Goal: Task Accomplishment & Management: Use online tool/utility

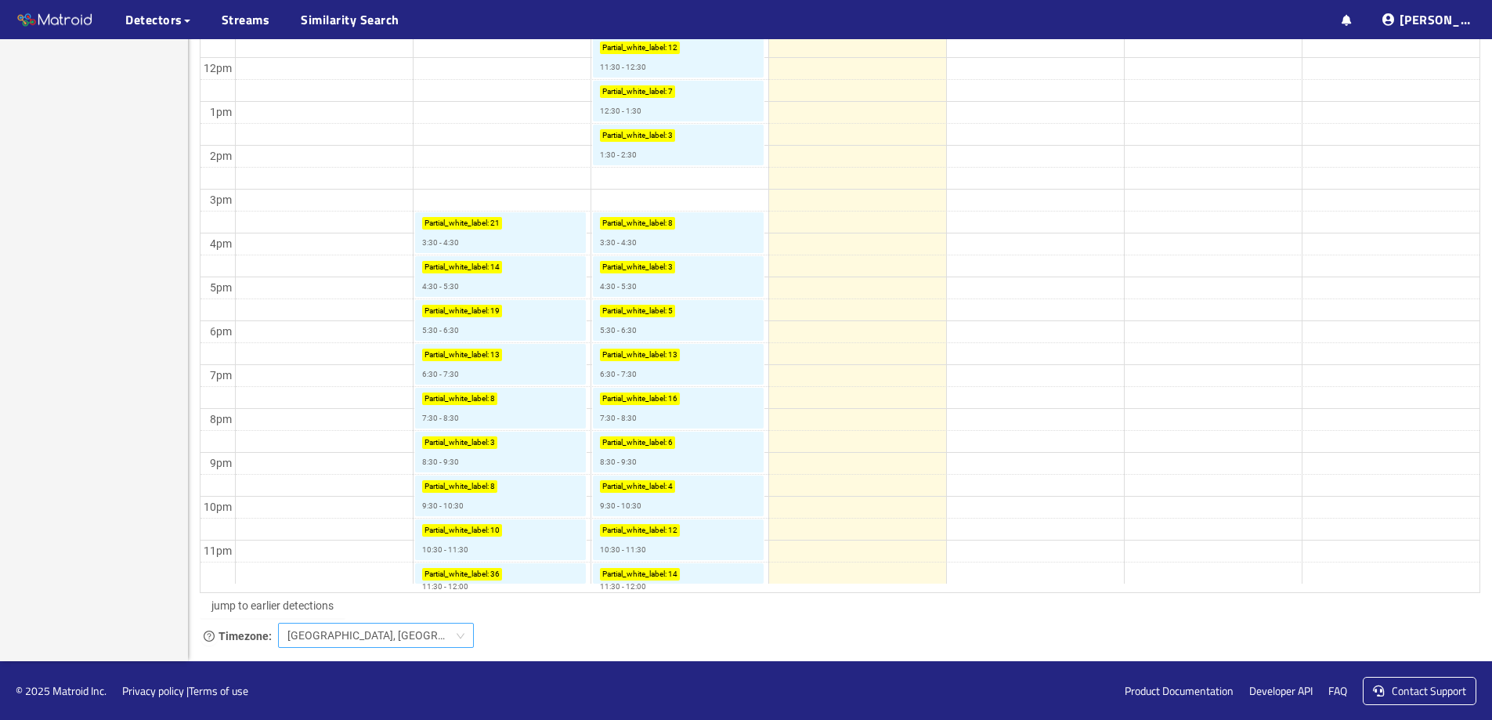
scroll to position [713, 0]
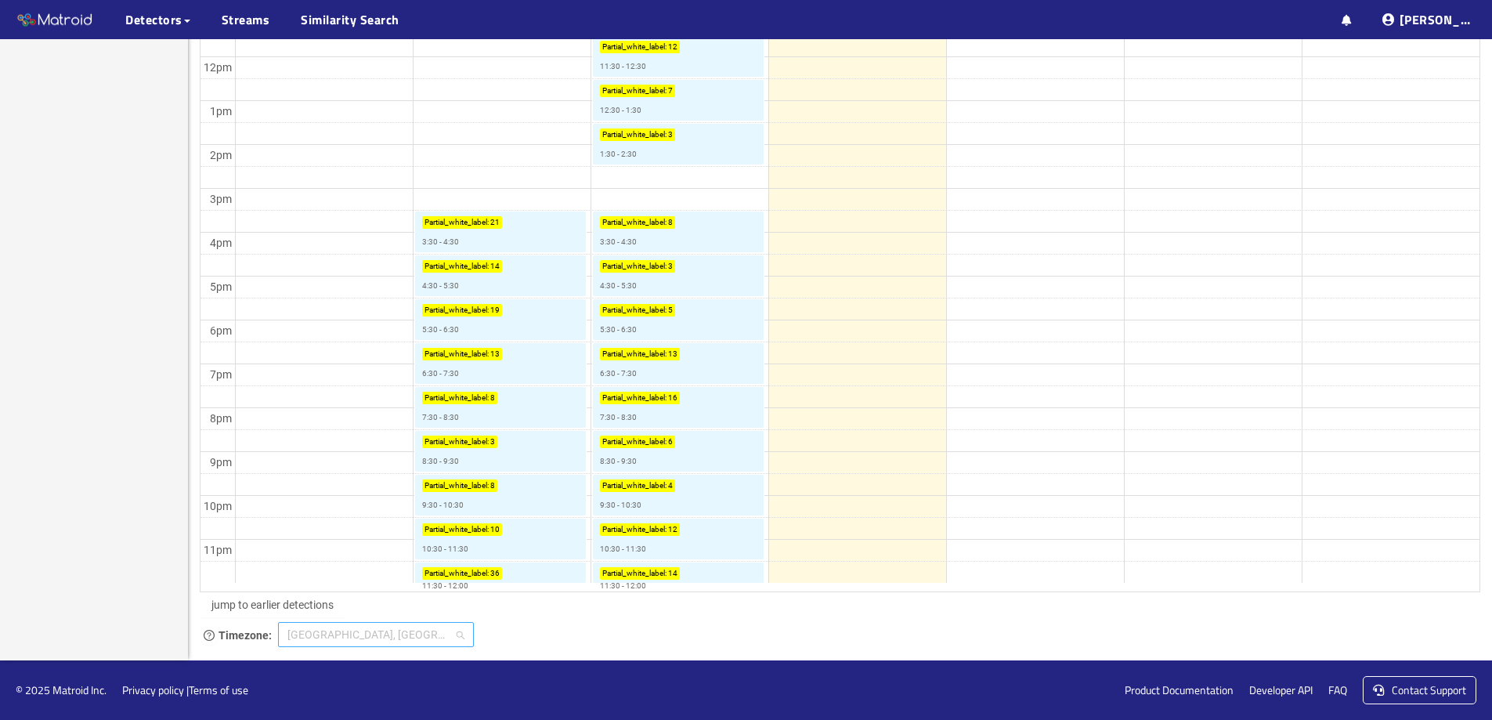
click at [329, 638] on span "Bombay, Calcutta, New Delhi" at bounding box center [376, 635] width 177 height 24
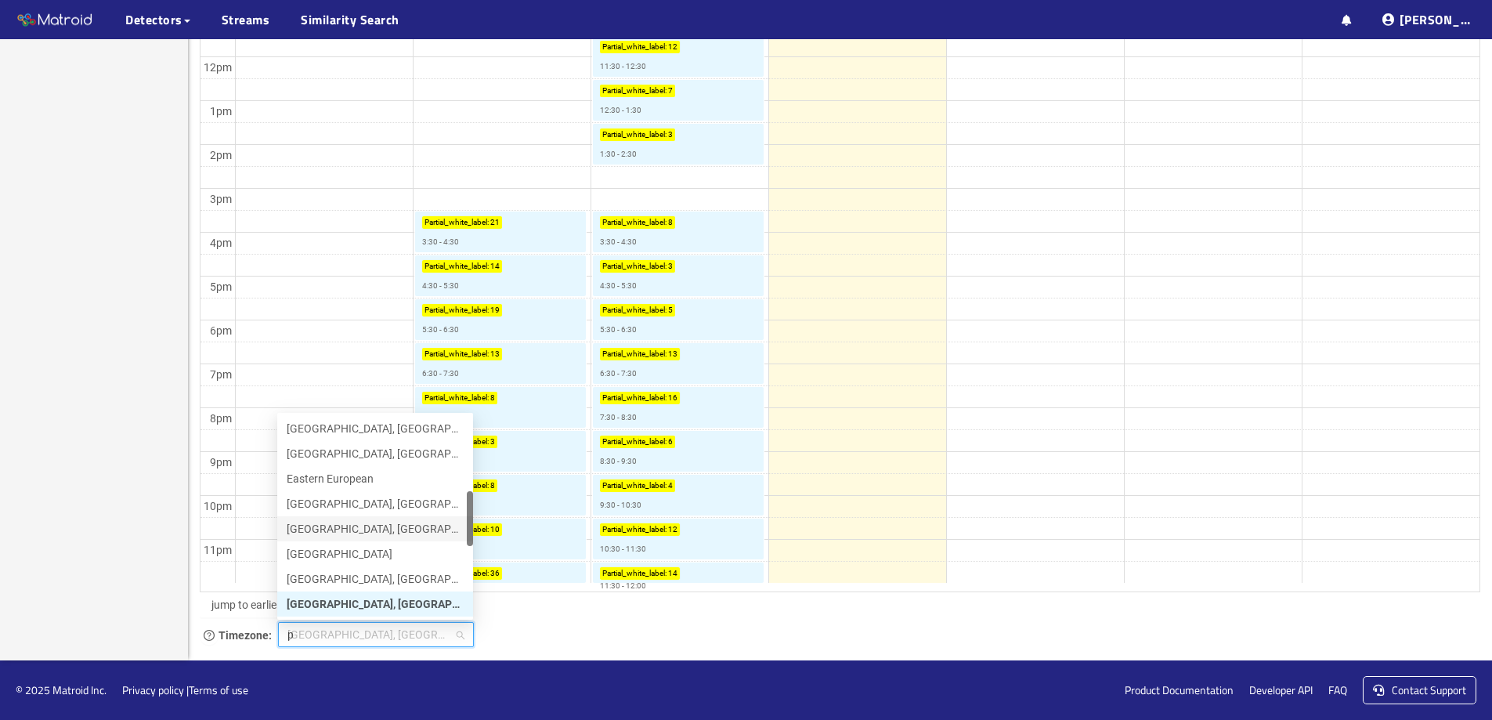
scroll to position [0, 0]
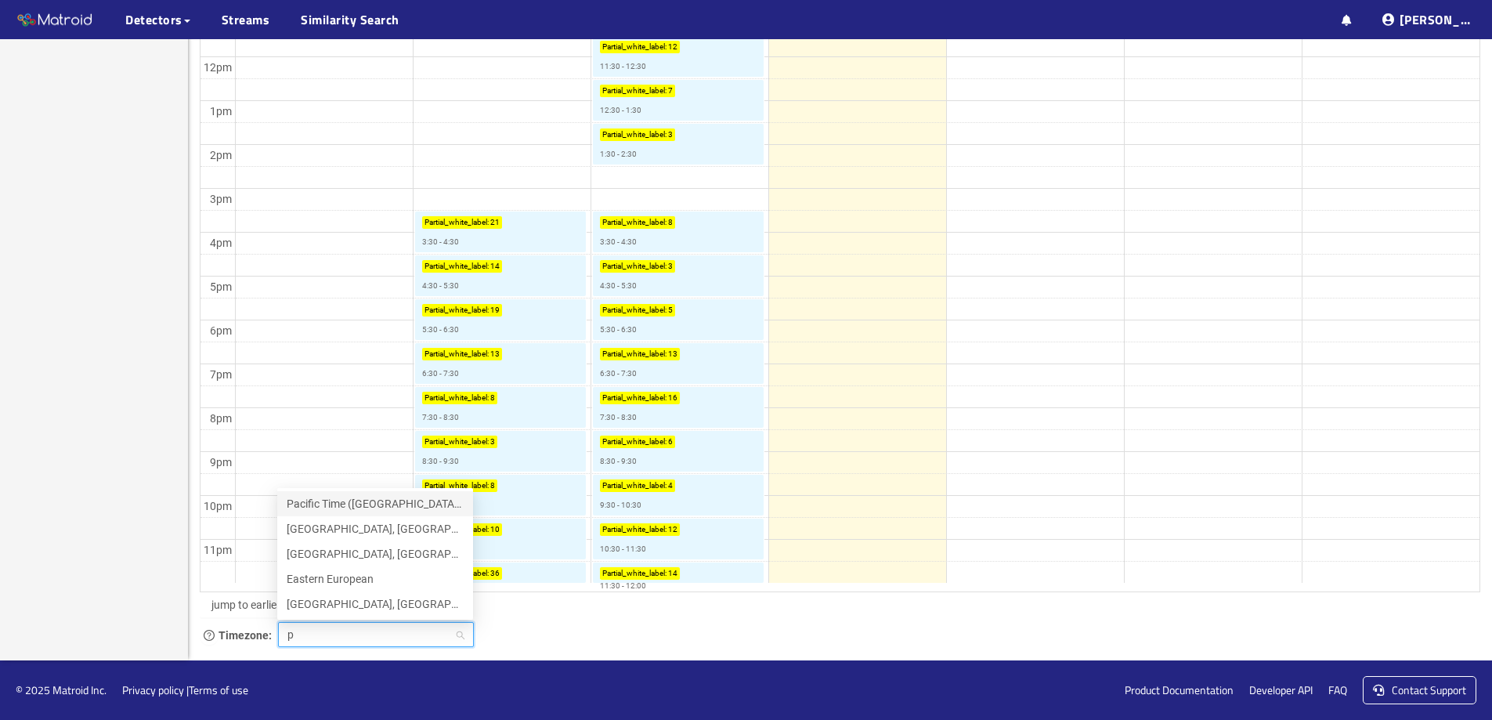
type input "pa"
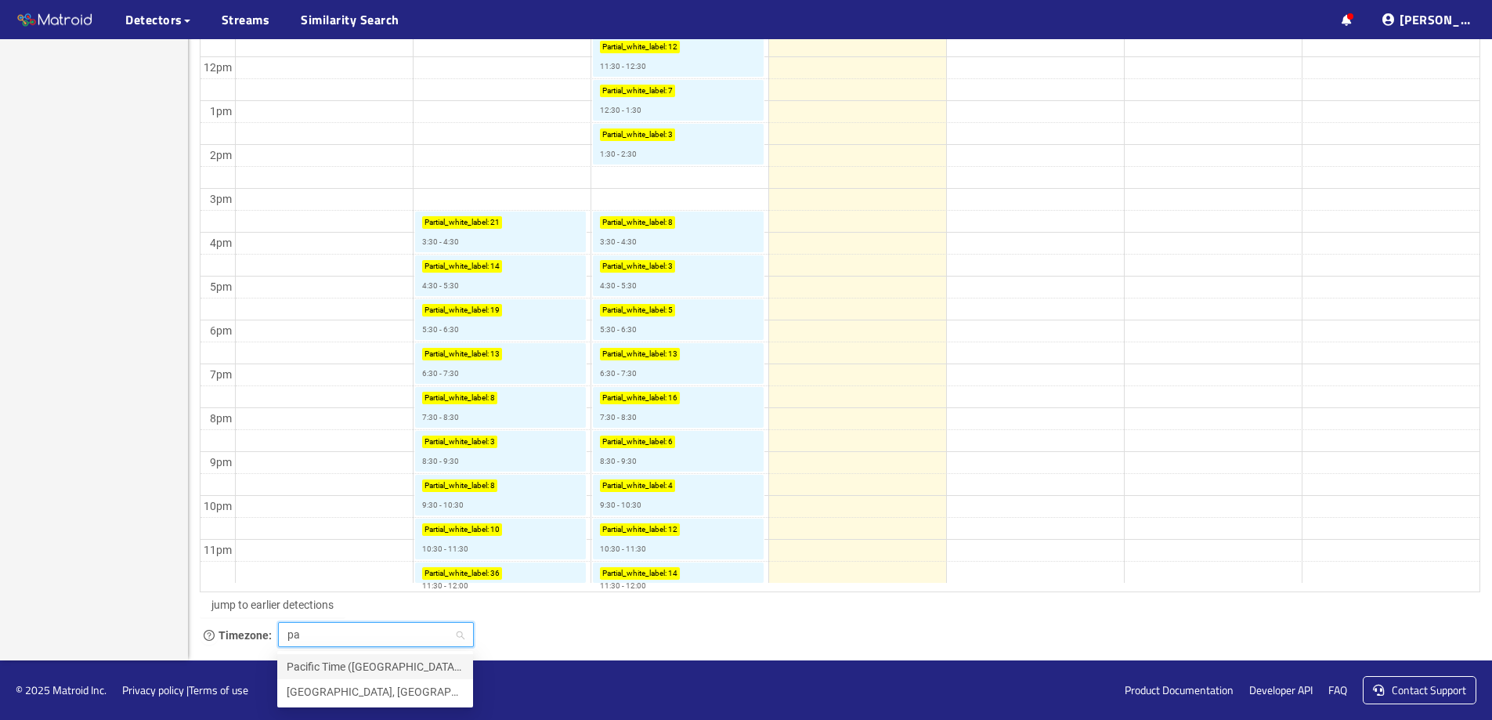
click at [335, 668] on div "Pacific Time (US & Canada)" at bounding box center [375, 666] width 177 height 17
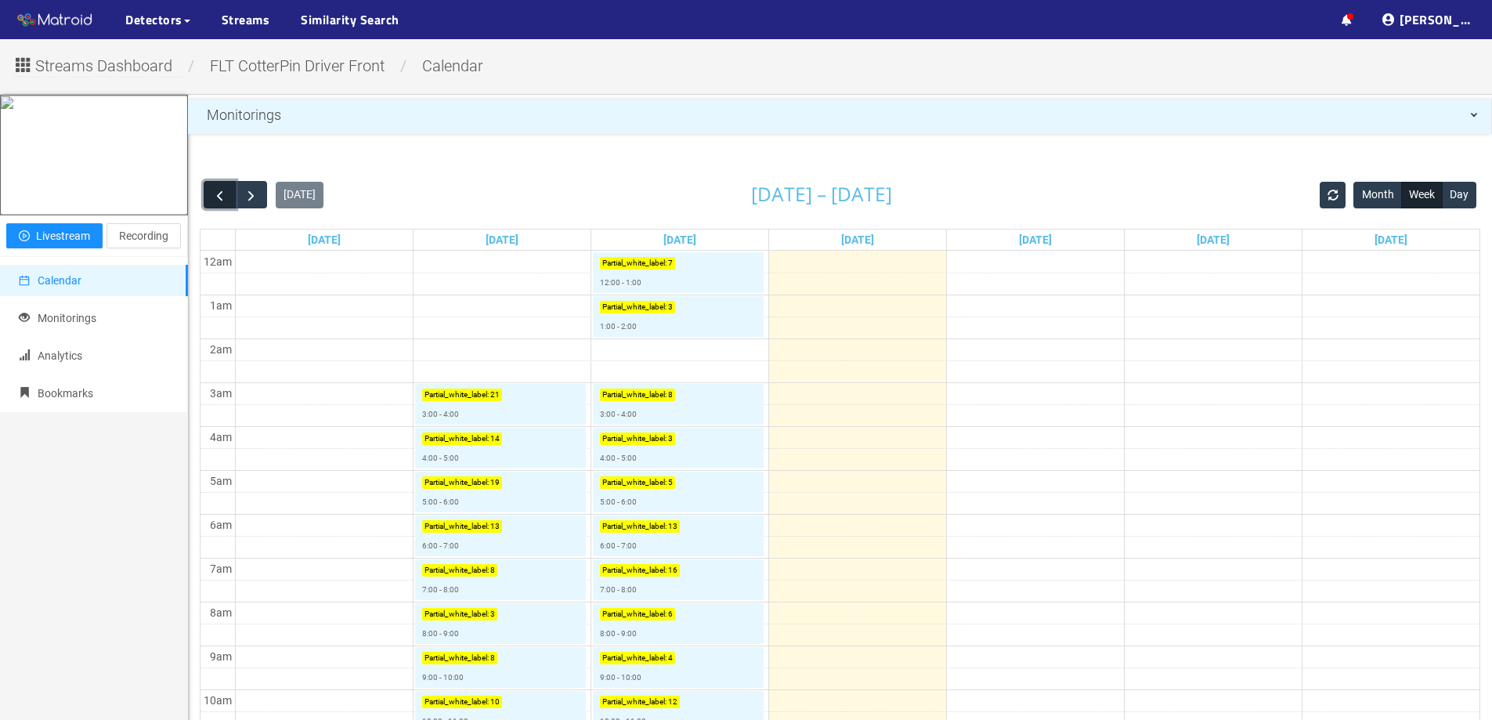
click at [216, 197] on span "button" at bounding box center [220, 195] width 16 height 16
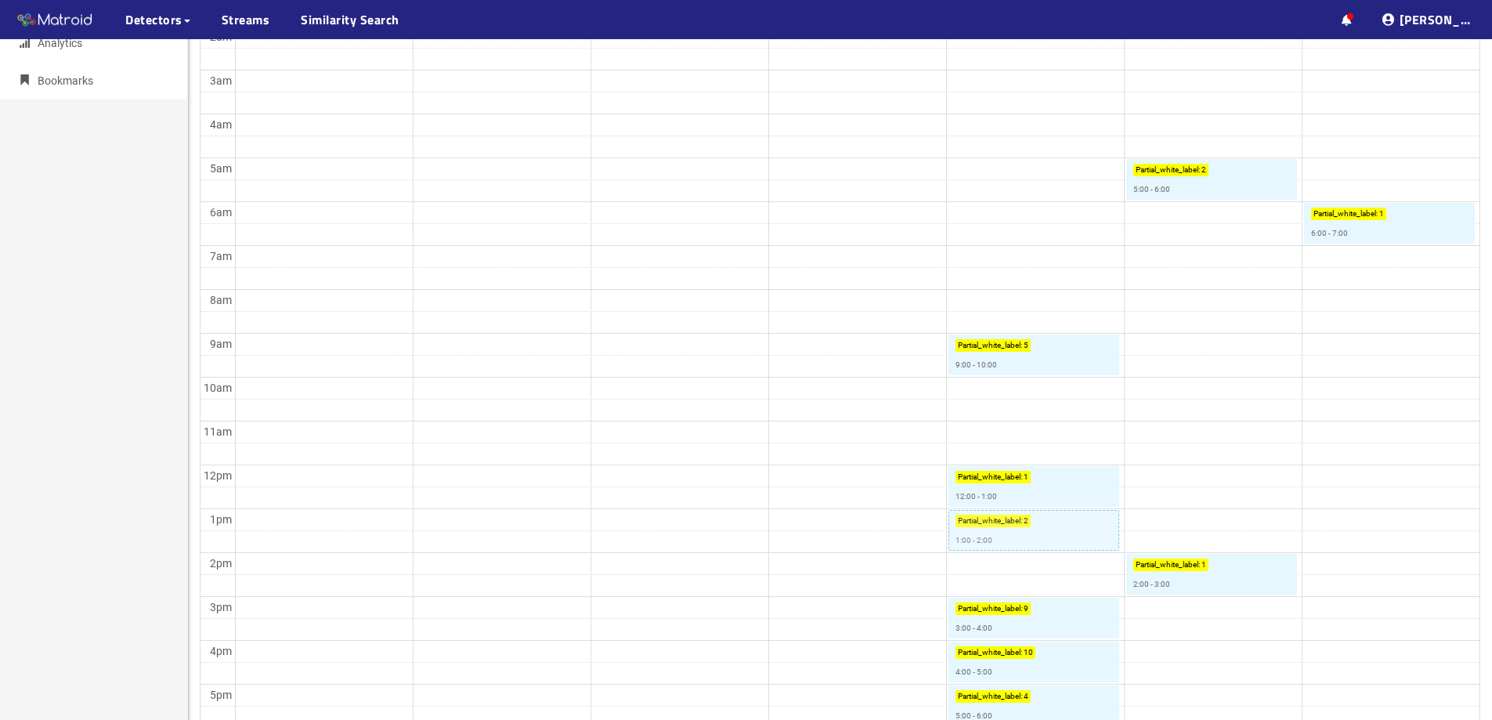
scroll to position [313, 0]
click at [1055, 541] on link "Partial_white_label : 2 1:00 - 2:00" at bounding box center [1034, 529] width 171 height 41
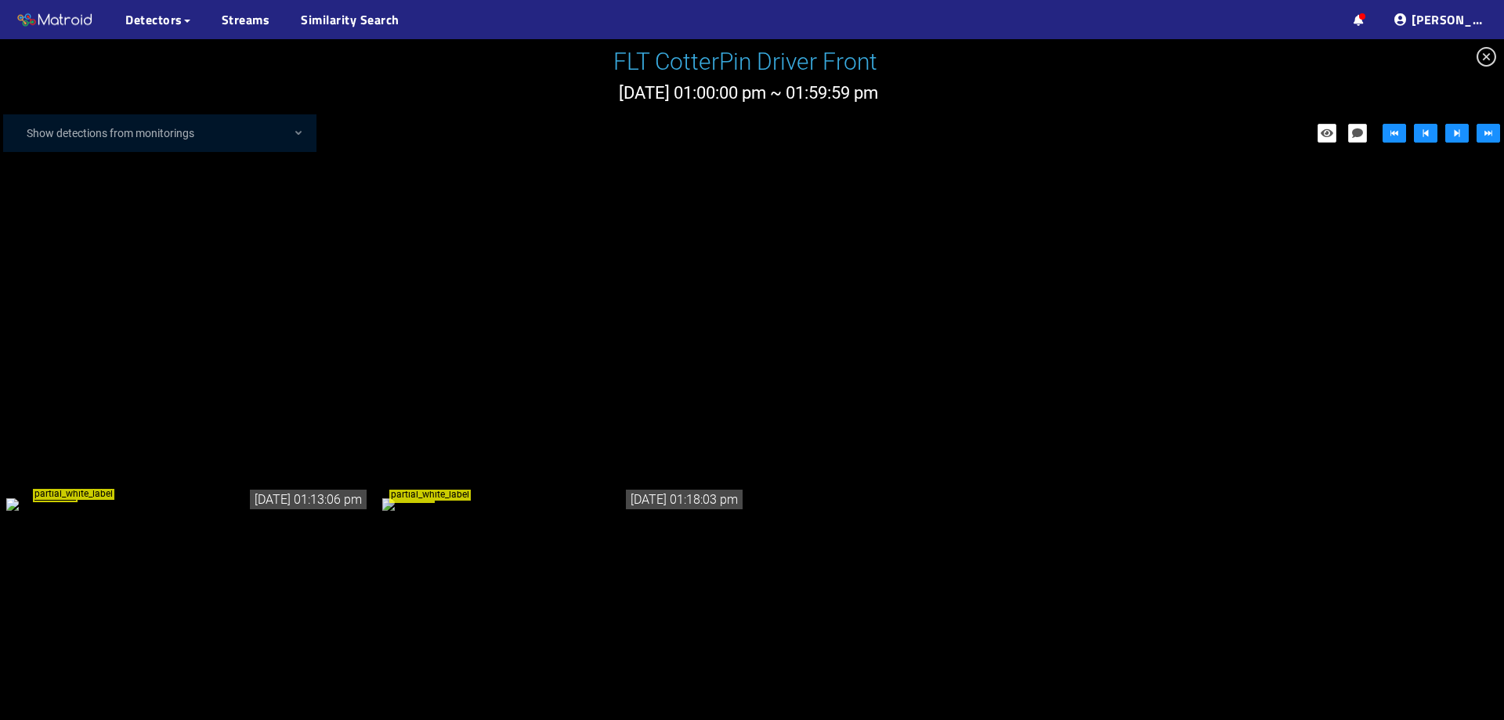
click at [130, 508] on div "partial_white_label" at bounding box center [188, 503] width 364 height 17
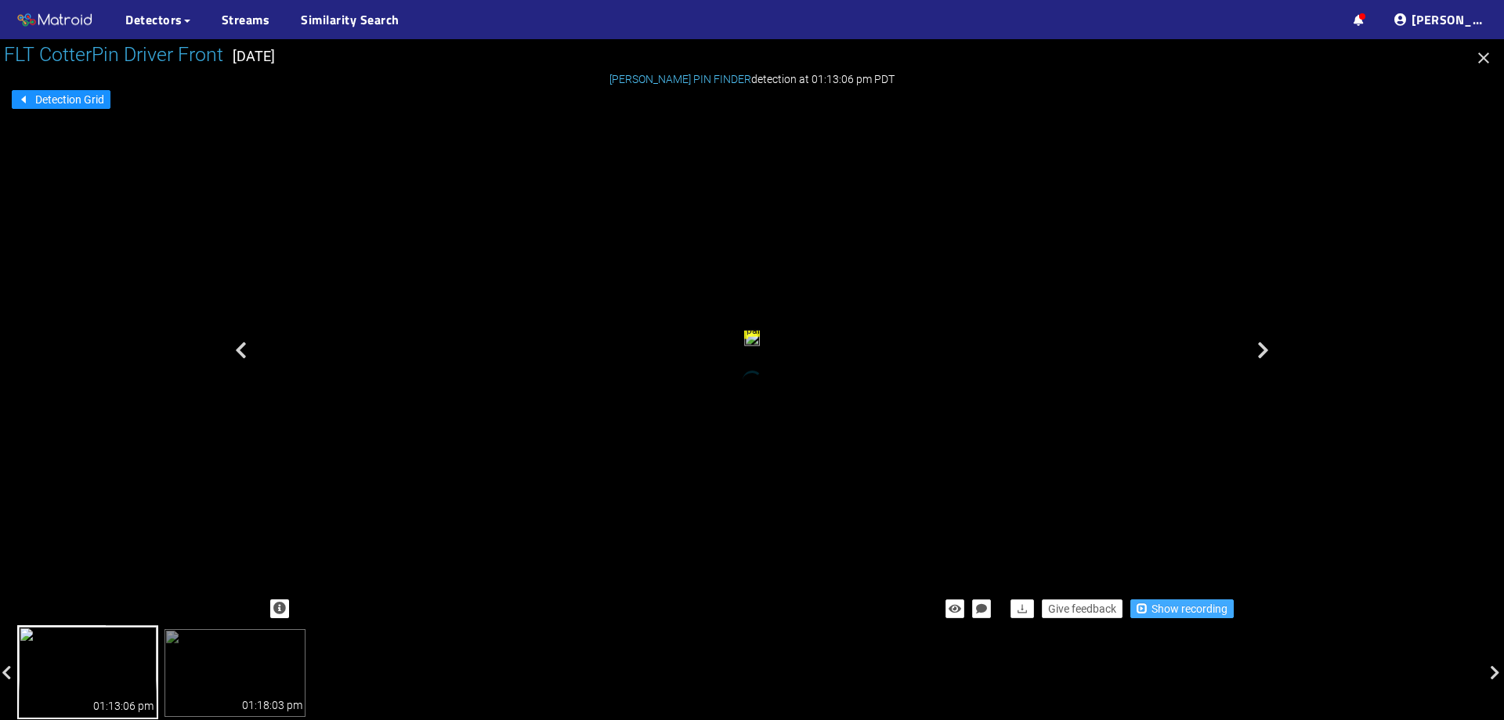
click at [1147, 610] on span "button" at bounding box center [1142, 607] width 11 height 11
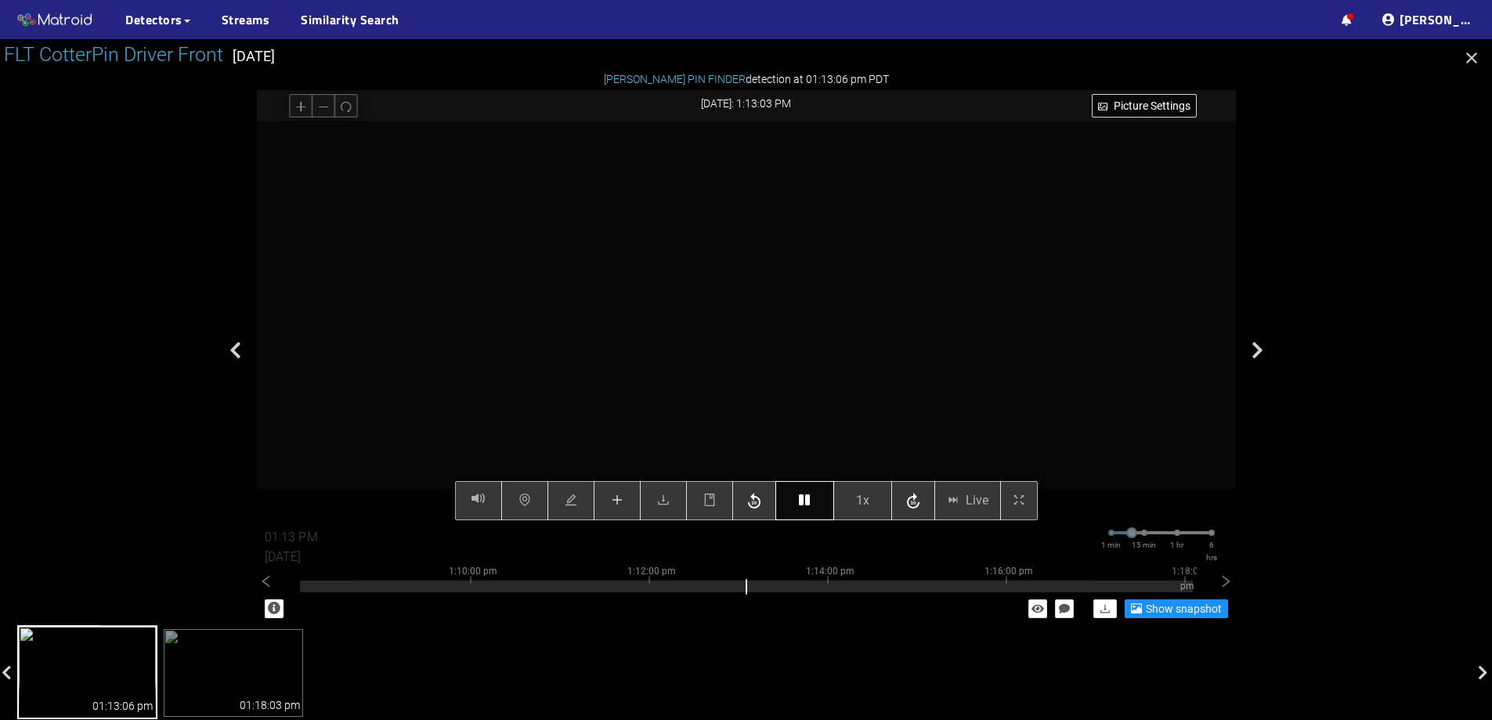
click at [812, 511] on button "button" at bounding box center [805, 500] width 59 height 39
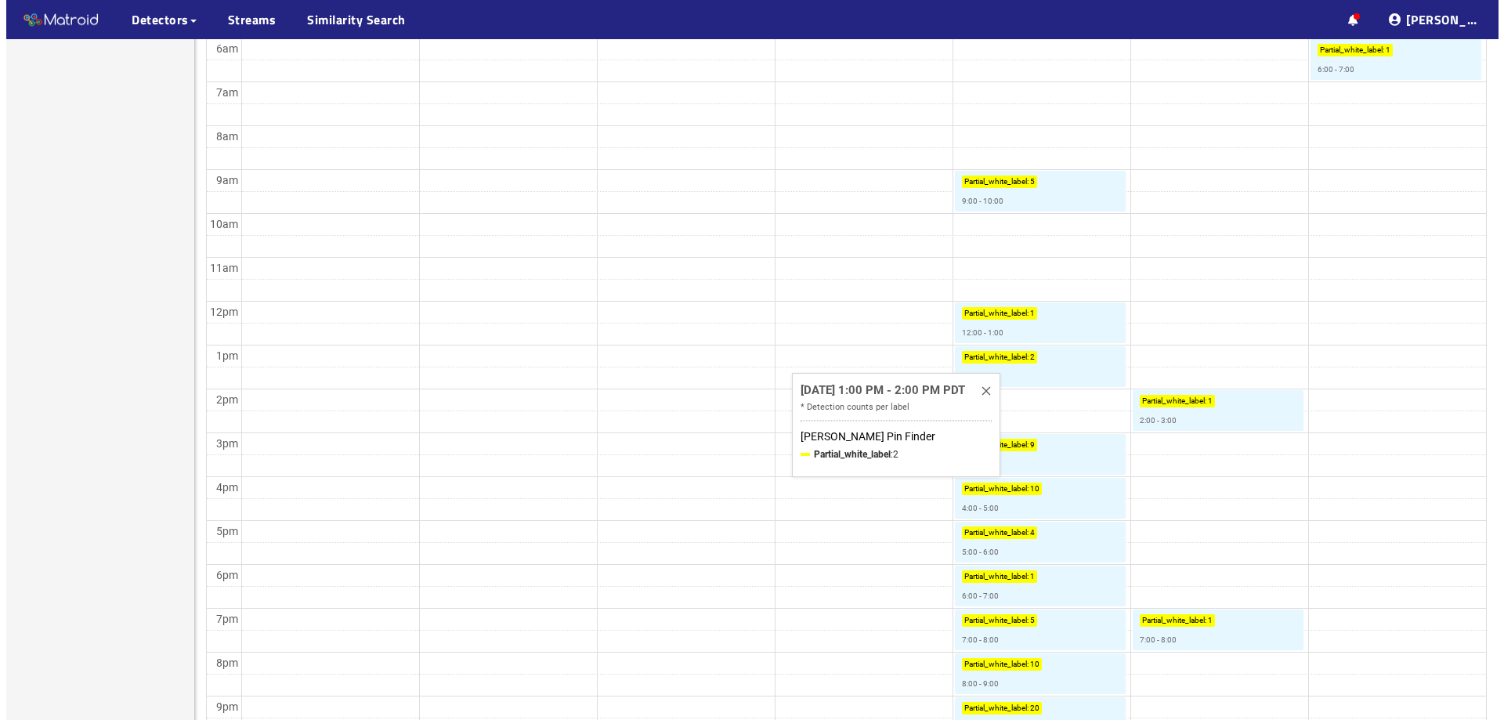
scroll to position [504, 0]
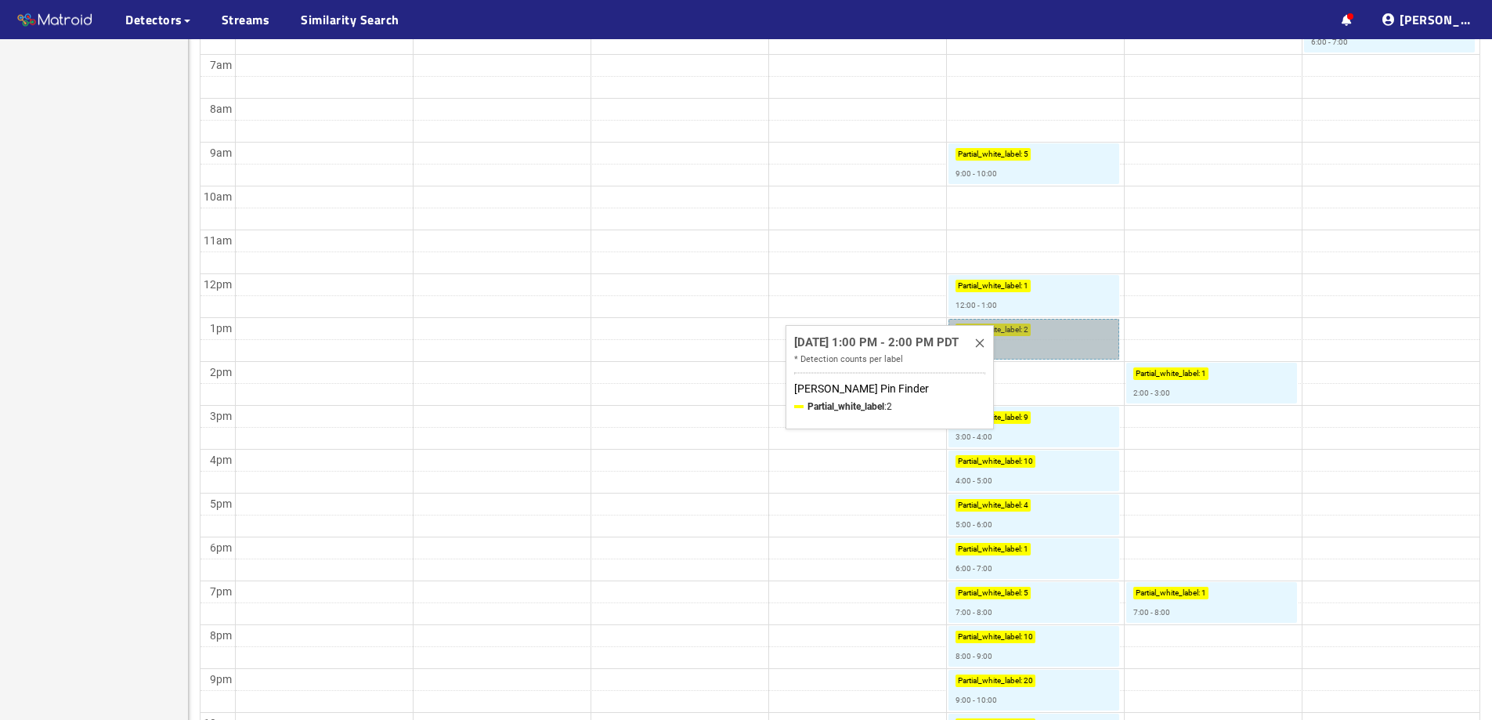
click at [1011, 347] on link "Partial_white_label : 2 1:00 - 2:00" at bounding box center [1034, 339] width 171 height 41
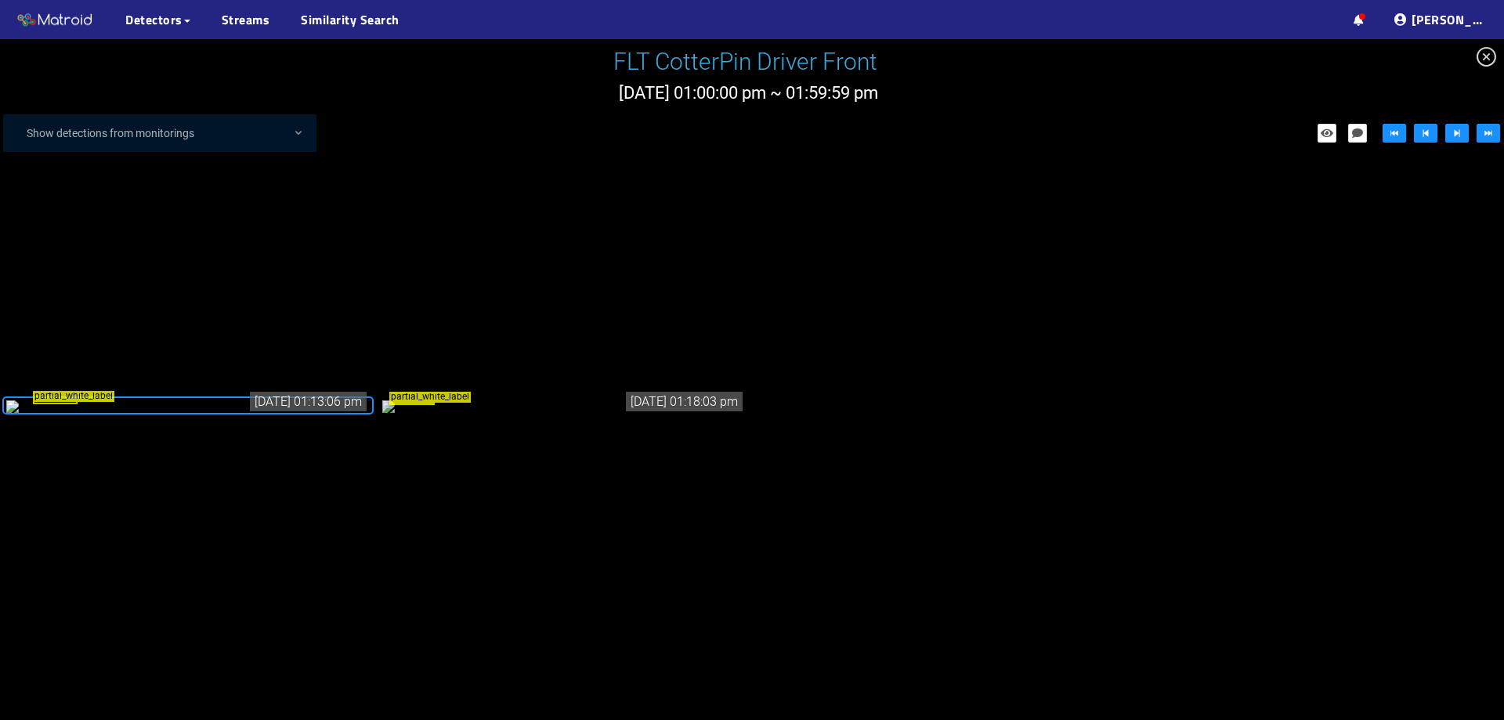
scroll to position [126, 0]
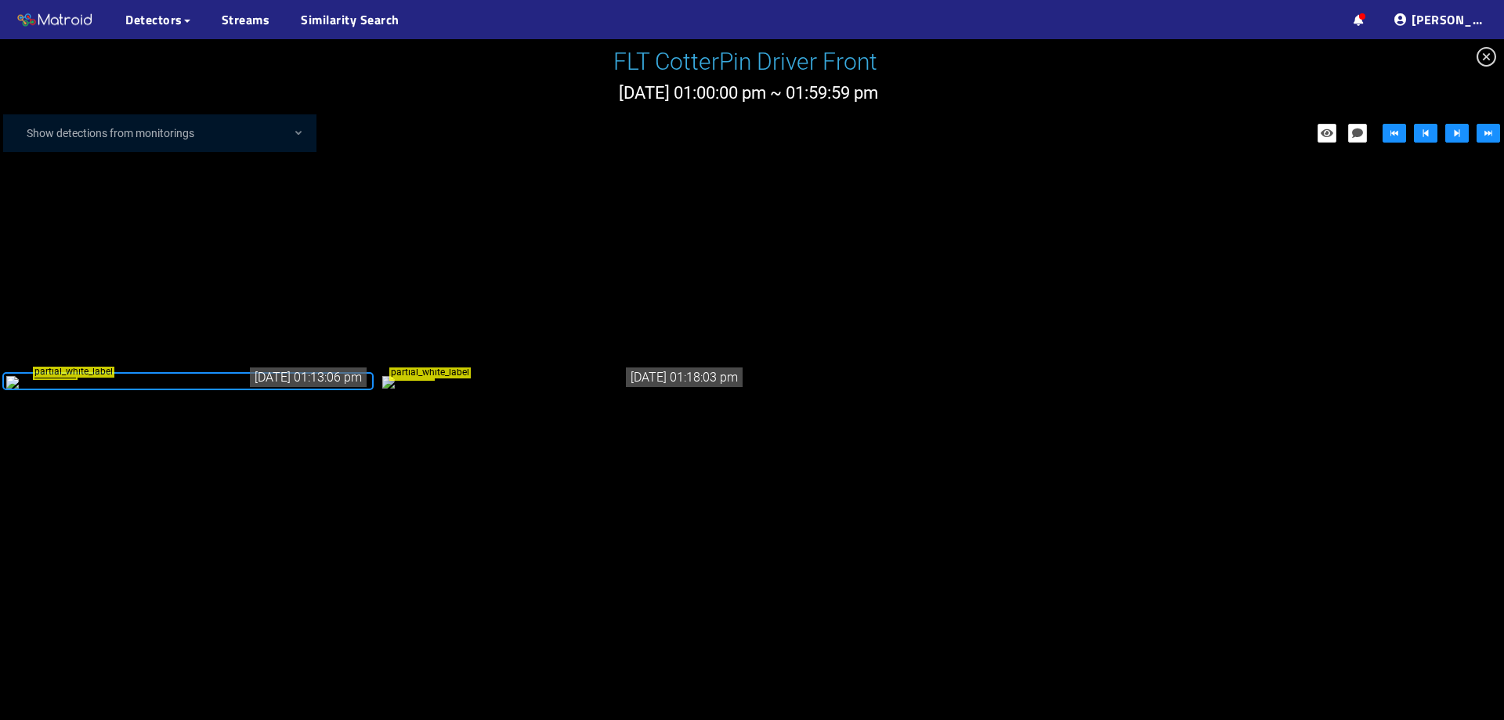
click at [584, 373] on div "partial_white_label" at bounding box center [564, 381] width 364 height 17
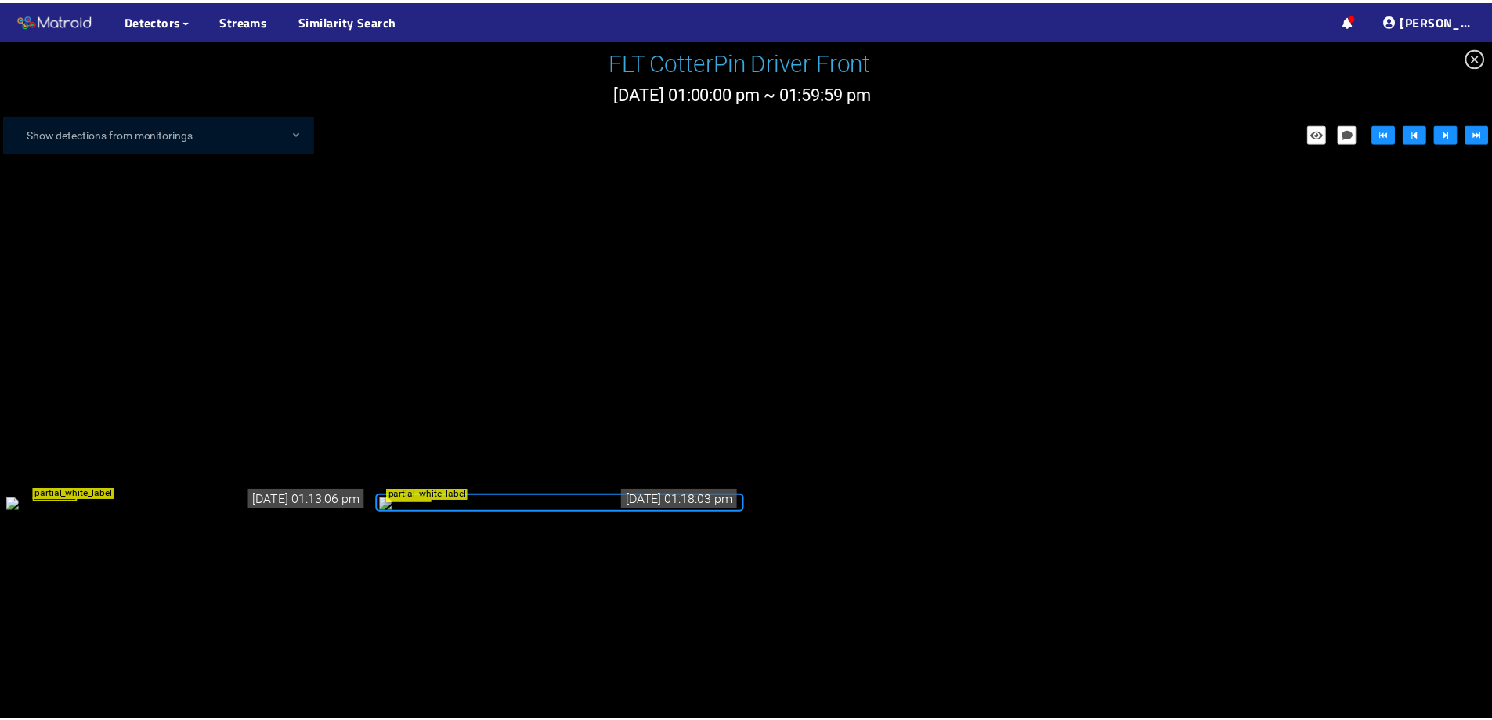
scroll to position [122, 0]
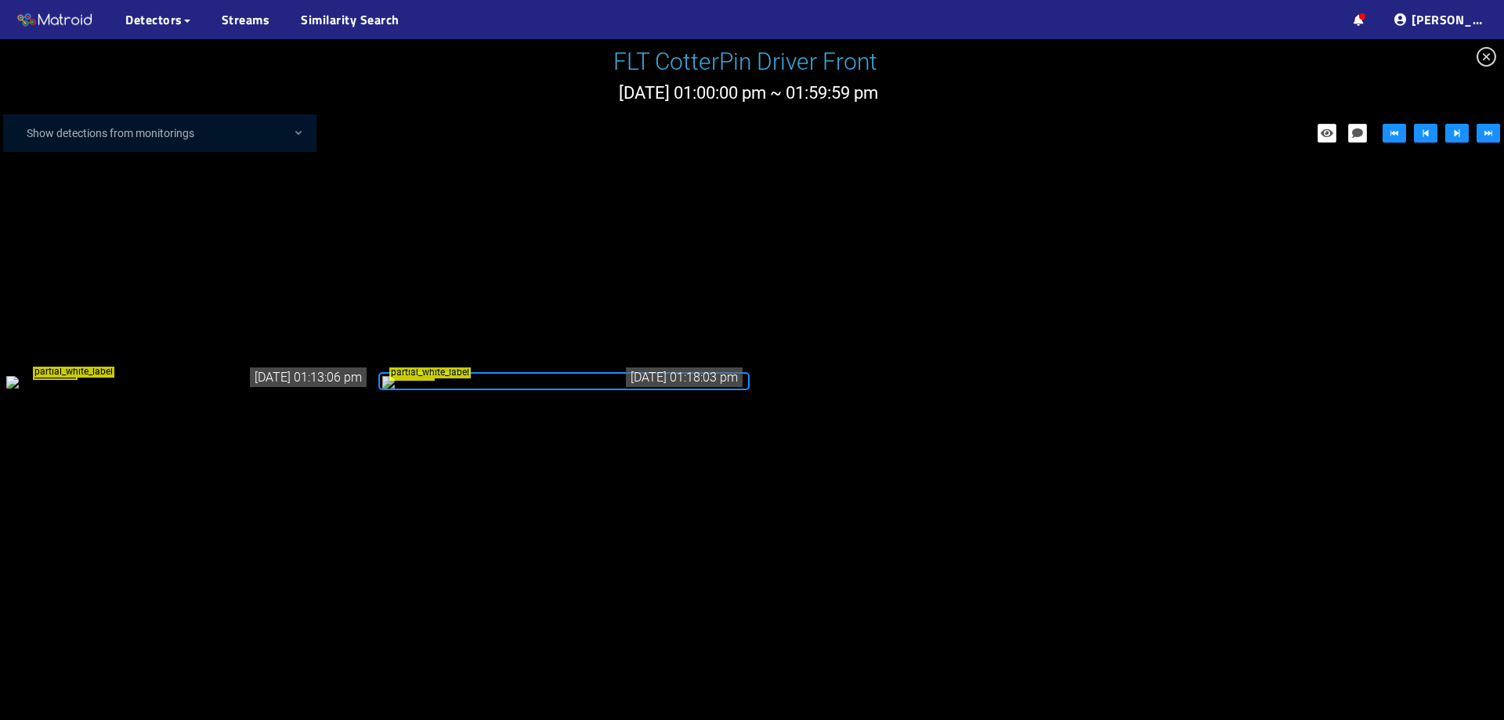
click at [243, 373] on div "partial_white_label" at bounding box center [188, 381] width 364 height 17
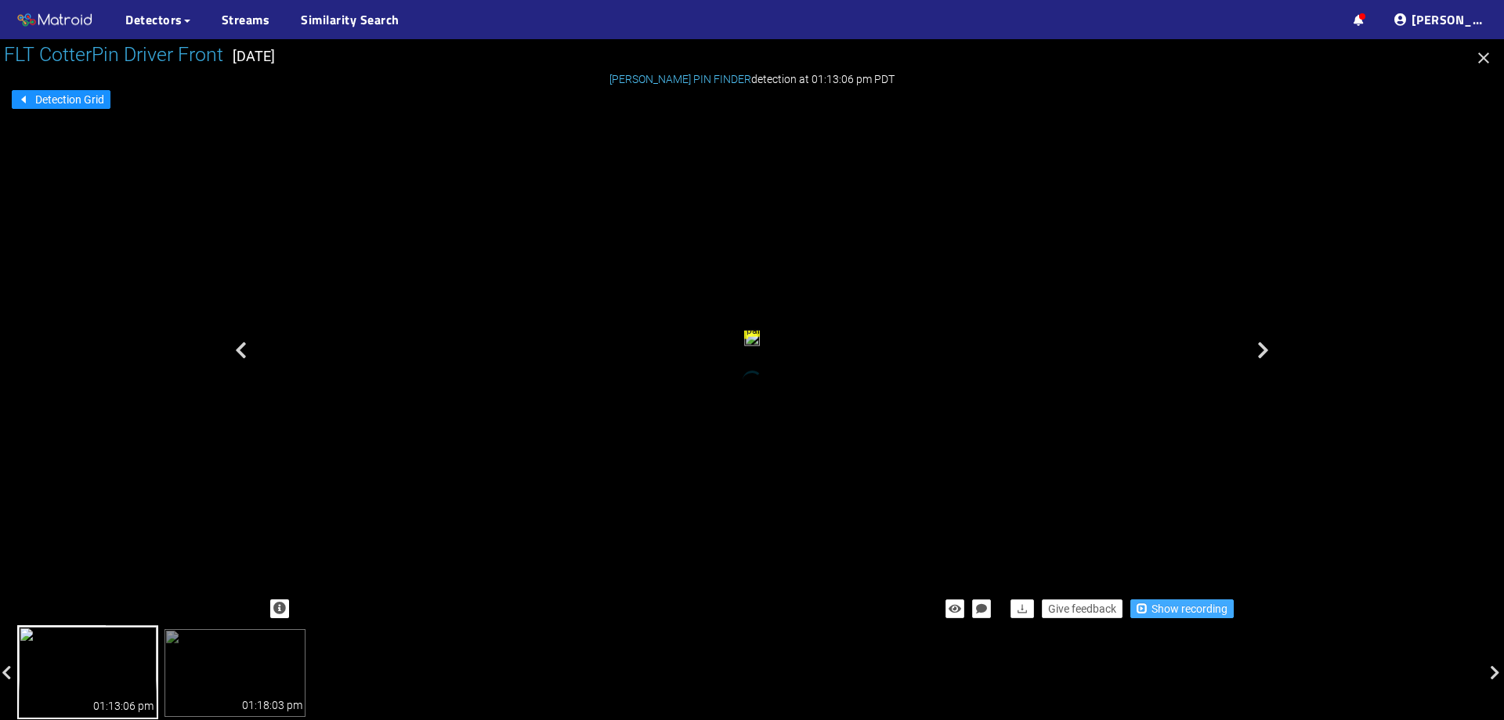
click at [1157, 608] on span "Show recording" at bounding box center [1190, 608] width 76 height 17
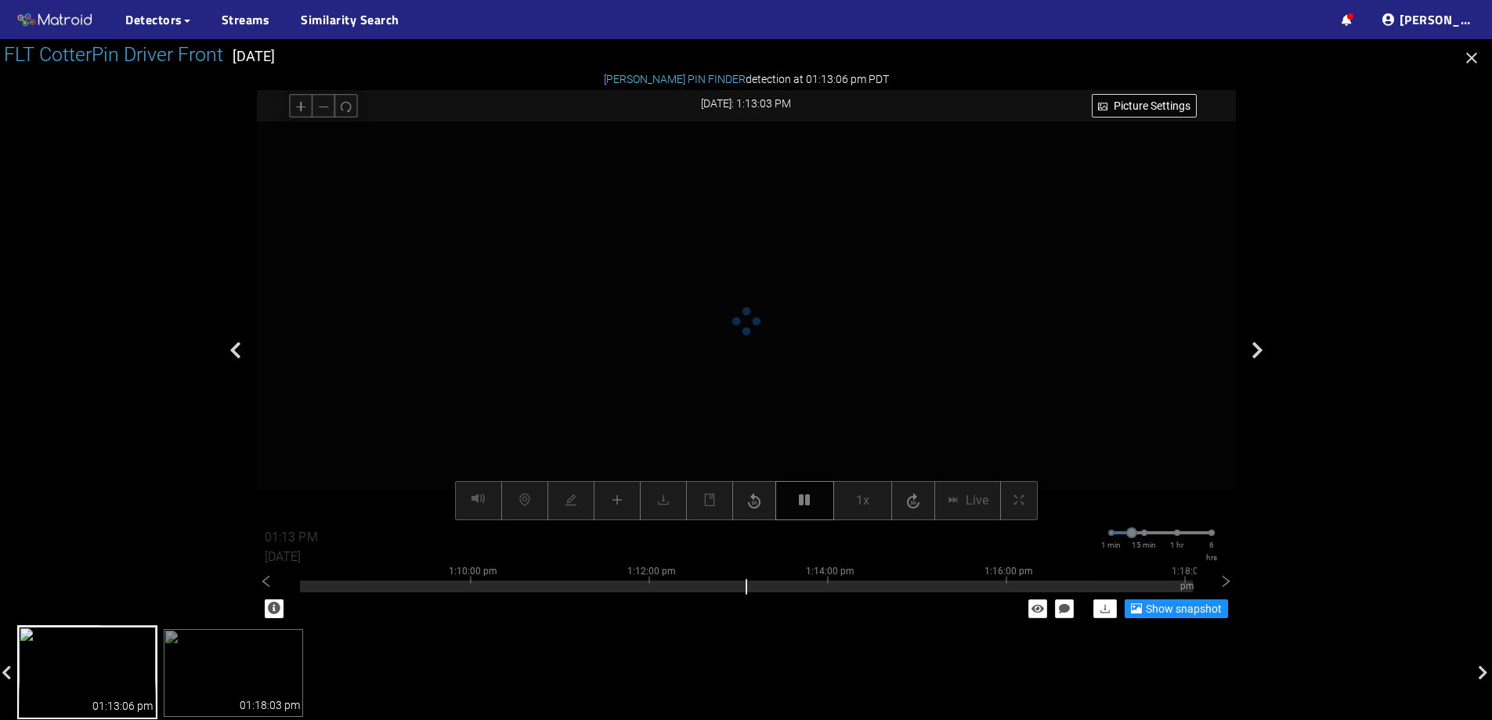
click at [801, 497] on icon "button" at bounding box center [804, 500] width 11 height 13
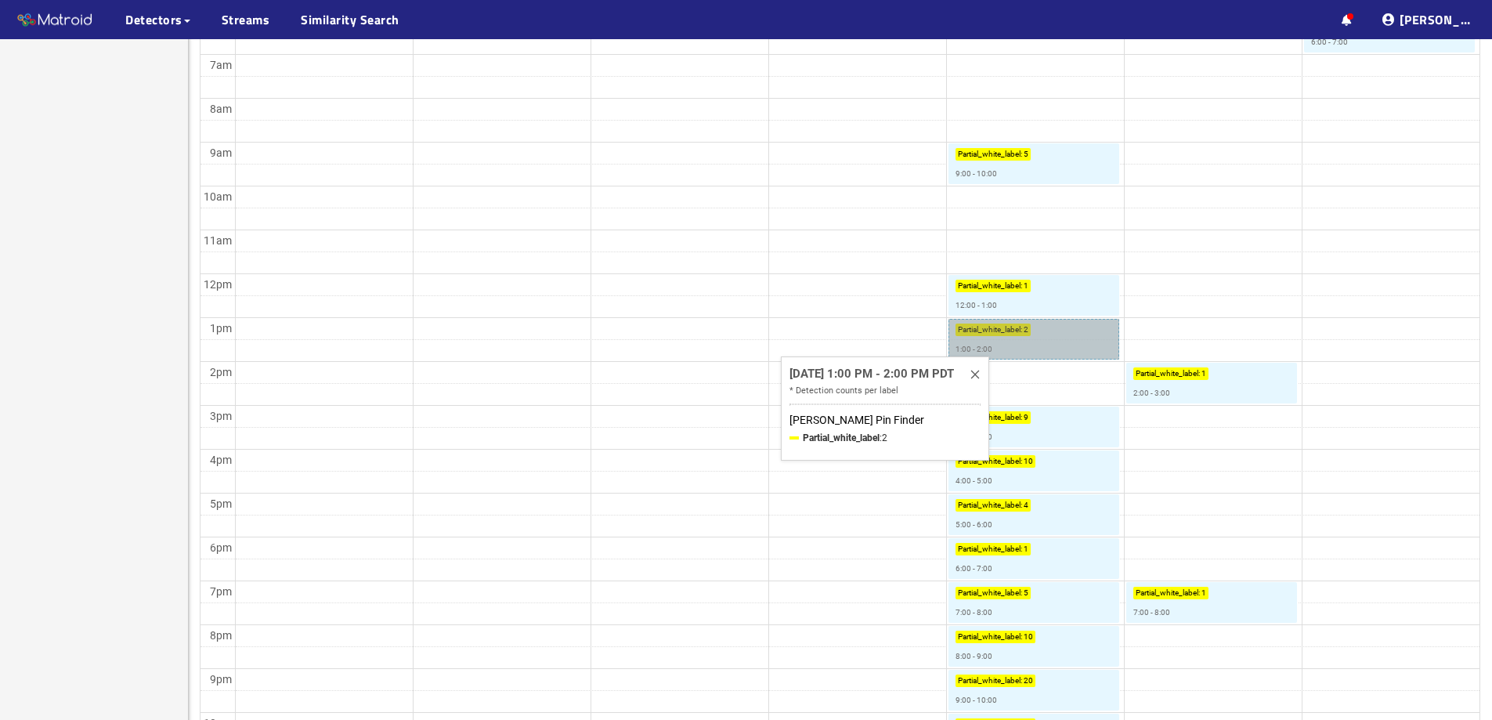
click at [997, 343] on link "Partial_white_label : 2 1:00 - 2:00" at bounding box center [1034, 339] width 171 height 41
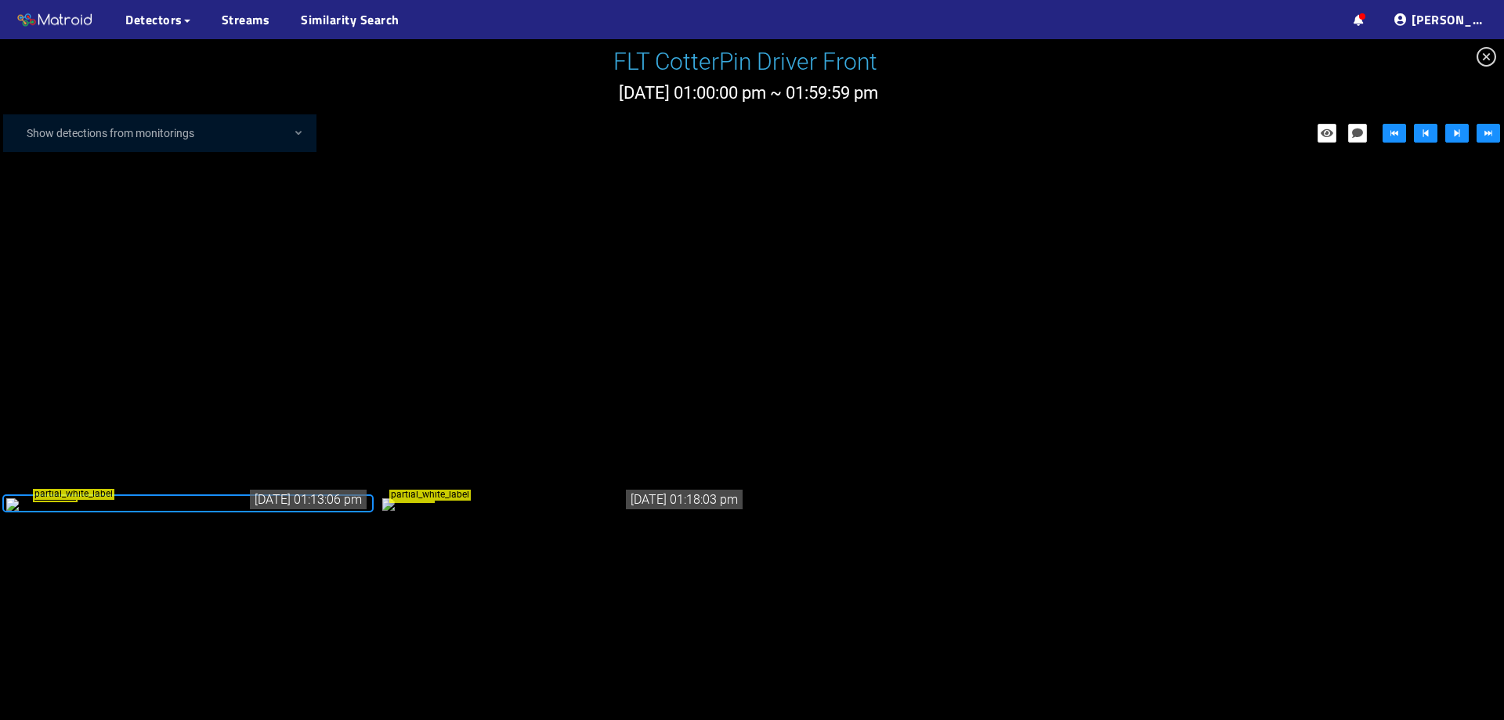
click at [287, 495] on div "partial_white_label" at bounding box center [188, 503] width 364 height 17
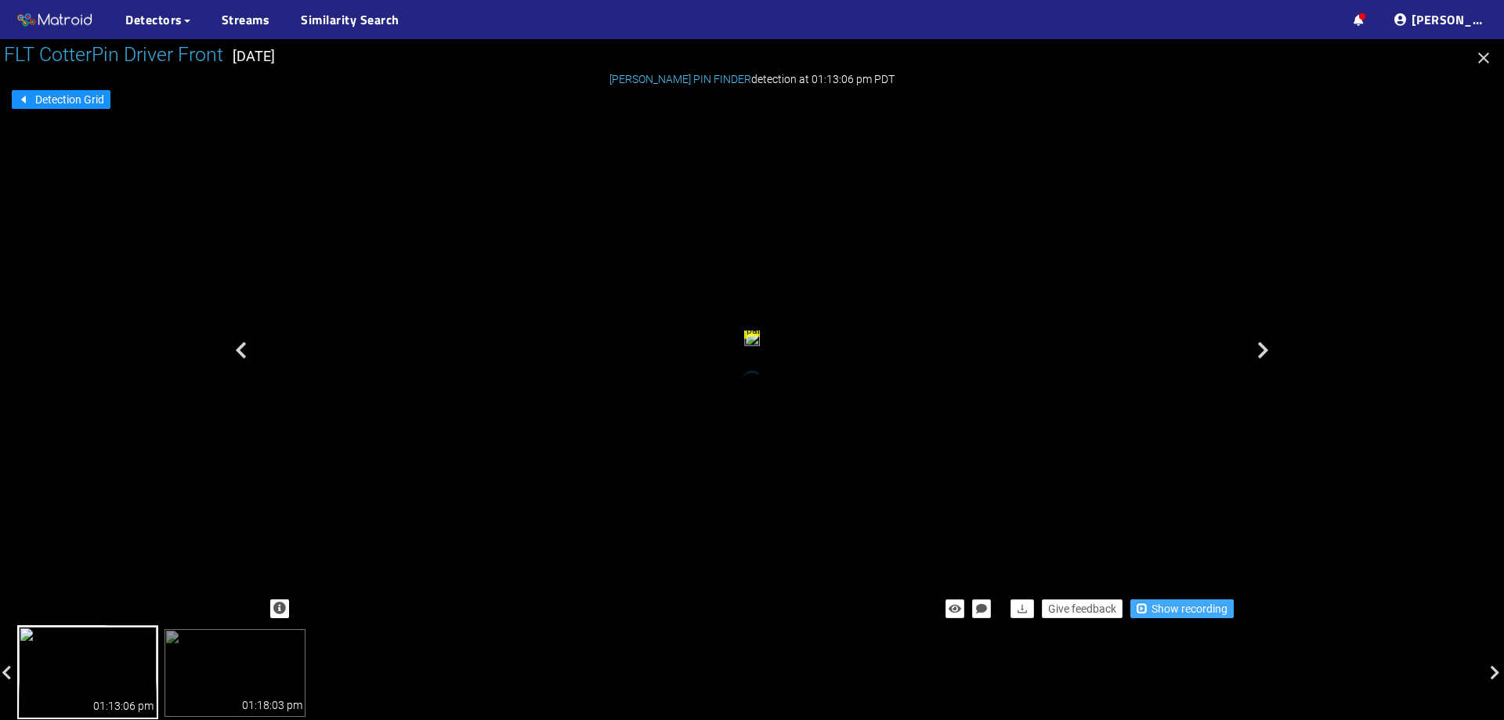
click at [1170, 606] on span "Show recording" at bounding box center [1190, 608] width 76 height 17
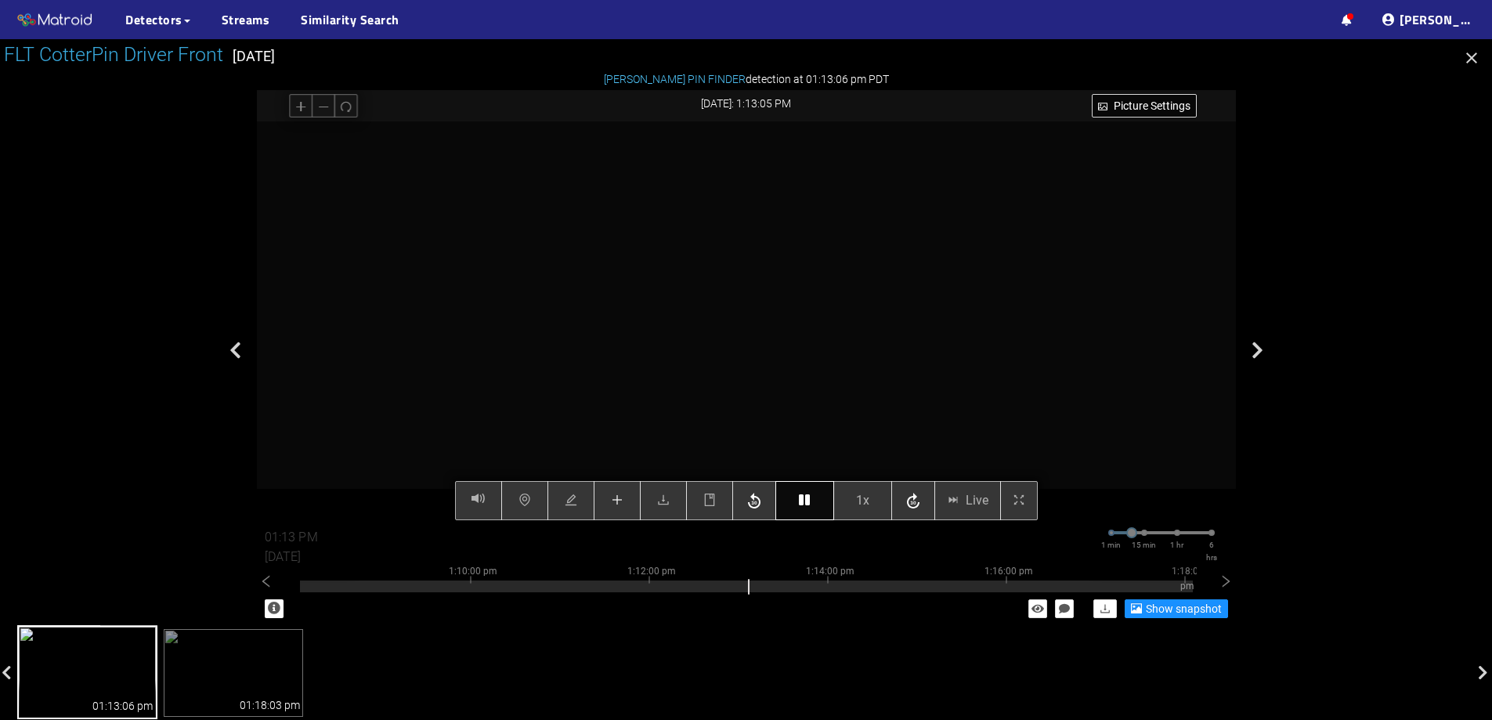
click at [809, 500] on icon "button" at bounding box center [804, 500] width 11 height 13
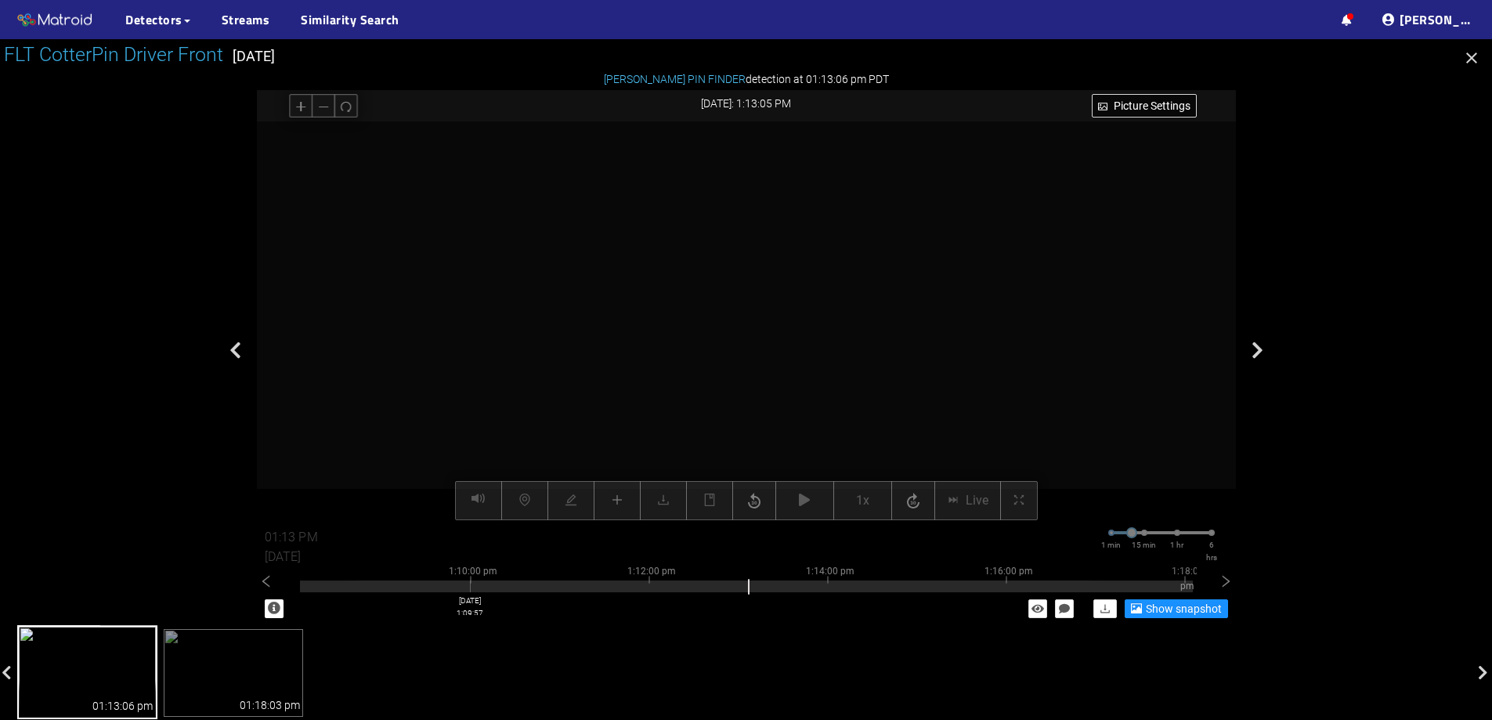
click at [470, 586] on div at bounding box center [746, 587] width 893 height 12
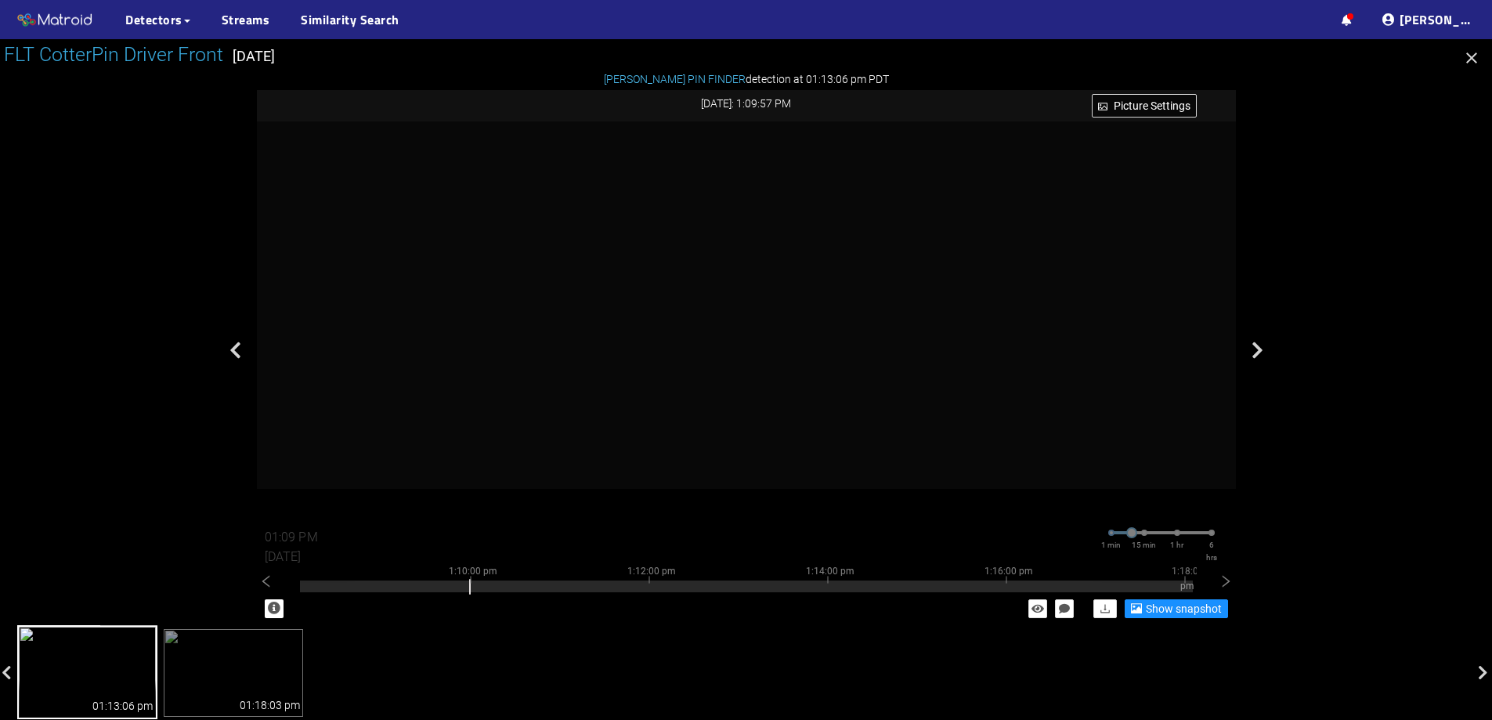
click at [125, 668] on img at bounding box center [87, 672] width 140 height 94
click at [106, 672] on img at bounding box center [87, 672] width 140 height 94
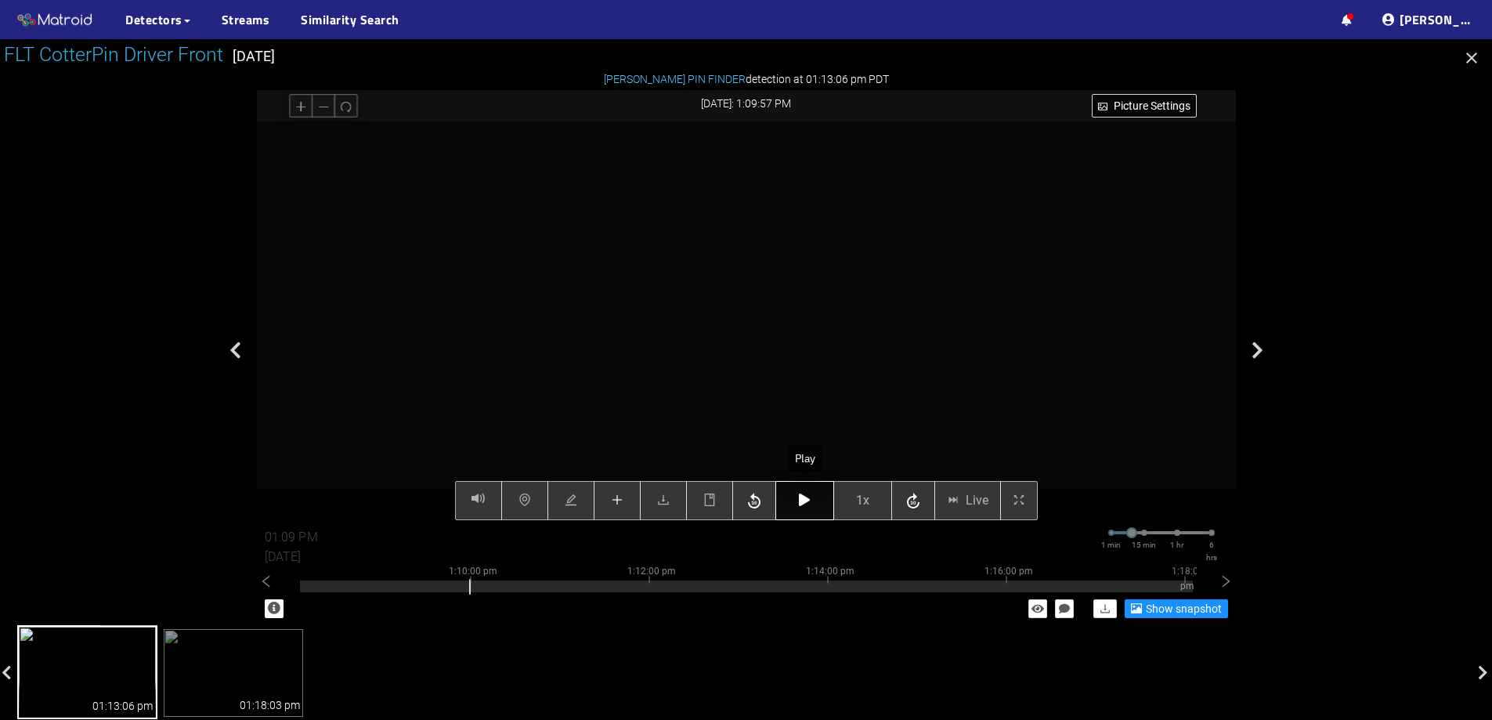
click at [802, 505] on icon "button" at bounding box center [804, 500] width 11 height 13
type input "01:10 PM"
click at [796, 503] on button "button" at bounding box center [805, 500] width 59 height 39
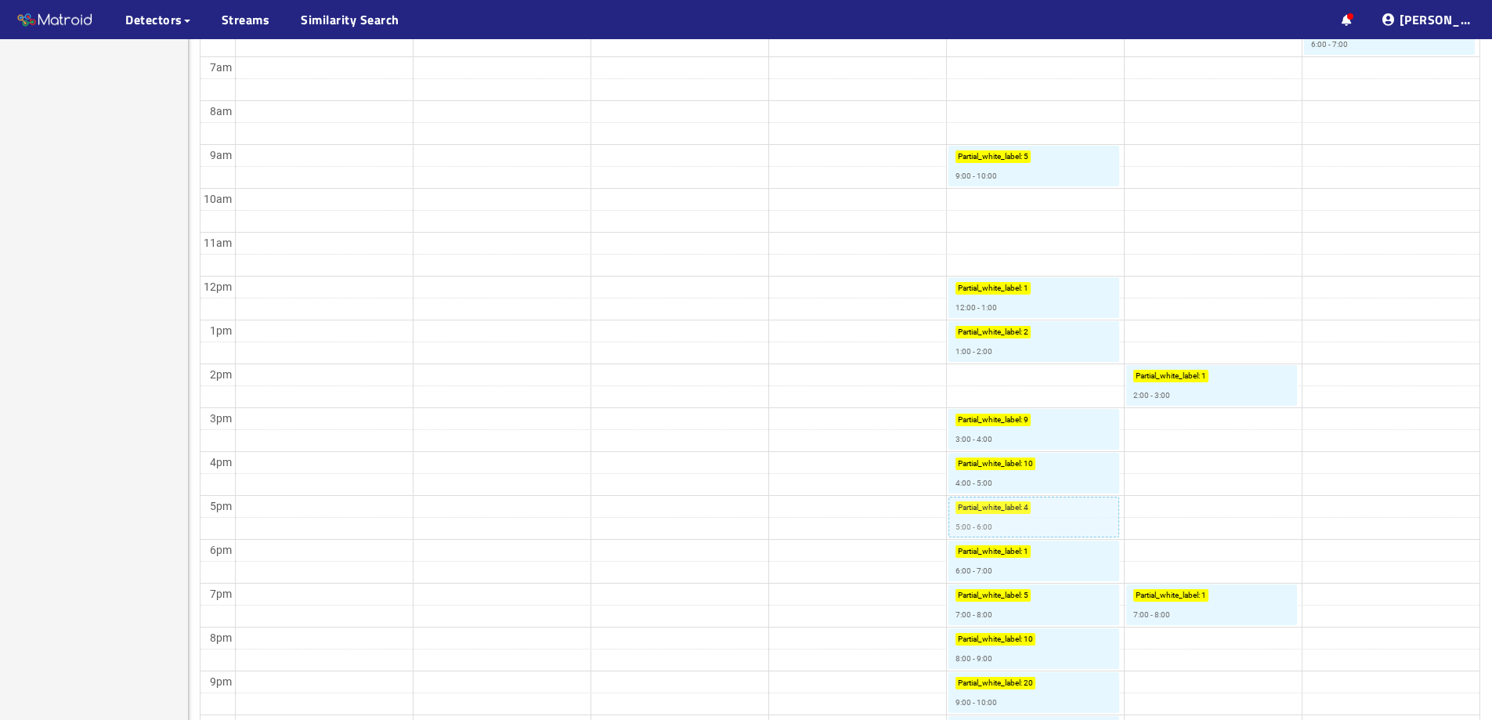
scroll to position [523, 0]
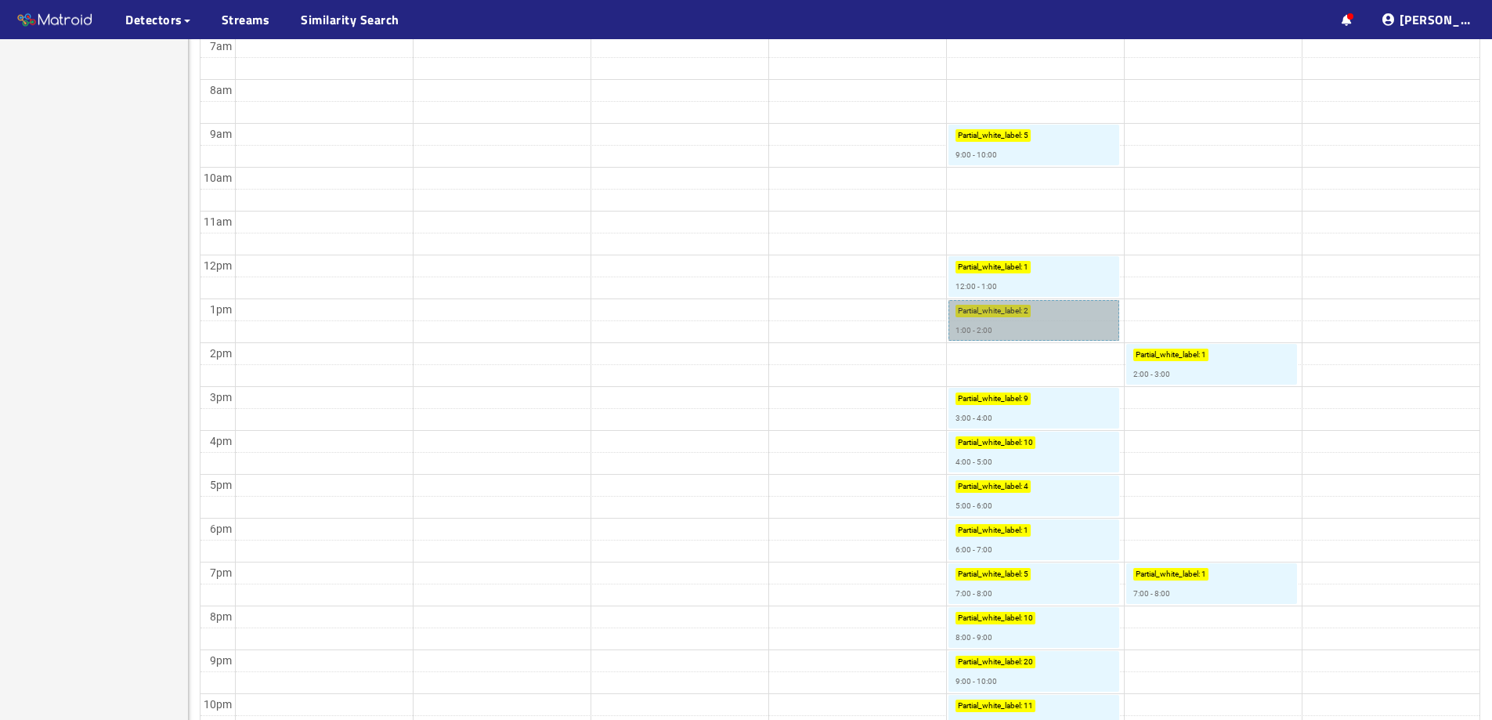
click at [1037, 326] on link "Partial_white_label : 2 1:00 - 2:00" at bounding box center [1034, 320] width 171 height 41
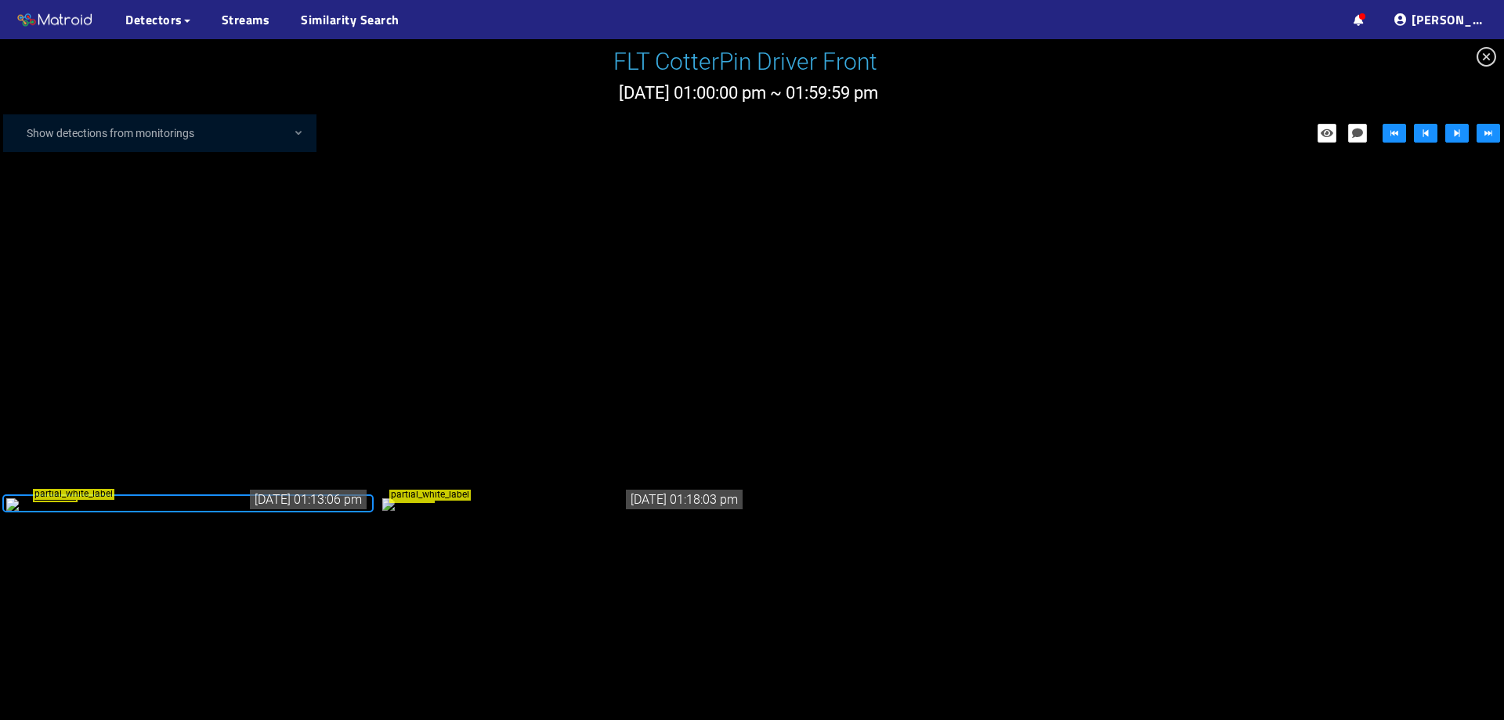
click at [260, 495] on div "partial_white_label" at bounding box center [188, 503] width 364 height 17
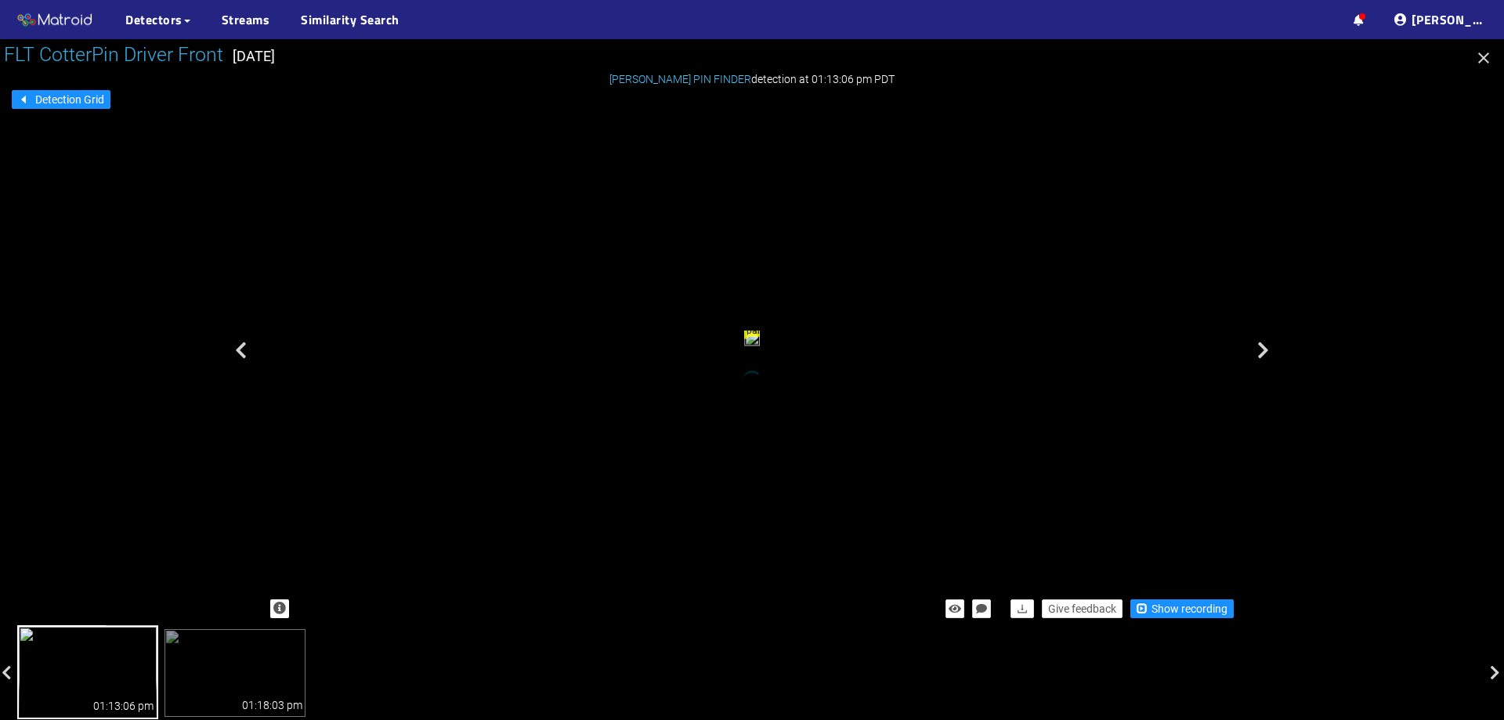
click at [1202, 619] on div "Give feedback Show recording" at bounding box center [751, 609] width 979 height 34
click at [1193, 613] on span "Show recording" at bounding box center [1190, 608] width 76 height 17
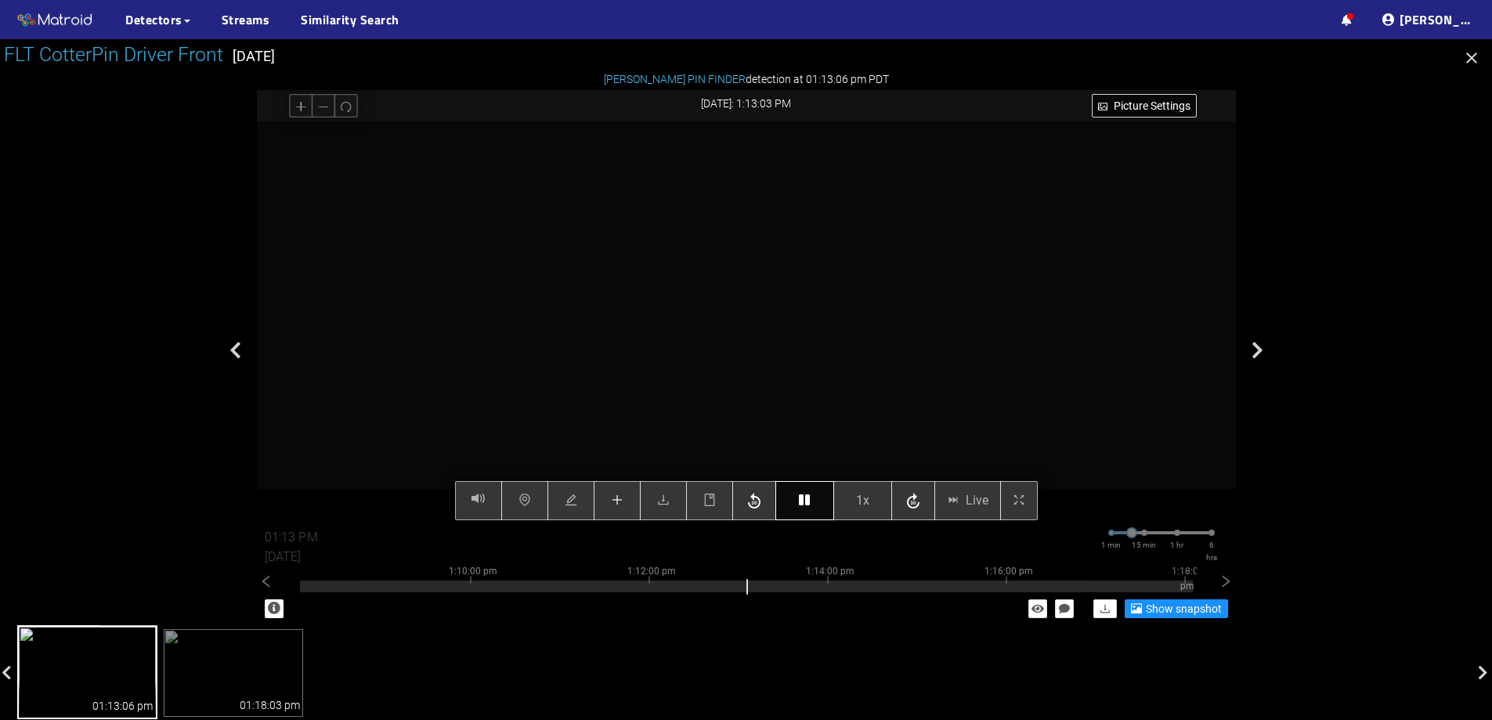
click at [799, 505] on icon "button" at bounding box center [804, 500] width 11 height 13
click at [799, 501] on icon "button" at bounding box center [804, 500] width 11 height 13
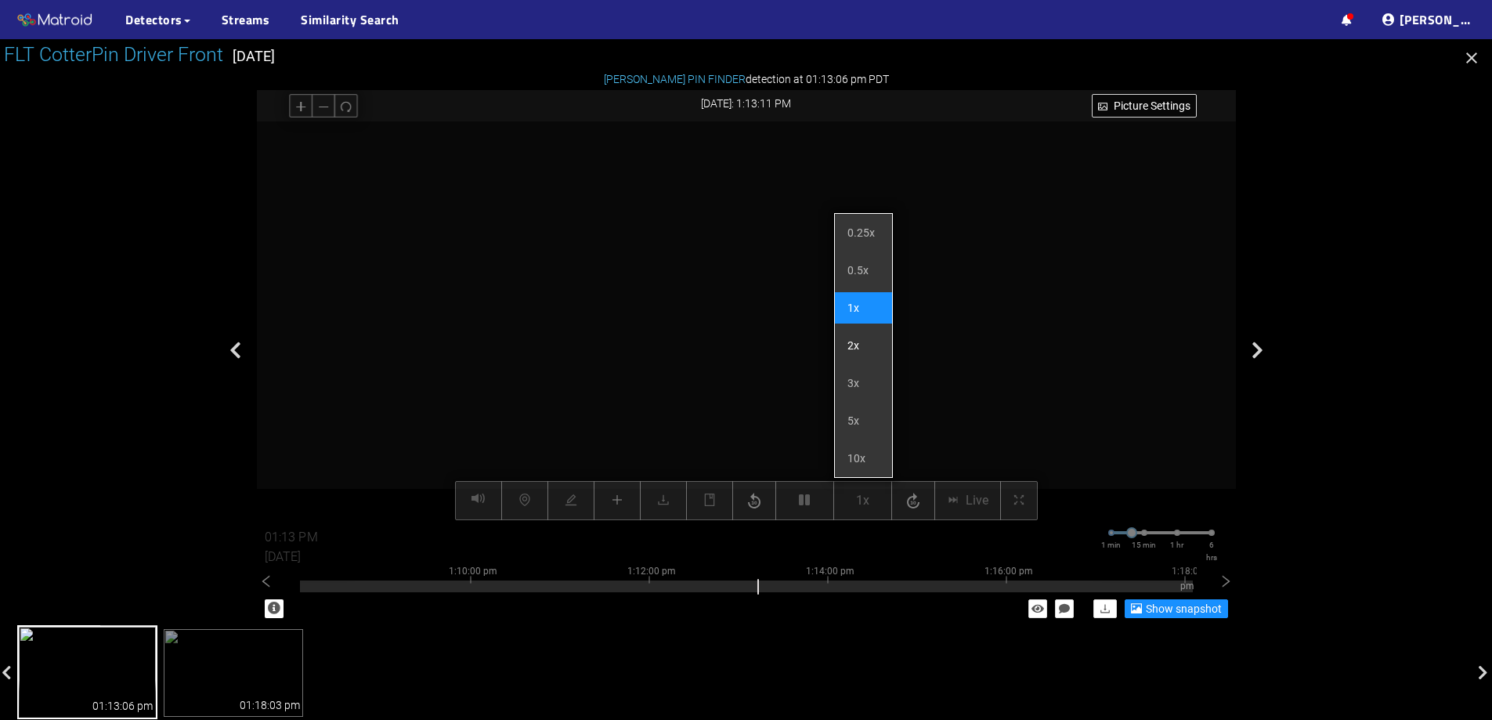
click at [859, 350] on li "2x" at bounding box center [863, 345] width 57 height 31
click at [859, 385] on li "3x" at bounding box center [863, 382] width 57 height 31
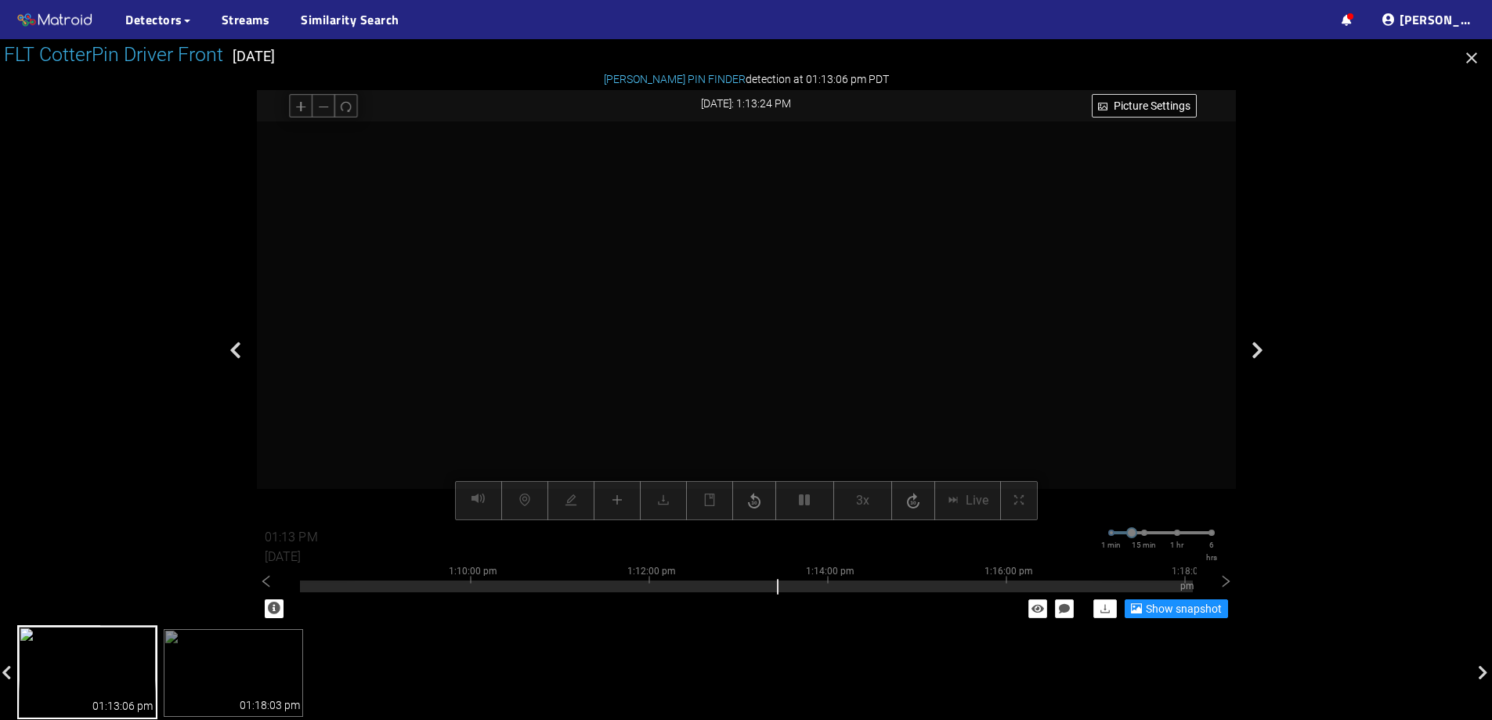
click at [700, 335] on video at bounding box center [747, 320] width 798 height 399
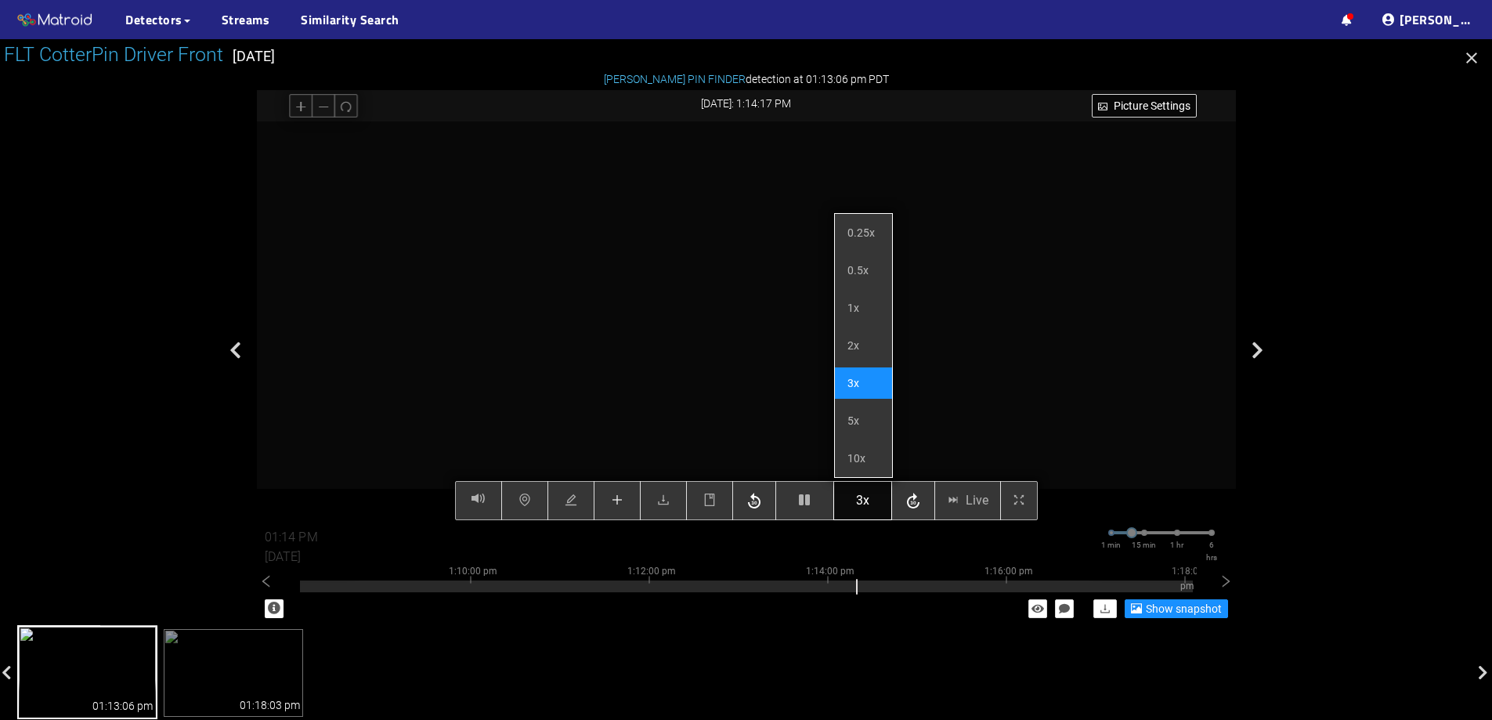
click at [863, 501] on span "3x" at bounding box center [862, 500] width 13 height 20
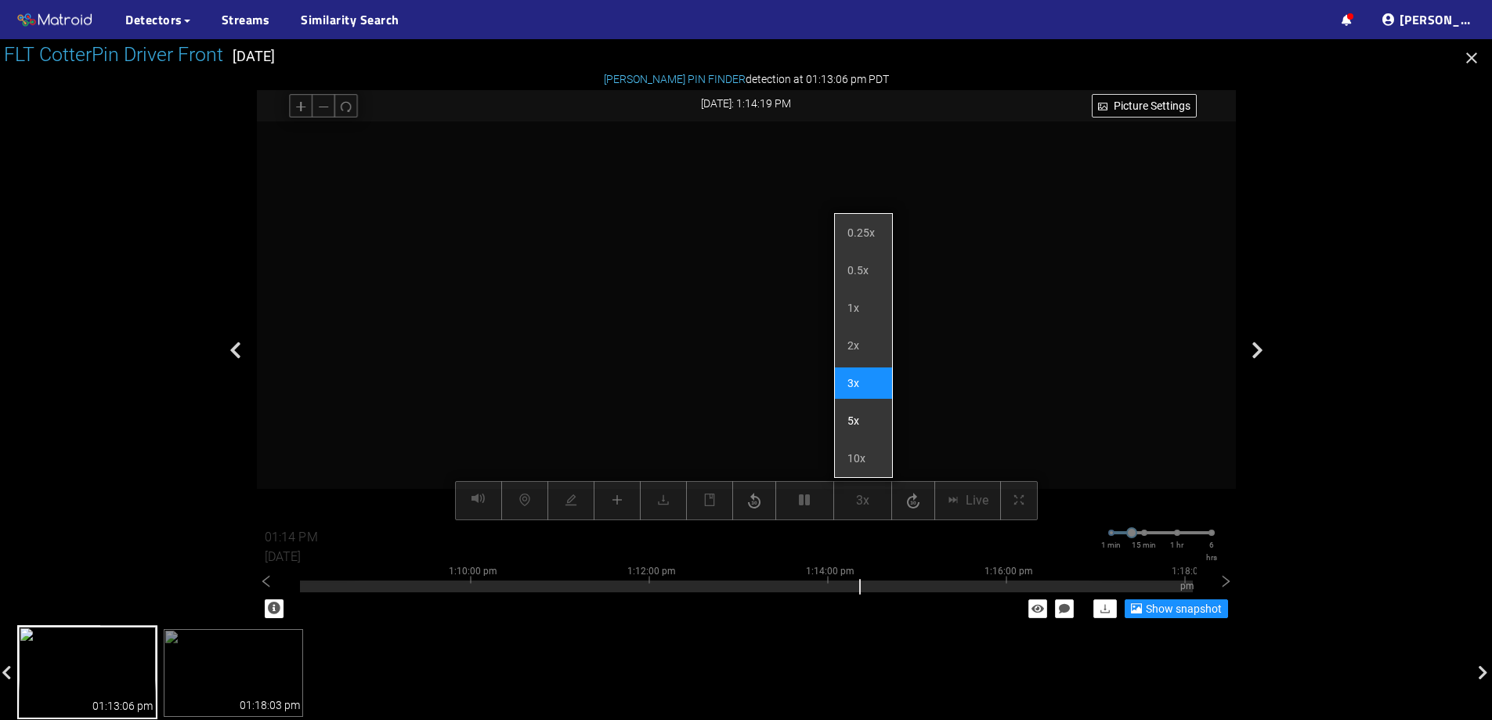
click at [860, 421] on li "5x" at bounding box center [863, 420] width 57 height 31
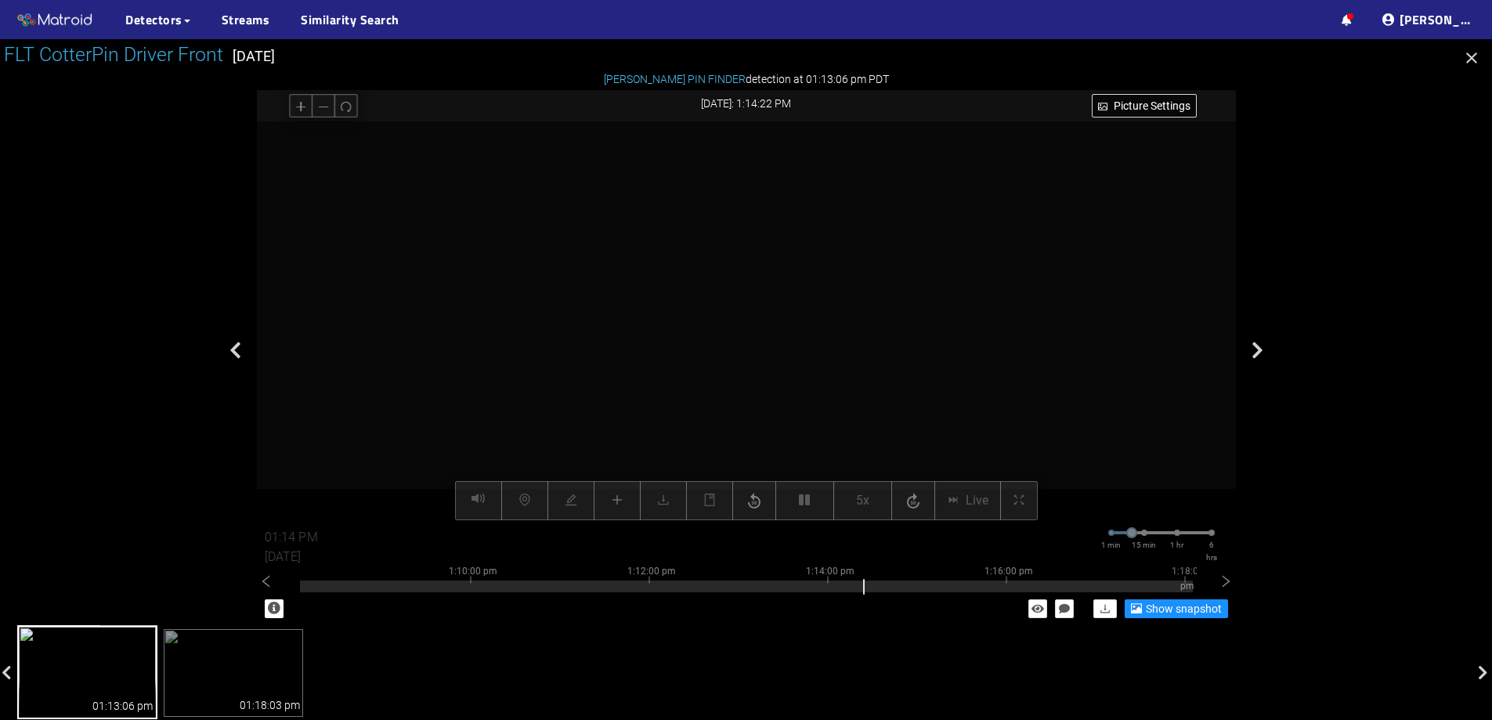
click at [770, 347] on video at bounding box center [747, 320] width 798 height 399
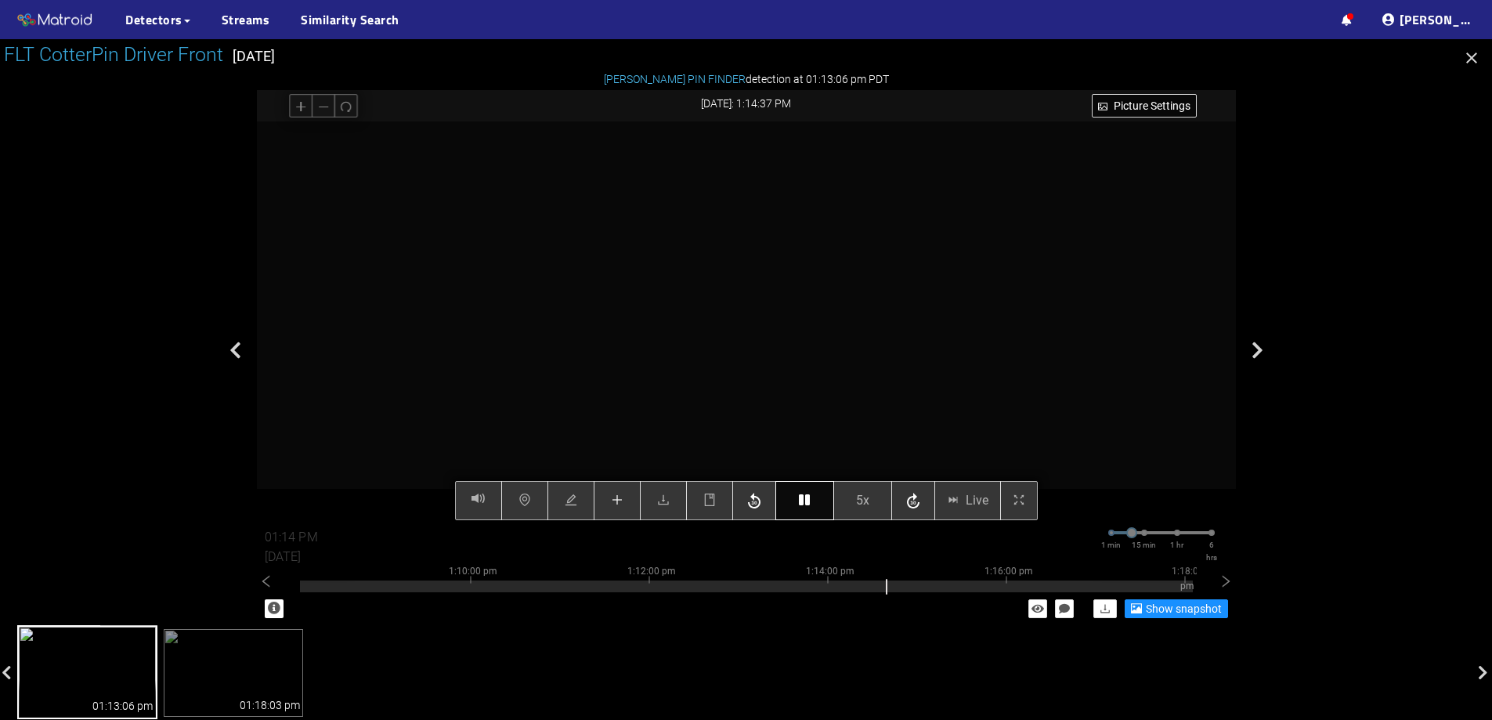
click at [807, 504] on icon "button" at bounding box center [804, 500] width 11 height 13
click at [809, 508] on button "button" at bounding box center [805, 500] width 59 height 39
type input "01:15 PM"
click at [798, 501] on button "button" at bounding box center [805, 500] width 59 height 39
click at [814, 498] on button "button" at bounding box center [805, 500] width 59 height 39
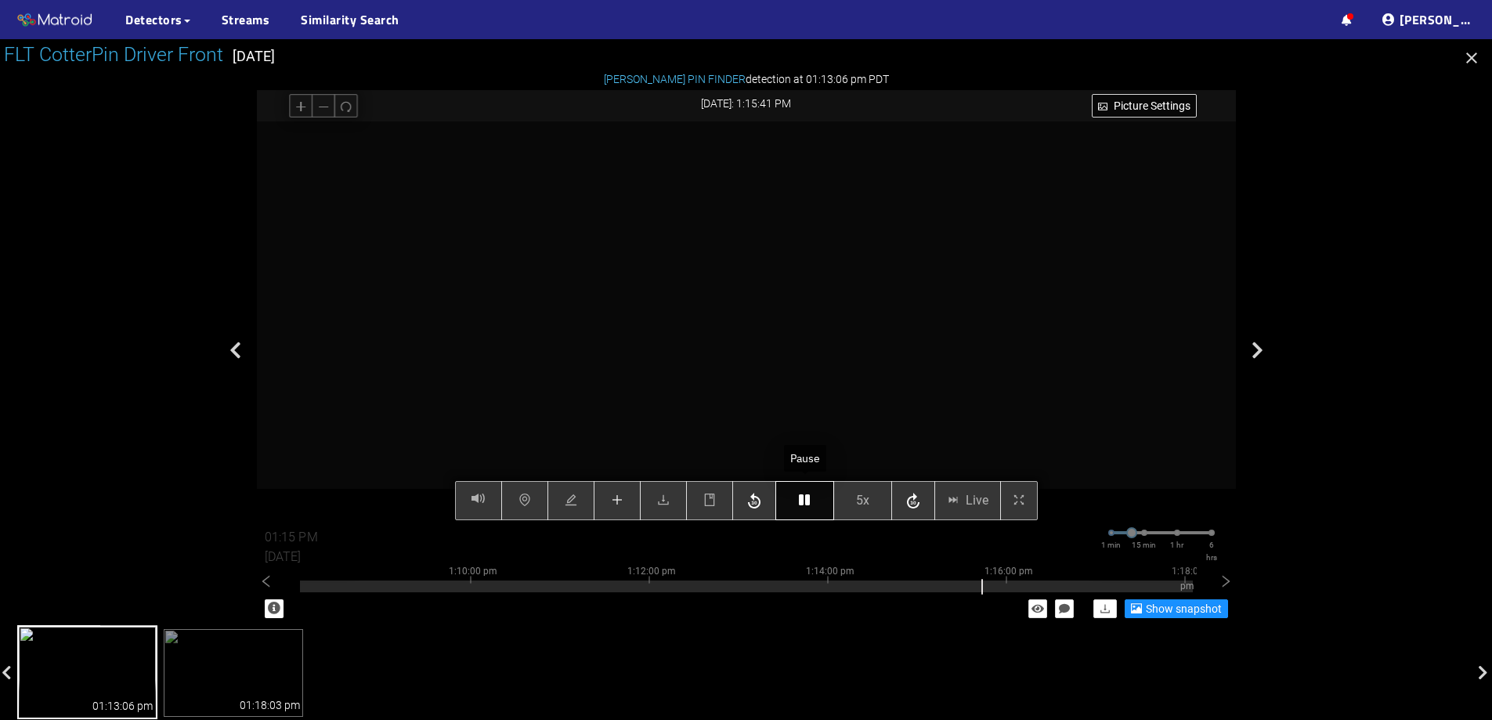
click at [805, 496] on icon "button" at bounding box center [804, 500] width 11 height 13
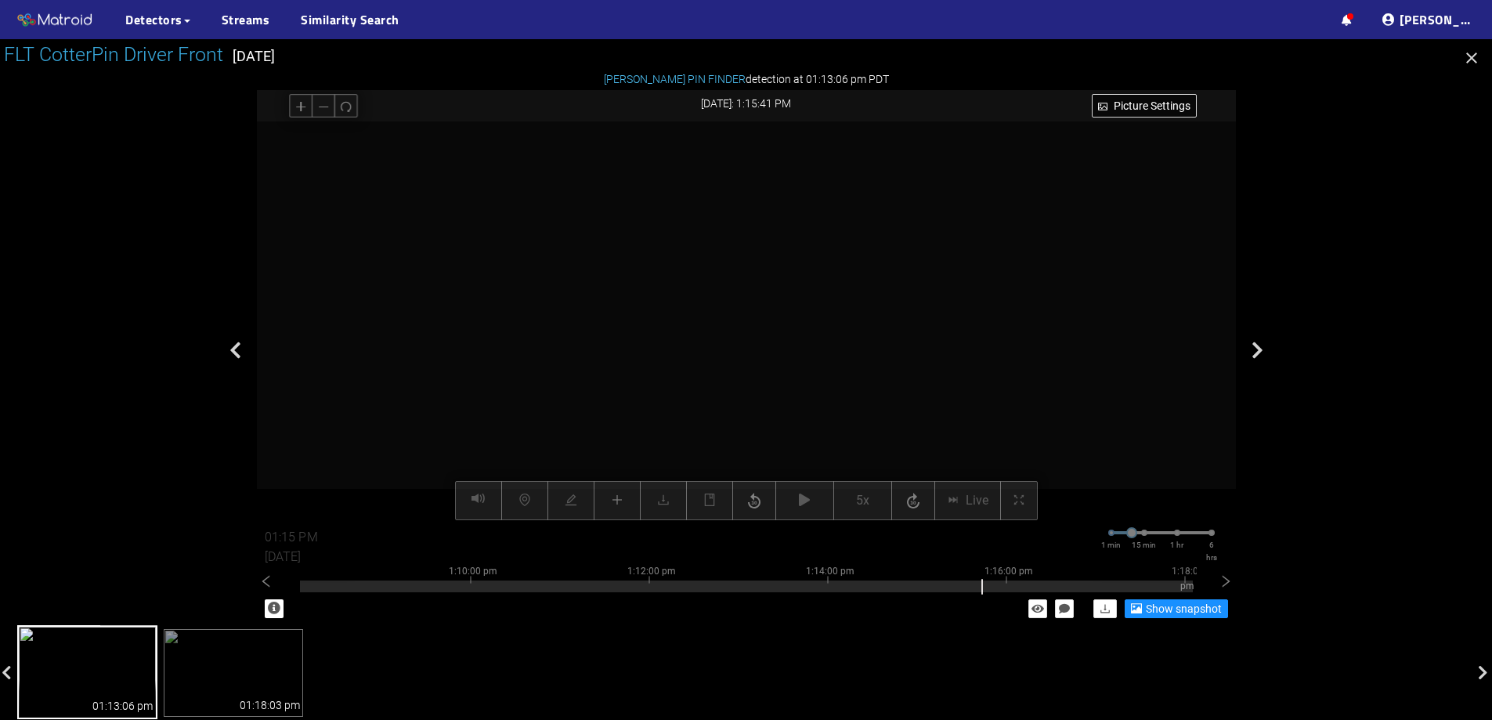
drag, startPoint x: 757, startPoint y: 340, endPoint x: 793, endPoint y: 255, distance: 92.0
click at [793, 255] on video at bounding box center [806, 203] width 1957 height 979
drag, startPoint x: 816, startPoint y: 251, endPoint x: 816, endPoint y: 327, distance: 76.8
click at [816, 327] on video at bounding box center [822, 173] width 2169 height 1084
click at [841, 324] on video at bounding box center [822, 245] width 2169 height 1084
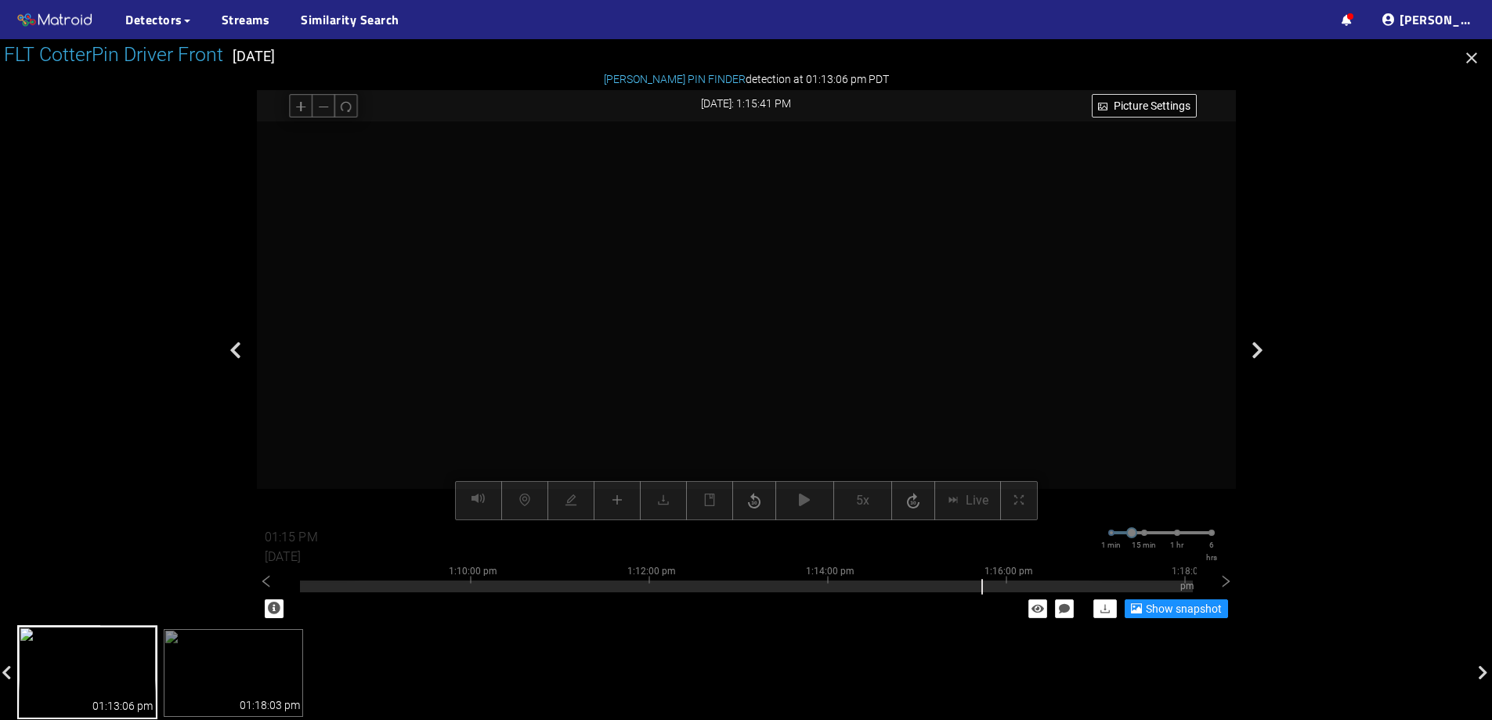
click at [841, 324] on video at bounding box center [822, 245] width 2169 height 1084
click at [798, 274] on video at bounding box center [830, 127] width 4362 height 2181
click at [766, 285] on video at bounding box center [849, 118] width 4362 height 2181
click at [766, 285] on video at bounding box center [856, 115] width 4362 height 2181
click at [749, 266] on video at bounding box center [898, 36] width 6380 height 3190
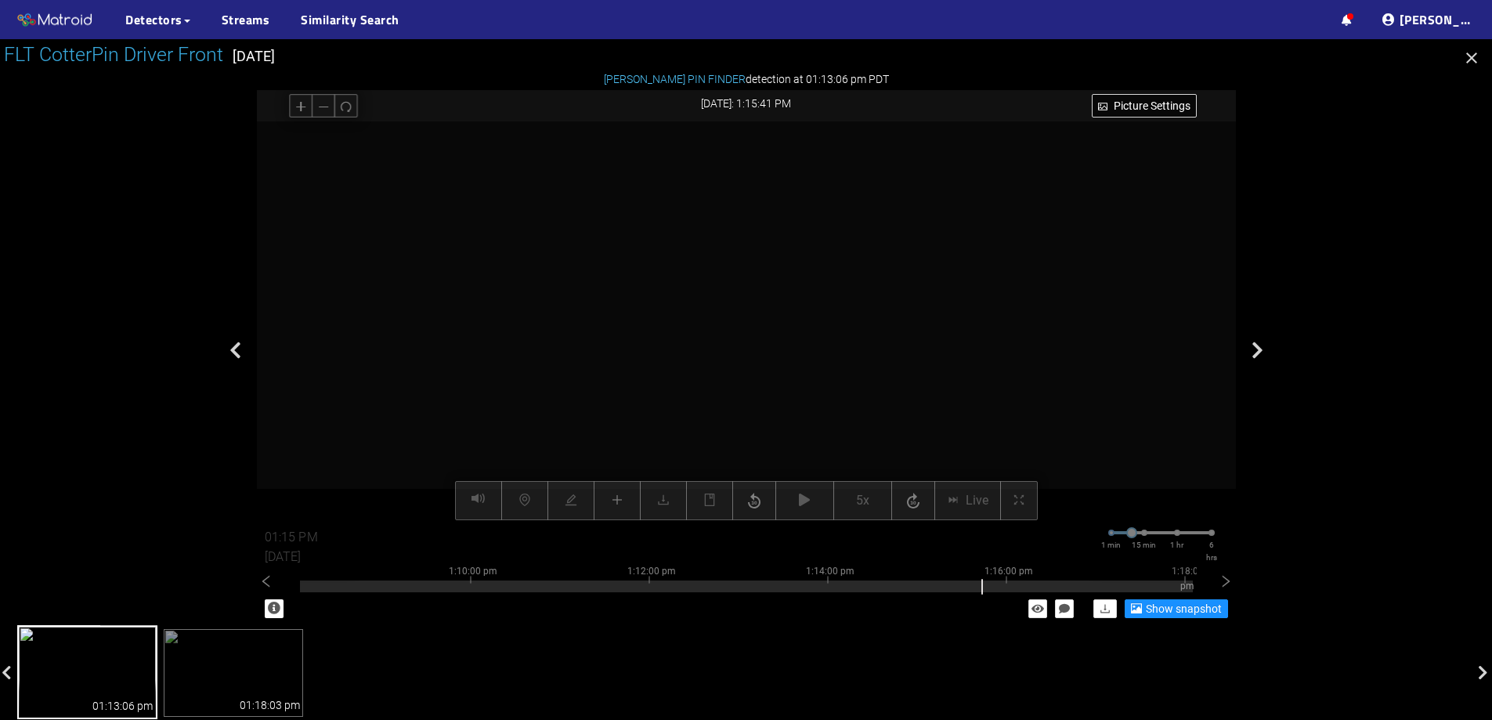
click at [749, 266] on video at bounding box center [898, 36] width 6380 height 3190
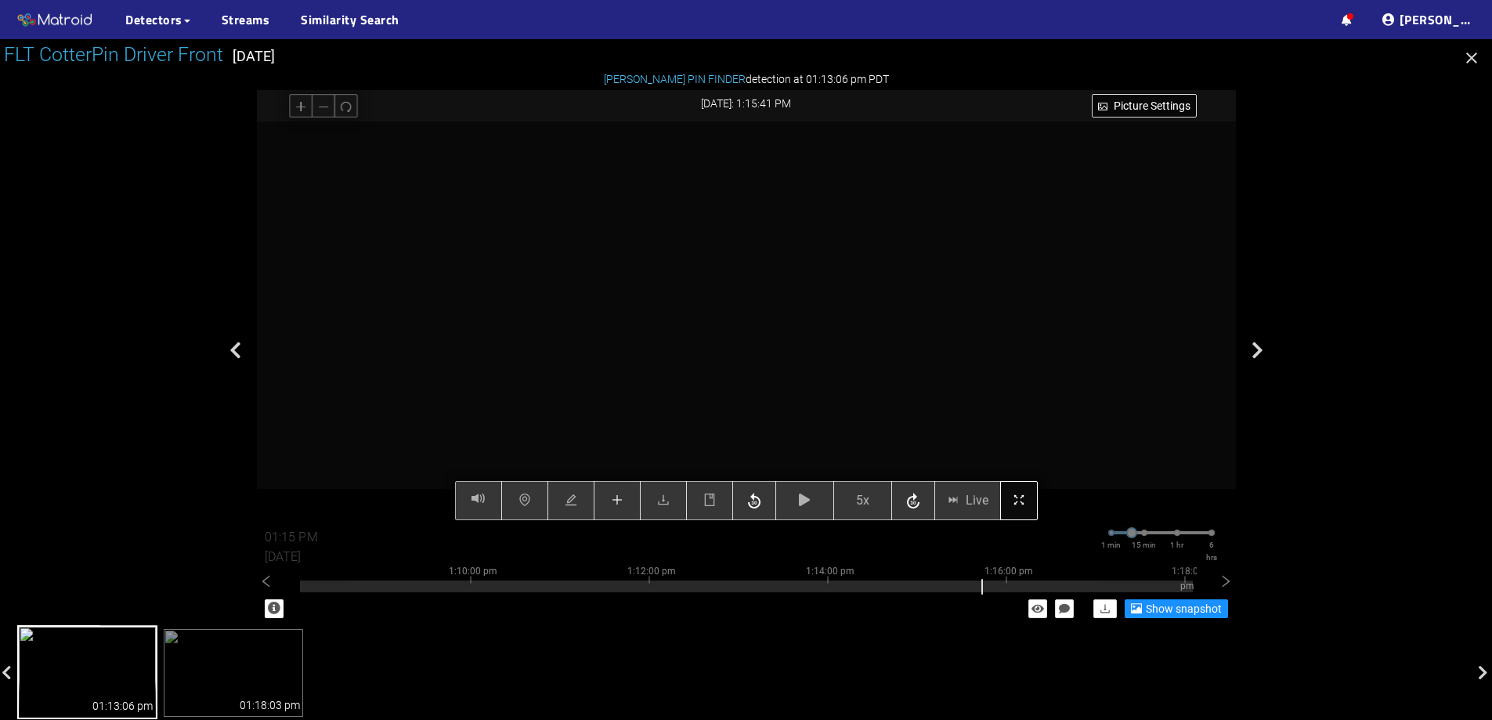
click at [1015, 504] on icon "fullscreen" at bounding box center [1019, 500] width 13 height 13
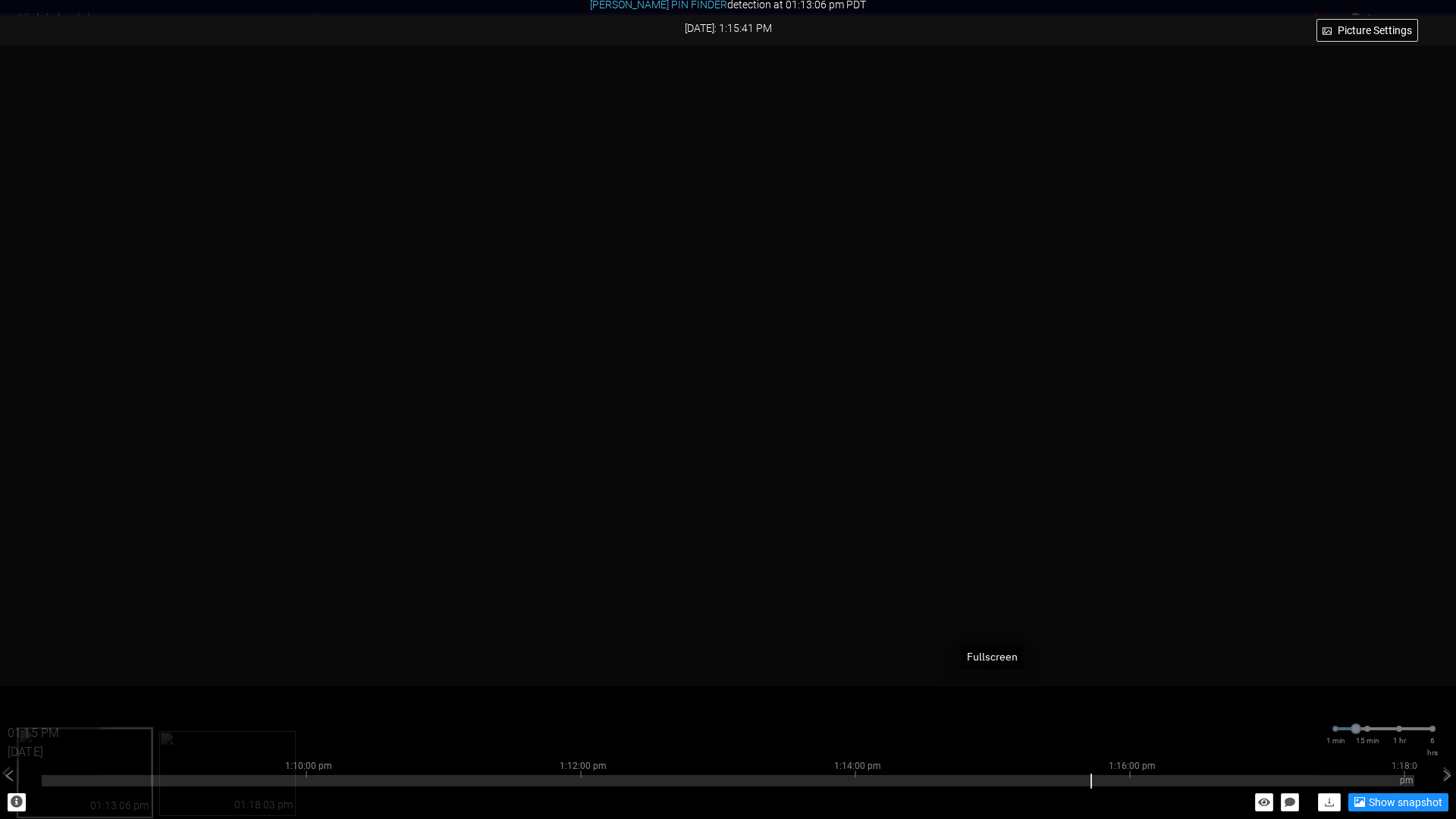
click at [989, 696] on div "Picture Settings 5x Live 01:15 PM 08/07/2025 1 min 15 min 1 hr 6 hrs 1:00:00 pm…" at bounding box center [728, 380] width 1456 height 671
click at [989, 696] on icon "fullscreen-exit" at bounding box center [991, 697] width 10 height 10
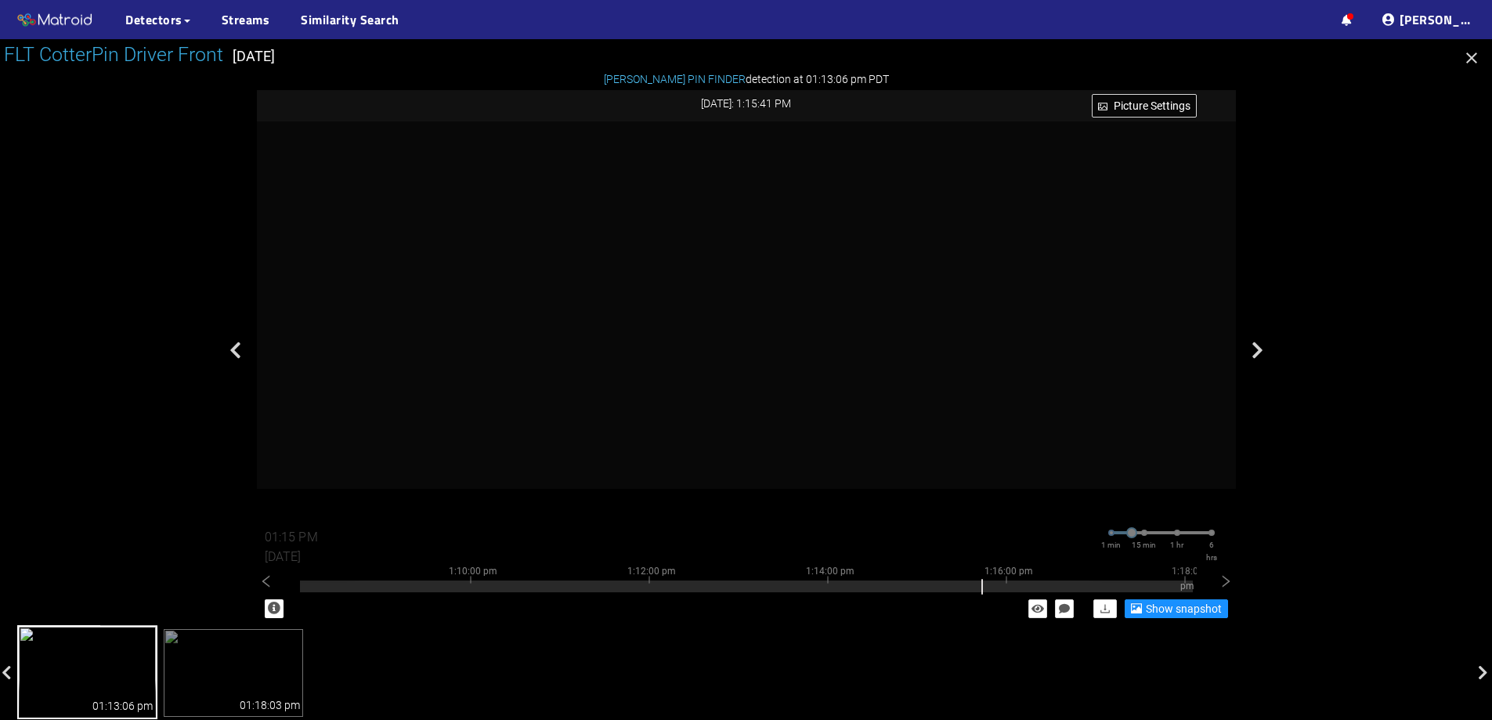
click at [808, 497] on icon "button" at bounding box center [804, 500] width 11 height 13
type input "01:16 PM"
click at [813, 512] on button "button" at bounding box center [805, 500] width 59 height 39
click at [815, 501] on button "button" at bounding box center [805, 500] width 59 height 39
click at [808, 508] on button "button" at bounding box center [805, 500] width 59 height 39
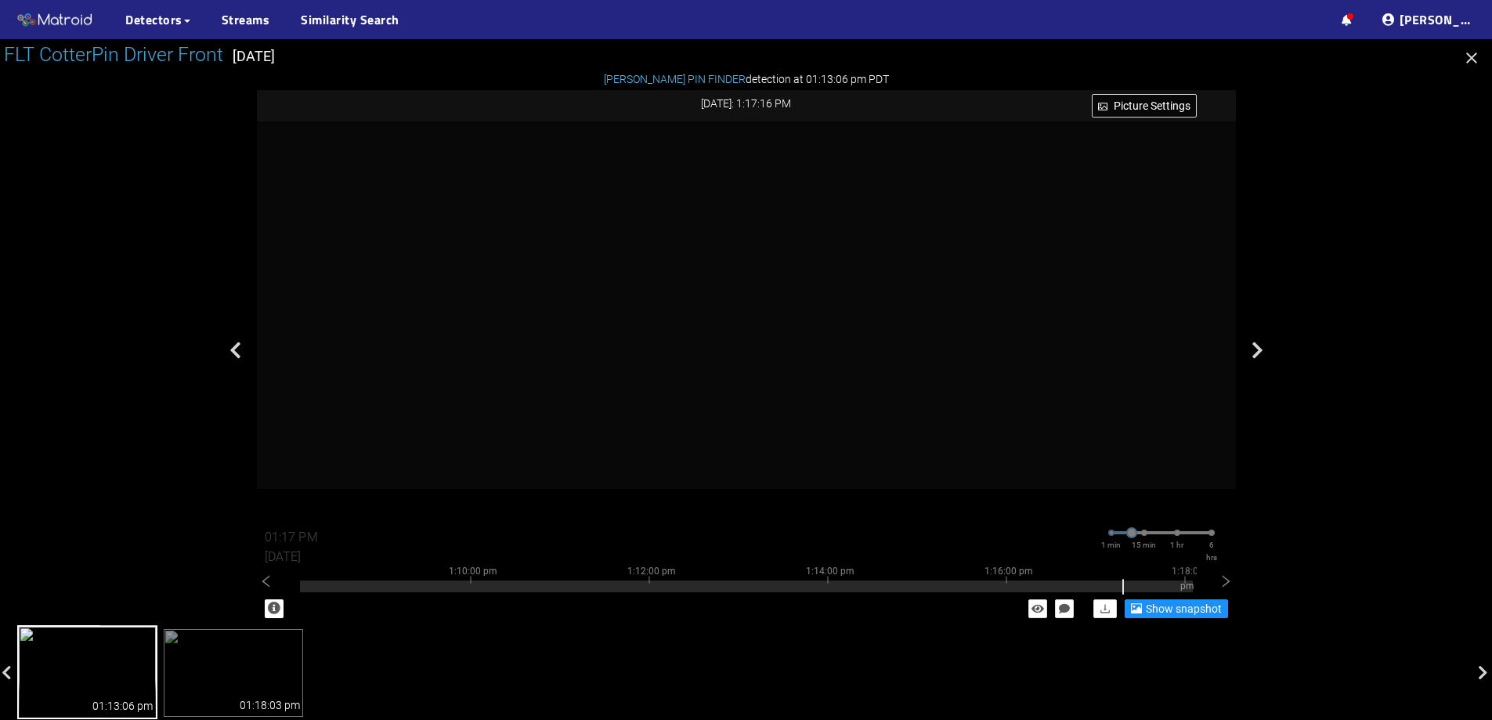
click at [794, 496] on button "button" at bounding box center [805, 500] width 59 height 39
click at [796, 501] on button "button" at bounding box center [805, 500] width 59 height 39
drag, startPoint x: 798, startPoint y: 231, endPoint x: 762, endPoint y: 230, distance: 35.3
click at [802, 217] on video at bounding box center [859, 91] width 1814 height 906
drag, startPoint x: 834, startPoint y: 288, endPoint x: 848, endPoint y: 420, distance: 132.3
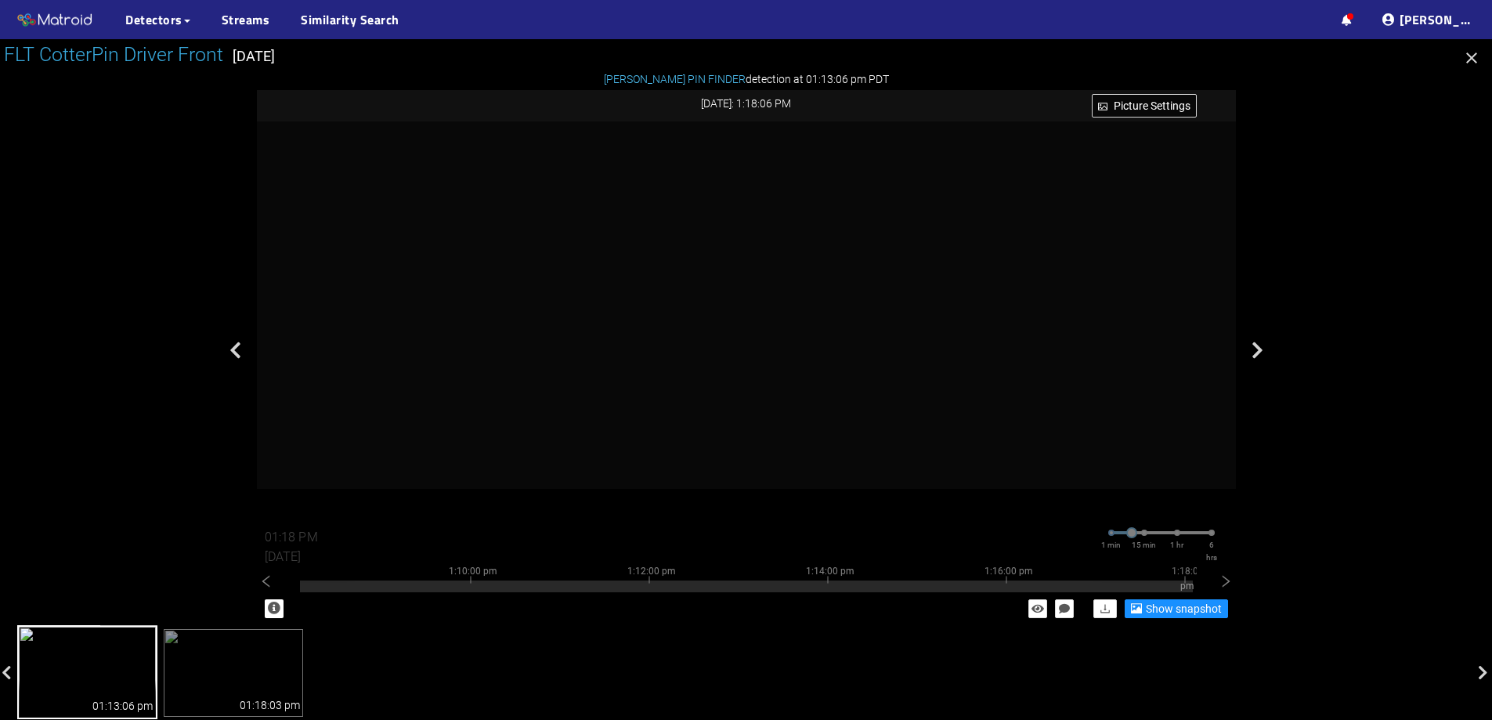
click at [848, 420] on video at bounding box center [922, 78] width 2209 height 1105
drag, startPoint x: 876, startPoint y: 389, endPoint x: 876, endPoint y: 348, distance: 41.5
click at [876, 348] on video at bounding box center [936, 168] width 2209 height 1105
click at [876, 348] on video at bounding box center [936, 110] width 2209 height 1105
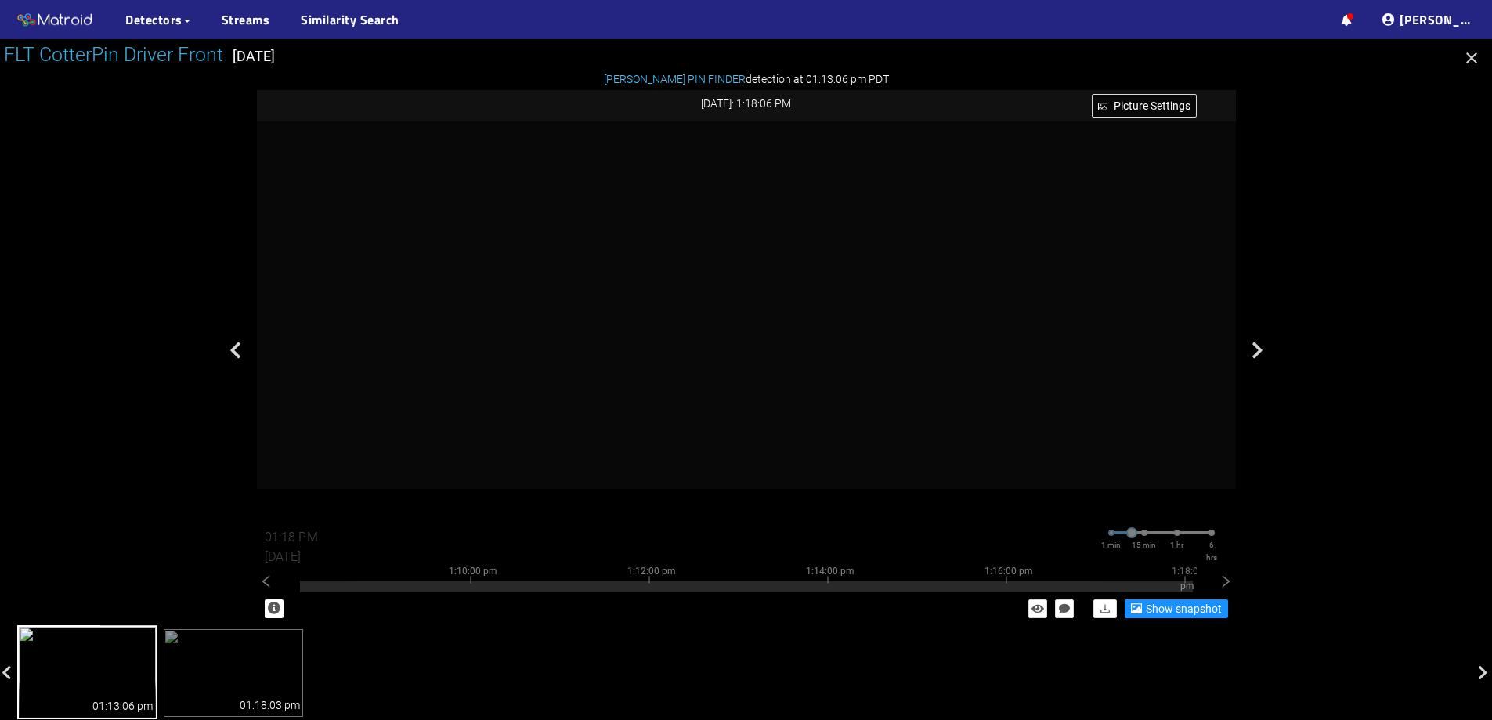
click at [809, 501] on icon "button" at bounding box center [804, 500] width 11 height 13
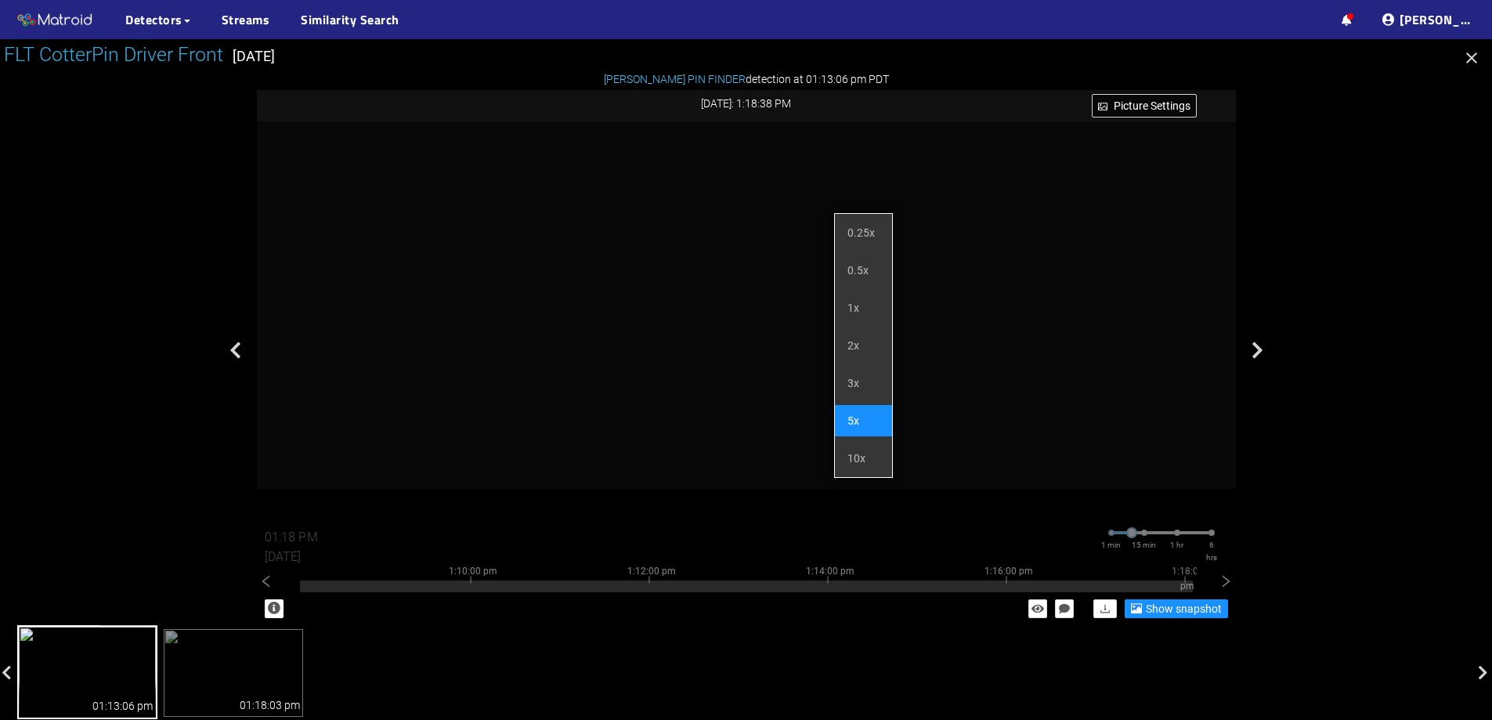
click at [852, 497] on button "5x" at bounding box center [863, 500] width 59 height 39
click at [861, 460] on li "10x" at bounding box center [863, 458] width 57 height 31
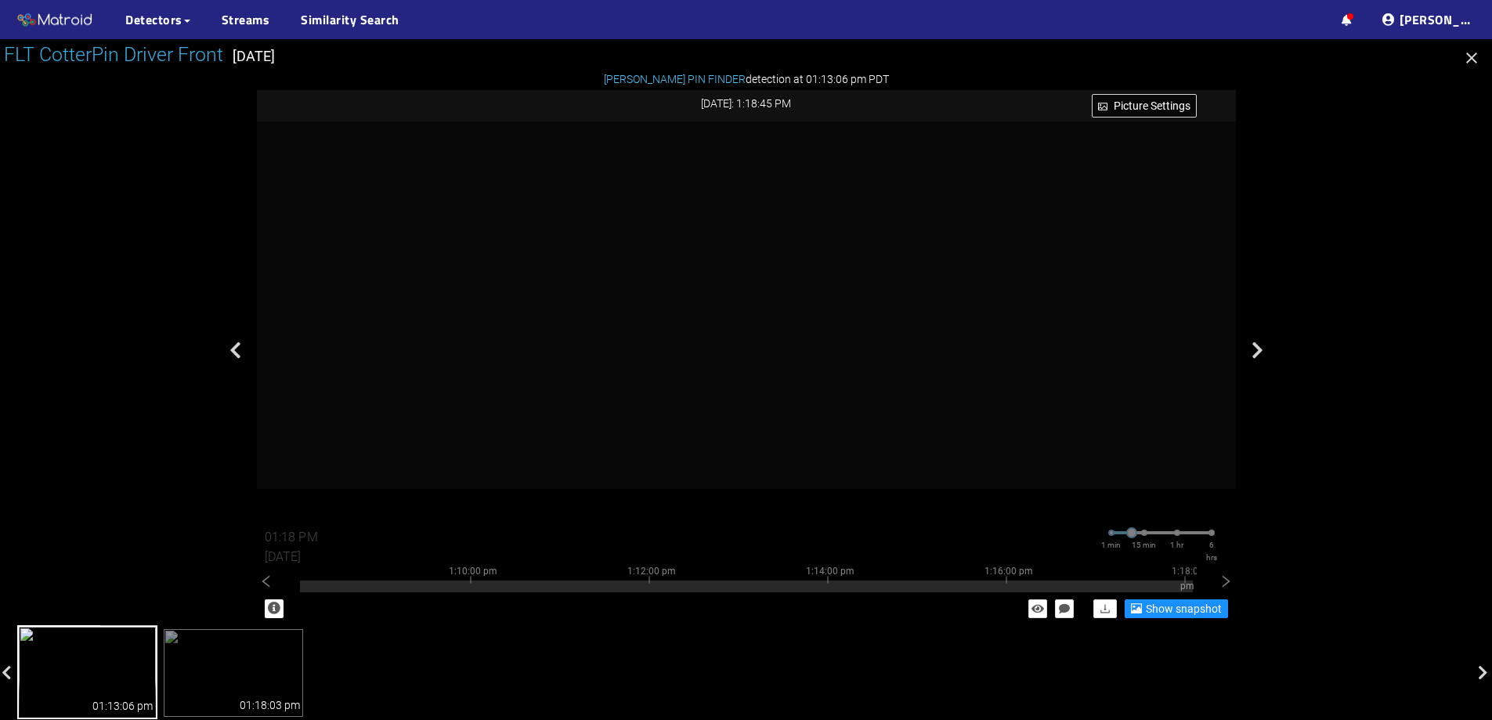
click at [937, 321] on div at bounding box center [778, 286] width 1168 height 476
click at [799, 497] on icon "button" at bounding box center [804, 500] width 11 height 13
click at [812, 646] on div "01:13:06 pm 01:18:03 pm" at bounding box center [746, 673] width 1461 height 91
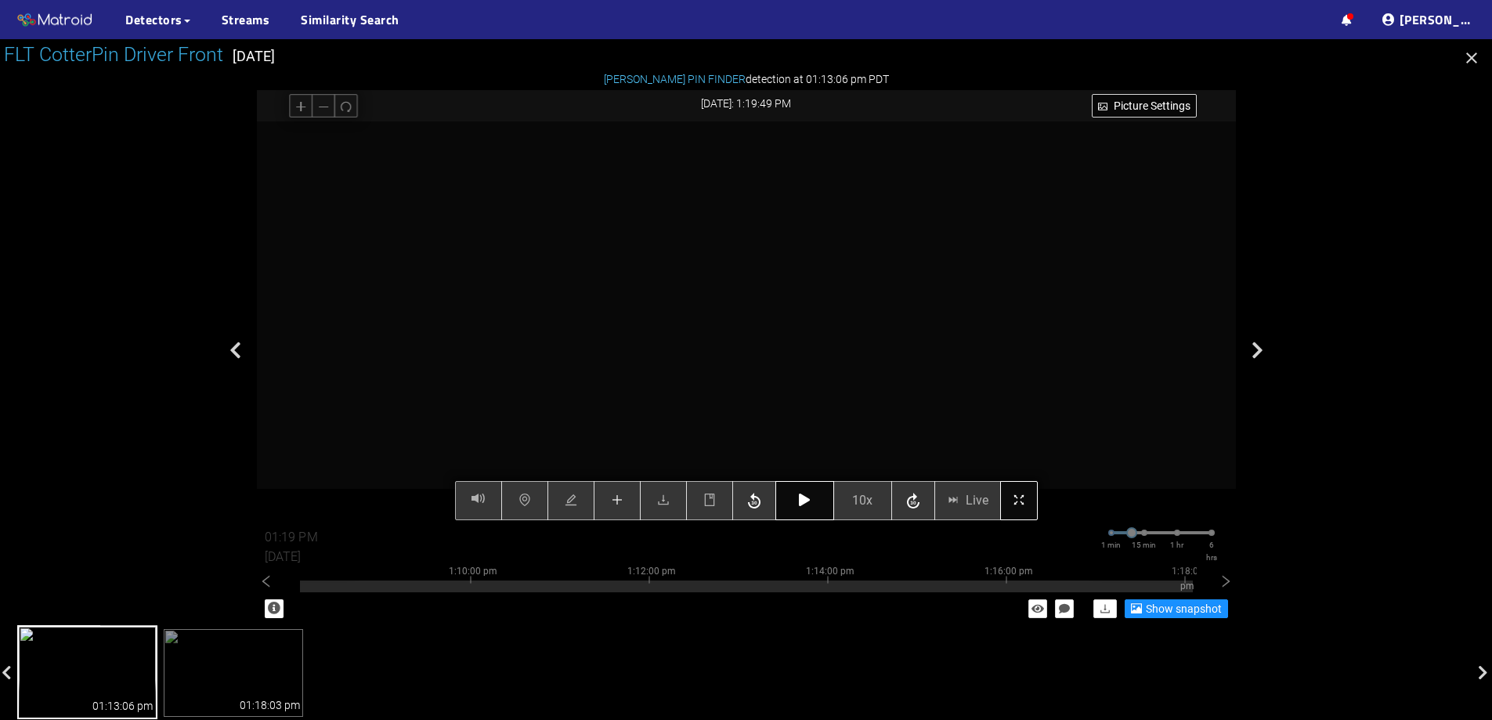
click at [801, 501] on icon "button" at bounding box center [804, 500] width 11 height 13
click at [815, 505] on button "button" at bounding box center [805, 500] width 59 height 39
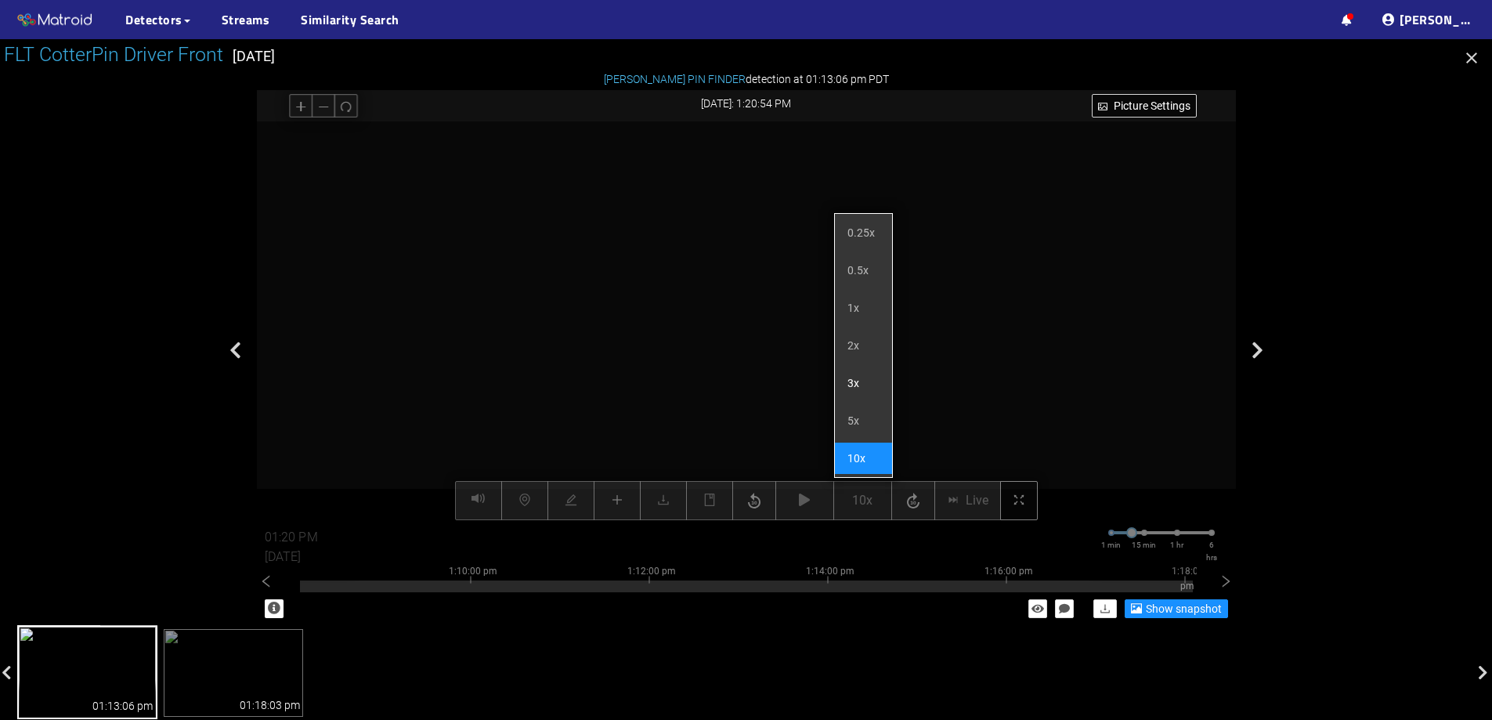
click at [863, 392] on li "3x" at bounding box center [863, 382] width 57 height 31
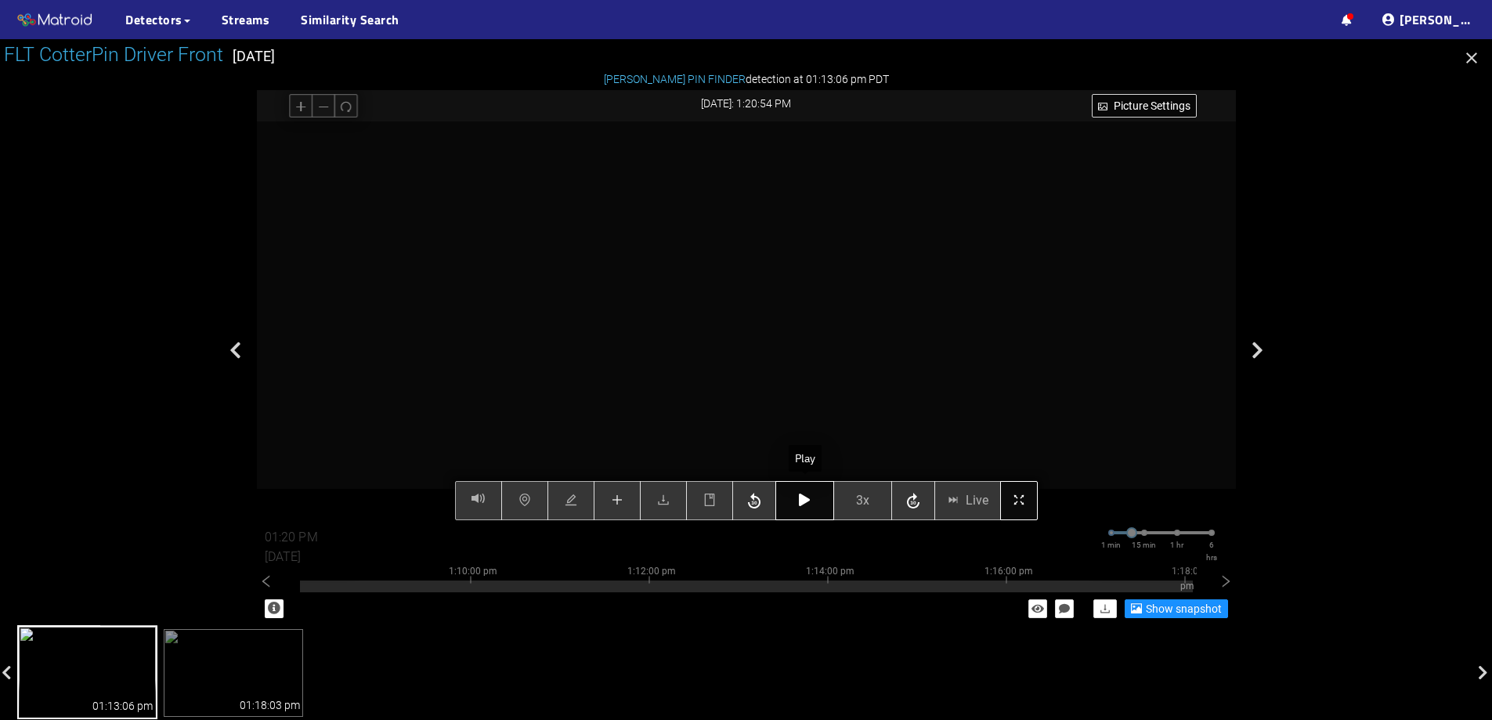
click at [804, 506] on icon "button" at bounding box center [804, 500] width 11 height 13
click at [804, 502] on icon "button" at bounding box center [804, 500] width 11 height 13
click at [805, 508] on button "button" at bounding box center [805, 500] width 59 height 39
type input "01:22 PM"
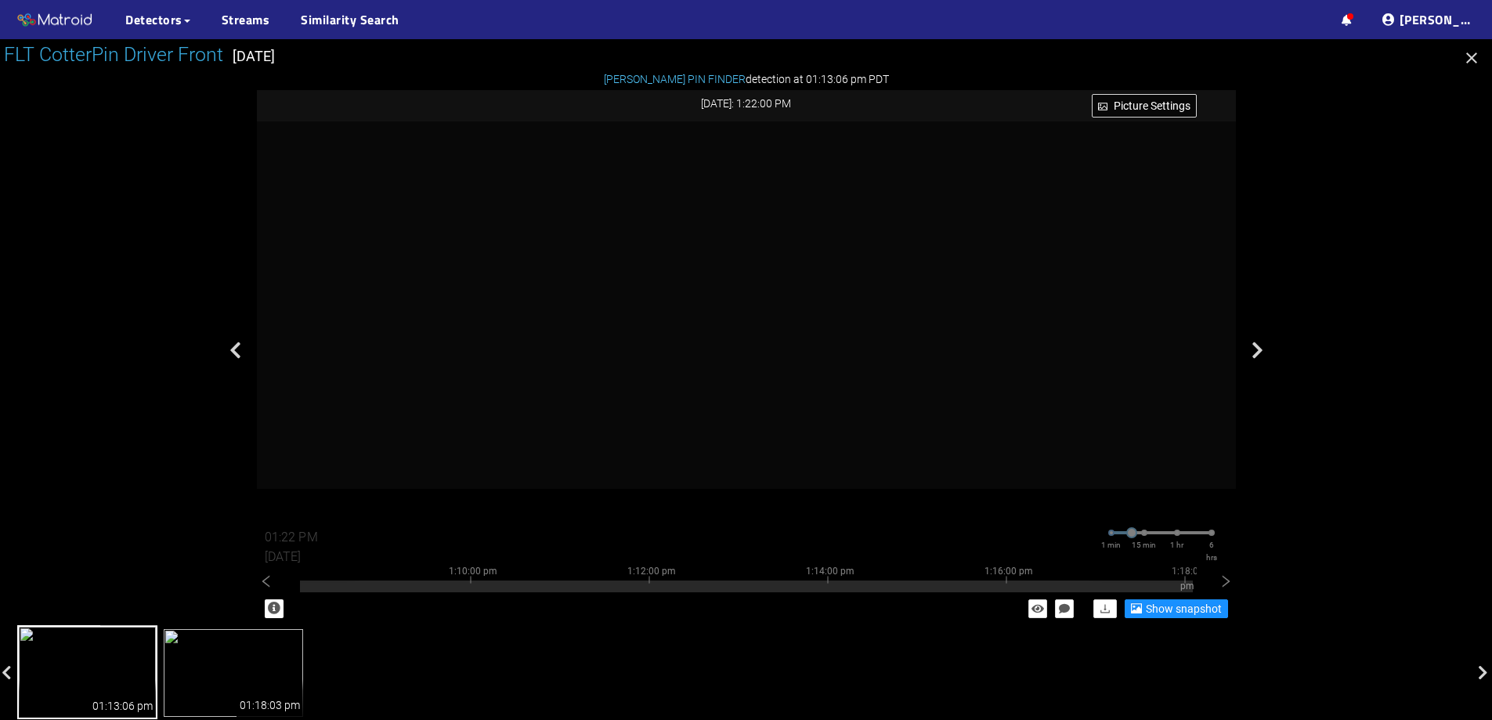
click at [273, 646] on img at bounding box center [234, 673] width 140 height 88
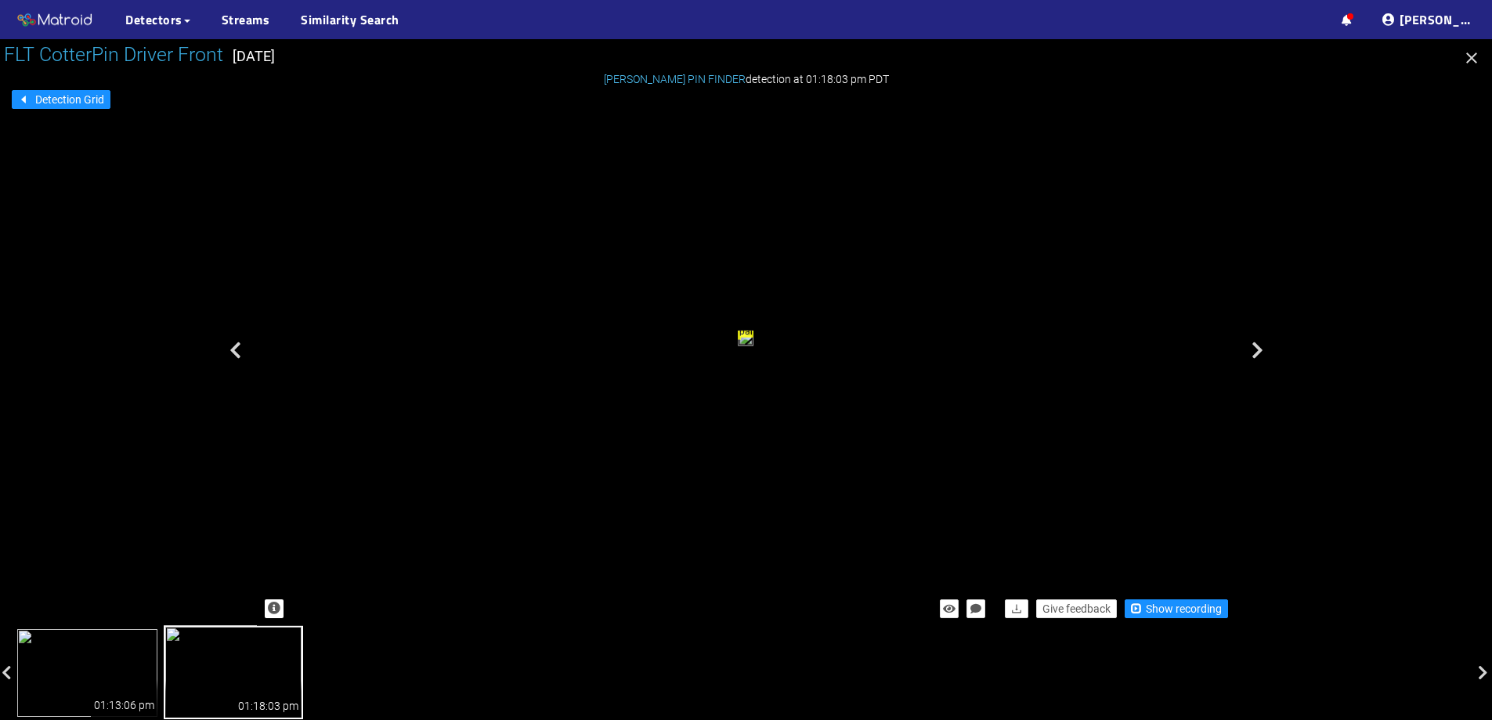
click at [56, 666] on img at bounding box center [87, 673] width 140 height 88
click at [237, 666] on img at bounding box center [234, 673] width 140 height 88
click at [1352, 20] on icon at bounding box center [1347, 20] width 10 height 11
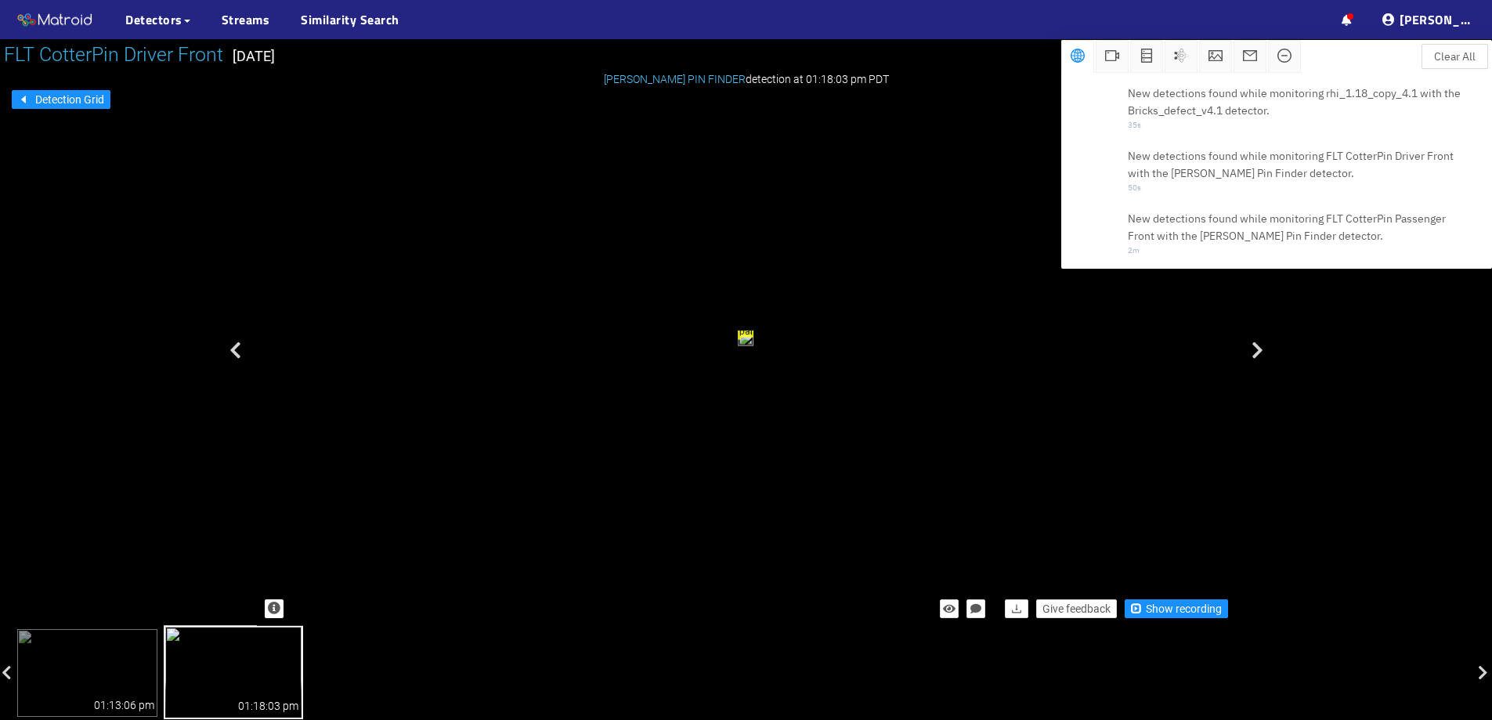
click at [1109, 19] on div "··· Detectors ··· Streams ··· Similarity Search ··· ··· ··· Shafi I. ···" at bounding box center [746, 19] width 1492 height 39
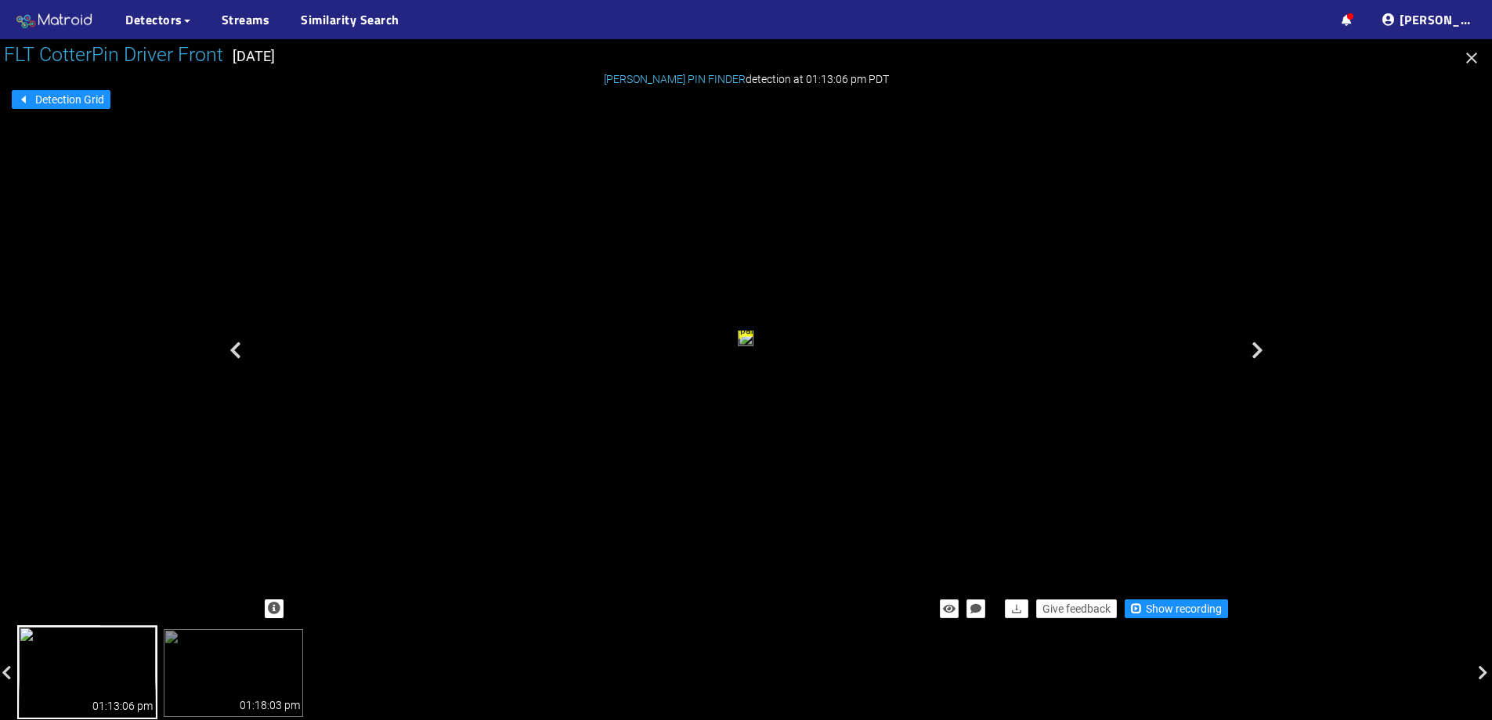
scroll to position [523, 0]
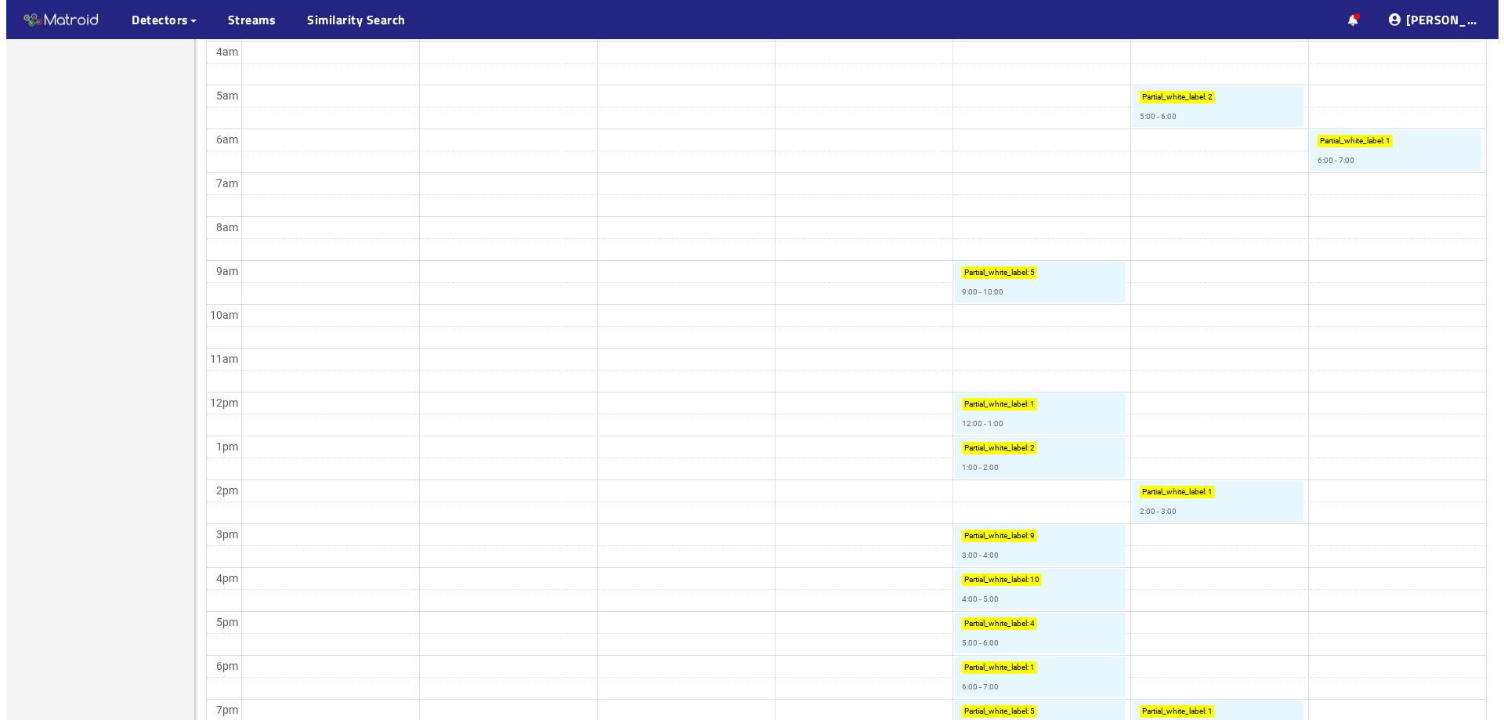
scroll to position [392, 0]
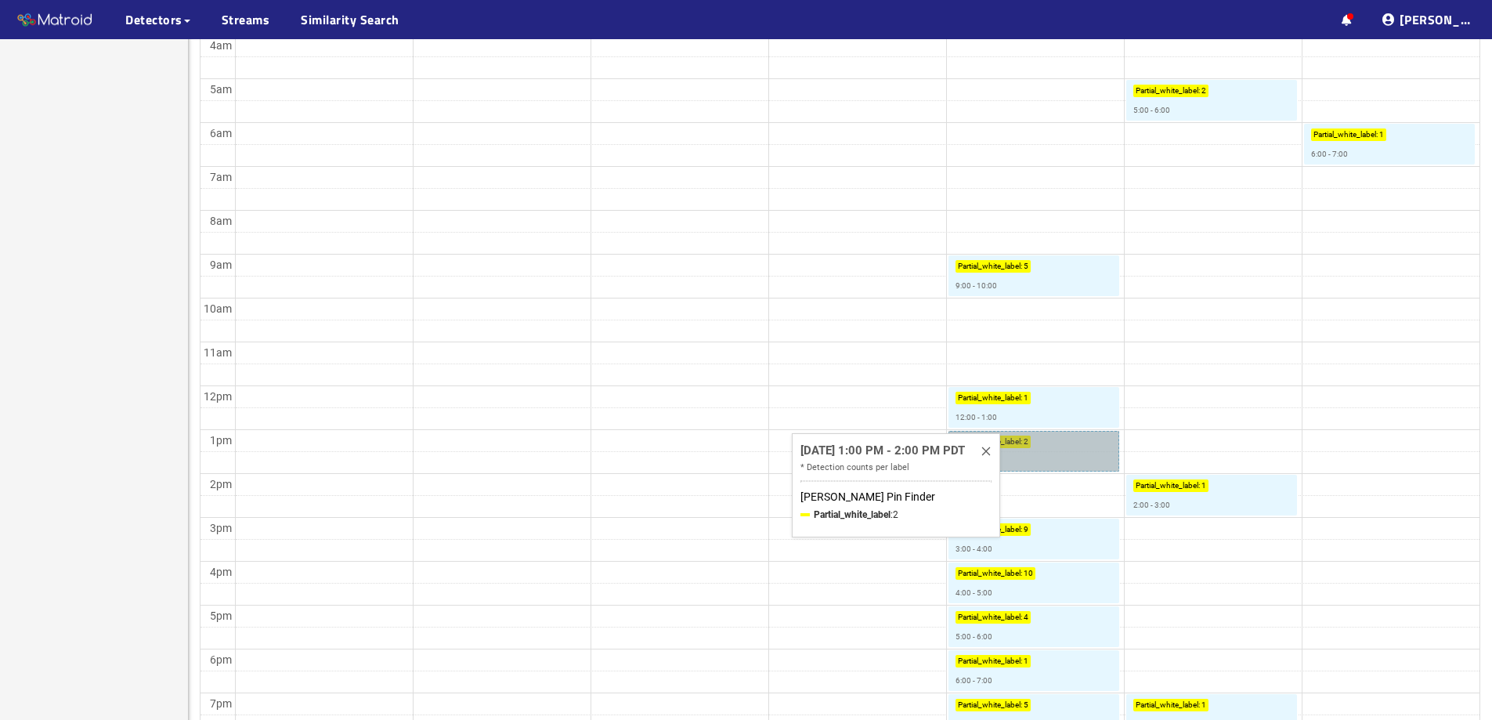
click at [1098, 452] on link "Partial_white_label : 2 1:00 - 2:00" at bounding box center [1034, 451] width 171 height 41
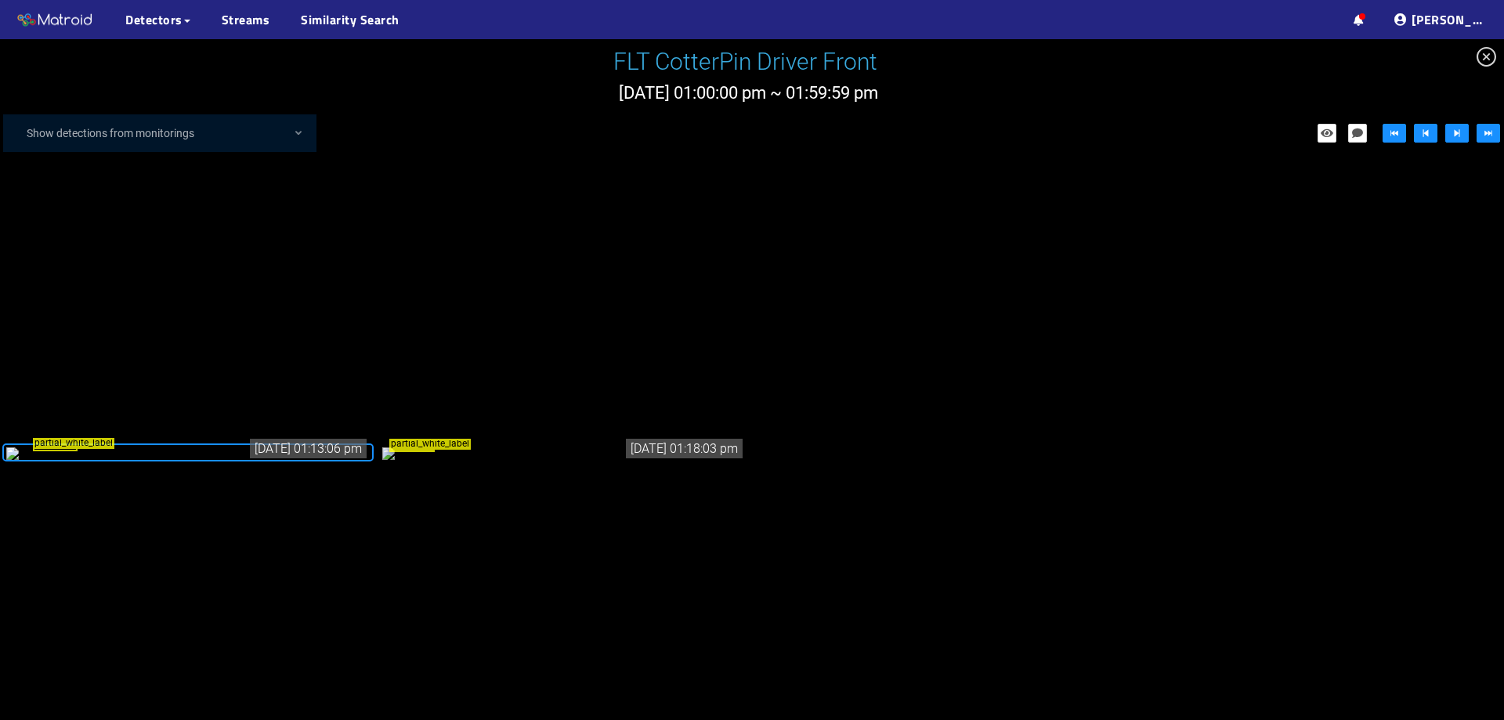
scroll to position [52, 0]
click at [258, 443] on div "partial_white_label" at bounding box center [188, 451] width 364 height 17
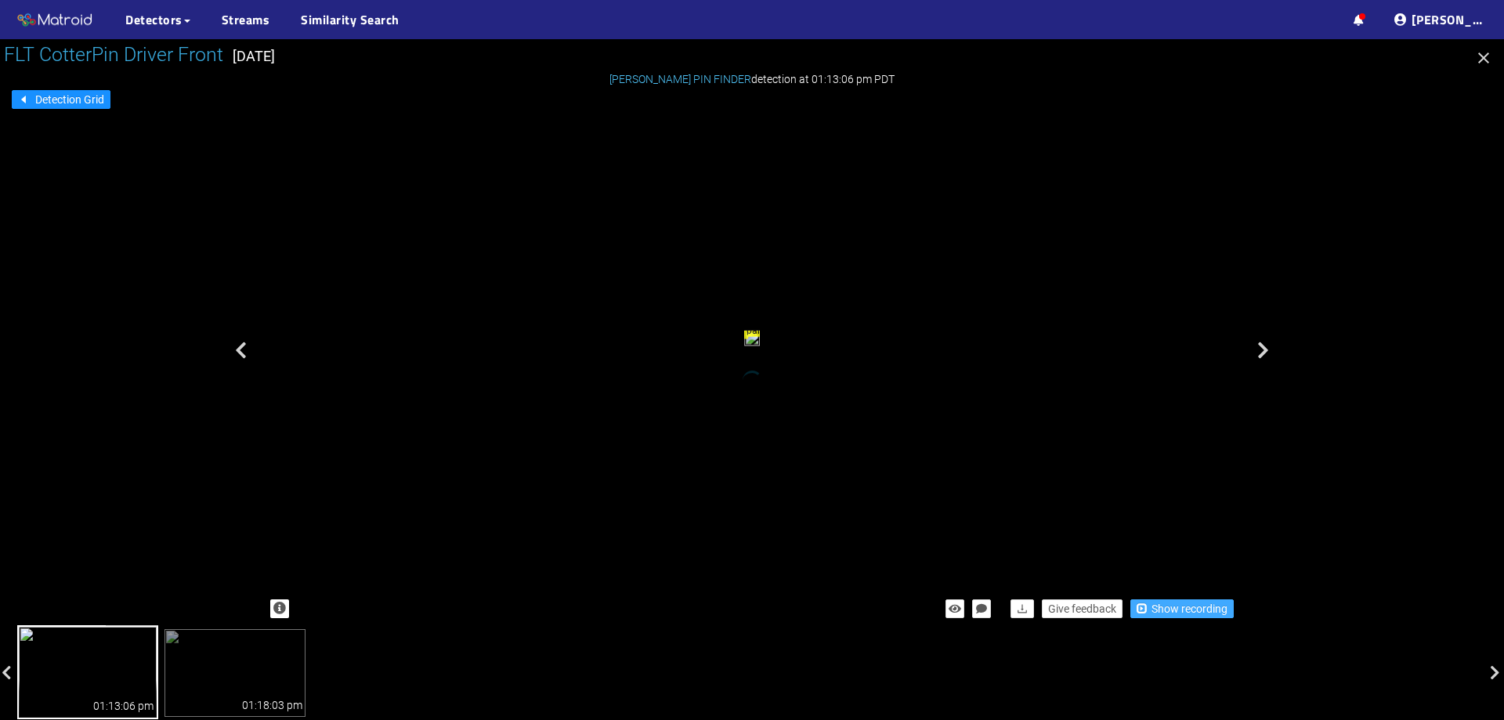
click at [1188, 606] on span "Show recording" at bounding box center [1190, 608] width 76 height 17
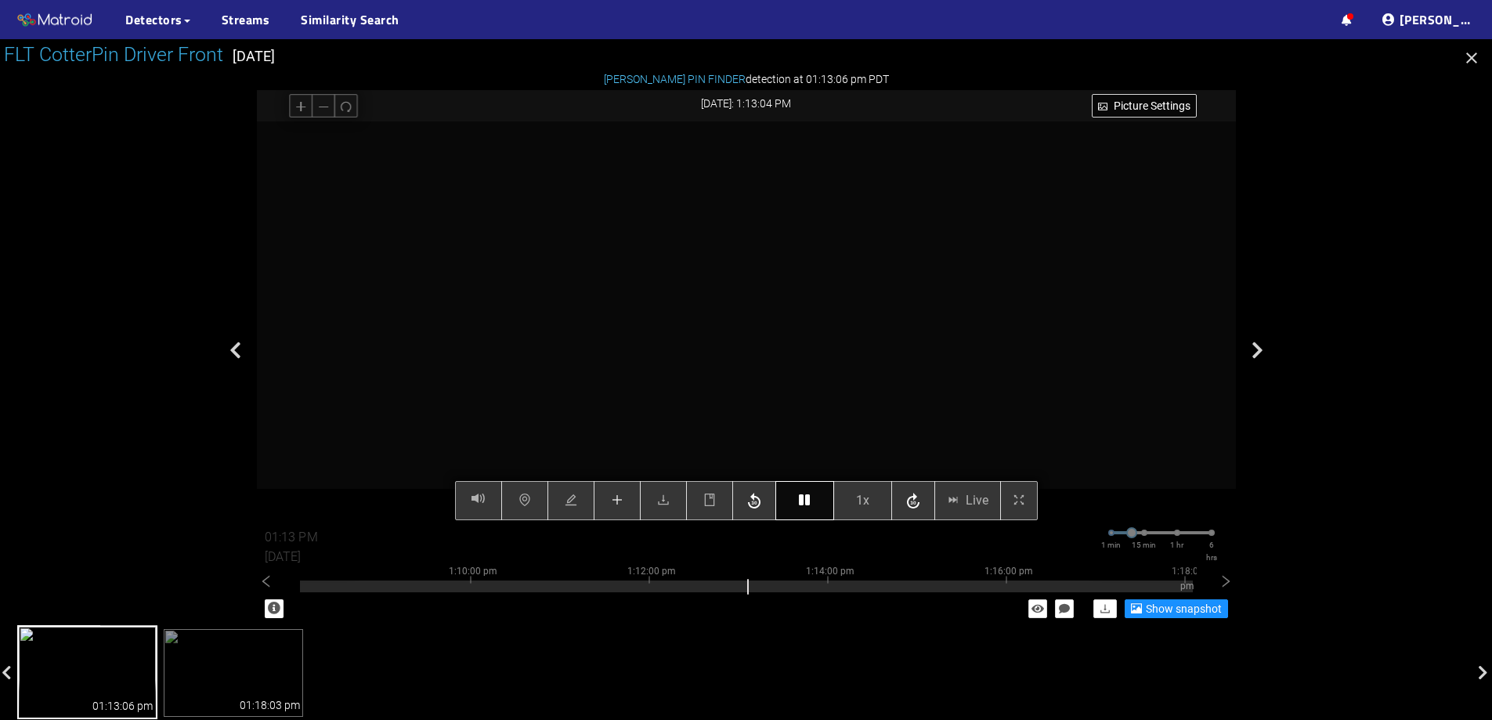
click at [809, 511] on button "button" at bounding box center [805, 500] width 59 height 39
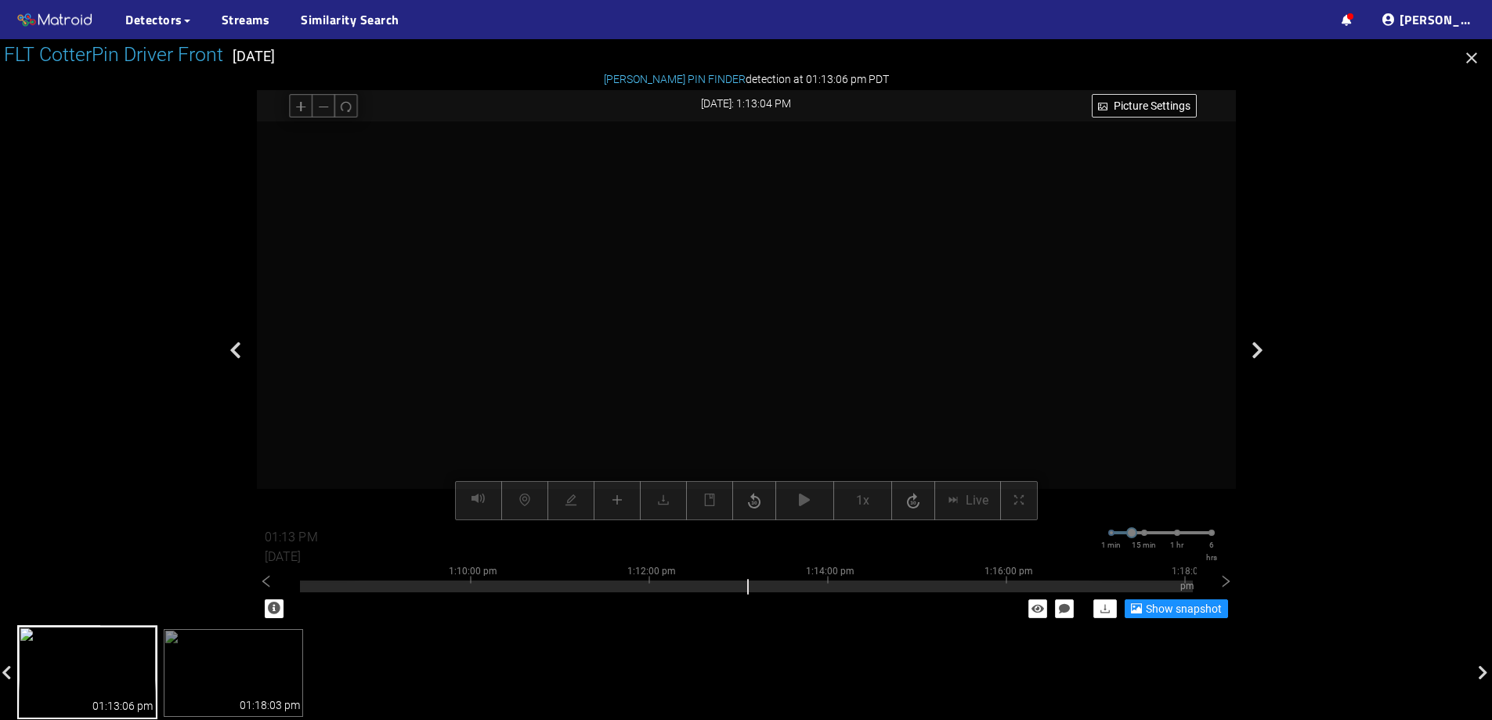
drag, startPoint x: 769, startPoint y: 230, endPoint x: 794, endPoint y: 189, distance: 48.9
click at [794, 189] on video at bounding box center [815, 168] width 1246 height 623
drag, startPoint x: 854, startPoint y: 311, endPoint x: 776, endPoint y: 422, distance: 135.6
click at [830, 378] on video at bounding box center [871, 241] width 1377 height 689
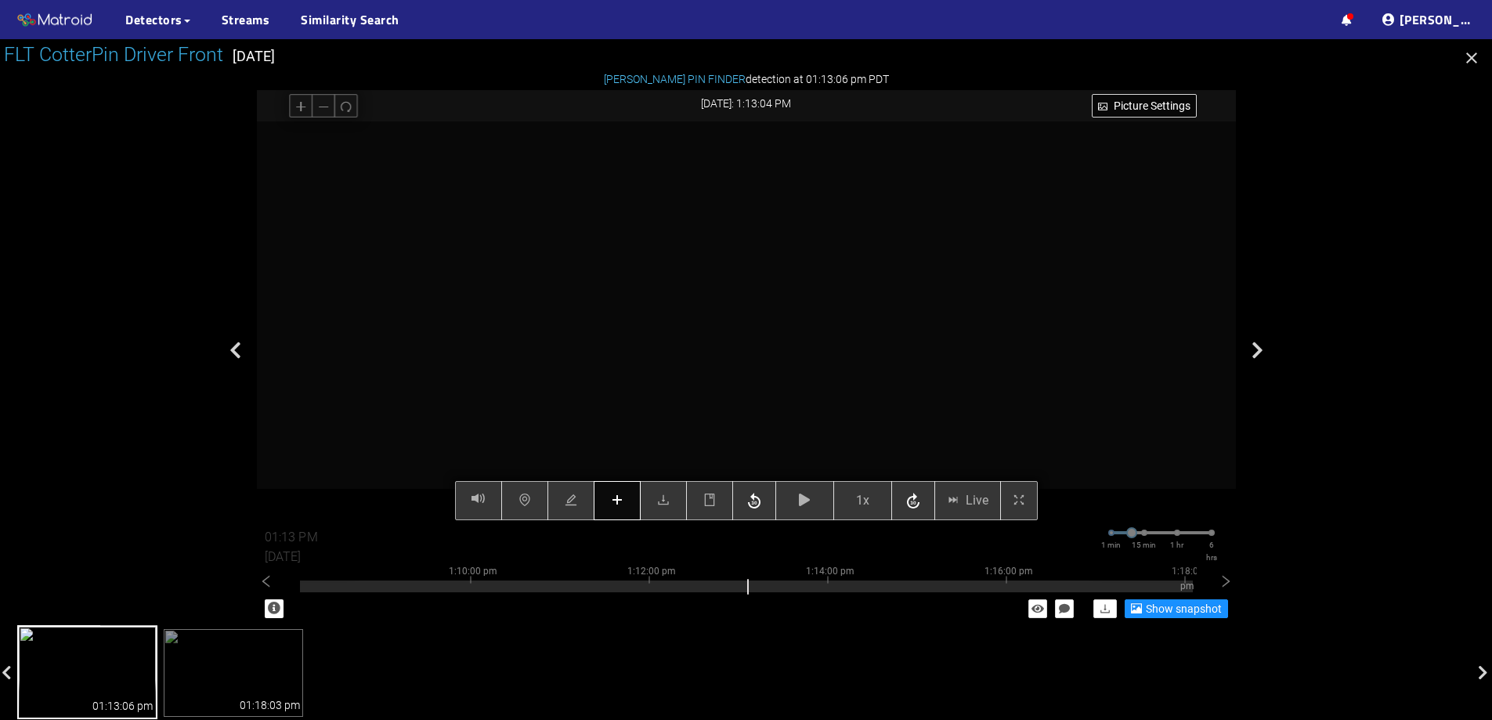
click at [628, 508] on button "button" at bounding box center [617, 500] width 47 height 39
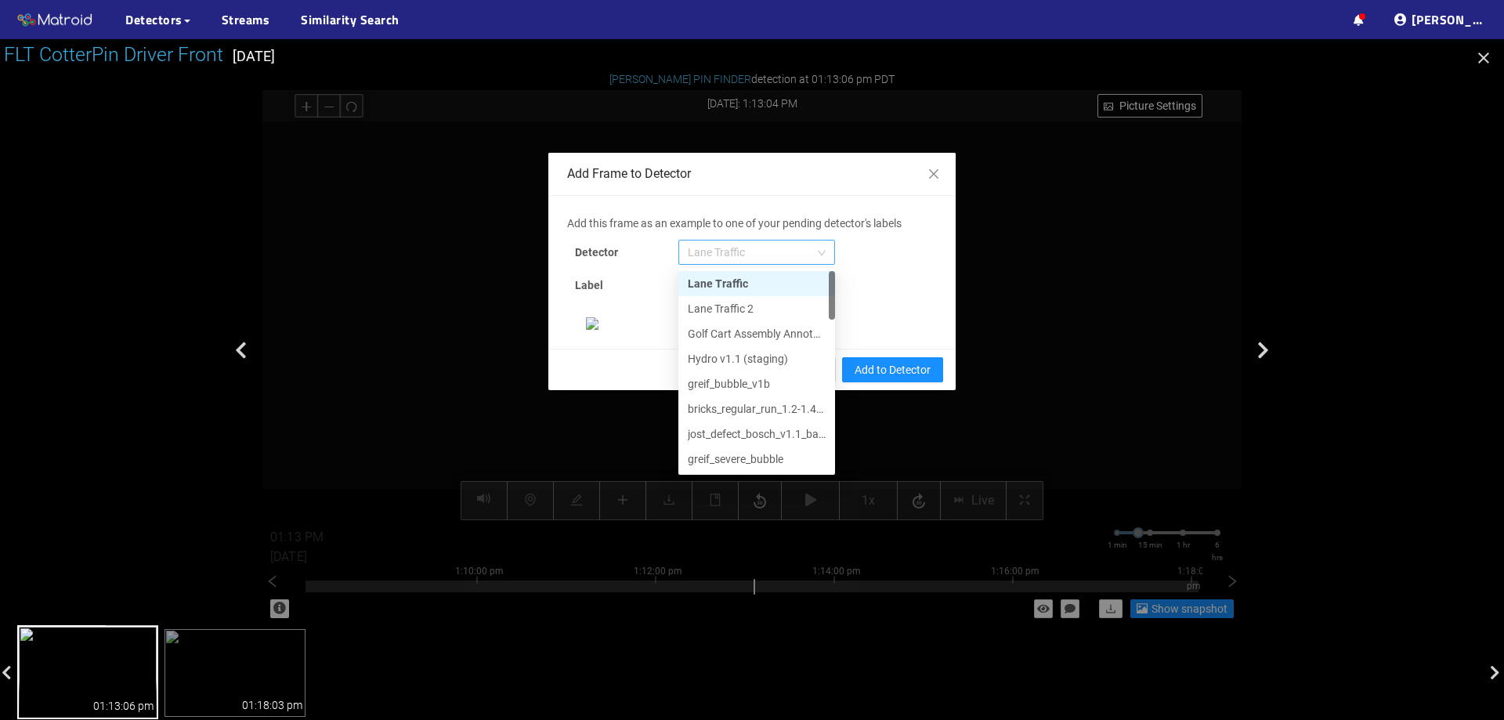
click at [740, 254] on span "Lane Traffic" at bounding box center [757, 253] width 138 height 24
click at [729, 450] on div "[PERSON_NAME] Pin" at bounding box center [757, 458] width 138 height 17
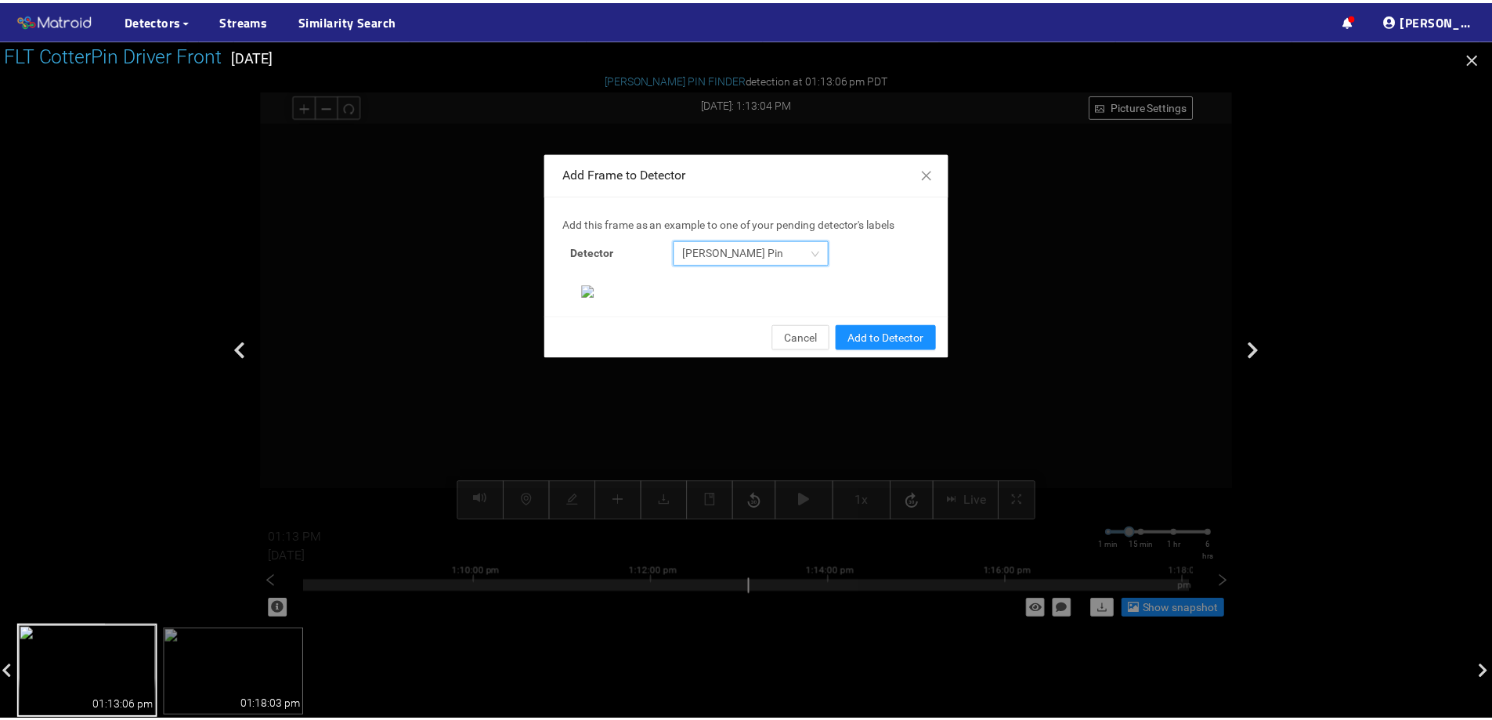
scroll to position [329, 0]
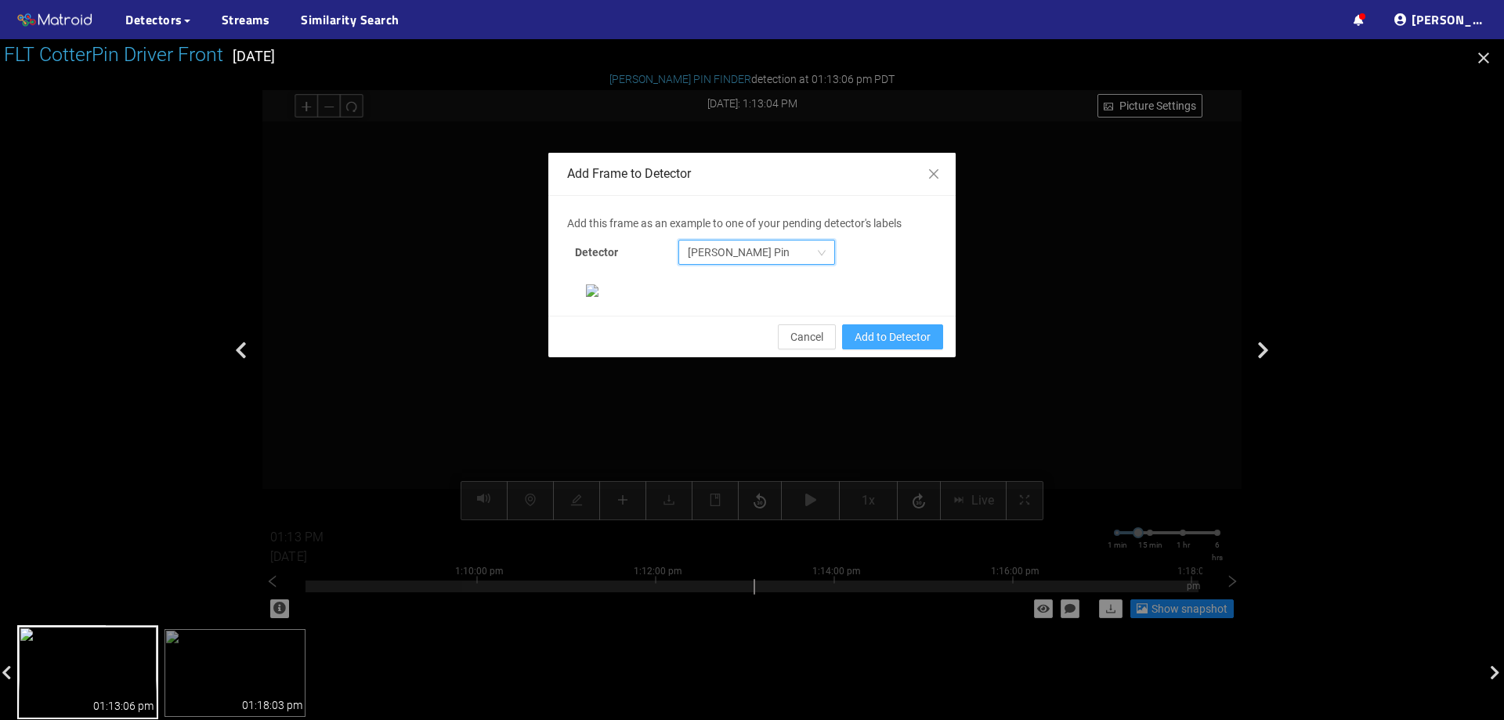
click at [899, 346] on span "Add to Detector" at bounding box center [893, 336] width 76 height 17
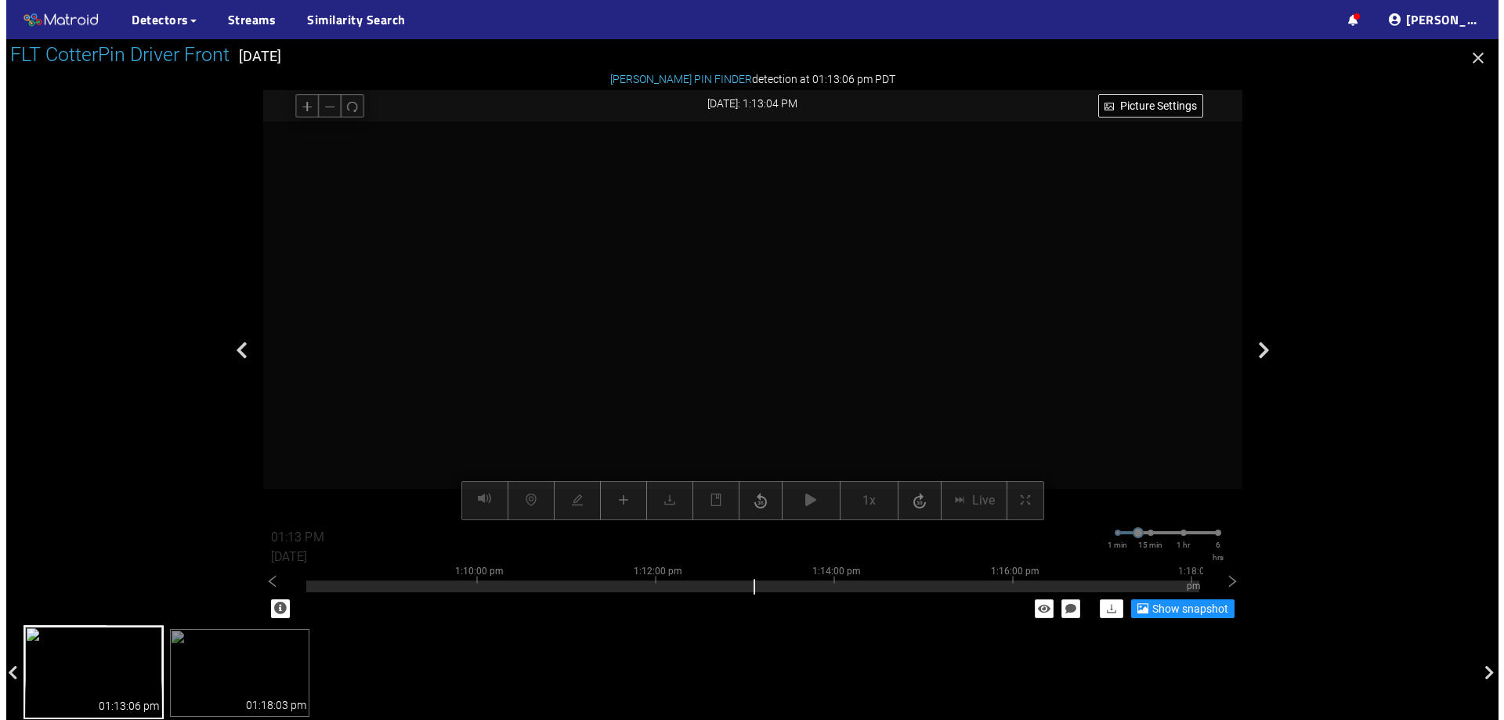
scroll to position [251, 0]
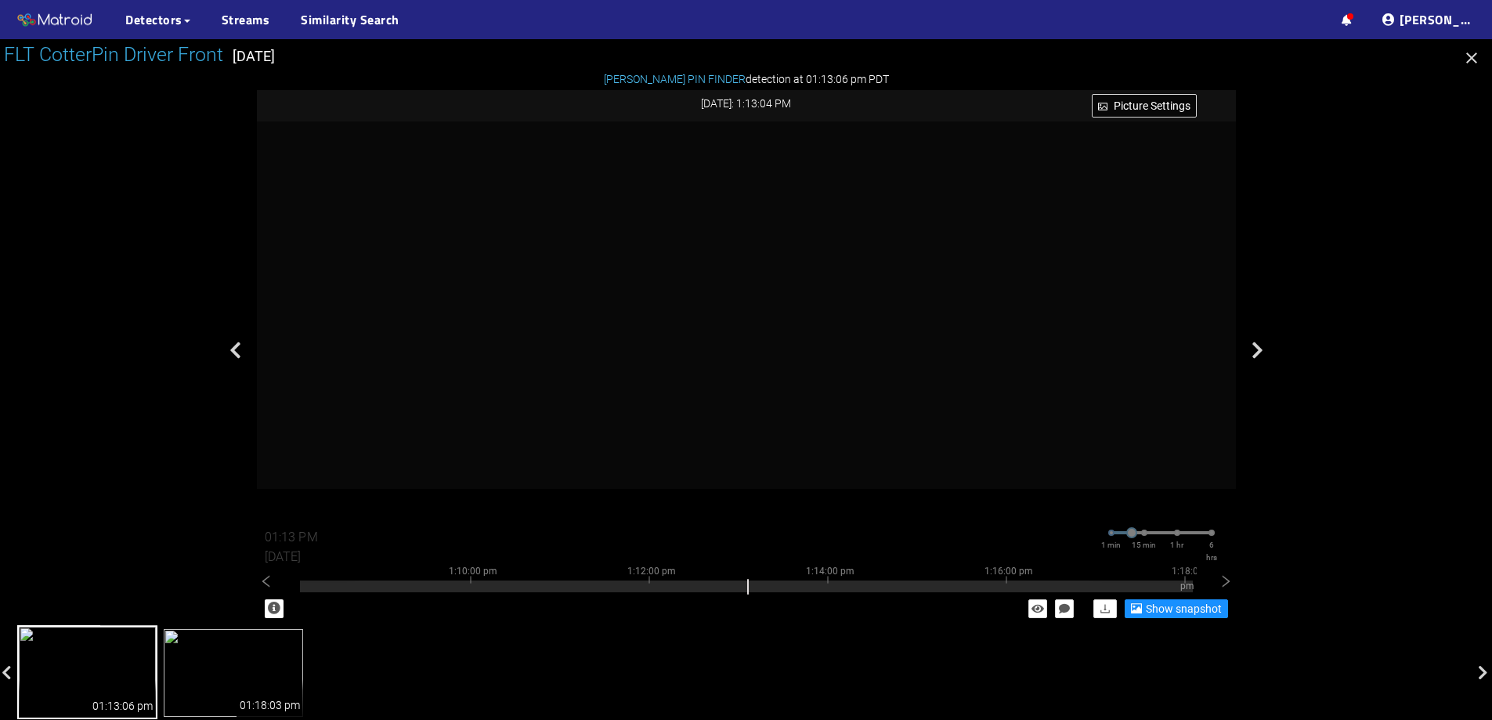
click at [194, 673] on img at bounding box center [234, 673] width 140 height 88
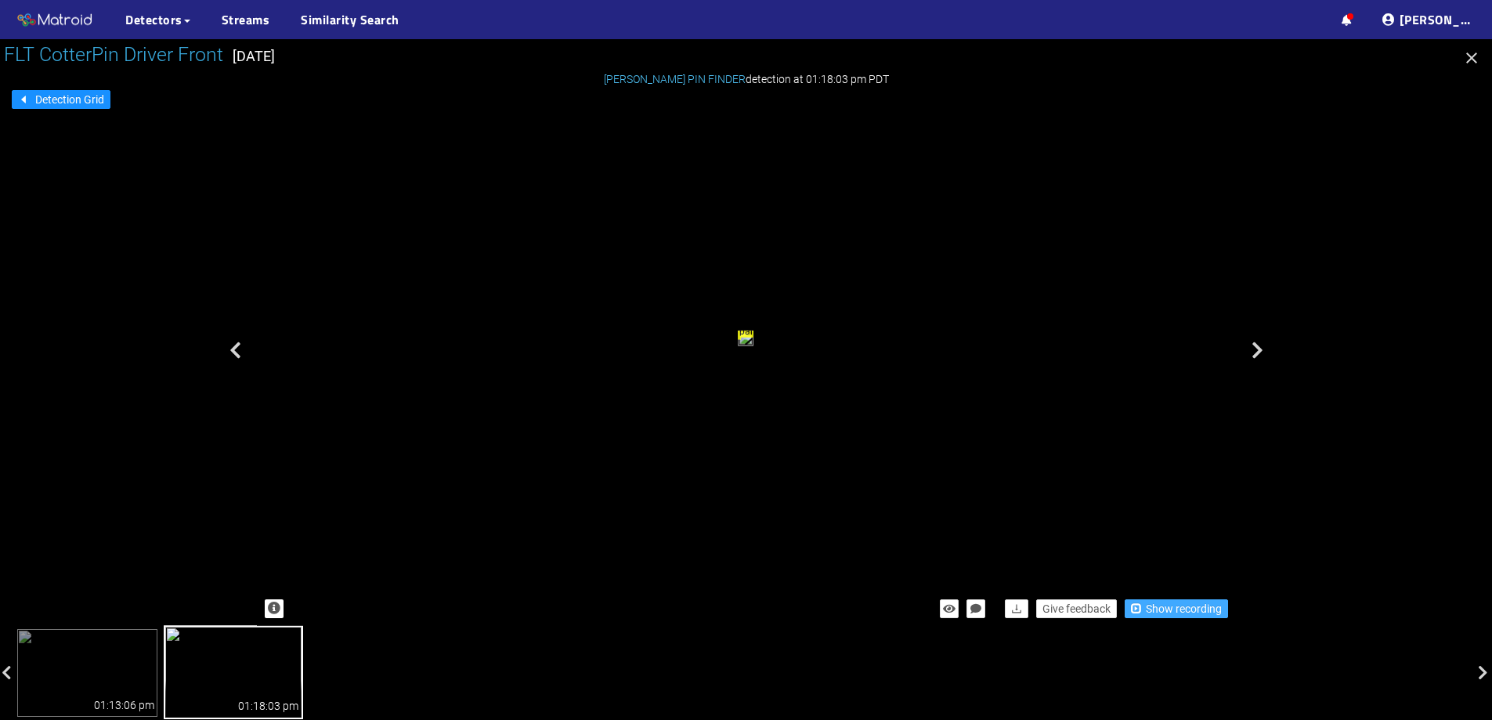
click at [1160, 606] on span "Show recording" at bounding box center [1184, 608] width 76 height 17
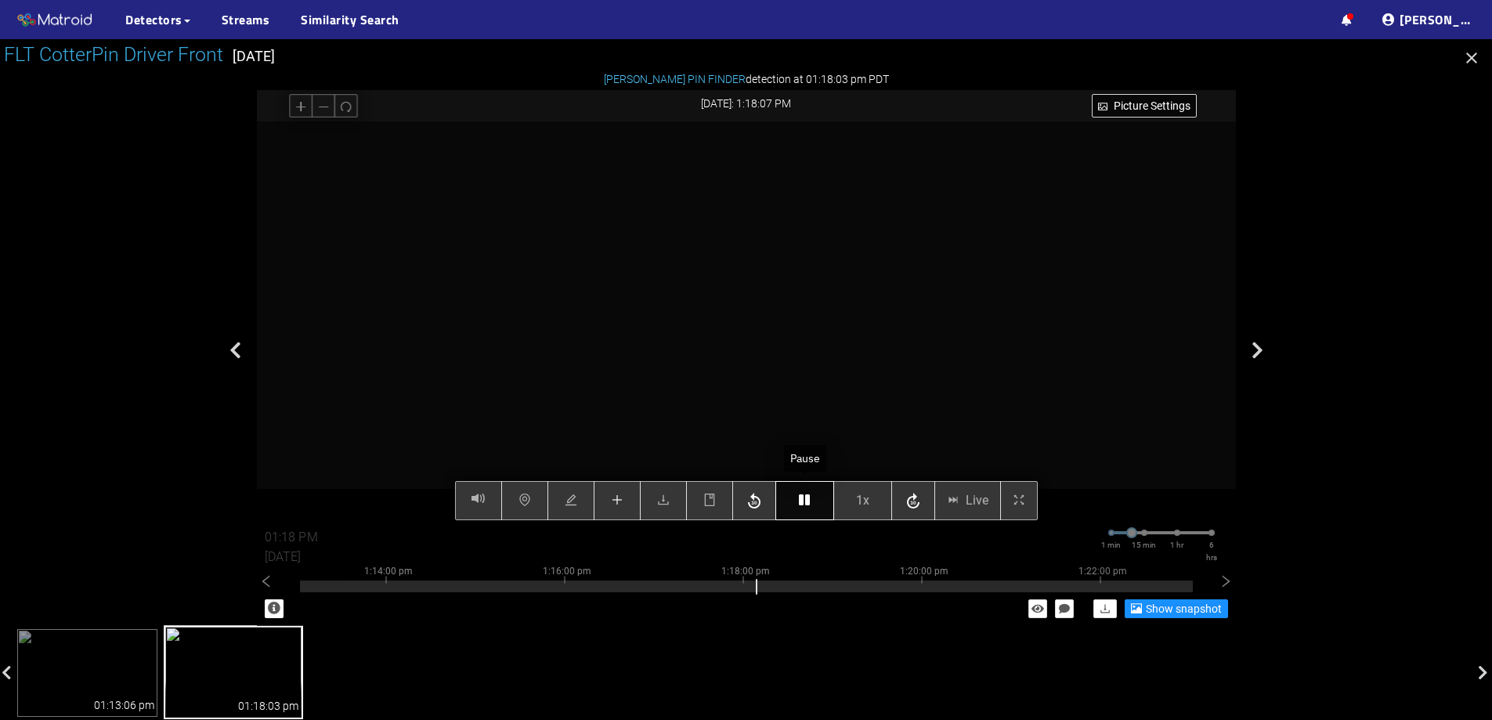
click at [809, 499] on icon "button" at bounding box center [804, 500] width 11 height 13
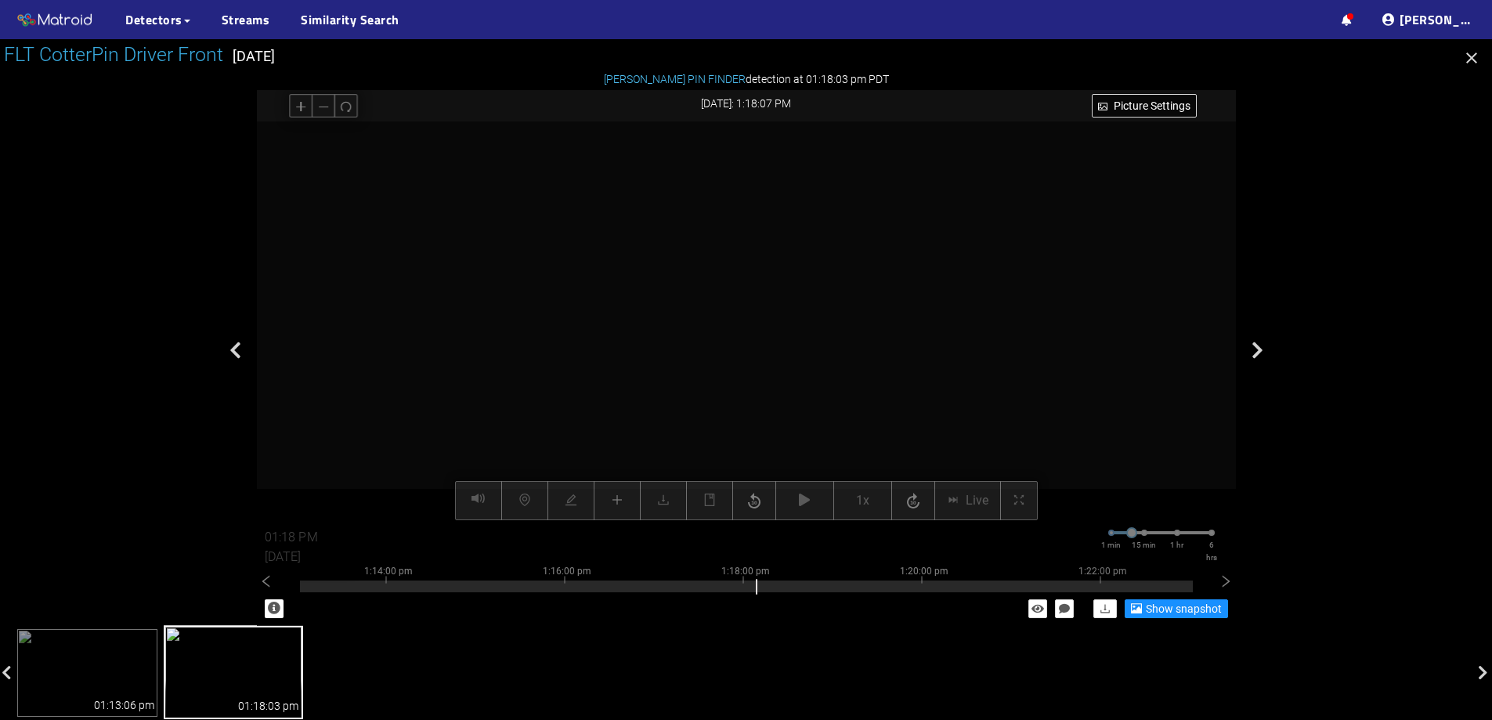
click at [792, 344] on video at bounding box center [747, 320] width 798 height 399
drag, startPoint x: 742, startPoint y: 346, endPoint x: 775, endPoint y: 288, distance: 66.7
click at [775, 288] on video at bounding box center [820, 170] width 1614 height 807
drag, startPoint x: 770, startPoint y: 284, endPoint x: 771, endPoint y: 332, distance: 47.8
click at [771, 332] on video at bounding box center [865, 92] width 1851 height 925
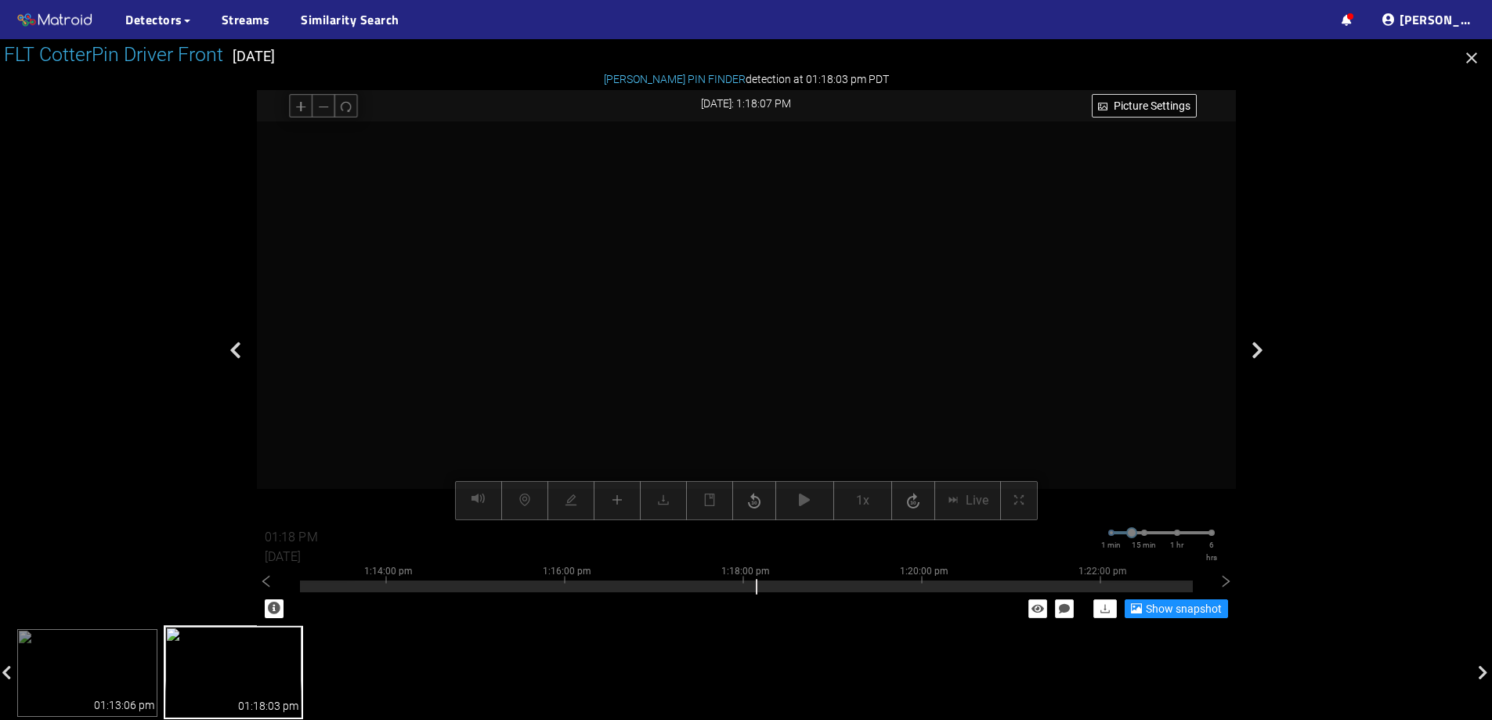
click at [797, 320] on video at bounding box center [872, 151] width 1956 height 979
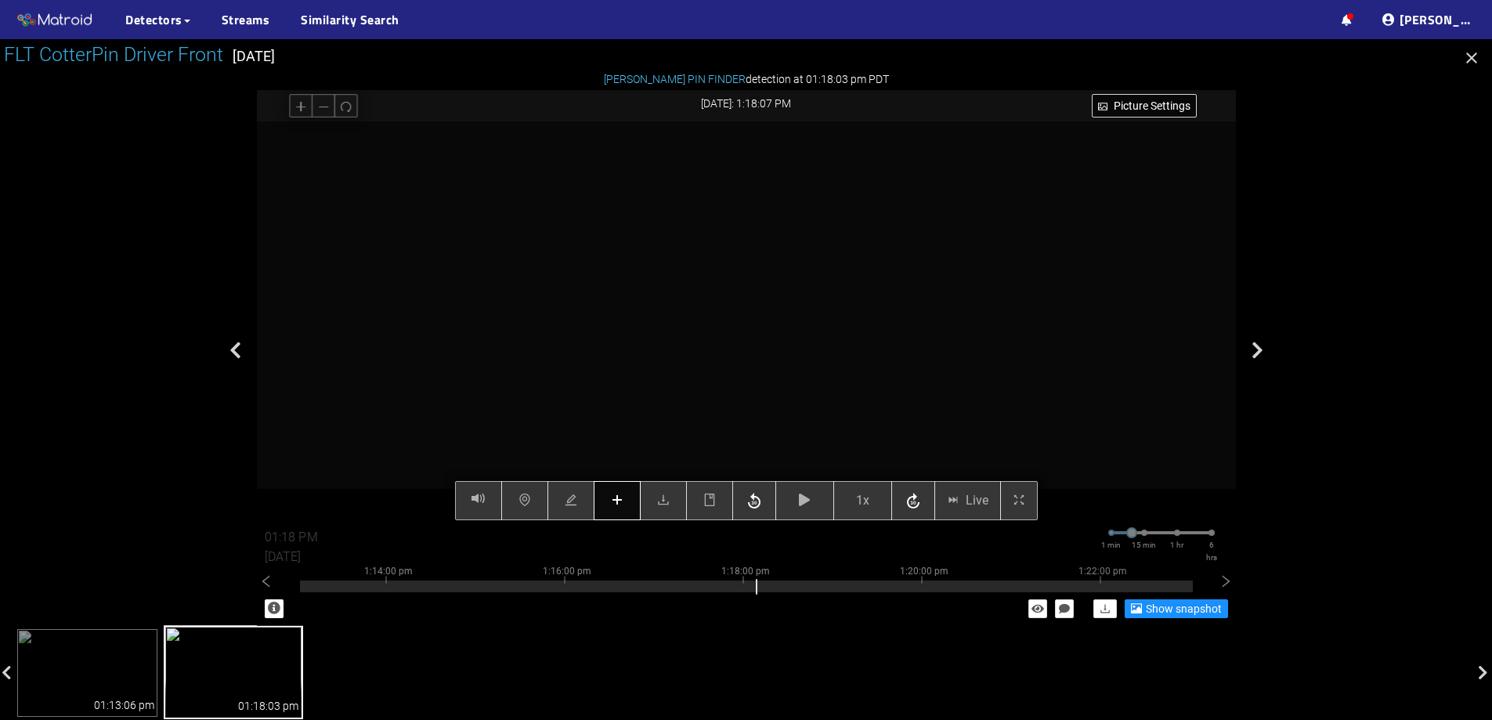
click at [615, 498] on icon "plus" at bounding box center [617, 500] width 13 height 13
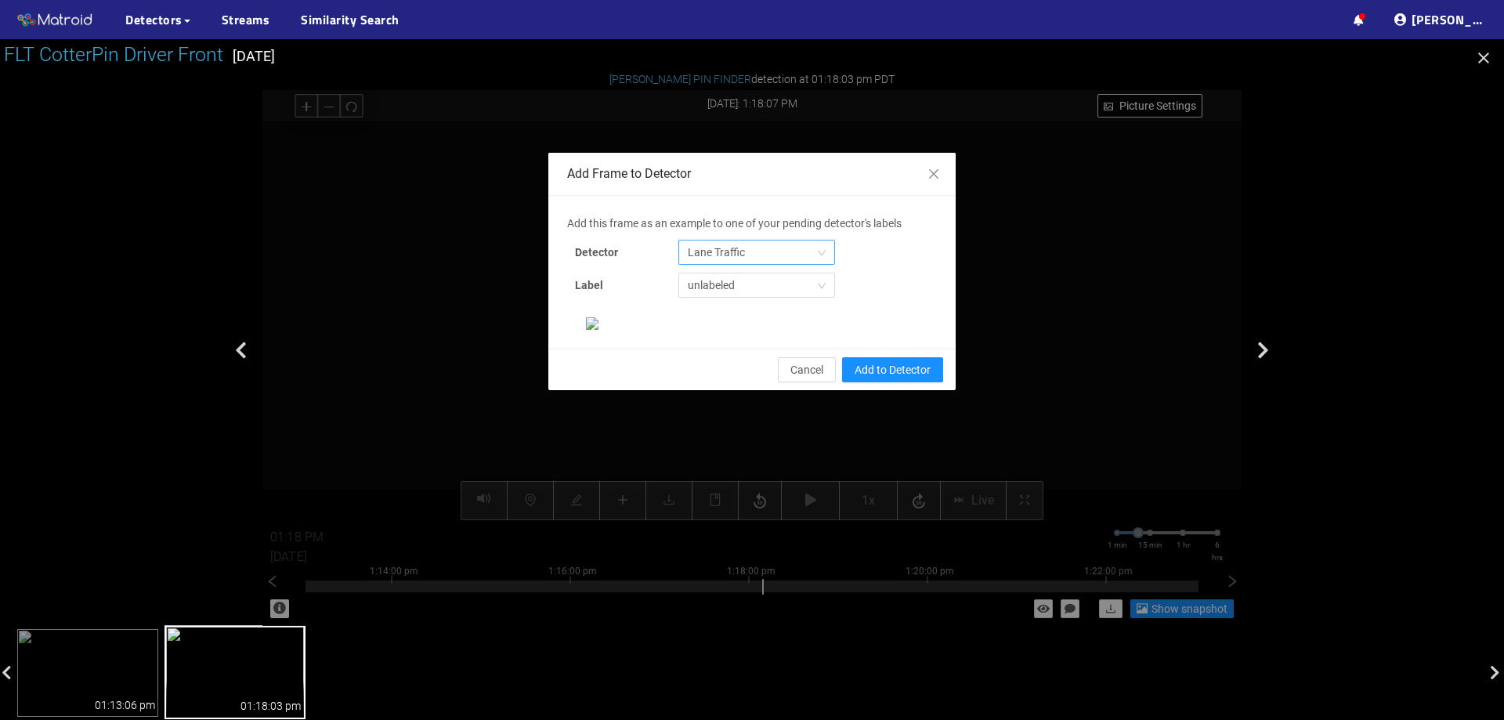
click at [711, 254] on span "Lane Traffic" at bounding box center [757, 253] width 138 height 24
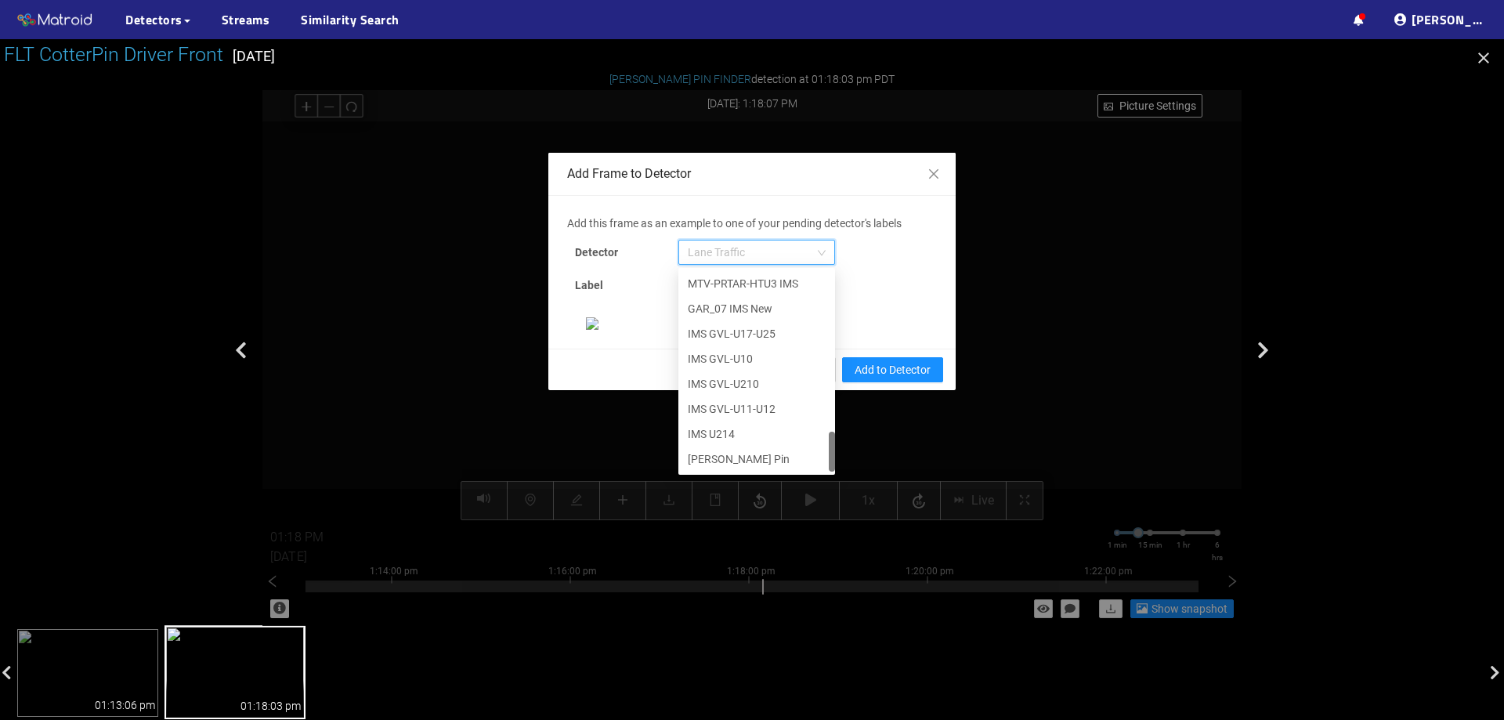
scroll to position [157, 0]
click at [710, 450] on div "[PERSON_NAME] Pin" at bounding box center [757, 458] width 138 height 17
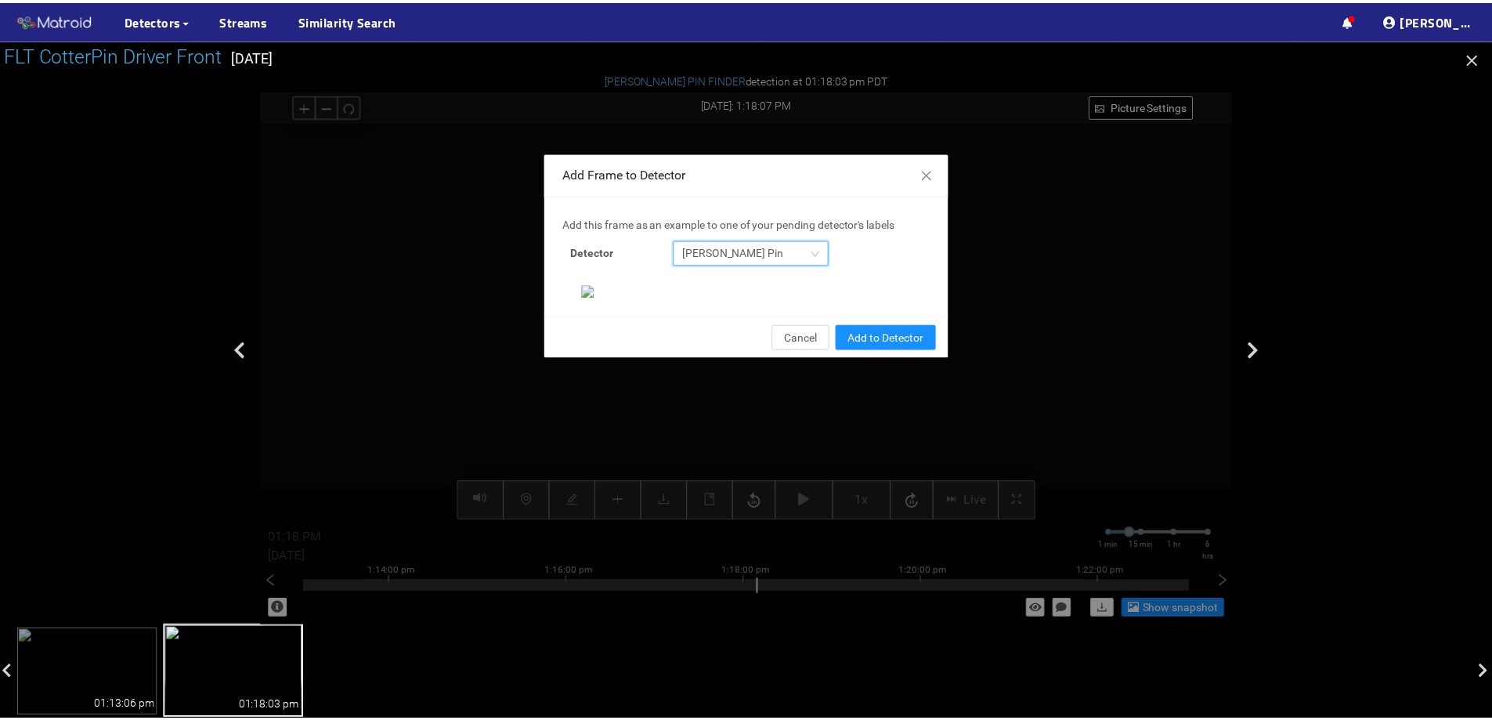
scroll to position [329, 0]
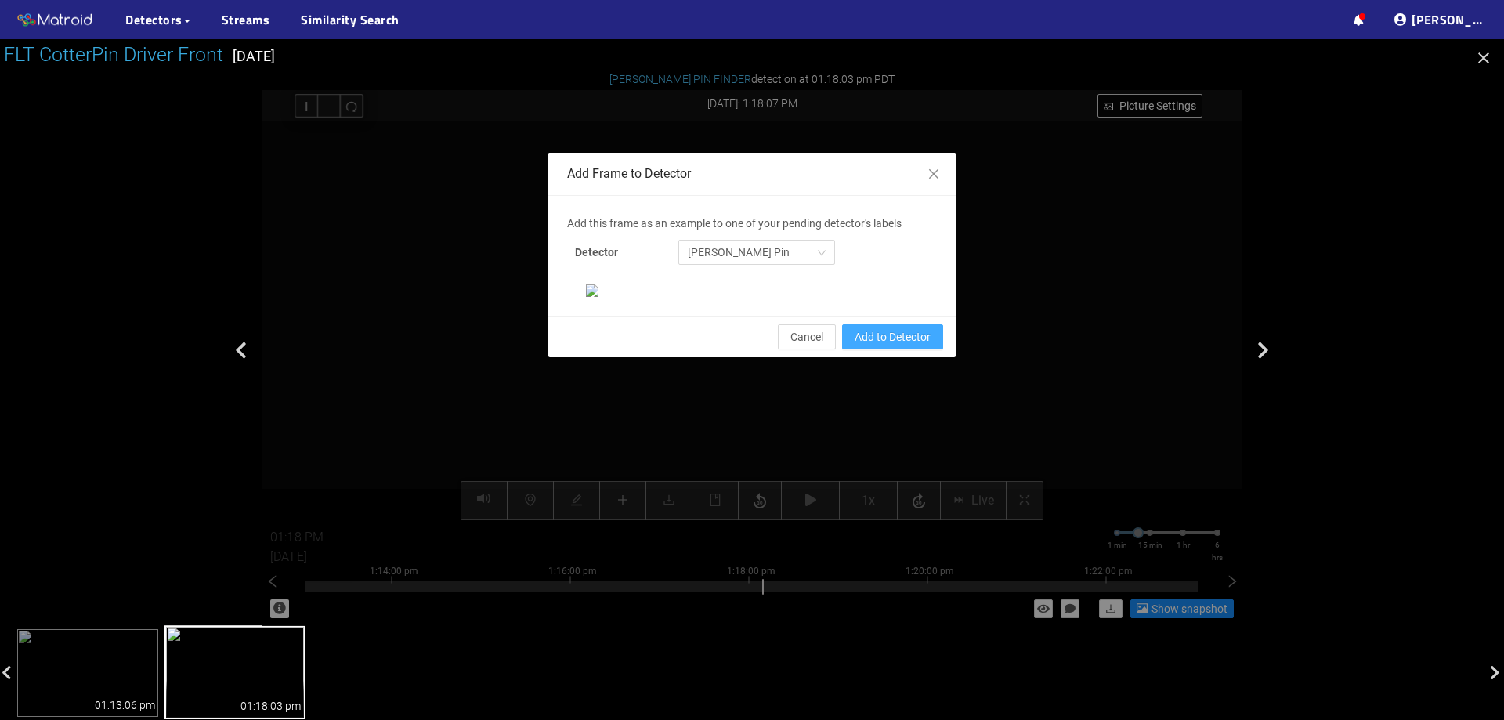
click at [896, 346] on span "Add to Detector" at bounding box center [893, 336] width 76 height 17
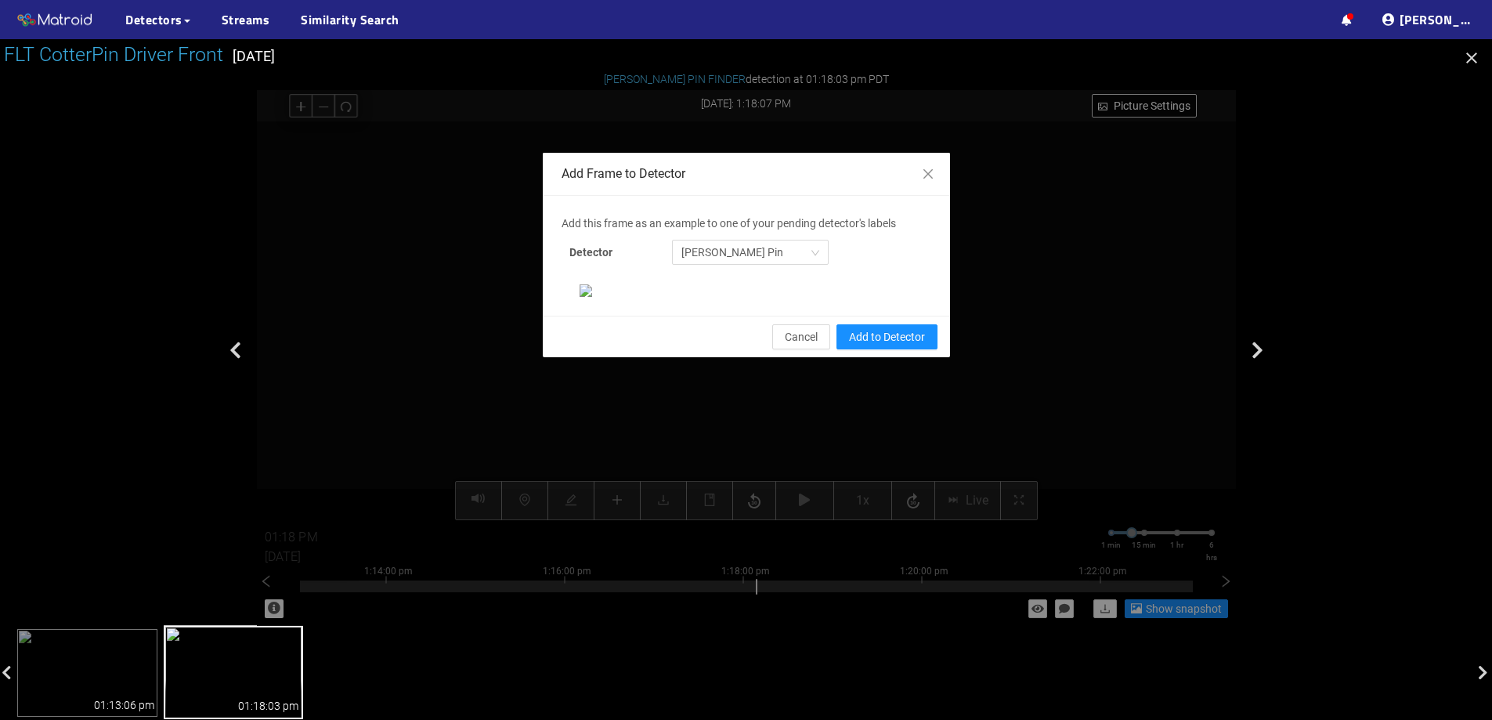
scroll to position [251, 0]
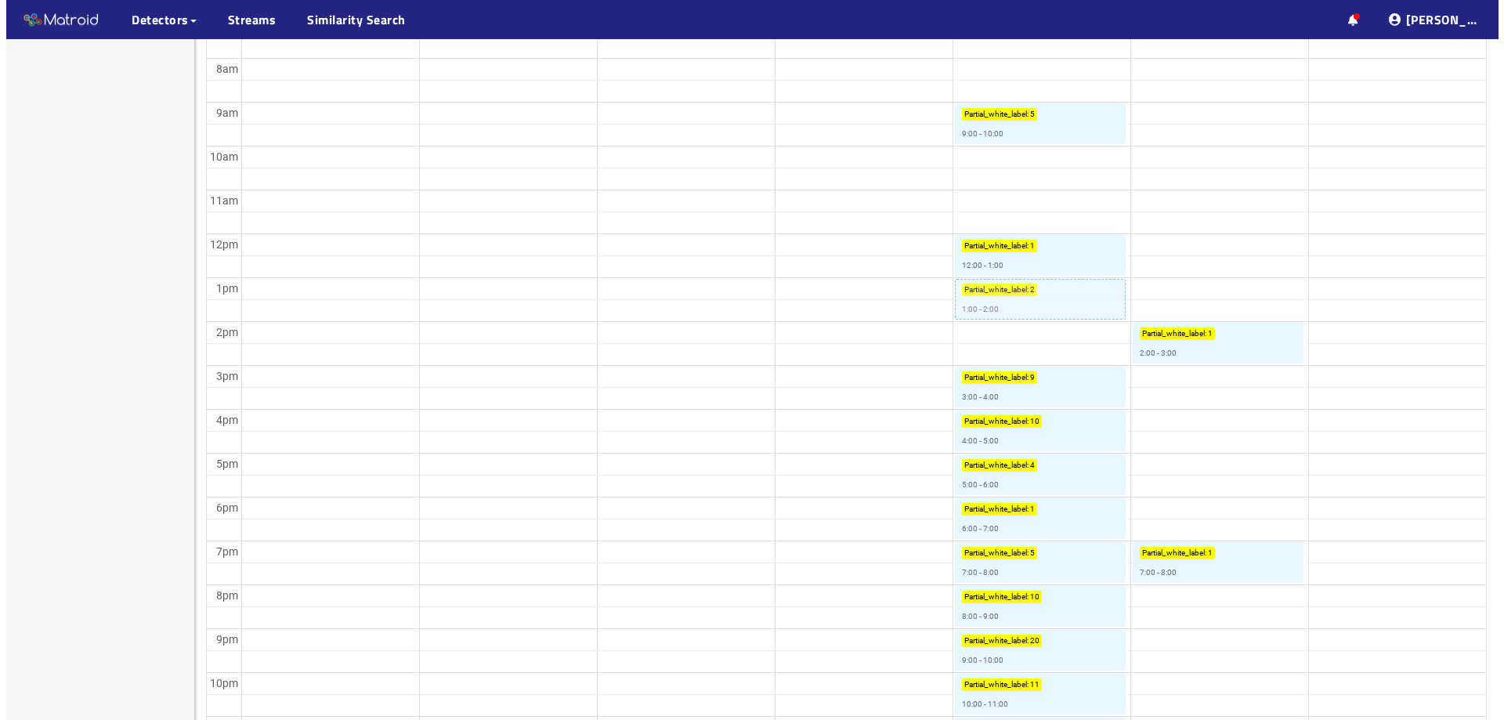
scroll to position [548, 0]
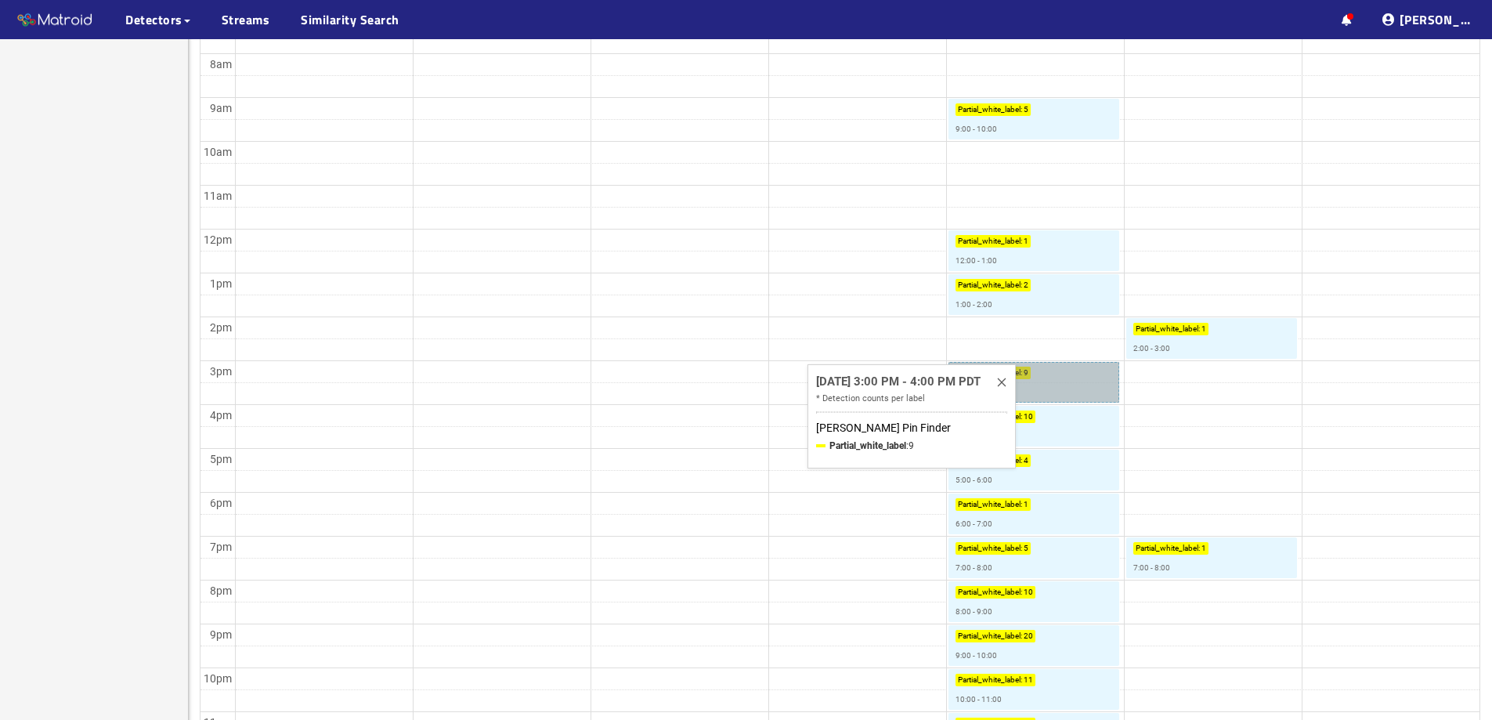
click at [1076, 382] on link "Partial_white_label : 9 3:00 - 4:00" at bounding box center [1034, 382] width 171 height 41
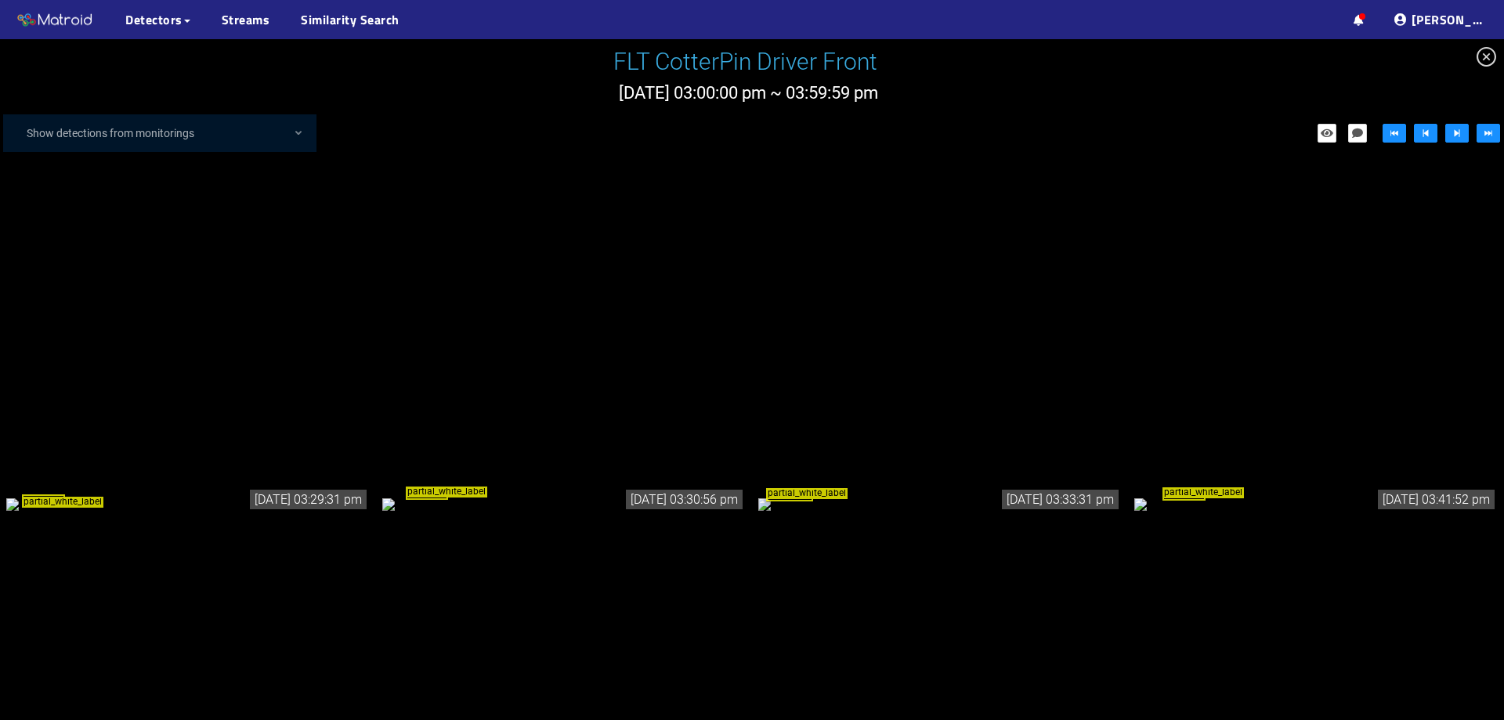
click at [214, 495] on div "partial_white_label" at bounding box center [188, 503] width 364 height 17
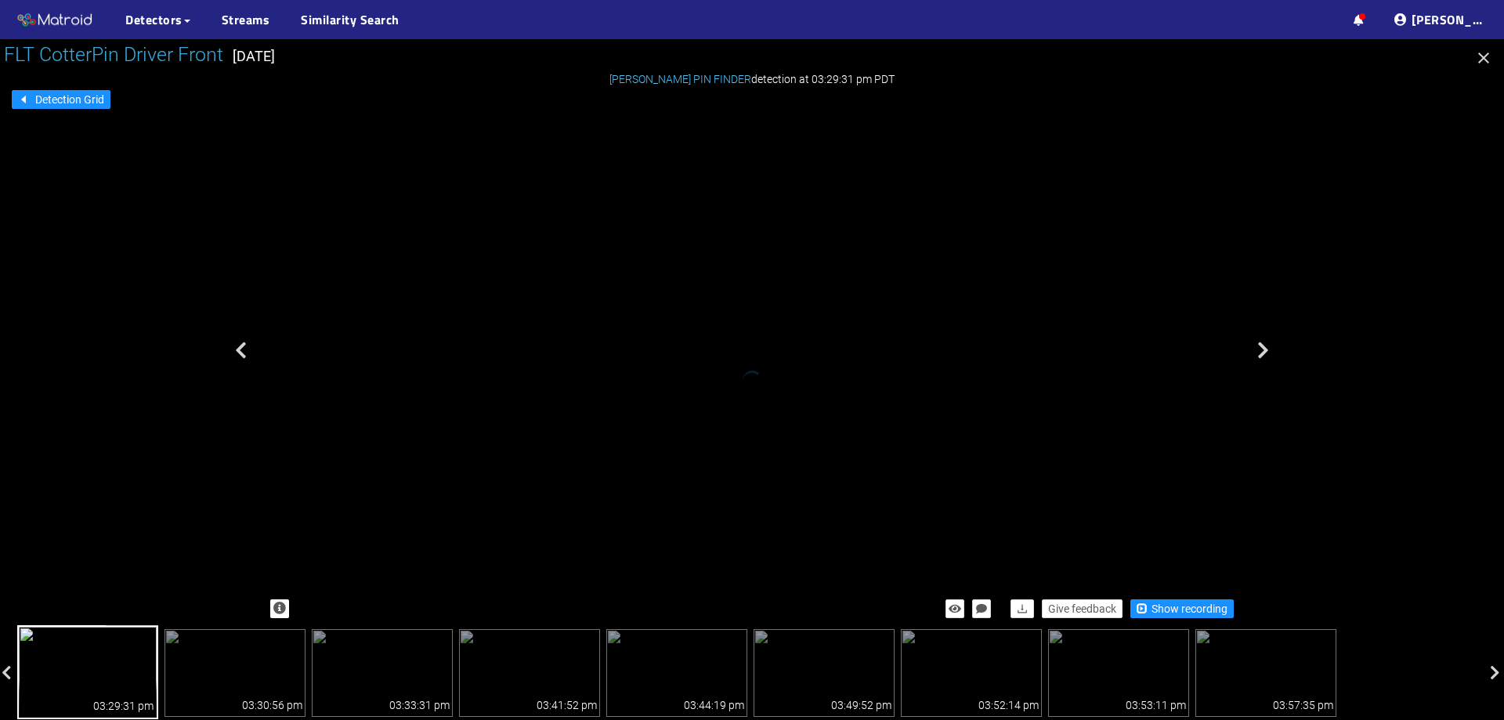
drag, startPoint x: 718, startPoint y: 234, endPoint x: 822, endPoint y: 240, distance: 103.6
click at [805, 240] on div "partial_white_label" at bounding box center [794, 253] width 24 height 31
drag, startPoint x: 747, startPoint y: 318, endPoint x: 739, endPoint y: 345, distance: 27.8
click at [734, 327] on div "partial_white_label" at bounding box center [720, 317] width 27 height 34
click at [1195, 606] on span "Show recording" at bounding box center [1190, 608] width 76 height 17
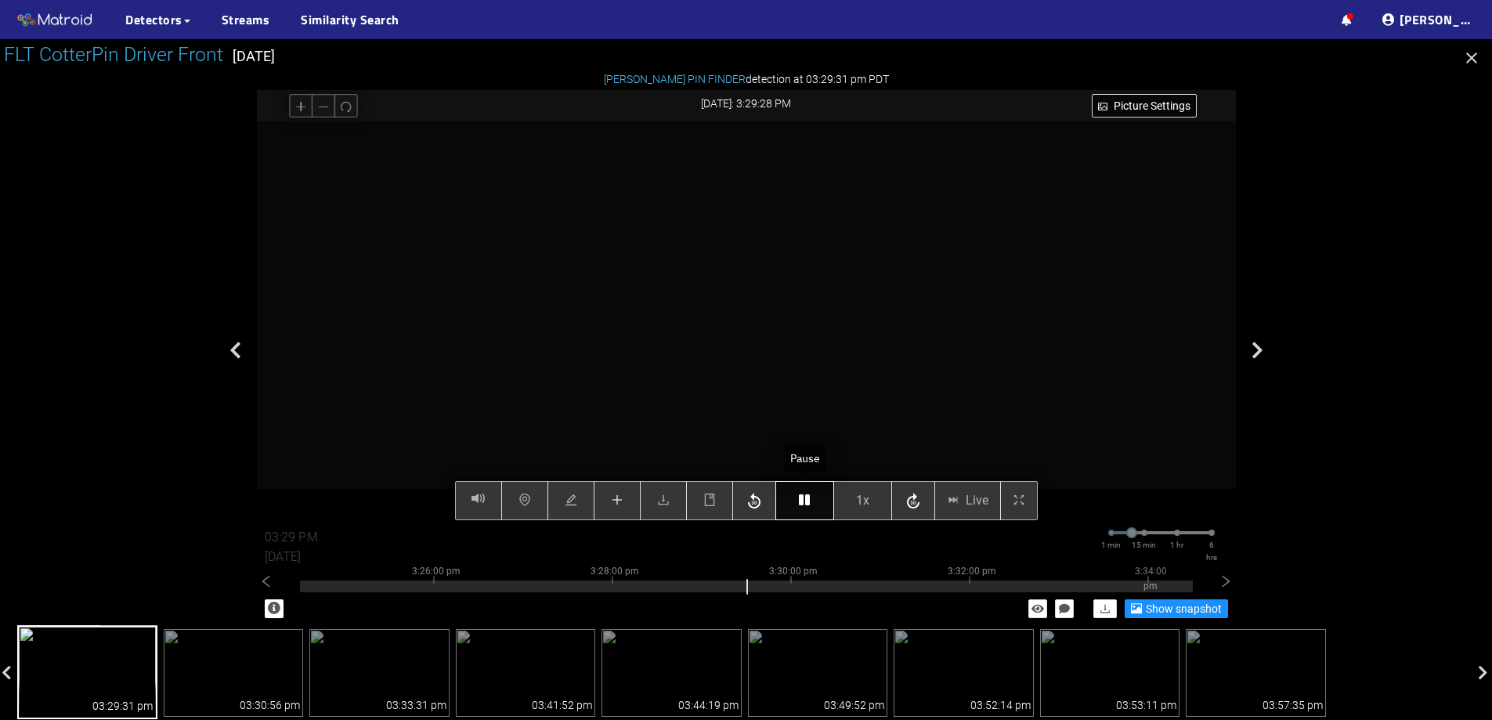
click at [793, 504] on button "button" at bounding box center [805, 500] width 59 height 39
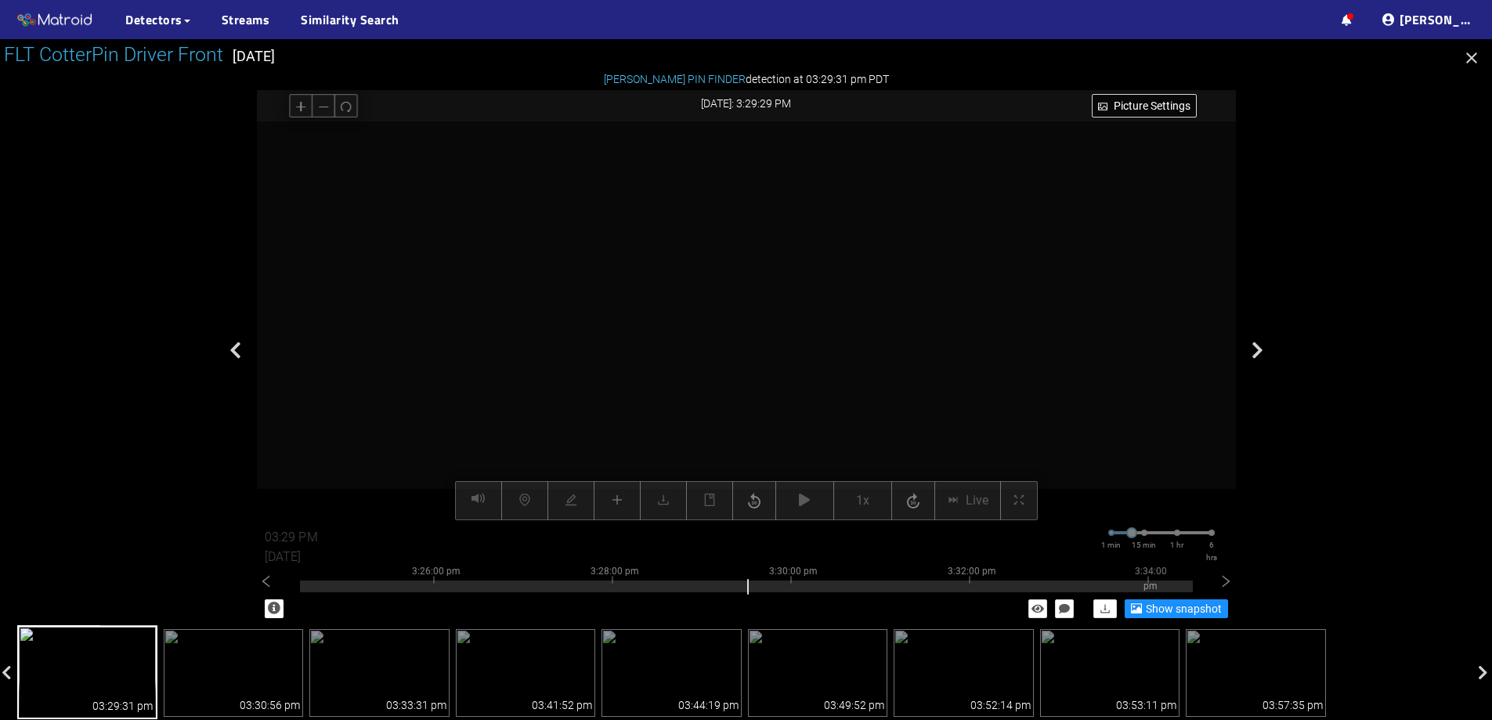
drag, startPoint x: 743, startPoint y: 211, endPoint x: 736, endPoint y: 299, distance: 88.8
click at [743, 298] on video at bounding box center [750, 519] width 1666 height 833
click at [788, 228] on video at bounding box center [754, 581] width 1983 height 991
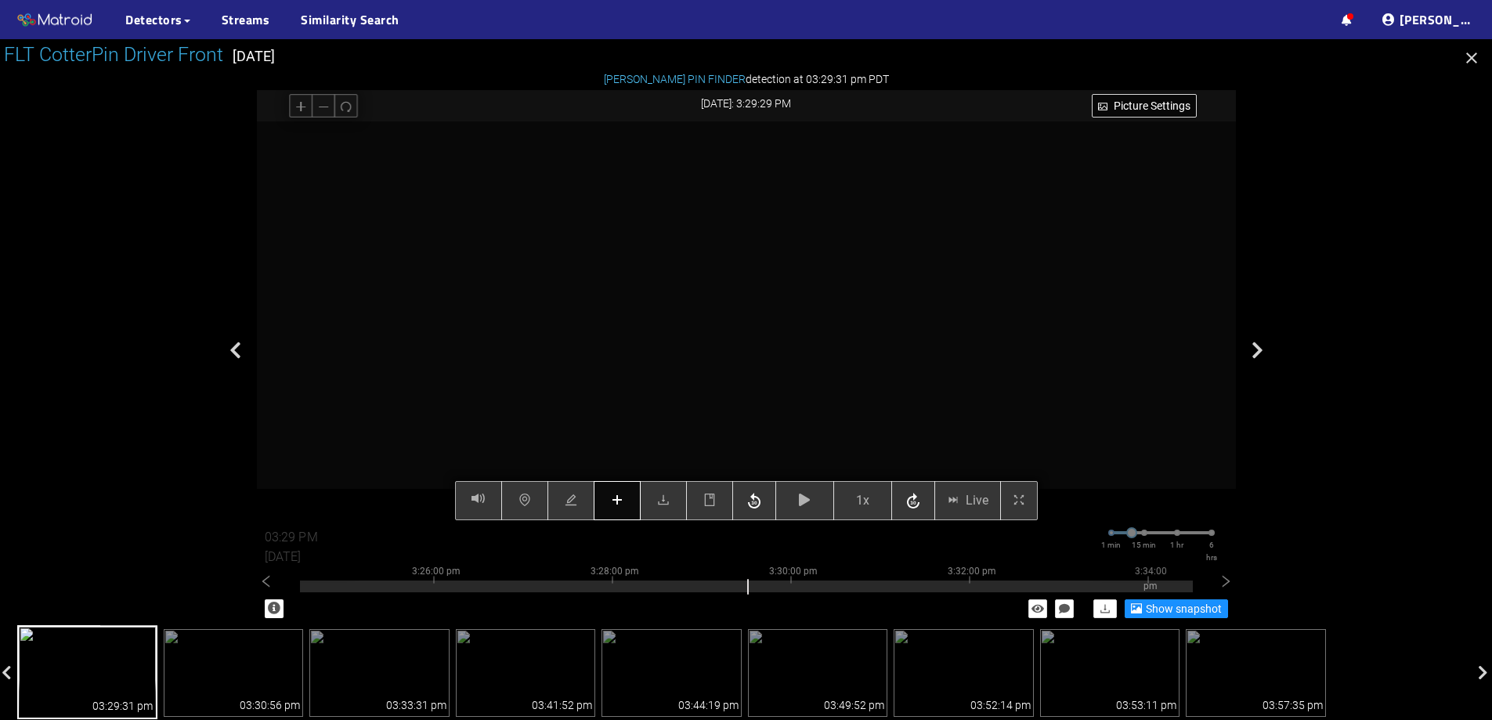
click at [610, 497] on button "button" at bounding box center [617, 500] width 47 height 39
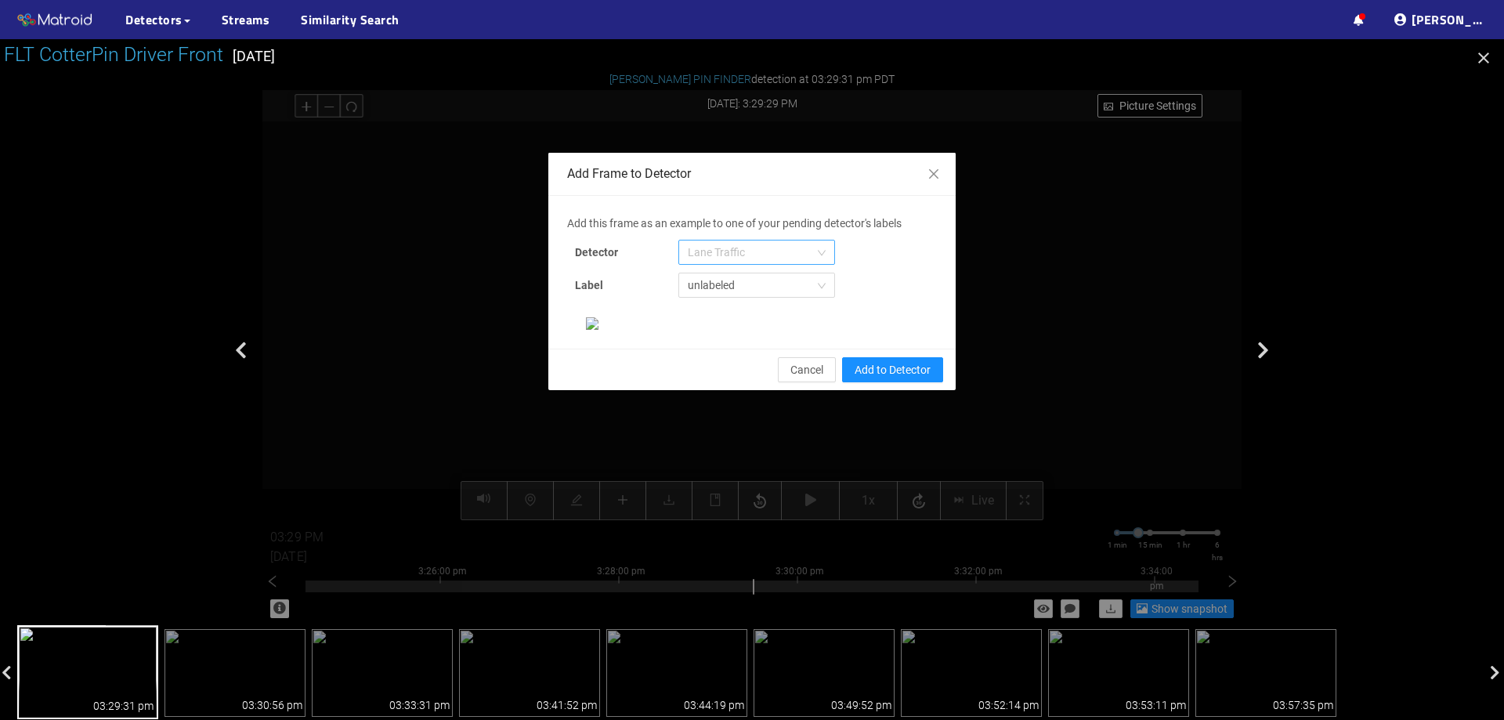
click at [708, 249] on span "Lane Traffic" at bounding box center [757, 253] width 138 height 24
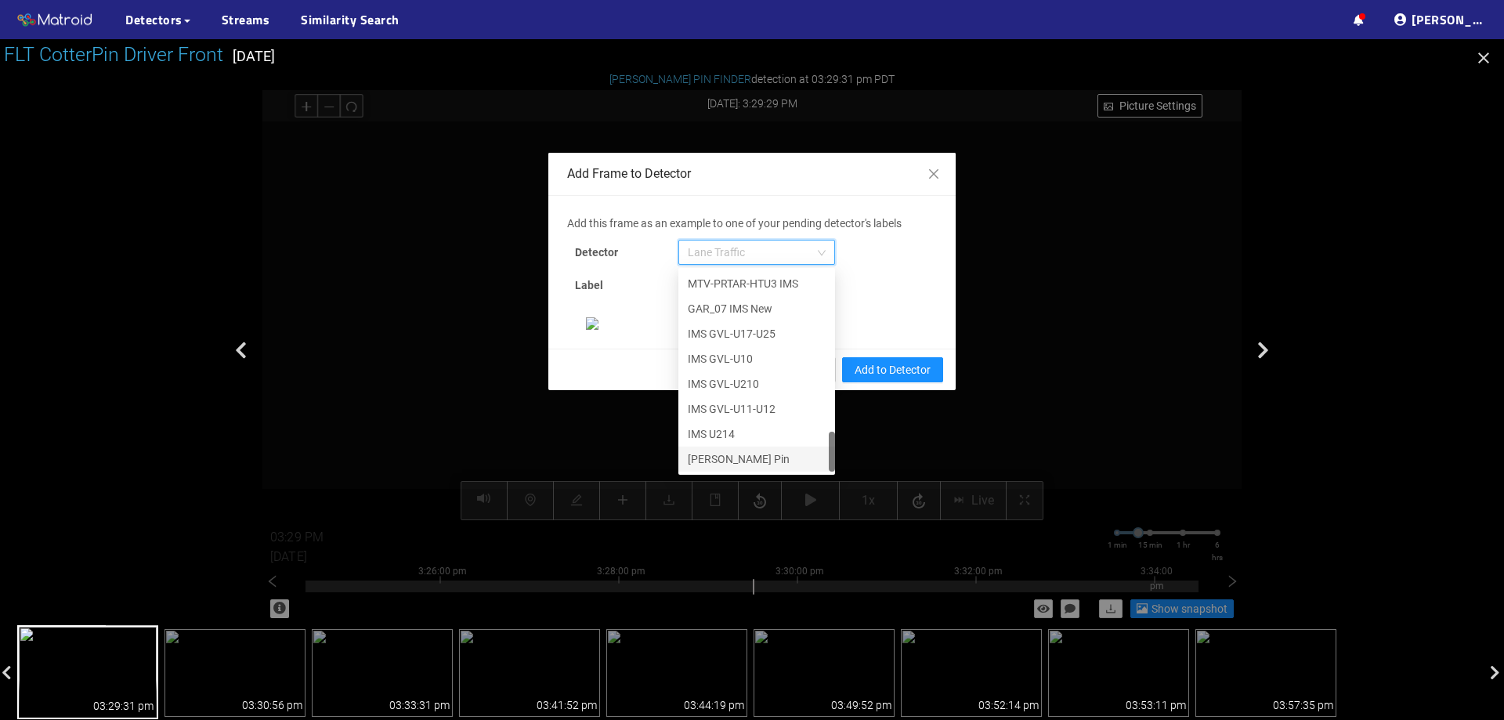
scroll to position [157, 0]
click at [743, 450] on div "[PERSON_NAME] Pin" at bounding box center [757, 458] width 138 height 17
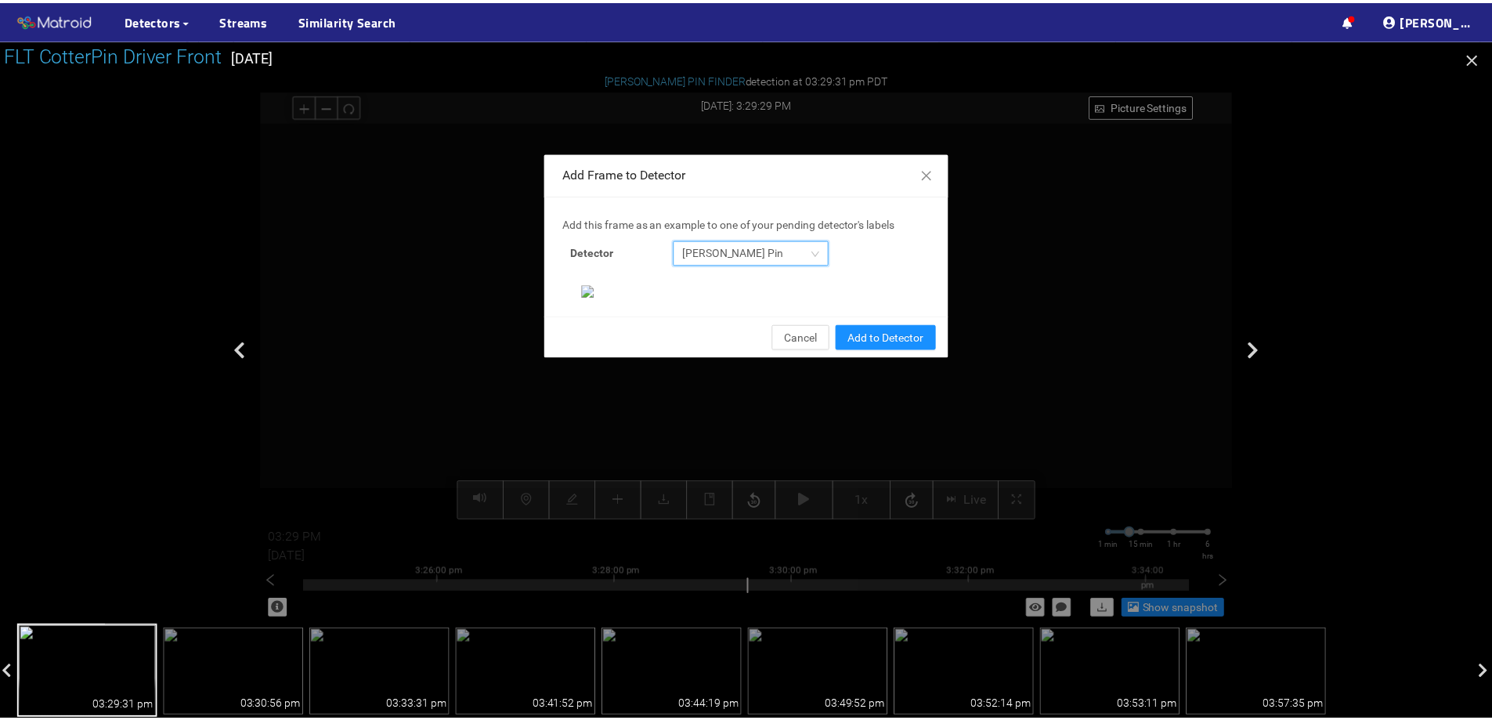
scroll to position [329, 0]
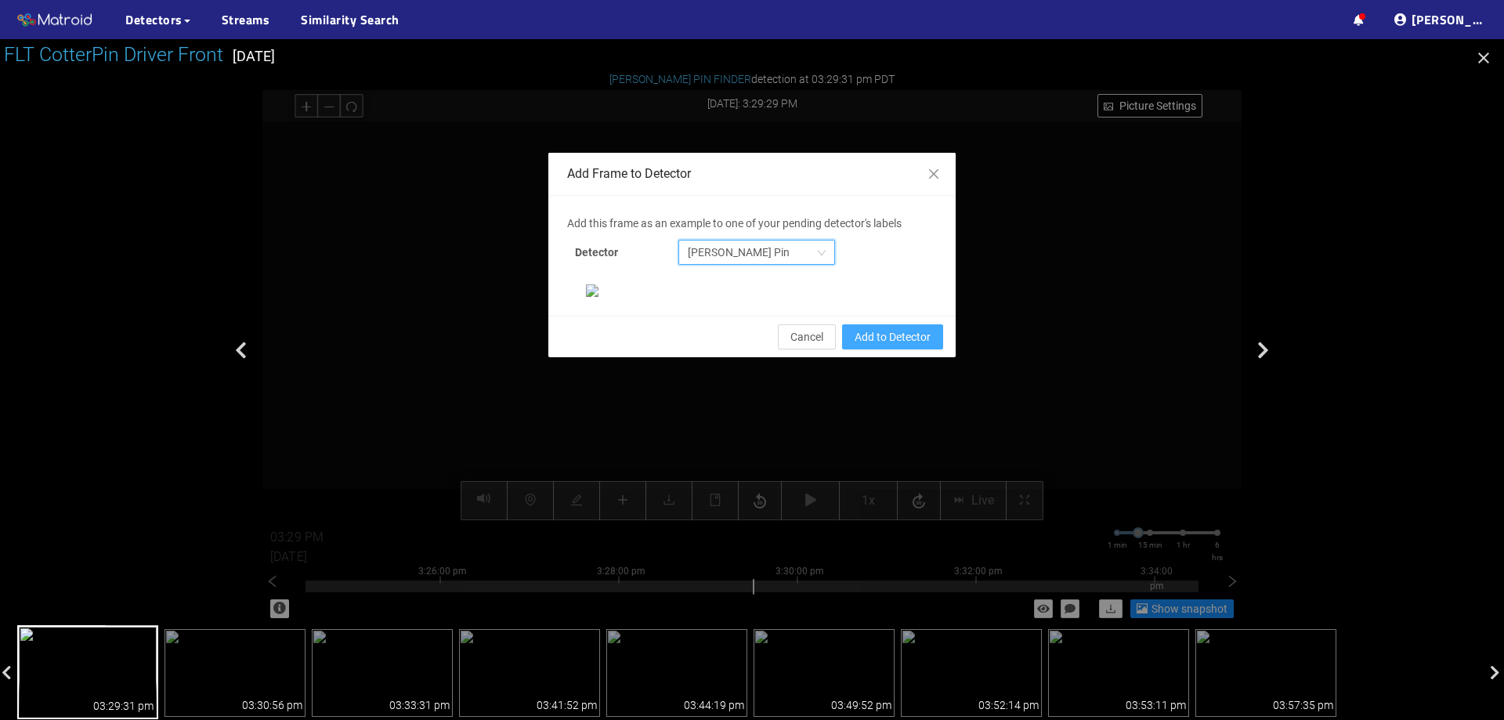
click at [898, 346] on span "Add to Detector" at bounding box center [893, 336] width 76 height 17
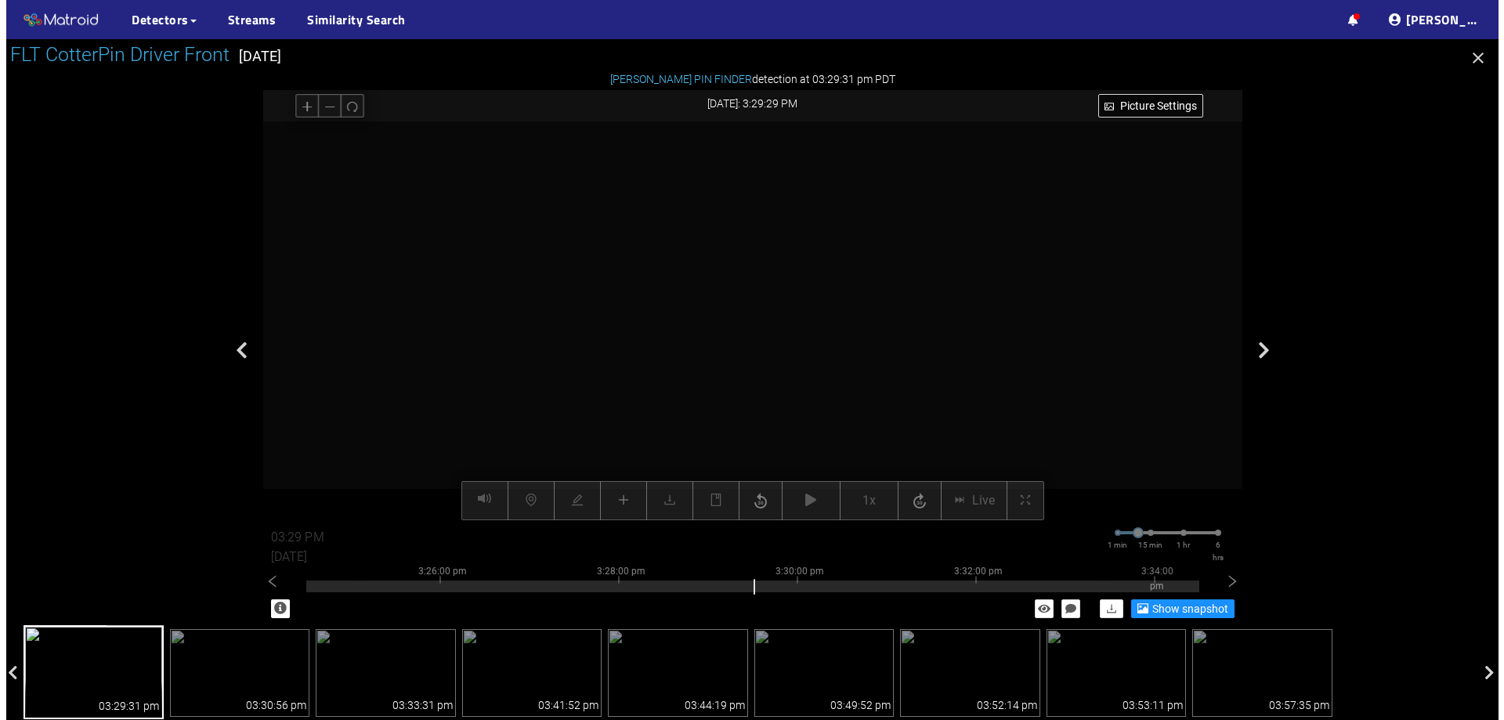
scroll to position [251, 0]
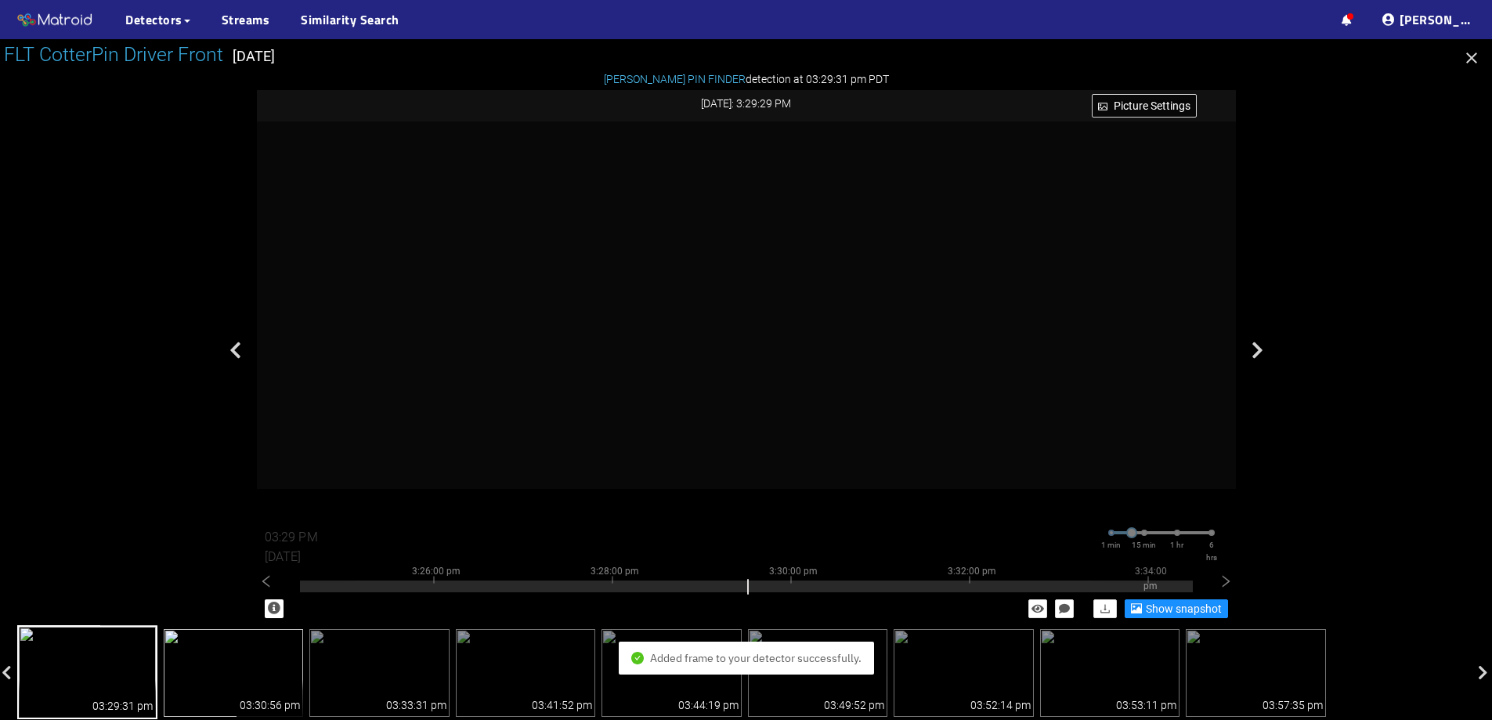
click at [250, 660] on img at bounding box center [234, 673] width 140 height 88
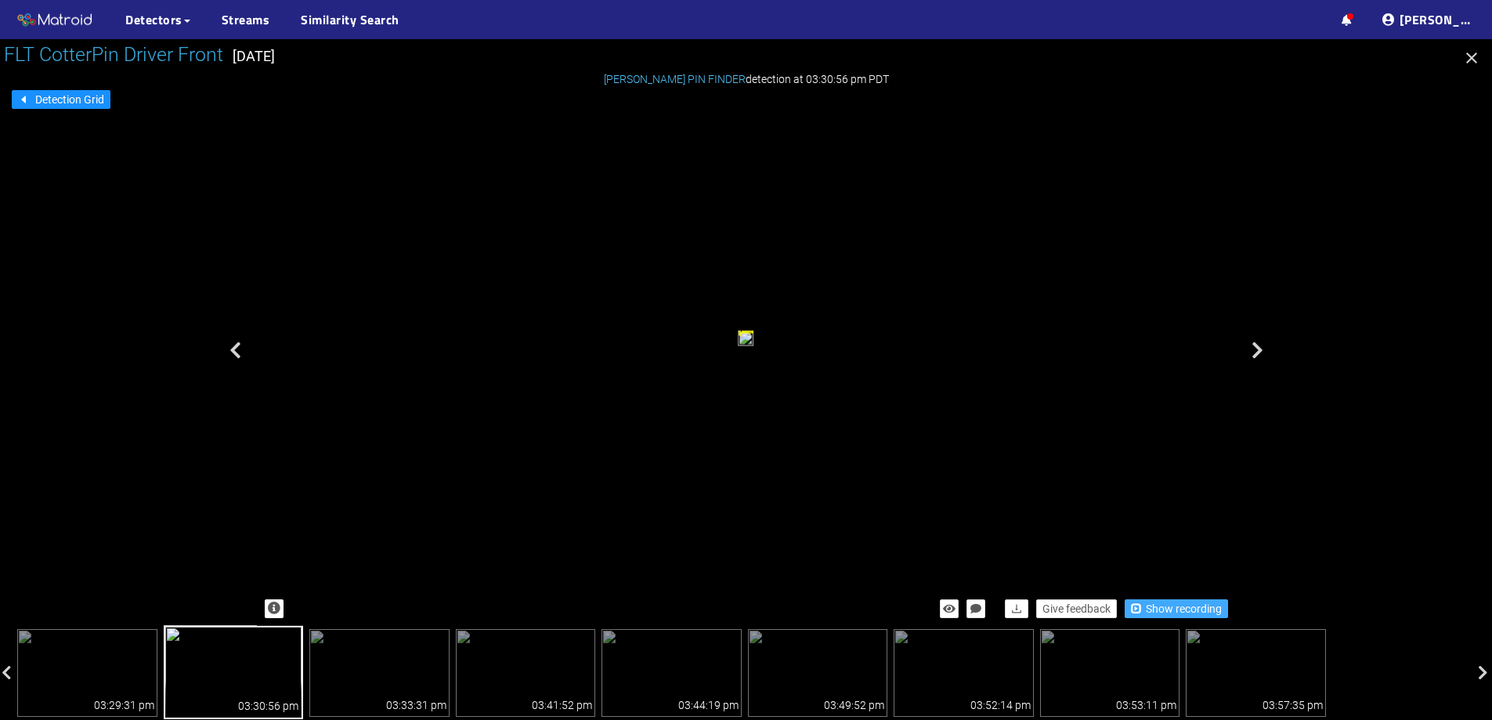
click at [1157, 602] on span "Show recording" at bounding box center [1184, 608] width 76 height 17
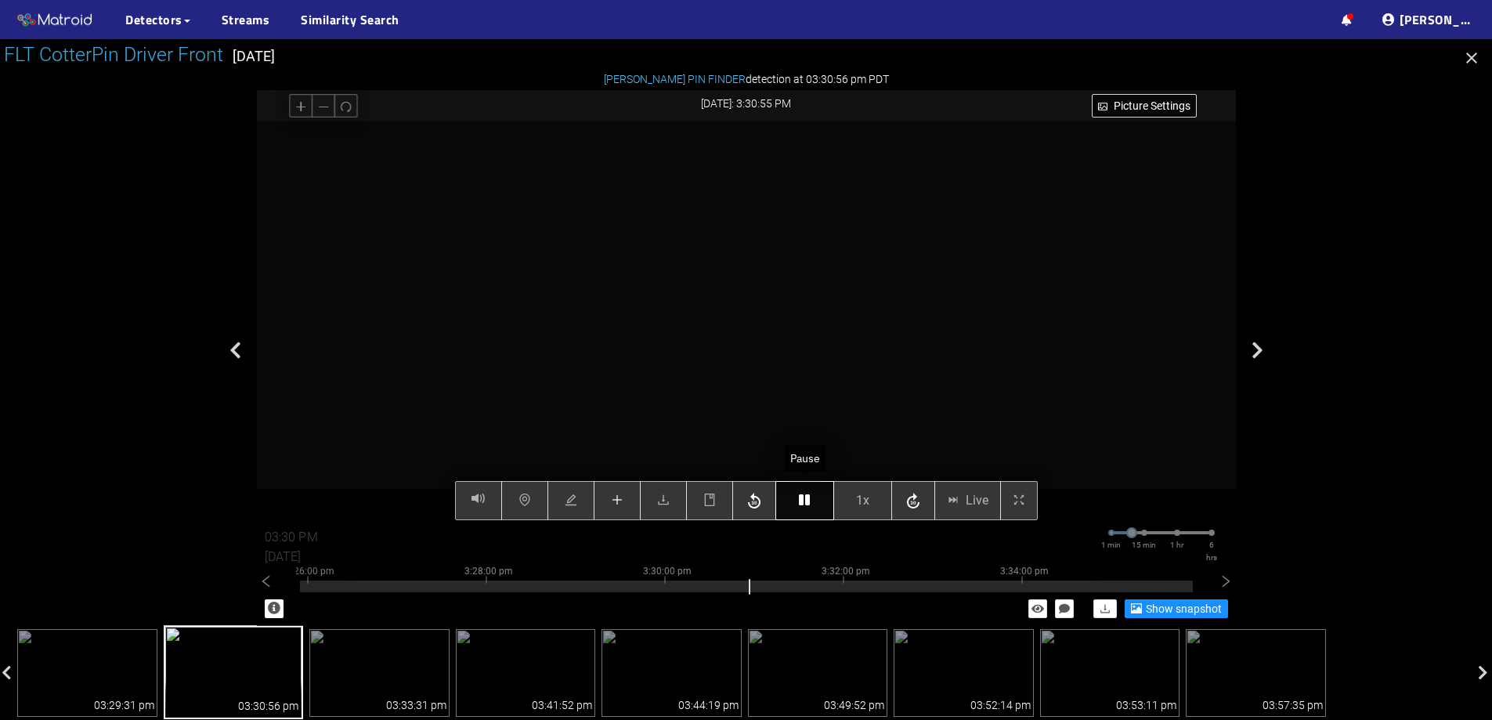
click at [798, 495] on button "button" at bounding box center [805, 500] width 59 height 39
click at [622, 505] on icon "plus" at bounding box center [617, 500] width 13 height 13
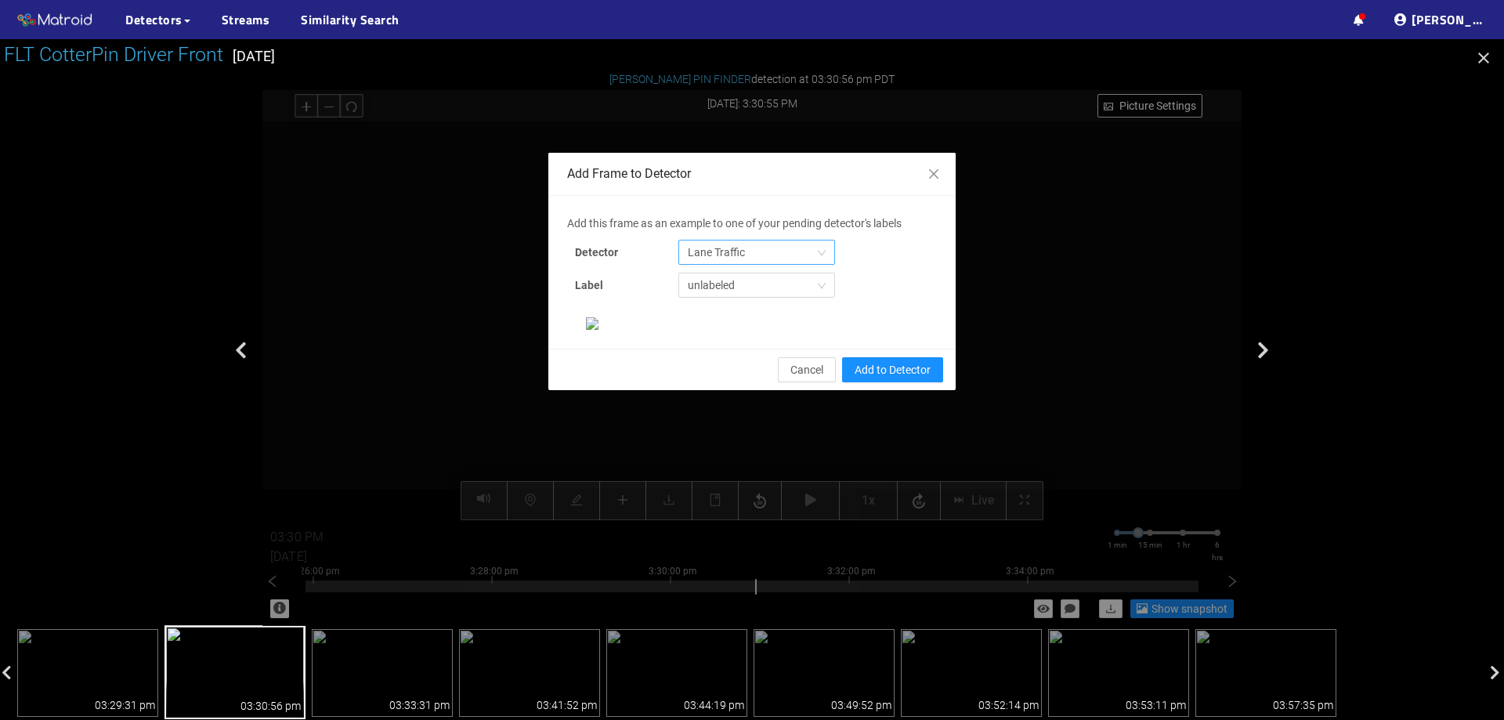
click at [734, 253] on span "Lane Traffic" at bounding box center [757, 253] width 138 height 24
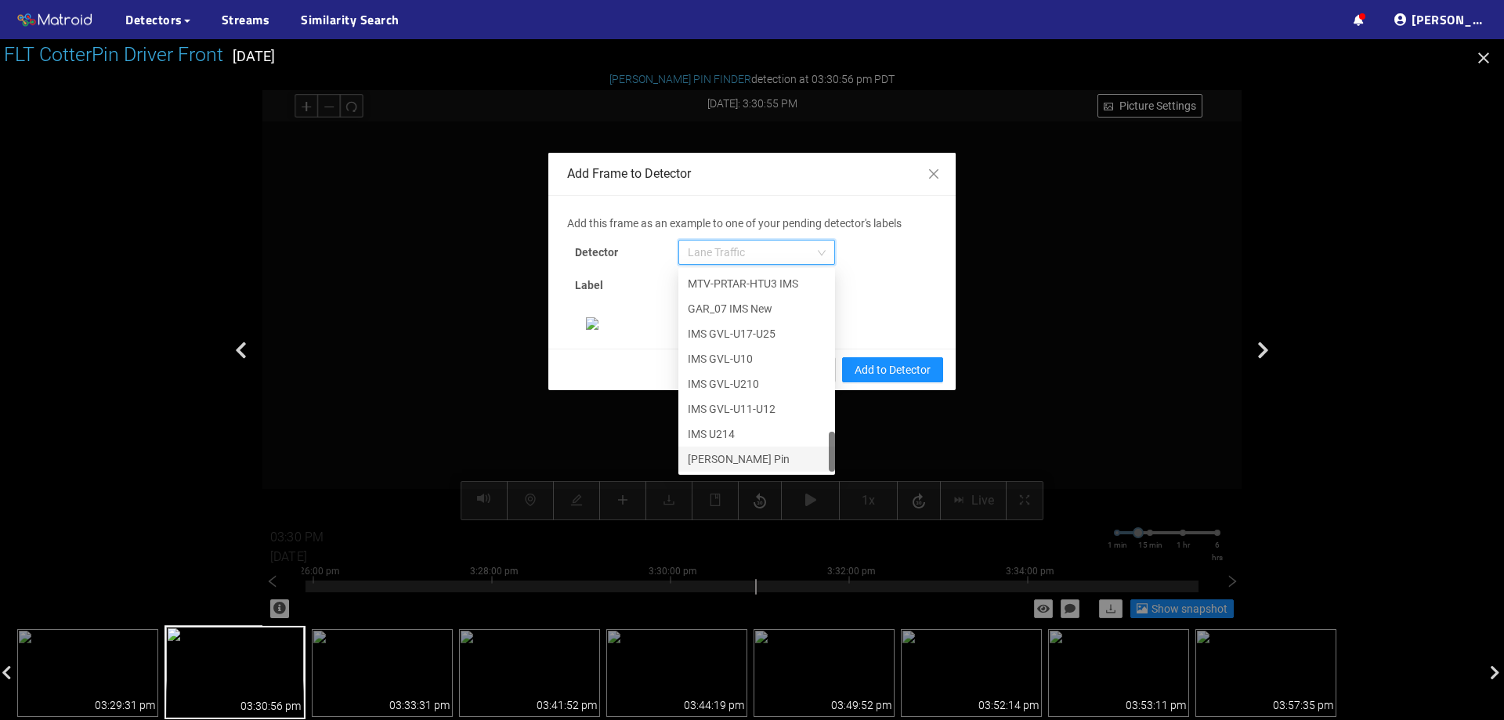
scroll to position [261, 0]
click at [753, 450] on div "[PERSON_NAME] Pin" at bounding box center [757, 458] width 138 height 17
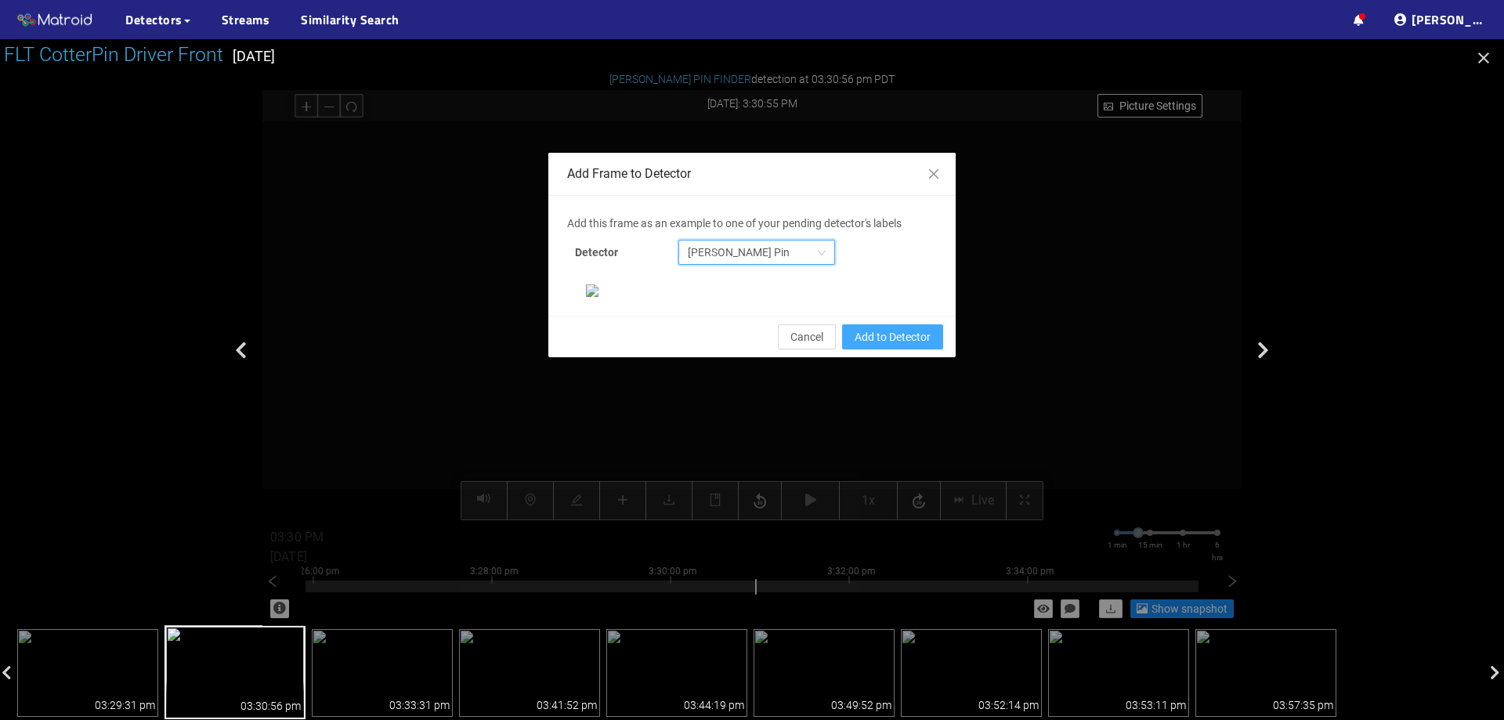
click at [896, 346] on span "Add to Detector" at bounding box center [893, 336] width 76 height 17
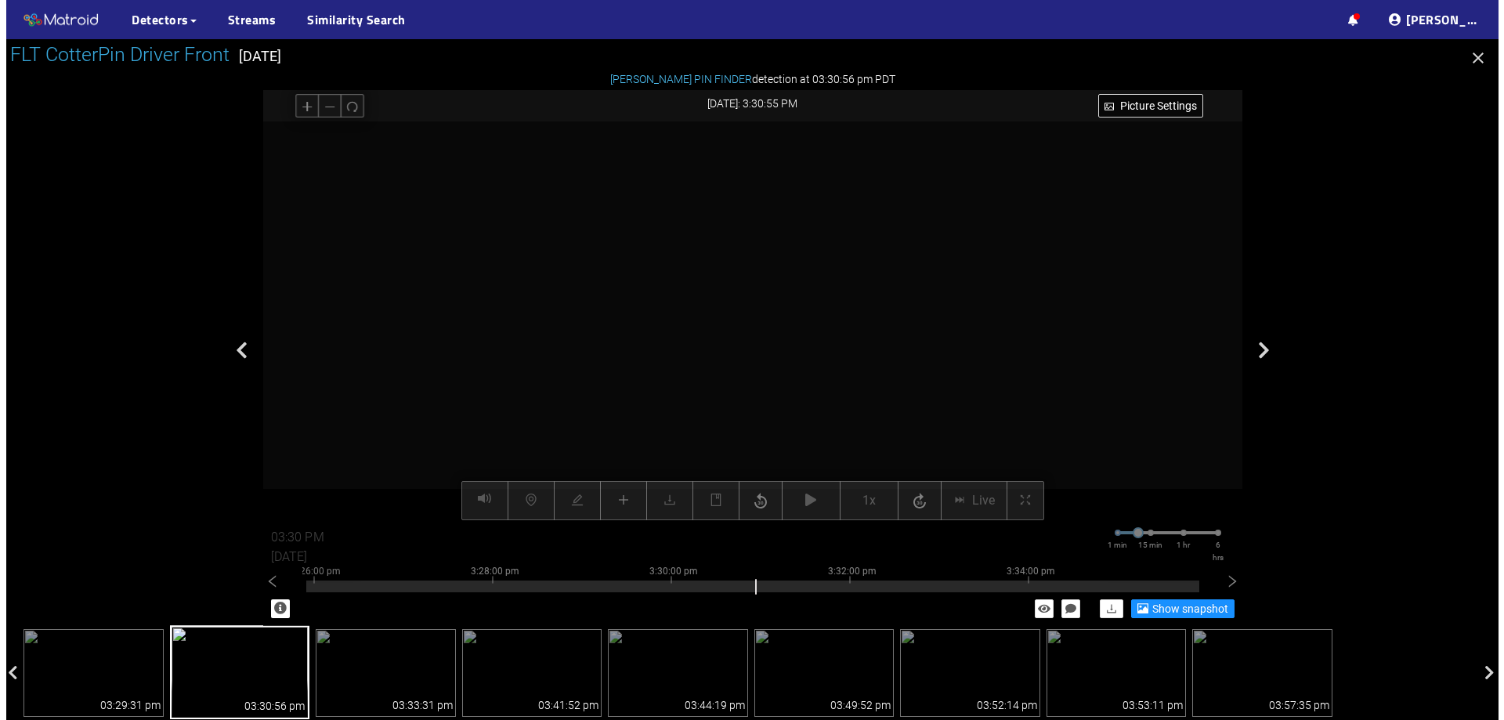
scroll to position [251, 0]
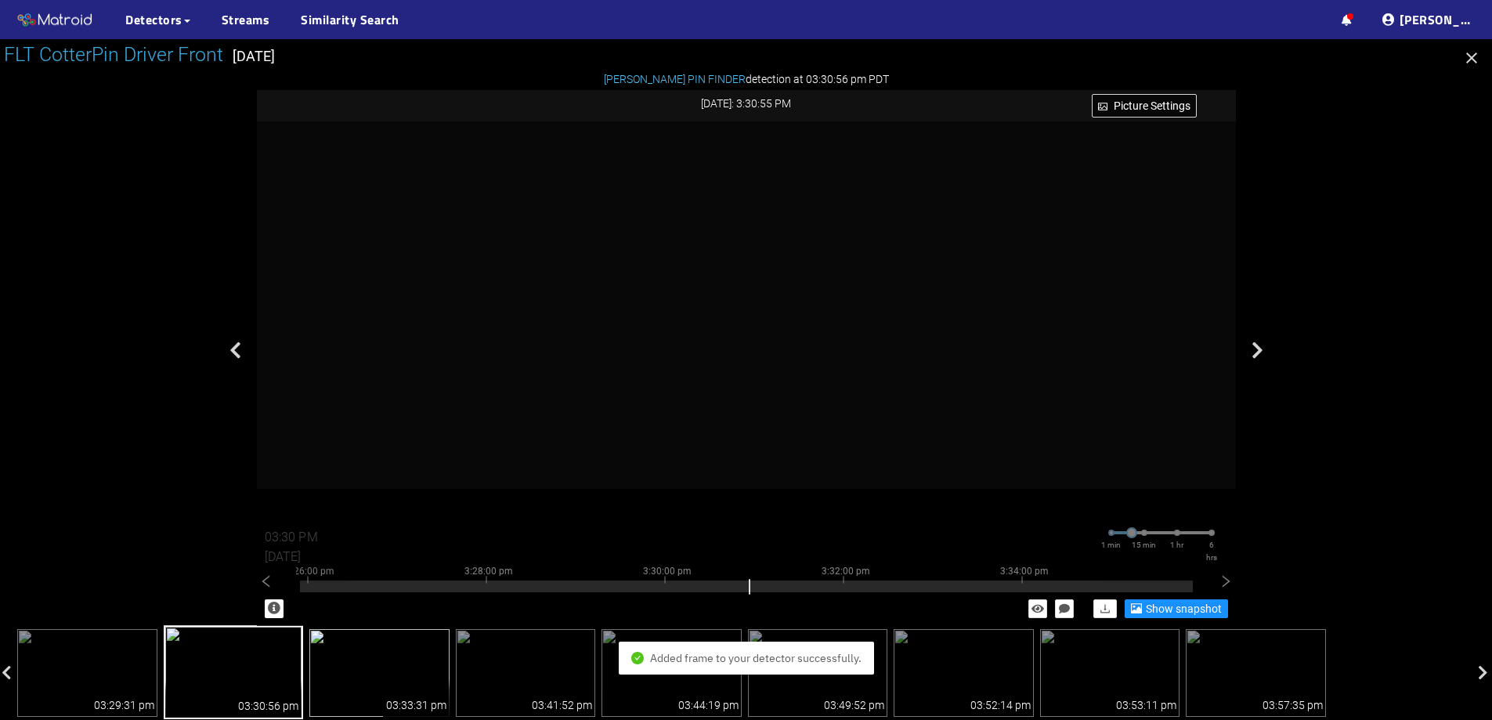
click at [344, 664] on img at bounding box center [379, 673] width 140 height 88
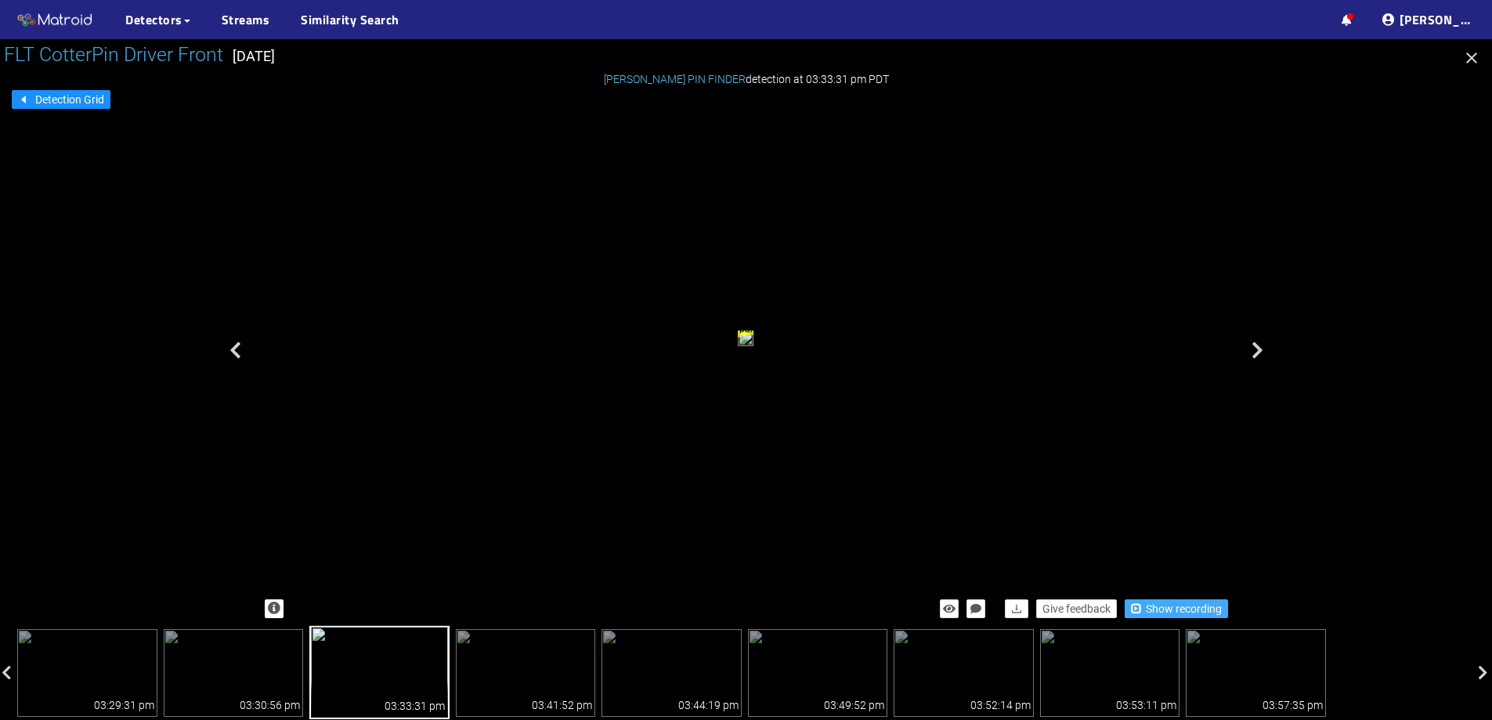
click at [1148, 613] on span "Show recording" at bounding box center [1184, 608] width 76 height 17
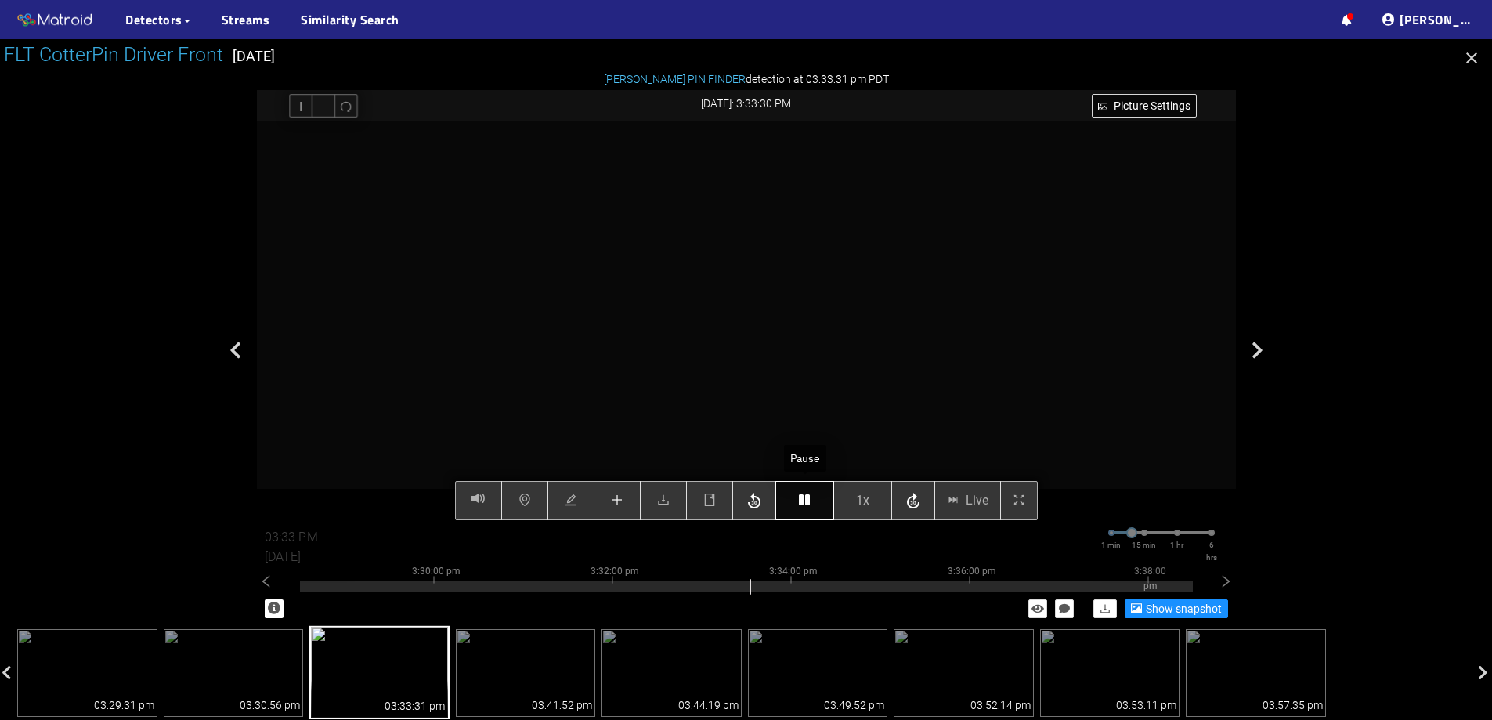
click at [813, 494] on button "button" at bounding box center [805, 500] width 59 height 39
click at [624, 504] on button "button" at bounding box center [617, 500] width 47 height 39
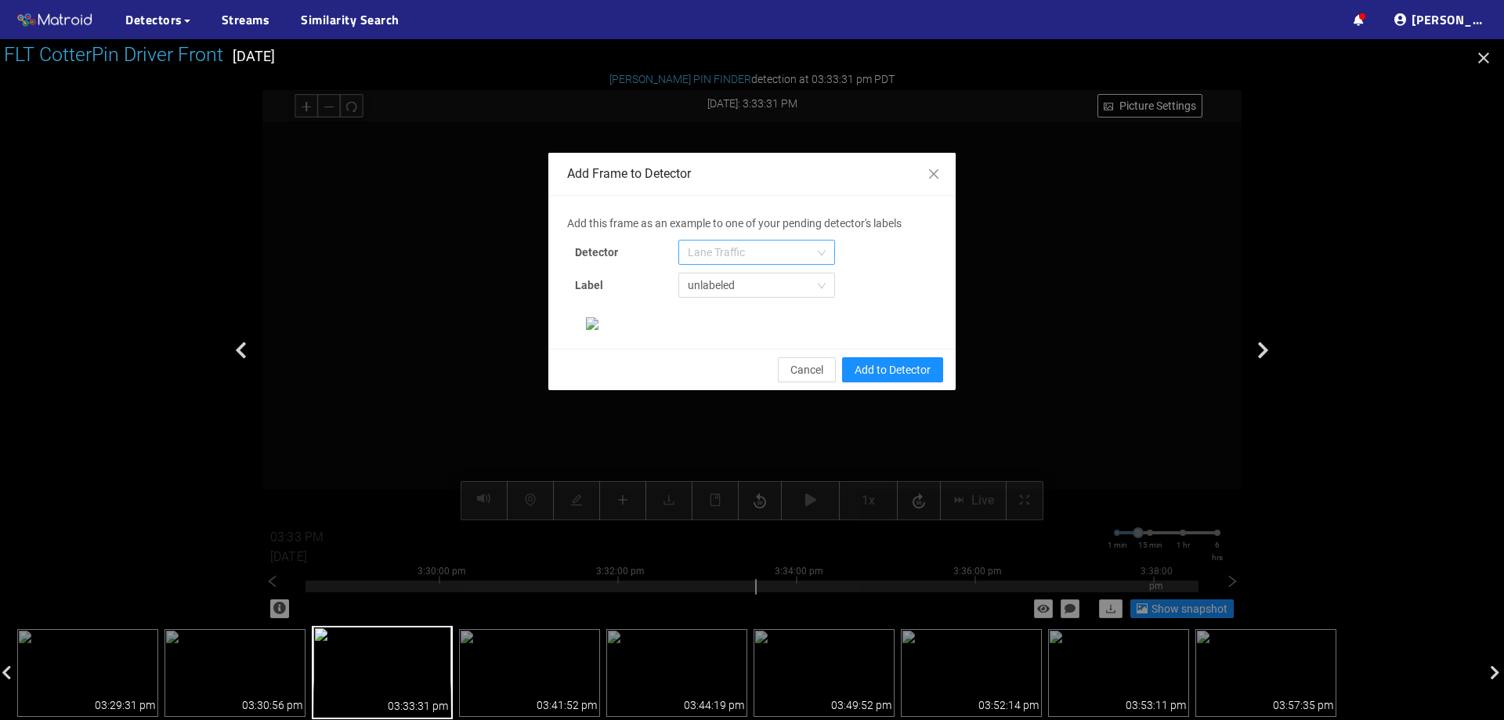
click at [740, 241] on span "Lane Traffic" at bounding box center [757, 253] width 138 height 24
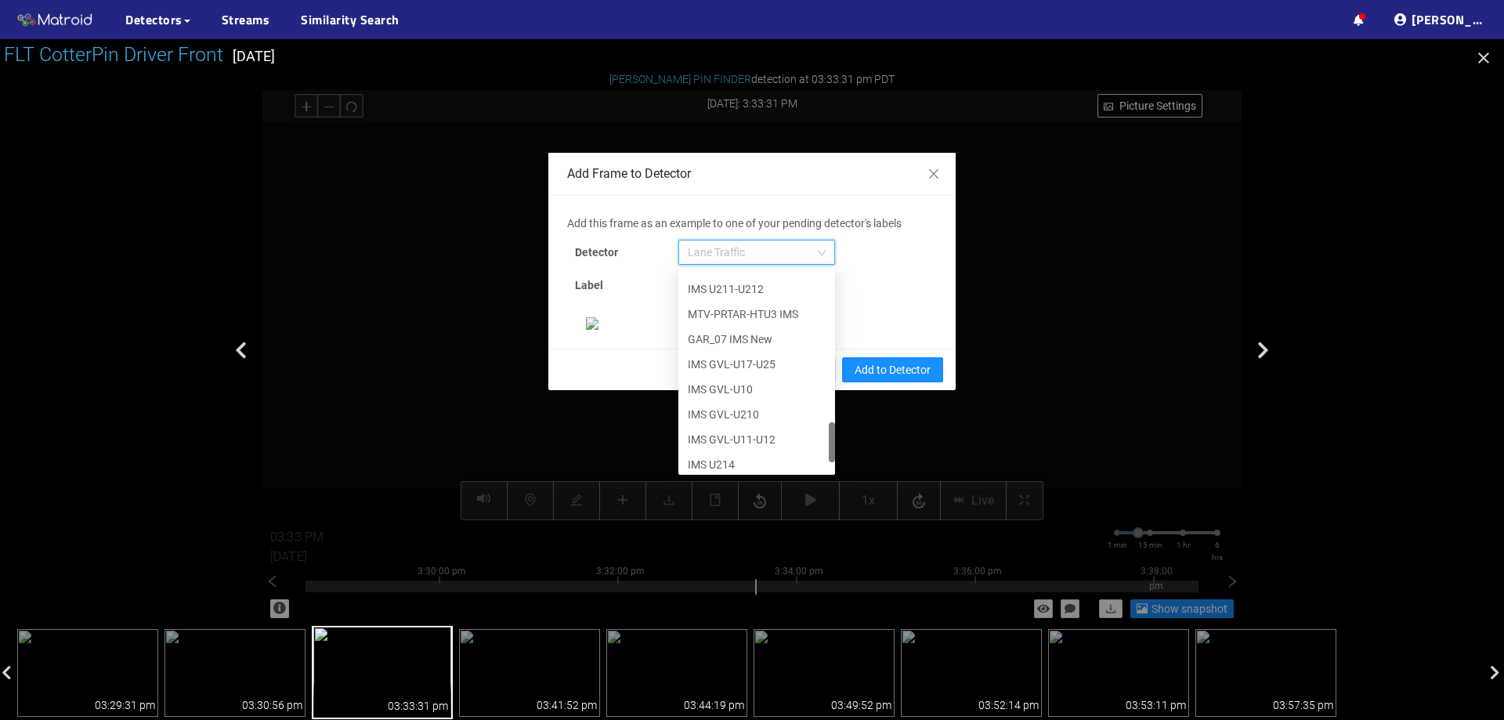
scroll to position [802, 0]
drag, startPoint x: 826, startPoint y: 284, endPoint x: 810, endPoint y: 461, distance: 177.8
click at [810, 461] on div "IMS U211-U212 MTV-PRTAR-HTU3 IMS GAR_07 IMS New IMS GVL-U17-U25 IMS GVL-U10 IMS…" at bounding box center [756, 371] width 157 height 201
click at [744, 462] on div "[PERSON_NAME] Pin" at bounding box center [757, 458] width 138 height 17
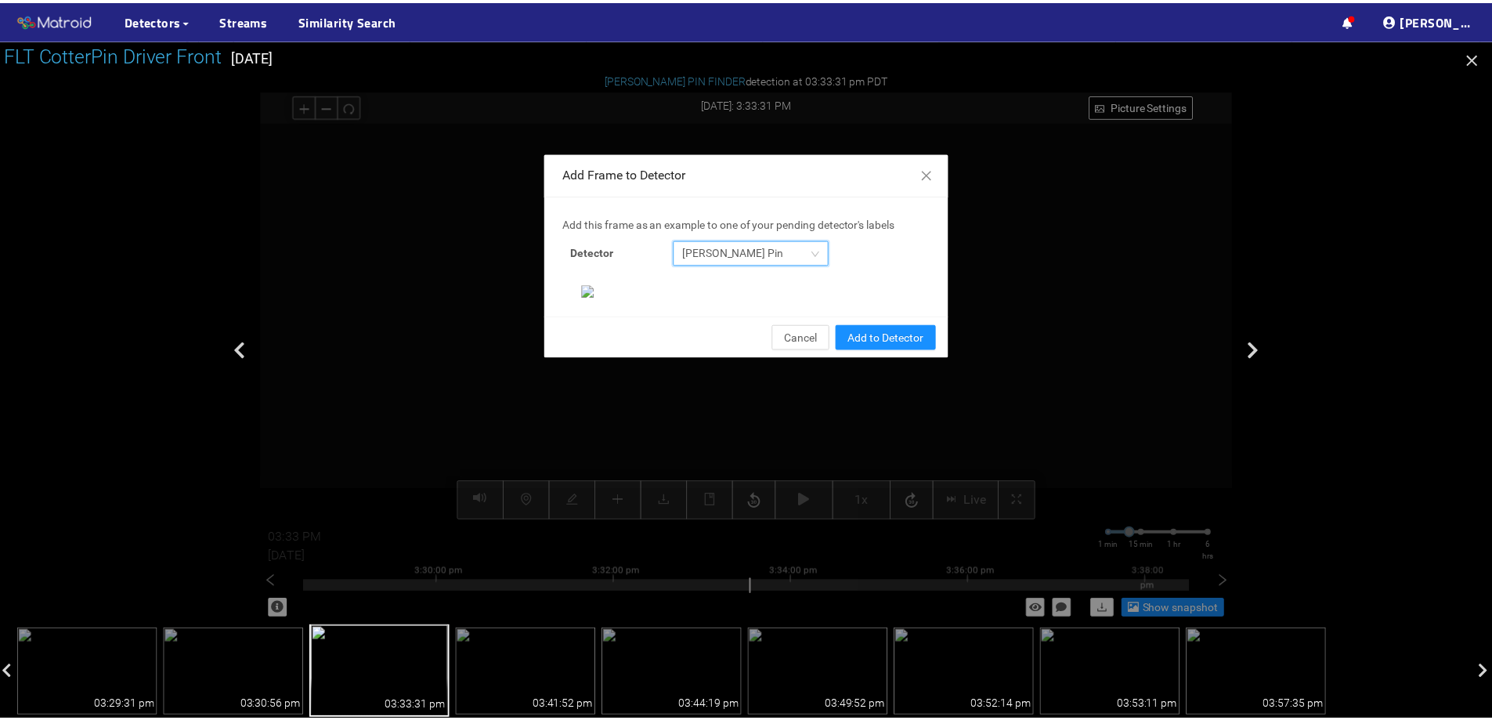
scroll to position [329, 0]
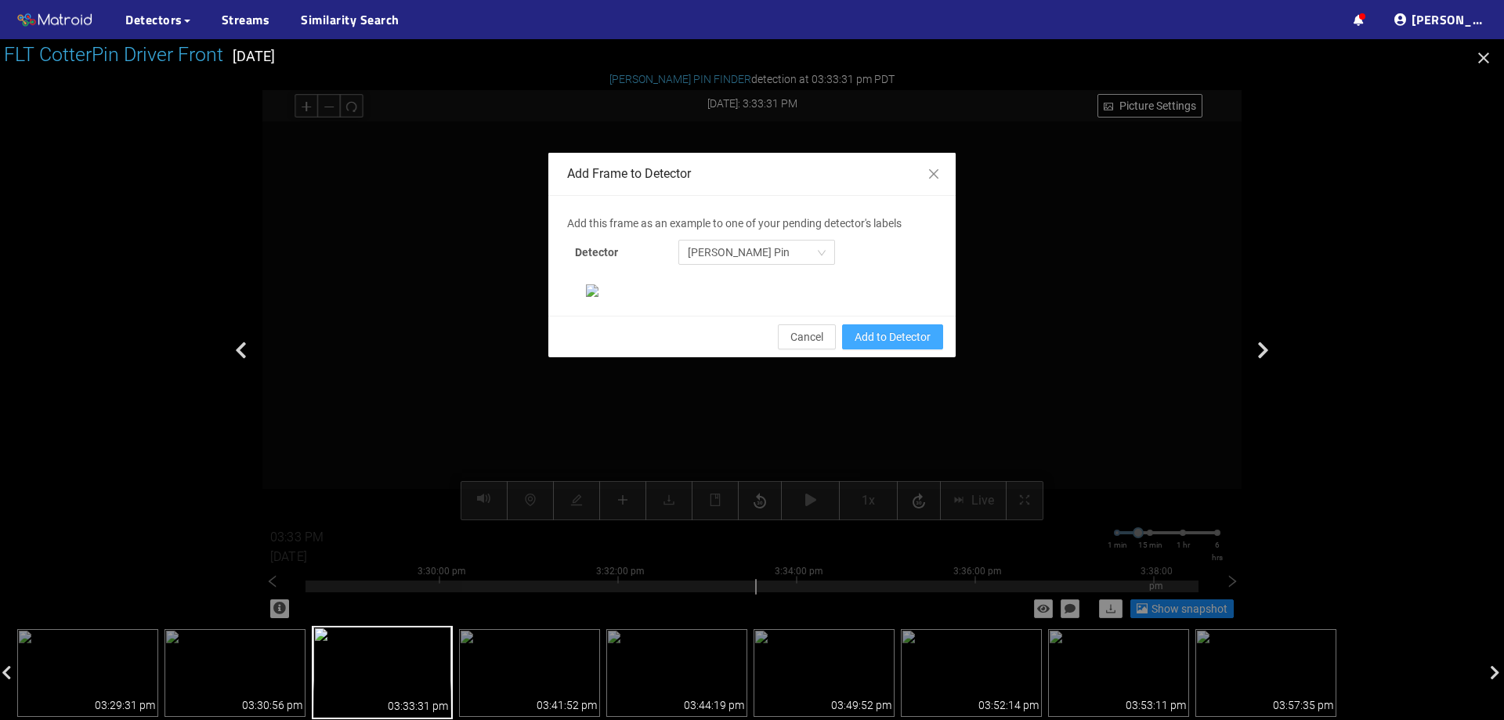
click at [894, 346] on span "Add to Detector" at bounding box center [893, 336] width 76 height 17
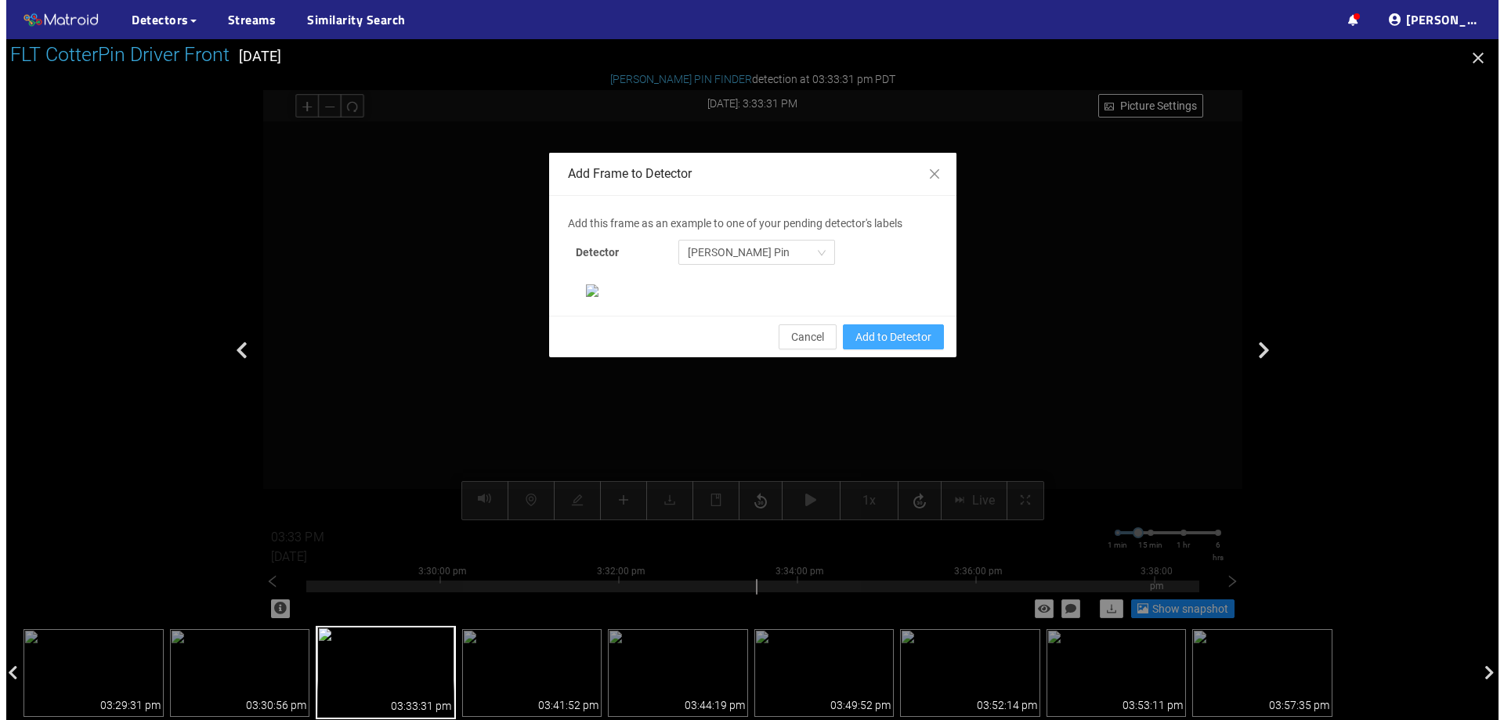
scroll to position [251, 0]
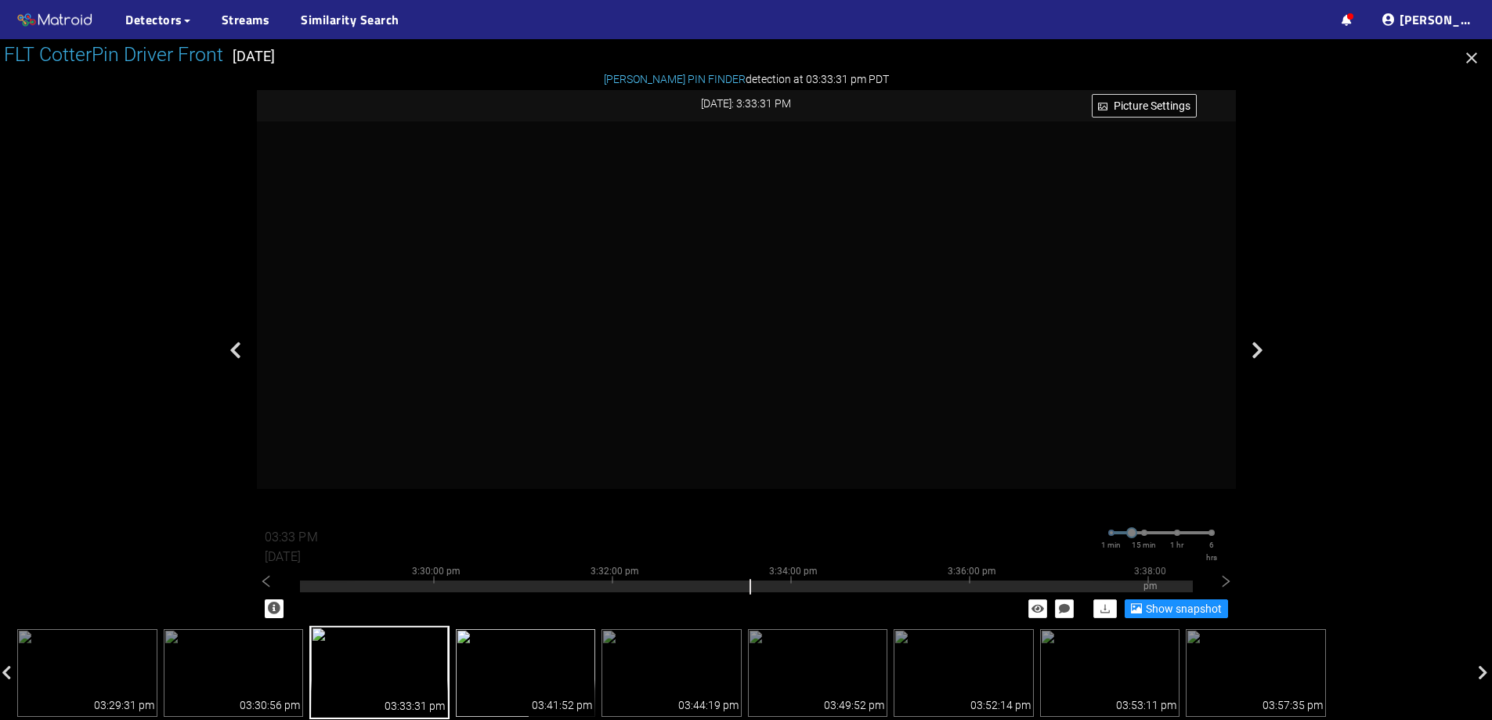
click at [549, 644] on img at bounding box center [526, 673] width 140 height 88
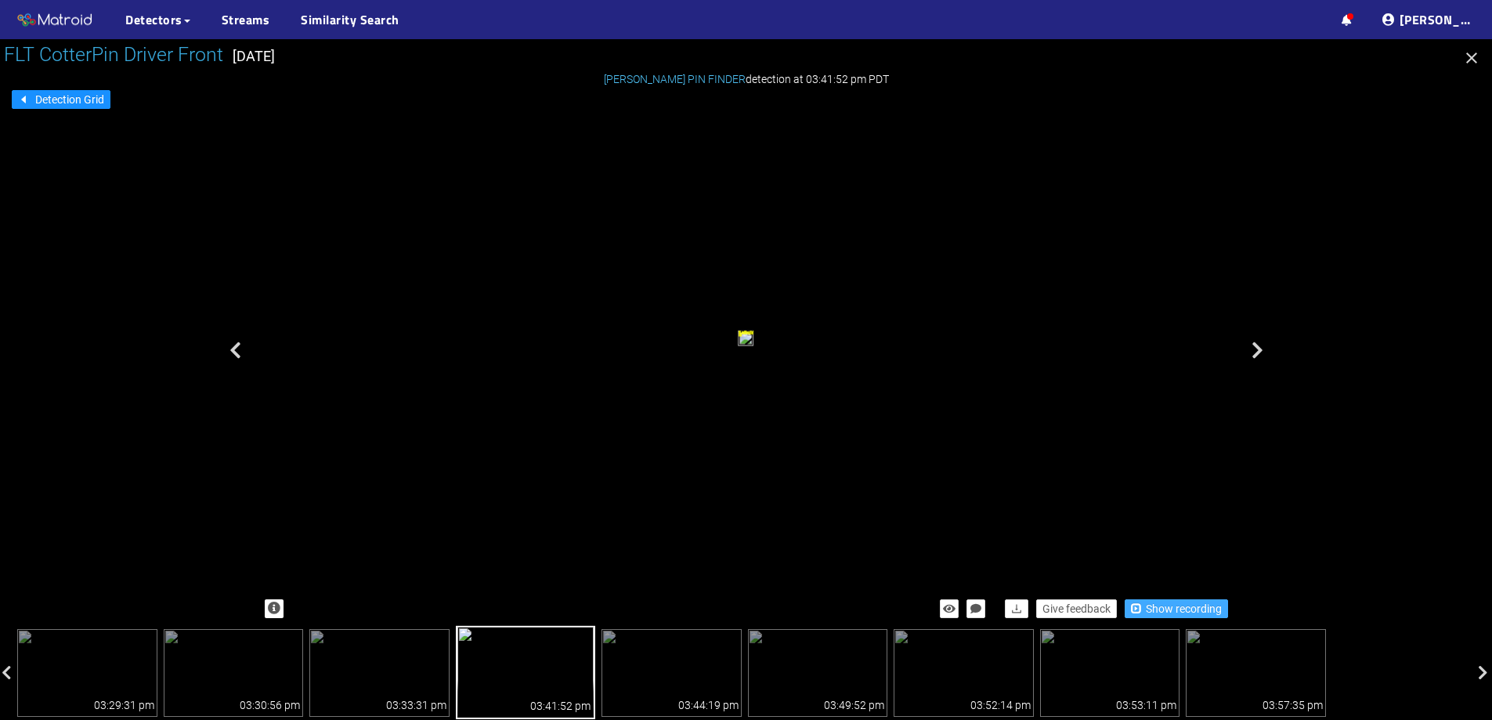
click at [1154, 603] on span "Show recording" at bounding box center [1184, 608] width 76 height 17
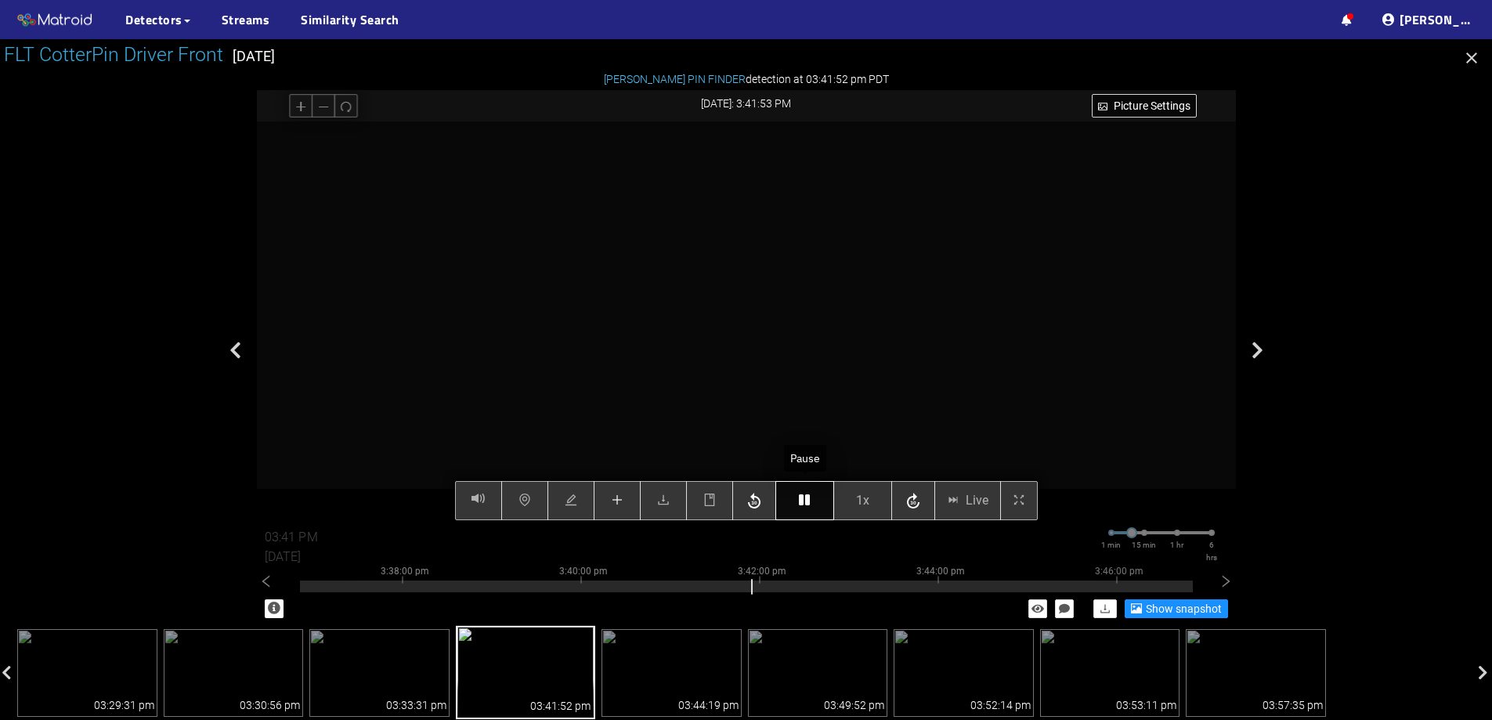
click at [802, 498] on icon "button" at bounding box center [804, 500] width 11 height 13
click at [621, 502] on icon "plus" at bounding box center [617, 500] width 13 height 13
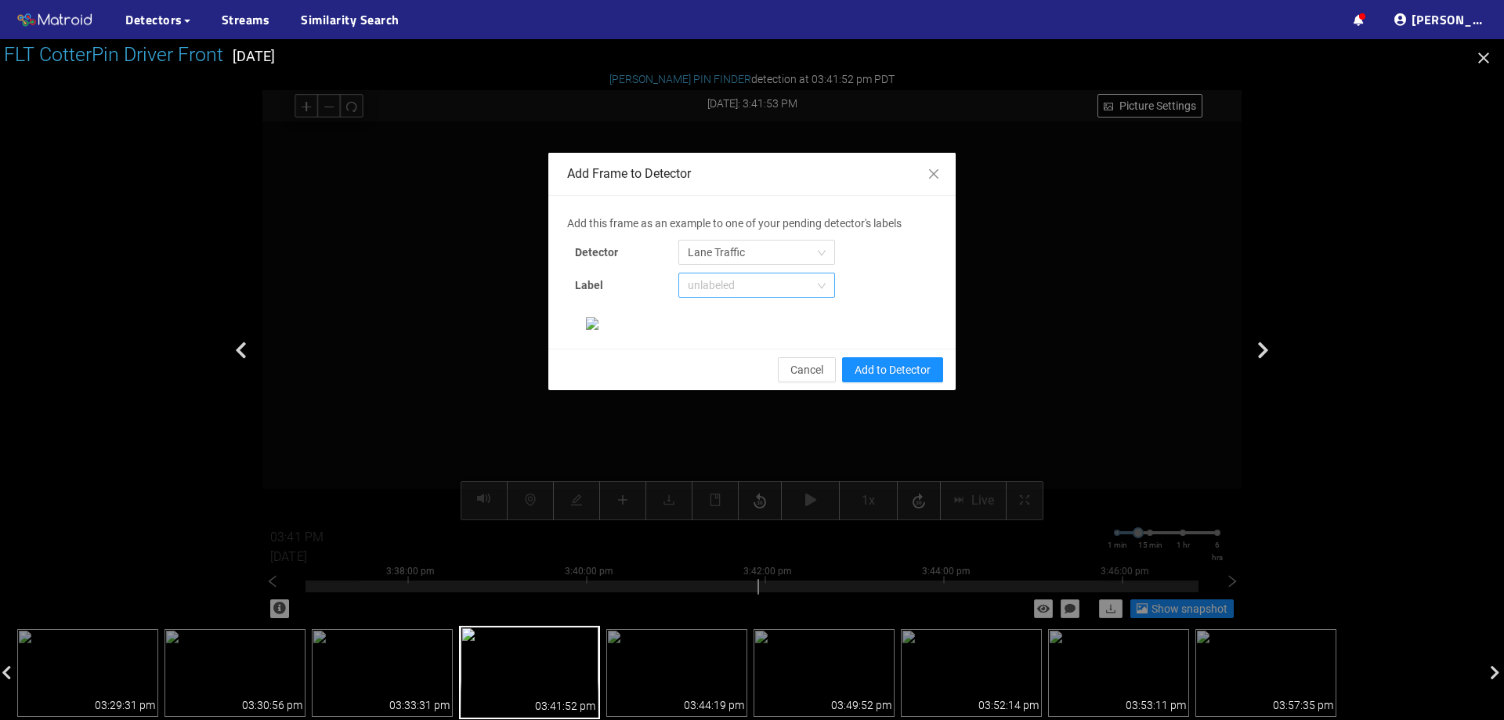
click at [709, 282] on span "unlabeled" at bounding box center [757, 285] width 138 height 24
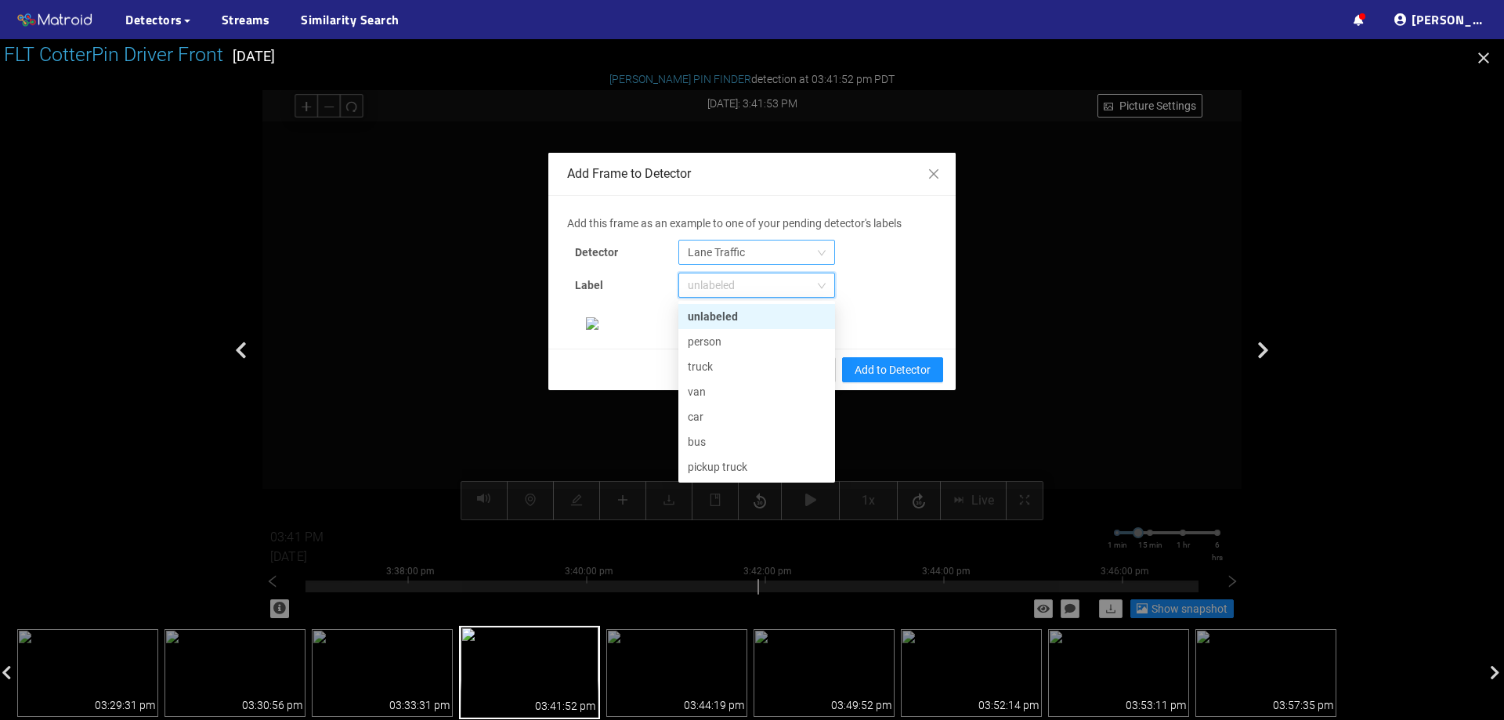
click at [742, 248] on span "Lane Traffic" at bounding box center [757, 253] width 138 height 24
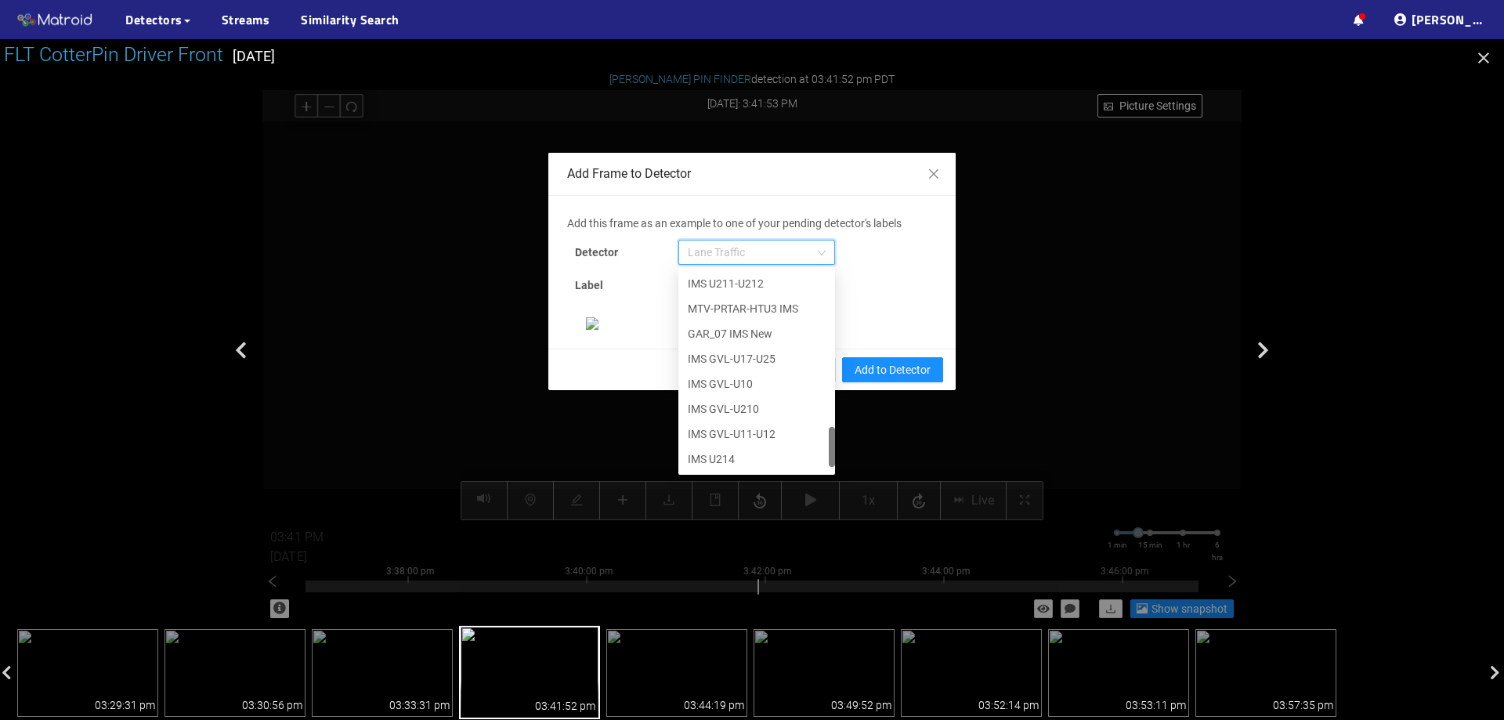
scroll to position [802, 0]
drag, startPoint x: 828, startPoint y: 393, endPoint x: 816, endPoint y: 472, distance: 80.8
click at [816, 472] on div "67b8dbb6a3449fad05eaf925 67bf98e1703e959b195299e2 67d22b1ef429a877e1b26811 IMS …" at bounding box center [756, 371] width 157 height 207
click at [737, 460] on div "[PERSON_NAME] Pin" at bounding box center [757, 458] width 138 height 17
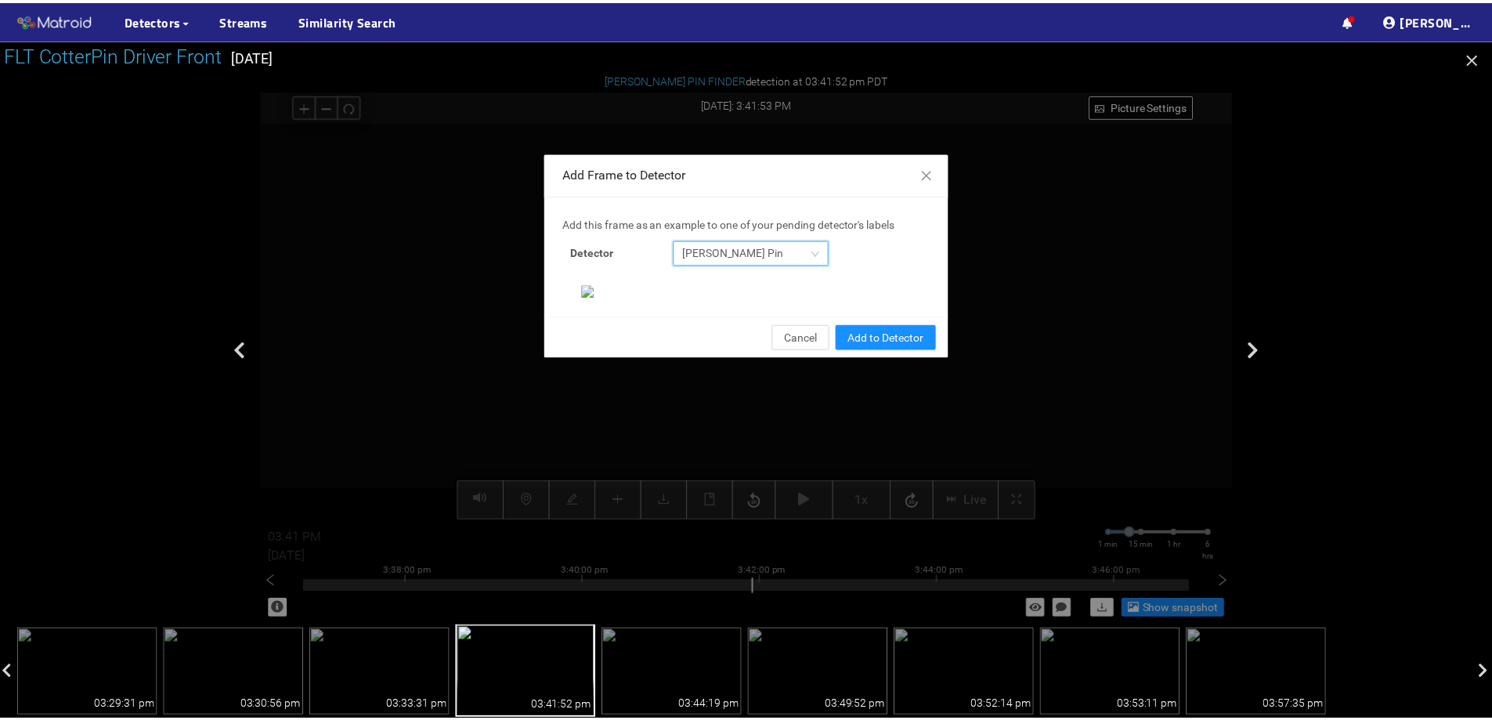
scroll to position [329, 0]
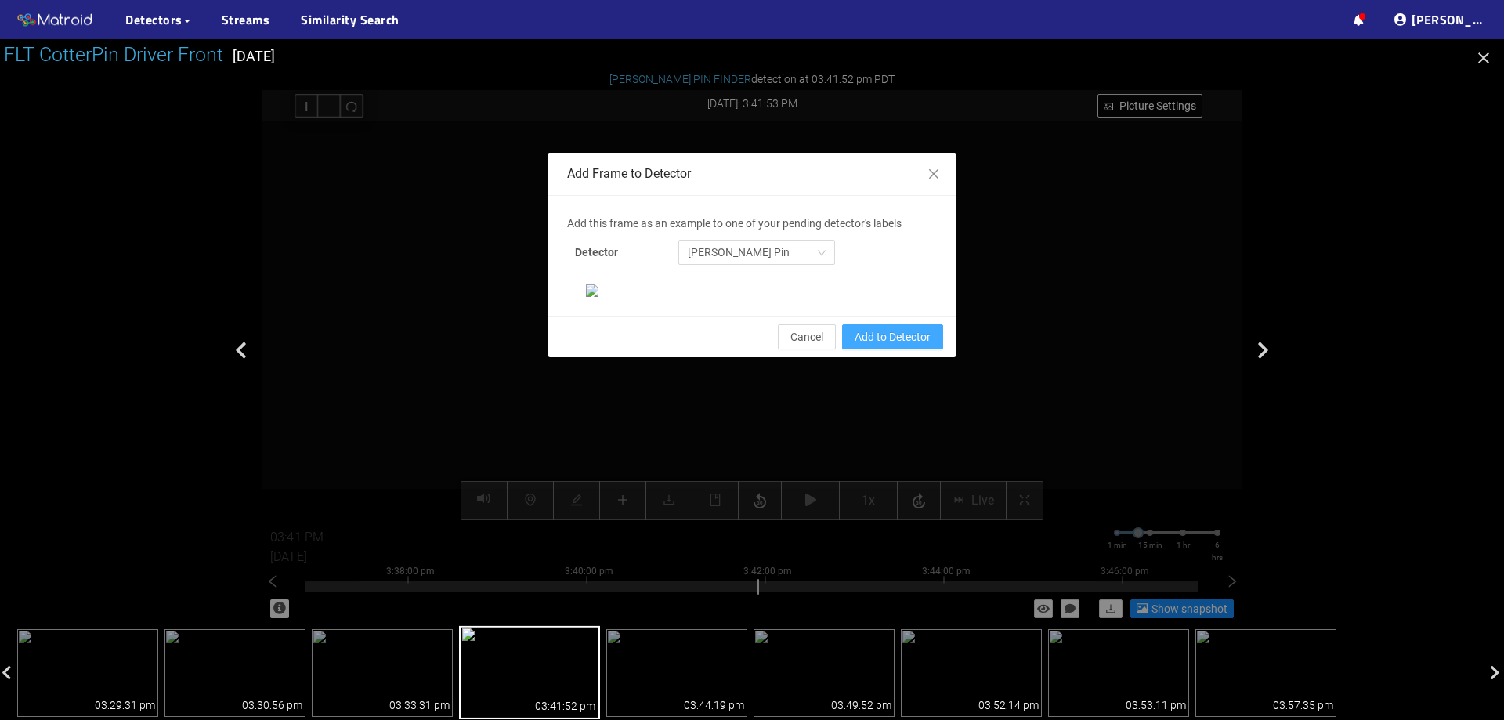
click at [910, 346] on span "Add to Detector" at bounding box center [893, 336] width 76 height 17
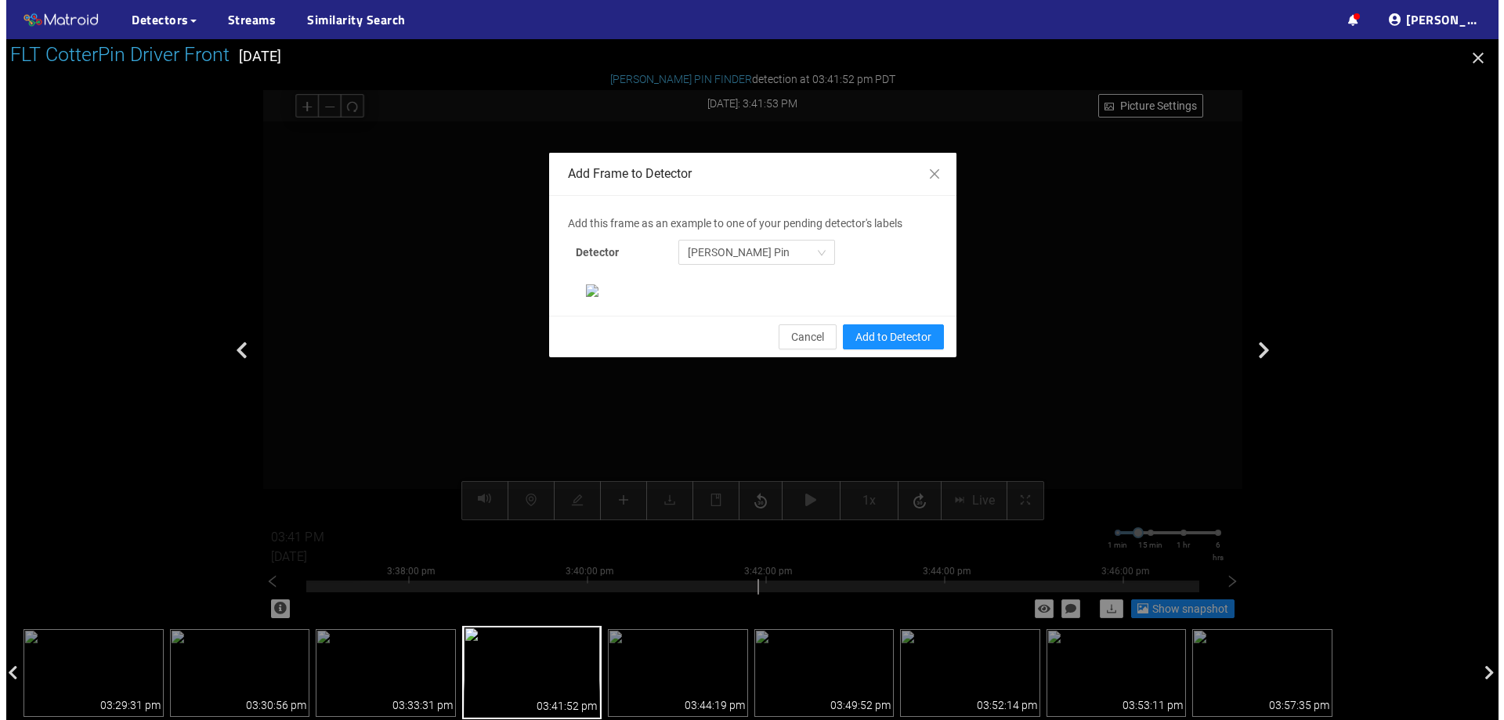
scroll to position [251, 0]
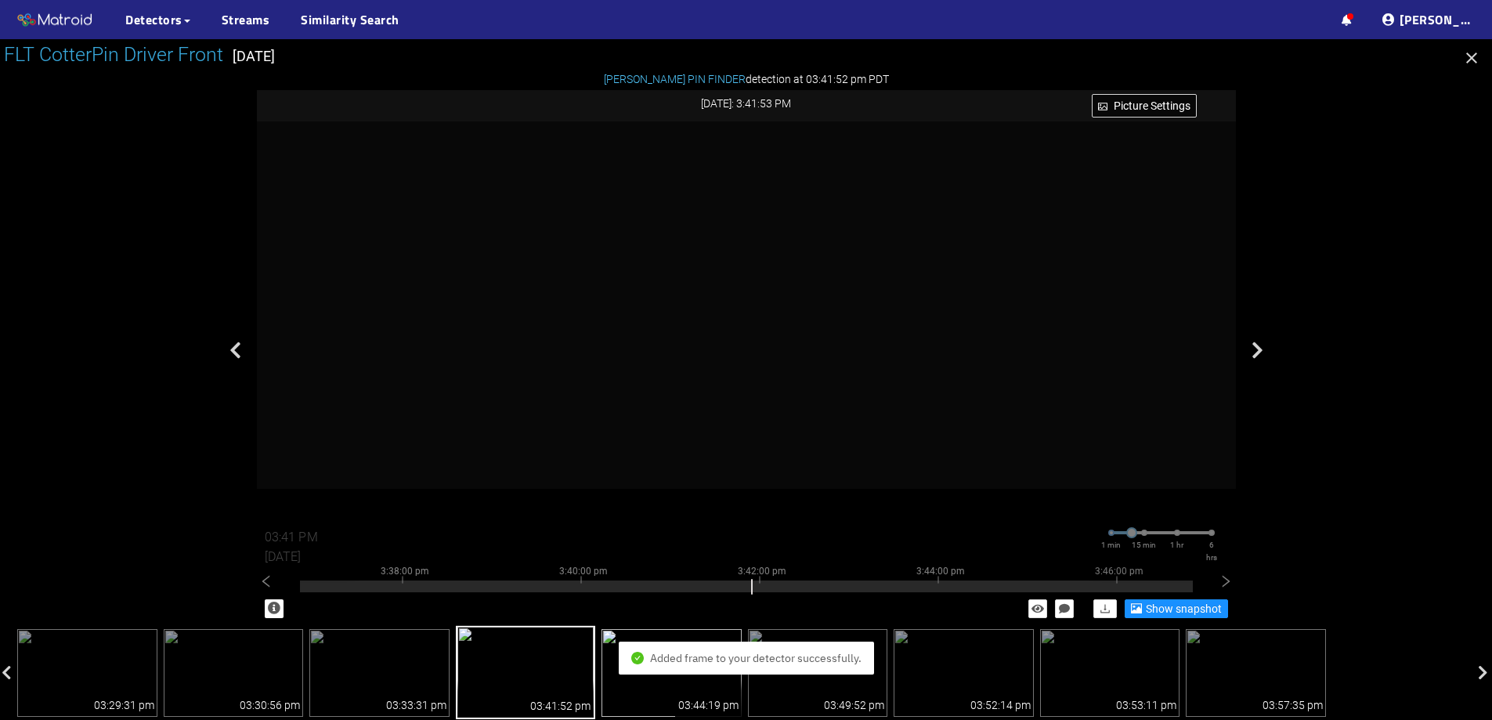
click at [684, 696] on div "03:44:19 pm" at bounding box center [708, 704] width 60 height 17
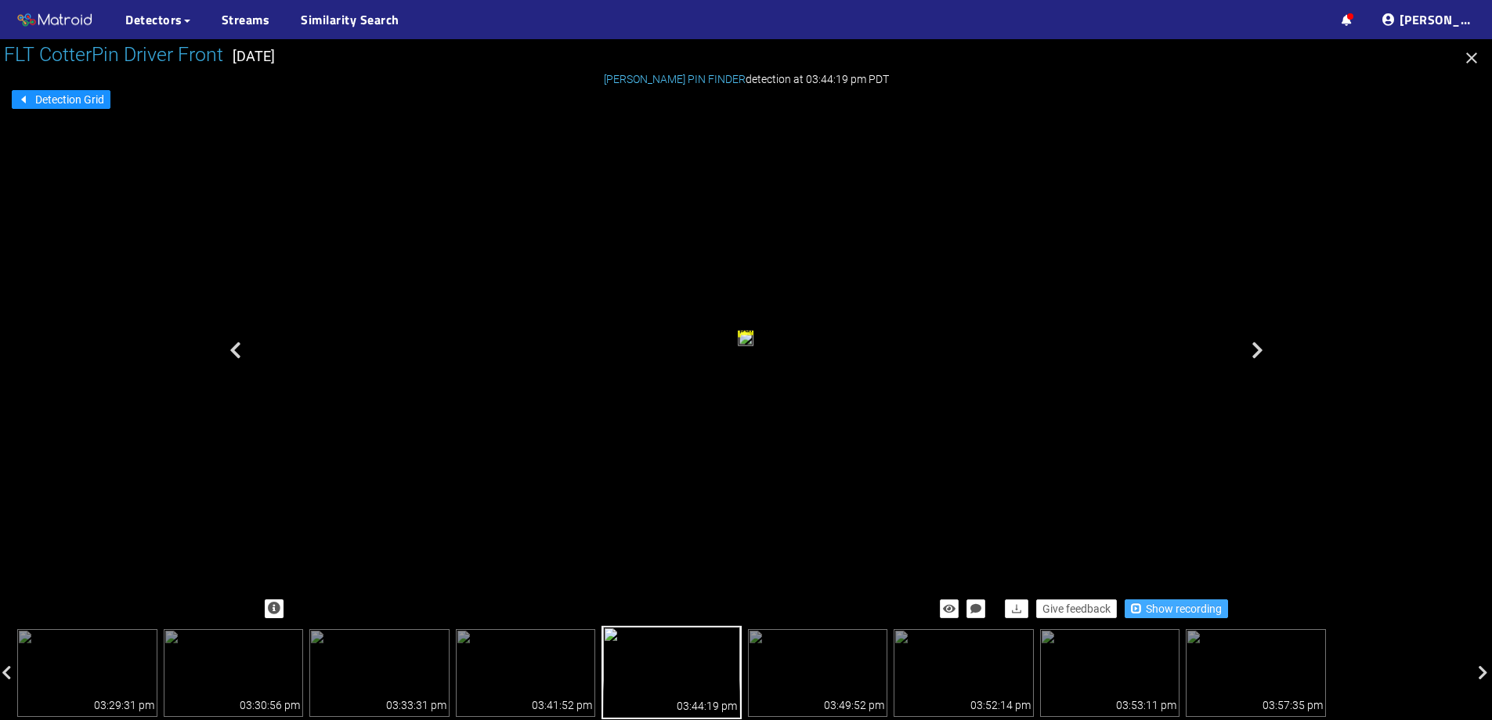
click at [1188, 611] on span "Show recording" at bounding box center [1184, 608] width 76 height 17
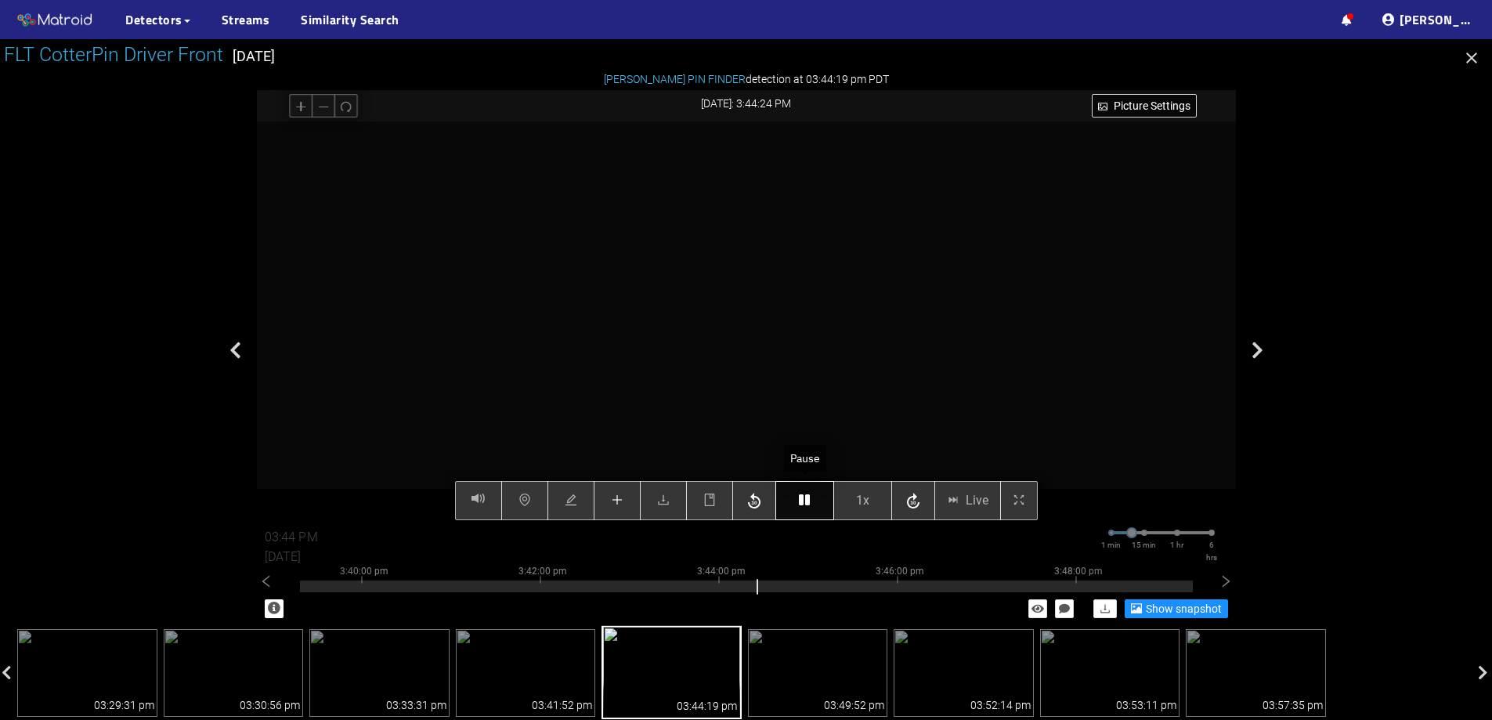
click at [794, 495] on button "button" at bounding box center [805, 500] width 59 height 39
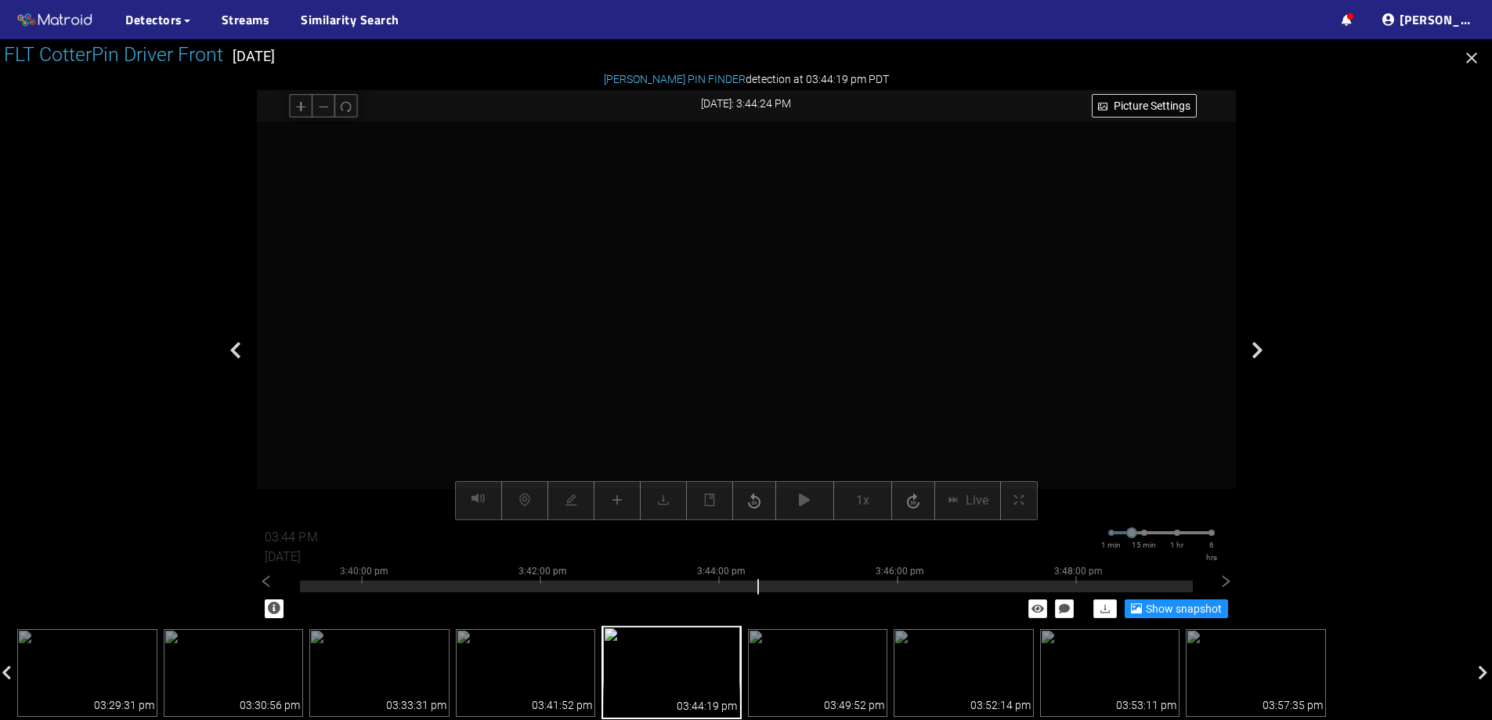
click at [621, 504] on div "Picture Settings 1x Live 03:44 PM 08/07/2025 1 min 15 min 1 hr 6 hrs 3:30:00 pm…" at bounding box center [746, 320] width 979 height 399
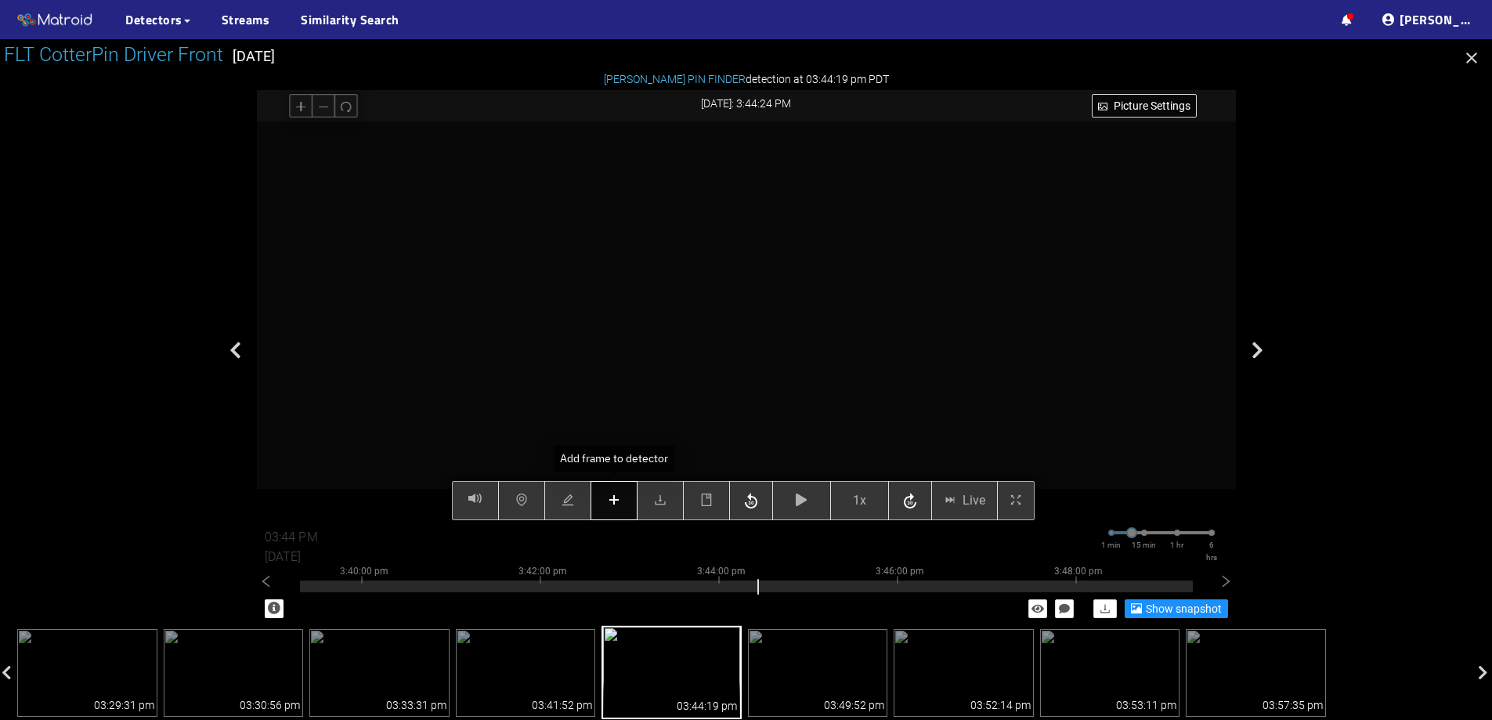
click at [610, 503] on icon "plus" at bounding box center [614, 500] width 13 height 13
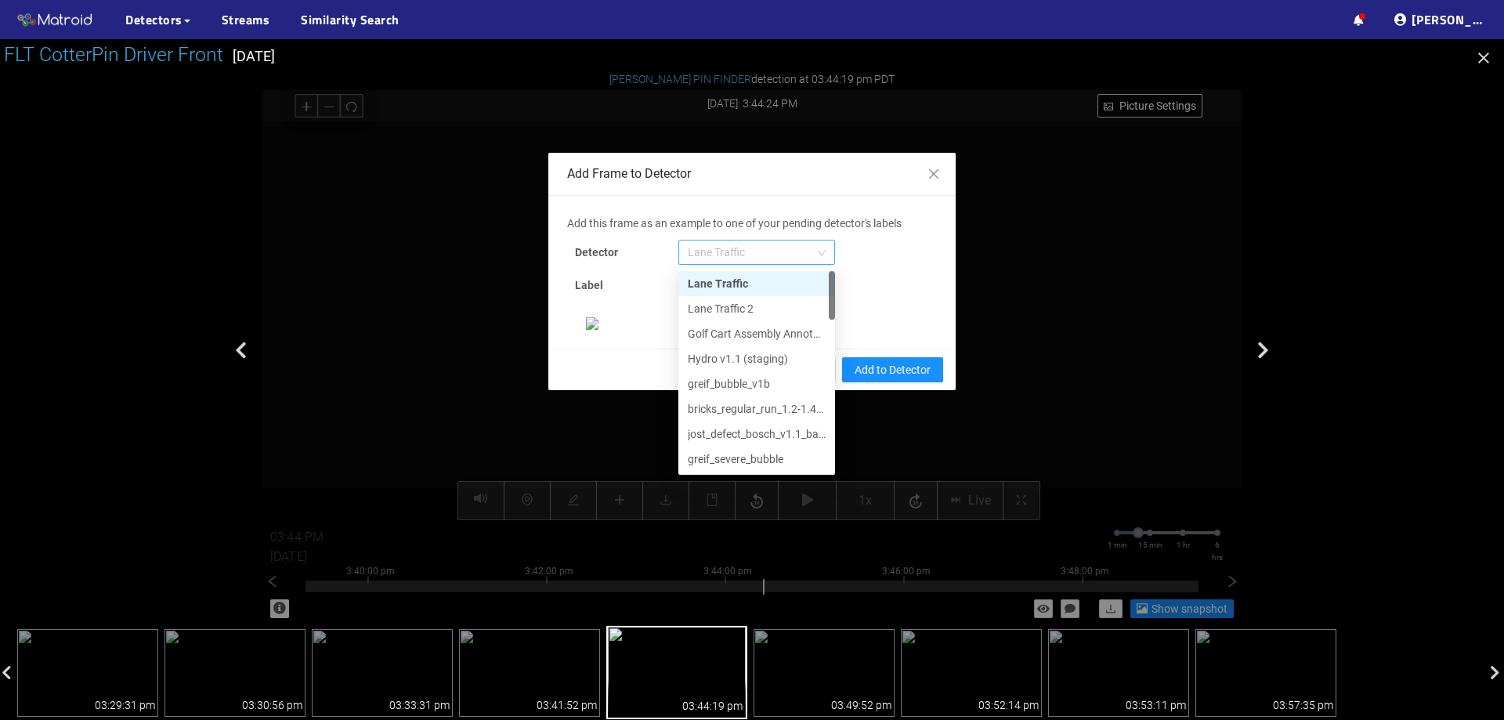
click at [755, 241] on span "Lane Traffic" at bounding box center [757, 253] width 138 height 24
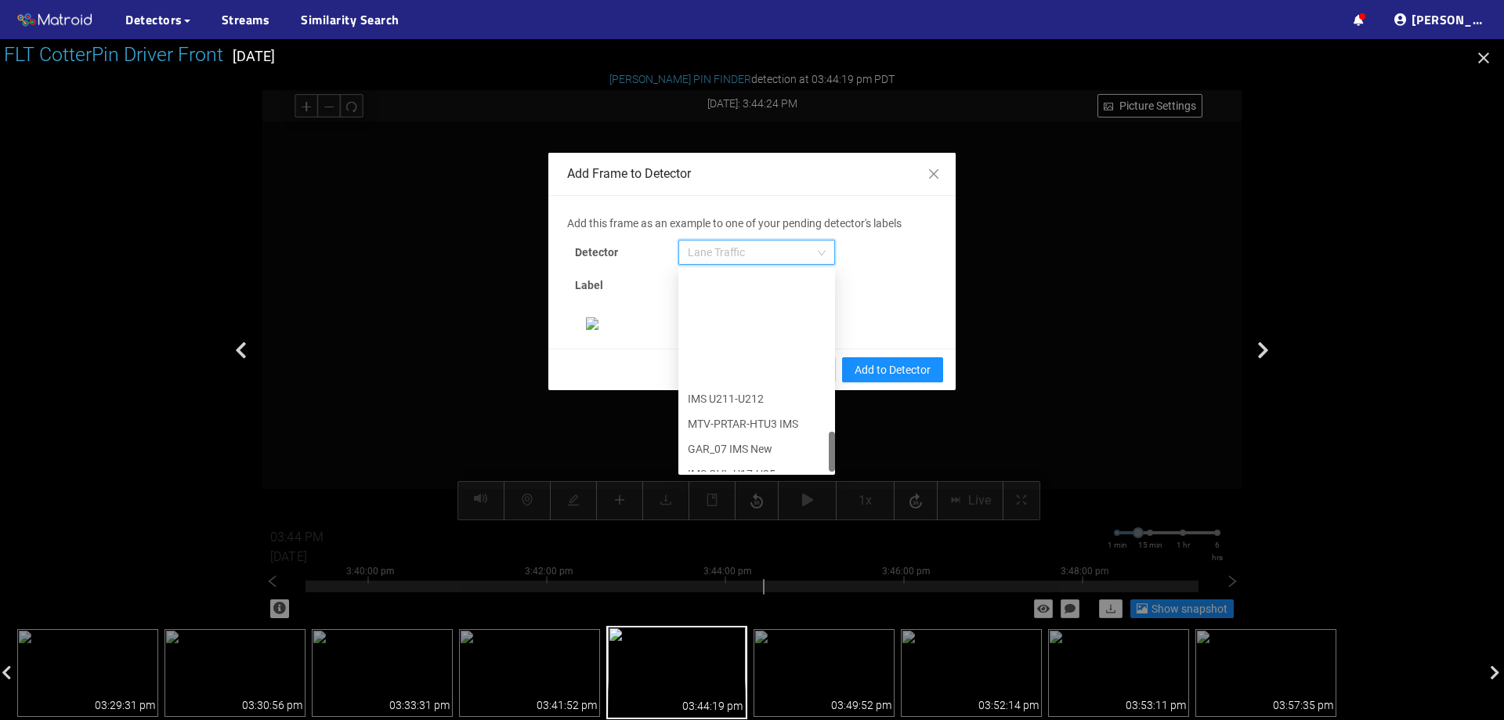
scroll to position [802, 0]
drag, startPoint x: 824, startPoint y: 306, endPoint x: 812, endPoint y: 485, distance: 179.8
click at [812, 330] on div "Add this frame as an example to one of your pending detector's labels Detector …" at bounding box center [752, 272] width 370 height 115
click at [751, 460] on div "[PERSON_NAME] Pin" at bounding box center [757, 458] width 138 height 17
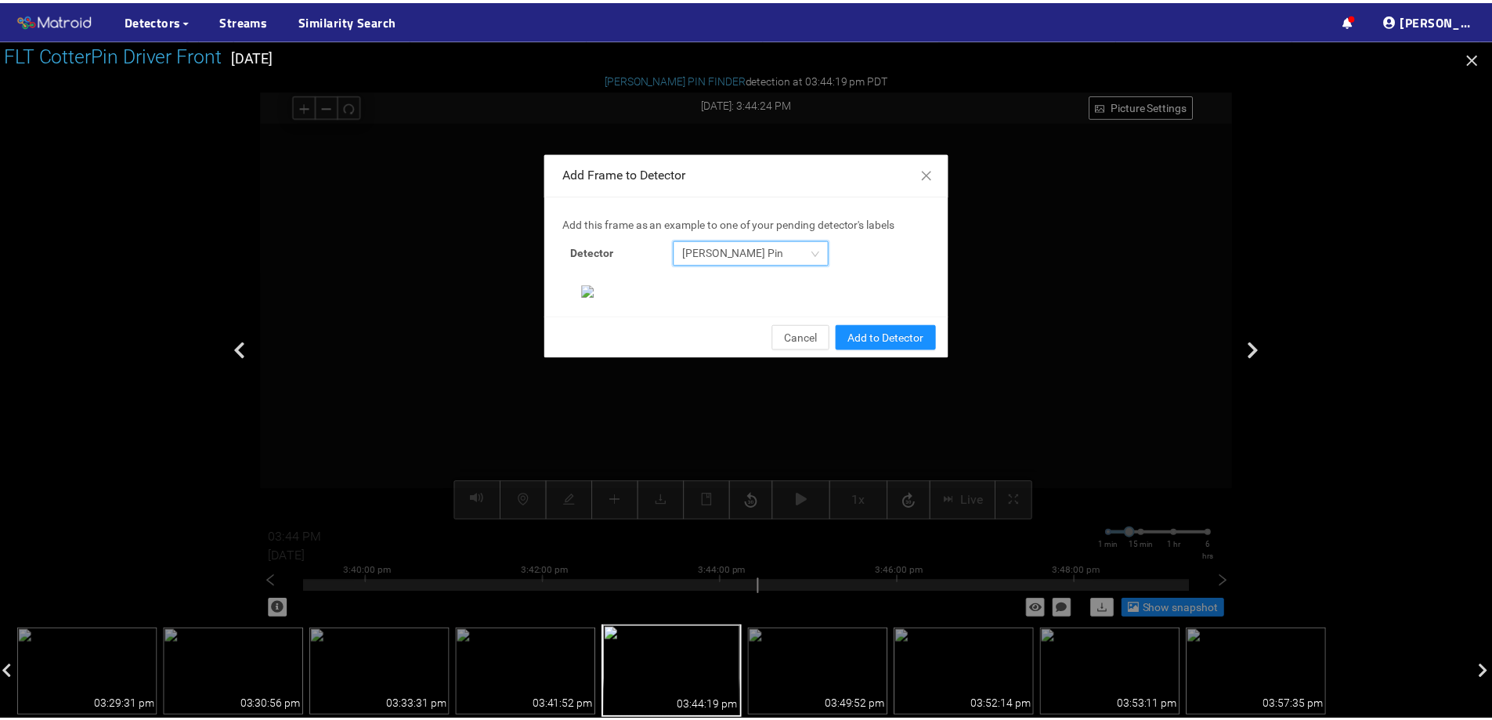
scroll to position [329, 0]
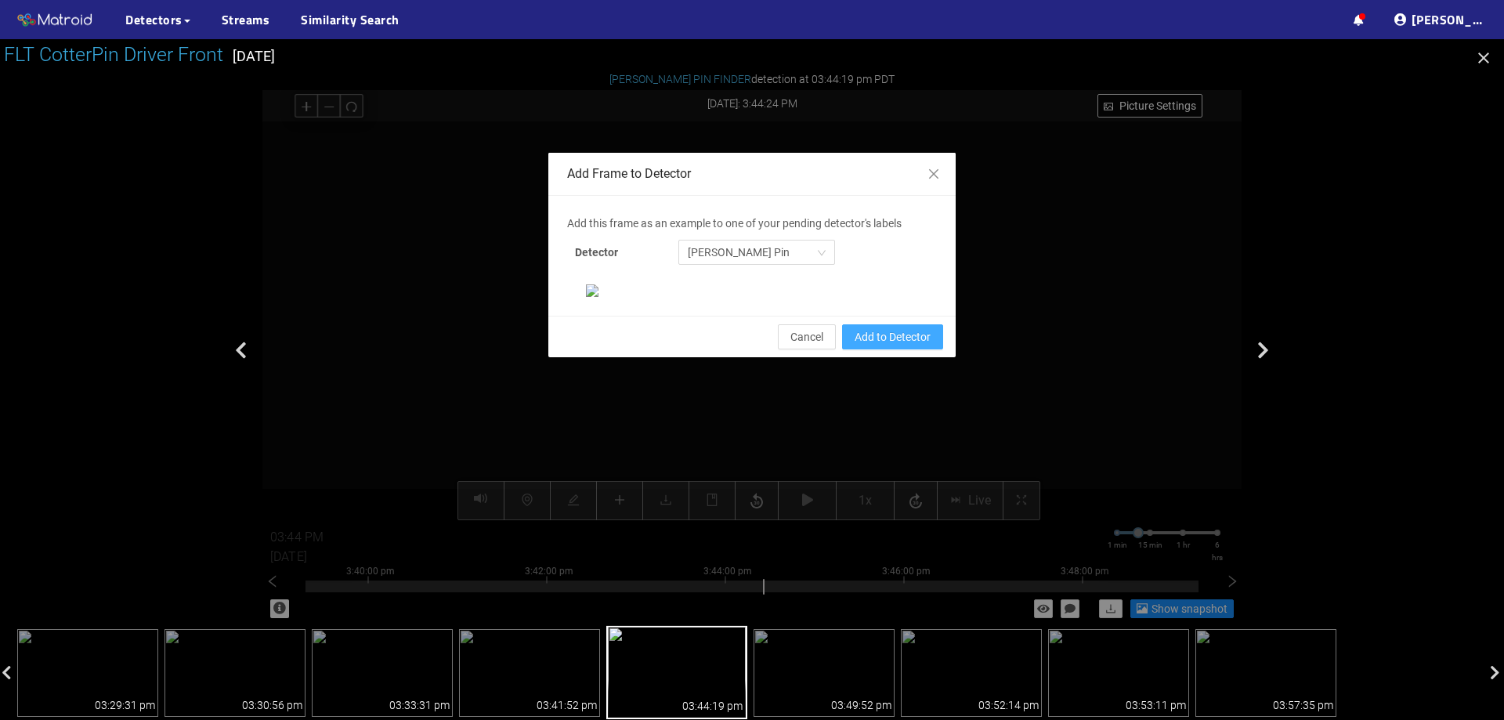
click at [907, 346] on span "Add to Detector" at bounding box center [893, 336] width 76 height 17
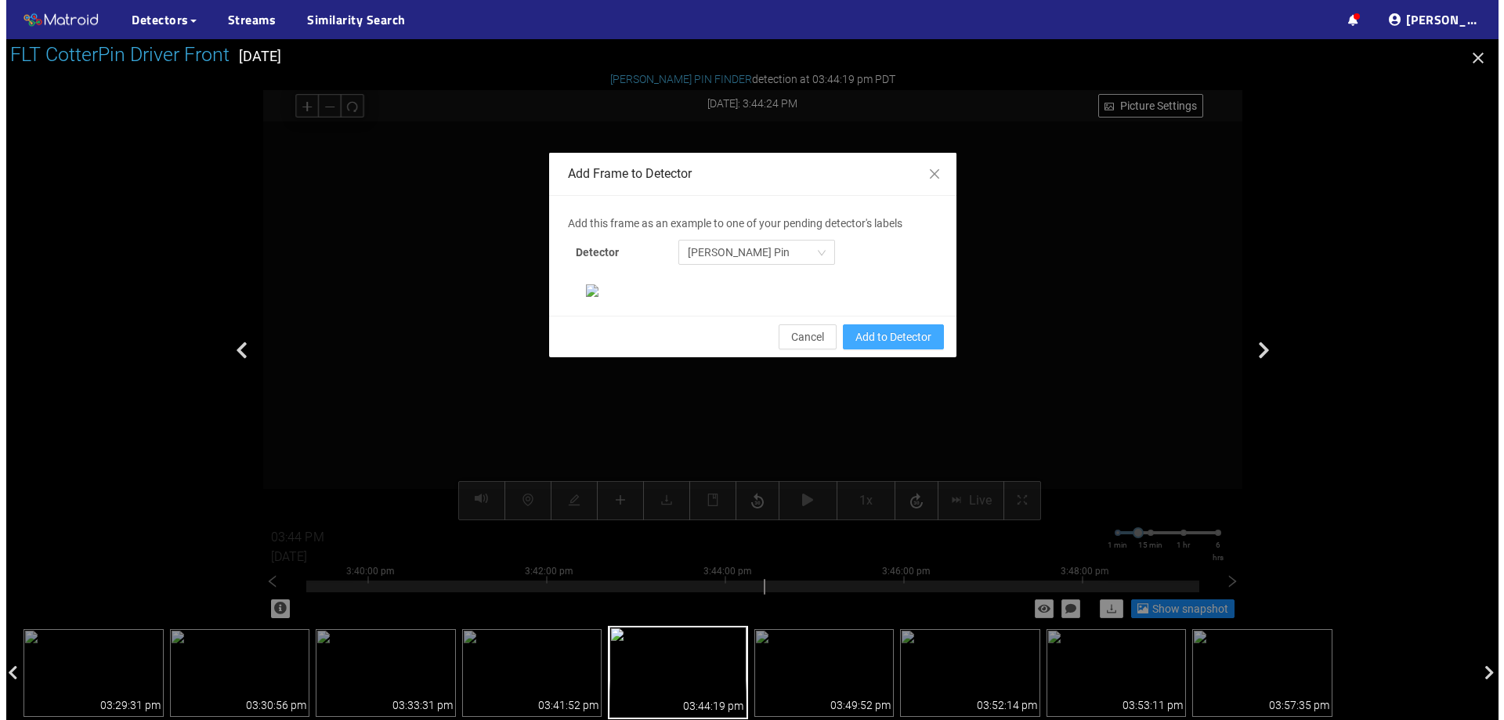
scroll to position [251, 0]
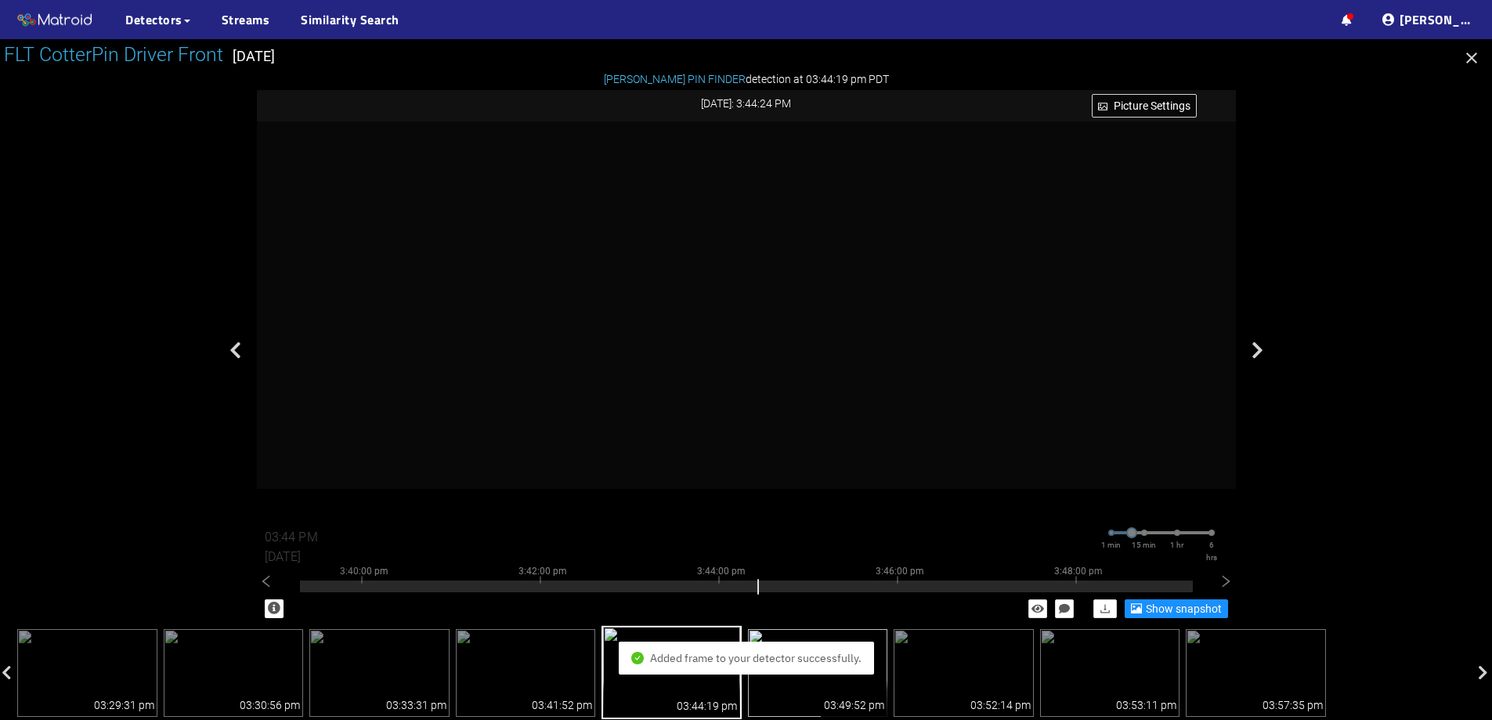
click at [820, 693] on img at bounding box center [818, 673] width 140 height 88
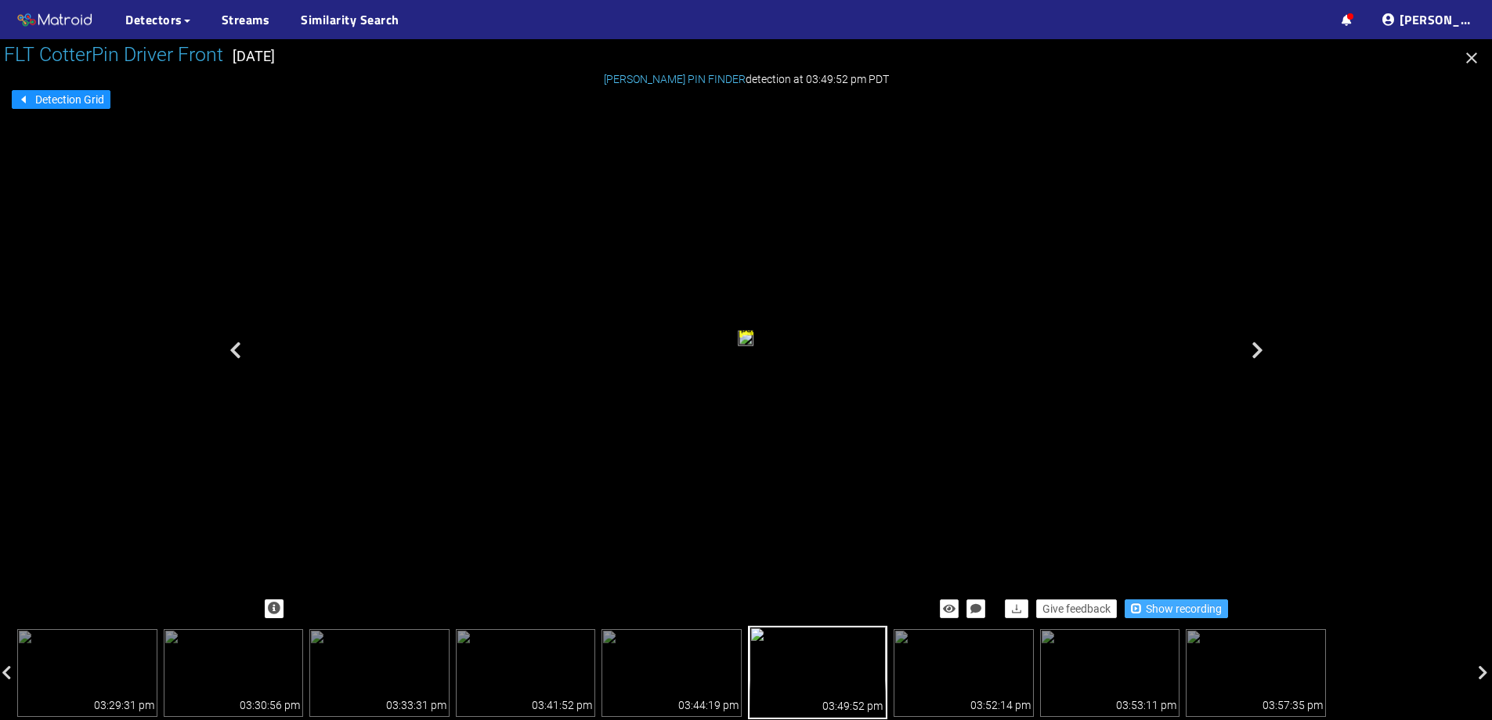
click at [1184, 612] on span "Show recording" at bounding box center [1184, 608] width 76 height 17
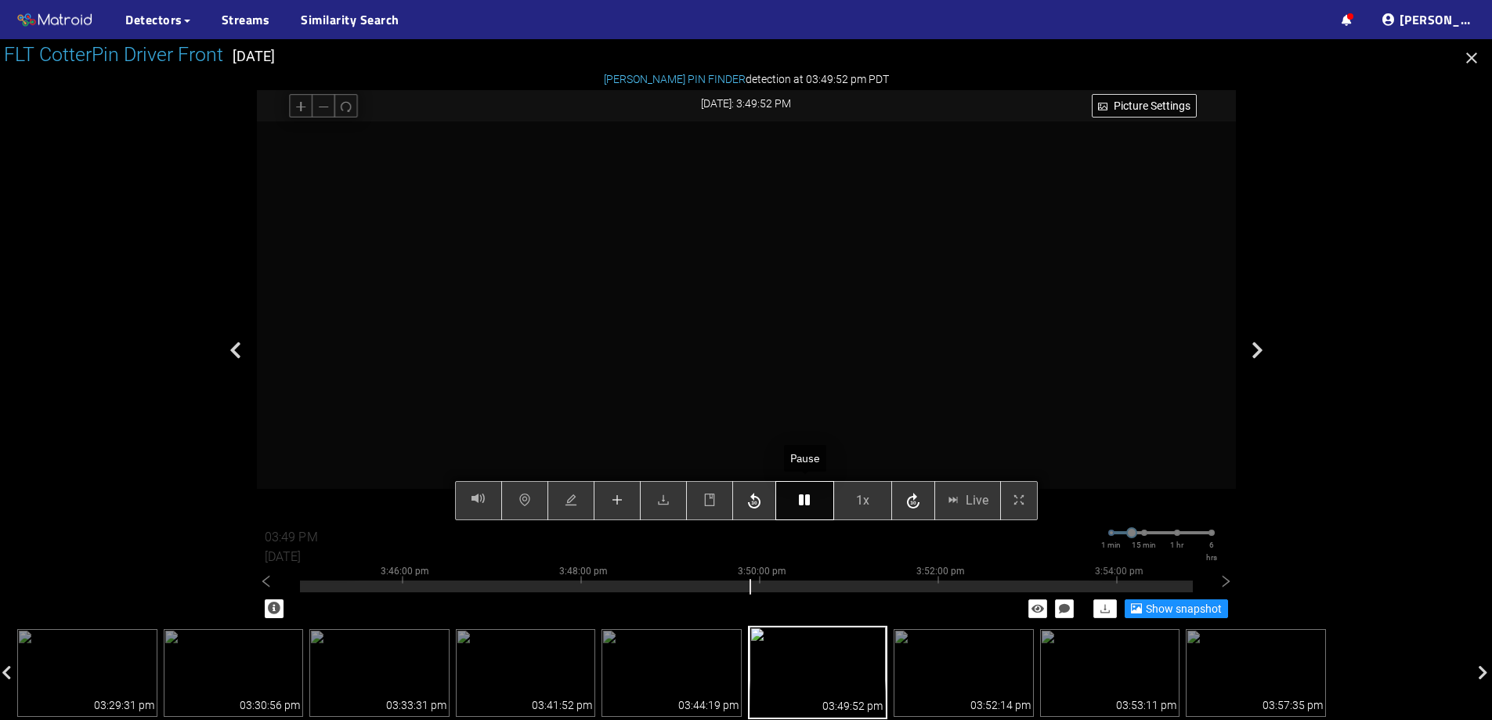
click at [804, 499] on icon "button" at bounding box center [804, 500] width 11 height 13
drag, startPoint x: 613, startPoint y: 505, endPoint x: 603, endPoint y: 507, distance: 9.7
click at [610, 505] on div "Picture Settings 1x Live 03:49 PM 08/07/2025 1 min 15 min 1 hr 6 hrs 3:36:00 pm…" at bounding box center [746, 320] width 979 height 399
click at [622, 503] on button "button" at bounding box center [615, 500] width 47 height 39
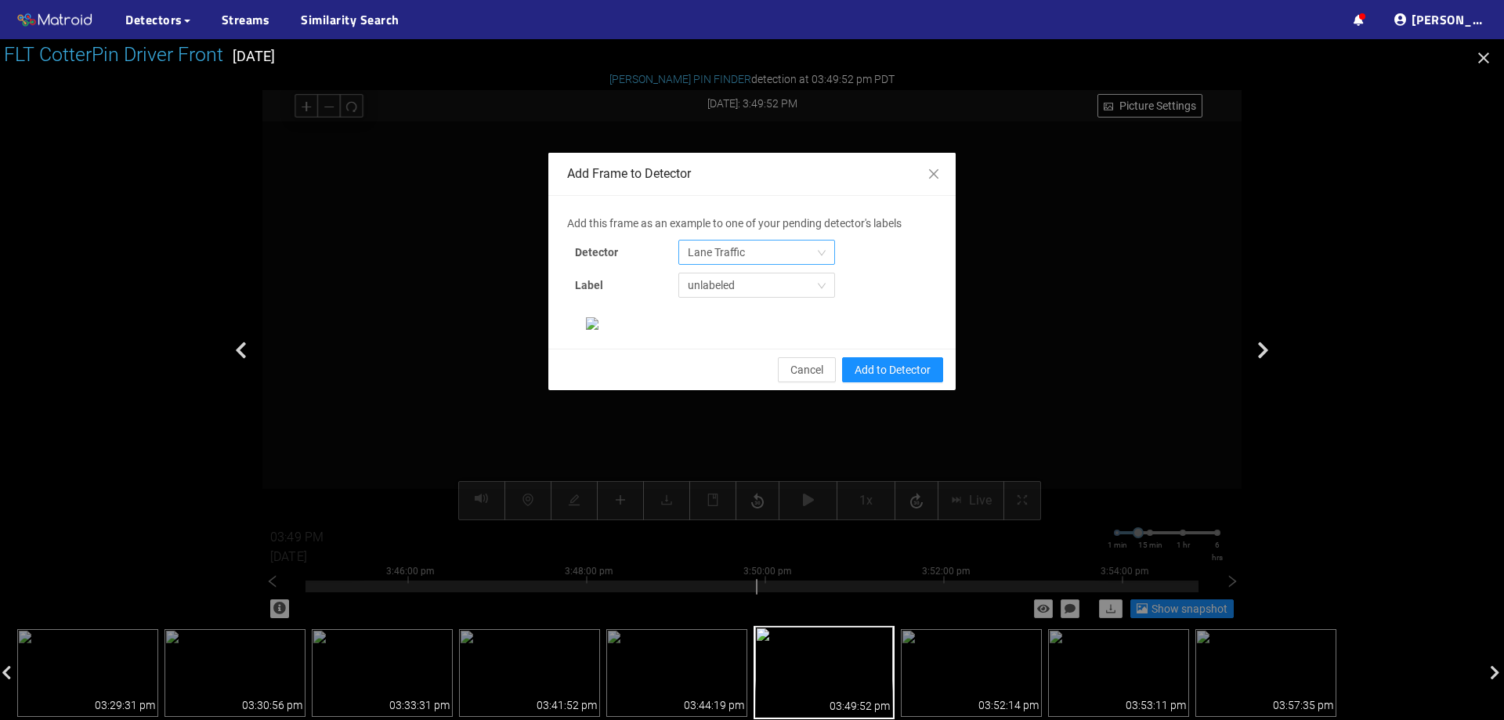
click at [736, 255] on span "Lane Traffic" at bounding box center [757, 253] width 138 height 24
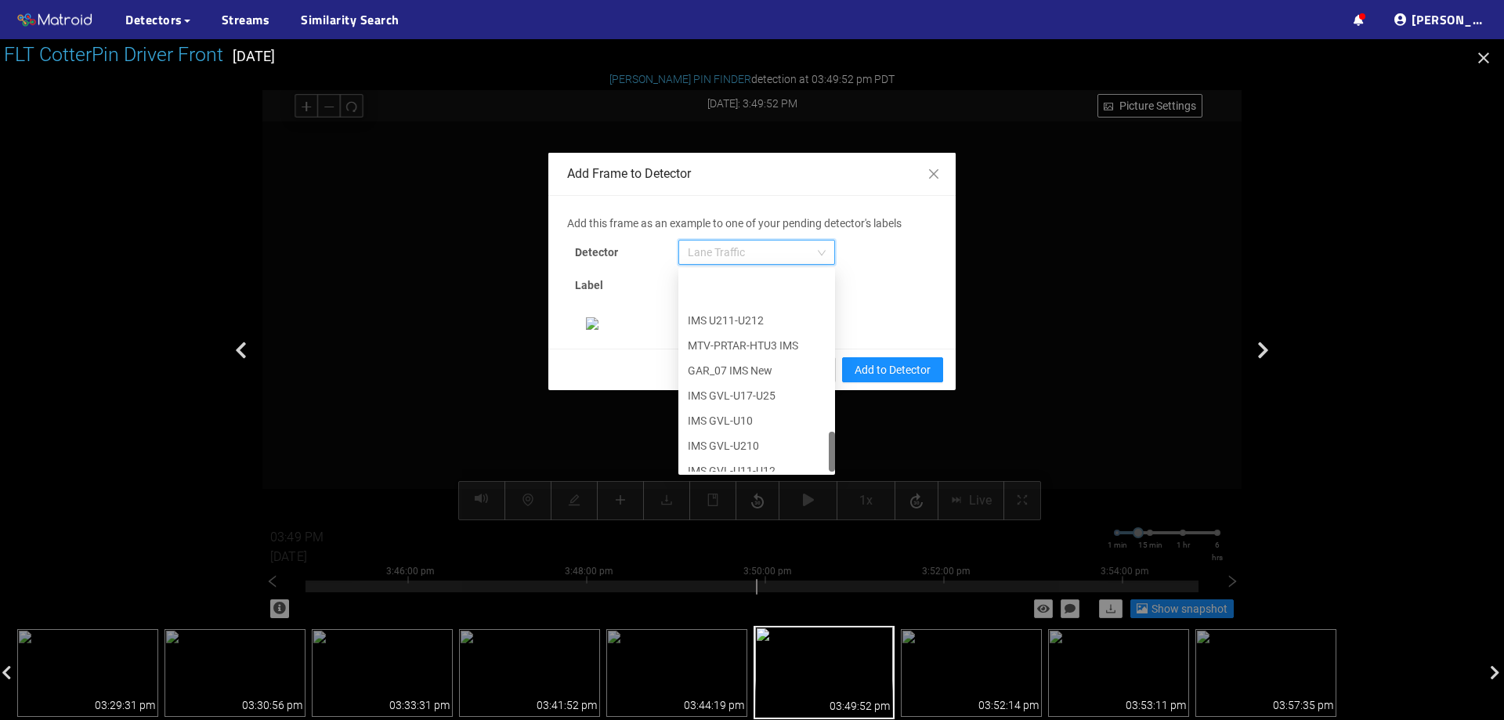
scroll to position [802, 0]
drag, startPoint x: 827, startPoint y: 291, endPoint x: 826, endPoint y: 470, distance: 179.4
click at [829, 470] on div at bounding box center [832, 452] width 6 height 40
click at [767, 458] on div "[PERSON_NAME] Pin" at bounding box center [757, 458] width 138 height 17
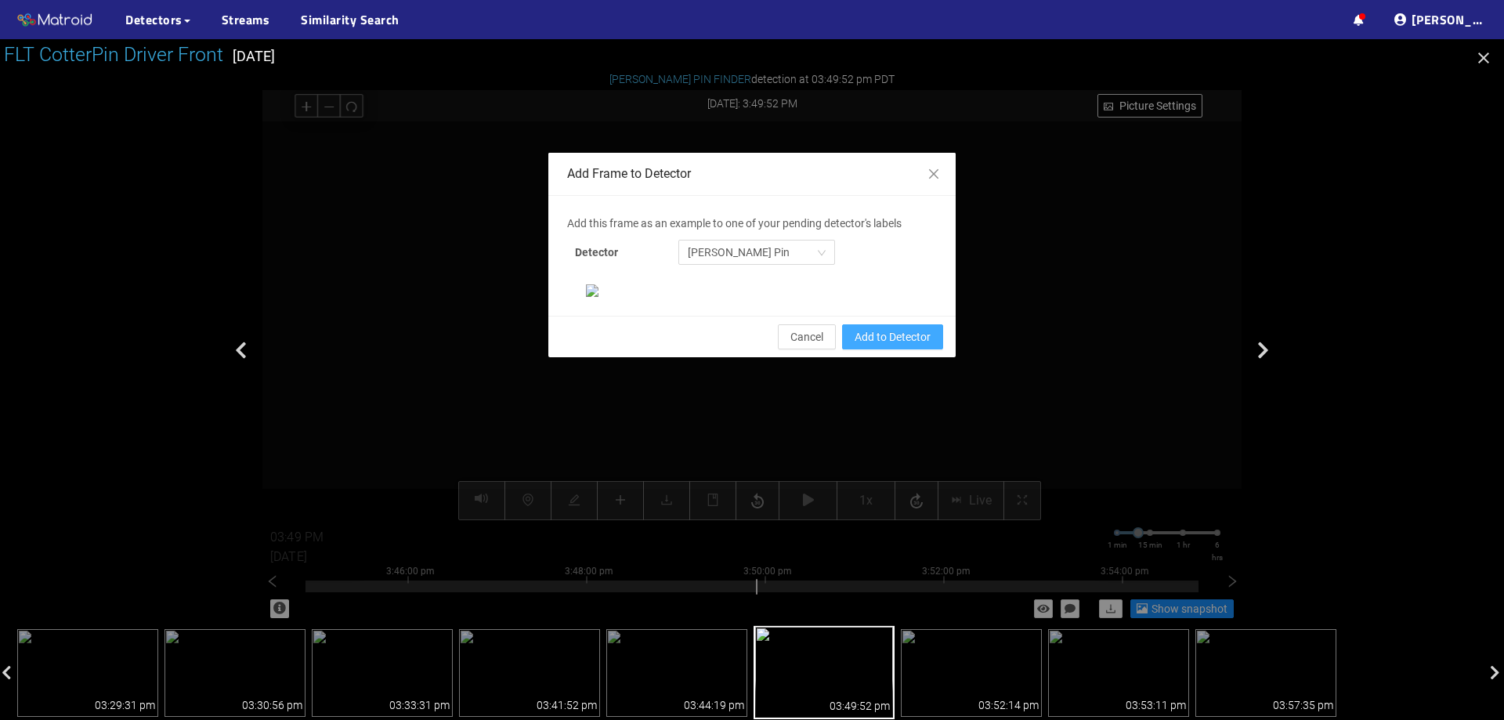
click at [908, 346] on span "Add to Detector" at bounding box center [893, 336] width 76 height 17
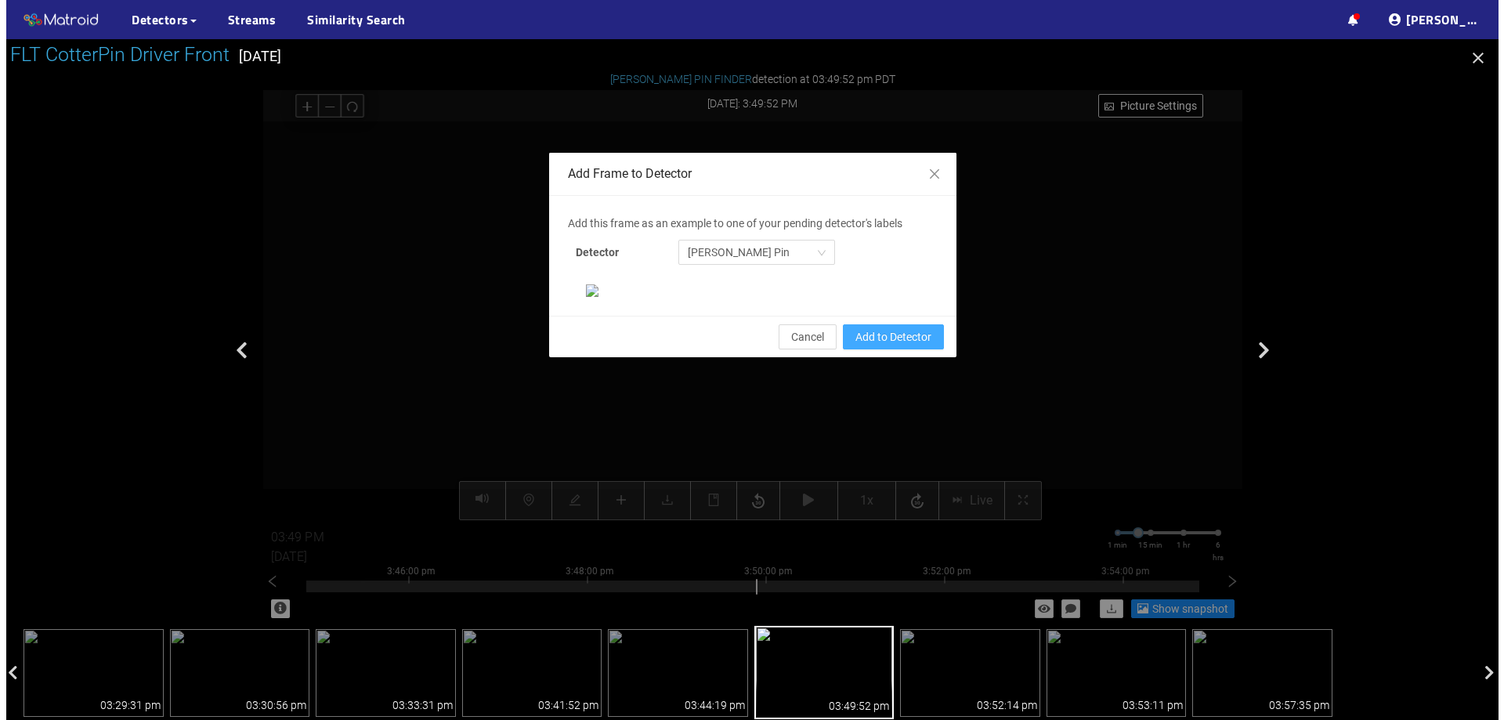
scroll to position [251, 0]
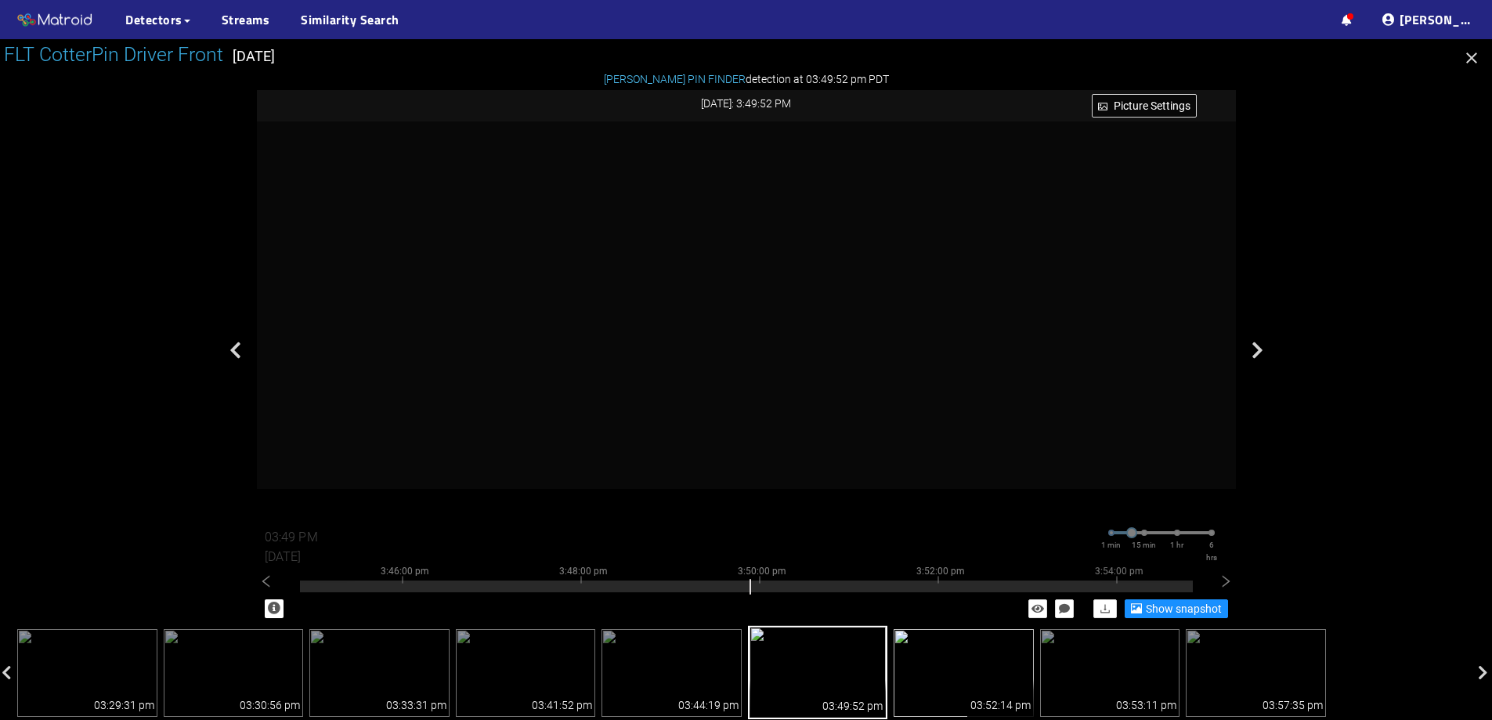
click at [991, 674] on img at bounding box center [964, 673] width 140 height 88
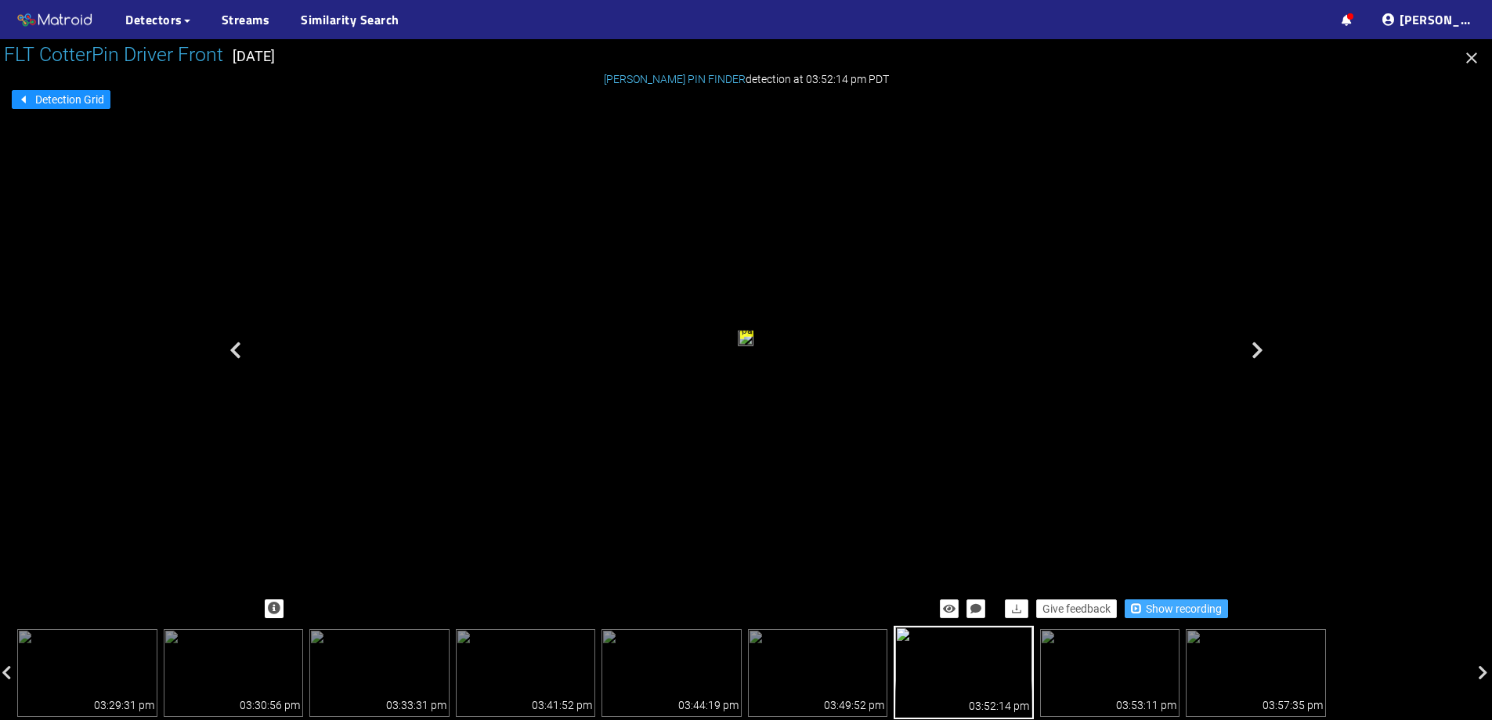
click at [1178, 612] on span "Show recording" at bounding box center [1184, 608] width 76 height 17
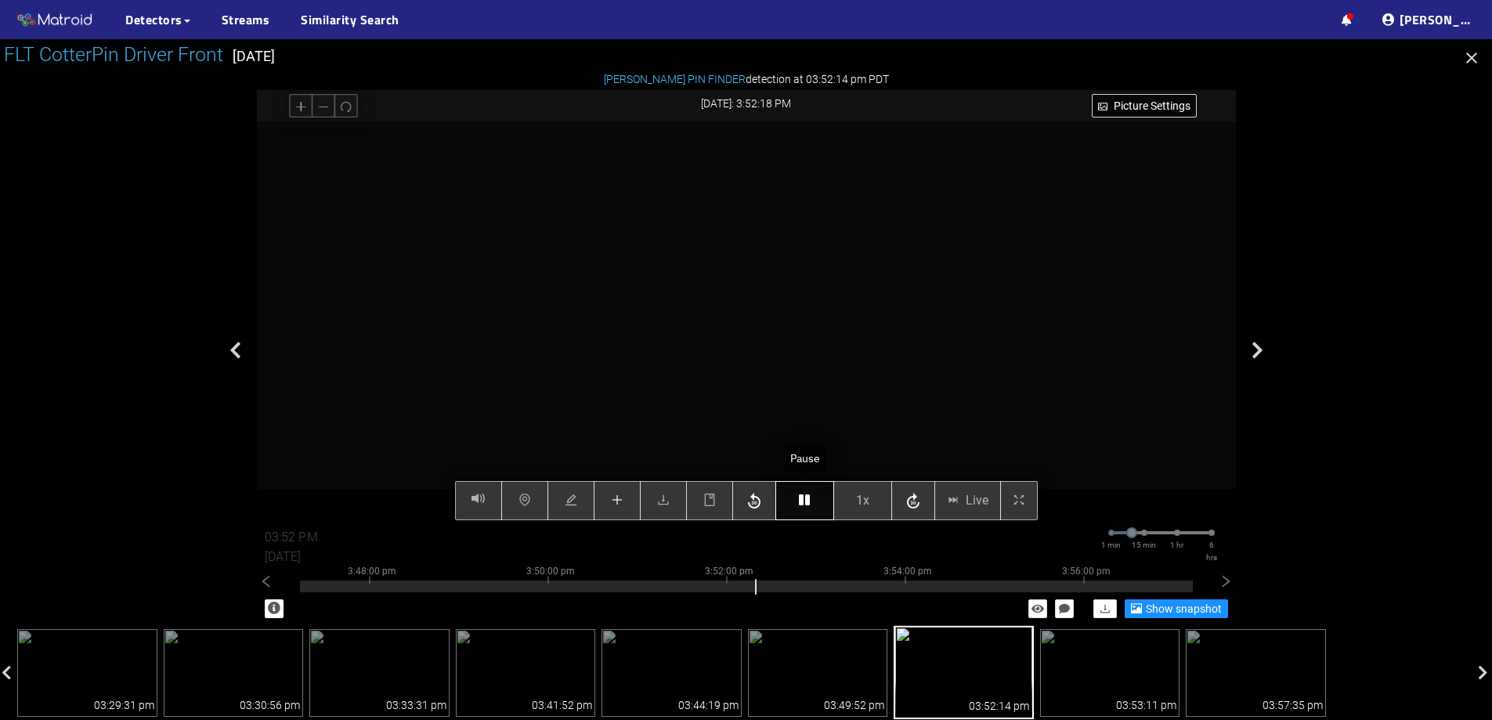
click at [810, 506] on icon "button" at bounding box center [804, 500] width 11 height 13
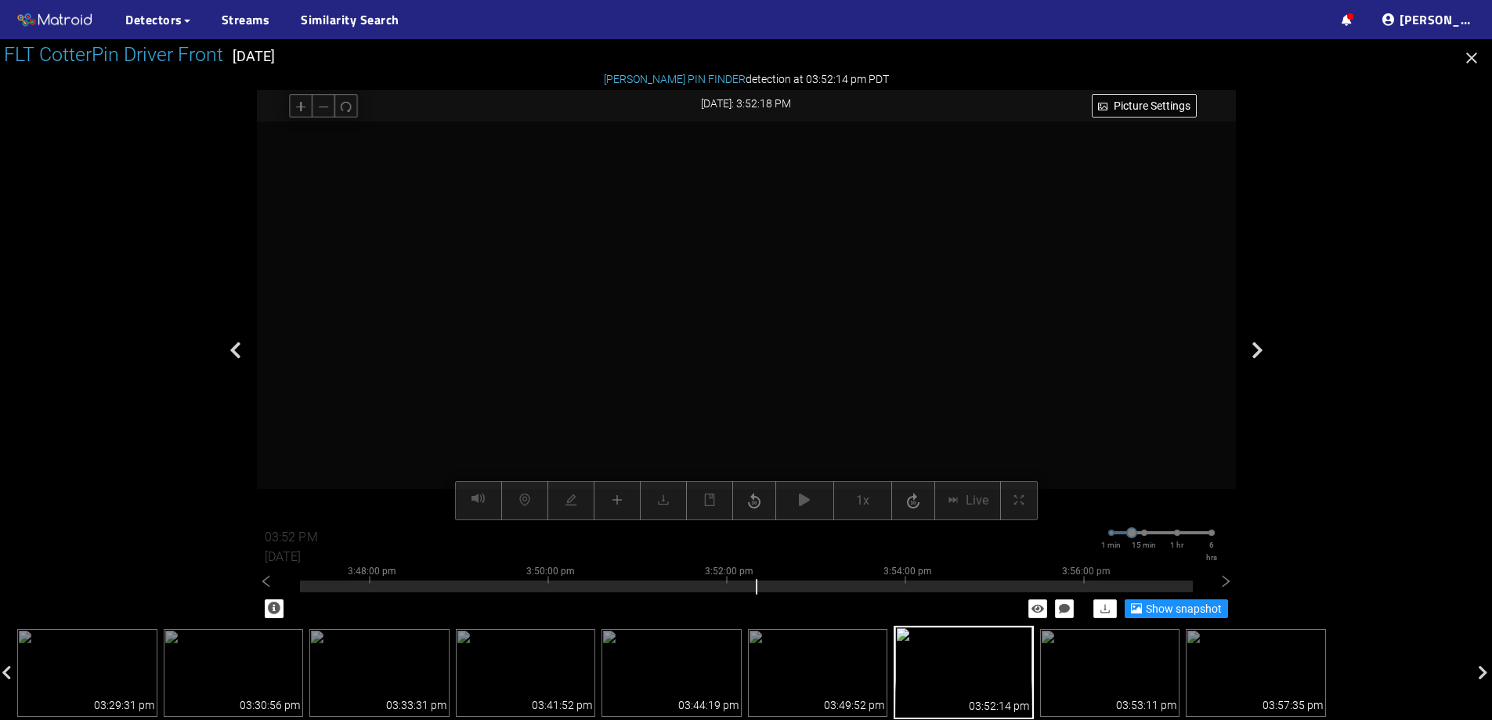
drag, startPoint x: 754, startPoint y: 356, endPoint x: 769, endPoint y: 273, distance: 84.4
click at [769, 273] on video at bounding box center [768, 152] width 1800 height 899
click at [769, 273] on video at bounding box center [768, 111] width 1800 height 899
click at [769, 273] on video at bounding box center [768, 110] width 1800 height 899
drag, startPoint x: 763, startPoint y: 219, endPoint x: 775, endPoint y: 412, distance: 193.1
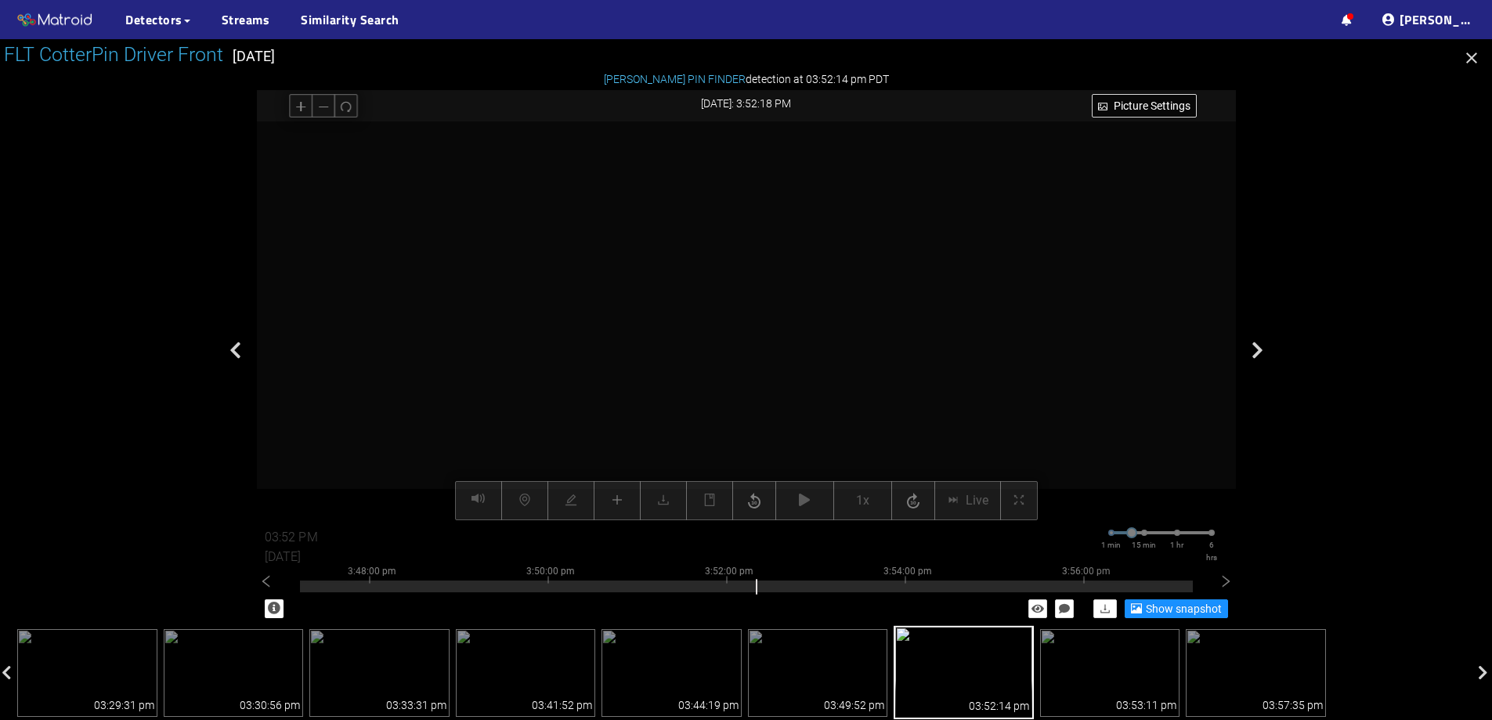
click at [775, 412] on video at bounding box center [778, 138] width 3515 height 1758
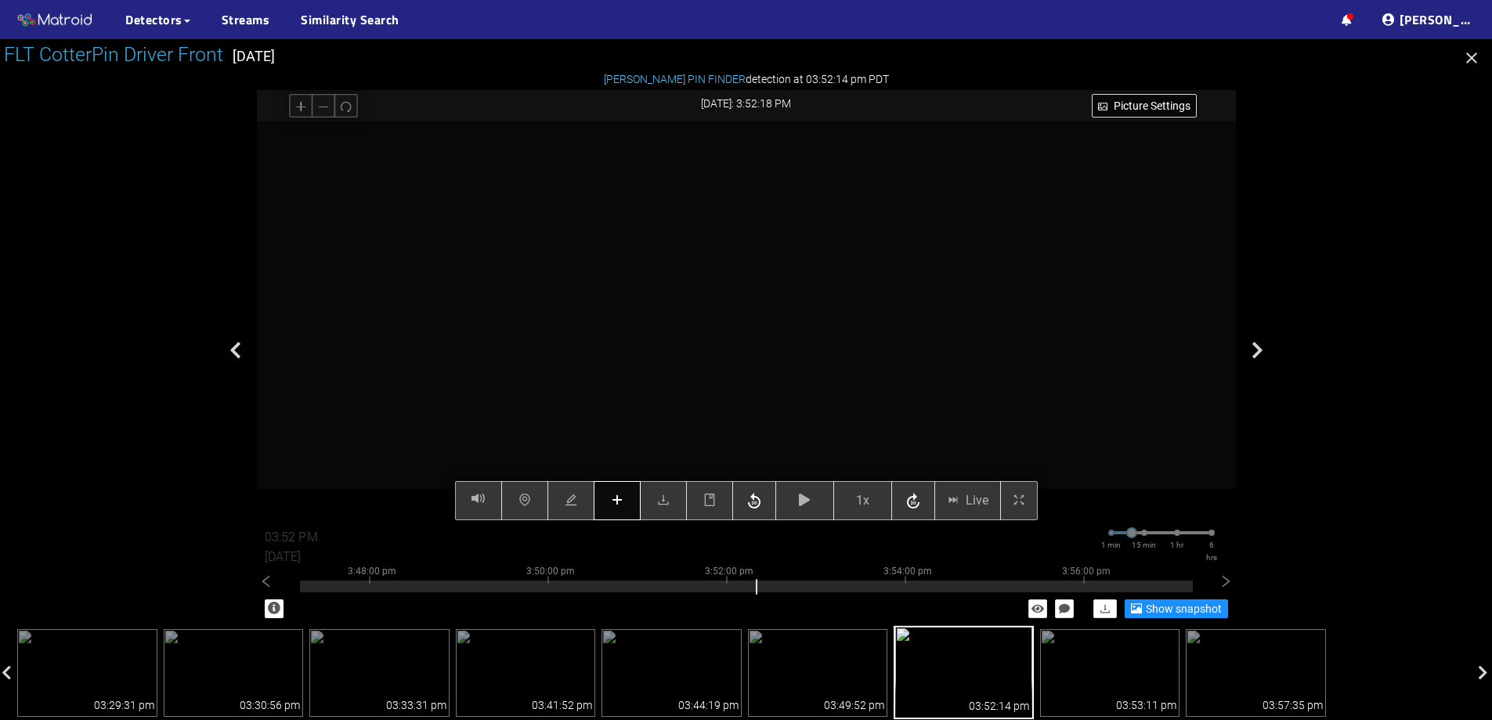
click at [610, 494] on button "button" at bounding box center [617, 500] width 47 height 39
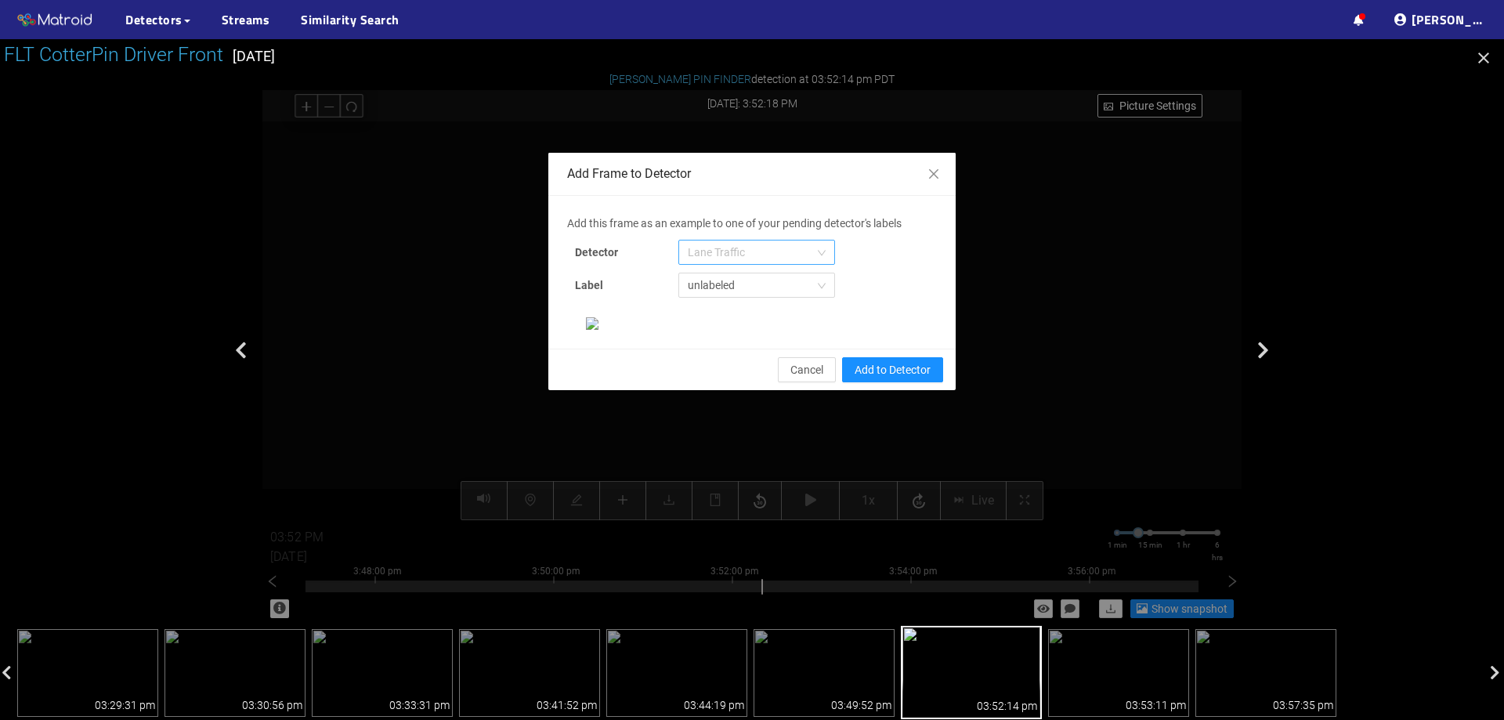
click at [733, 246] on span "Lane Traffic" at bounding box center [757, 253] width 138 height 24
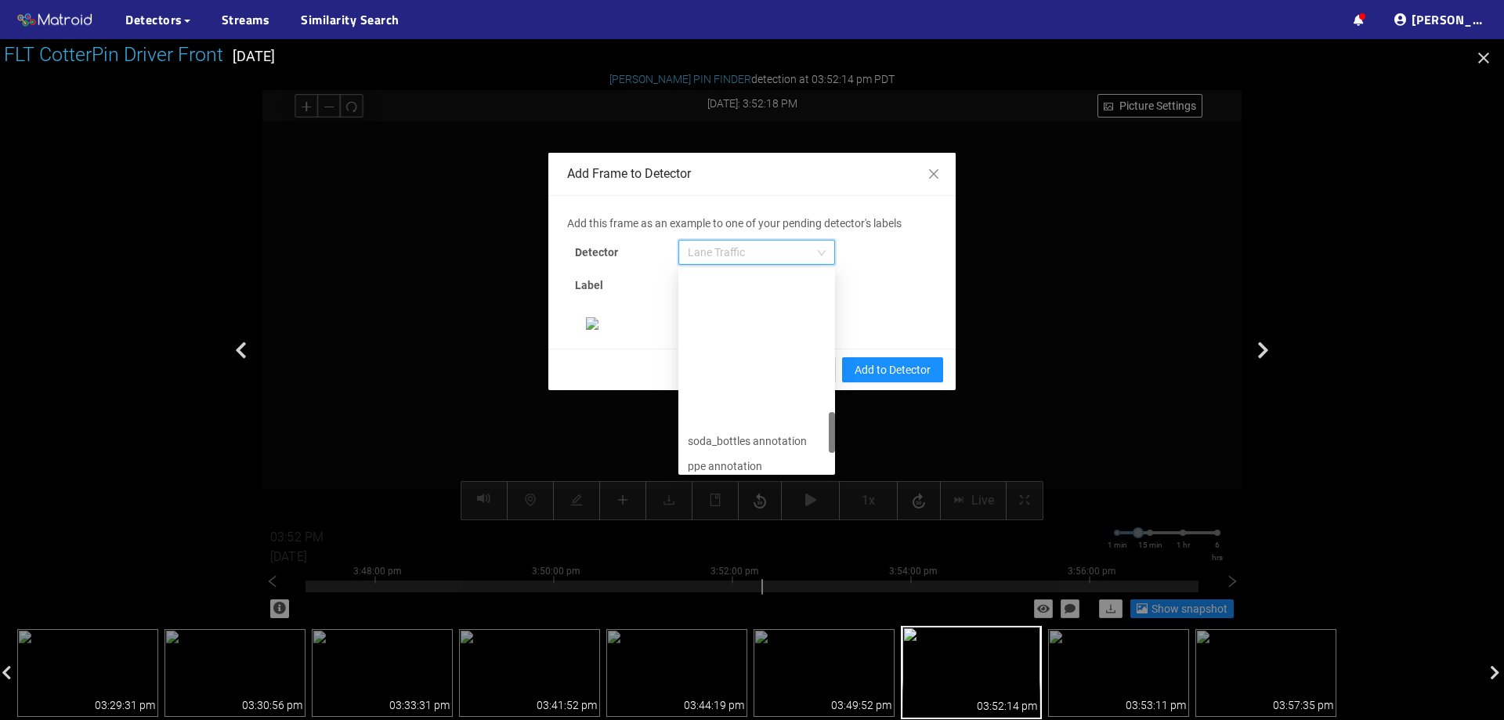
scroll to position [802, 0]
drag, startPoint x: 826, startPoint y: 306, endPoint x: 822, endPoint y: 467, distance: 160.7
click at [822, 467] on div "soda_bottles annotation ppe annotation jost_defect_bosch_TEST GAR_U27 IMS IMS U…" at bounding box center [756, 371] width 157 height 201
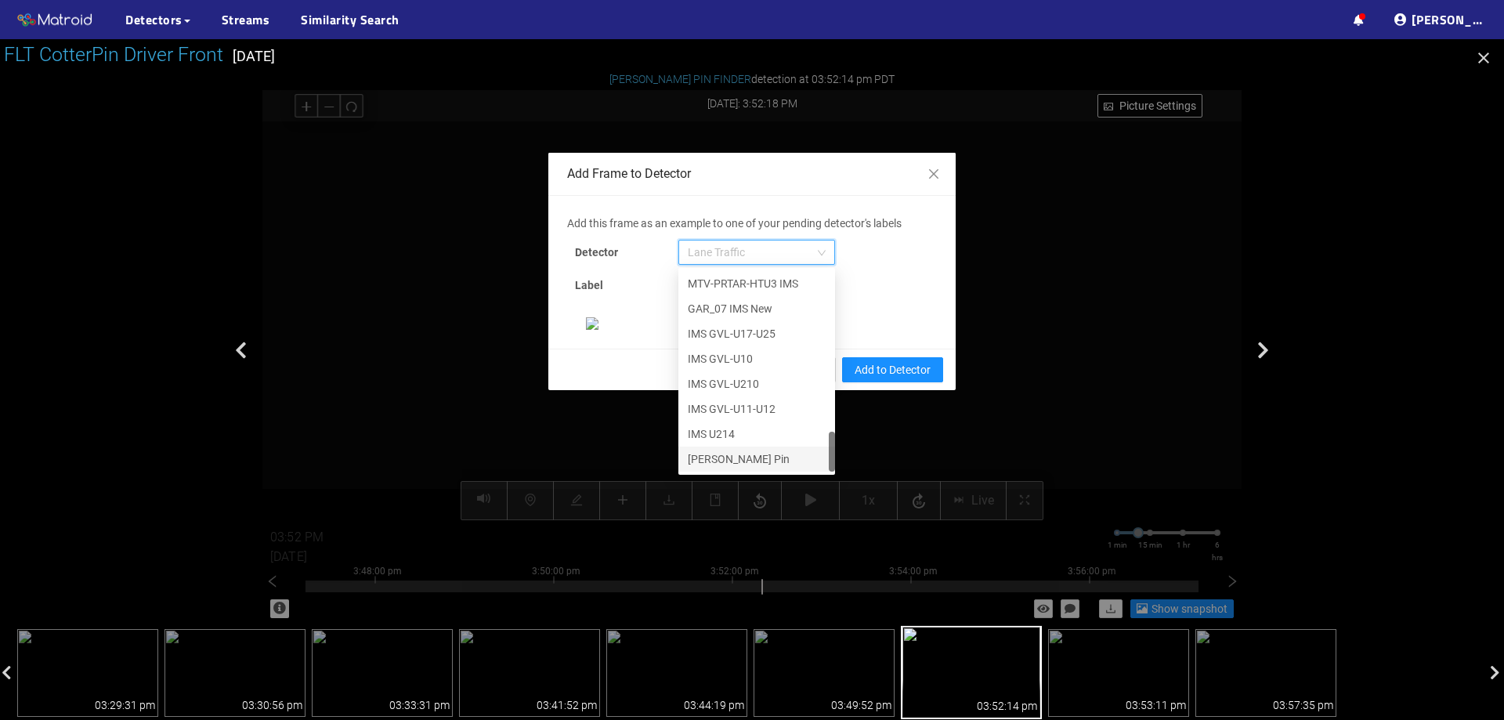
click at [757, 461] on div "[PERSON_NAME] Pin" at bounding box center [757, 458] width 138 height 17
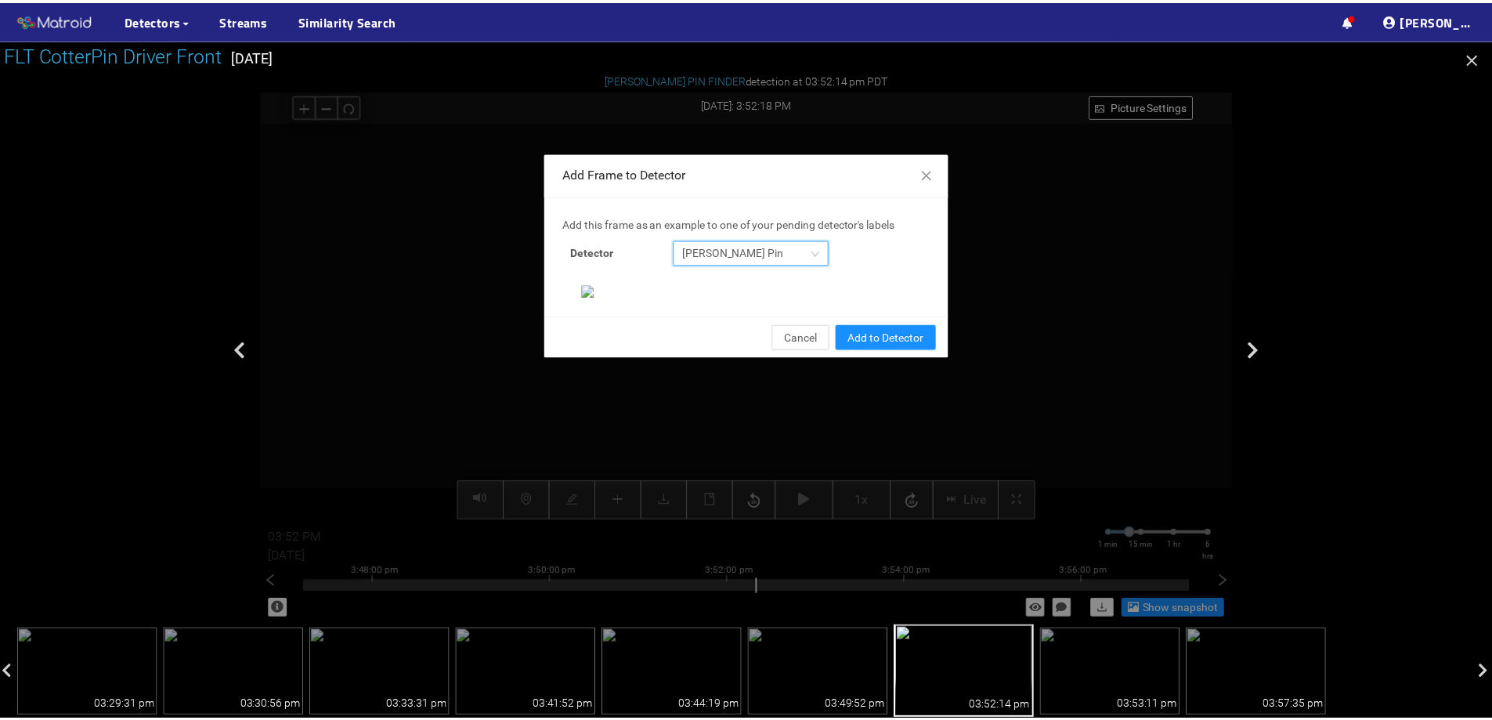
scroll to position [329, 0]
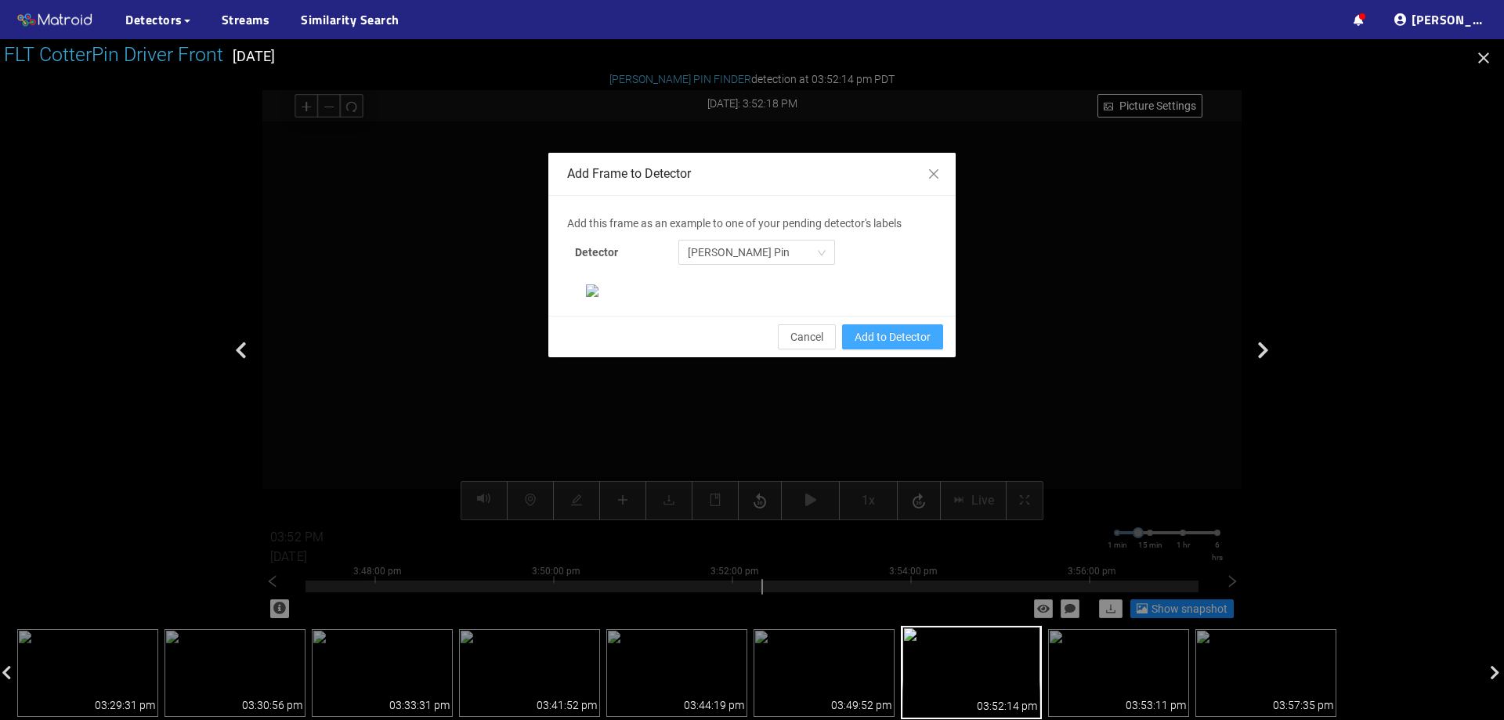
click at [907, 346] on span "Add to Detector" at bounding box center [893, 336] width 76 height 17
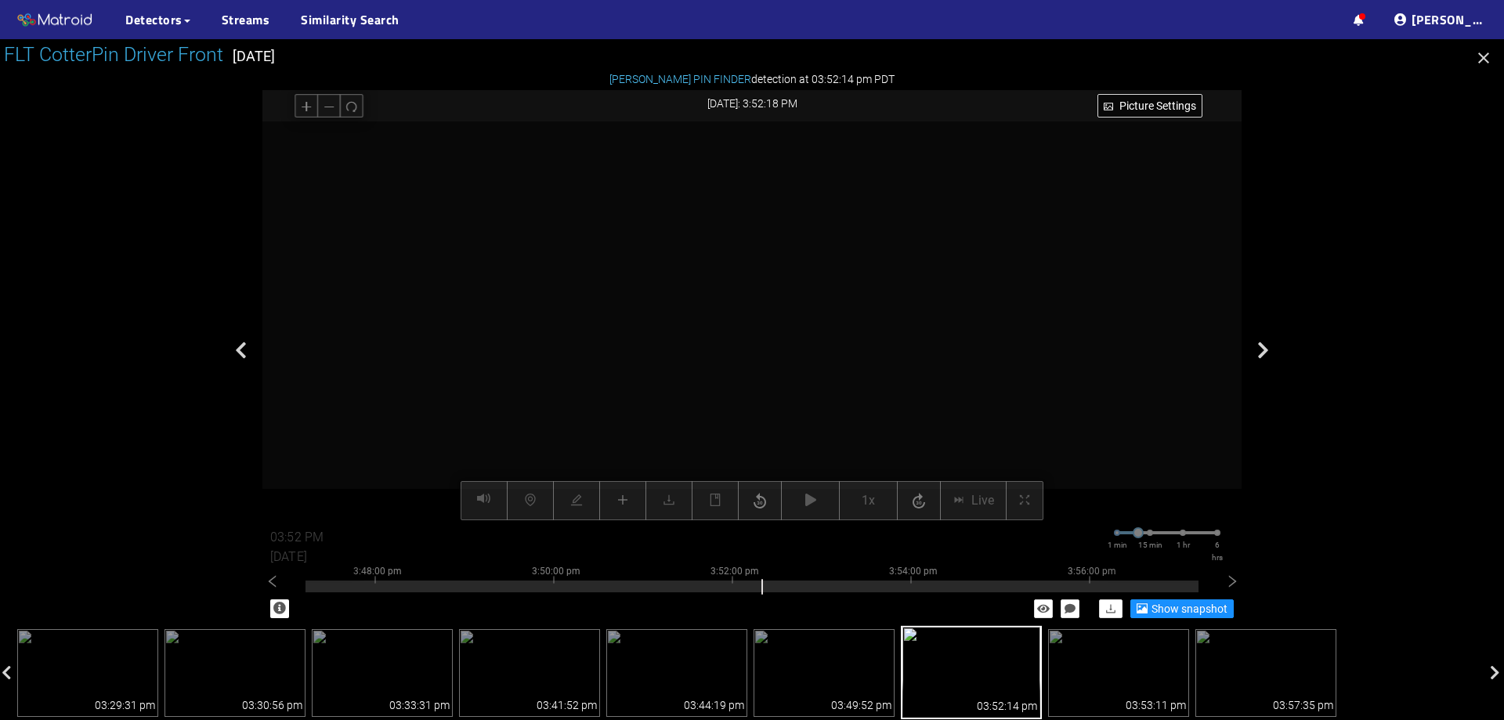
scroll to position [251, 0]
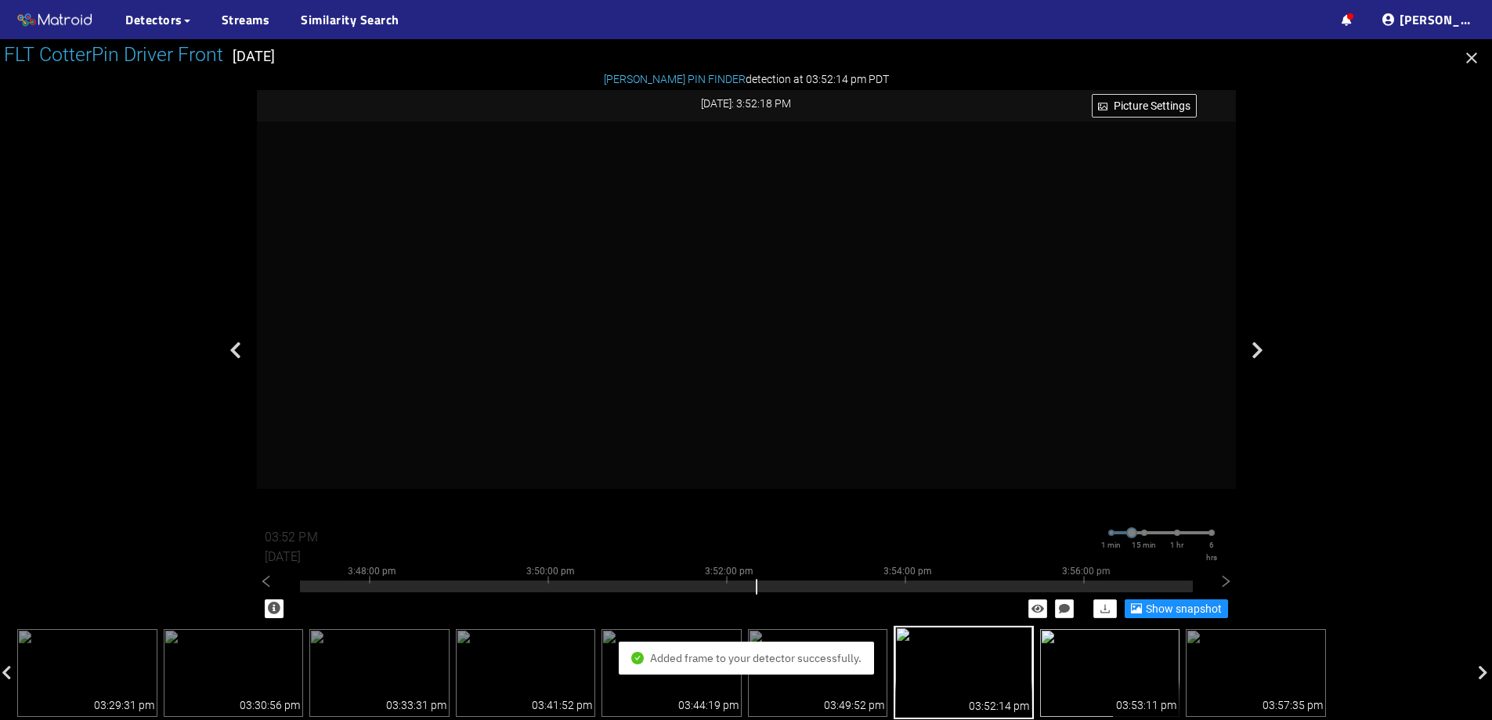
click at [1116, 668] on img at bounding box center [1110, 673] width 140 height 88
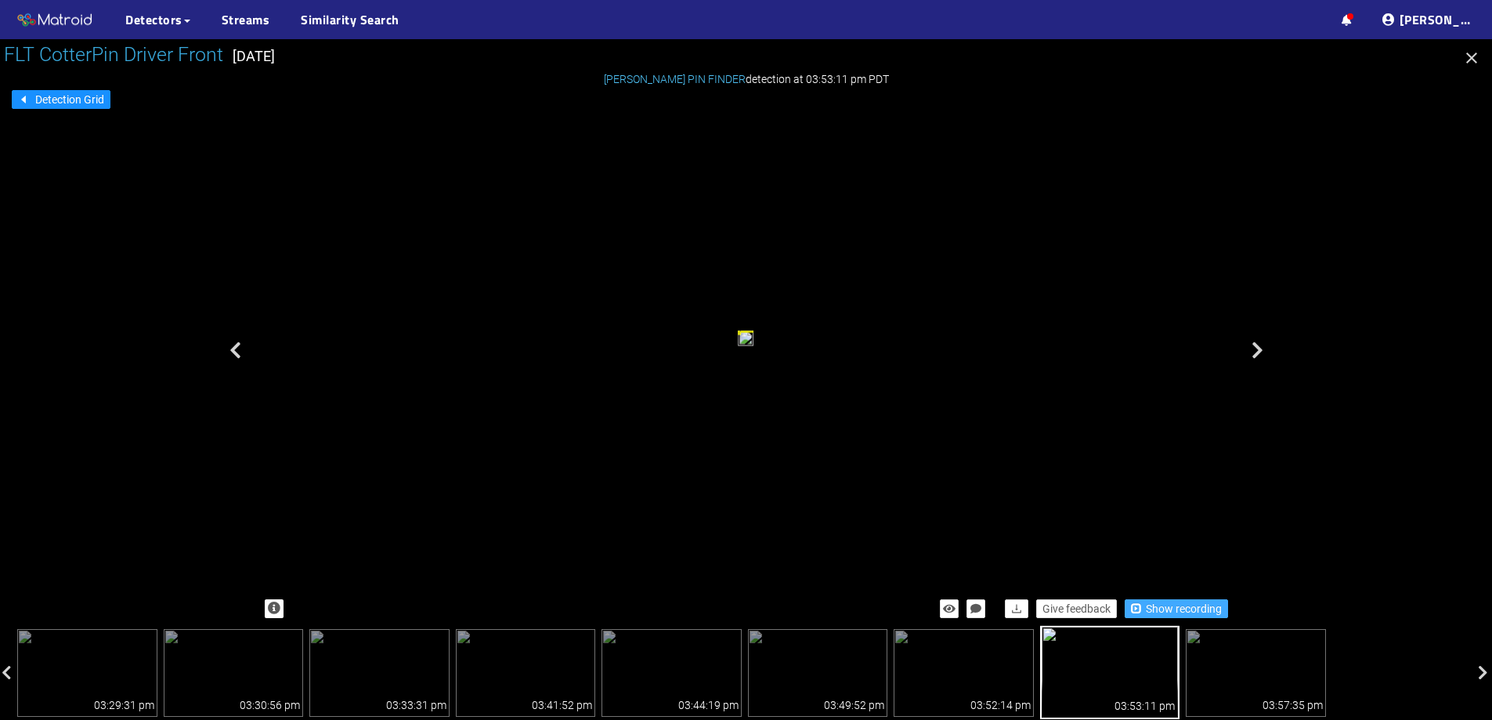
click at [1160, 603] on span "Show recording" at bounding box center [1184, 608] width 76 height 17
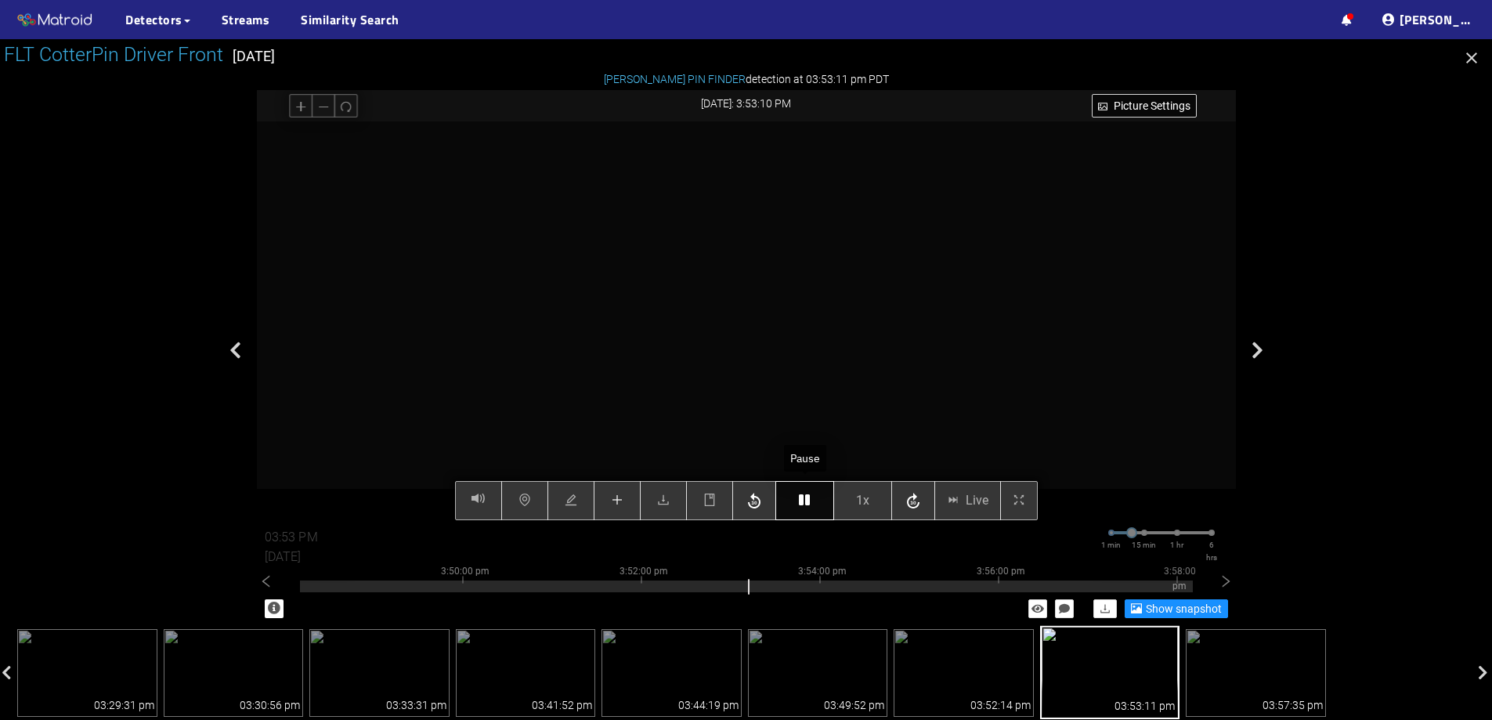
click at [805, 505] on icon "button" at bounding box center [804, 500] width 11 height 13
click at [810, 499] on icon "button" at bounding box center [804, 500] width 11 height 13
click at [621, 501] on icon "plus" at bounding box center [617, 500] width 10 height 1
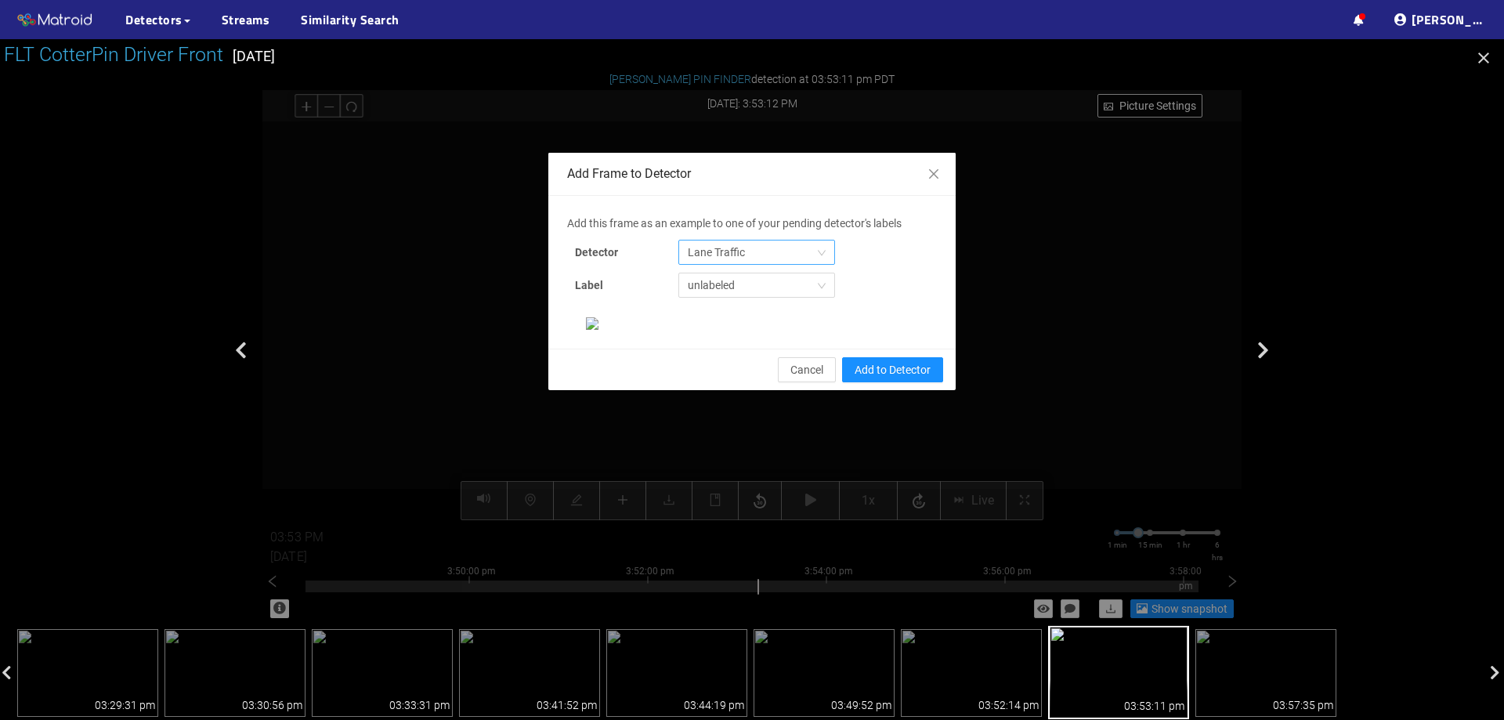
click at [731, 251] on span "Lane Traffic" at bounding box center [757, 253] width 138 height 24
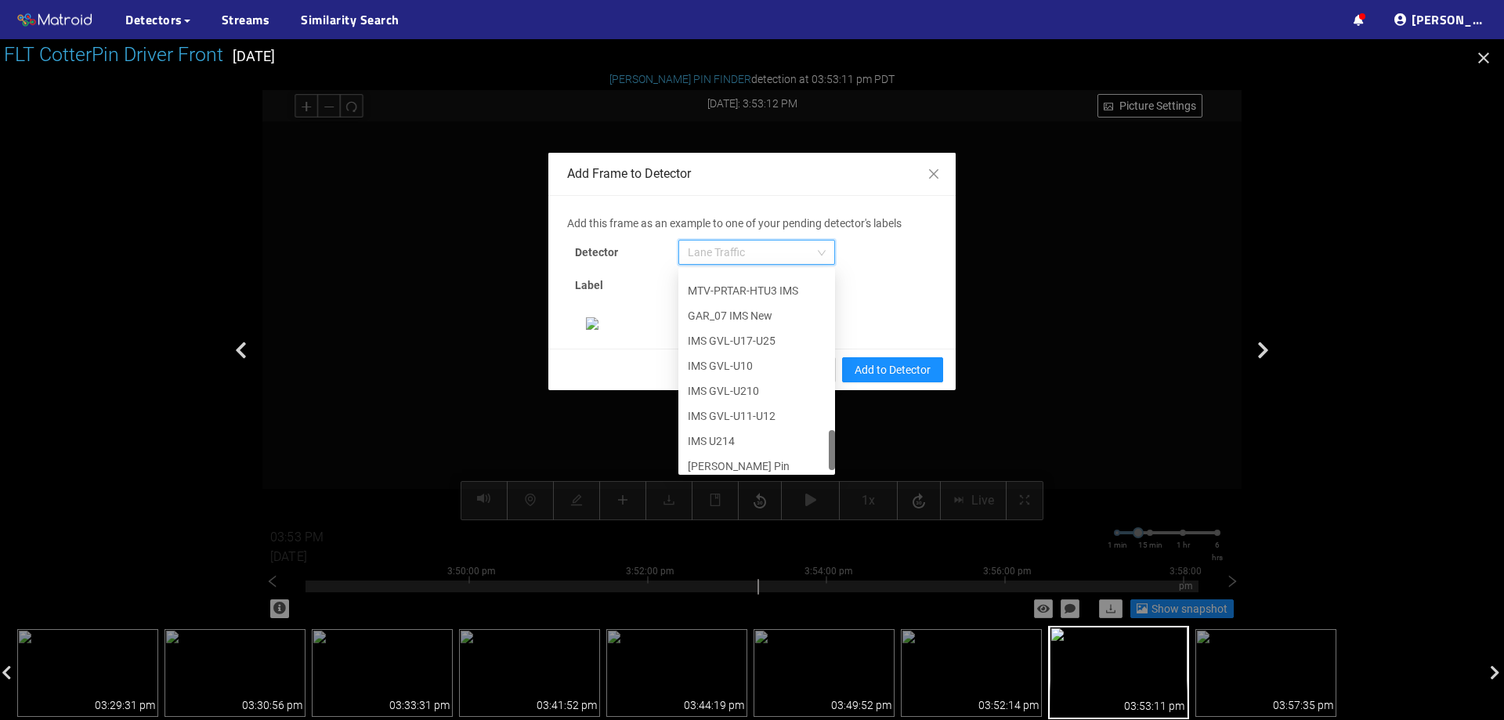
scroll to position [802, 0]
drag, startPoint x: 827, startPoint y: 305, endPoint x: 808, endPoint y: 479, distance: 175.8
click at [808, 330] on div "Add this frame as an example to one of your pending detector's labels Detector …" at bounding box center [752, 272] width 370 height 115
click at [766, 455] on div "[PERSON_NAME] Pin" at bounding box center [757, 458] width 138 height 17
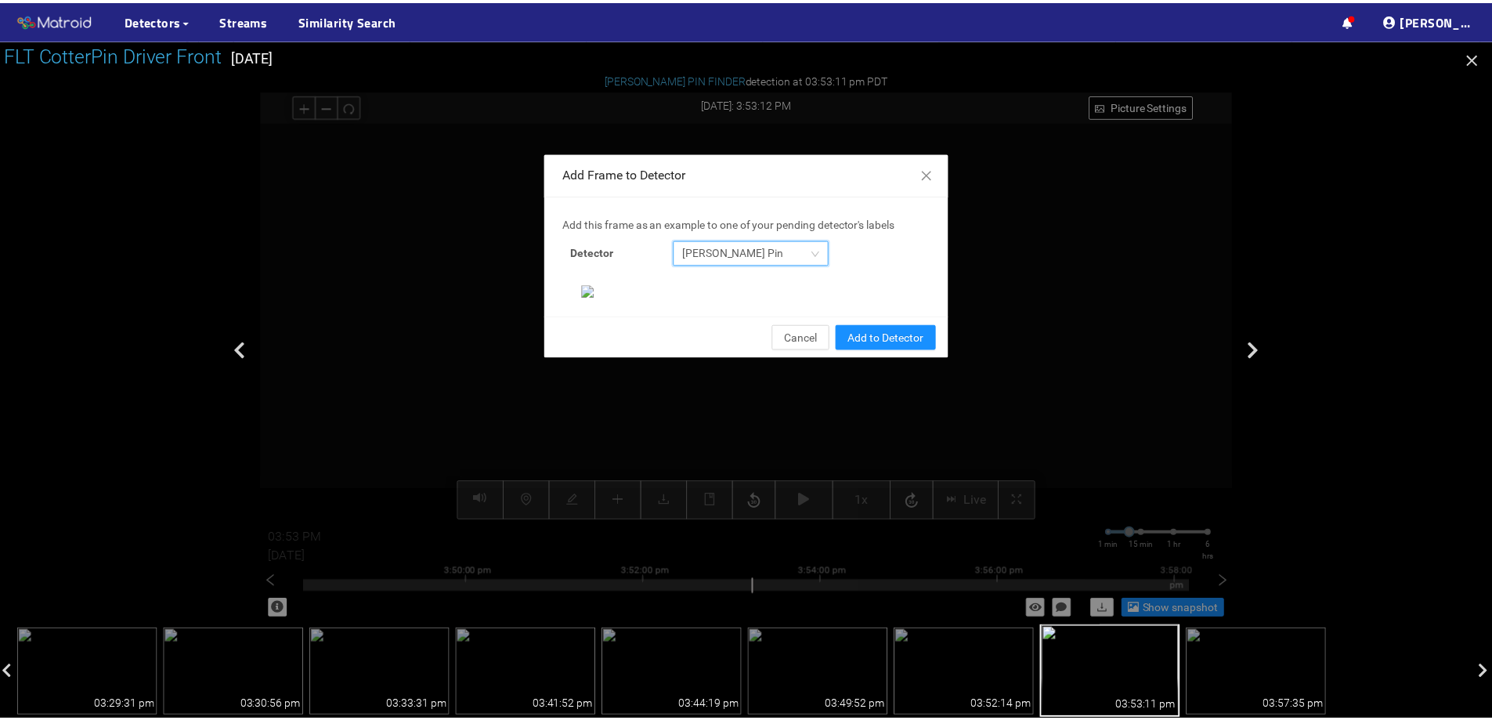
scroll to position [329, 0]
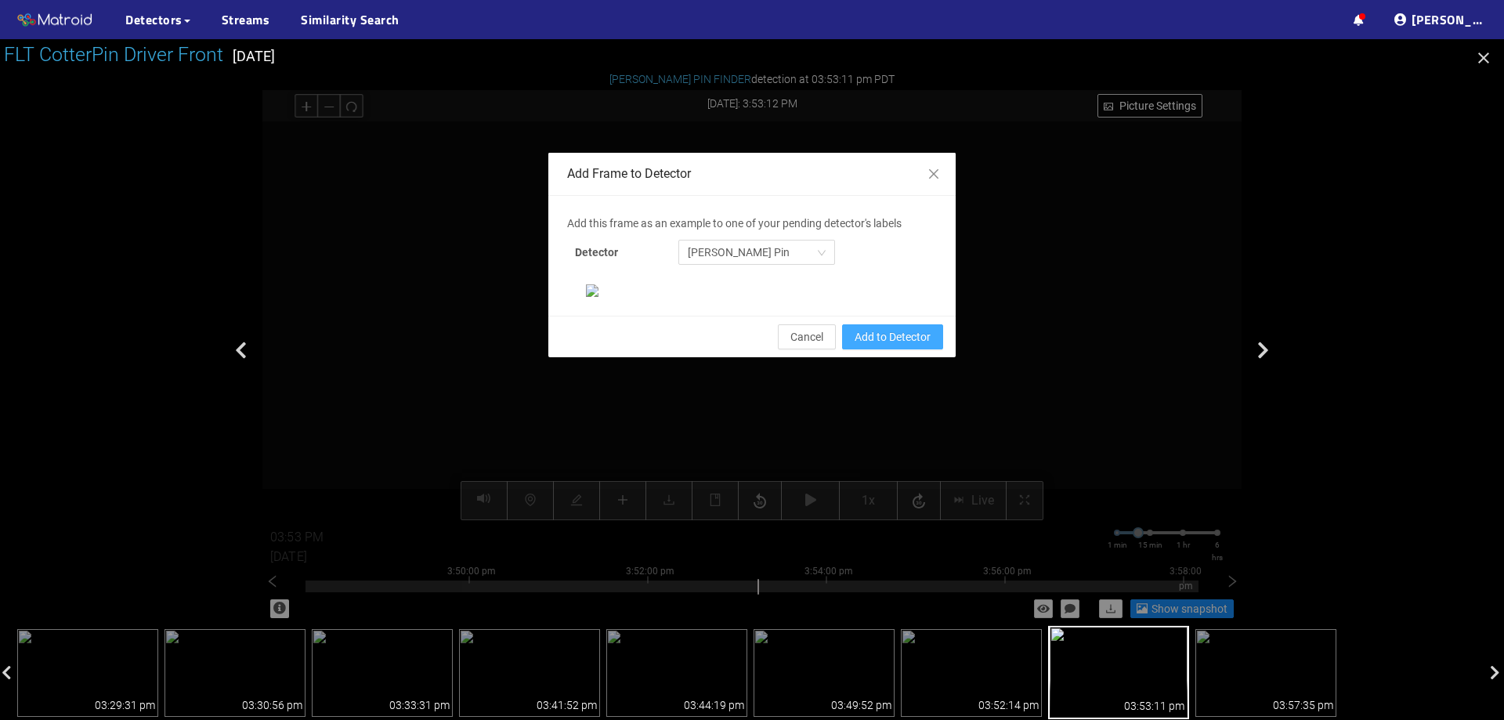
click at [917, 346] on span "Add to Detector" at bounding box center [893, 336] width 76 height 17
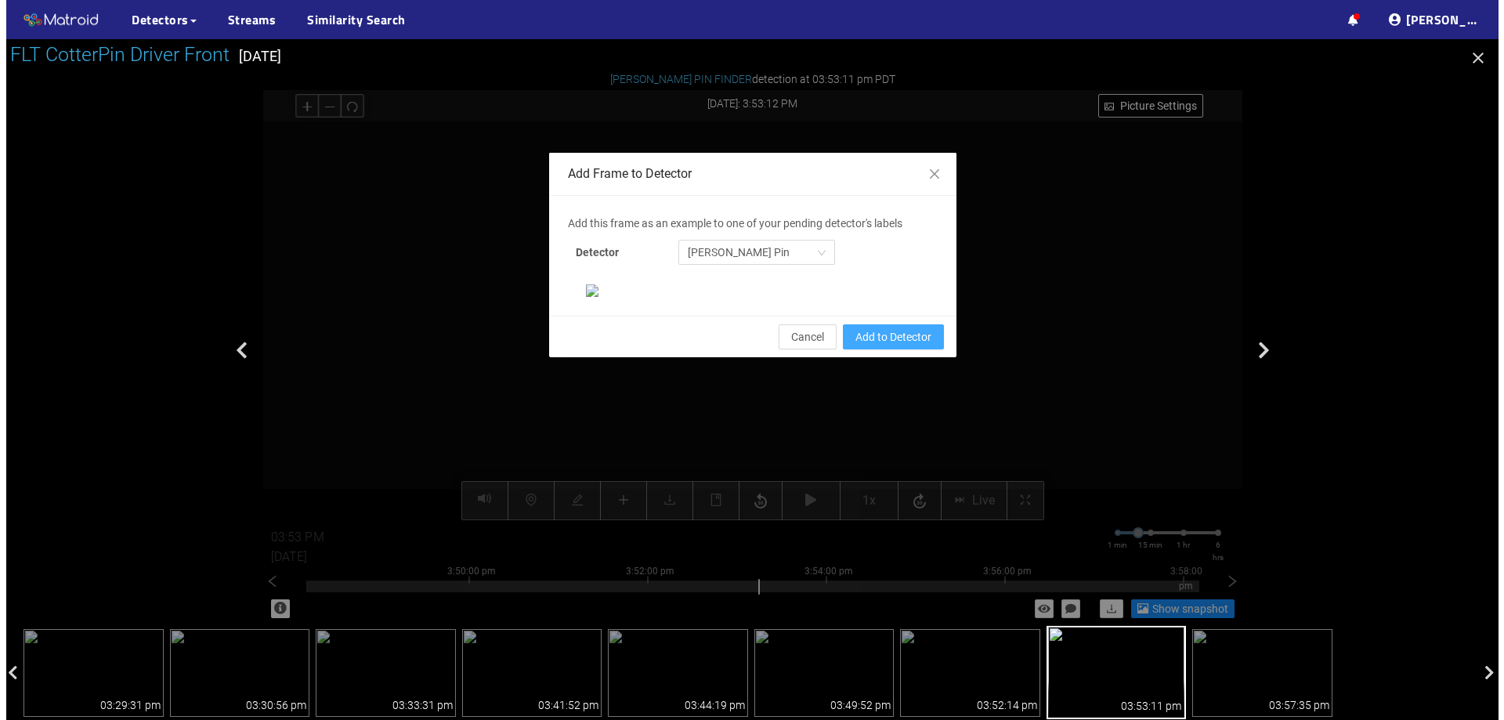
scroll to position [251, 0]
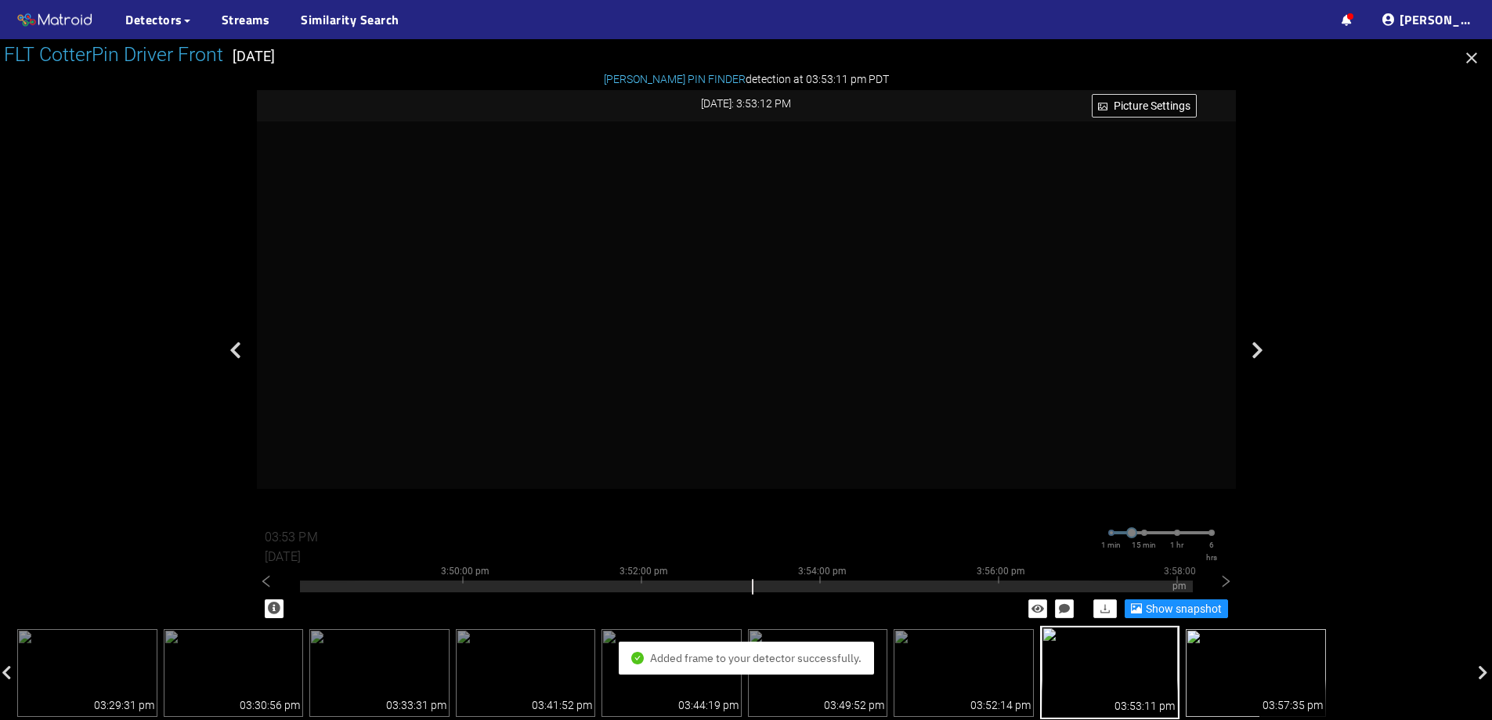
click at [1228, 654] on img at bounding box center [1256, 673] width 140 height 88
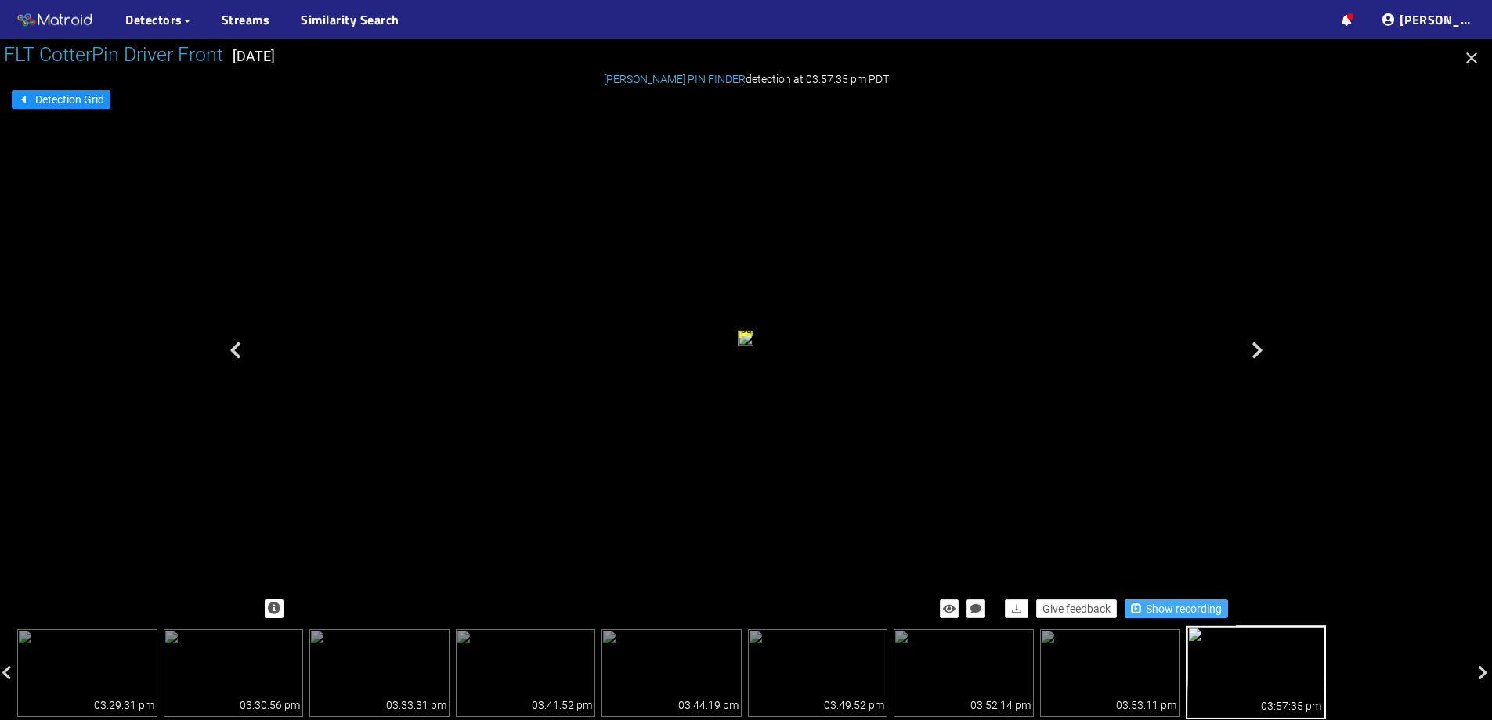
click at [1149, 611] on span "Show recording" at bounding box center [1184, 608] width 76 height 17
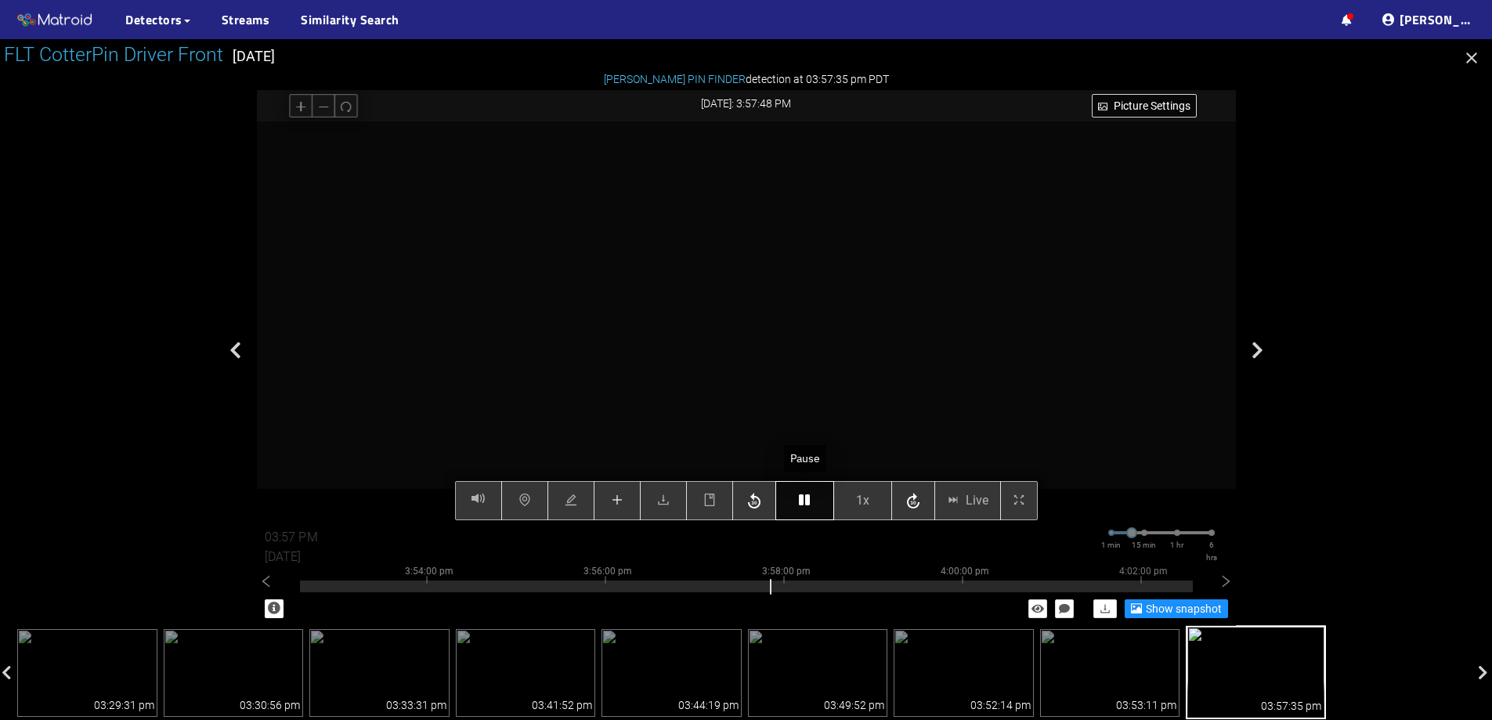
click at [811, 507] on button "button" at bounding box center [805, 500] width 59 height 39
click at [817, 501] on button "button" at bounding box center [805, 500] width 59 height 39
click at [812, 502] on button "button" at bounding box center [805, 500] width 59 height 39
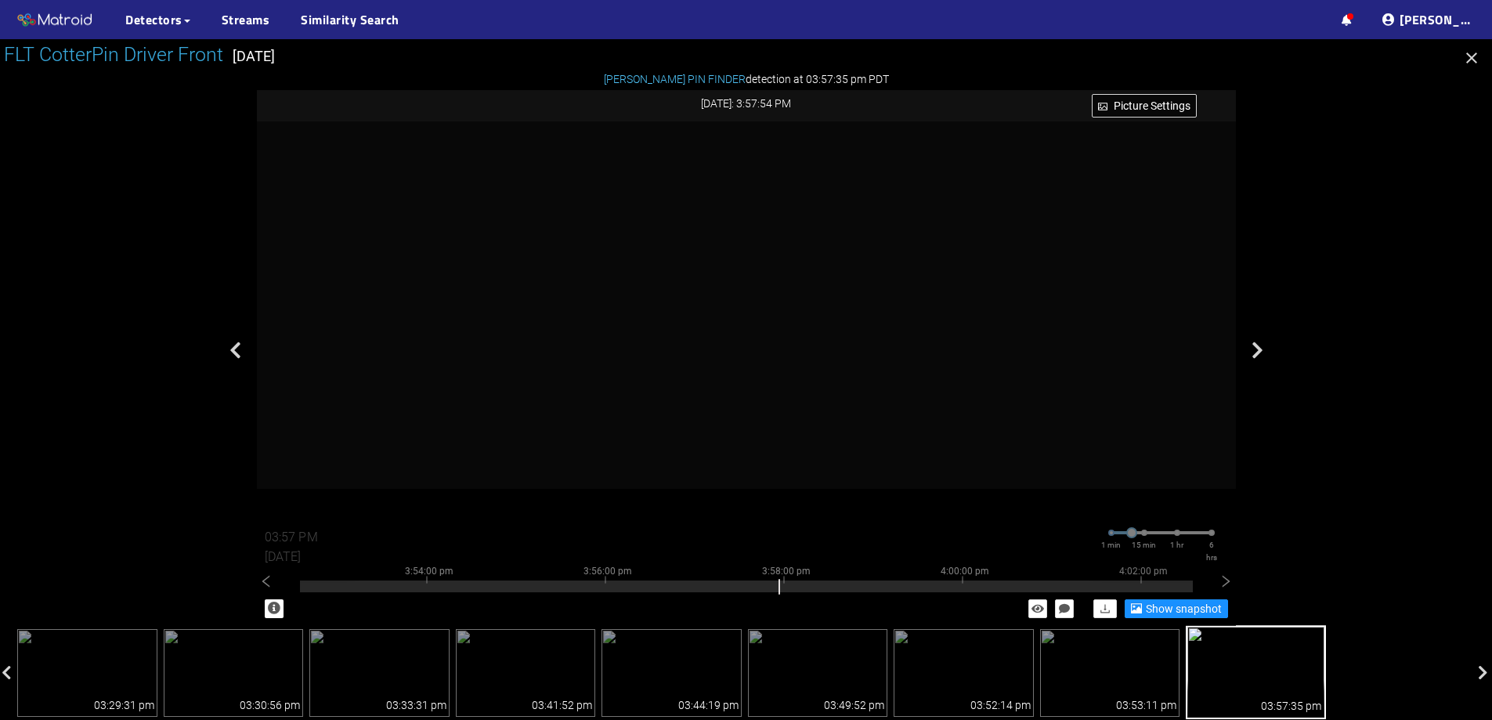
click at [1280, 670] on img at bounding box center [1256, 672] width 140 height 94
click at [1131, 678] on img at bounding box center [1110, 673] width 140 height 88
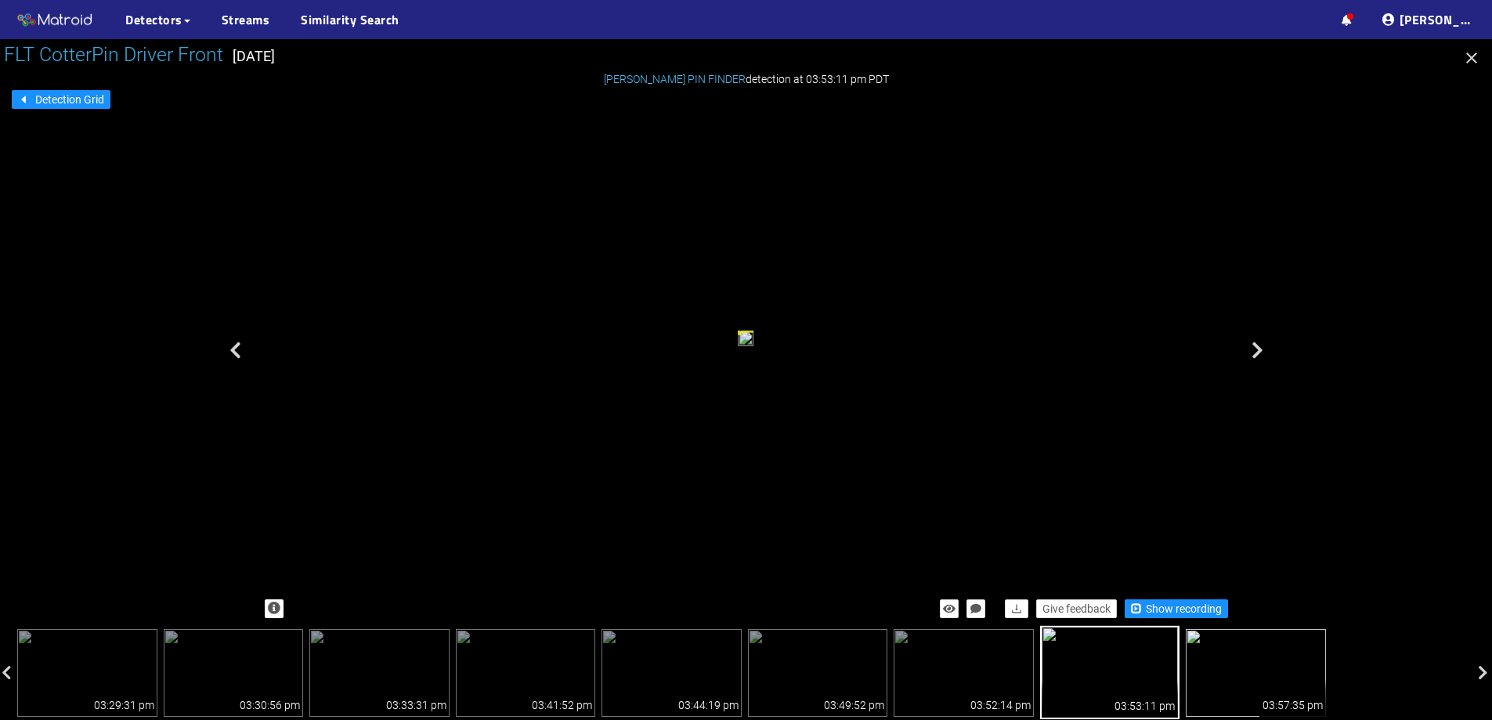
click at [1242, 668] on img at bounding box center [1256, 673] width 140 height 88
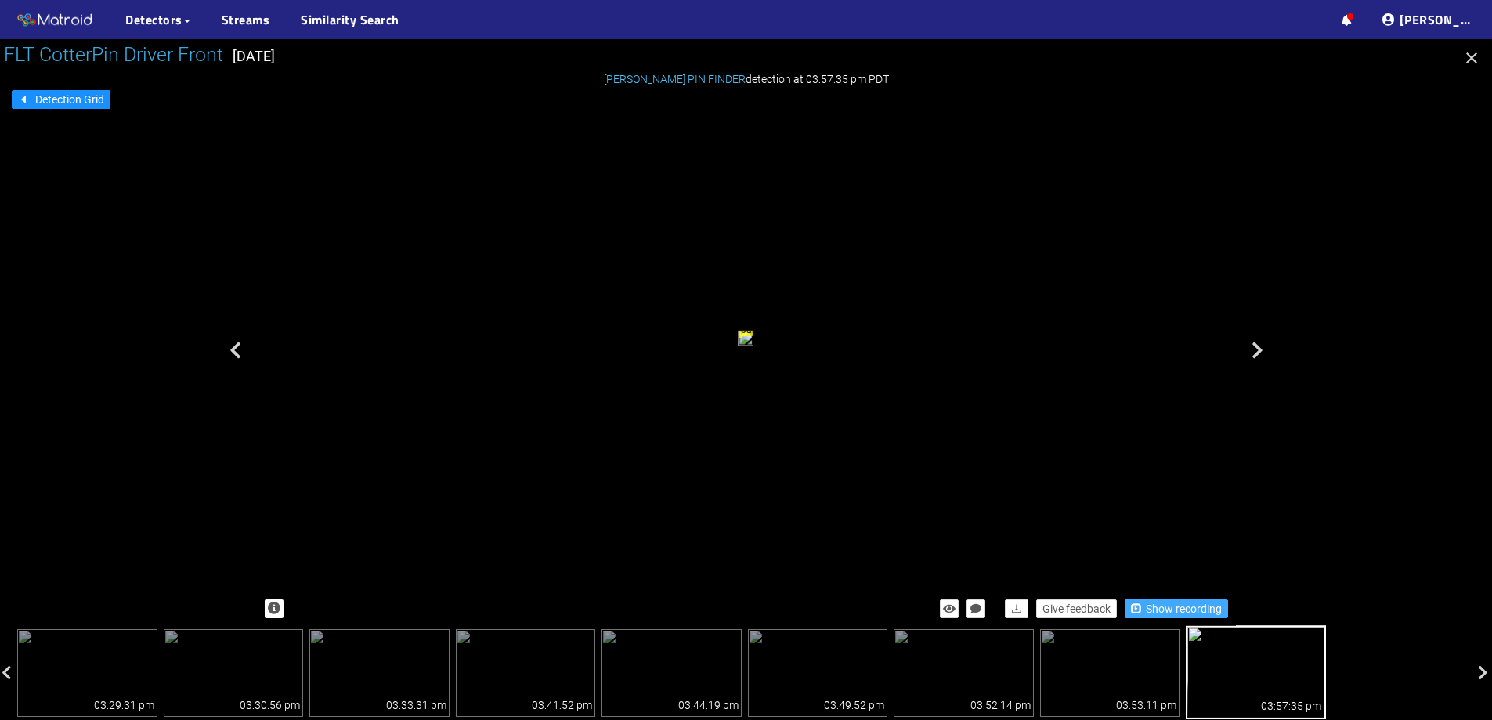
click at [1207, 613] on span "Show recording" at bounding box center [1184, 608] width 76 height 17
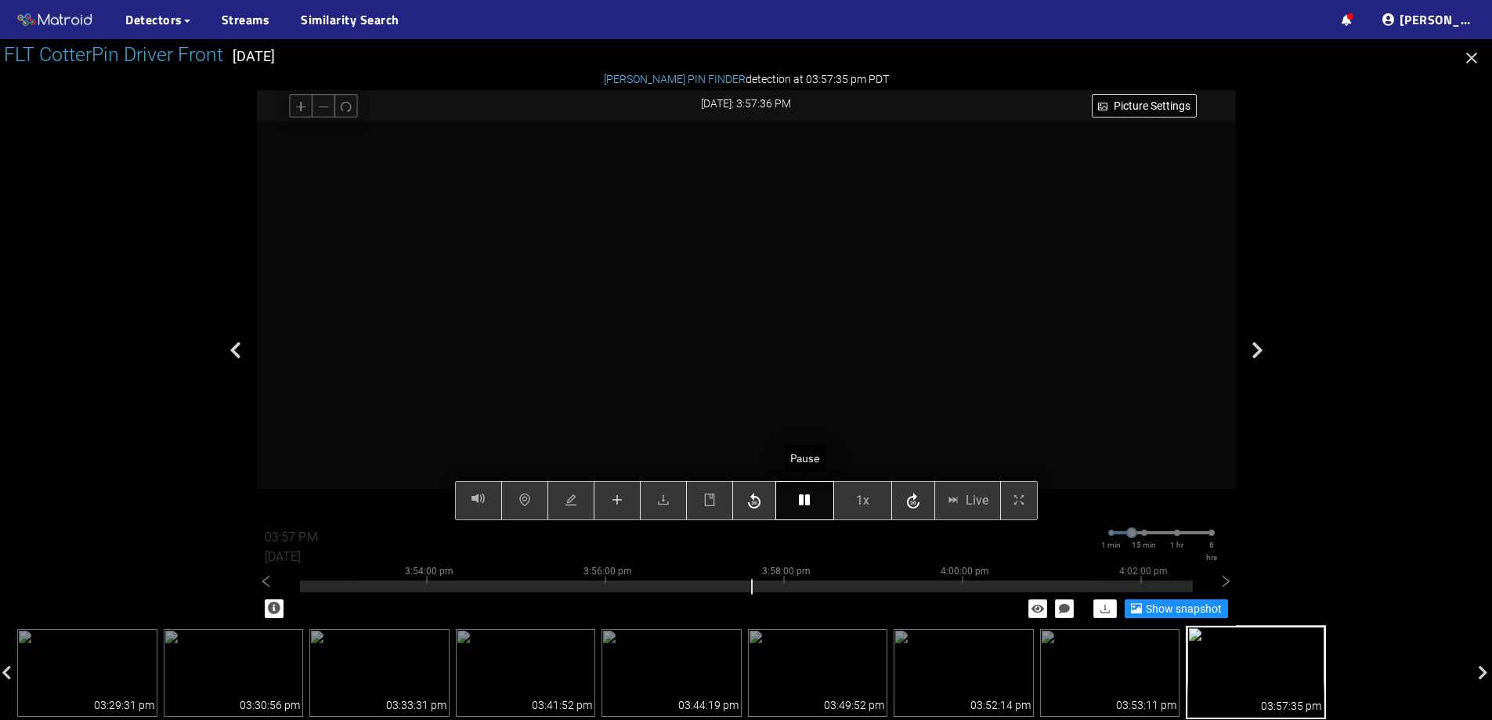
click at [799, 505] on icon "button" at bounding box center [804, 500] width 11 height 13
click at [623, 505] on icon "plus" at bounding box center [617, 500] width 13 height 13
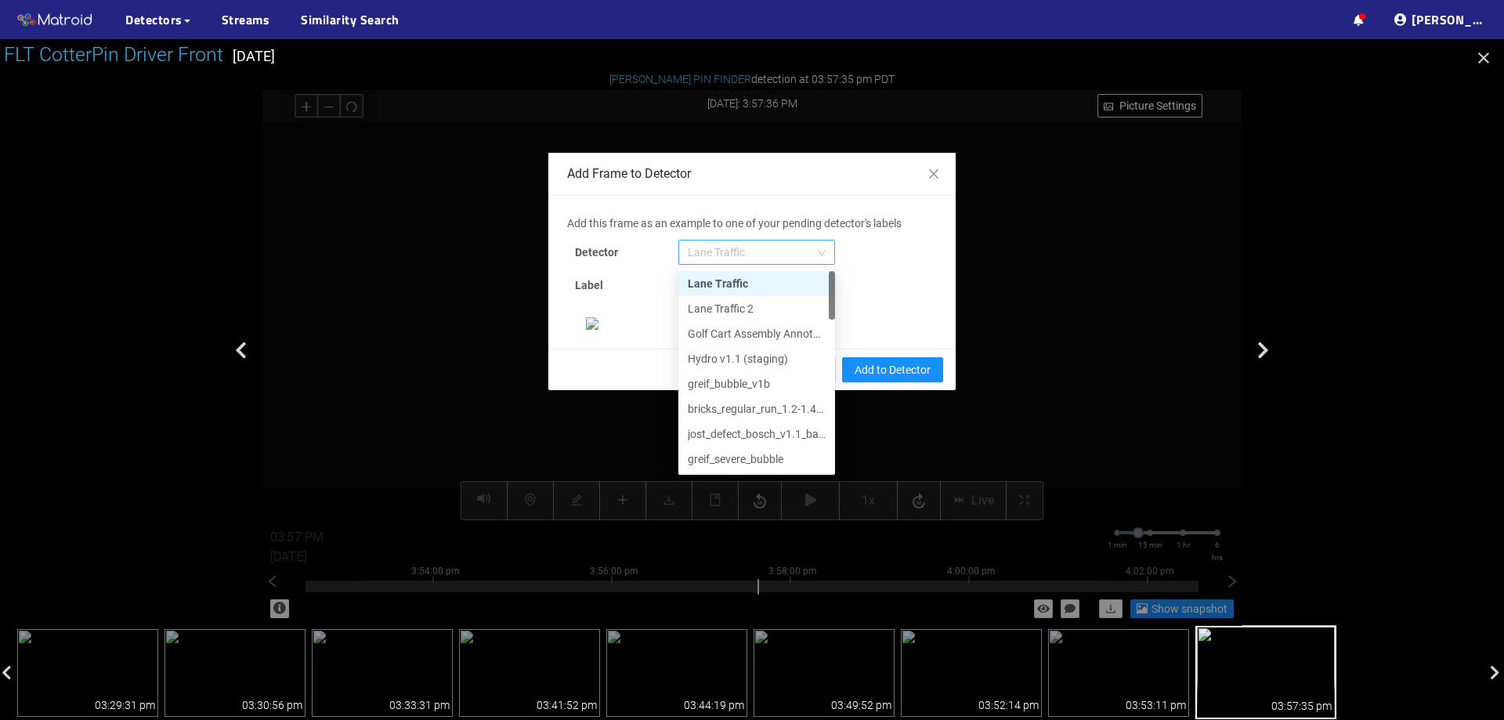
click at [788, 250] on span "Lane Traffic" at bounding box center [757, 253] width 138 height 24
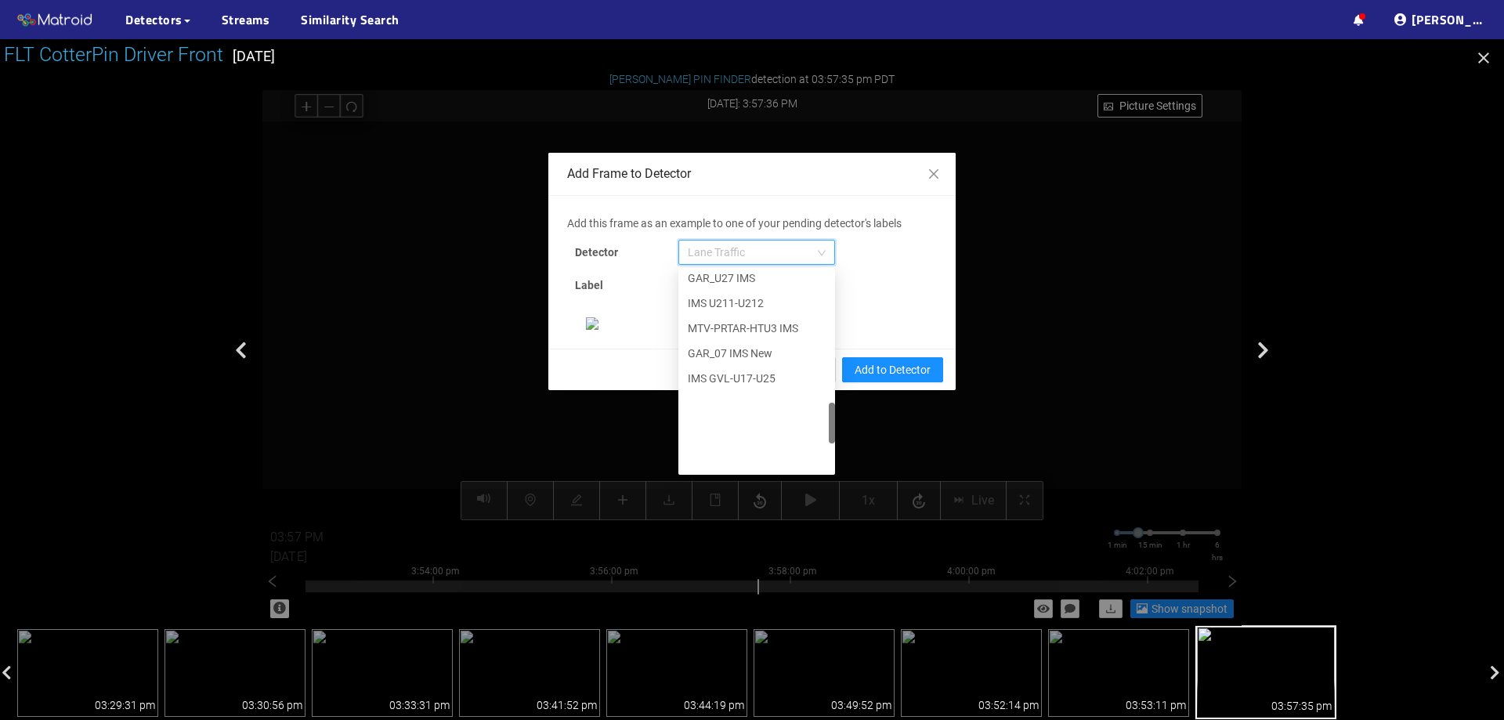
scroll to position [802, 0]
drag, startPoint x: 828, startPoint y: 295, endPoint x: 823, endPoint y: 468, distance: 173.2
click at [829, 468] on div at bounding box center [832, 452] width 6 height 40
click at [760, 459] on div "[PERSON_NAME] Pin" at bounding box center [757, 458] width 138 height 17
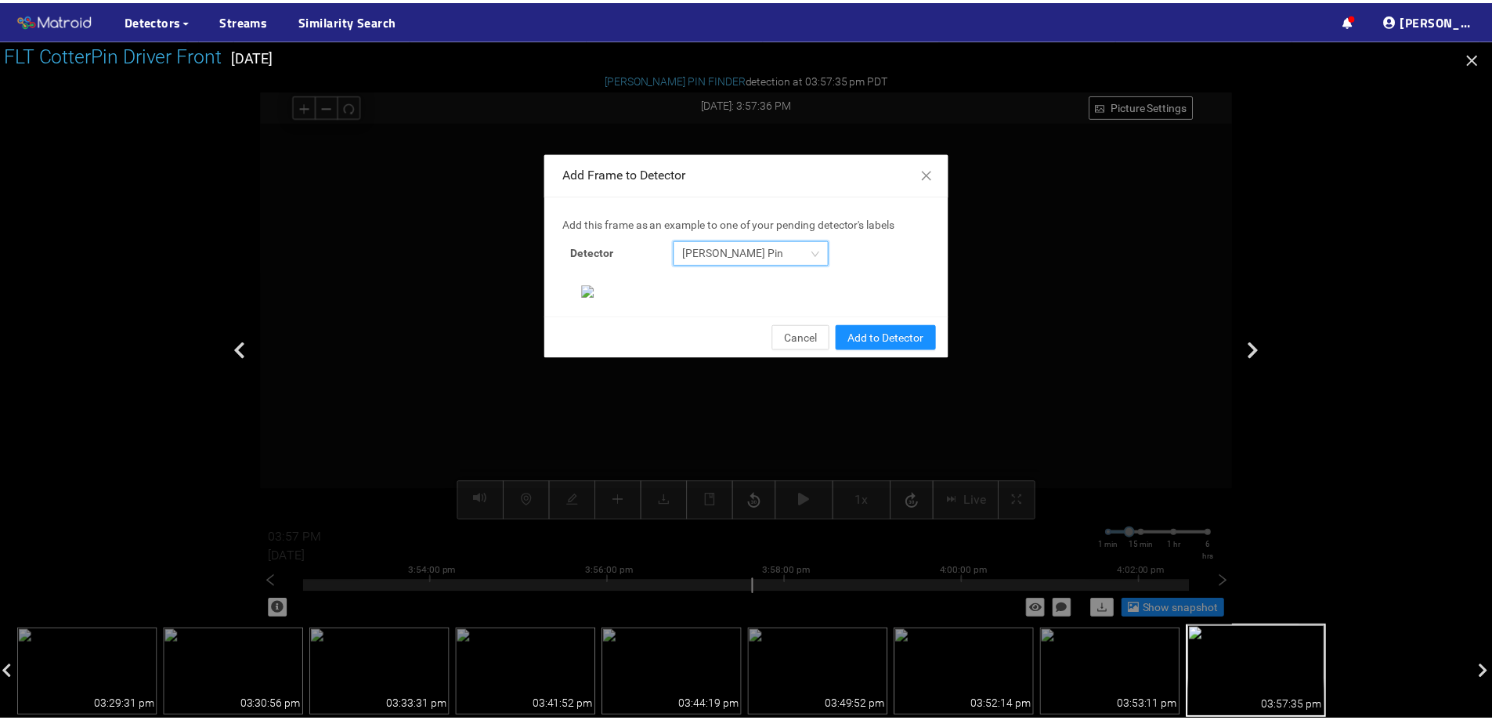
scroll to position [329, 0]
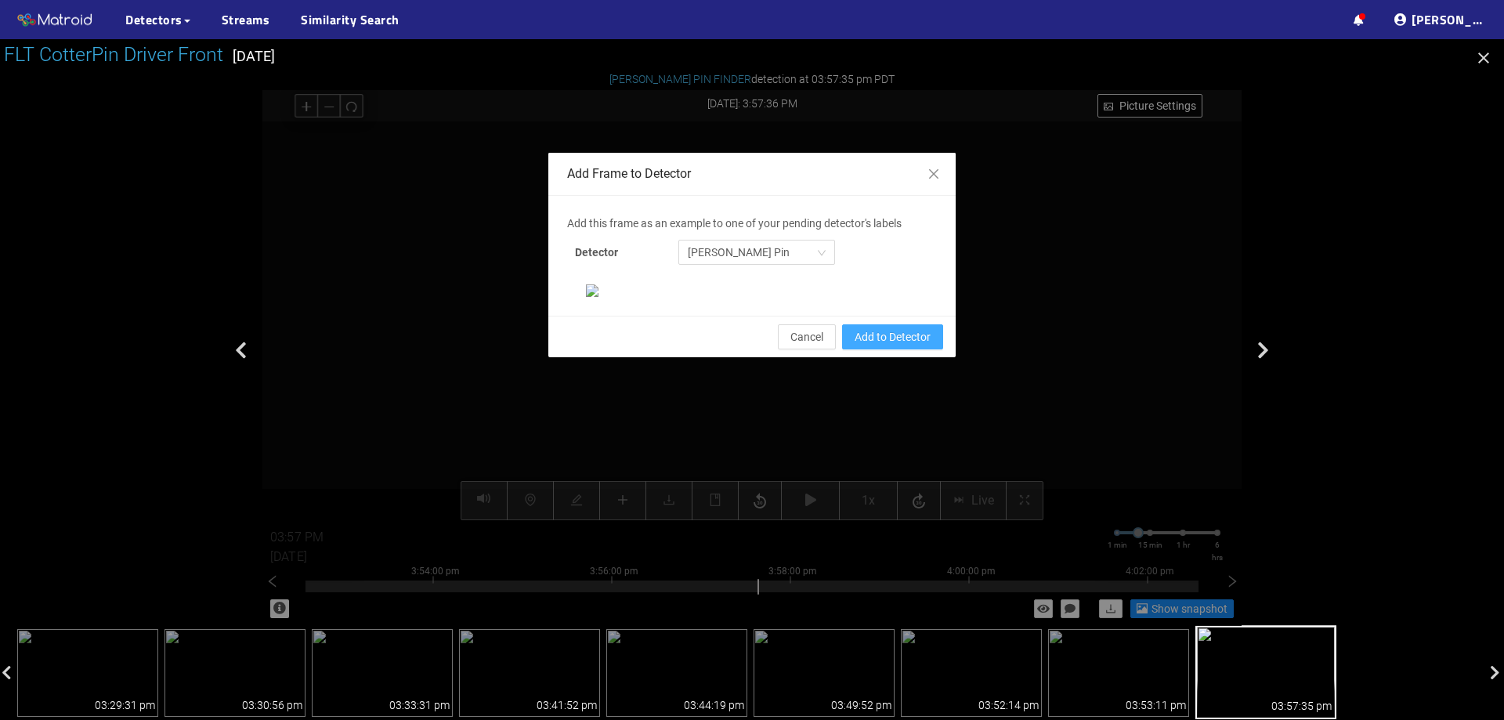
click at [910, 346] on span "Add to Detector" at bounding box center [893, 336] width 76 height 17
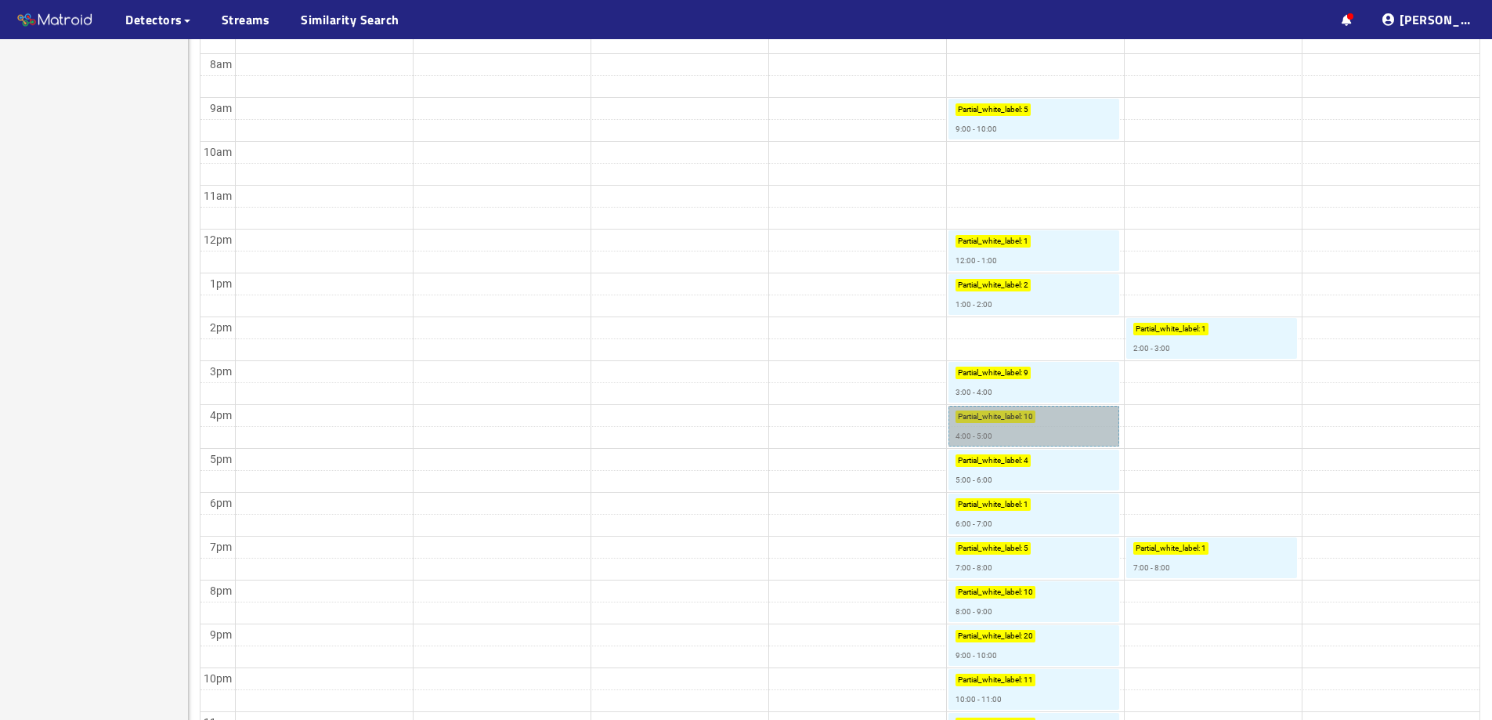
click at [1058, 432] on link "Partial_white_label : 10 4:00 - 5:00" at bounding box center [1034, 426] width 171 height 41
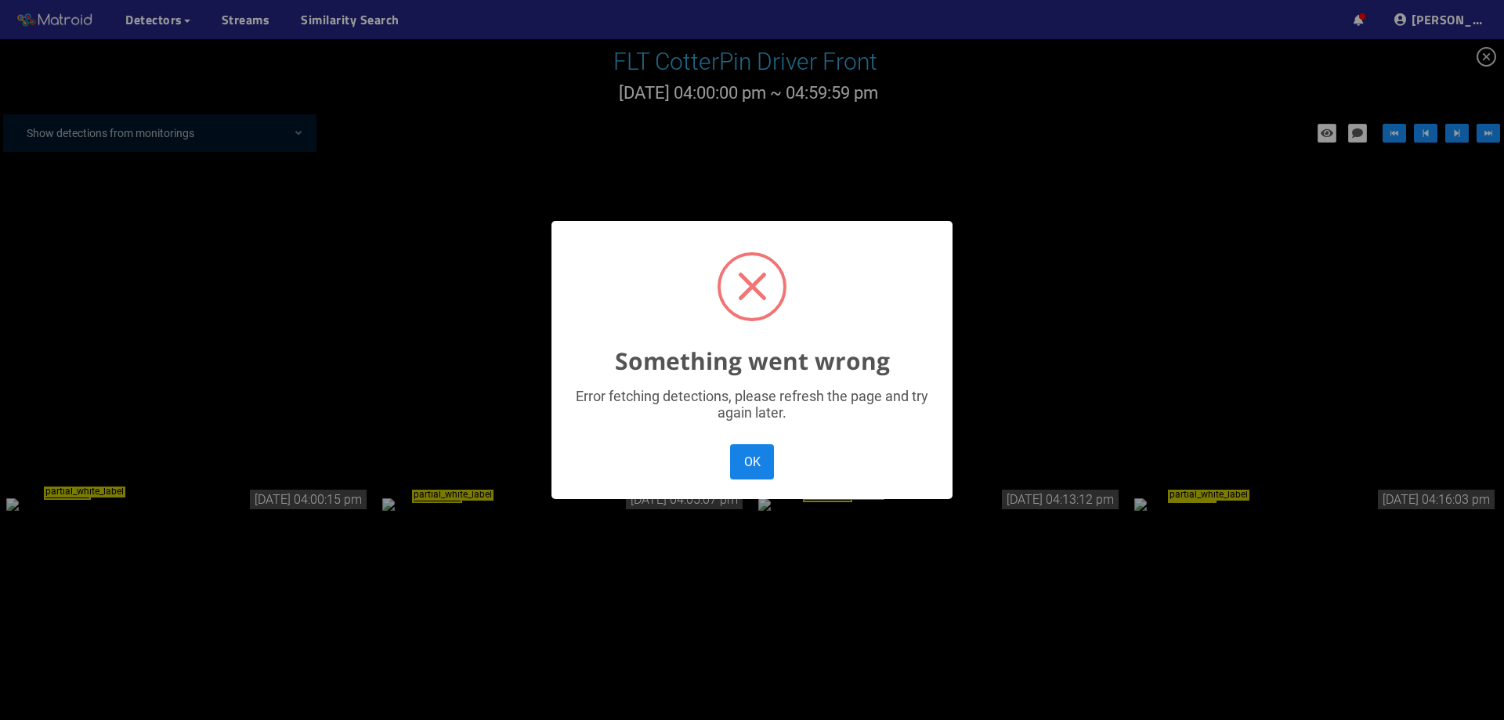
click at [755, 447] on button "OK" at bounding box center [752, 461] width 44 height 35
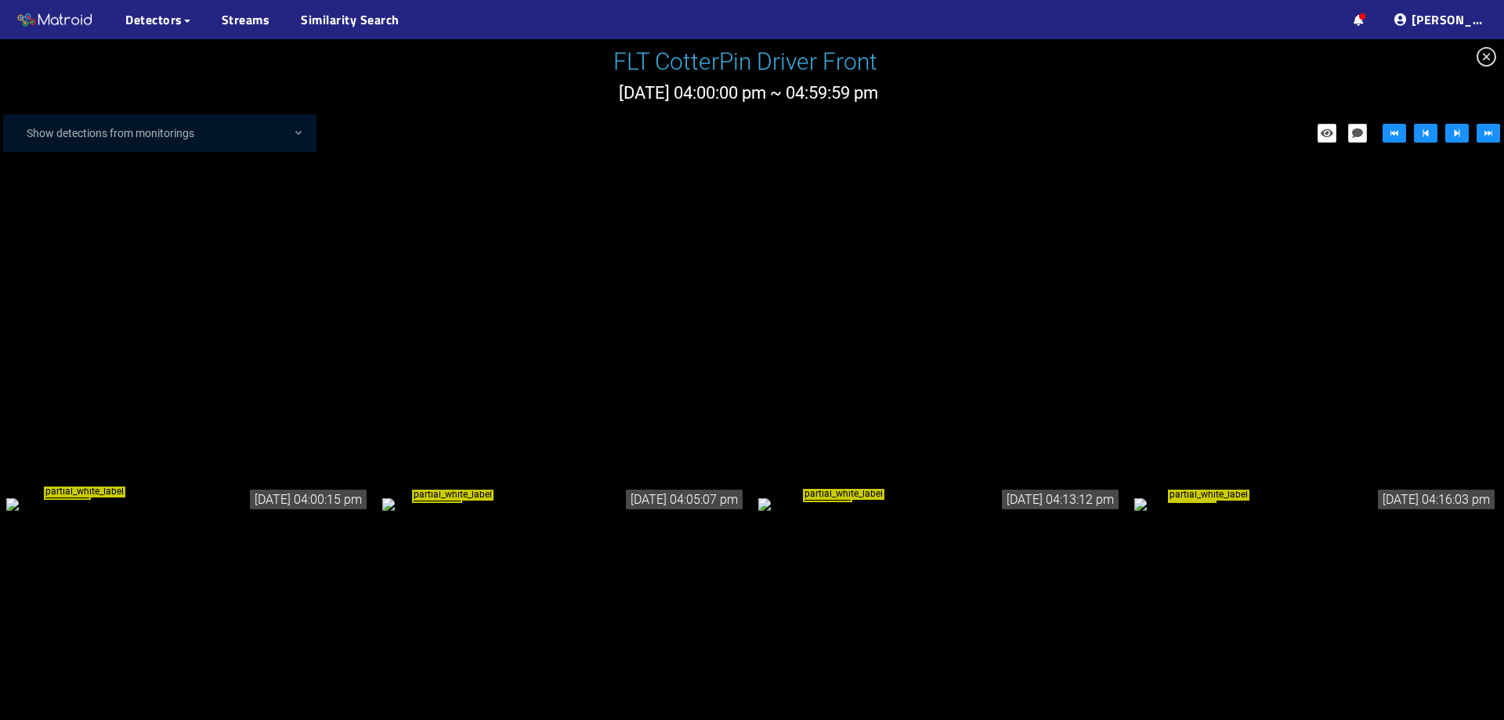
click at [187, 495] on div "partial_white_label" at bounding box center [188, 503] width 364 height 17
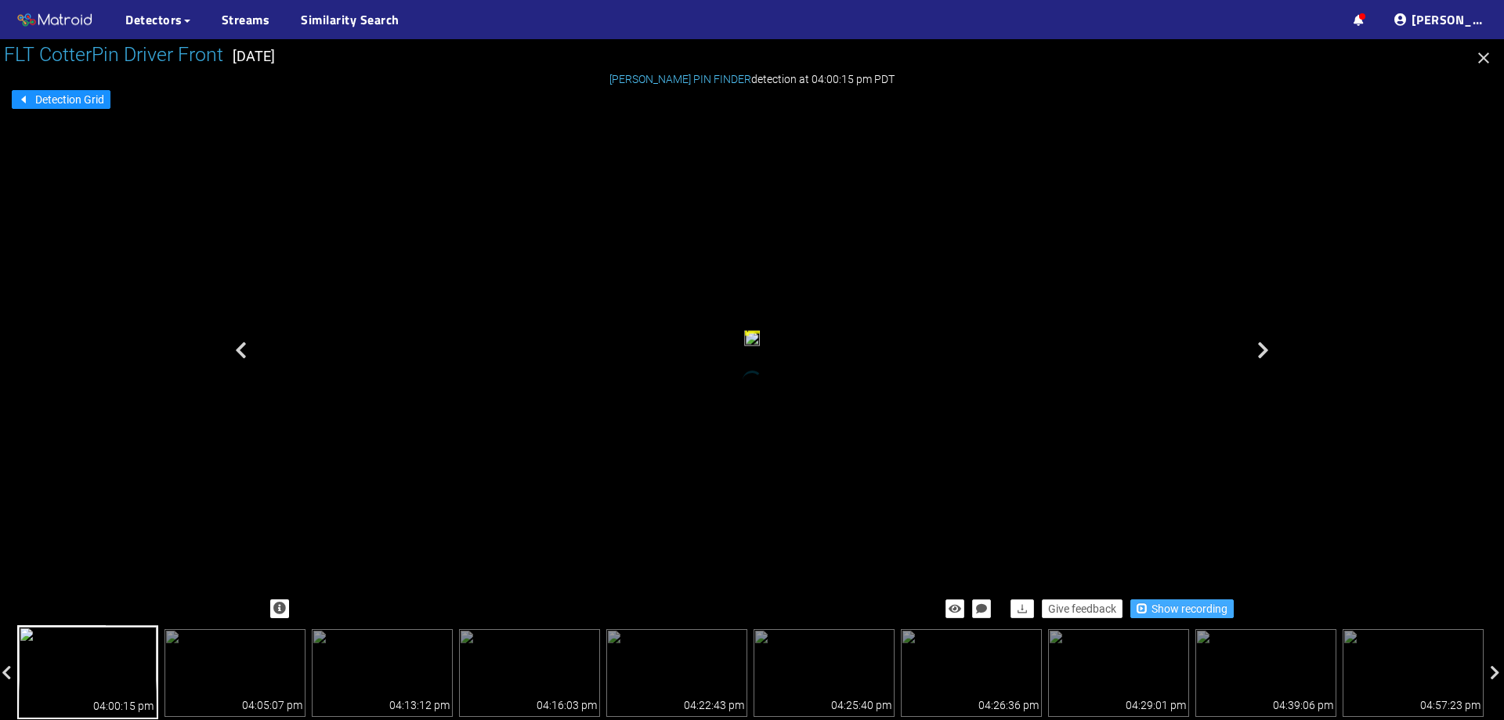
click at [1201, 602] on span "Show recording" at bounding box center [1190, 608] width 76 height 17
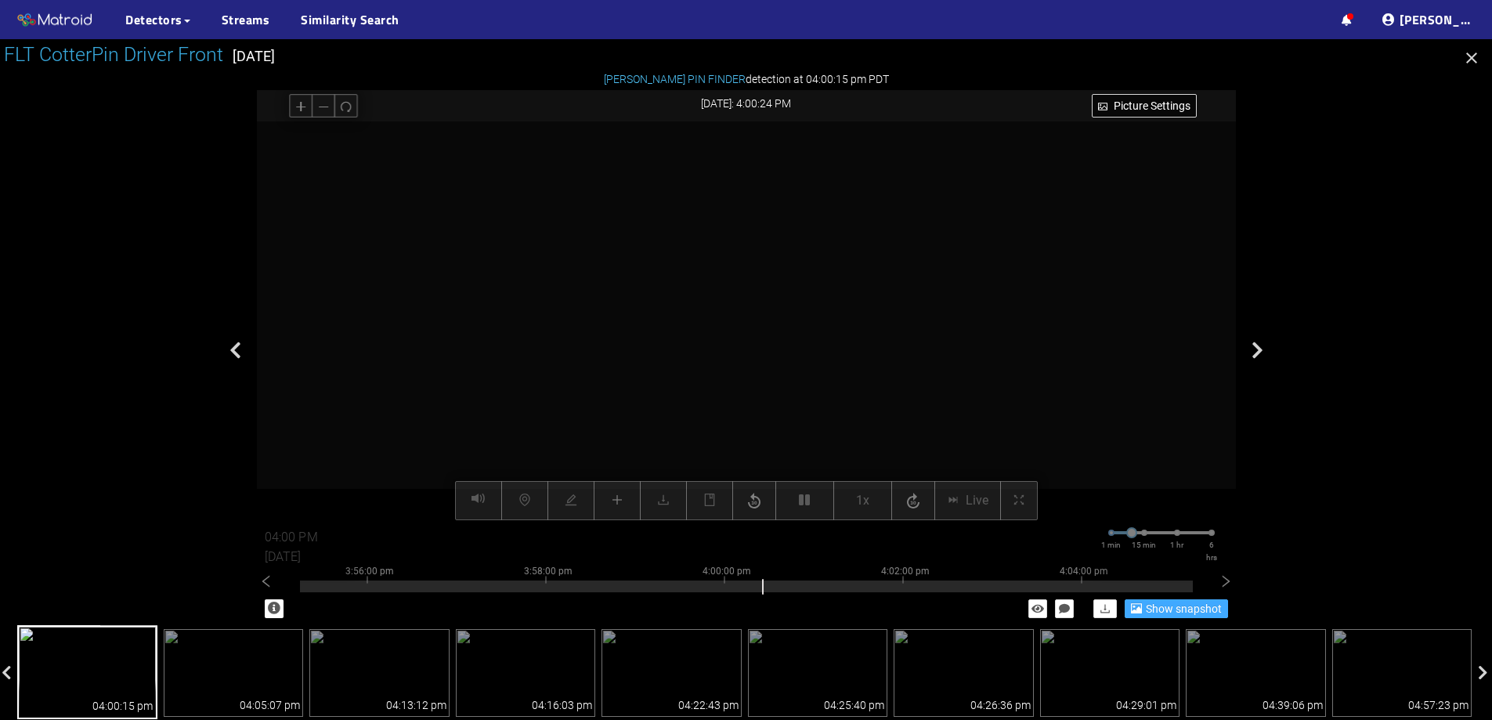
click at [773, 224] on video at bounding box center [747, 493] width 1876 height 939
drag, startPoint x: 772, startPoint y: 267, endPoint x: 749, endPoint y: 217, distance: 55.4
click at [749, 217] on video at bounding box center [683, 687] width 3780 height 1890
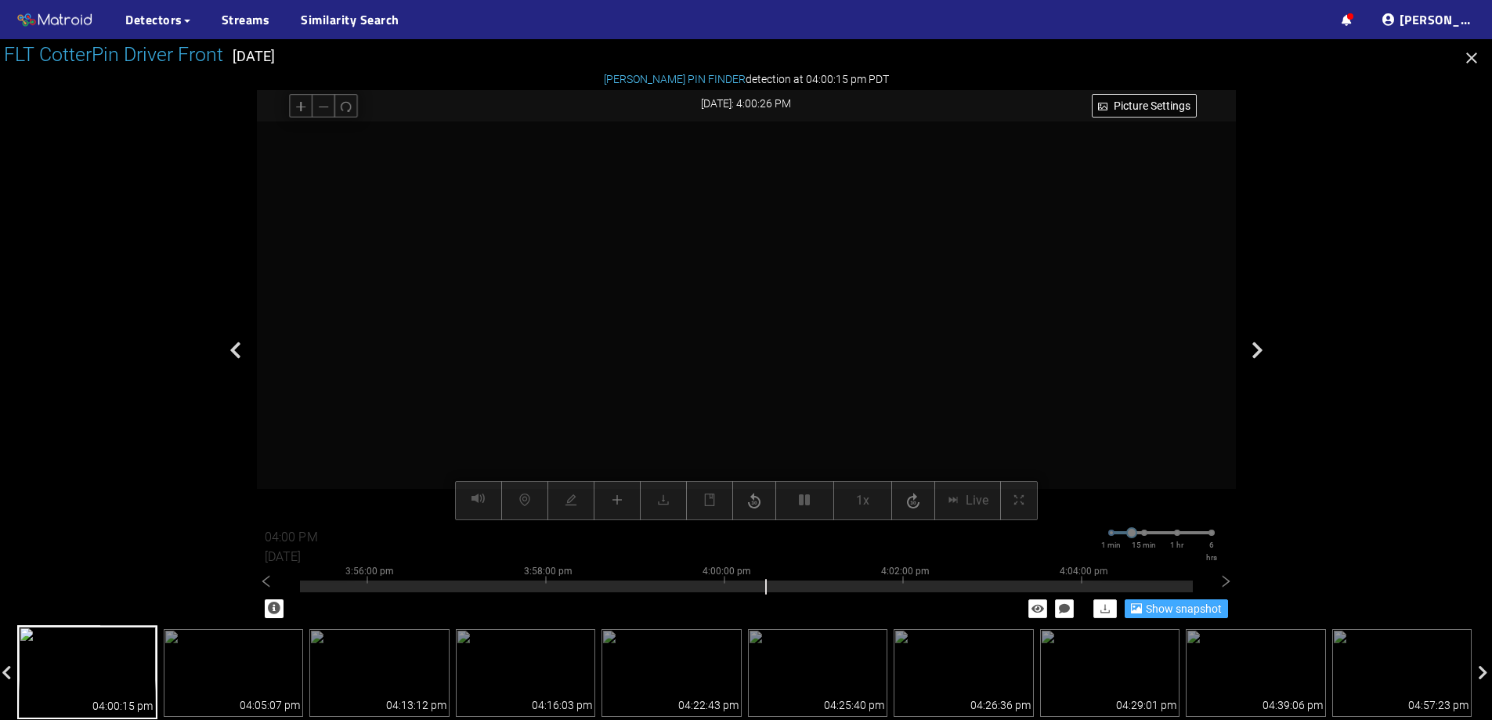
click at [749, 217] on video at bounding box center [683, 687] width 3780 height 1890
click at [318, 110] on icon "minus" at bounding box center [323, 106] width 12 height 12
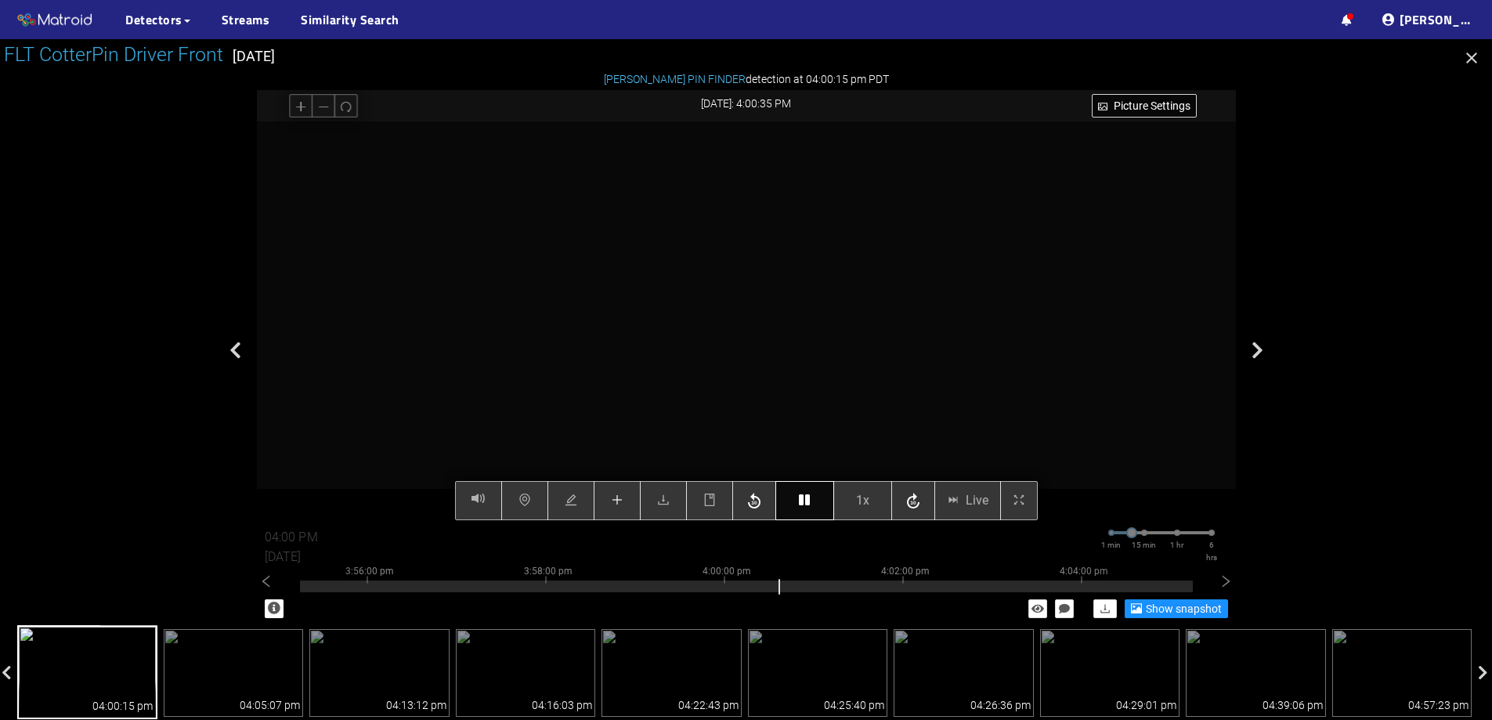
click at [812, 494] on button "button" at bounding box center [805, 500] width 59 height 39
click at [629, 498] on button "button" at bounding box center [617, 500] width 47 height 39
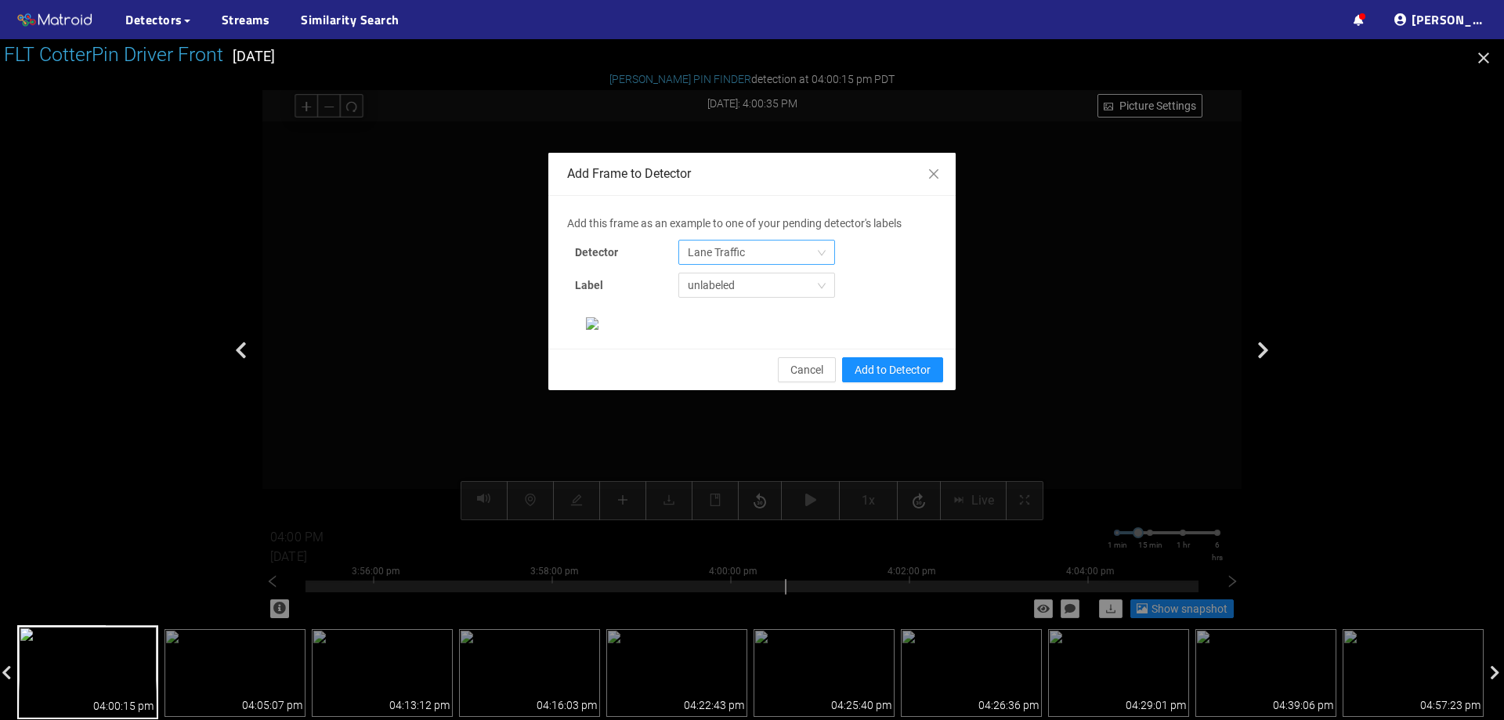
click at [758, 251] on span "Lane Traffic" at bounding box center [757, 253] width 138 height 24
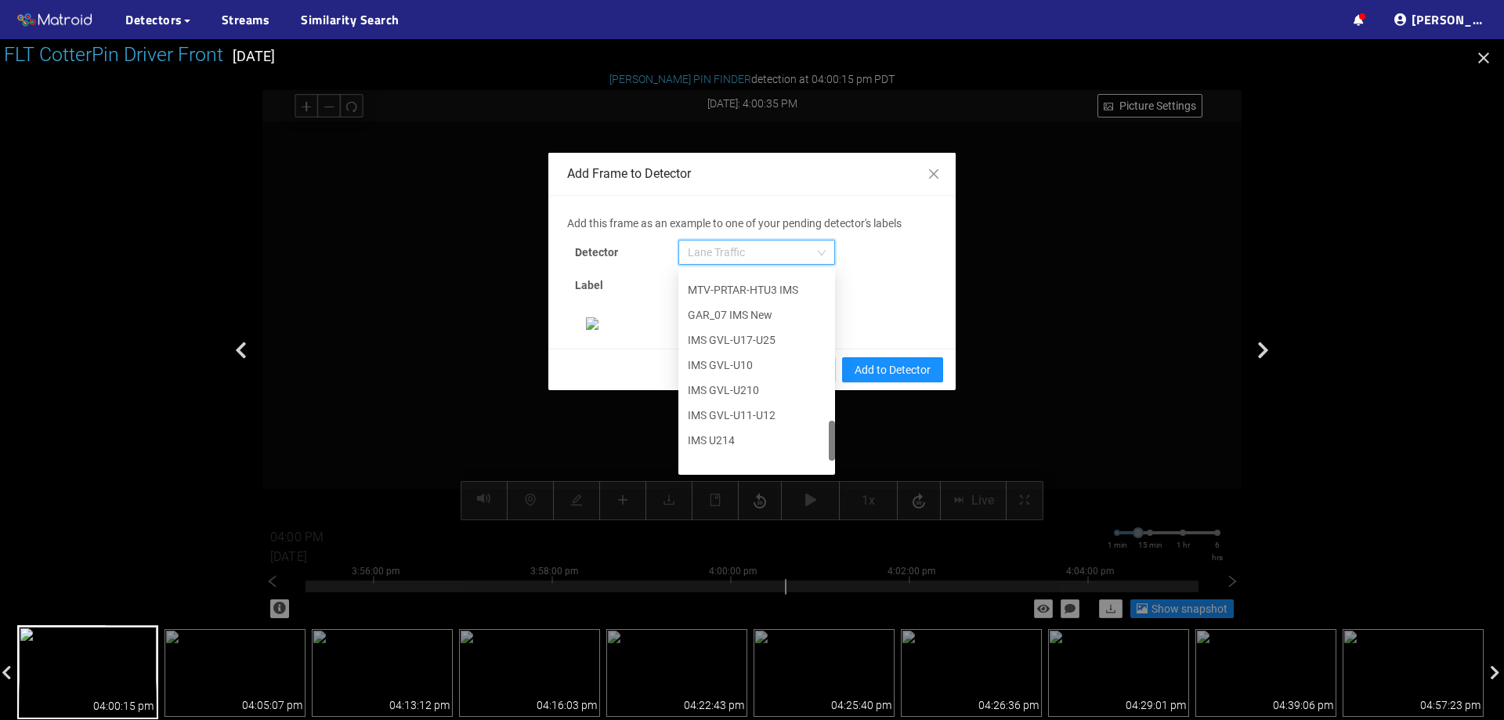
scroll to position [802, 0]
drag, startPoint x: 826, startPoint y: 302, endPoint x: 816, endPoint y: 474, distance: 172.7
click at [816, 474] on div "652c945c8431b6c9f2b9f8b4 654c2e9ef9ddc8656d4d83c8 6556a014f136d33ecff5c831 IMS …" at bounding box center [756, 371] width 157 height 207
click at [762, 452] on div "[PERSON_NAME] Pin" at bounding box center [757, 458] width 138 height 17
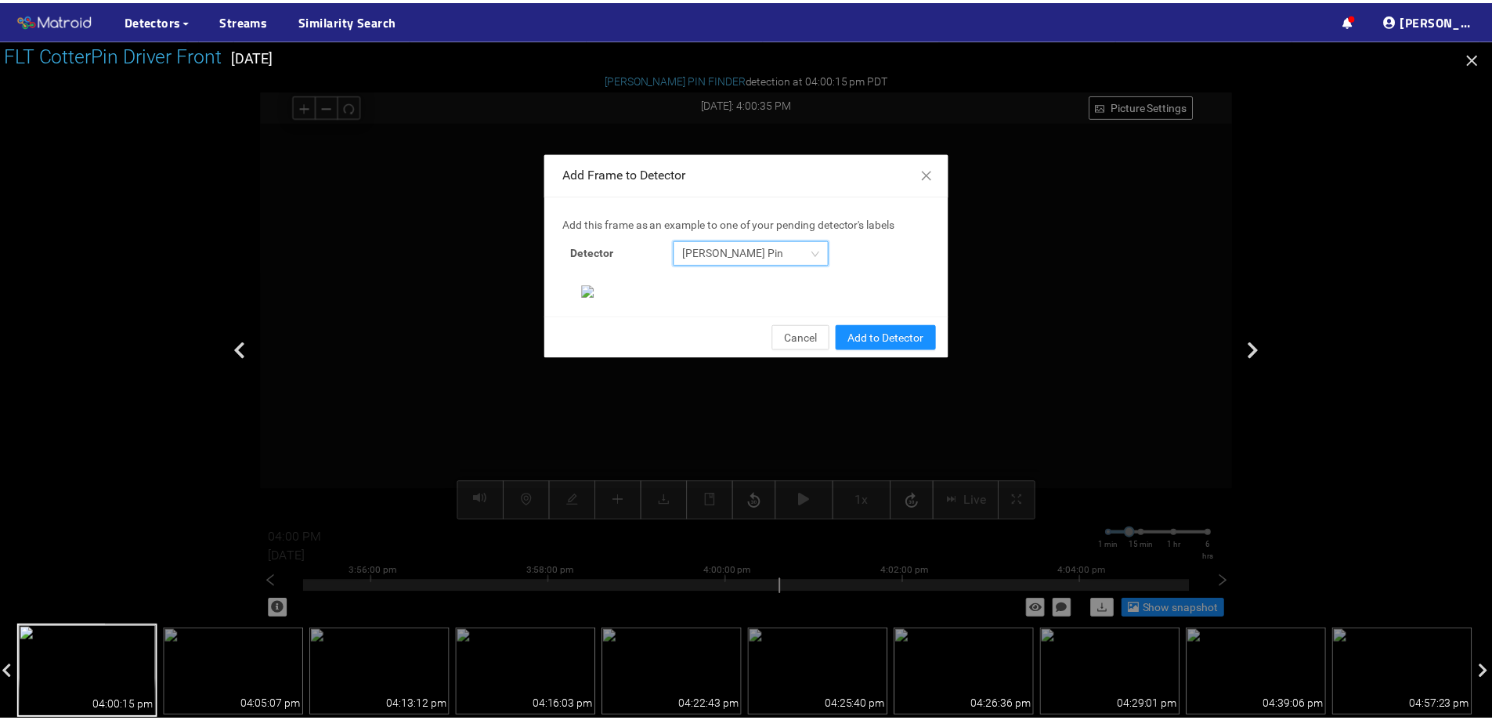
scroll to position [329, 0]
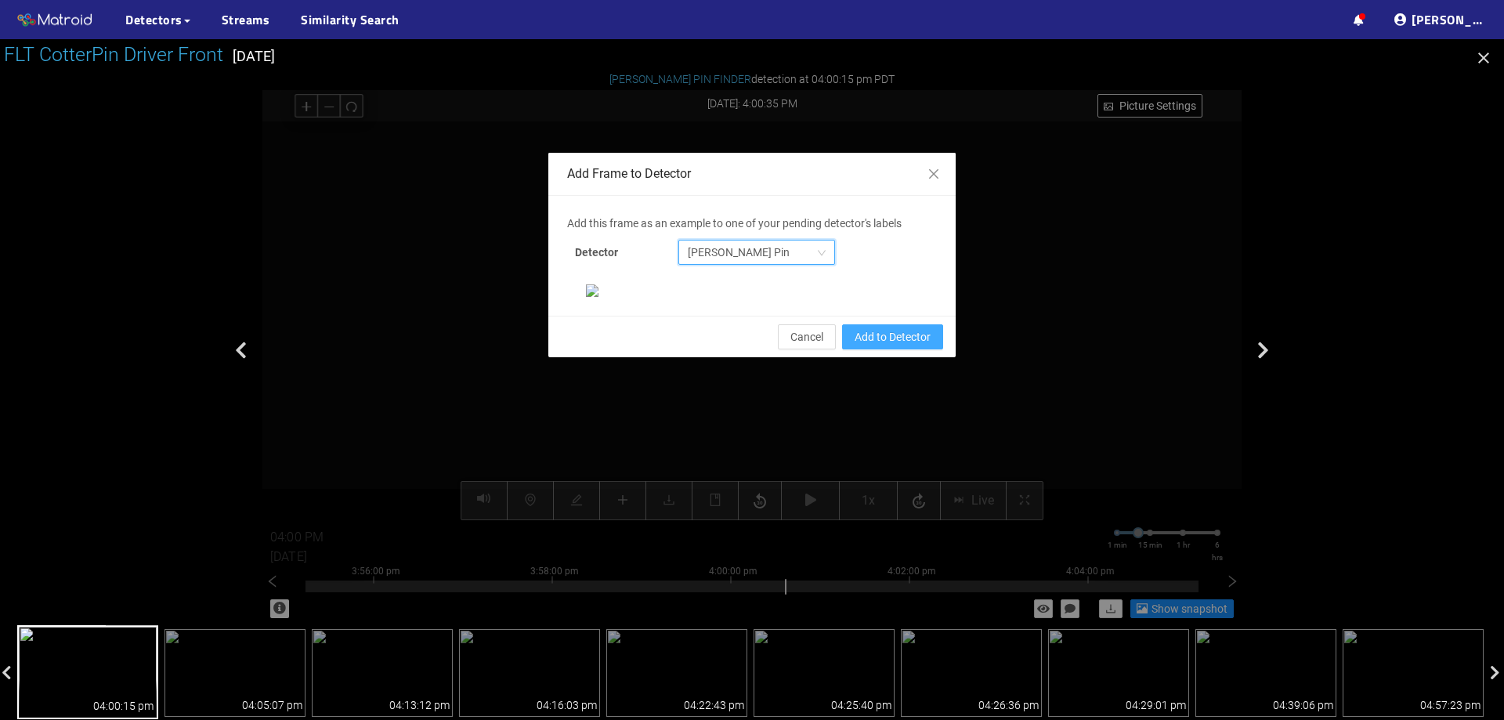
click at [922, 346] on span "Add to Detector" at bounding box center [893, 336] width 76 height 17
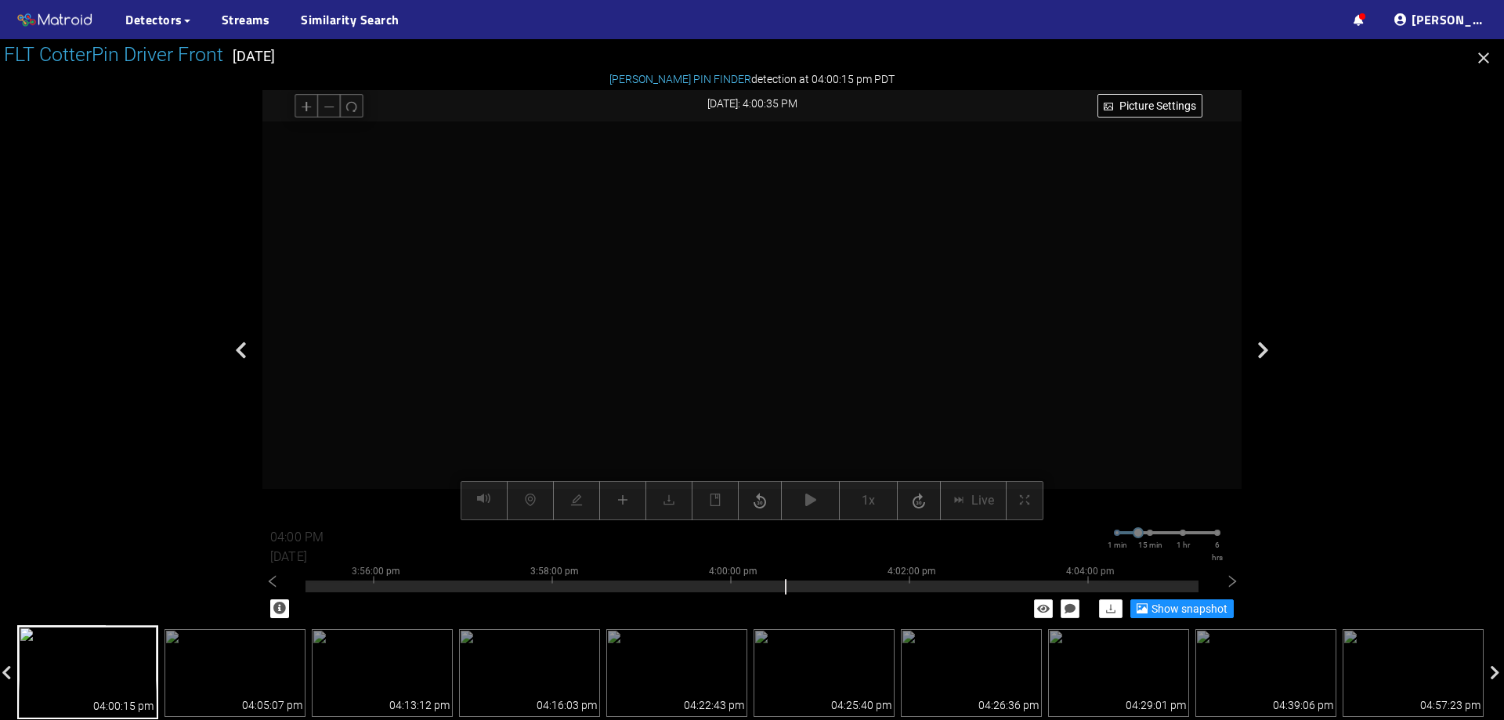
scroll to position [251, 0]
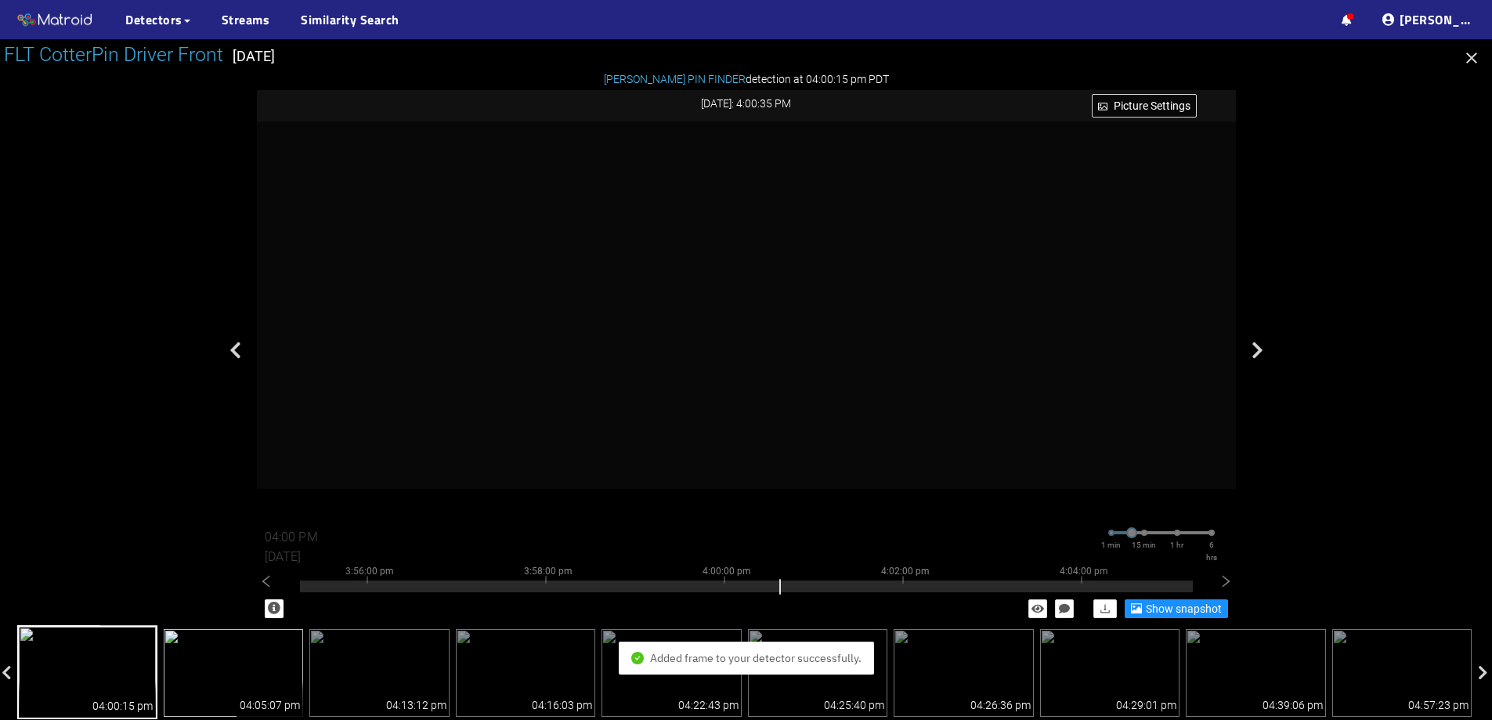
click at [235, 638] on img at bounding box center [234, 673] width 140 height 88
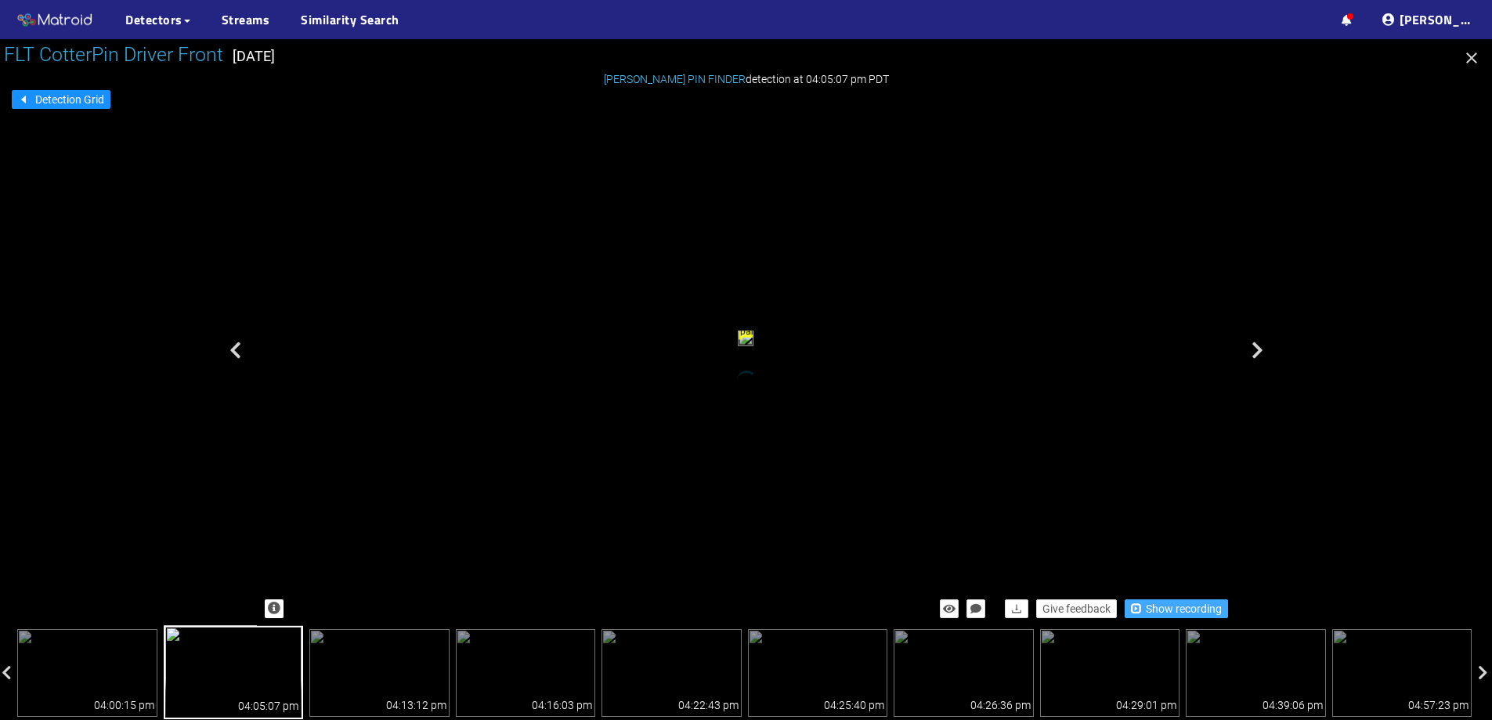
click at [1174, 599] on button "Show recording" at bounding box center [1176, 608] width 103 height 19
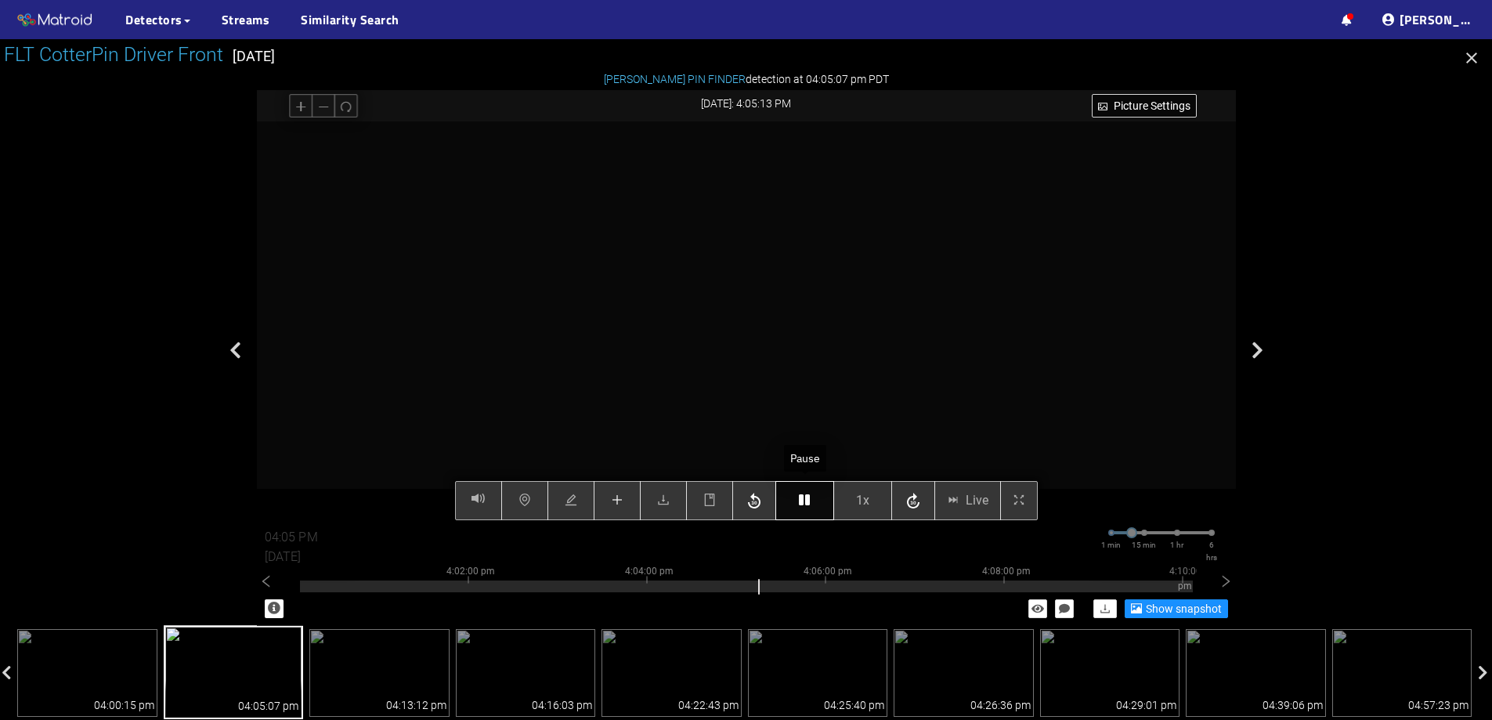
click at [802, 502] on icon "button" at bounding box center [804, 500] width 11 height 13
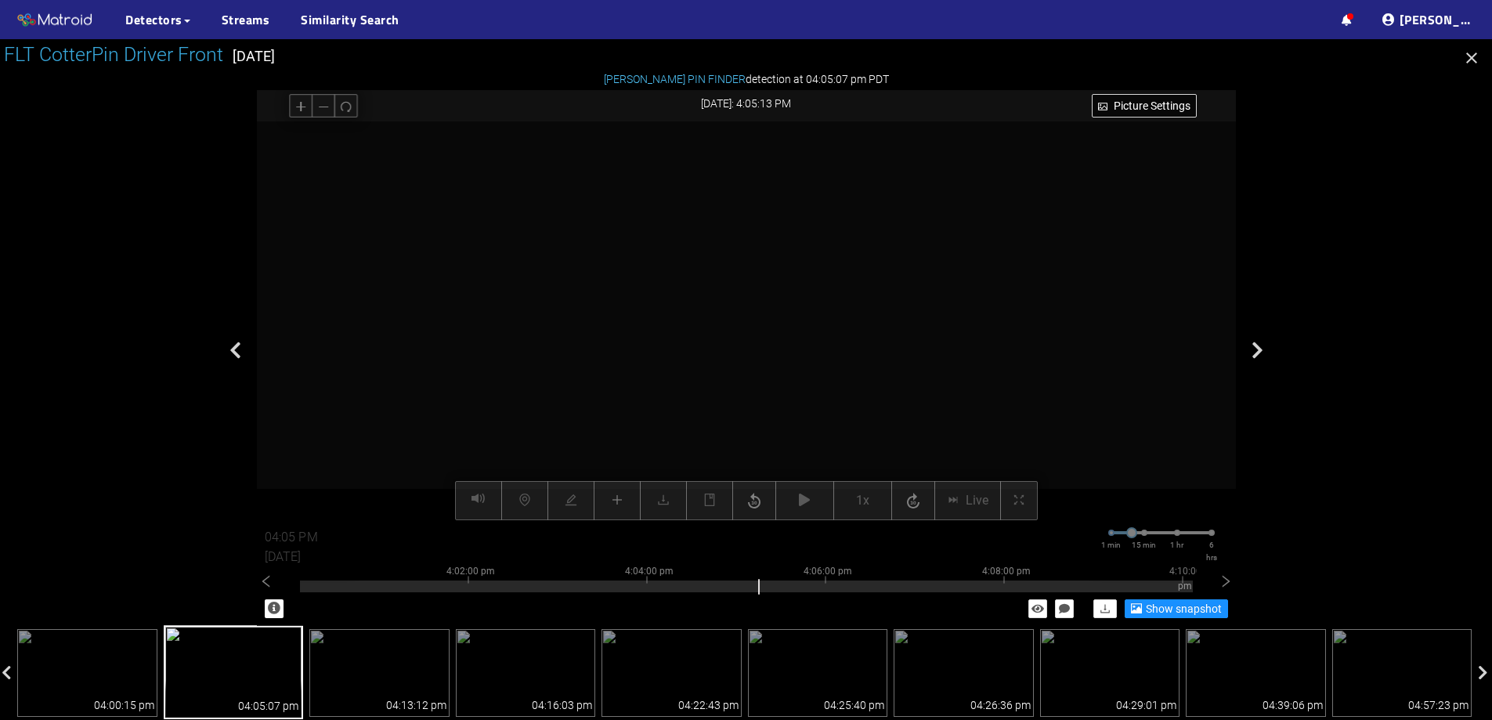
drag, startPoint x: 791, startPoint y: 318, endPoint x: 804, endPoint y: 215, distance: 103.5
click at [804, 215] on video at bounding box center [744, 168] width 1587 height 794
click at [351, 107] on icon "redo" at bounding box center [346, 106] width 10 height 10
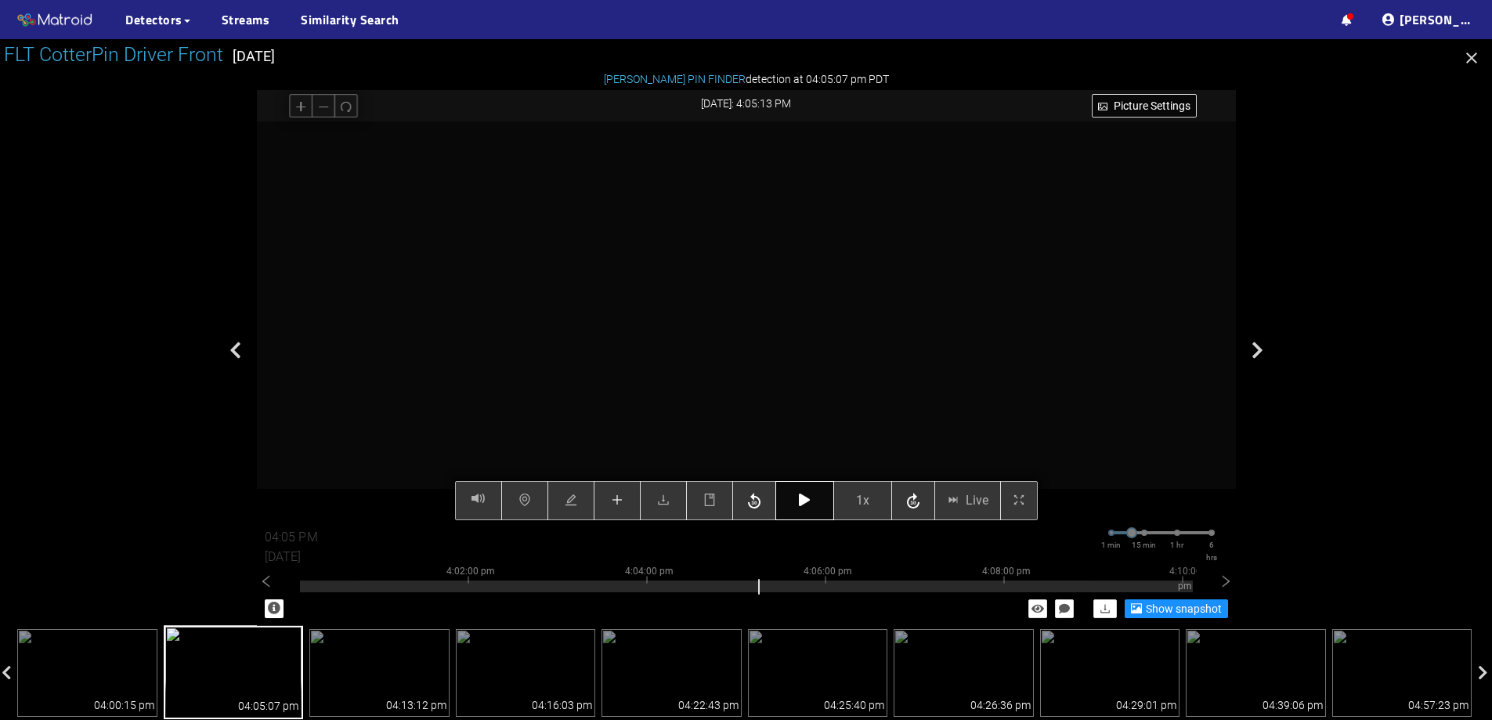
click at [801, 505] on icon "button" at bounding box center [804, 500] width 11 height 13
click at [615, 501] on icon "plus" at bounding box center [617, 500] width 10 height 1
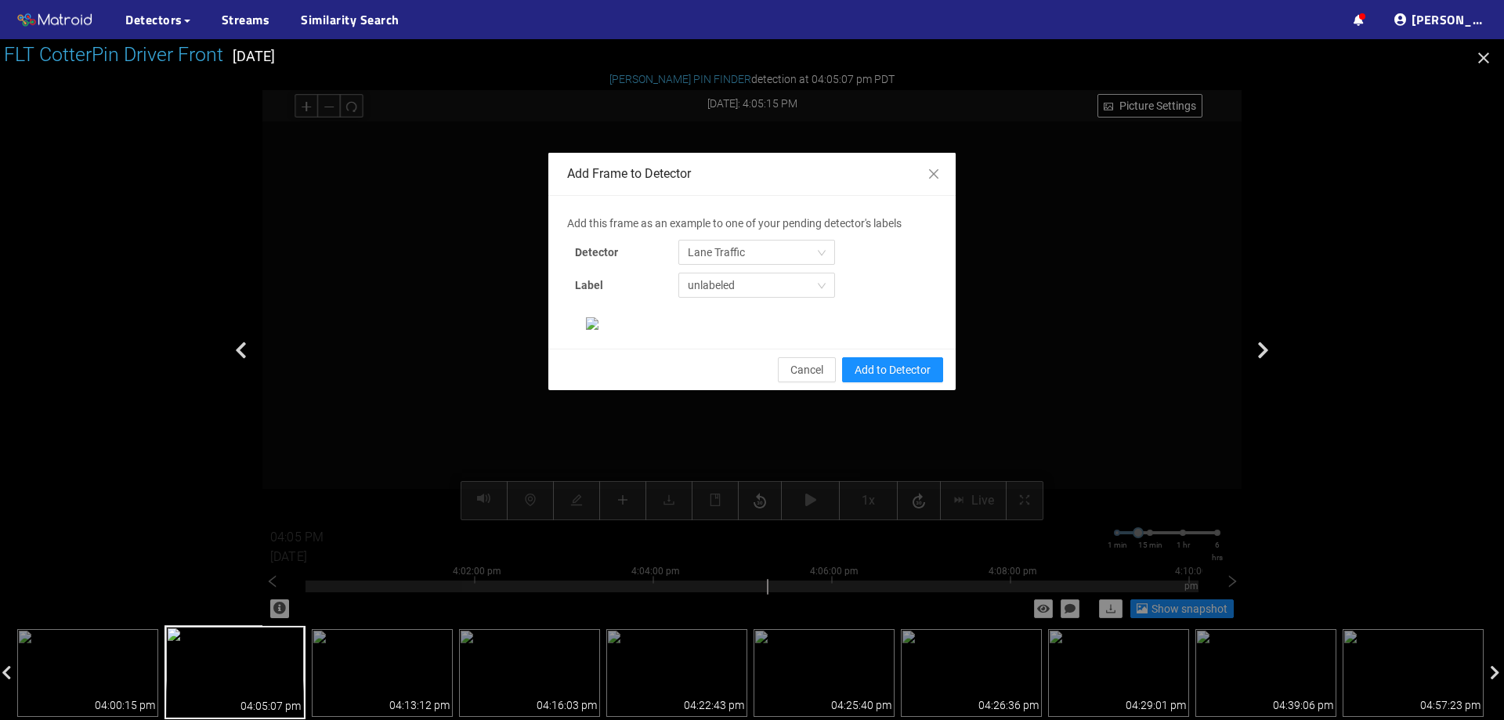
scroll to position [157, 0]
click at [727, 241] on span "Lane Traffic" at bounding box center [757, 253] width 138 height 24
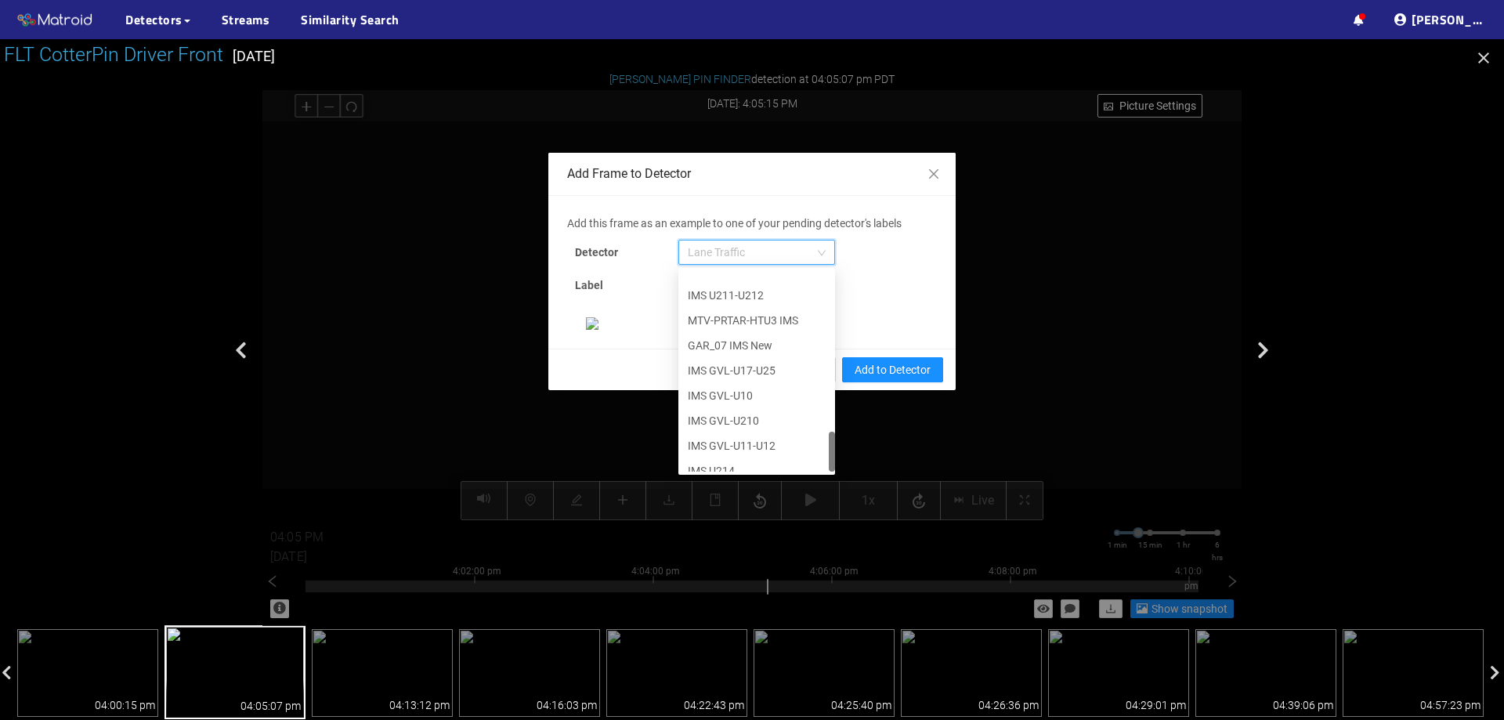
scroll to position [802, 0]
drag, startPoint x: 823, startPoint y: 145, endPoint x: 809, endPoint y: 342, distance: 197.2
click at [809, 330] on div "Add this frame as an example to one of your pending detector's labels Detector …" at bounding box center [752, 272] width 370 height 115
click at [725, 450] on div "[PERSON_NAME] Pin" at bounding box center [757, 458] width 138 height 17
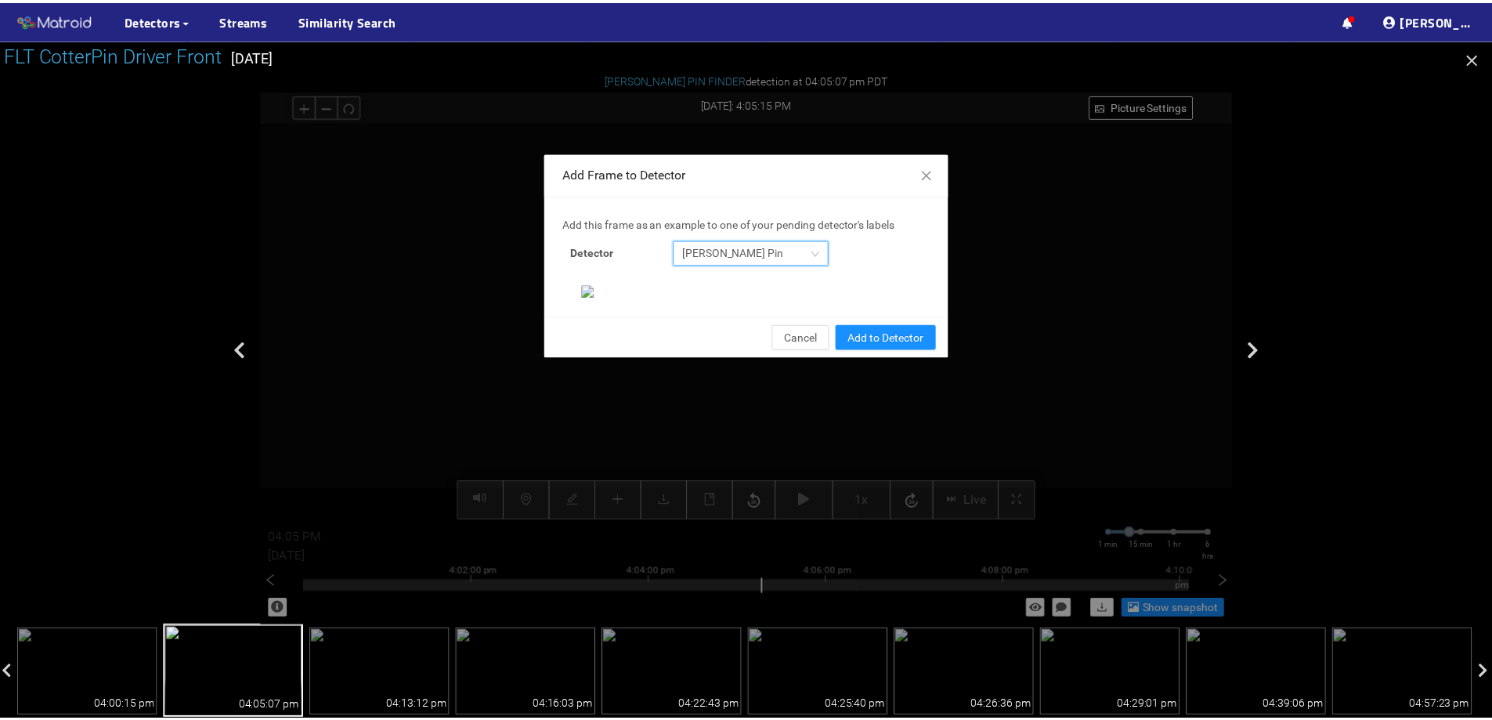
scroll to position [329, 0]
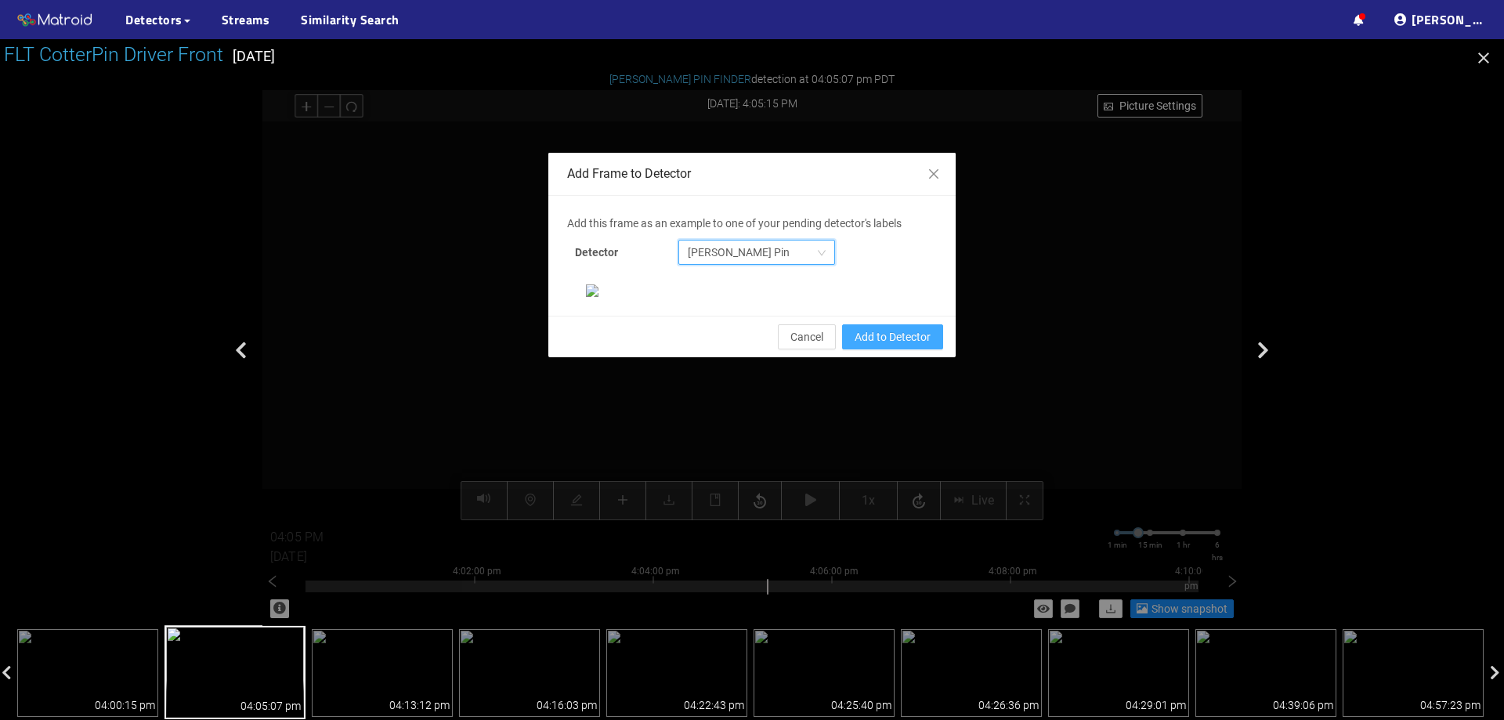
click at [908, 346] on span "Add to Detector" at bounding box center [893, 336] width 76 height 17
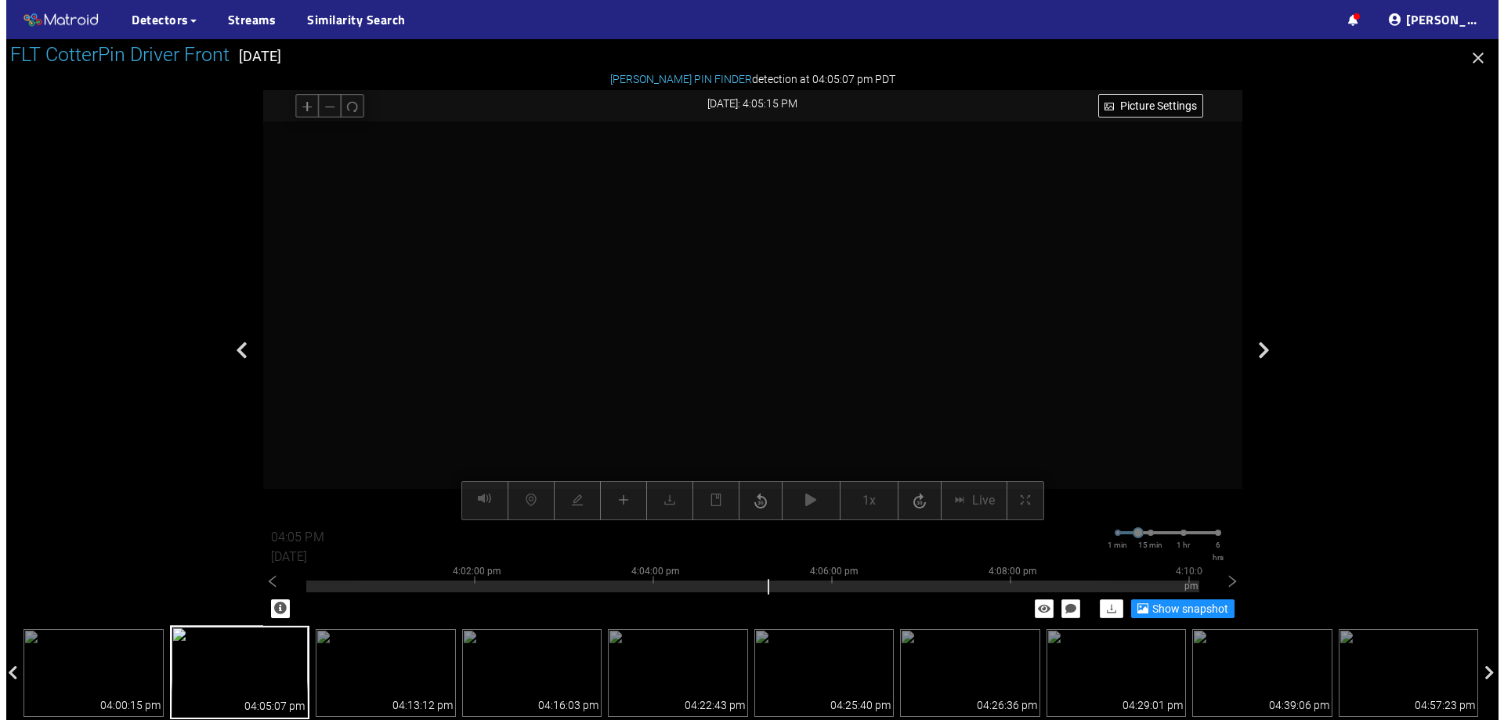
scroll to position [251, 0]
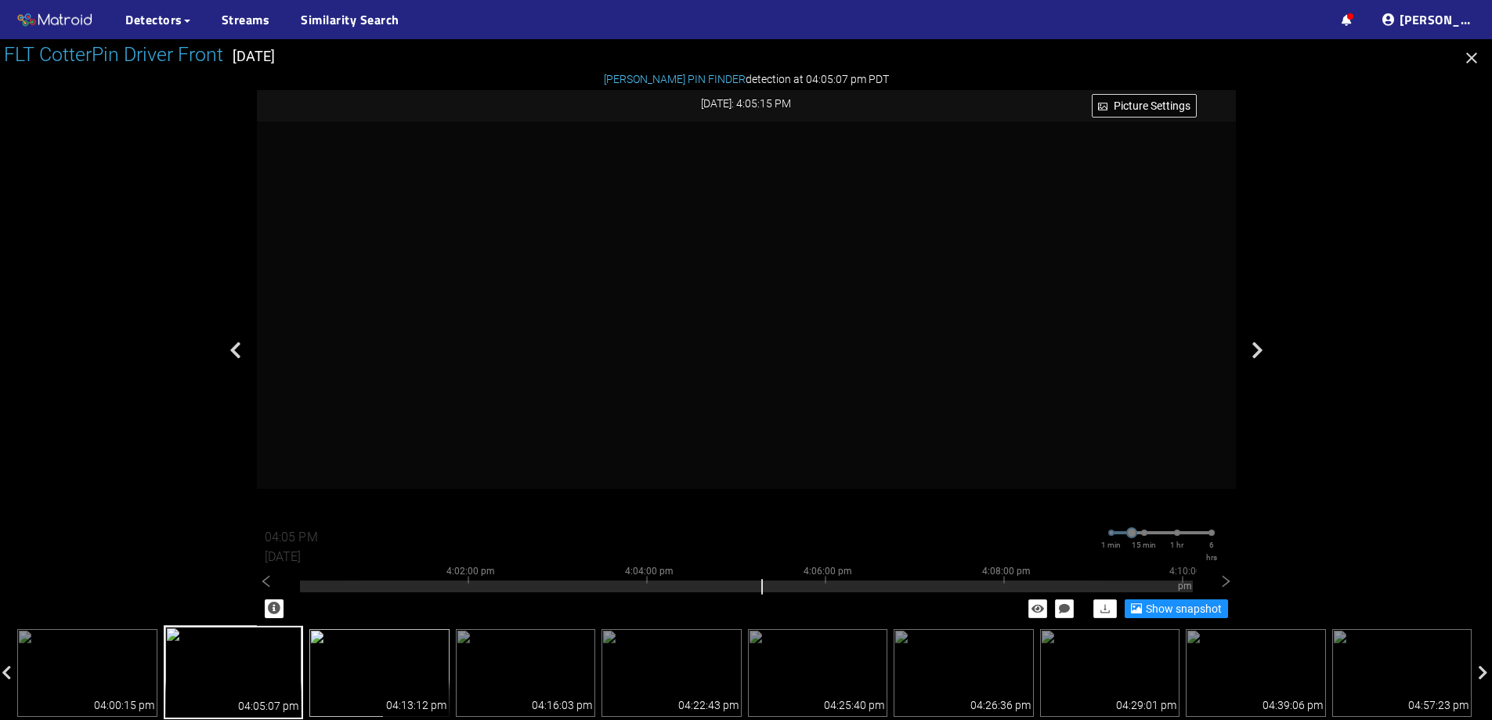
click at [402, 675] on img at bounding box center [379, 673] width 140 height 88
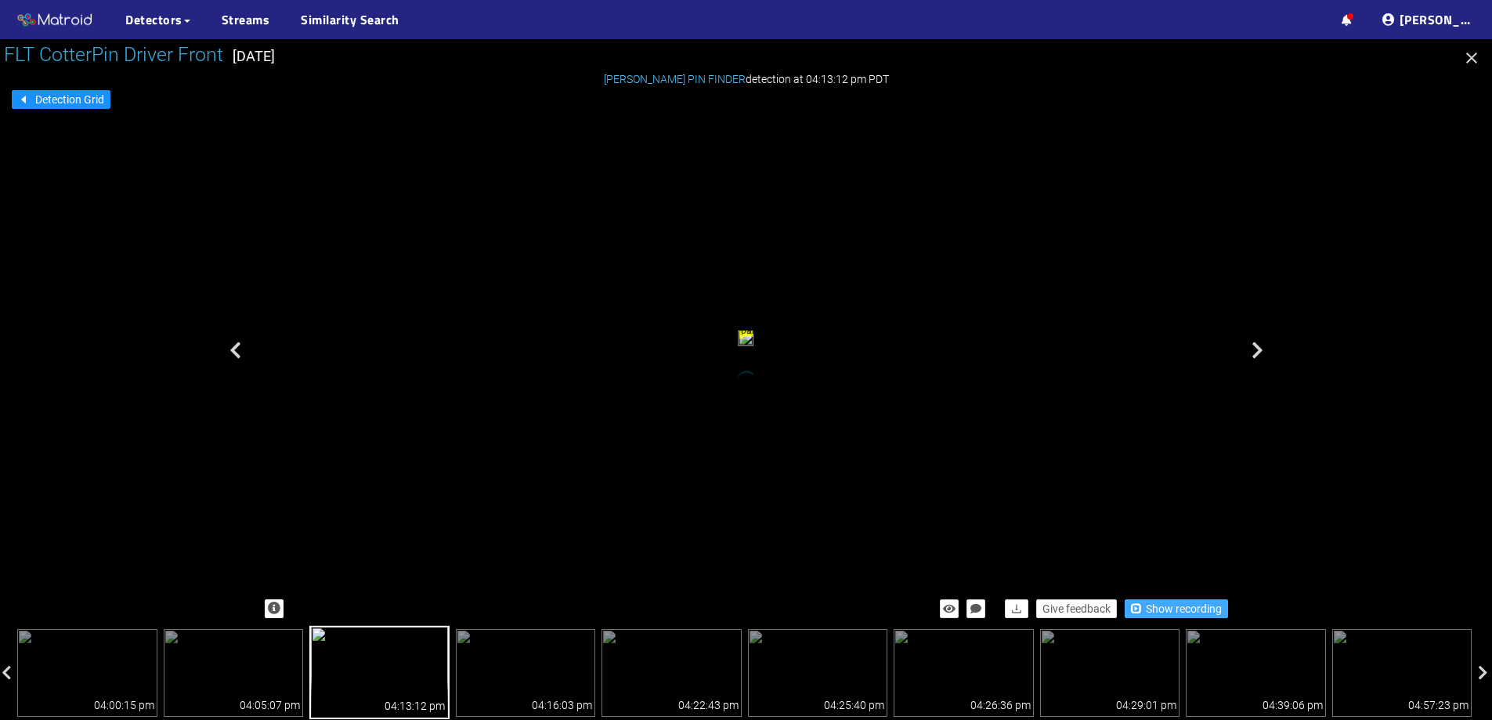
click at [1159, 613] on span "Show recording" at bounding box center [1184, 608] width 76 height 17
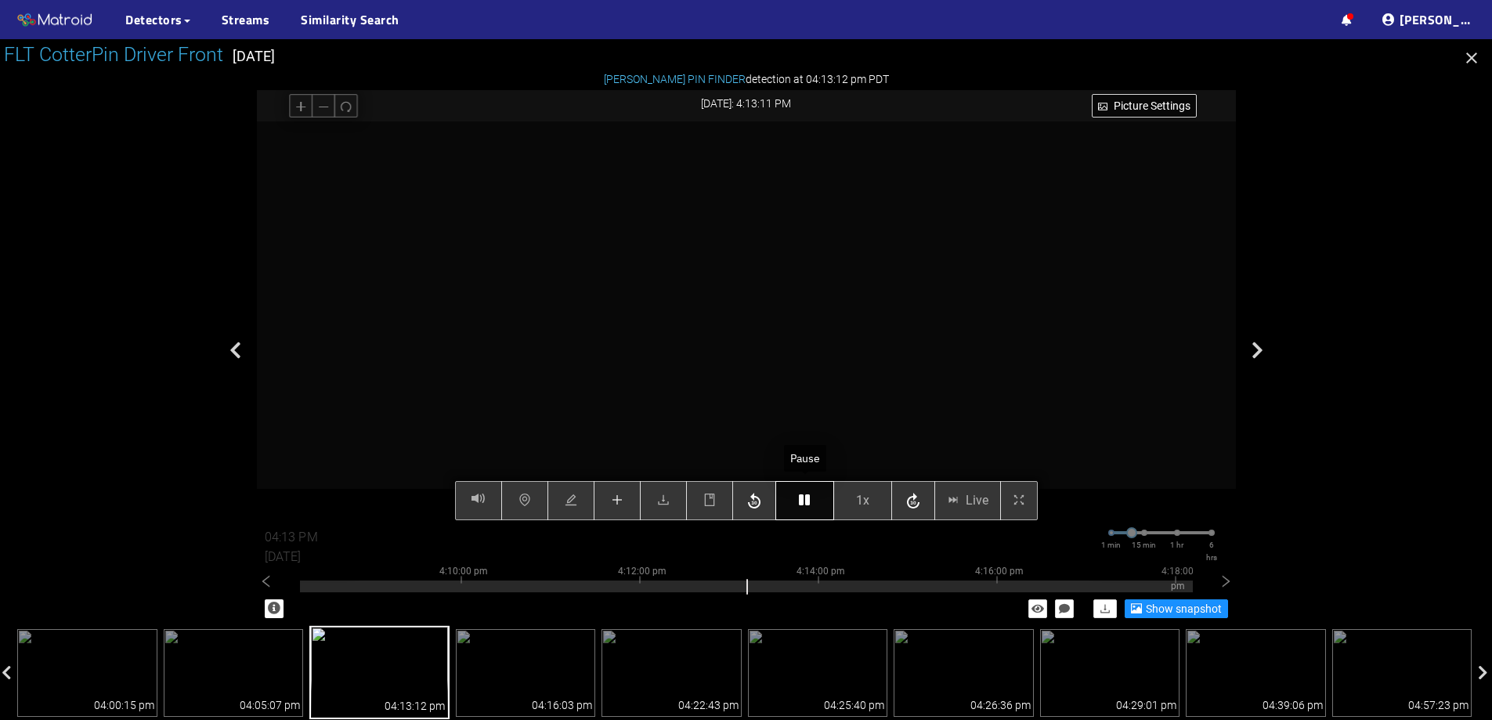
click at [809, 494] on icon "button" at bounding box center [804, 500] width 11 height 13
click at [809, 497] on icon "button" at bounding box center [804, 500] width 11 height 13
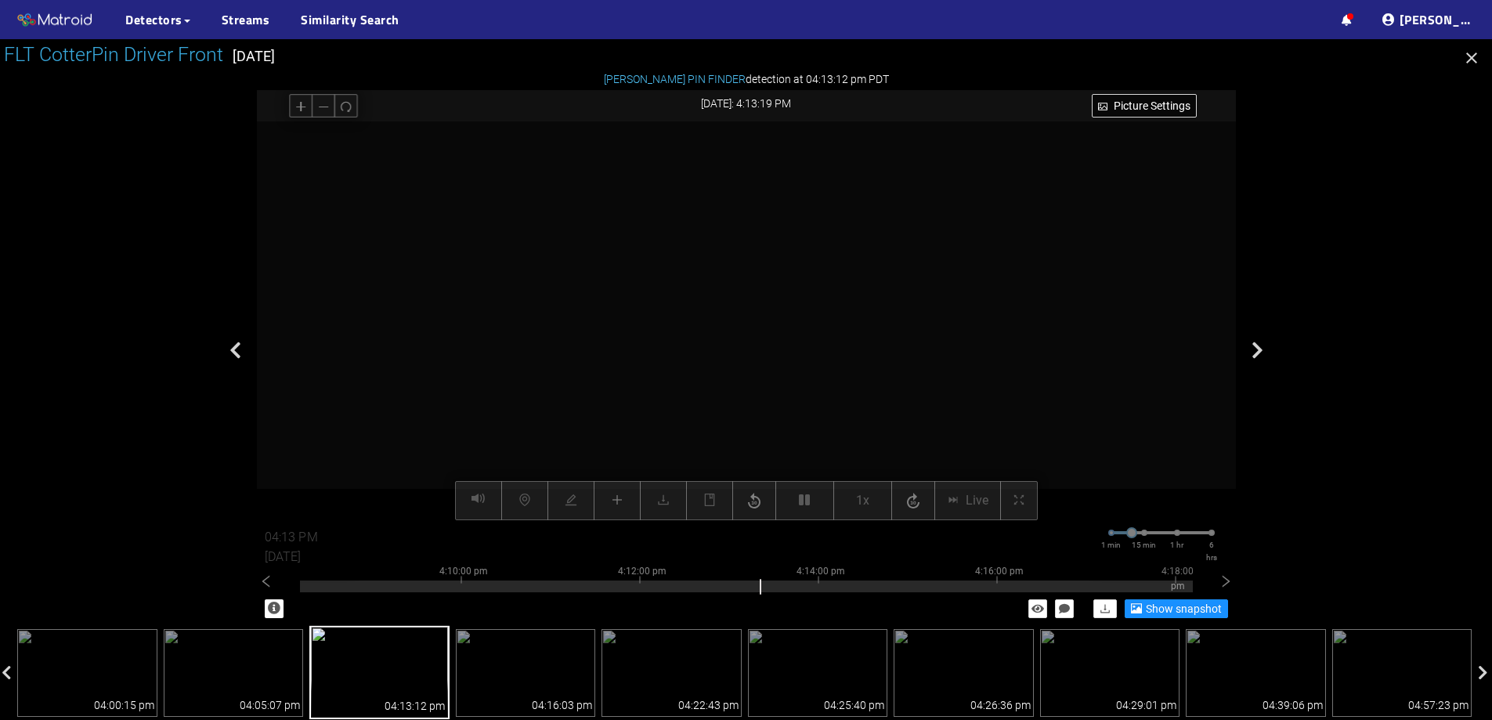
drag, startPoint x: 779, startPoint y: 325, endPoint x: 770, endPoint y: 288, distance: 37.8
click at [770, 288] on video at bounding box center [673, 254] width 2563 height 1282
click at [779, 290] on video at bounding box center [659, 212] width 2563 height 1282
click at [347, 108] on icon "redo" at bounding box center [346, 106] width 12 height 12
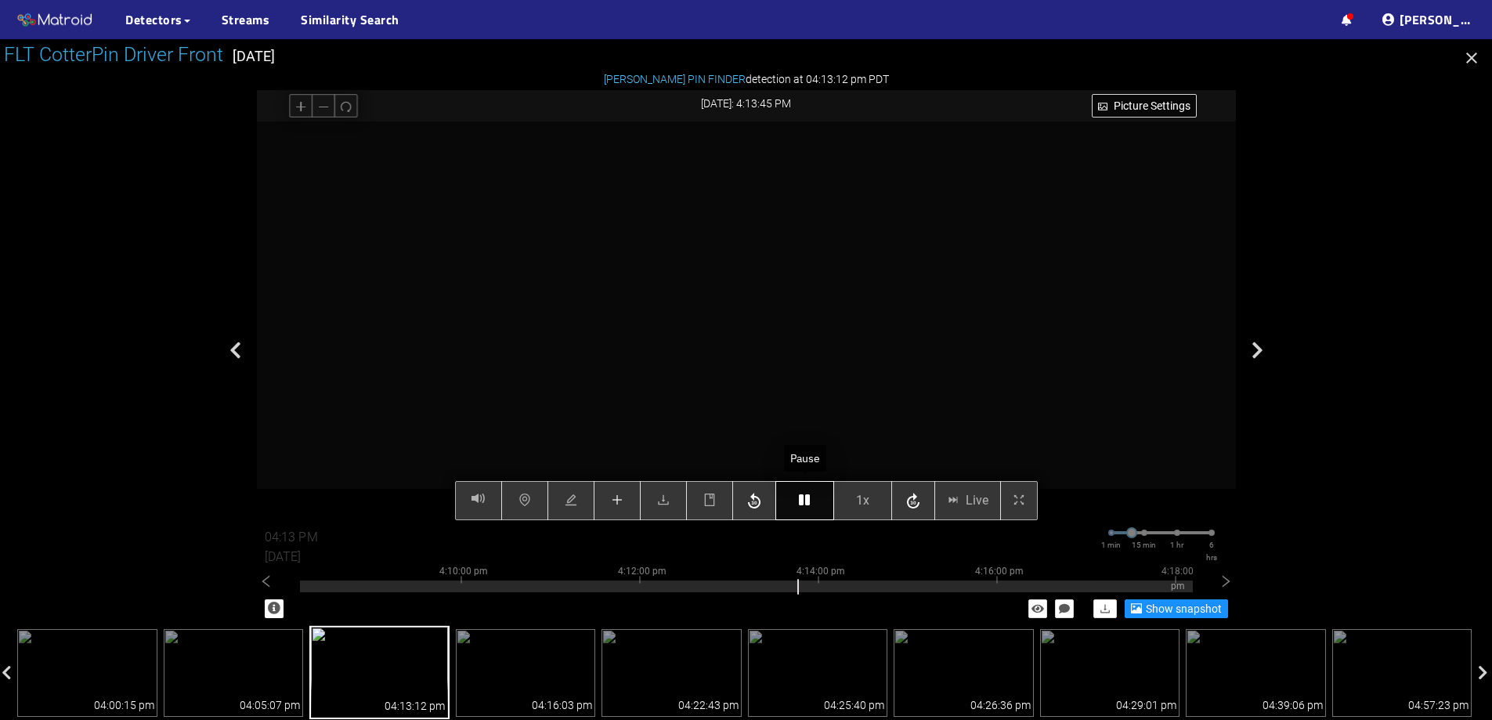
click at [810, 494] on icon "button" at bounding box center [804, 500] width 11 height 13
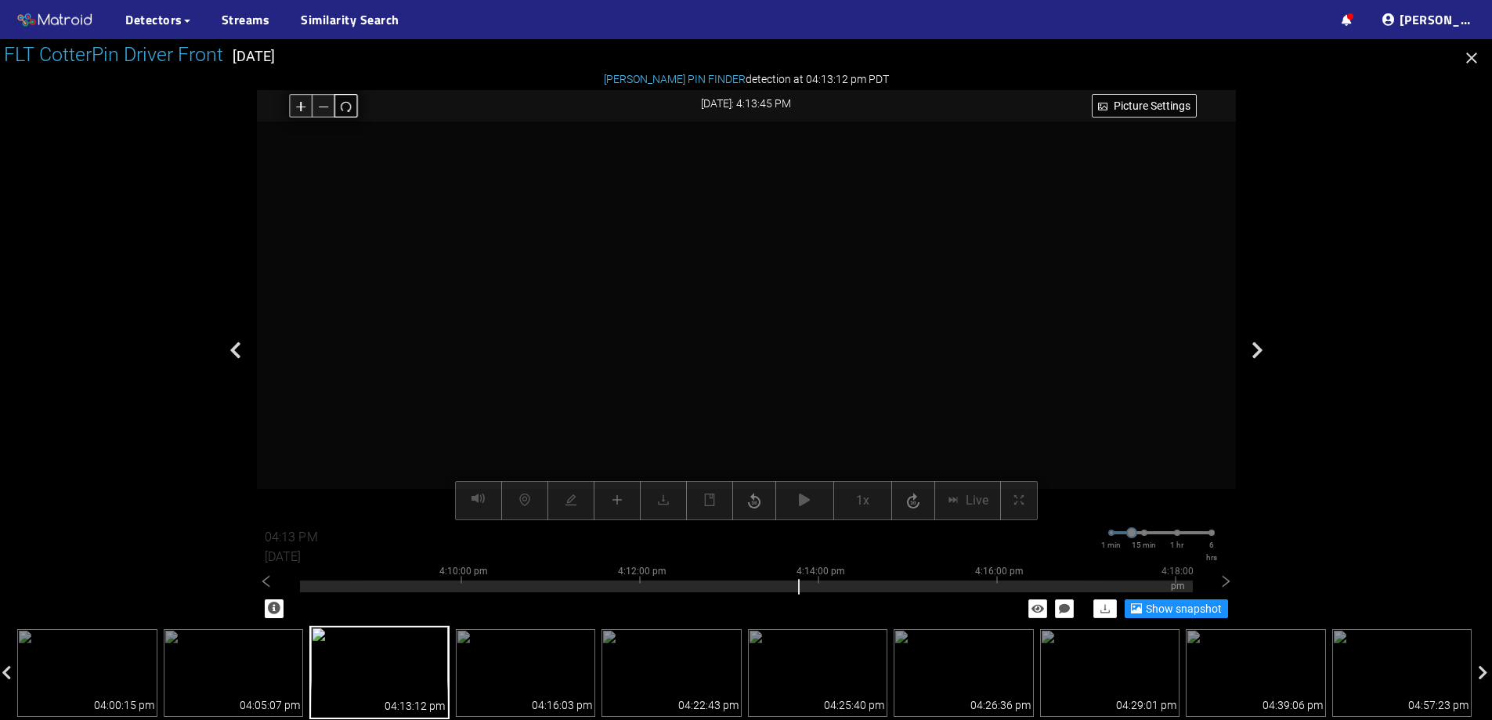
click at [346, 106] on icon "redo" at bounding box center [346, 106] width 12 height 12
click at [617, 497] on div "Picture Settings 1x Live 04:13 PM 08/07/2025 1 min 15 min 1 hr 6 hrs 4:00:00 pm…" at bounding box center [746, 320] width 979 height 399
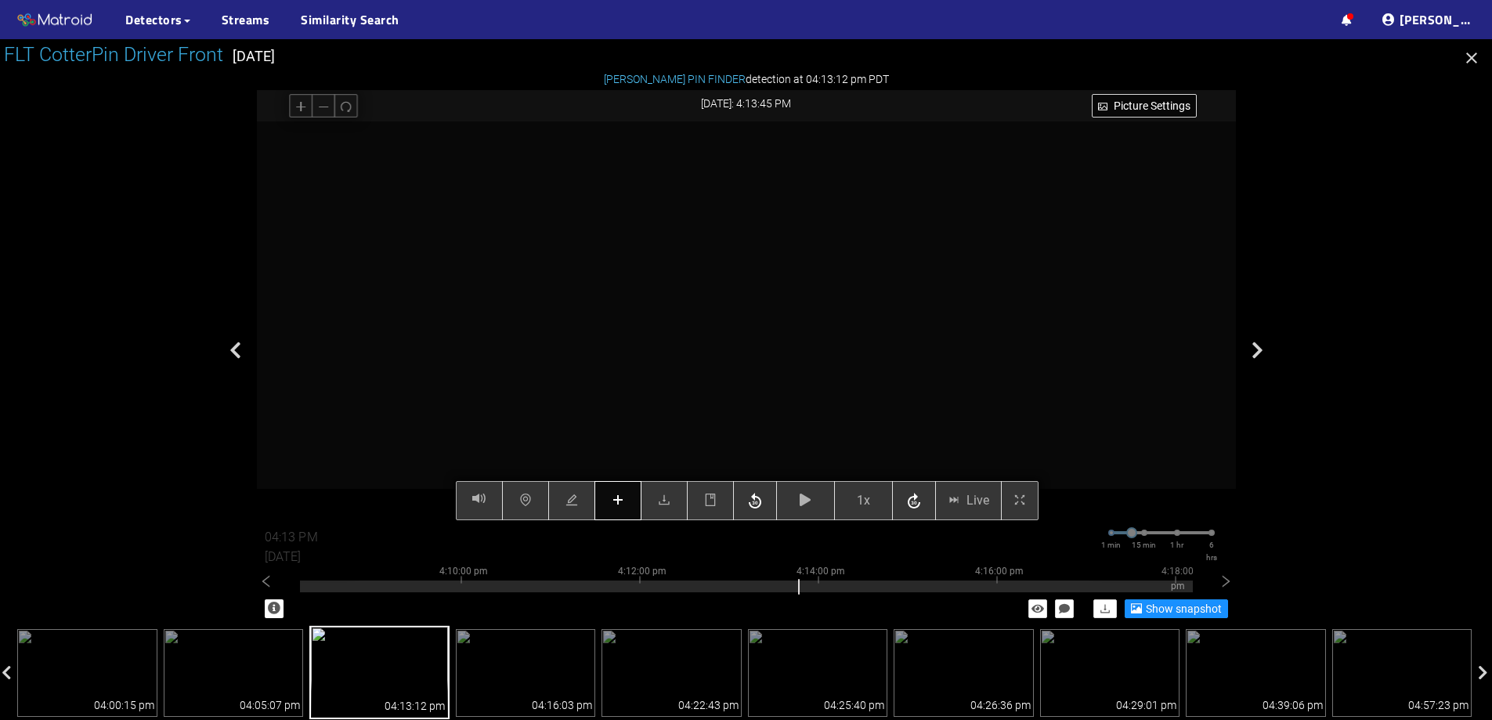
click at [620, 498] on icon "plus" at bounding box center [618, 500] width 13 height 13
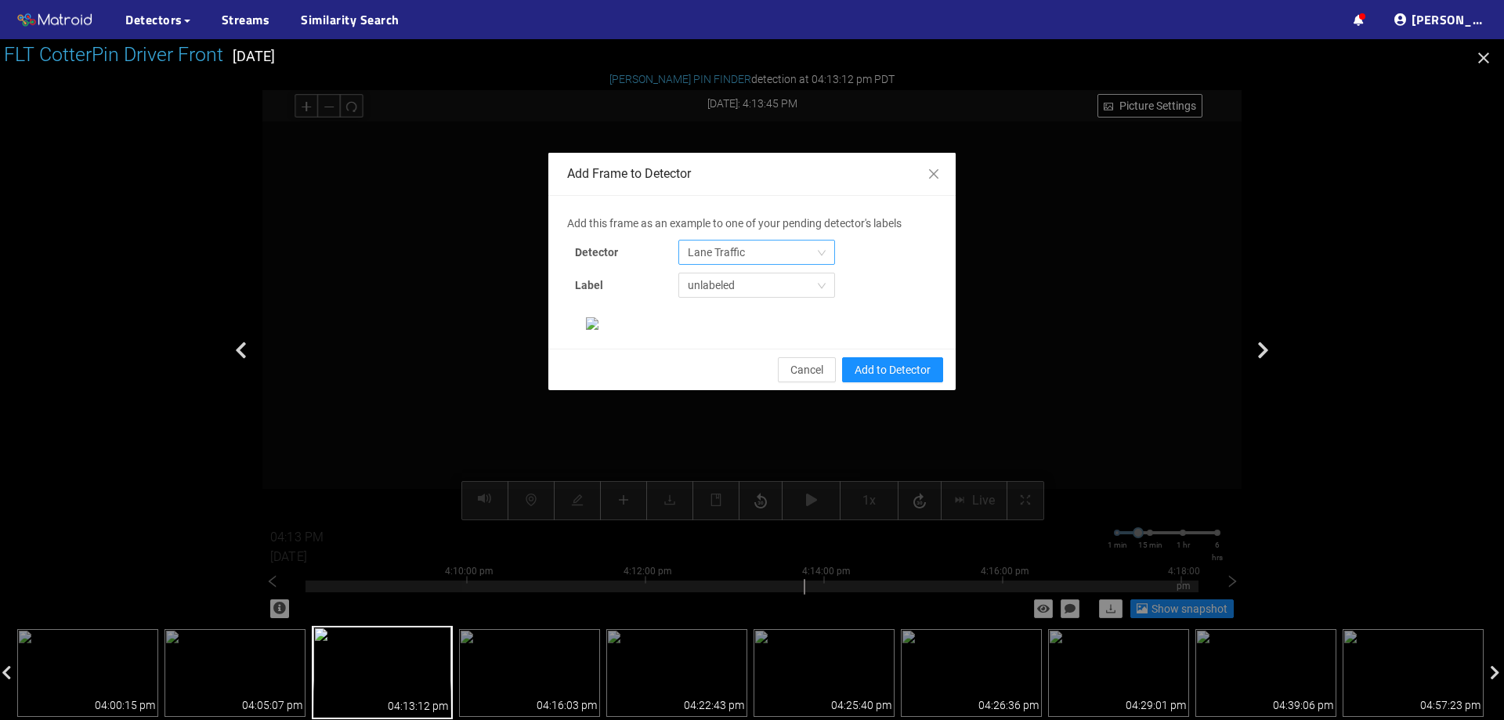
click at [757, 241] on span "Lane Traffic" at bounding box center [757, 253] width 138 height 24
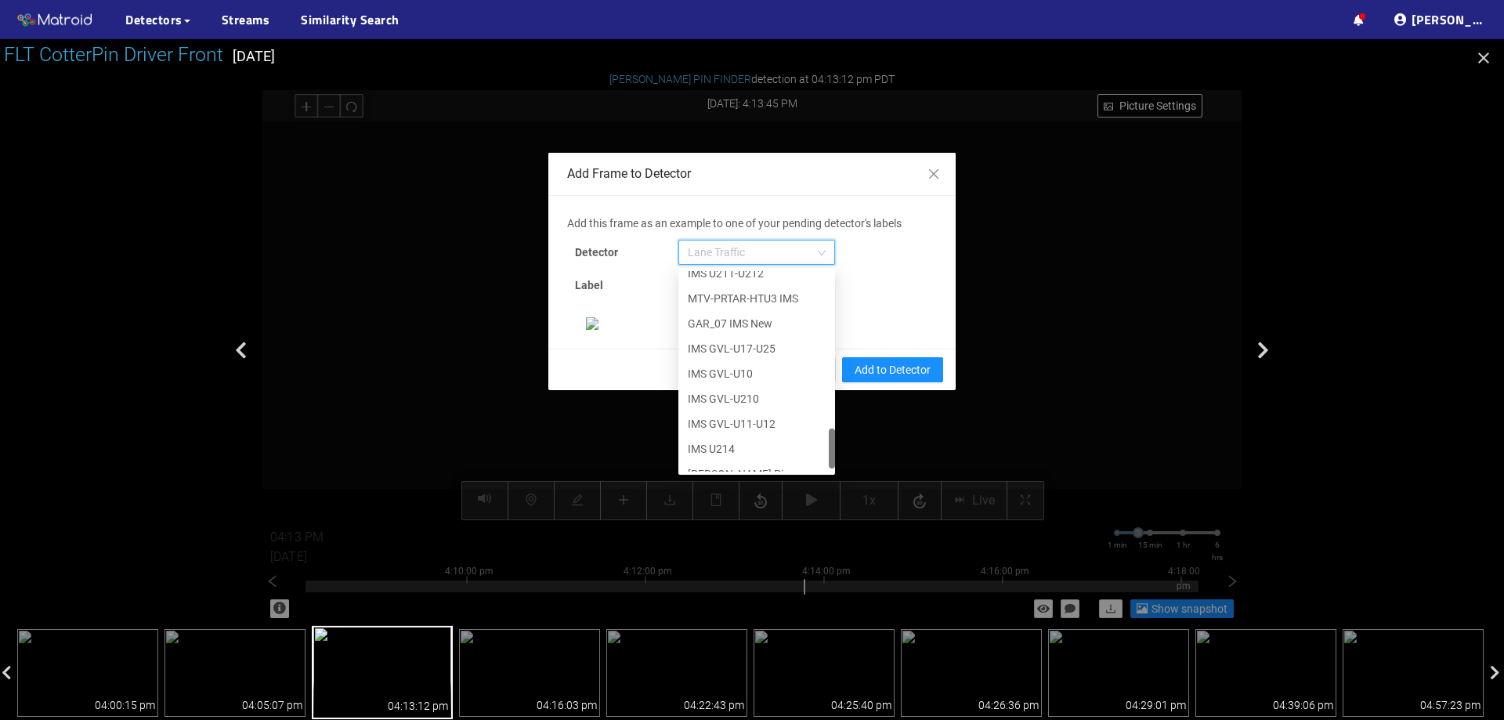
scroll to position [802, 0]
drag, startPoint x: 827, startPoint y: 289, endPoint x: 823, endPoint y: 459, distance: 170.1
click at [829, 459] on div at bounding box center [832, 452] width 6 height 40
click at [781, 461] on div "[PERSON_NAME] Pin" at bounding box center [757, 458] width 138 height 17
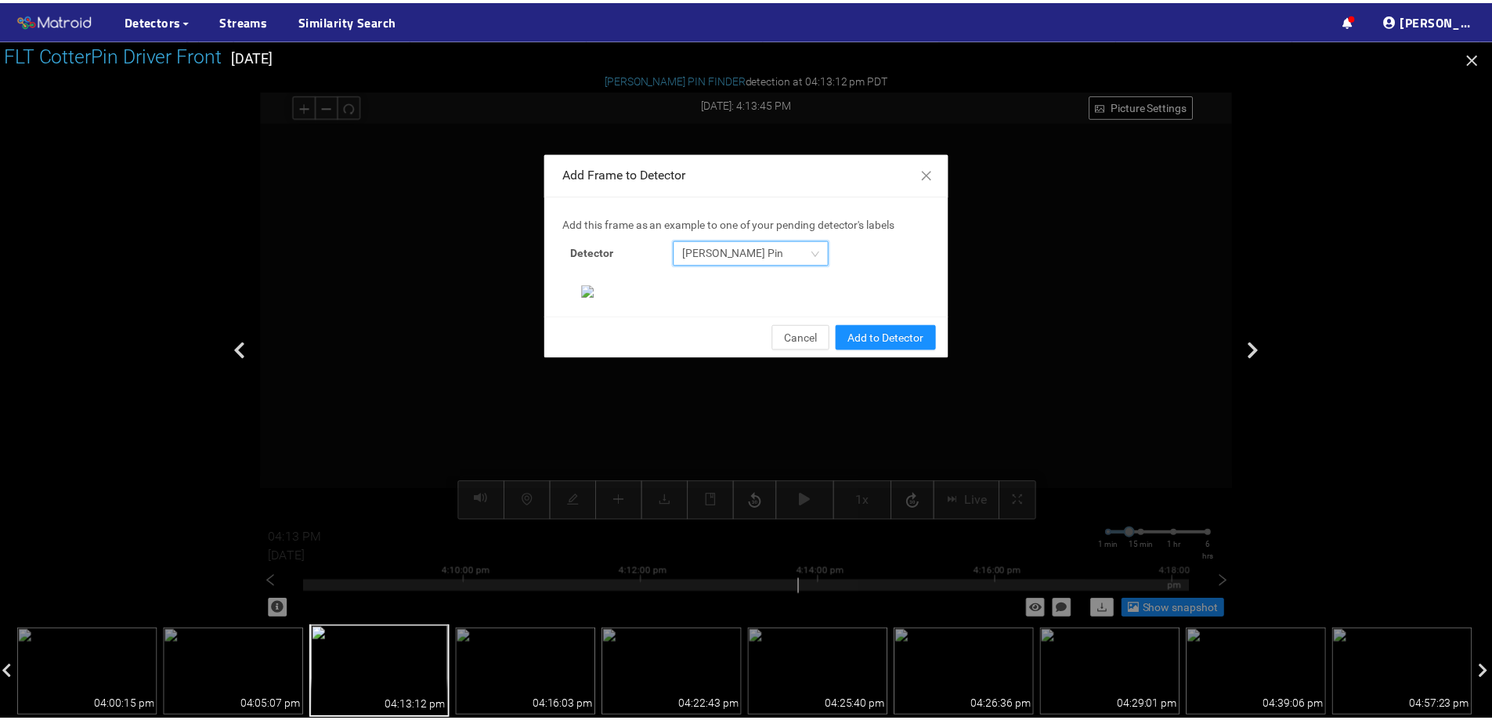
scroll to position [329, 0]
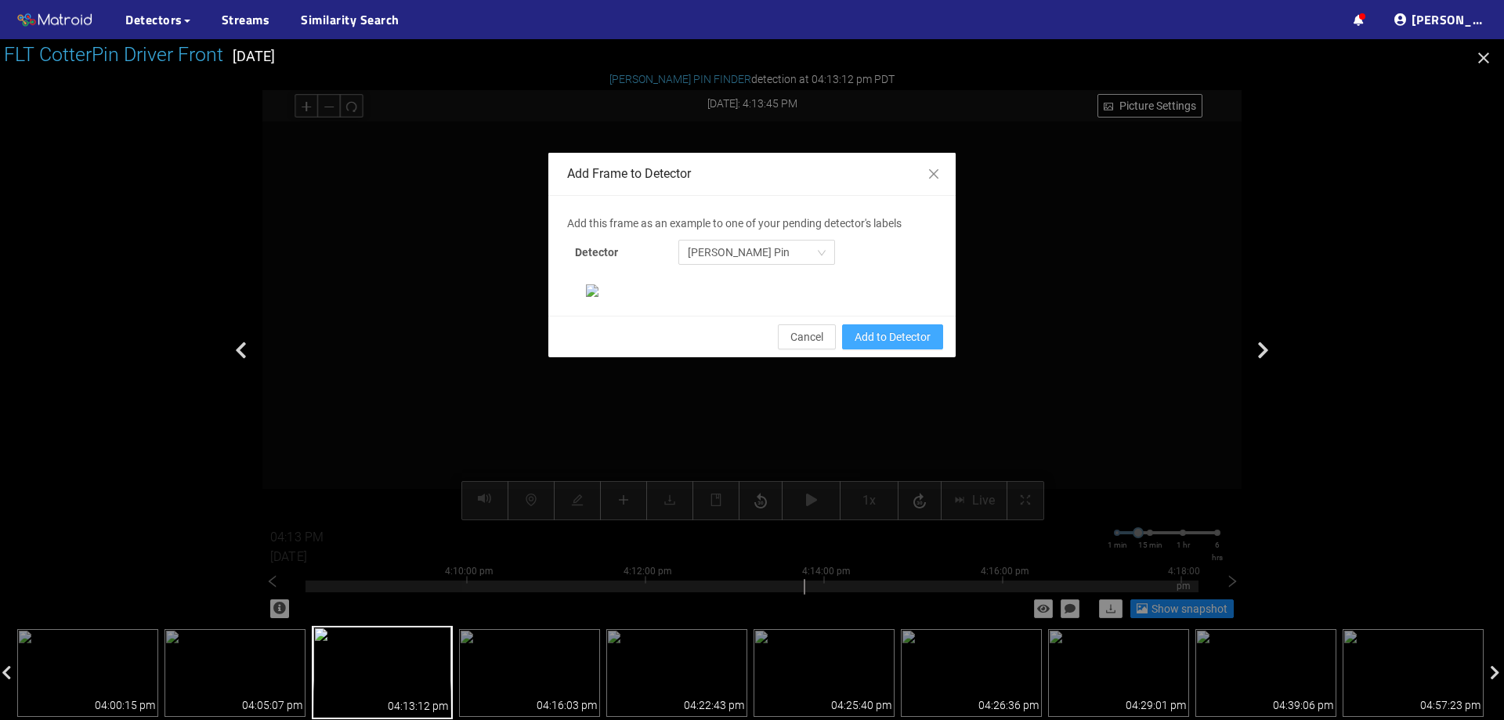
click at [906, 346] on span "Add to Detector" at bounding box center [893, 336] width 76 height 17
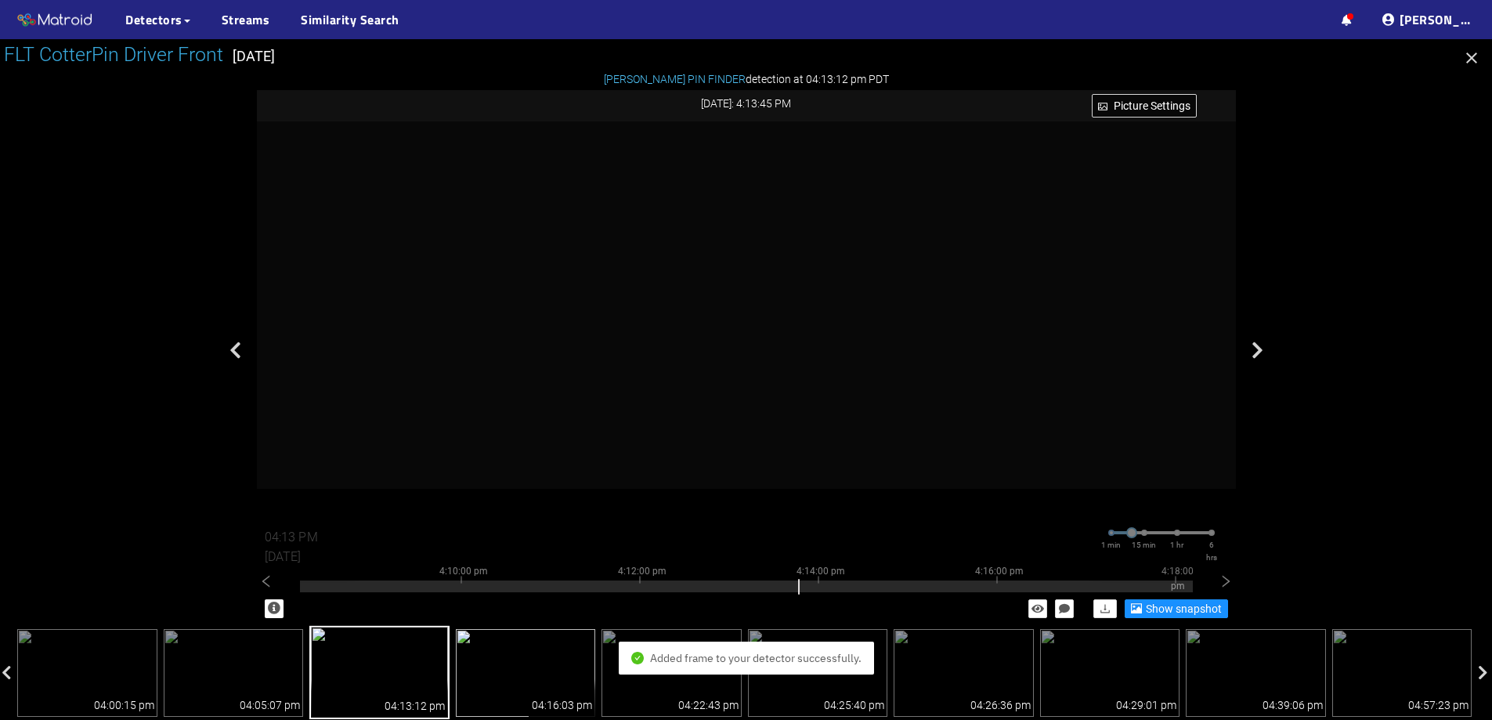
click at [527, 658] on img at bounding box center [526, 673] width 140 height 88
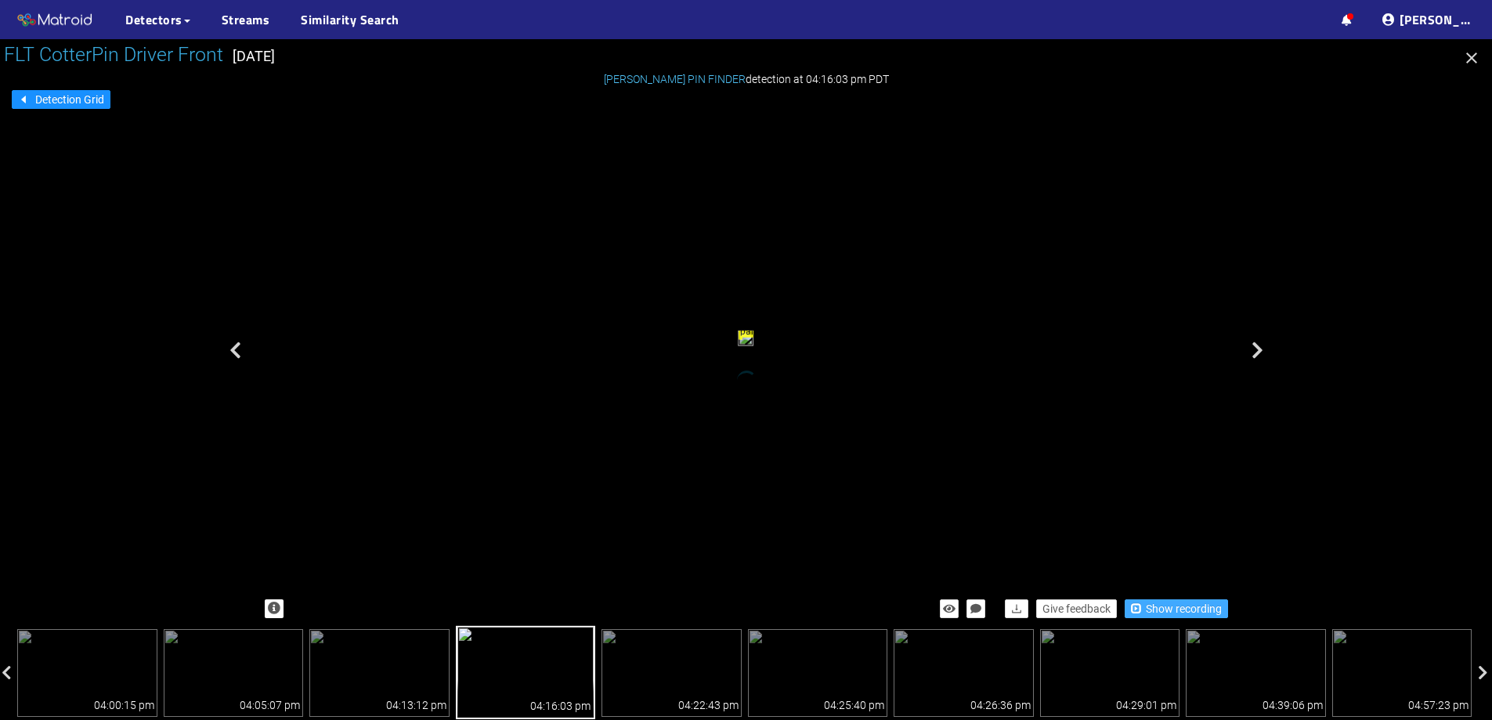
click at [1160, 610] on span "Show recording" at bounding box center [1184, 608] width 76 height 17
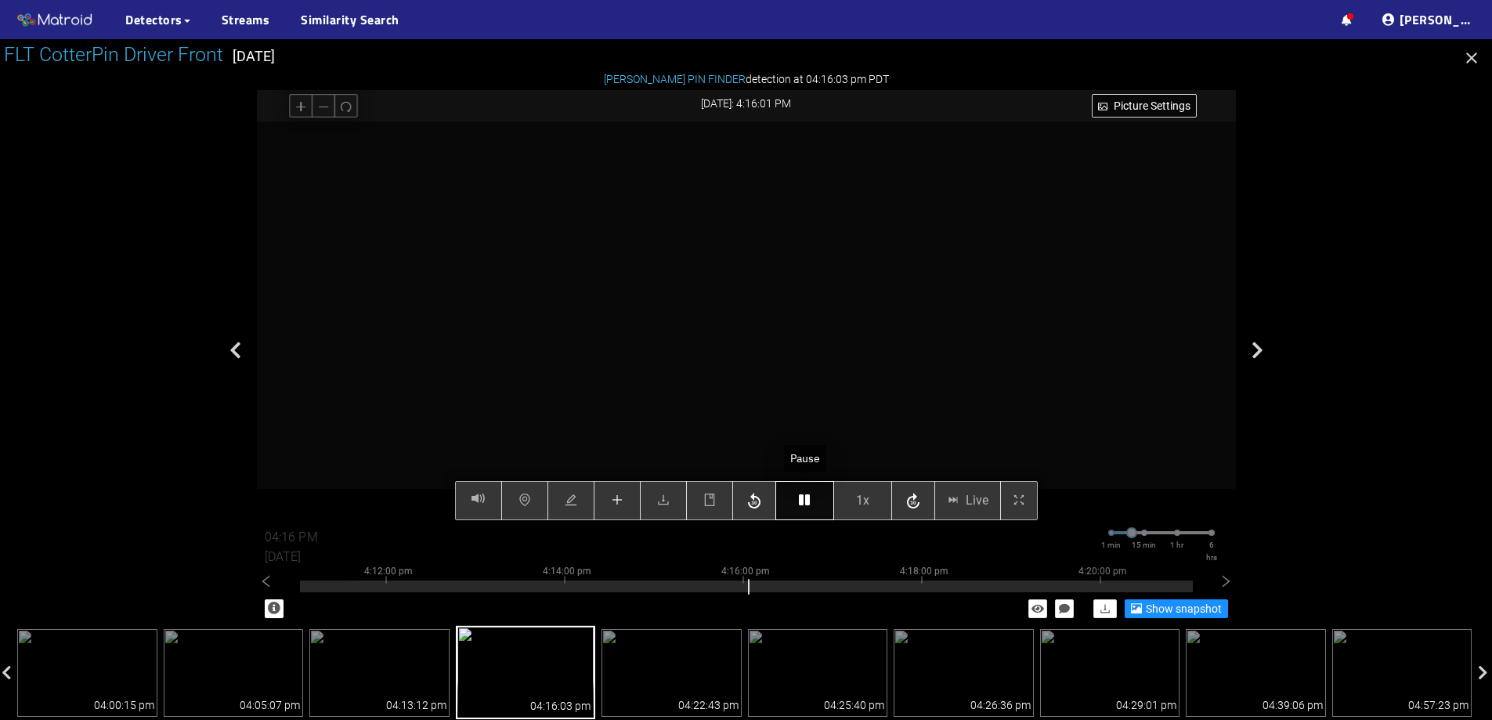
click at [804, 502] on icon "button" at bounding box center [804, 500] width 11 height 13
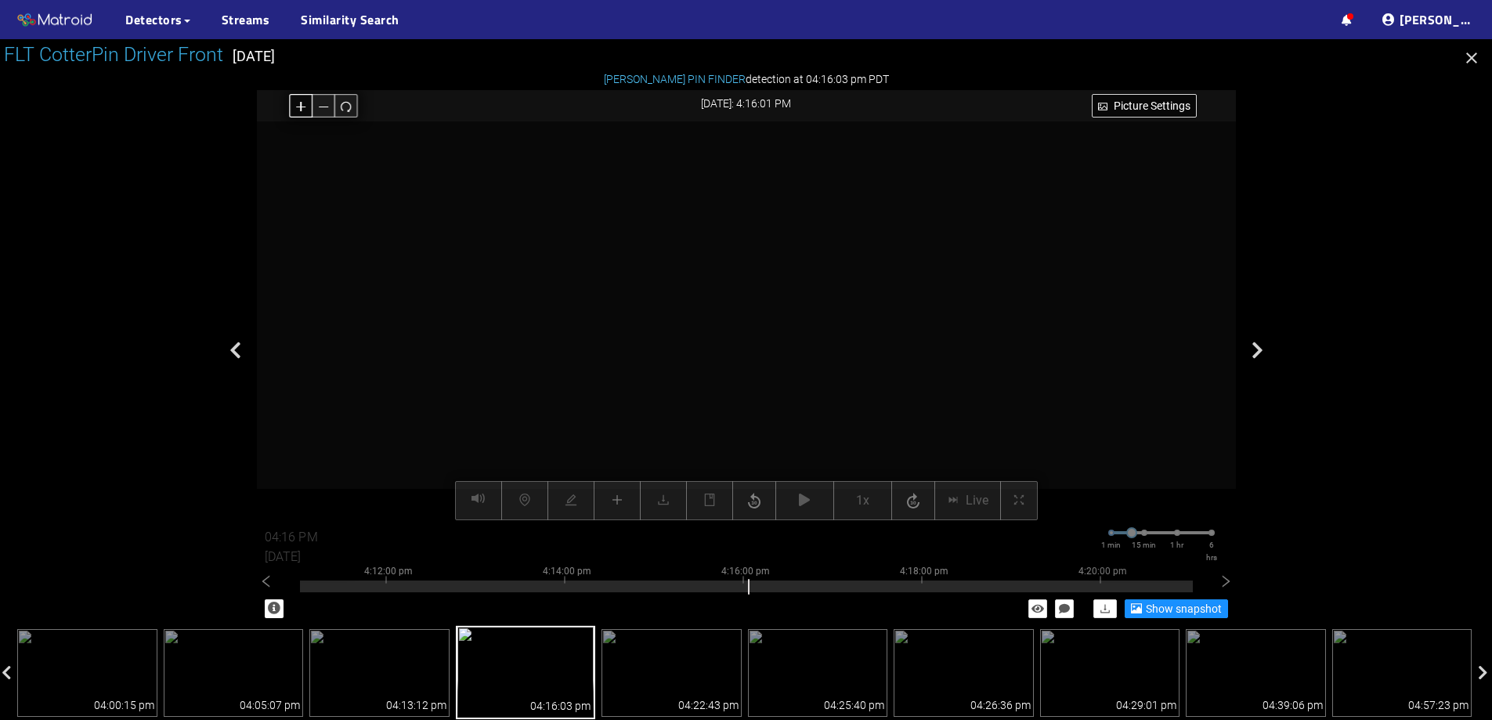
click at [296, 107] on icon "plus" at bounding box center [301, 106] width 12 height 12
click at [343, 107] on icon "redo" at bounding box center [346, 106] width 12 height 12
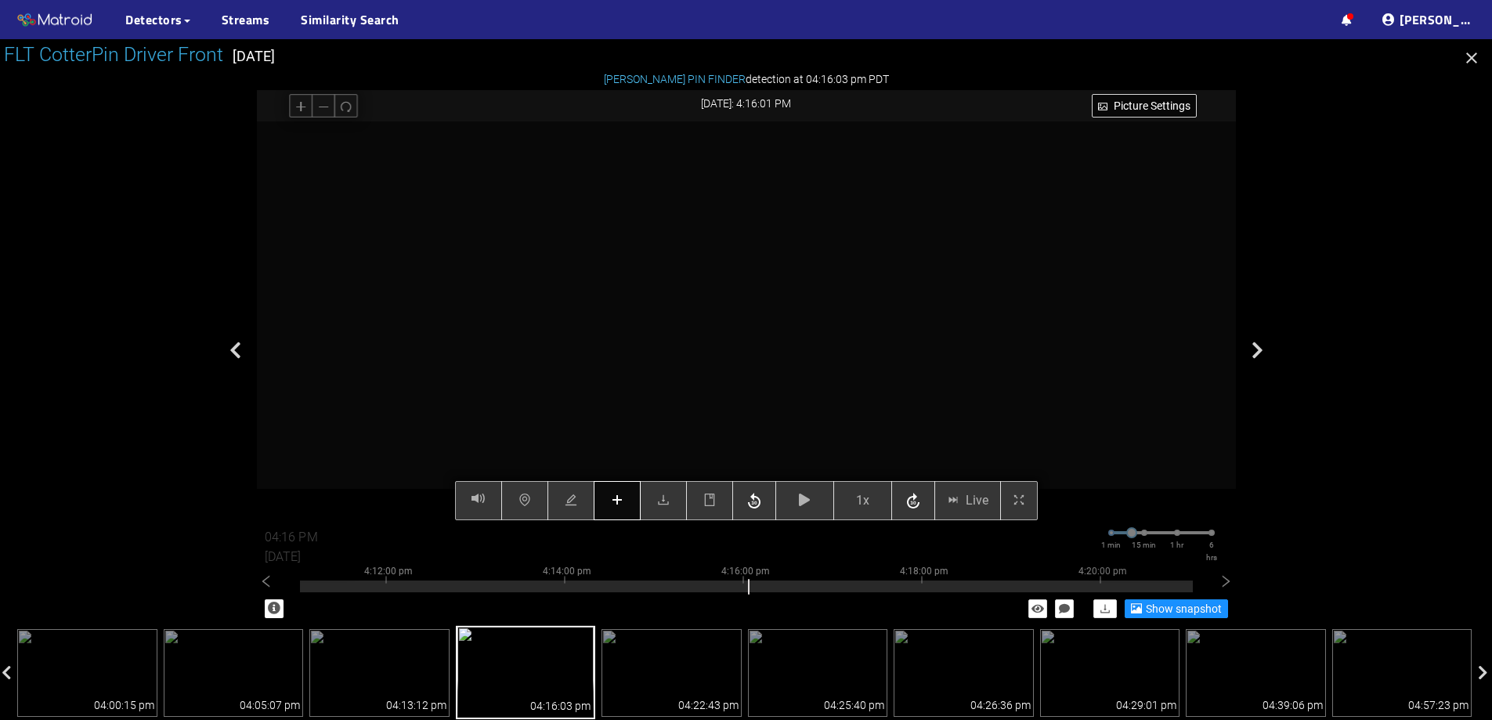
click at [619, 496] on icon "plus" at bounding box center [617, 500] width 13 height 13
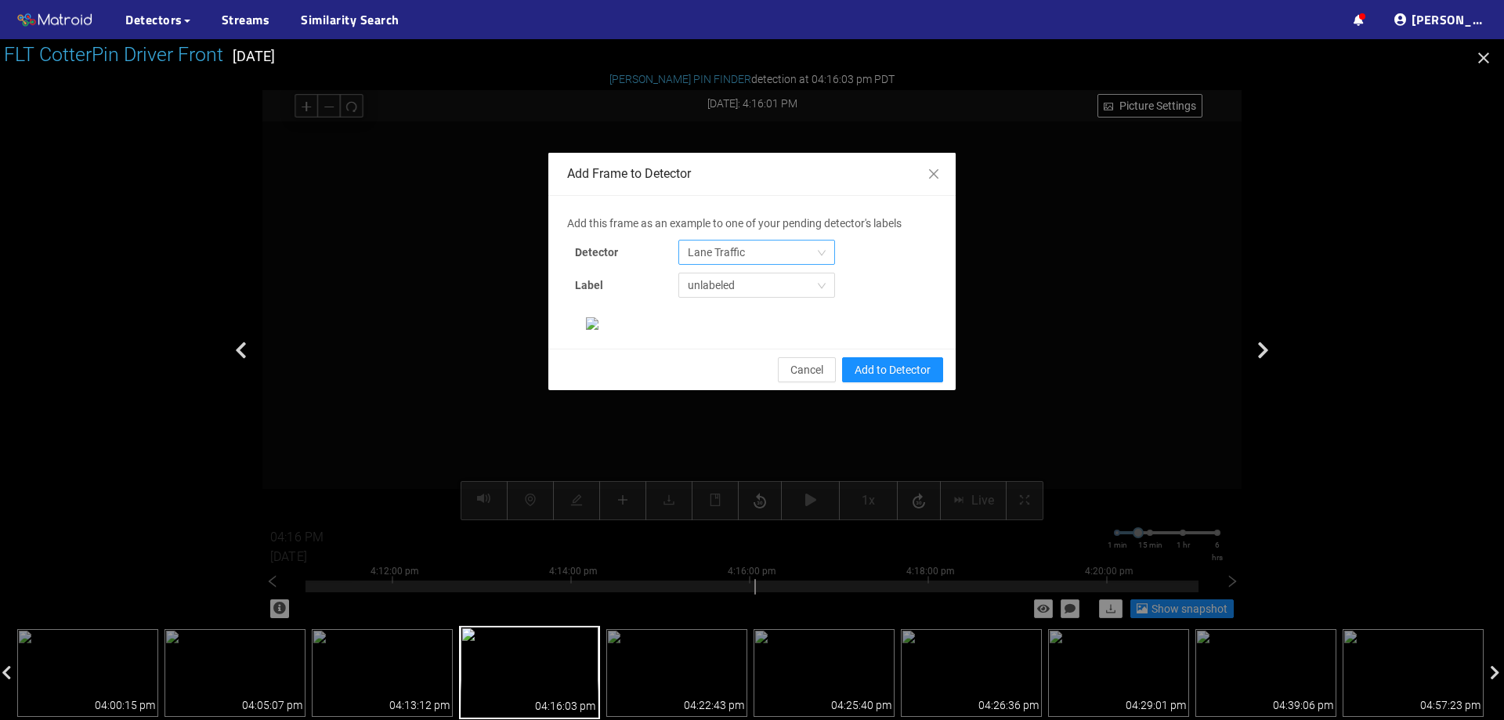
click at [751, 252] on span "Lane Traffic" at bounding box center [757, 253] width 138 height 24
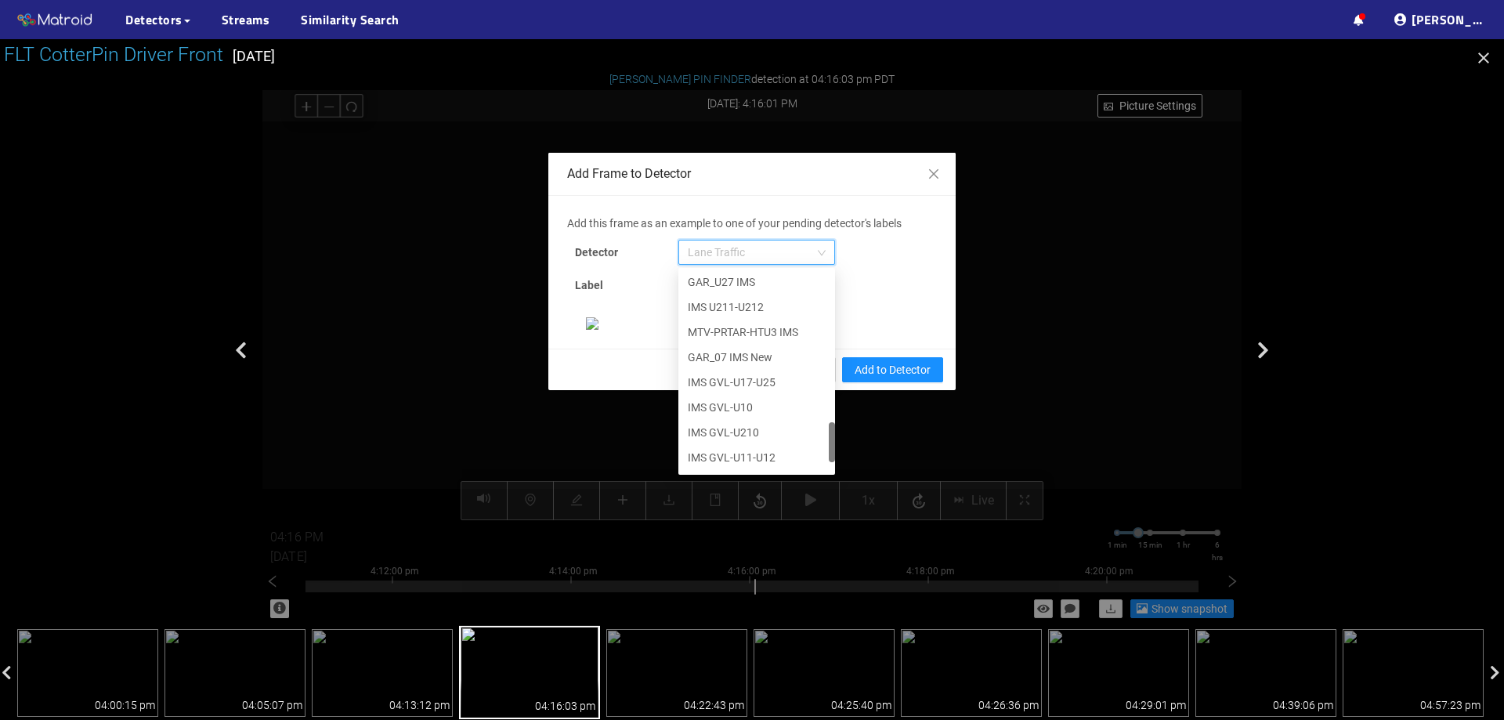
scroll to position [802, 0]
drag, startPoint x: 827, startPoint y: 293, endPoint x: 834, endPoint y: 468, distance: 174.8
click at [834, 330] on div "Add this frame as an example to one of your pending detector's labels Detector …" at bounding box center [752, 272] width 370 height 115
click at [773, 464] on div "[PERSON_NAME] Pin" at bounding box center [757, 458] width 138 height 17
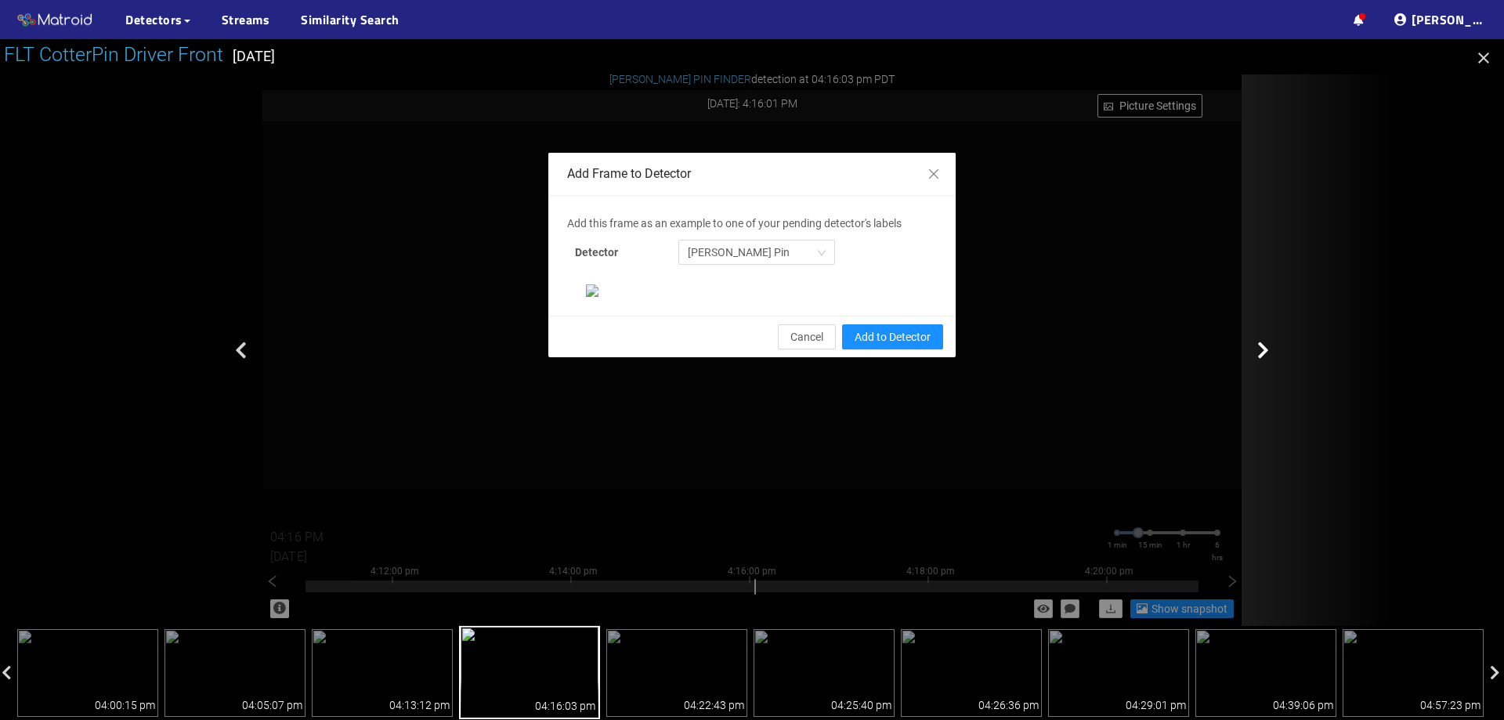
drag, startPoint x: 1334, startPoint y: 302, endPoint x: 1344, endPoint y: 345, distance: 44.3
click at [1344, 345] on div at bounding box center [1320, 350] width 157 height 552
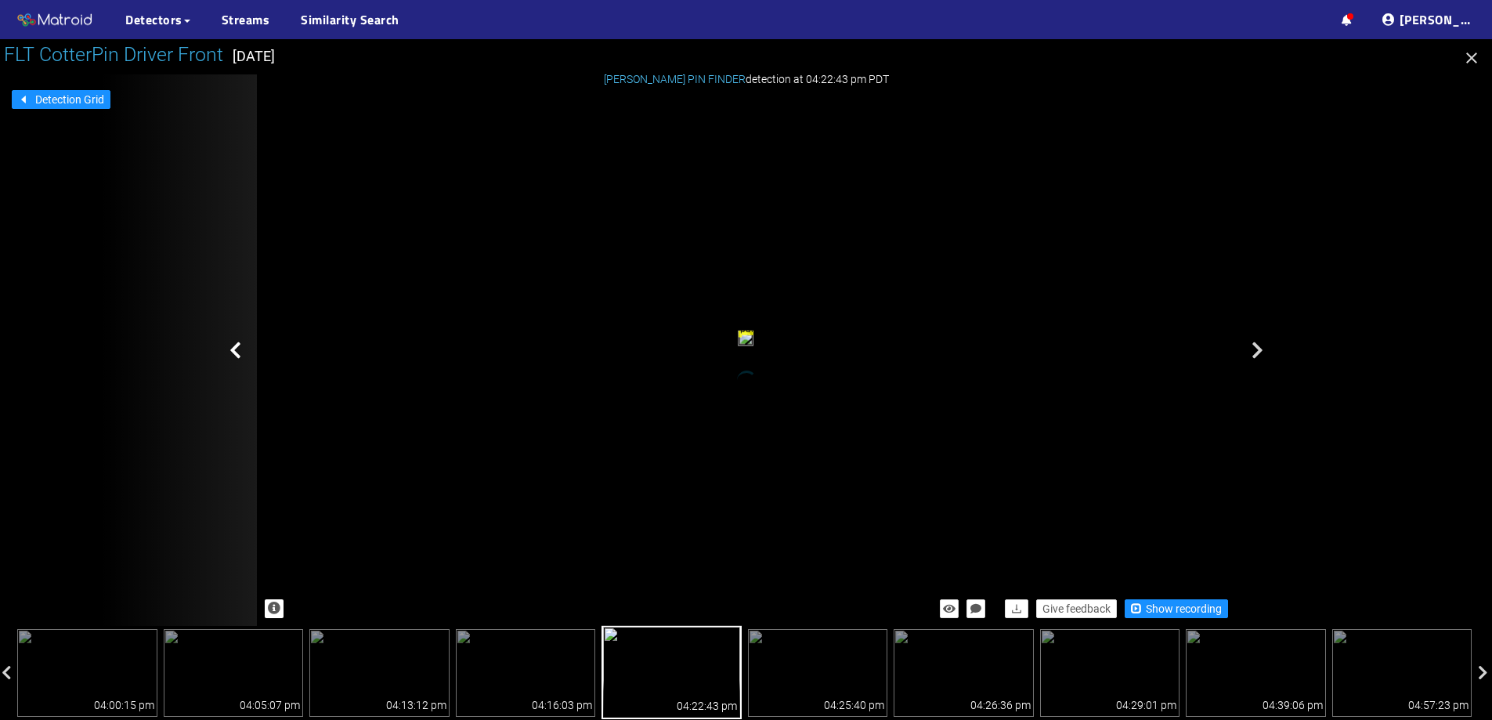
click at [230, 346] on icon at bounding box center [236, 350] width 12 height 19
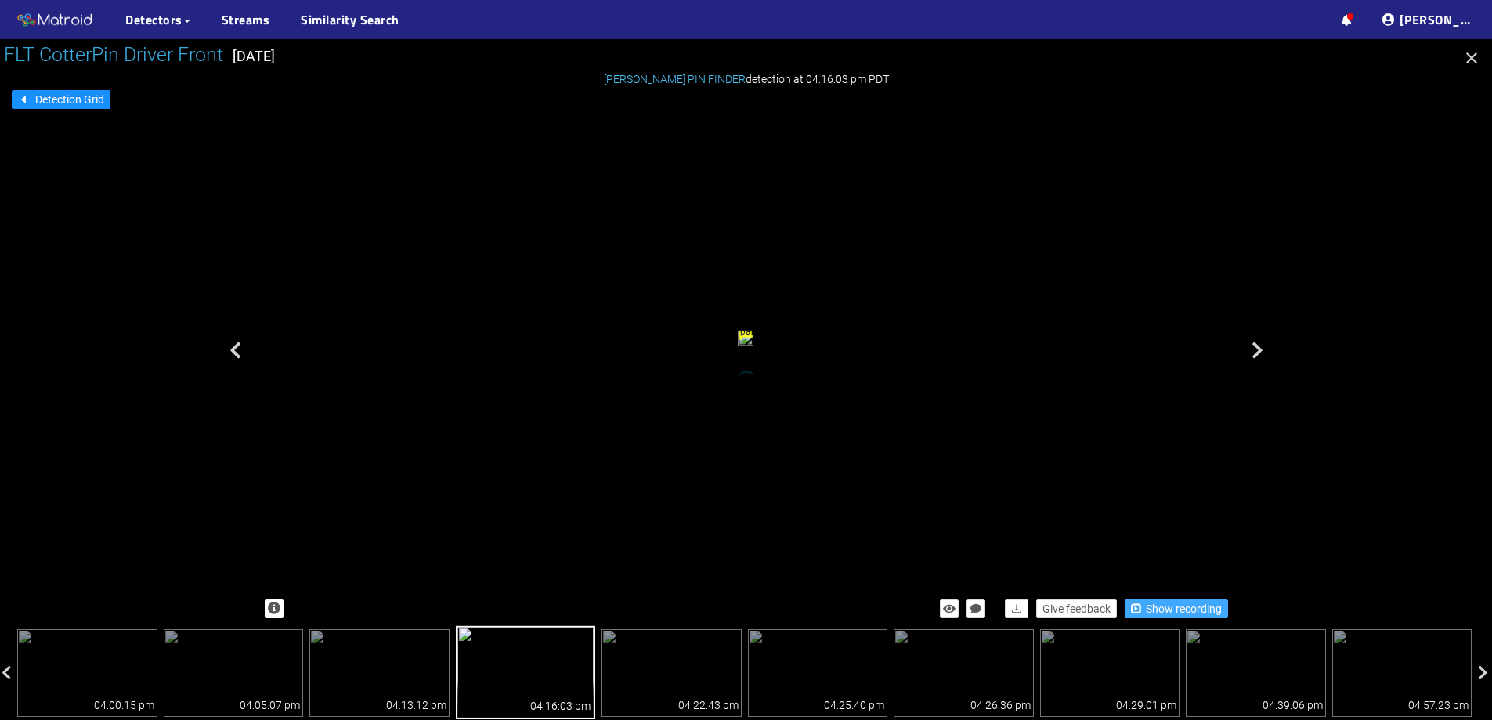
click at [1208, 610] on span "Show recording" at bounding box center [1184, 608] width 76 height 17
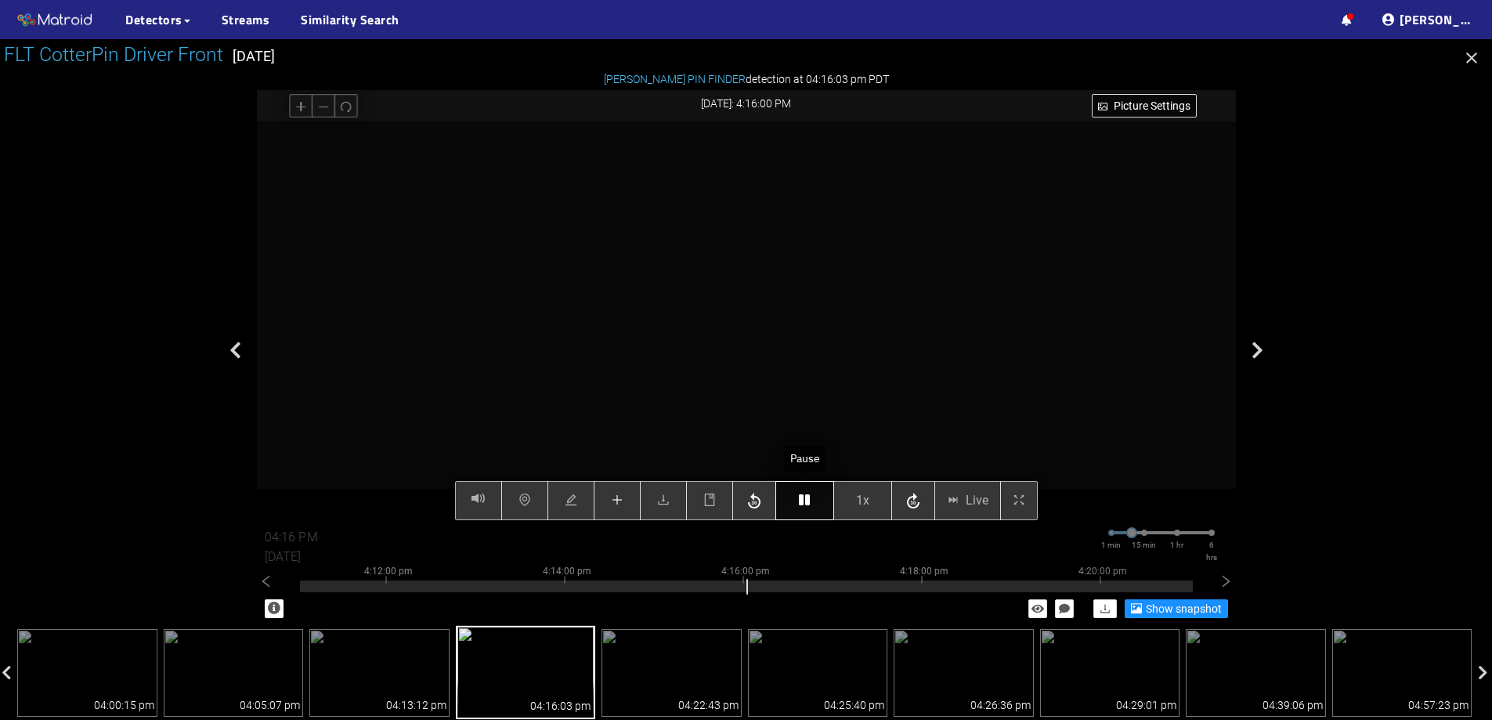
click at [791, 506] on button "button" at bounding box center [805, 500] width 59 height 39
click at [613, 499] on icon "plus" at bounding box center [617, 500] width 13 height 13
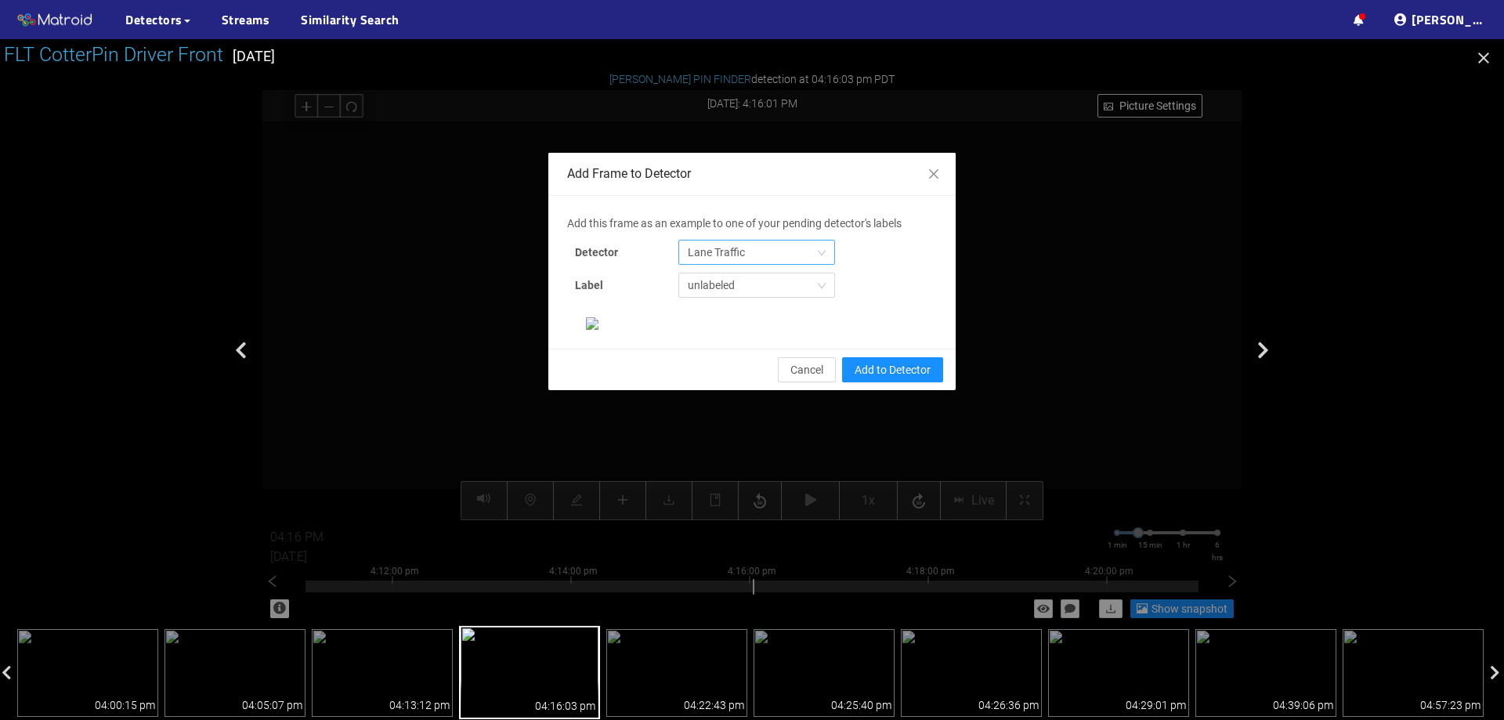
click at [767, 257] on span "Lane Traffic" at bounding box center [757, 253] width 138 height 24
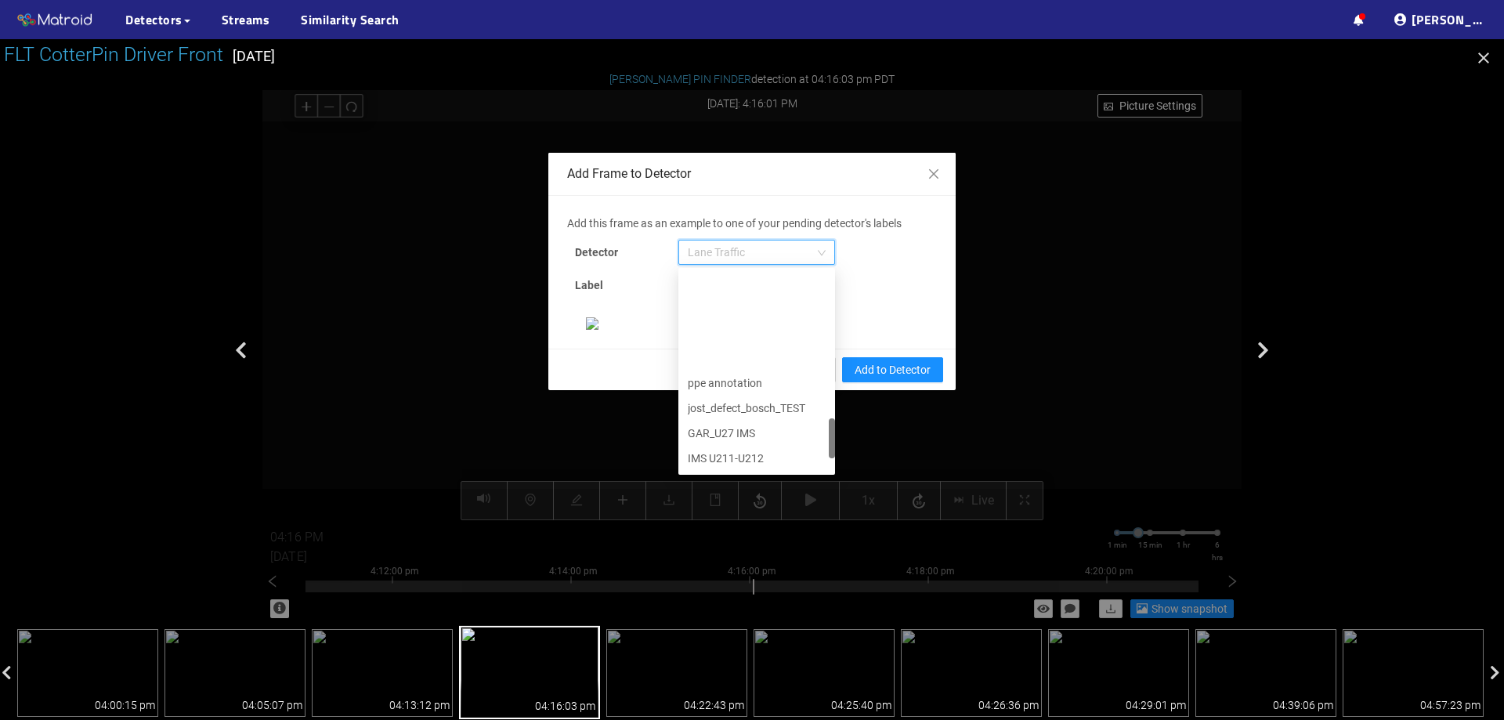
scroll to position [802, 0]
drag, startPoint x: 827, startPoint y: 293, endPoint x: 818, endPoint y: 464, distance: 171.1
click at [818, 464] on div "ppe annotation jost_defect_bosch_TEST GAR_U27 IMS IMS U211-U212 MTV-PRTAR-HTU3 …" at bounding box center [756, 371] width 157 height 201
click at [729, 458] on div "[PERSON_NAME] Pin" at bounding box center [757, 458] width 138 height 17
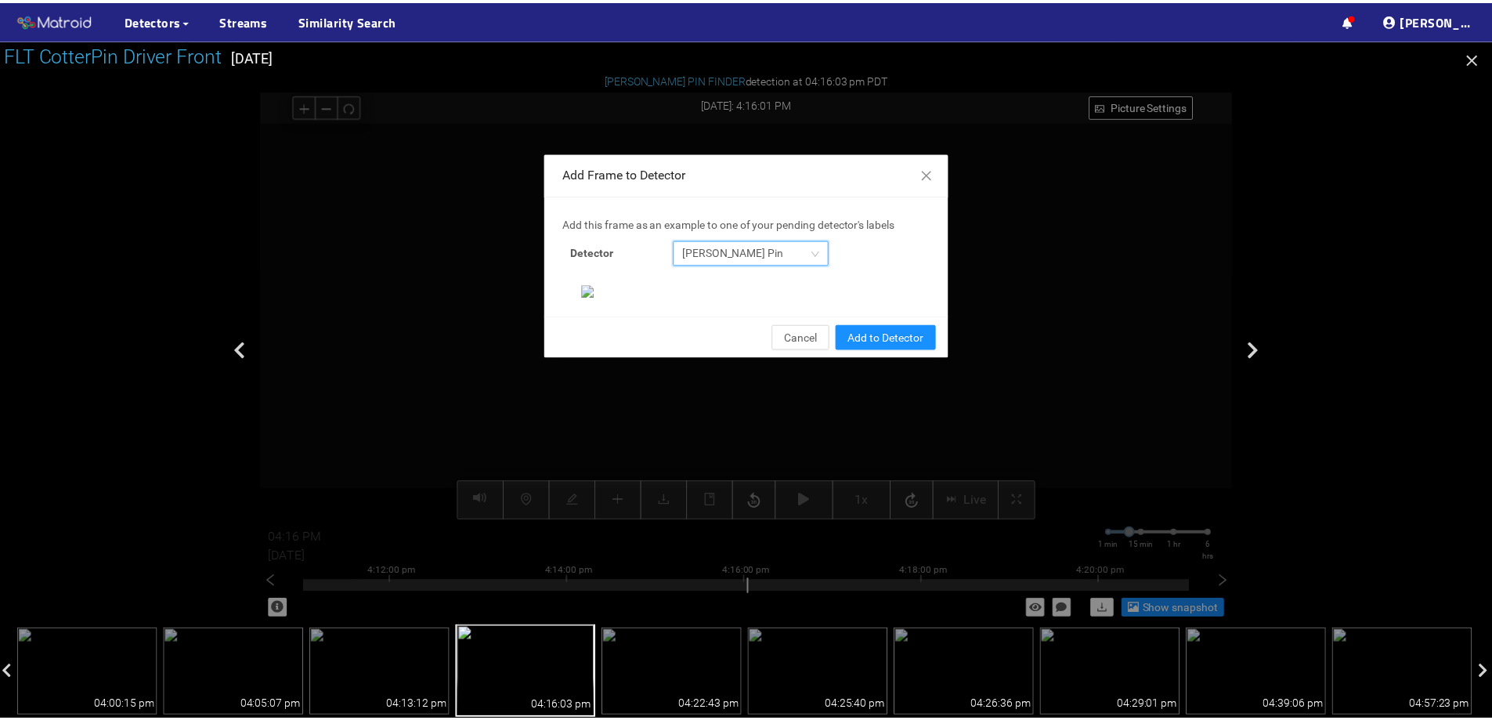
scroll to position [329, 0]
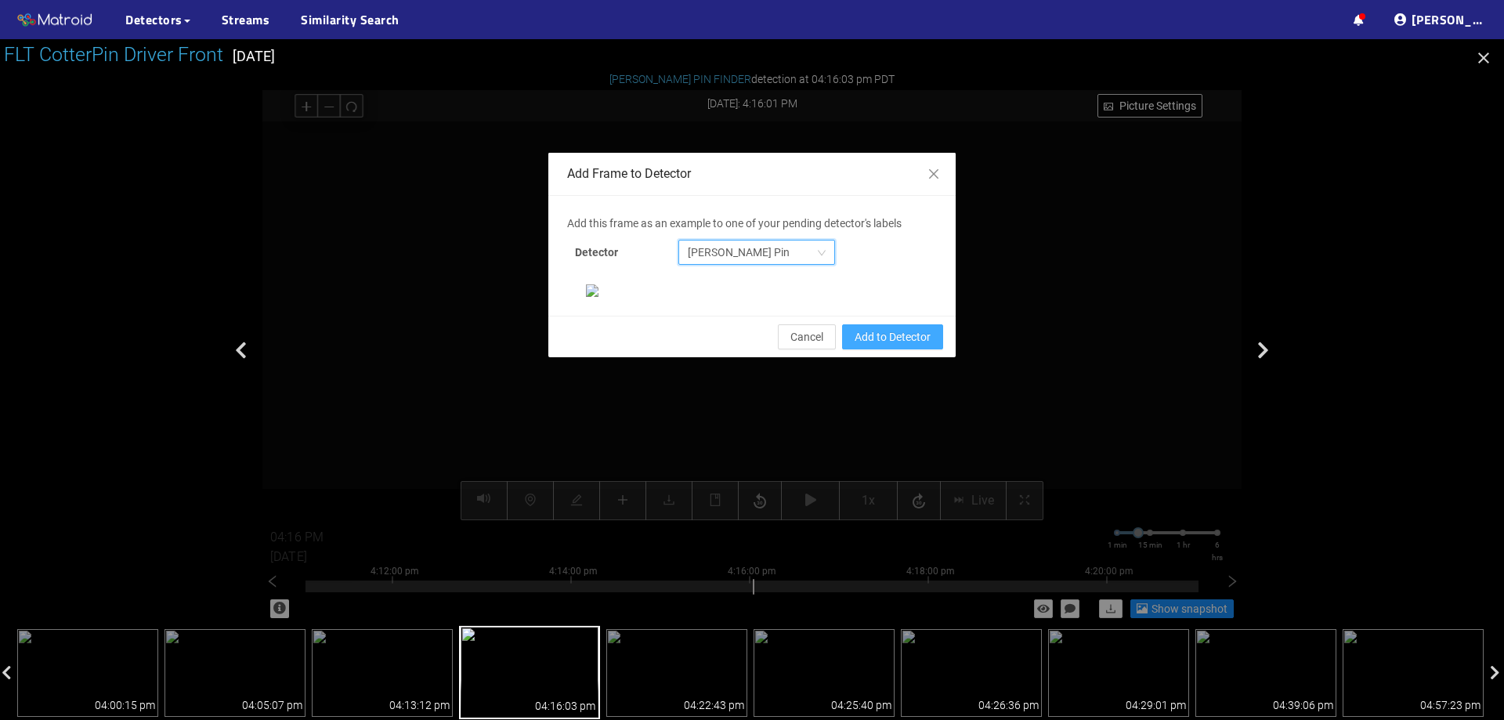
click at [909, 346] on span "Add to Detector" at bounding box center [893, 336] width 76 height 17
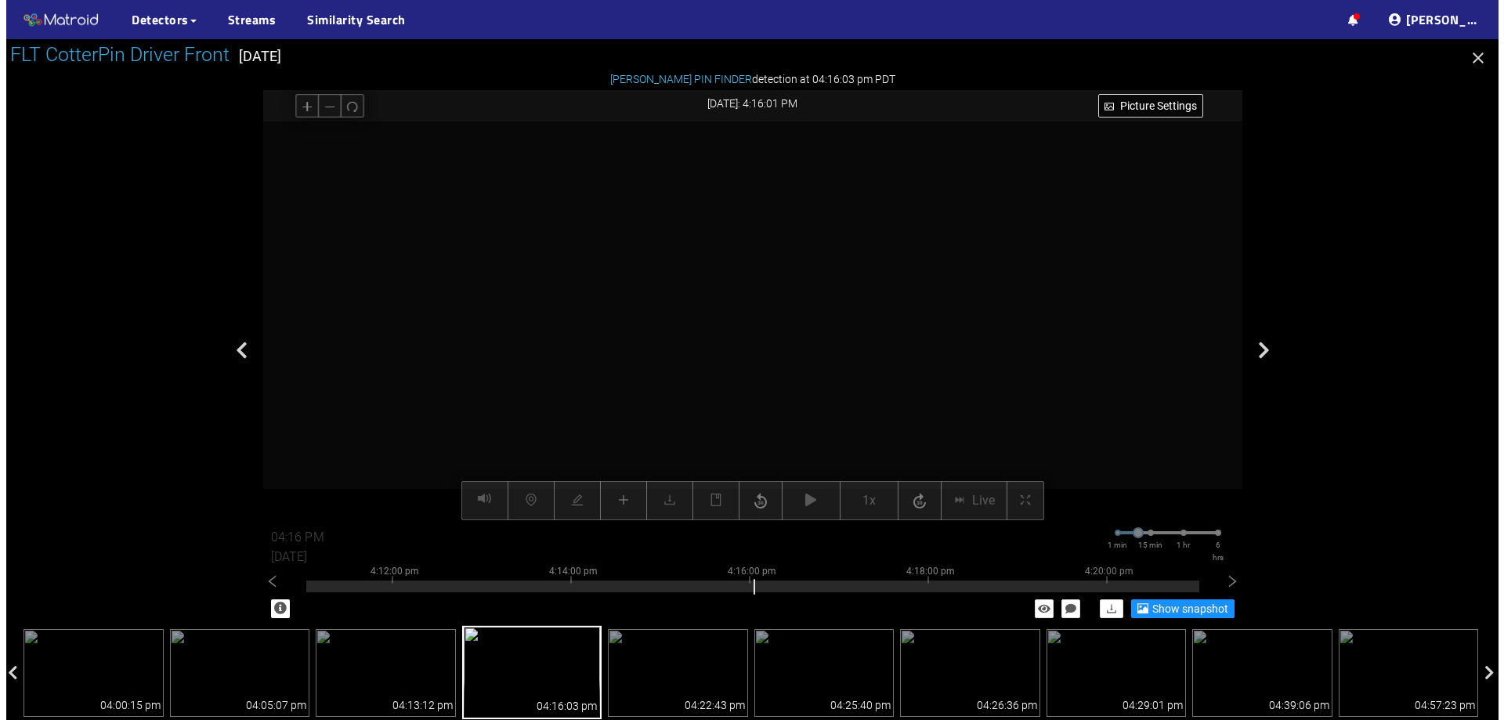
scroll to position [251, 0]
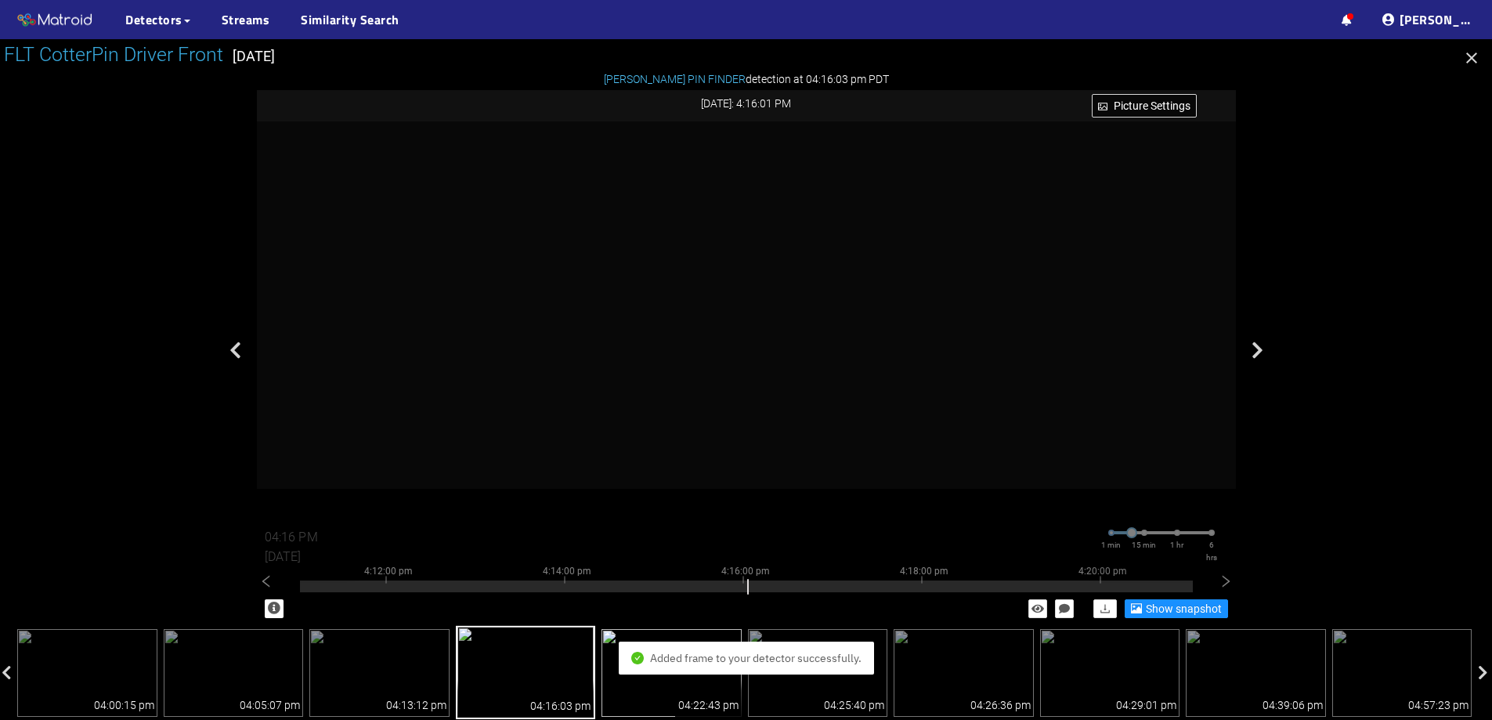
click at [617, 694] on img at bounding box center [672, 673] width 140 height 88
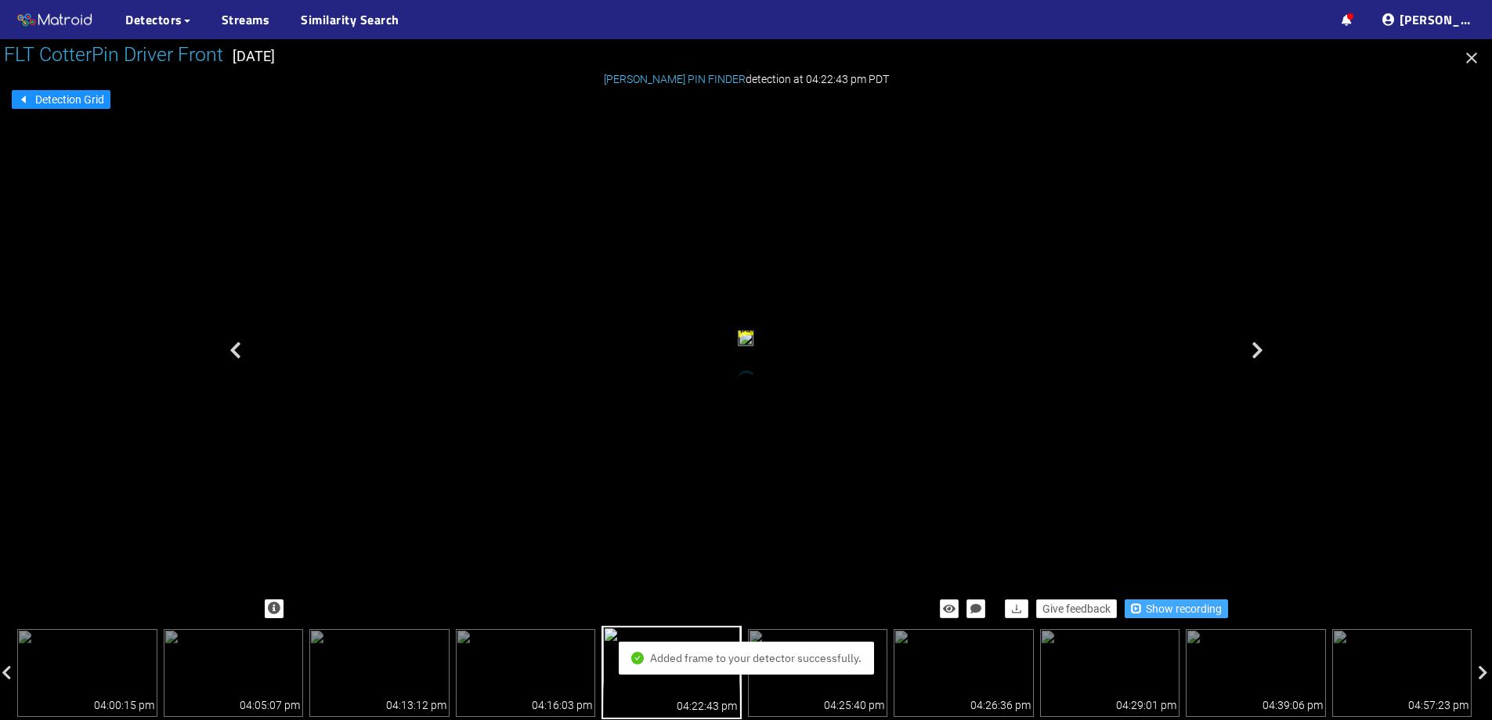
click at [1170, 599] on button "Show recording" at bounding box center [1176, 608] width 103 height 19
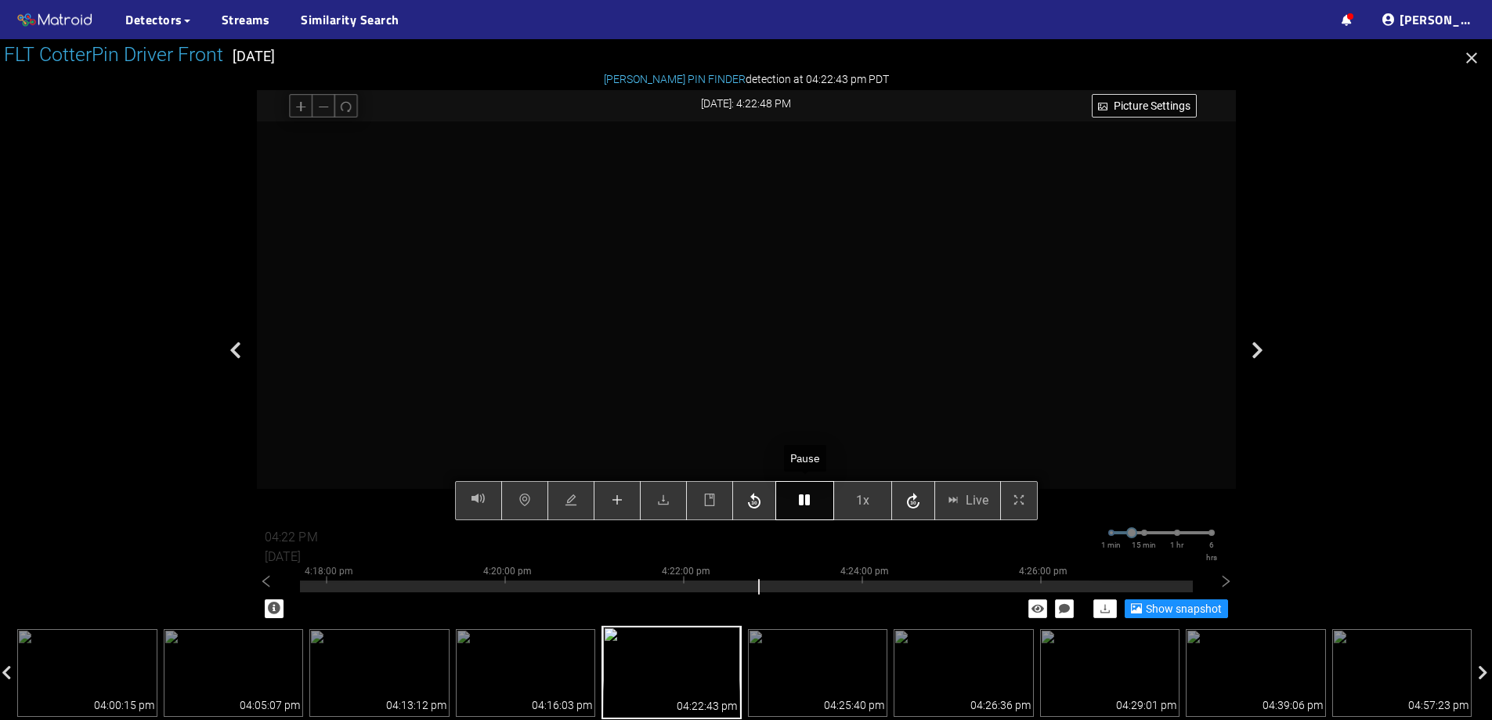
click at [806, 508] on button "button" at bounding box center [805, 500] width 59 height 39
click at [618, 501] on icon "plus" at bounding box center [617, 500] width 10 height 1
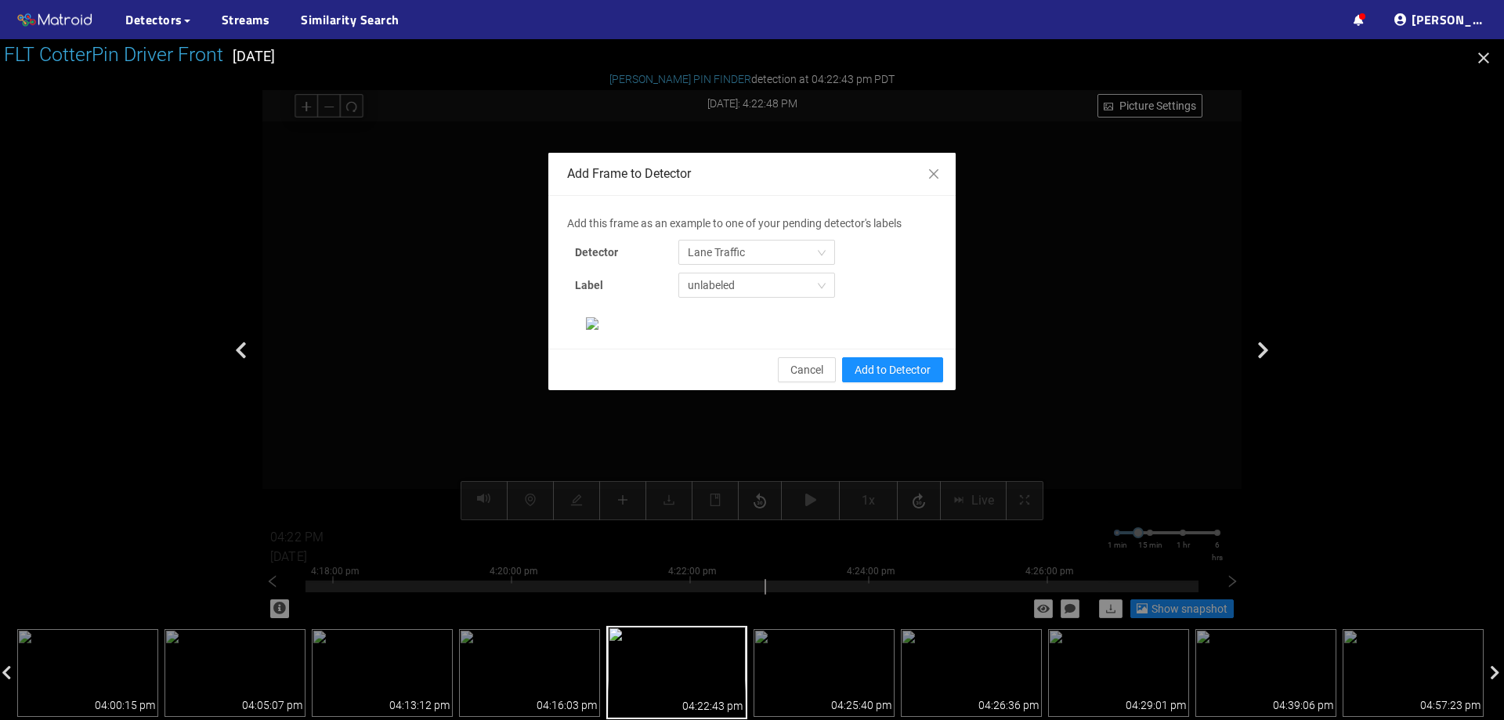
scroll to position [104, 0]
click at [739, 241] on span "Lane Traffic" at bounding box center [757, 253] width 138 height 24
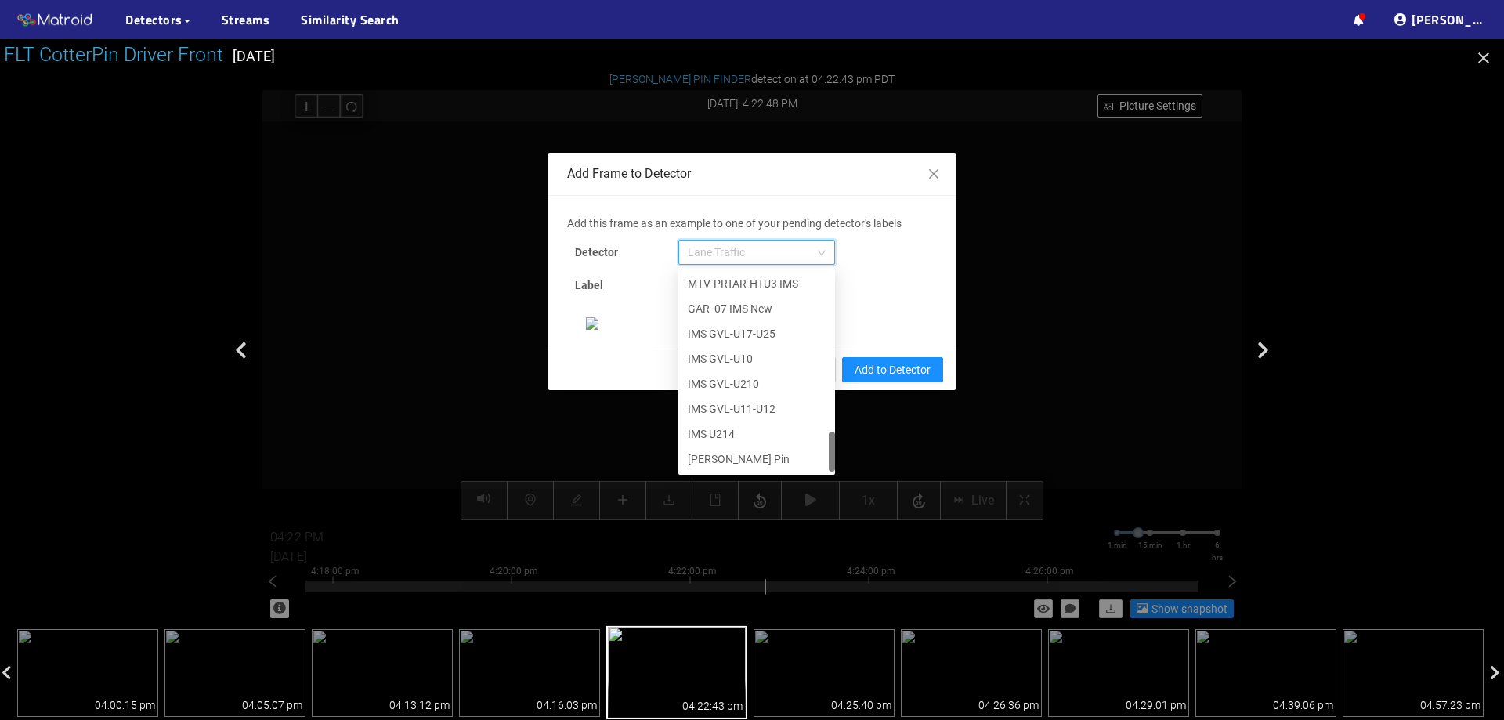
scroll to position [802, 0]
drag, startPoint x: 824, startPoint y: 93, endPoint x: 809, endPoint y: 259, distance: 166.8
click at [809, 271] on div "IMS U211-U212 MTV-PRTAR-HTU3 IMS GAR_07 IMS New IMS GVL-U17-U25 IMS GVL-U10 IMS…" at bounding box center [756, 371] width 157 height 201
click at [734, 450] on div "[PERSON_NAME] Pin" at bounding box center [757, 458] width 138 height 17
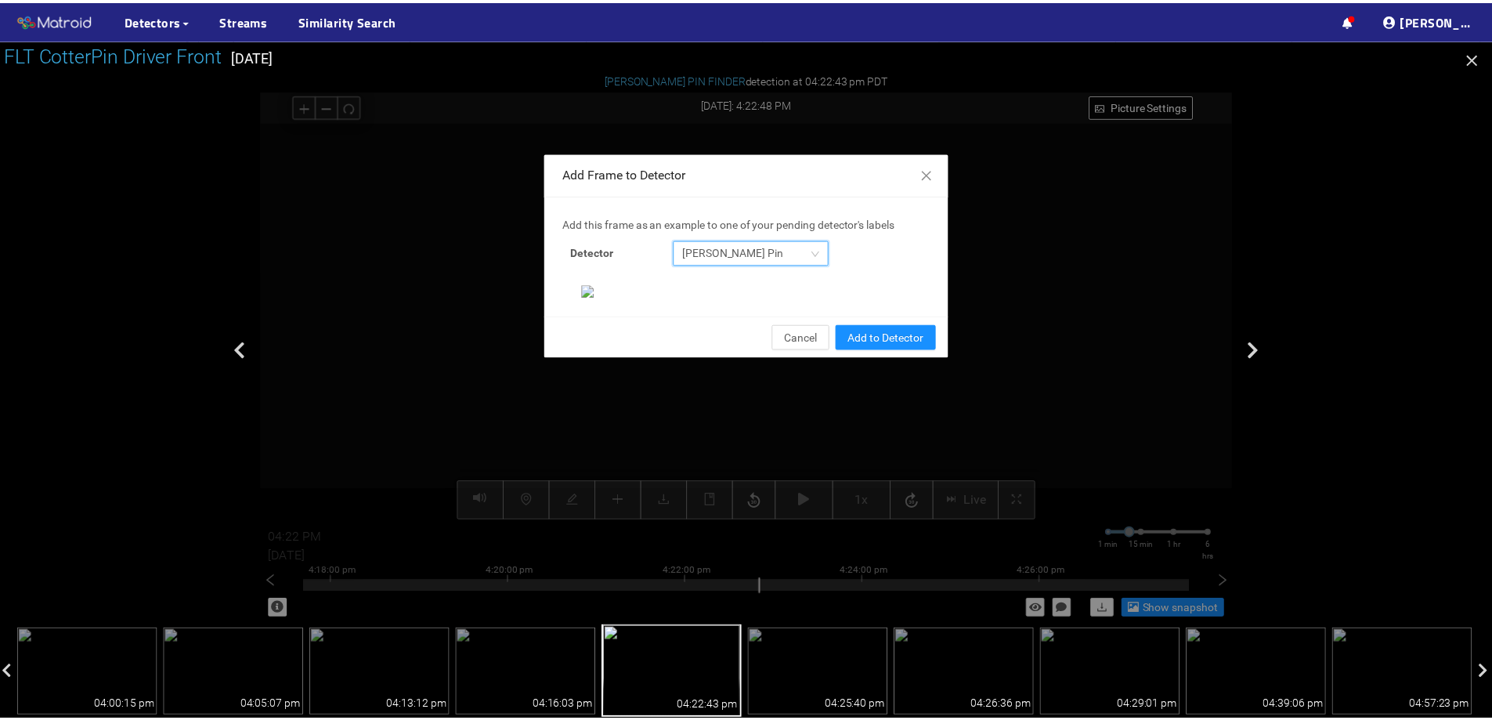
scroll to position [329, 0]
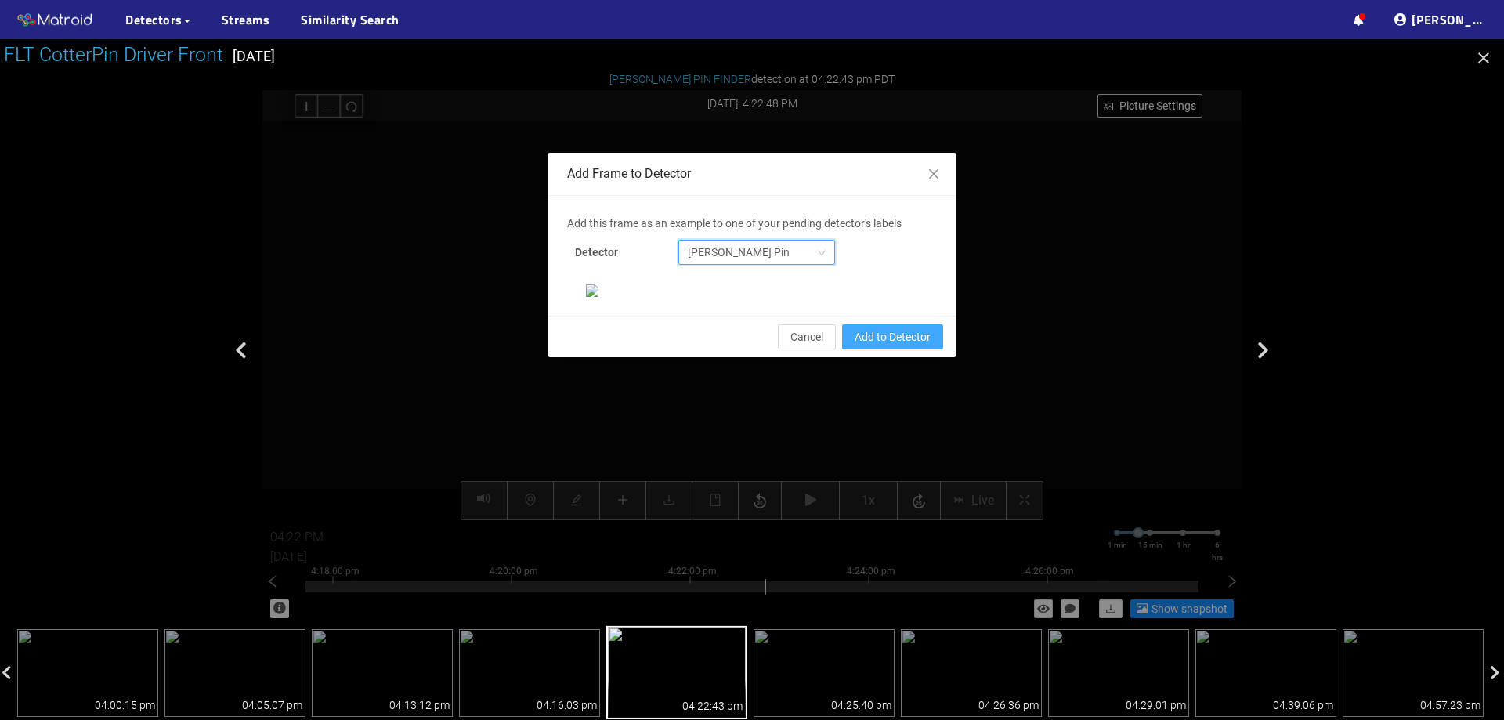
click at [907, 346] on span "Add to Detector" at bounding box center [893, 336] width 76 height 17
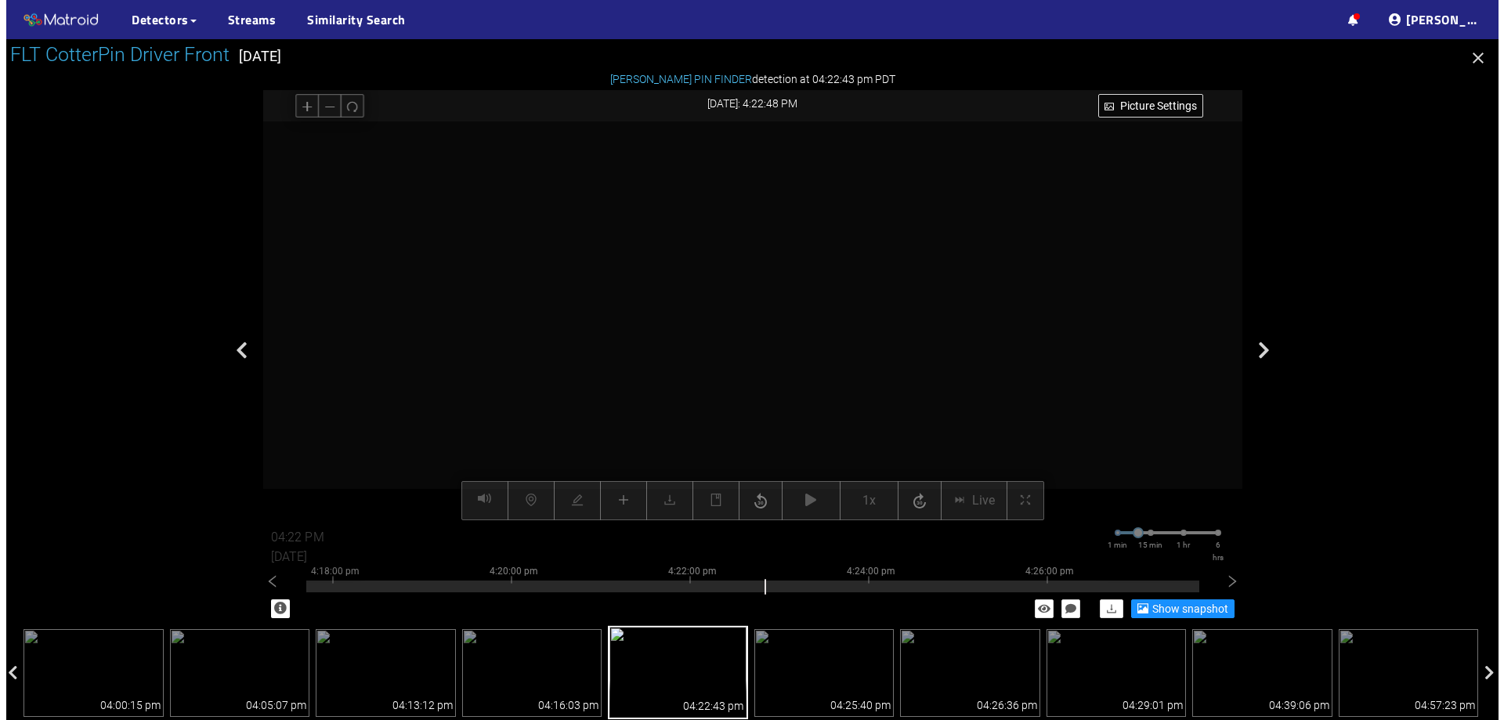
scroll to position [251, 0]
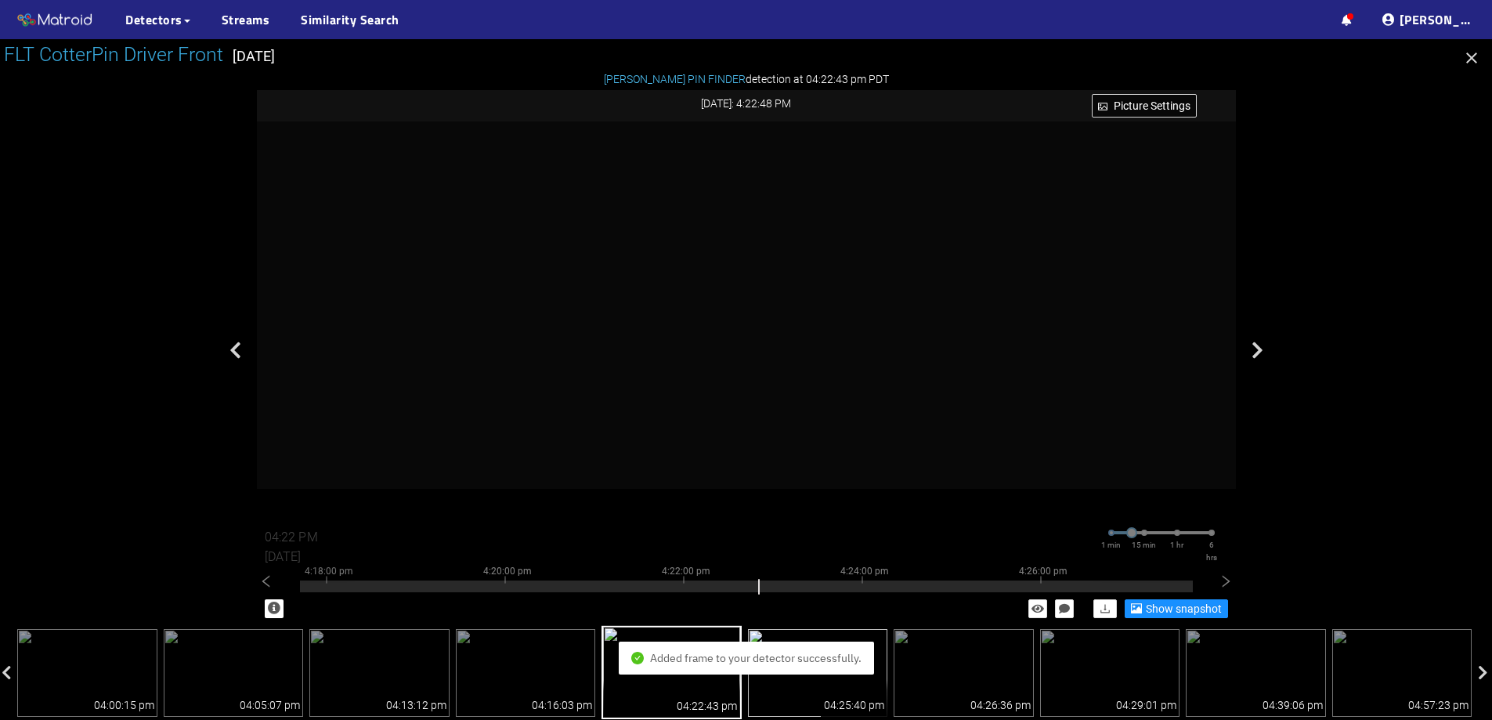
click at [882, 654] on img at bounding box center [818, 673] width 140 height 88
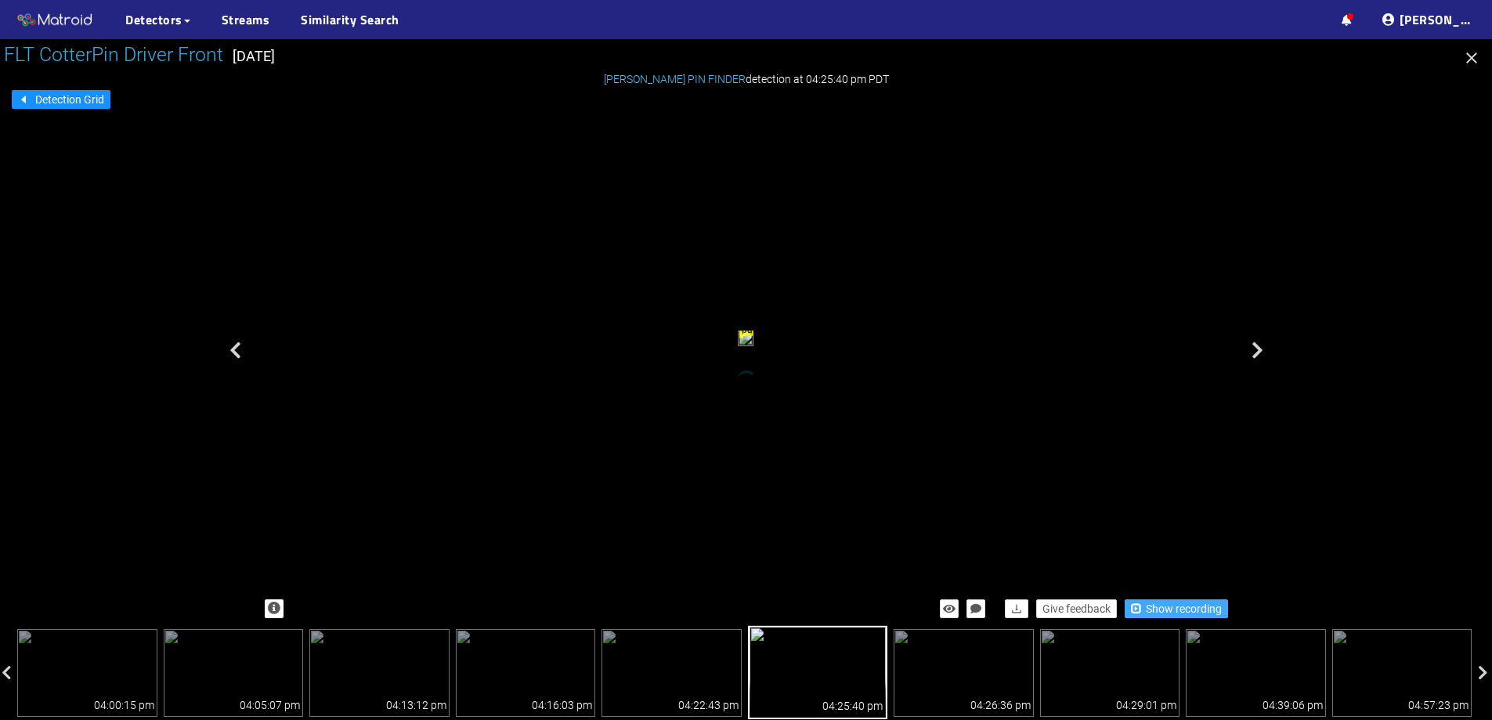
click at [1142, 602] on button "Show recording" at bounding box center [1176, 608] width 103 height 19
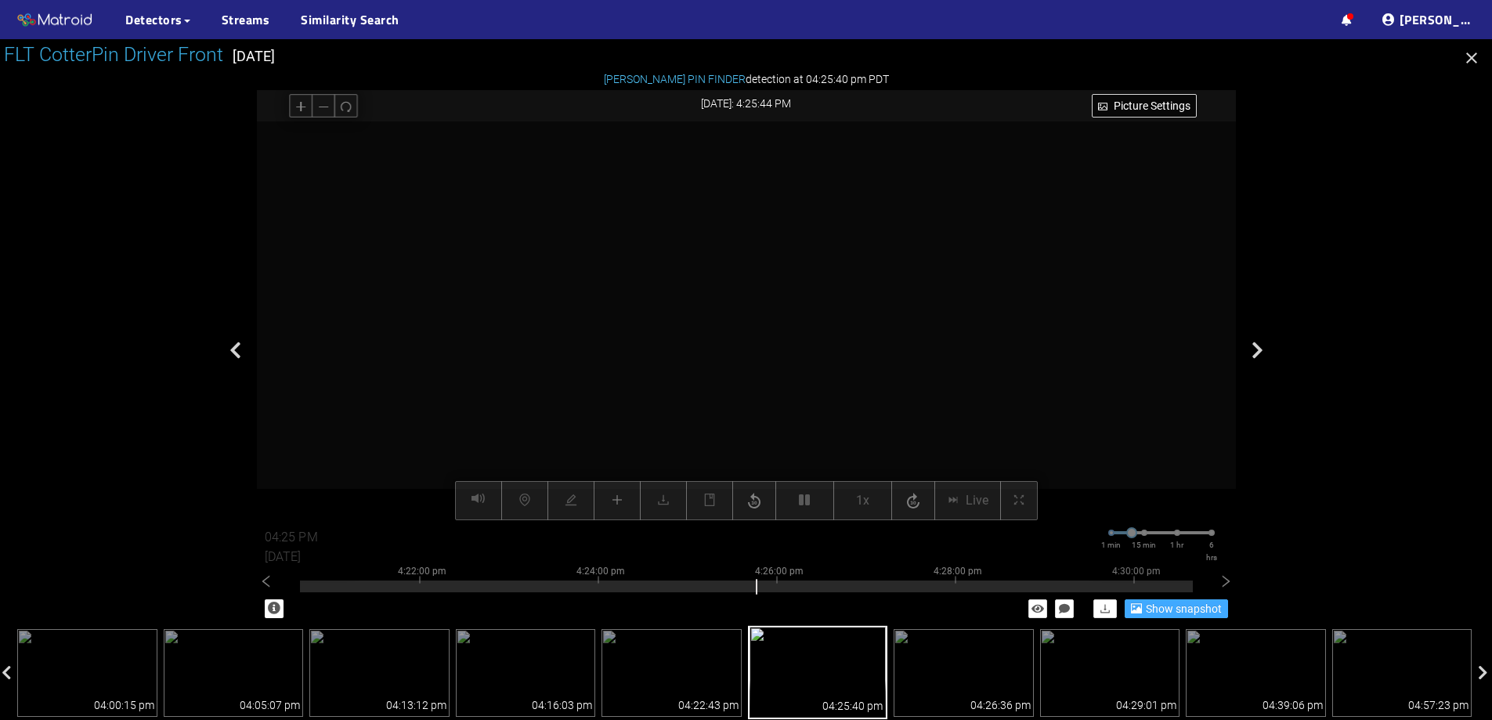
drag, startPoint x: 705, startPoint y: 276, endPoint x: 708, endPoint y: 250, distance: 26.0
click at [708, 250] on video at bounding box center [746, 134] width 2299 height 1149
click at [324, 106] on icon "minus" at bounding box center [322, 106] width 9 height 1
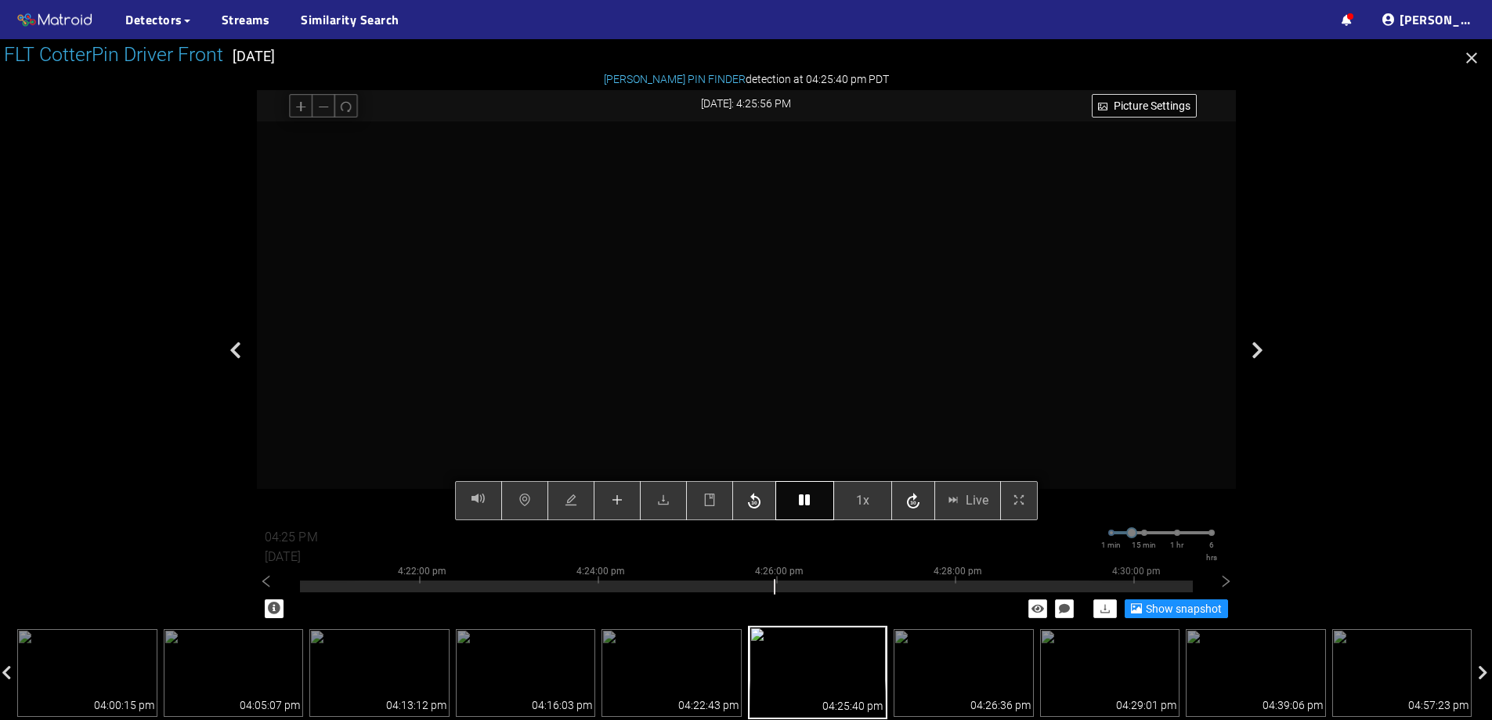
click at [804, 490] on div "Picture Settings 1x Live 04:25 PM 08/07/2025 1 min 15 min 1 hr 6 hrs 4:12:00 pm…" at bounding box center [746, 320] width 979 height 399
click at [611, 494] on button "button" at bounding box center [617, 500] width 47 height 39
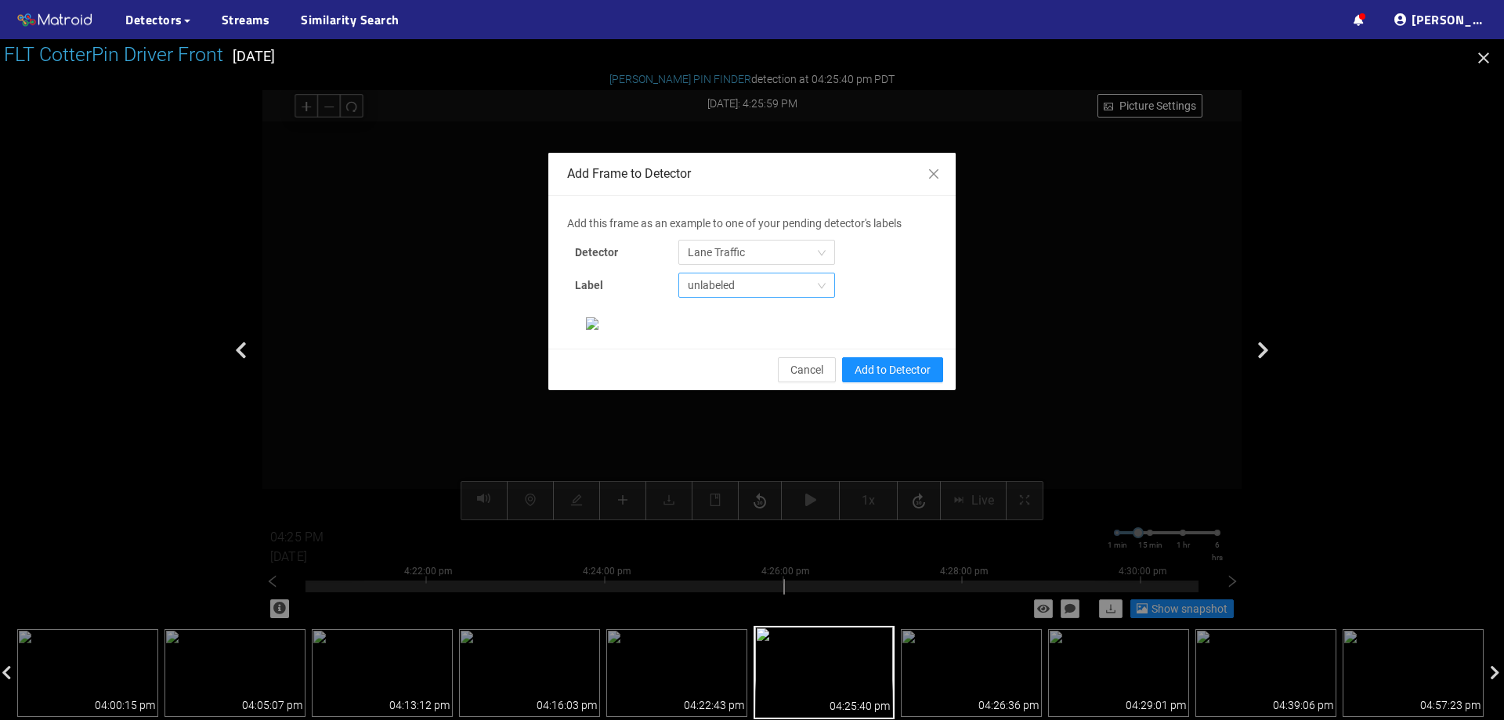
scroll to position [74, 0]
click at [757, 241] on span "Lane Traffic" at bounding box center [757, 253] width 138 height 24
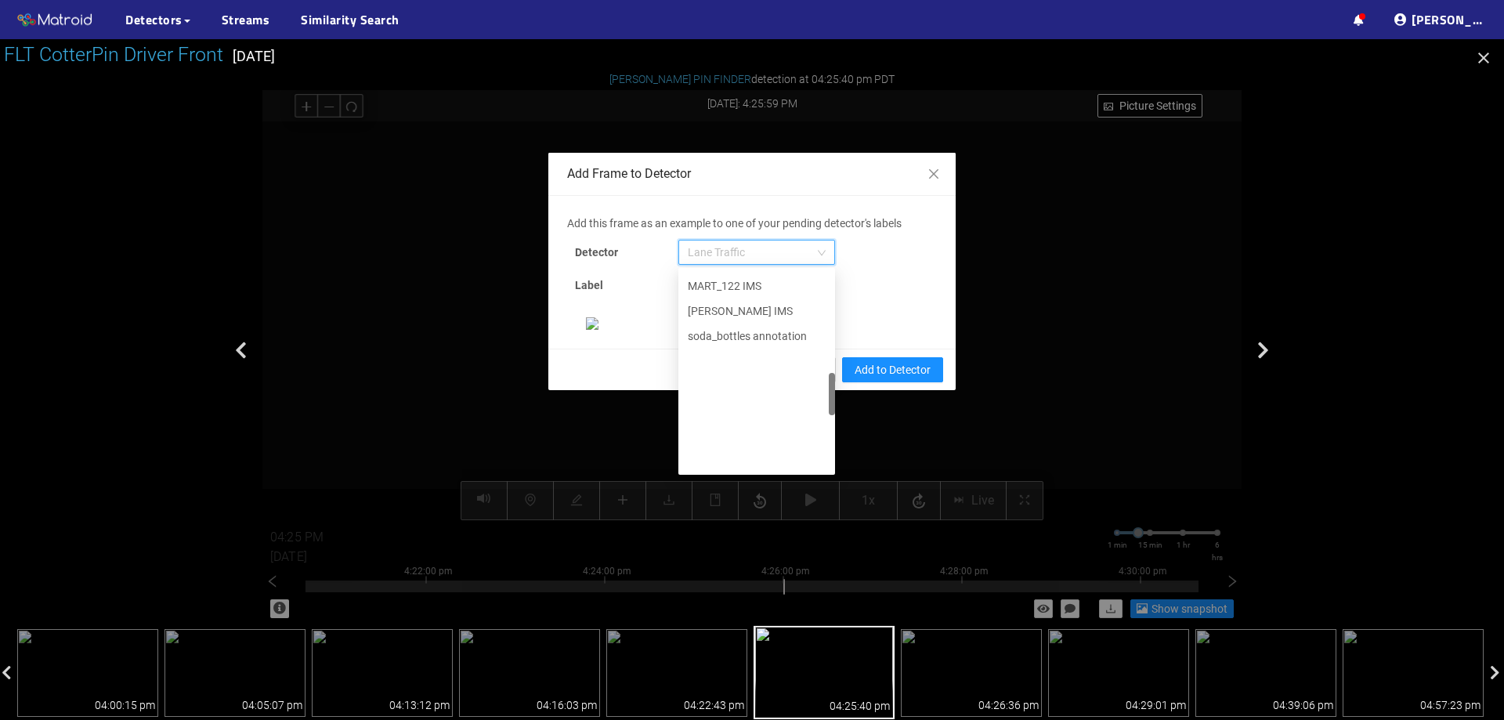
scroll to position [802, 0]
drag, startPoint x: 826, startPoint y: 222, endPoint x: 798, endPoint y: 403, distance: 183.9
click at [798, 330] on div "Add this frame as an example to one of your pending detector's labels Detector …" at bounding box center [752, 272] width 370 height 115
click at [751, 450] on div "[PERSON_NAME] Pin" at bounding box center [757, 458] width 138 height 17
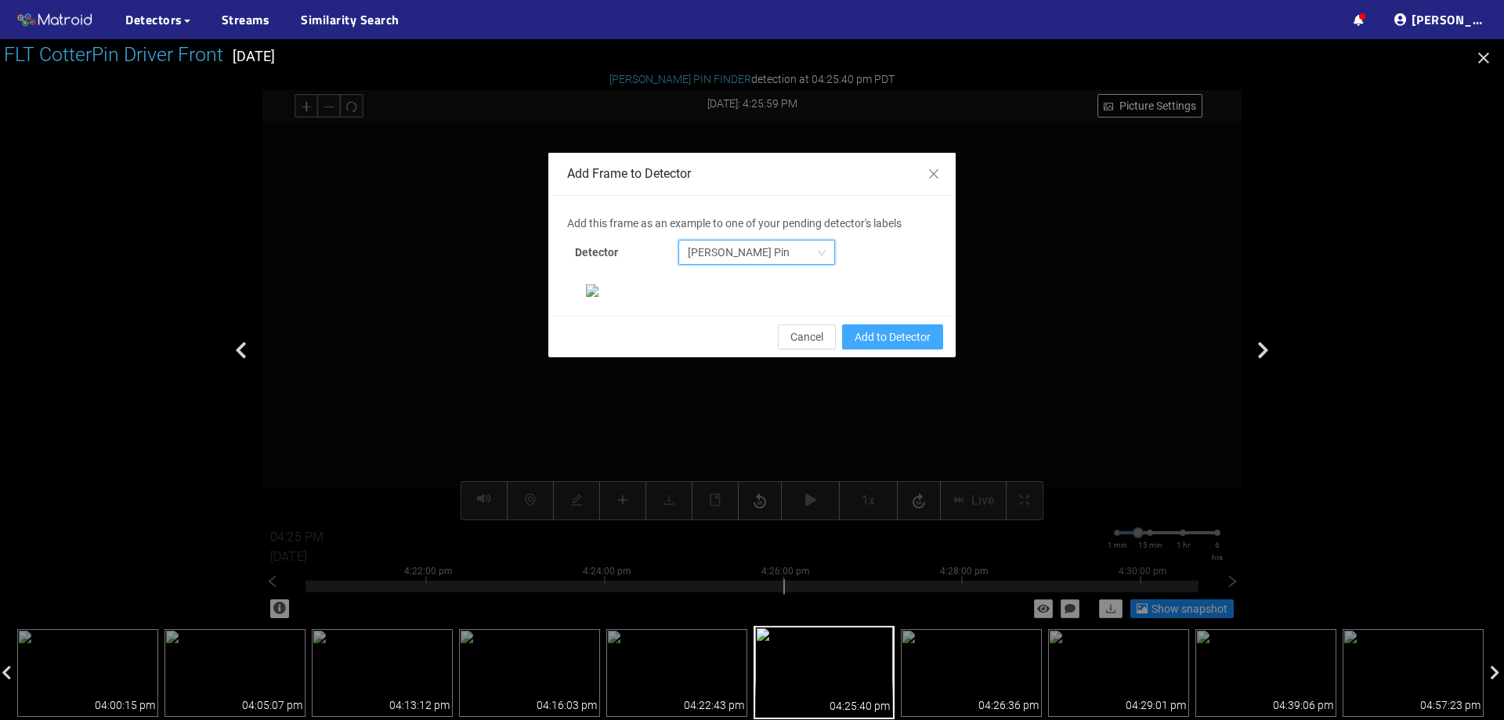
click at [900, 346] on span "Add to Detector" at bounding box center [893, 336] width 76 height 17
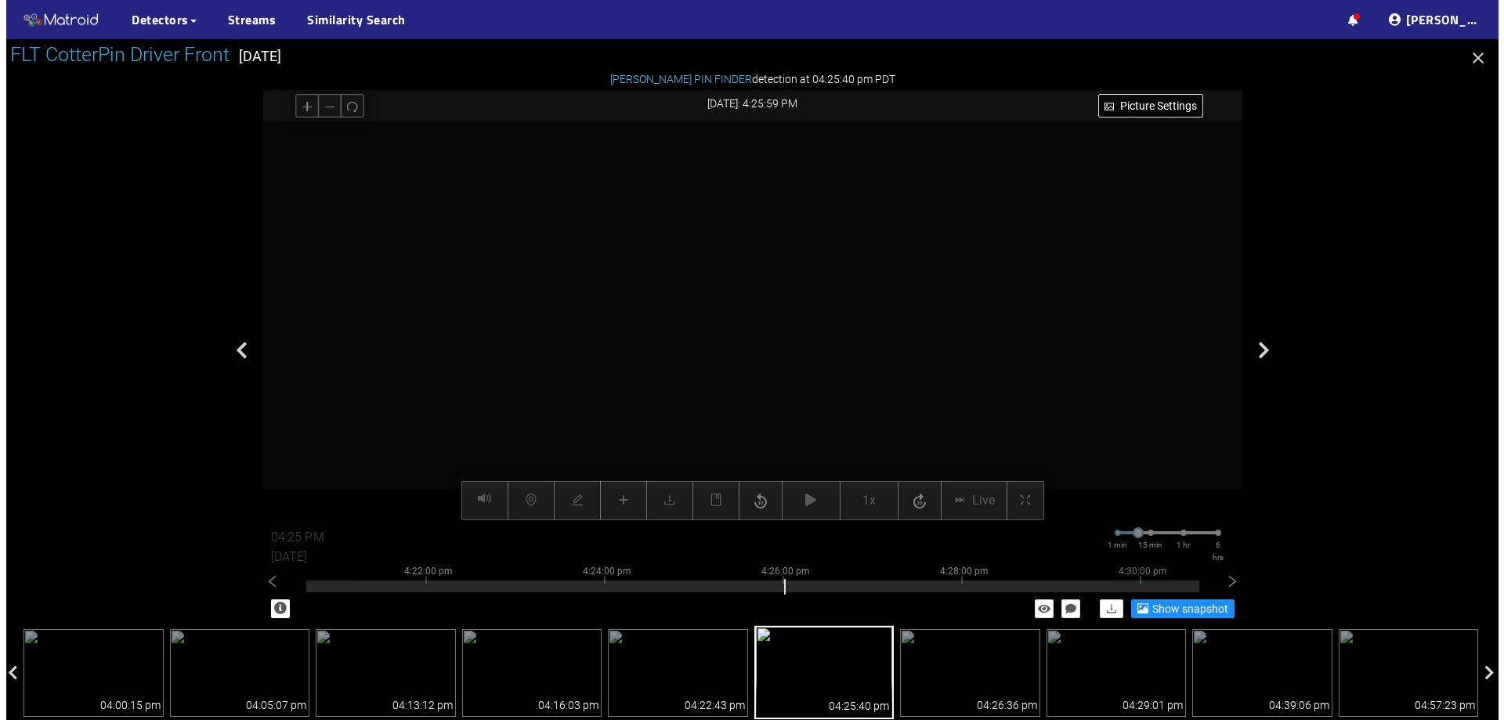
scroll to position [251, 0]
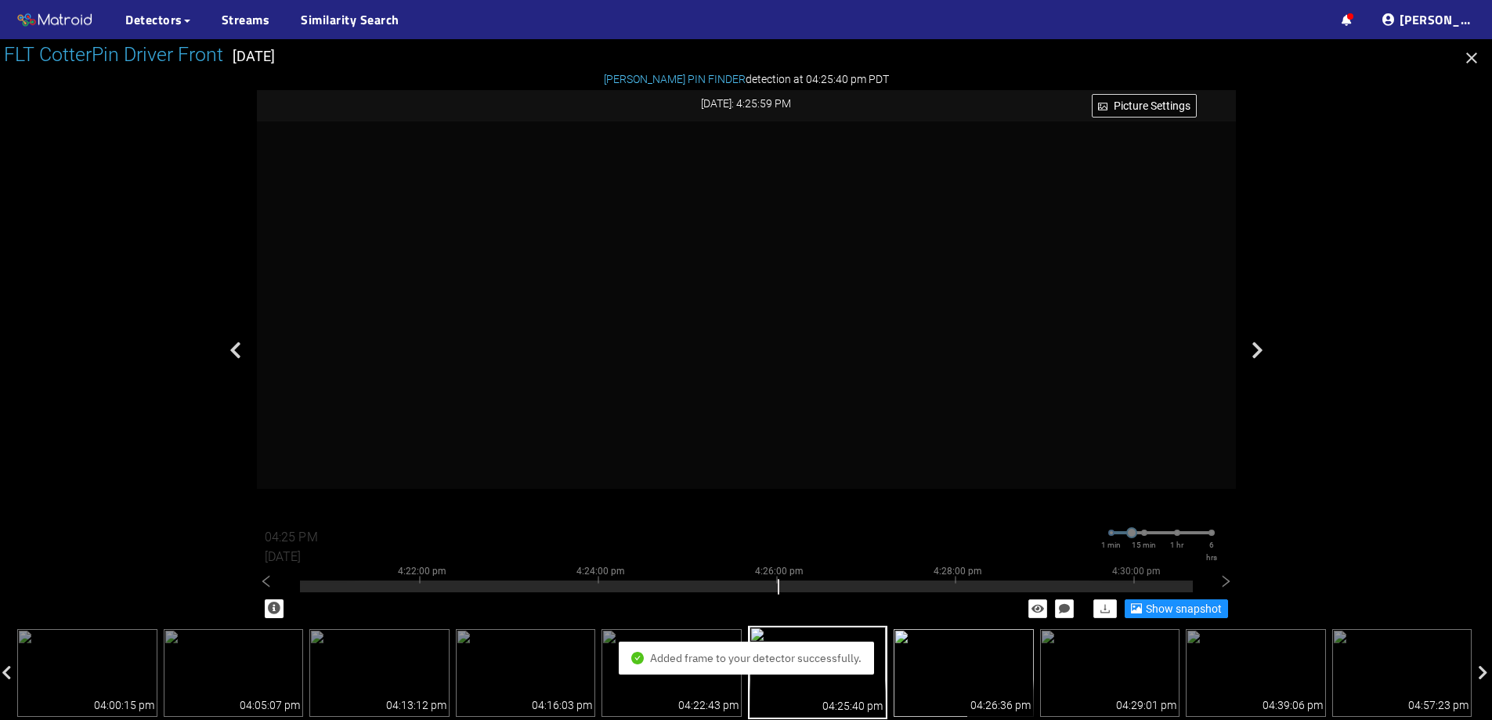
click at [965, 651] on img at bounding box center [964, 673] width 140 height 88
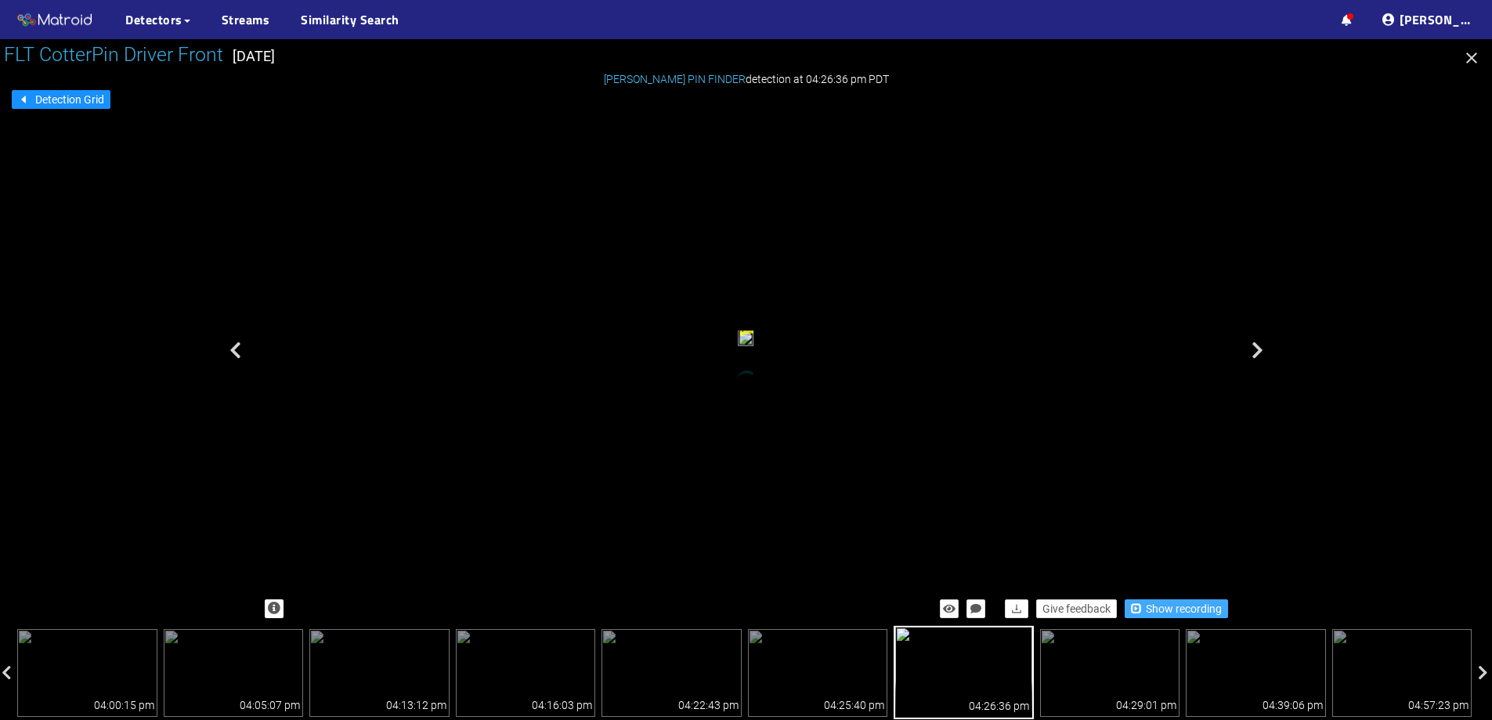
click at [1184, 611] on span "Show recording" at bounding box center [1184, 608] width 76 height 17
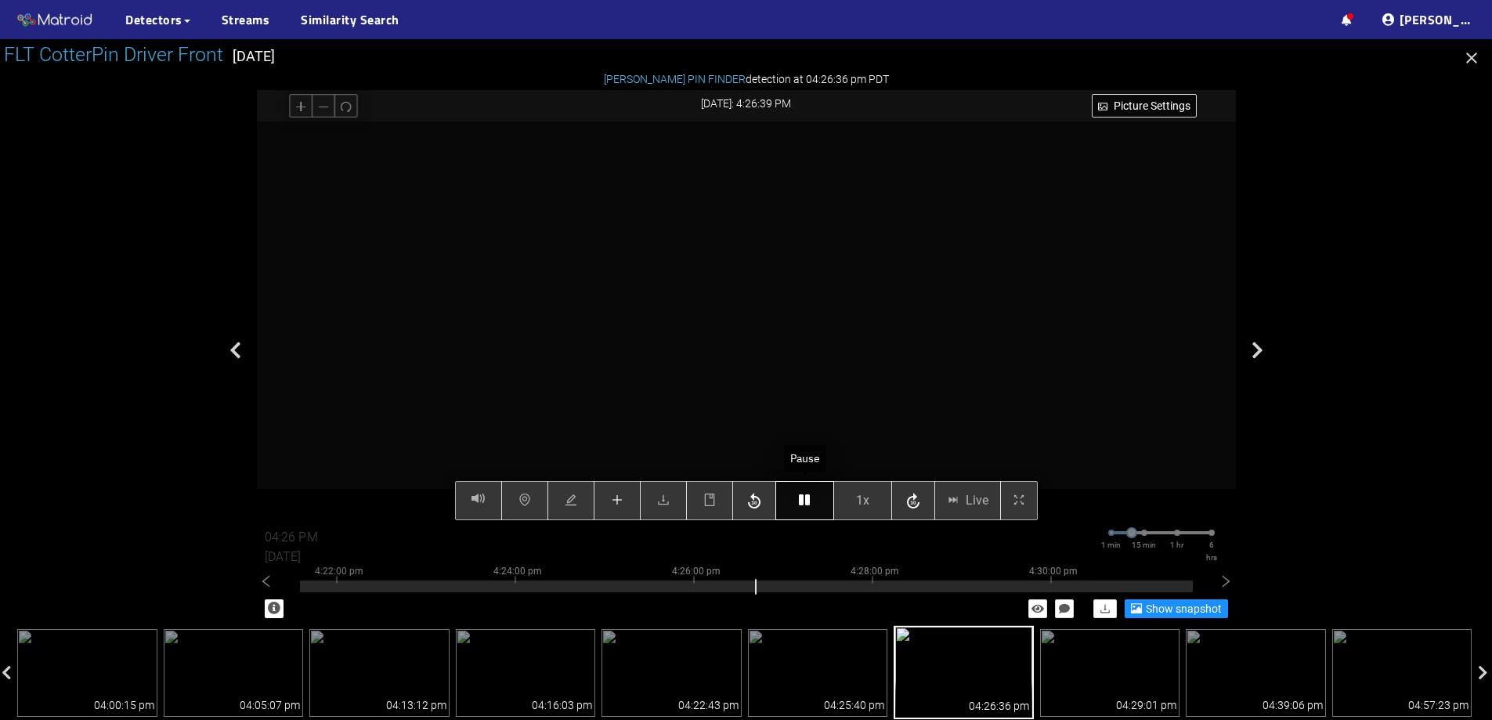
click at [804, 495] on icon "button" at bounding box center [804, 500] width 11 height 13
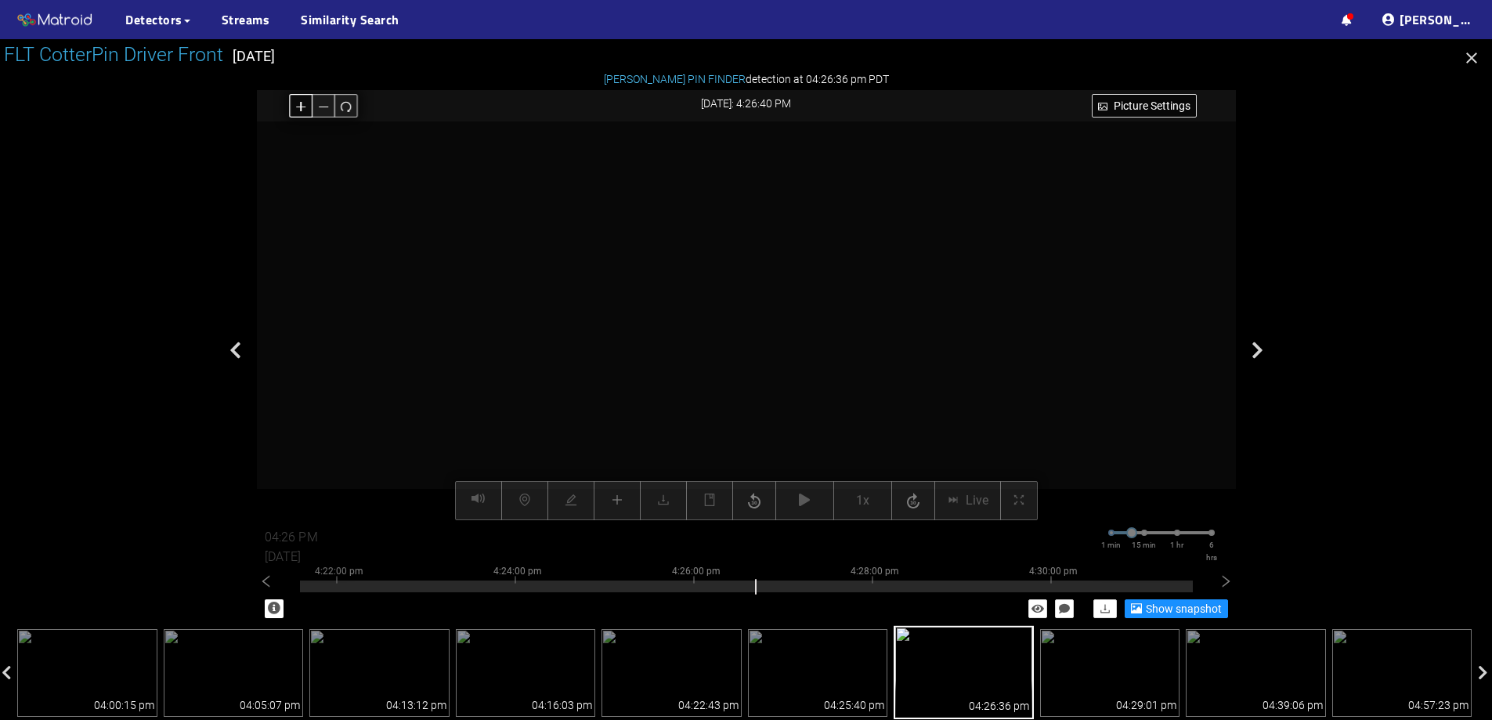
click at [302, 107] on icon "plus" at bounding box center [300, 106] width 9 height 1
click at [326, 108] on icon "minus" at bounding box center [323, 106] width 12 height 12
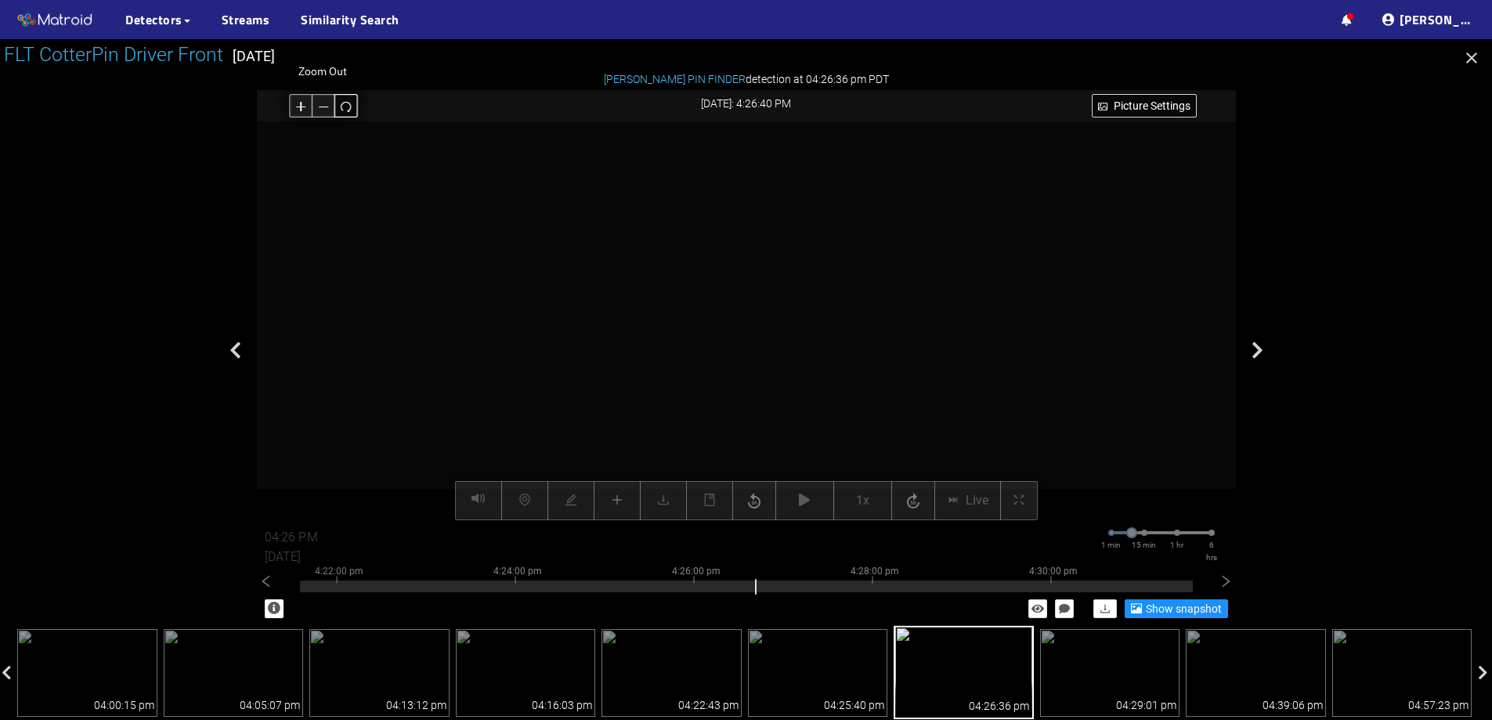
click at [340, 103] on icon "redo" at bounding box center [346, 106] width 12 height 12
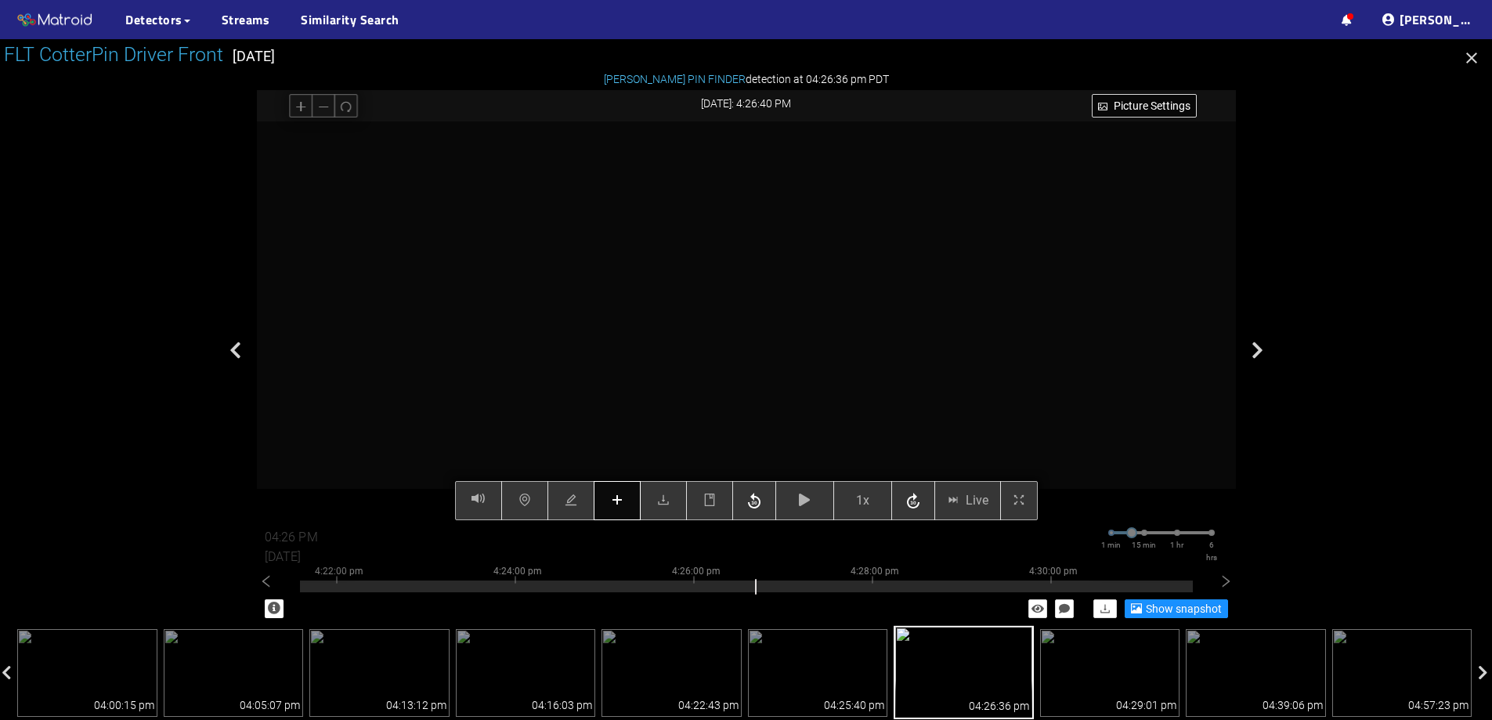
click at [621, 501] on icon "plus" at bounding box center [617, 500] width 10 height 1
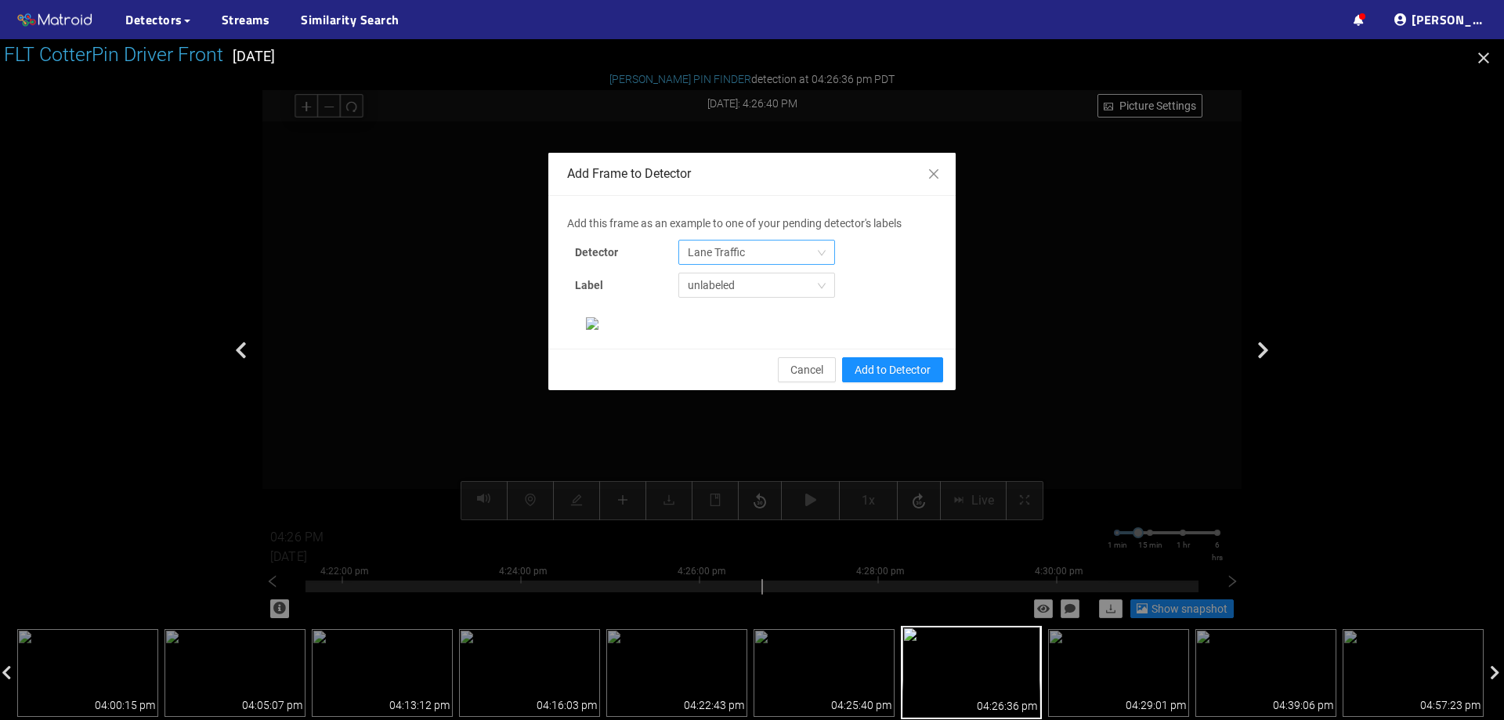
click at [734, 249] on span "Lane Traffic" at bounding box center [757, 253] width 138 height 24
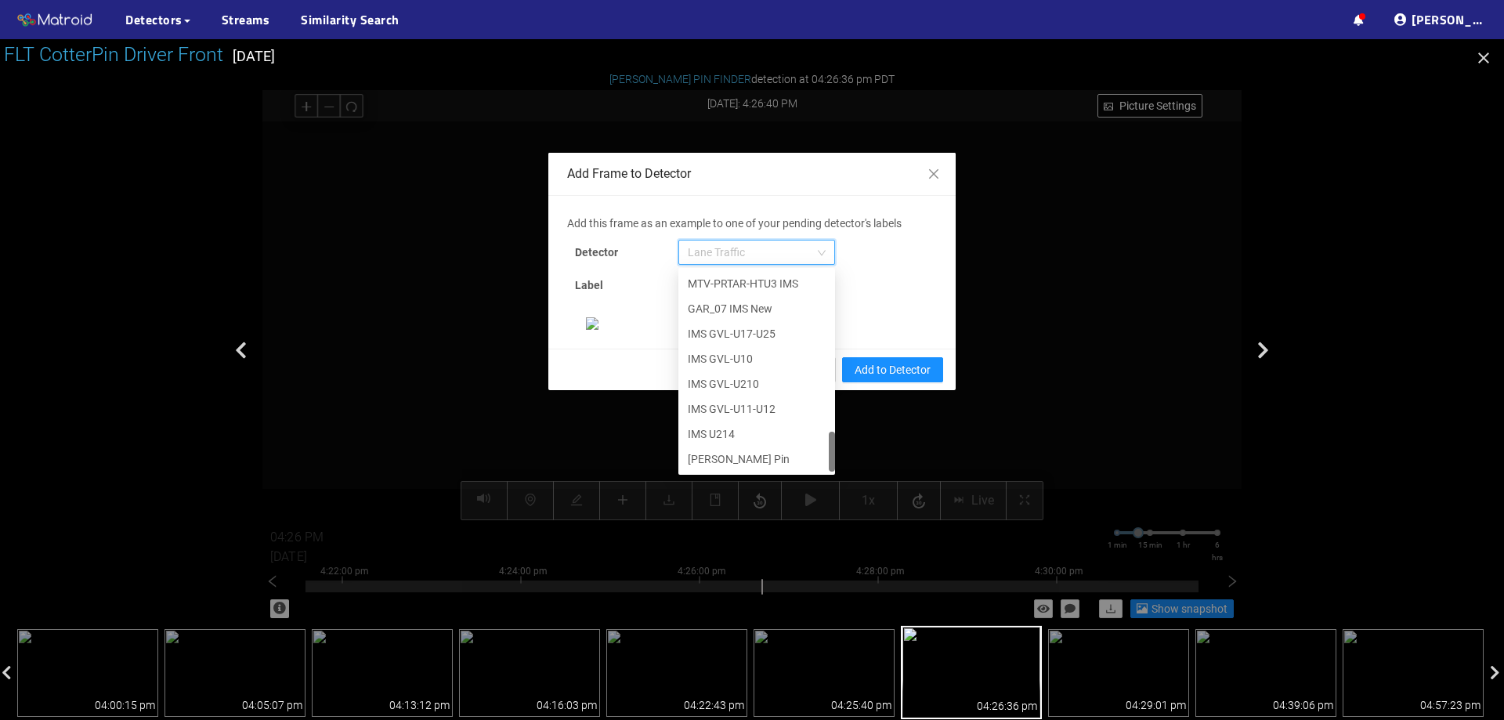
scroll to position [802, 0]
drag, startPoint x: 827, startPoint y: 295, endPoint x: 803, endPoint y: 470, distance: 177.2
click at [803, 470] on div "IMS U211-U212 MTV-PRTAR-HTU3 IMS GAR_07 IMS New IMS GVL-U17-U25 IMS GVL-U10 IMS…" at bounding box center [756, 371] width 157 height 201
click at [770, 466] on div "[PERSON_NAME] Pin" at bounding box center [757, 458] width 138 height 17
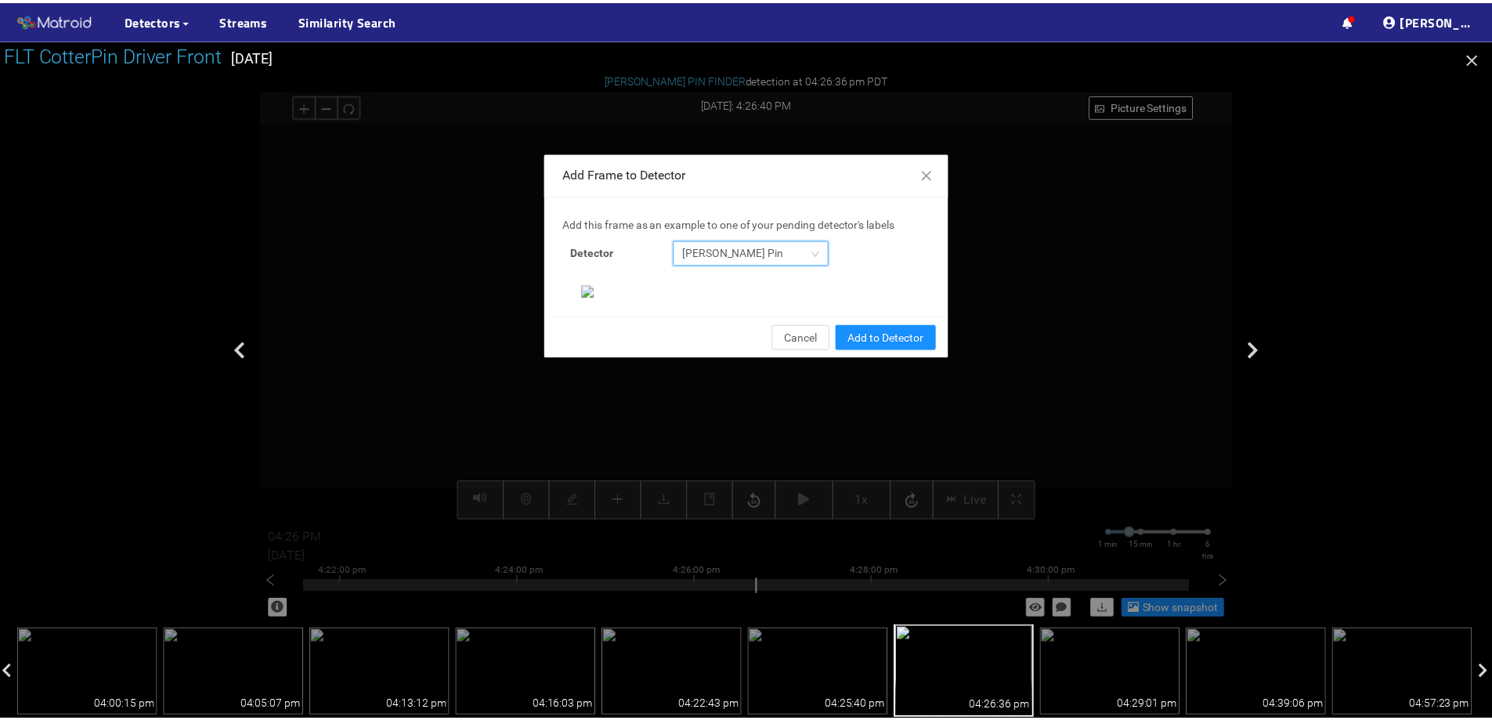
scroll to position [329, 0]
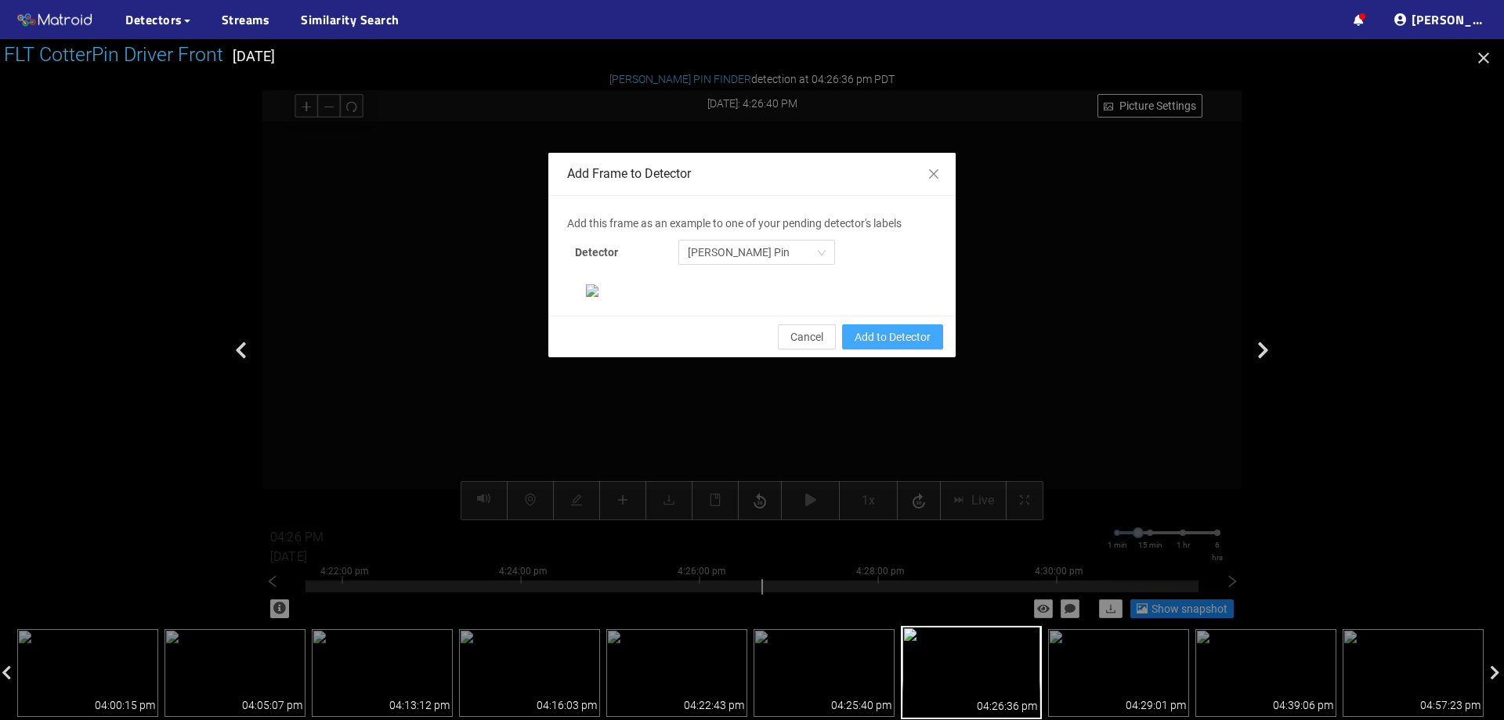
click at [892, 346] on span "Add to Detector" at bounding box center [893, 336] width 76 height 17
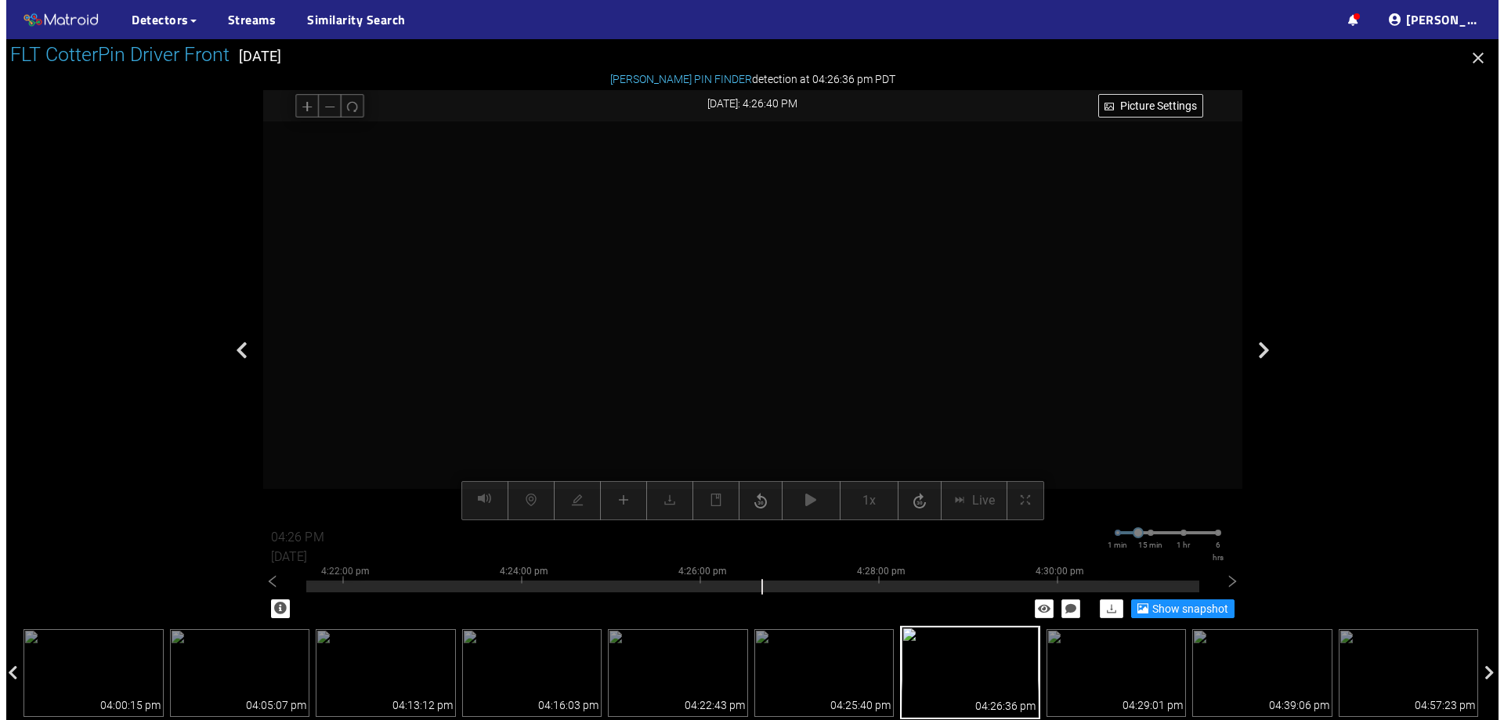
scroll to position [0, 0]
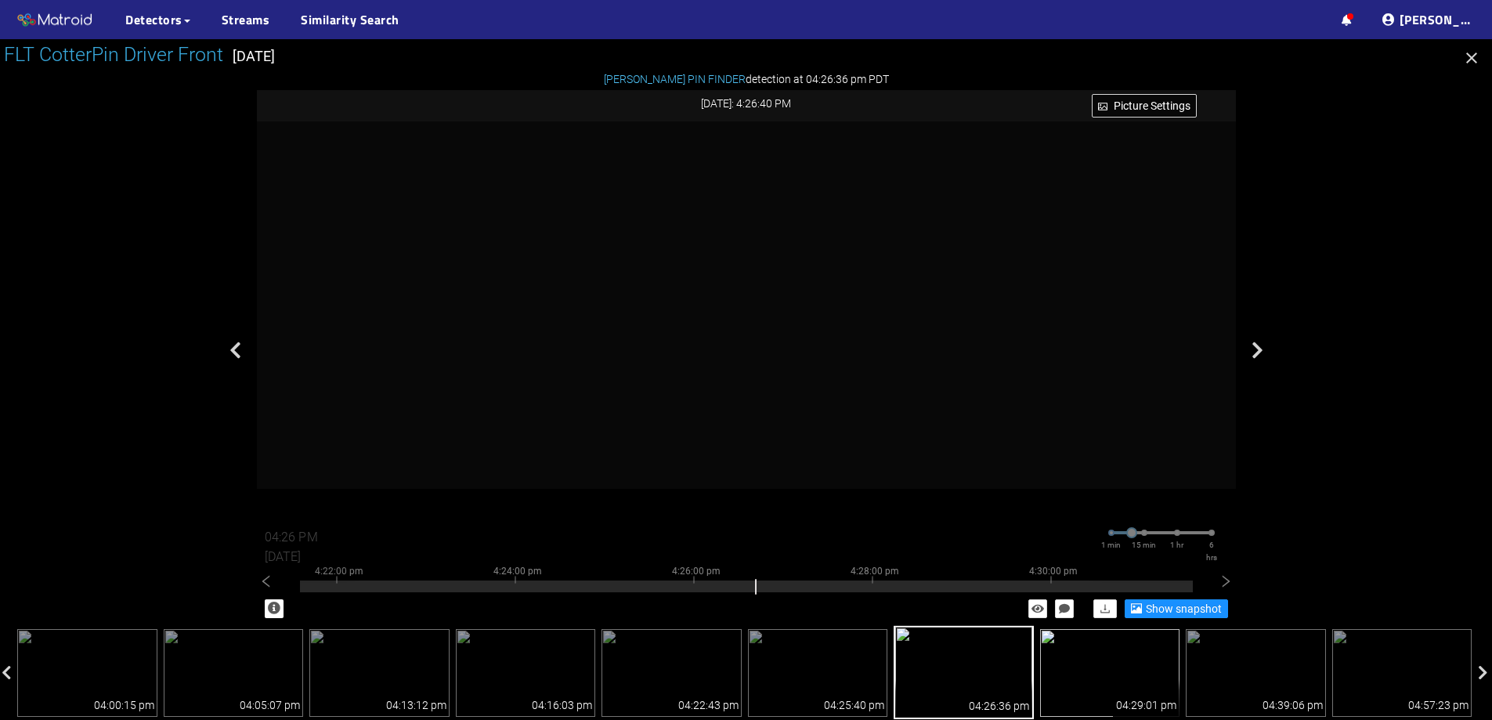
click at [1145, 671] on img at bounding box center [1110, 673] width 140 height 88
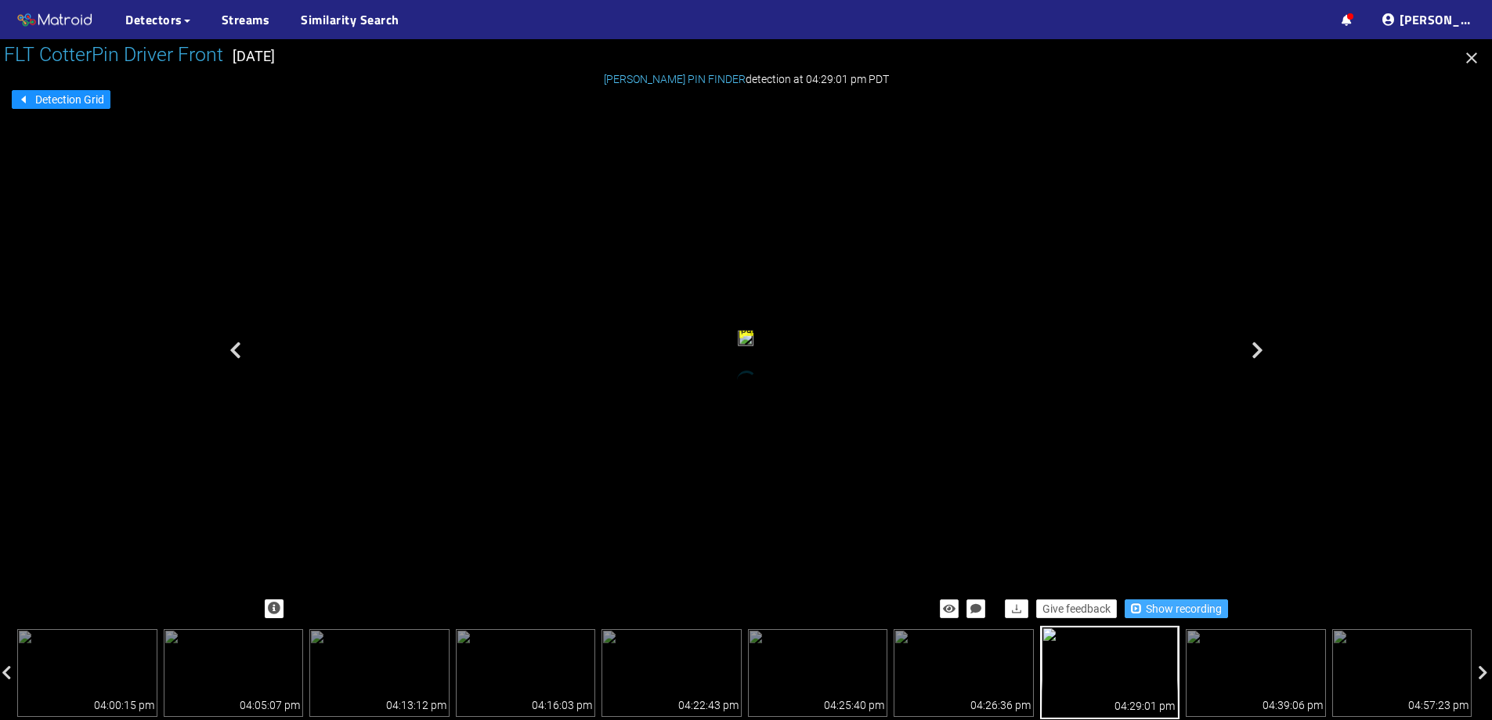
click at [1164, 601] on span "Show recording" at bounding box center [1184, 608] width 76 height 17
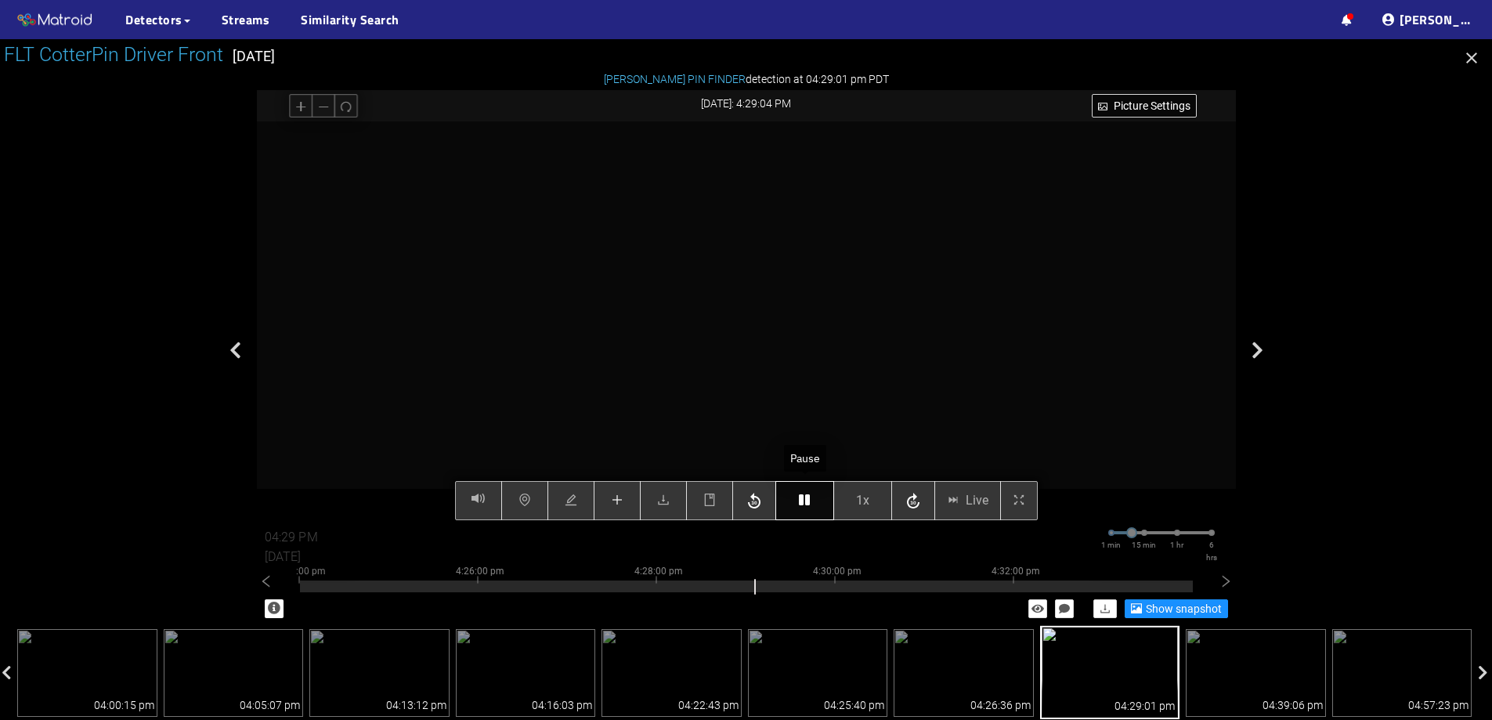
click at [812, 507] on button "button" at bounding box center [805, 500] width 59 height 39
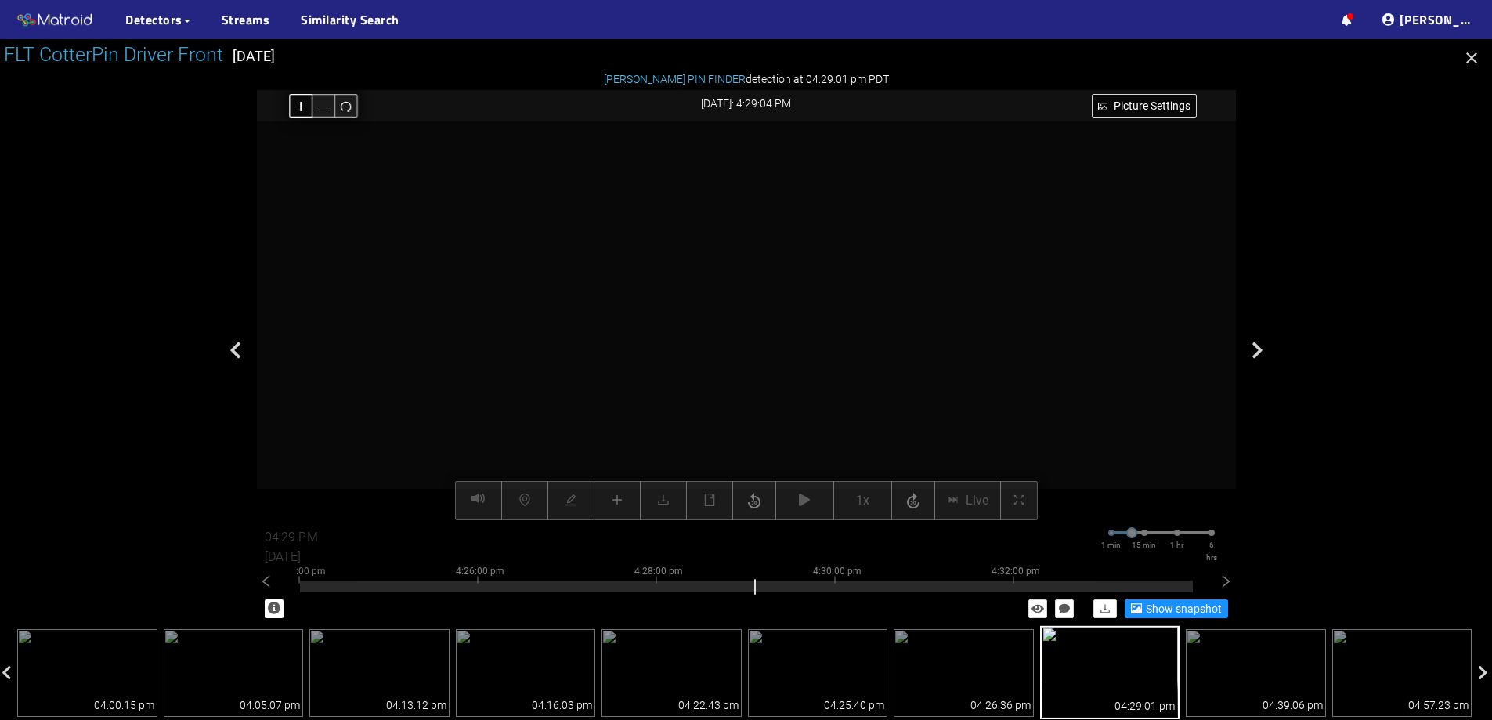
click at [304, 106] on icon "plus" at bounding box center [300, 106] width 9 height 1
click at [340, 100] on icon "redo" at bounding box center [346, 106] width 12 height 12
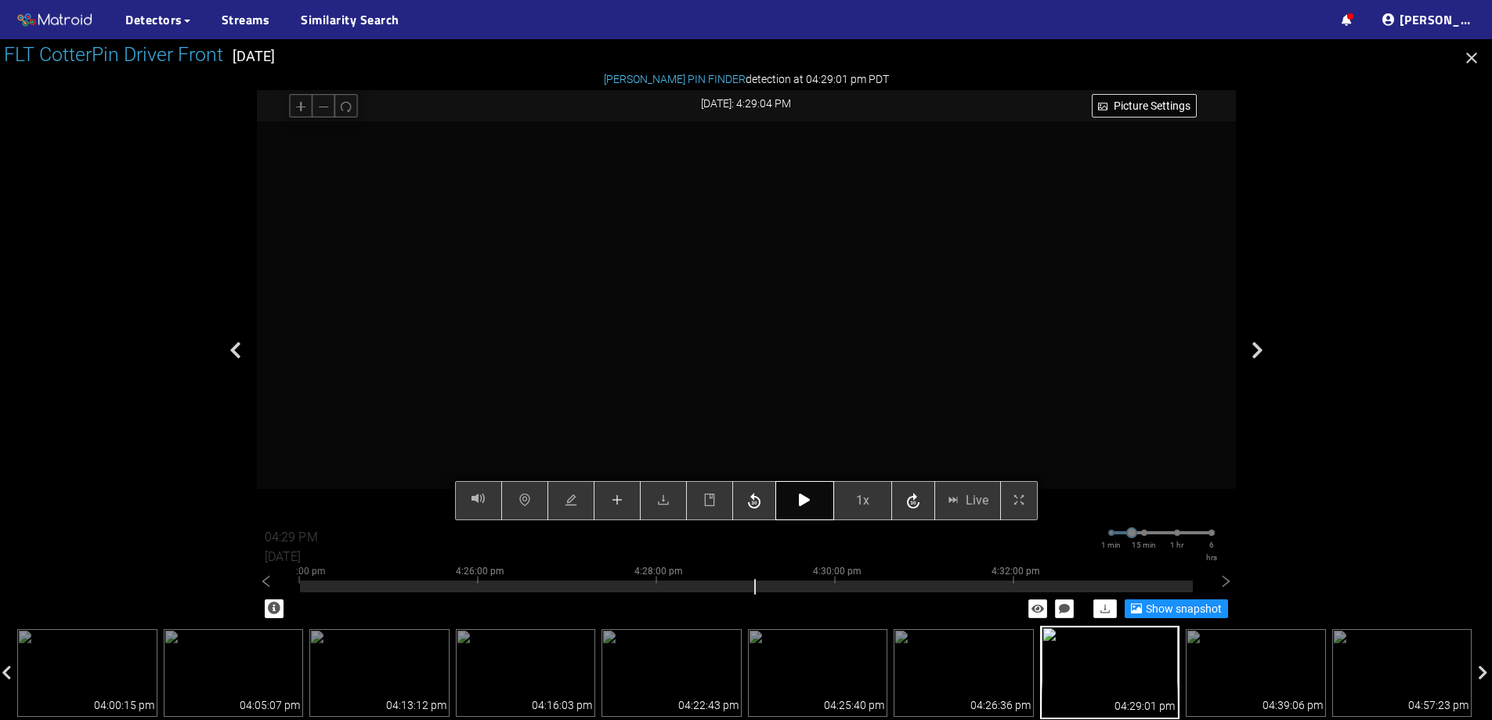
click at [804, 497] on icon "button" at bounding box center [804, 500] width 11 height 13
click at [798, 507] on button "button" at bounding box center [805, 500] width 59 height 39
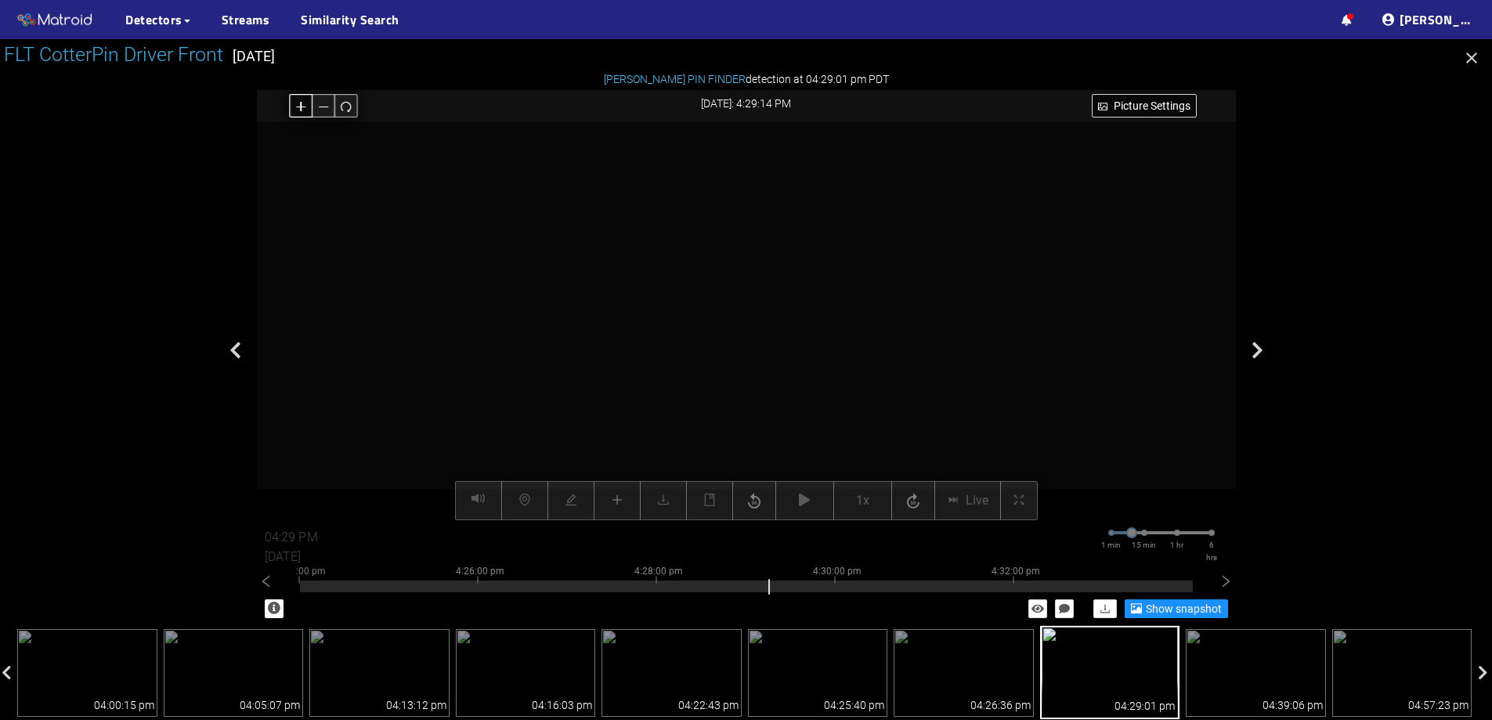
click at [294, 104] on button "button" at bounding box center [301, 106] width 24 height 24
click at [346, 105] on icon "redo" at bounding box center [346, 106] width 12 height 12
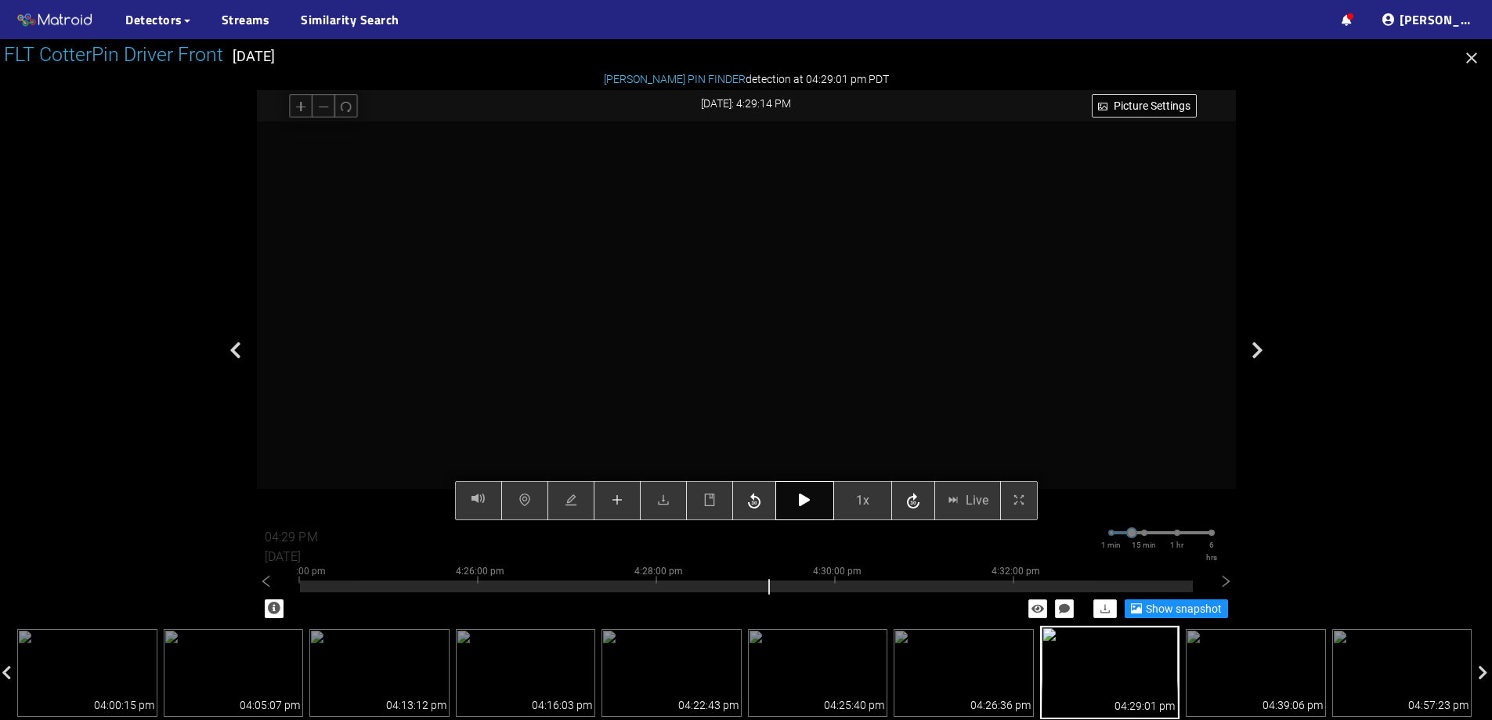
click at [814, 490] on button "button" at bounding box center [805, 500] width 59 height 39
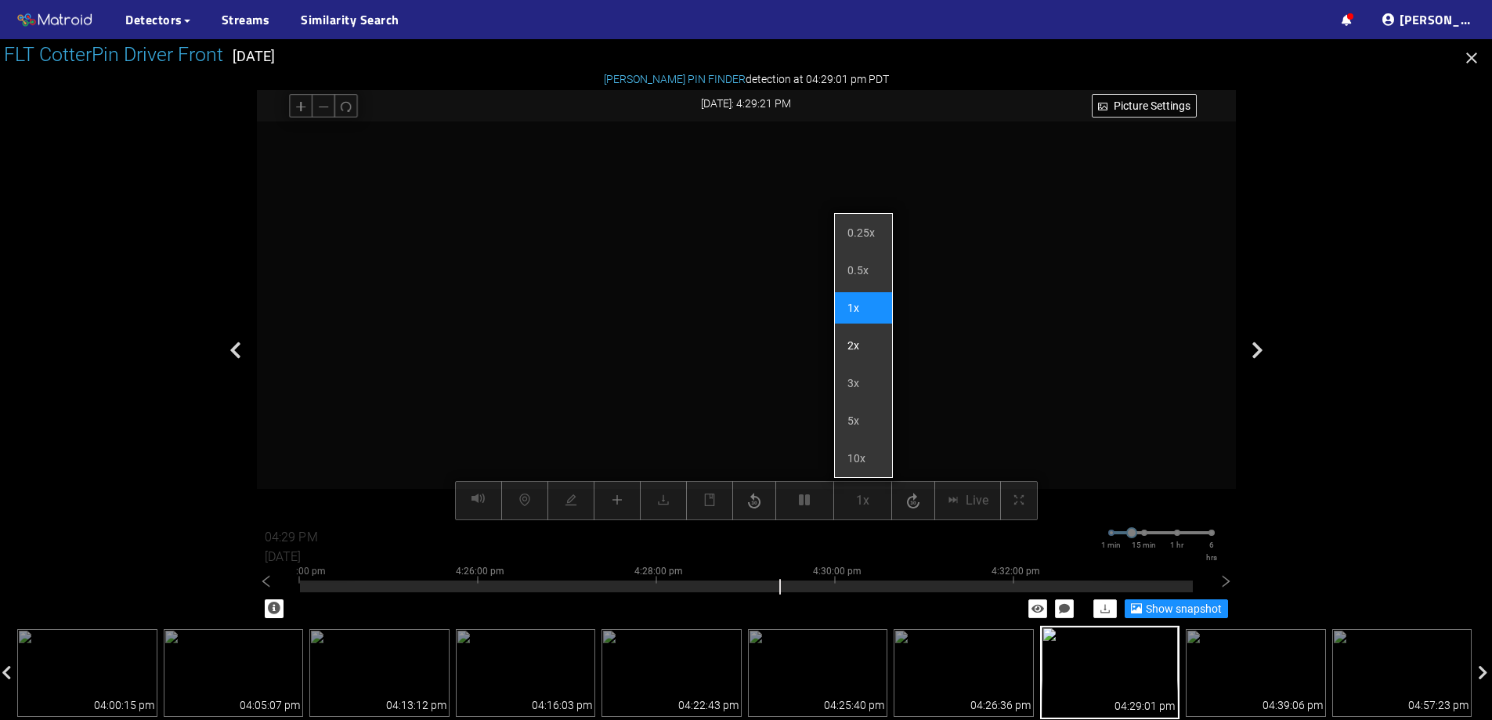
click at [863, 346] on li "2x" at bounding box center [863, 345] width 57 height 31
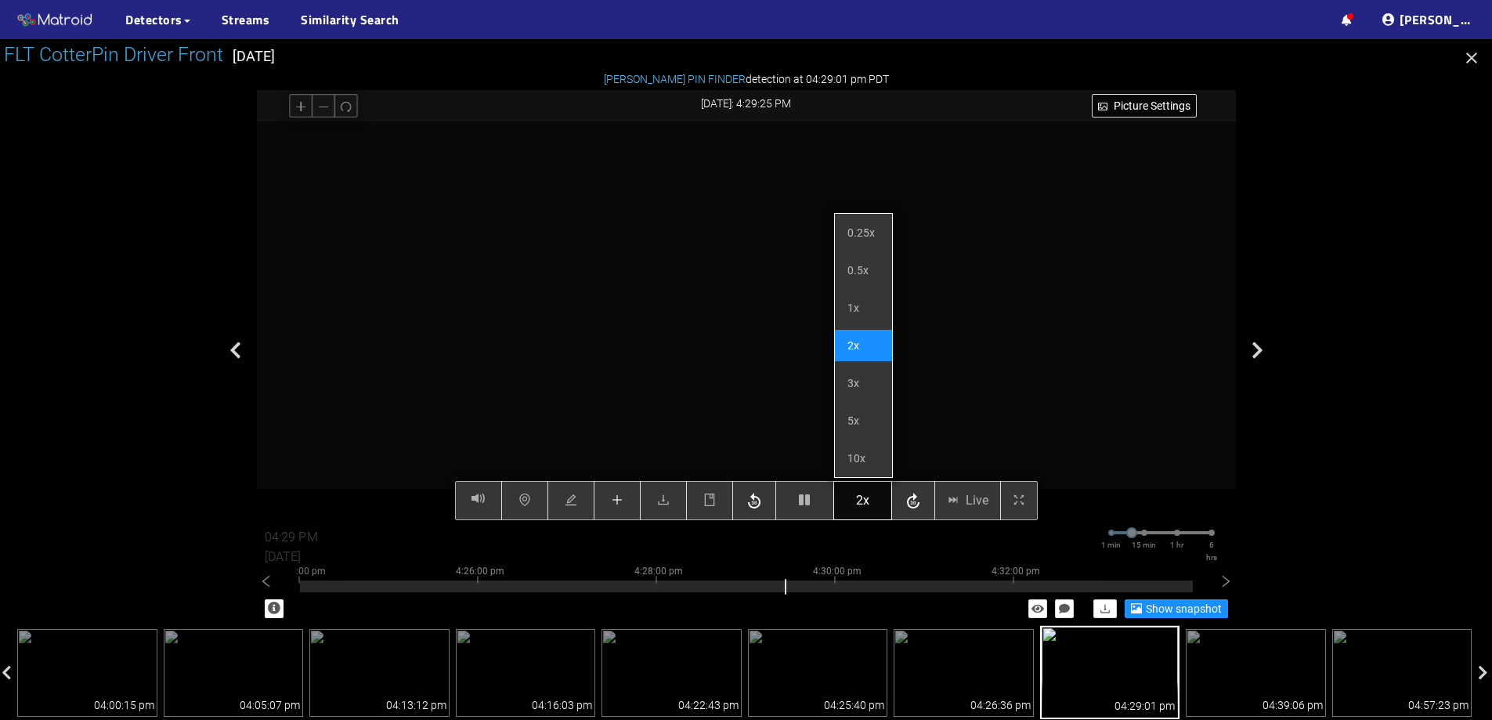
click at [860, 497] on span "2x" at bounding box center [862, 500] width 13 height 20
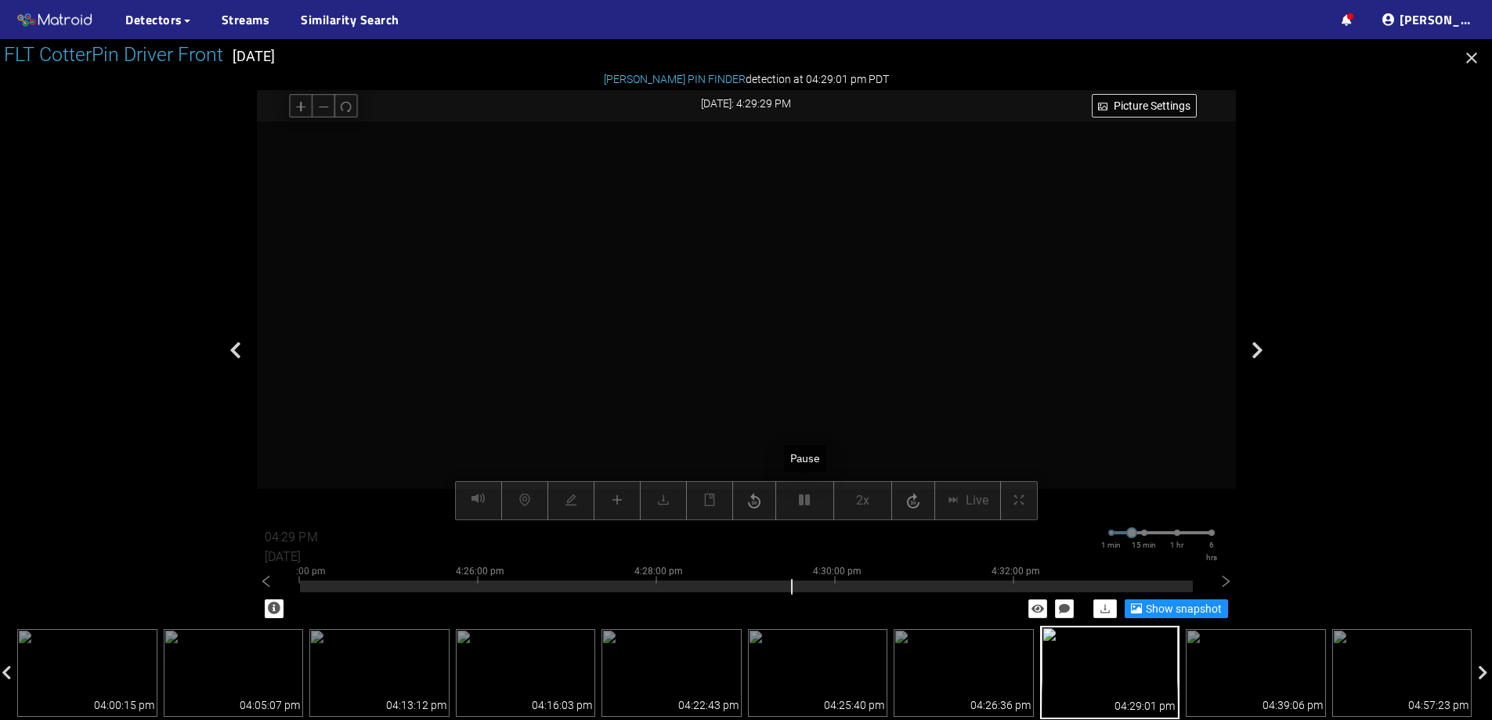
click at [808, 508] on div "Picture Settings 2x Live 04:29 PM 08/07/2025 1 min 15 min 1 hr 6 hrs 4:14:00 pm…" at bounding box center [746, 320] width 979 height 399
click at [302, 111] on icon "plus" at bounding box center [301, 106] width 12 height 12
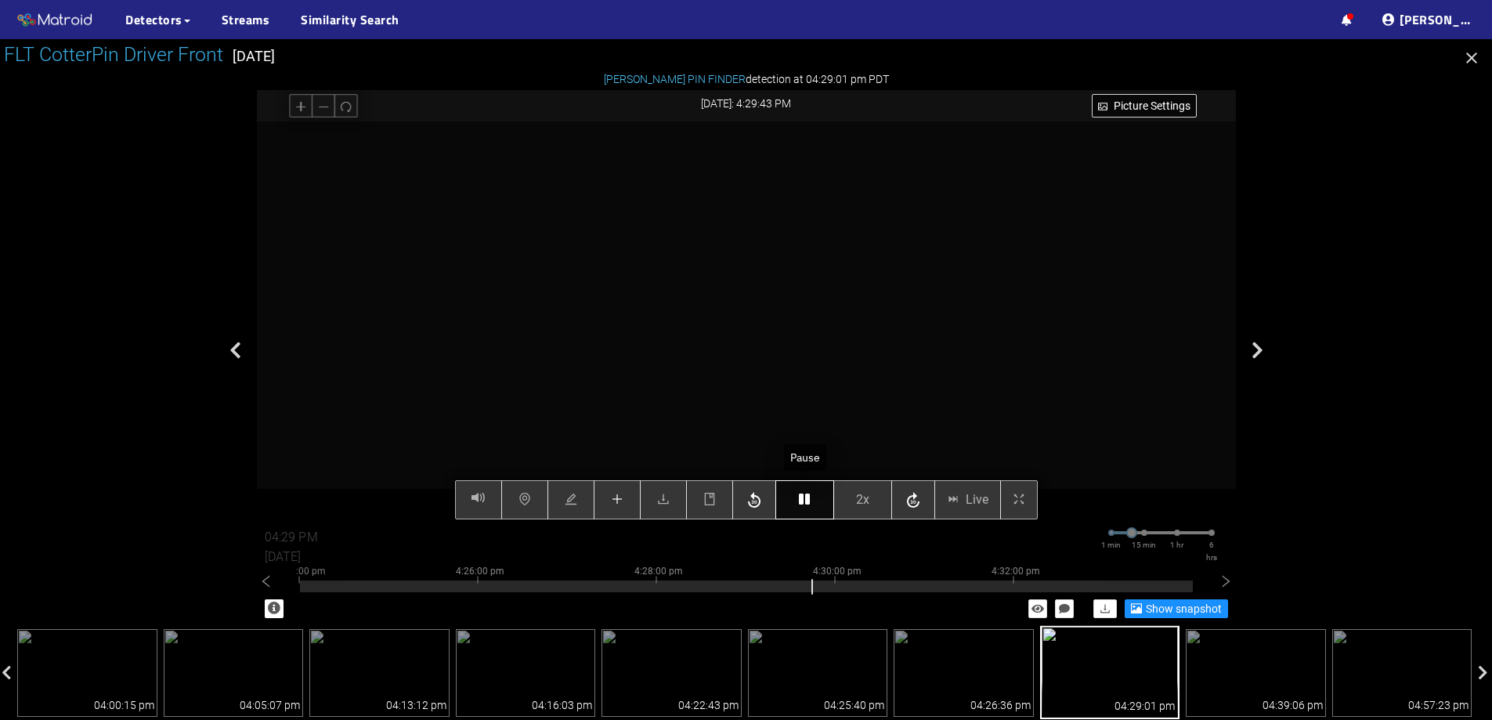
click at [789, 495] on button "button" at bounding box center [805, 499] width 59 height 39
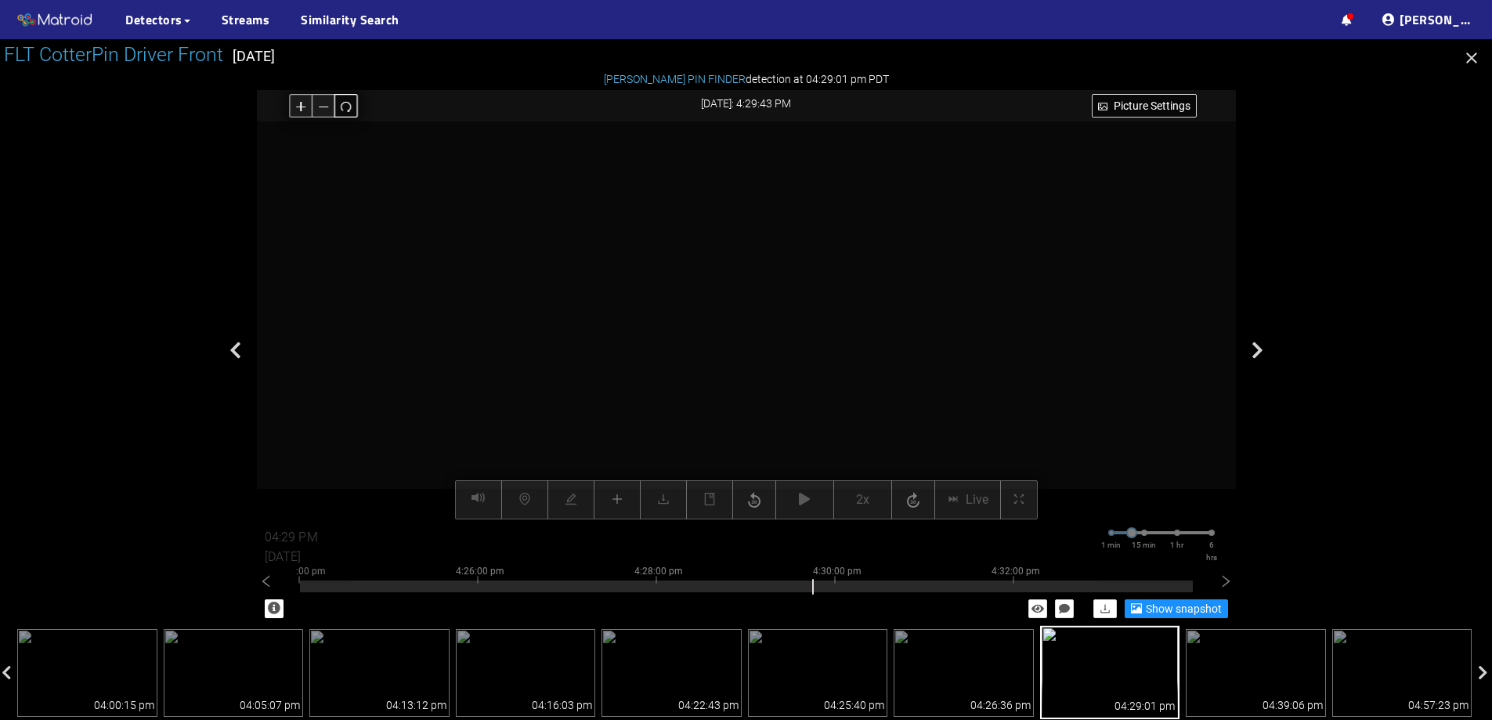
click at [348, 107] on icon "redo" at bounding box center [346, 106] width 12 height 12
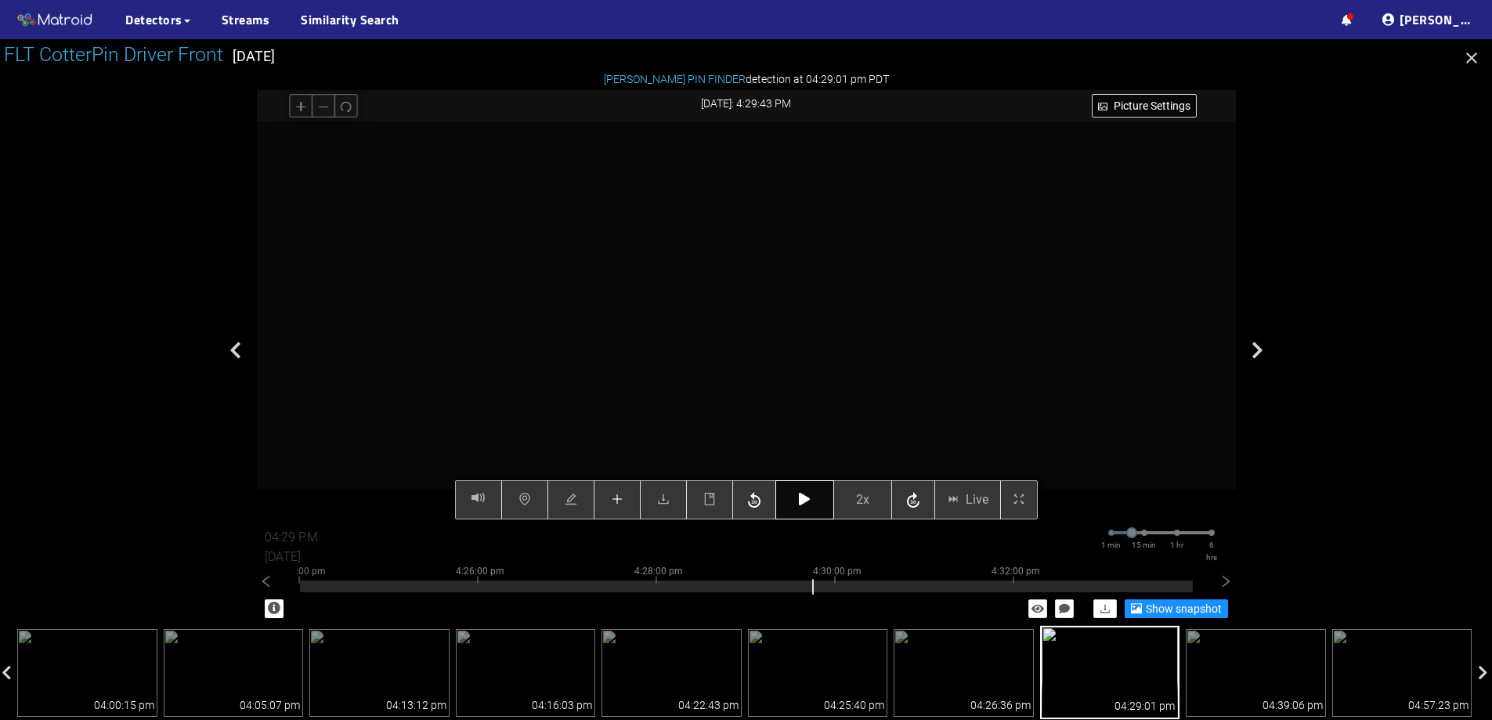
click at [814, 493] on button "button" at bounding box center [805, 499] width 59 height 39
type input "04:30 PM"
click at [808, 509] on button "button" at bounding box center [805, 499] width 59 height 39
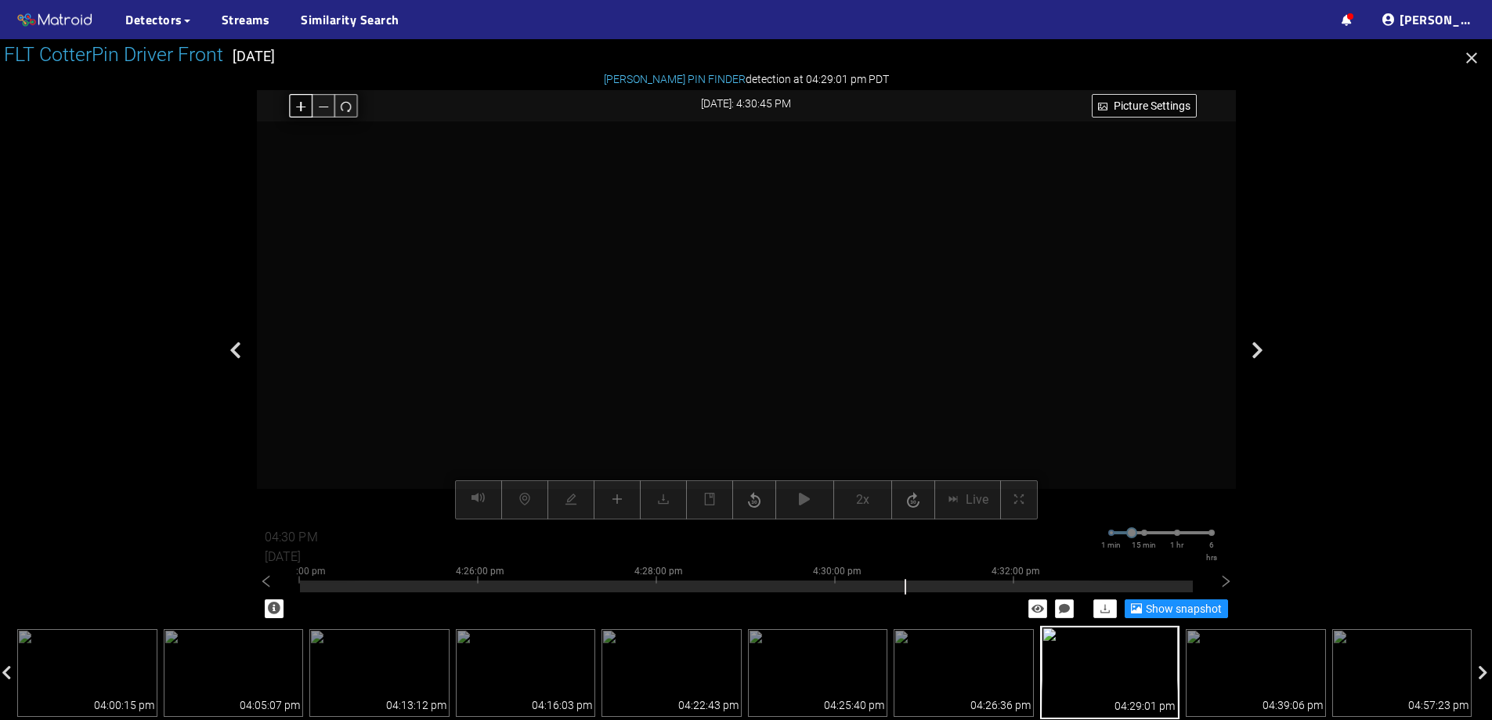
click at [307, 105] on button "button" at bounding box center [301, 106] width 24 height 24
click at [344, 107] on icon "redo" at bounding box center [346, 106] width 12 height 12
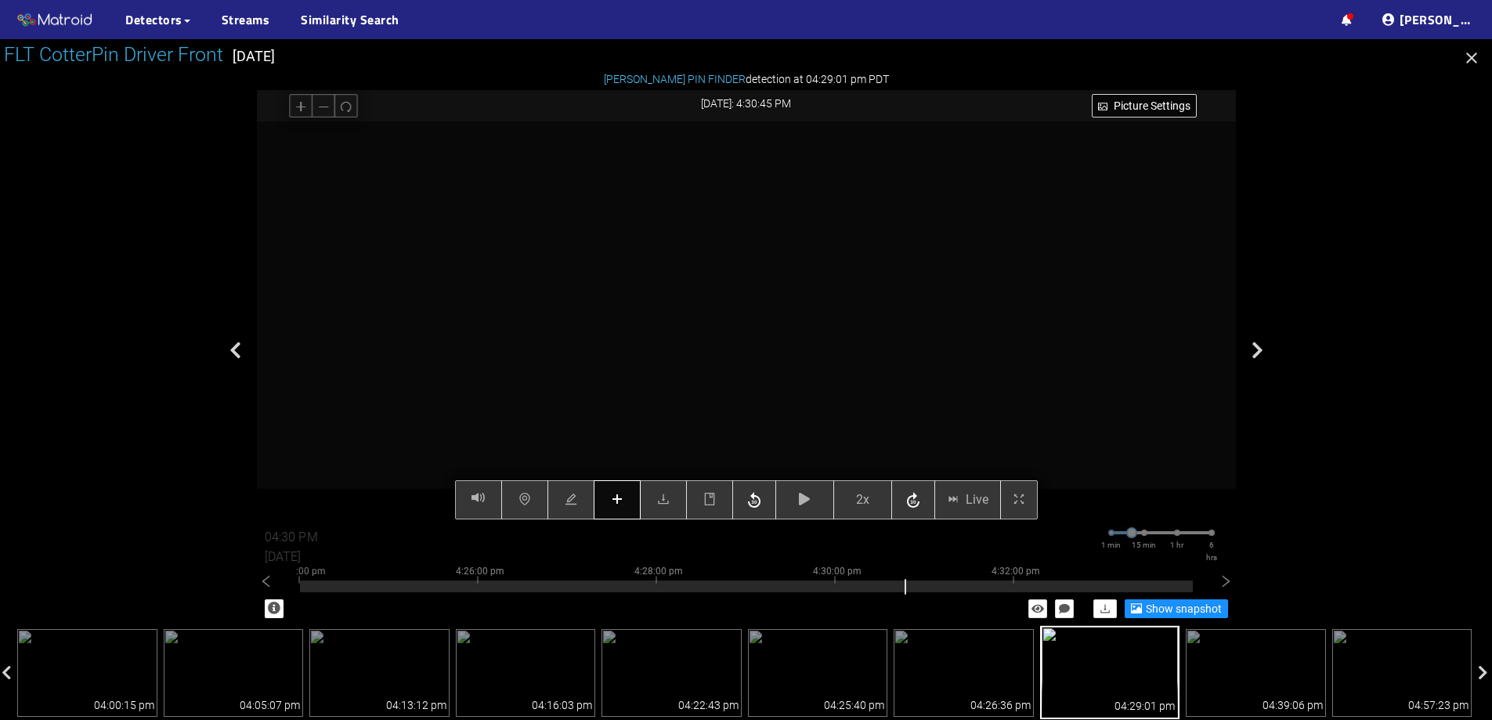
click at [620, 497] on icon "plus" at bounding box center [617, 499] width 13 height 13
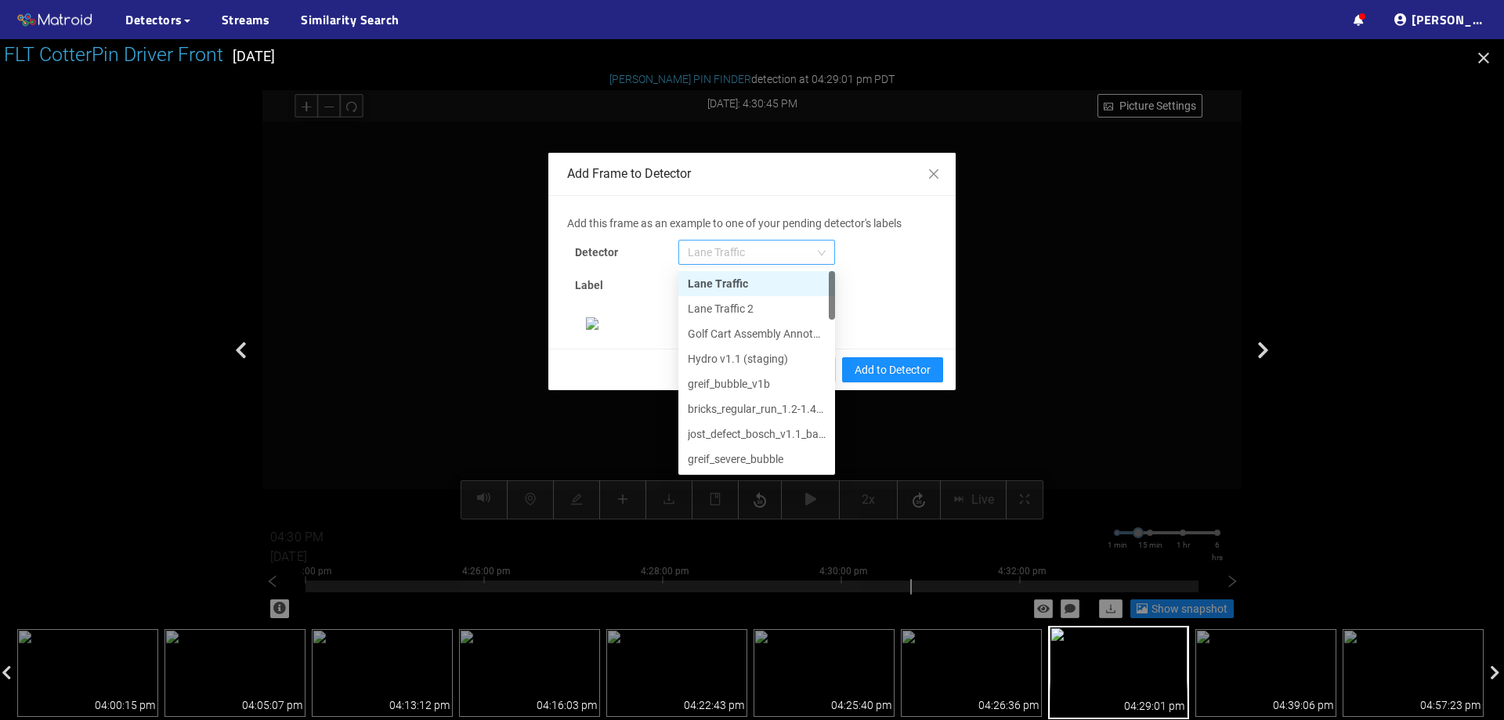
click at [752, 251] on span "Lane Traffic" at bounding box center [757, 253] width 138 height 24
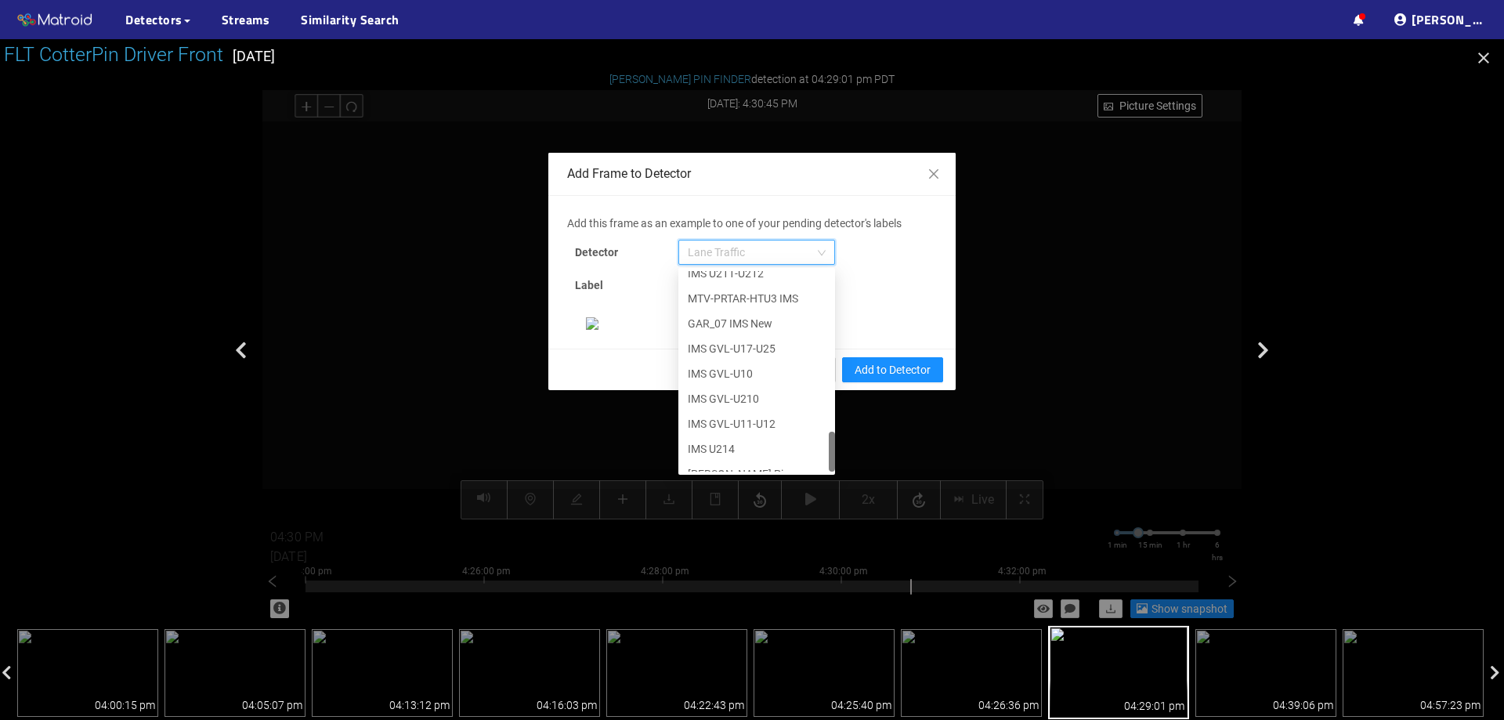
scroll to position [802, 0]
drag, startPoint x: 826, startPoint y: 339, endPoint x: 821, endPoint y: 469, distance: 129.4
click at [821, 469] on div "IMS U211-U212 MTV-PRTAR-HTU3 IMS GAR_07 IMS New IMS GVL-U17-U25 IMS GVL-U10 IMS…" at bounding box center [756, 371] width 157 height 201
click at [775, 463] on div "[PERSON_NAME] Pin" at bounding box center [757, 458] width 138 height 17
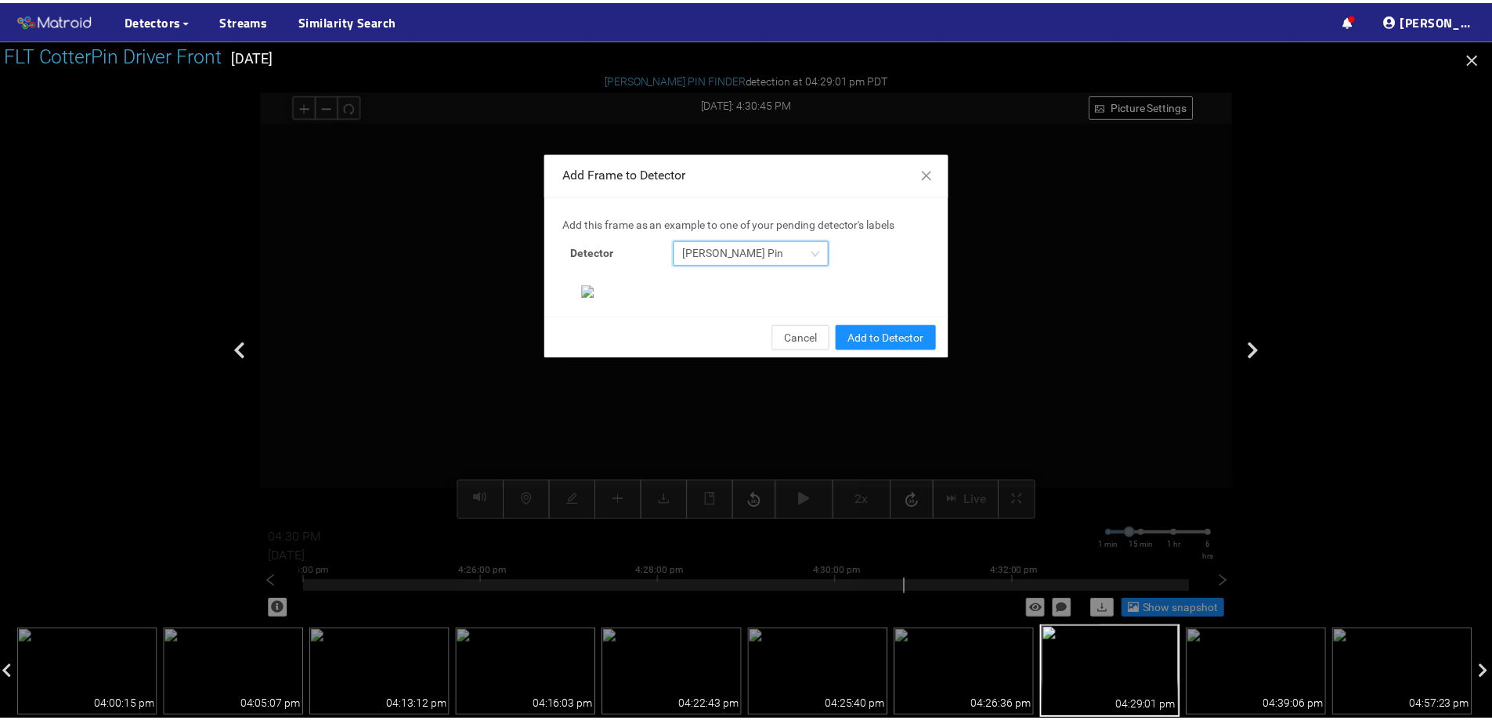
scroll to position [329, 0]
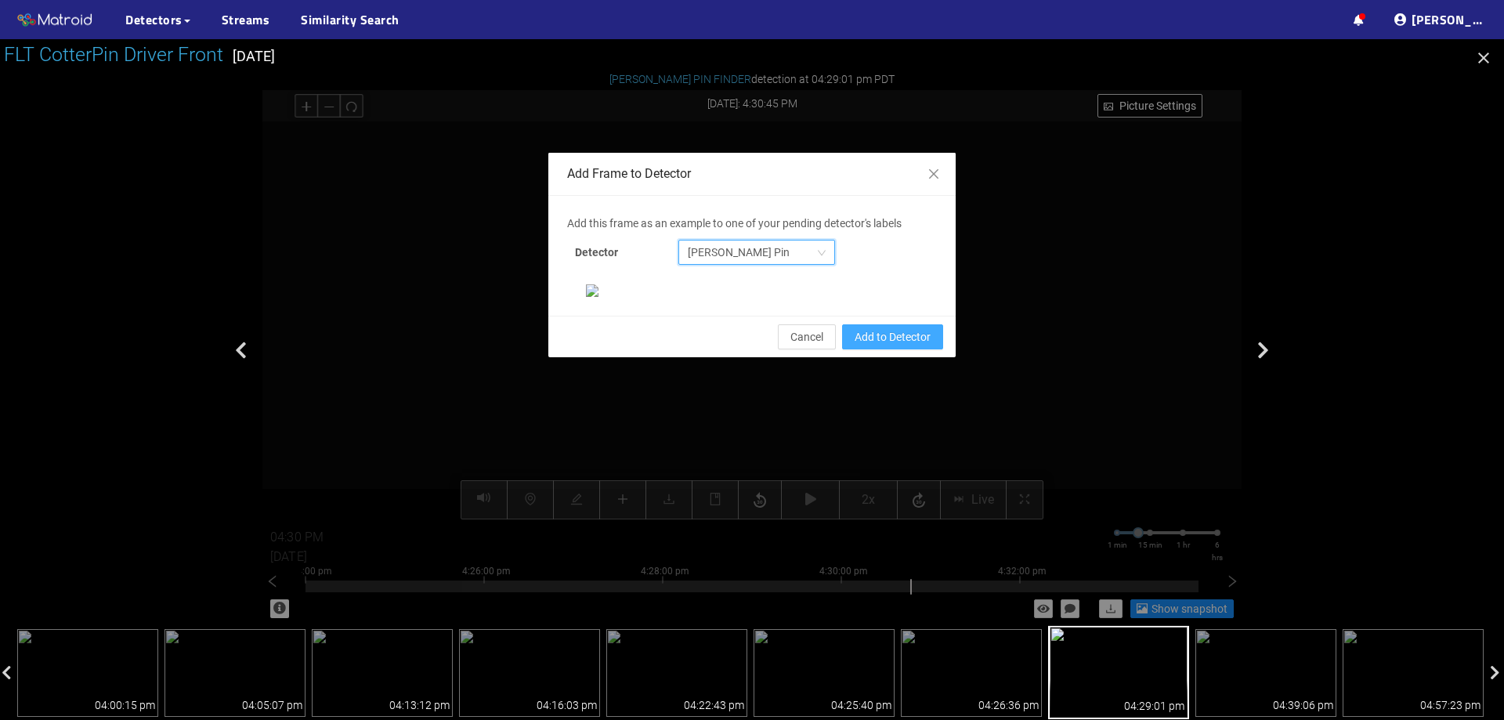
click at [920, 346] on span "Add to Detector" at bounding box center [893, 336] width 76 height 17
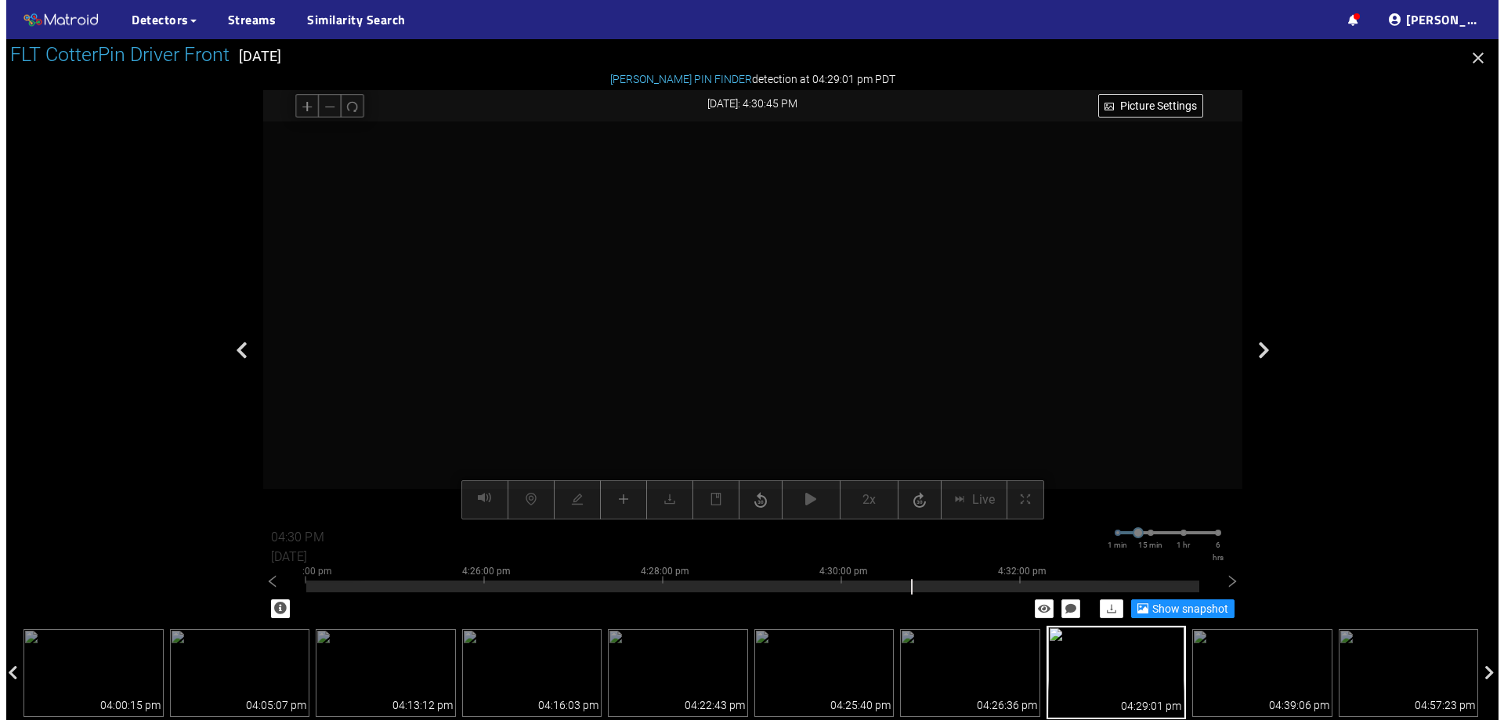
scroll to position [251, 0]
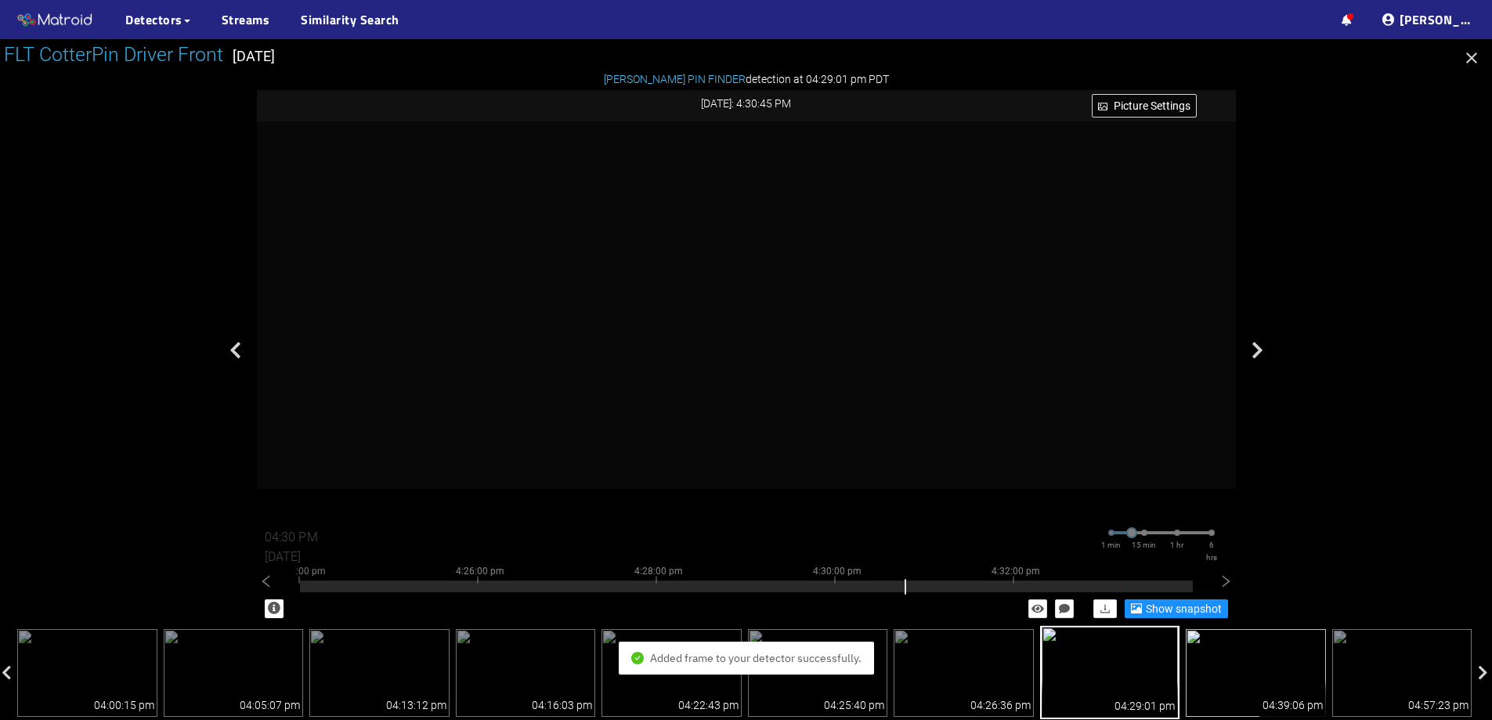
click at [1256, 650] on img at bounding box center [1256, 673] width 140 height 88
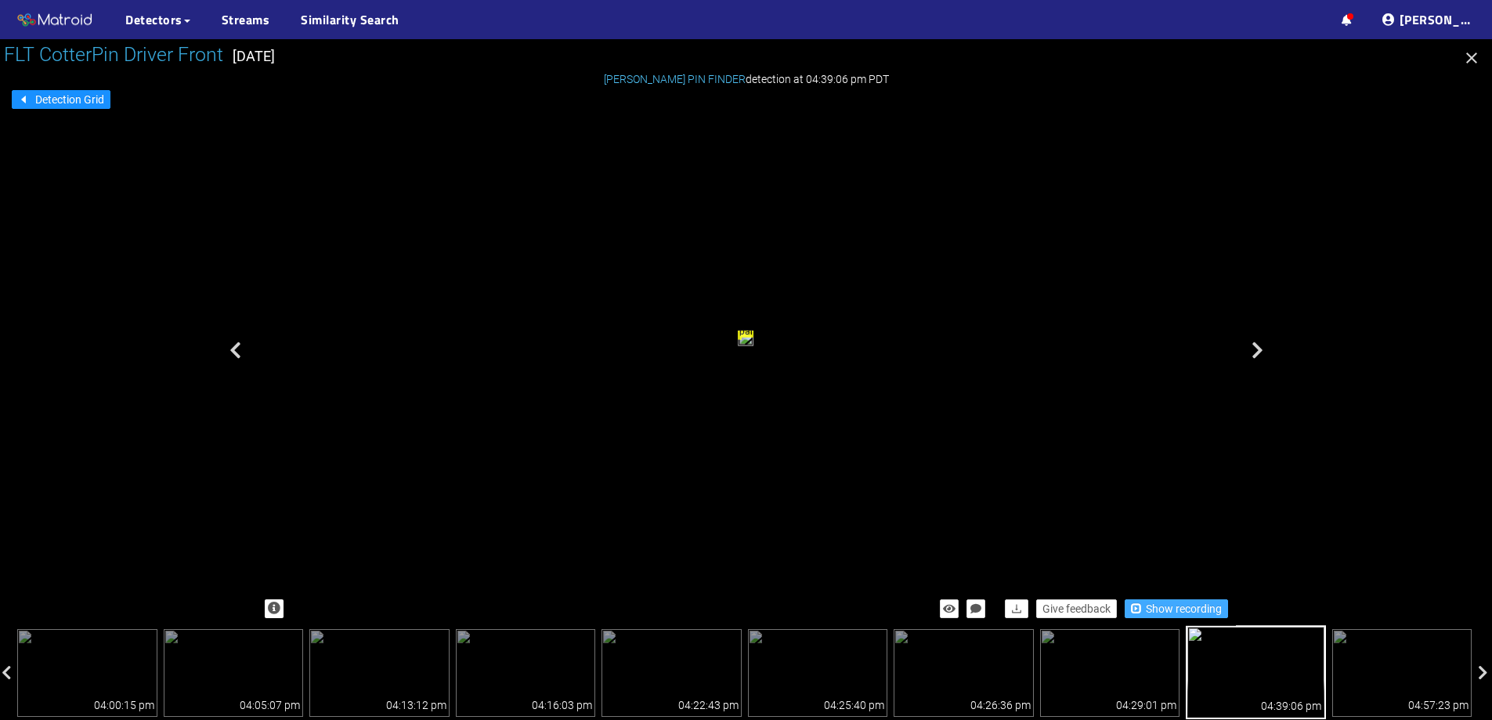
click at [1170, 602] on span "Show recording" at bounding box center [1184, 608] width 76 height 17
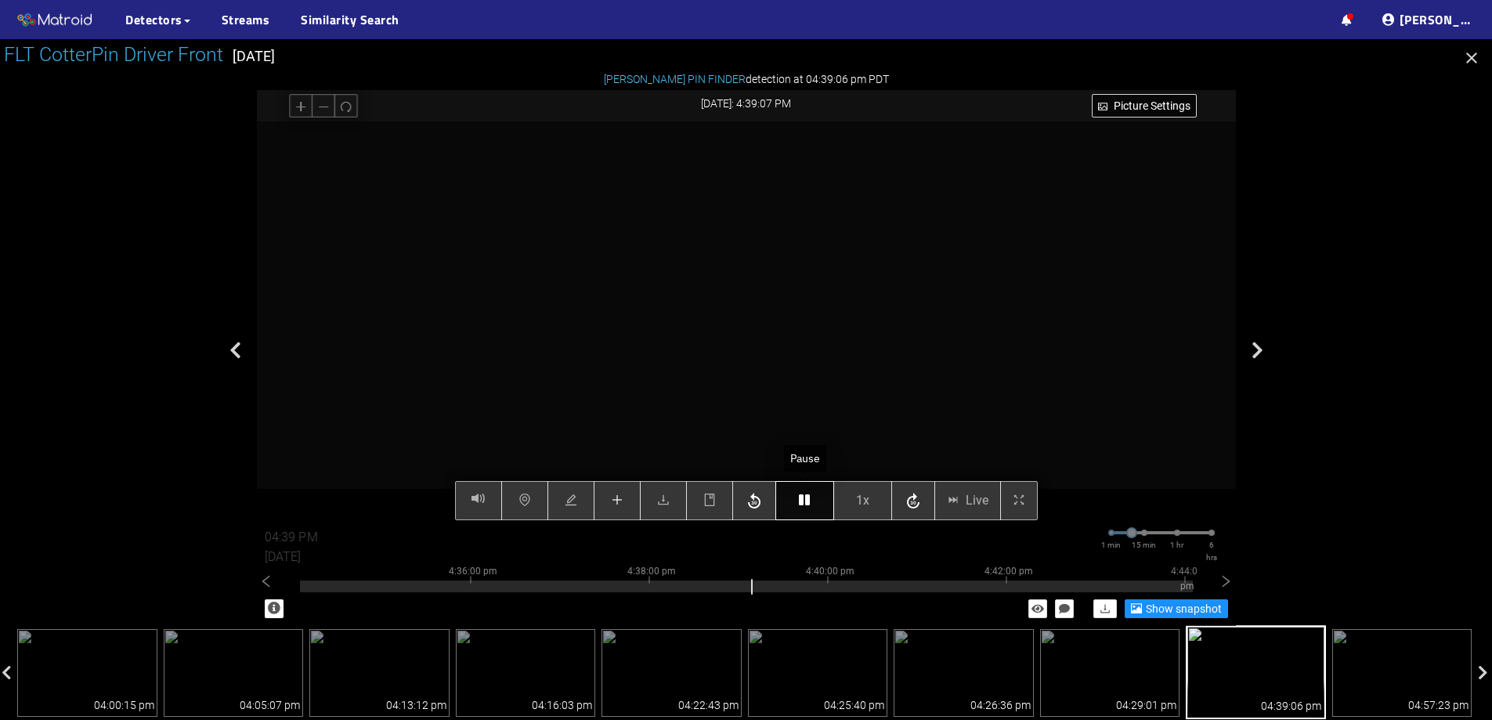
click at [798, 498] on button "button" at bounding box center [805, 500] width 59 height 39
click at [616, 500] on div "Picture Settings 1x Live 04:39 PM 08/07/2025 1 min 15 min 1 hr 6 hrs 4:26:00 pm…" at bounding box center [746, 320] width 979 height 399
click at [609, 491] on button "button" at bounding box center [615, 500] width 47 height 39
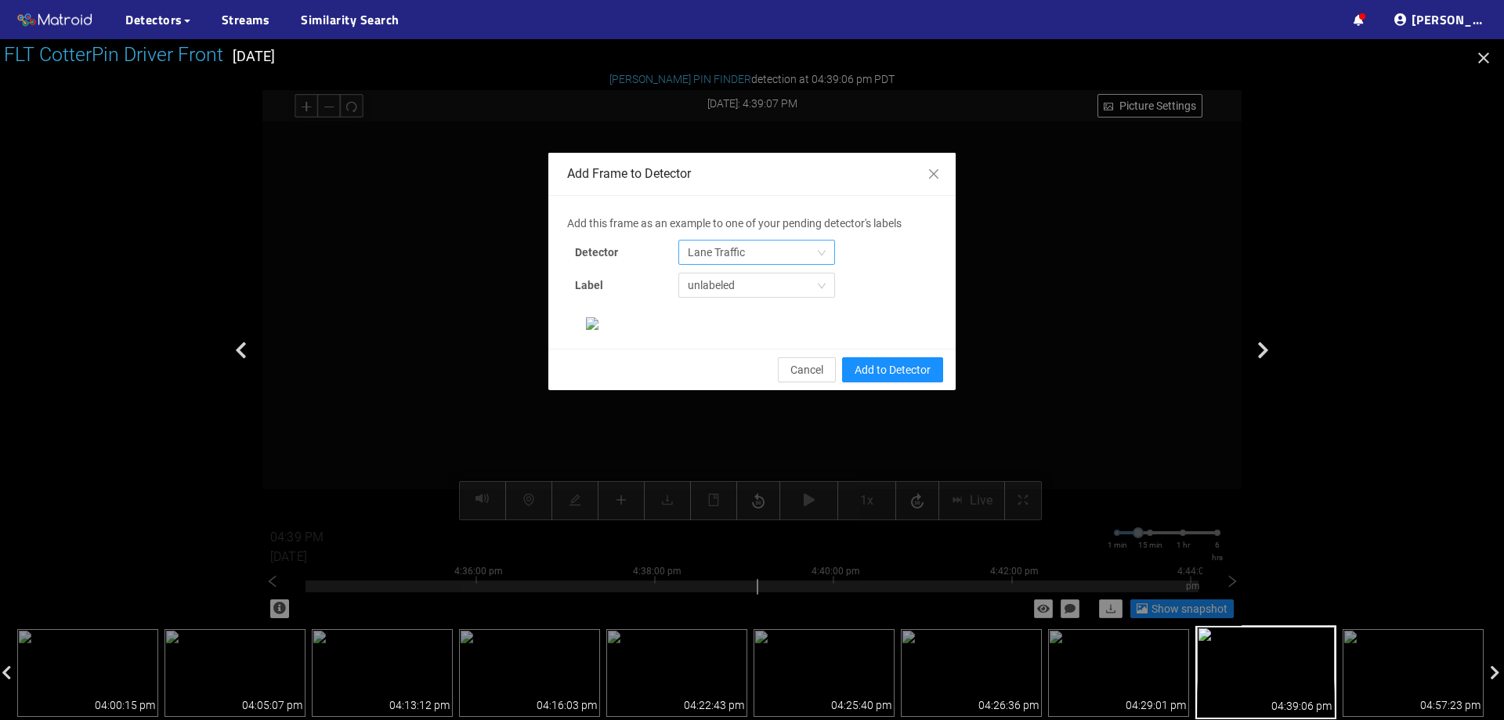
click at [788, 249] on span "Lane Traffic" at bounding box center [757, 253] width 138 height 24
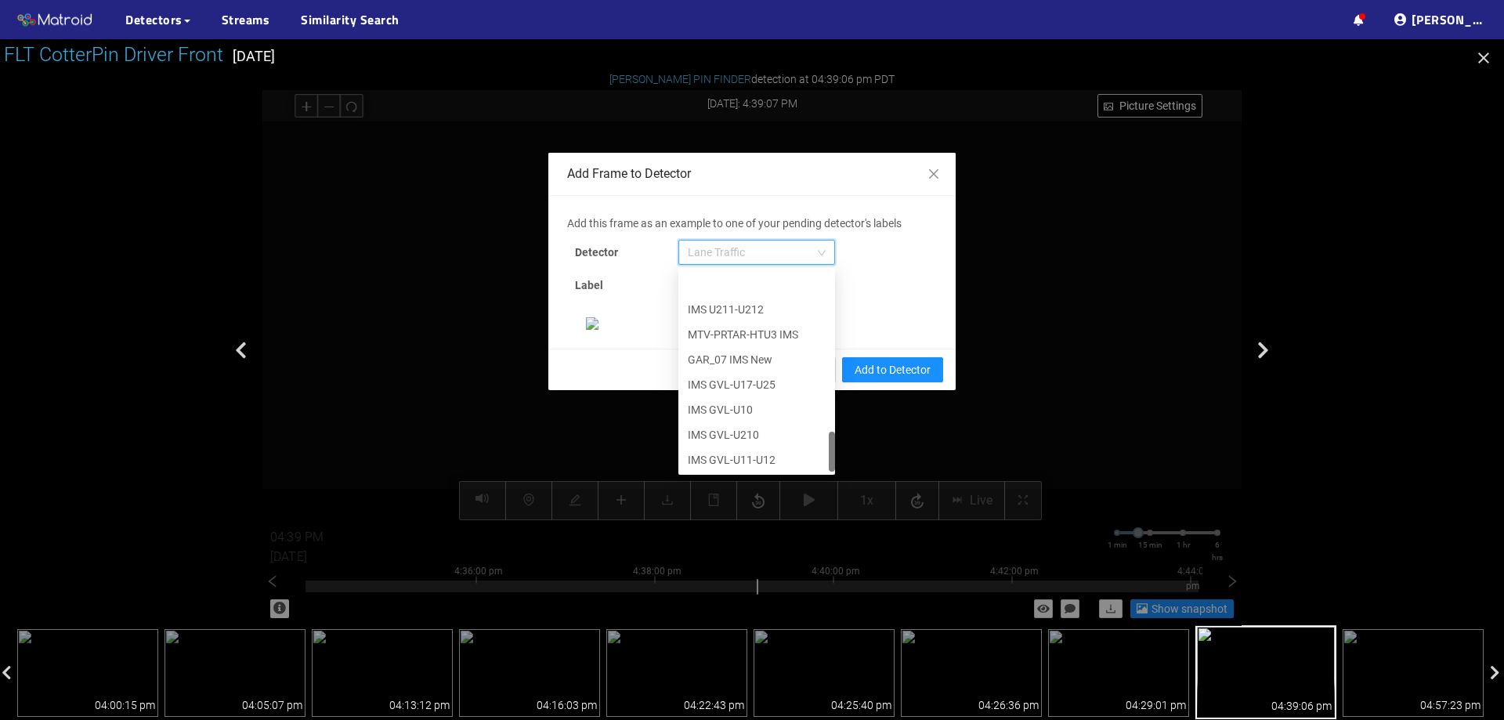
scroll to position [802, 0]
drag, startPoint x: 824, startPoint y: 291, endPoint x: 807, endPoint y: 475, distance: 184.1
click at [807, 330] on div "Add this frame as an example to one of your pending detector's labels Detector …" at bounding box center [752, 272] width 370 height 115
click at [756, 461] on div "[PERSON_NAME] Pin" at bounding box center [757, 458] width 138 height 17
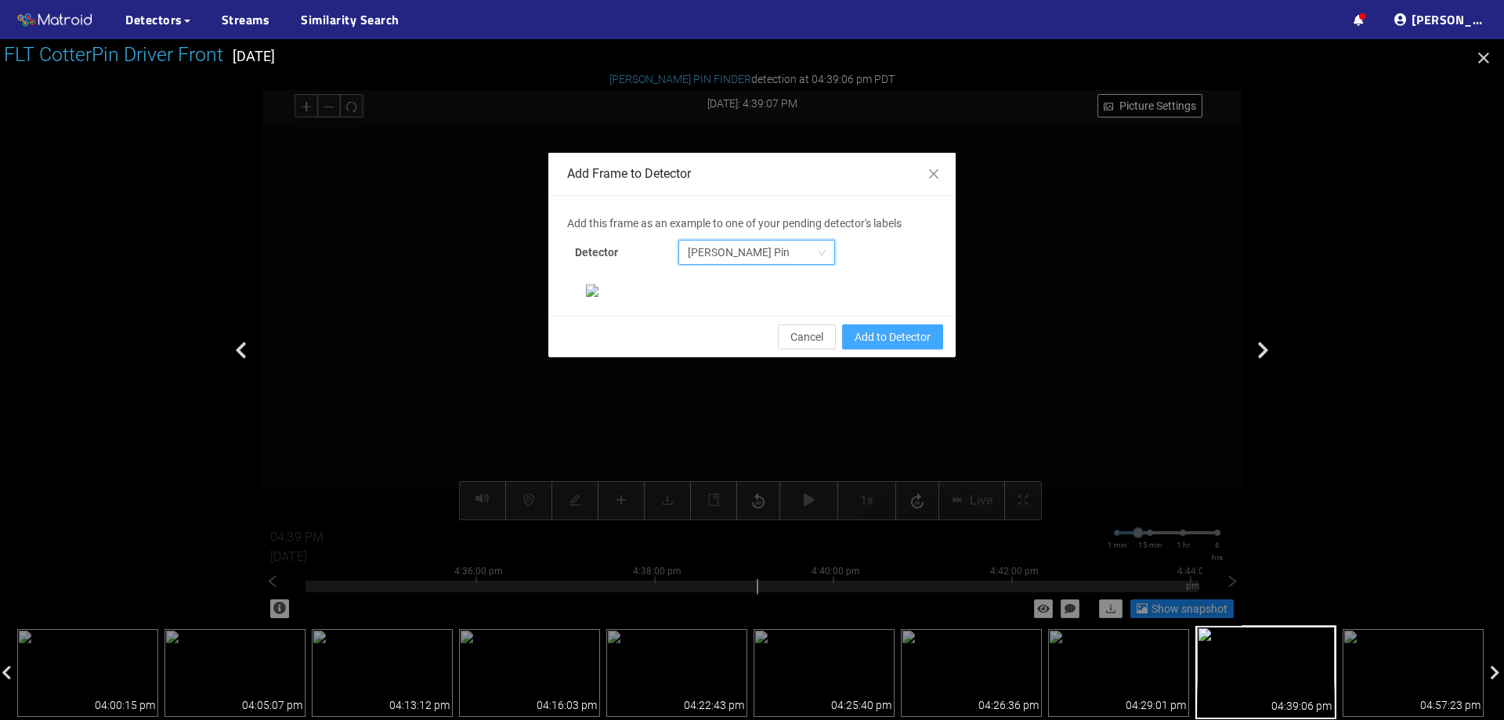
click at [901, 346] on span "Add to Detector" at bounding box center [893, 336] width 76 height 17
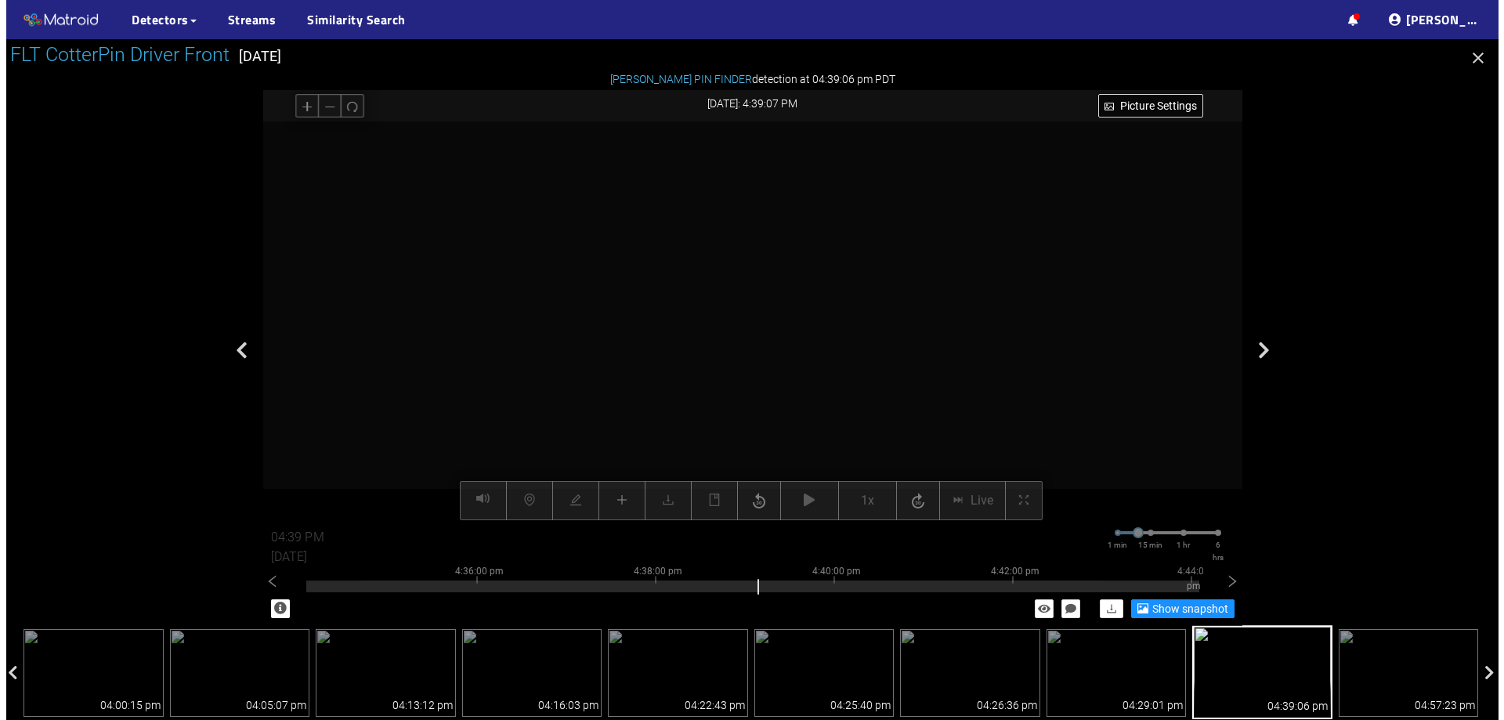
scroll to position [251, 0]
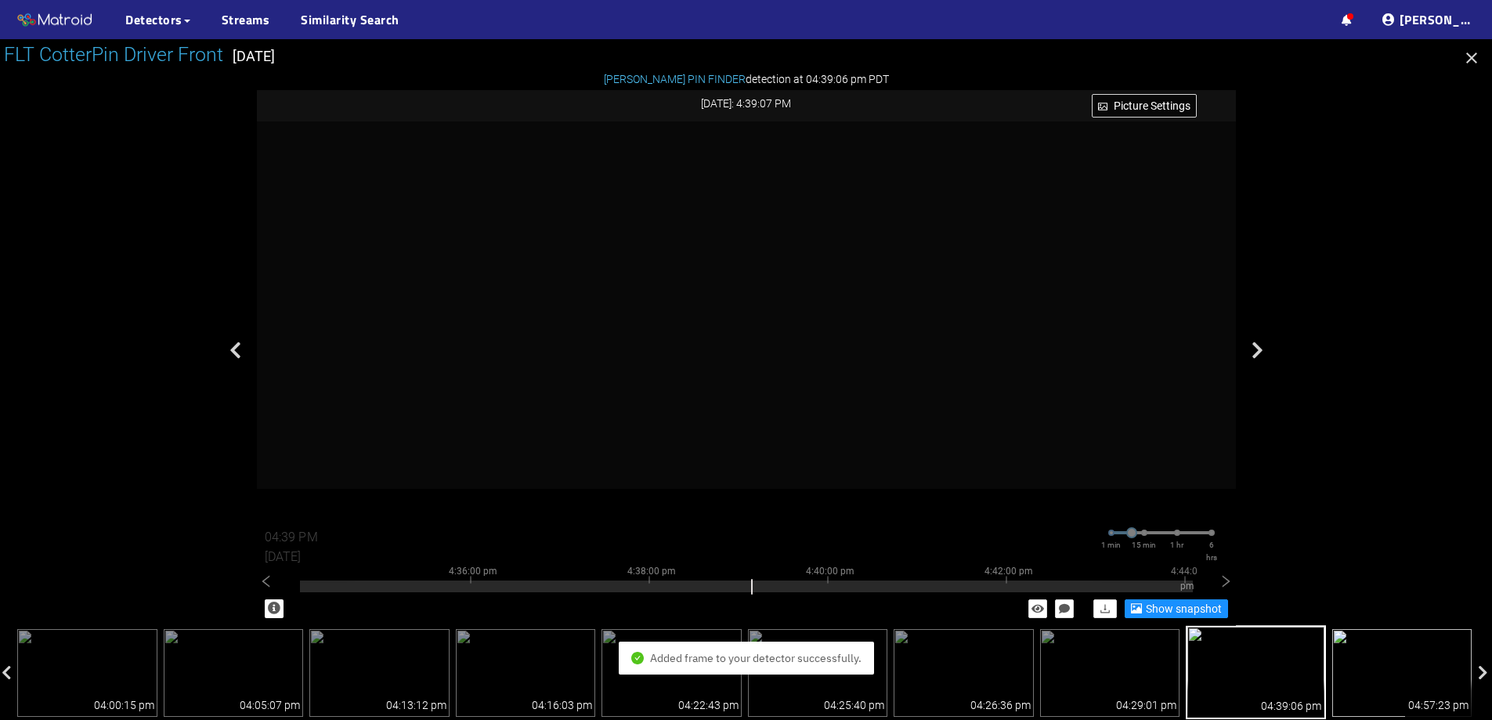
click at [1348, 653] on img at bounding box center [1403, 673] width 140 height 88
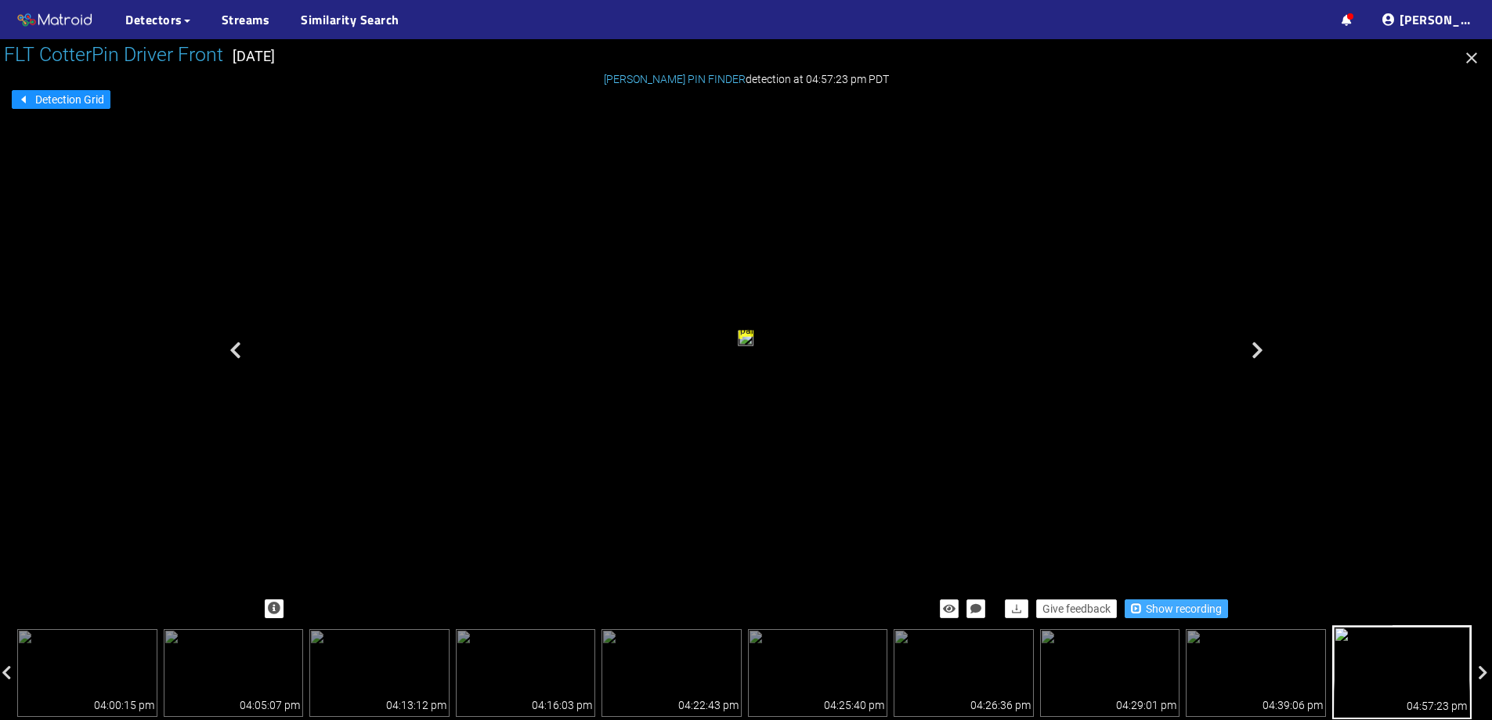
click at [1161, 610] on span "Show recording" at bounding box center [1184, 608] width 76 height 17
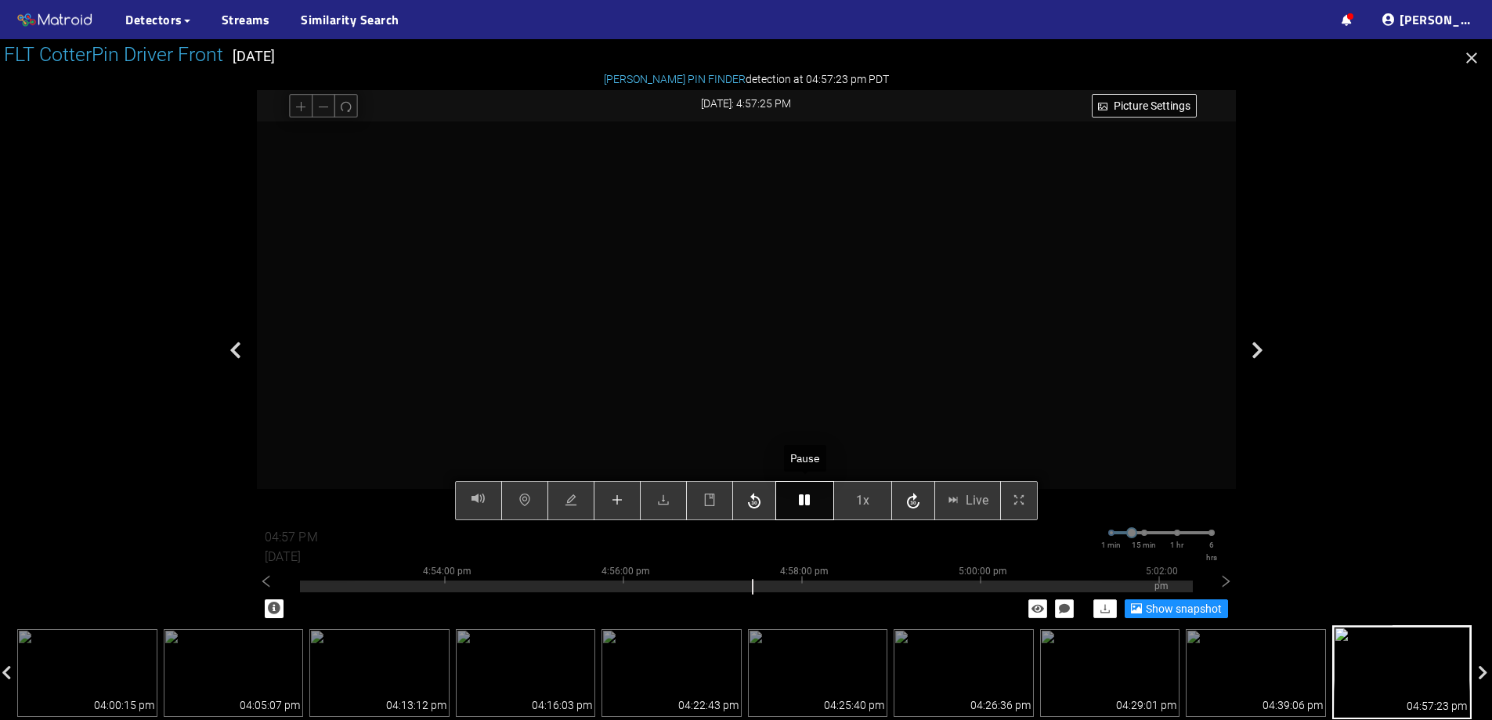
click at [817, 501] on button "button" at bounding box center [805, 500] width 59 height 39
click at [599, 500] on button "button" at bounding box center [617, 500] width 47 height 39
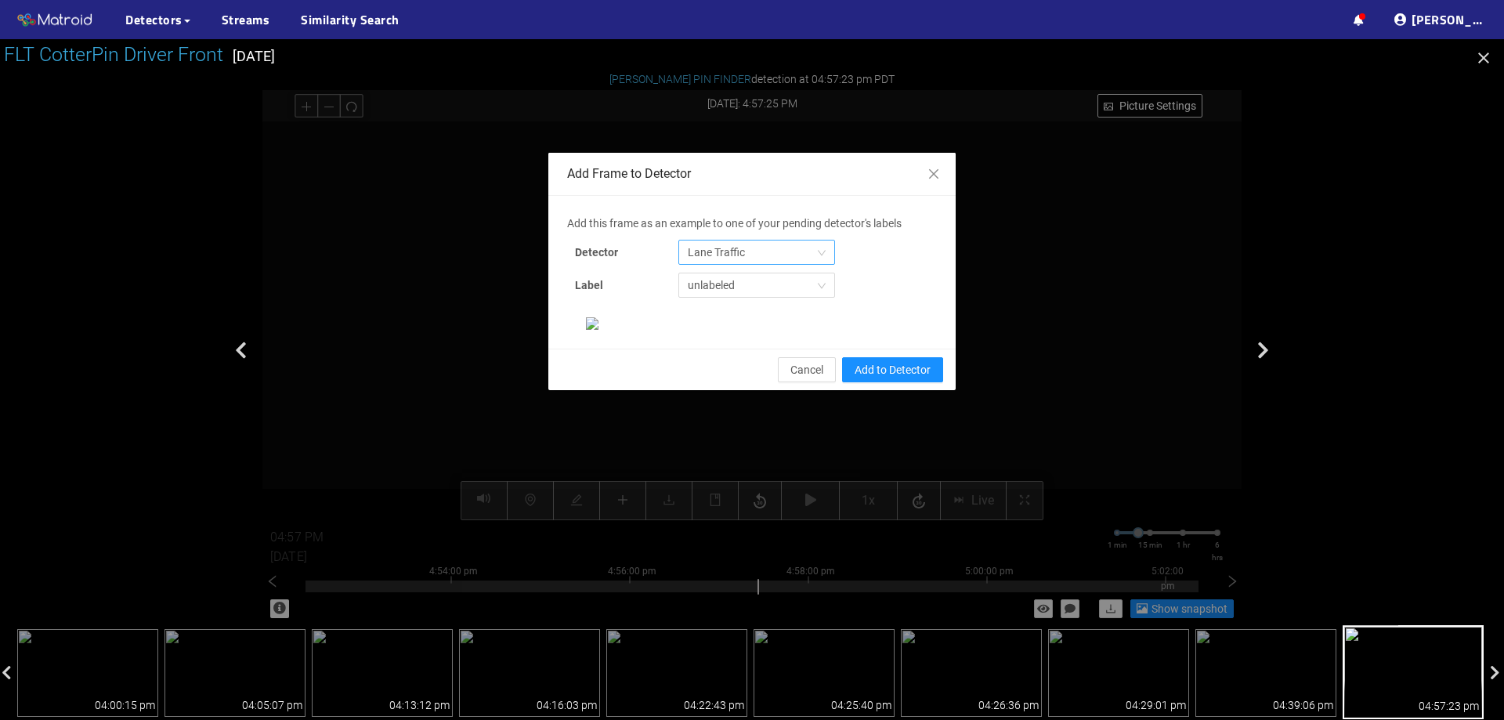
click at [731, 251] on span "Lane Traffic" at bounding box center [757, 253] width 138 height 24
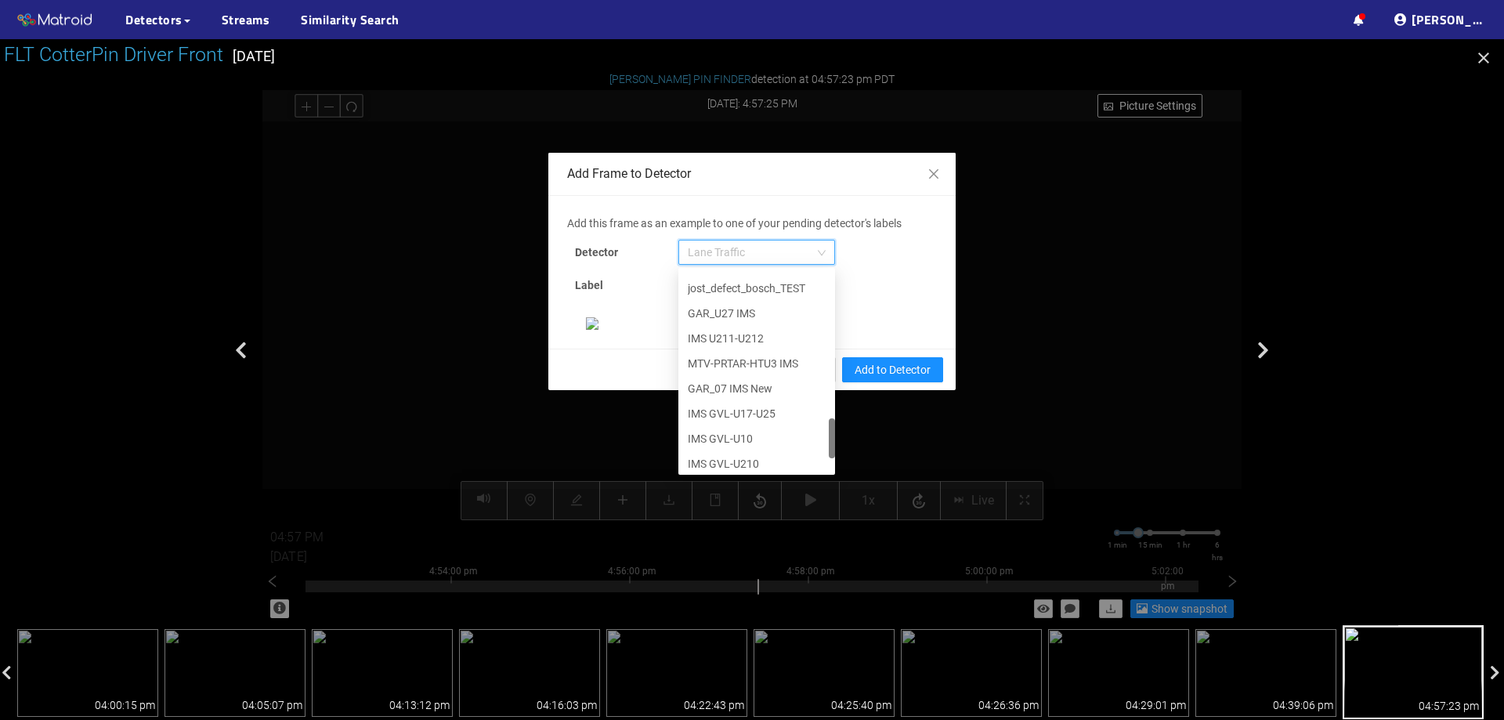
scroll to position [802, 0]
drag, startPoint x: 825, startPoint y: 292, endPoint x: 809, endPoint y: 460, distance: 168.4
click at [809, 460] on div "IMS U211-U212 MTV-PRTAR-HTU3 IMS GAR_07 IMS New IMS GVL-U17-U25 IMS GVL-U10 IMS…" at bounding box center [756, 371] width 157 height 201
click at [758, 461] on div "[PERSON_NAME] Pin" at bounding box center [757, 458] width 138 height 17
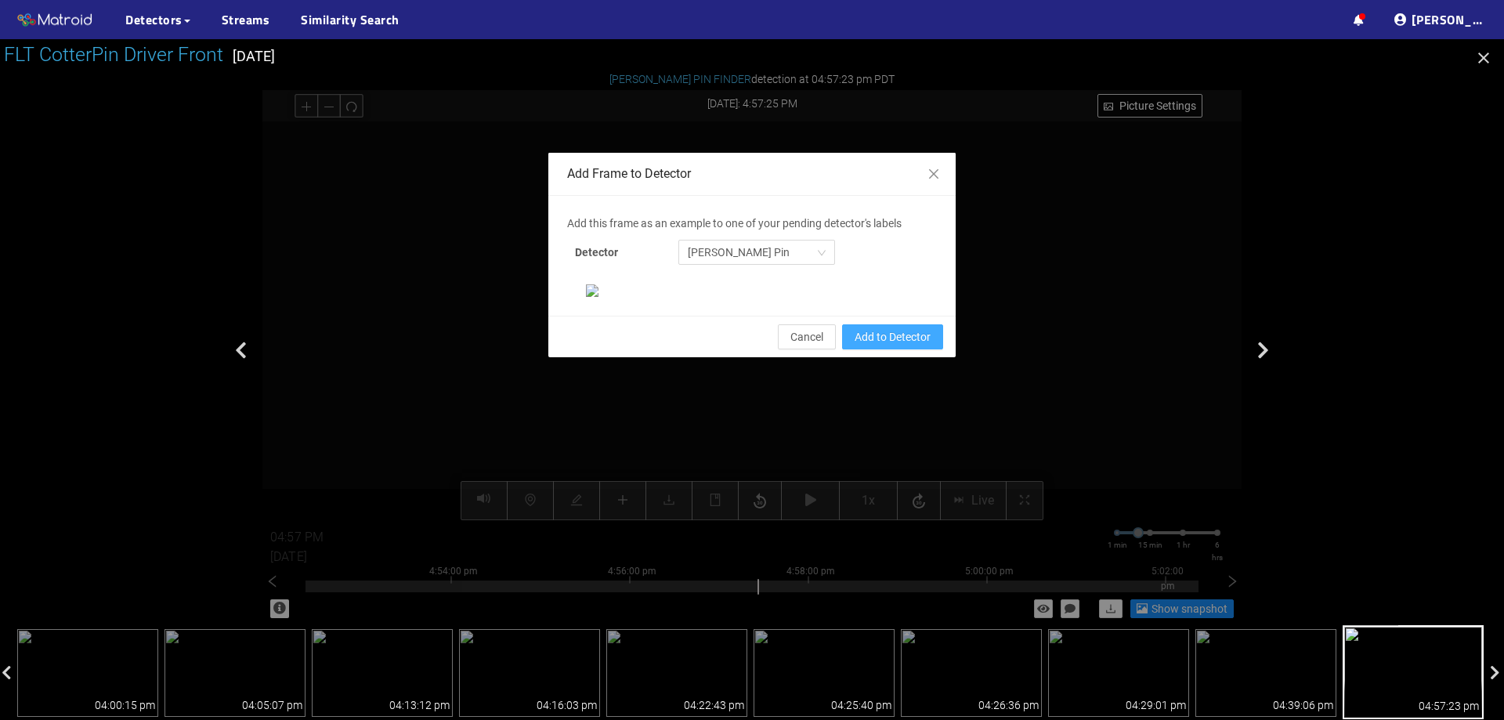
click at [901, 346] on span "Add to Detector" at bounding box center [893, 336] width 76 height 17
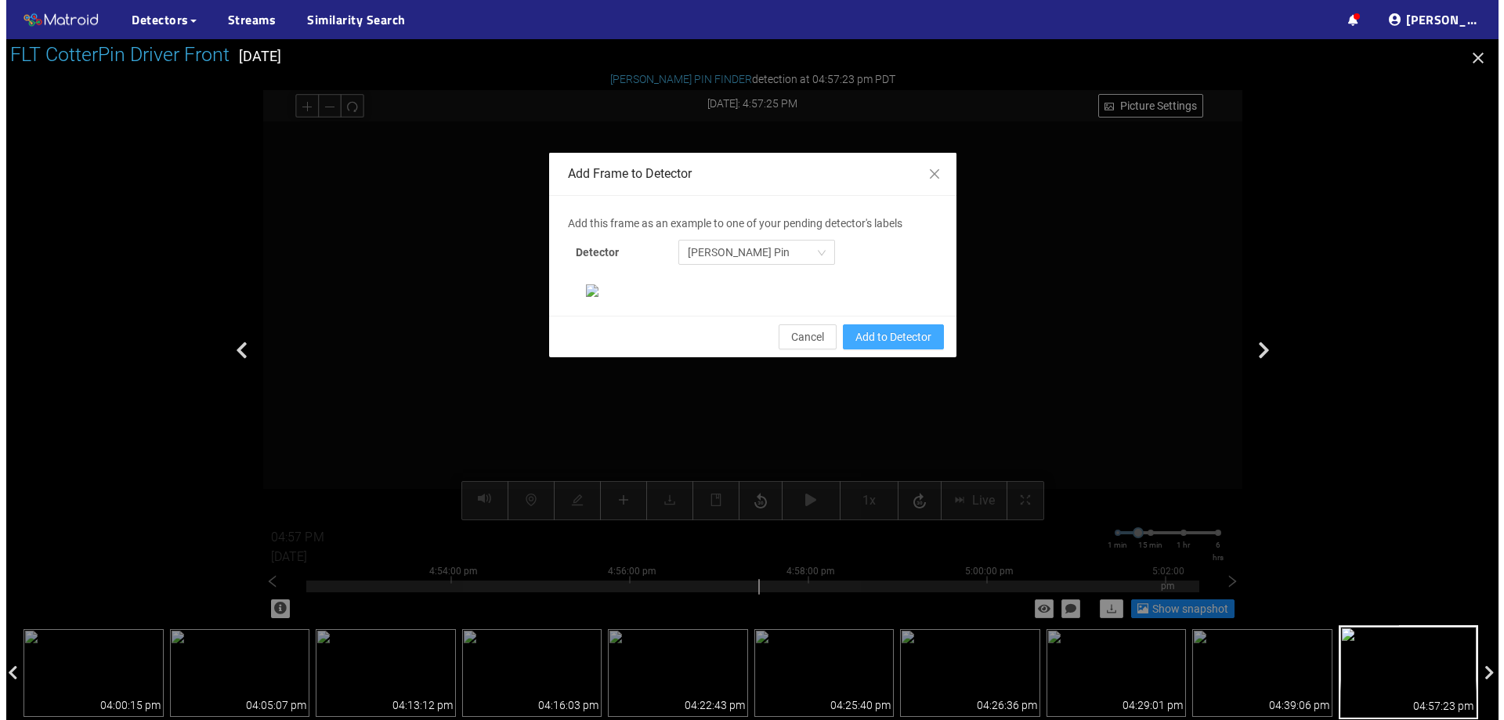
scroll to position [251, 0]
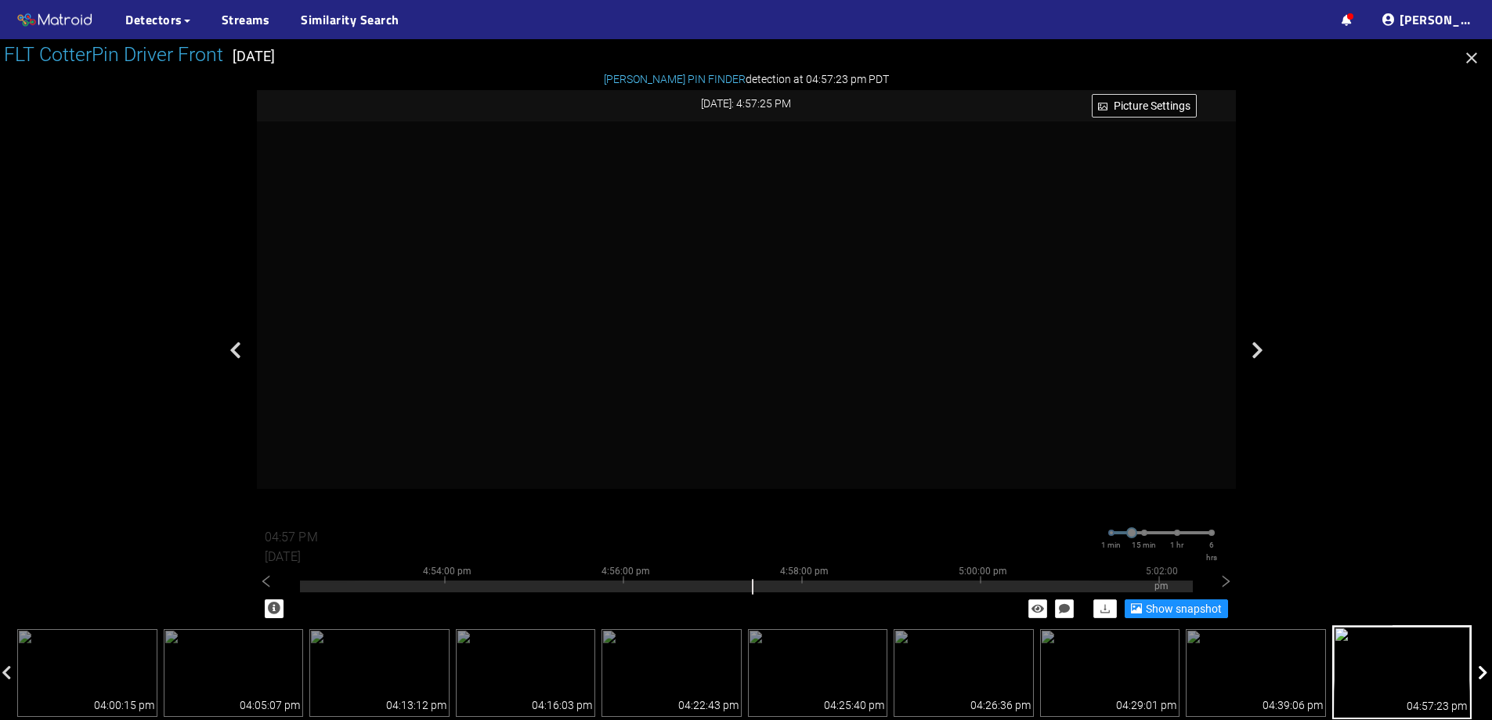
click at [1488, 671] on icon at bounding box center [1483, 673] width 10 height 16
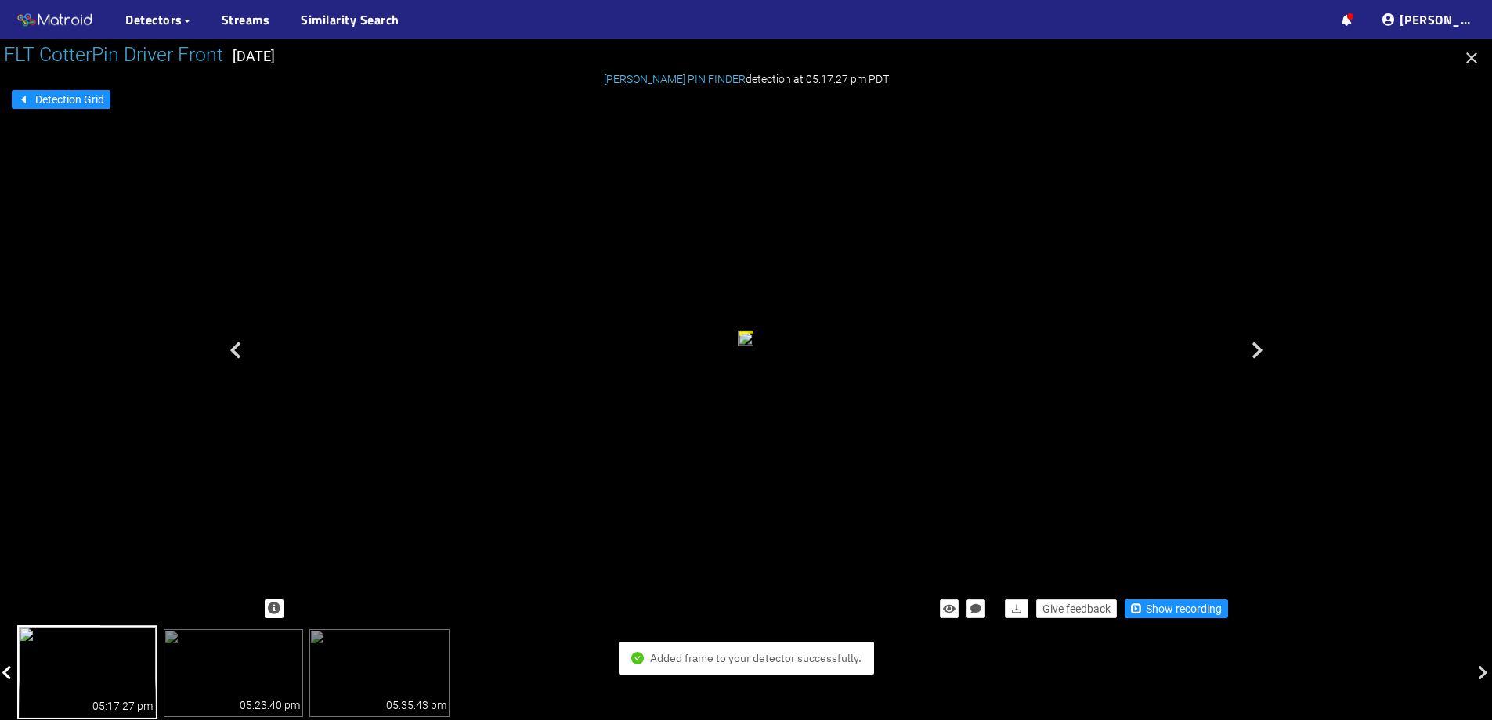
click at [9, 670] on icon at bounding box center [7, 673] width 10 height 16
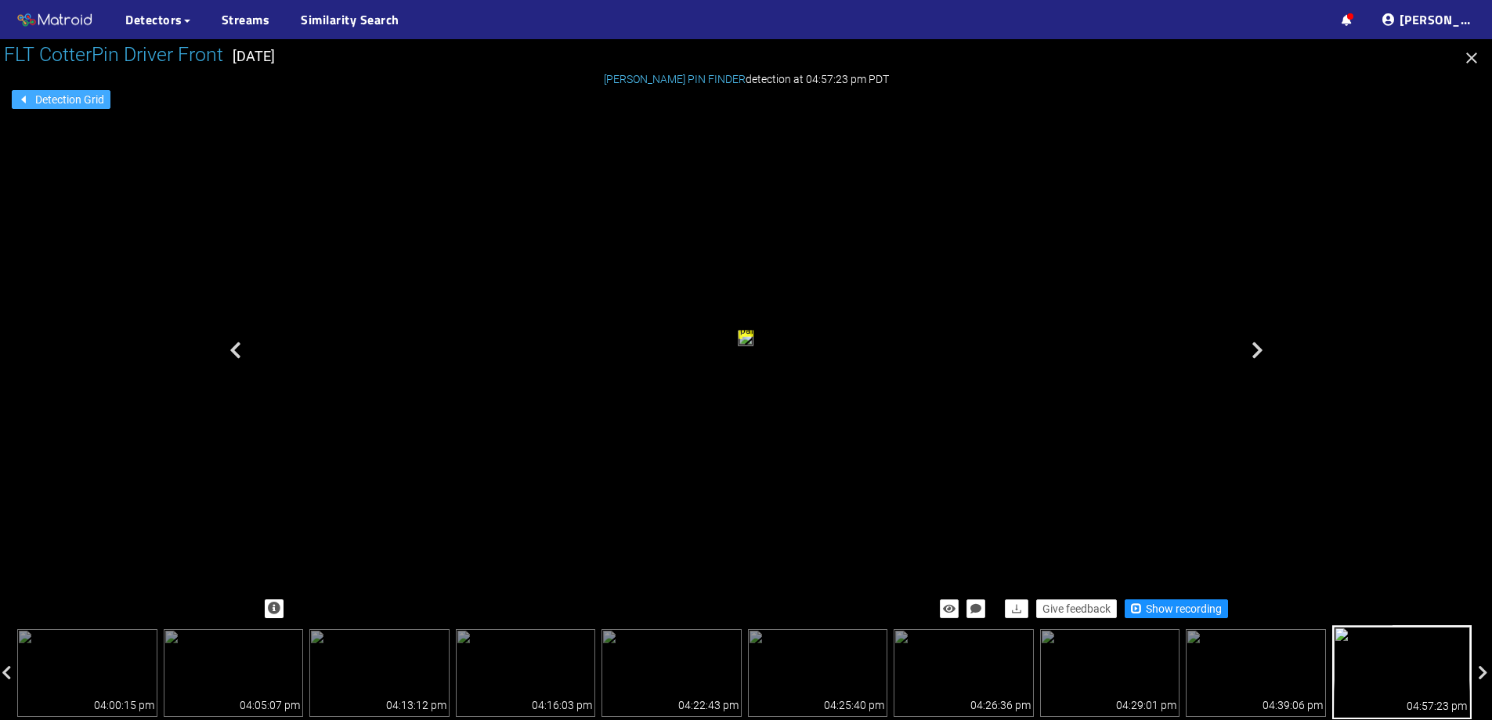
click at [17, 98] on button "Detection Grid" at bounding box center [61, 99] width 99 height 19
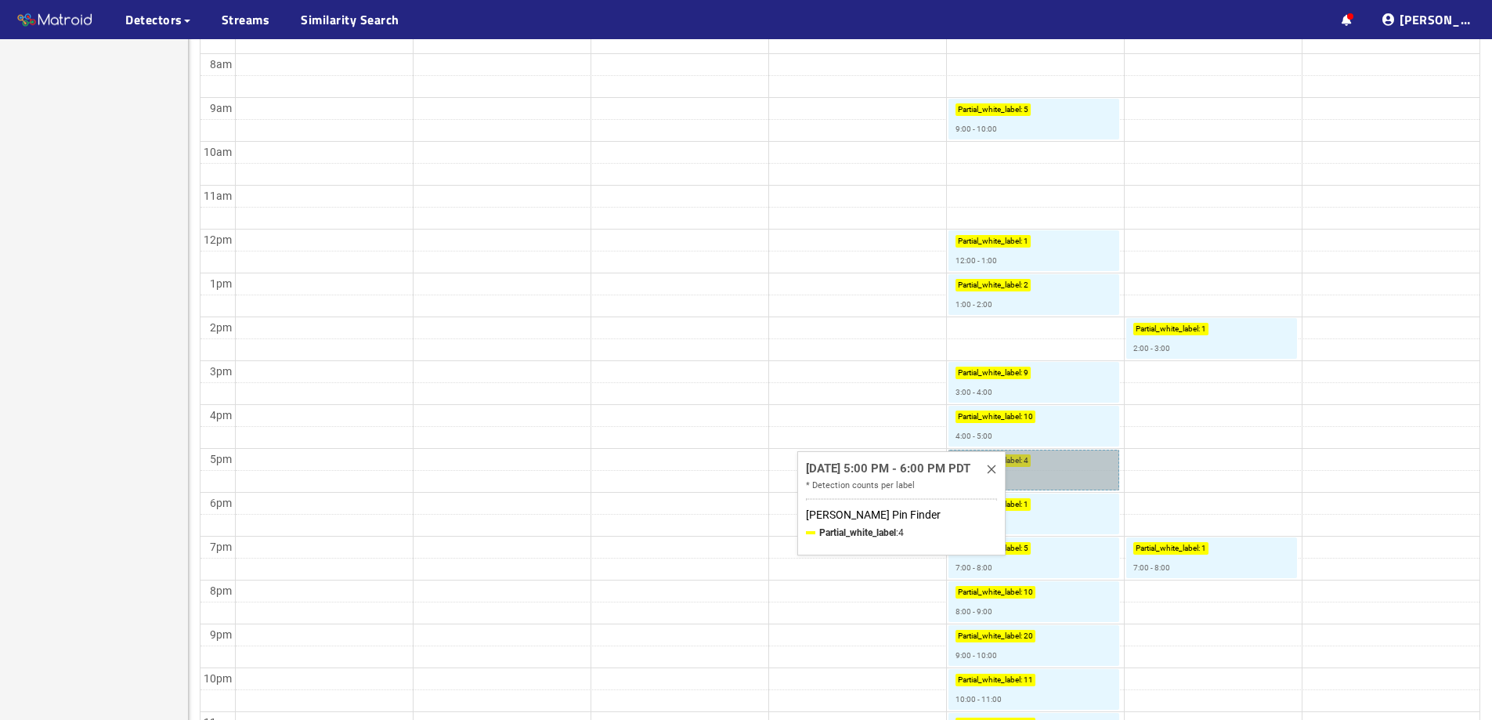
click at [1068, 480] on link "Partial_white_label : 4 5:00 - 6:00" at bounding box center [1034, 470] width 171 height 41
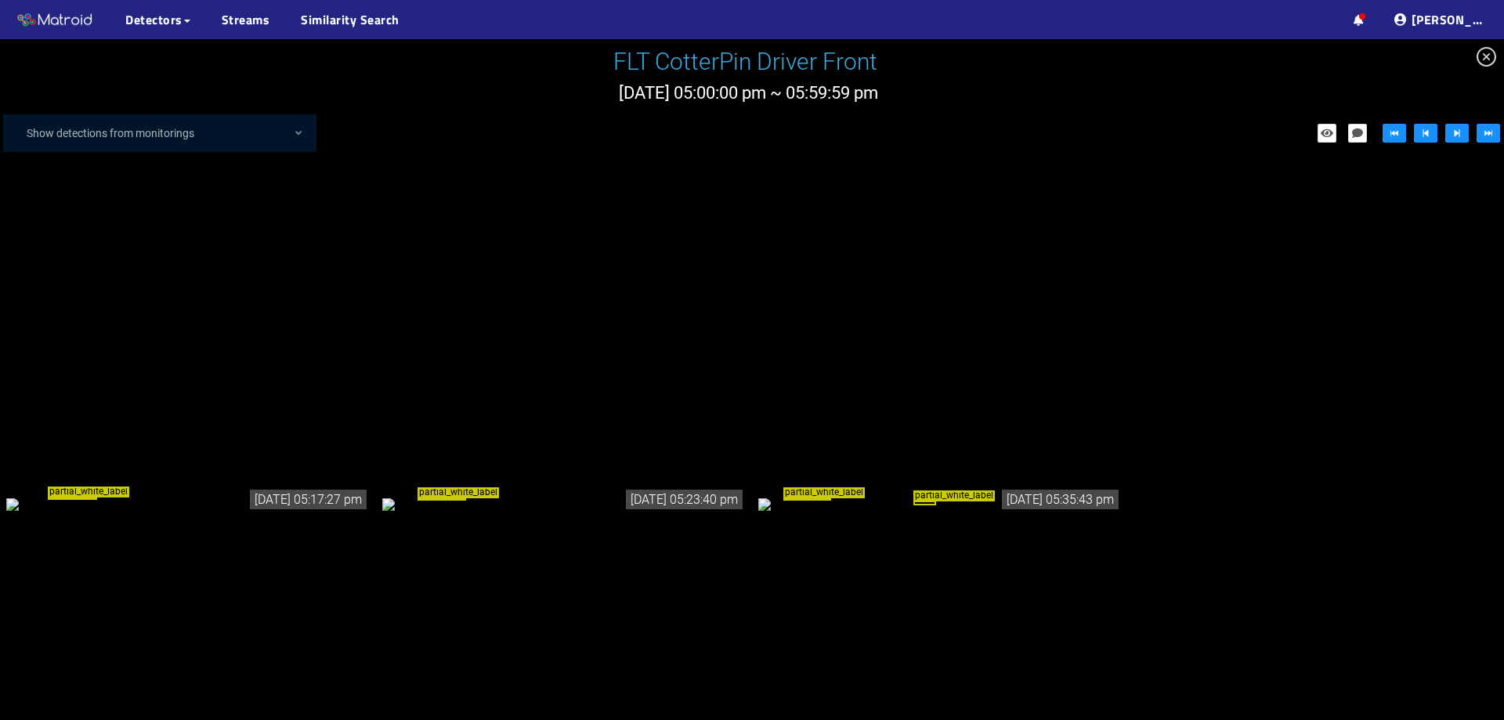
click at [310, 495] on div "partial_white_label" at bounding box center [188, 503] width 364 height 17
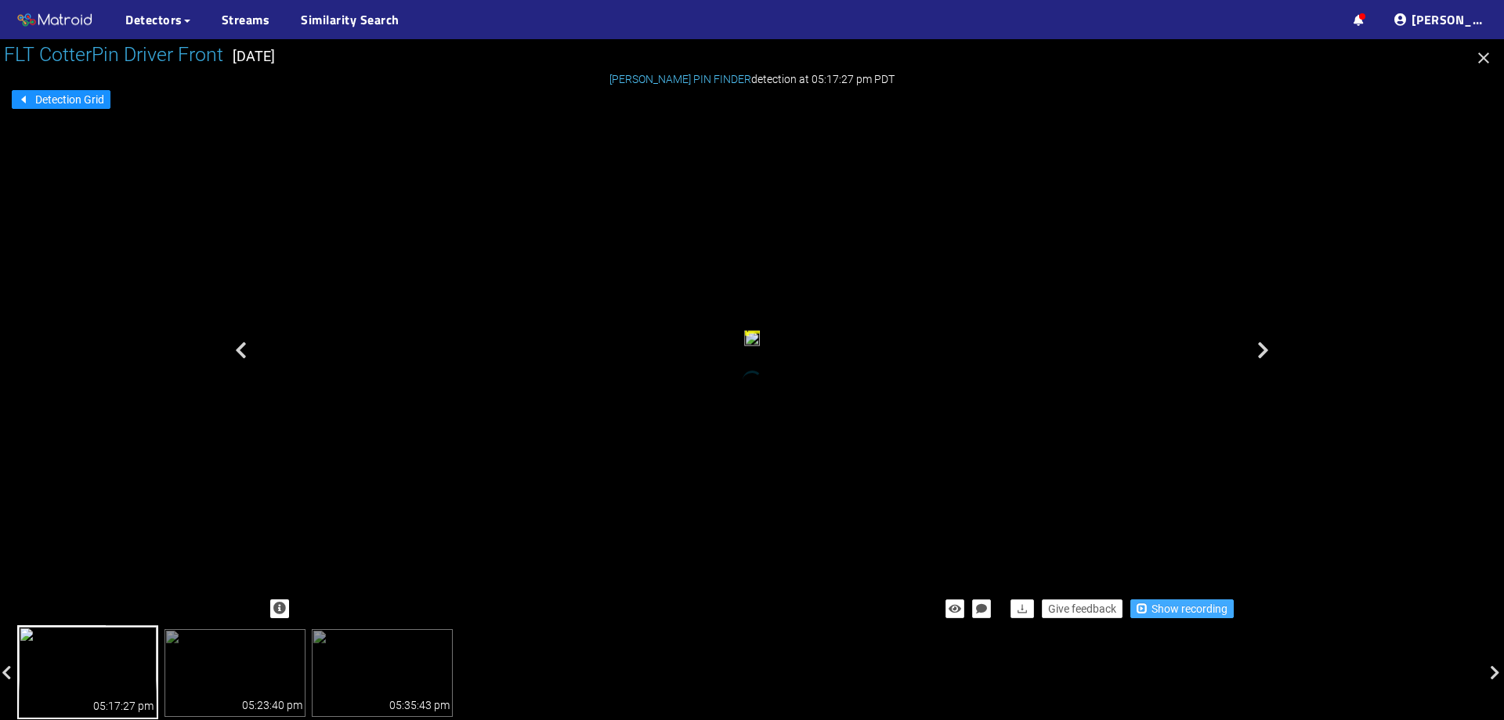
click at [1190, 610] on span "Show recording" at bounding box center [1190, 608] width 76 height 17
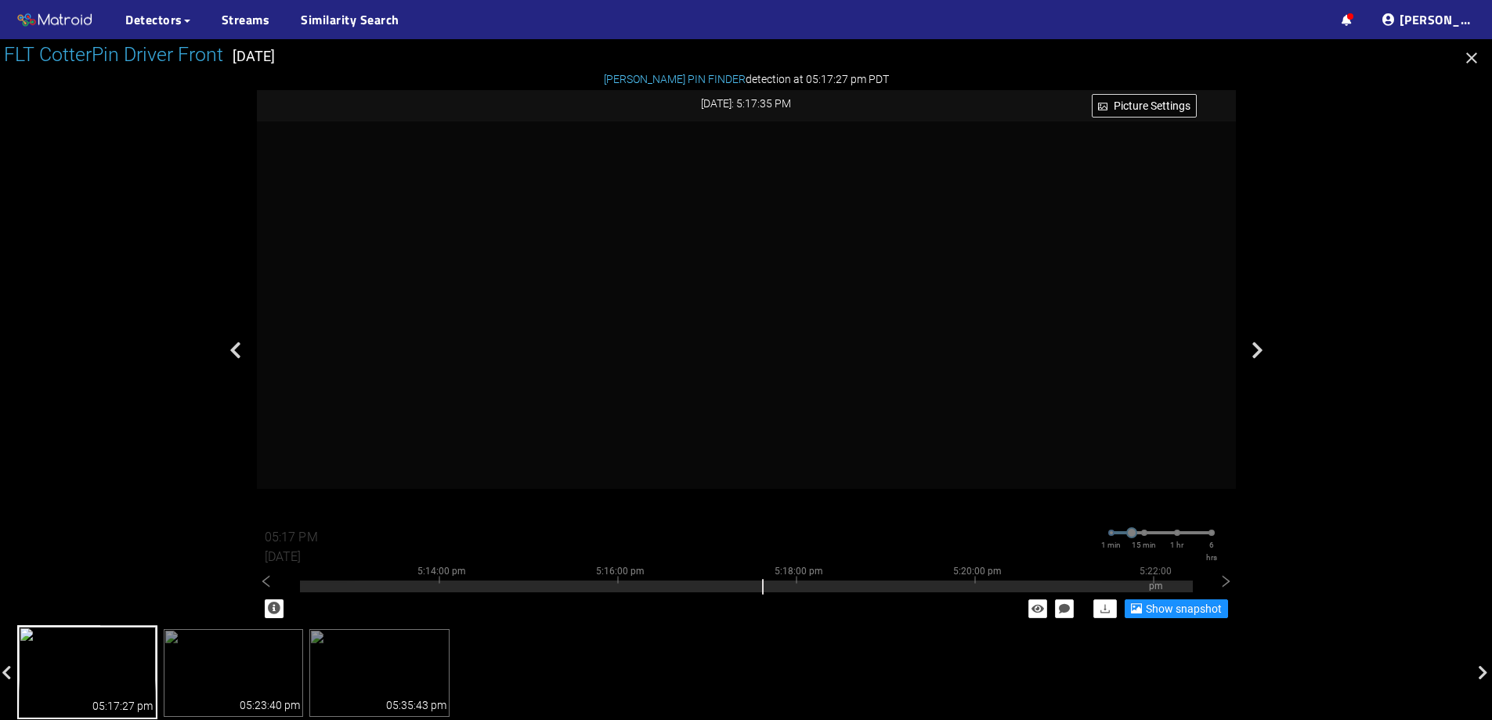
click at [127, 648] on img at bounding box center [87, 672] width 140 height 94
click at [242, 639] on img at bounding box center [234, 673] width 140 height 88
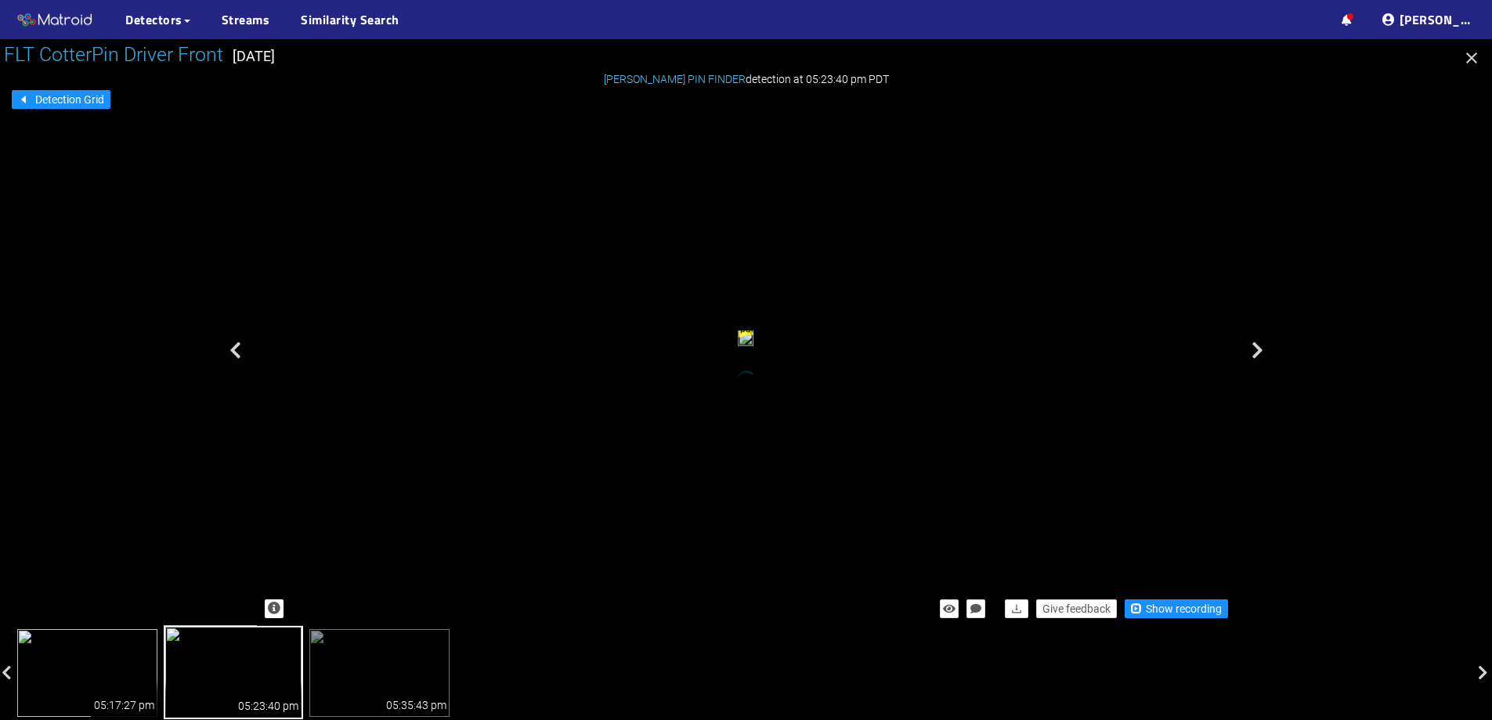
click at [130, 659] on img at bounding box center [87, 673] width 140 height 88
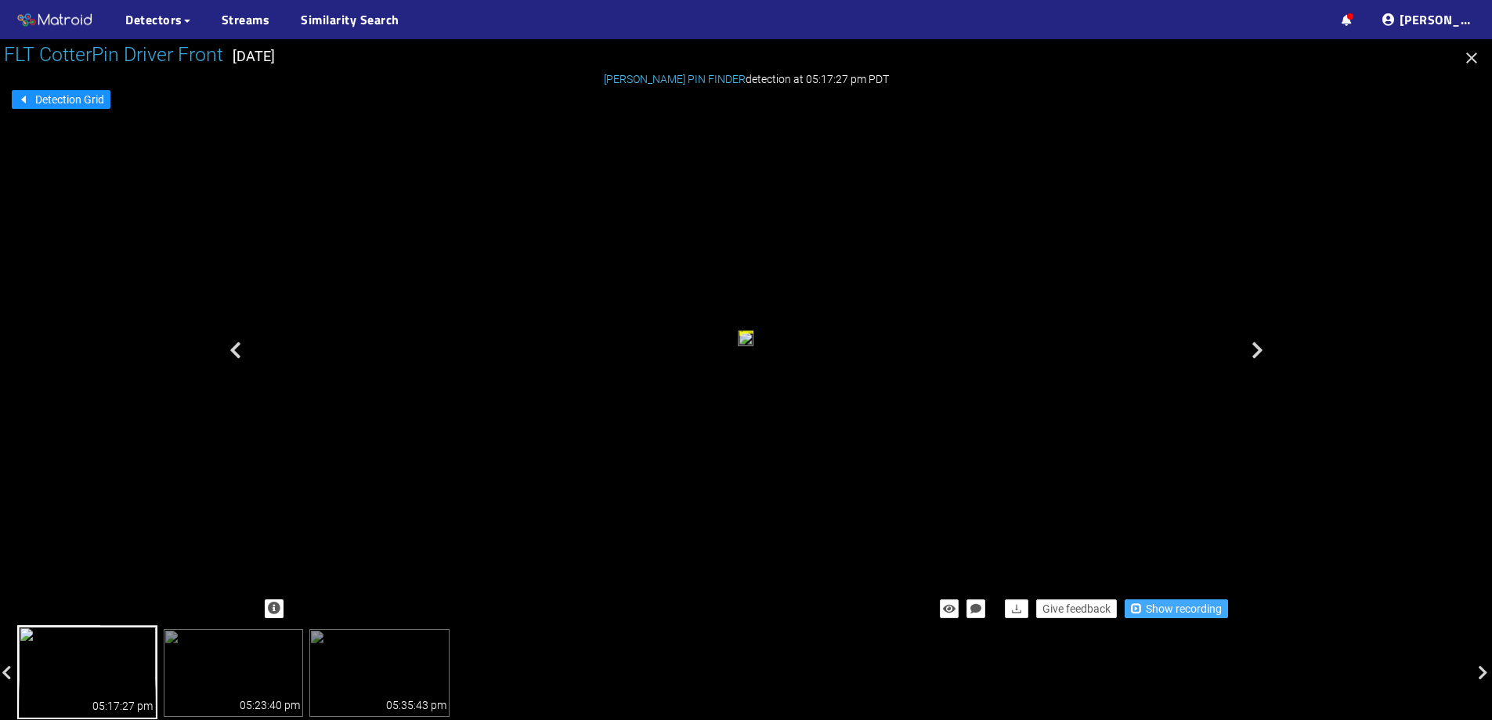
click at [1170, 609] on span "Show recording" at bounding box center [1184, 608] width 76 height 17
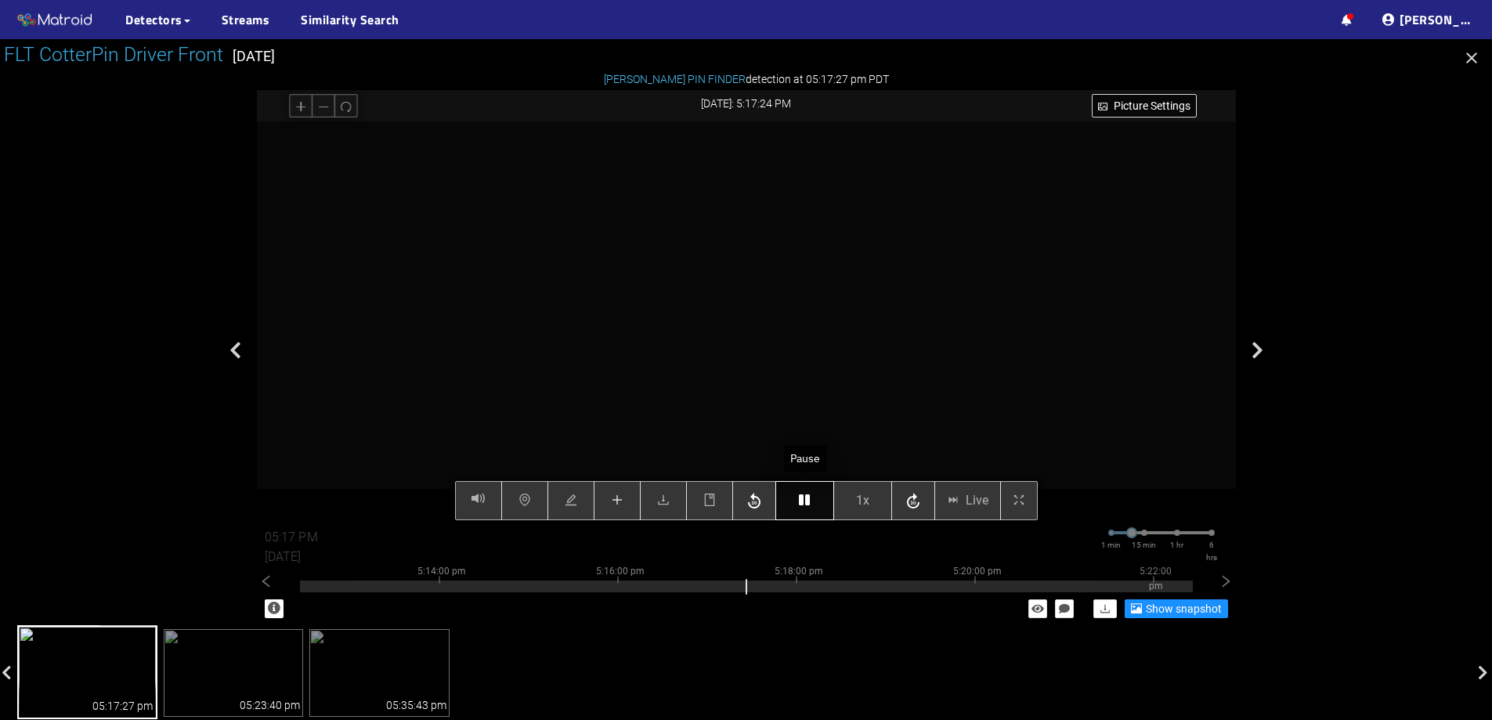
click at [795, 499] on button "button" at bounding box center [805, 500] width 59 height 39
click at [620, 504] on icon "plus" at bounding box center [617, 500] width 13 height 13
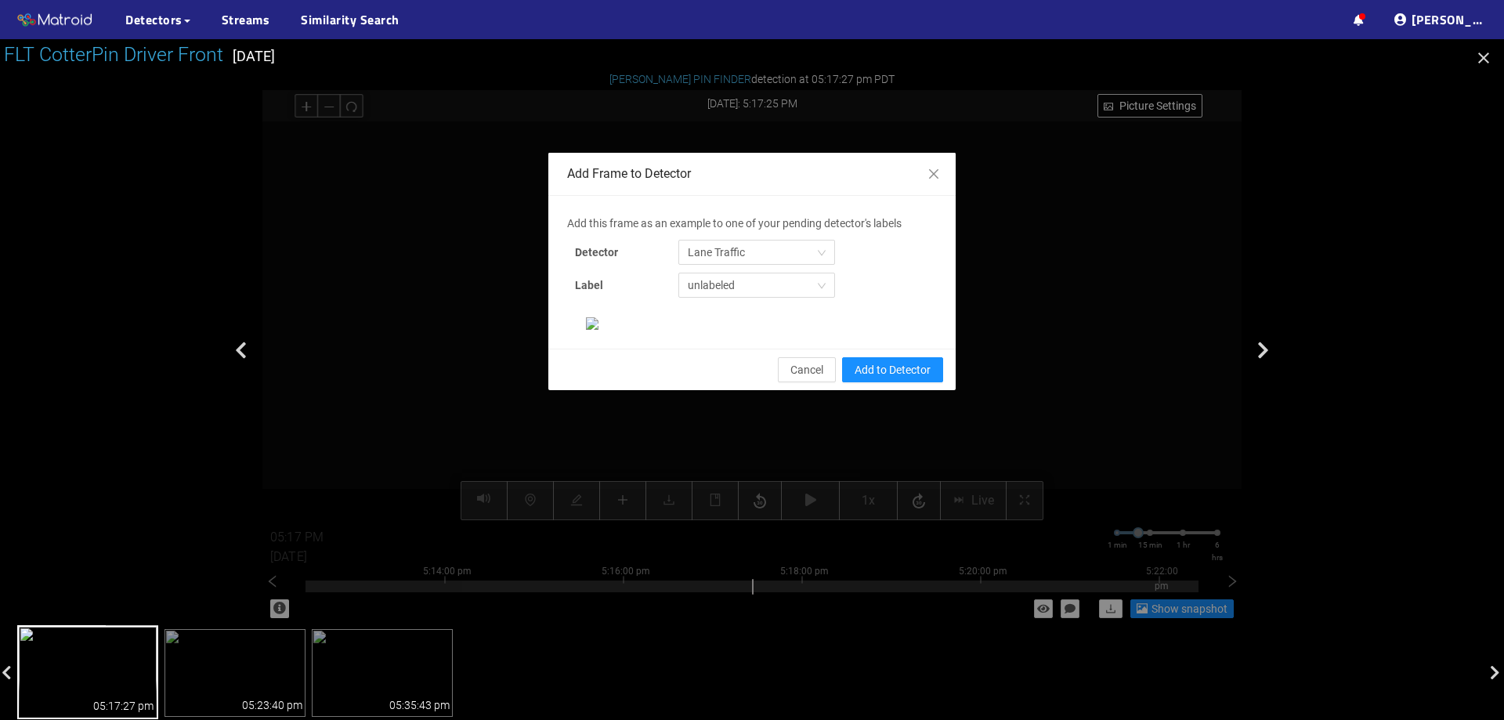
scroll to position [52, 0]
click at [724, 241] on span "Lane Traffic" at bounding box center [757, 253] width 138 height 24
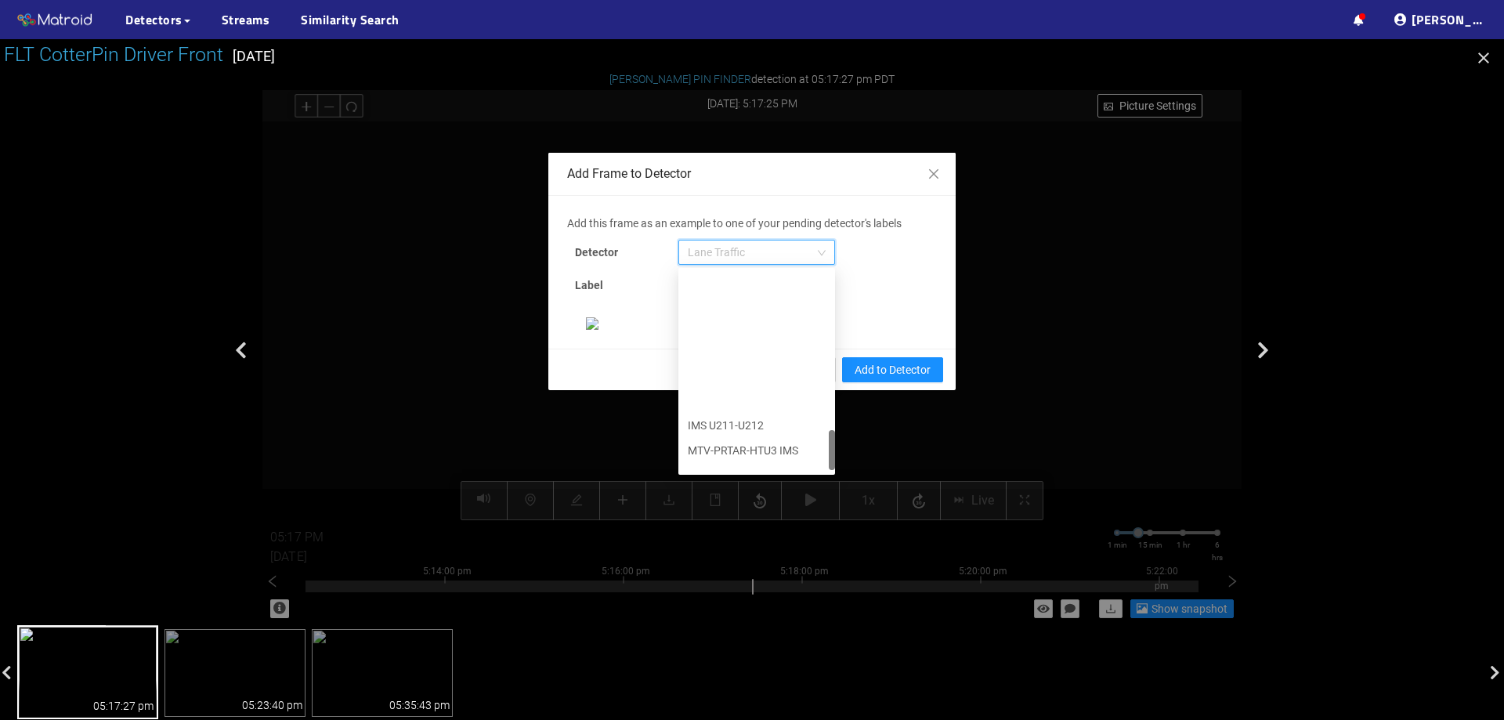
scroll to position [802, 0]
drag, startPoint x: 827, startPoint y: 243, endPoint x: 830, endPoint y: 427, distance: 184.1
click at [830, 330] on div "Add this frame as an example to one of your pending detector's labels Detector …" at bounding box center [752, 272] width 370 height 115
click at [759, 450] on div "[PERSON_NAME] Pin" at bounding box center [757, 458] width 138 height 17
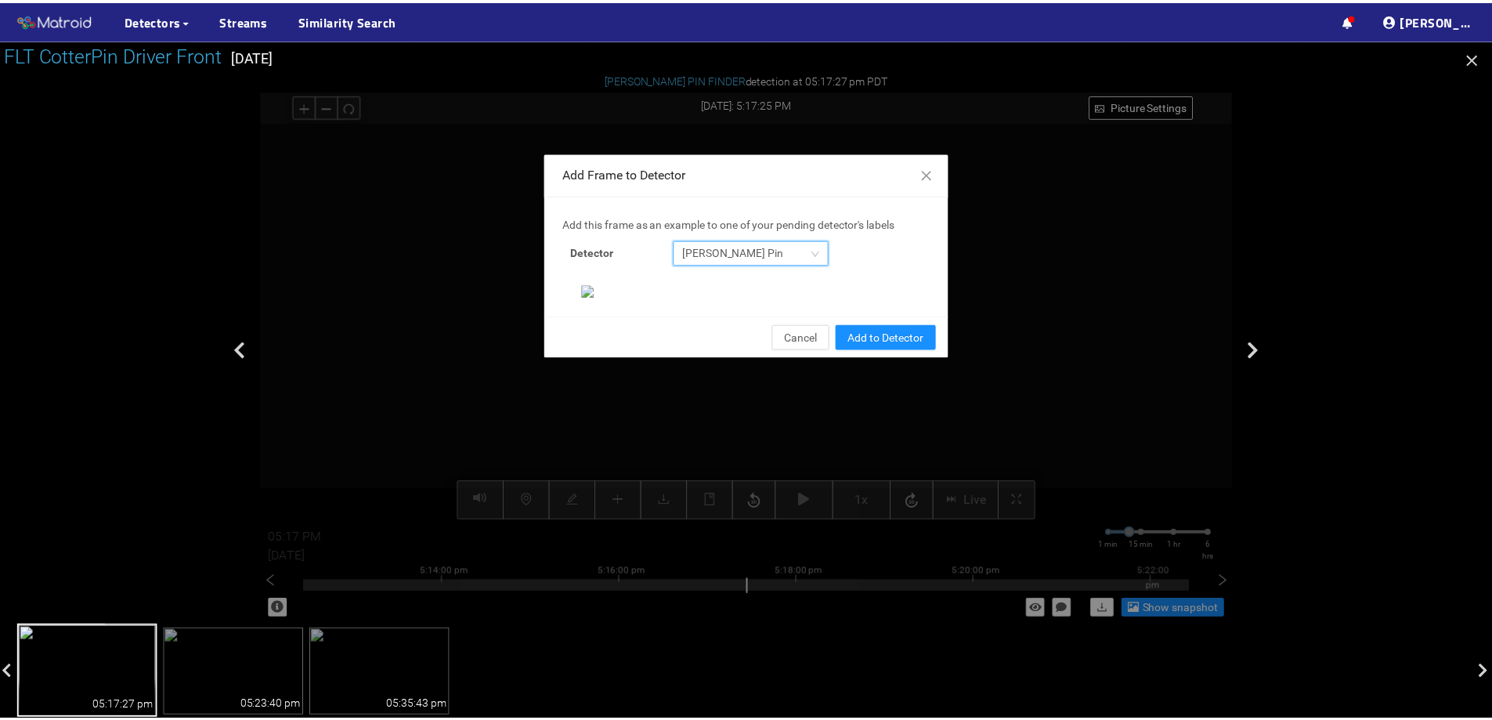
scroll to position [329, 0]
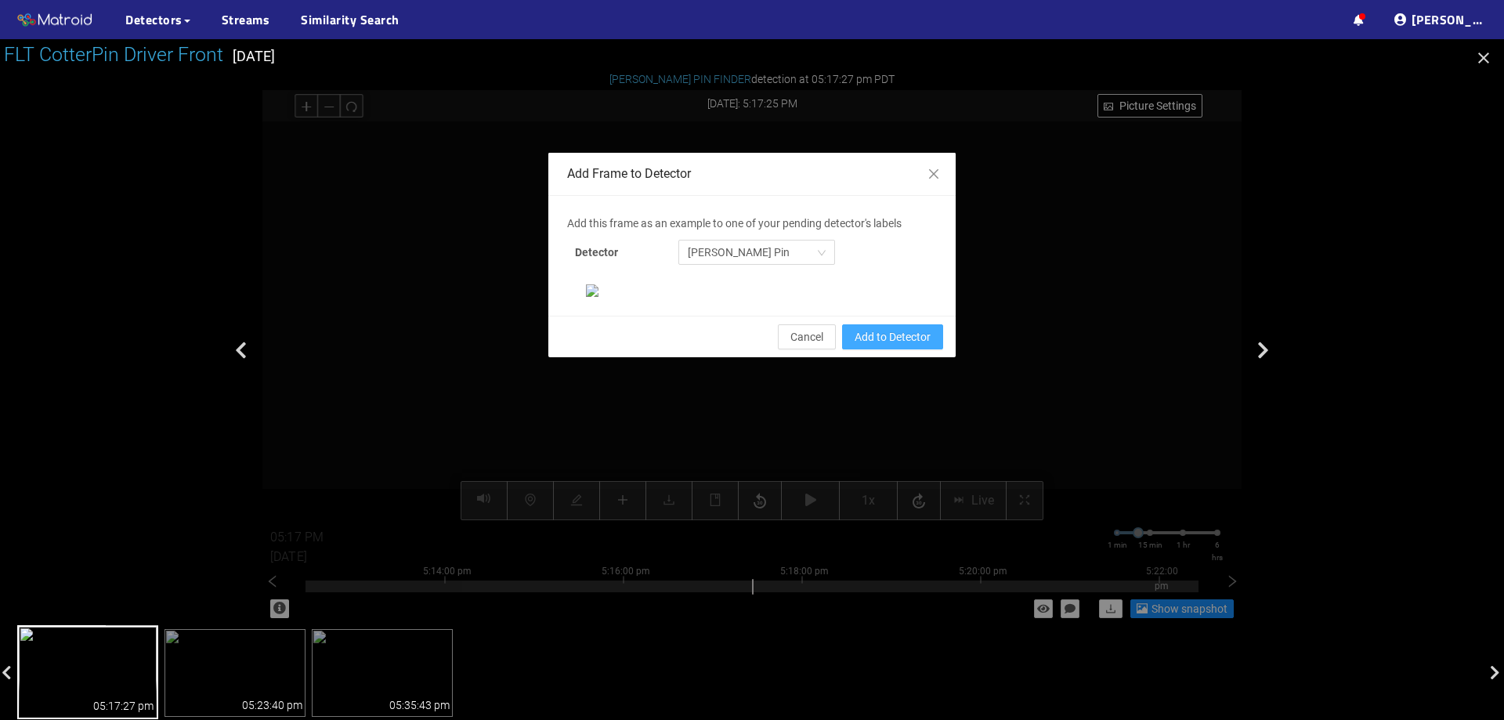
click at [911, 346] on span "Add to Detector" at bounding box center [893, 336] width 76 height 17
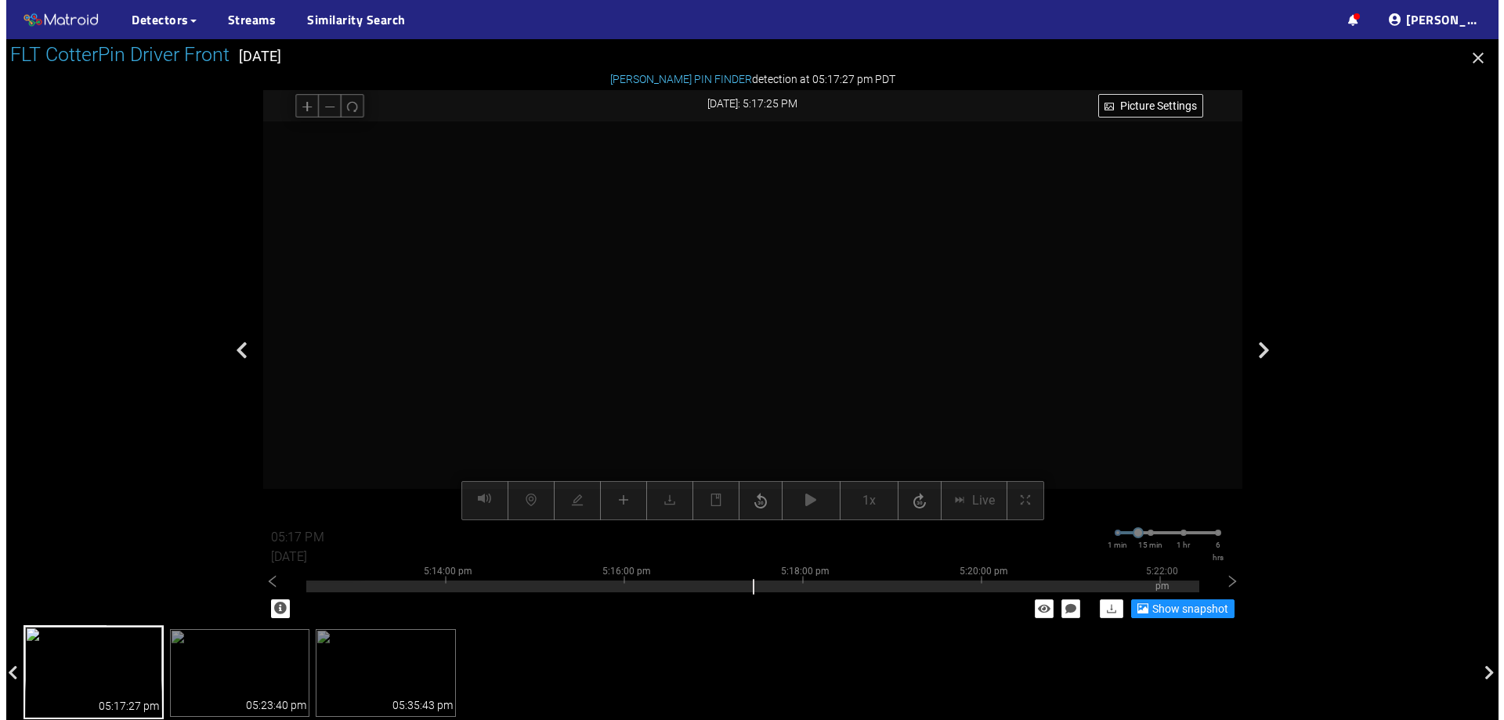
scroll to position [251, 0]
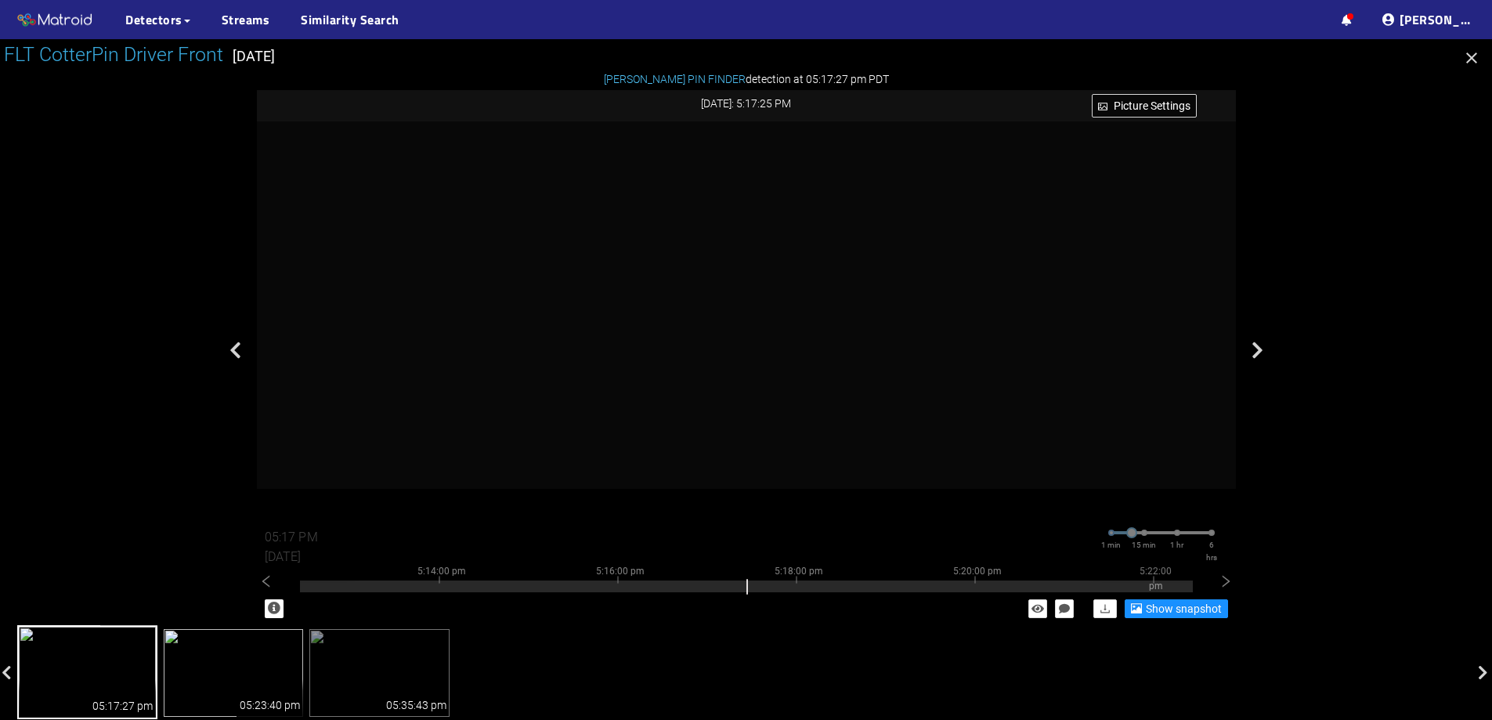
click at [224, 653] on img at bounding box center [234, 673] width 140 height 88
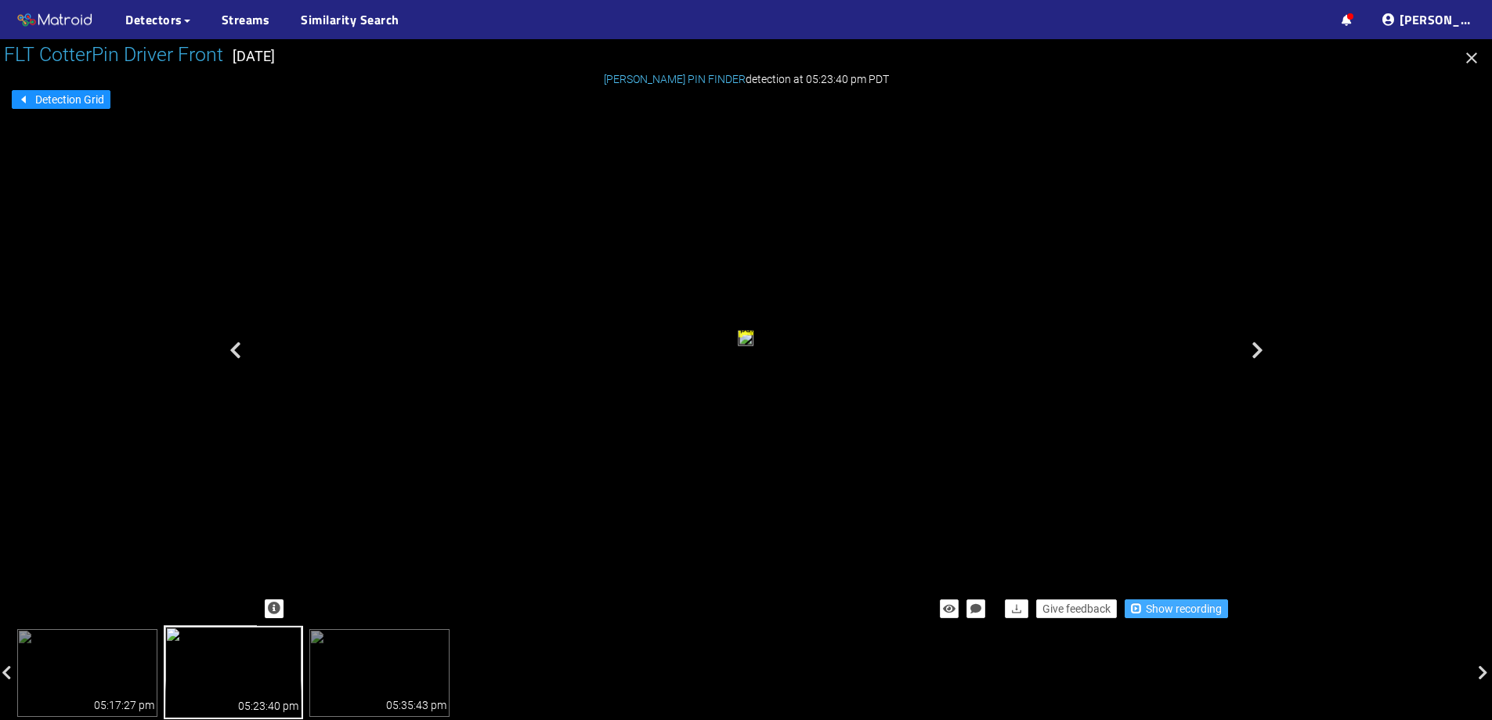
click at [1152, 606] on span "Show recording" at bounding box center [1184, 608] width 76 height 17
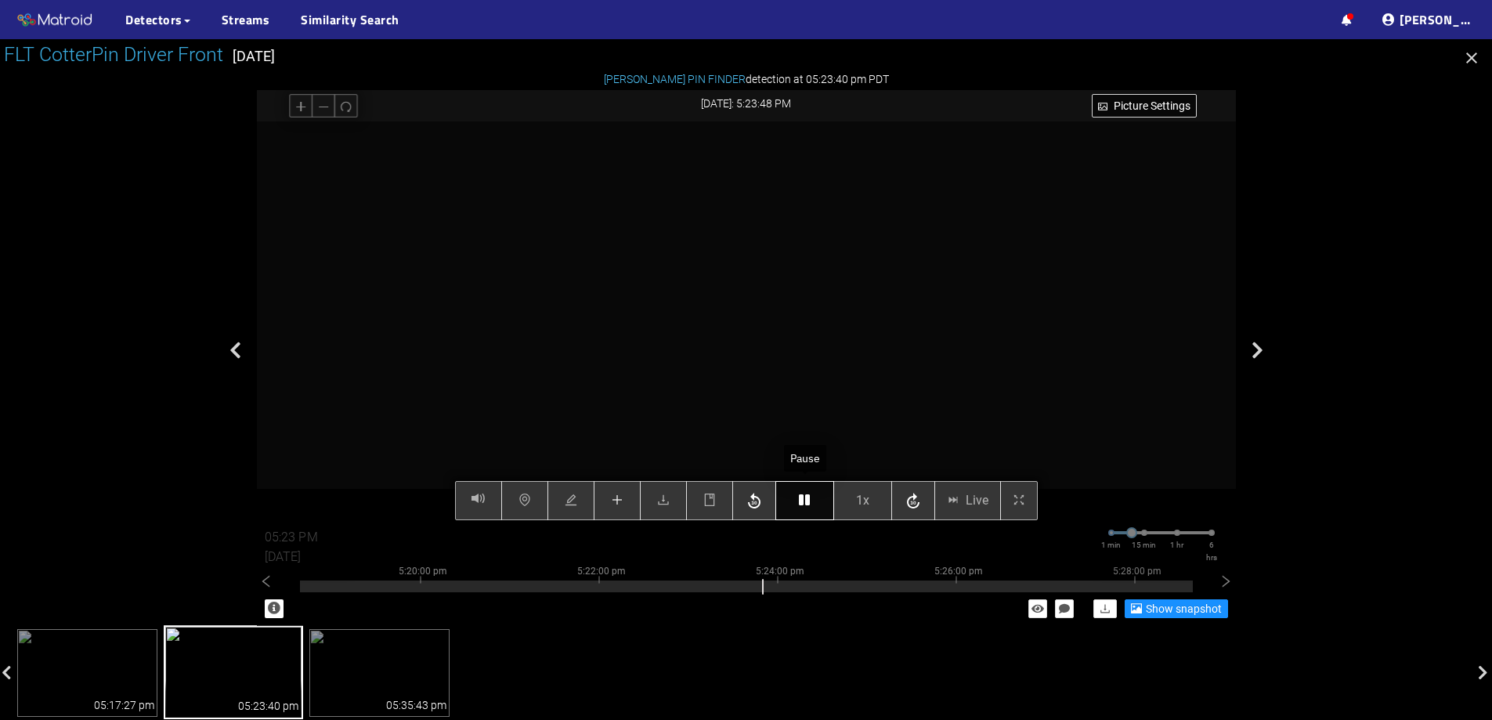
click at [805, 505] on icon "button" at bounding box center [804, 500] width 11 height 13
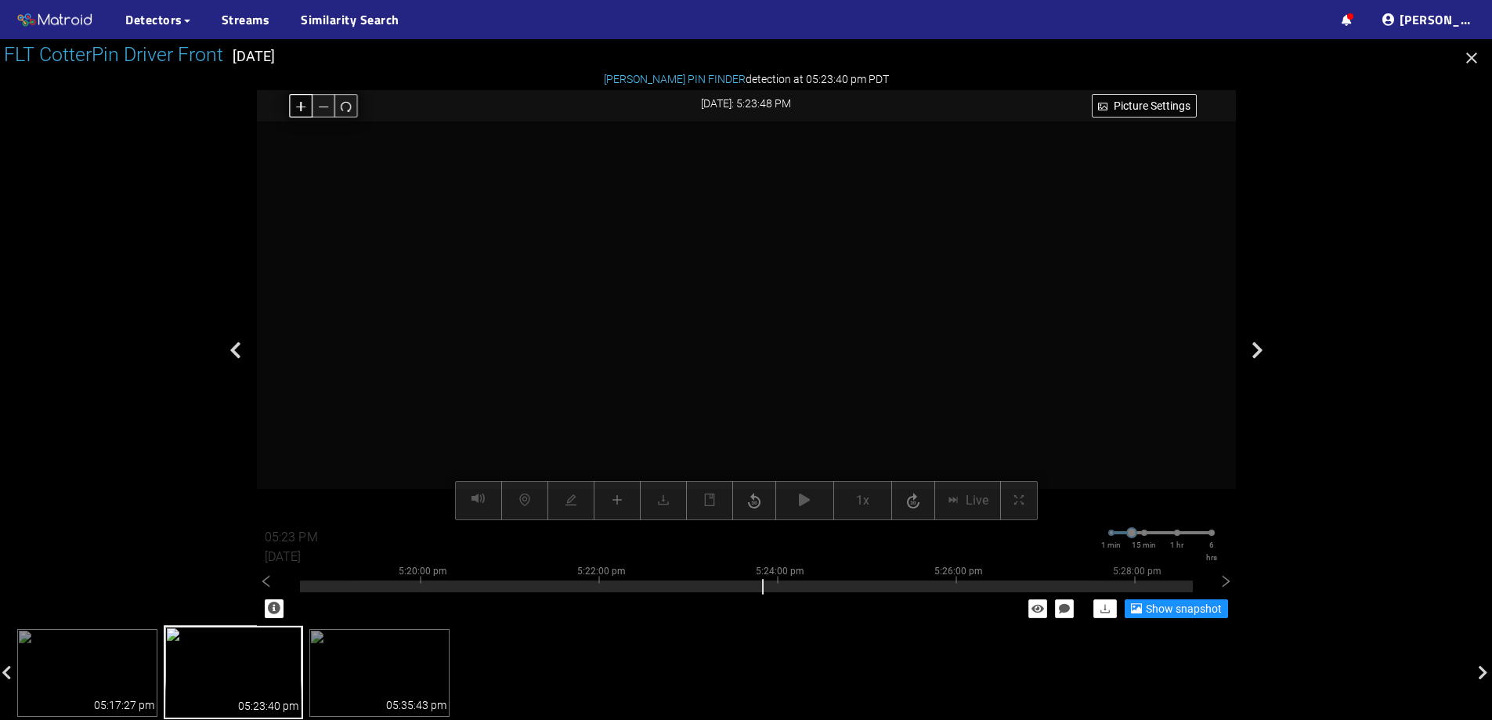
click at [302, 106] on icon "plus" at bounding box center [300, 106] width 9 height 1
click at [339, 103] on button "button" at bounding box center [346, 106] width 24 height 24
click at [624, 498] on div "Picture Settings 1x Live 05:23 PM 08/07/2025 1 min 15 min 1 hr 6 hrs 5:10:00 pm…" at bounding box center [746, 320] width 979 height 399
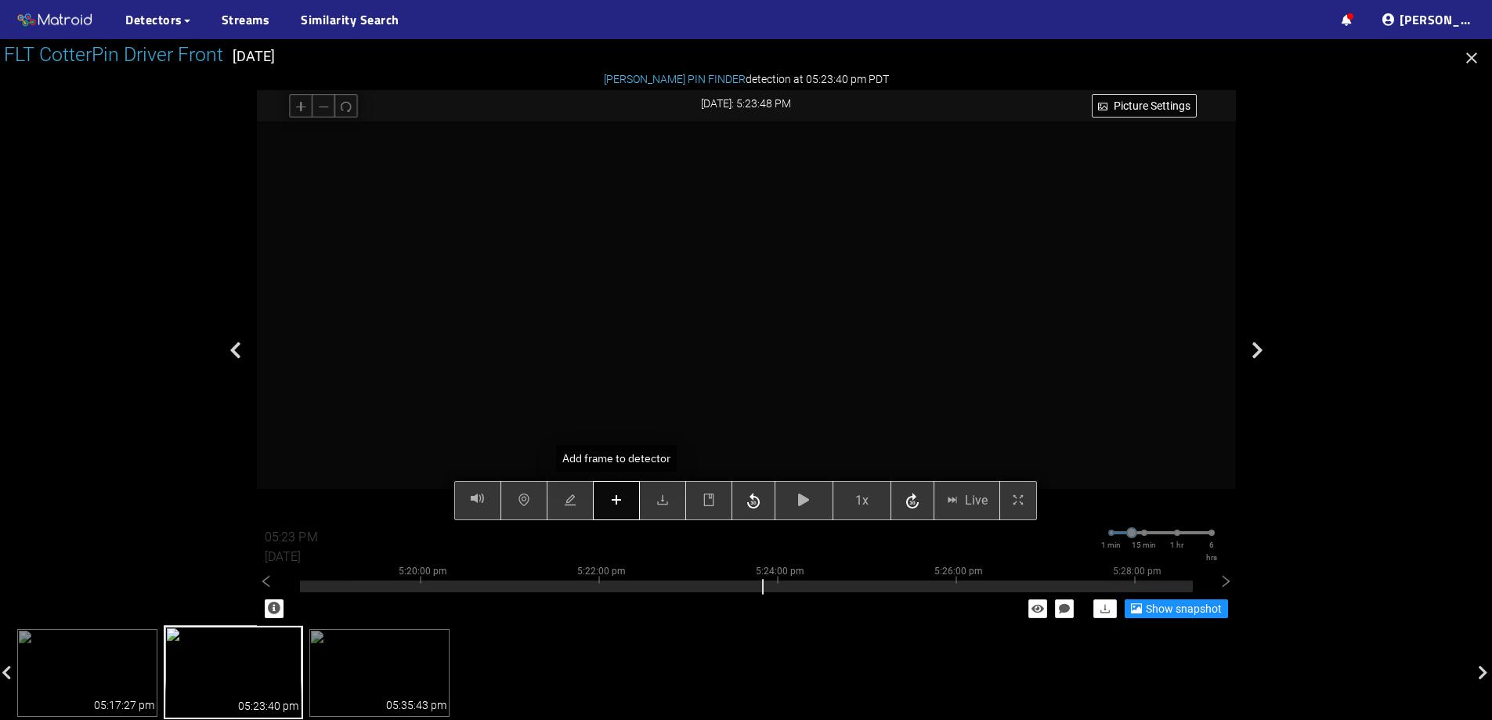
click at [622, 508] on span "plus" at bounding box center [616, 501] width 13 height 15
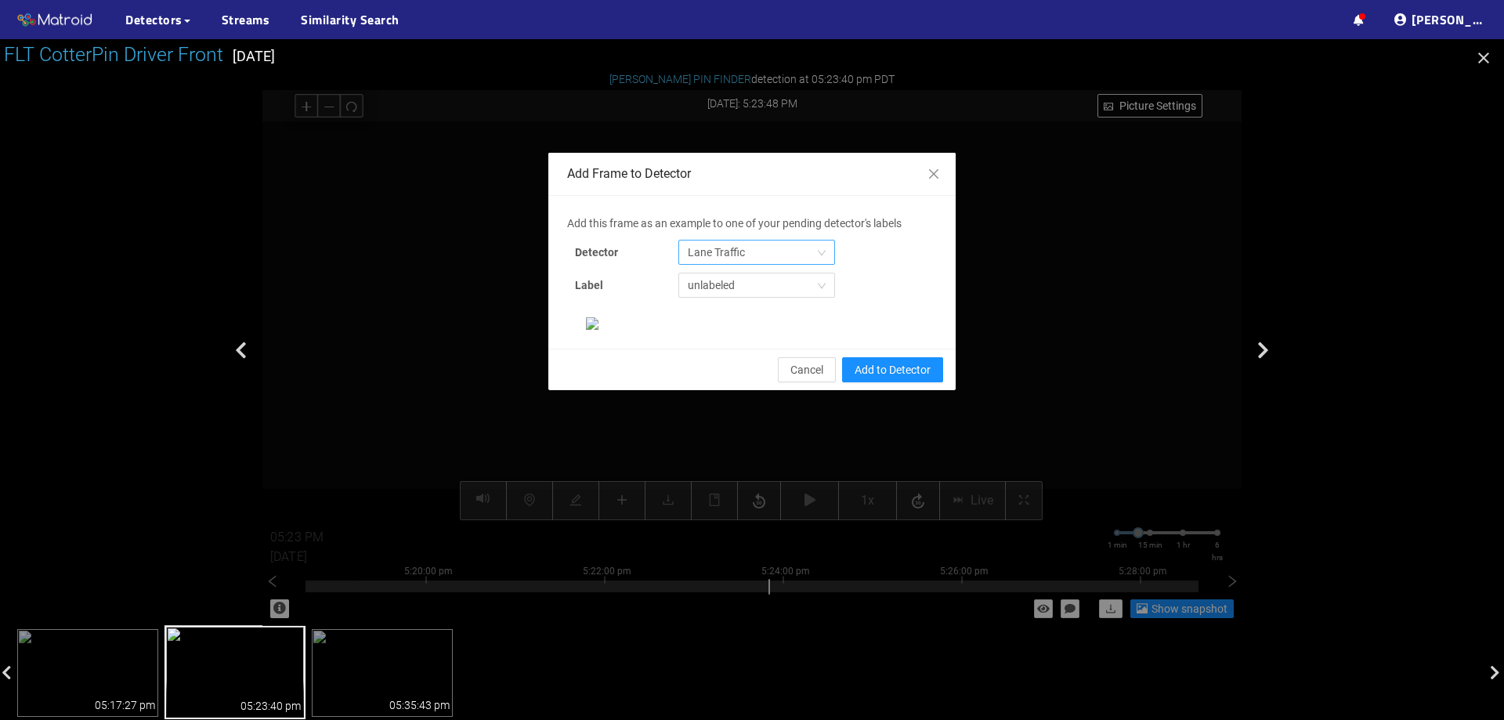
click at [747, 249] on span "Lane Traffic" at bounding box center [757, 253] width 138 height 24
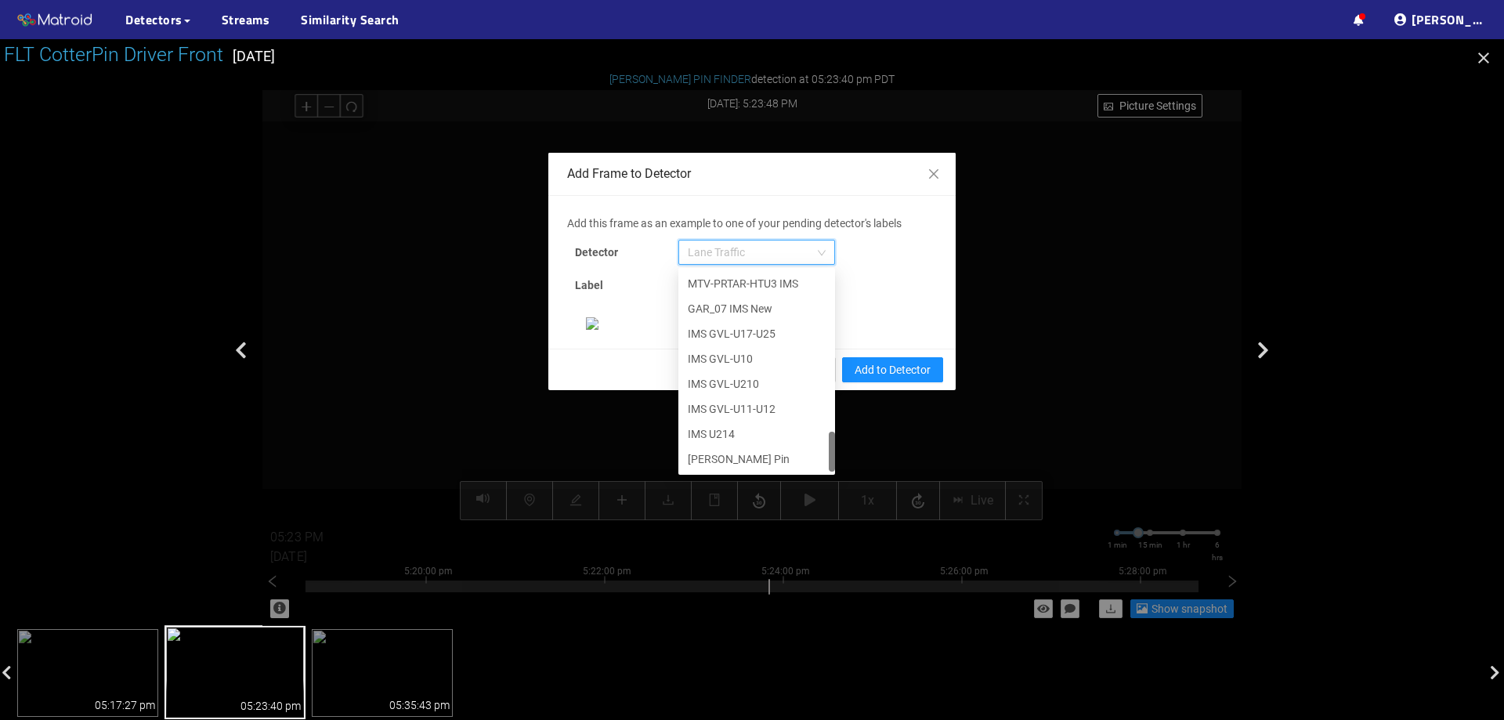
scroll to position [802, 0]
drag, startPoint x: 827, startPoint y: 295, endPoint x: 826, endPoint y: 481, distance: 186.5
click at [826, 330] on div "Add this frame as an example to one of your pending detector's labels Detector …" at bounding box center [752, 272] width 370 height 115
click at [720, 458] on div "[PERSON_NAME] Pin" at bounding box center [757, 458] width 138 height 17
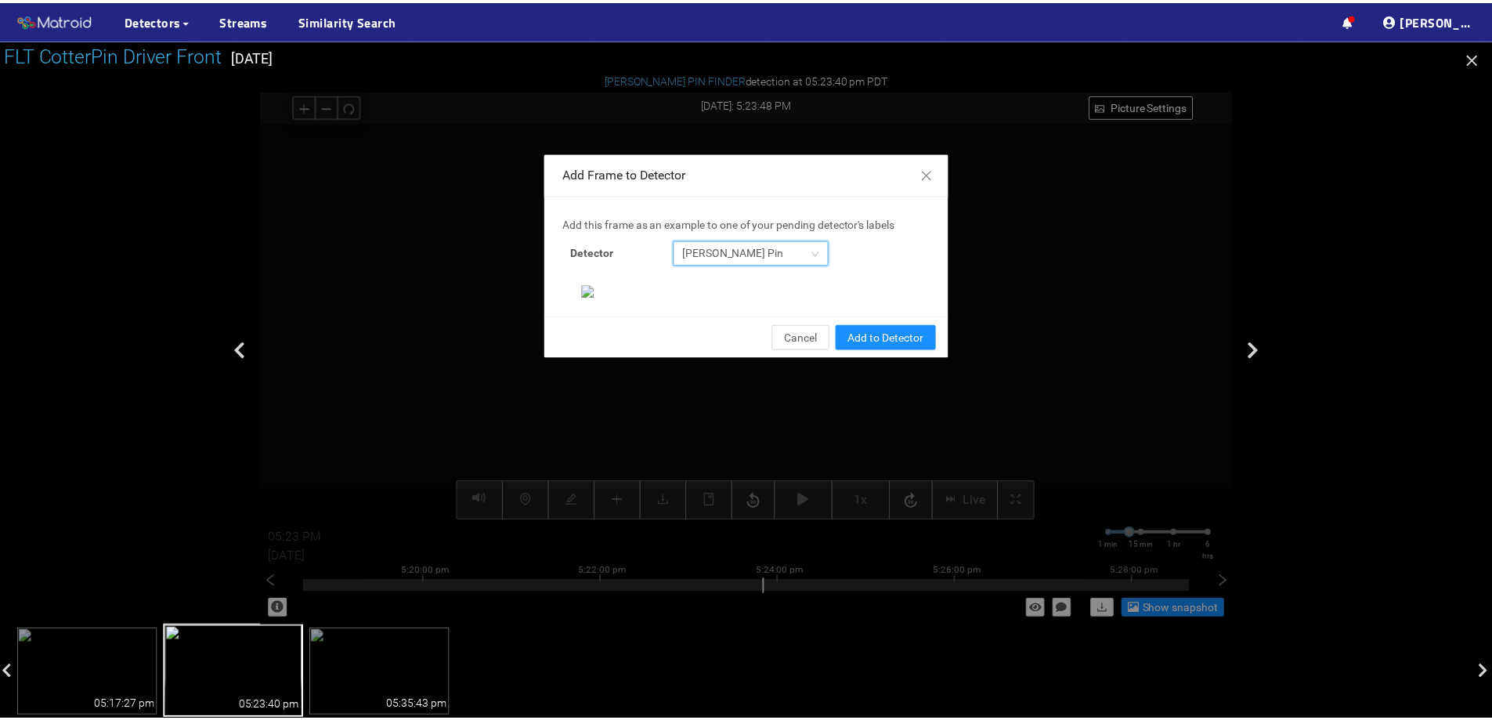
scroll to position [329, 0]
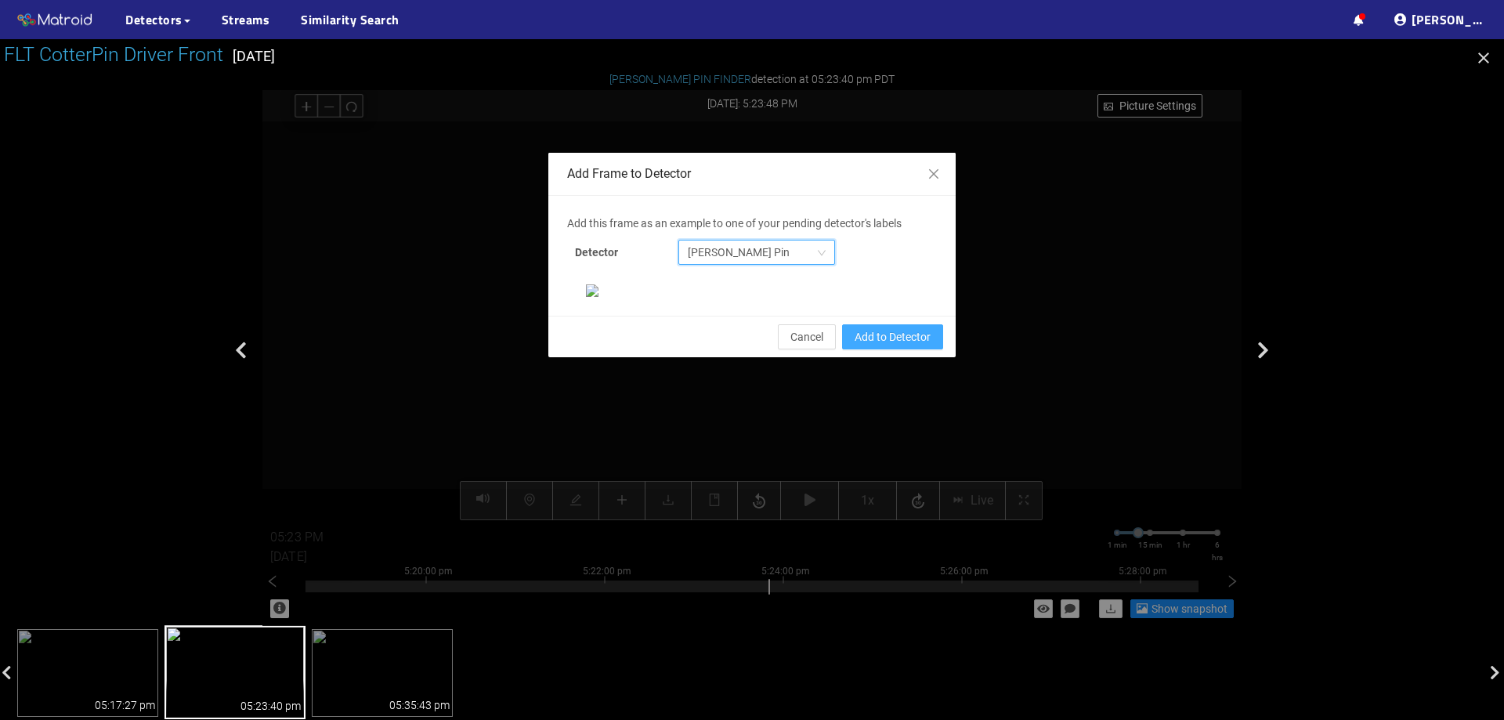
click at [906, 349] on button "Add to Detector" at bounding box center [892, 336] width 101 height 25
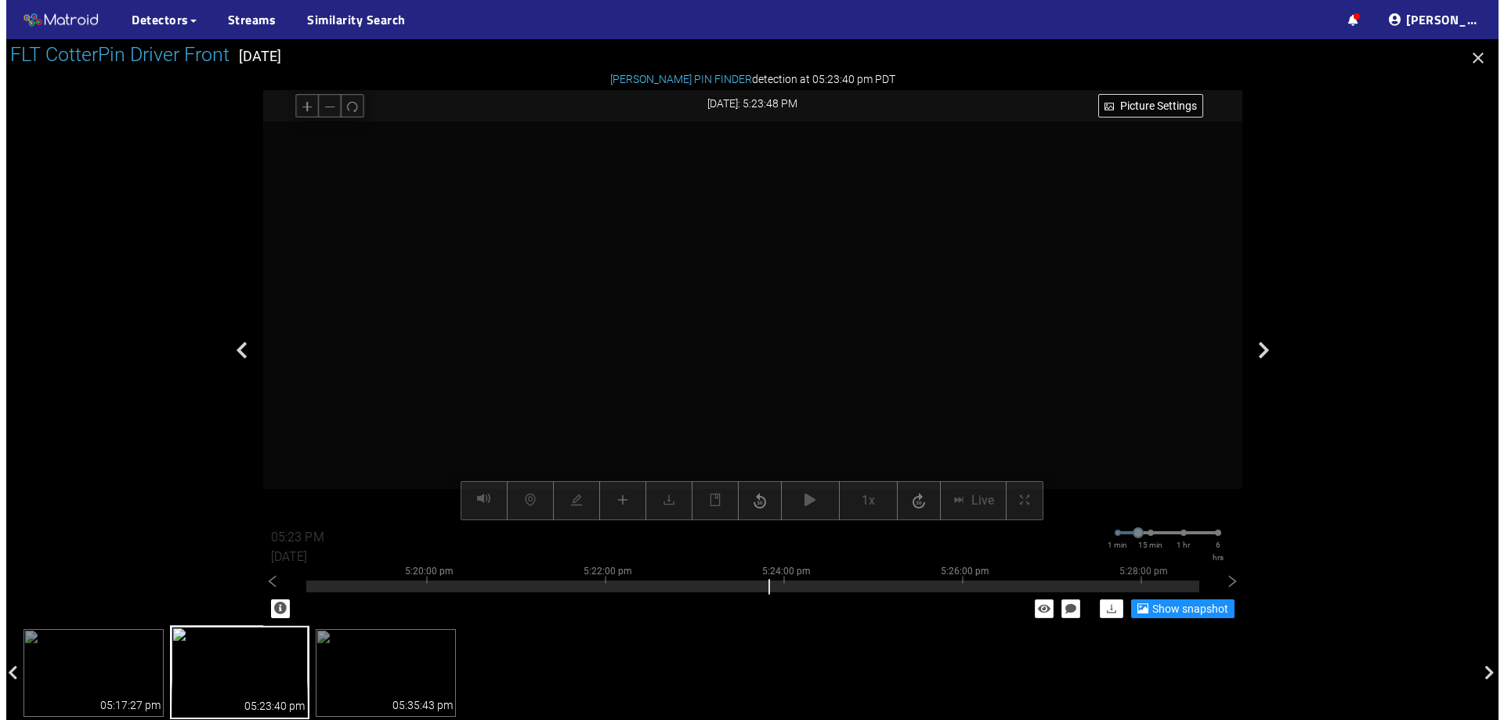
scroll to position [251, 0]
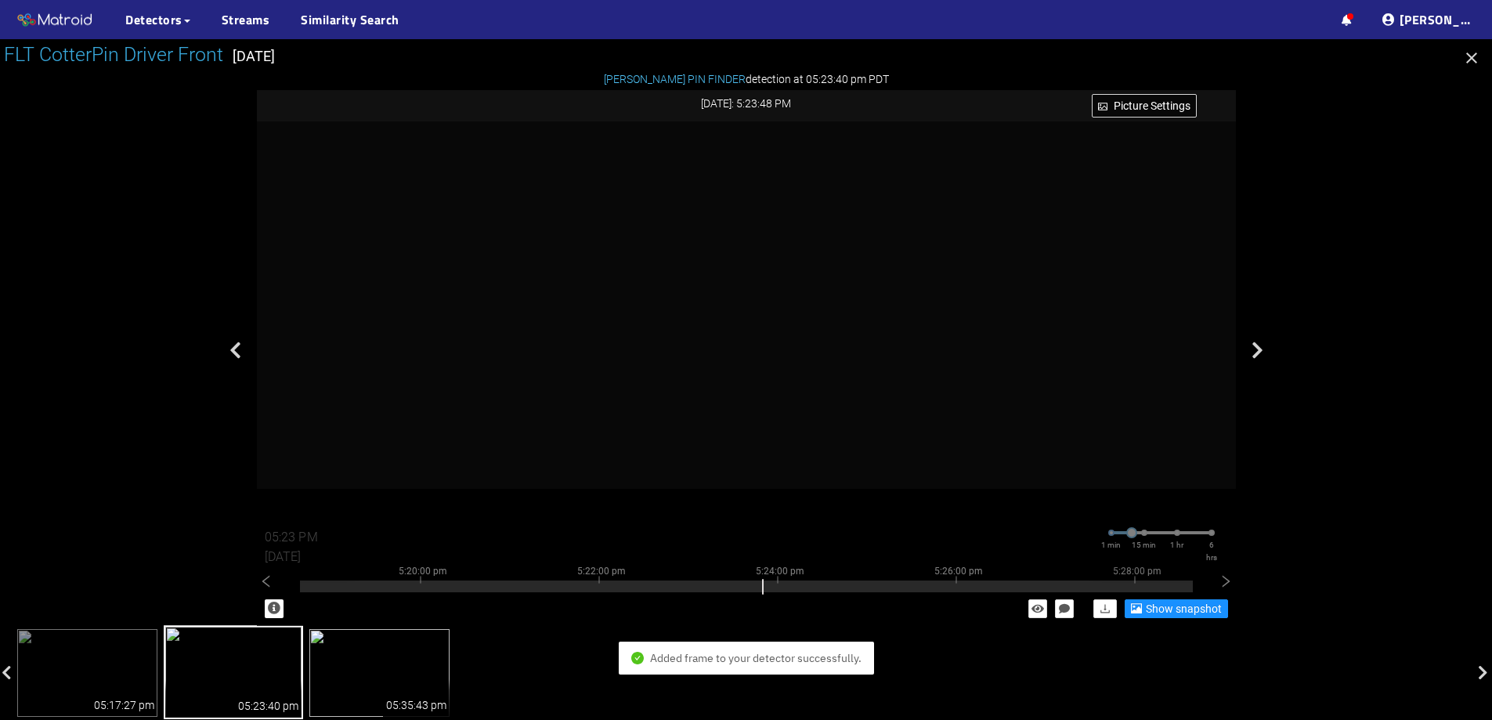
click at [399, 665] on img at bounding box center [379, 673] width 140 height 88
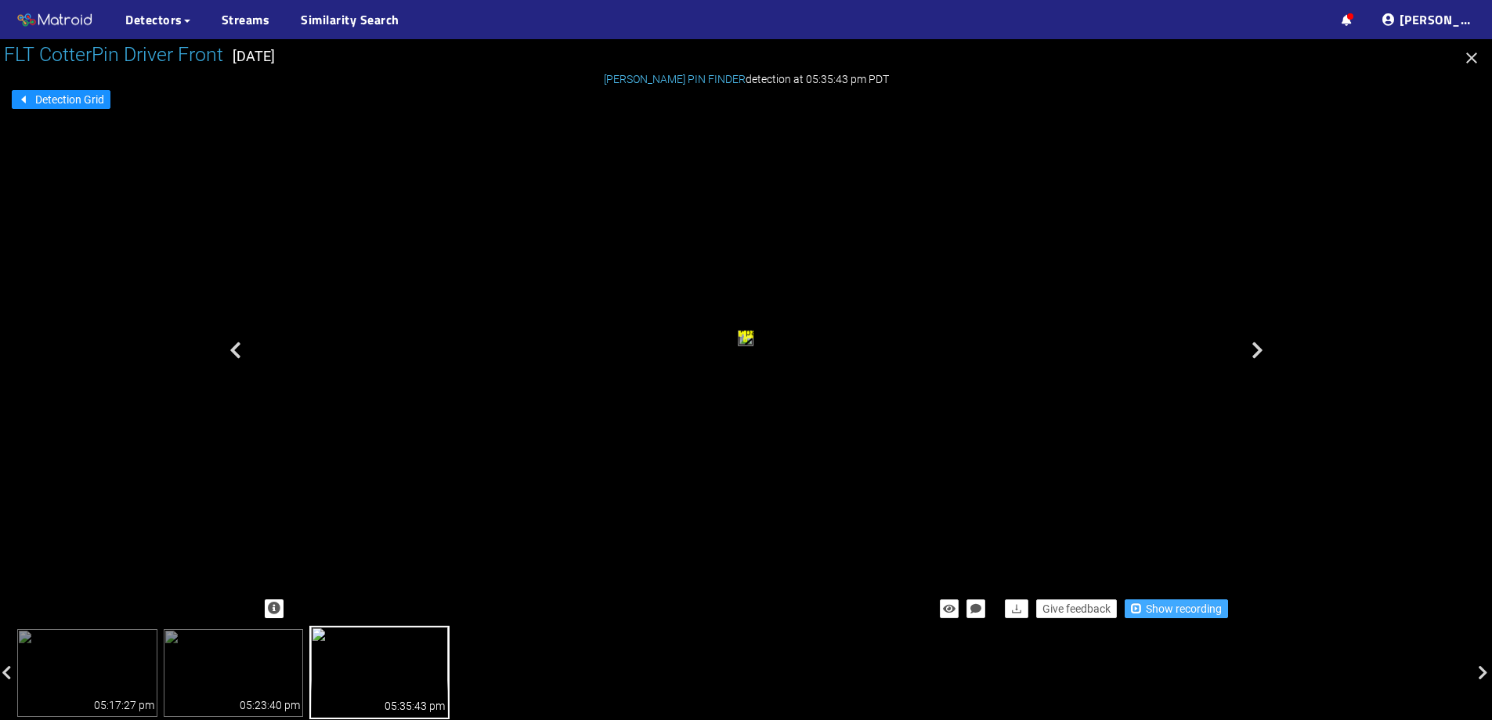
click at [1150, 601] on span "Show recording" at bounding box center [1184, 608] width 76 height 17
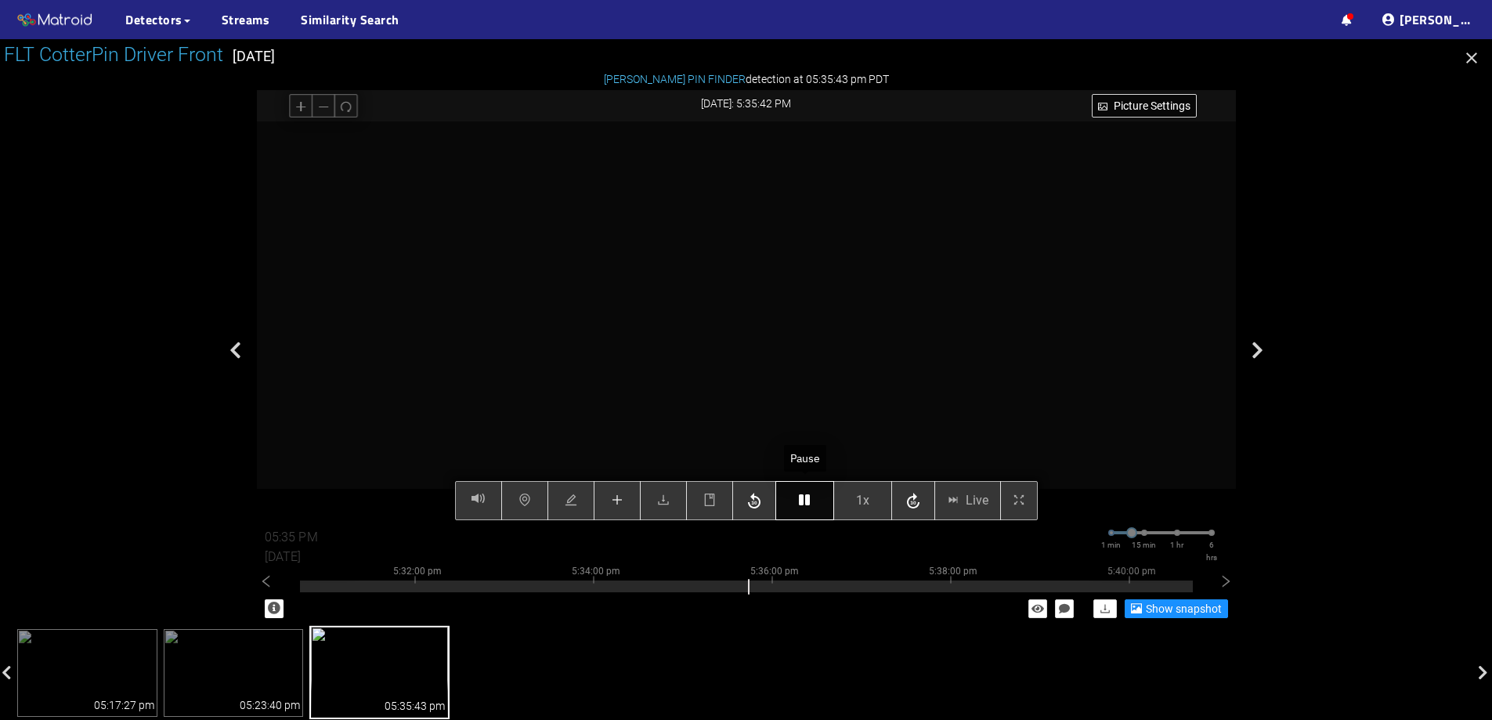
click at [806, 493] on button "button" at bounding box center [805, 500] width 59 height 39
click at [616, 495] on icon "plus" at bounding box center [617, 500] width 13 height 13
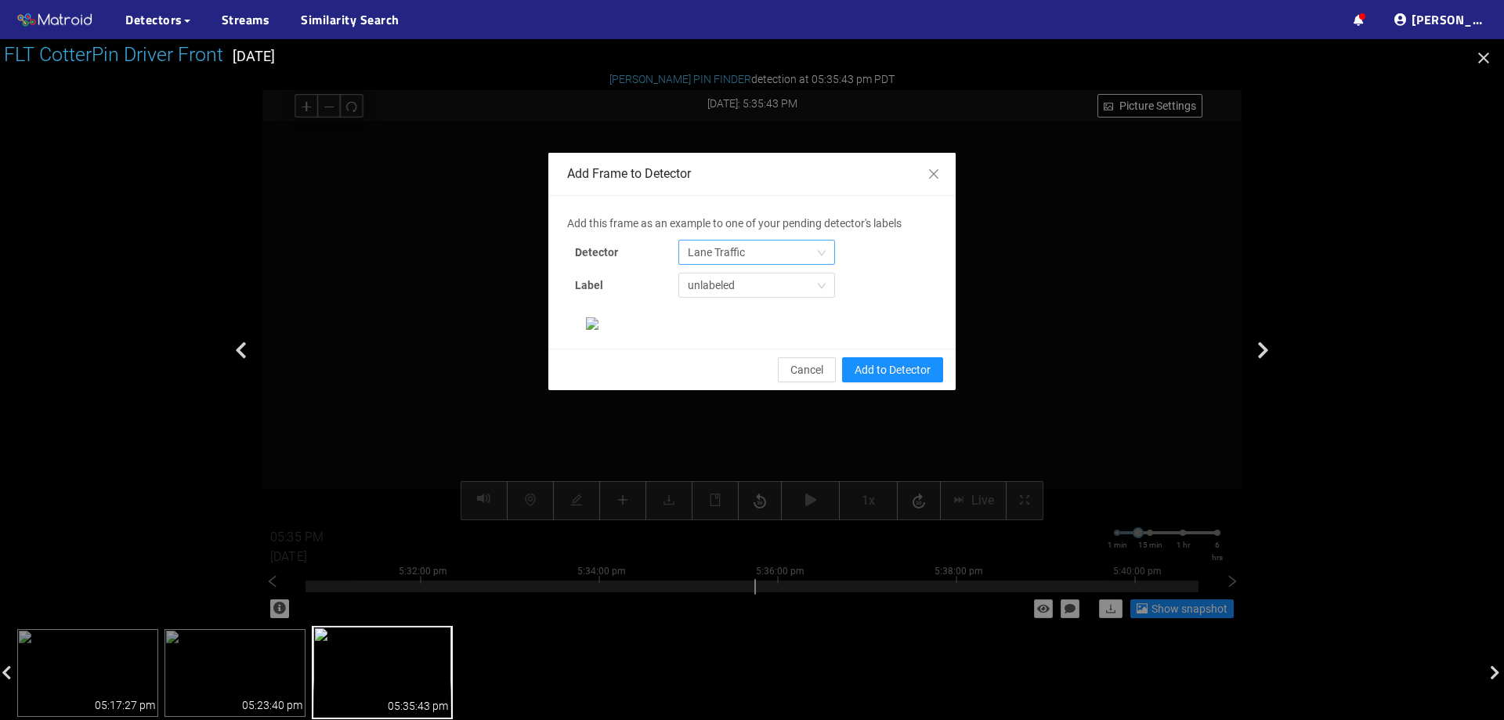
click at [781, 246] on span "Lane Traffic" at bounding box center [757, 253] width 138 height 24
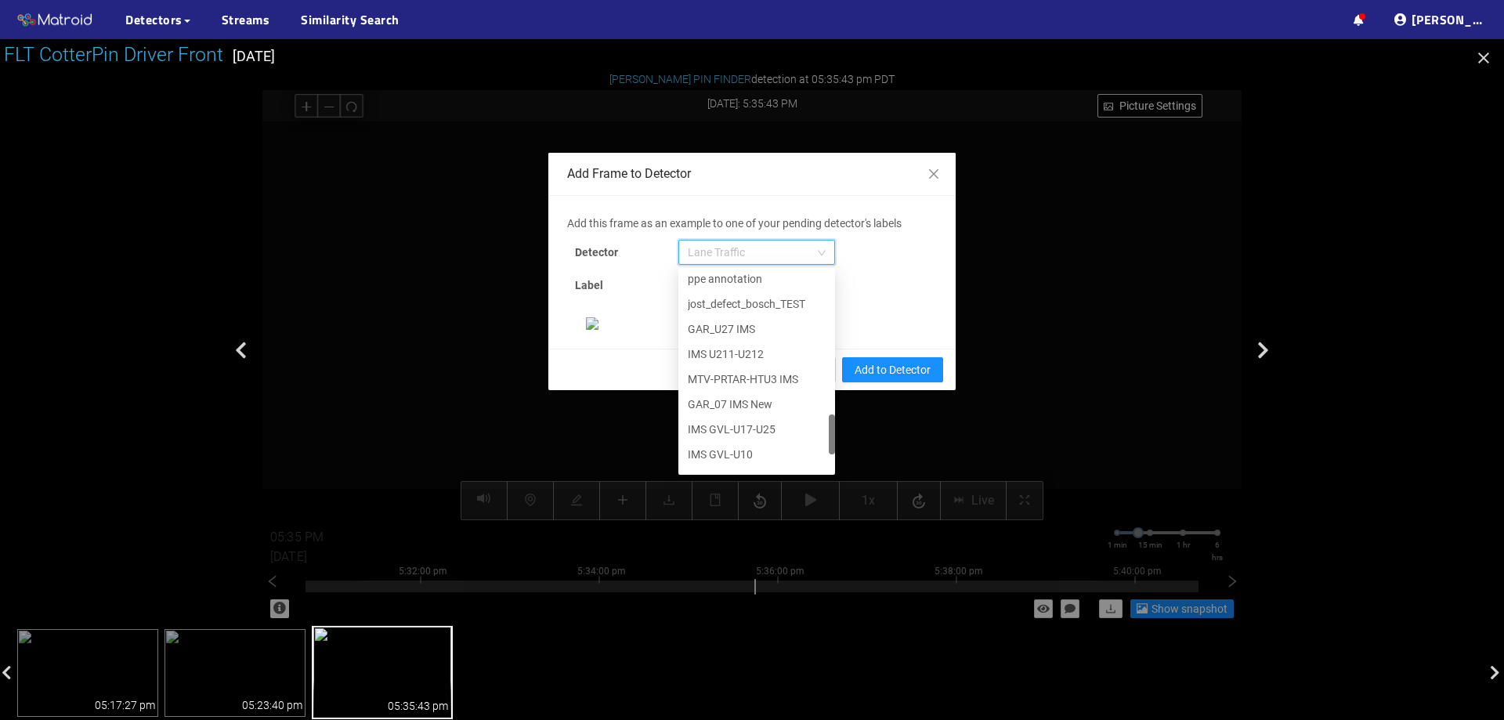
scroll to position [802, 0]
drag, startPoint x: 823, startPoint y: 278, endPoint x: 805, endPoint y: 459, distance: 182.0
click at [805, 459] on div "IMS U211-U212 MTV-PRTAR-HTU3 IMS GAR_07 IMS New IMS GVL-U17-U25 IMS GVL-U10 IMS…" at bounding box center [756, 371] width 157 height 201
click at [776, 461] on div "[PERSON_NAME] Pin" at bounding box center [757, 458] width 138 height 17
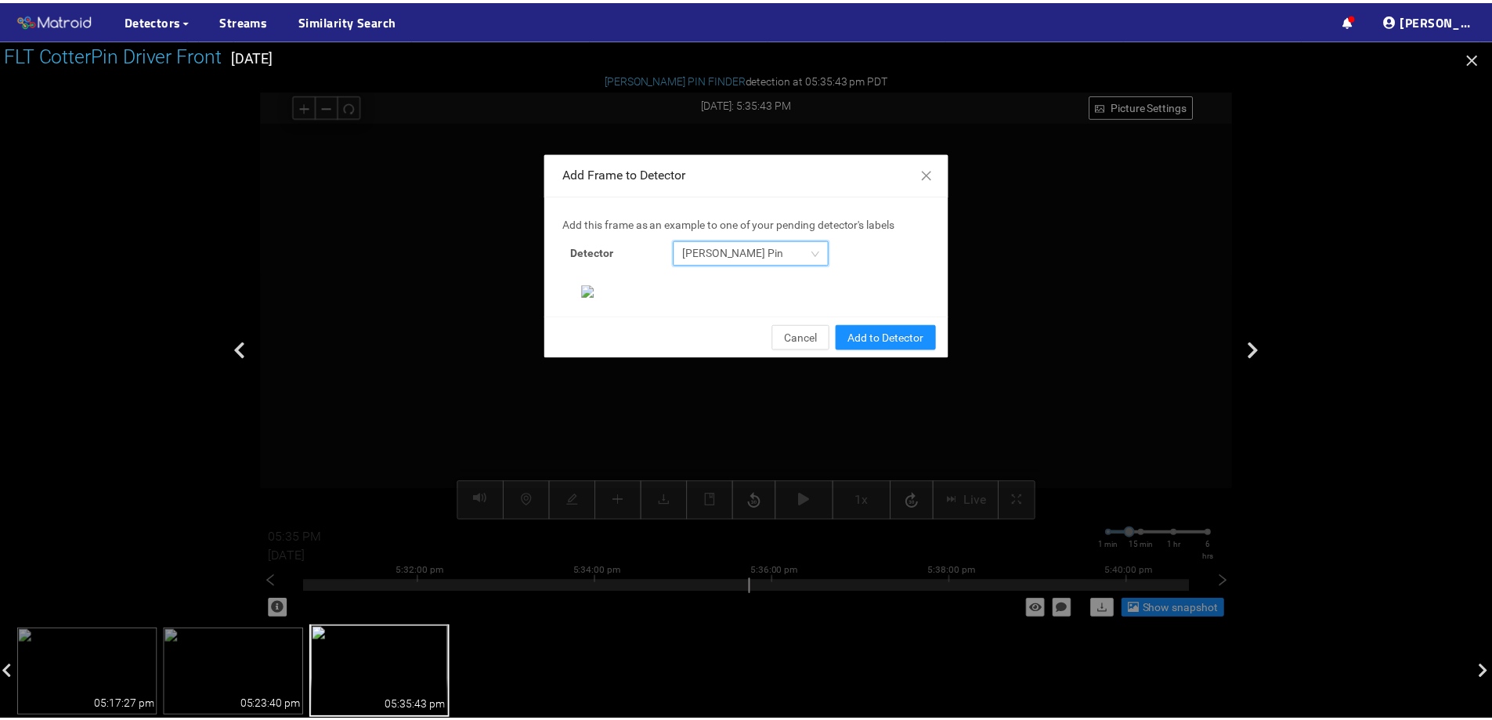
scroll to position [329, 0]
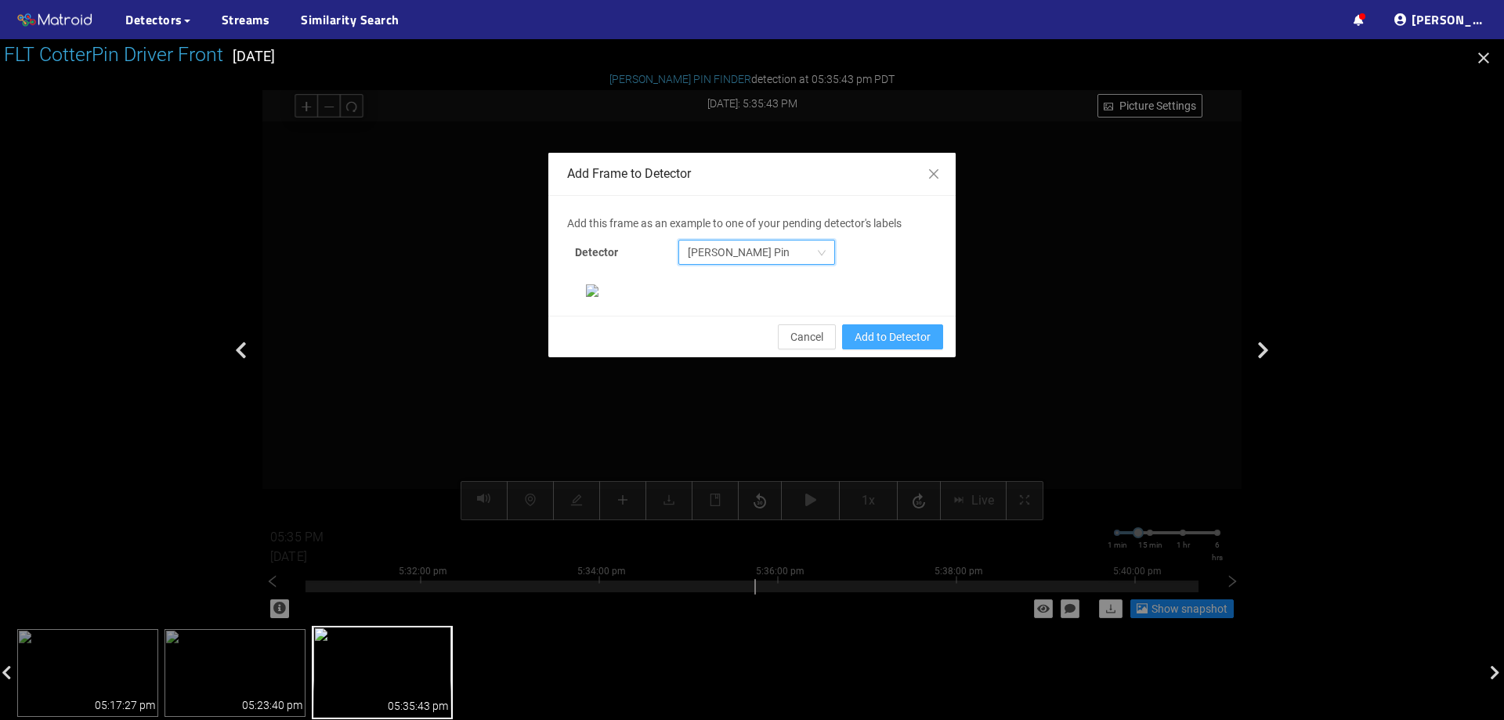
click at [911, 346] on span "Add to Detector" at bounding box center [893, 336] width 76 height 17
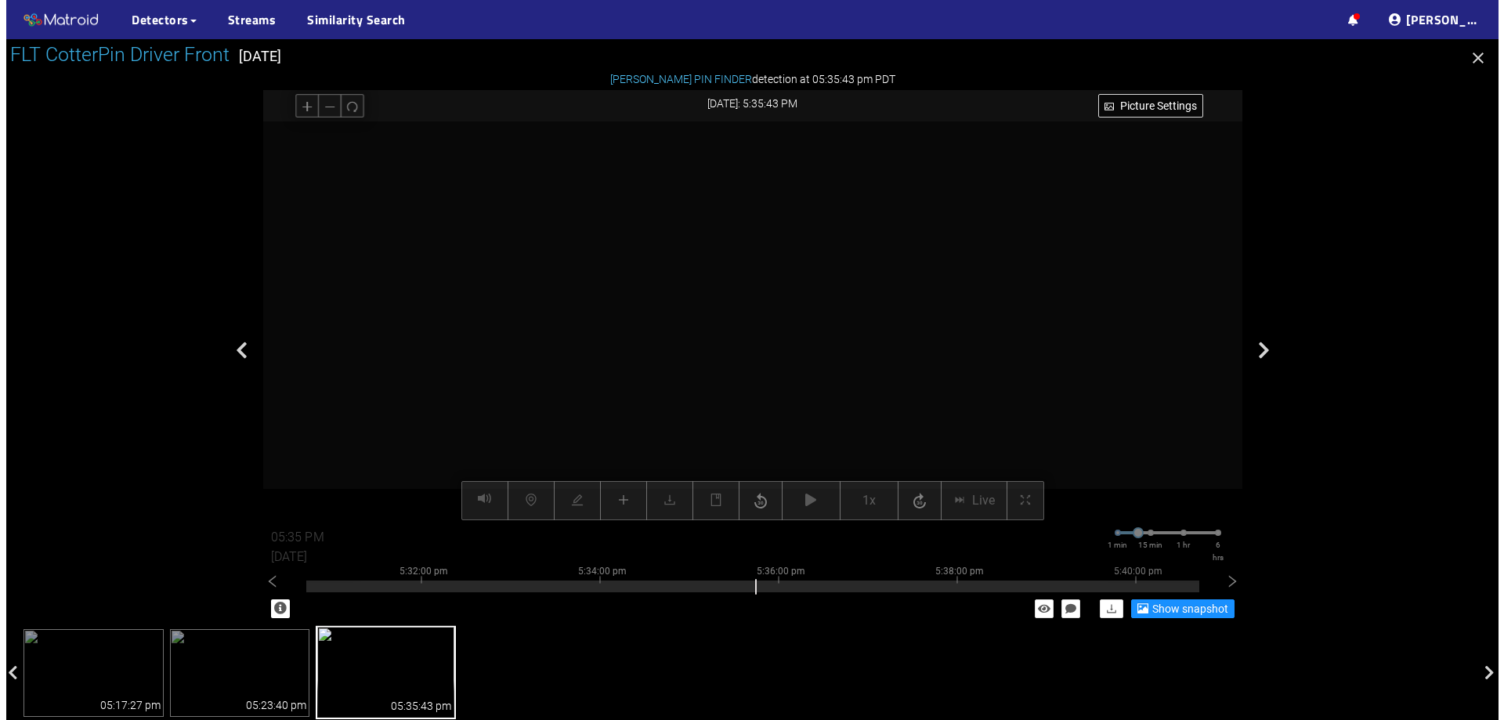
scroll to position [251, 0]
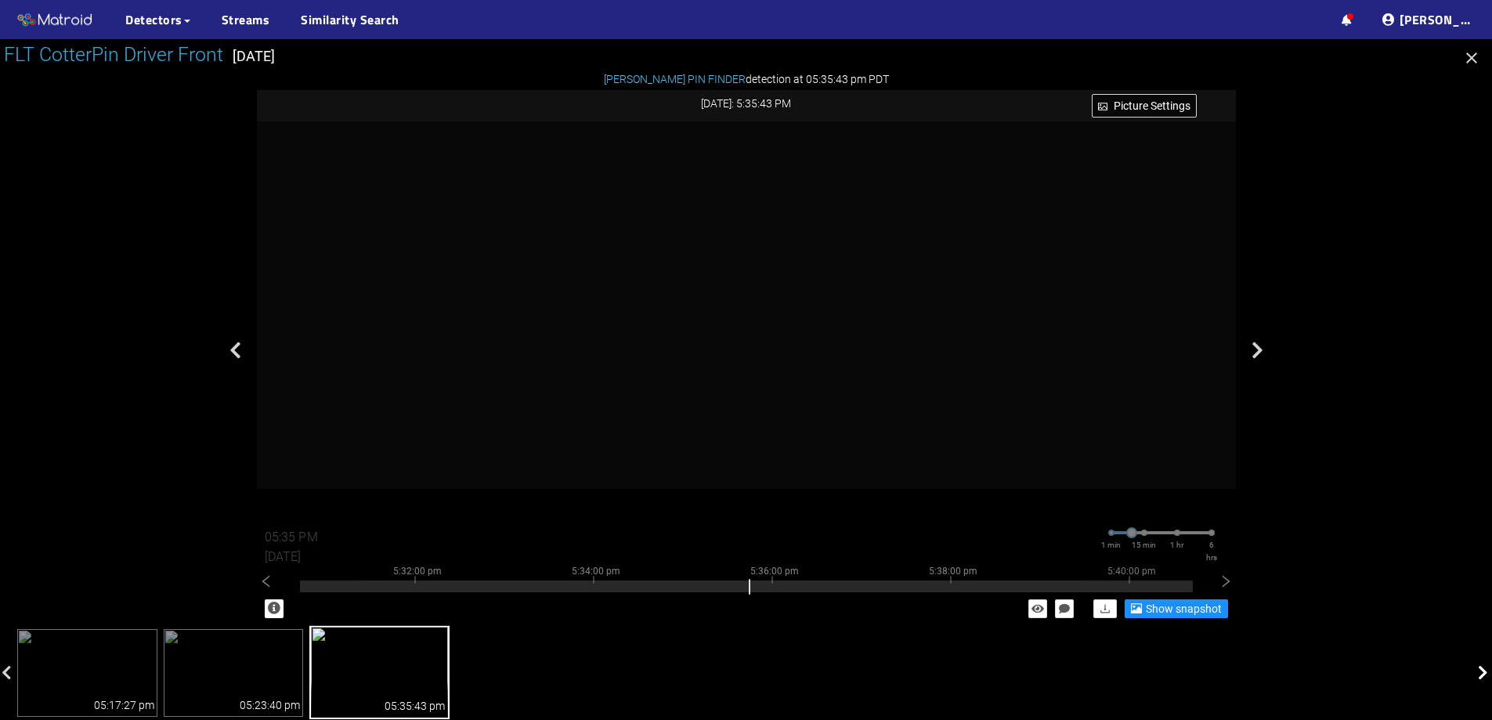
click at [1487, 665] on icon at bounding box center [1483, 673] width 10 height 16
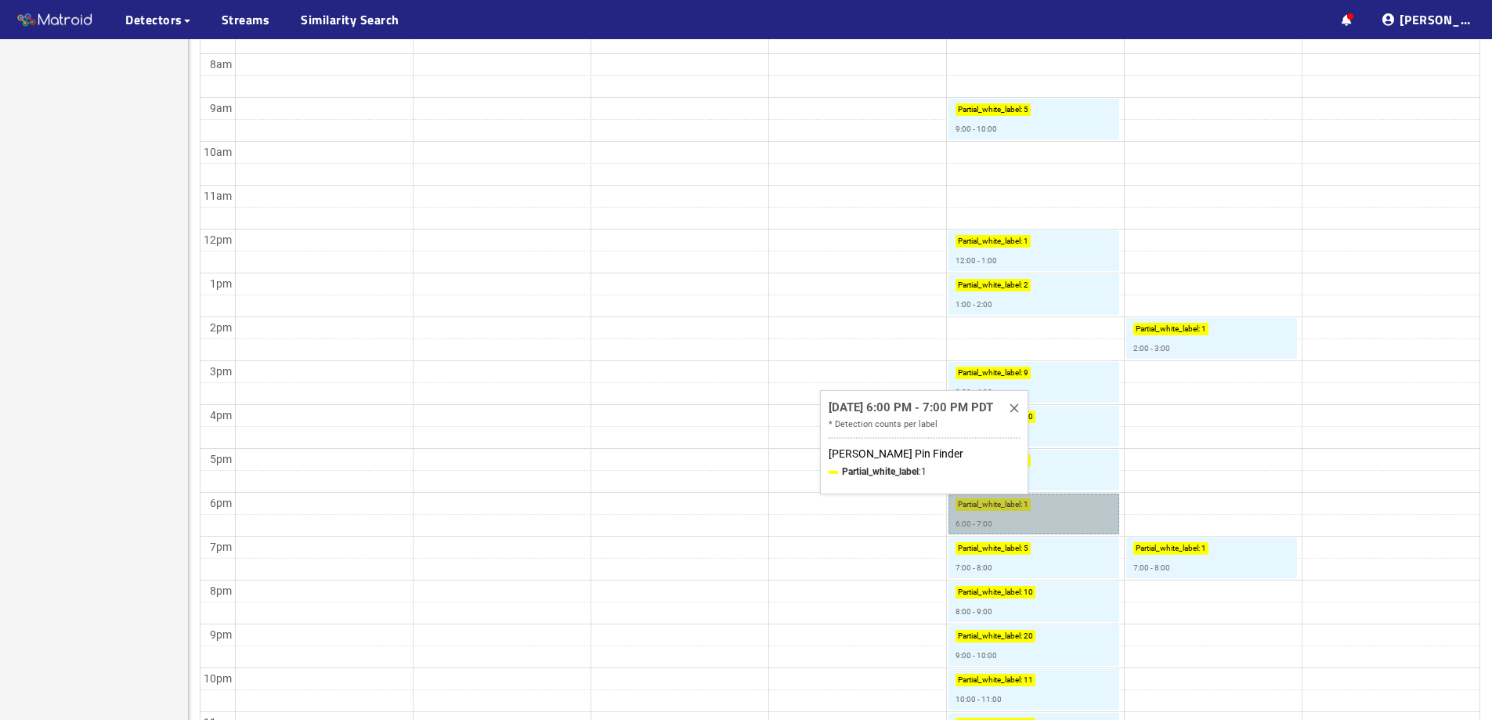
click at [1055, 524] on link "Partial_white_label : 1 6:00 - 7:00" at bounding box center [1034, 514] width 171 height 41
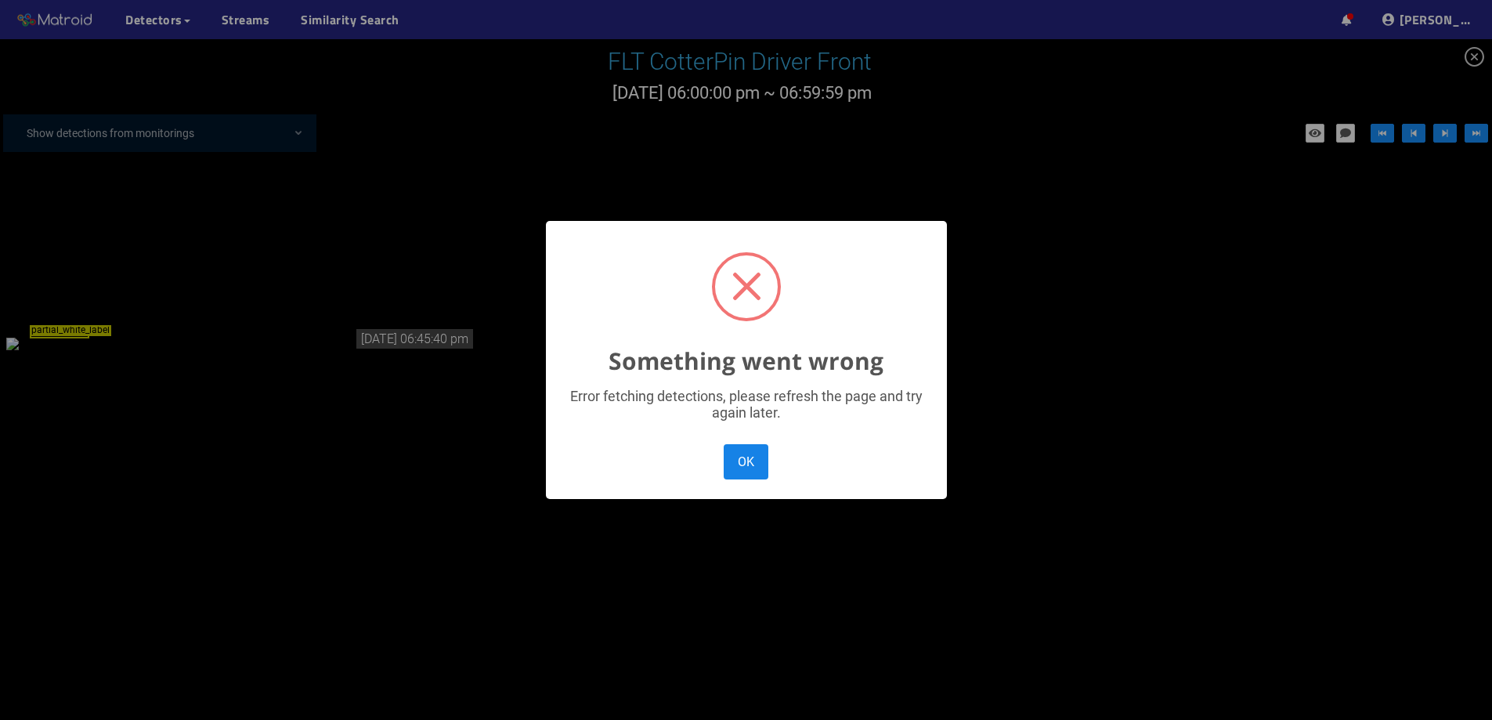
click at [740, 468] on button "OK" at bounding box center [746, 461] width 44 height 35
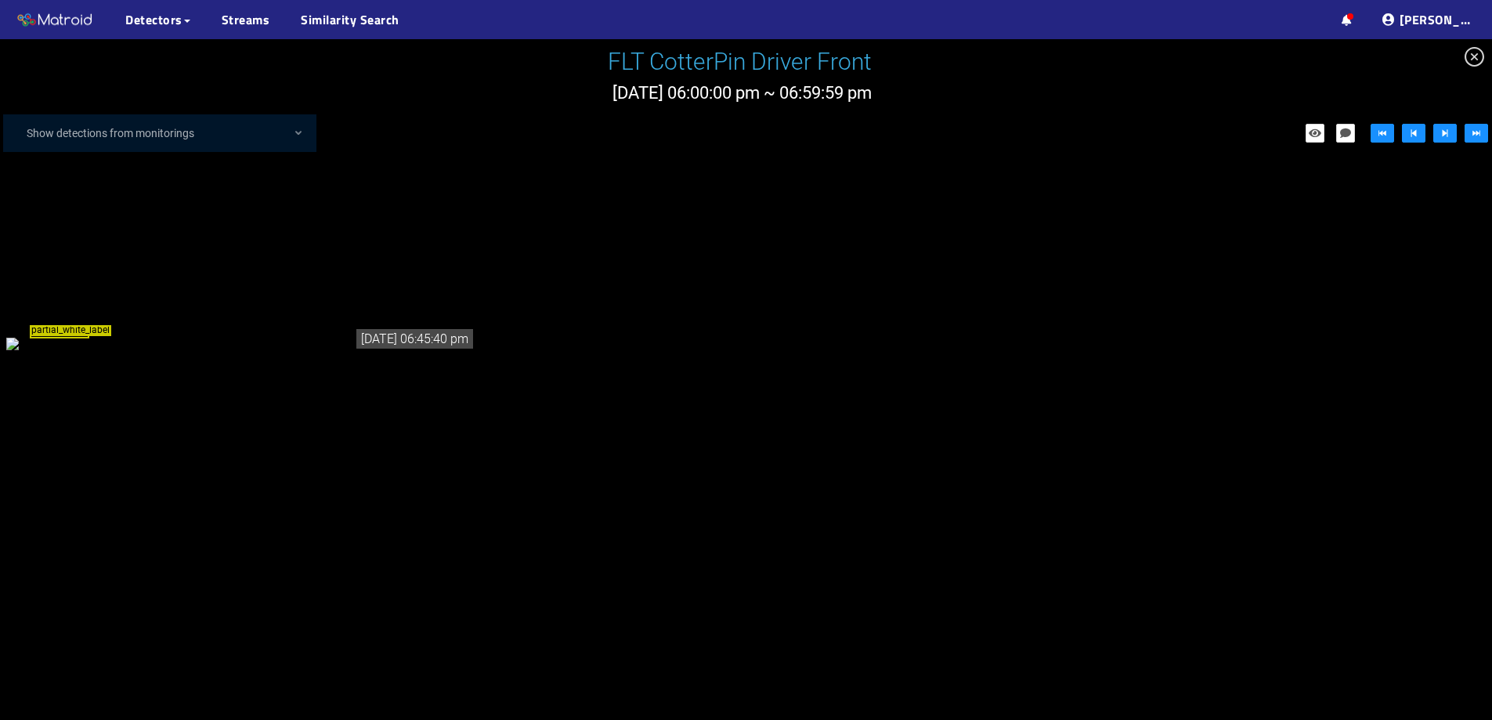
click at [362, 335] on div "partial_white_label" at bounding box center [241, 343] width 470 height 17
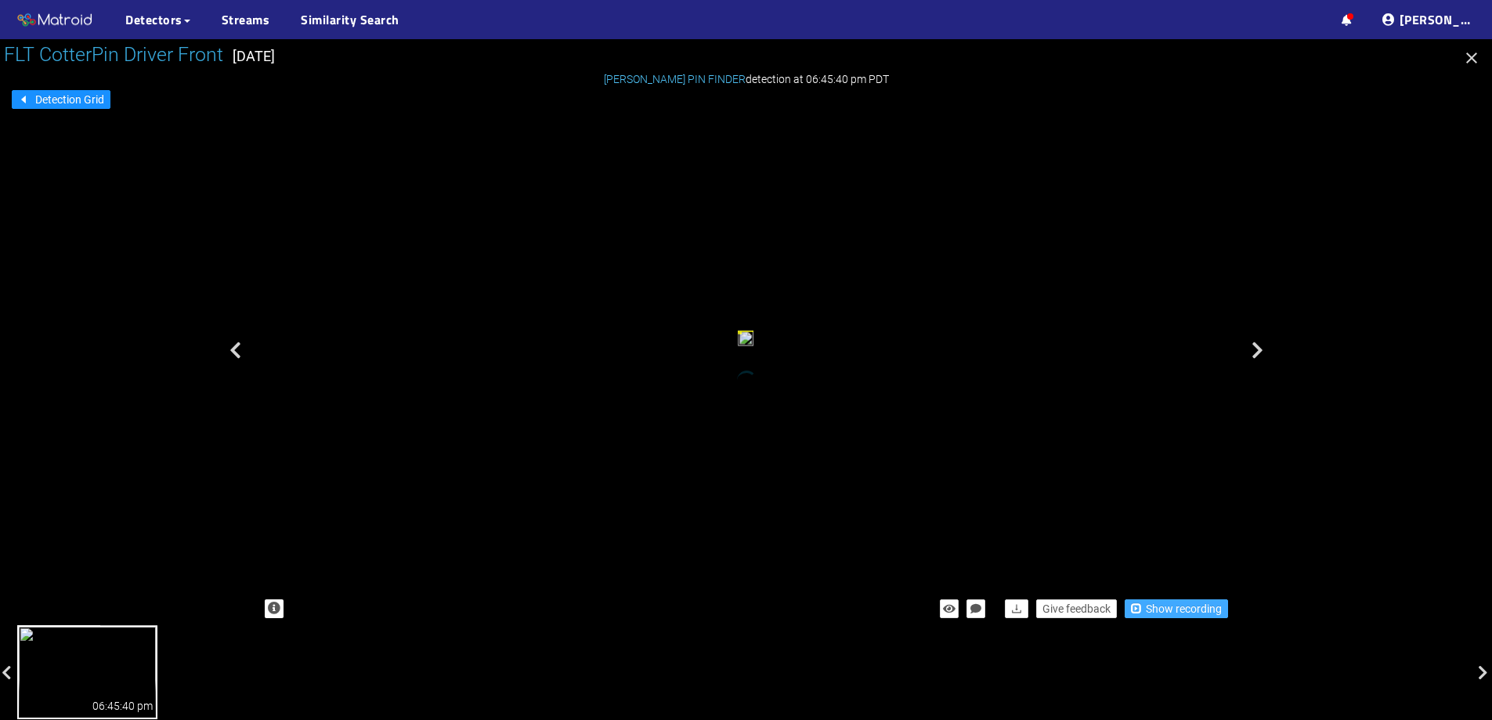
click at [1175, 611] on span "Show recording" at bounding box center [1184, 608] width 76 height 17
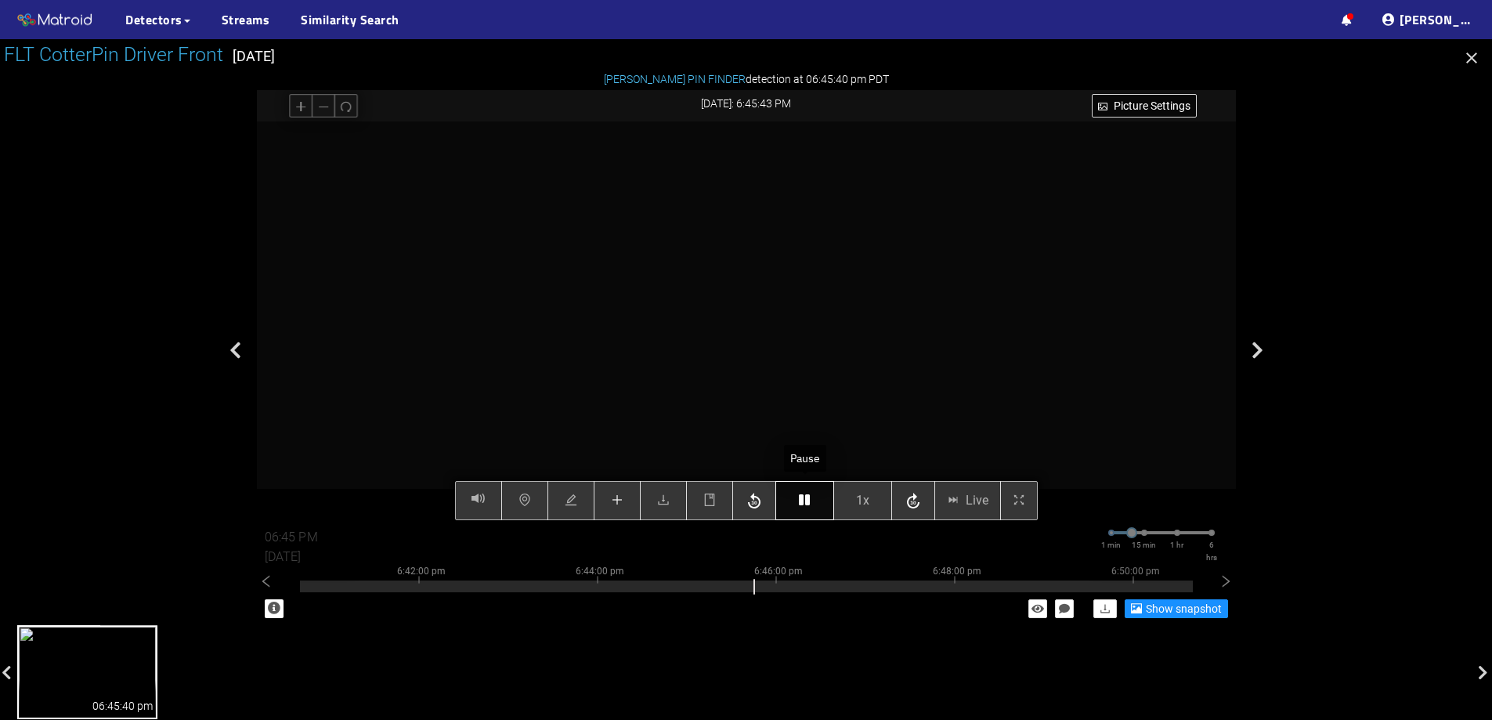
click at [803, 500] on icon "button" at bounding box center [804, 500] width 11 height 13
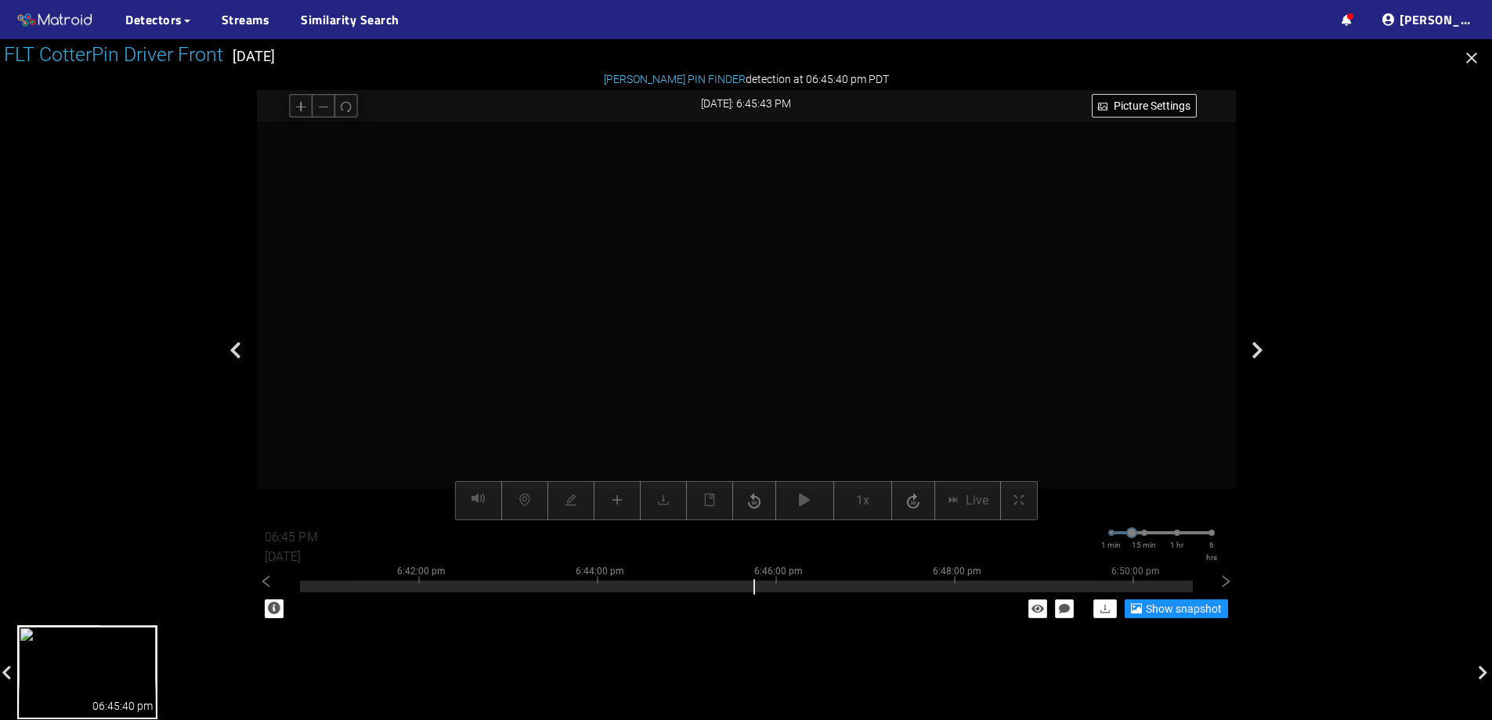
drag, startPoint x: 755, startPoint y: 208, endPoint x: 755, endPoint y: 291, distance: 83.8
click at [755, 291] on video at bounding box center [736, 556] width 1930 height 965
click at [772, 265] on video at bounding box center [736, 603] width 1930 height 965
drag, startPoint x: 740, startPoint y: 322, endPoint x: 786, endPoint y: 169, distance: 159.4
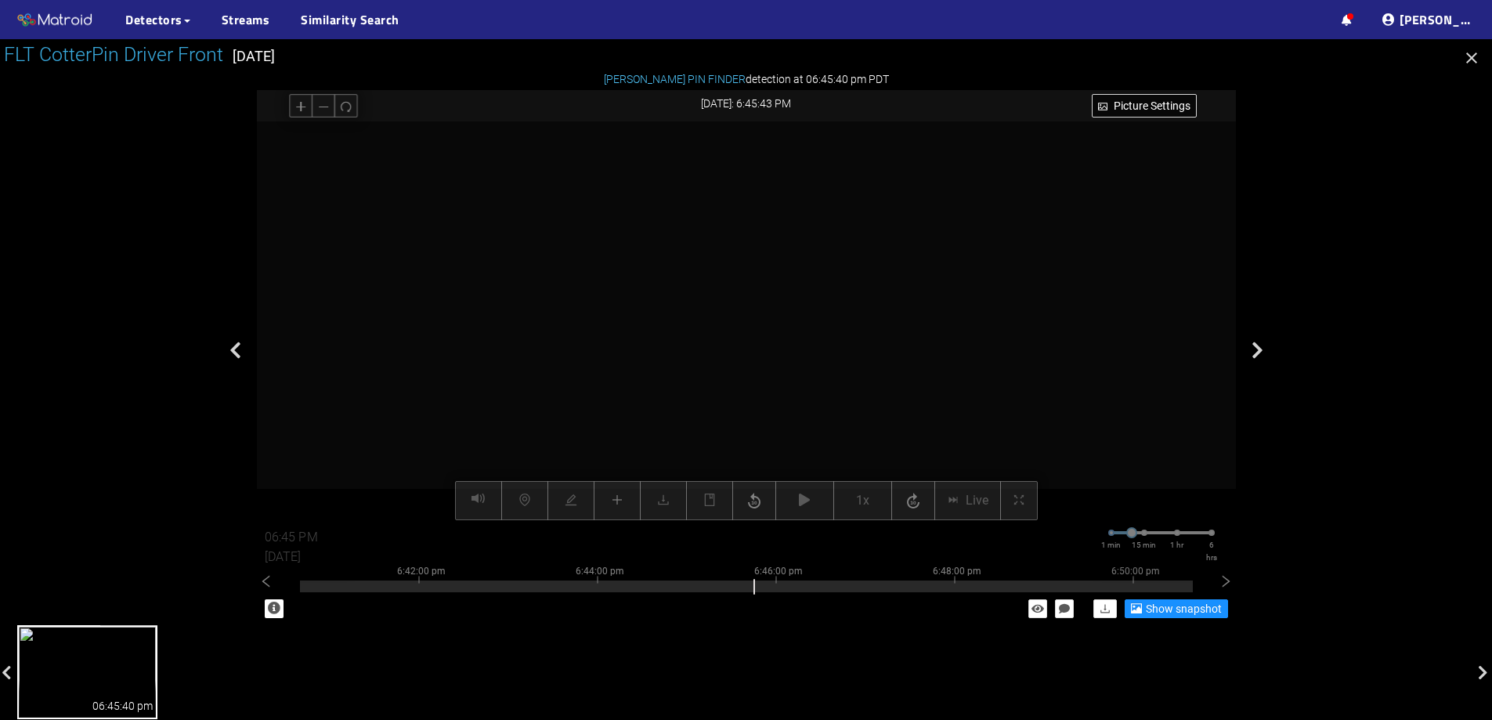
click at [346, 104] on icon "redo" at bounding box center [346, 106] width 12 height 12
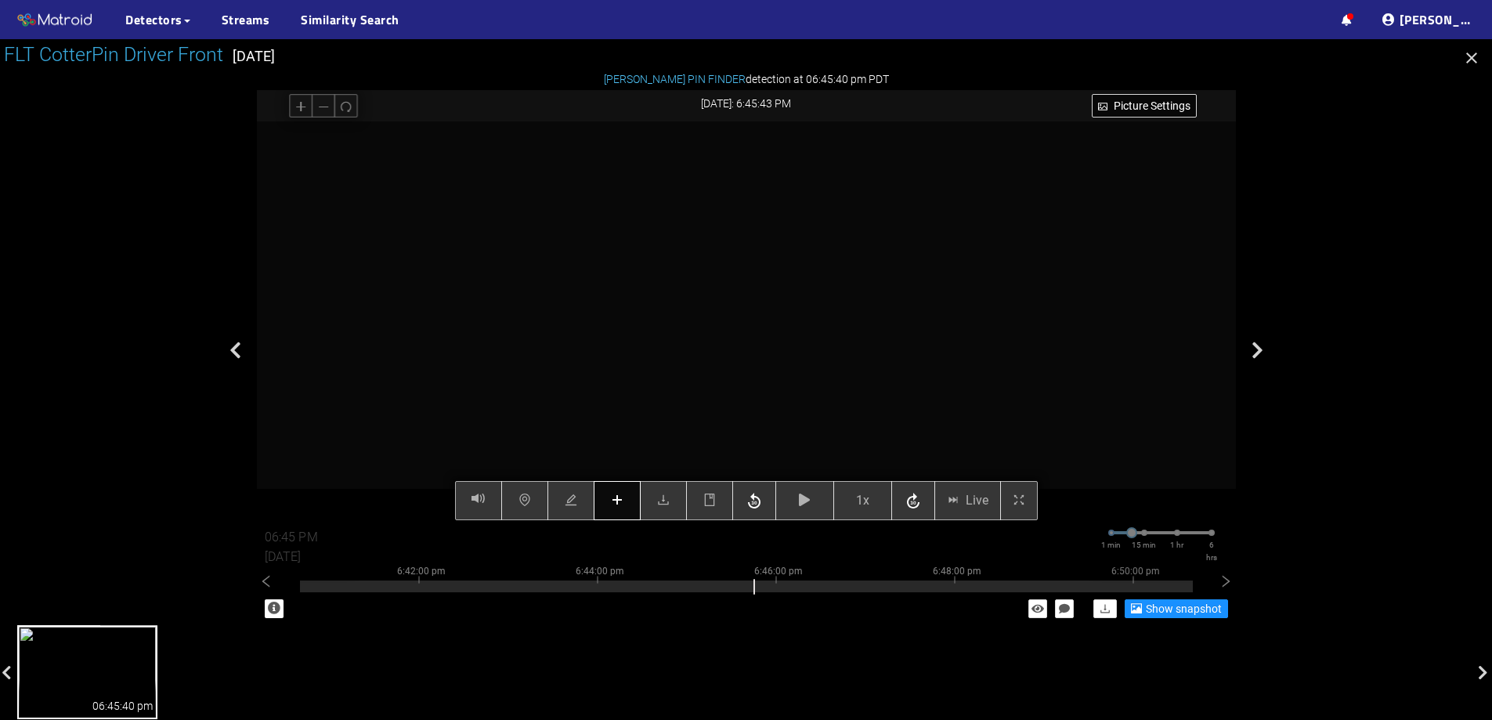
click at [623, 506] on icon "plus" at bounding box center [617, 500] width 13 height 13
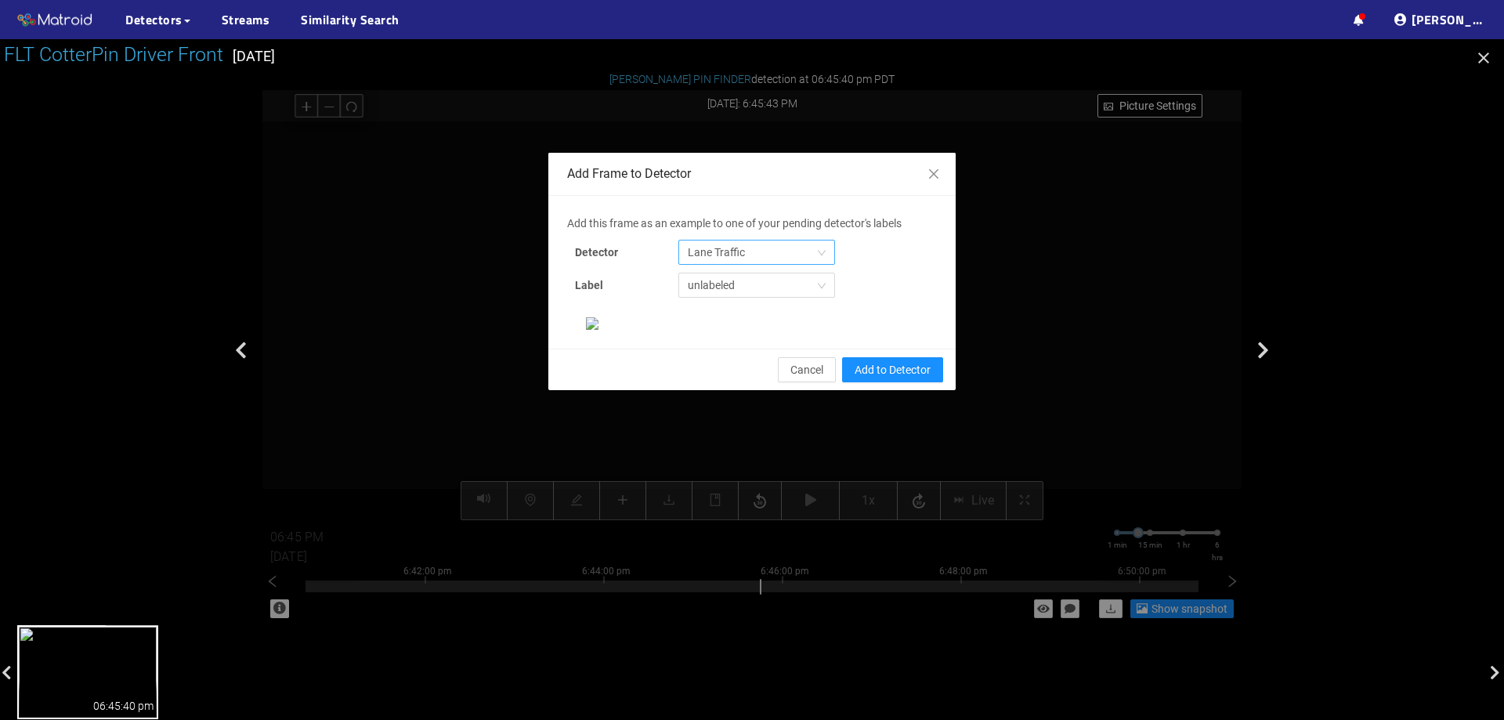
click at [740, 251] on span "Lane Traffic" at bounding box center [757, 253] width 138 height 24
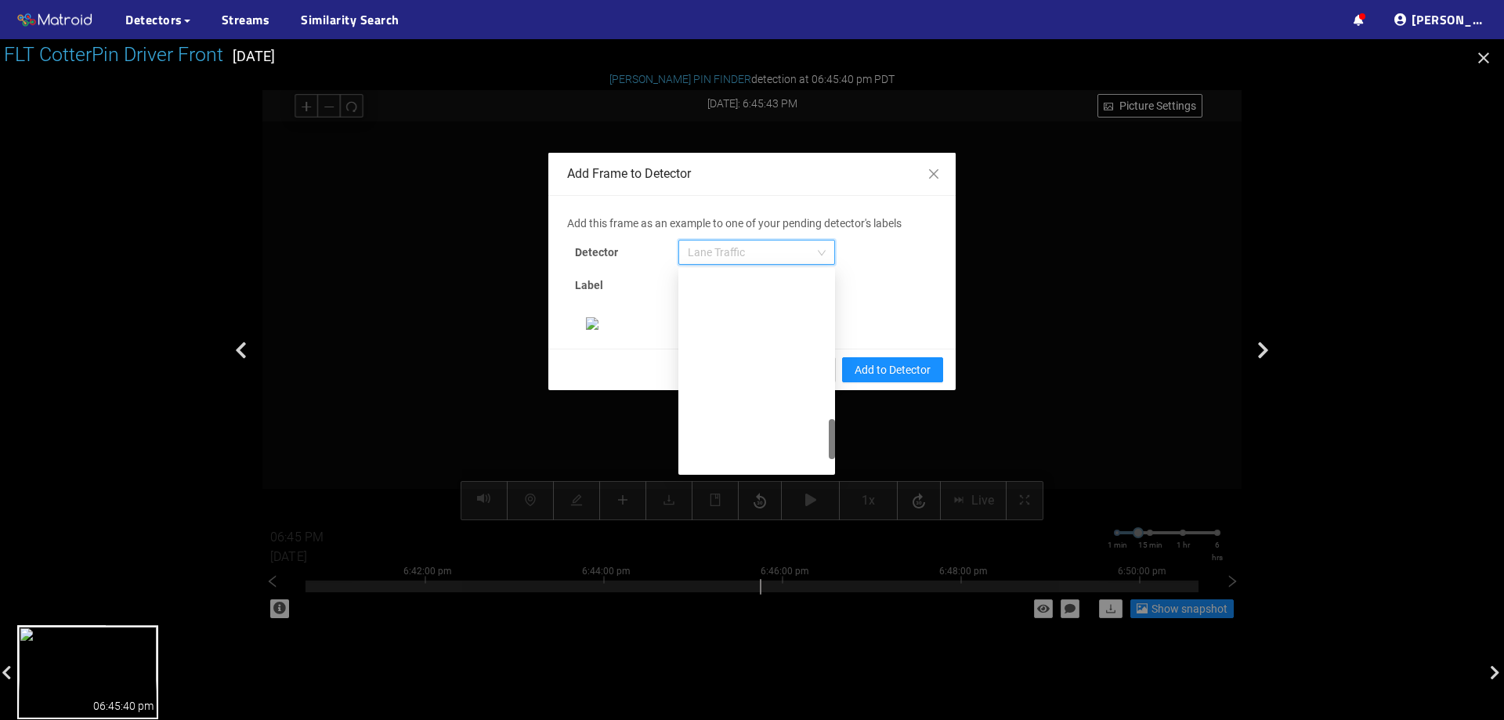
scroll to position [802, 0]
drag, startPoint x: 827, startPoint y: 291, endPoint x: 823, endPoint y: 468, distance: 176.3
click at [829, 468] on div at bounding box center [832, 452] width 6 height 40
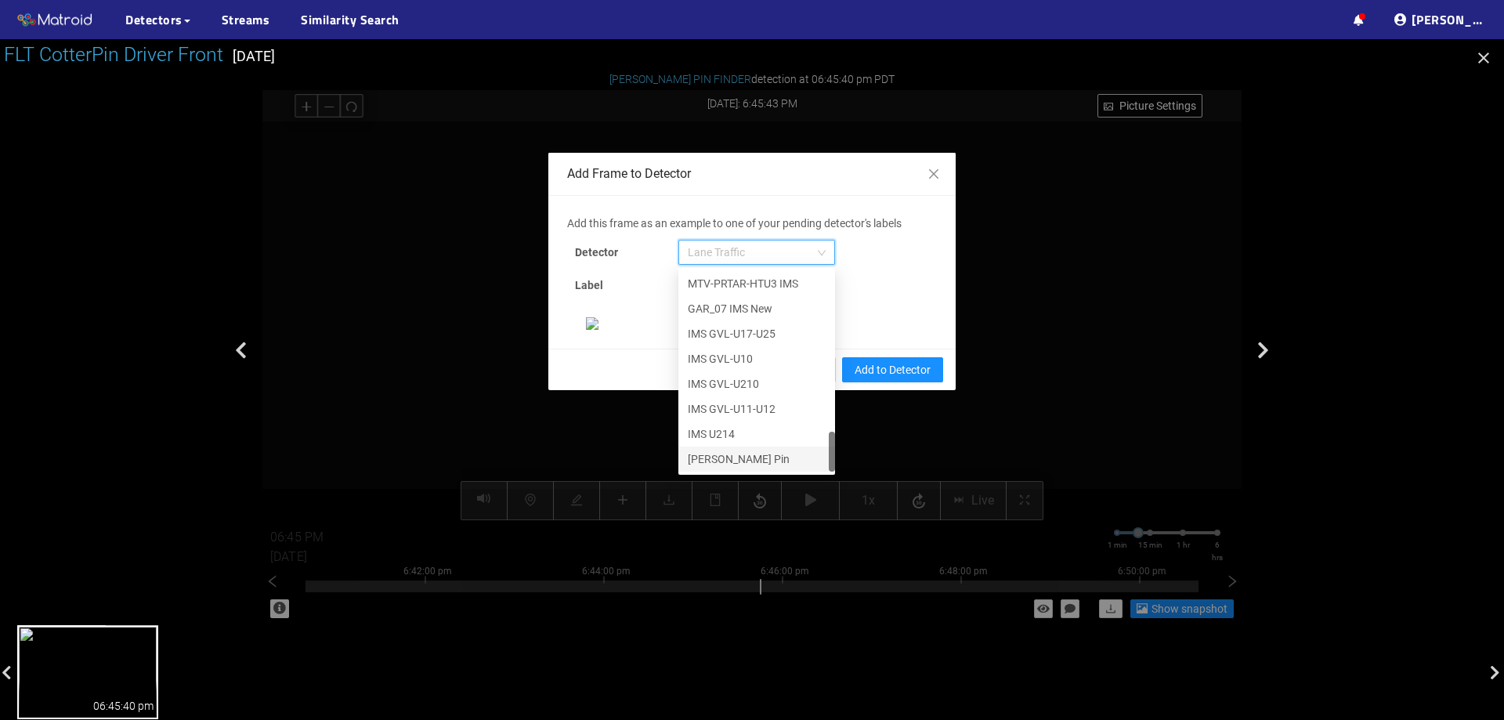
click at [771, 462] on div "[PERSON_NAME] Pin" at bounding box center [757, 458] width 138 height 17
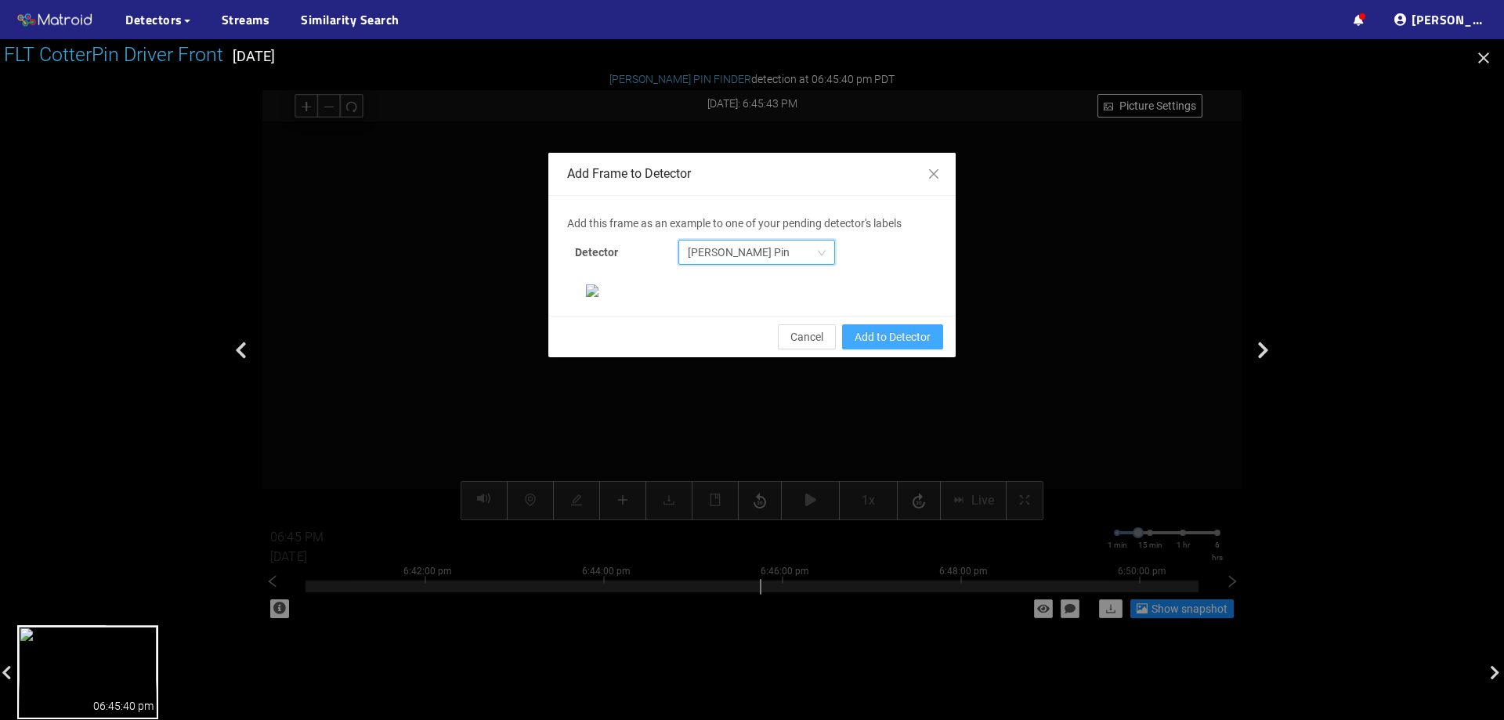
click at [906, 346] on span "Add to Detector" at bounding box center [893, 336] width 76 height 17
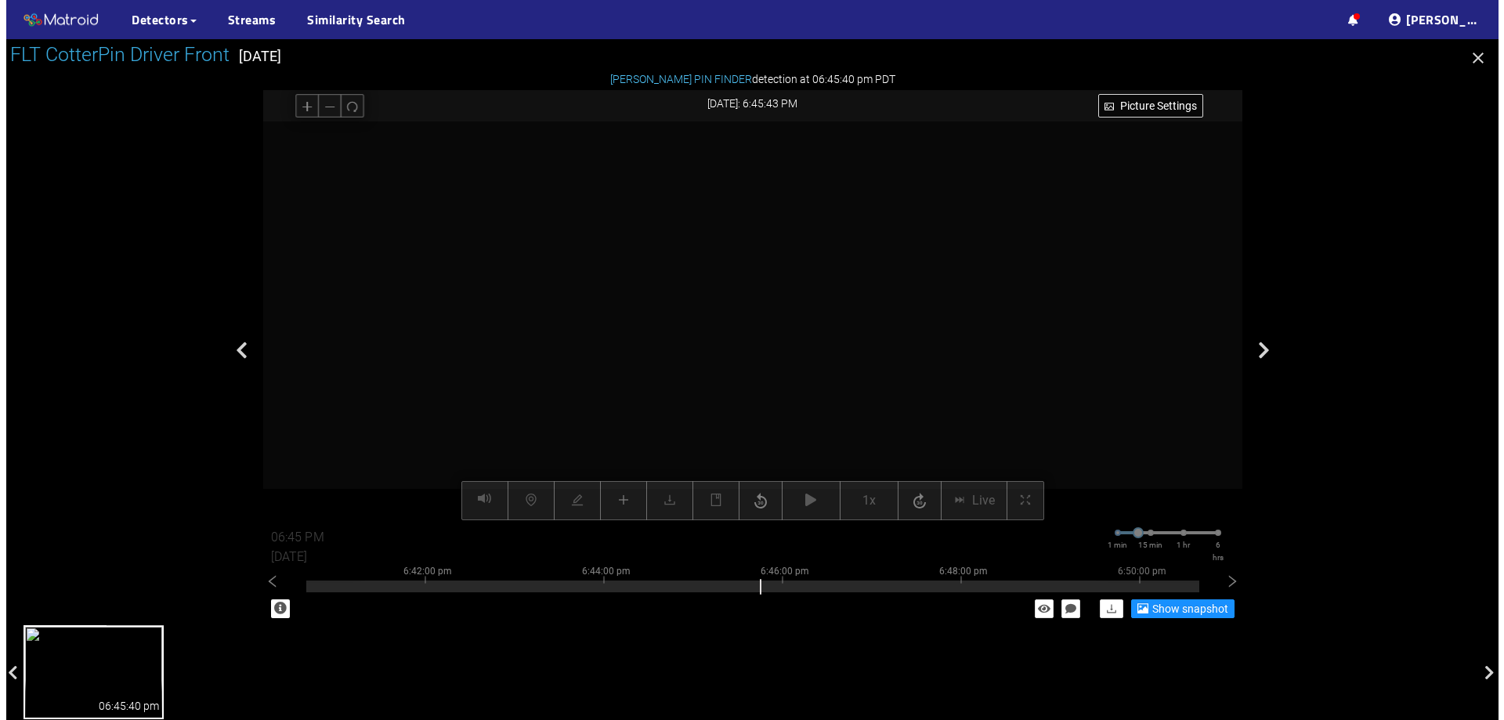
scroll to position [251, 0]
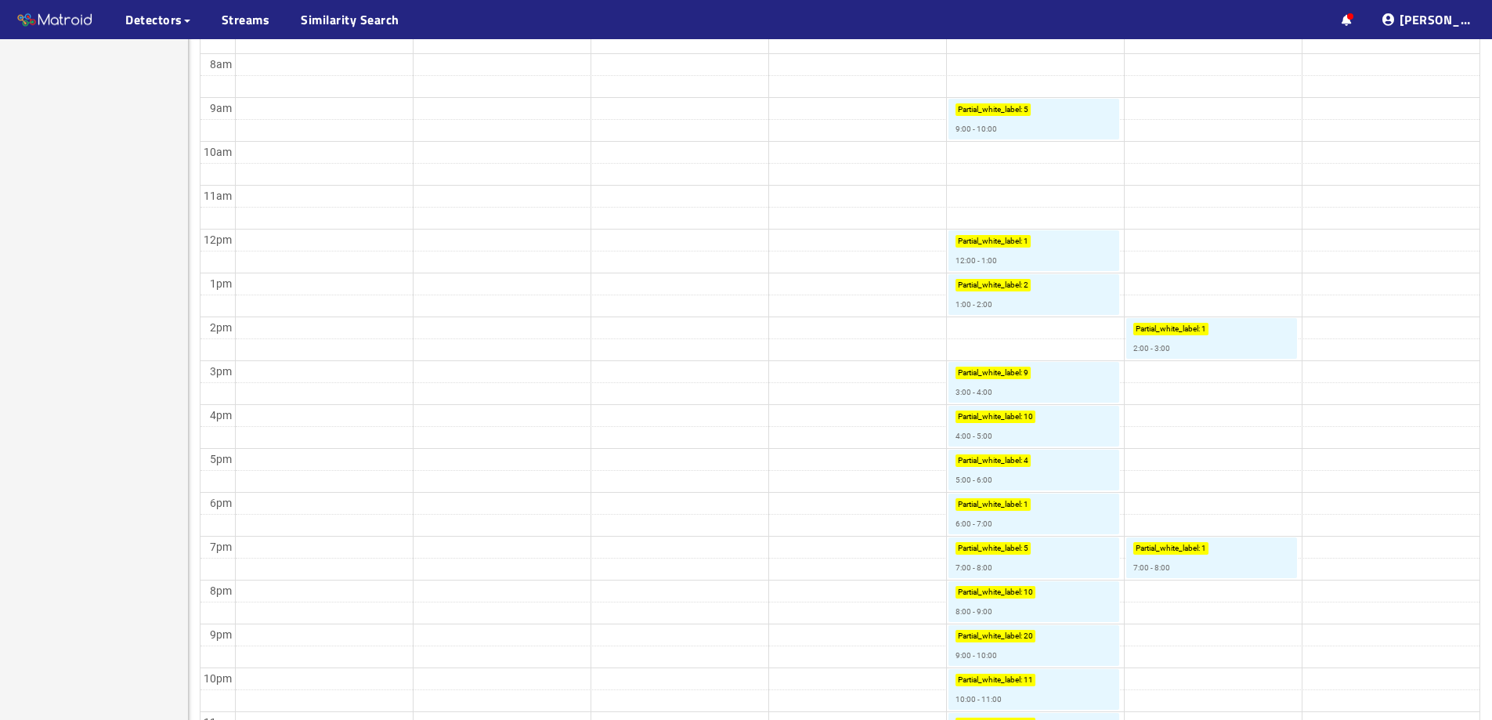
click at [619, 33] on div "··· Detectors ··· Streams ··· Similarity Search ··· ··· ··· Shafi I. ···" at bounding box center [746, 19] width 1492 height 39
click at [1068, 567] on link "Partial_white_label : 5 7:00 - 8:00" at bounding box center [1034, 557] width 171 height 41
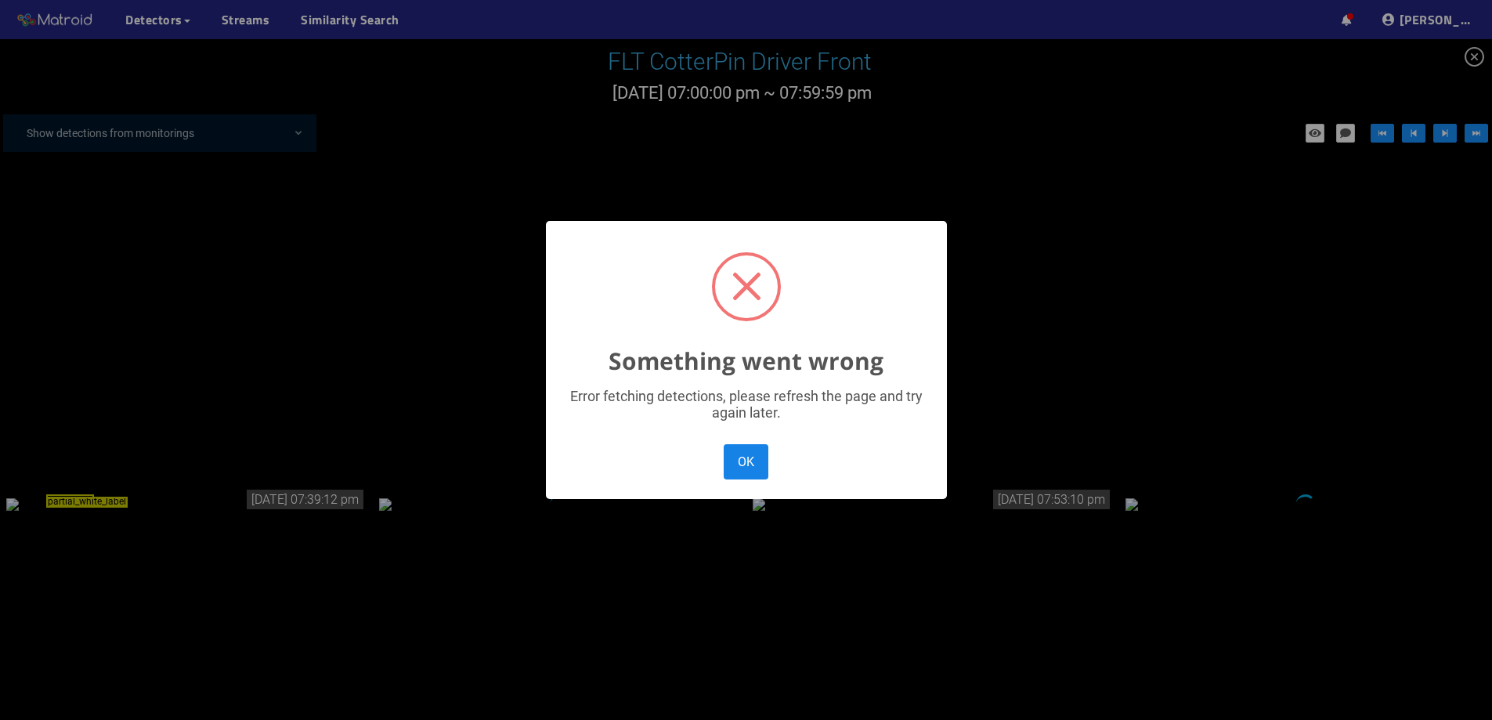
click at [733, 455] on button "OK" at bounding box center [746, 461] width 44 height 35
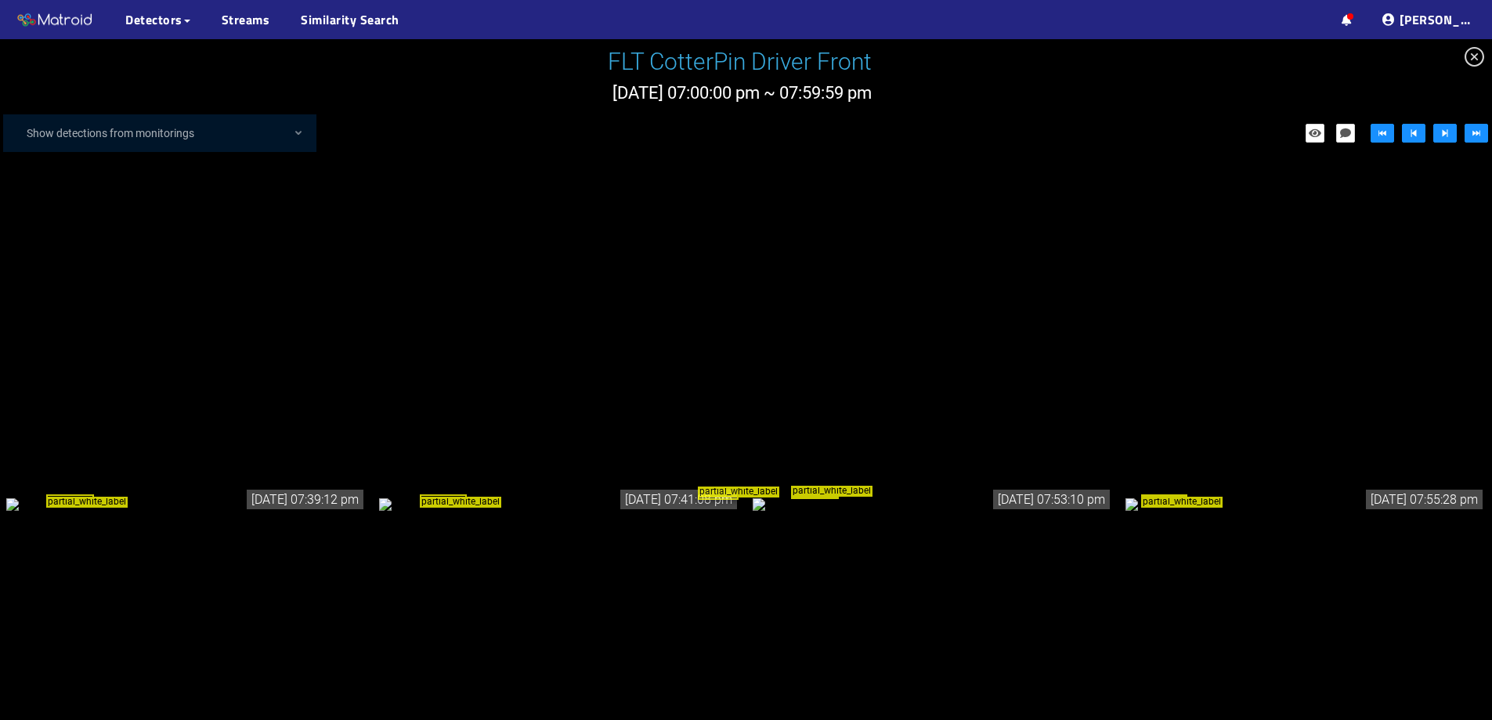
click at [297, 495] on div "partial_white_label" at bounding box center [186, 503] width 360 height 17
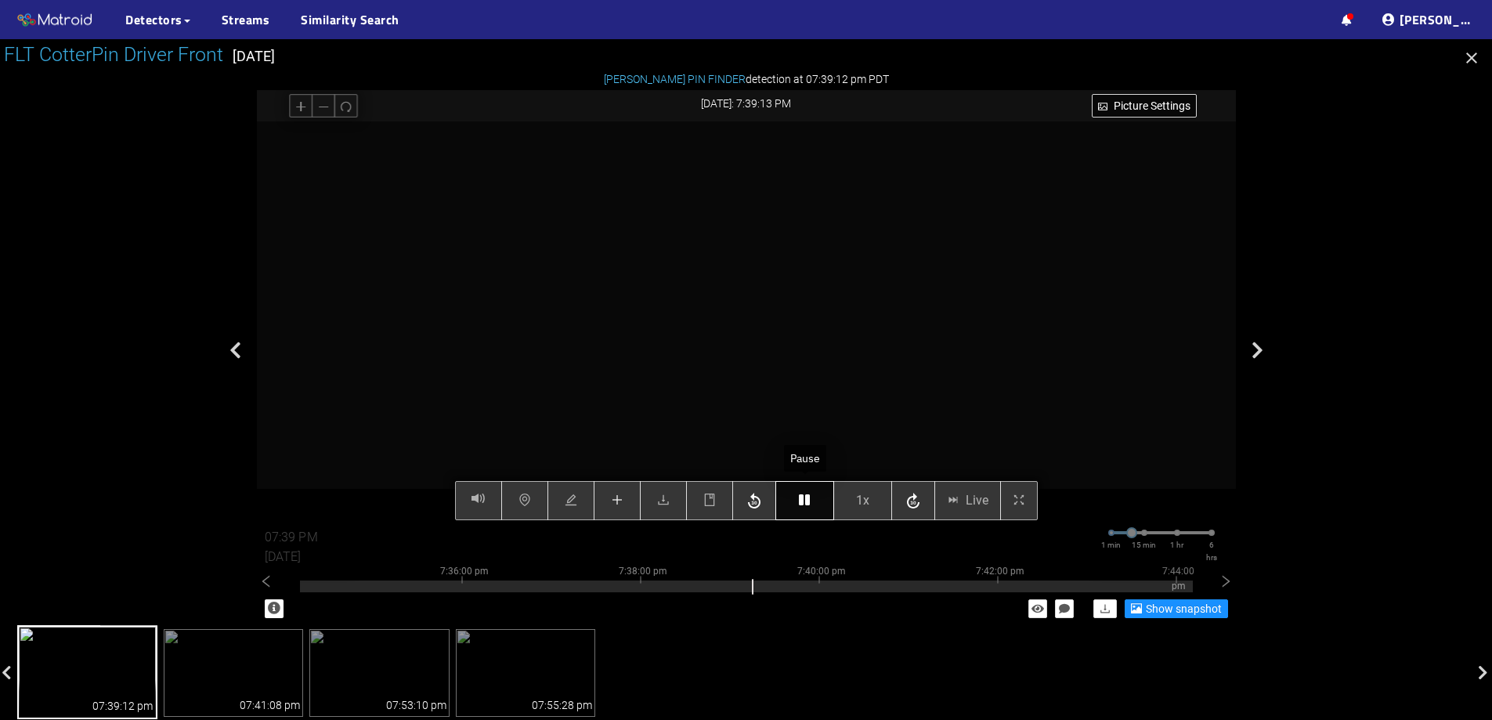
click at [789, 500] on button "button" at bounding box center [805, 500] width 59 height 39
click at [618, 495] on icon "plus" at bounding box center [617, 500] width 13 height 13
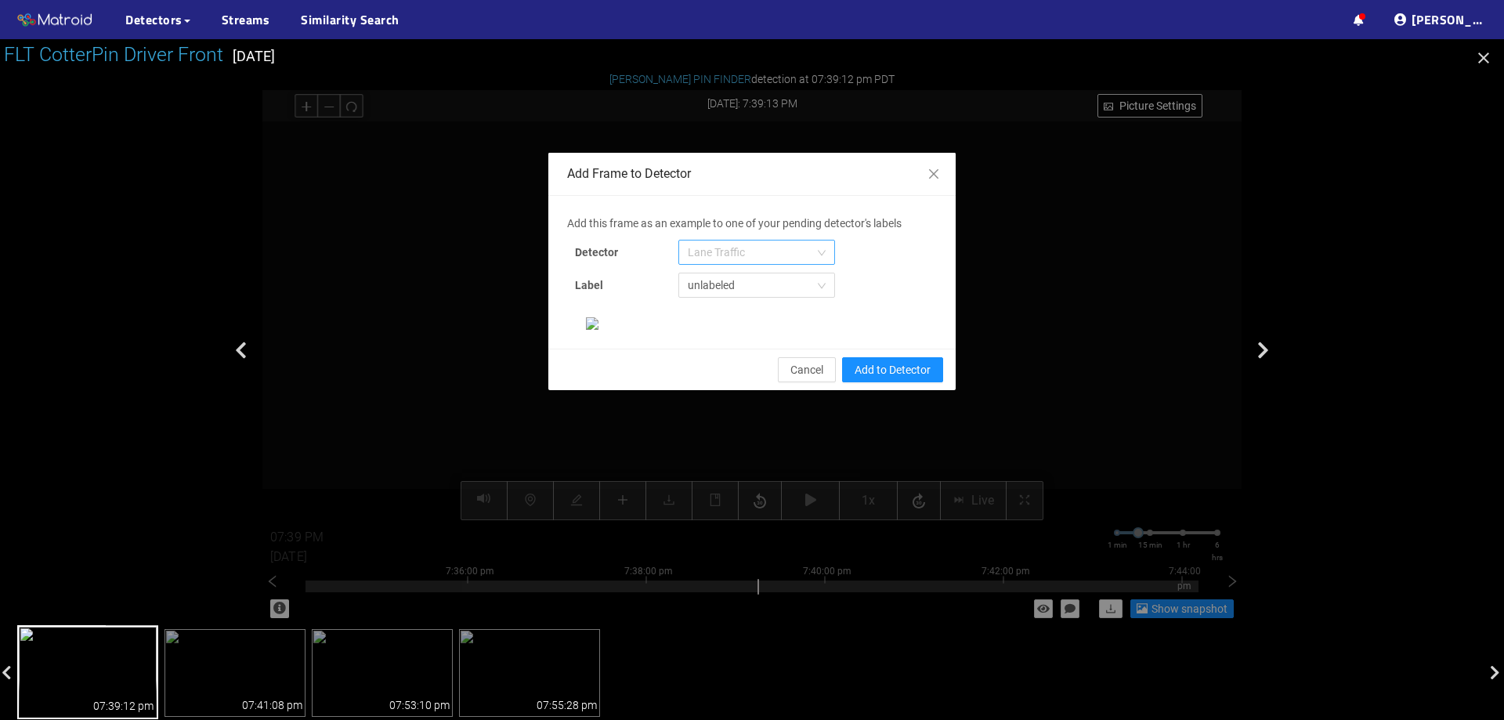
click at [722, 253] on span "Lane Traffic" at bounding box center [757, 253] width 138 height 24
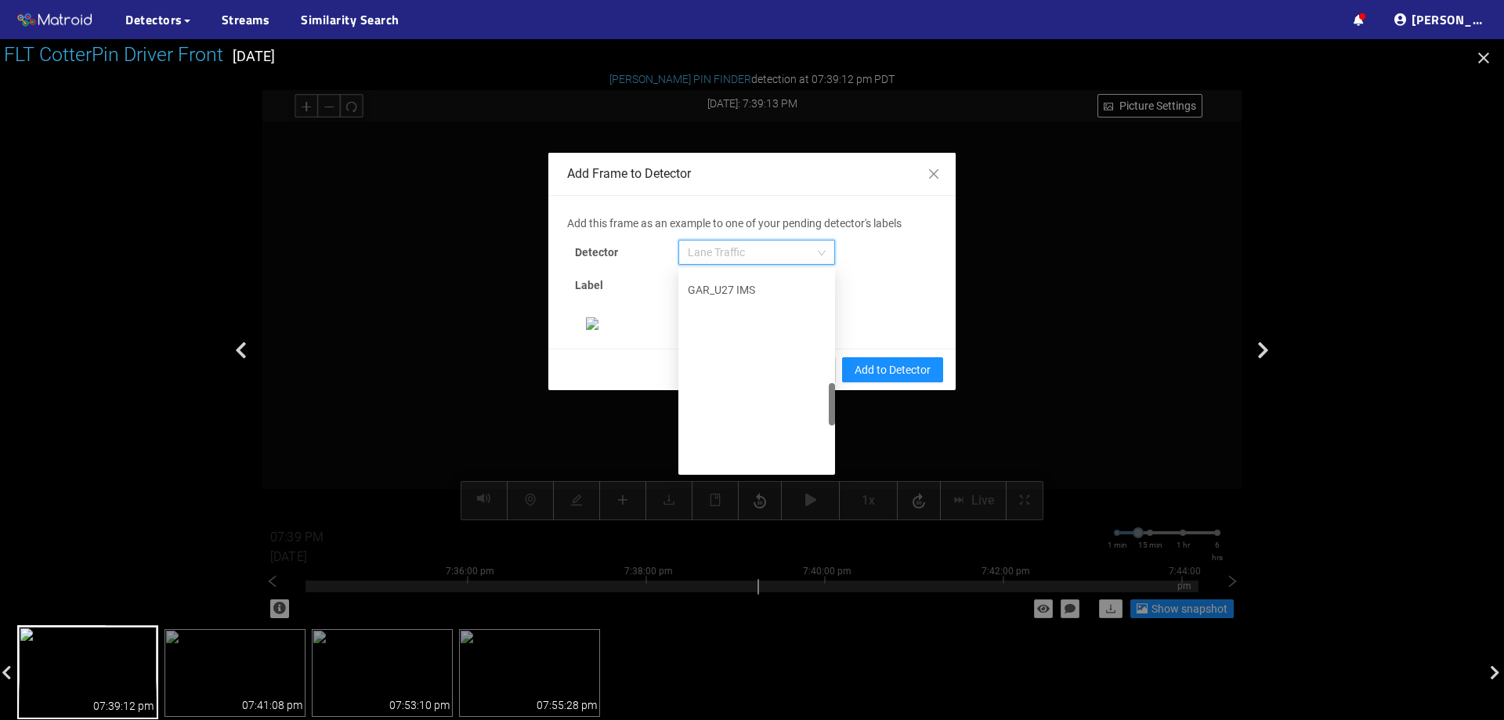
scroll to position [802, 0]
drag, startPoint x: 826, startPoint y: 294, endPoint x: 821, endPoint y: 465, distance: 170.9
click at [821, 465] on div "IMS U211-U212 MTV-PRTAR-HTU3 IMS GAR_07 IMS New IMS GVL-U17-U25 IMS GVL-U10 IMS…" at bounding box center [756, 371] width 157 height 201
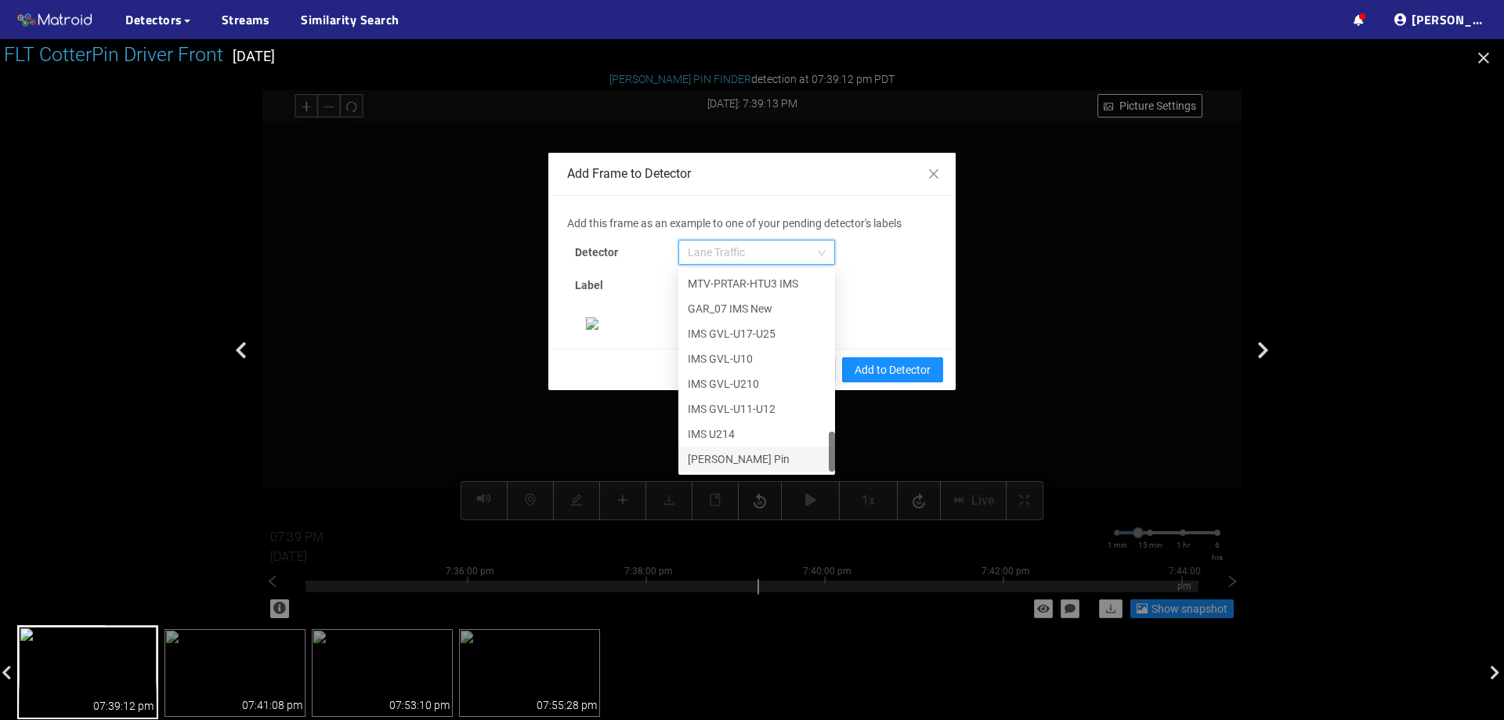
click at [724, 469] on div "[PERSON_NAME] Pin" at bounding box center [756, 459] width 157 height 25
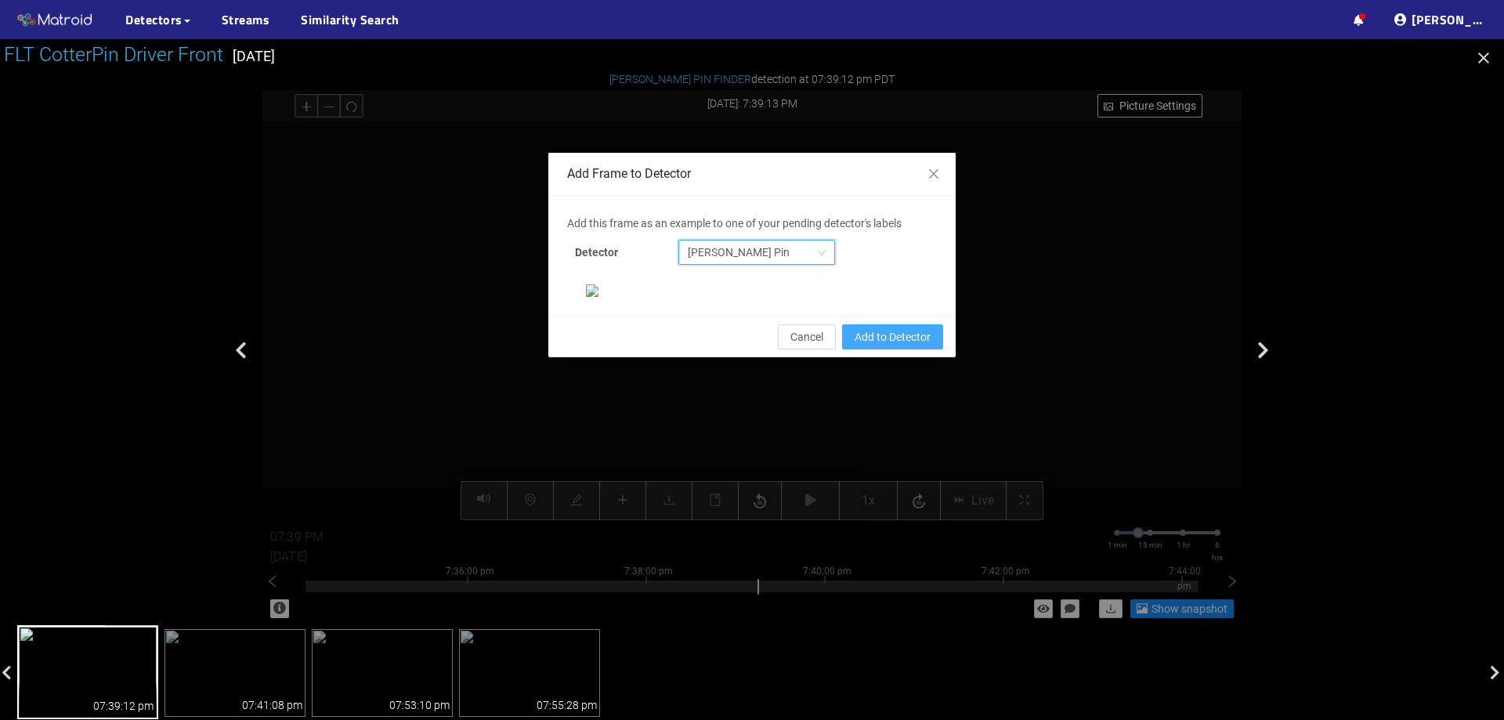
click at [906, 346] on span "Add to Detector" at bounding box center [893, 336] width 76 height 17
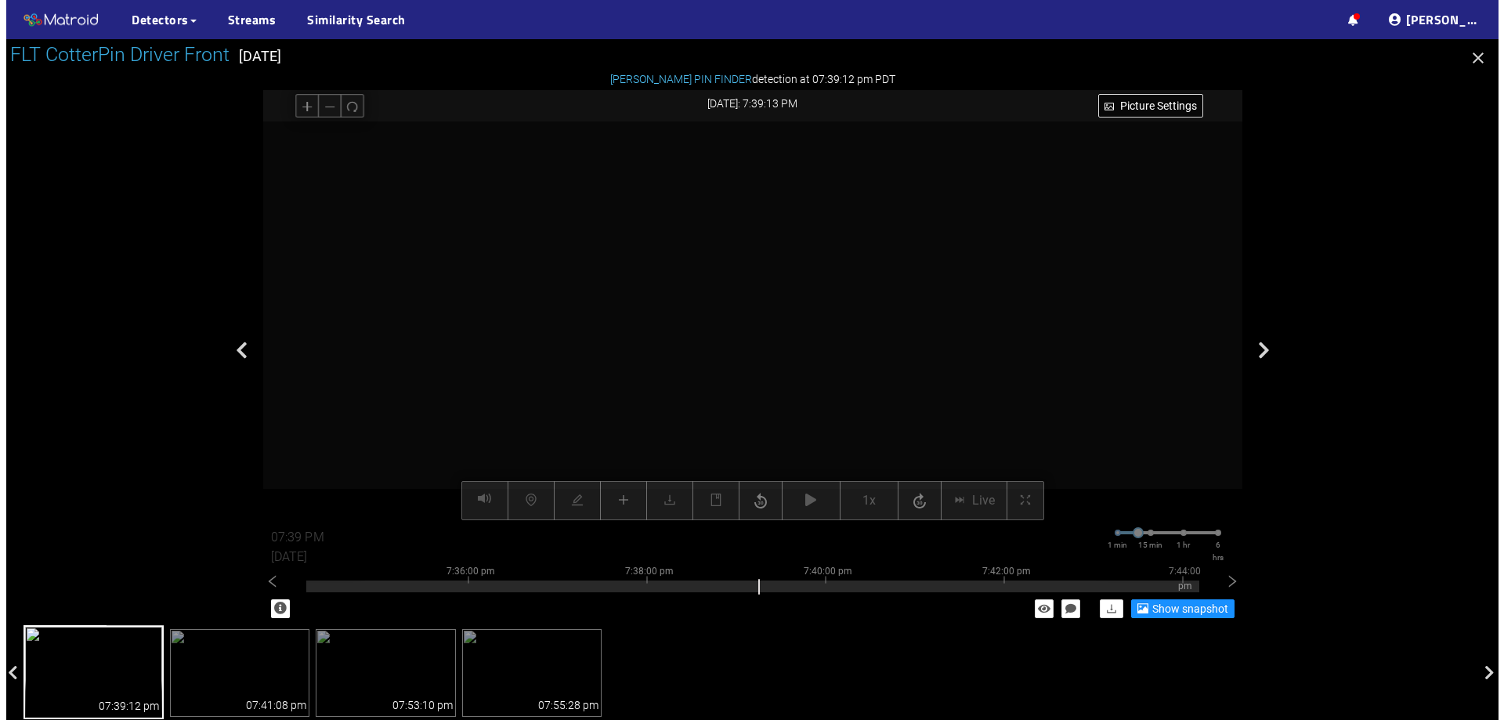
scroll to position [251, 0]
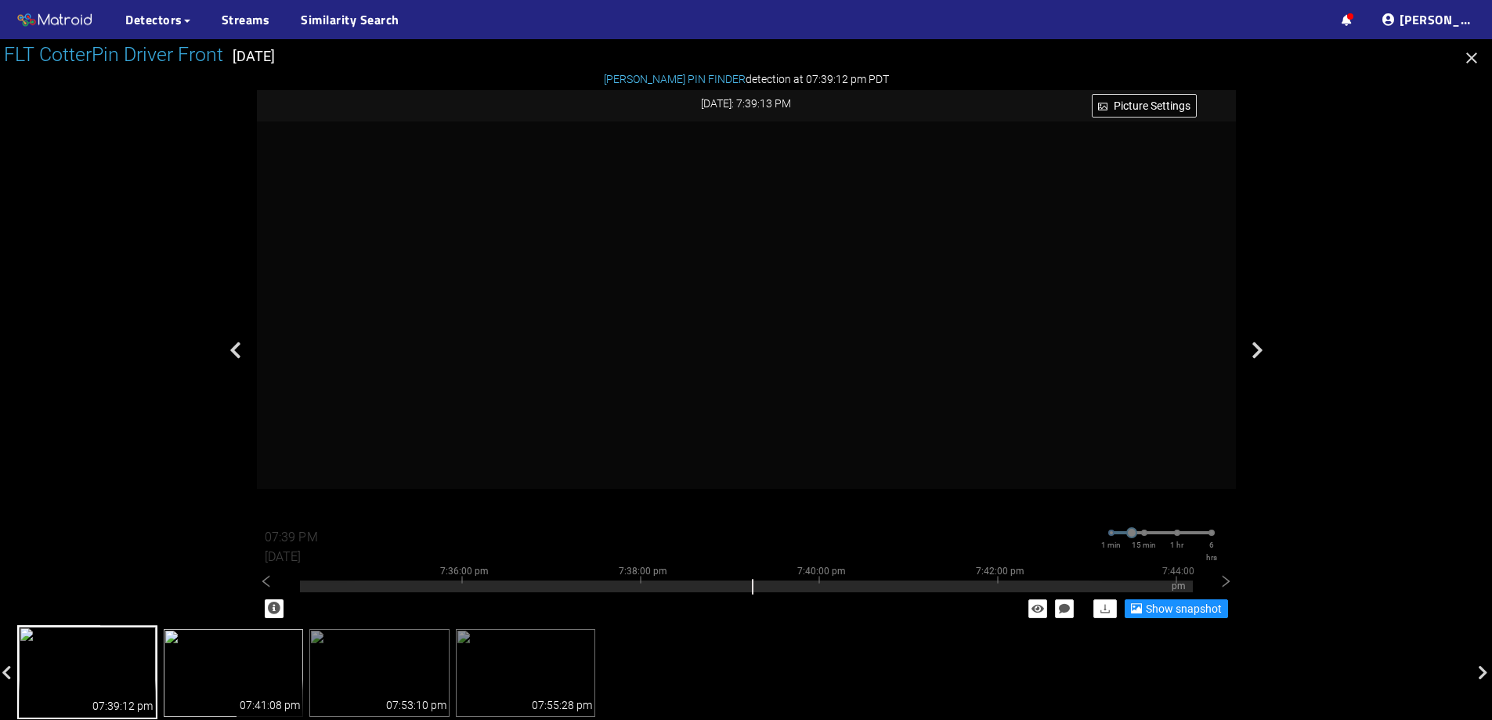
click at [269, 645] on img at bounding box center [234, 673] width 140 height 88
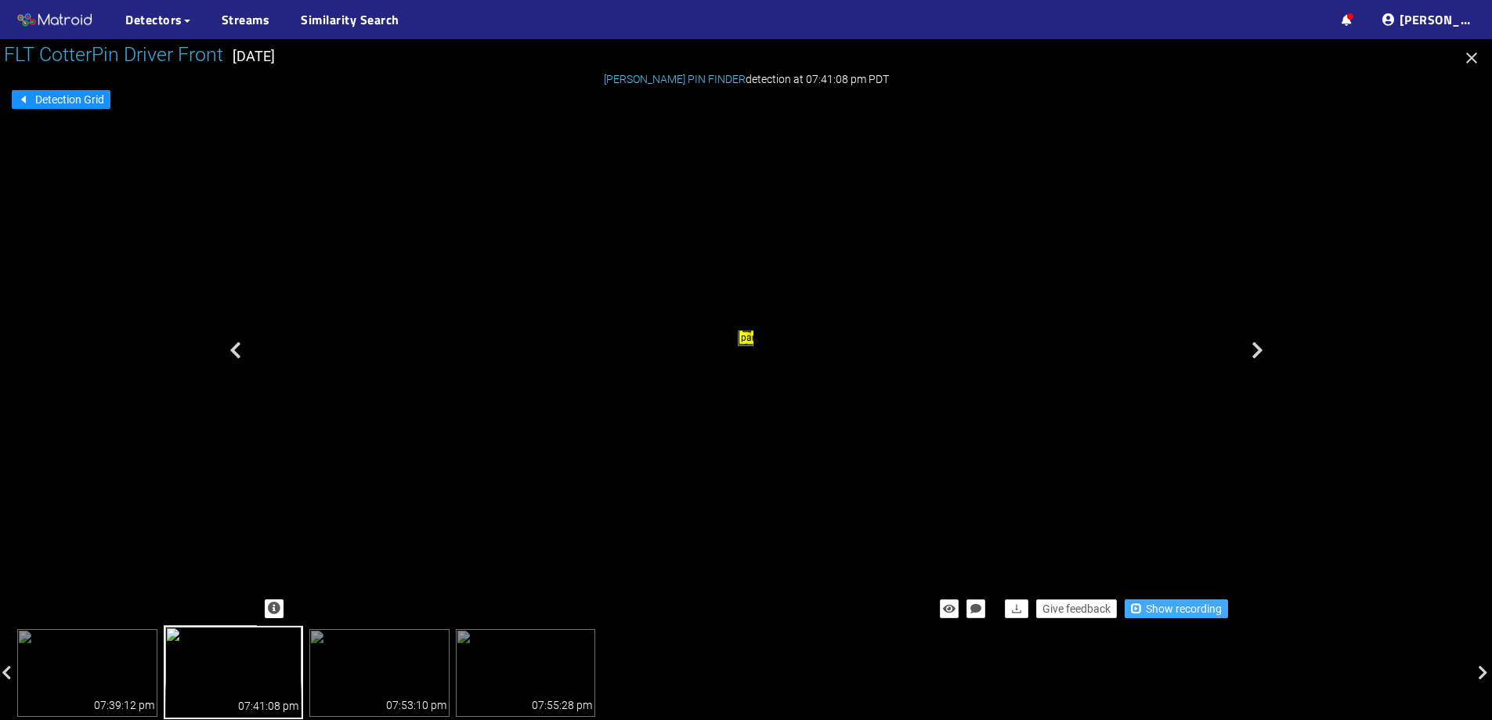
click at [1153, 606] on span "Show recording" at bounding box center [1184, 608] width 76 height 17
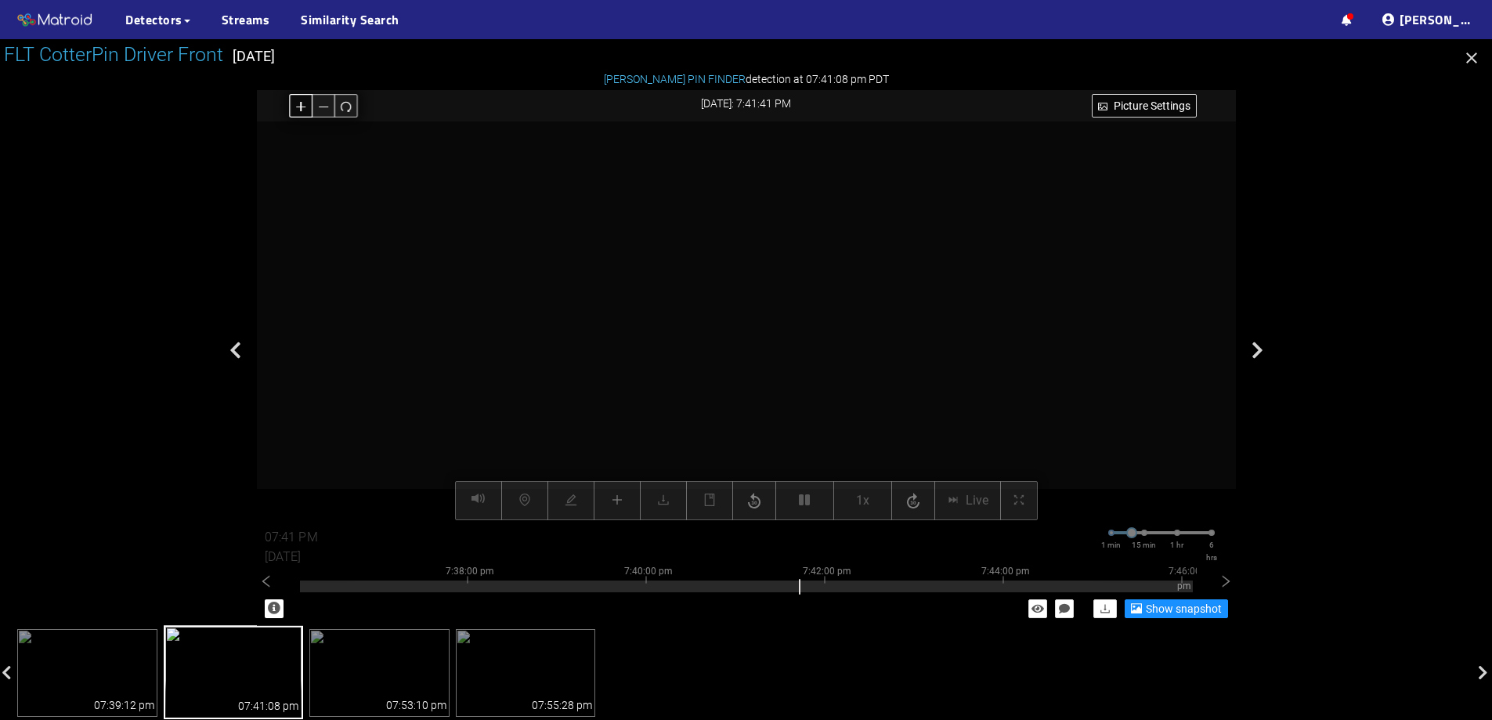
click at [300, 102] on icon "plus" at bounding box center [301, 106] width 12 height 12
drag, startPoint x: 651, startPoint y: 165, endPoint x: 661, endPoint y: 339, distance: 174.2
click at [661, 339] on video at bounding box center [756, 494] width 2169 height 1084
click at [342, 108] on icon "redo" at bounding box center [346, 106] width 10 height 10
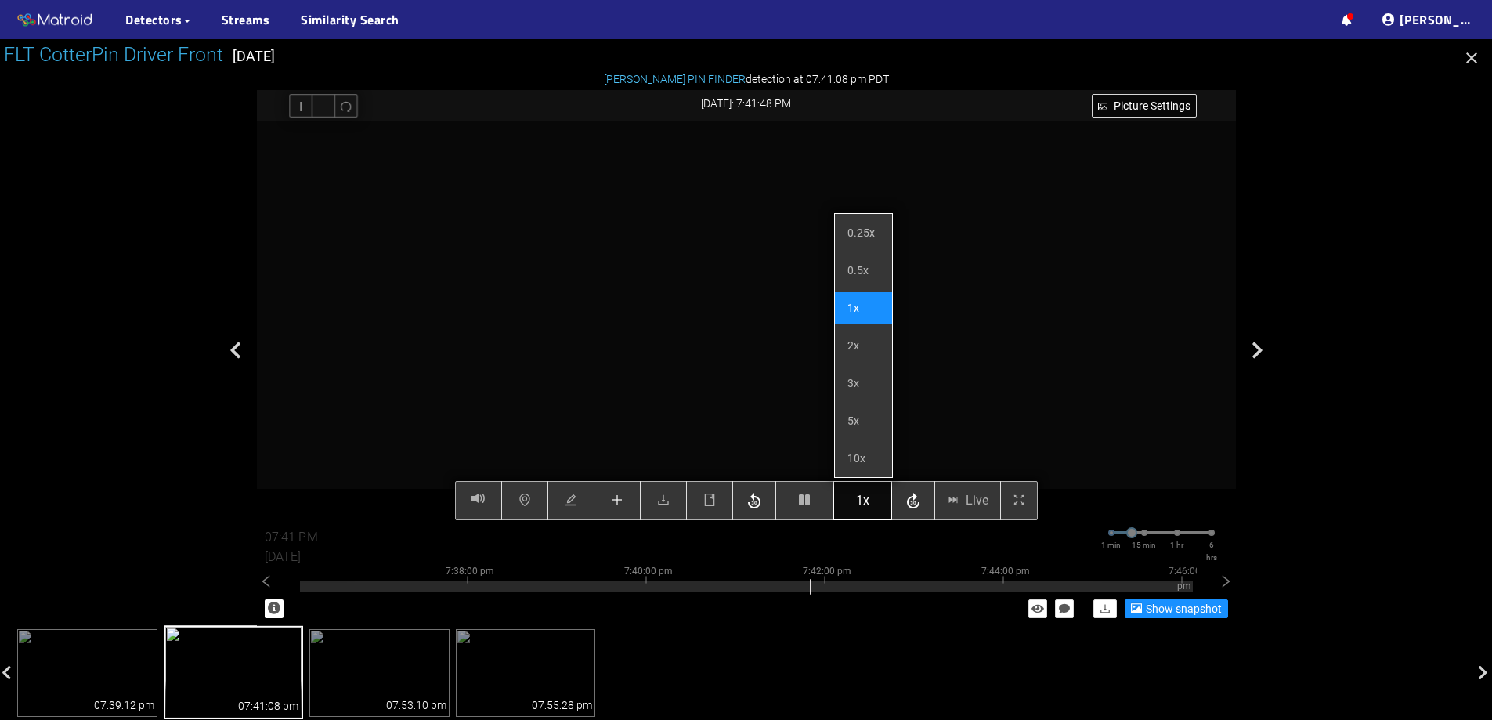
click at [861, 497] on span "1x" at bounding box center [862, 500] width 13 height 20
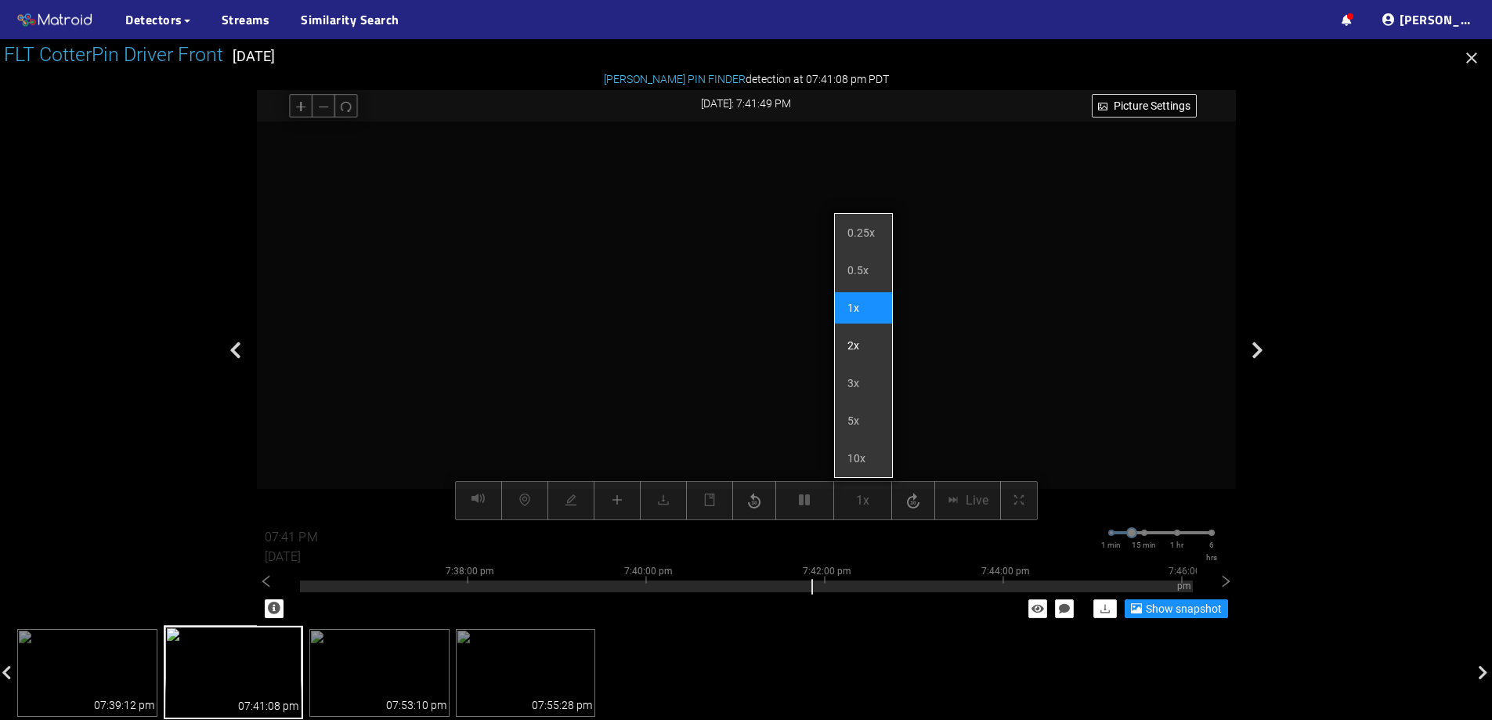
click at [851, 346] on li "2x" at bounding box center [863, 345] width 57 height 31
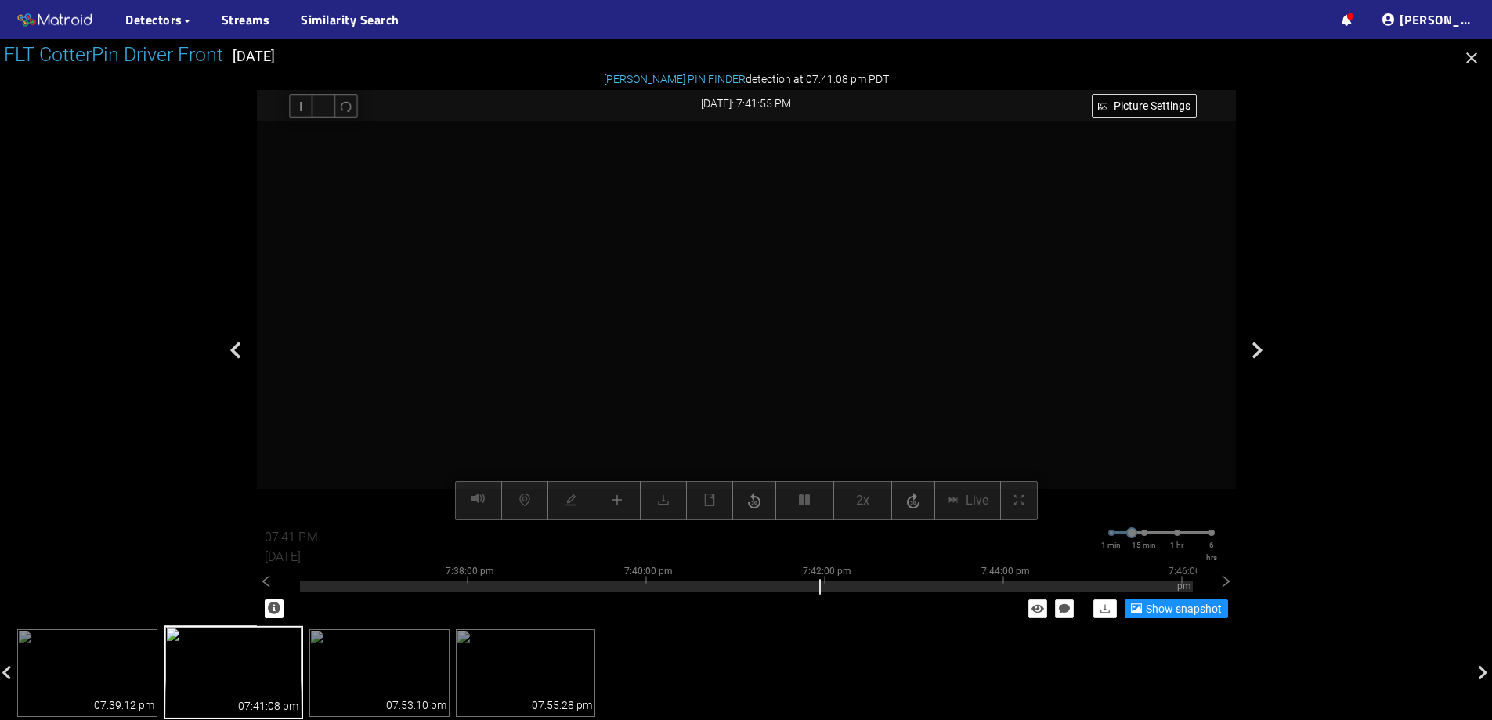
click at [773, 296] on video at bounding box center [747, 320] width 798 height 399
click at [291, 107] on button "button" at bounding box center [301, 106] width 24 height 24
drag, startPoint x: 667, startPoint y: 183, endPoint x: 660, endPoint y: 242, distance: 59.1
click at [660, 242] on video at bounding box center [740, 380] width 1316 height 658
type input "07:43 PM"
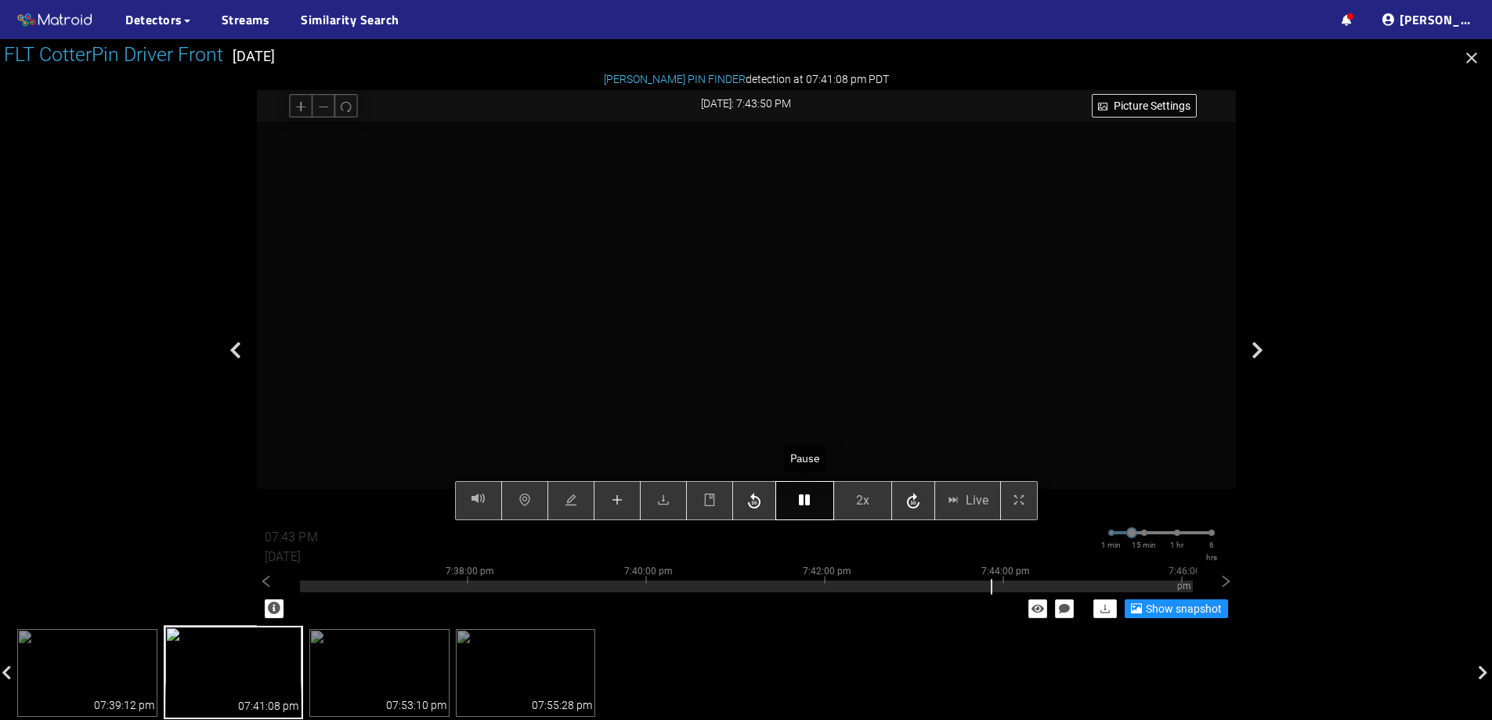
click at [789, 485] on button "button" at bounding box center [805, 500] width 59 height 39
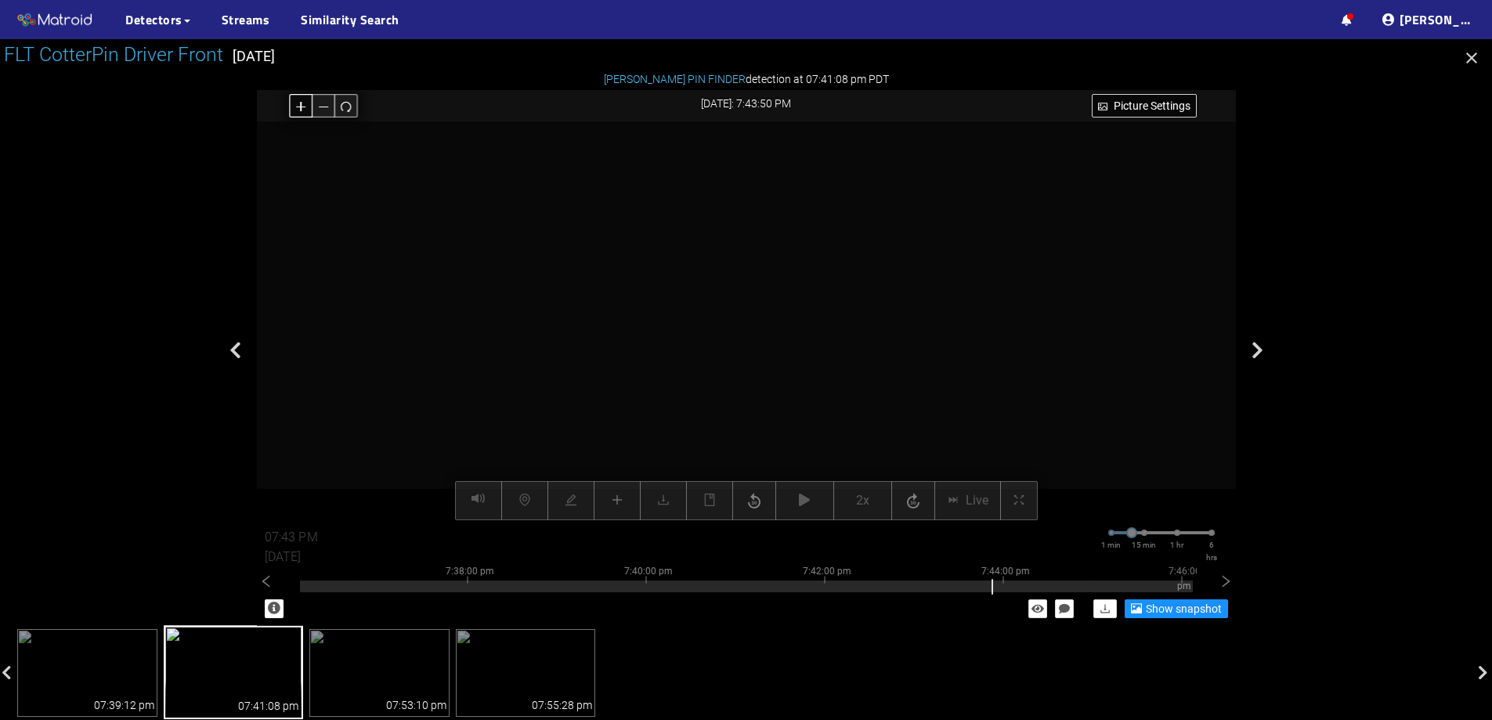
click at [305, 107] on icon "plus" at bounding box center [300, 106] width 9 height 1
click at [338, 107] on button "button" at bounding box center [346, 106] width 24 height 24
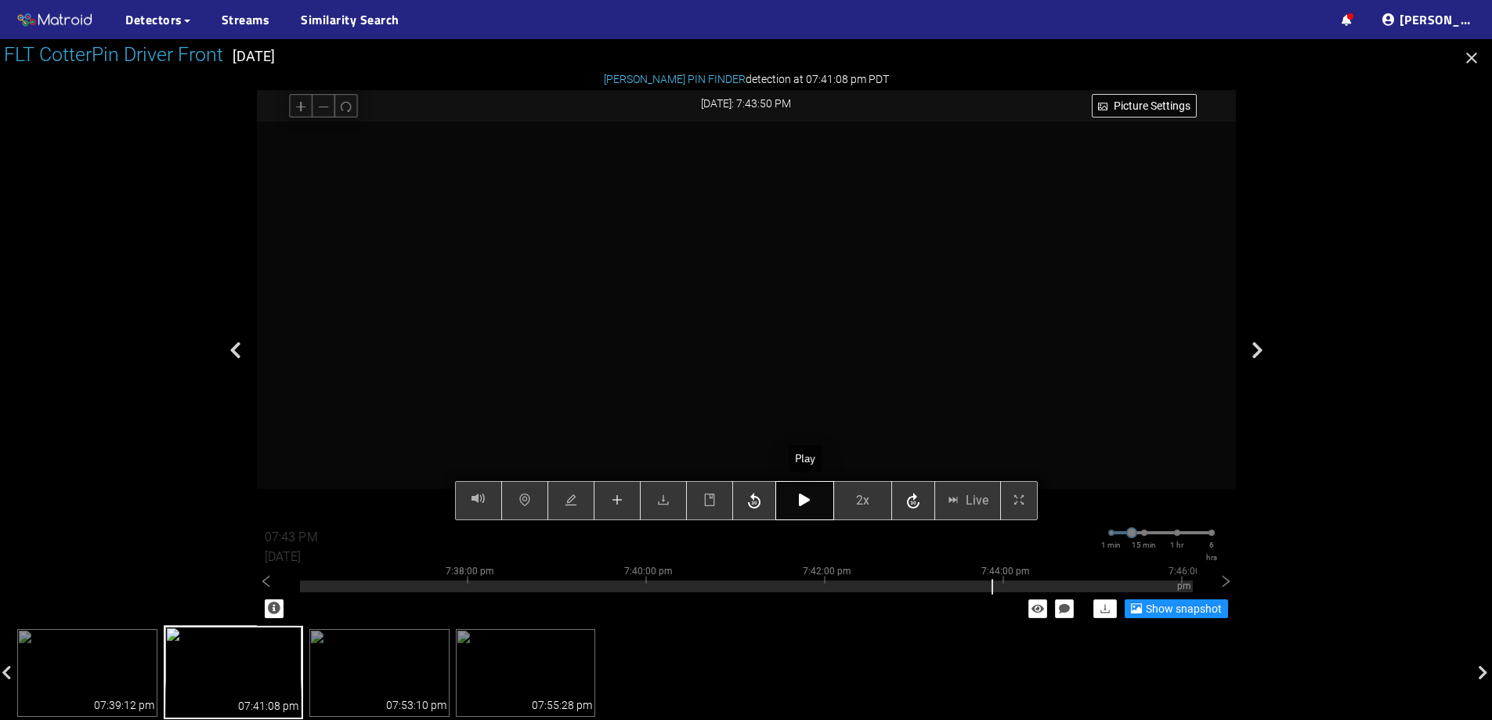
click at [809, 495] on icon "button" at bounding box center [804, 500] width 11 height 13
click at [809, 498] on icon "button" at bounding box center [804, 500] width 11 height 13
click at [615, 497] on icon "plus" at bounding box center [617, 500] width 13 height 13
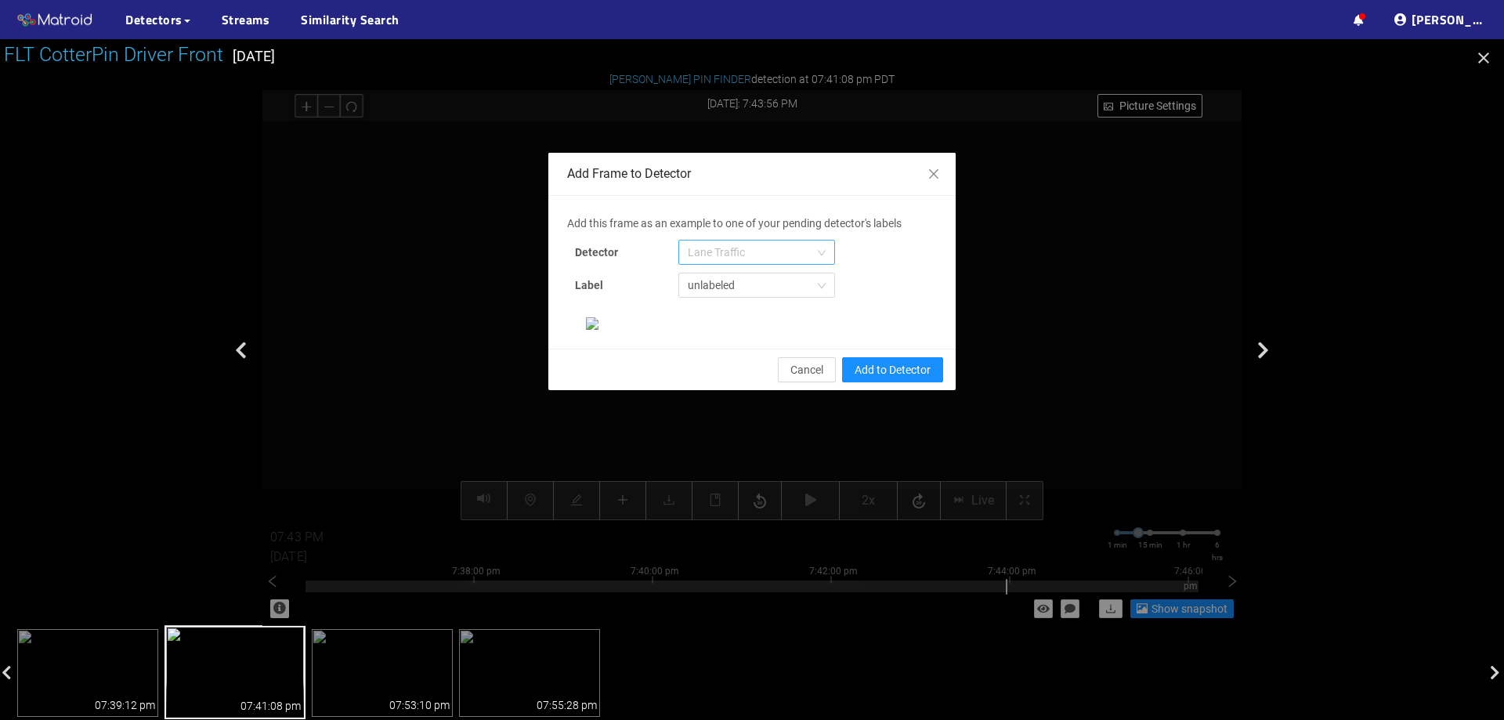
click at [767, 249] on span "Lane Traffic" at bounding box center [757, 253] width 138 height 24
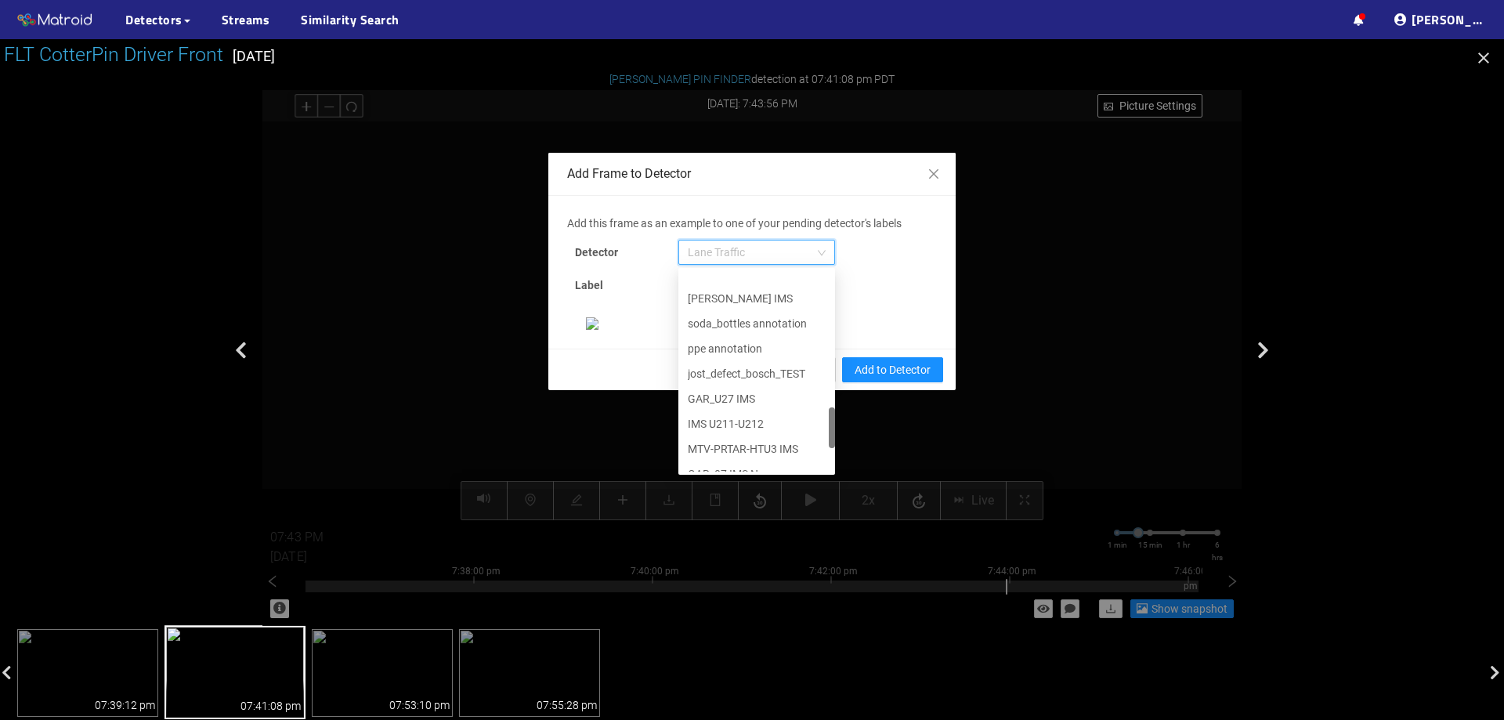
scroll to position [802, 0]
drag, startPoint x: 826, startPoint y: 284, endPoint x: 817, endPoint y: 458, distance: 174.1
click at [817, 458] on div "IMS U211-U212 MTV-PRTAR-HTU3 IMS GAR_07 IMS New IMS GVL-U17-U25 IMS GVL-U10 IMS…" at bounding box center [756, 371] width 157 height 201
click at [783, 457] on div "[PERSON_NAME] Pin" at bounding box center [757, 458] width 138 height 17
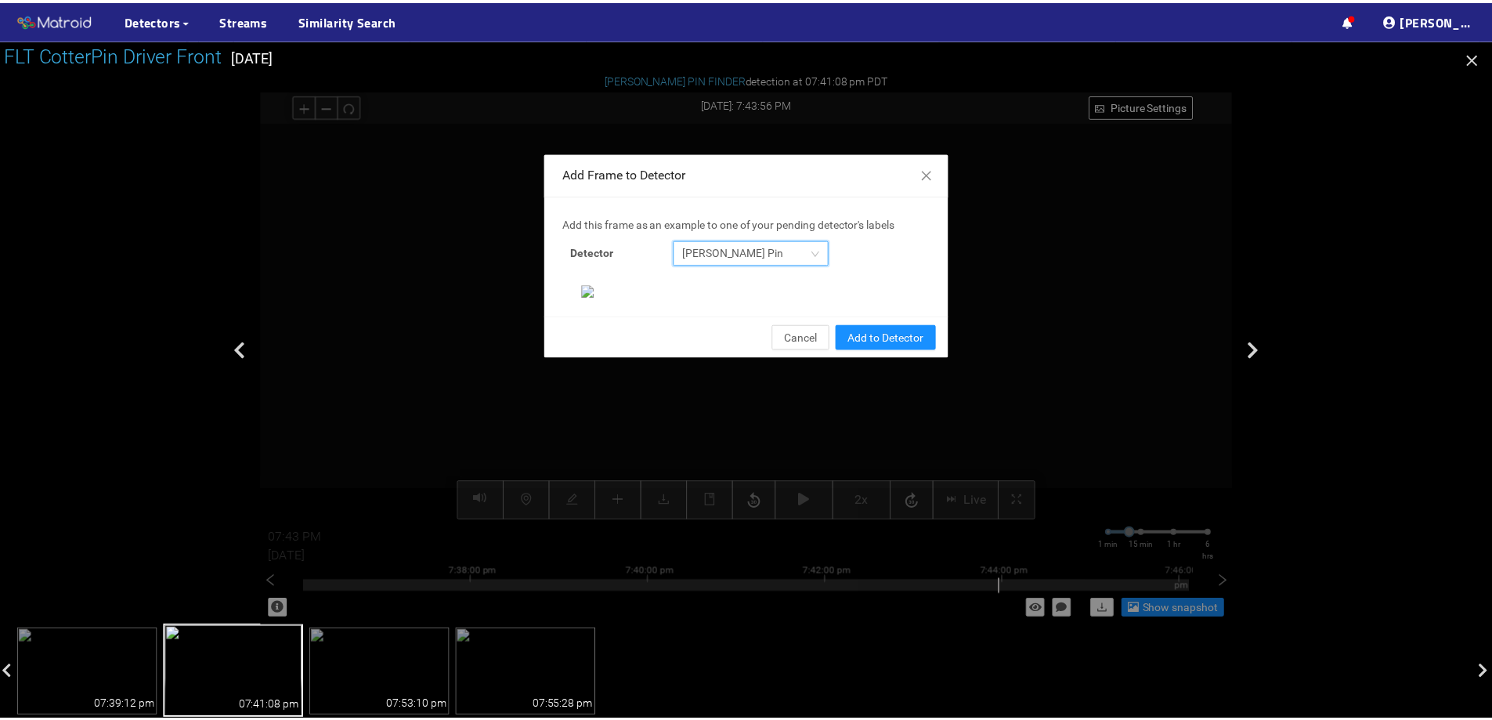
scroll to position [329, 0]
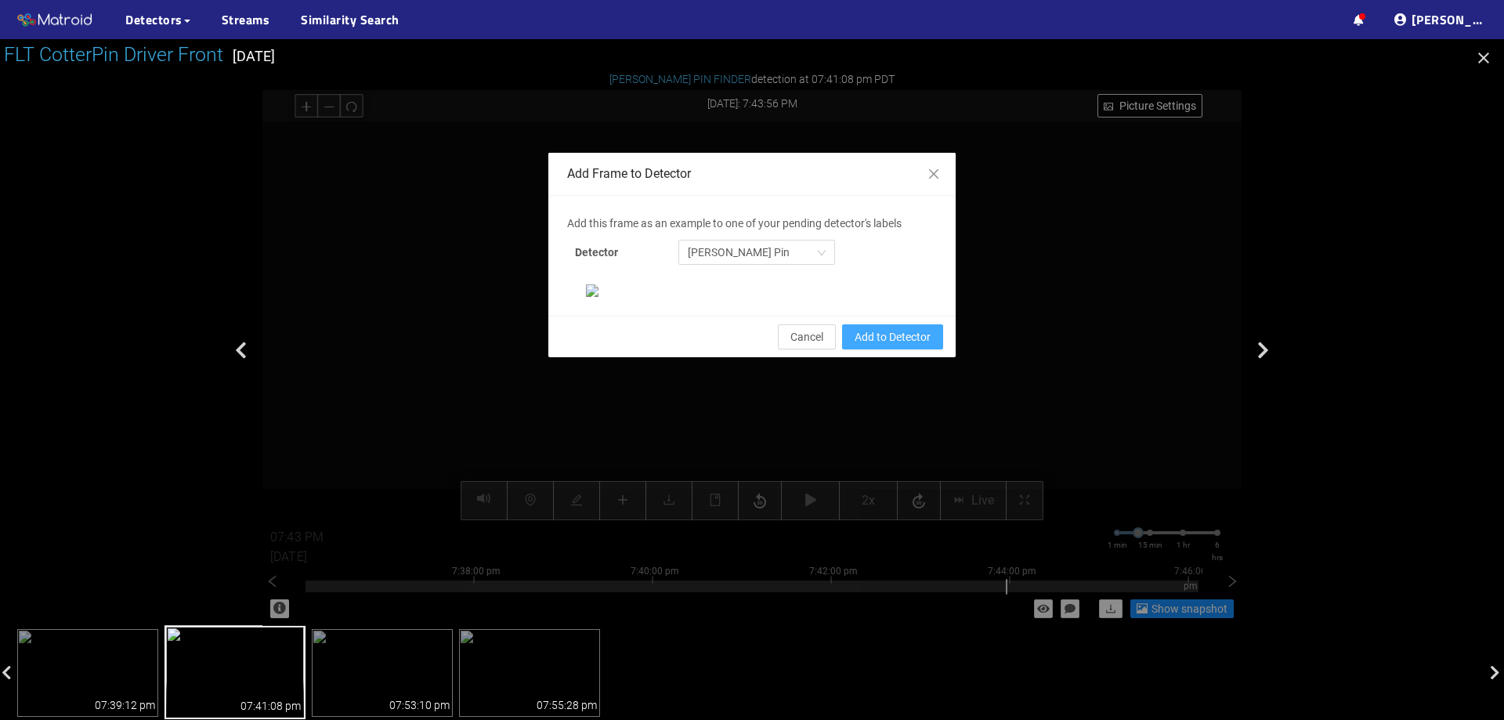
click at [914, 346] on span "Add to Detector" at bounding box center [893, 336] width 76 height 17
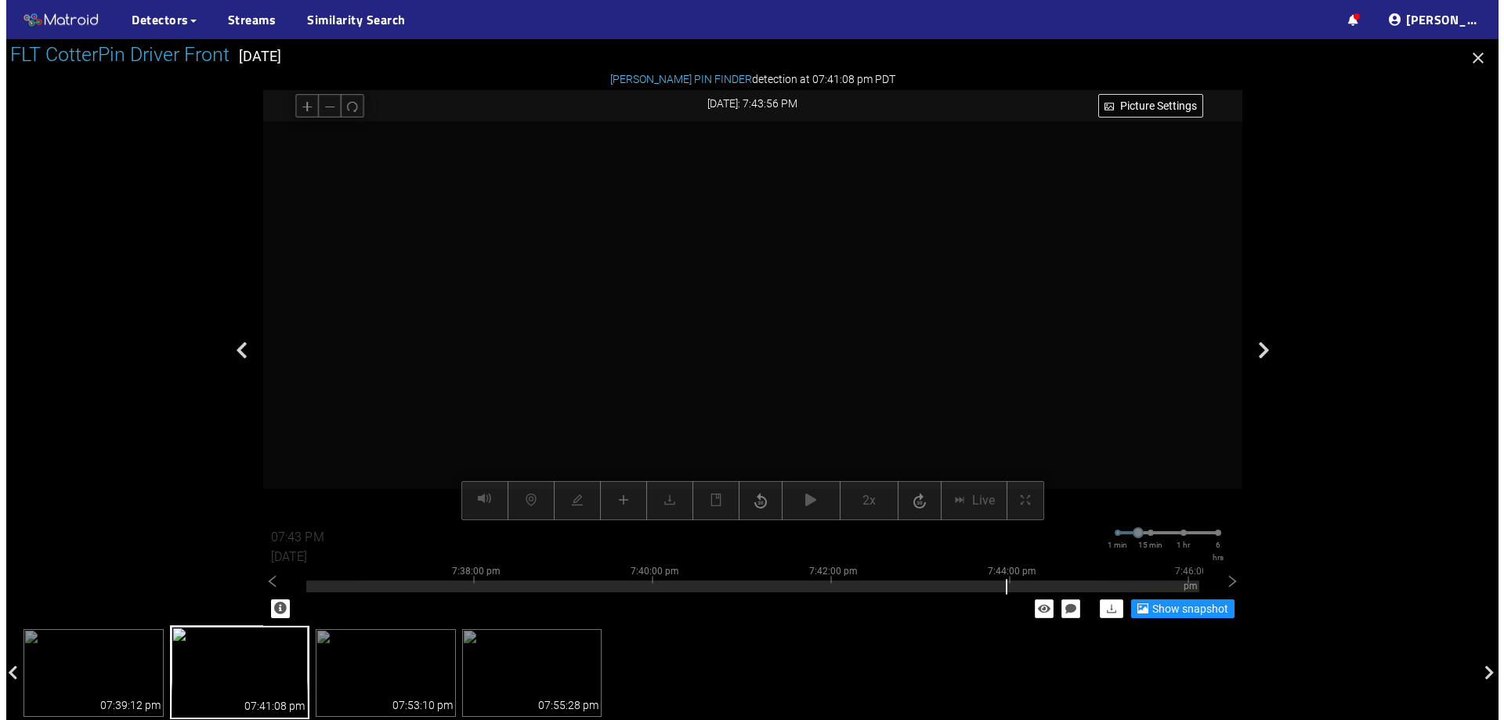
scroll to position [251, 0]
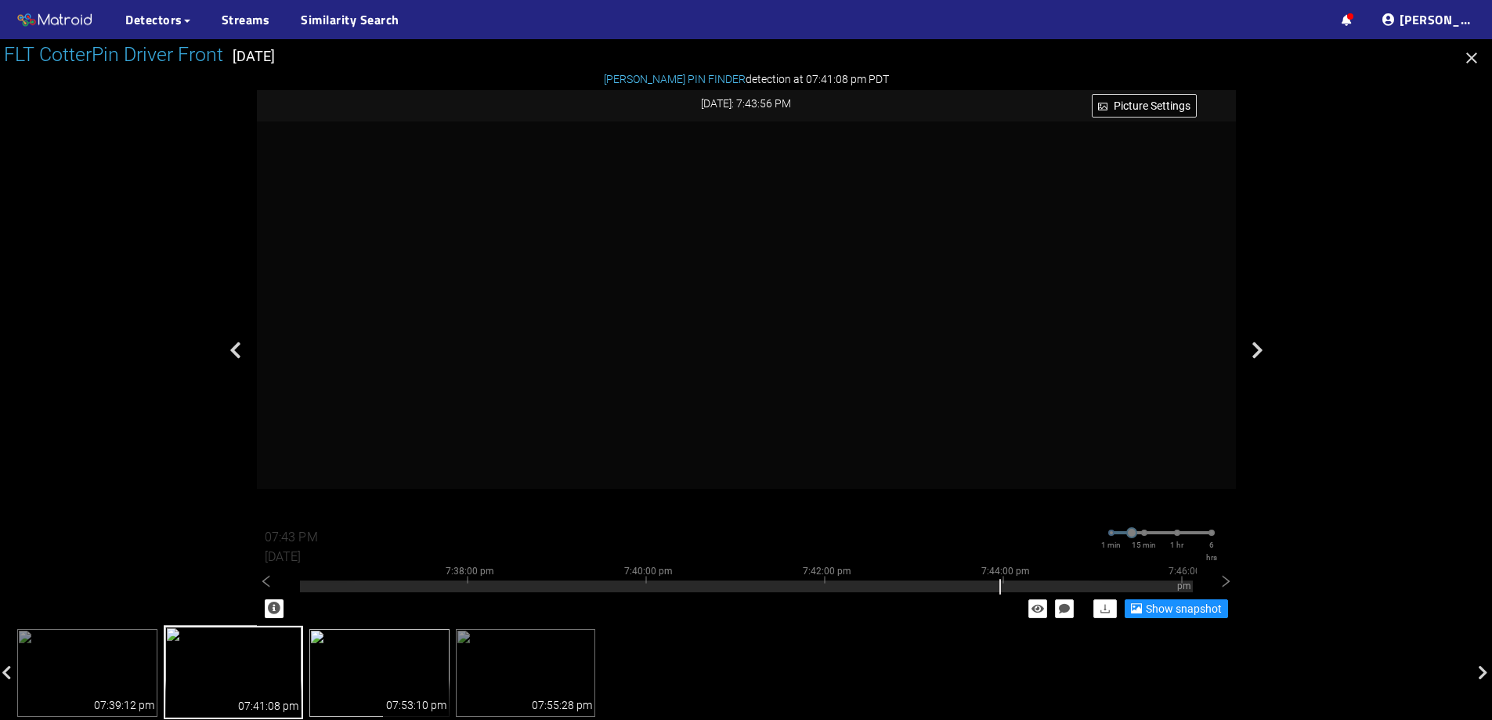
click at [410, 642] on img at bounding box center [379, 673] width 140 height 88
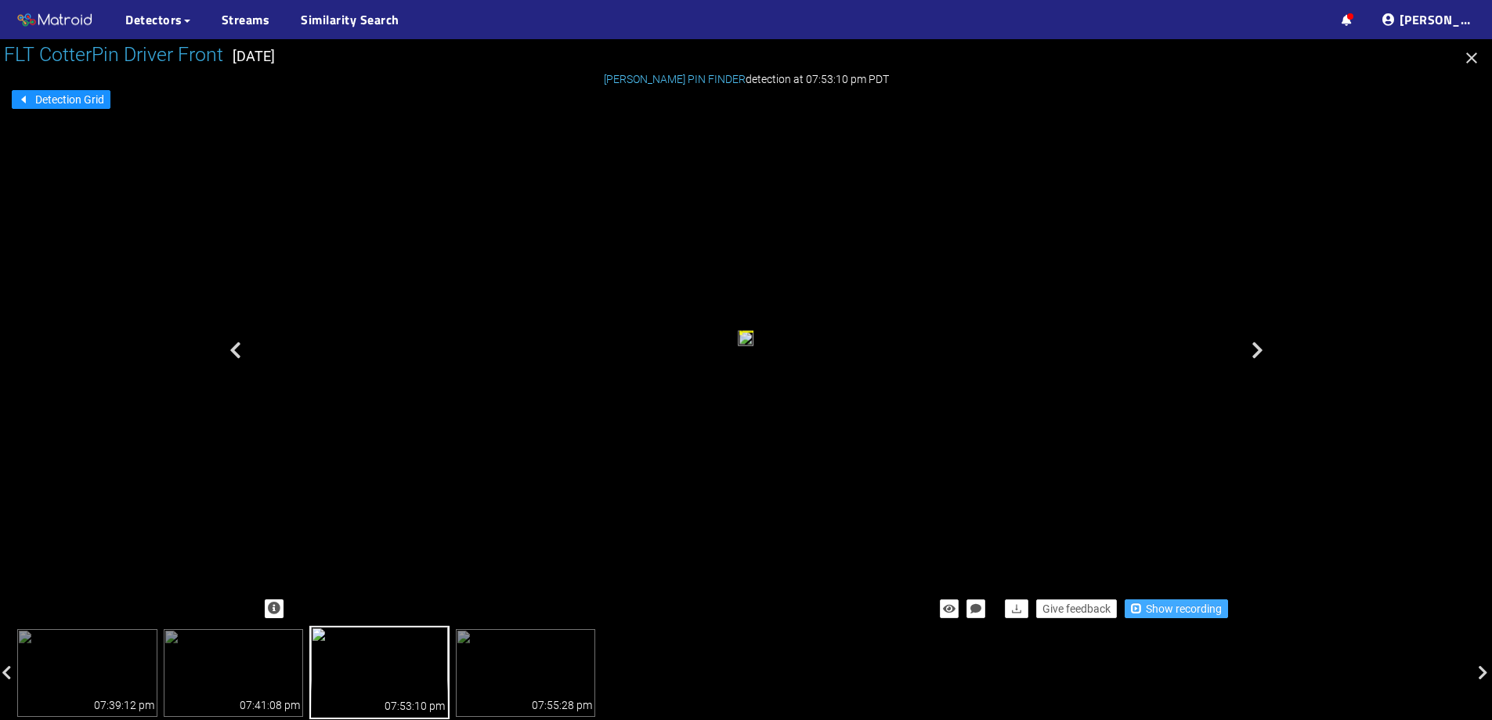
click at [1148, 602] on span "Show recording" at bounding box center [1184, 608] width 76 height 17
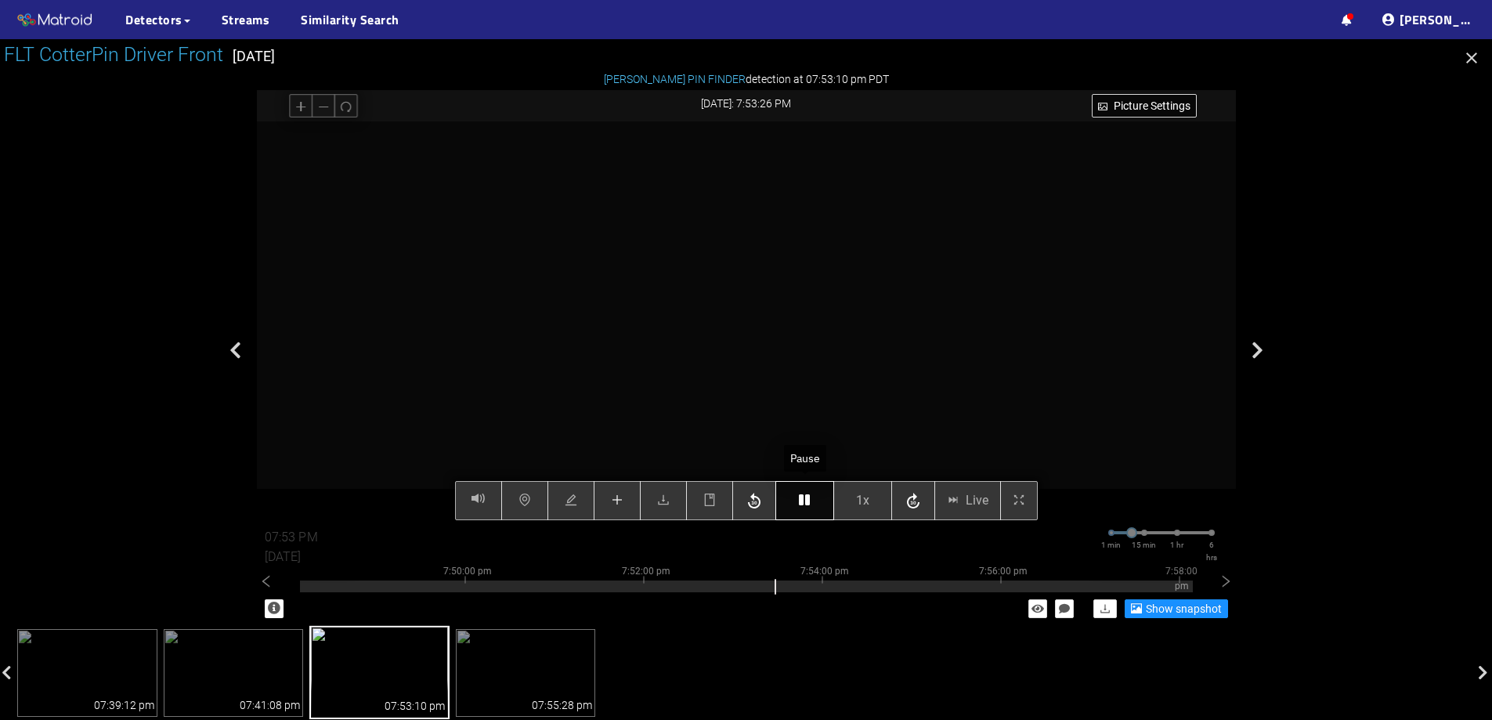
click at [797, 501] on button "button" at bounding box center [805, 500] width 59 height 39
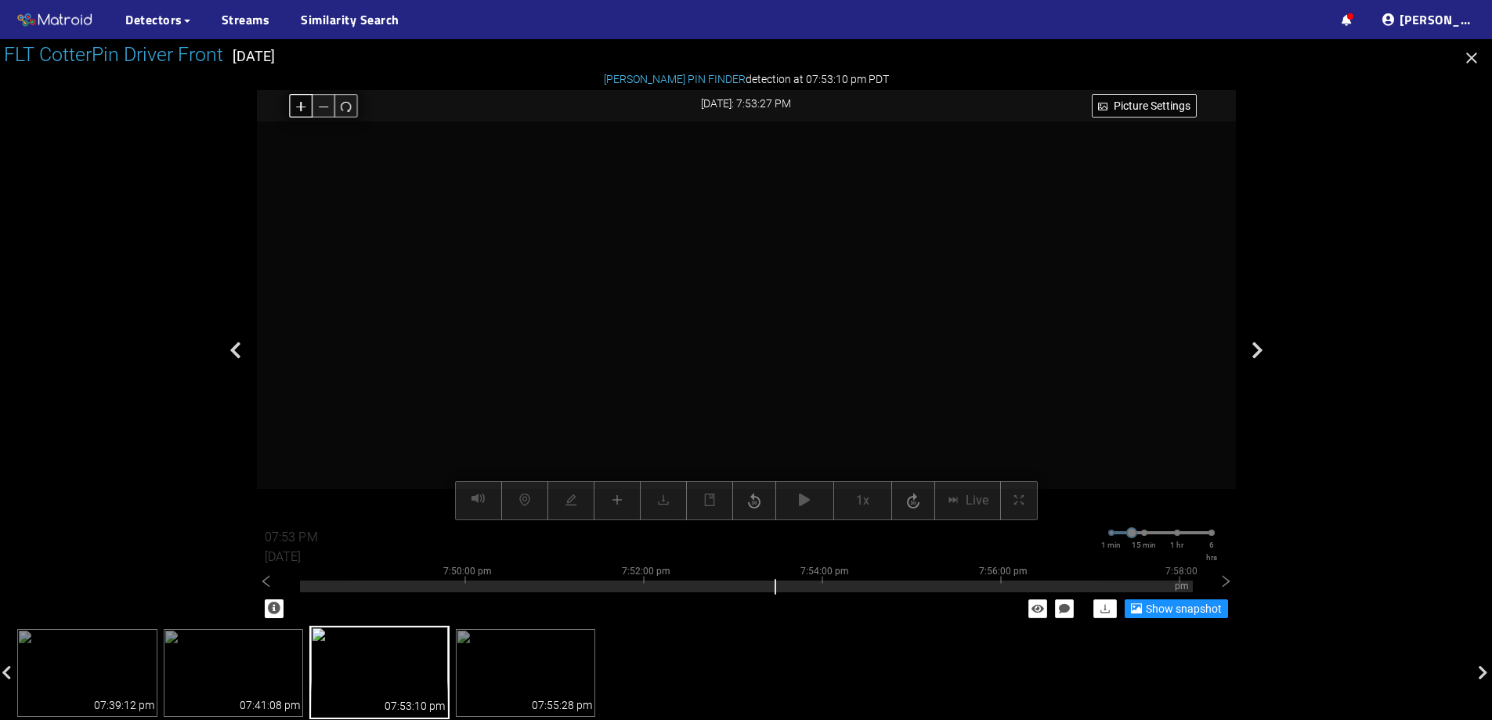
click at [294, 106] on button "button" at bounding box center [301, 106] width 24 height 24
click at [349, 106] on icon "redo" at bounding box center [346, 106] width 12 height 12
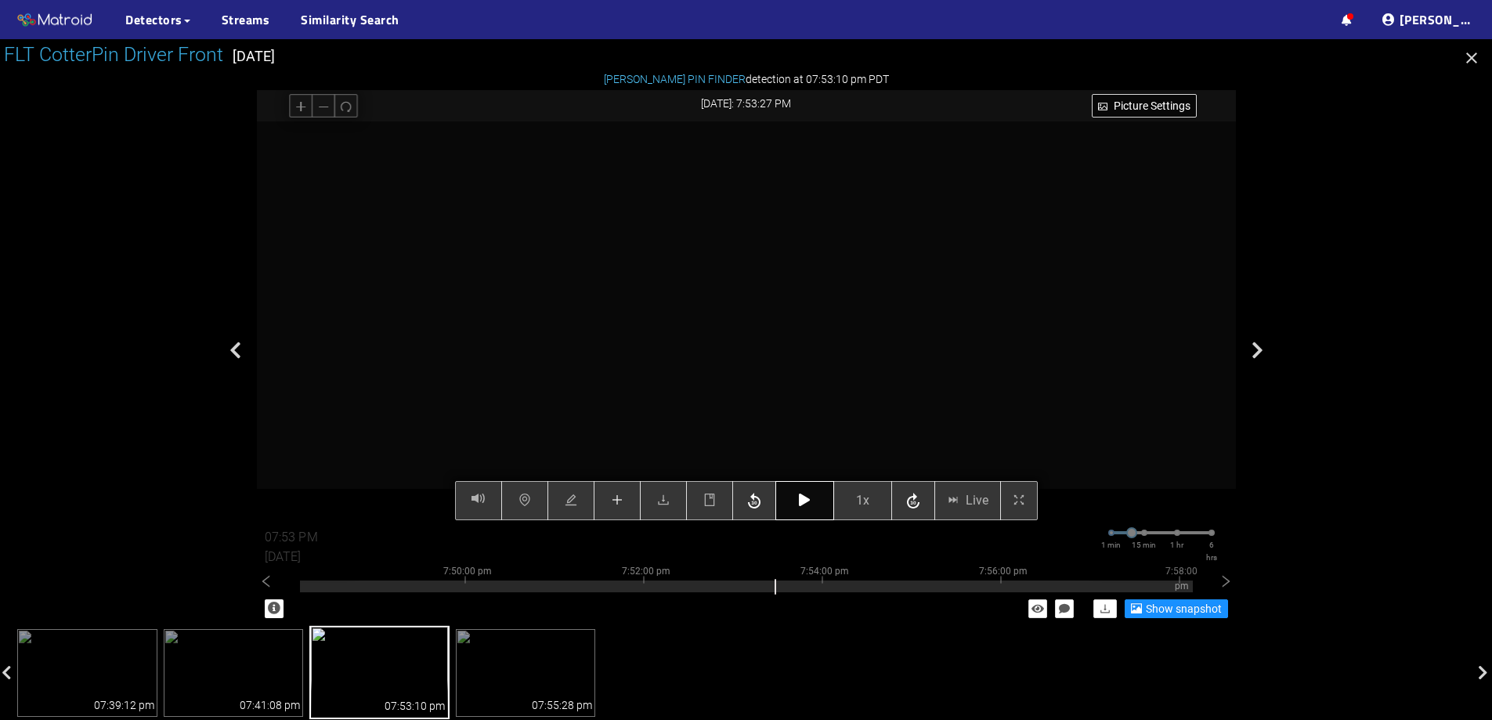
click at [819, 497] on button "button" at bounding box center [805, 500] width 59 height 39
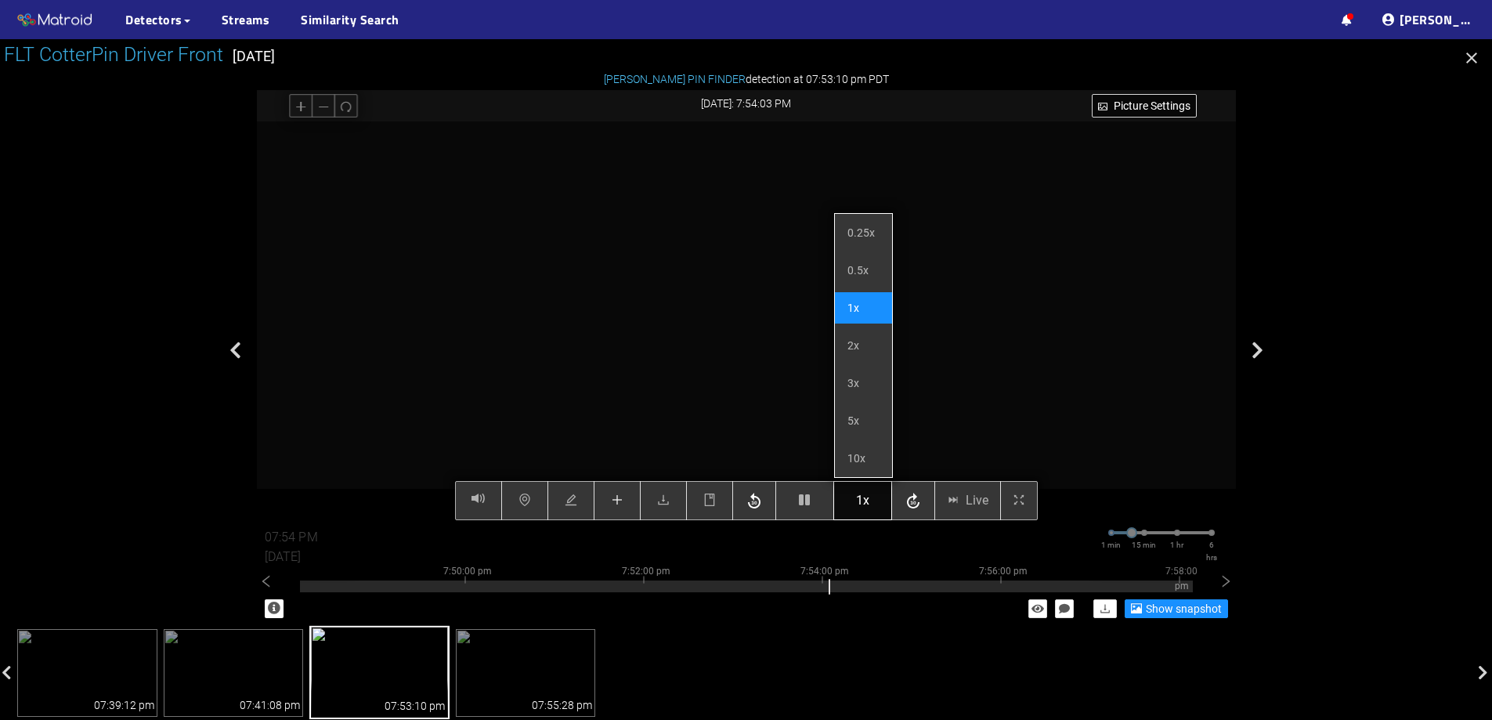
click at [864, 497] on span "1x" at bounding box center [862, 500] width 13 height 20
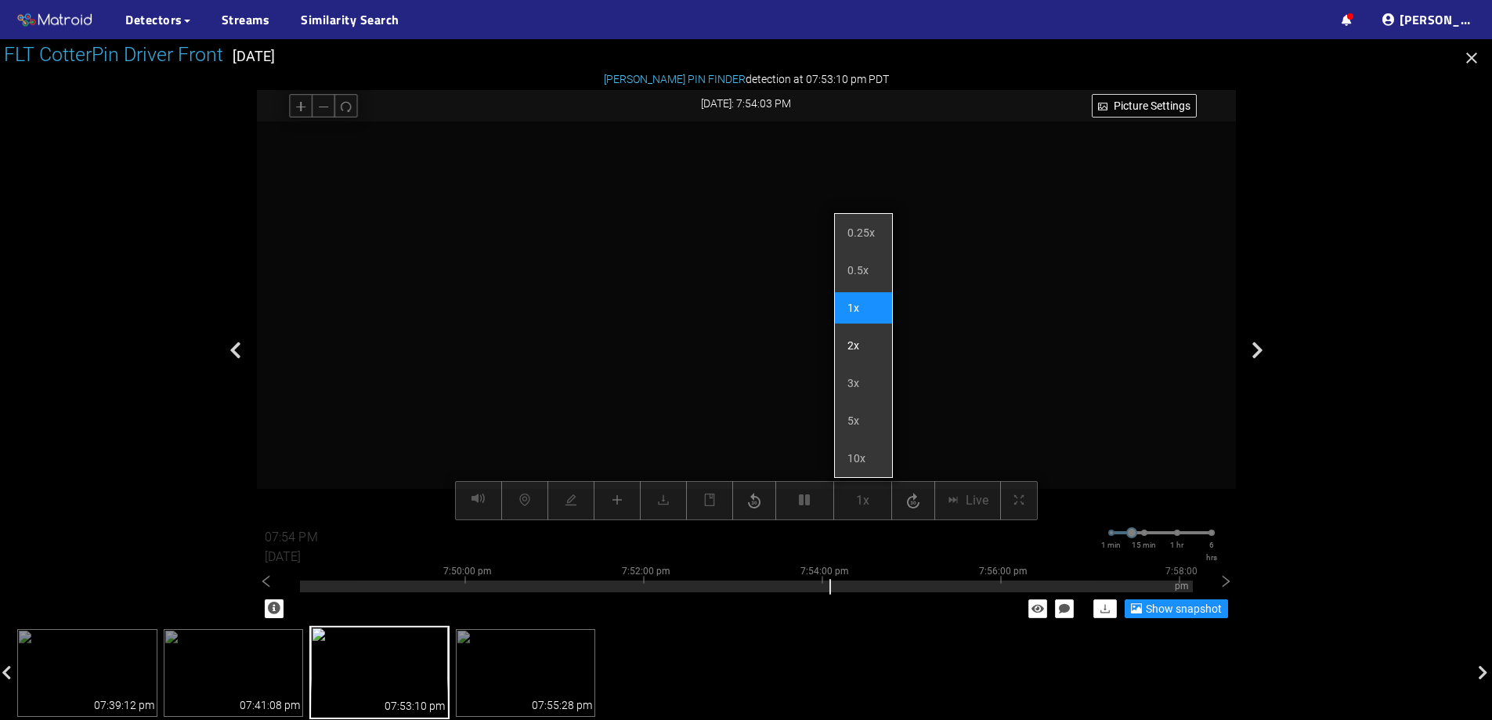
click at [862, 348] on li "2x" at bounding box center [863, 345] width 57 height 31
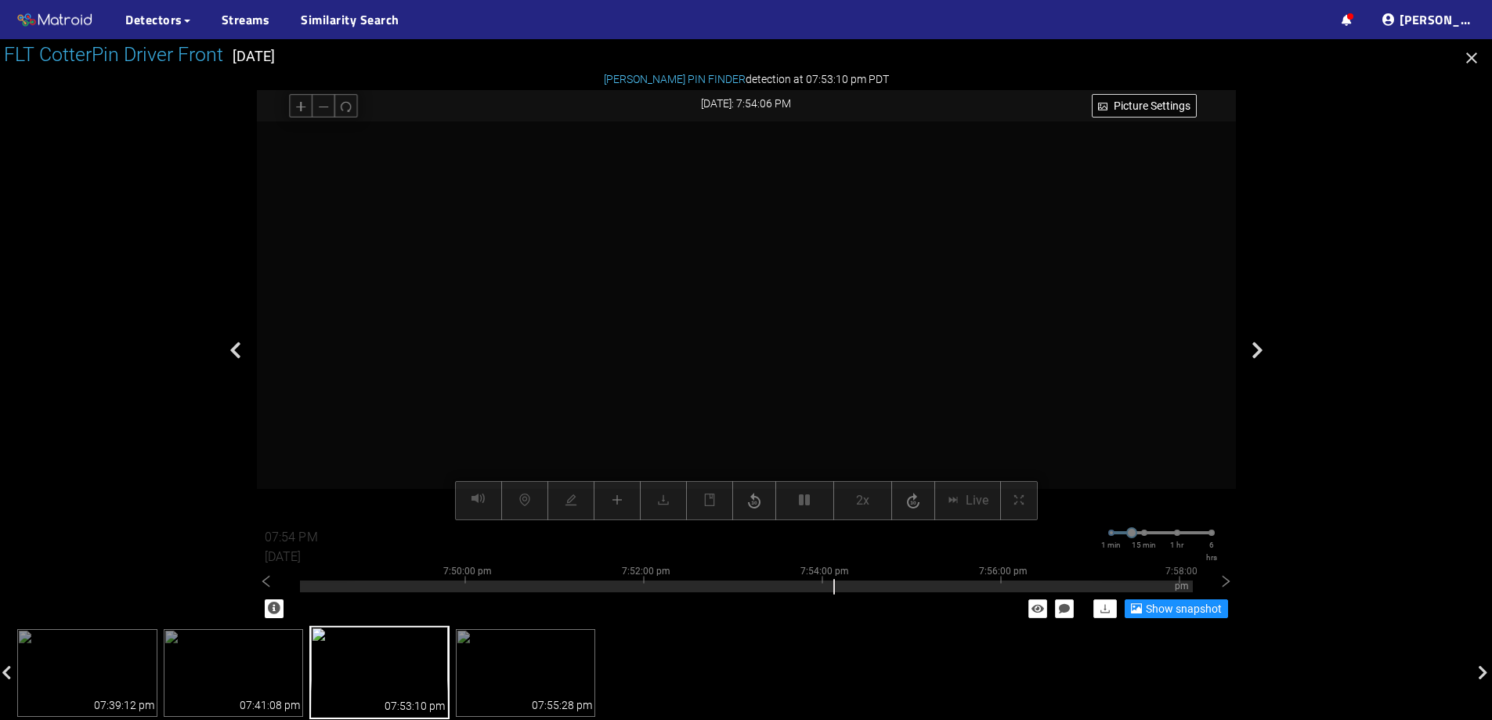
click at [780, 381] on video at bounding box center [747, 320] width 798 height 399
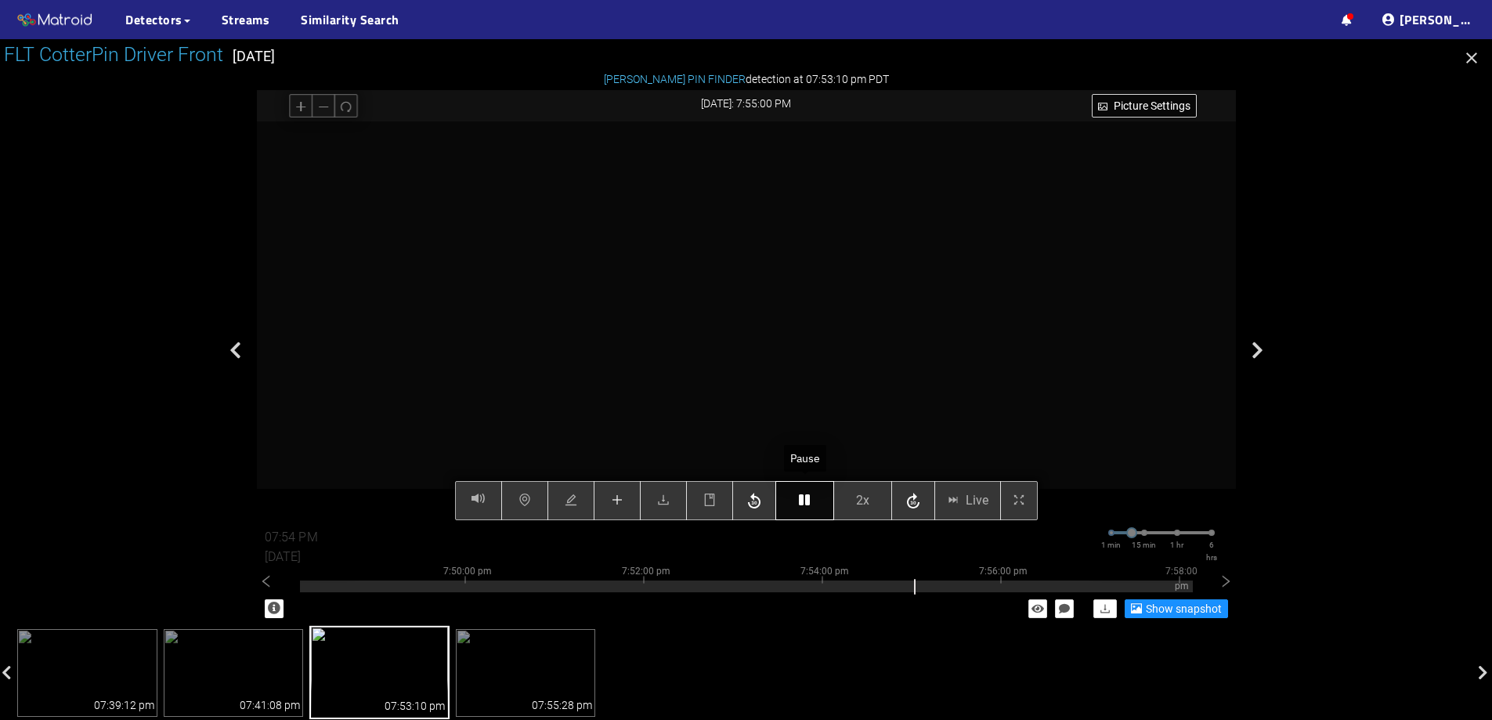
type input "07:55 PM"
click at [796, 505] on button "button" at bounding box center [805, 500] width 59 height 39
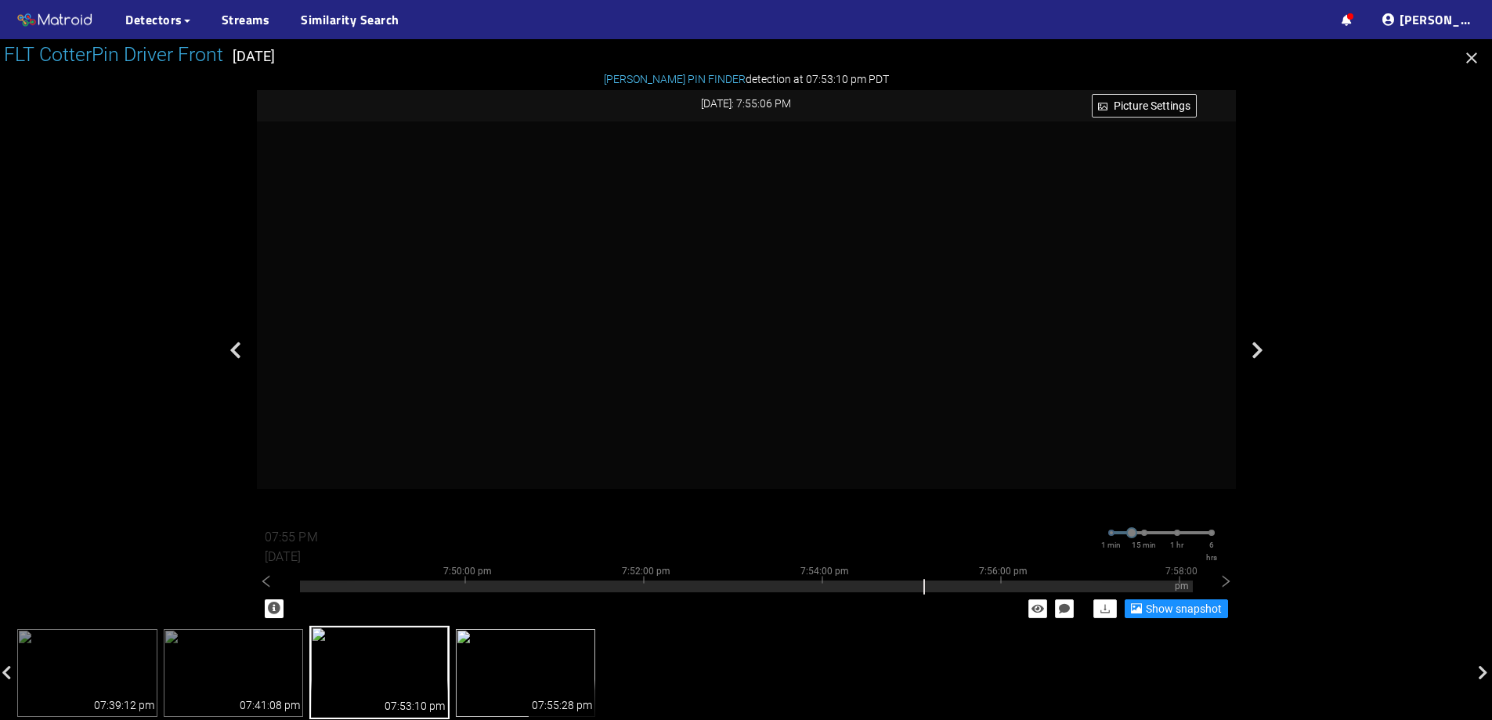
click at [563, 668] on img at bounding box center [526, 673] width 140 height 88
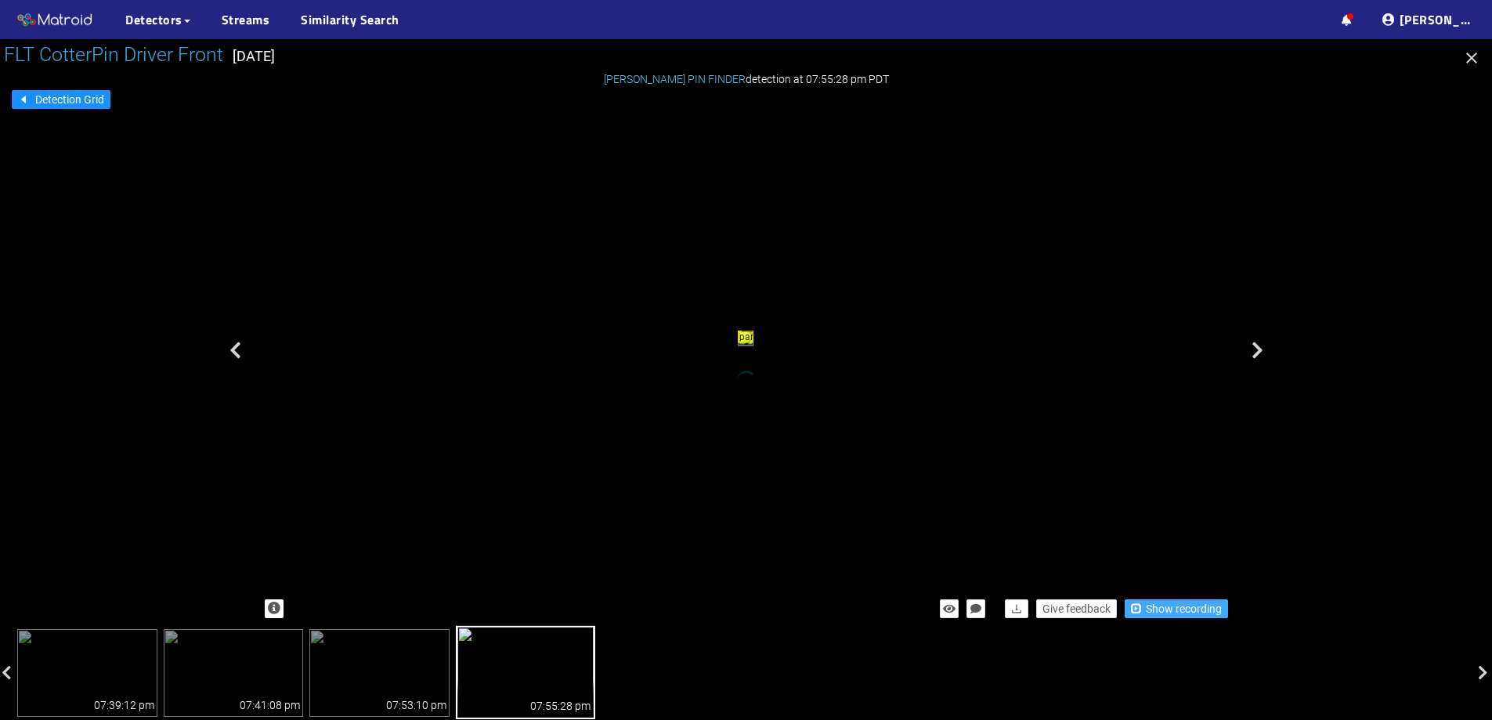
click at [1154, 615] on span "Show recording" at bounding box center [1184, 608] width 76 height 17
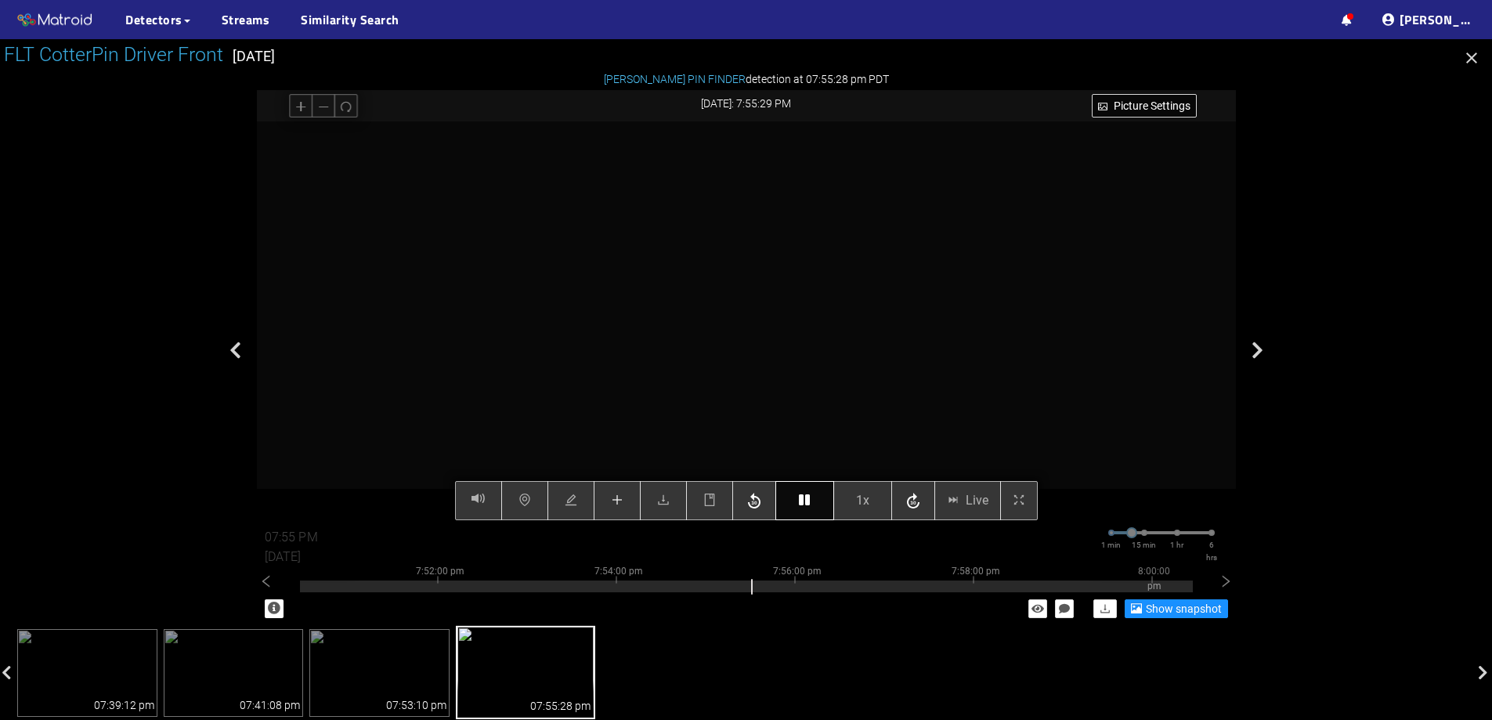
click at [800, 504] on icon "button" at bounding box center [804, 500] width 11 height 13
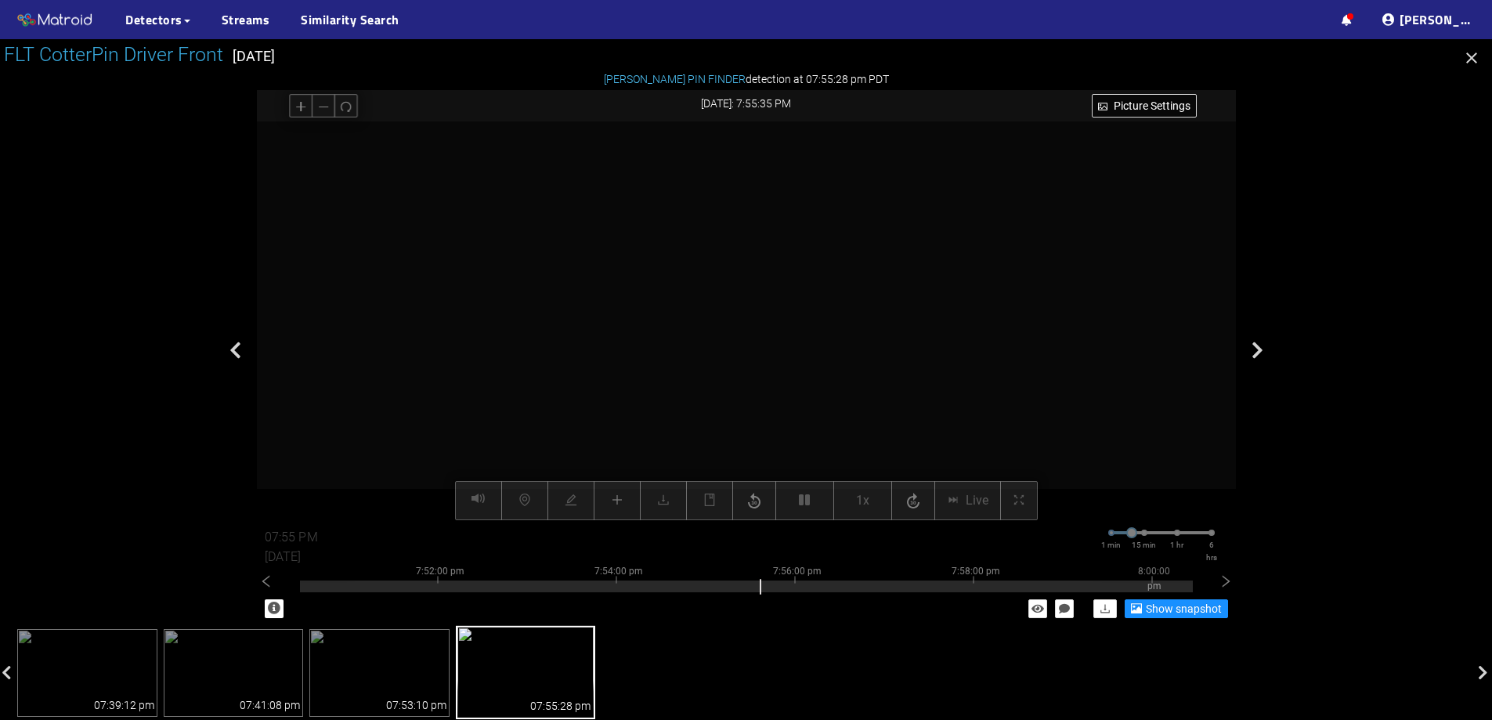
drag, startPoint x: 740, startPoint y: 195, endPoint x: 740, endPoint y: 300, distance: 105.0
click at [740, 300] on video at bounding box center [786, 501] width 1982 height 991
drag, startPoint x: 723, startPoint y: 295, endPoint x: 724, endPoint y: 280, distance: 14.1
click at [724, 280] on video at bounding box center [803, 648] width 2298 height 1149
click at [874, 382] on video at bounding box center [804, 634] width 2298 height 1149
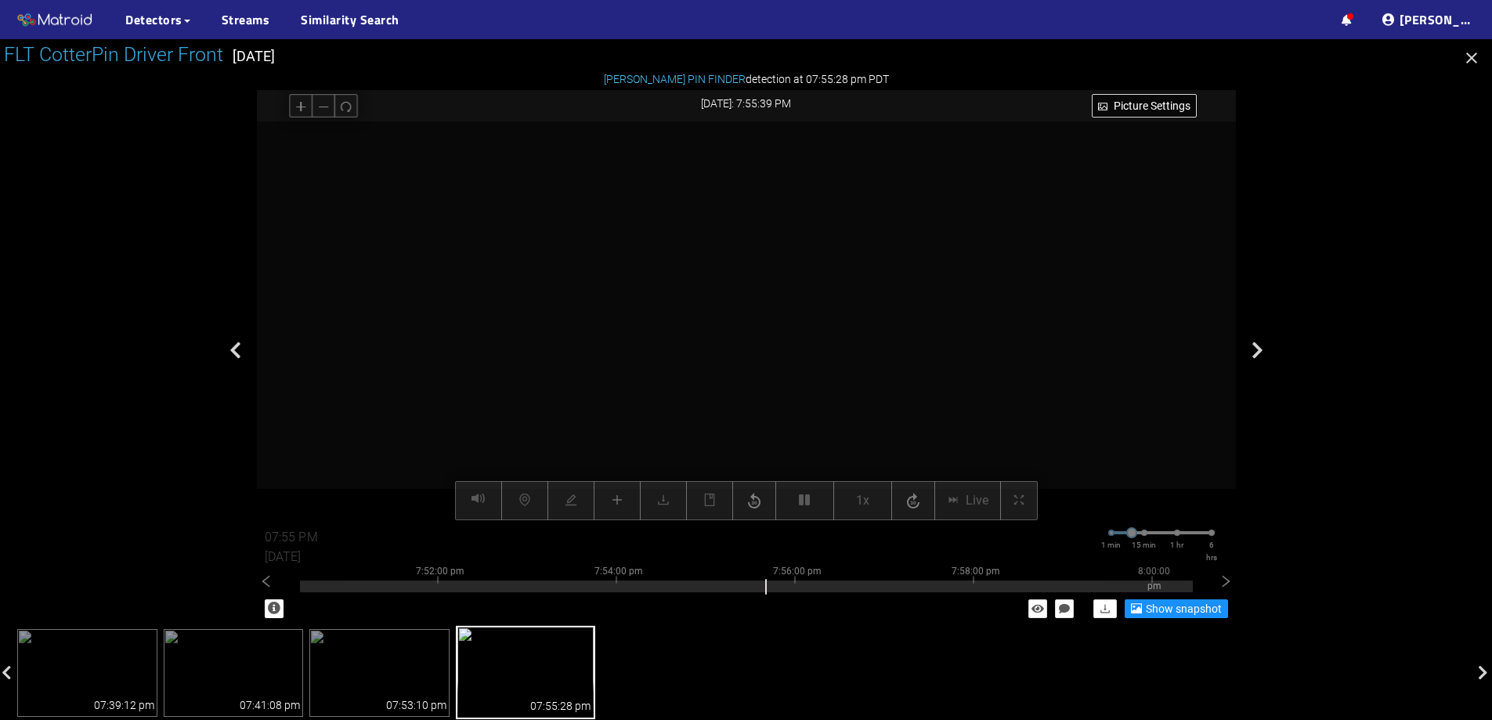
click at [874, 382] on video at bounding box center [804, 634] width 2298 height 1149
click at [349, 108] on icon "redo" at bounding box center [346, 106] width 12 height 12
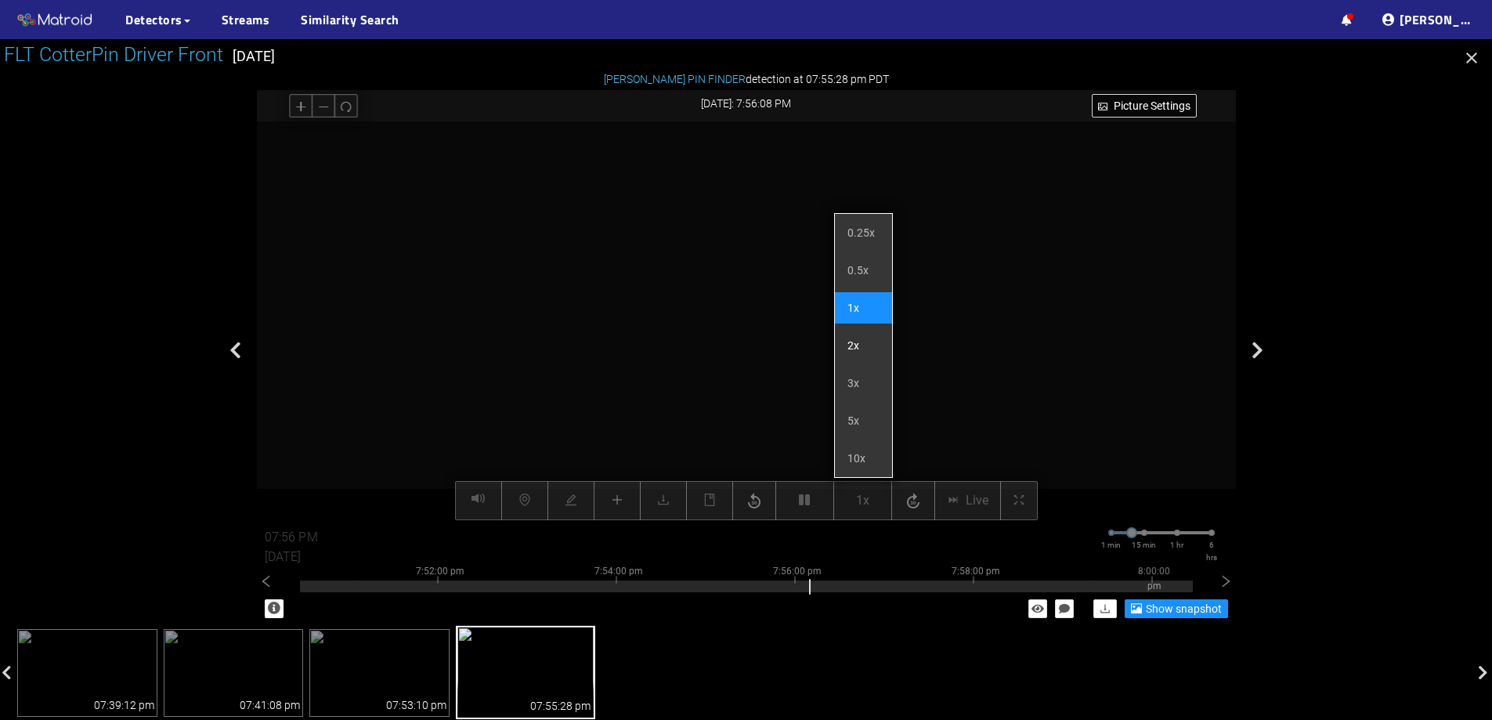
click at [875, 355] on li "2x" at bounding box center [863, 345] width 57 height 31
click at [863, 384] on li "3x" at bounding box center [863, 382] width 57 height 31
click at [860, 414] on li "5x" at bounding box center [863, 420] width 57 height 31
click at [852, 345] on li "2x" at bounding box center [863, 345] width 57 height 31
type input "07:59 PM"
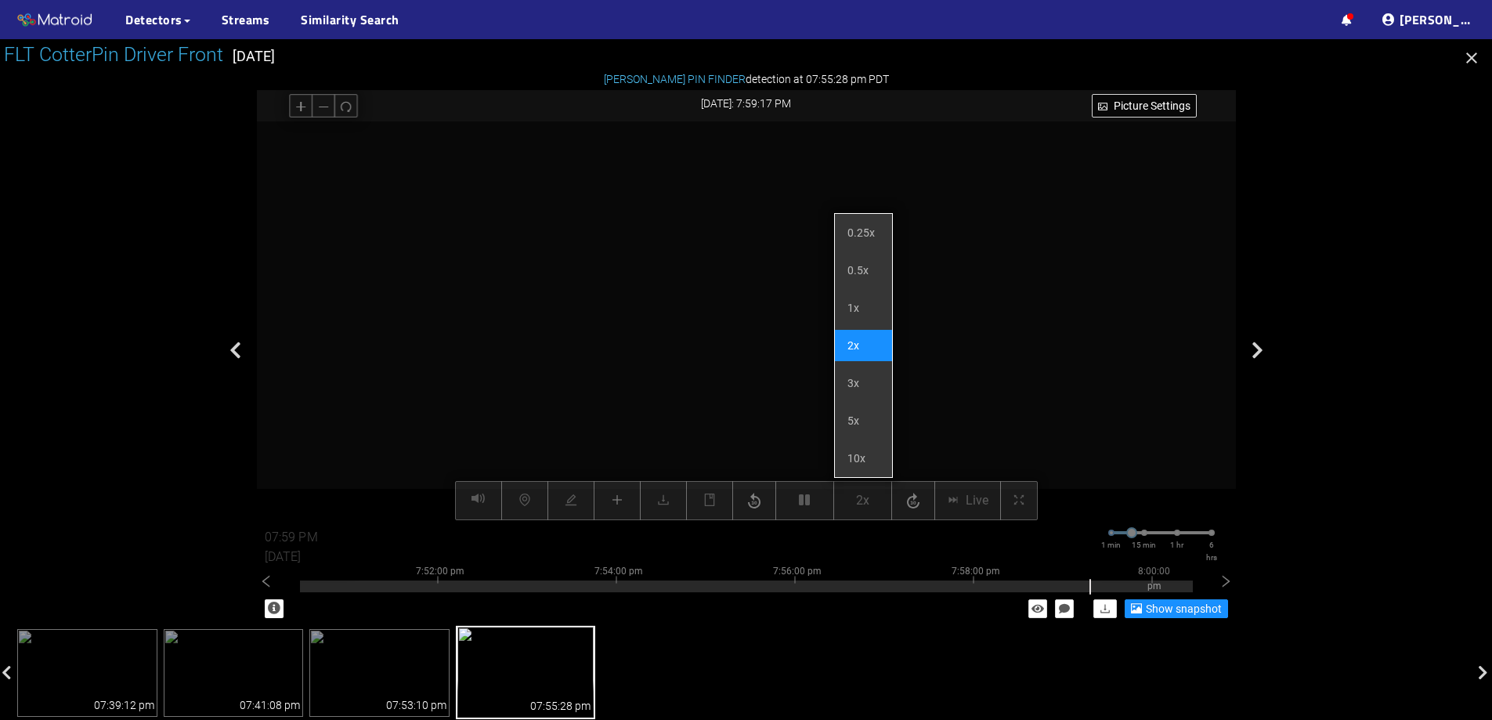
click at [853, 347] on li "2x" at bounding box center [863, 345] width 57 height 31
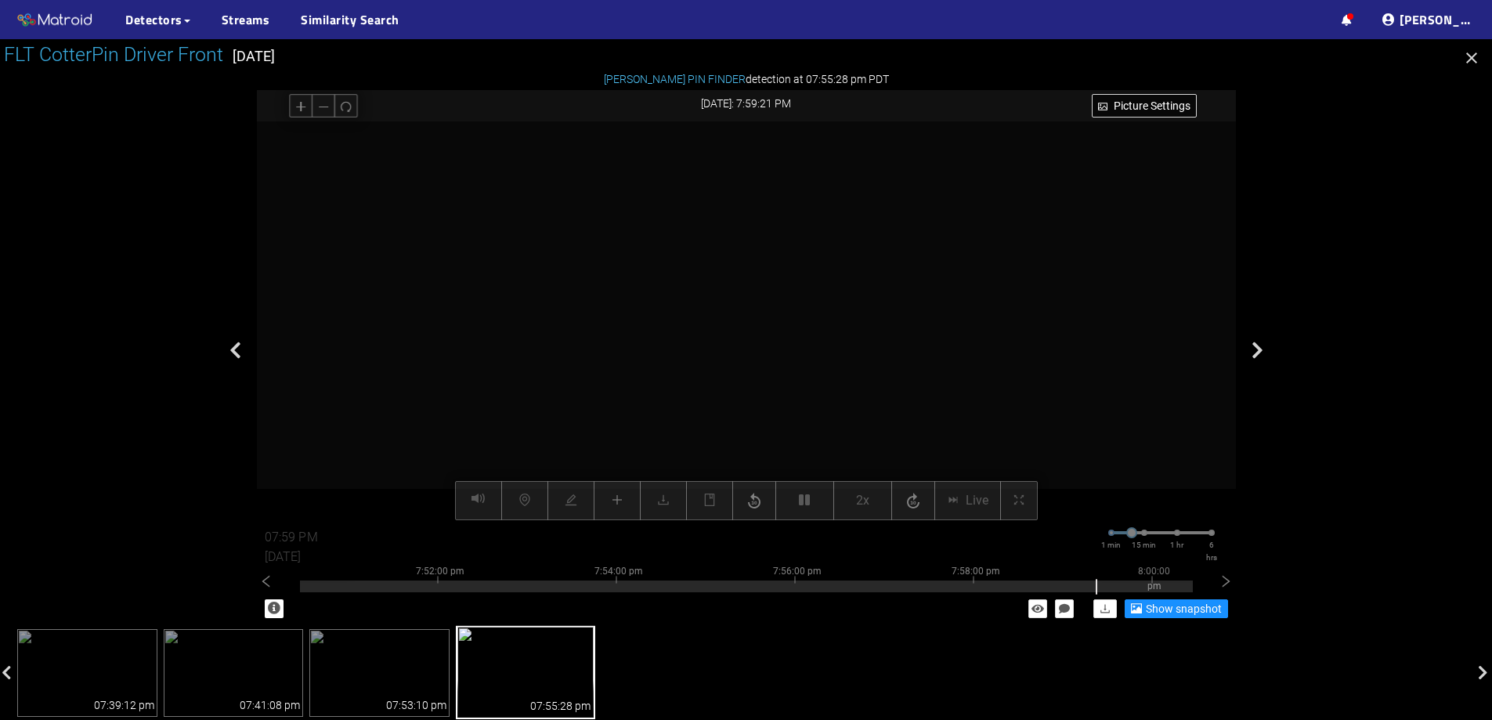
drag, startPoint x: 728, startPoint y: 185, endPoint x: 768, endPoint y: 331, distance: 151.1
click at [775, 331] on video at bounding box center [806, 527] width 1377 height 689
click at [861, 308] on video at bounding box center [841, 500] width 1692 height 846
click at [913, 293] on video at bounding box center [821, 694] width 3406 height 1702
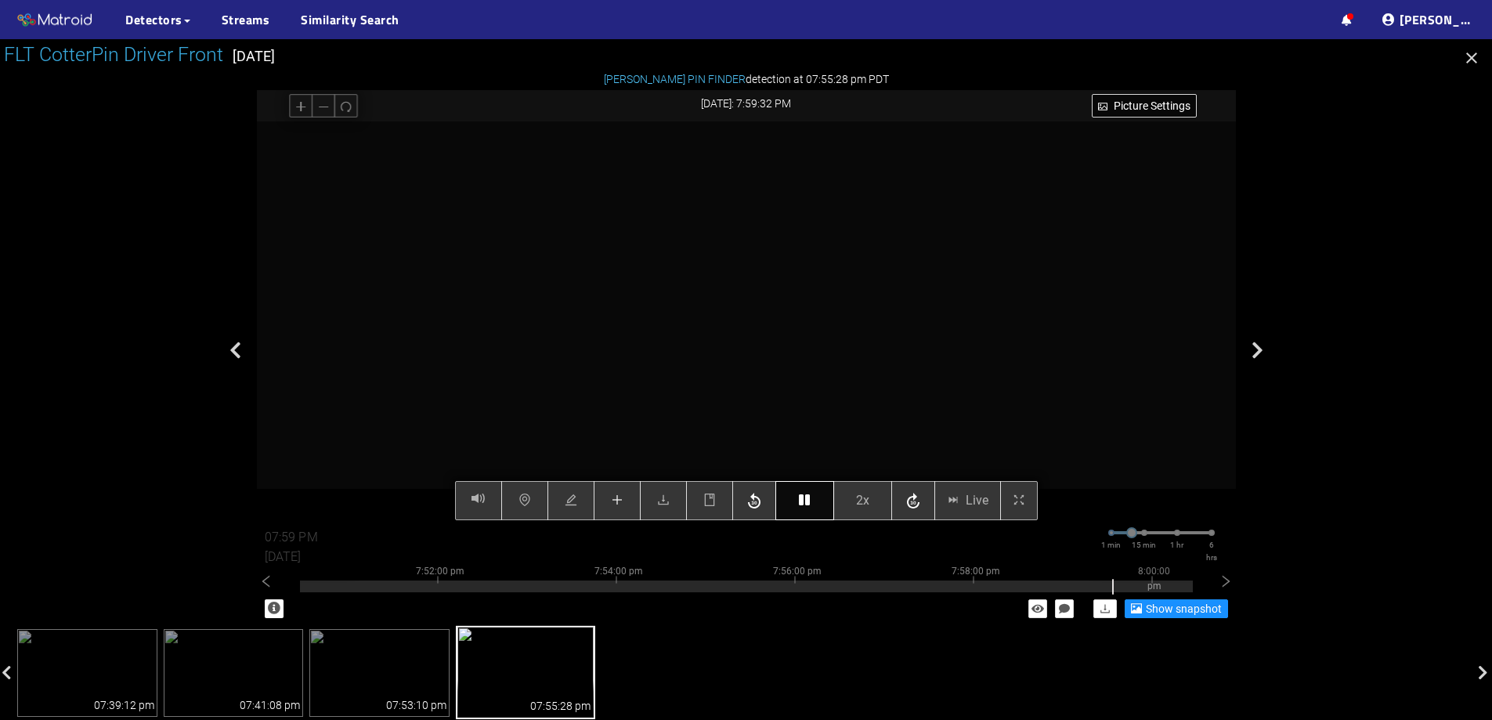
click at [784, 490] on button "button" at bounding box center [805, 500] width 59 height 39
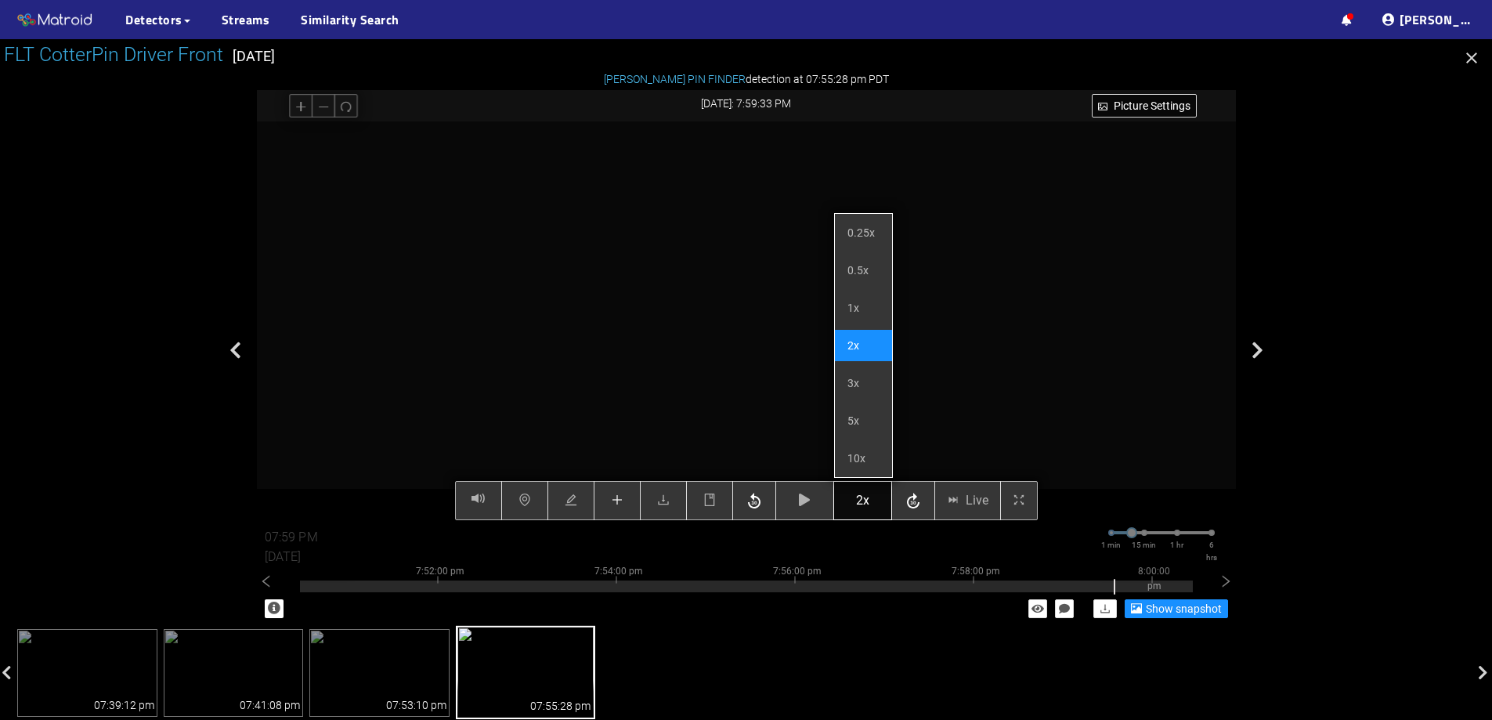
click at [871, 494] on button "2x" at bounding box center [863, 500] width 59 height 39
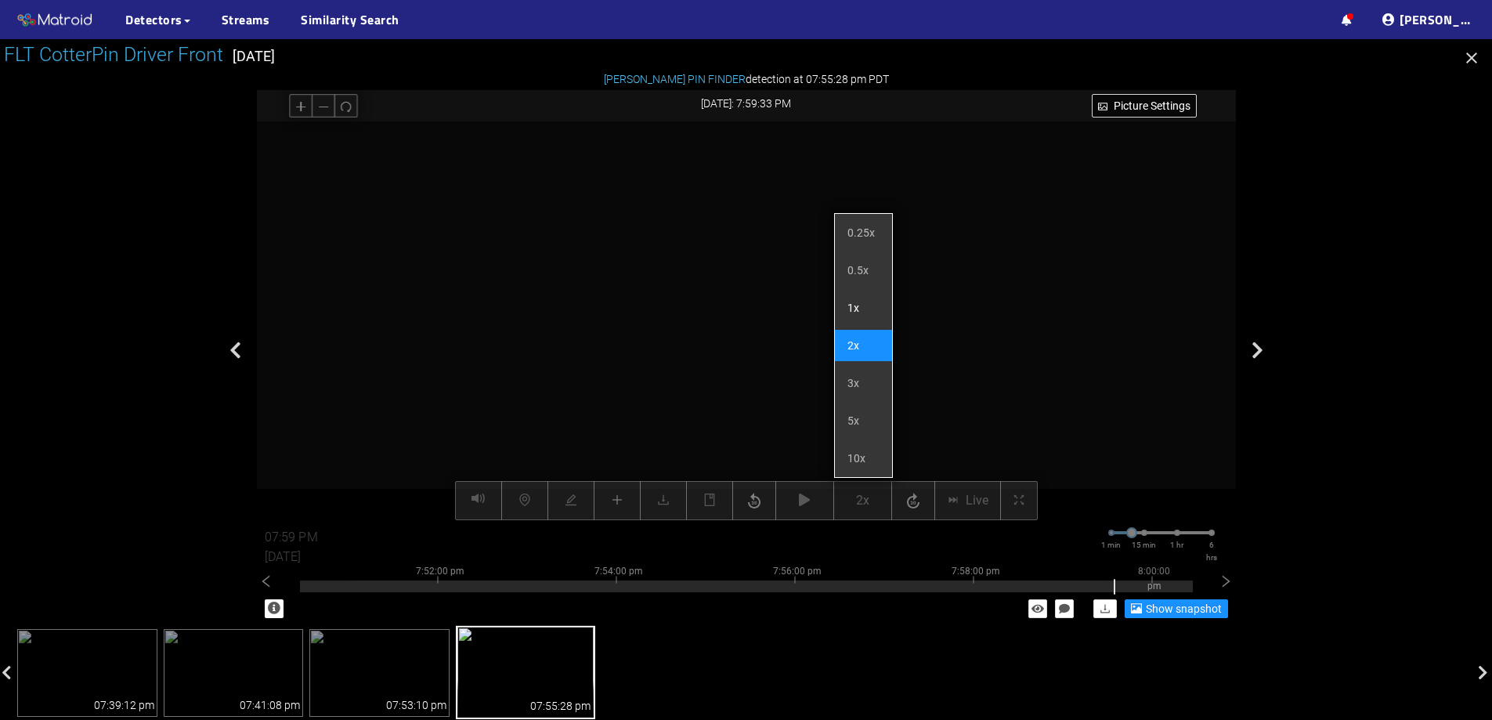
click at [859, 306] on li "1x" at bounding box center [863, 307] width 57 height 31
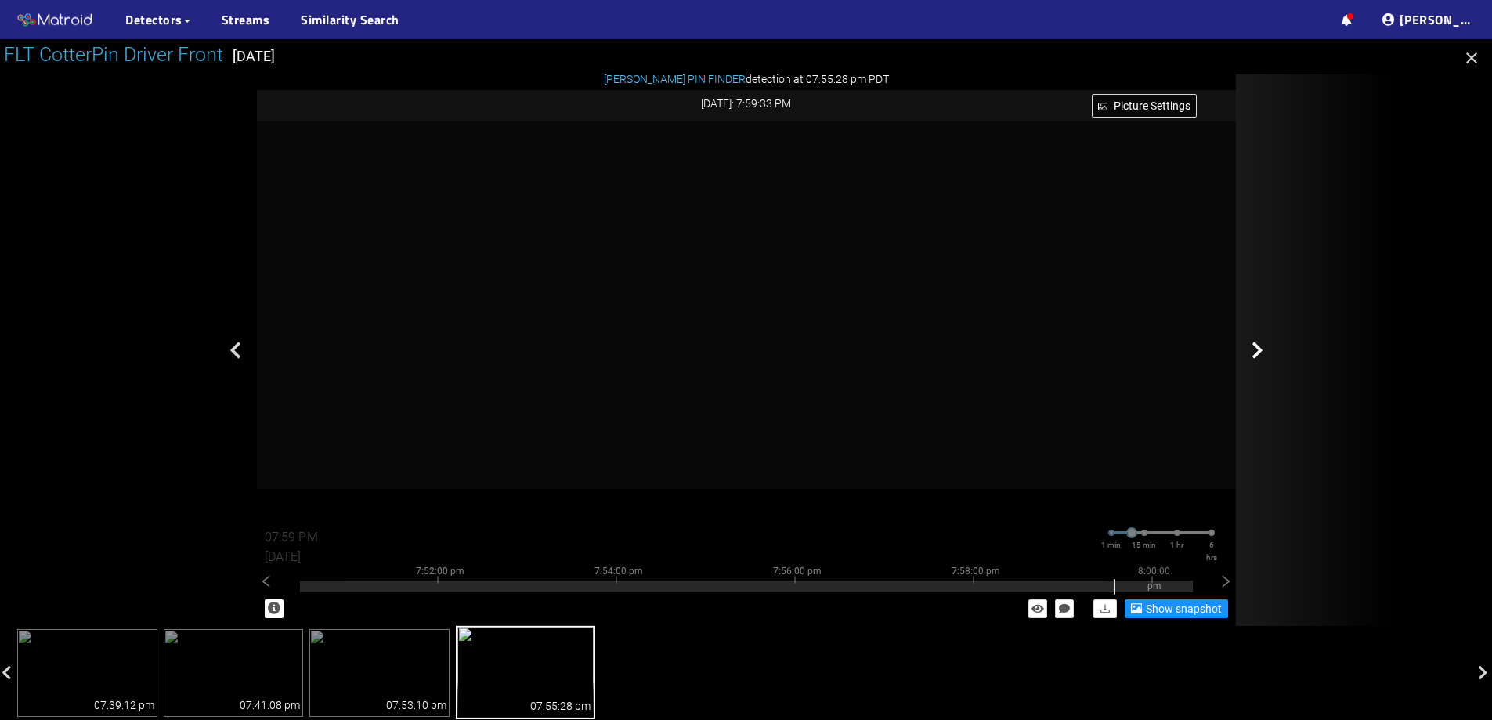
click at [1303, 255] on div at bounding box center [1314, 350] width 157 height 552
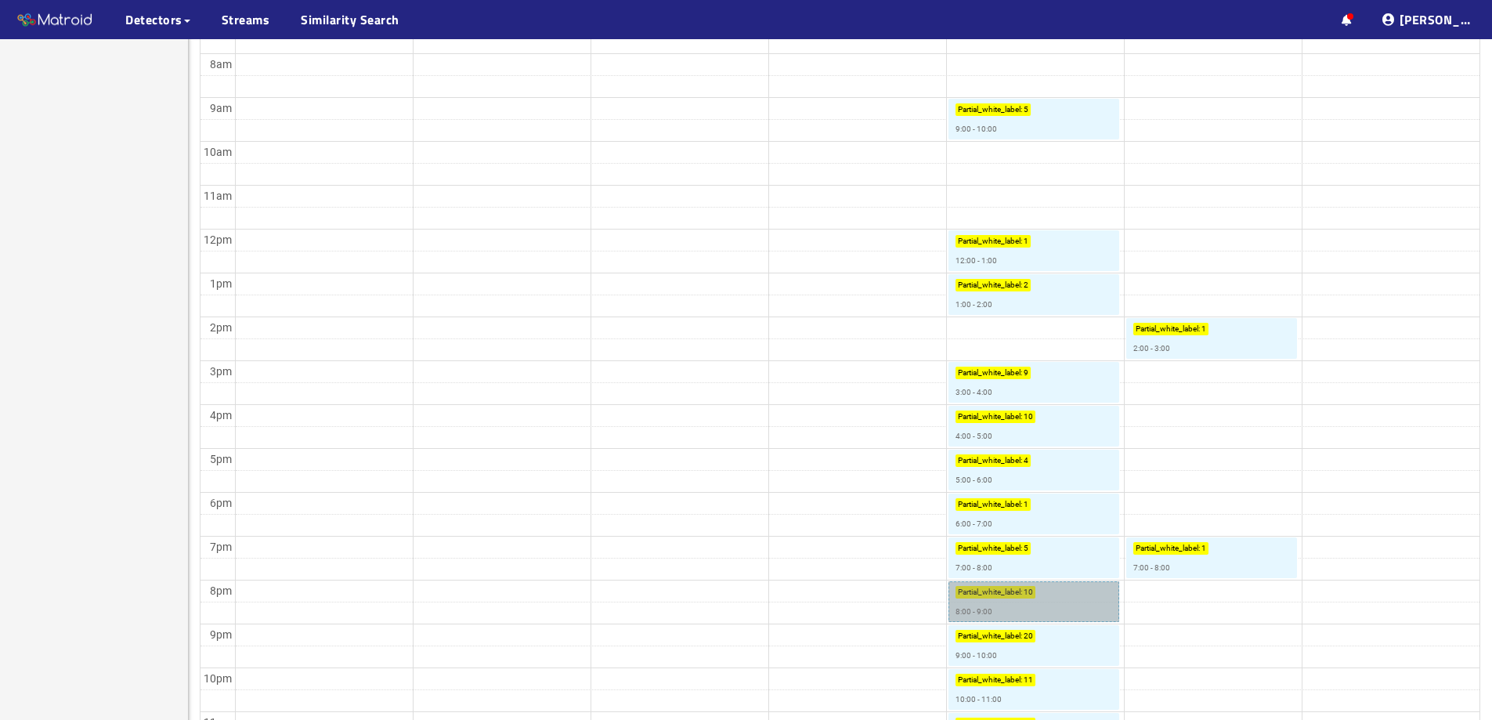
click at [1069, 604] on link "Partial_white_label : 10 8:00 - 9:00" at bounding box center [1034, 601] width 171 height 41
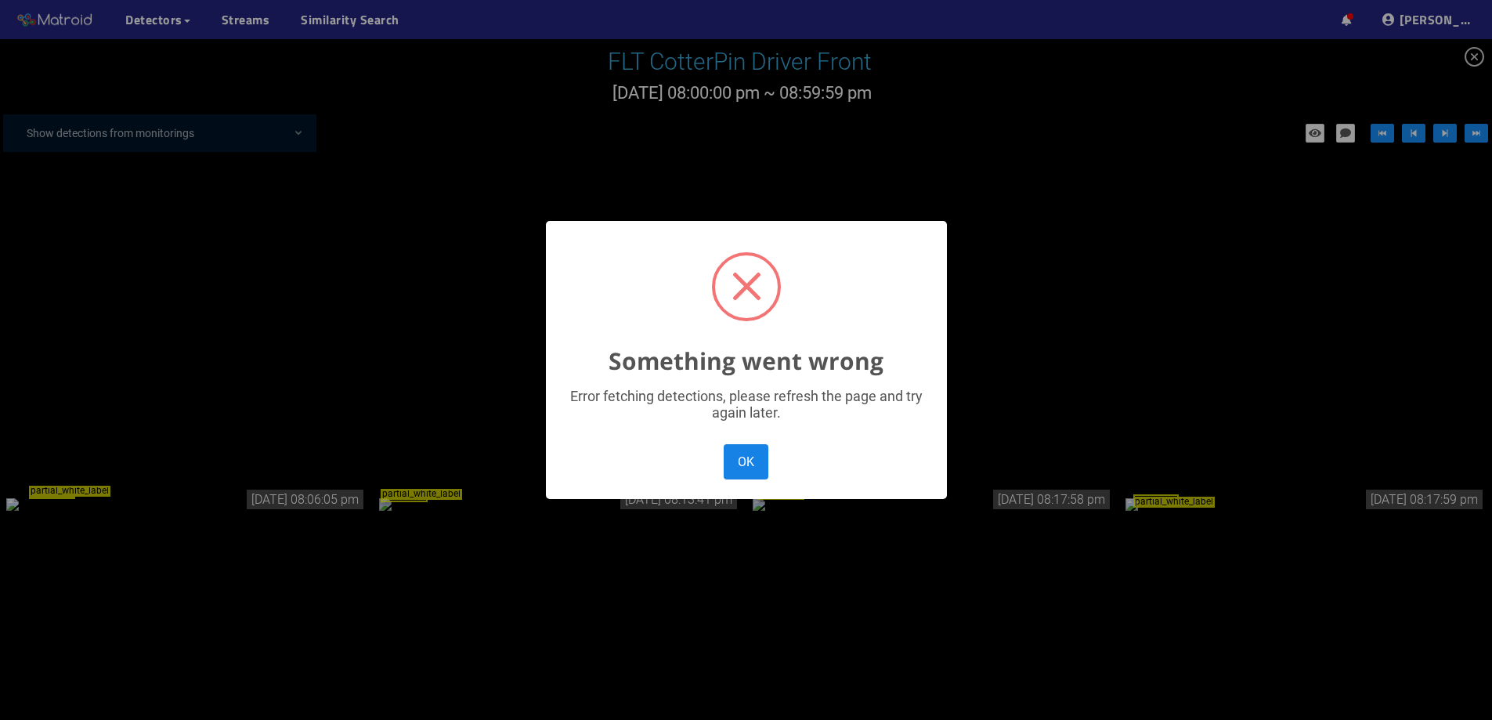
click at [751, 454] on button "OK" at bounding box center [746, 461] width 44 height 35
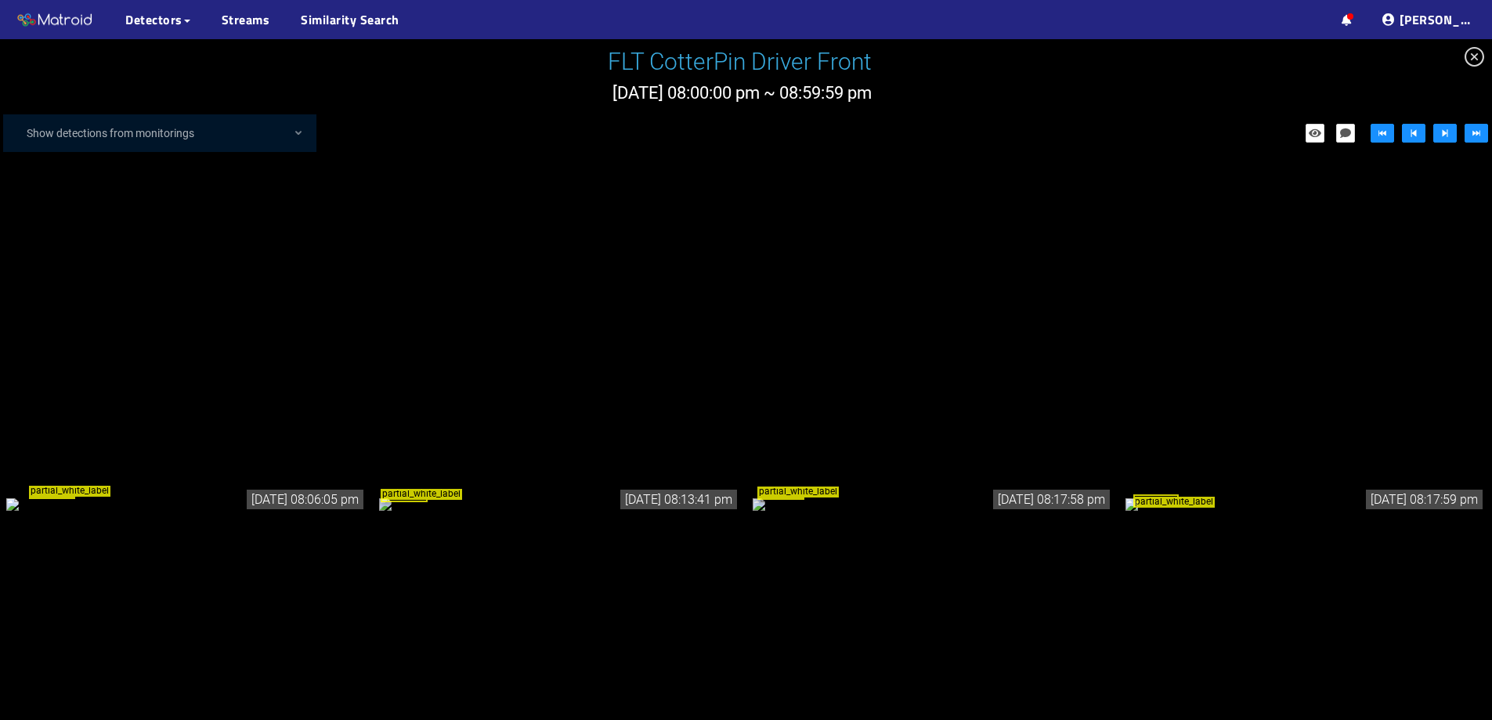
click at [304, 495] on div "partial_white_label" at bounding box center [186, 503] width 360 height 17
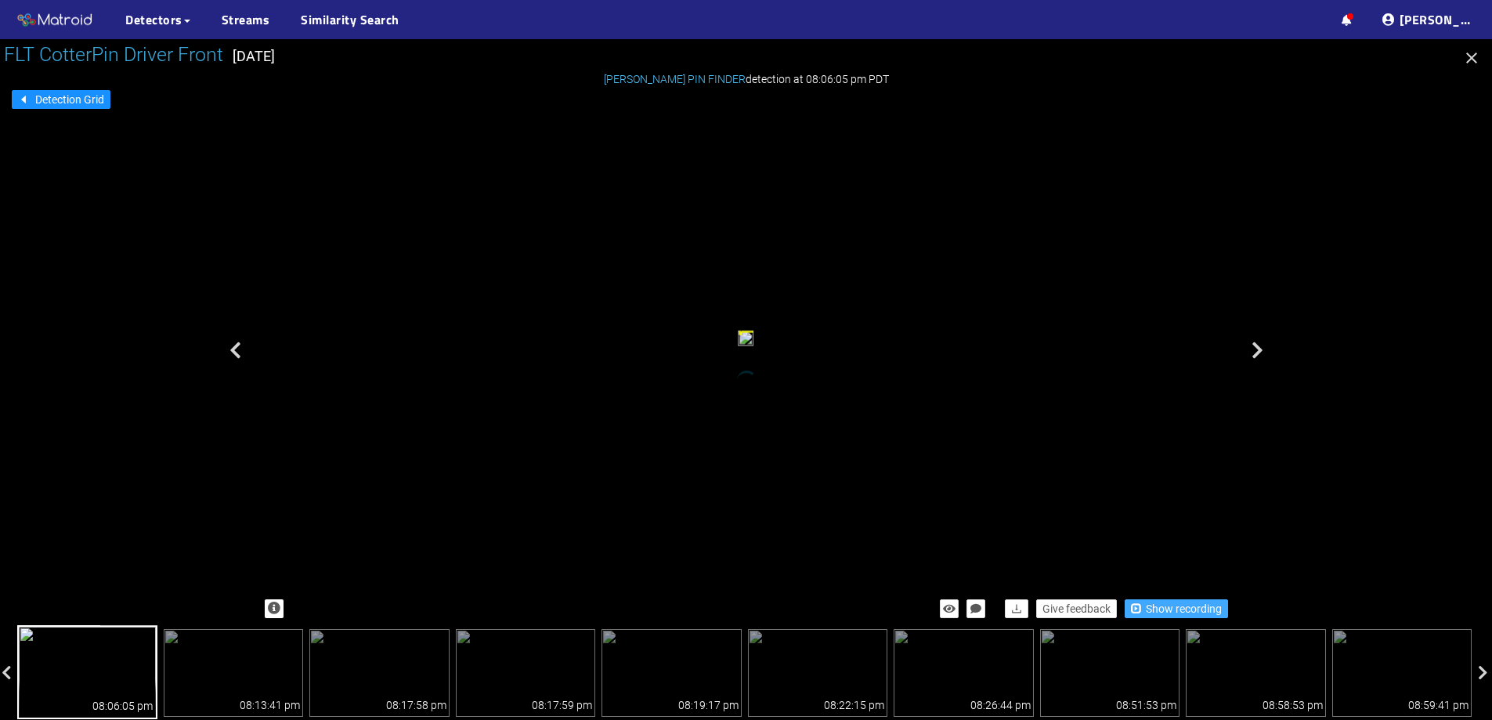
click at [1172, 613] on span "Show recording" at bounding box center [1184, 608] width 76 height 17
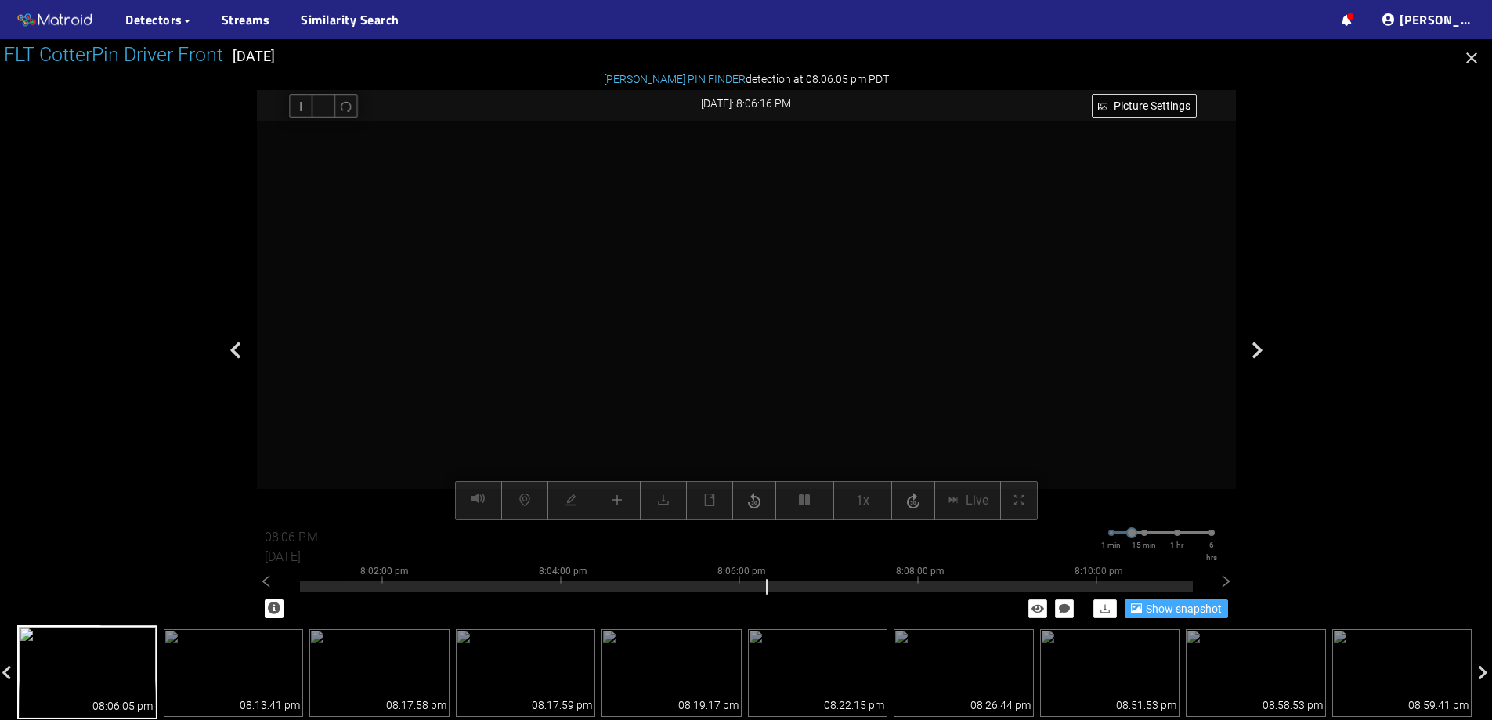
drag, startPoint x: 727, startPoint y: 273, endPoint x: 754, endPoint y: 325, distance: 58.5
click at [754, 325] on video at bounding box center [814, 402] width 1798 height 899
drag, startPoint x: 753, startPoint y: 365, endPoint x: 807, endPoint y: 261, distance: 117.4
click at [807, 261] on video at bounding box center [860, 380] width 2455 height 1228
click at [923, 335] on video at bounding box center [921, 285] width 2324 height 1162
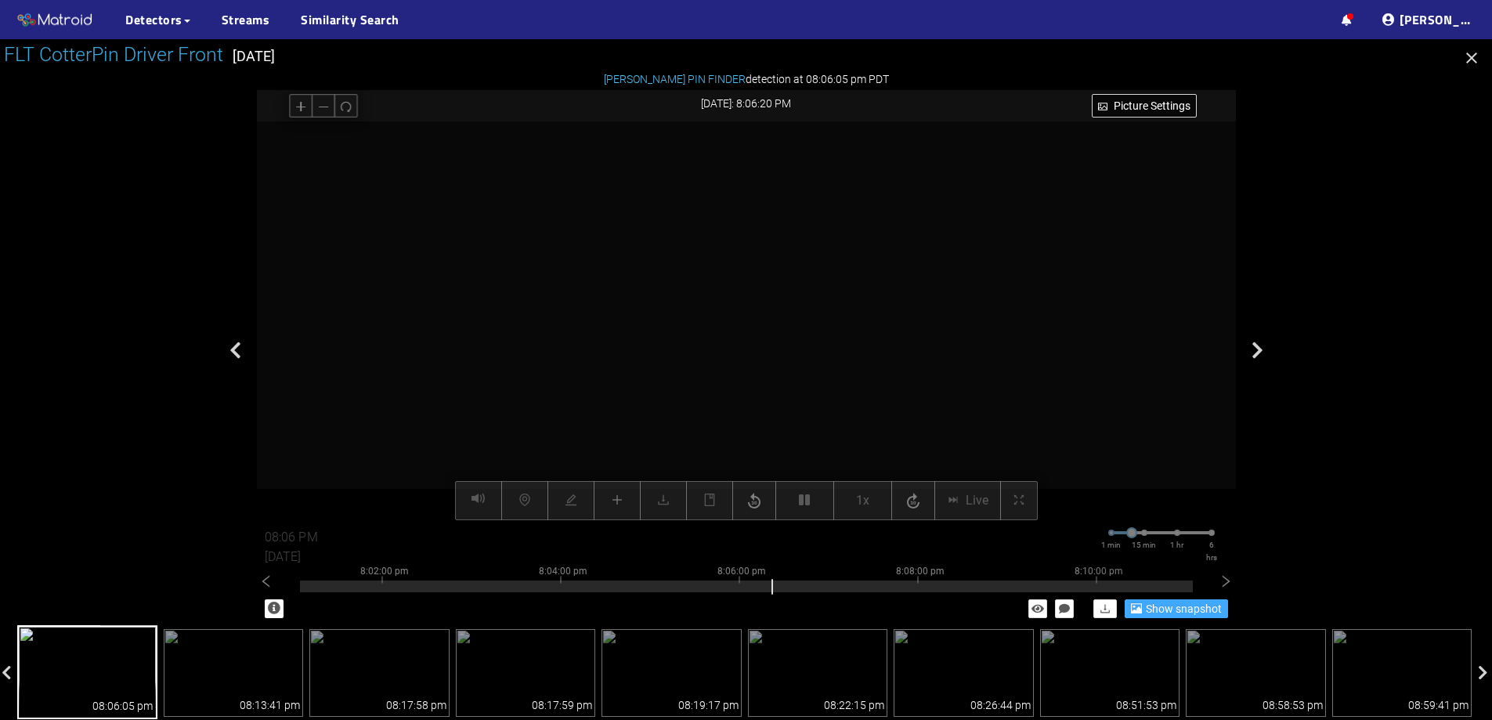
click at [923, 335] on video at bounding box center [921, 285] width 2324 height 1162
drag, startPoint x: 613, startPoint y: 306, endPoint x: 642, endPoint y: 422, distance: 119.0
click at [642, 422] on video at bounding box center [928, 264] width 4682 height 2341
drag, startPoint x: 772, startPoint y: 353, endPoint x: 802, endPoint y: 399, distance: 54.3
click at [802, 399] on video at bounding box center [957, 379] width 4682 height 2341
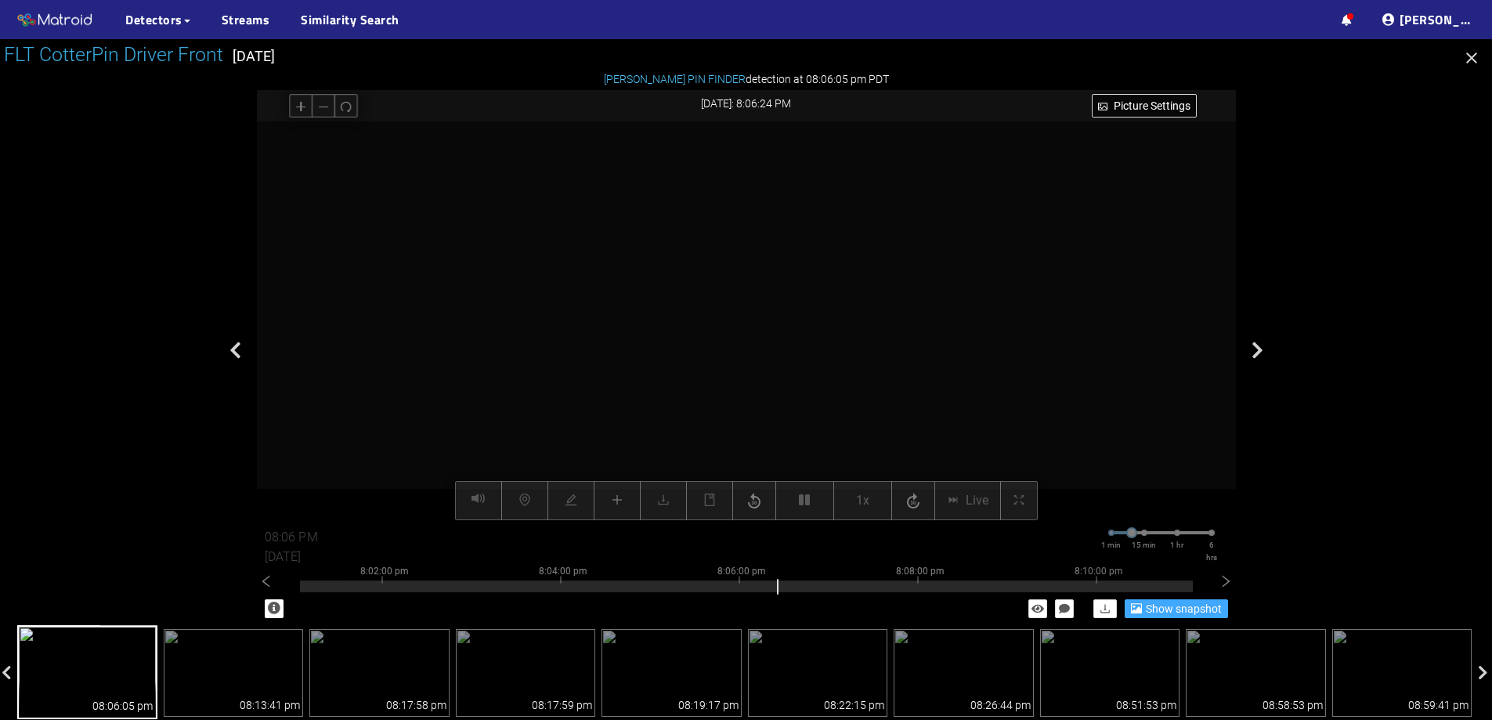
drag, startPoint x: 773, startPoint y: 324, endPoint x: 783, endPoint y: 423, distance: 99.9
click at [783, 423] on video at bounding box center [1008, 465] width 4682 height 2341
drag, startPoint x: 820, startPoint y: 380, endPoint x: 770, endPoint y: 386, distance: 50.5
click at [770, 386] on video at bounding box center [976, 587] width 4682 height 2341
click at [787, 271] on video at bounding box center [872, 558] width 4682 height 2341
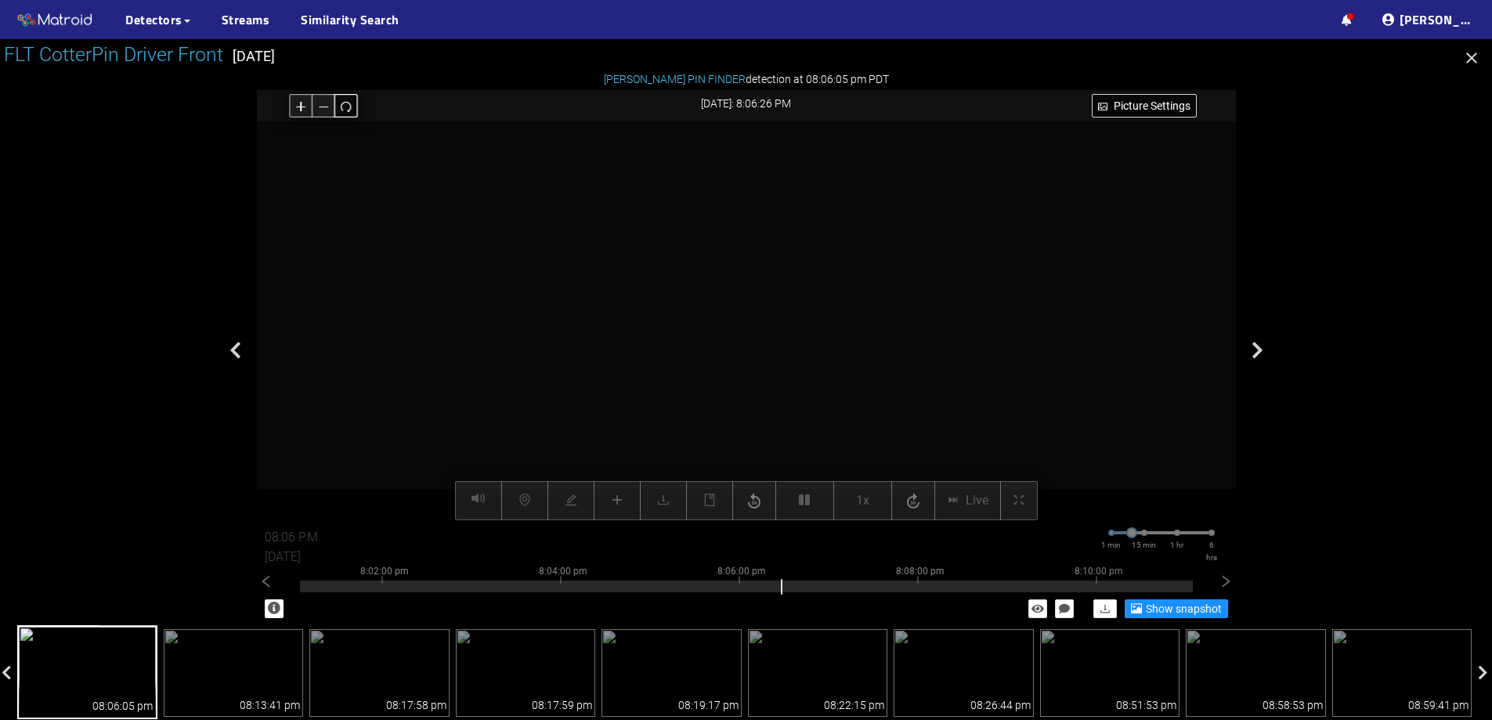
click at [345, 105] on icon "redo" at bounding box center [346, 106] width 12 height 12
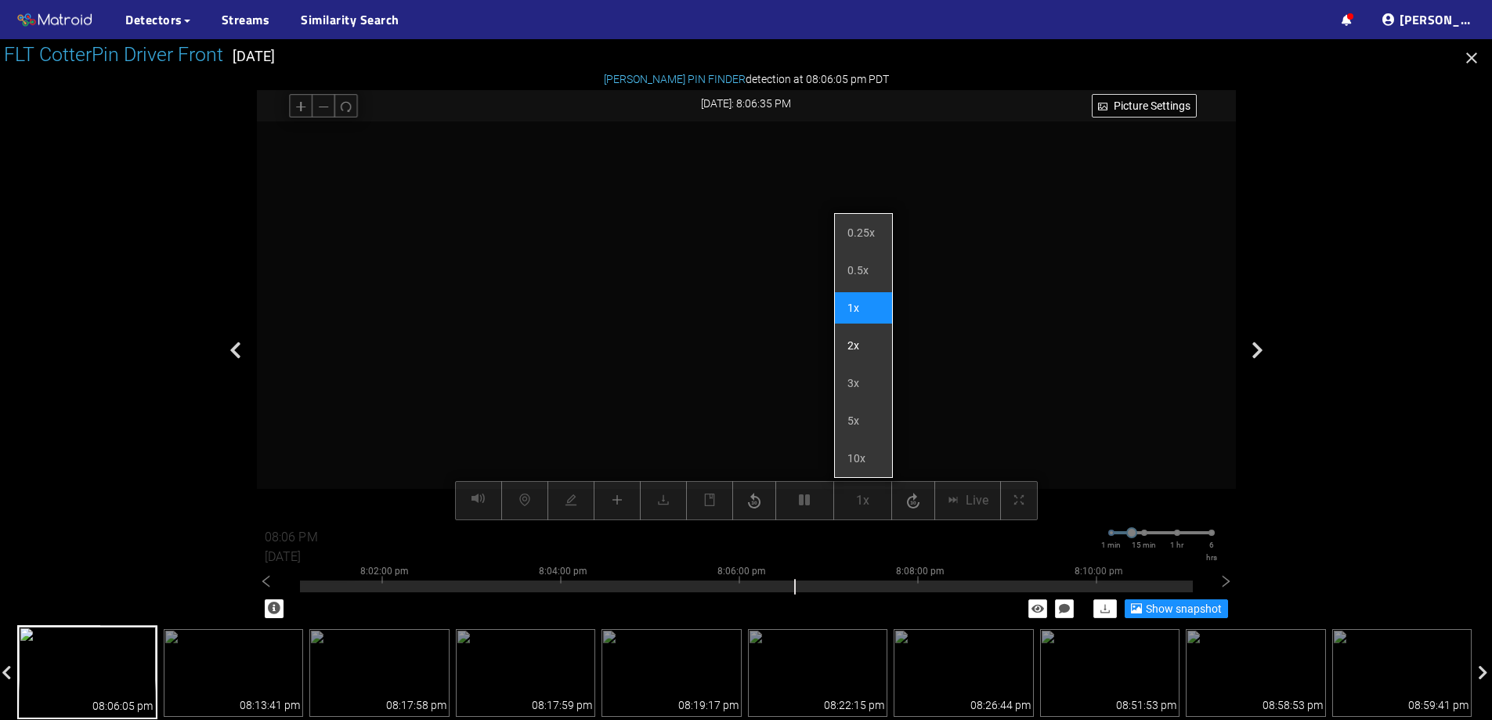
click at [866, 355] on li "2x" at bounding box center [863, 345] width 57 height 31
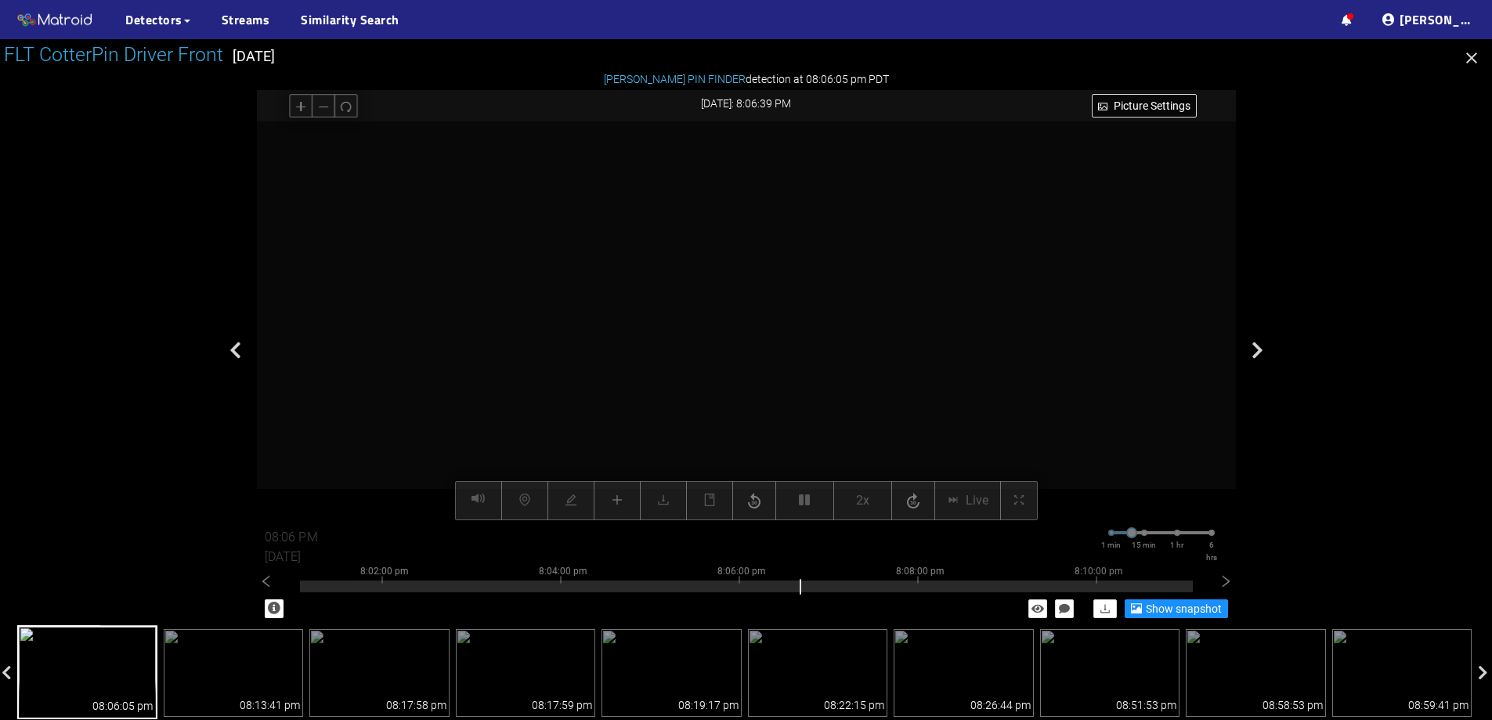
click at [958, 288] on div at bounding box center [746, 320] width 979 height 399
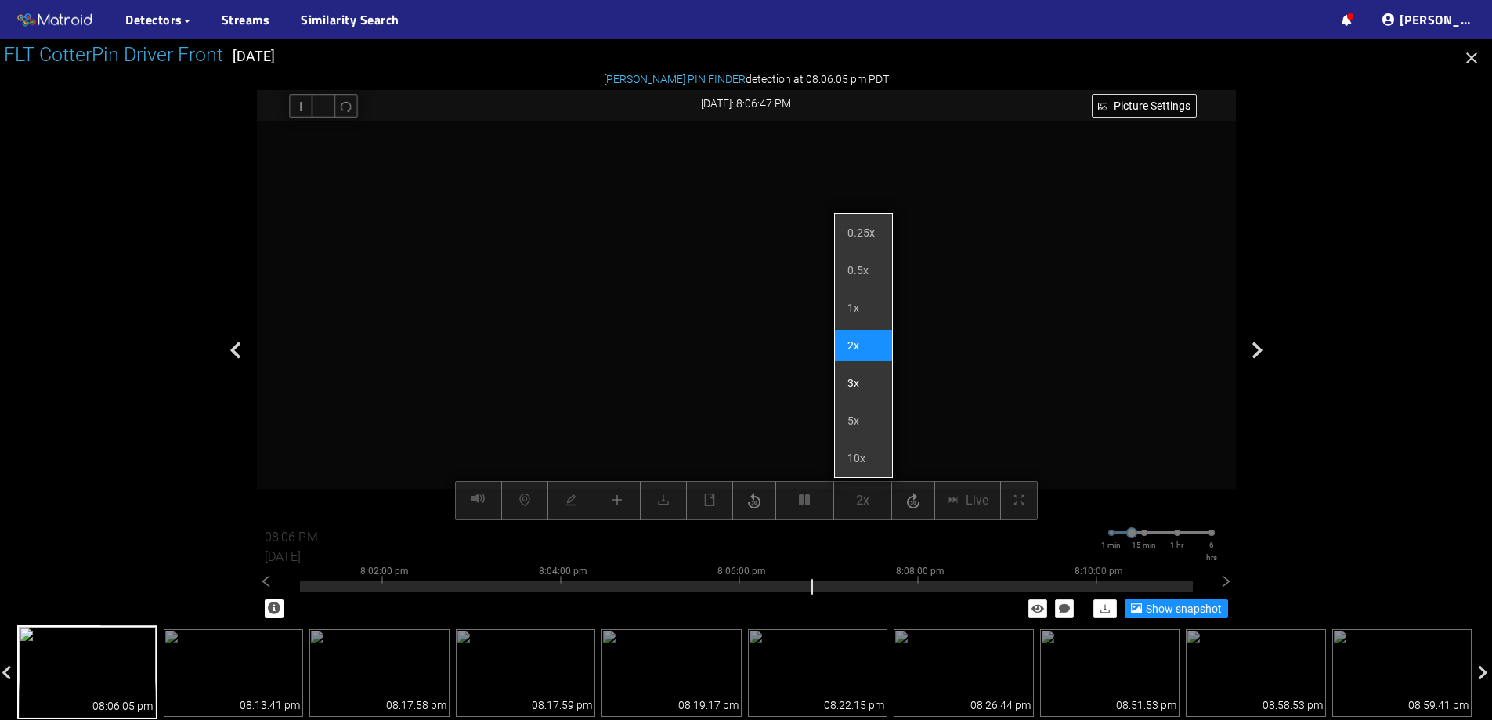
click at [856, 384] on li "3x" at bounding box center [863, 382] width 57 height 31
click at [996, 293] on div at bounding box center [746, 320] width 979 height 399
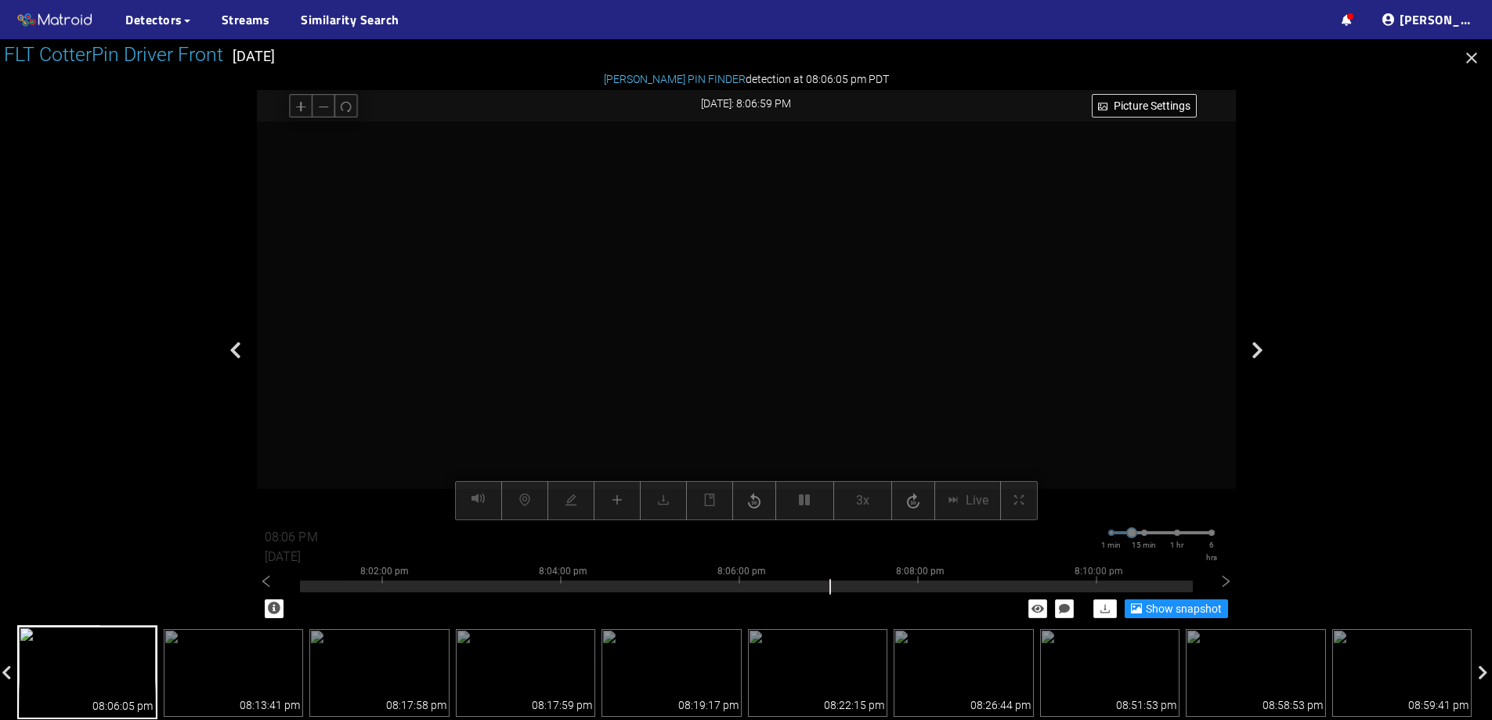
type input "08:07 PM"
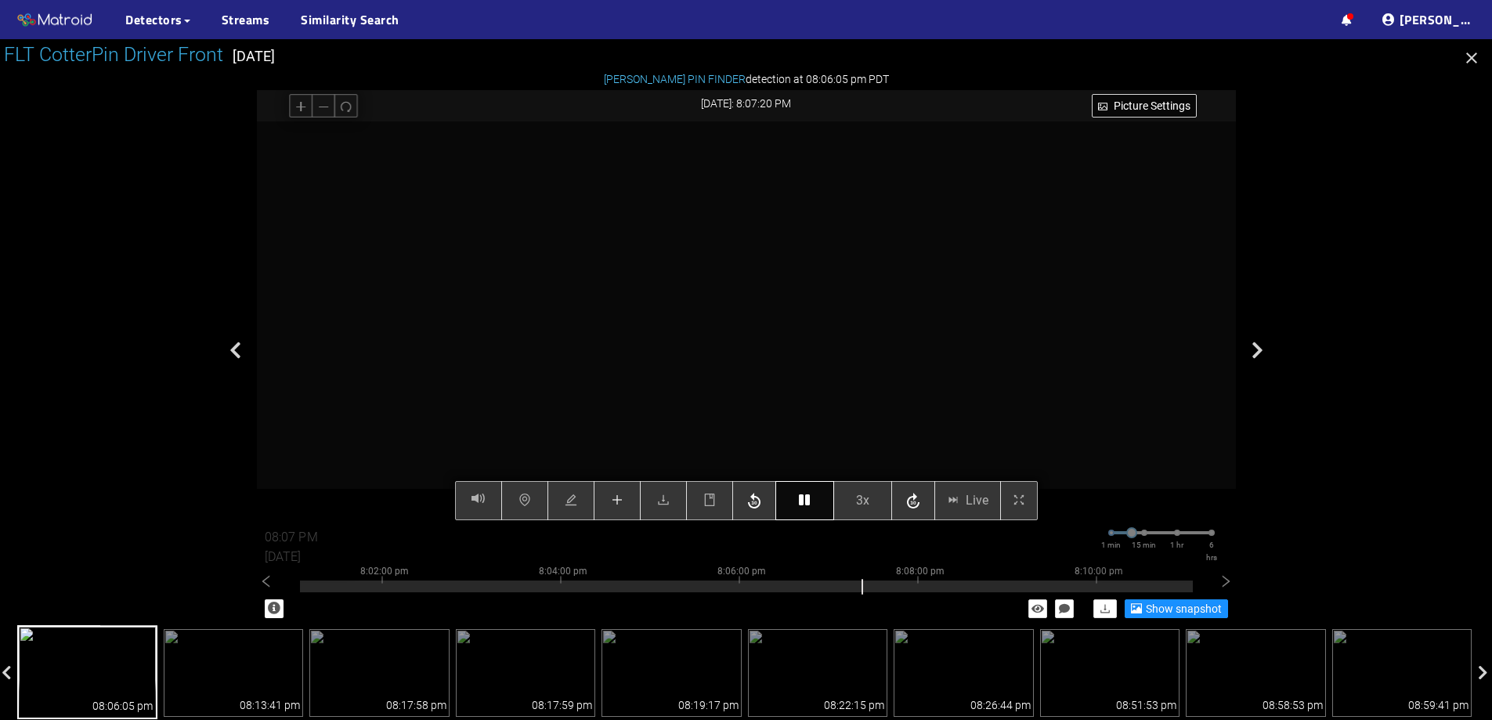
click at [798, 495] on button "button" at bounding box center [805, 500] width 59 height 39
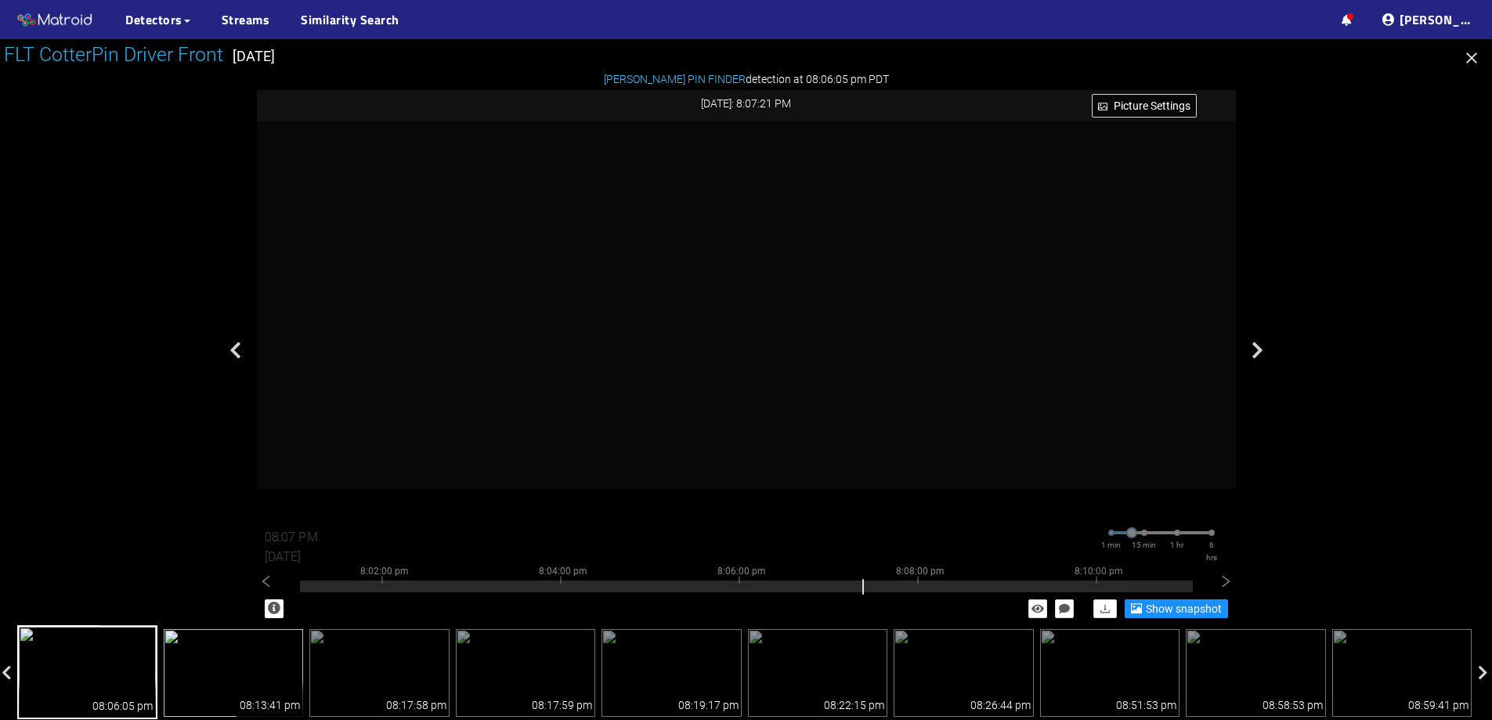
click at [237, 671] on img at bounding box center [234, 673] width 140 height 88
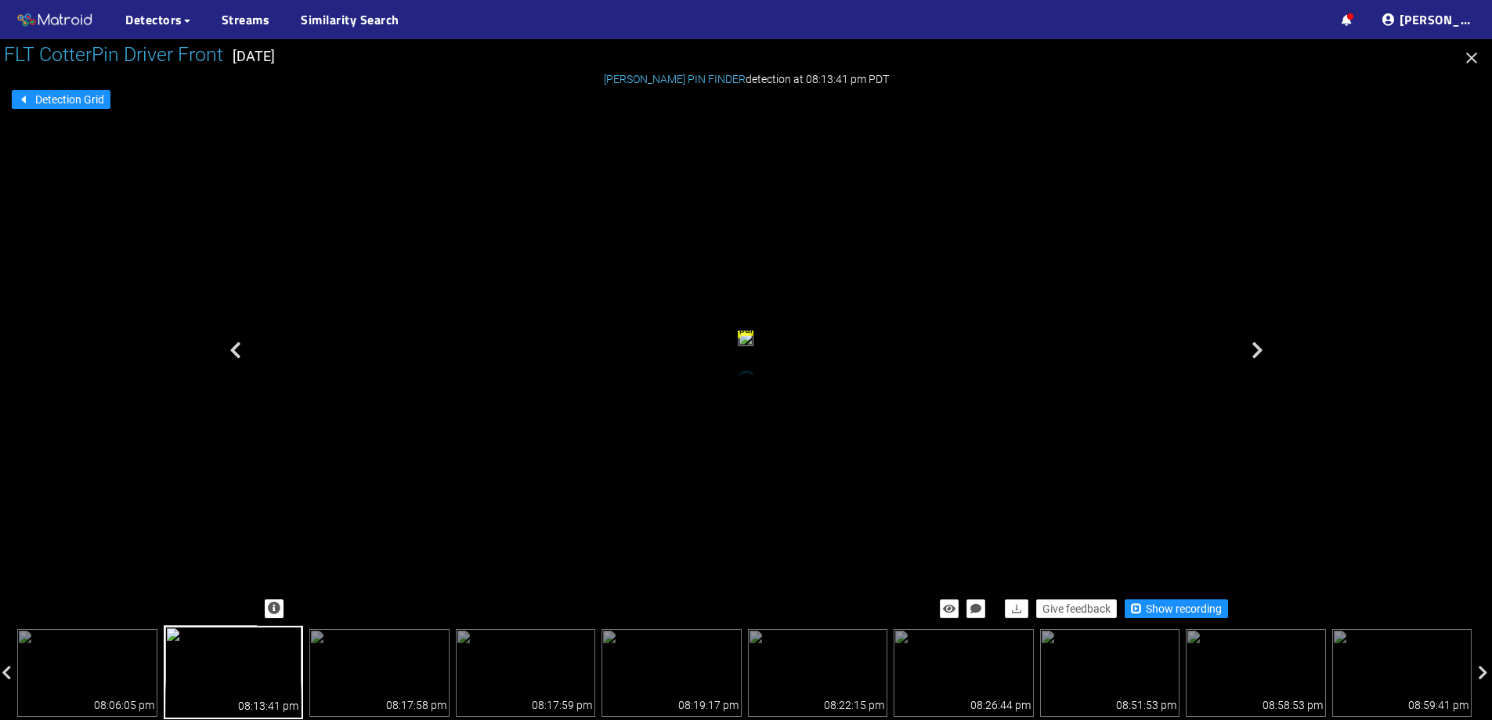
click at [1151, 598] on div "Give feedback Show recording" at bounding box center [746, 609] width 979 height 34
click at [1138, 609] on span "button" at bounding box center [1136, 607] width 11 height 11
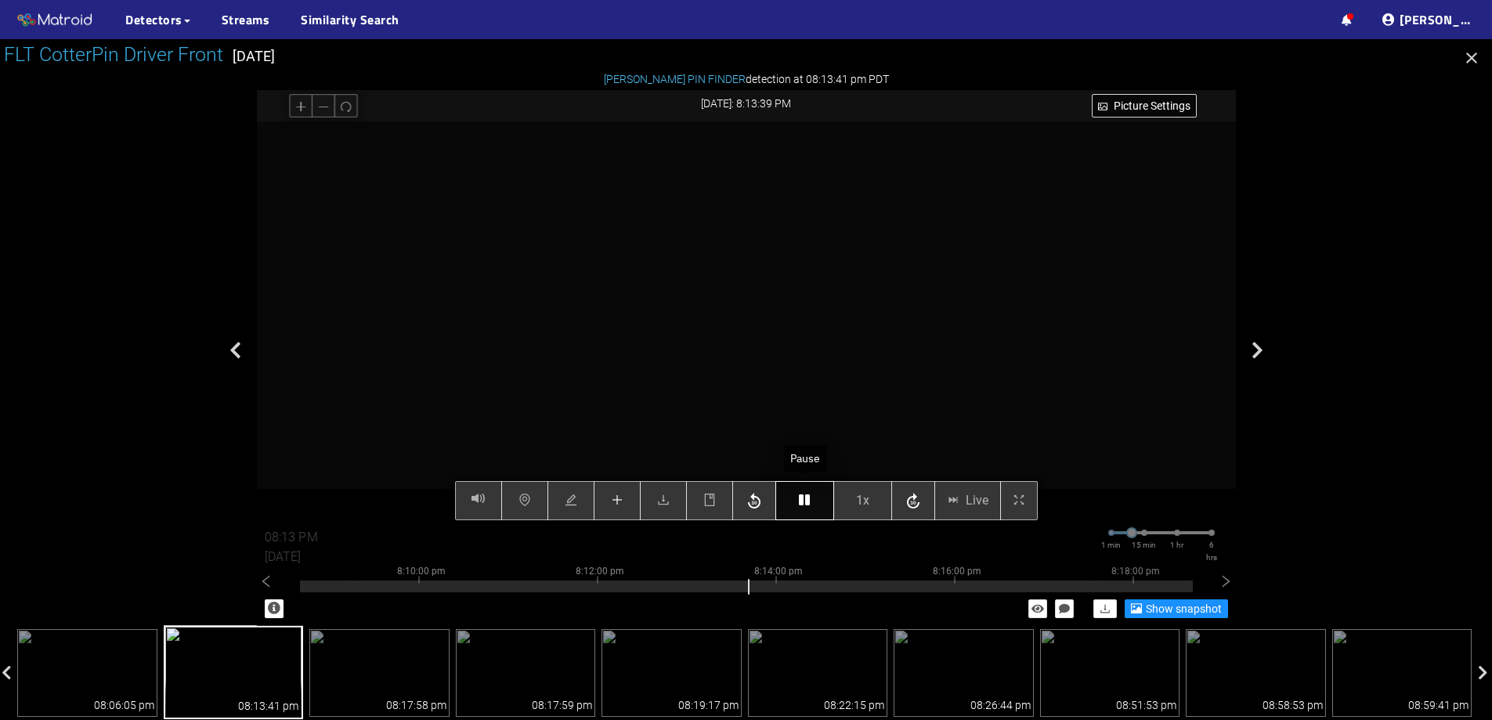
click at [802, 496] on icon "button" at bounding box center [804, 500] width 11 height 13
click at [627, 494] on button "button" at bounding box center [617, 500] width 47 height 39
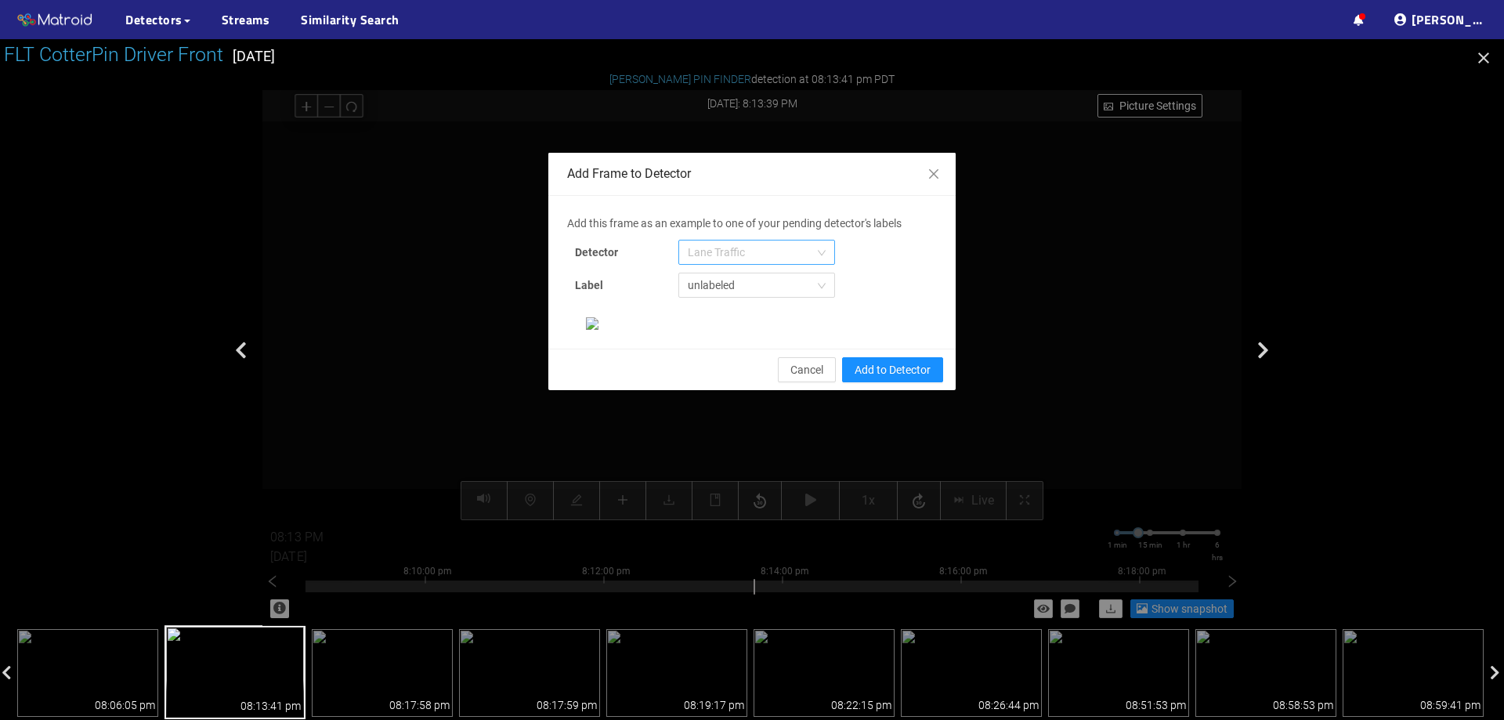
click at [740, 250] on span "Lane Traffic" at bounding box center [757, 253] width 138 height 24
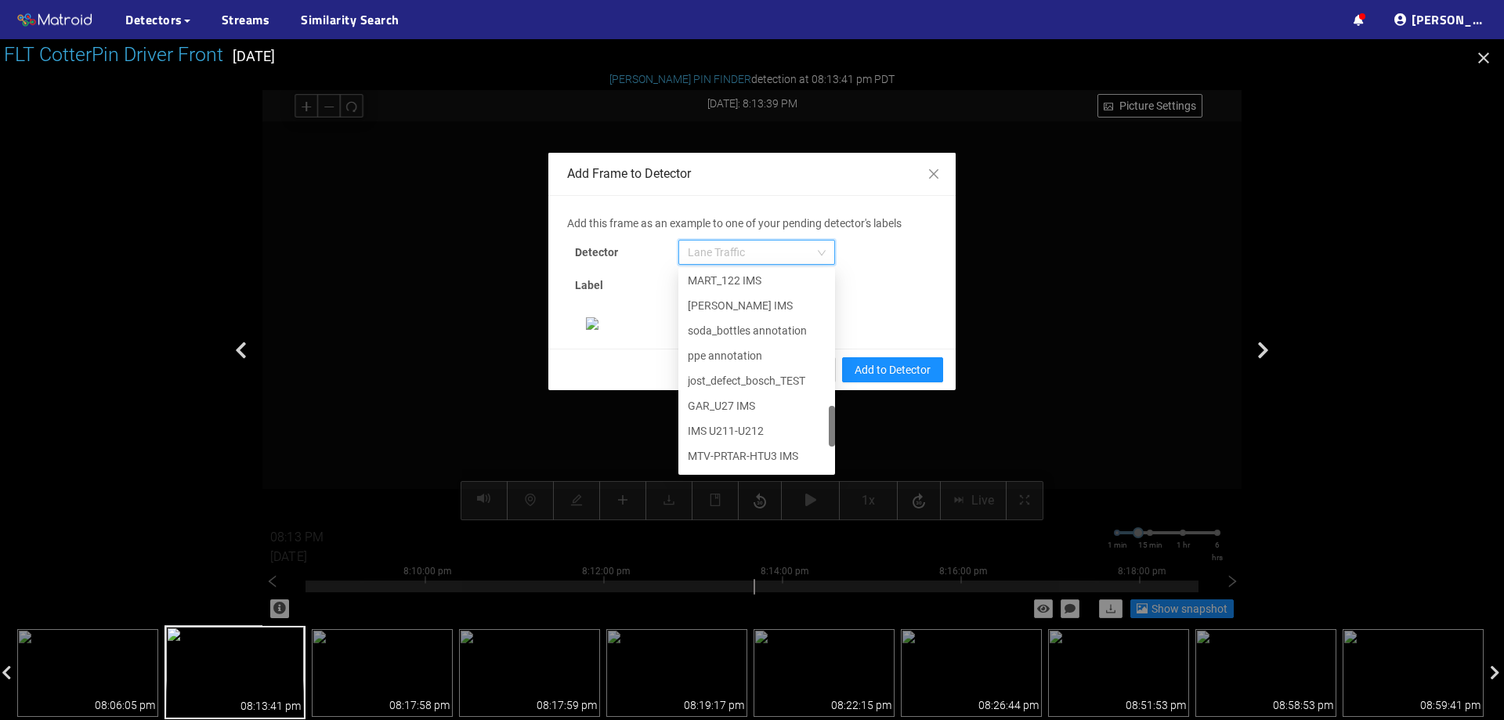
scroll to position [802, 0]
drag, startPoint x: 824, startPoint y: 335, endPoint x: 819, endPoint y: 470, distance: 135.6
click at [819, 470] on div "IMS U211-U212 MTV-PRTAR-HTU3 IMS GAR_07 IMS New IMS GVL-U17-U25 IMS GVL-U10 IMS…" at bounding box center [756, 371] width 157 height 201
click at [766, 464] on div "[PERSON_NAME] Pin" at bounding box center [757, 458] width 138 height 17
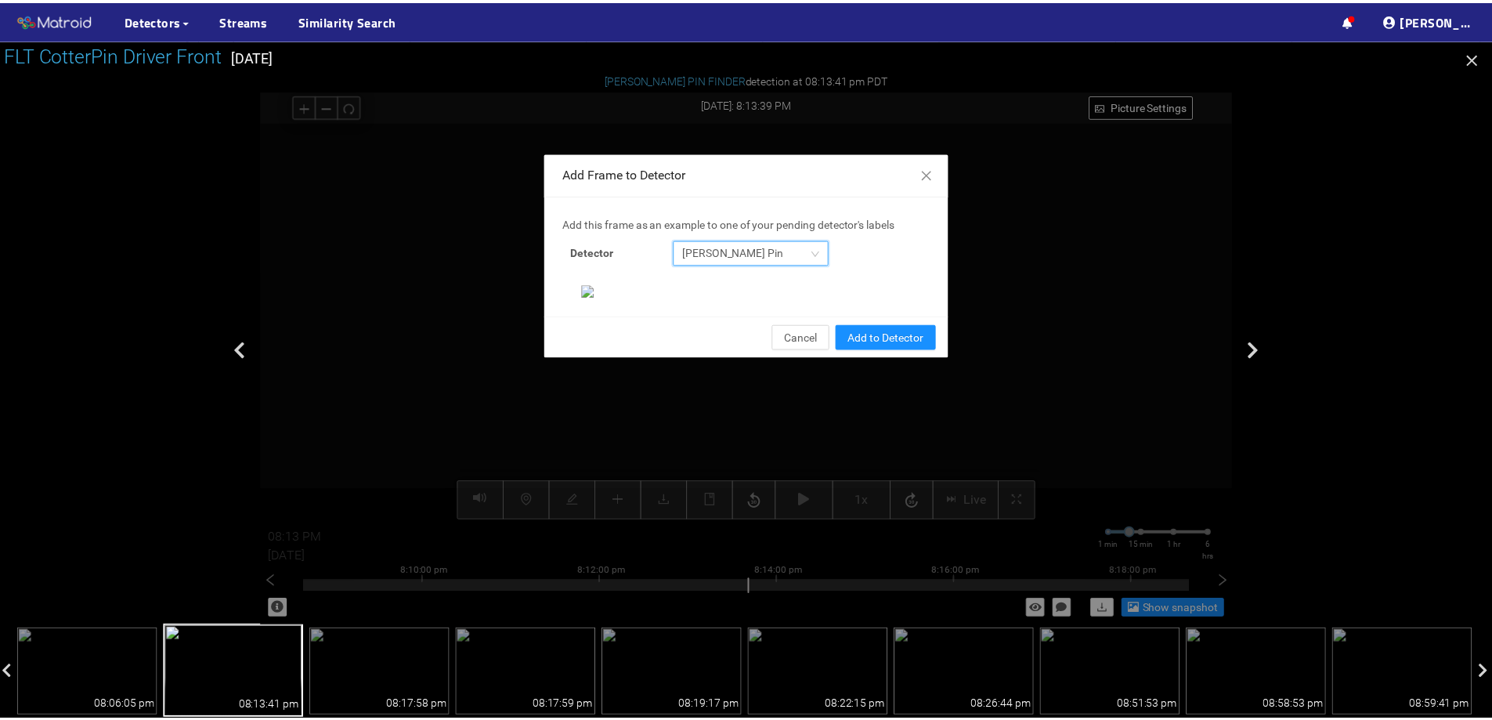
scroll to position [329, 0]
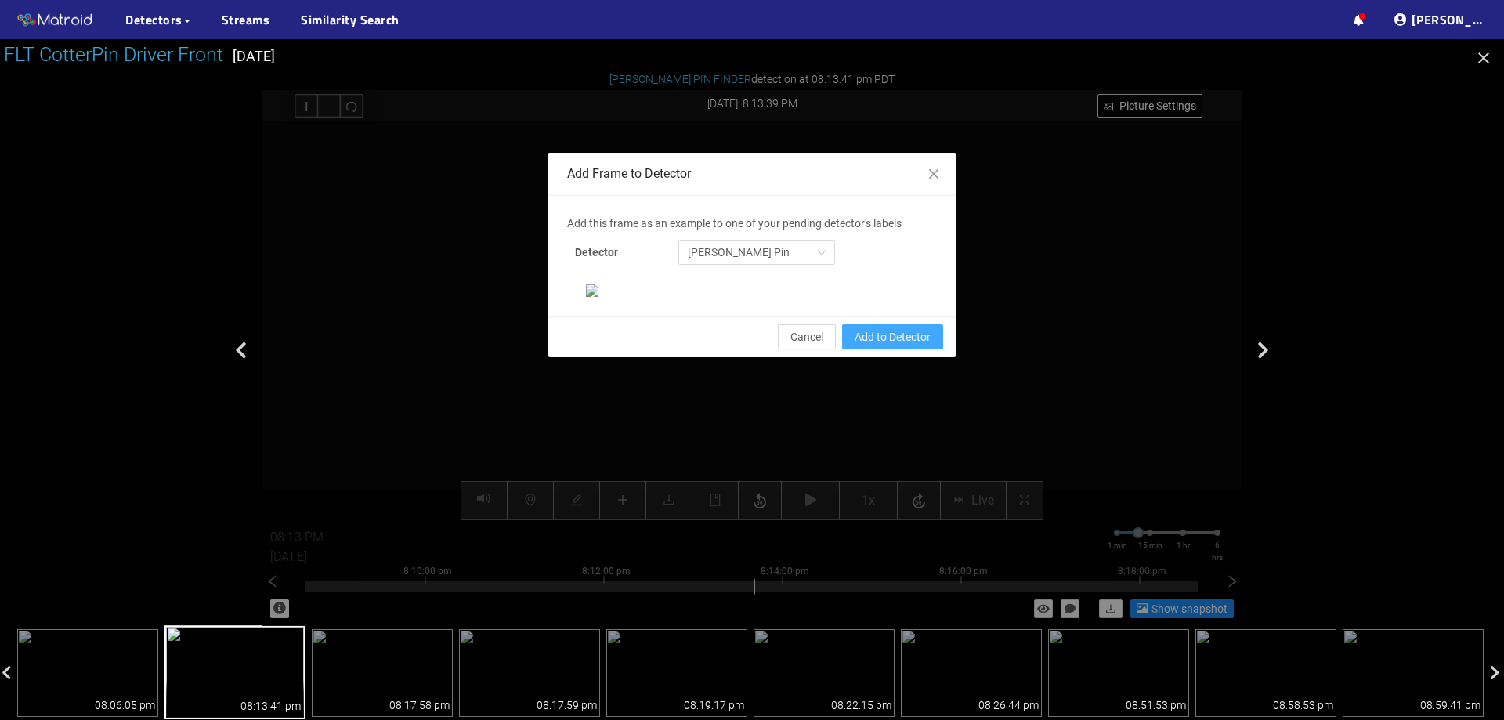
click at [911, 349] on button "Add to Detector" at bounding box center [892, 336] width 101 height 25
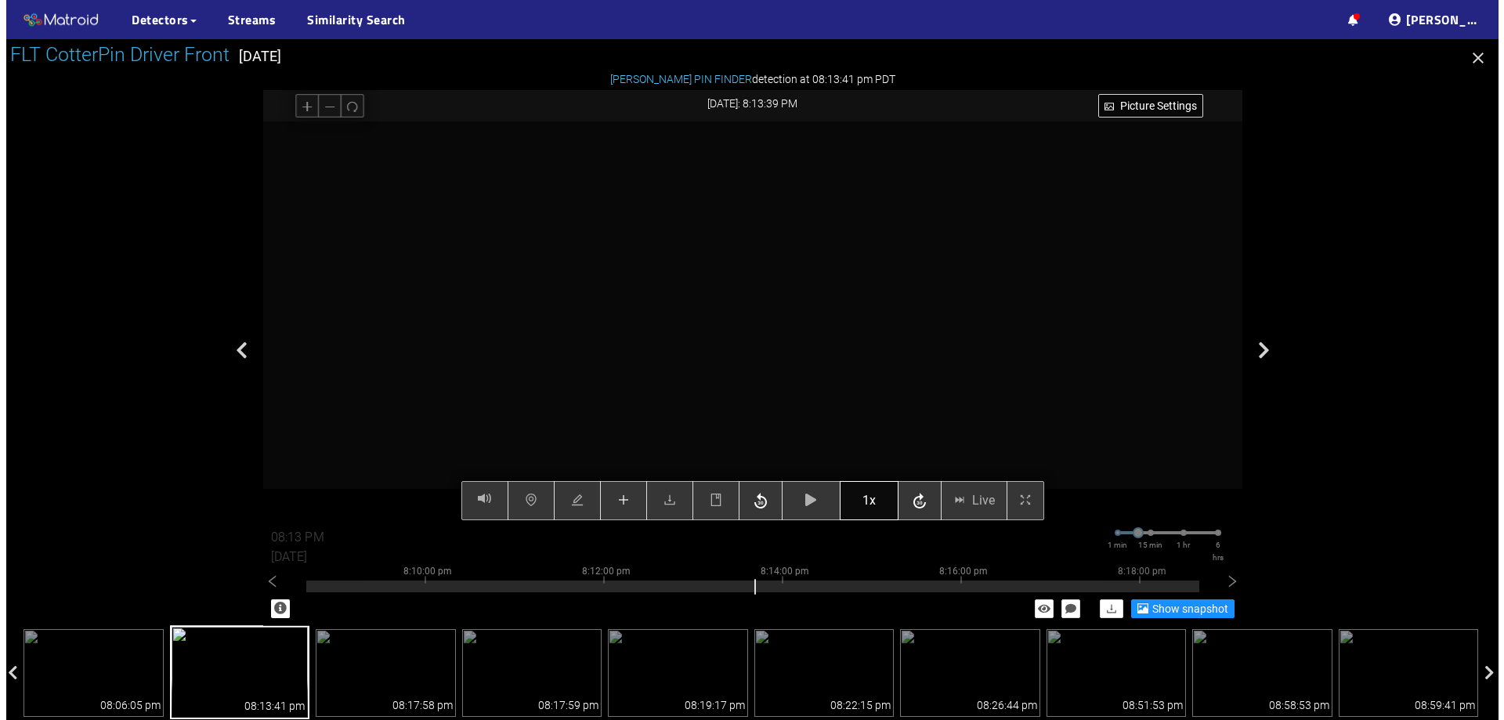
scroll to position [251, 0]
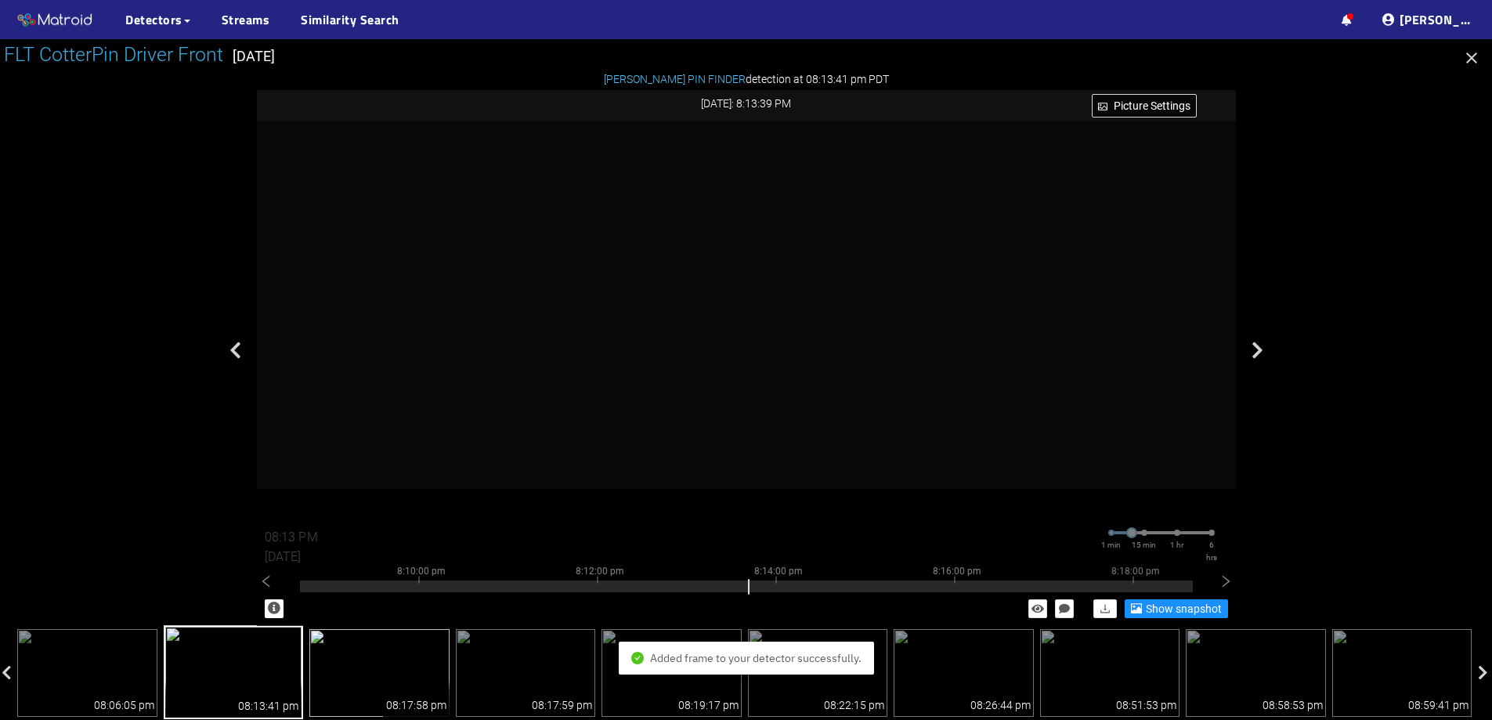
click at [434, 629] on img at bounding box center [379, 673] width 140 height 88
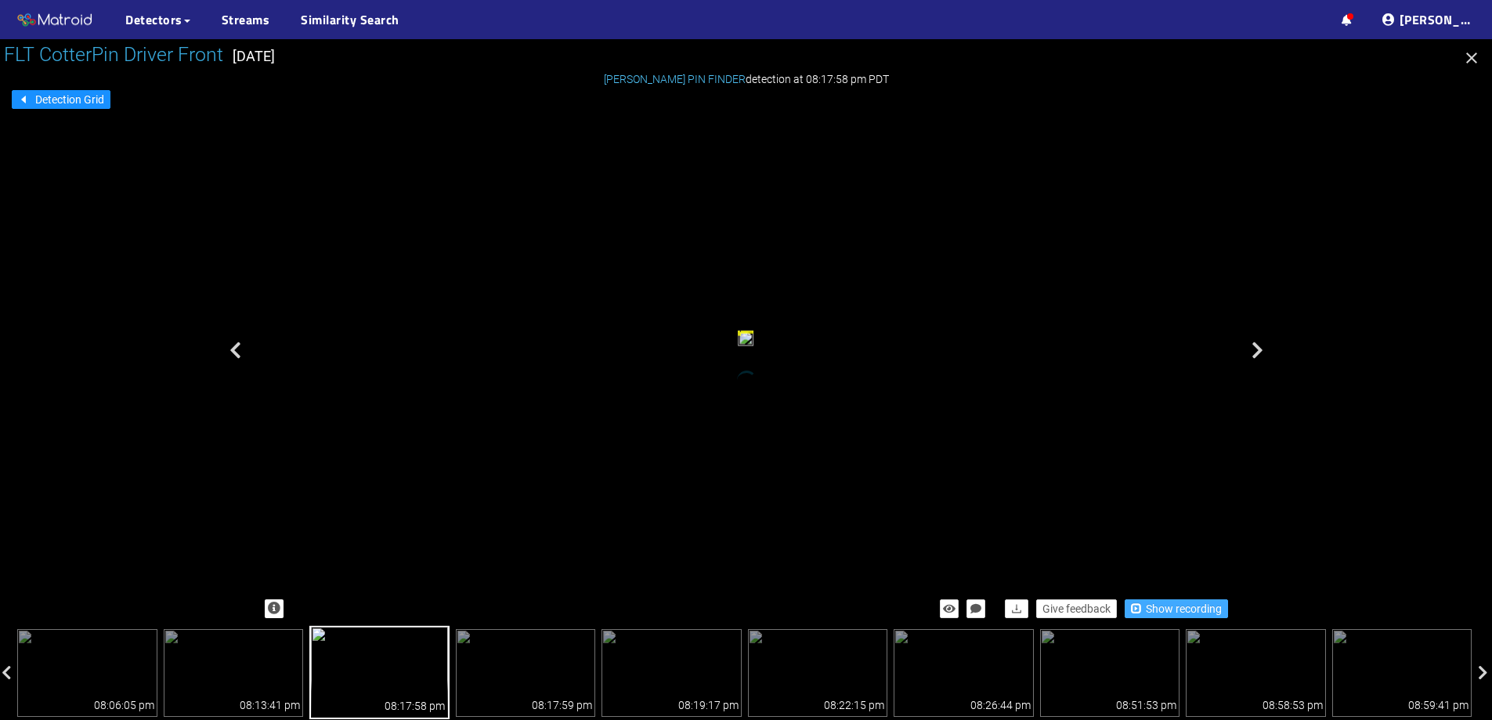
click at [1151, 604] on span "Show recording" at bounding box center [1184, 608] width 76 height 17
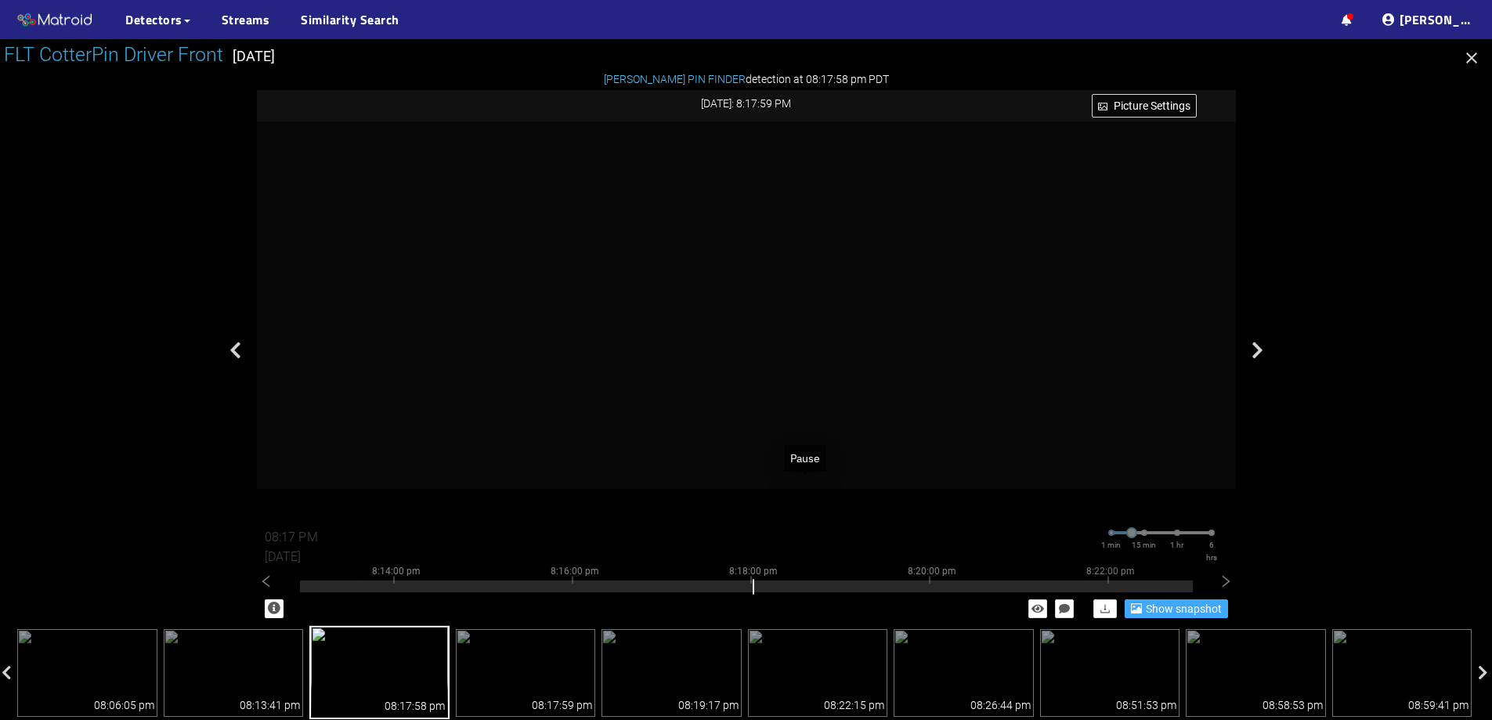
type input "08:18 PM"
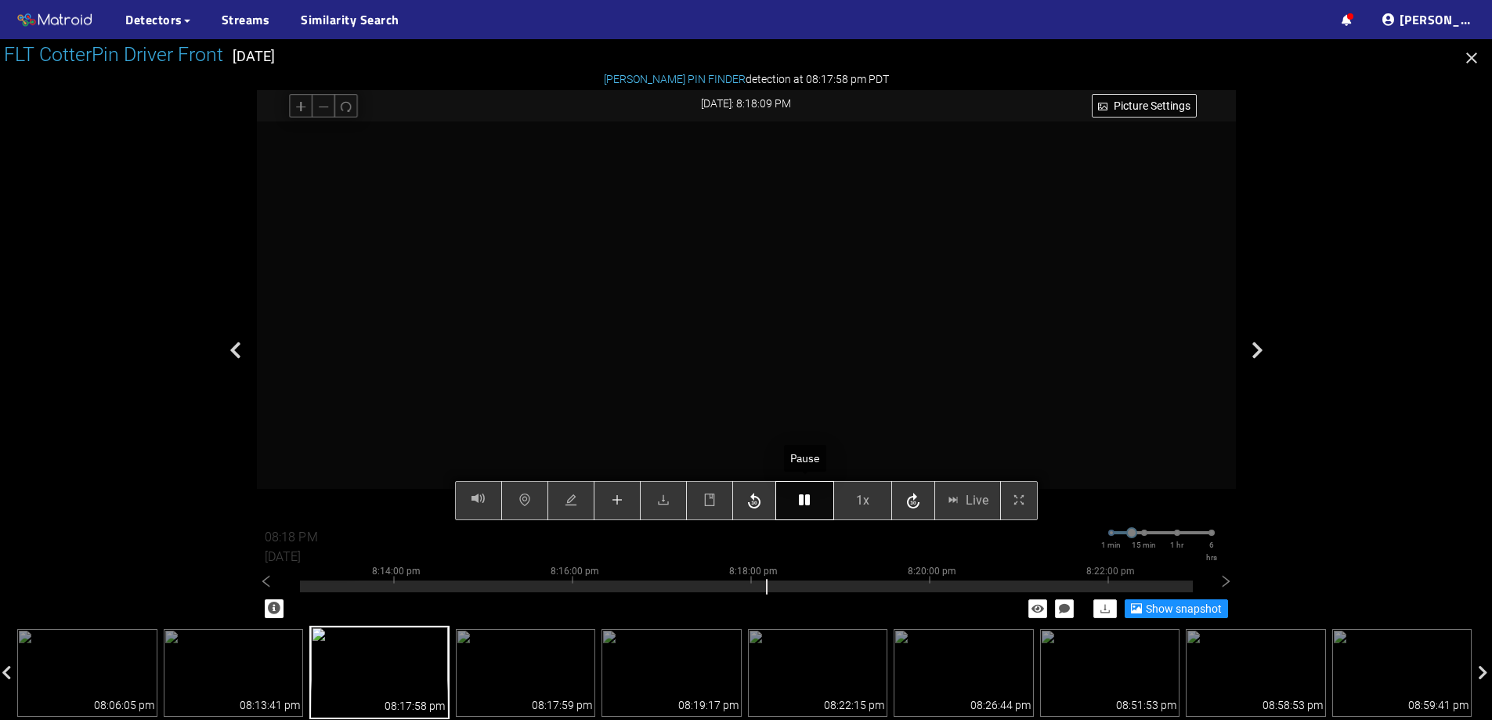
click at [808, 506] on icon "button" at bounding box center [804, 500] width 11 height 13
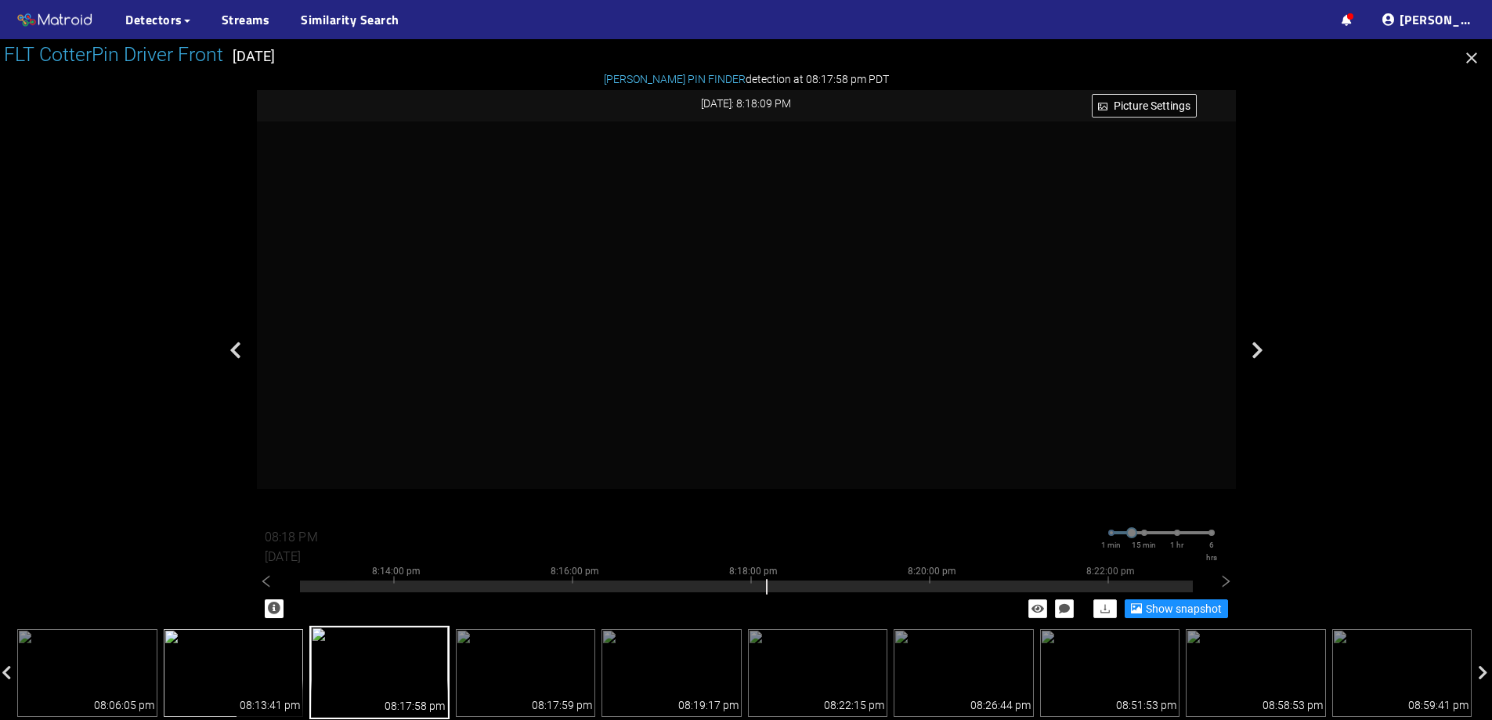
click at [289, 676] on img at bounding box center [234, 673] width 140 height 88
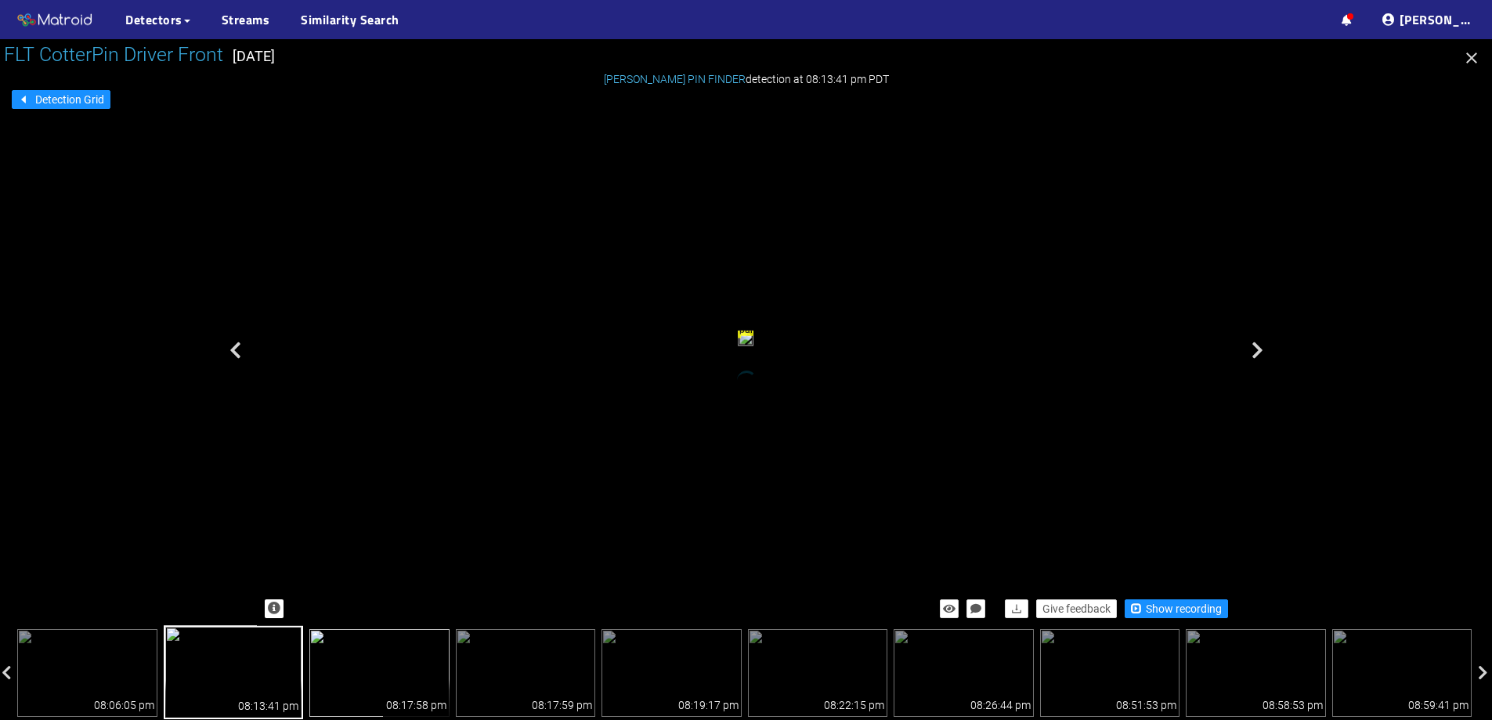
click at [376, 668] on img at bounding box center [379, 673] width 140 height 88
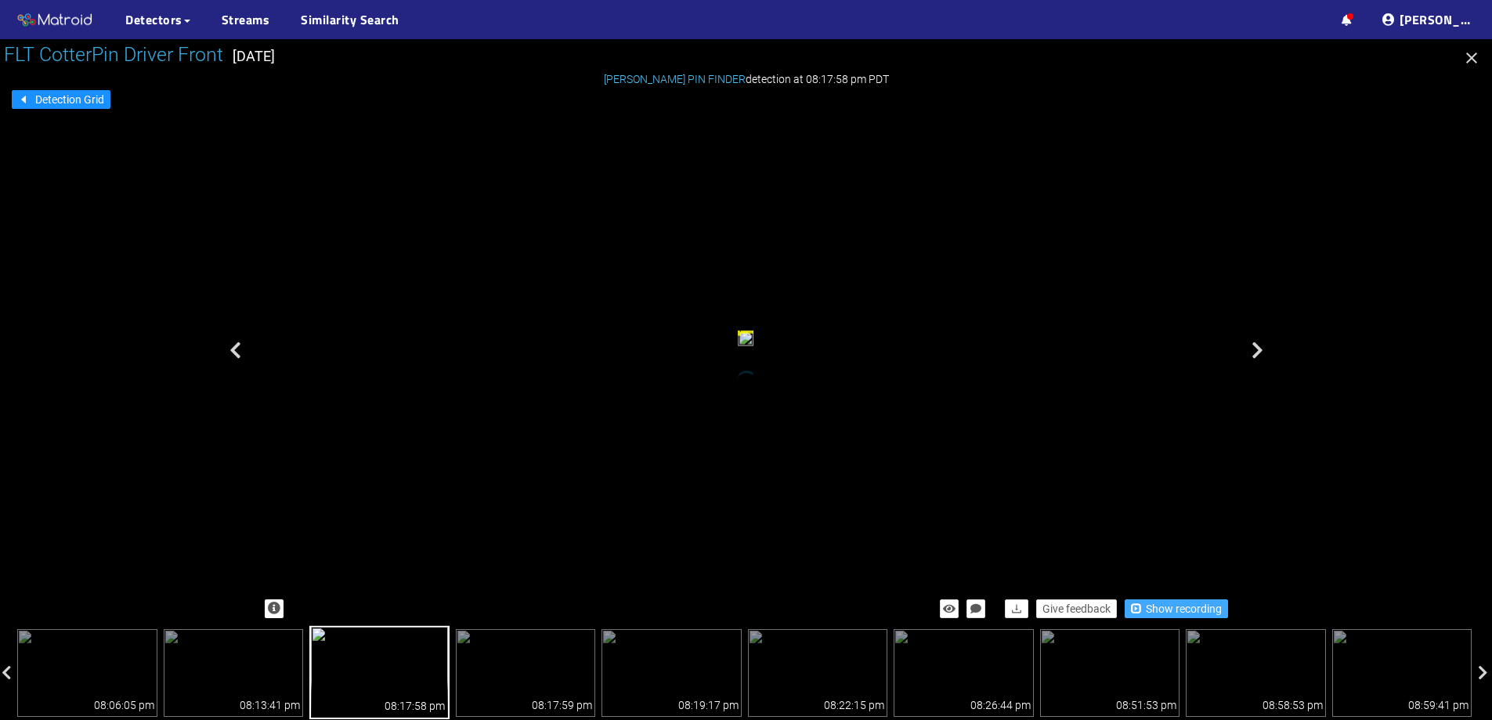
click at [1146, 610] on span "Show recording" at bounding box center [1184, 608] width 76 height 17
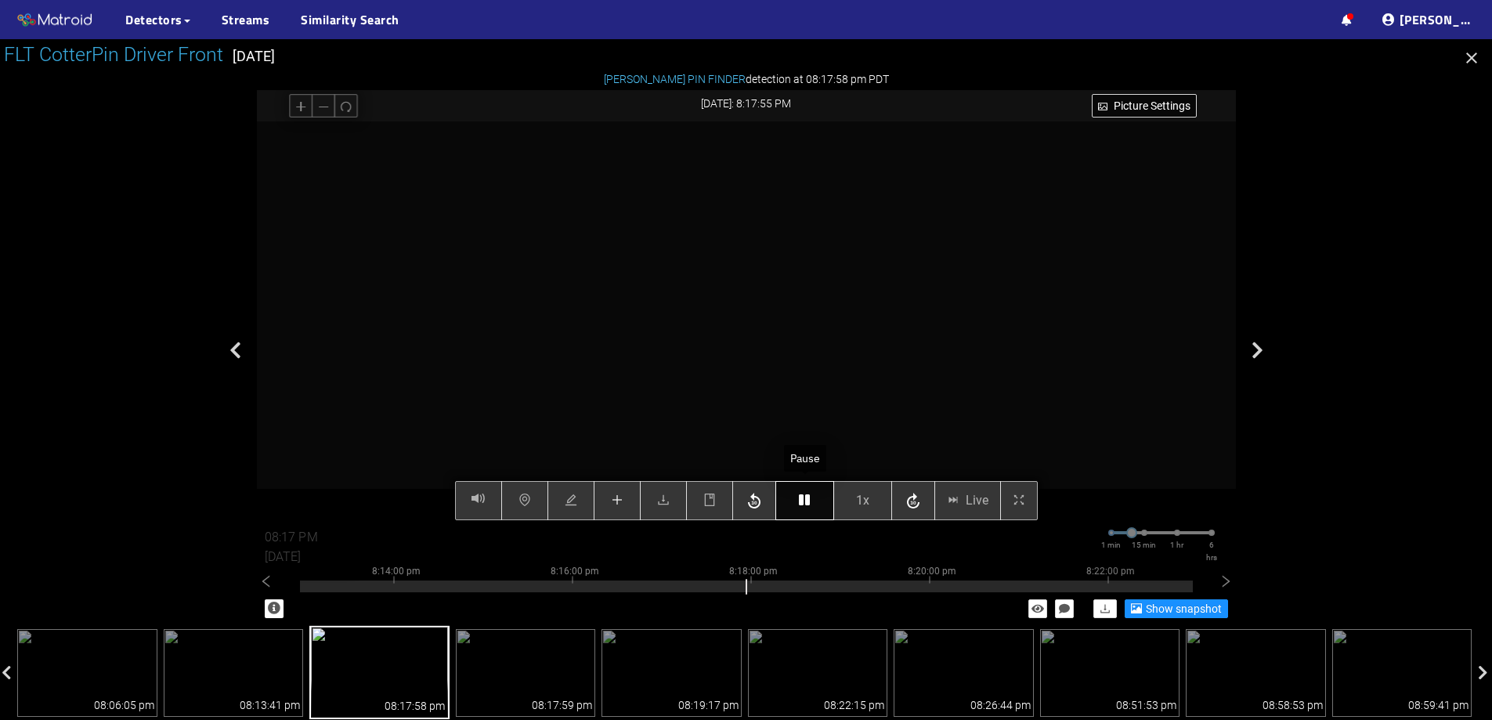
click at [797, 499] on button "button" at bounding box center [805, 500] width 59 height 39
click at [614, 497] on icon "plus" at bounding box center [617, 500] width 13 height 13
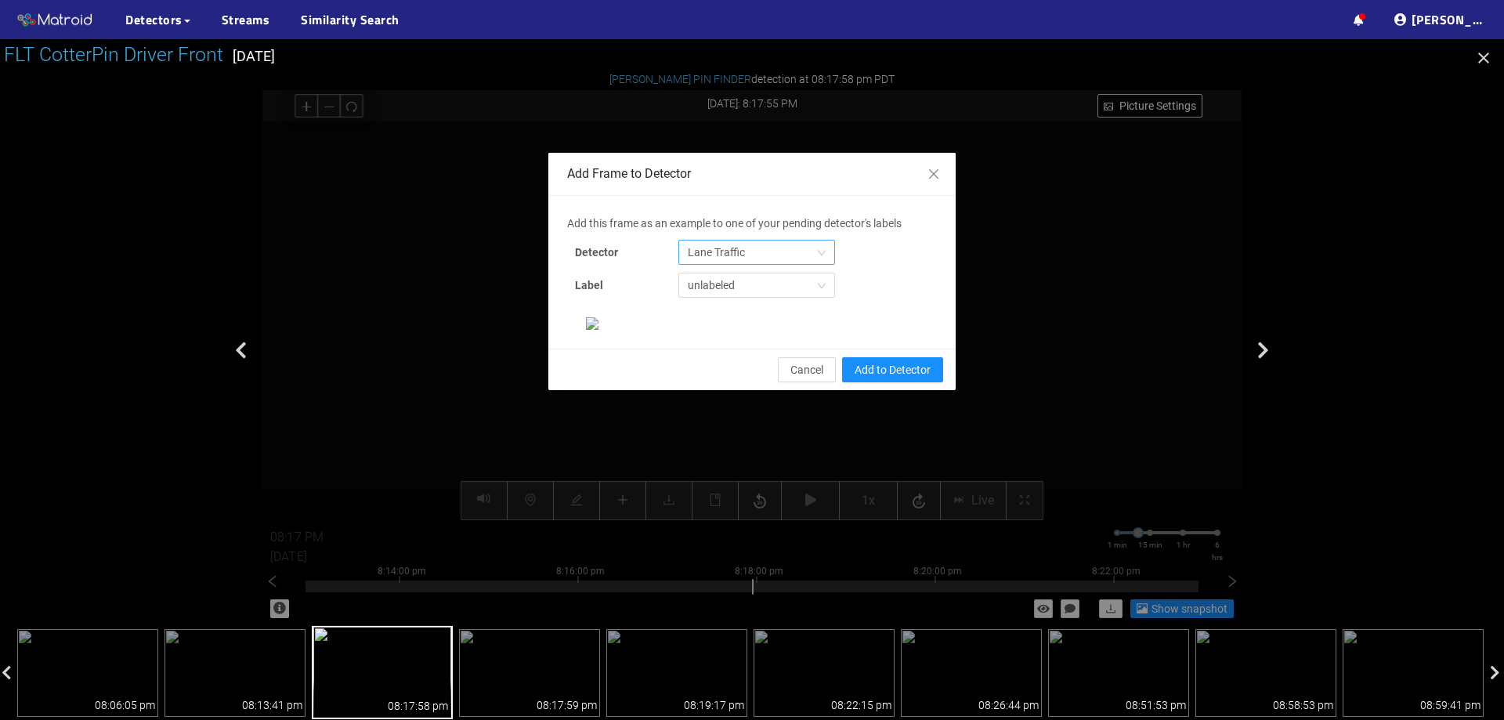
click at [728, 256] on span "Lane Traffic" at bounding box center [757, 253] width 138 height 24
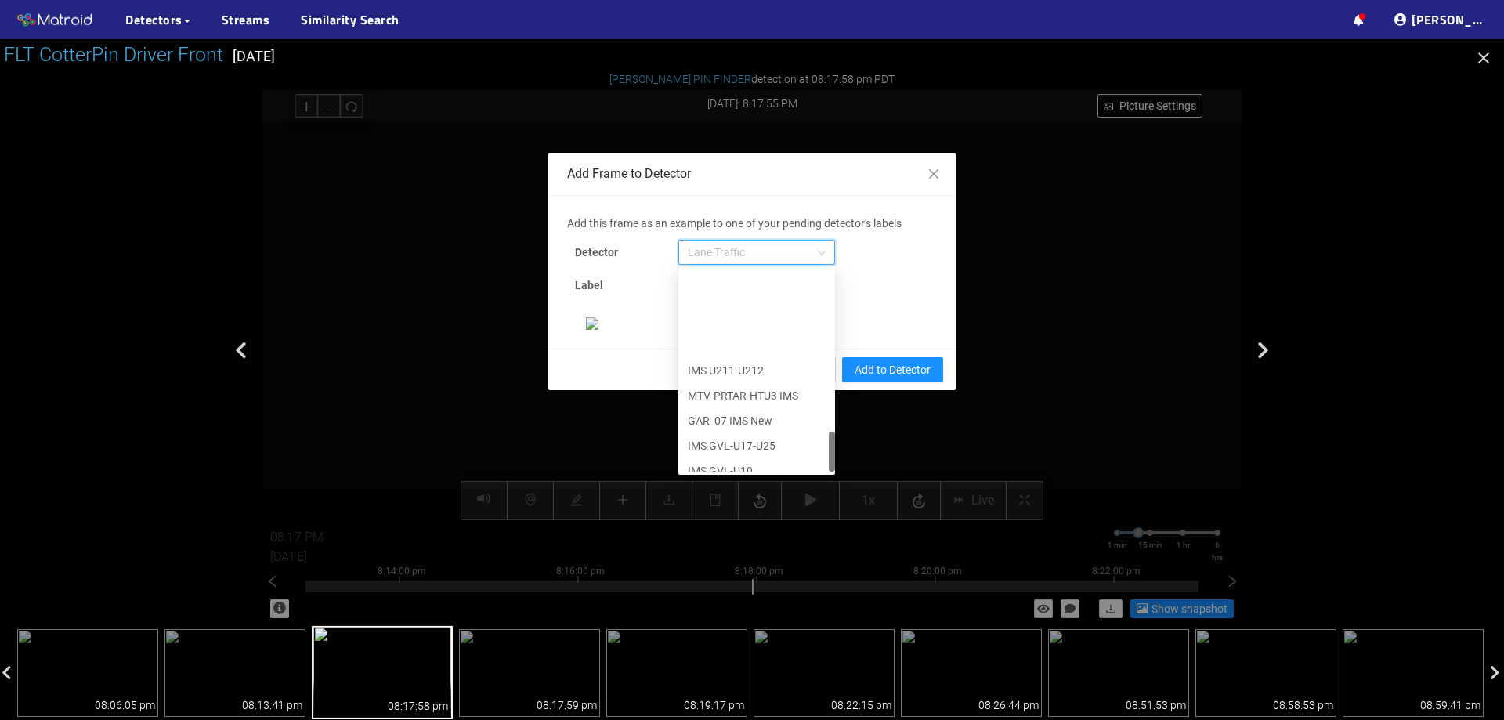
scroll to position [802, 0]
drag, startPoint x: 824, startPoint y: 302, endPoint x: 803, endPoint y: 474, distance: 172.9
click at [803, 474] on div "652c945c8431b6c9f2b9f8b4 654c2e9ef9ddc8656d4d83c8 6556a014f136d33ecff5c831 IMS …" at bounding box center [756, 371] width 157 height 207
click at [760, 454] on div "[PERSON_NAME] Pin" at bounding box center [757, 458] width 138 height 17
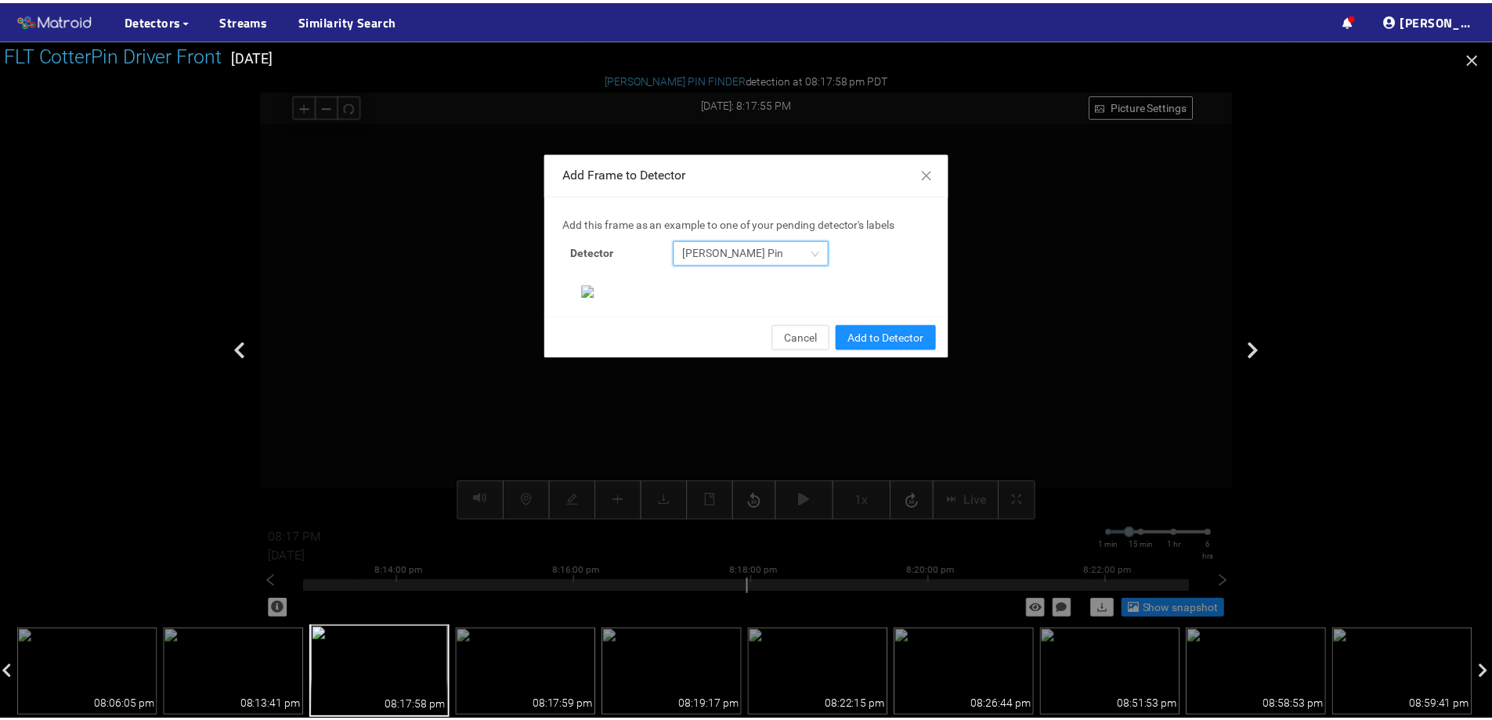
scroll to position [329, 0]
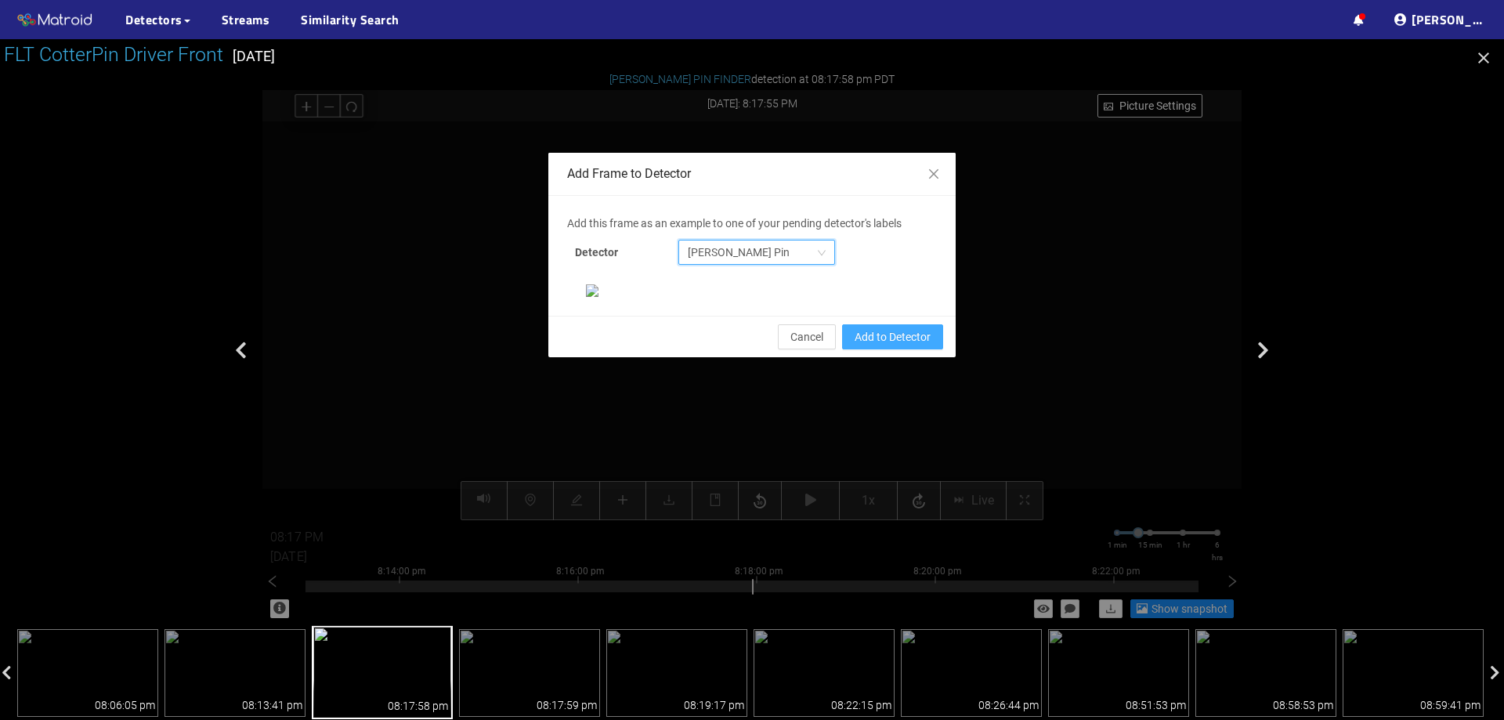
click at [905, 346] on span "Add to Detector" at bounding box center [893, 336] width 76 height 17
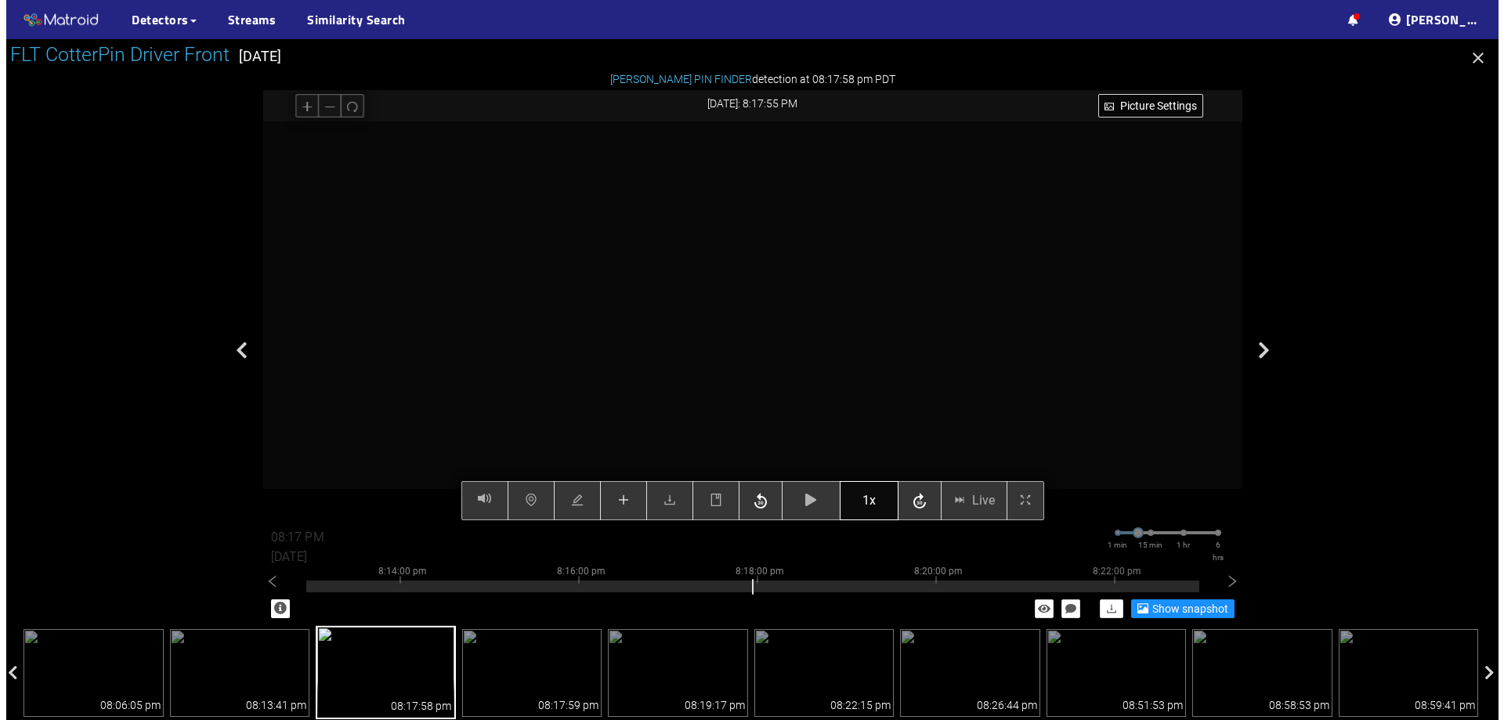
scroll to position [251, 0]
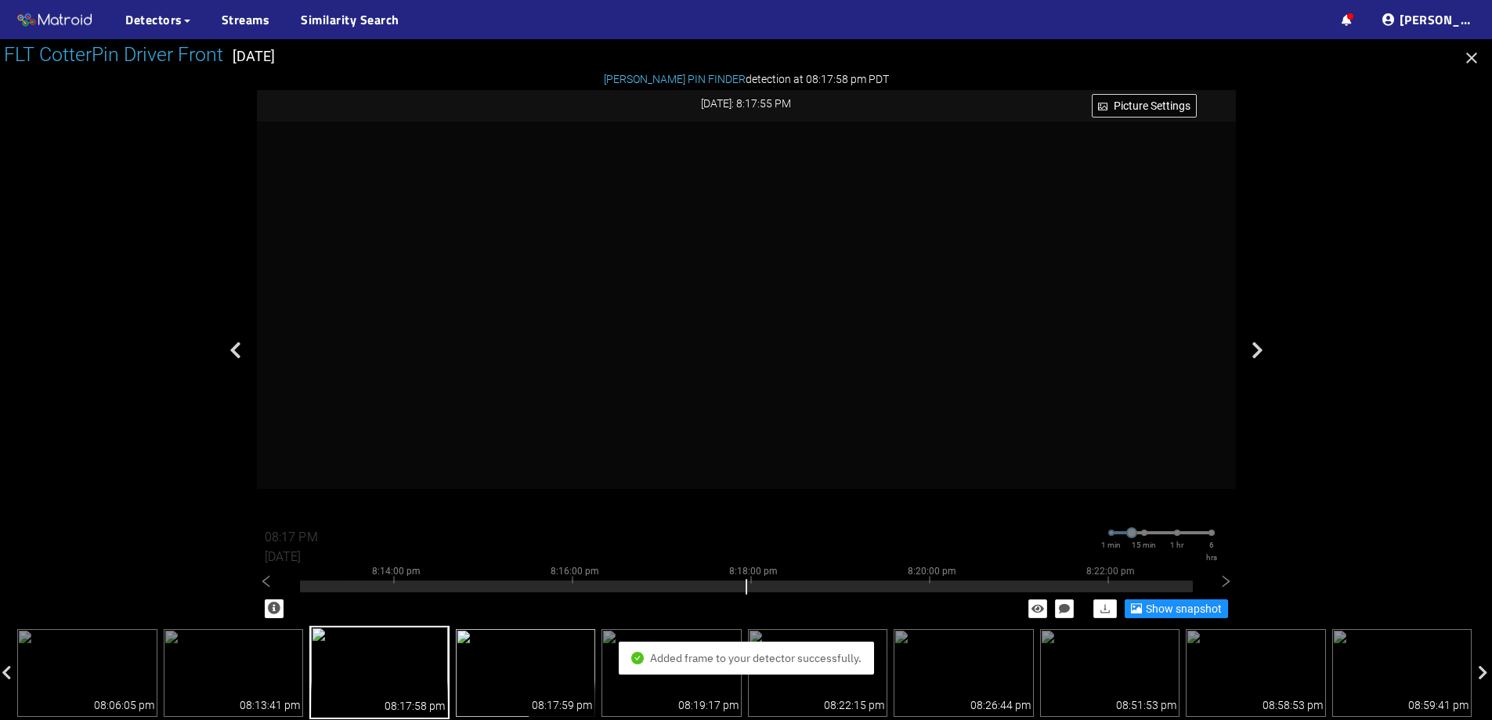
click at [564, 662] on img at bounding box center [526, 673] width 140 height 88
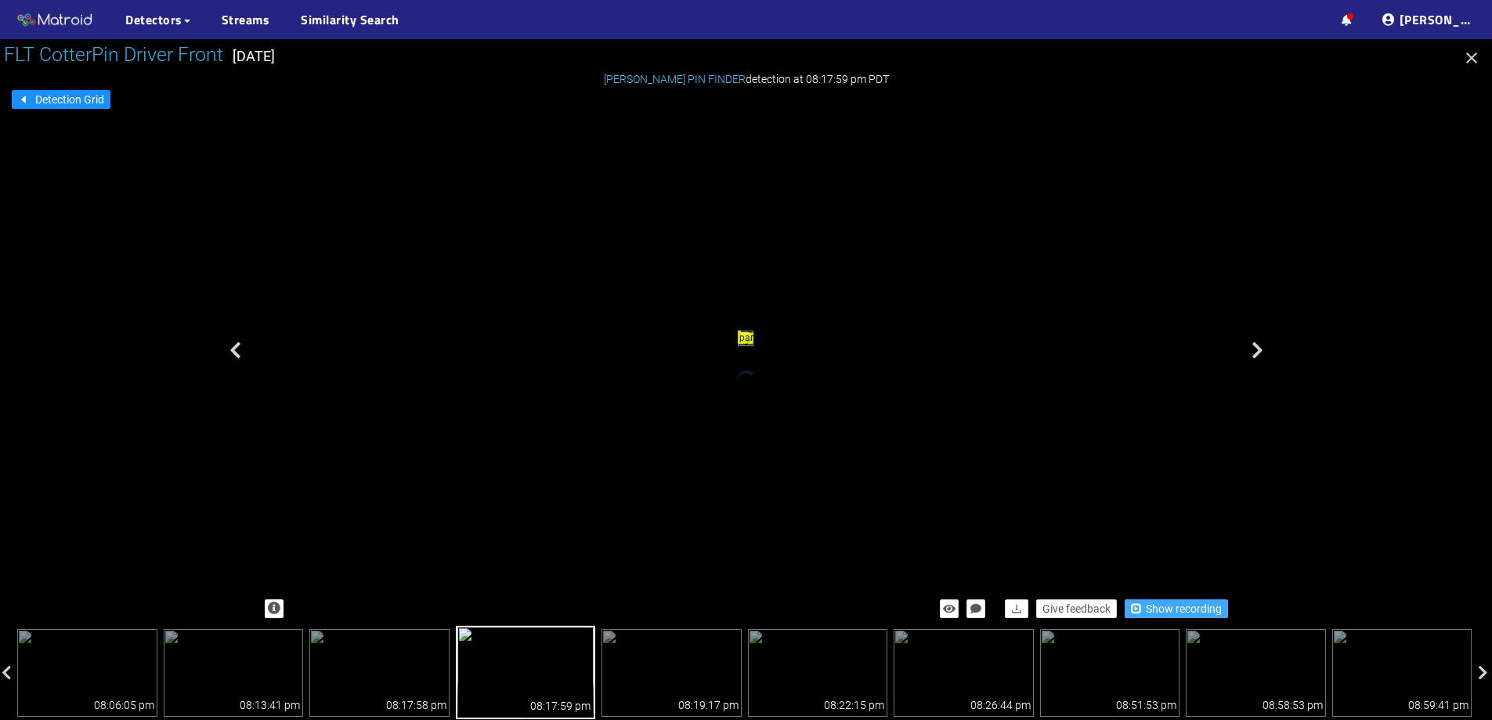
click at [1143, 606] on button "Show recording" at bounding box center [1176, 608] width 103 height 19
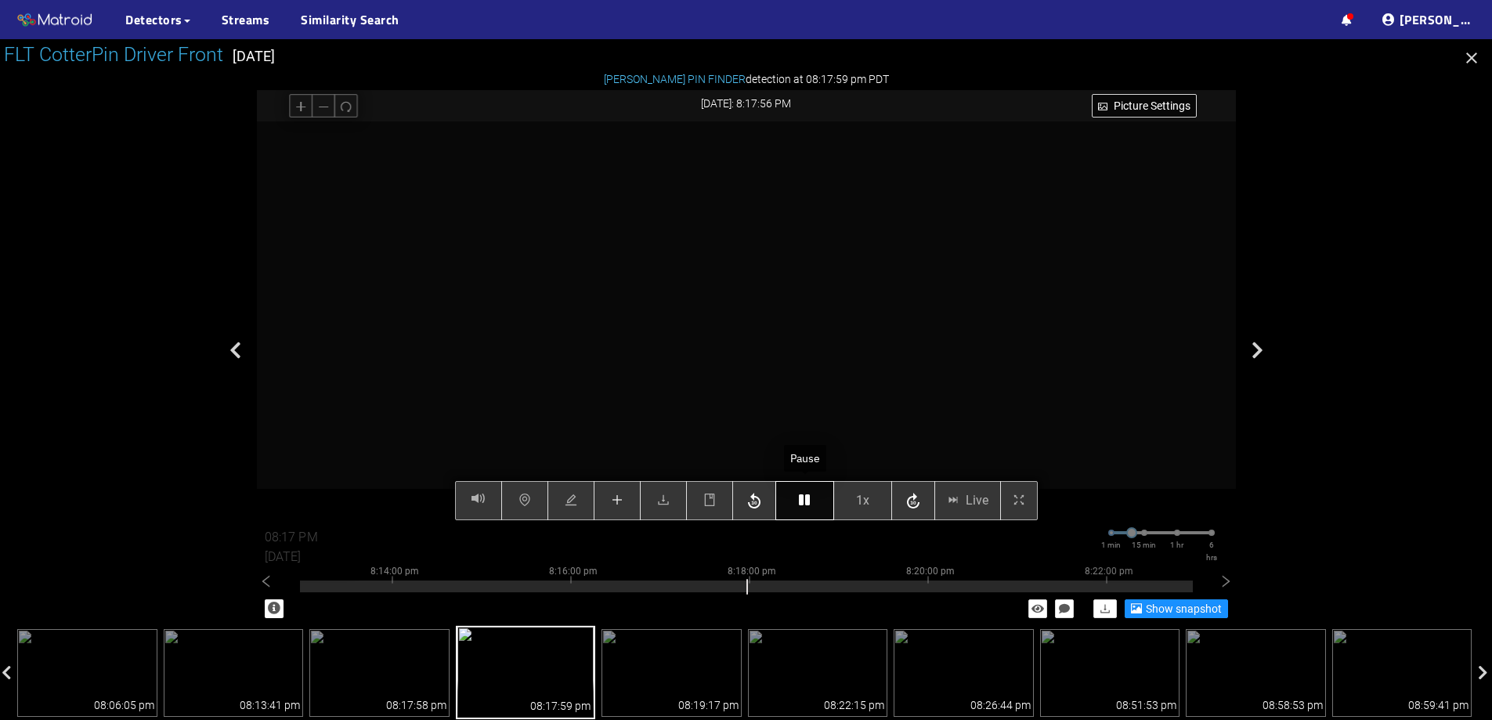
click at [796, 505] on button "button" at bounding box center [805, 500] width 59 height 39
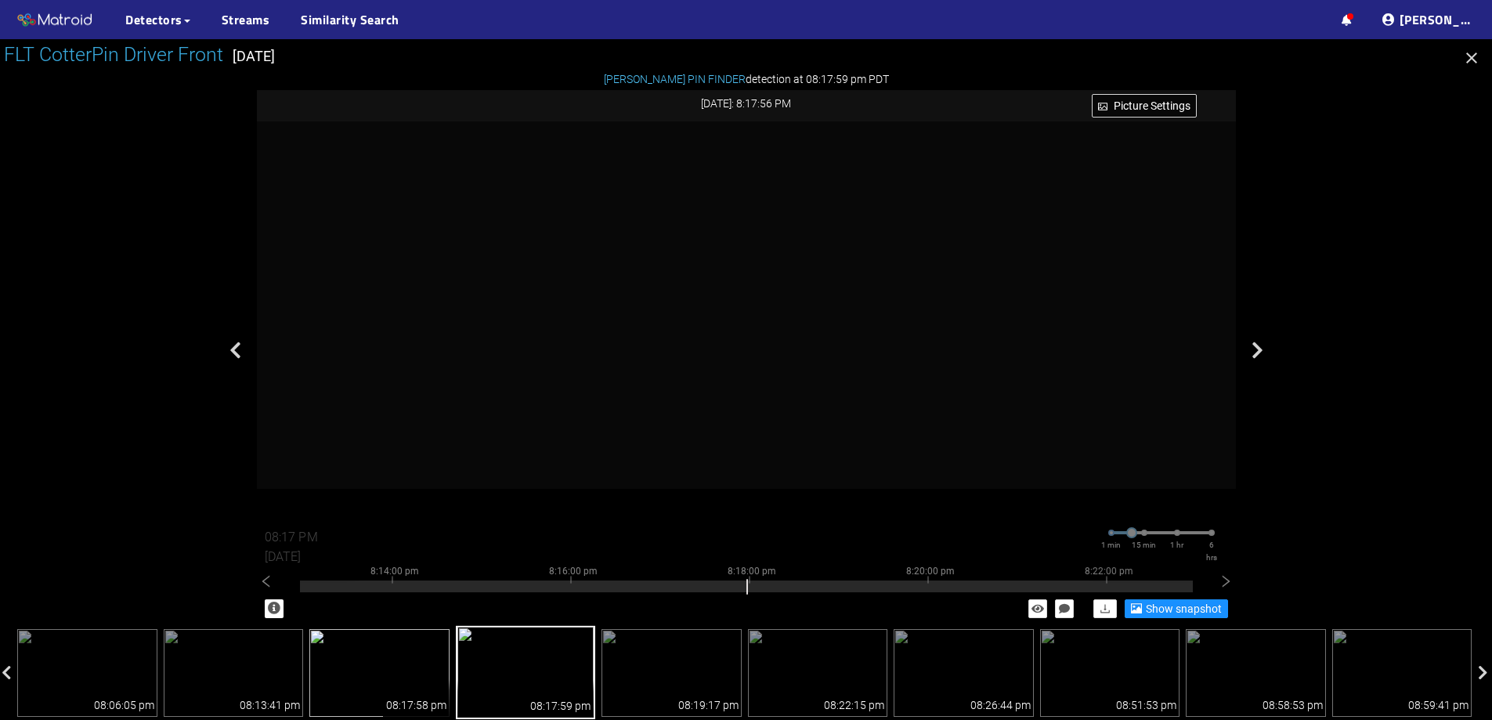
click at [421, 657] on img at bounding box center [379, 673] width 140 height 88
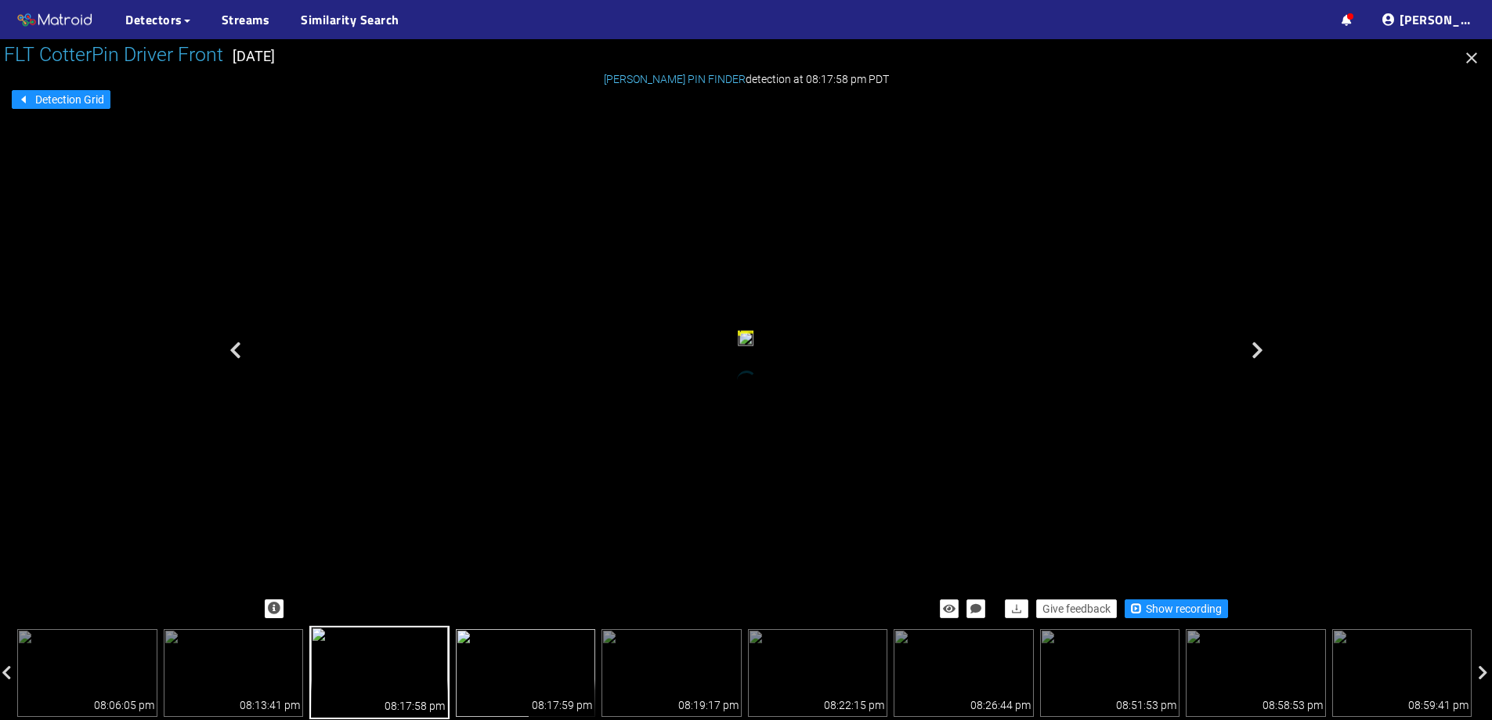
click at [516, 650] on img at bounding box center [526, 673] width 140 height 88
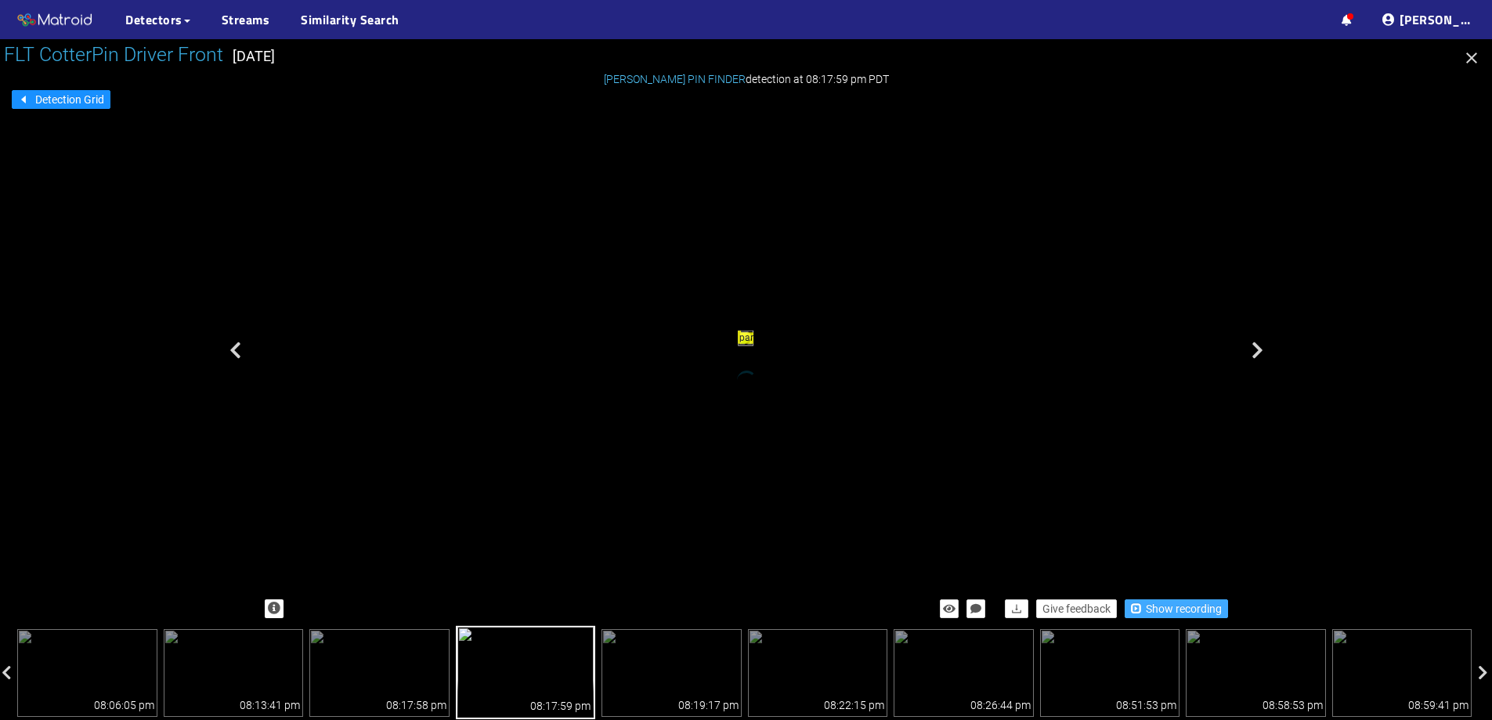
click at [1160, 602] on span "Show recording" at bounding box center [1184, 608] width 76 height 17
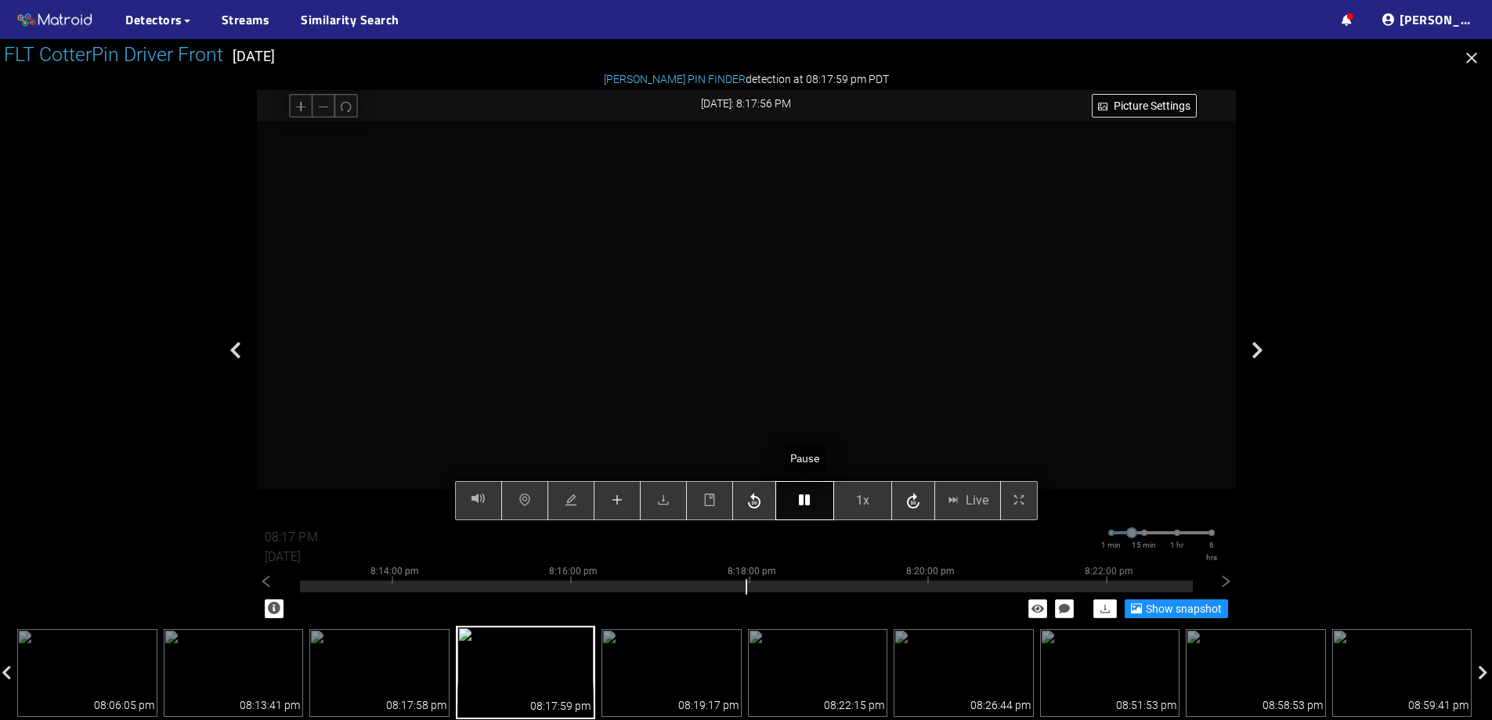
click at [796, 501] on button "button" at bounding box center [805, 500] width 59 height 39
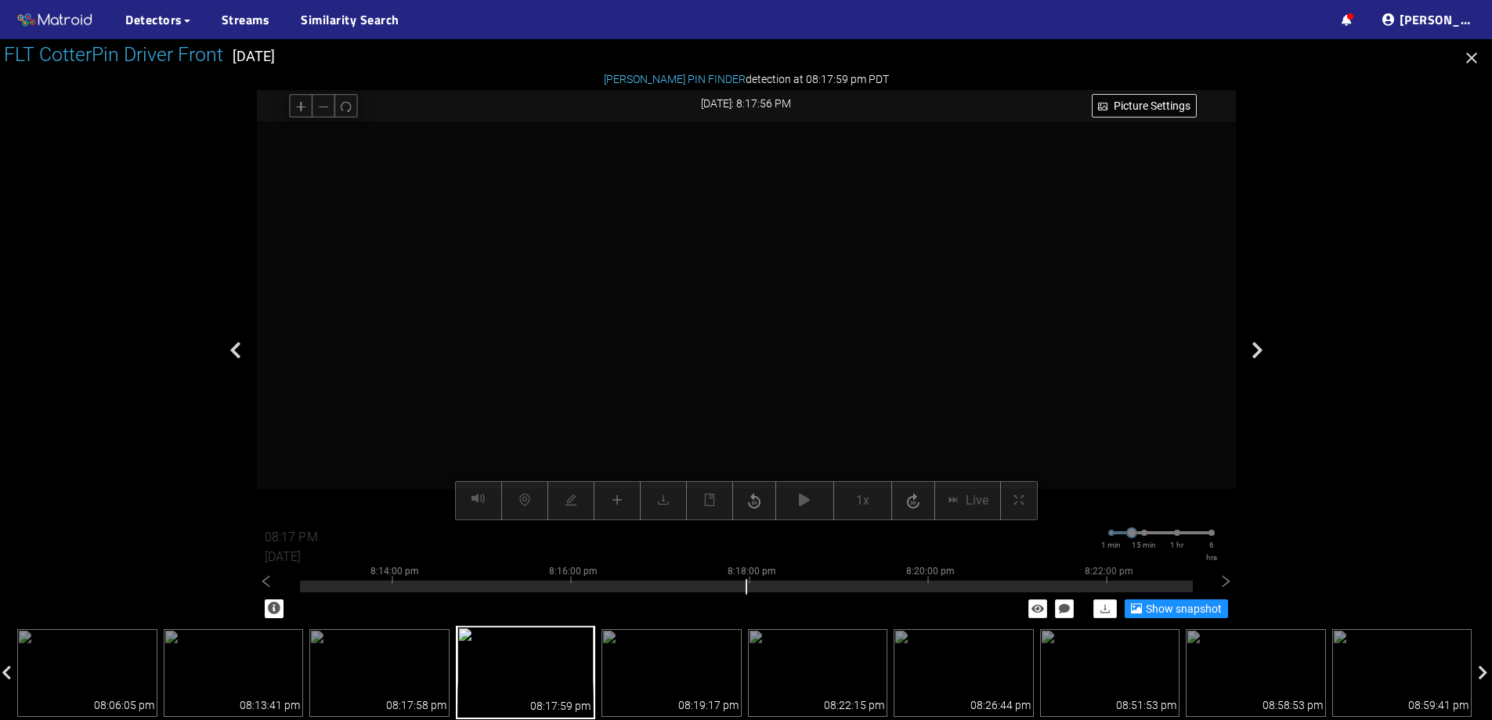
click at [613, 498] on div "Picture Settings 1x Live 08:17 PM 08/07/2025 1 min 15 min 1 hr 6 hrs 8:04:00 pm…" at bounding box center [746, 320] width 979 height 399
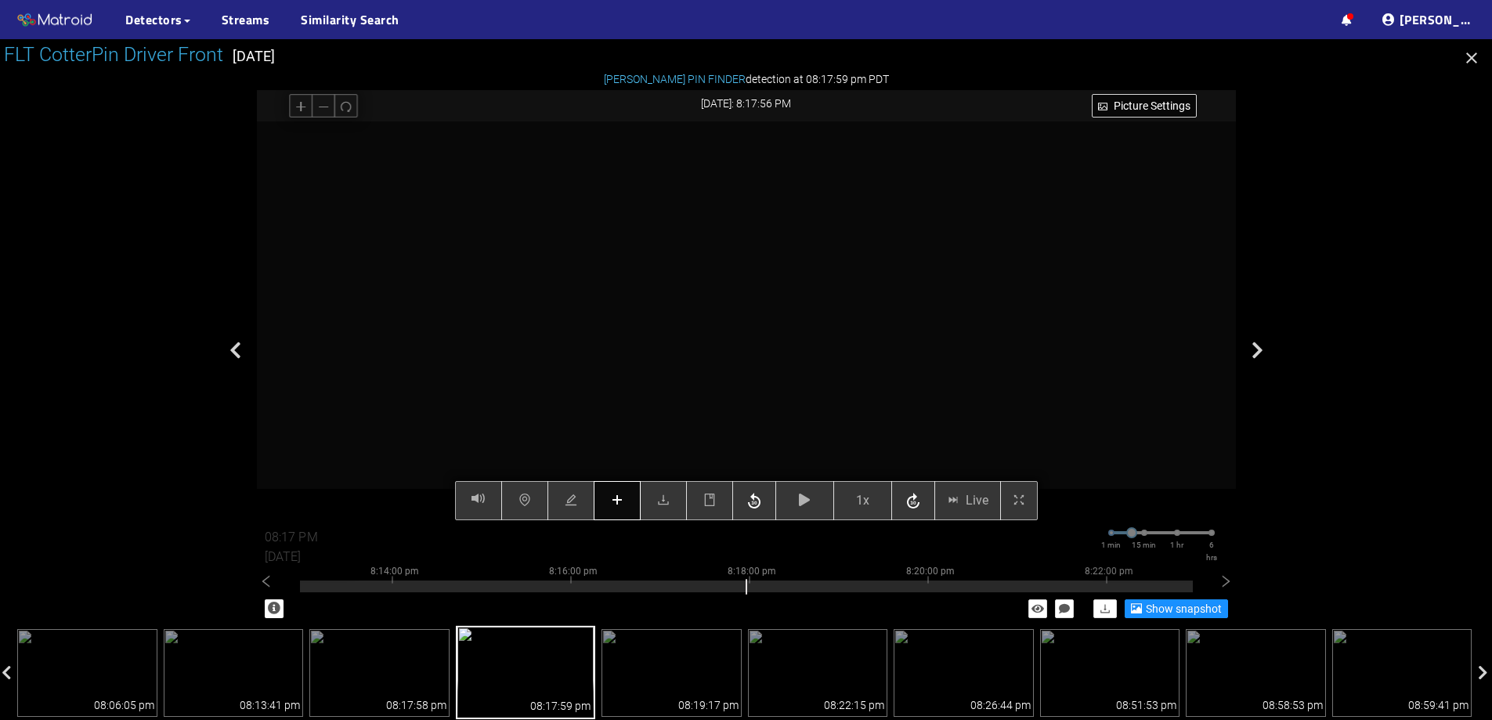
click at [611, 499] on icon "plus" at bounding box center [617, 500] width 13 height 13
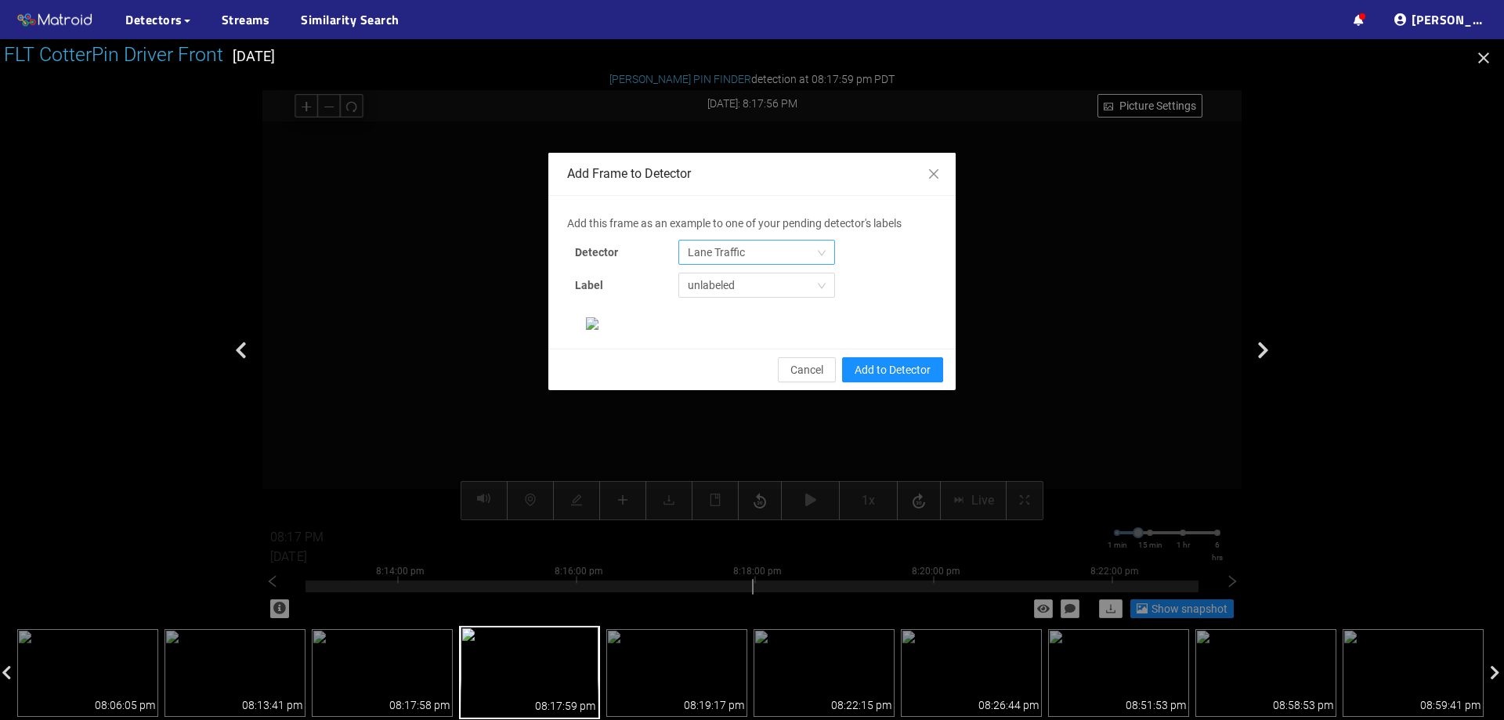
click at [733, 255] on span "Lane Traffic" at bounding box center [757, 253] width 138 height 24
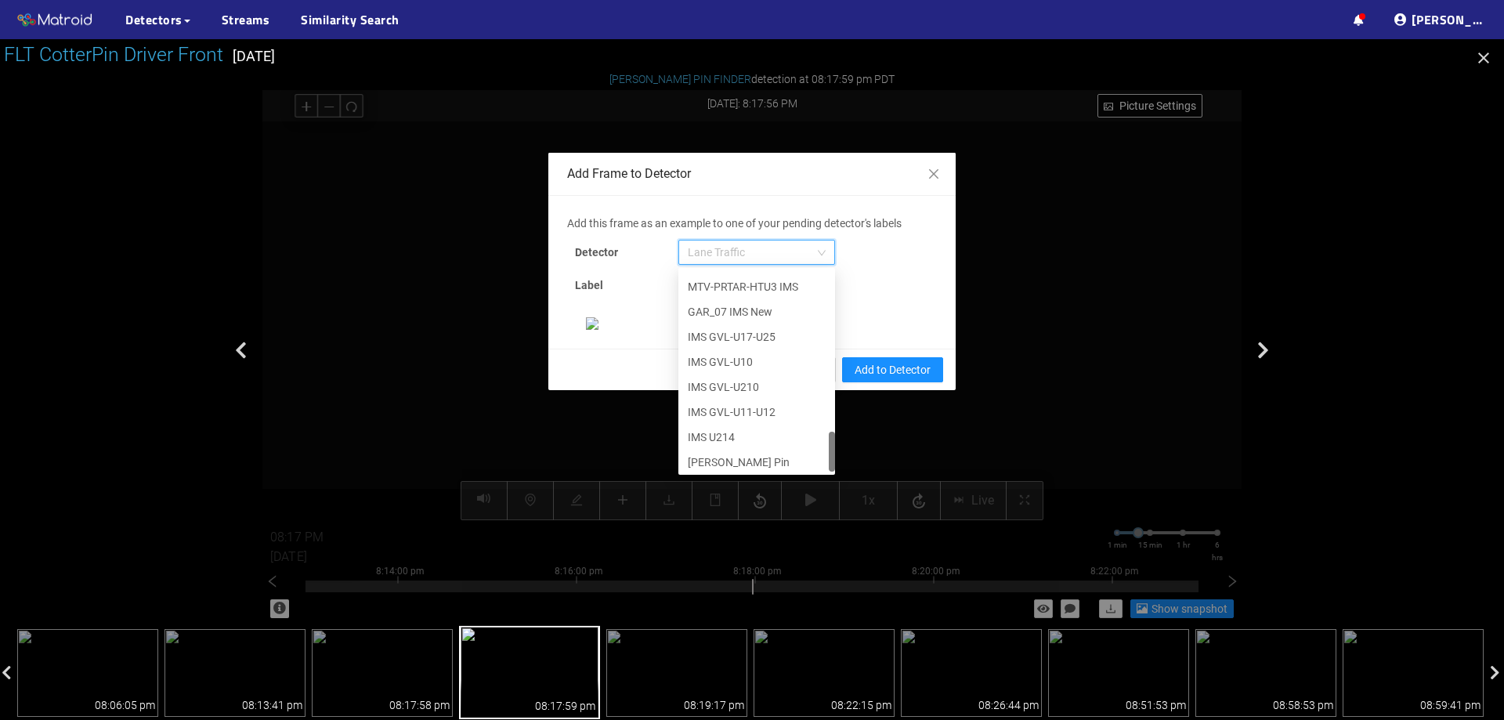
scroll to position [802, 0]
drag, startPoint x: 829, startPoint y: 297, endPoint x: 811, endPoint y: 465, distance: 168.6
click at [811, 465] on div "IMS U211-U212 MTV-PRTAR-HTU3 IMS GAR_07 IMS New IMS GVL-U17-U25 IMS GVL-U10 IMS…" at bounding box center [756, 371] width 157 height 201
click at [777, 466] on div "[PERSON_NAME] Pin" at bounding box center [757, 458] width 138 height 17
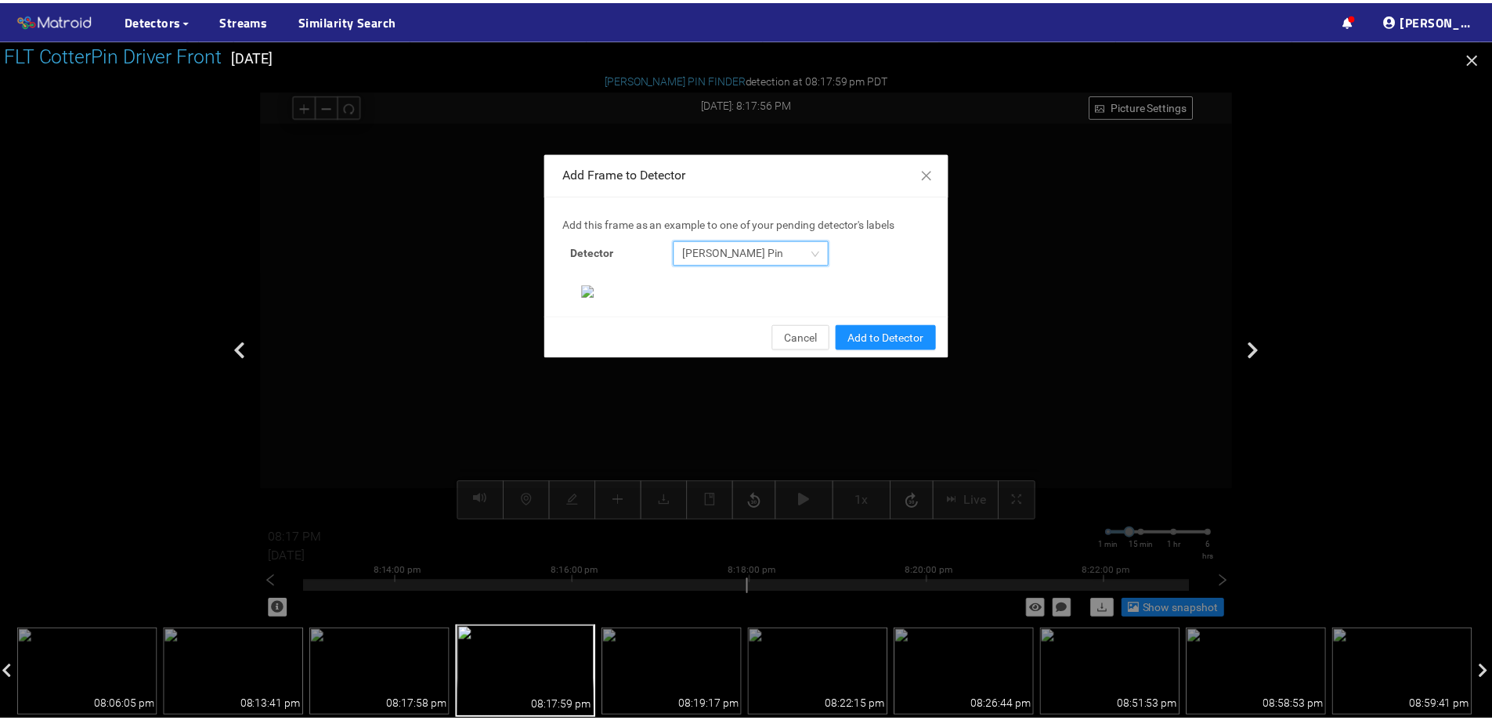
scroll to position [329, 0]
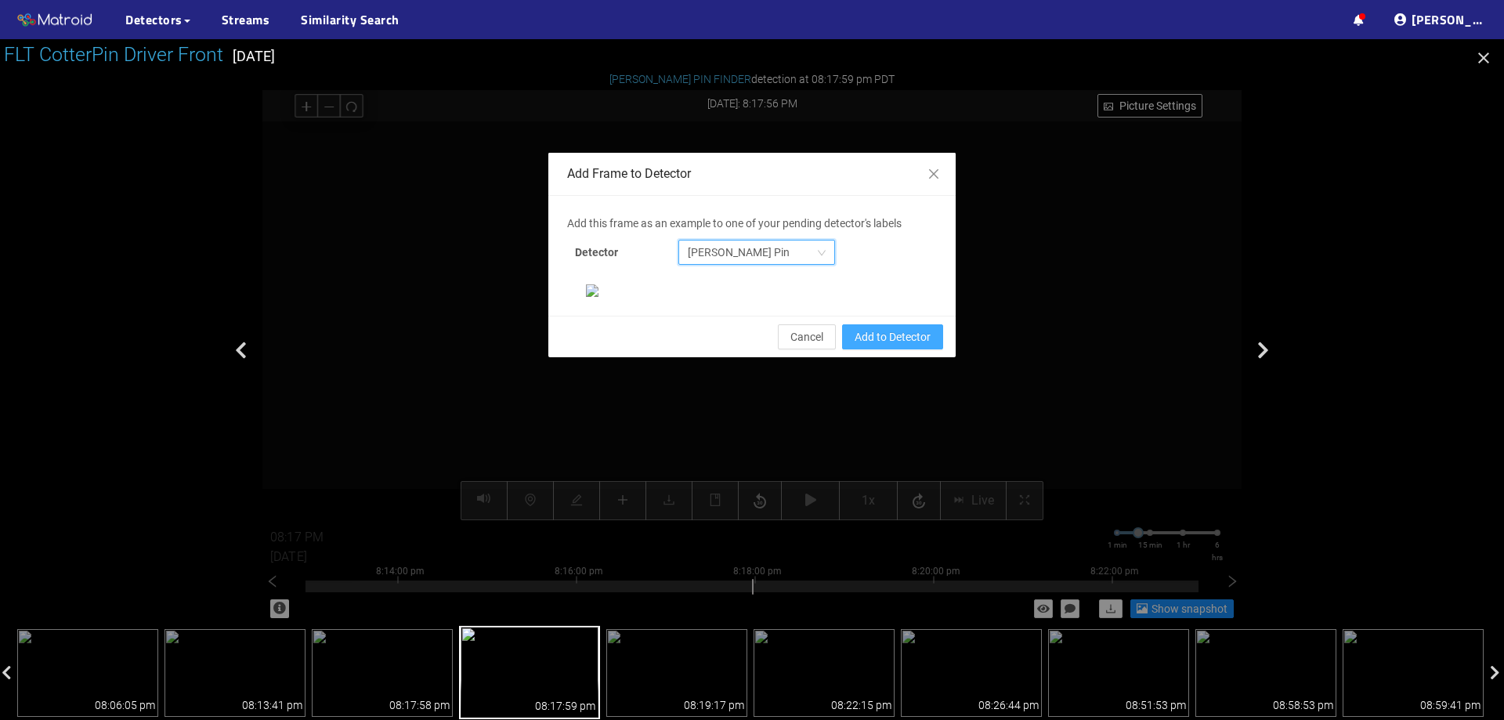
click at [902, 346] on span "Add to Detector" at bounding box center [893, 336] width 76 height 17
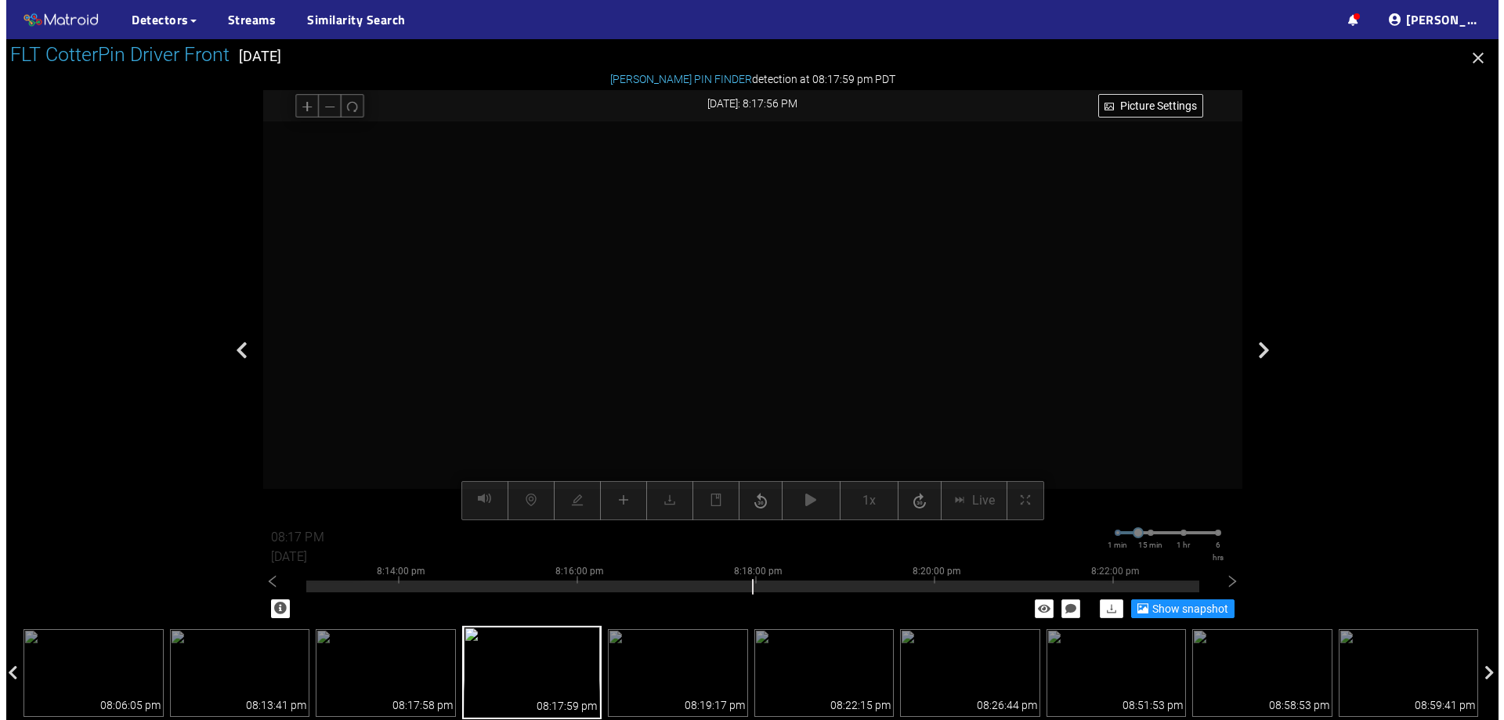
scroll to position [251, 0]
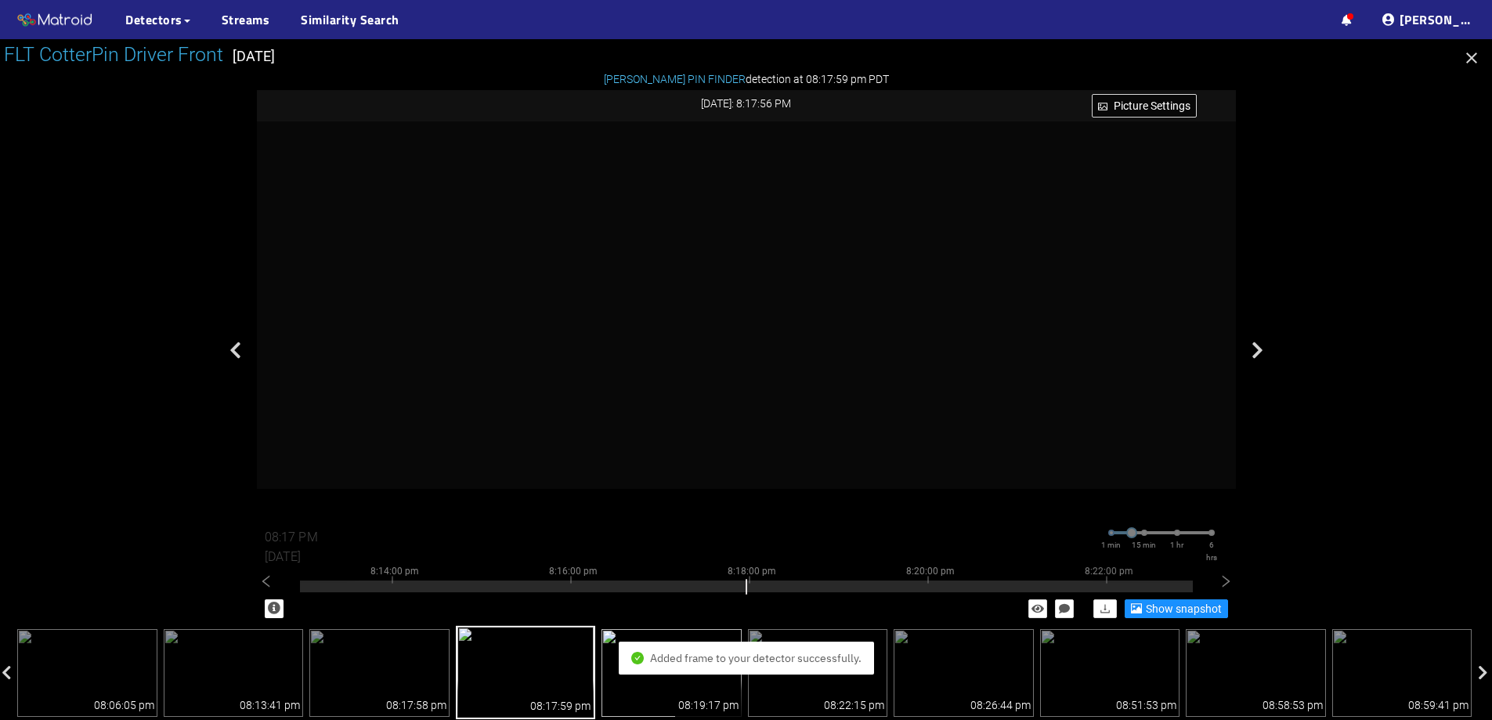
click at [616, 685] on img at bounding box center [672, 673] width 140 height 88
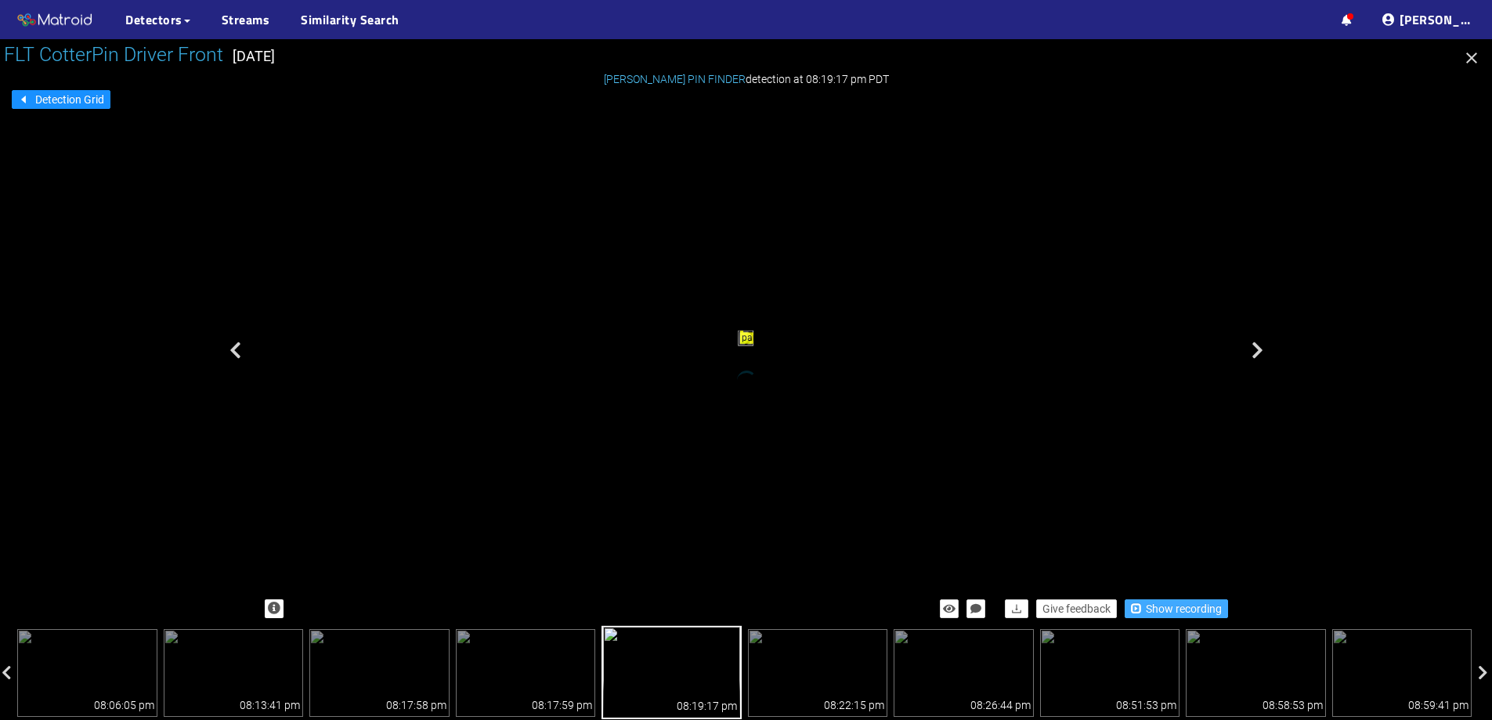
click at [1145, 604] on button "Show recording" at bounding box center [1176, 608] width 103 height 19
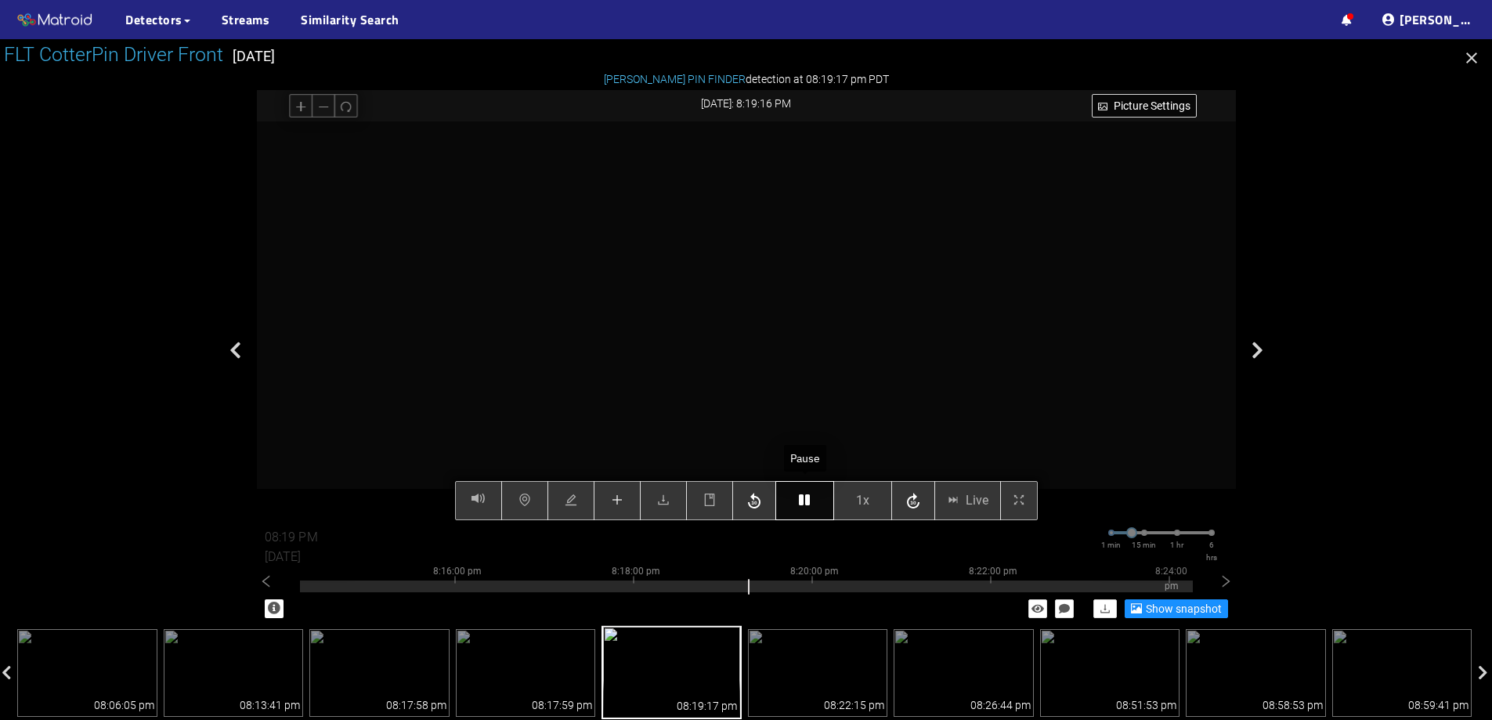
click at [808, 505] on icon "button" at bounding box center [804, 500] width 11 height 13
click at [629, 507] on button "button" at bounding box center [617, 500] width 47 height 39
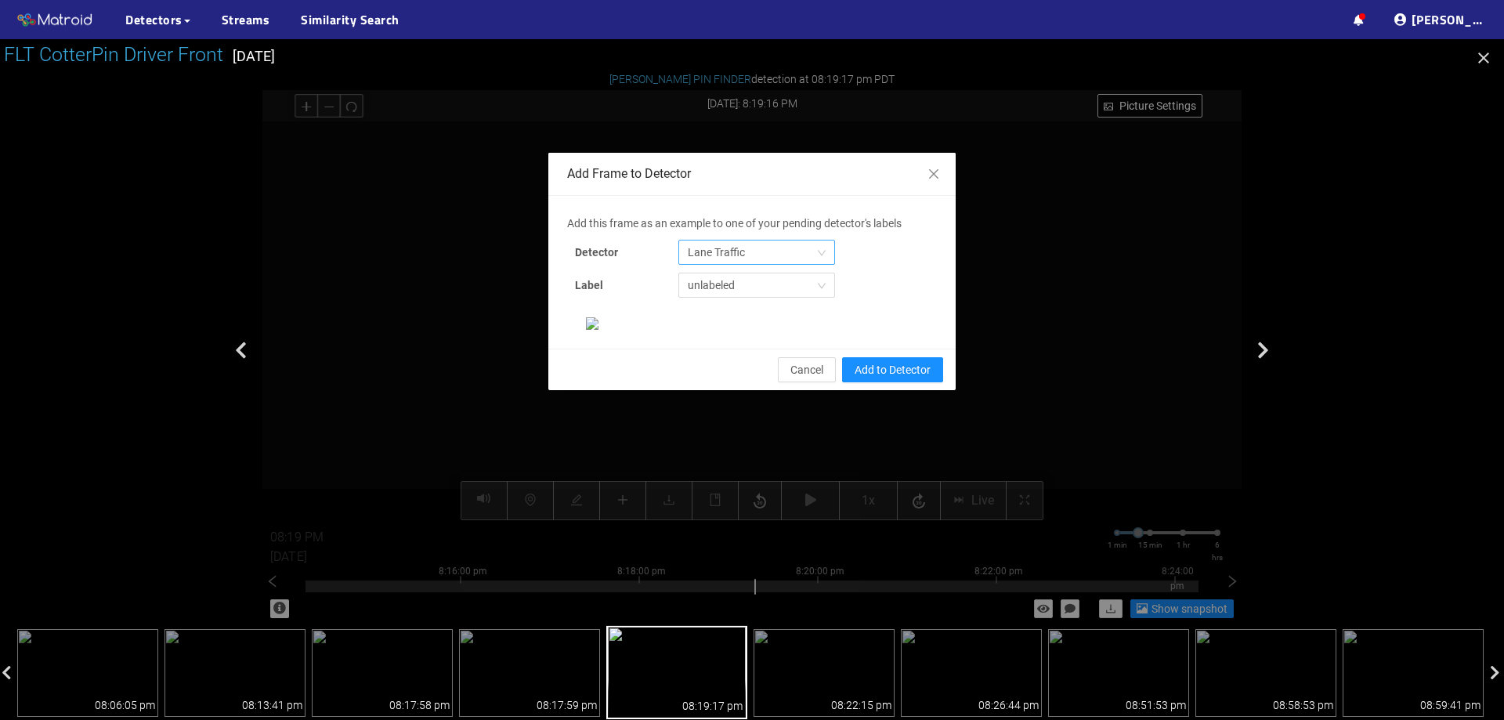
click at [711, 256] on span "Lane Traffic" at bounding box center [757, 253] width 138 height 24
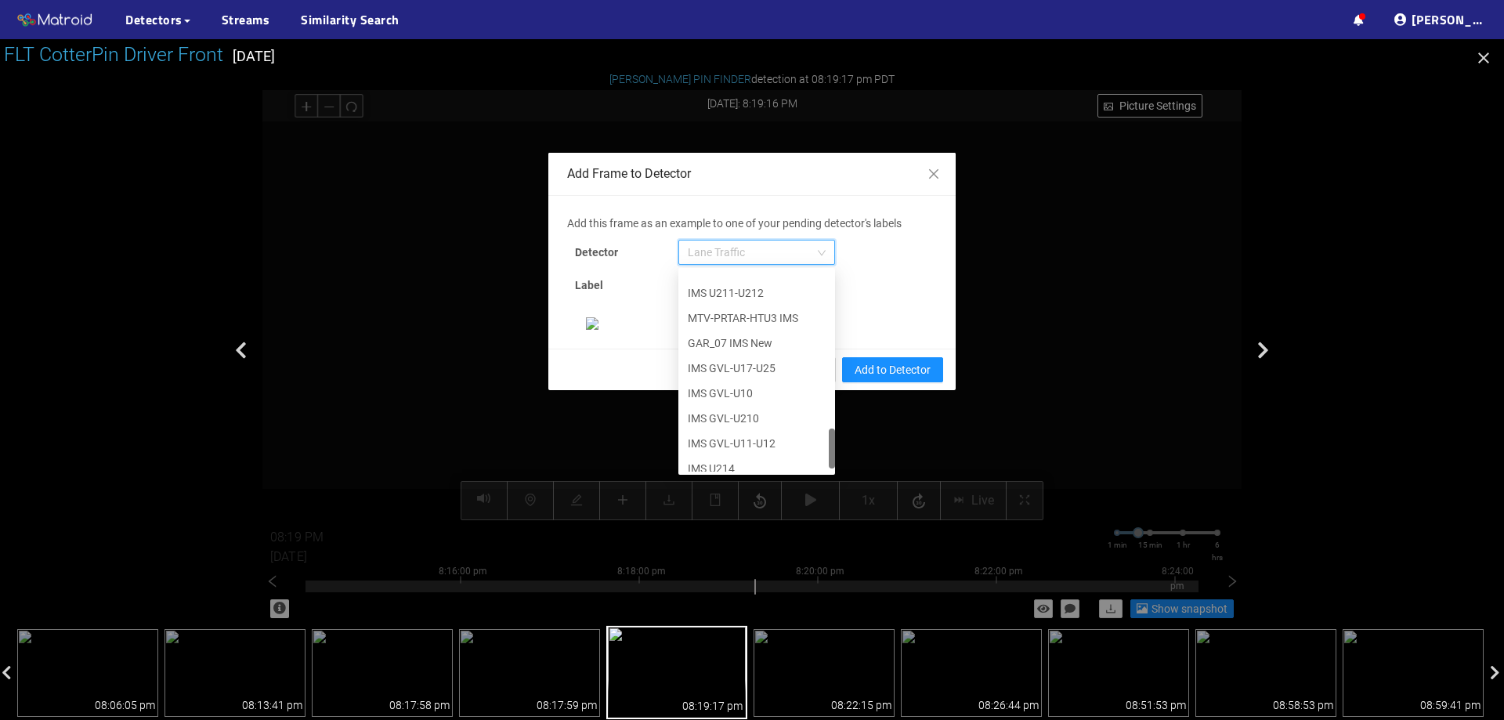
scroll to position [802, 0]
drag, startPoint x: 824, startPoint y: 309, endPoint x: 805, endPoint y: 478, distance: 170.3
click at [805, 330] on div "Add this frame as an example to one of your pending detector's labels Detector …" at bounding box center [752, 272] width 370 height 115
click at [753, 458] on div "[PERSON_NAME] Pin" at bounding box center [757, 458] width 138 height 17
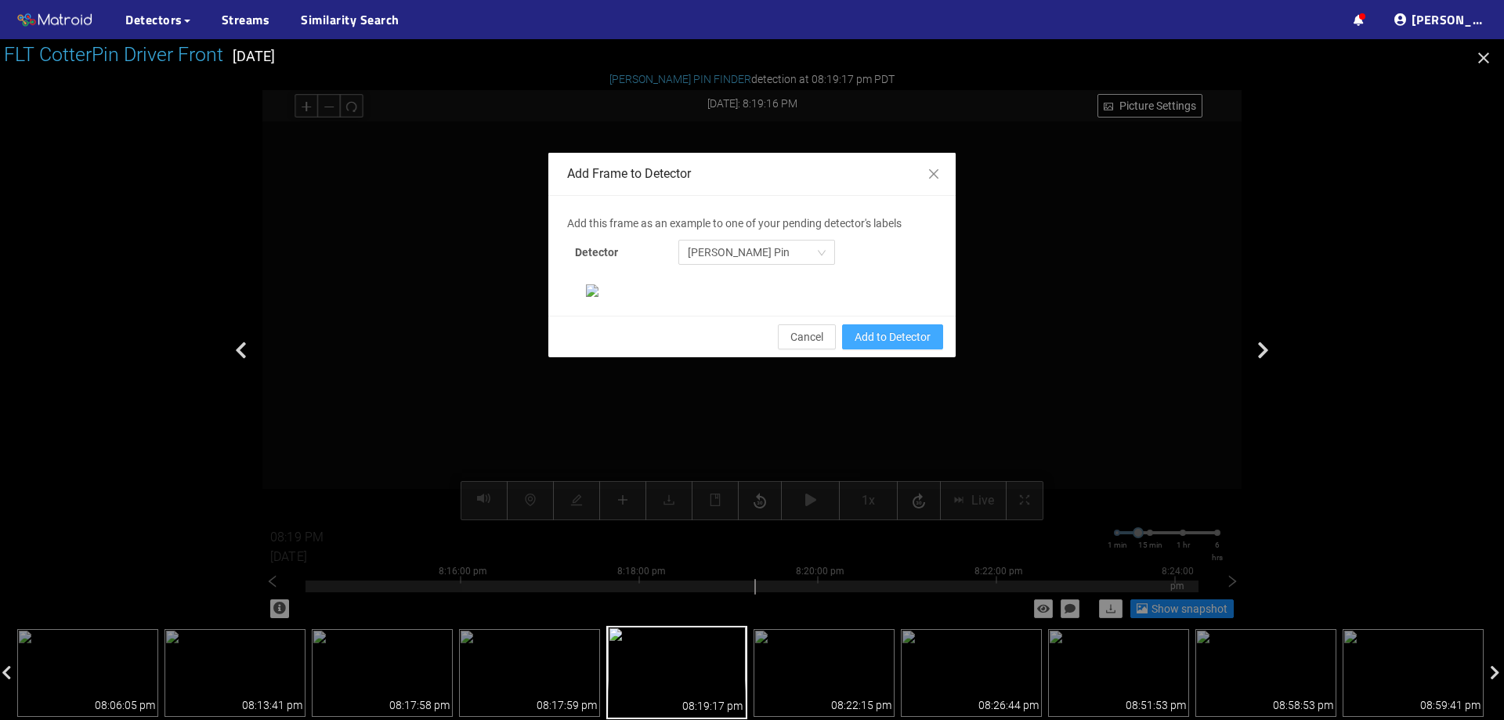
click at [906, 346] on span "Add to Detector" at bounding box center [893, 336] width 76 height 17
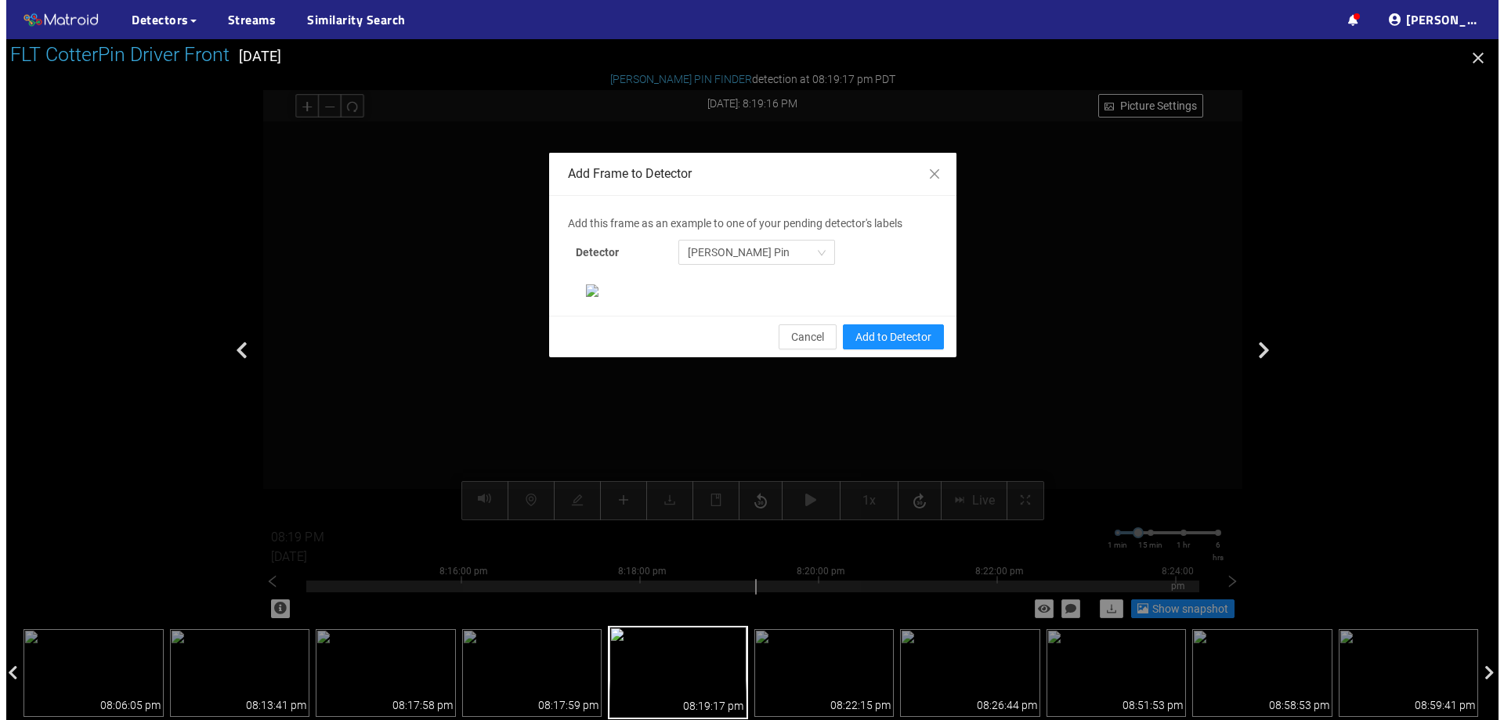
scroll to position [251, 0]
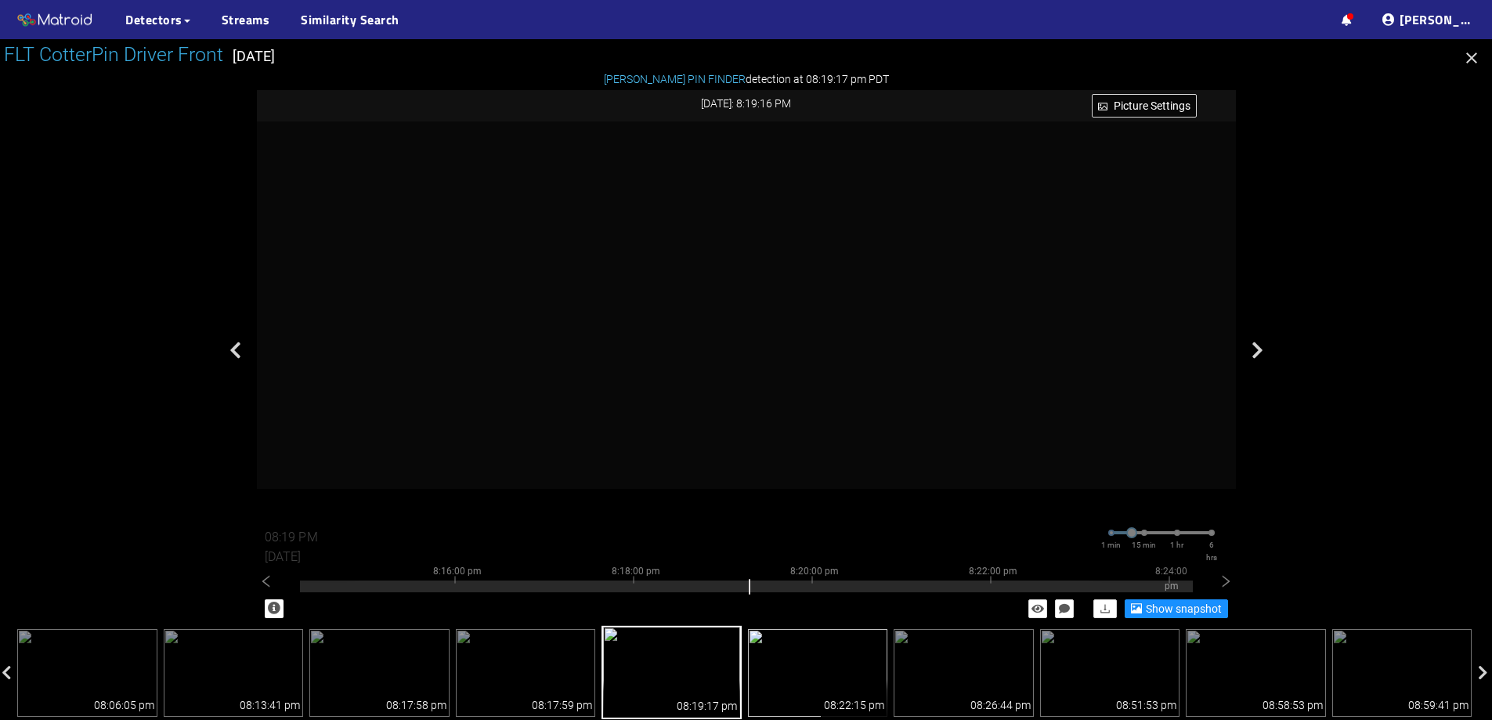
click at [841, 641] on img at bounding box center [818, 673] width 140 height 88
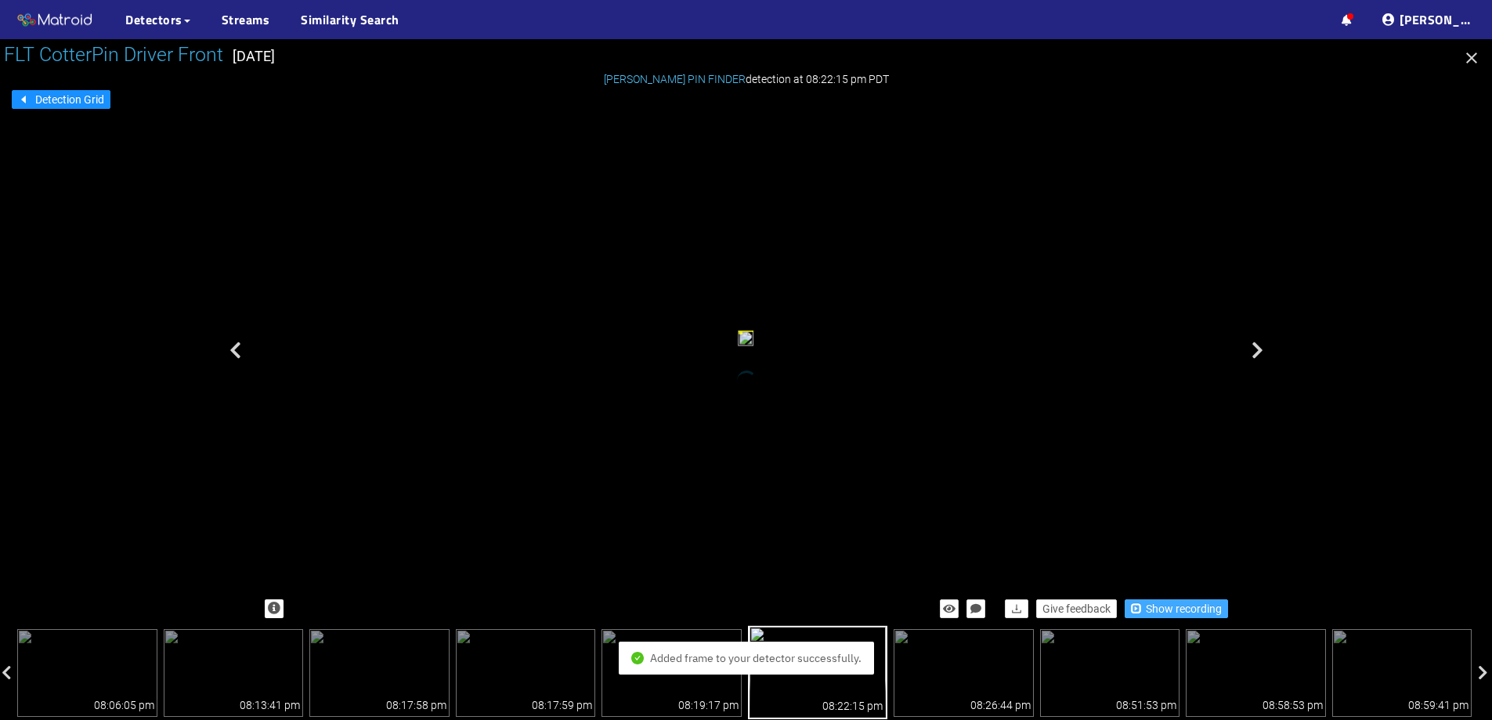
click at [1178, 604] on span "Show recording" at bounding box center [1184, 608] width 76 height 17
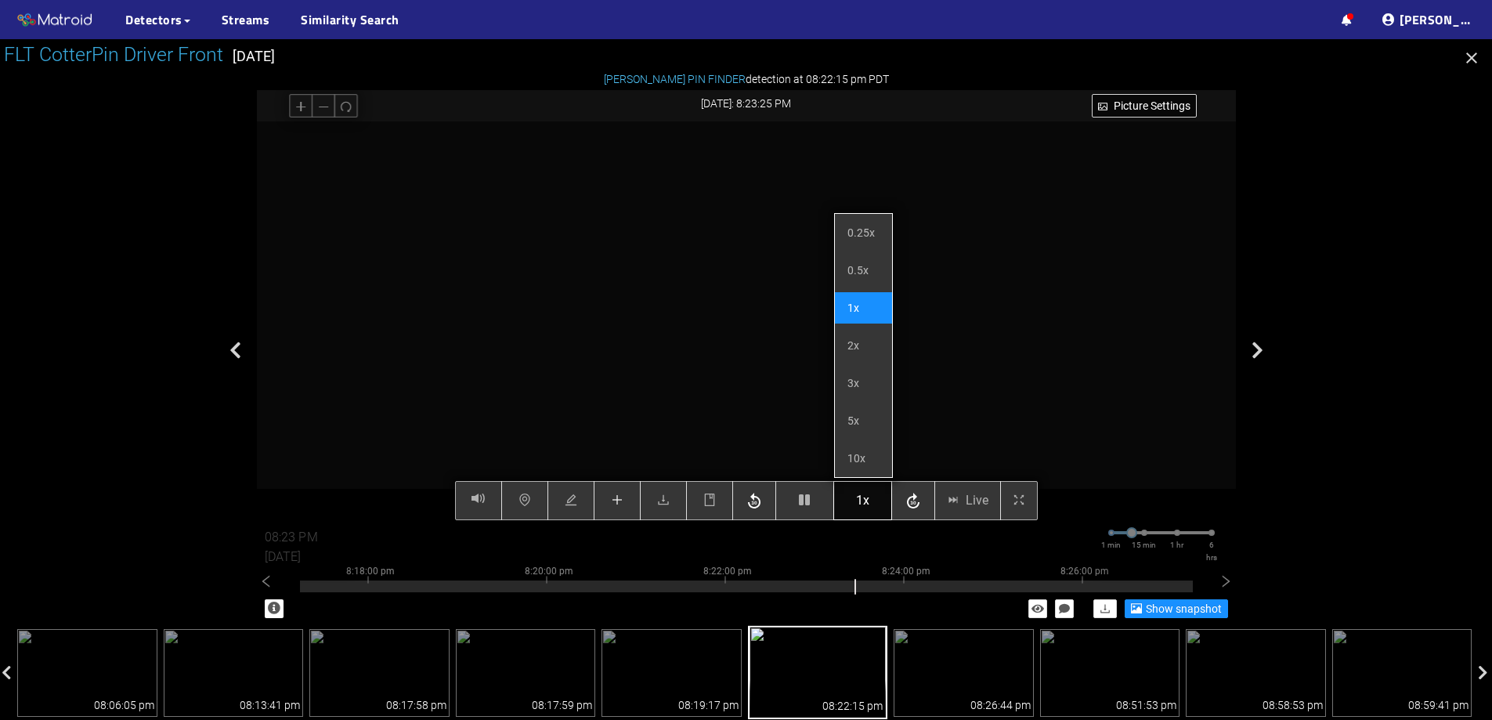
click at [870, 503] on button "1x" at bounding box center [863, 500] width 59 height 39
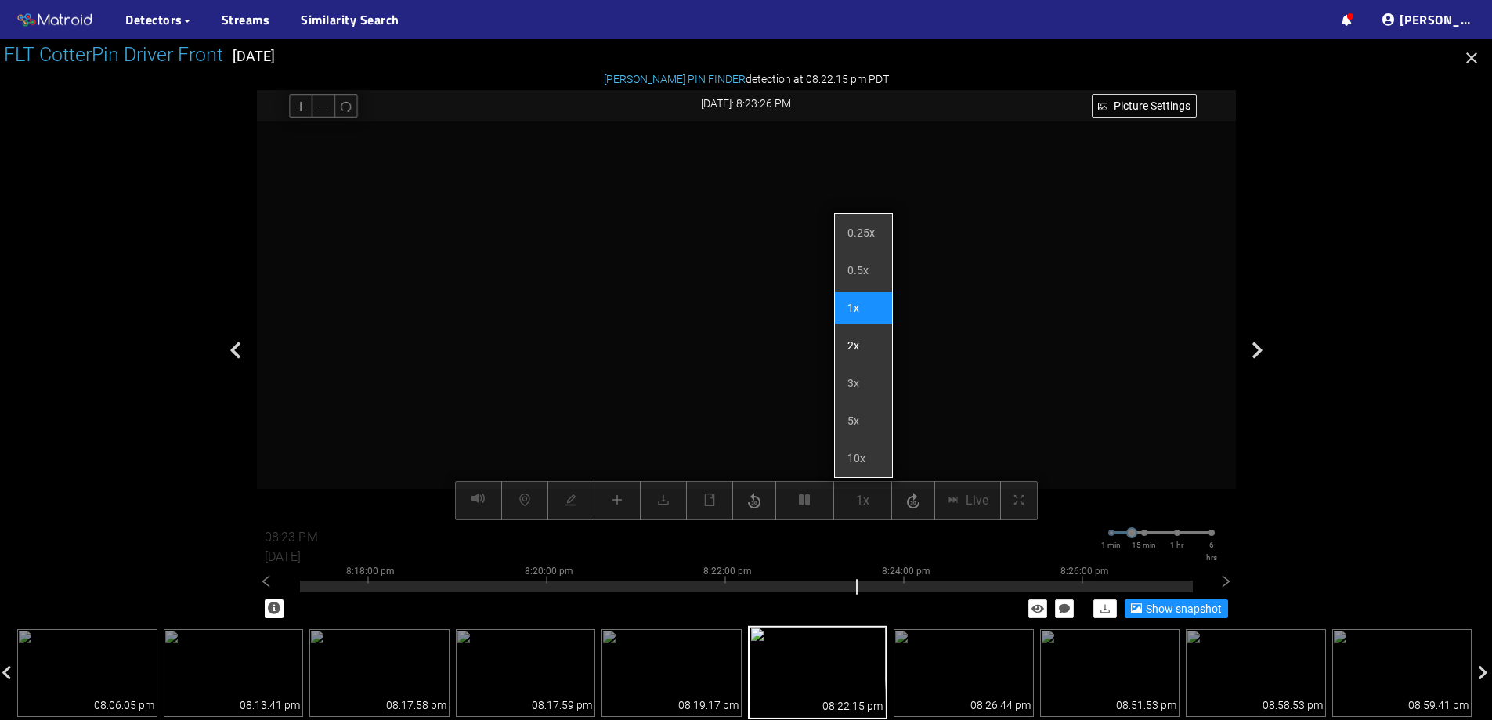
click at [867, 344] on li "2x" at bounding box center [863, 345] width 57 height 31
click at [861, 378] on li "3x" at bounding box center [863, 382] width 57 height 31
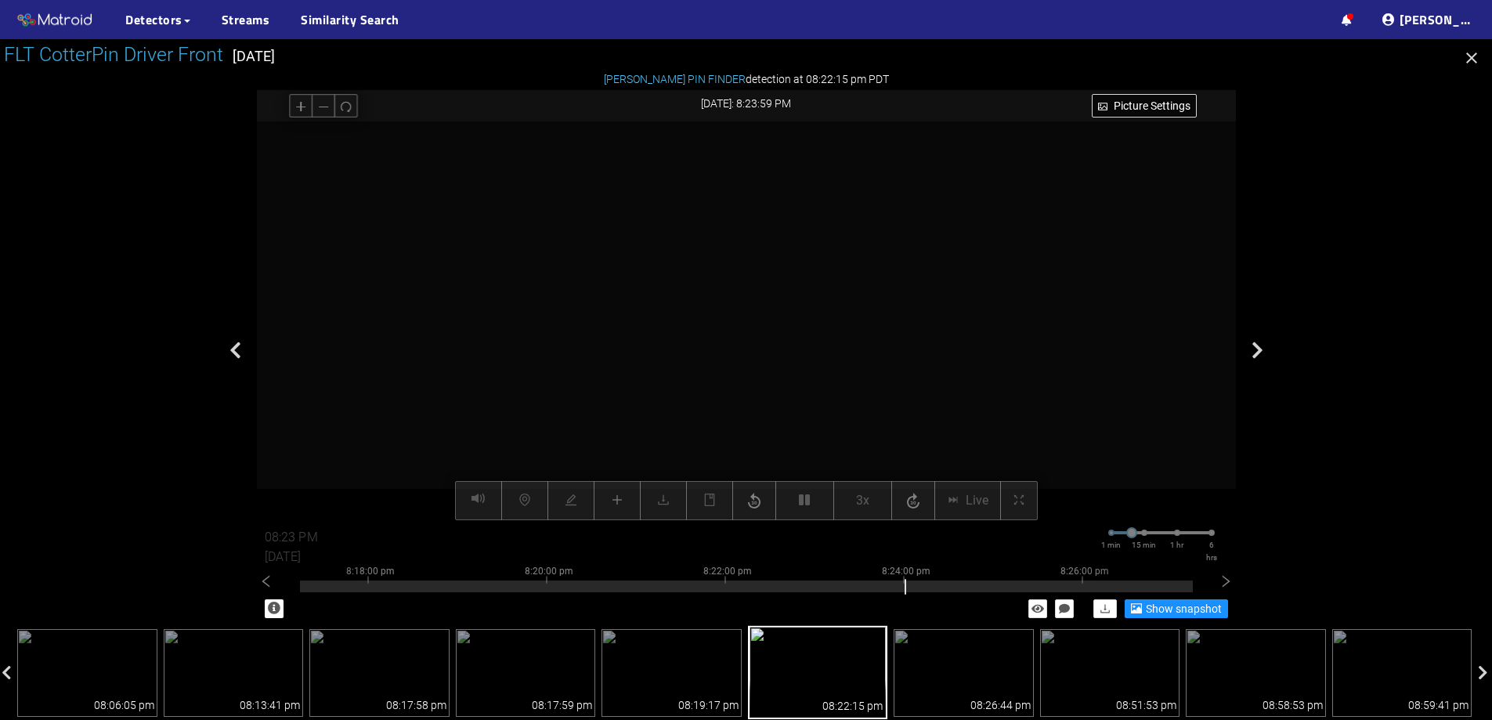
type input "08:24 PM"
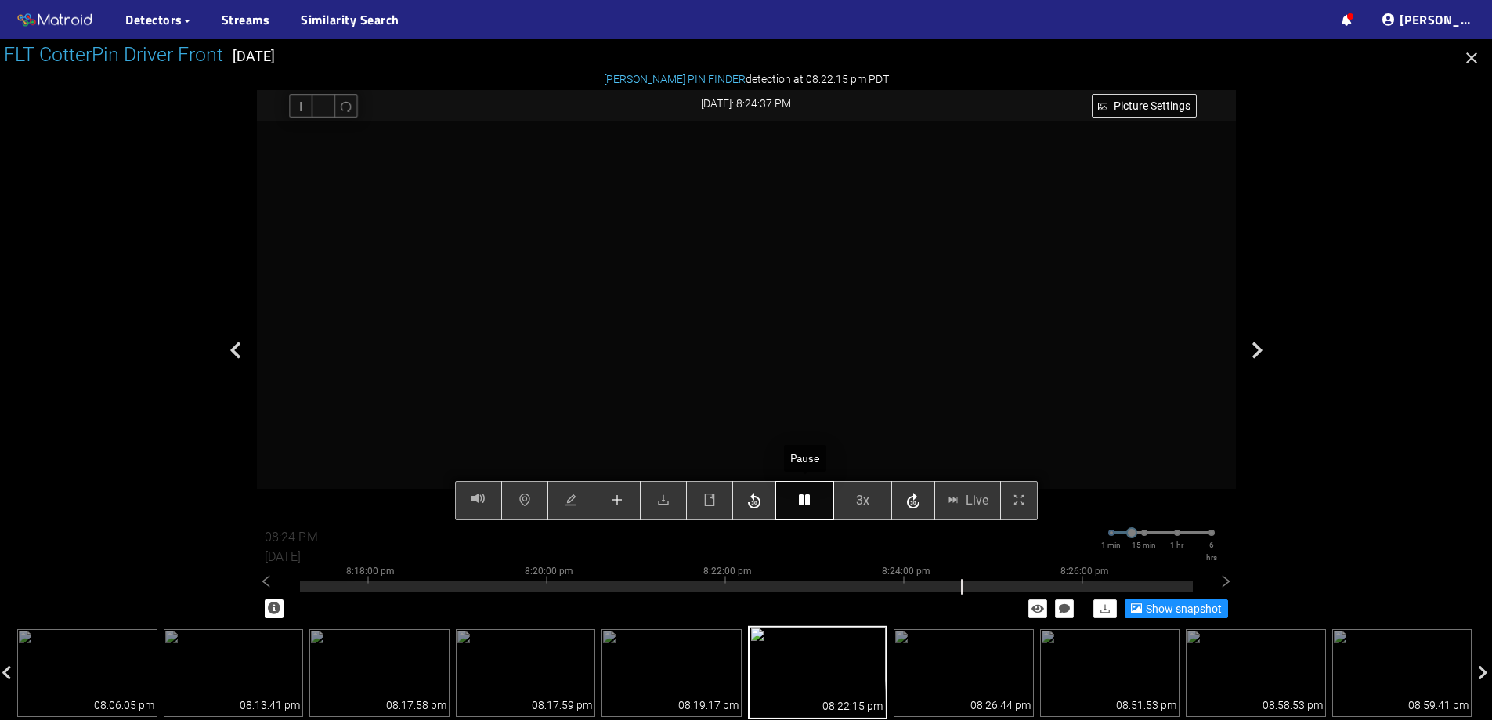
click at [801, 499] on icon "button" at bounding box center [804, 500] width 11 height 13
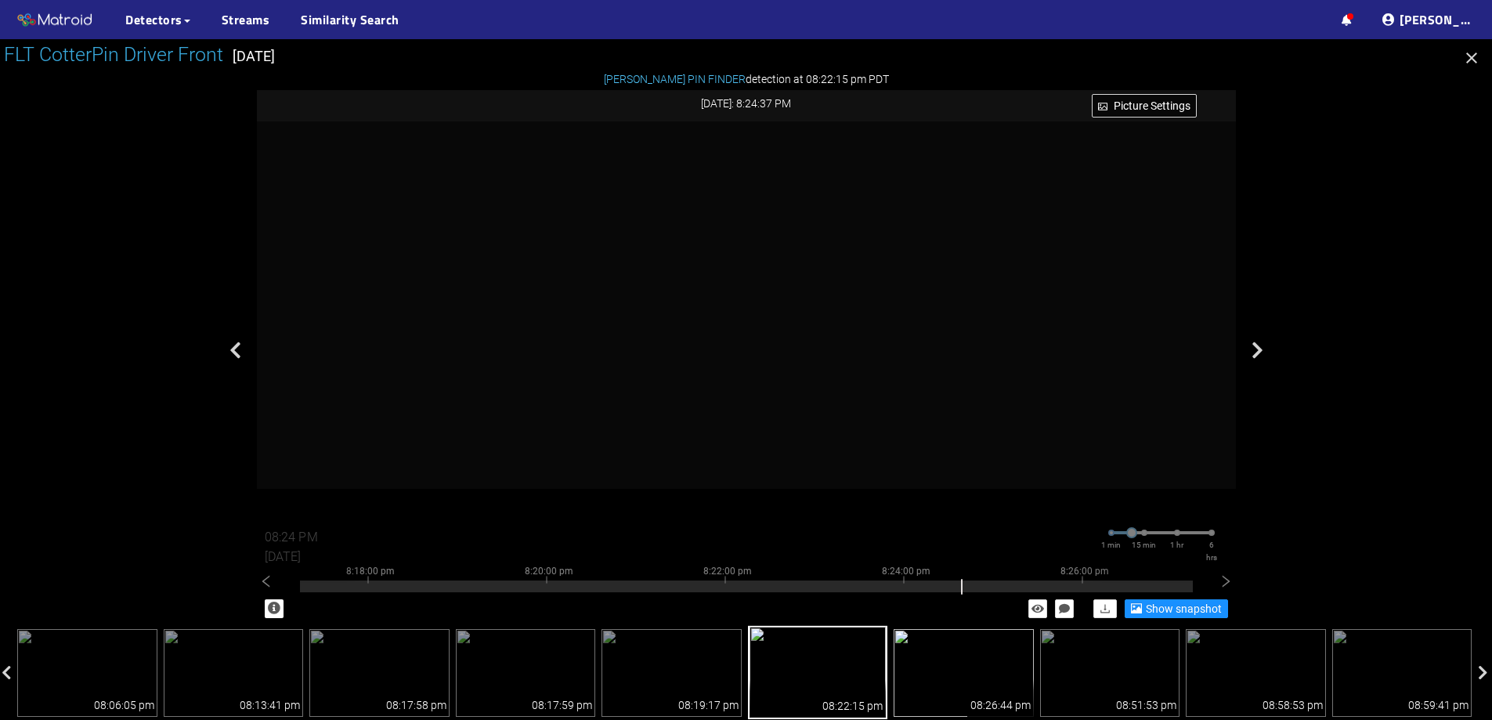
click at [994, 685] on div "08:26:44 pm" at bounding box center [1001, 698] width 67 height 38
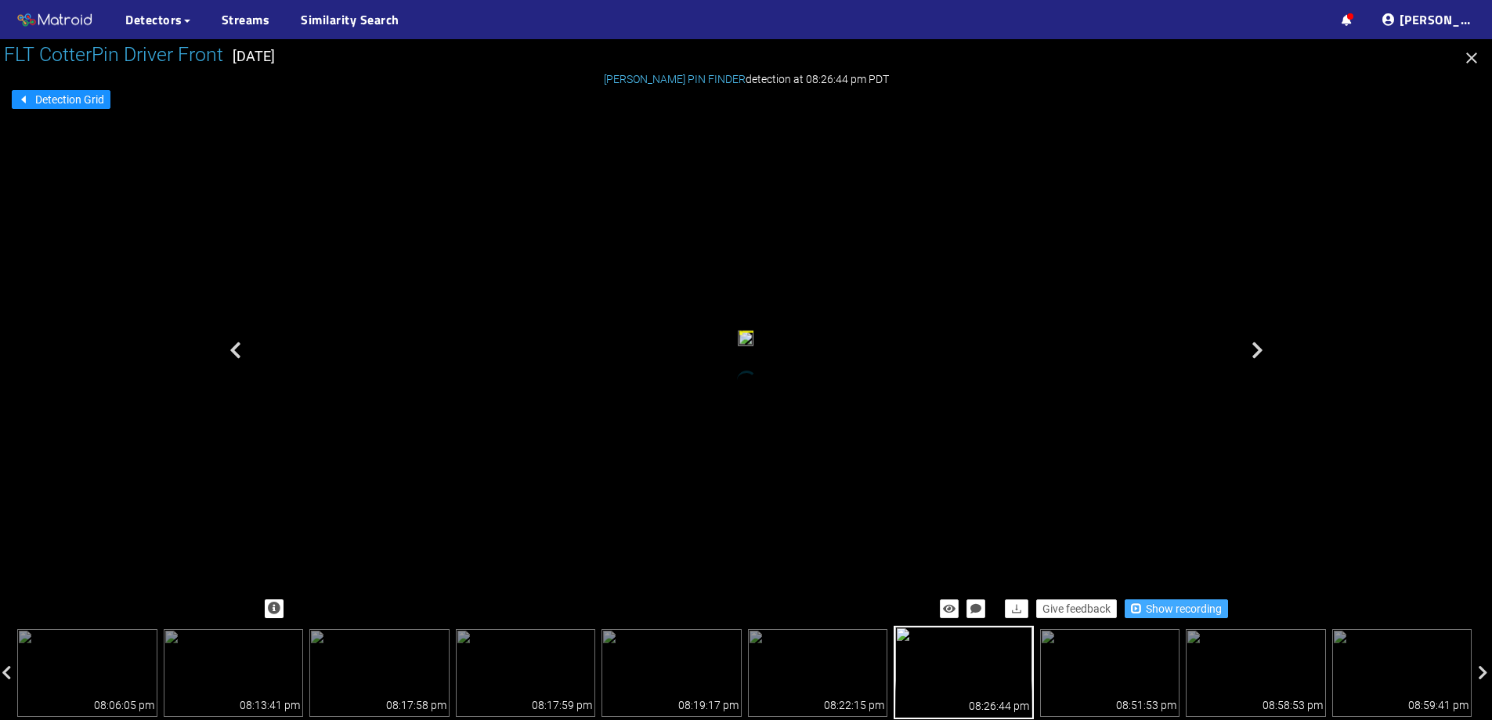
click at [1210, 607] on span "Show recording" at bounding box center [1184, 608] width 76 height 17
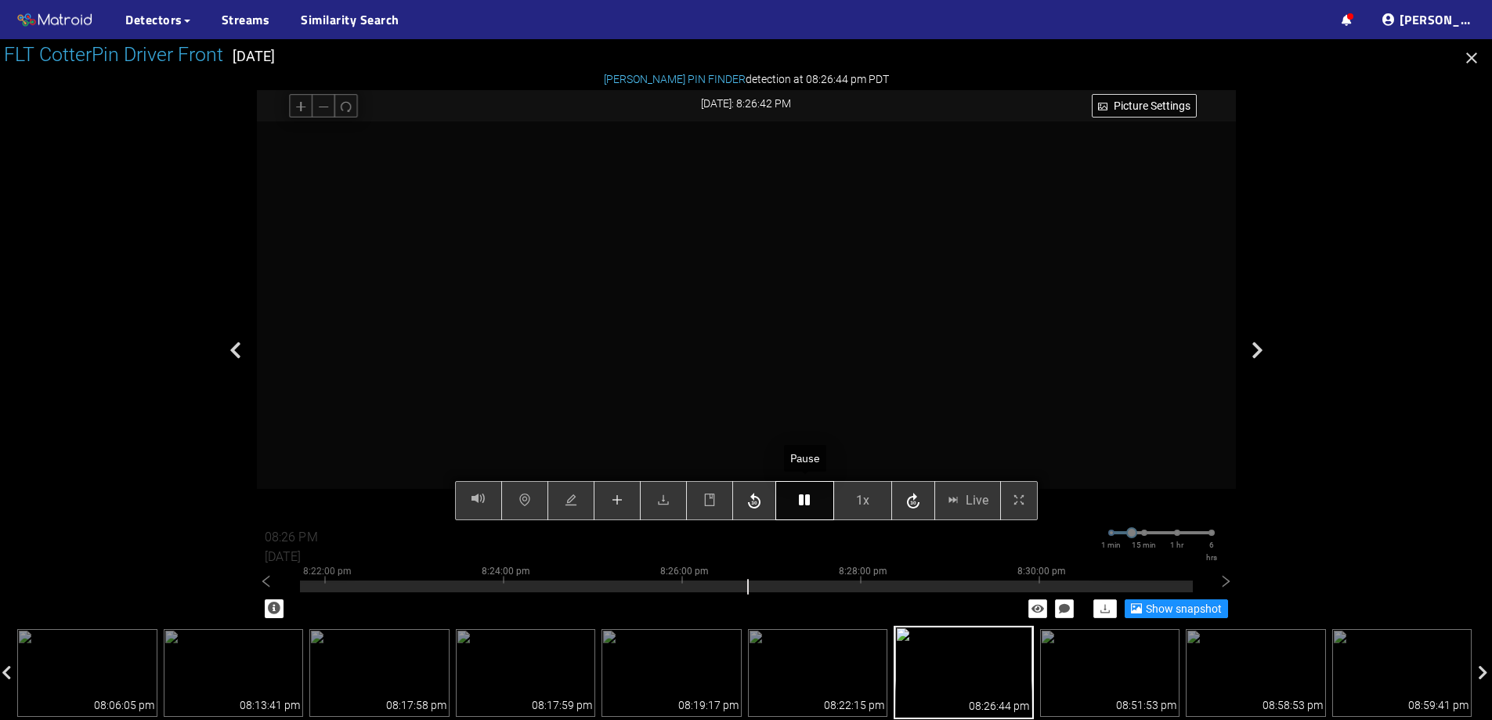
click at [799, 508] on button "button" at bounding box center [805, 500] width 59 height 39
click at [802, 510] on button "button" at bounding box center [805, 500] width 59 height 39
click at [805, 506] on icon "button" at bounding box center [804, 500] width 11 height 13
click at [789, 499] on button "button" at bounding box center [805, 500] width 59 height 39
click at [793, 501] on button "button" at bounding box center [805, 500] width 59 height 39
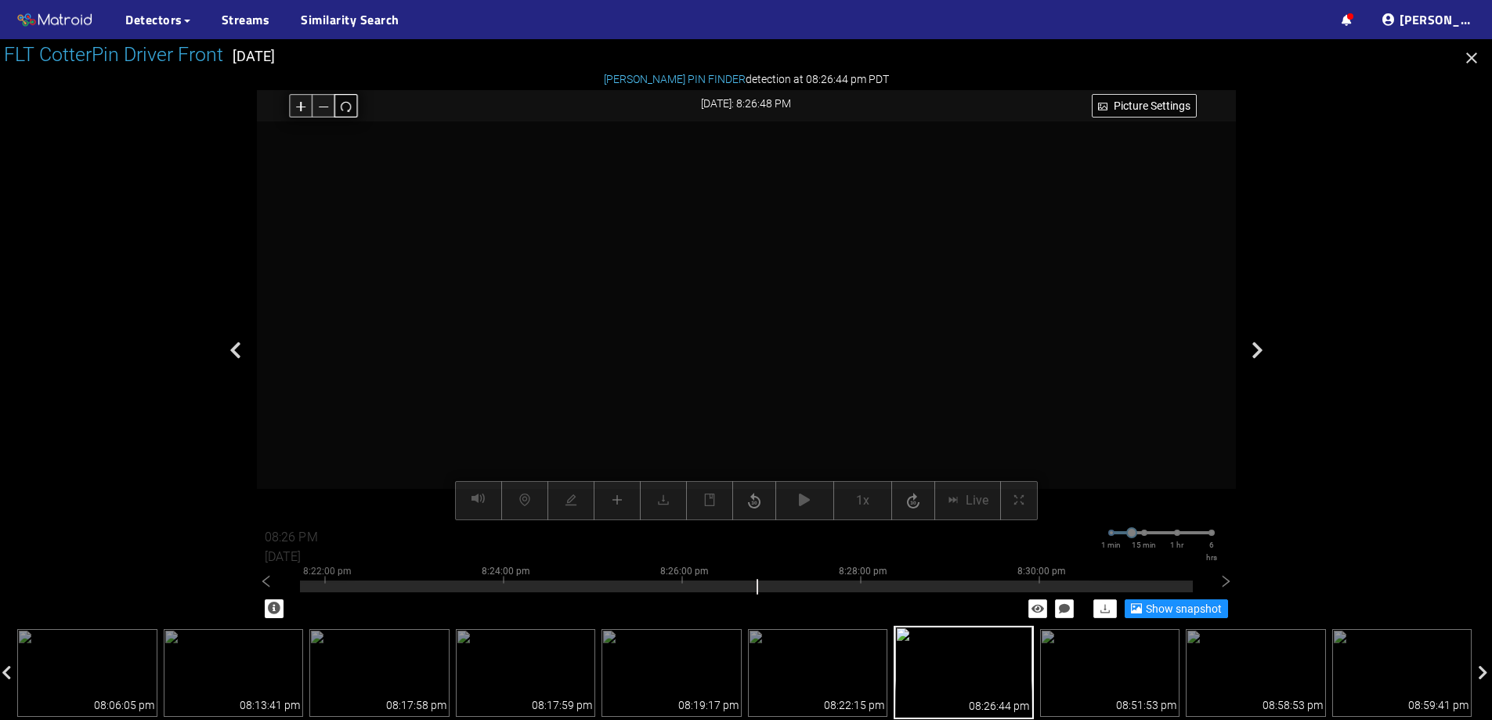
click at [352, 103] on icon "redo" at bounding box center [346, 106] width 12 height 12
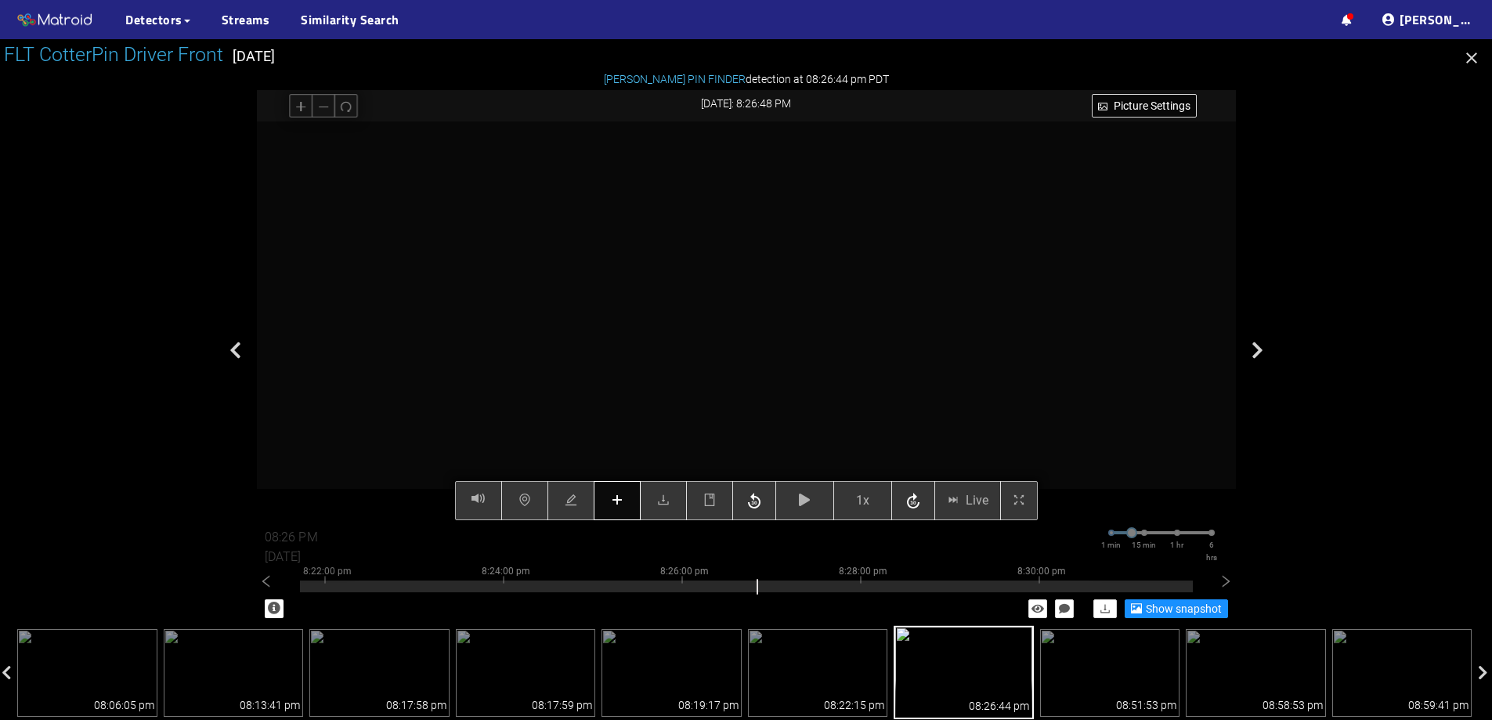
click at [603, 500] on button "button" at bounding box center [617, 500] width 47 height 39
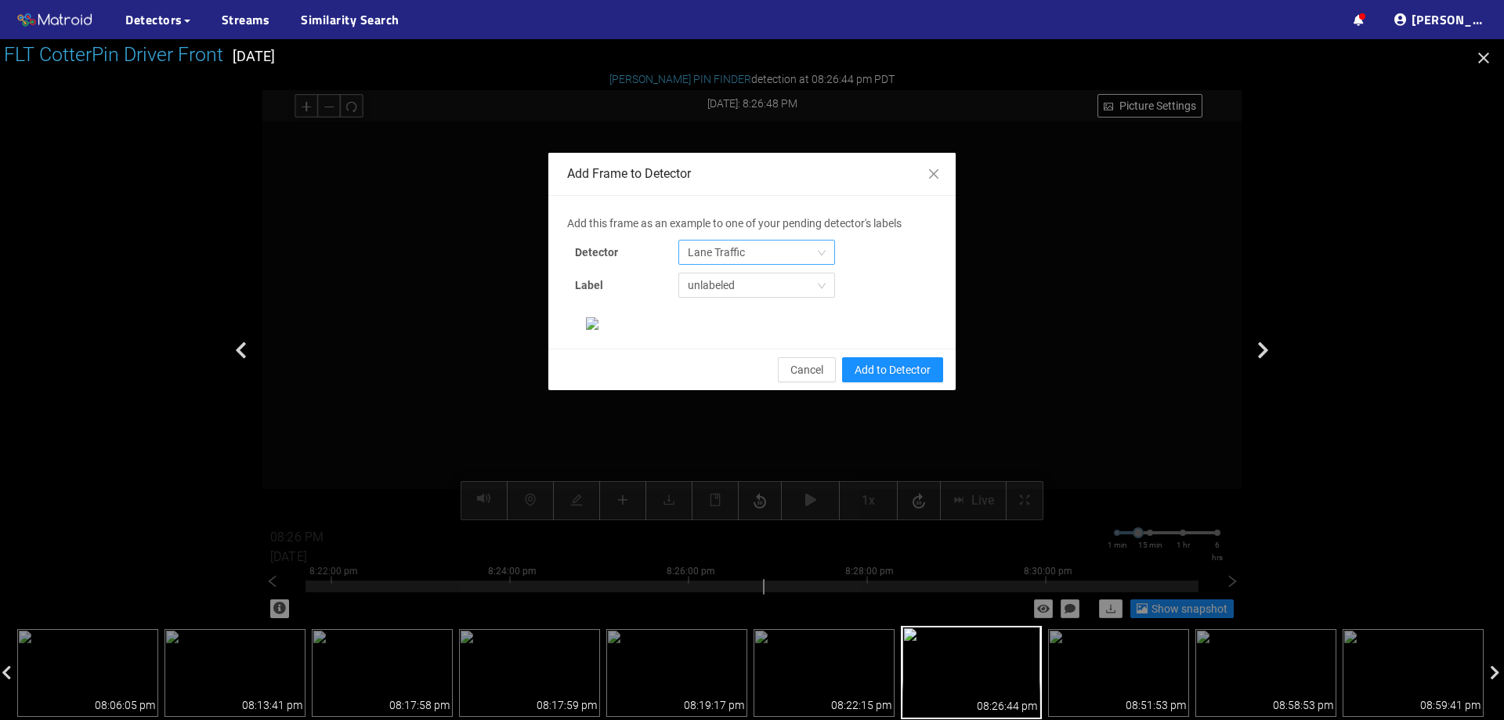
click at [716, 248] on span "Lane Traffic" at bounding box center [757, 253] width 138 height 24
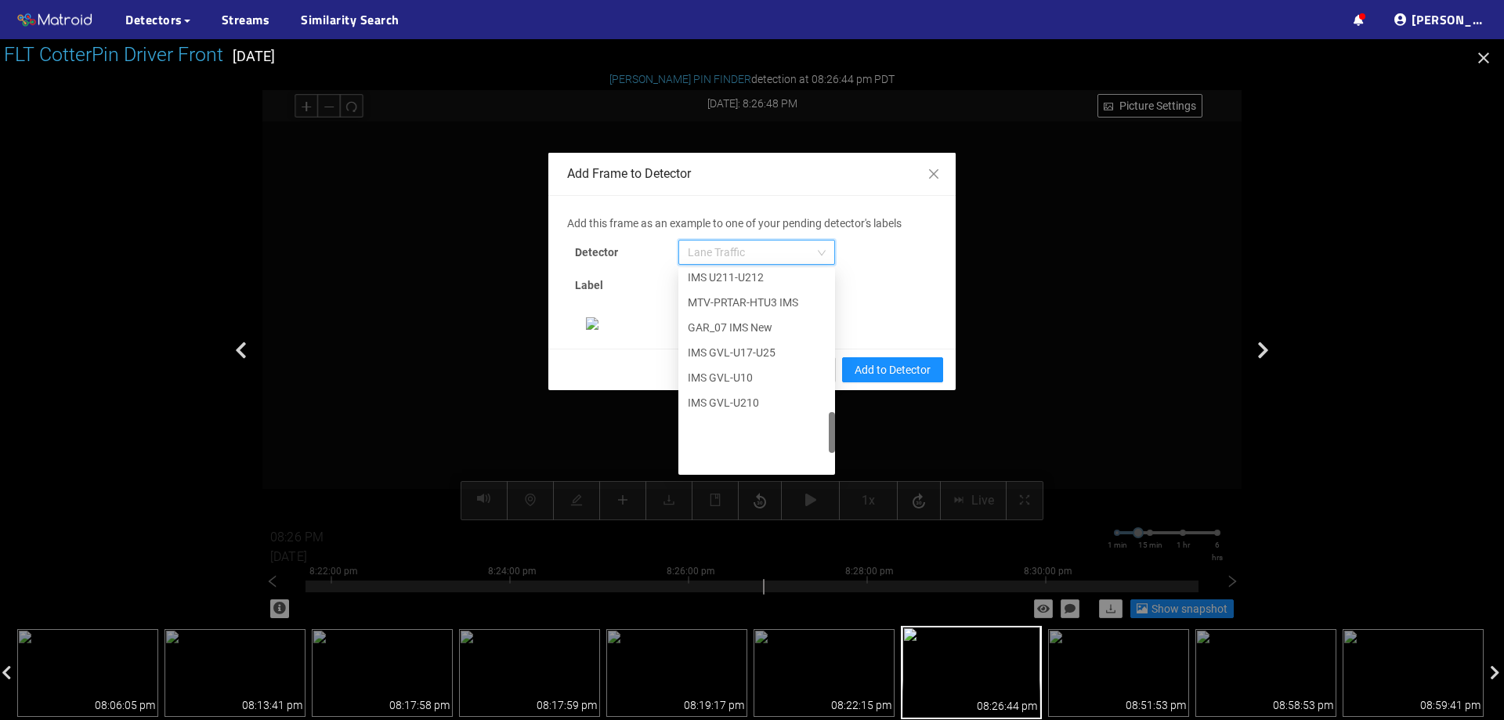
scroll to position [802, 0]
drag, startPoint x: 828, startPoint y: 294, endPoint x: 819, endPoint y: 464, distance: 170.2
click at [819, 464] on div "IMS U211-U212 MTV-PRTAR-HTU3 IMS GAR_07 IMS New IMS GVL-U17-U25 IMS GVL-U10 IMS…" at bounding box center [756, 371] width 157 height 201
click at [752, 454] on div "[PERSON_NAME] Pin" at bounding box center [757, 458] width 138 height 17
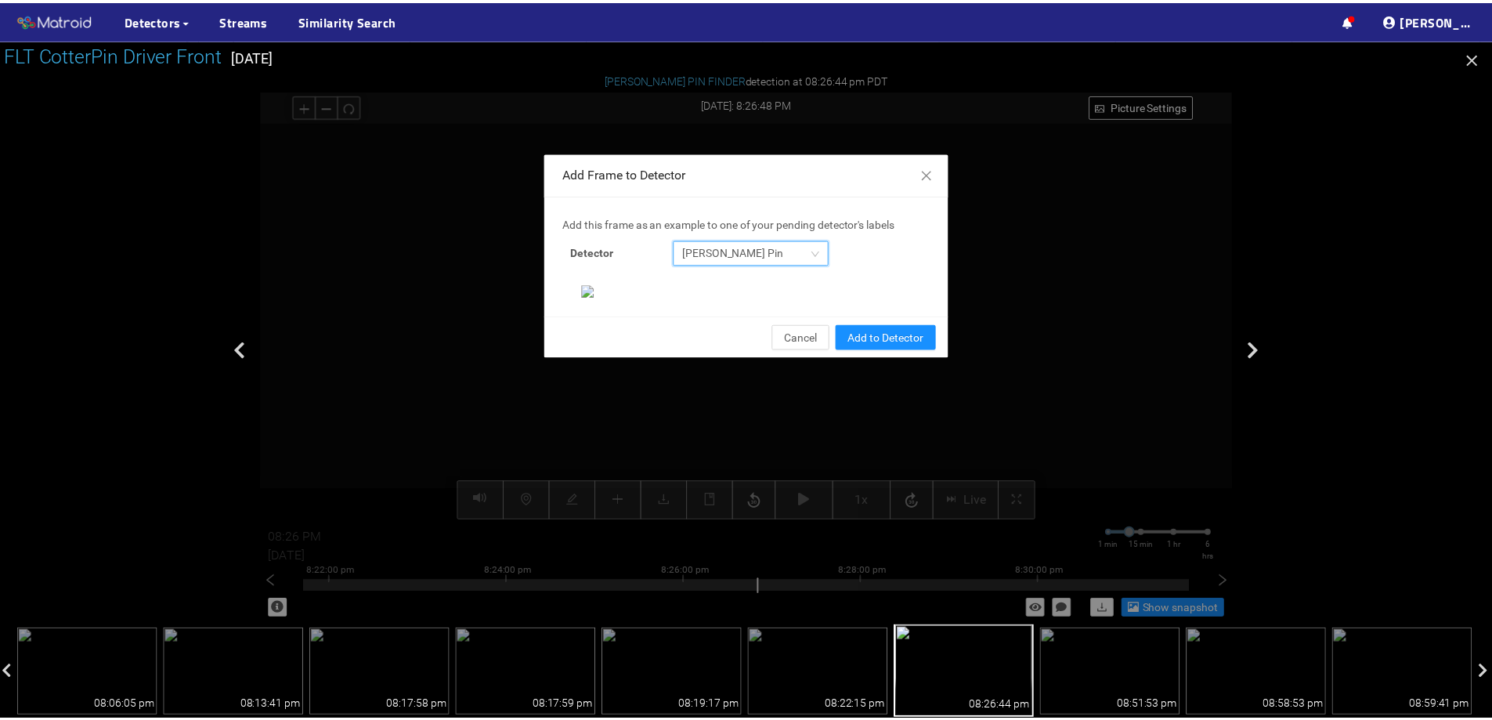
scroll to position [329, 0]
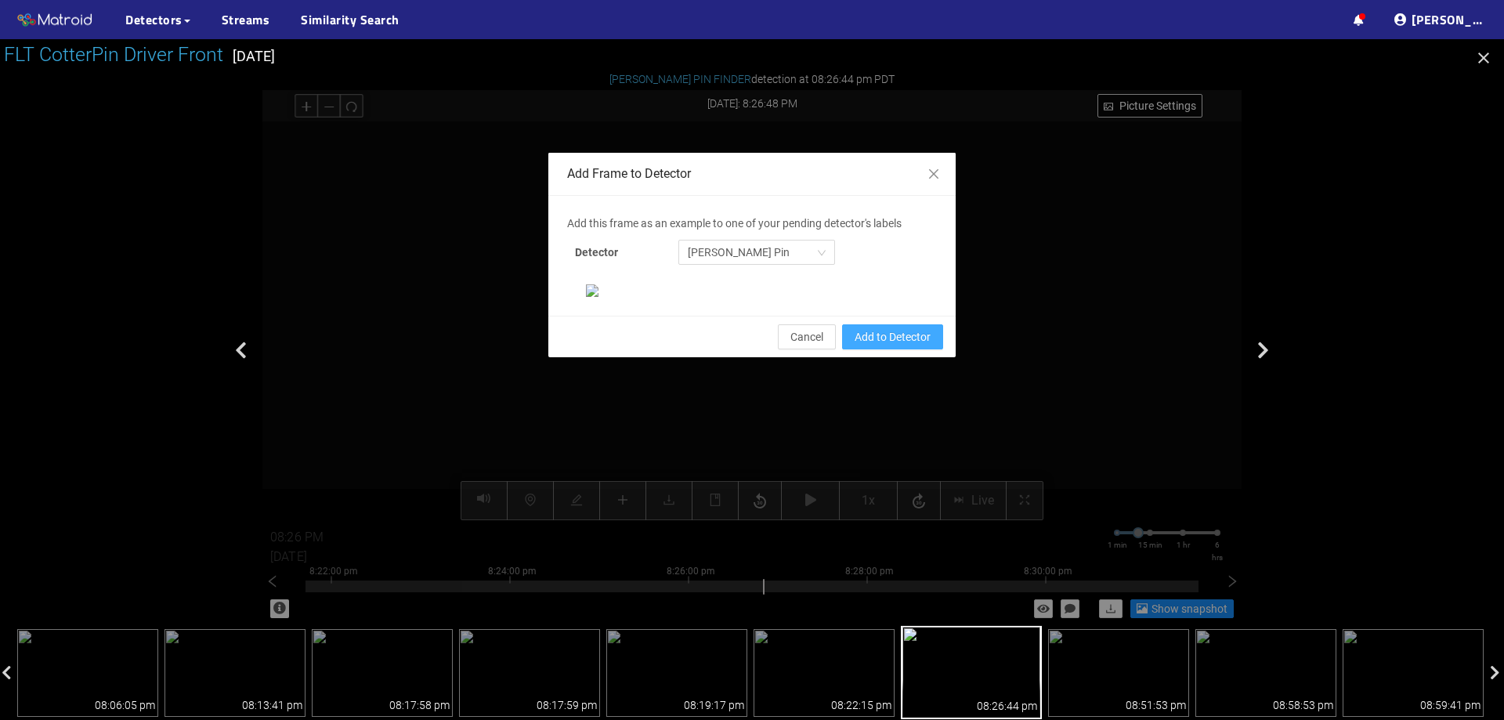
click at [895, 346] on span "Add to Detector" at bounding box center [893, 336] width 76 height 17
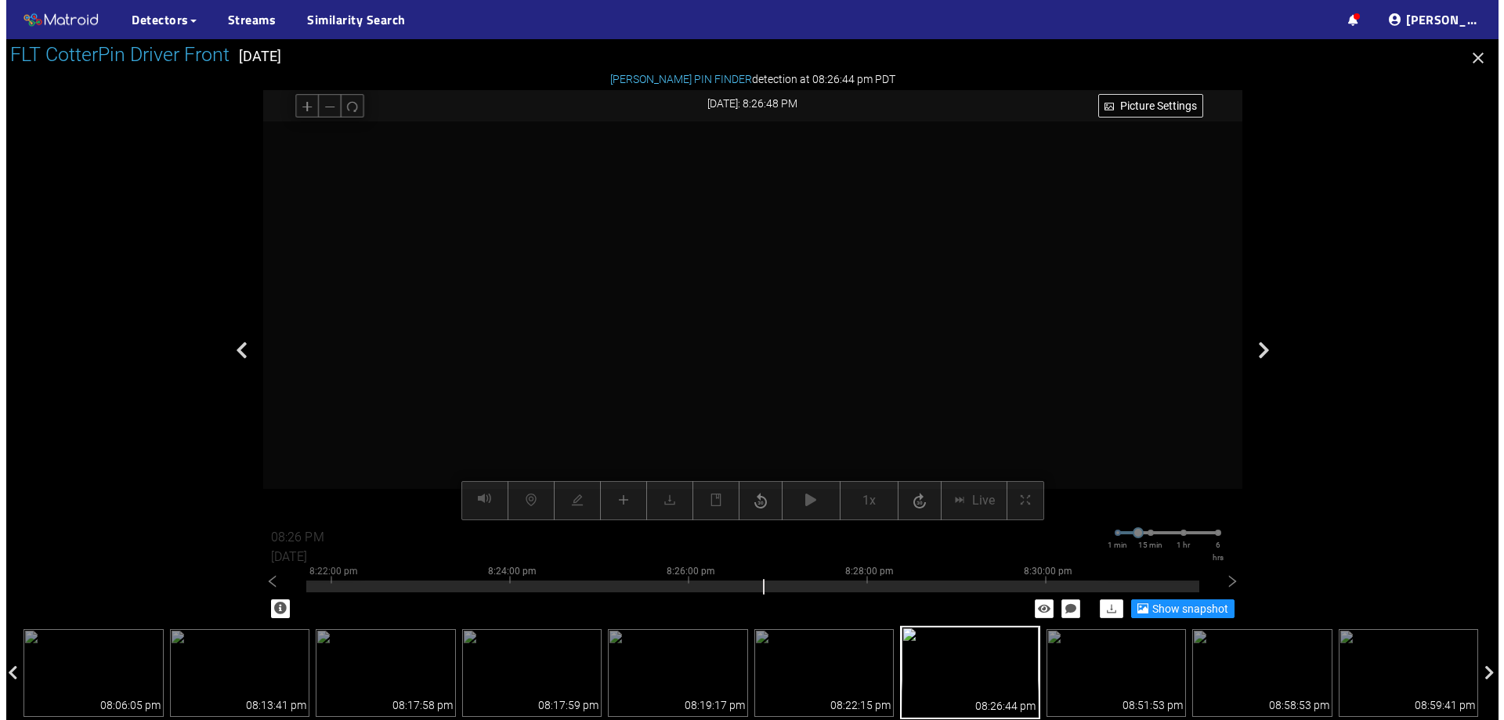
scroll to position [251, 0]
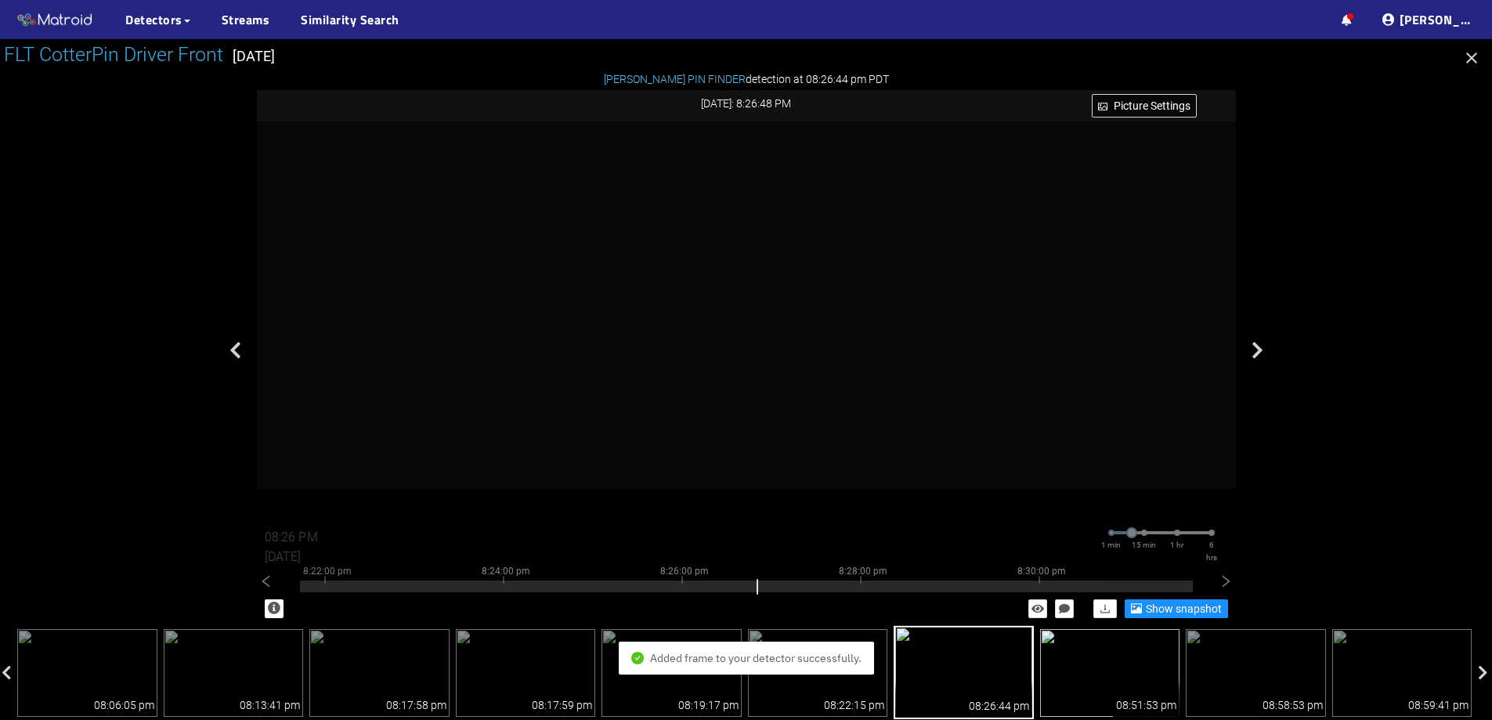
click at [1132, 646] on img at bounding box center [1110, 673] width 140 height 88
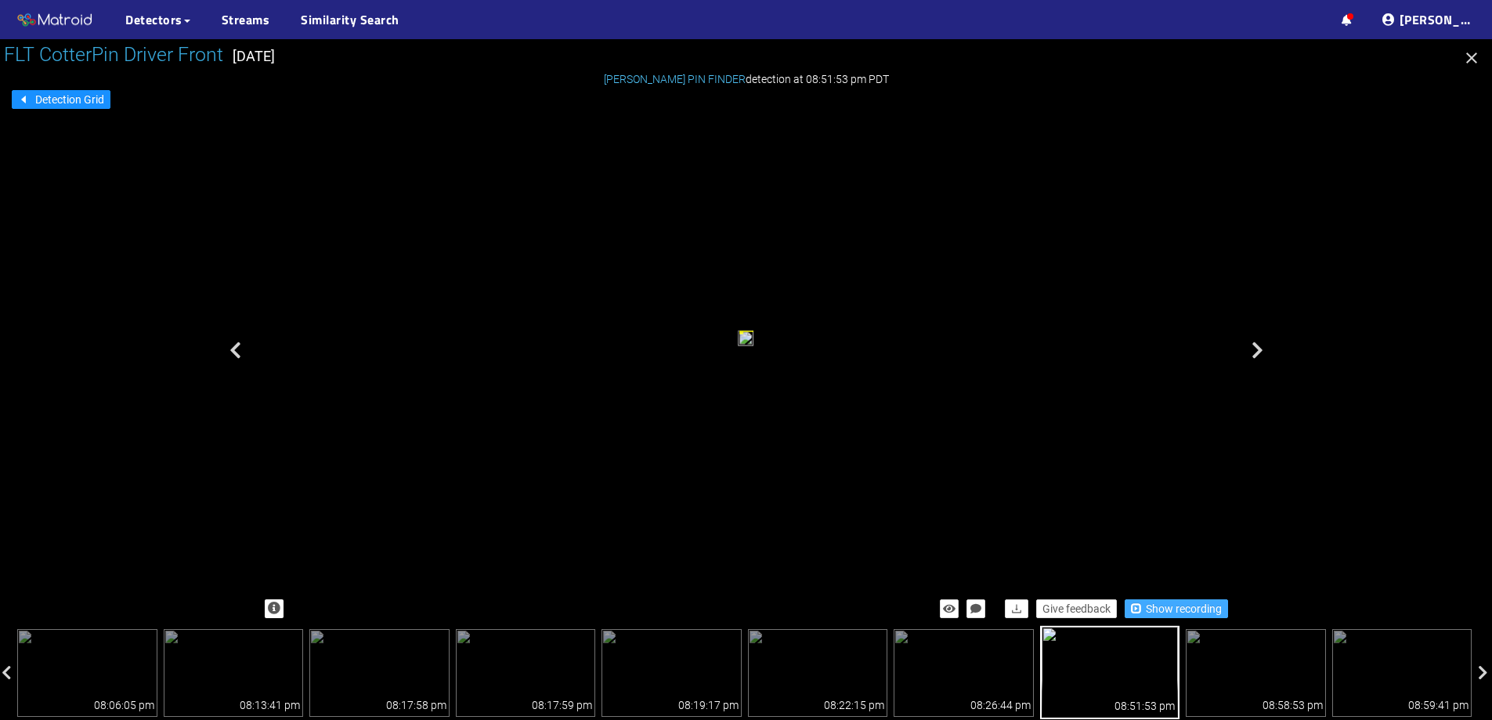
click at [1185, 612] on span "Show recording" at bounding box center [1184, 608] width 76 height 17
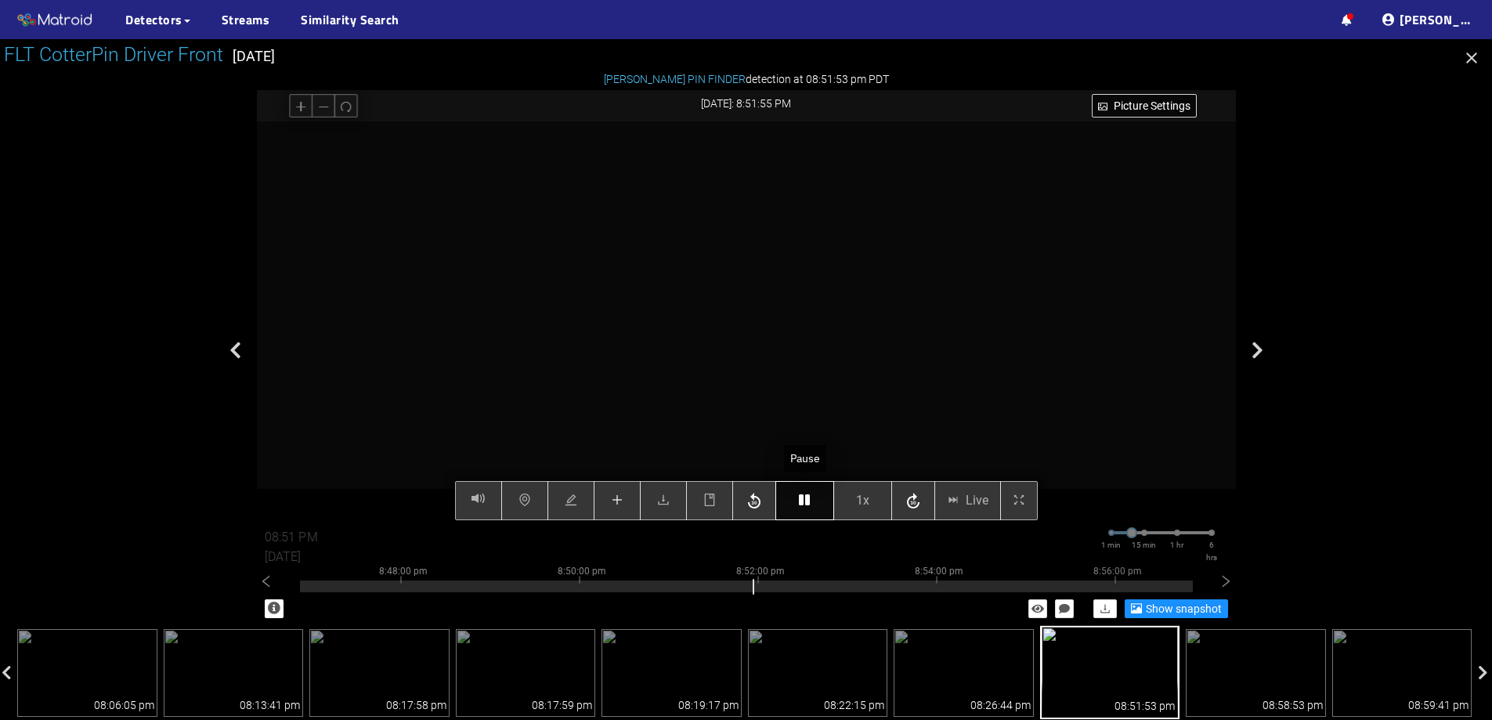
click at [805, 498] on icon "button" at bounding box center [804, 500] width 11 height 13
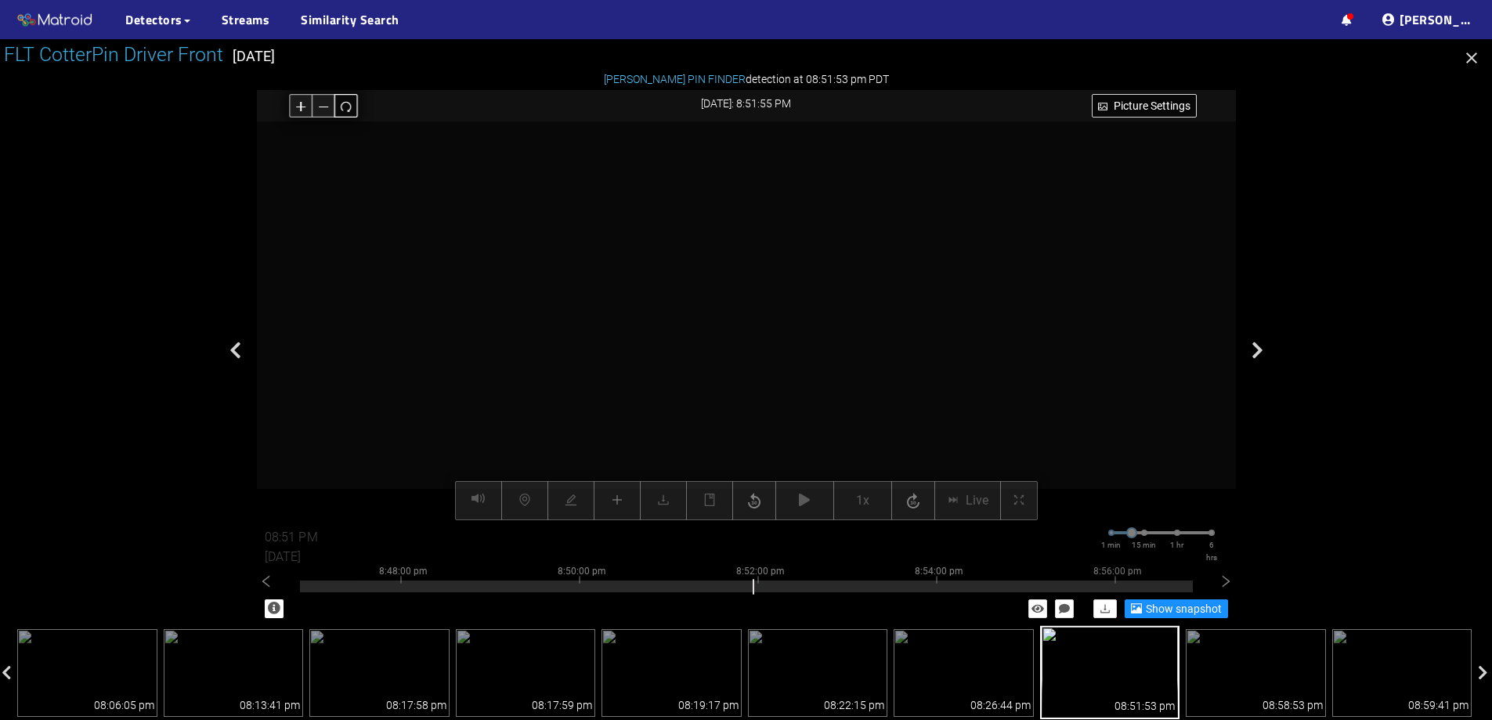
click at [341, 106] on icon "redo" at bounding box center [346, 106] width 12 height 12
click at [297, 108] on icon "plus" at bounding box center [301, 106] width 12 height 12
drag, startPoint x: 689, startPoint y: 167, endPoint x: 684, endPoint y: 374, distance: 206.9
click at [684, 374] on video at bounding box center [742, 527] width 2114 height 1057
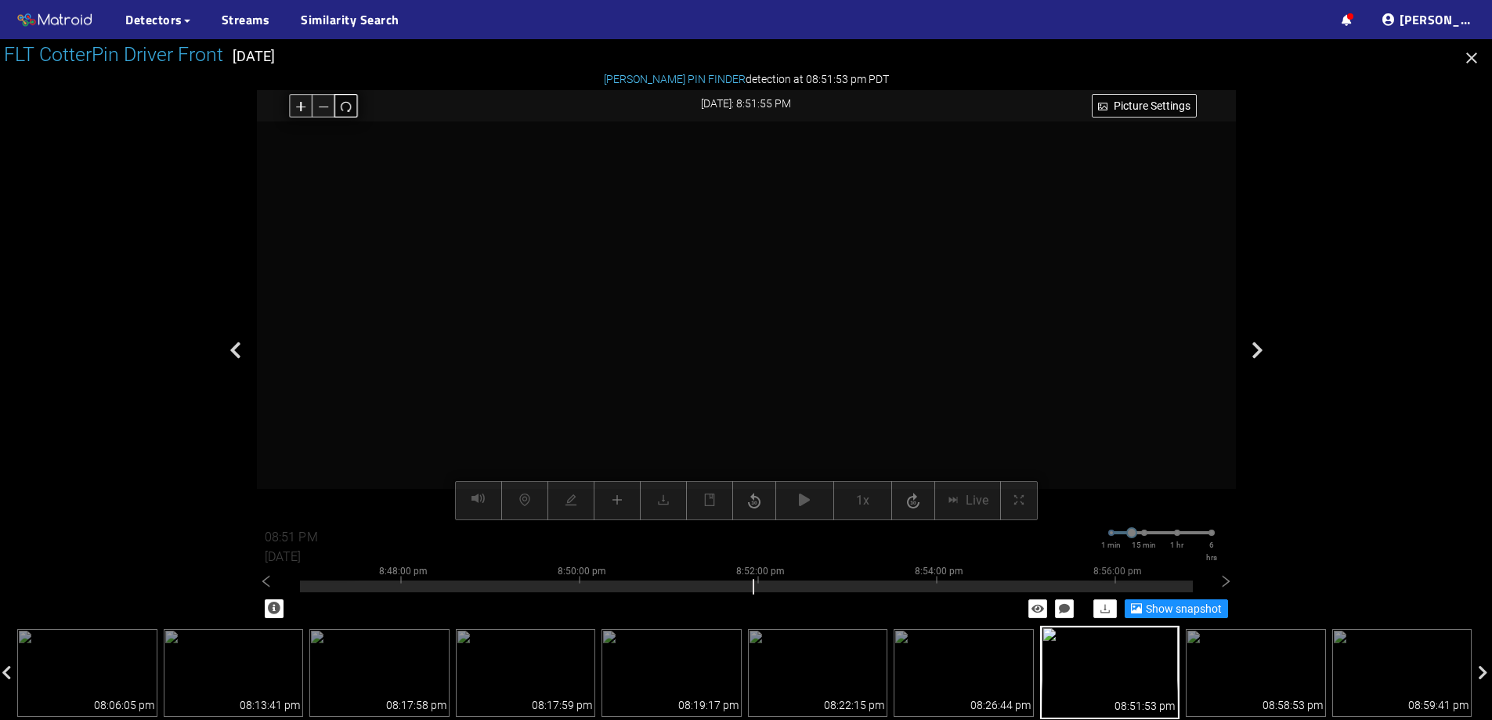
click at [352, 103] on icon "redo" at bounding box center [346, 106] width 12 height 12
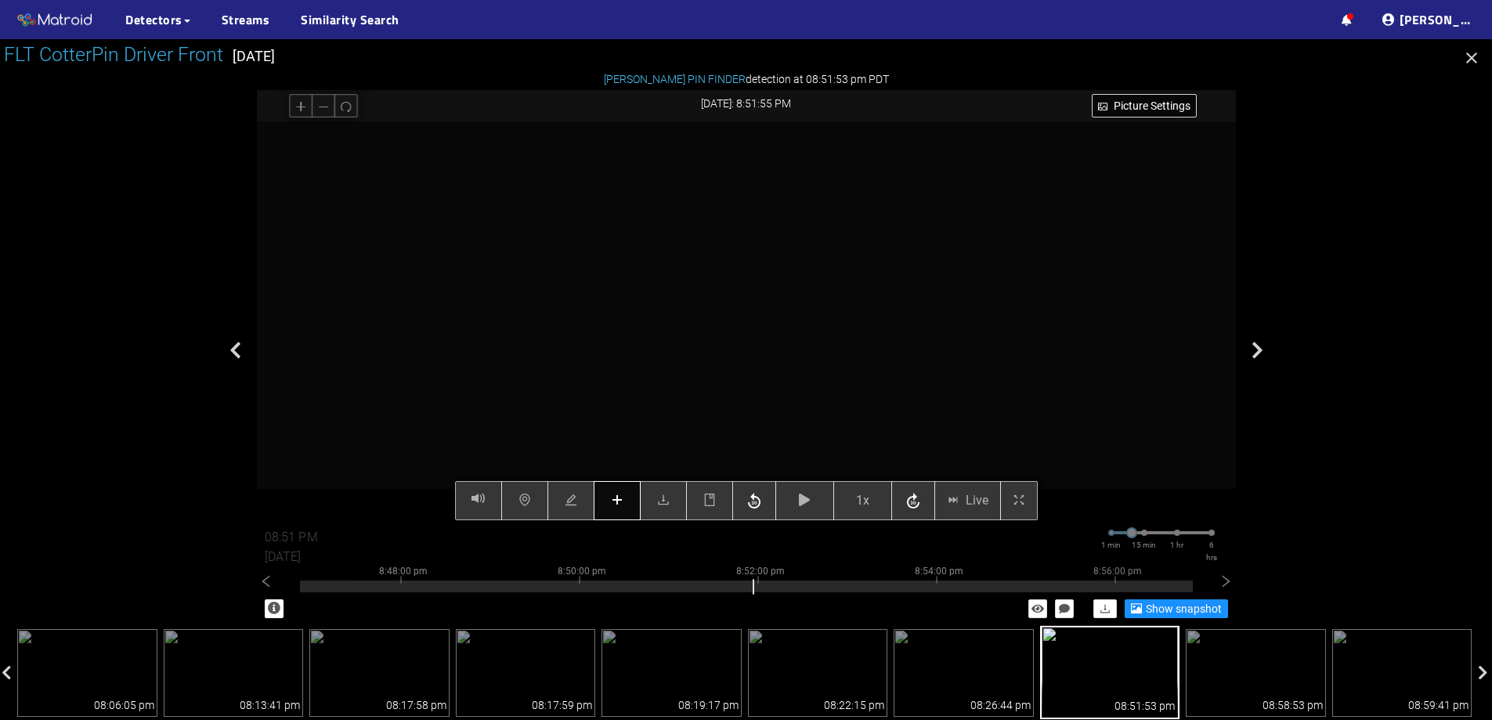
click at [630, 507] on button "button" at bounding box center [617, 500] width 47 height 39
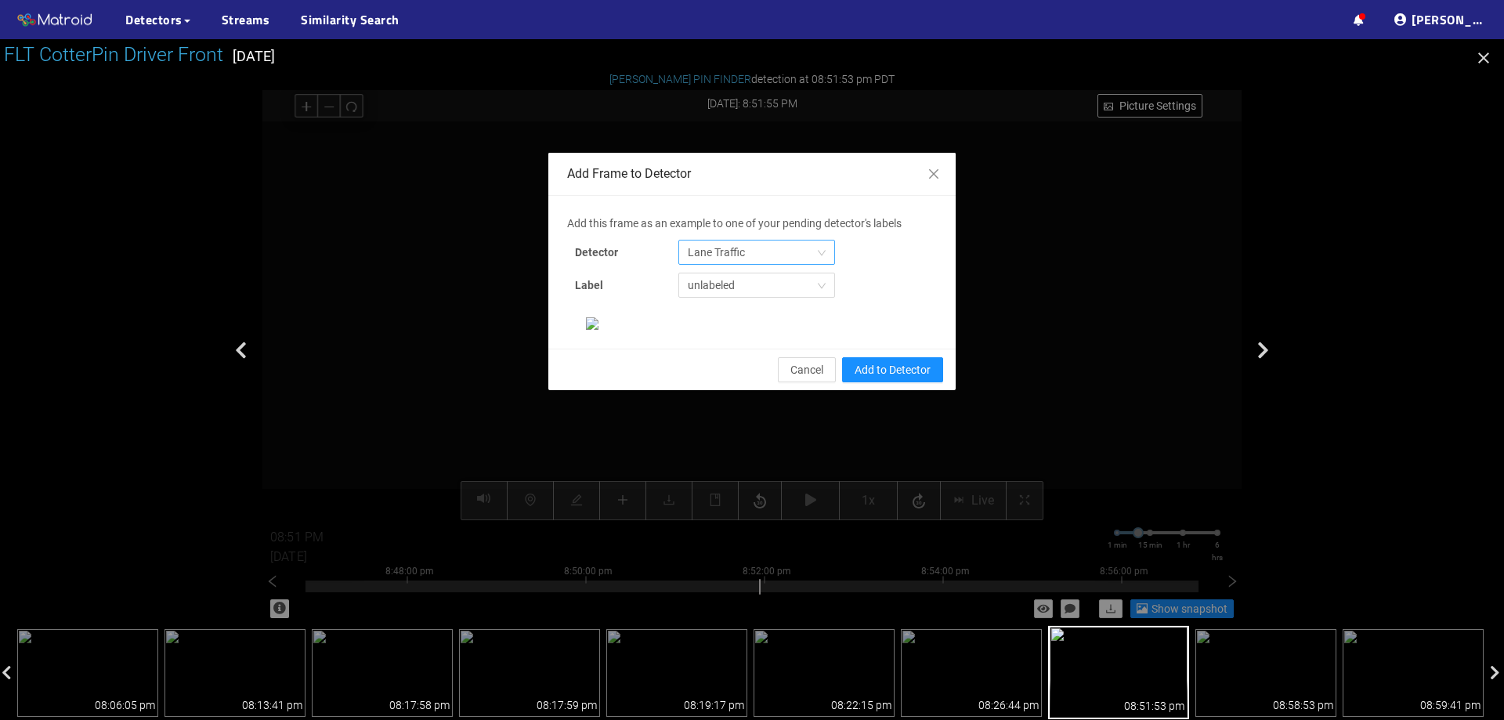
click at [758, 253] on span "Lane Traffic" at bounding box center [757, 253] width 138 height 24
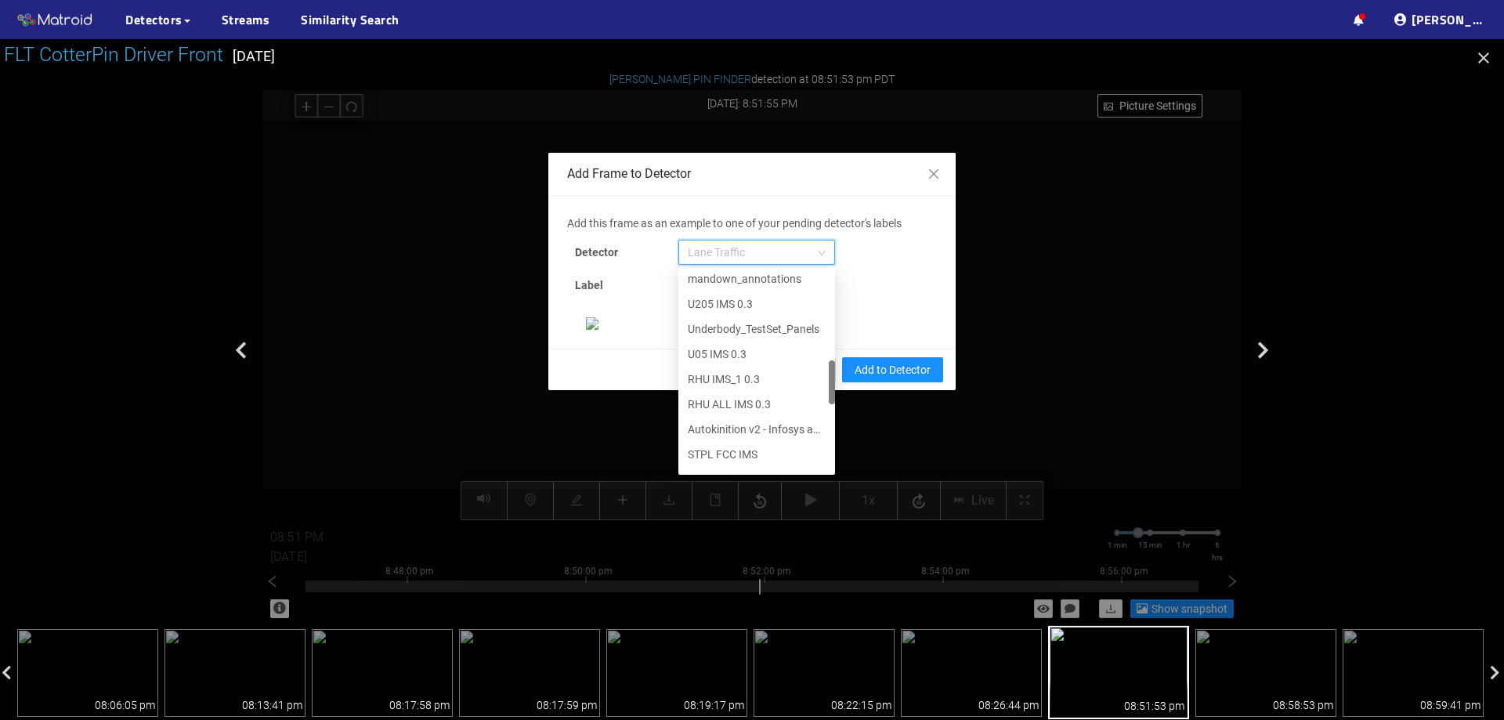
scroll to position [802, 0]
drag, startPoint x: 827, startPoint y: 301, endPoint x: 808, endPoint y: 484, distance: 184.3
click at [808, 330] on div "Add this frame as an example to one of your pending detector's labels Detector …" at bounding box center [752, 272] width 370 height 115
click at [751, 465] on div "[PERSON_NAME] Pin" at bounding box center [757, 458] width 138 height 17
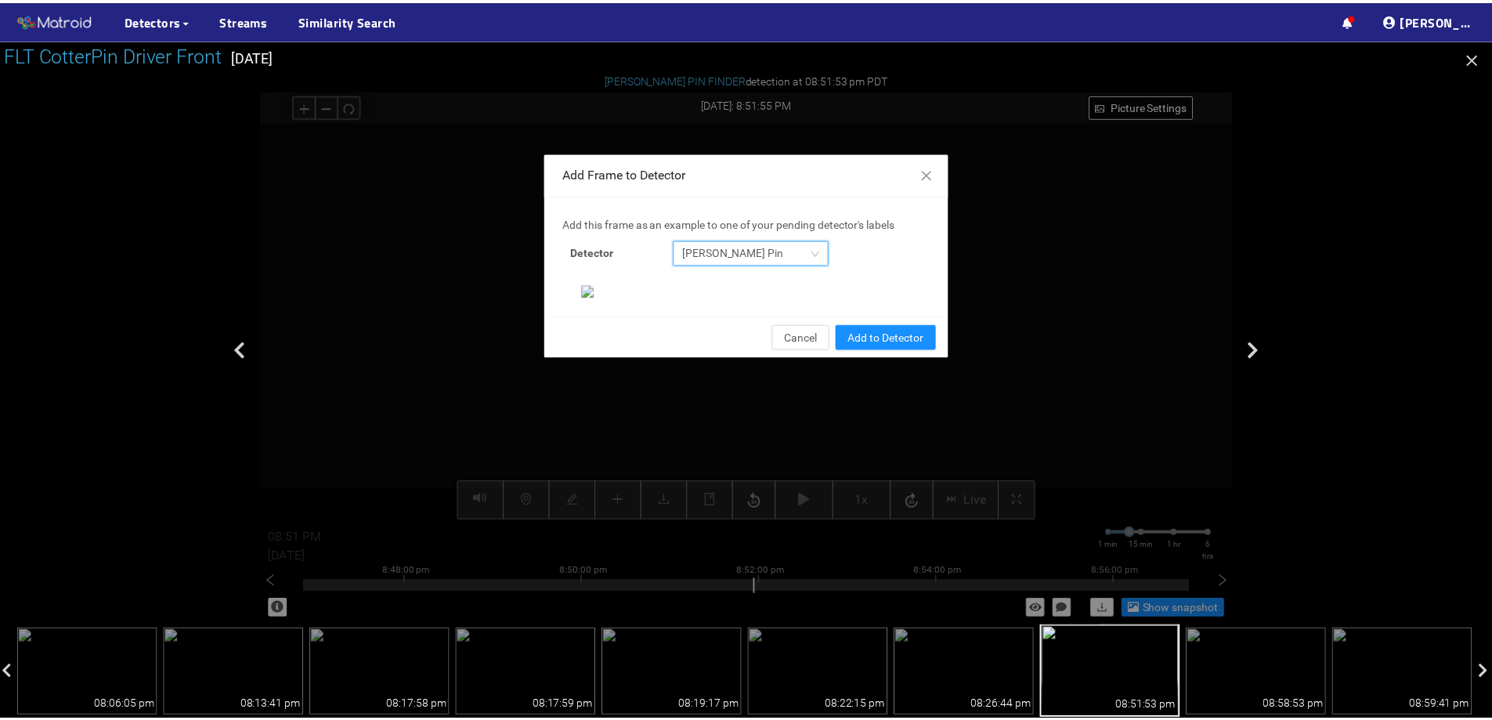
scroll to position [329, 0]
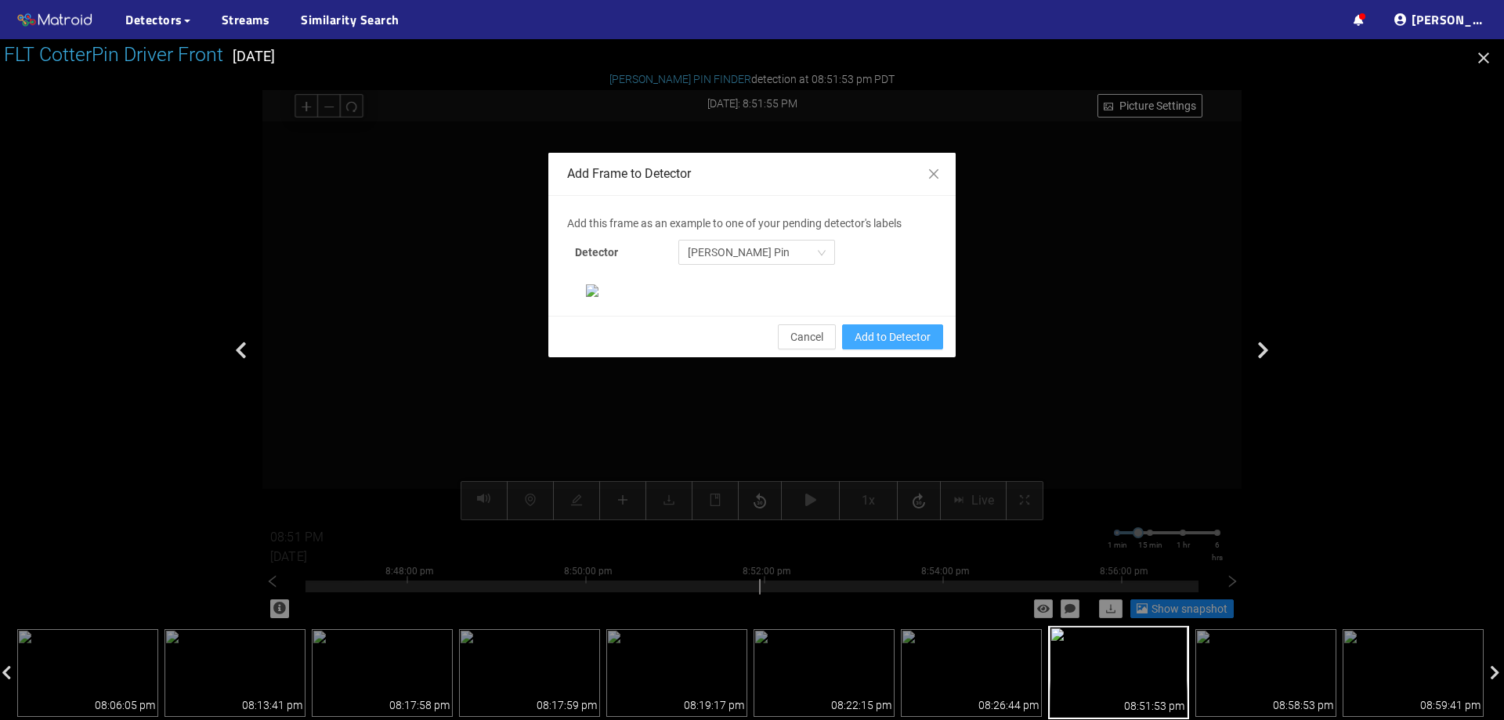
click at [902, 346] on span "Add to Detector" at bounding box center [893, 336] width 76 height 17
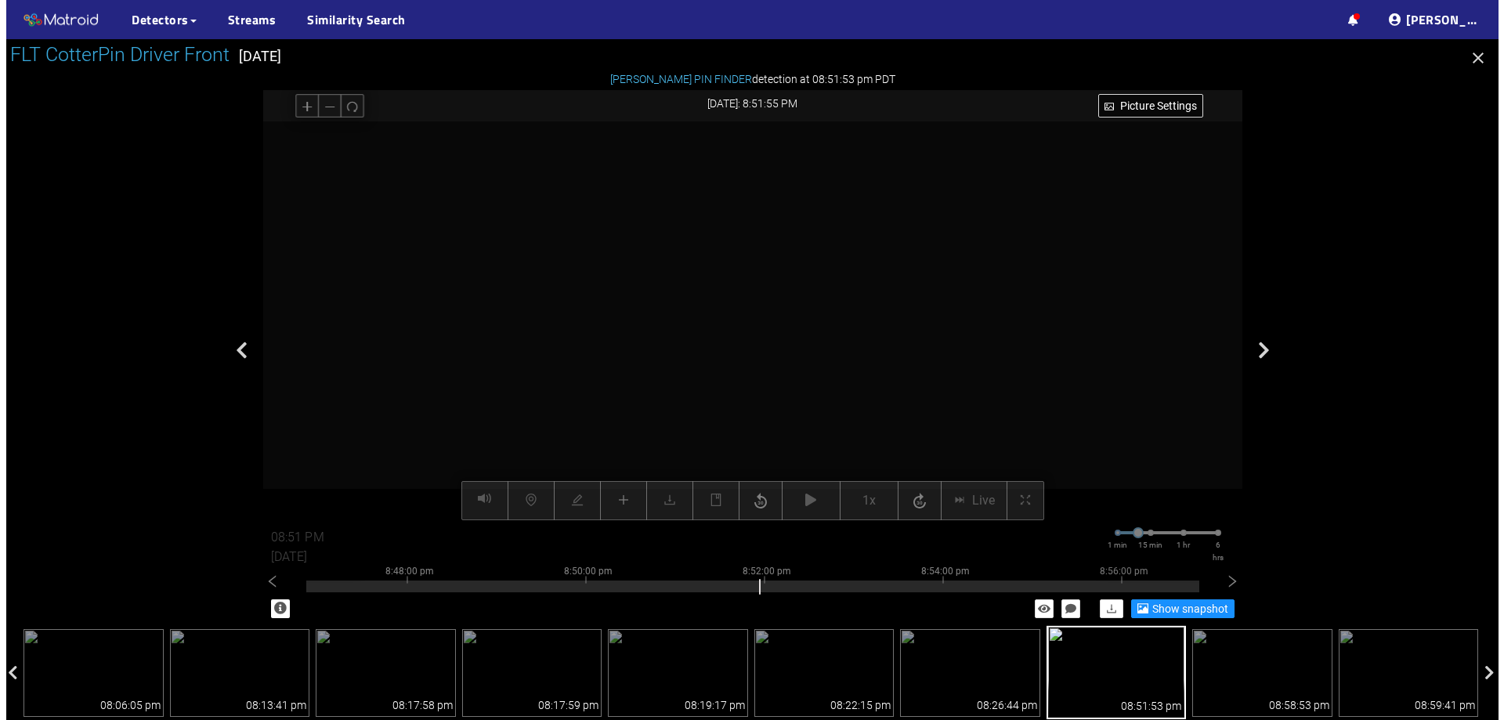
scroll to position [251, 0]
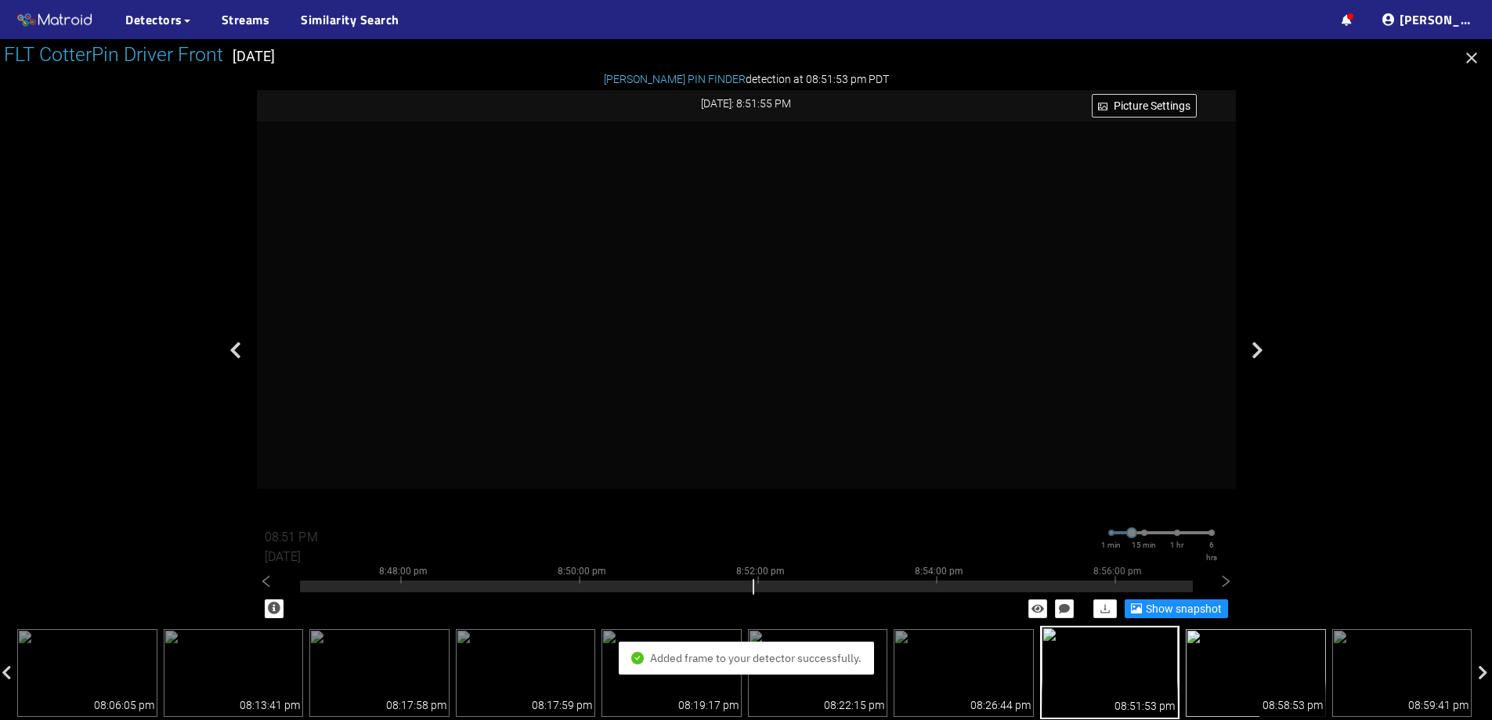
click at [1291, 653] on img at bounding box center [1256, 673] width 140 height 88
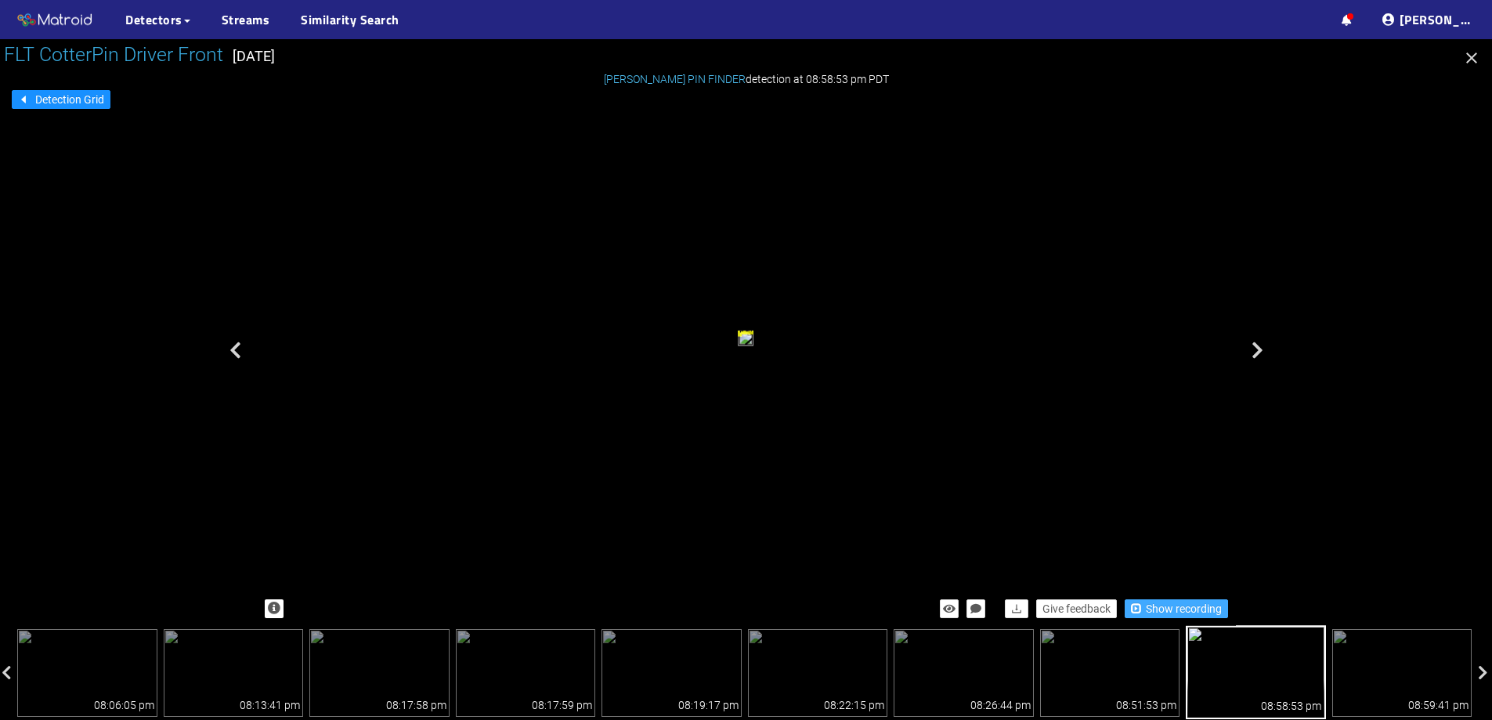
click at [1166, 600] on span "Show recording" at bounding box center [1184, 608] width 76 height 17
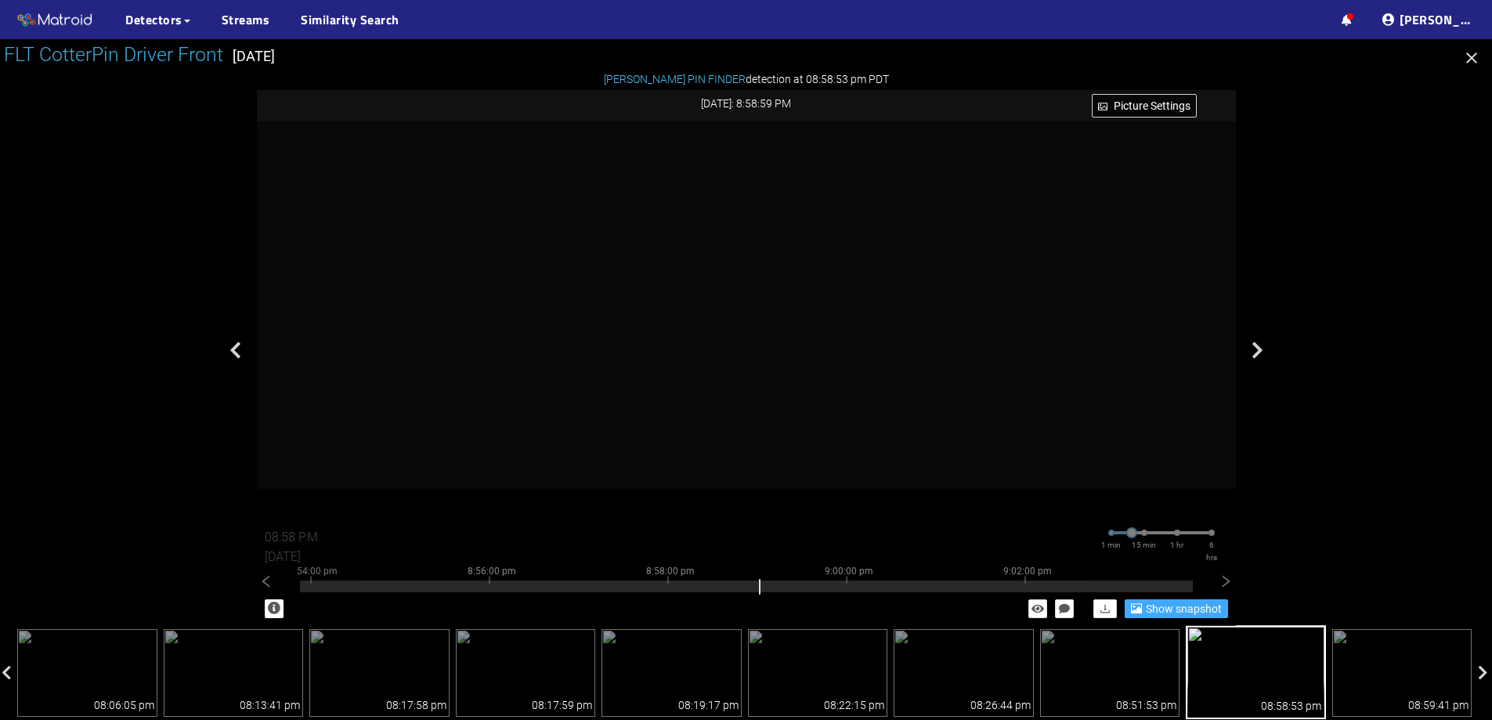
type input "08:59 PM"
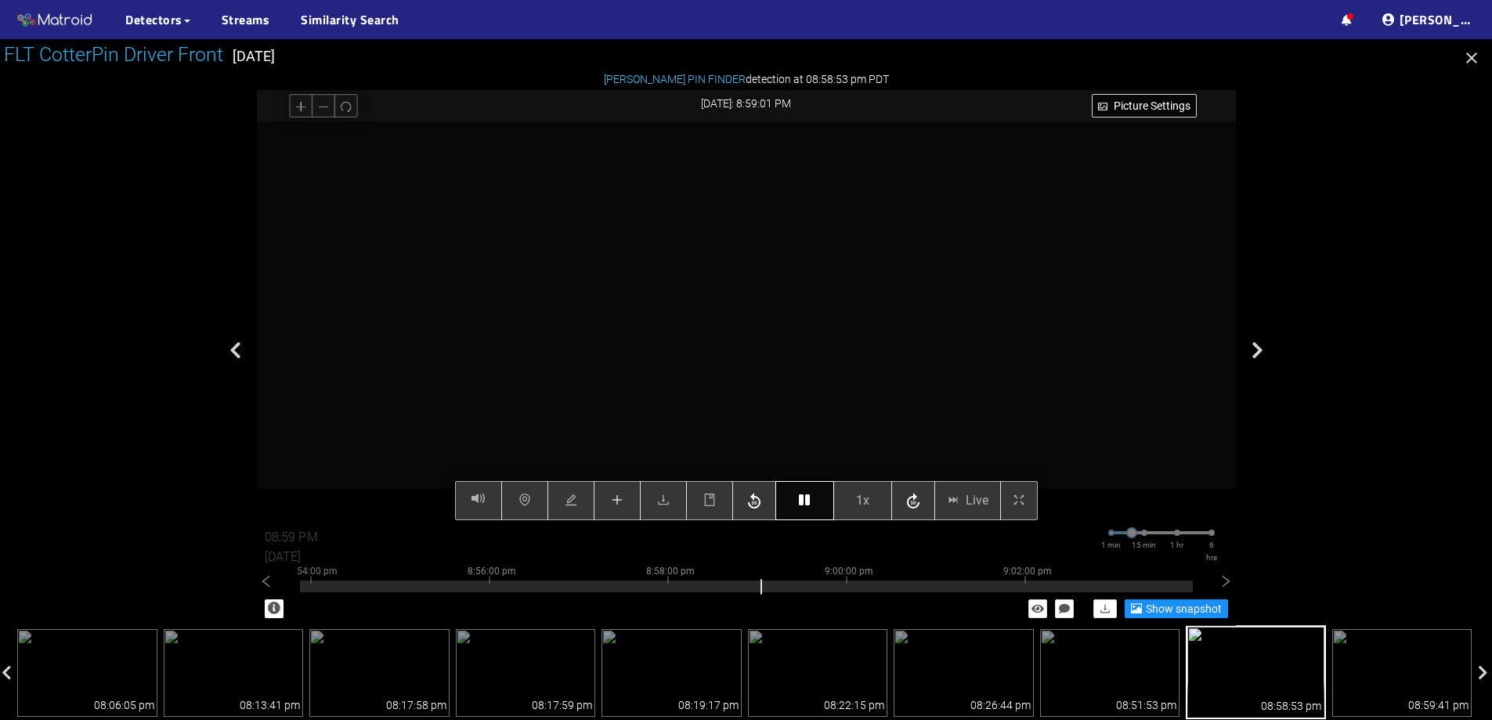
click at [809, 509] on button "button" at bounding box center [805, 500] width 59 height 39
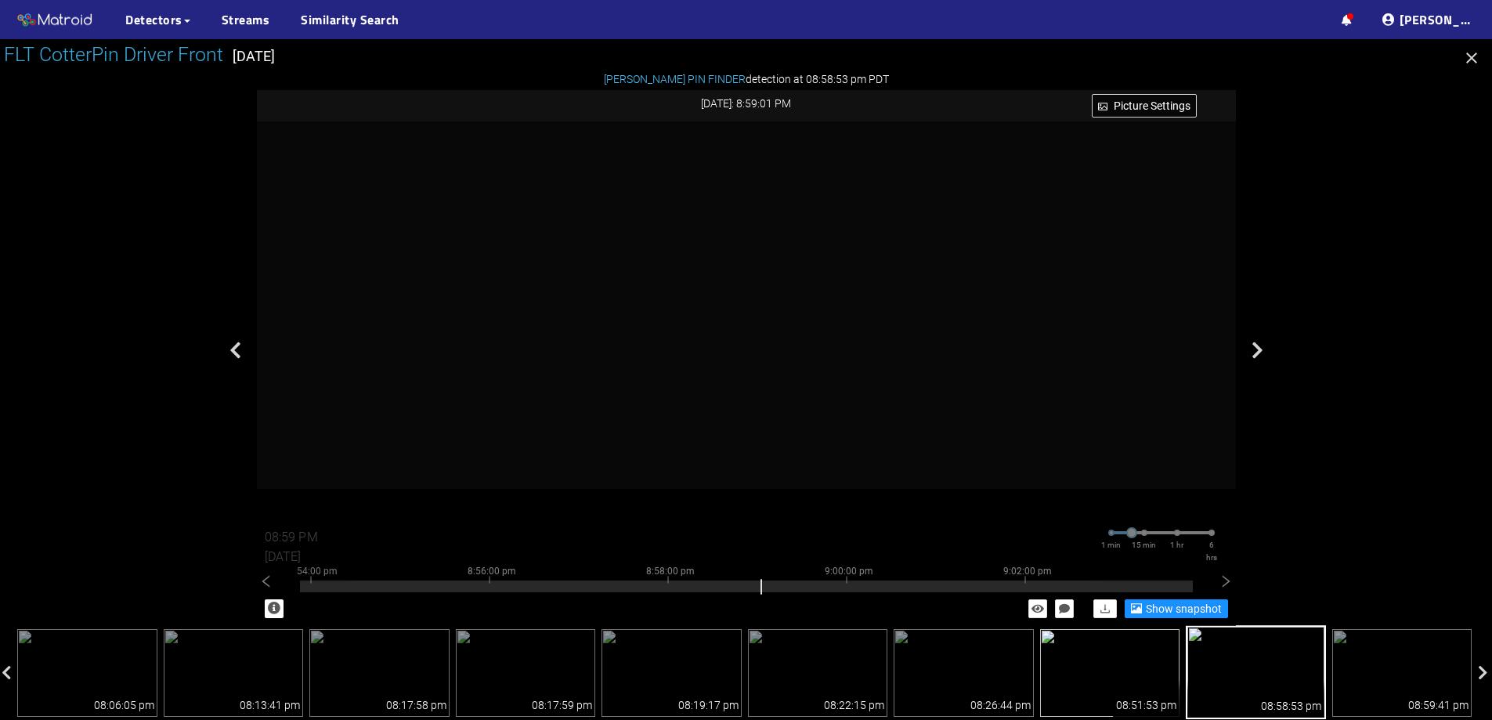
click at [1134, 656] on img at bounding box center [1110, 673] width 140 height 88
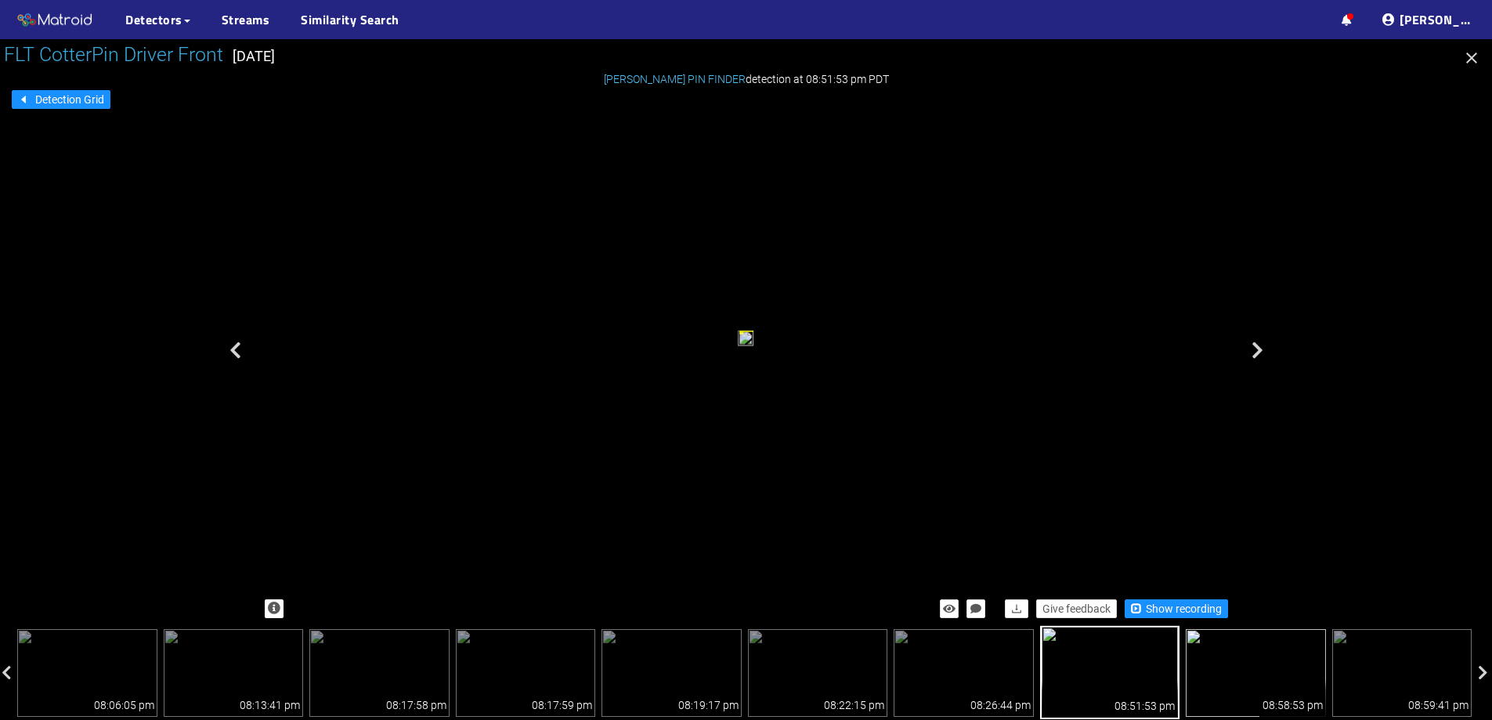
click at [1231, 649] on img at bounding box center [1256, 673] width 140 height 88
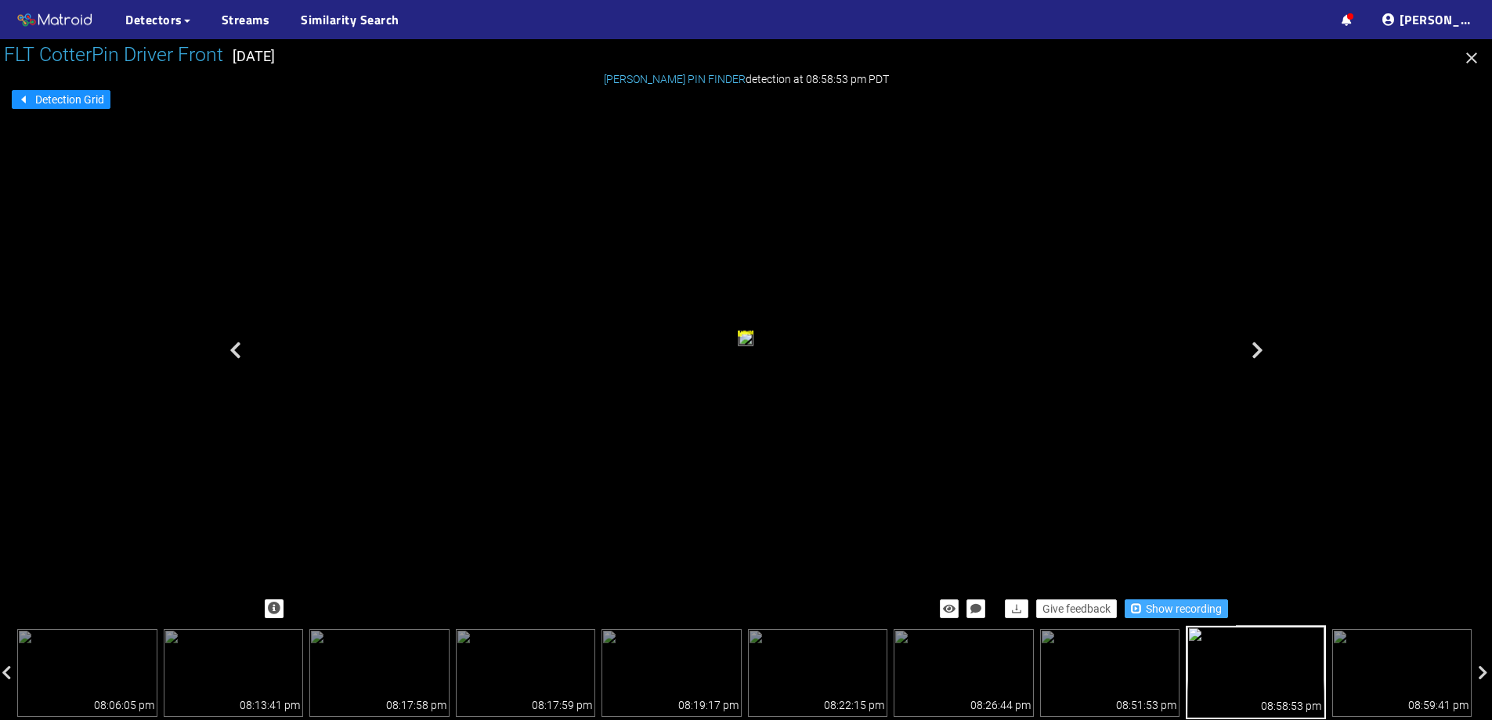
click at [1160, 610] on span "Show recording" at bounding box center [1184, 608] width 76 height 17
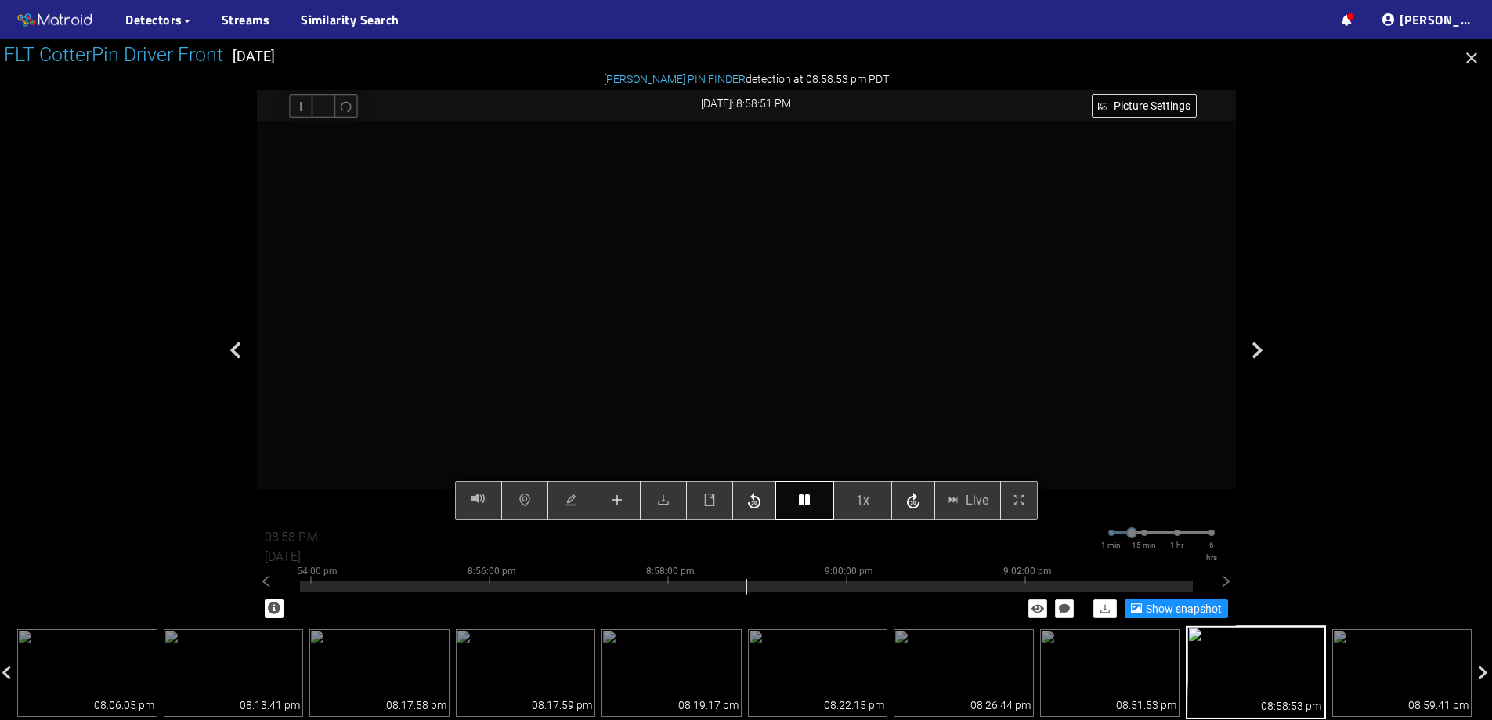
click at [794, 497] on button "button" at bounding box center [805, 500] width 59 height 39
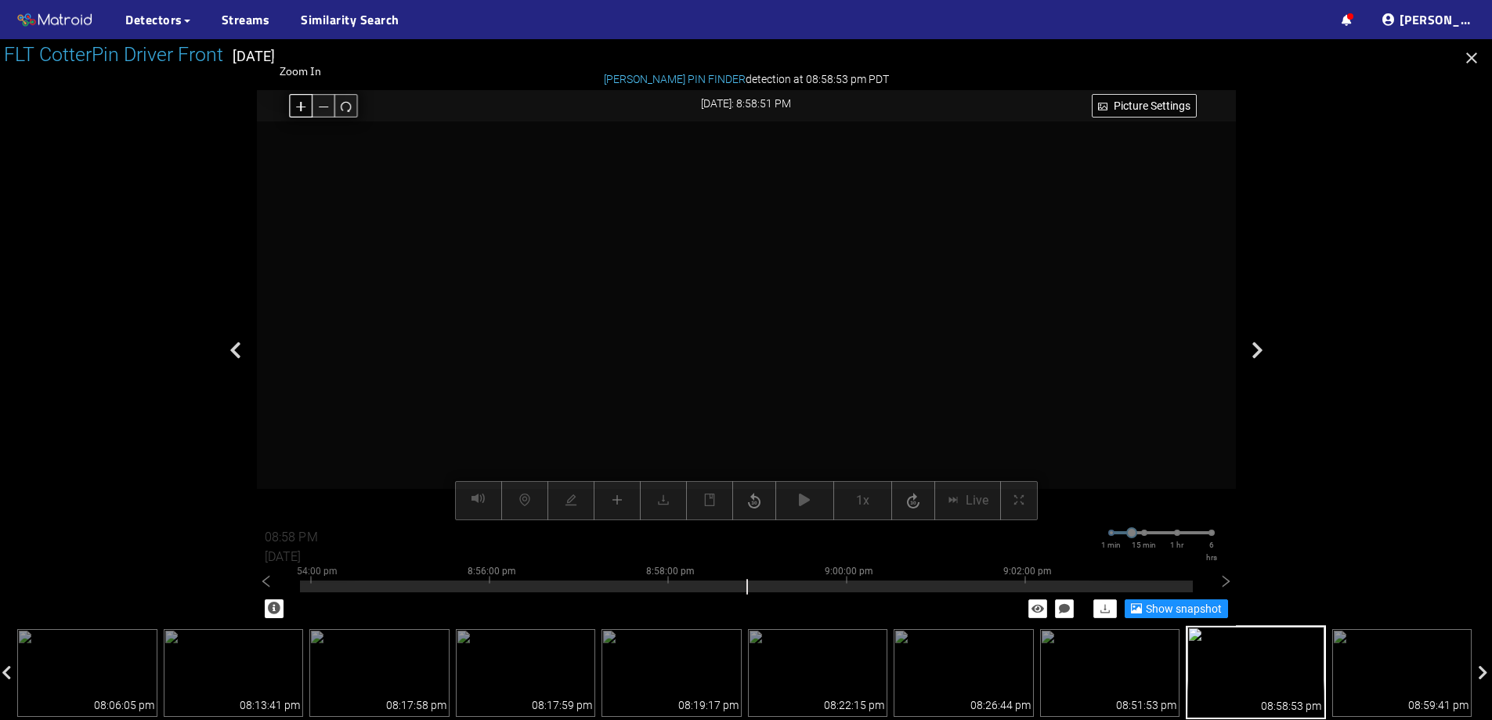
click at [302, 102] on icon "plus" at bounding box center [301, 106] width 12 height 12
click at [354, 101] on button "button" at bounding box center [346, 106] width 24 height 24
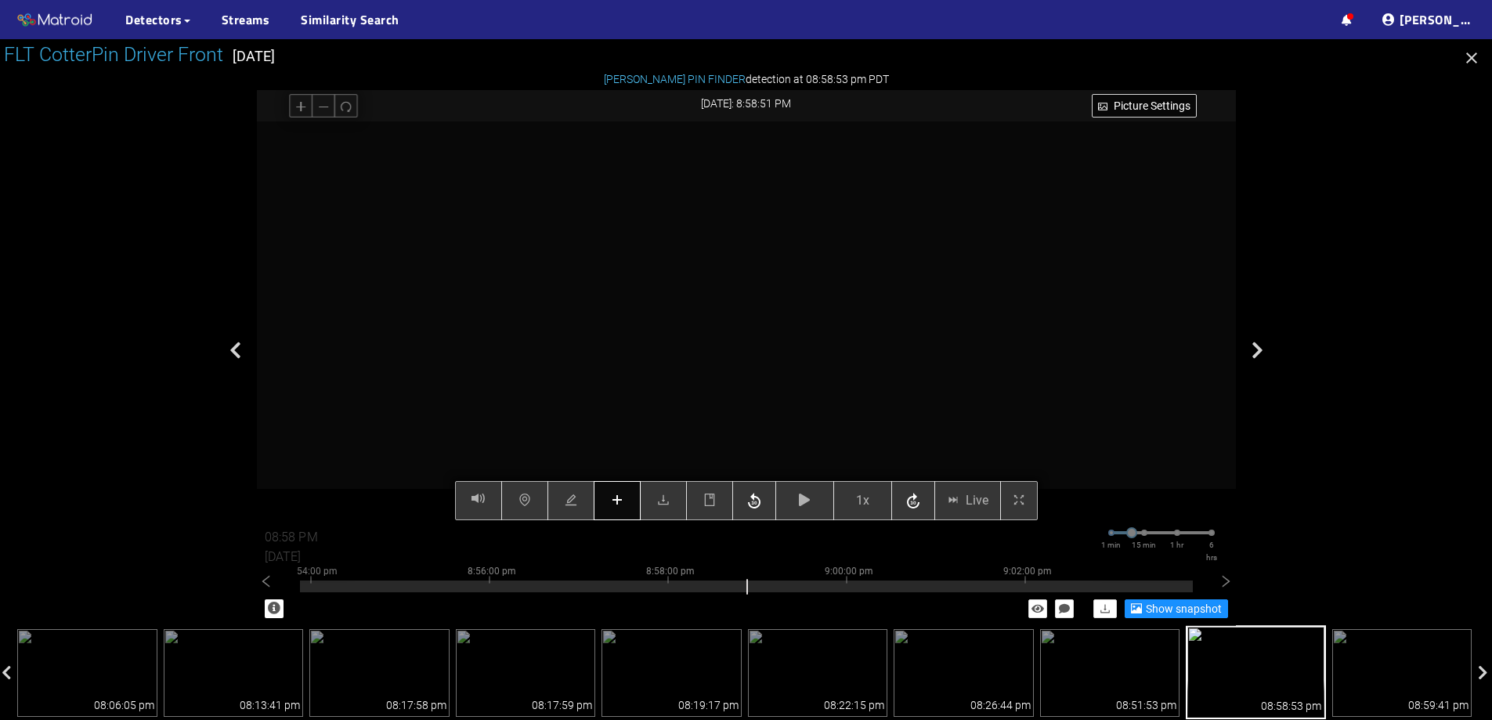
click at [625, 514] on button "button" at bounding box center [617, 500] width 47 height 39
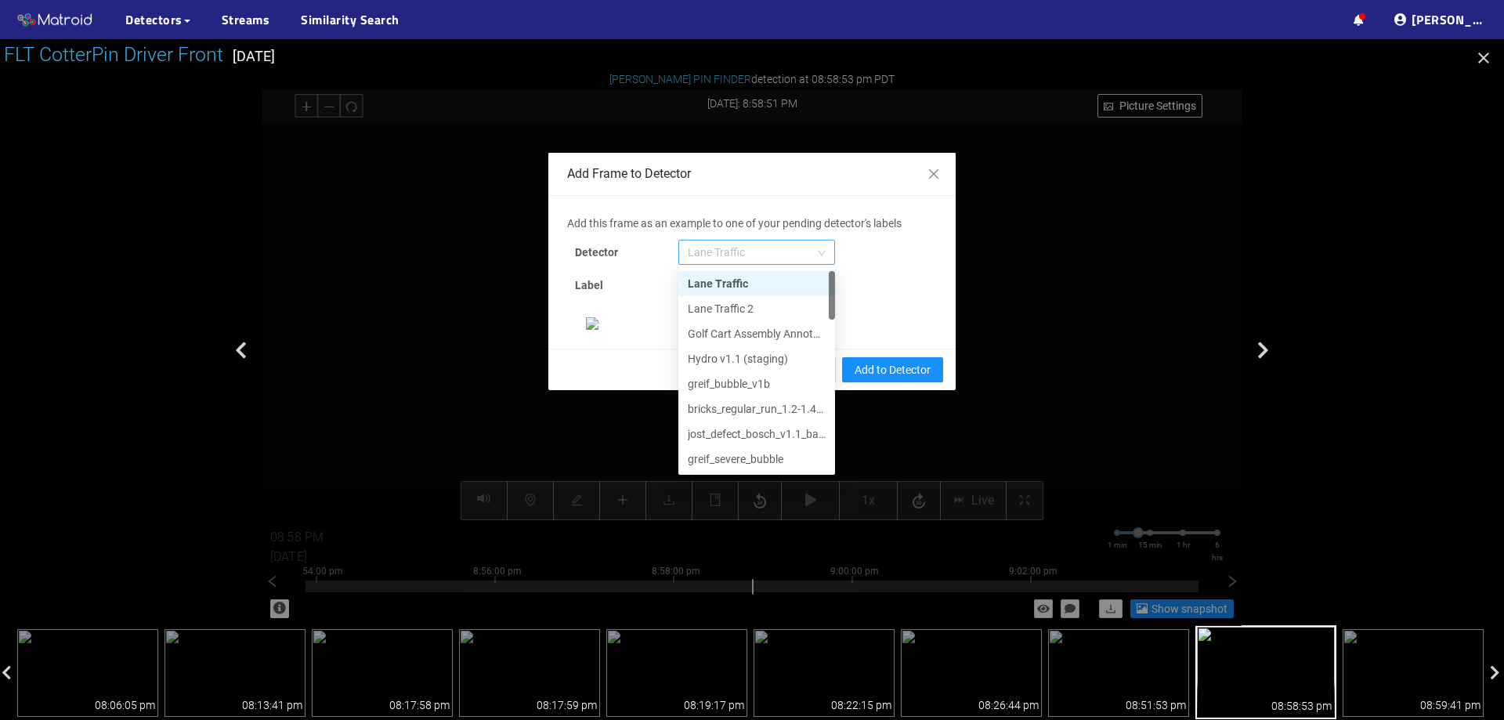
click at [782, 263] on span "Lane Traffic" at bounding box center [757, 253] width 138 height 24
drag, startPoint x: 824, startPoint y: 307, endPoint x: 814, endPoint y: 476, distance: 169.5
click at [814, 330] on div "Add this frame as an example to one of your pending detector's labels Detector …" at bounding box center [752, 272] width 370 height 115
click at [772, 460] on div "[PERSON_NAME] Pin" at bounding box center [757, 458] width 138 height 17
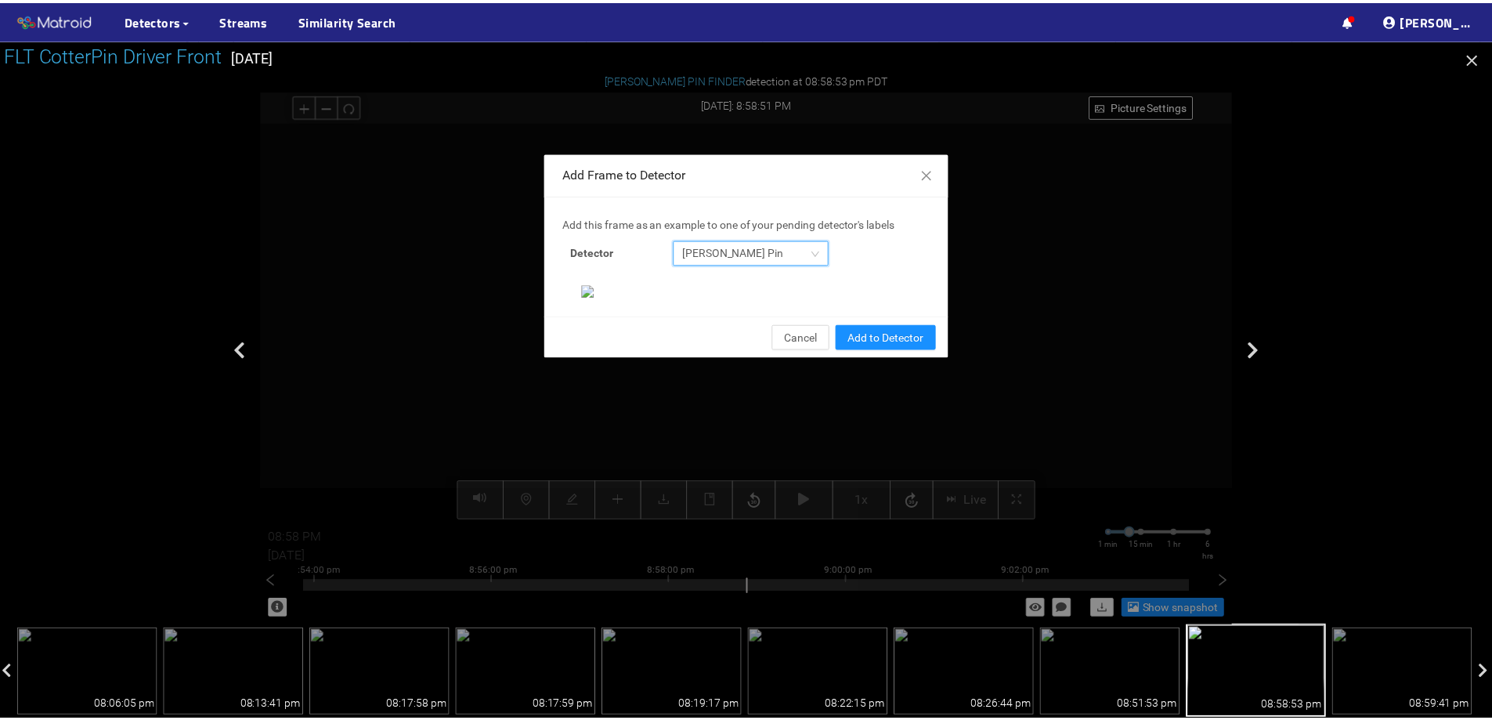
scroll to position [329, 0]
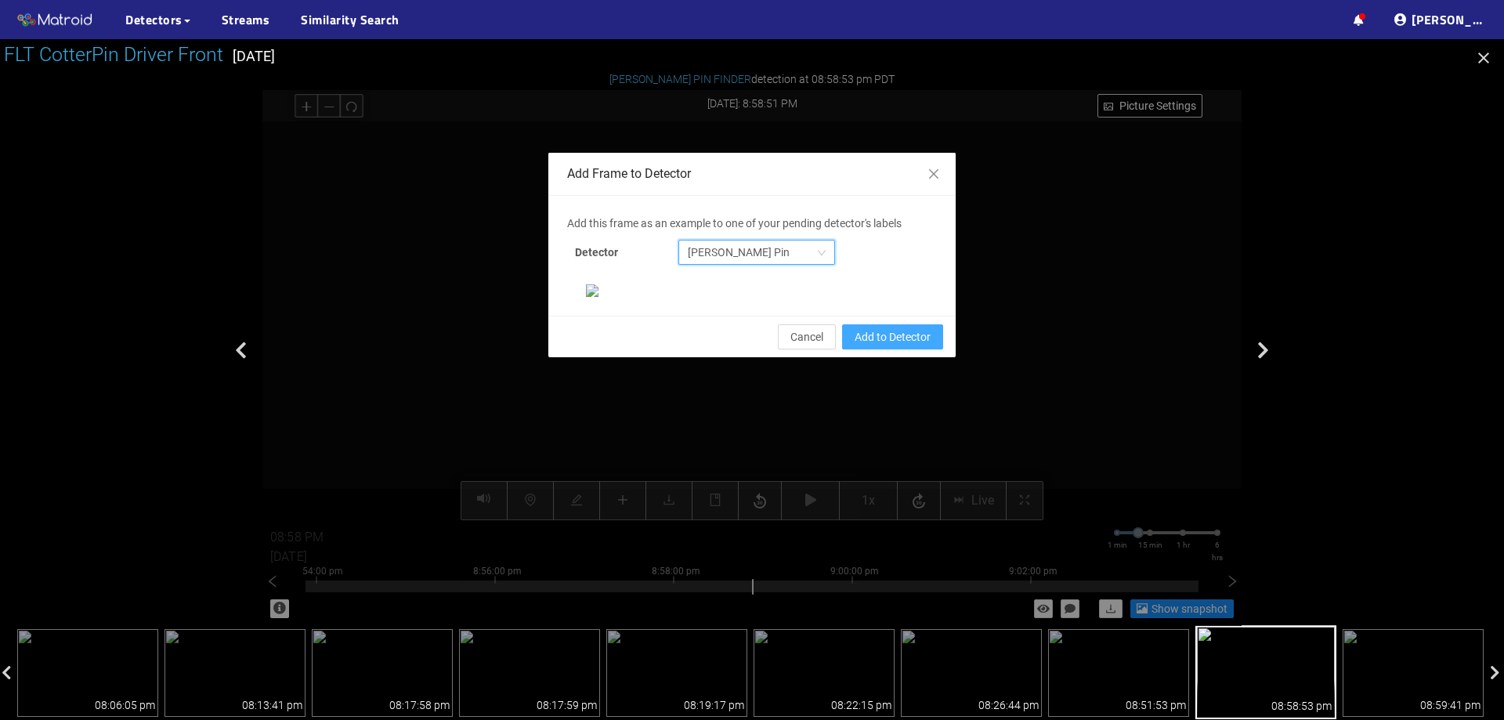
click at [898, 346] on span "Add to Detector" at bounding box center [893, 336] width 76 height 17
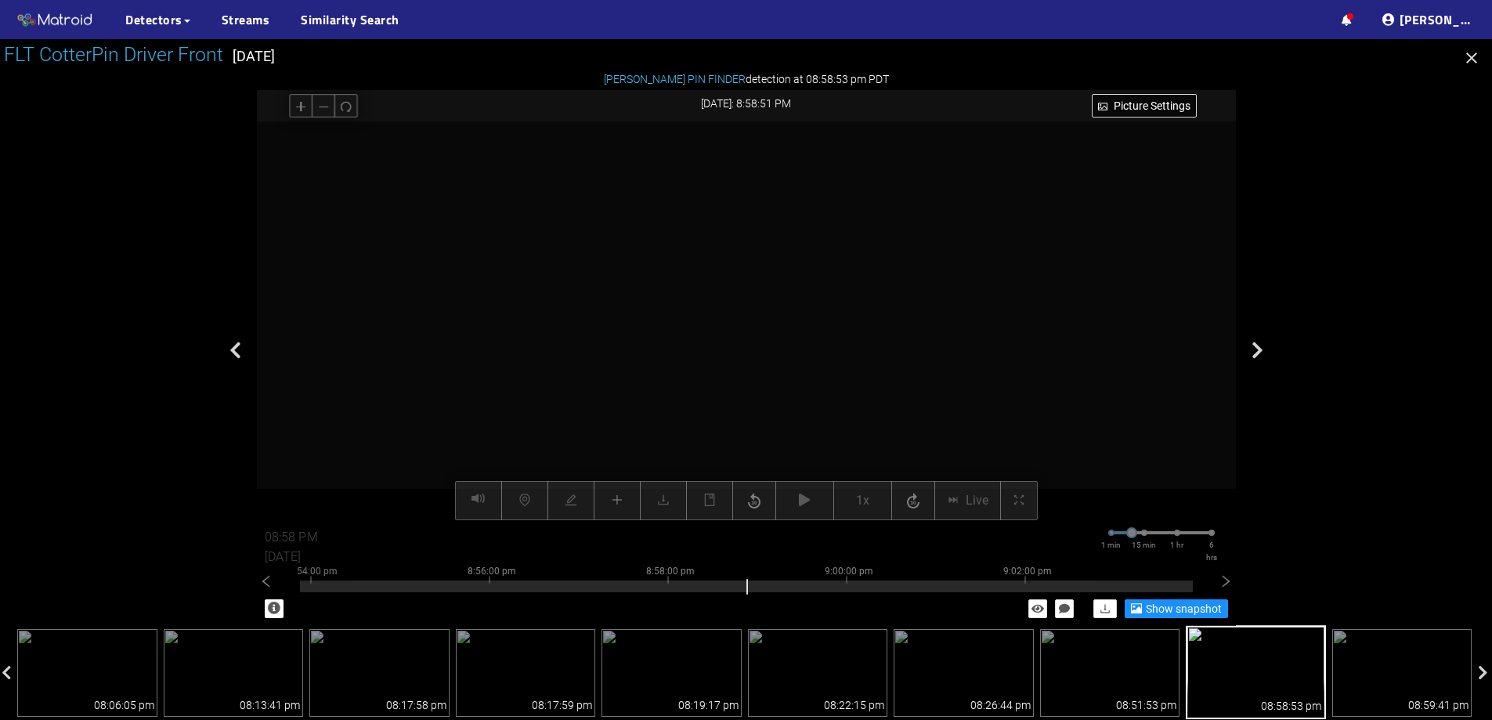
scroll to position [251, 0]
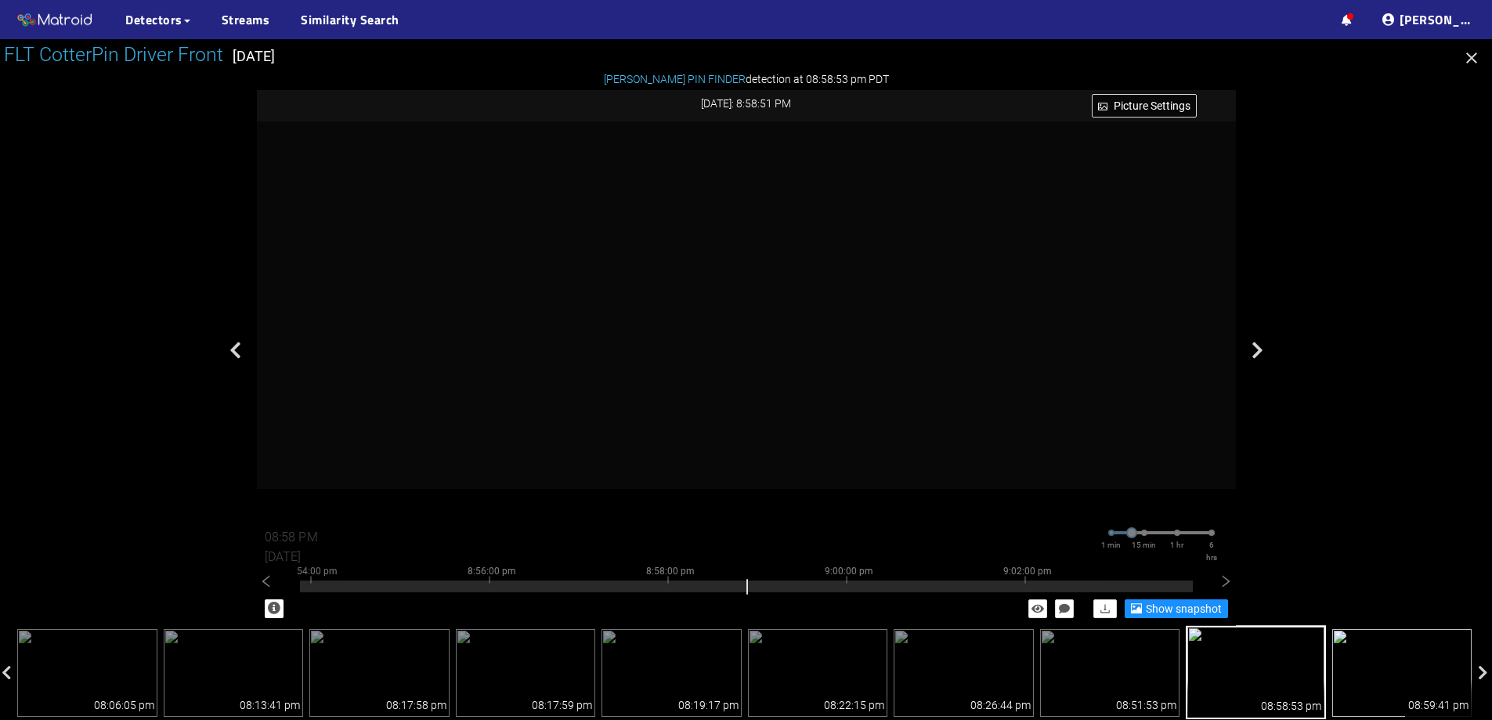
click at [1404, 648] on img at bounding box center [1403, 673] width 140 height 88
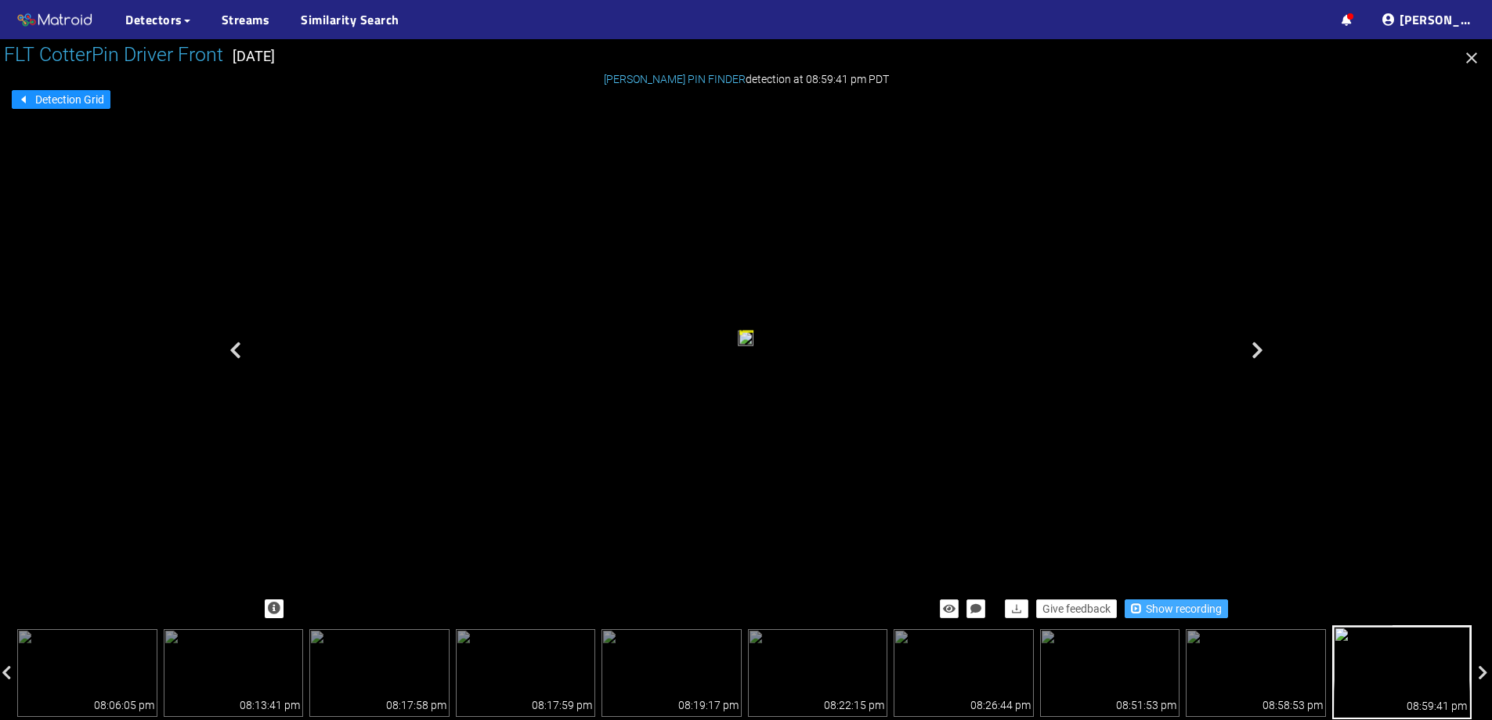
click at [1147, 609] on span "Show recording" at bounding box center [1184, 608] width 76 height 17
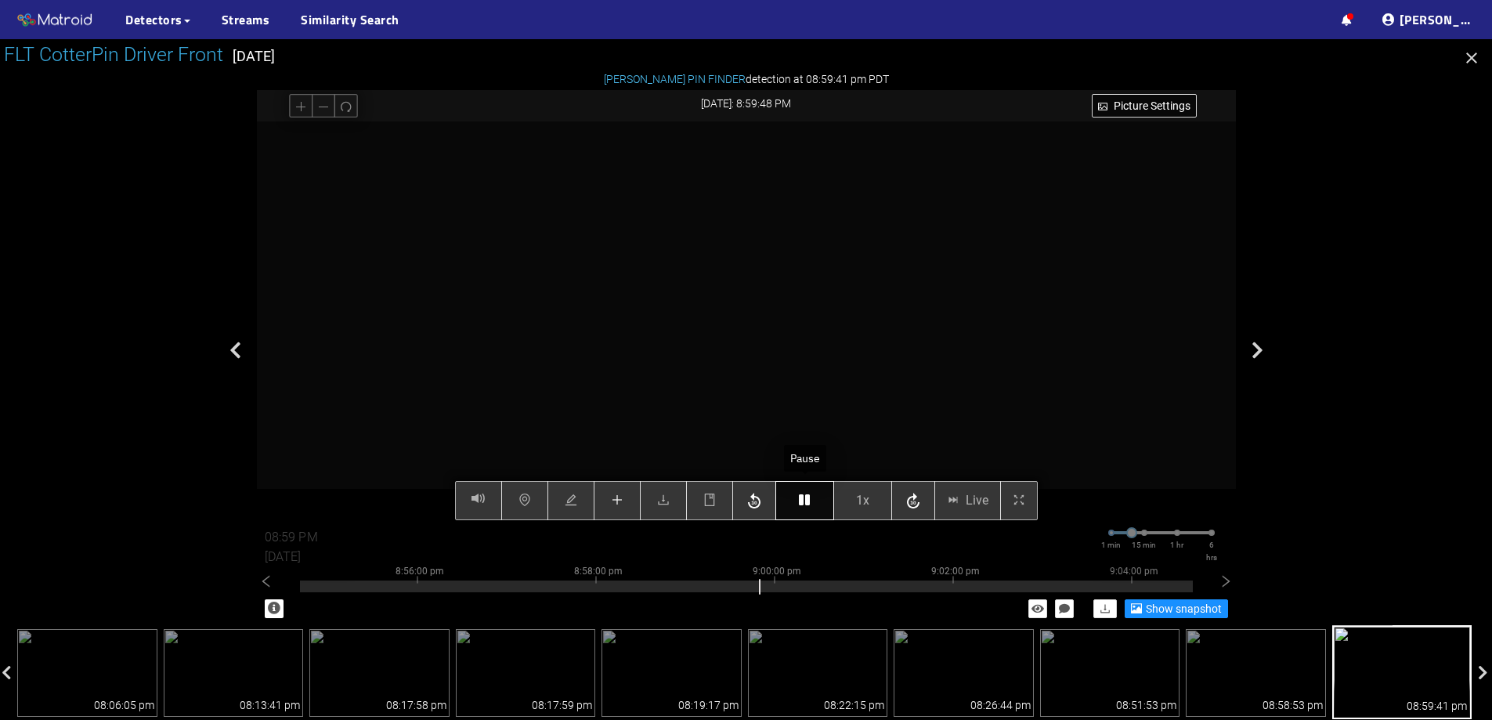
click at [801, 497] on icon "button" at bounding box center [804, 500] width 11 height 13
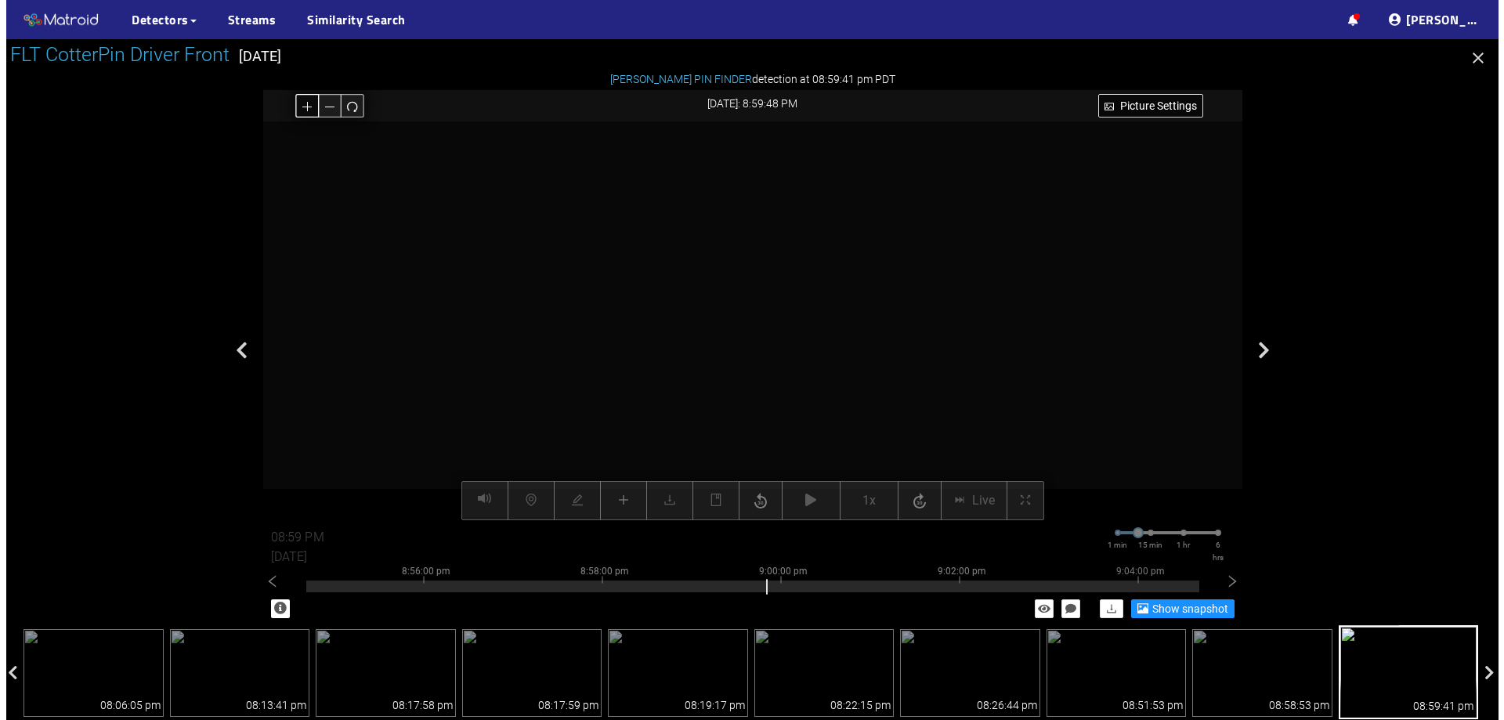
scroll to position [523, 0]
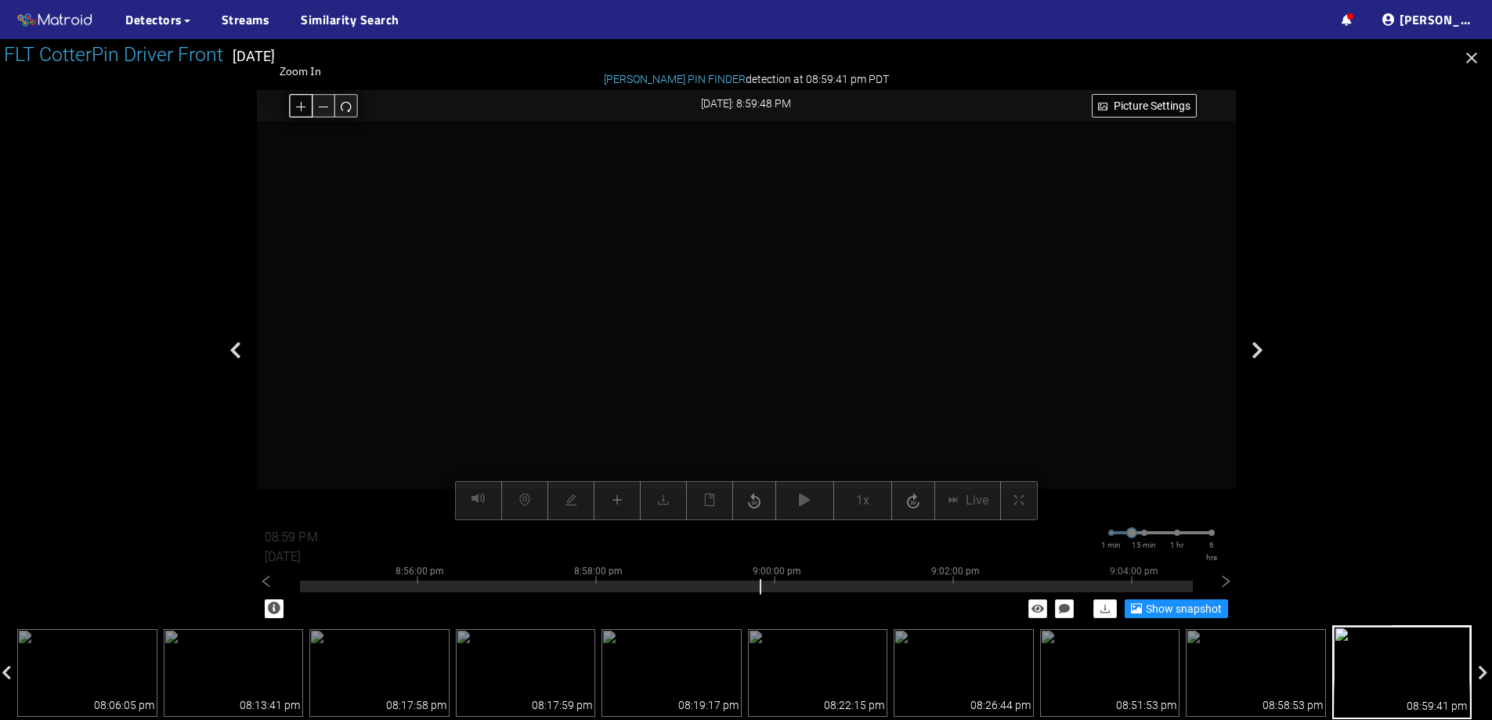
click at [305, 100] on icon "plus" at bounding box center [301, 106] width 12 height 12
drag, startPoint x: 608, startPoint y: 222, endPoint x: 613, endPoint y: 310, distance: 88.7
click at [613, 310] on video at bounding box center [752, 419] width 2145 height 1073
click at [353, 110] on button "button" at bounding box center [346, 106] width 24 height 24
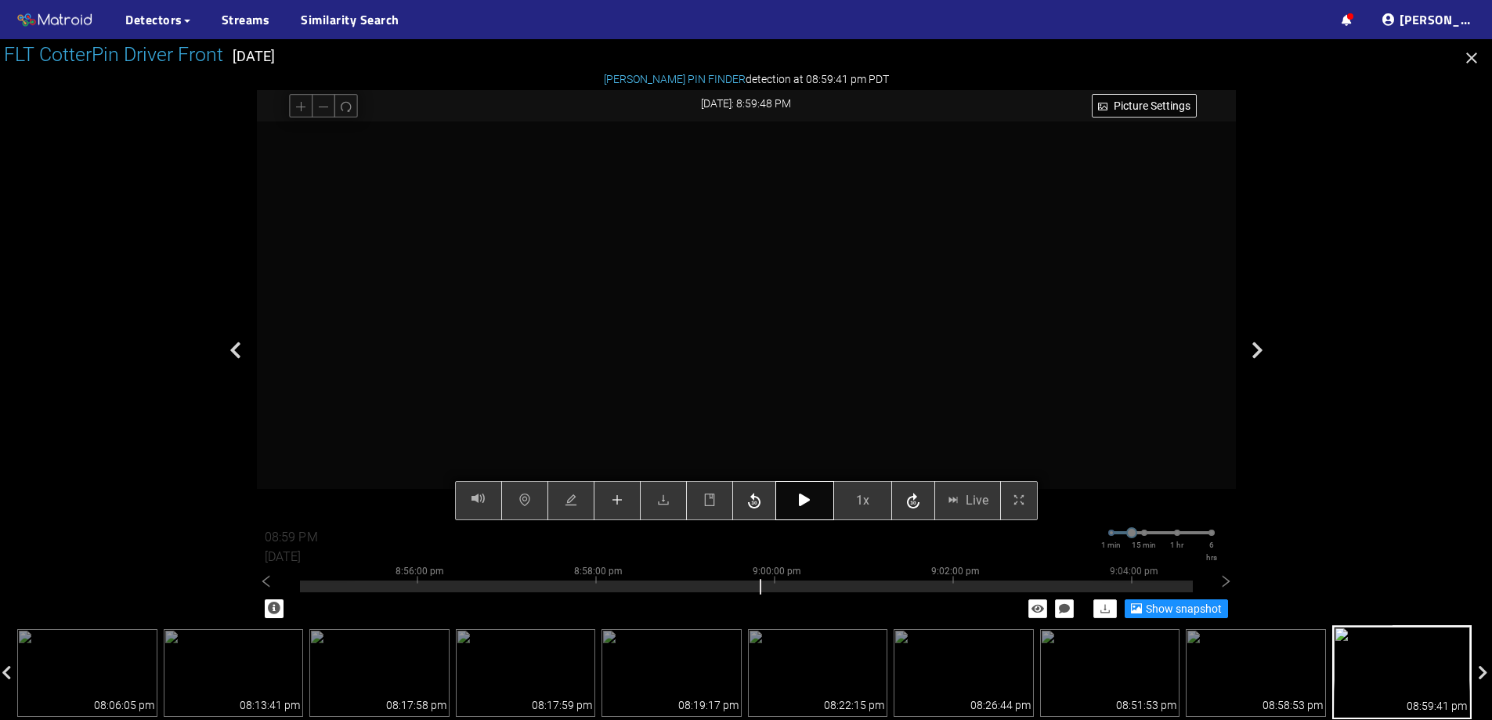
click at [805, 509] on button "button" at bounding box center [805, 500] width 59 height 39
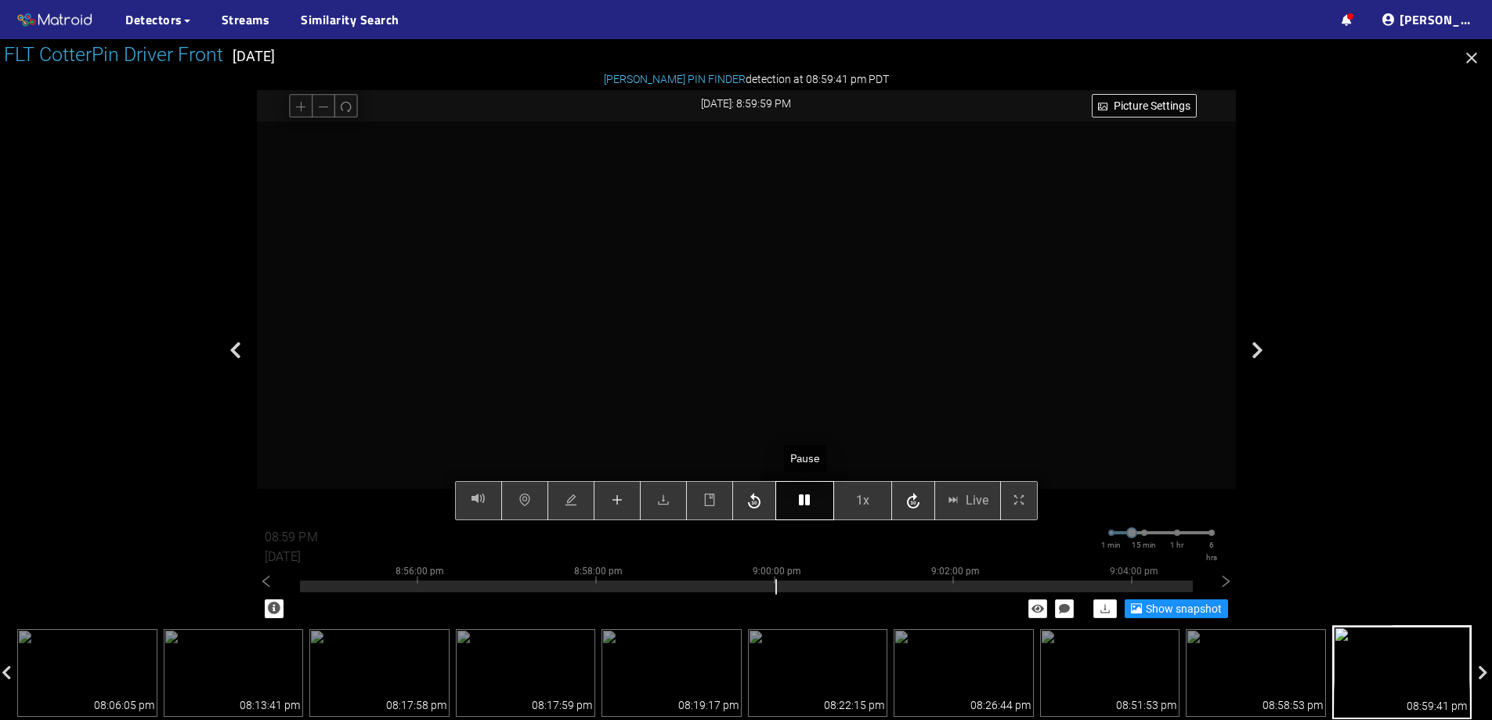
click at [805, 509] on button "button" at bounding box center [805, 500] width 59 height 39
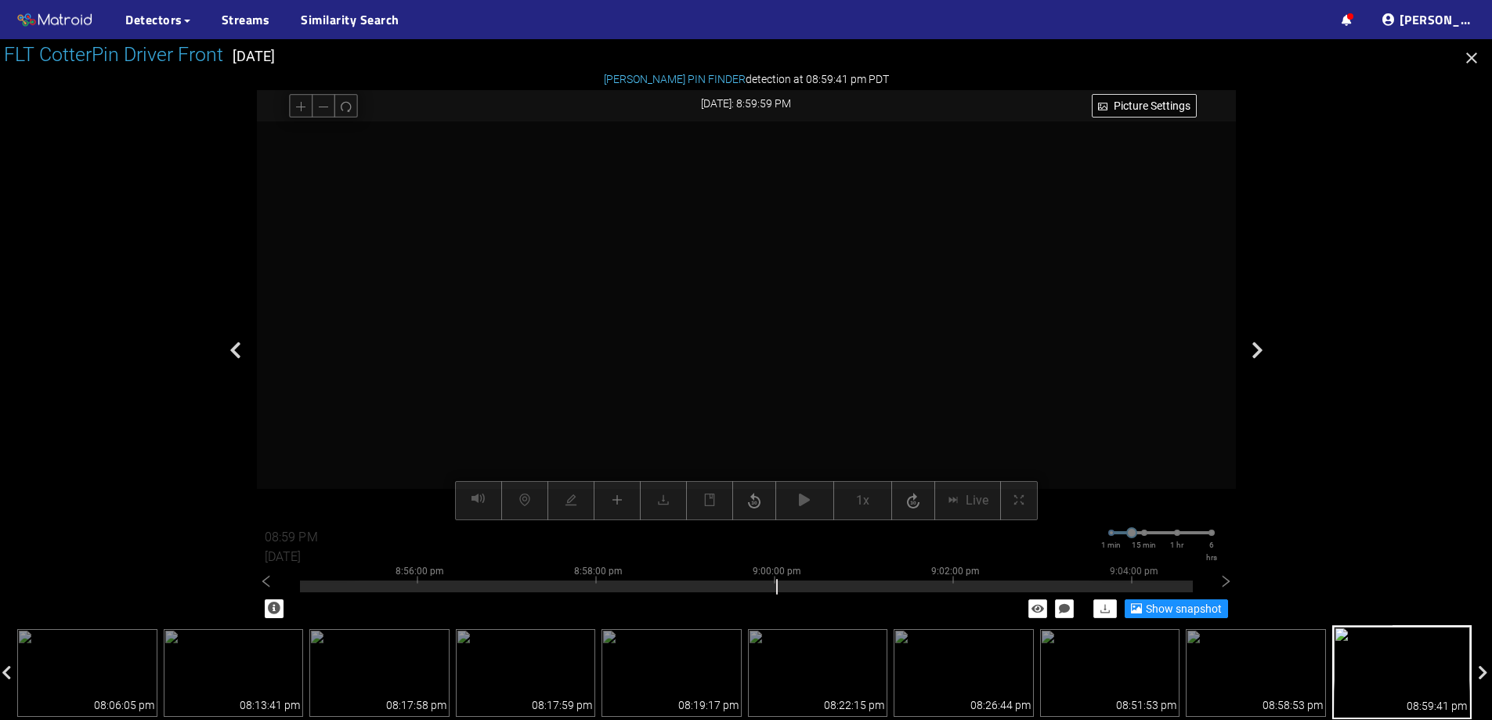
click at [624, 499] on div "Picture Settings 1x Live 08:59 PM 08/07/2025 1 min 15 min 1 hr 6 hrs 8:46:00 pm…" at bounding box center [746, 320] width 979 height 399
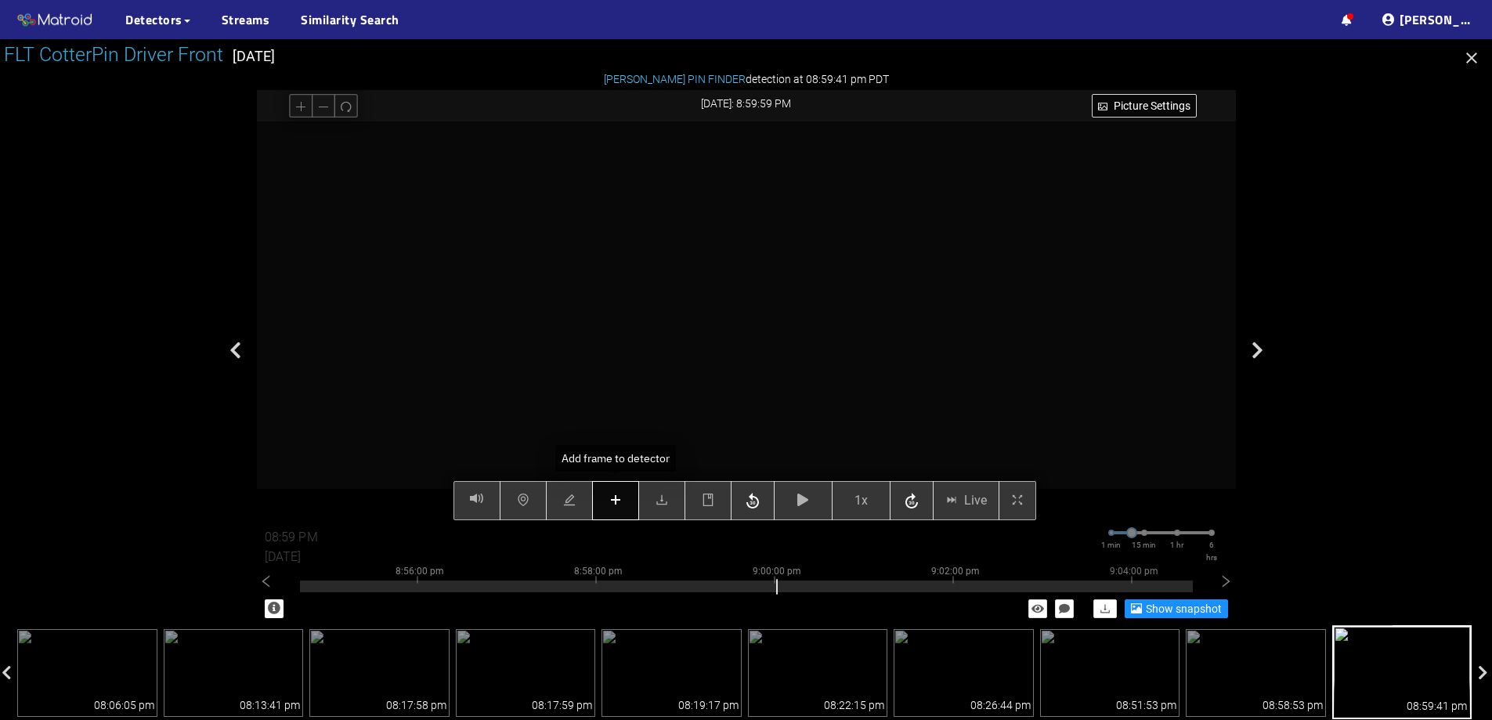
click at [621, 497] on icon "plus" at bounding box center [616, 500] width 13 height 13
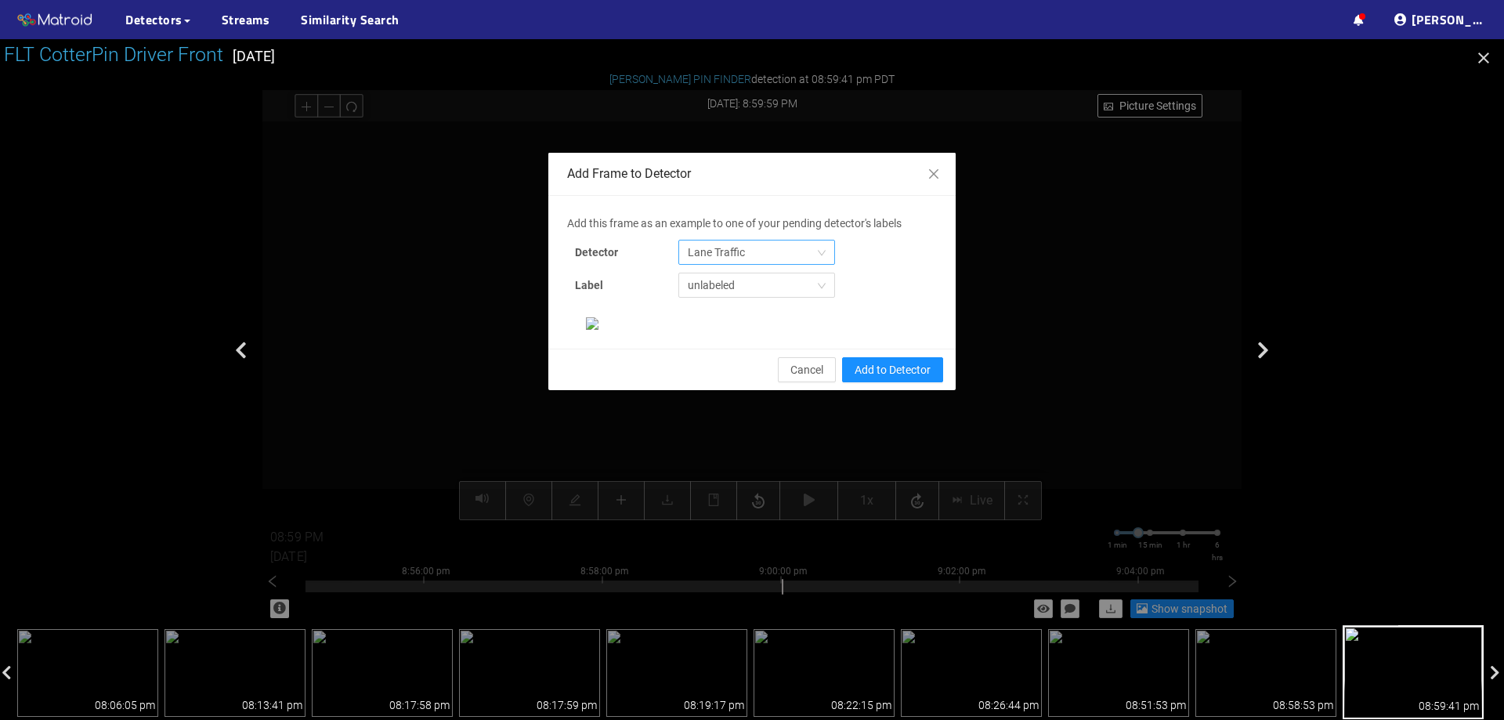
click at [775, 244] on span "Lane Traffic" at bounding box center [757, 253] width 138 height 24
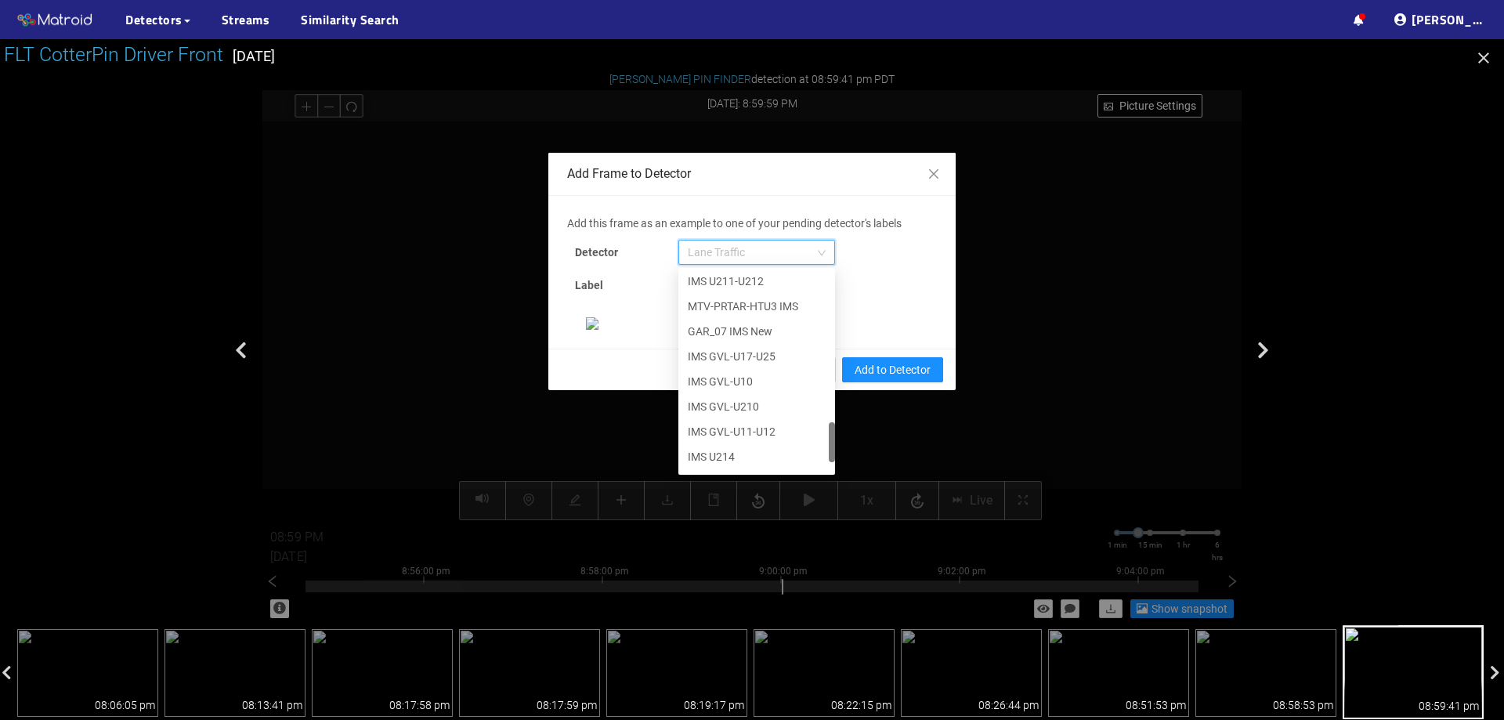
scroll to position [802, 0]
drag, startPoint x: 823, startPoint y: 302, endPoint x: 808, endPoint y: 467, distance: 166.0
click at [808, 467] on div "IMS U211-U212 MTV-PRTAR-HTU3 IMS GAR_07 IMS New IMS GVL-U17-U25 IMS GVL-U10 IMS…" at bounding box center [756, 371] width 157 height 201
click at [729, 461] on div "[PERSON_NAME] Pin" at bounding box center [757, 458] width 138 height 17
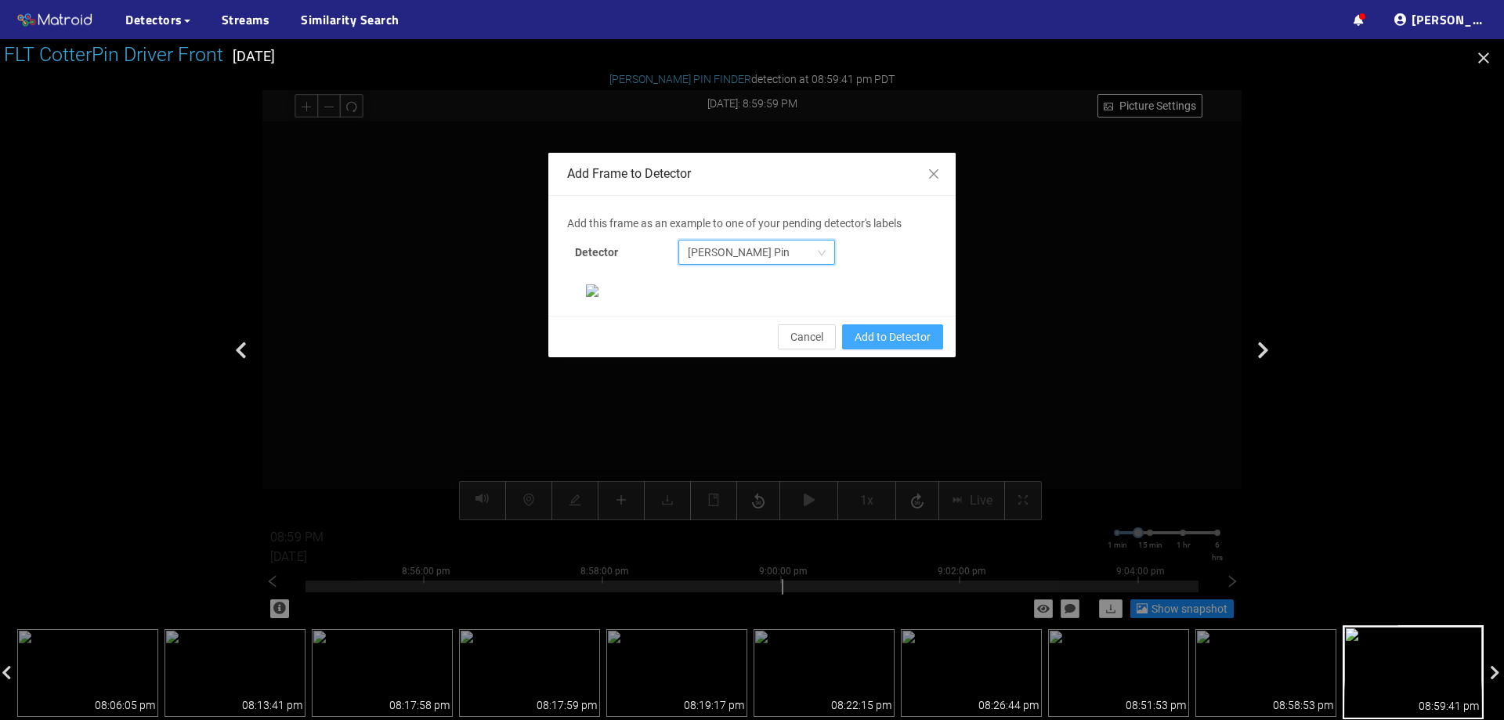
click at [904, 346] on span "Add to Detector" at bounding box center [893, 336] width 76 height 17
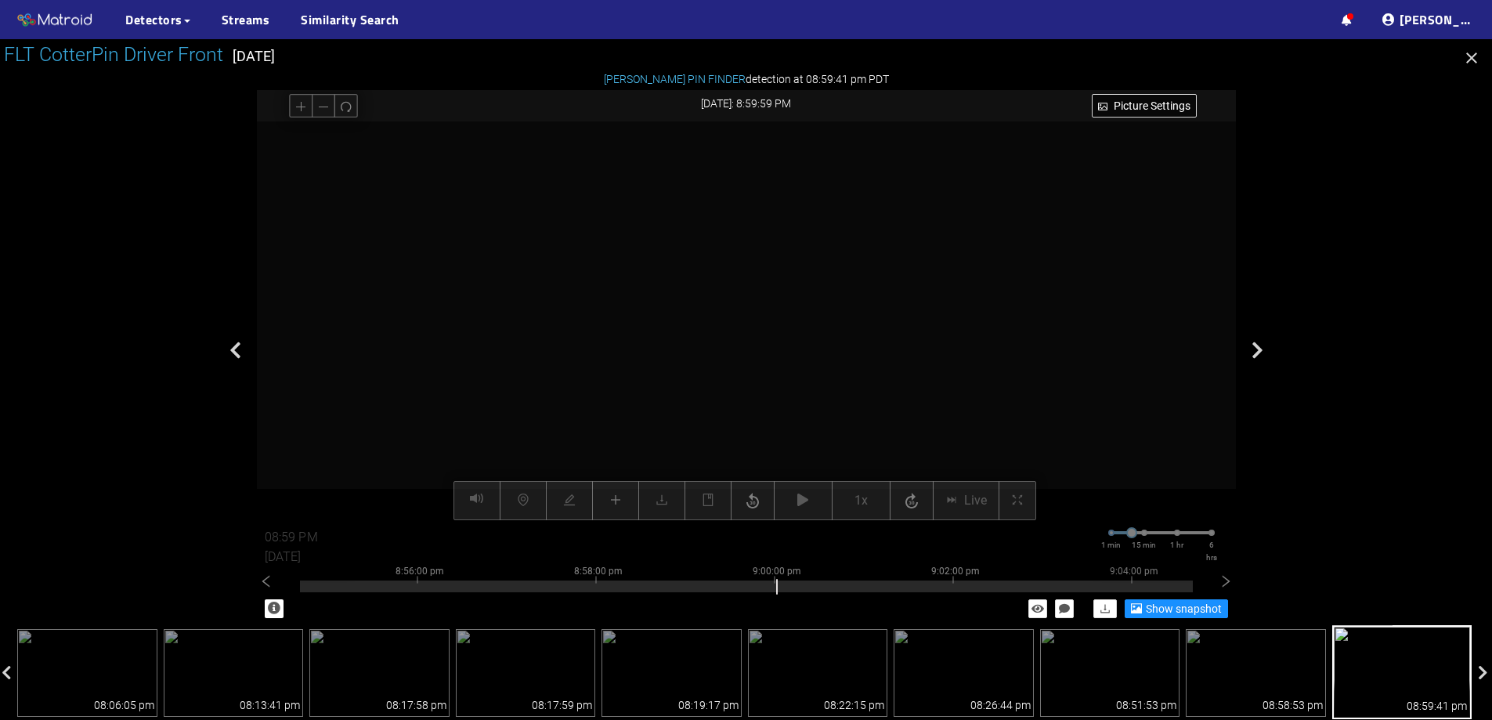
scroll to position [251, 0]
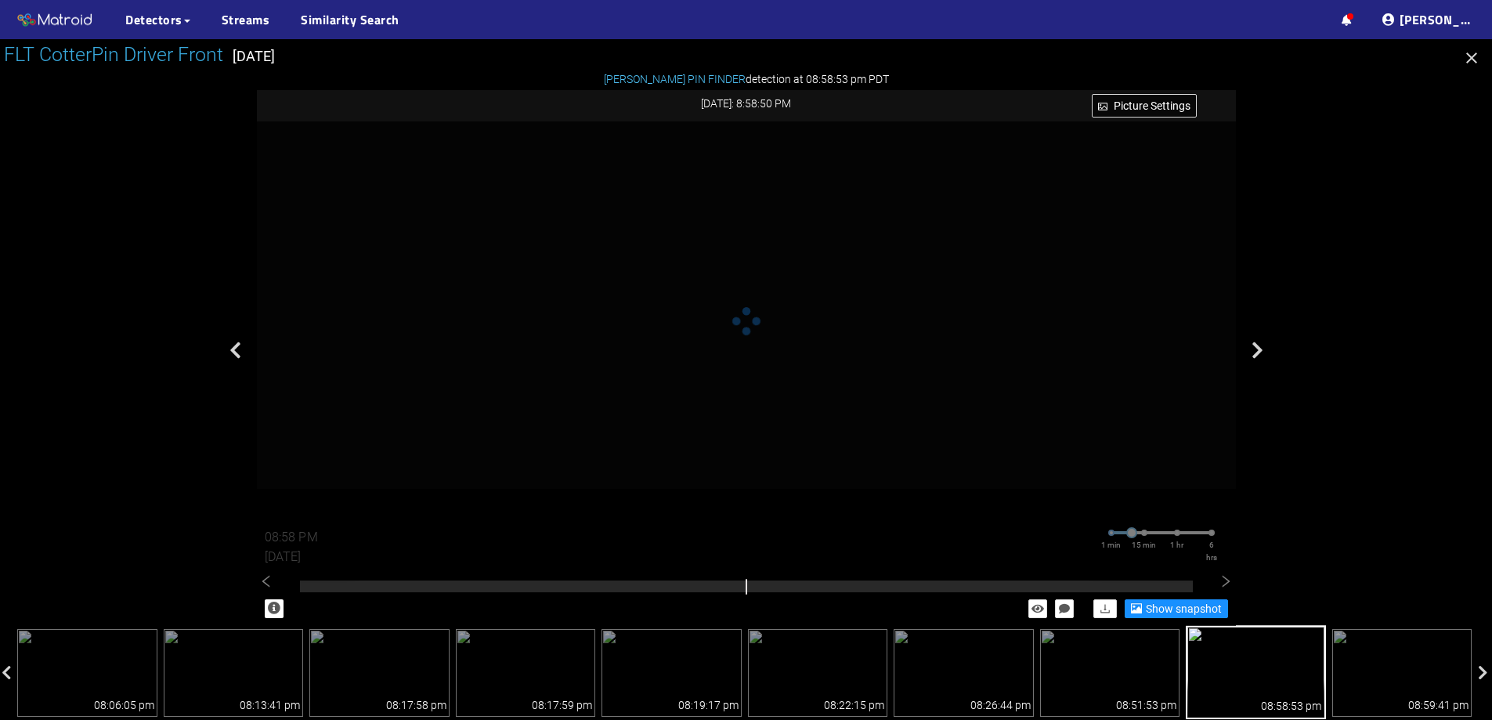
scroll to position [548, 0]
click at [1470, 60] on icon "button" at bounding box center [1472, 57] width 11 height 11
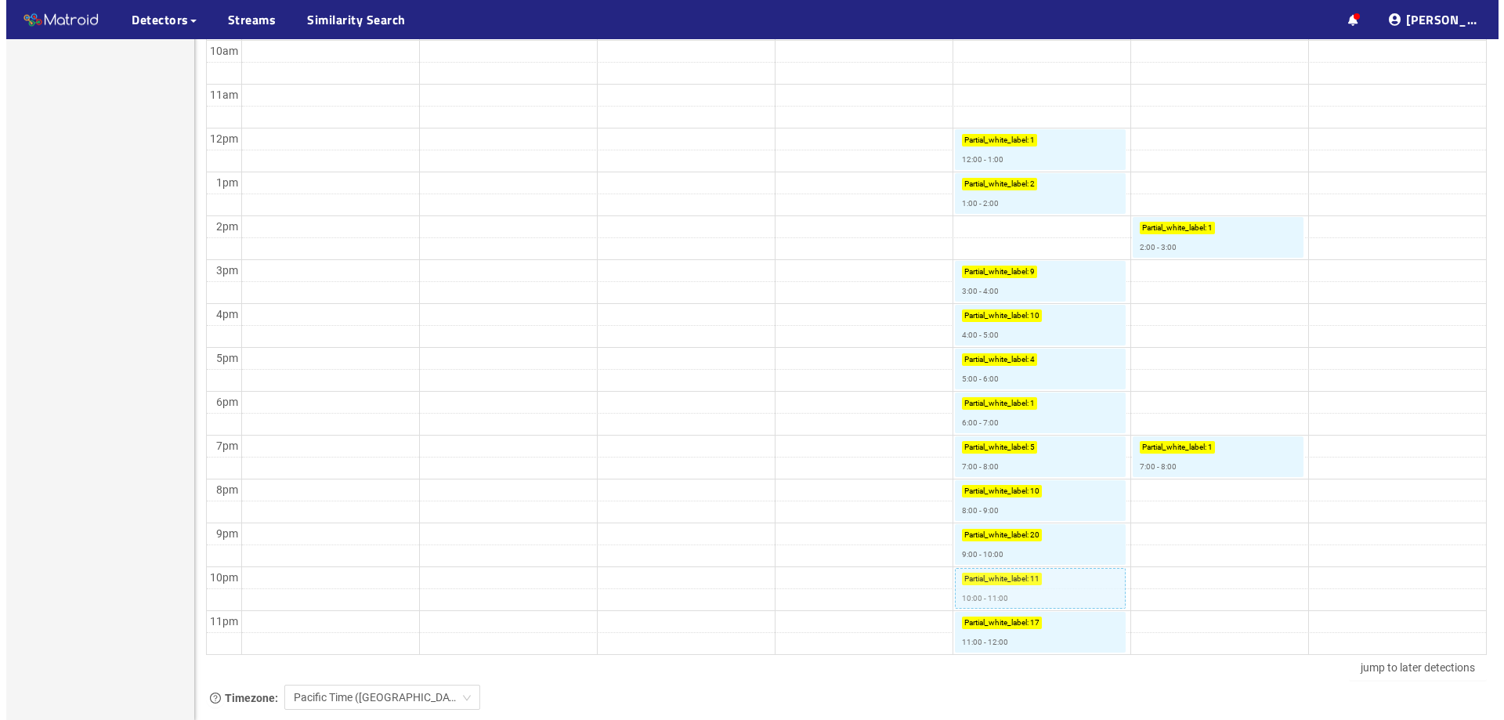
scroll to position [653, 0]
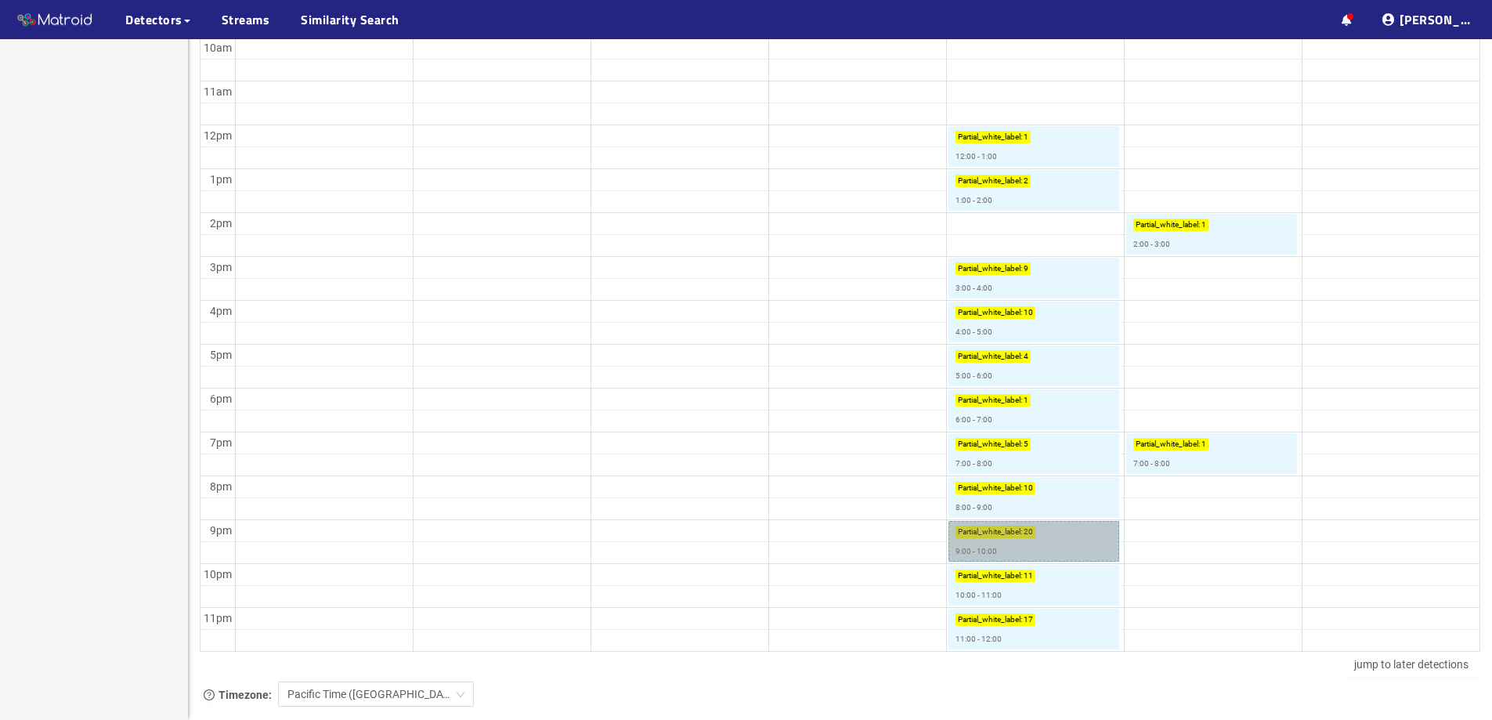
click at [1071, 547] on link "Partial_white_label : 20 9:00 - 10:00" at bounding box center [1034, 541] width 171 height 41
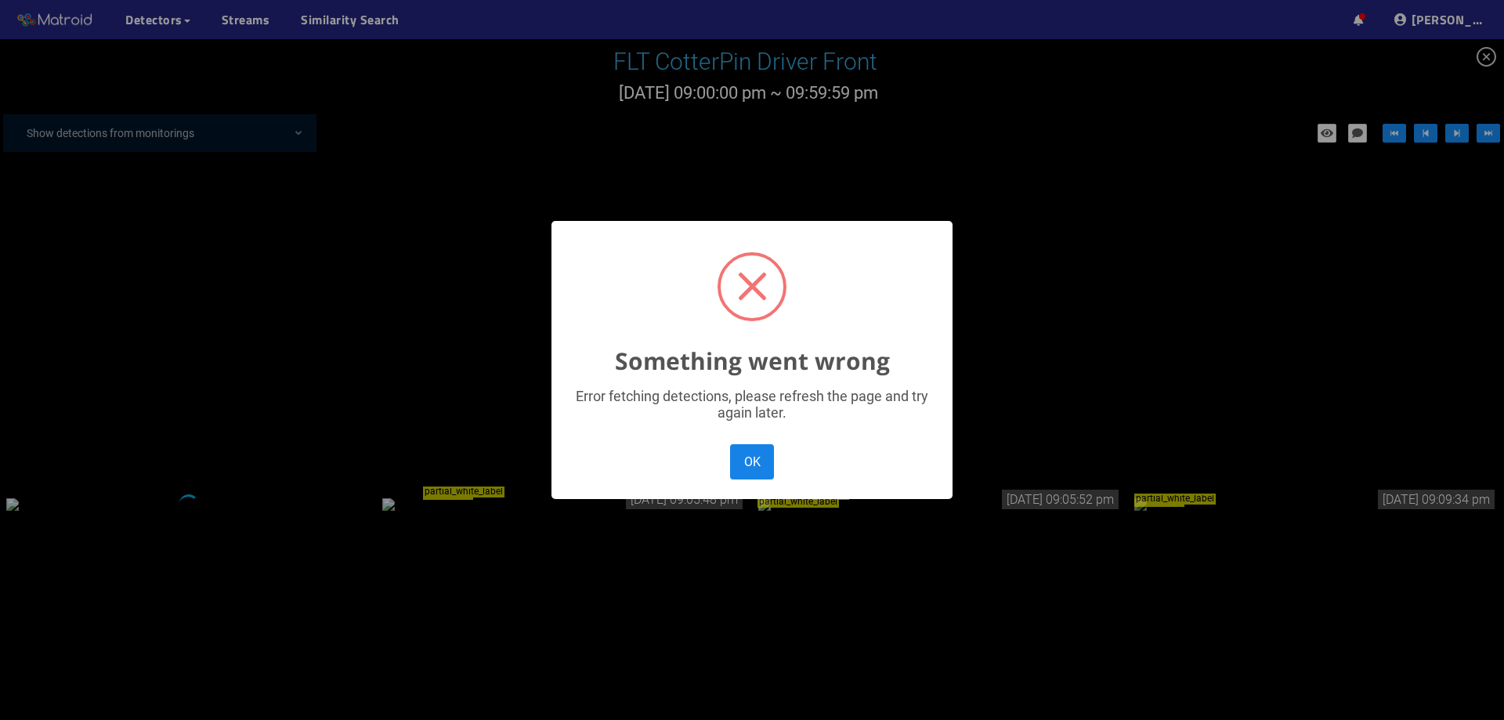
click at [767, 477] on button "OK" at bounding box center [752, 461] width 44 height 35
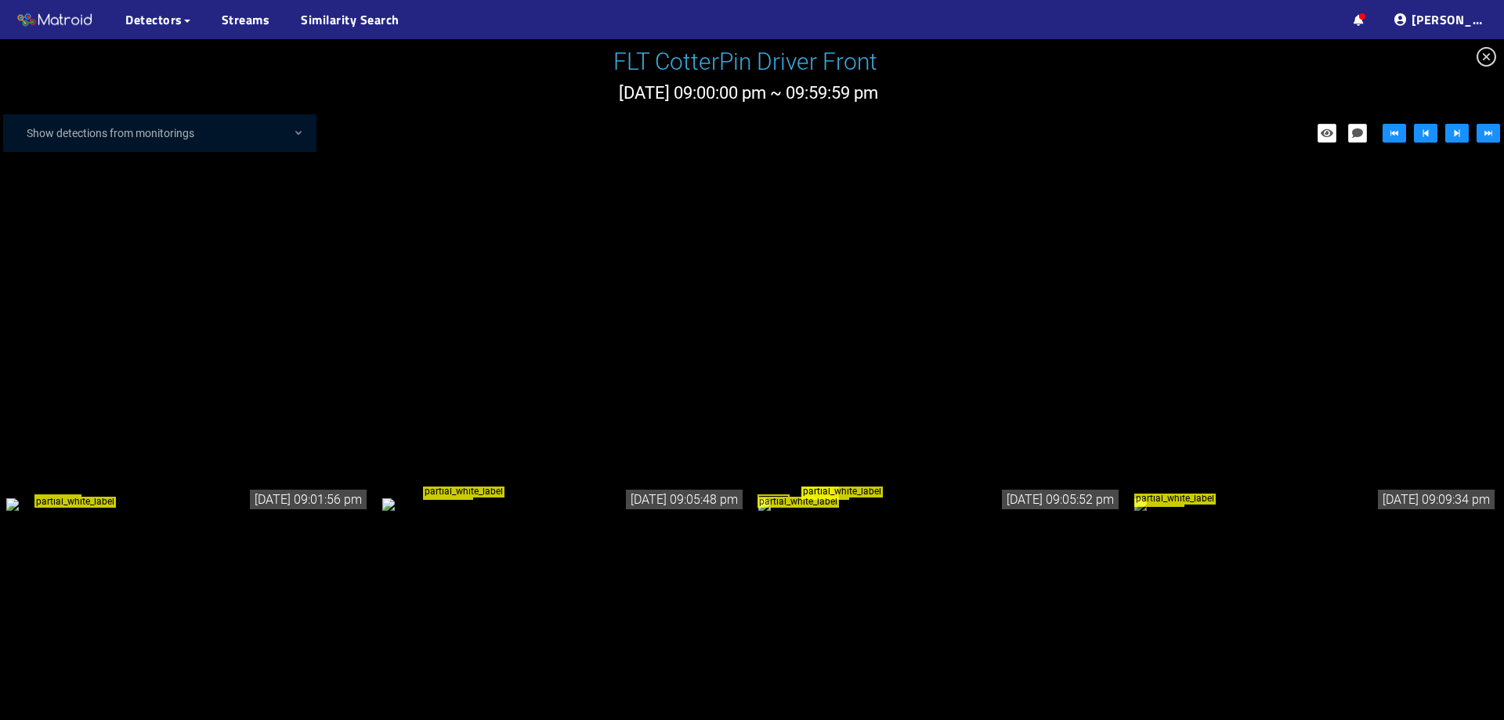
click at [307, 495] on div "partial_white_label" at bounding box center [188, 503] width 364 height 17
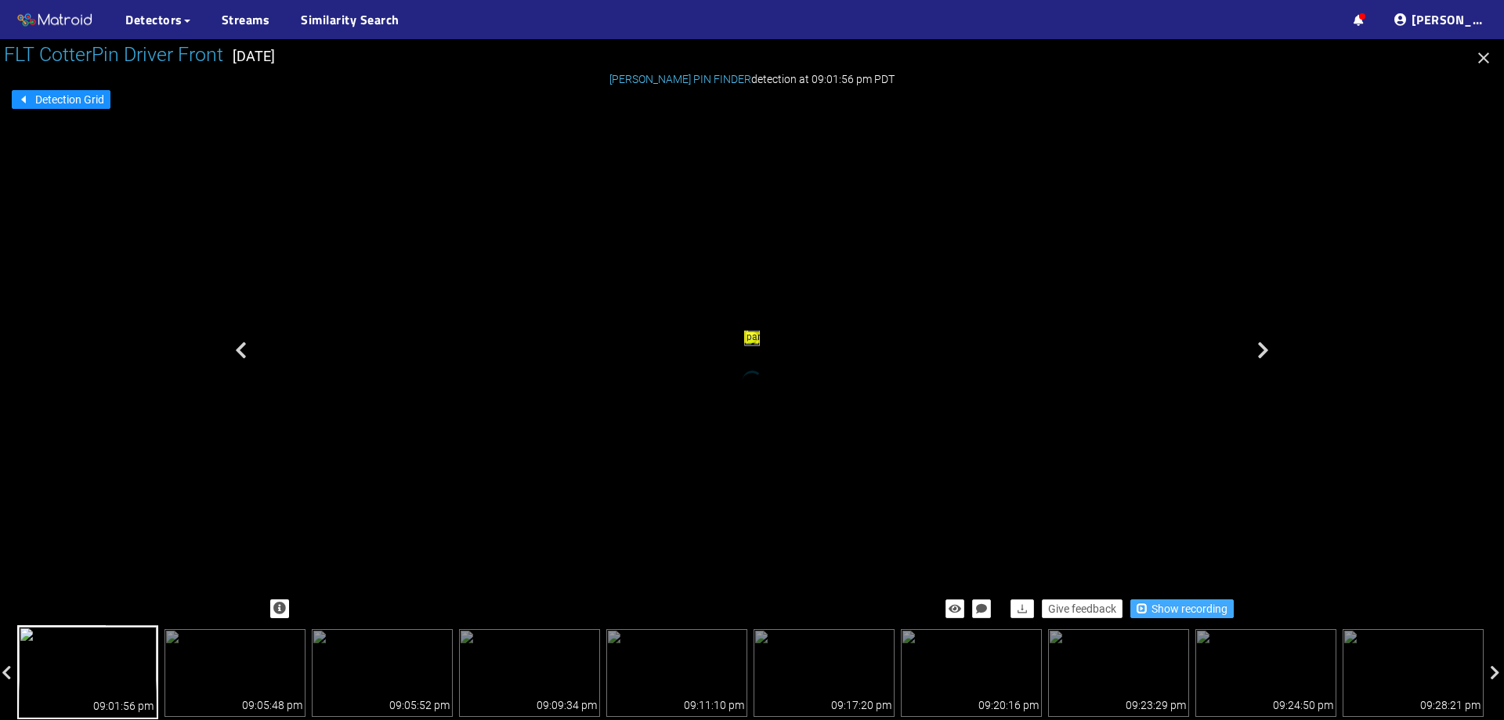
click at [1187, 601] on span "Show recording" at bounding box center [1190, 608] width 76 height 17
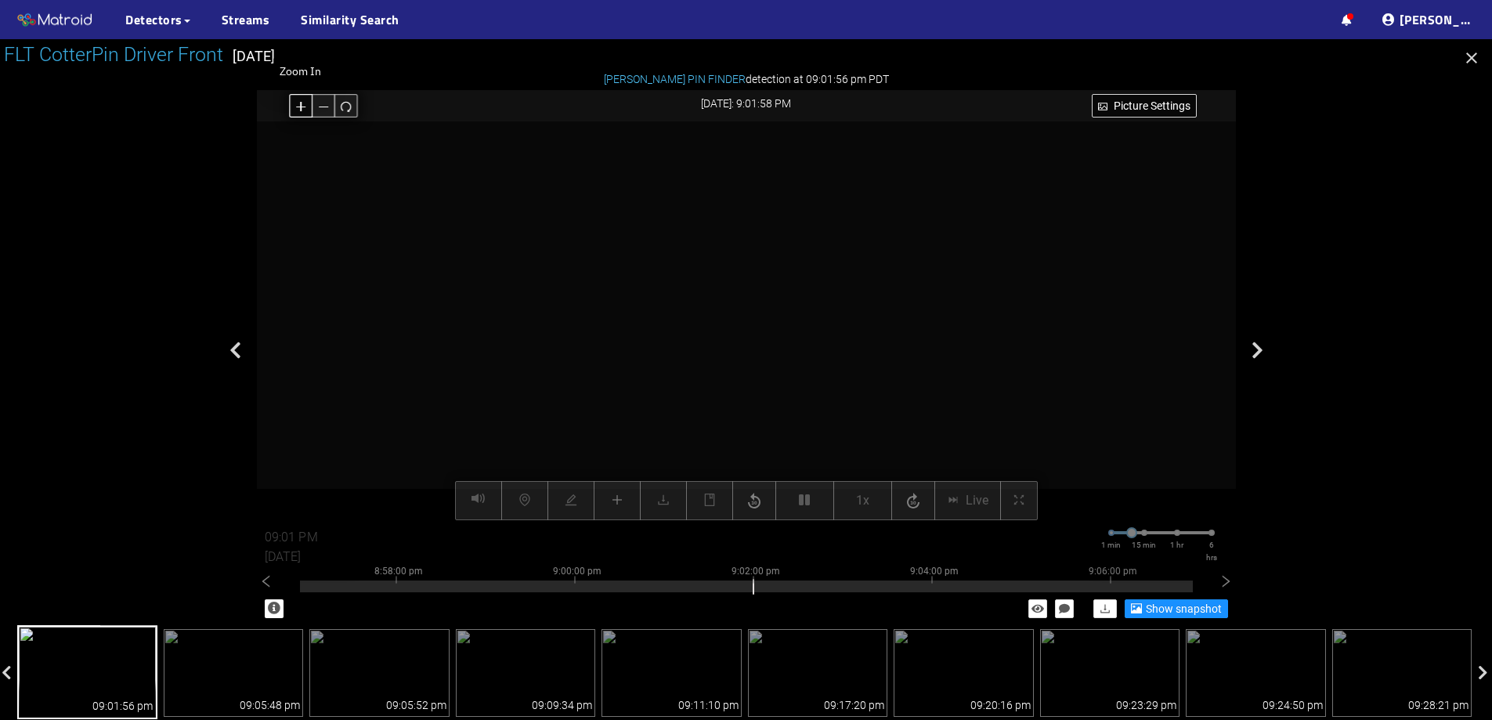
click at [307, 103] on button "button" at bounding box center [301, 106] width 24 height 24
drag, startPoint x: 675, startPoint y: 188, endPoint x: 725, endPoint y: 401, distance: 218.9
click at [725, 401] on video at bounding box center [796, 533] width 2169 height 1084
click at [353, 109] on button "button" at bounding box center [346, 106] width 24 height 24
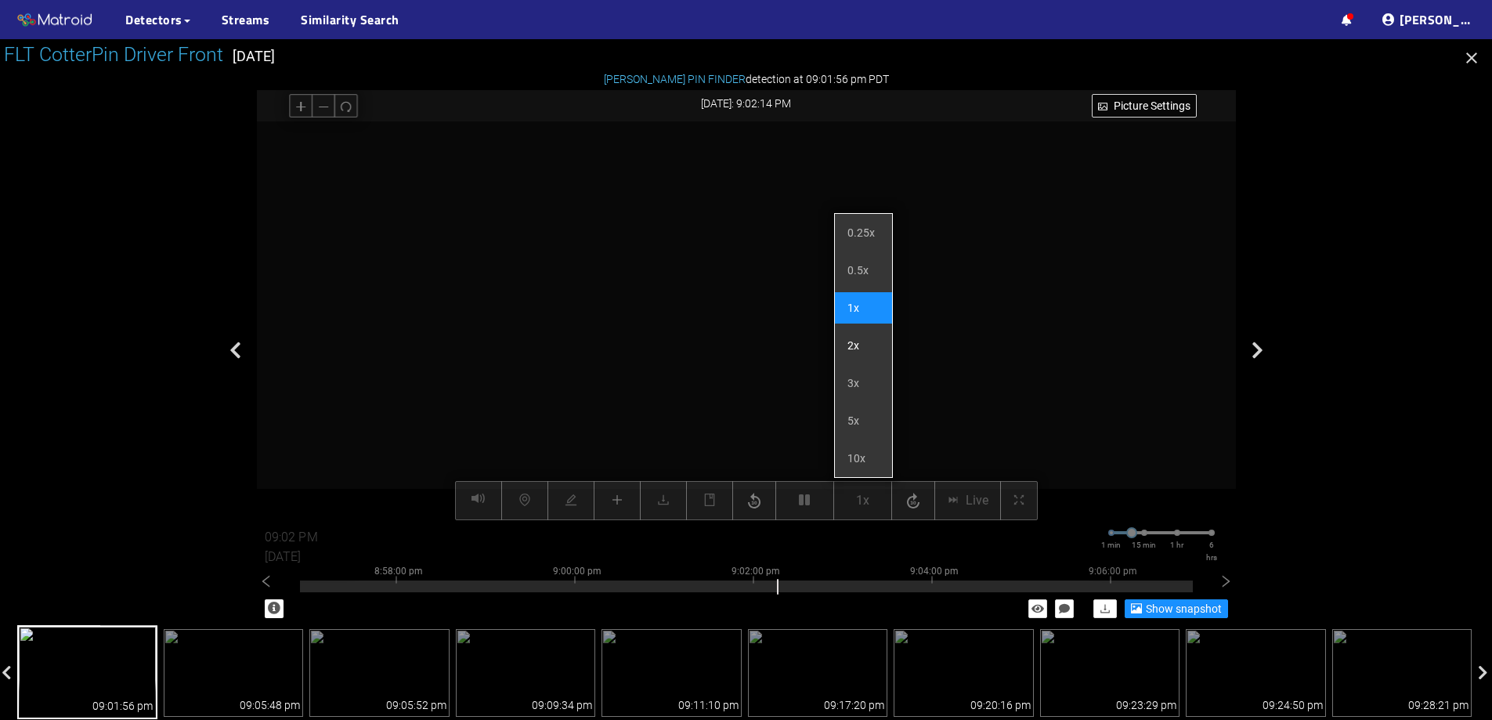
click at [866, 355] on li "2x" at bounding box center [863, 345] width 57 height 31
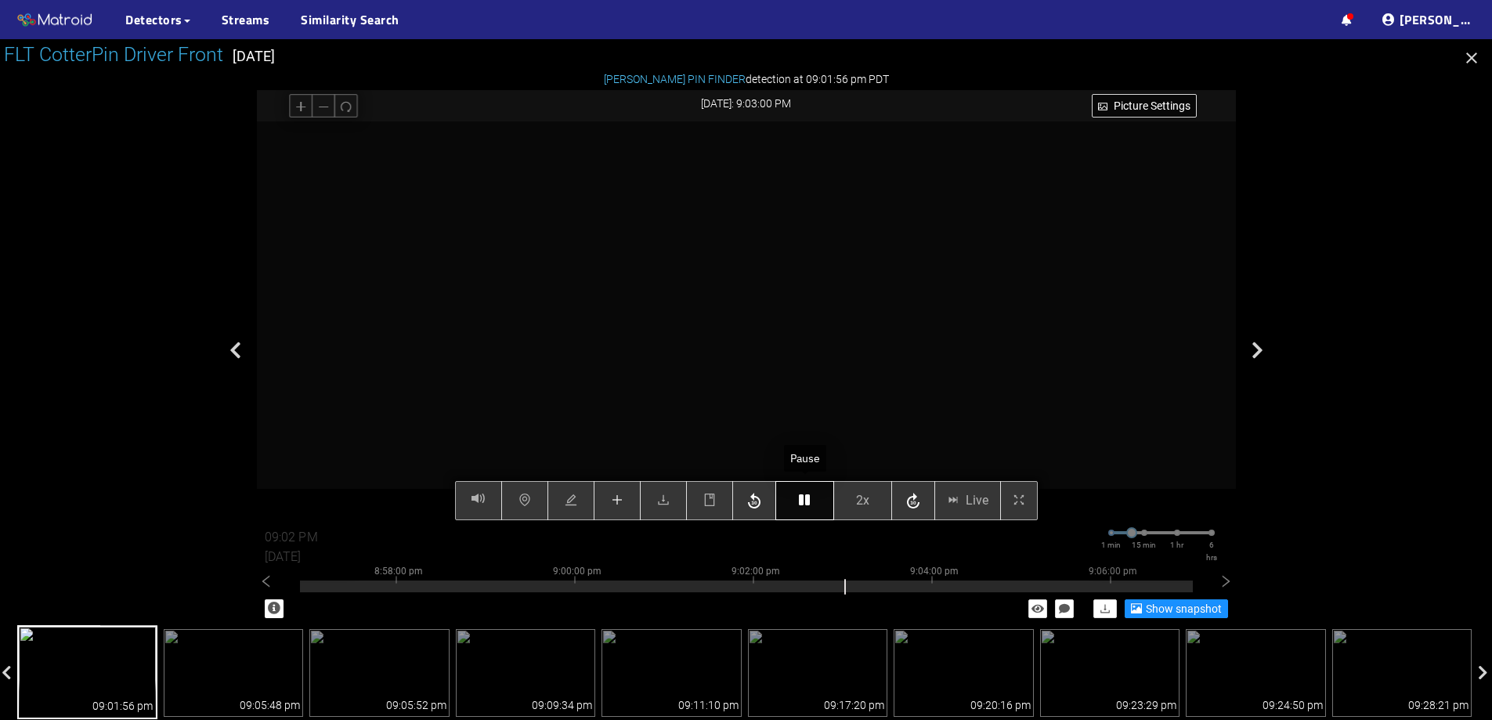
type input "09:03 PM"
click at [797, 493] on button "button" at bounding box center [805, 500] width 59 height 39
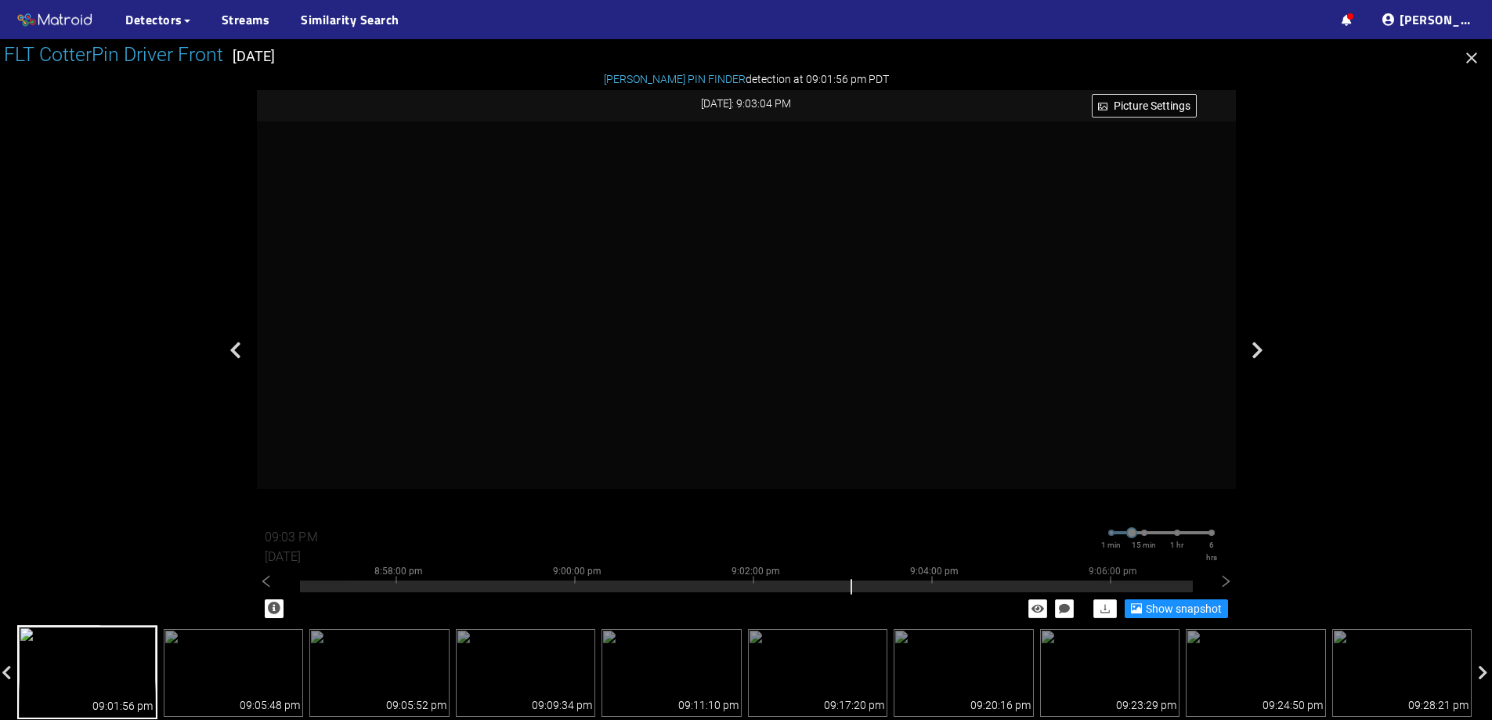
click at [107, 657] on img at bounding box center [87, 672] width 140 height 94
click at [277, 641] on img at bounding box center [234, 673] width 140 height 88
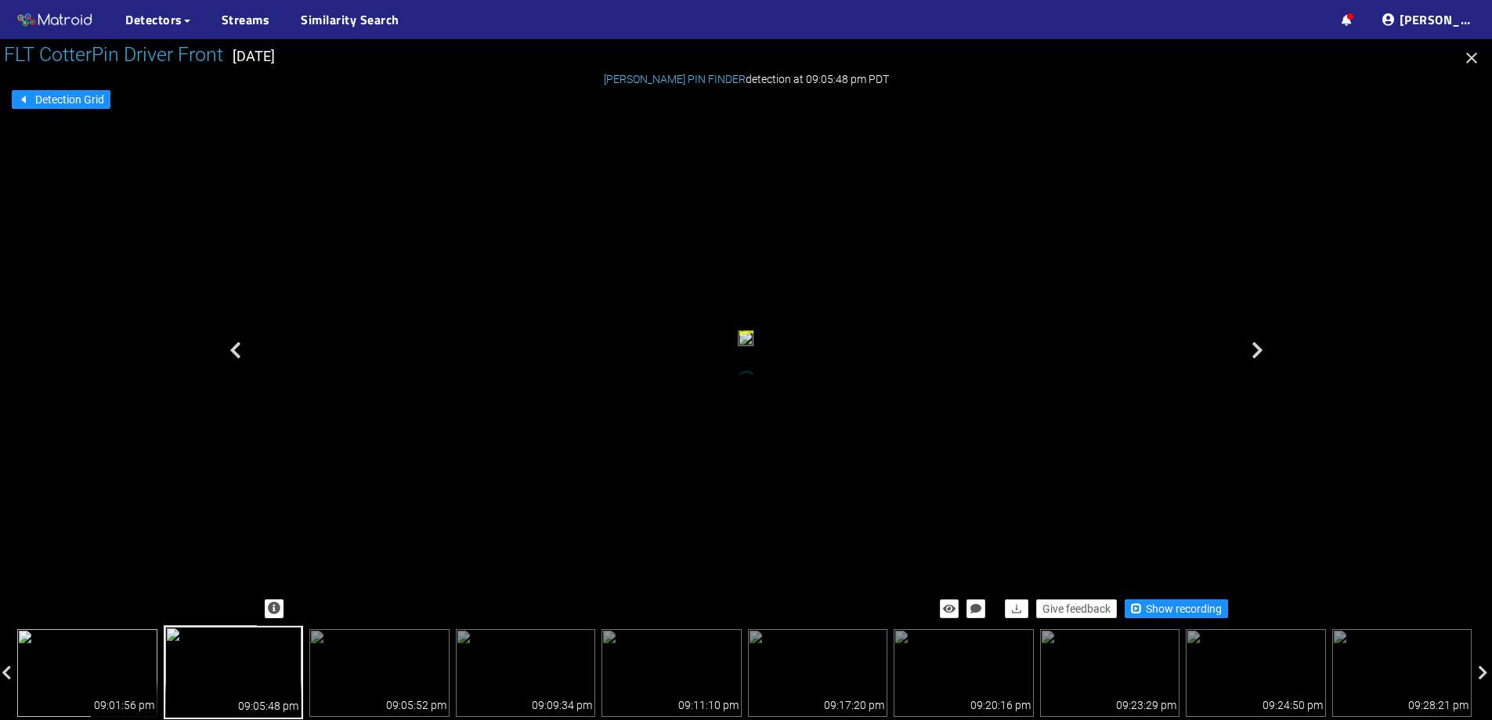
click at [123, 643] on img at bounding box center [87, 673] width 140 height 88
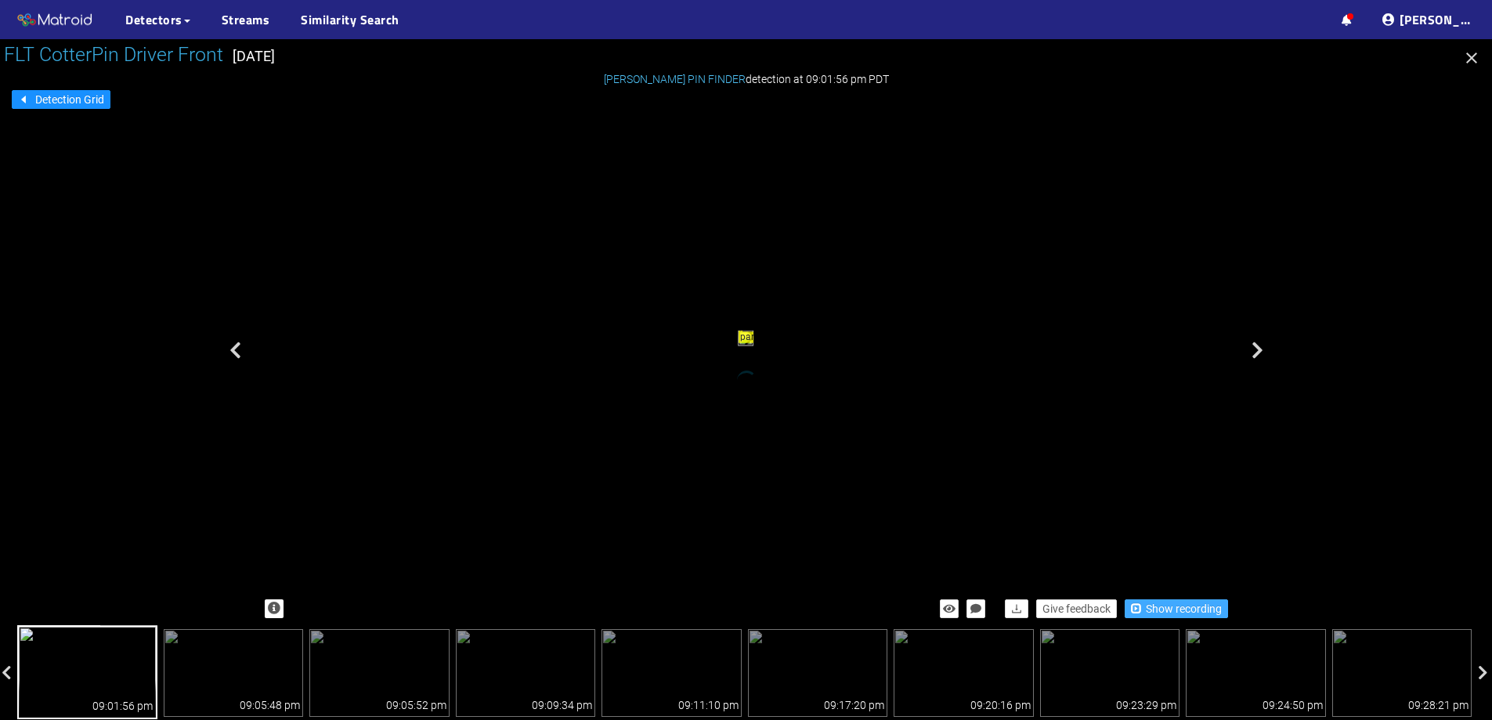
click at [1156, 610] on span "Show recording" at bounding box center [1184, 608] width 76 height 17
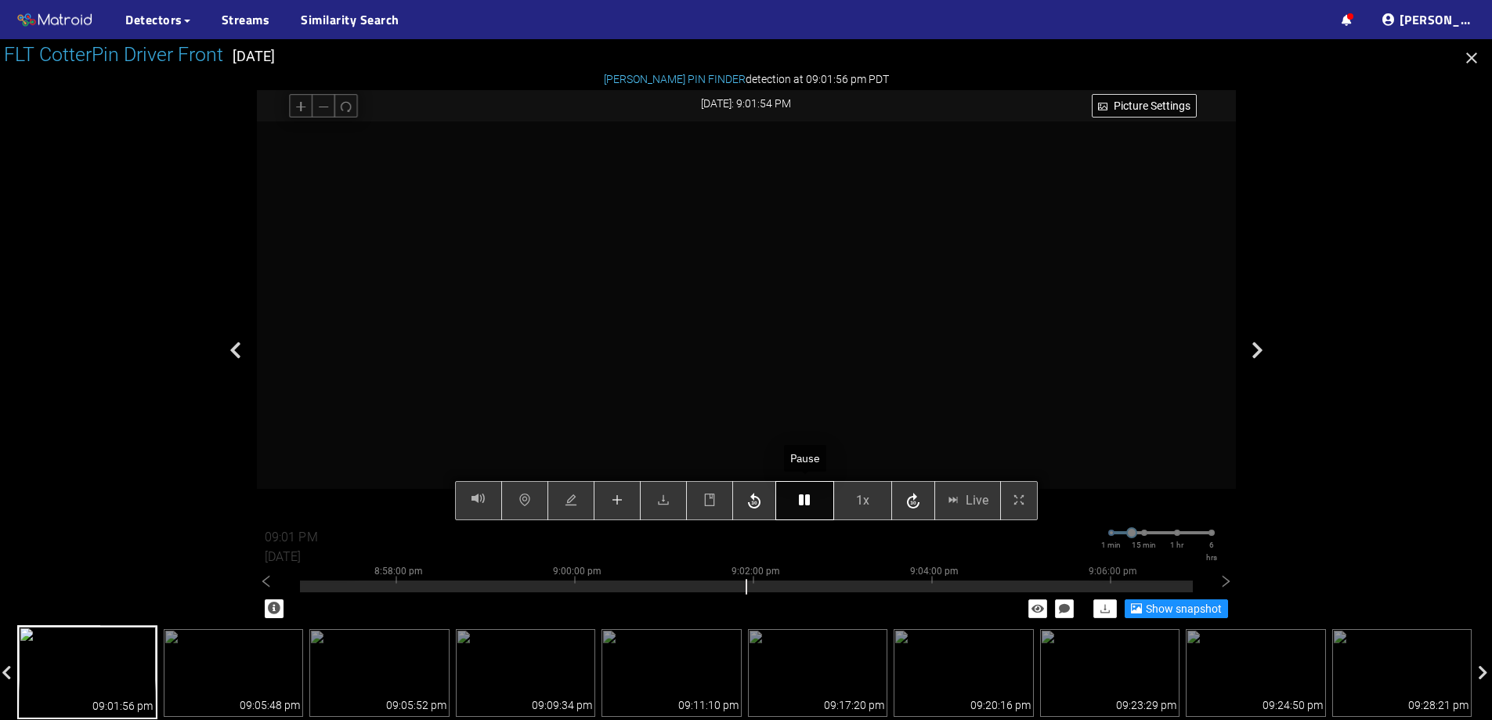
click at [788, 508] on button "button" at bounding box center [805, 500] width 59 height 39
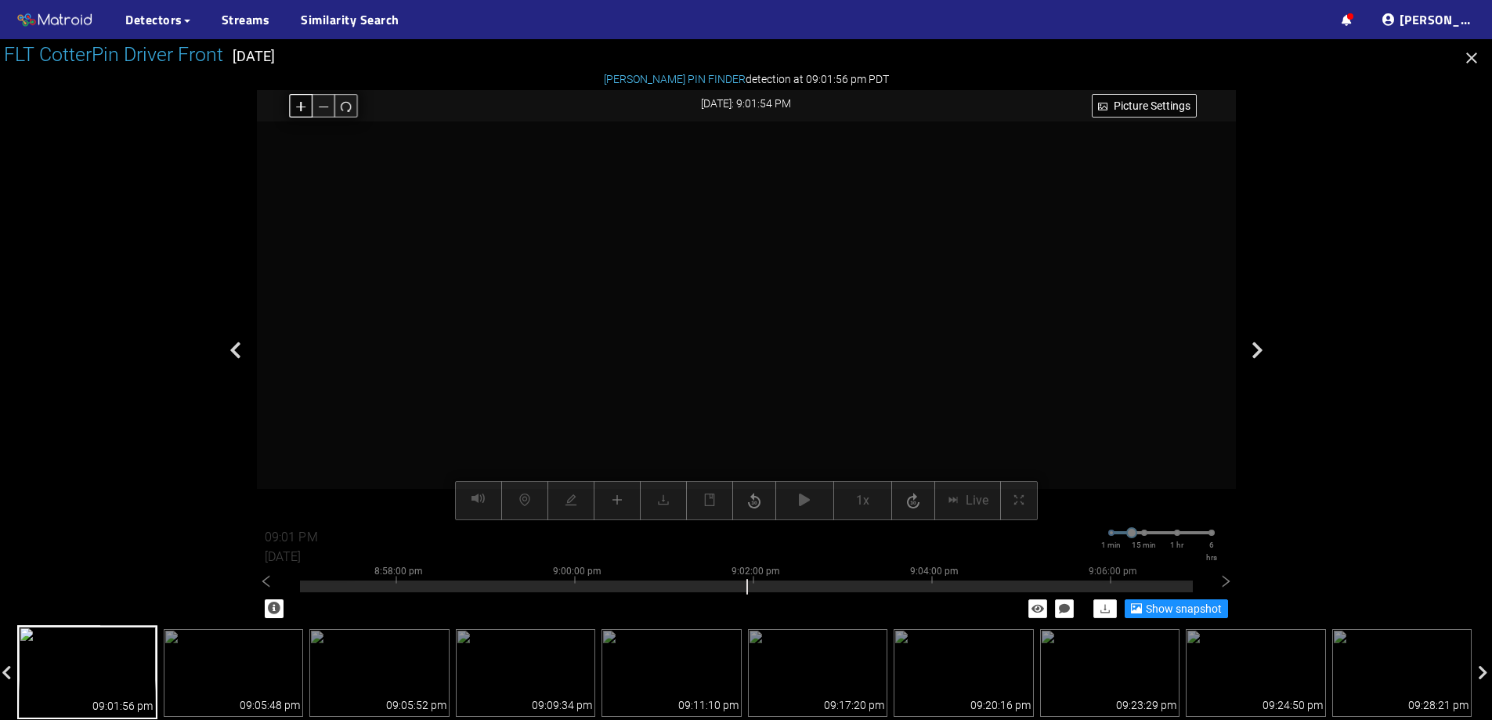
click at [291, 101] on button "button" at bounding box center [301, 106] width 24 height 24
drag, startPoint x: 583, startPoint y: 173, endPoint x: 610, endPoint y: 378, distance: 206.3
click at [610, 378] on video at bounding box center [762, 463] width 2057 height 1029
click at [353, 104] on button "button" at bounding box center [346, 106] width 24 height 24
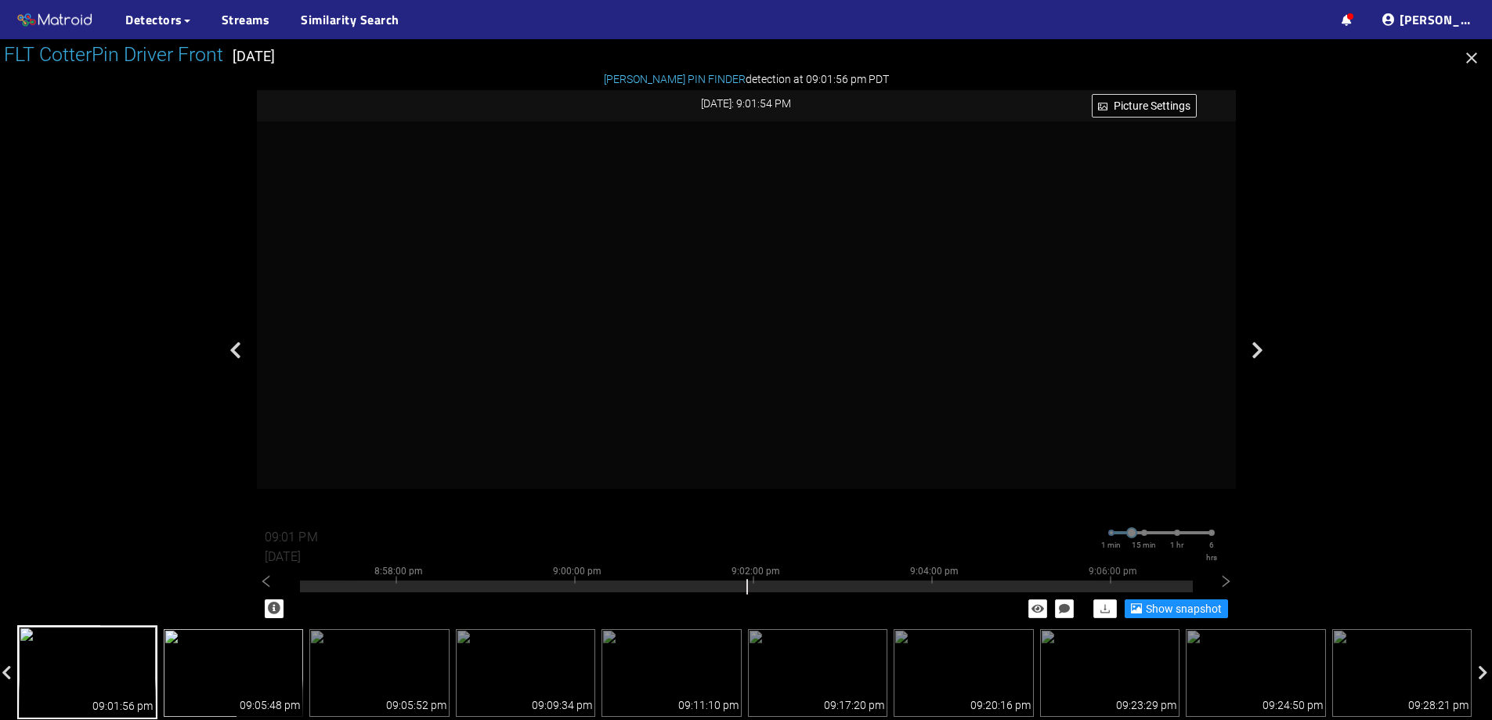
click at [241, 653] on img at bounding box center [234, 673] width 140 height 88
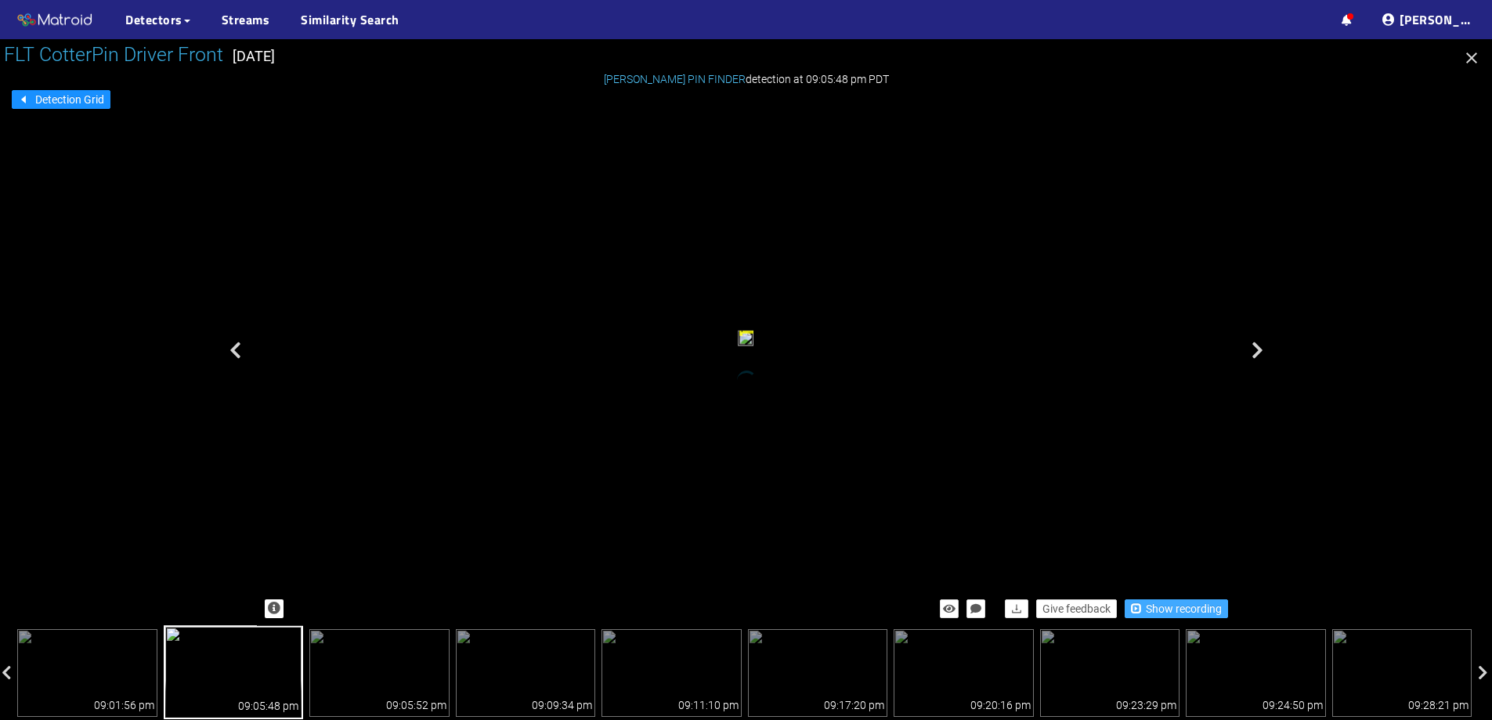
click at [1155, 606] on span "Show recording" at bounding box center [1184, 608] width 76 height 17
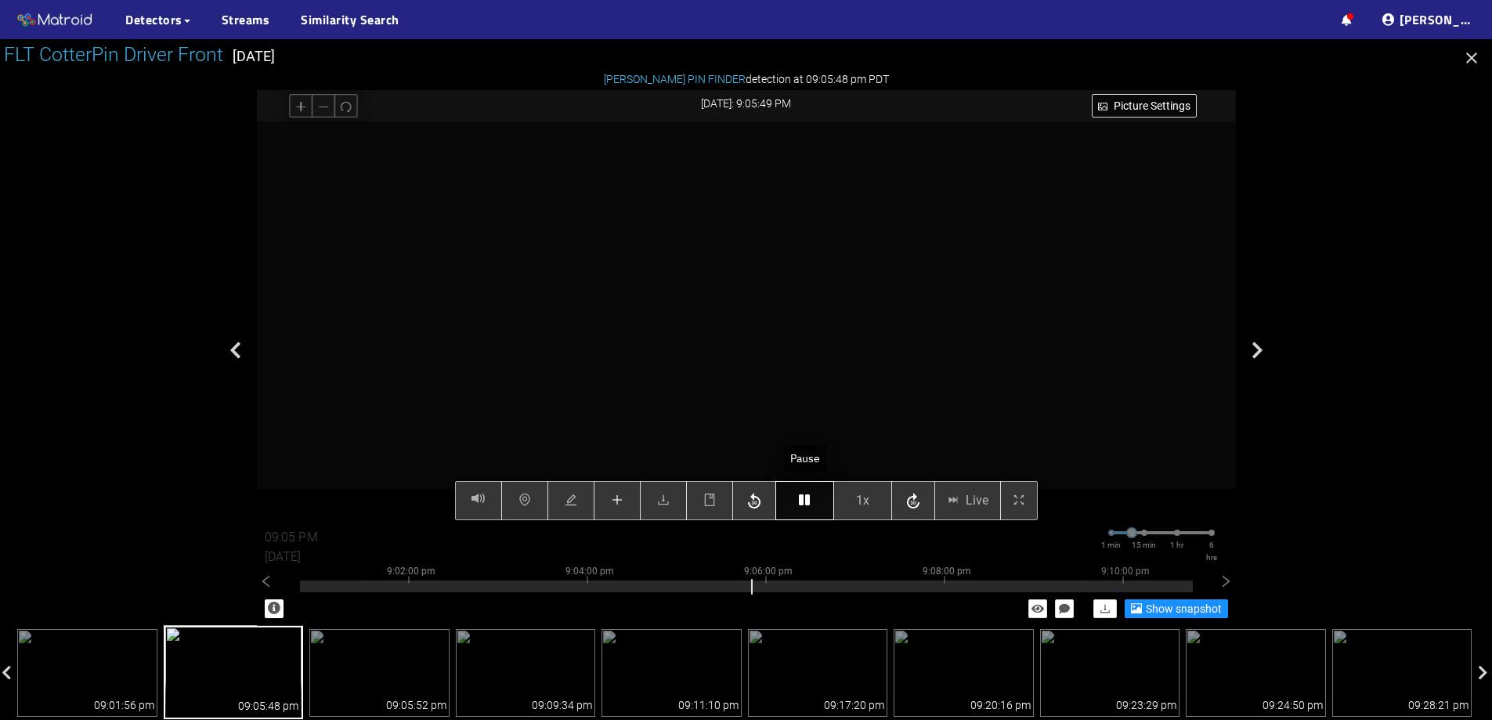
click at [800, 497] on icon "button" at bounding box center [804, 500] width 11 height 13
click at [802, 497] on icon "button" at bounding box center [804, 500] width 11 height 13
click at [810, 497] on icon "button" at bounding box center [804, 500] width 11 height 13
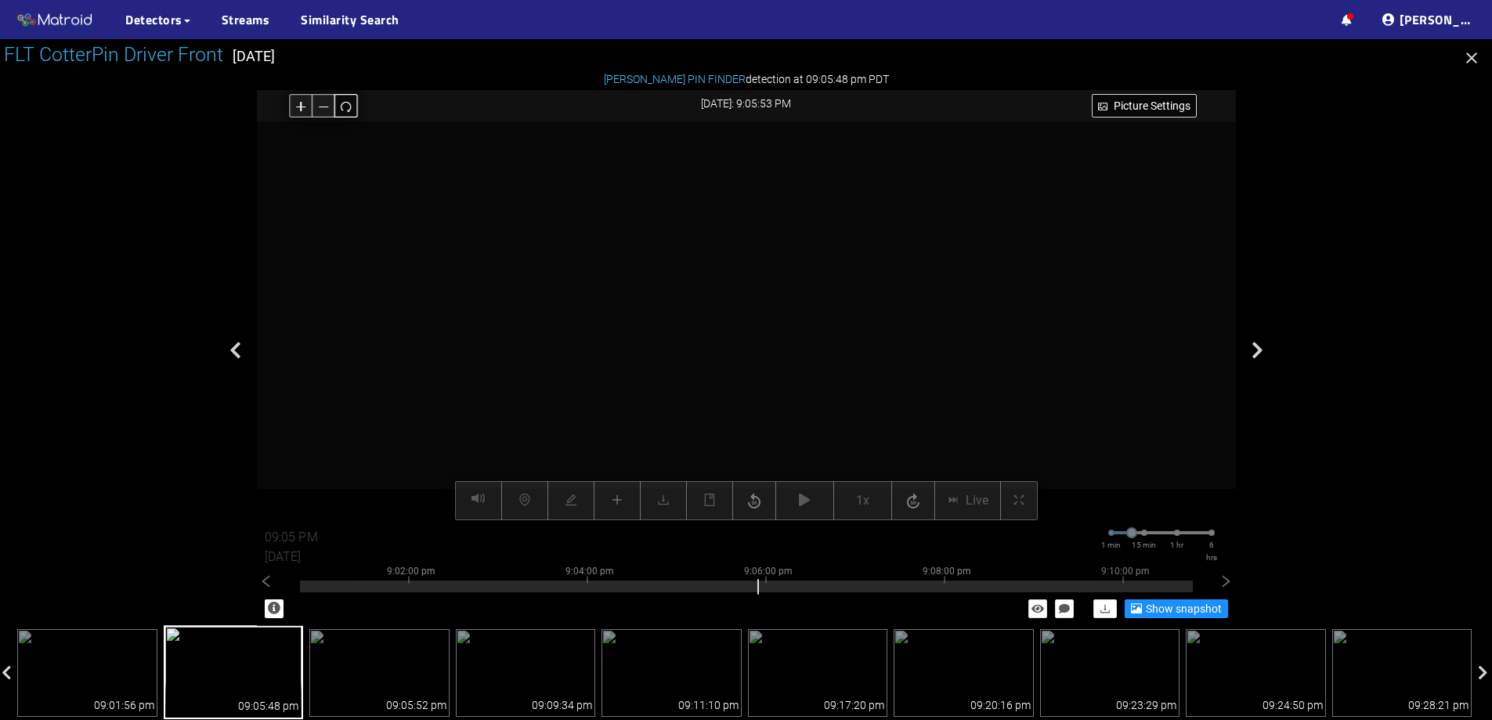
click at [350, 112] on icon "redo" at bounding box center [346, 106] width 12 height 12
click at [615, 498] on div "Picture Settings 1x Live 09:05 PM 08/07/2025 1 min 15 min 1 hr 6 hrs 8:52:00 pm…" at bounding box center [746, 320] width 979 height 399
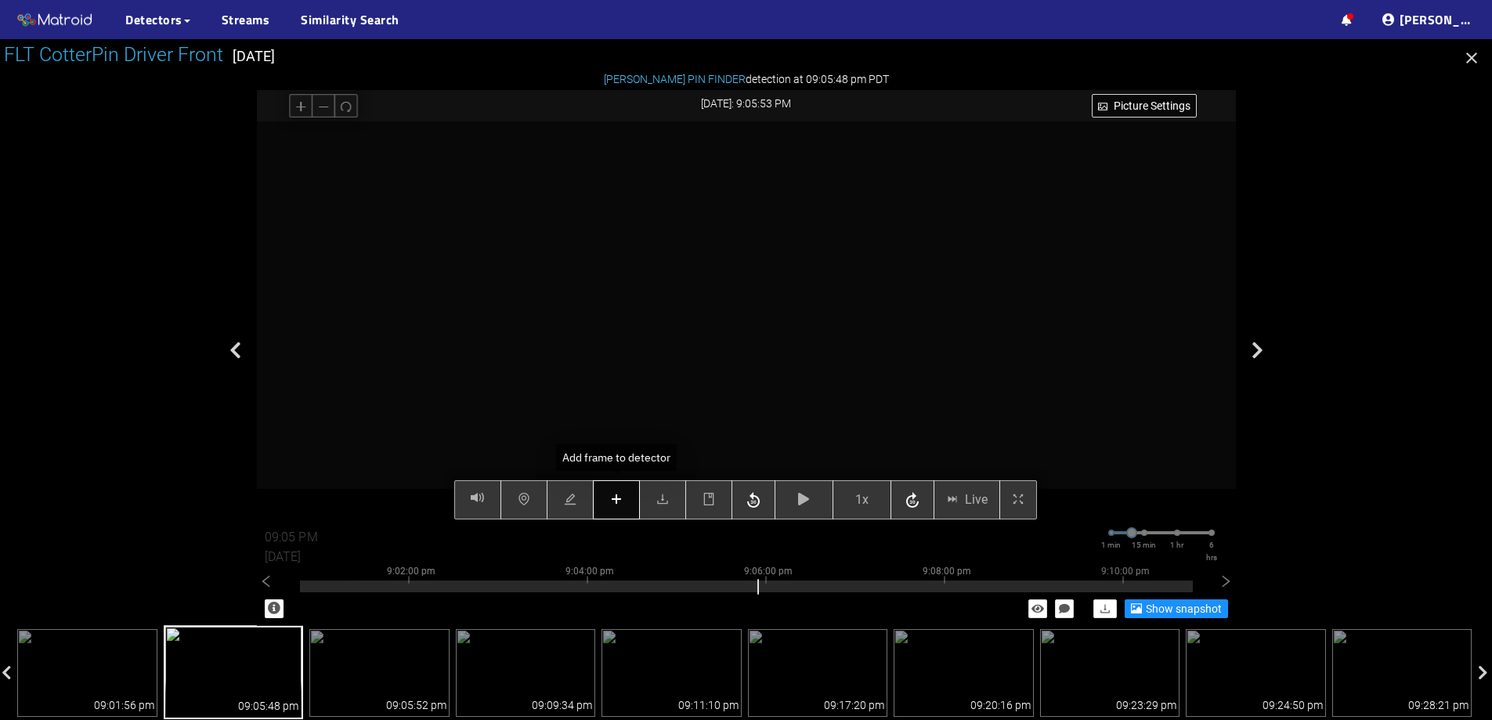
click at [624, 501] on button "button" at bounding box center [616, 499] width 47 height 39
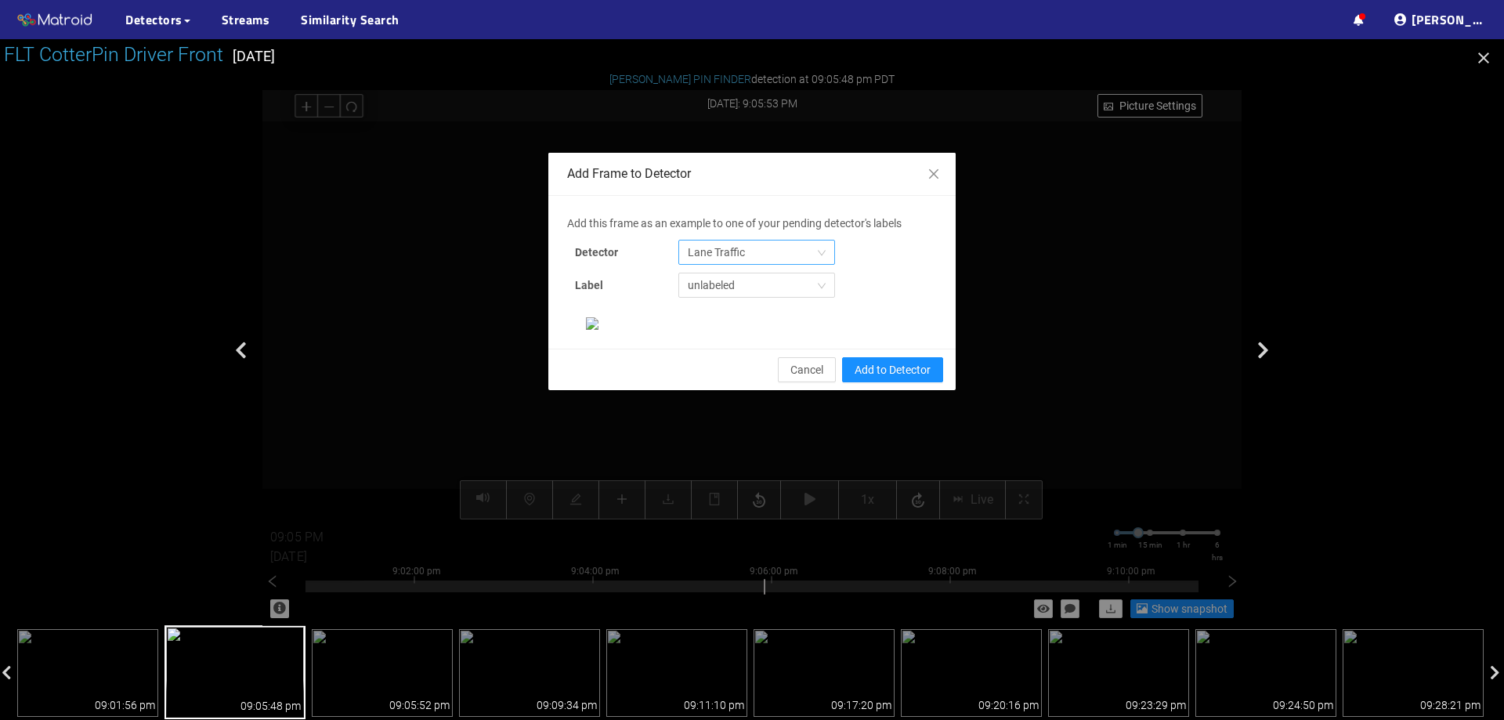
click at [734, 264] on div "Lane Traffic" at bounding box center [756, 252] width 157 height 25
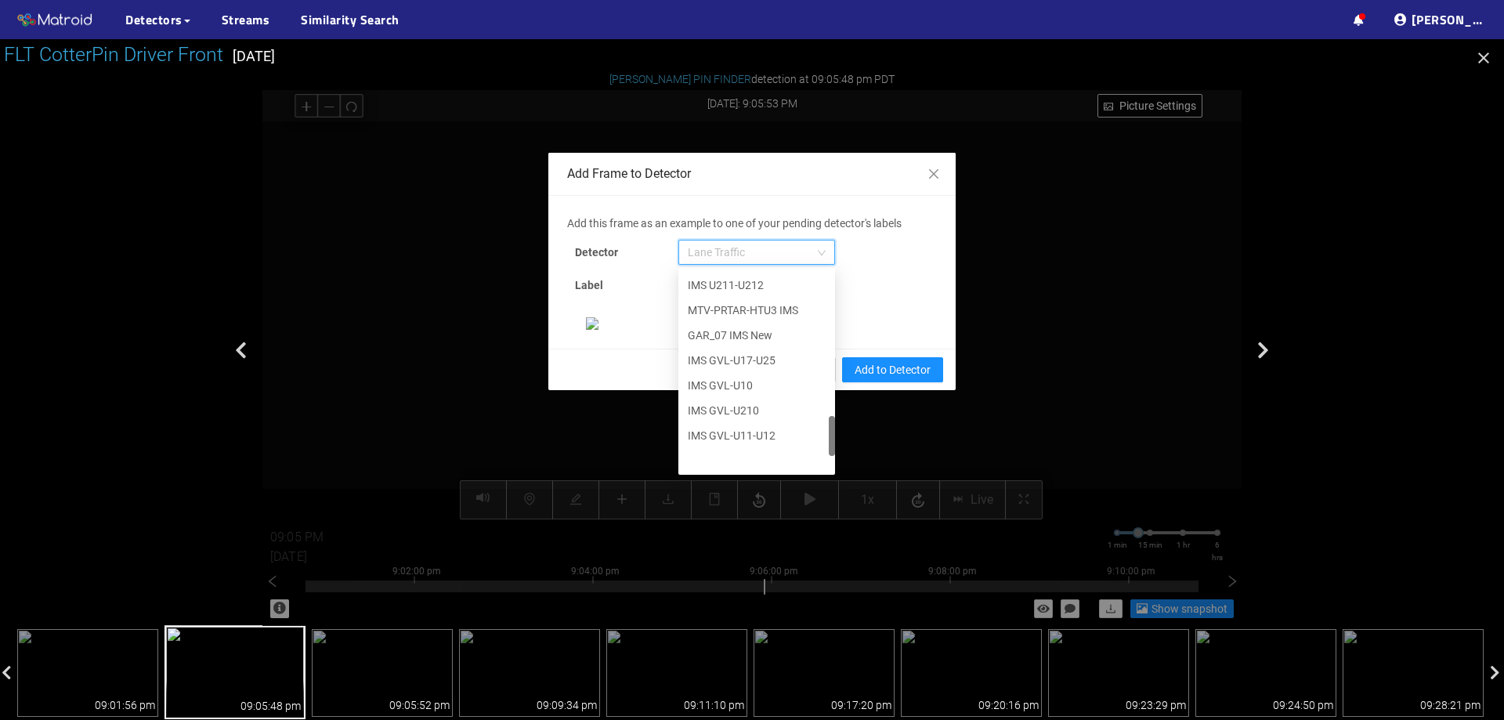
scroll to position [802, 0]
drag, startPoint x: 823, startPoint y: 288, endPoint x: 829, endPoint y: 459, distance: 171.7
click at [829, 459] on div at bounding box center [832, 452] width 6 height 40
click at [764, 463] on div "[PERSON_NAME] Pin" at bounding box center [757, 458] width 138 height 17
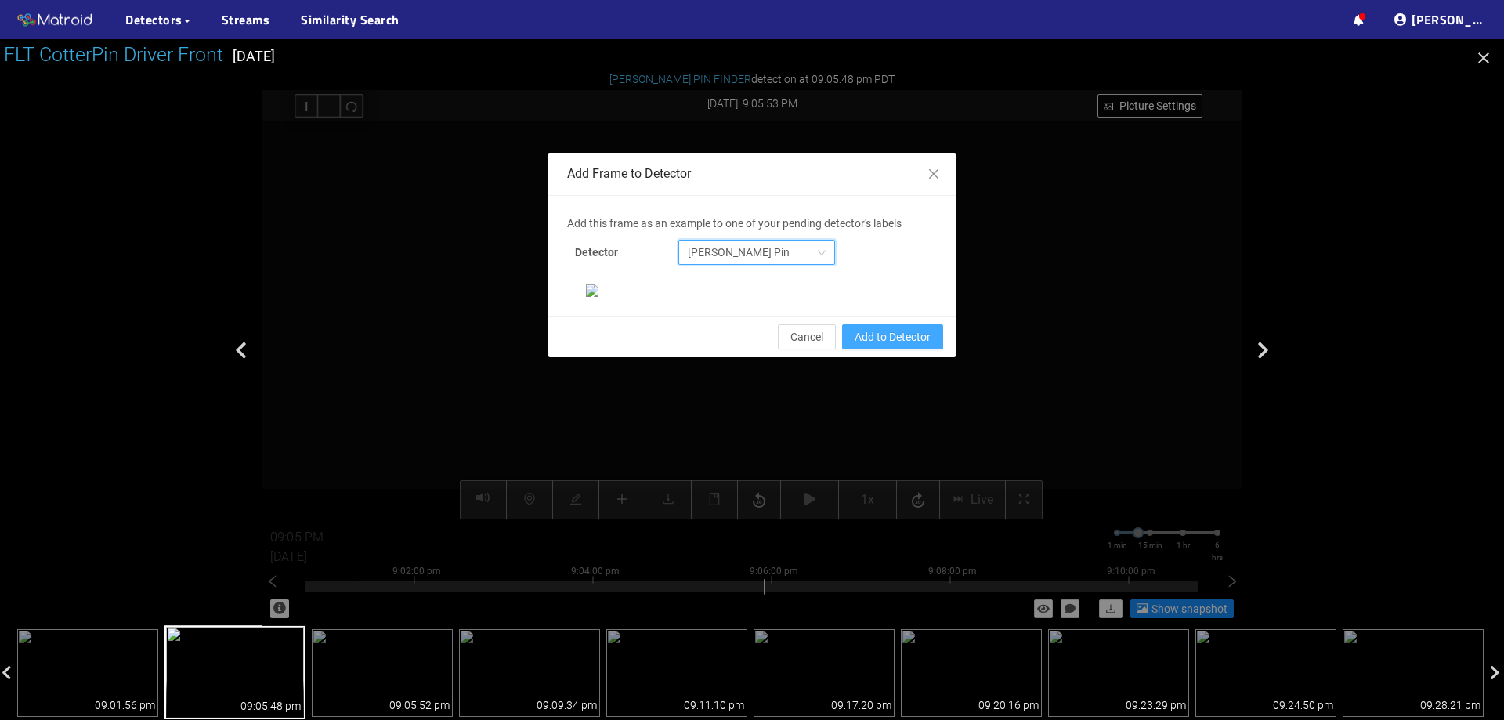
click at [908, 346] on span "Add to Detector" at bounding box center [893, 336] width 76 height 17
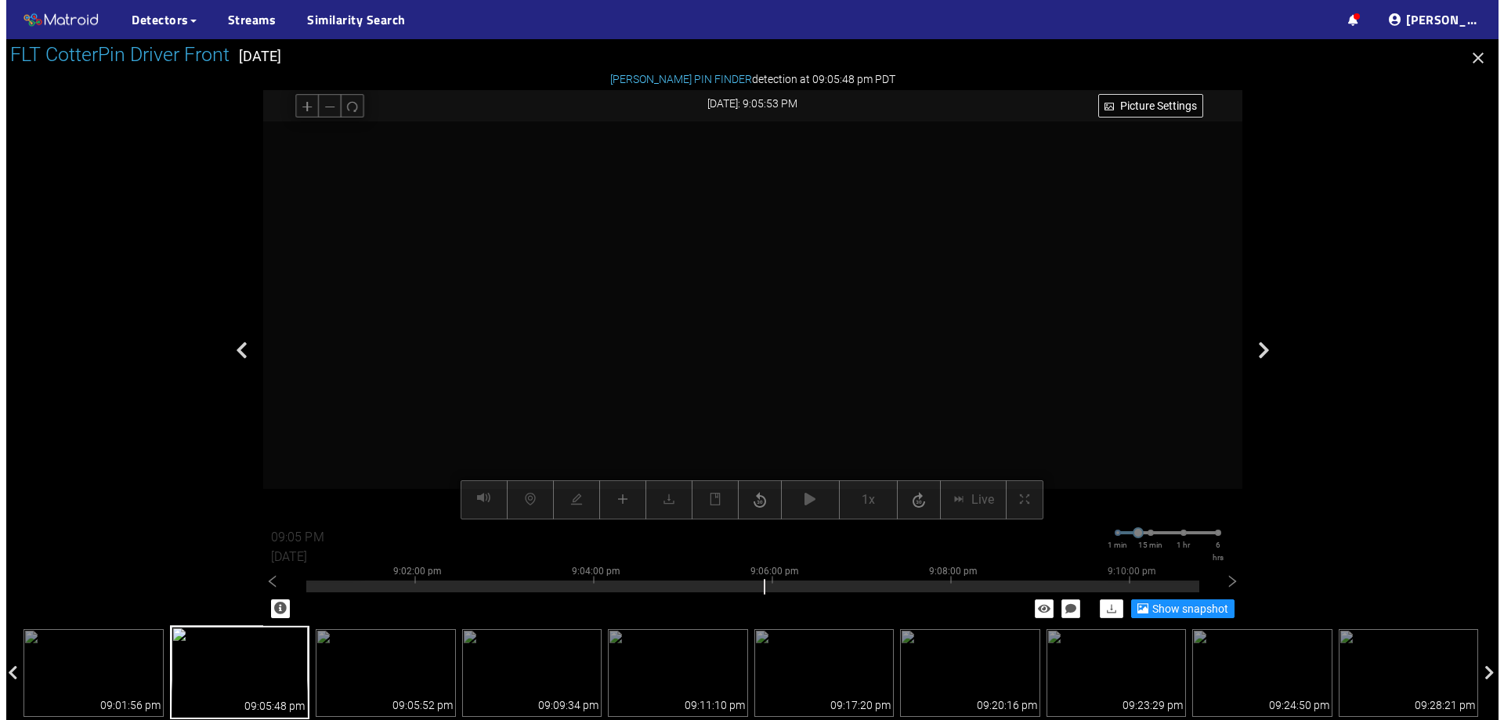
scroll to position [251, 0]
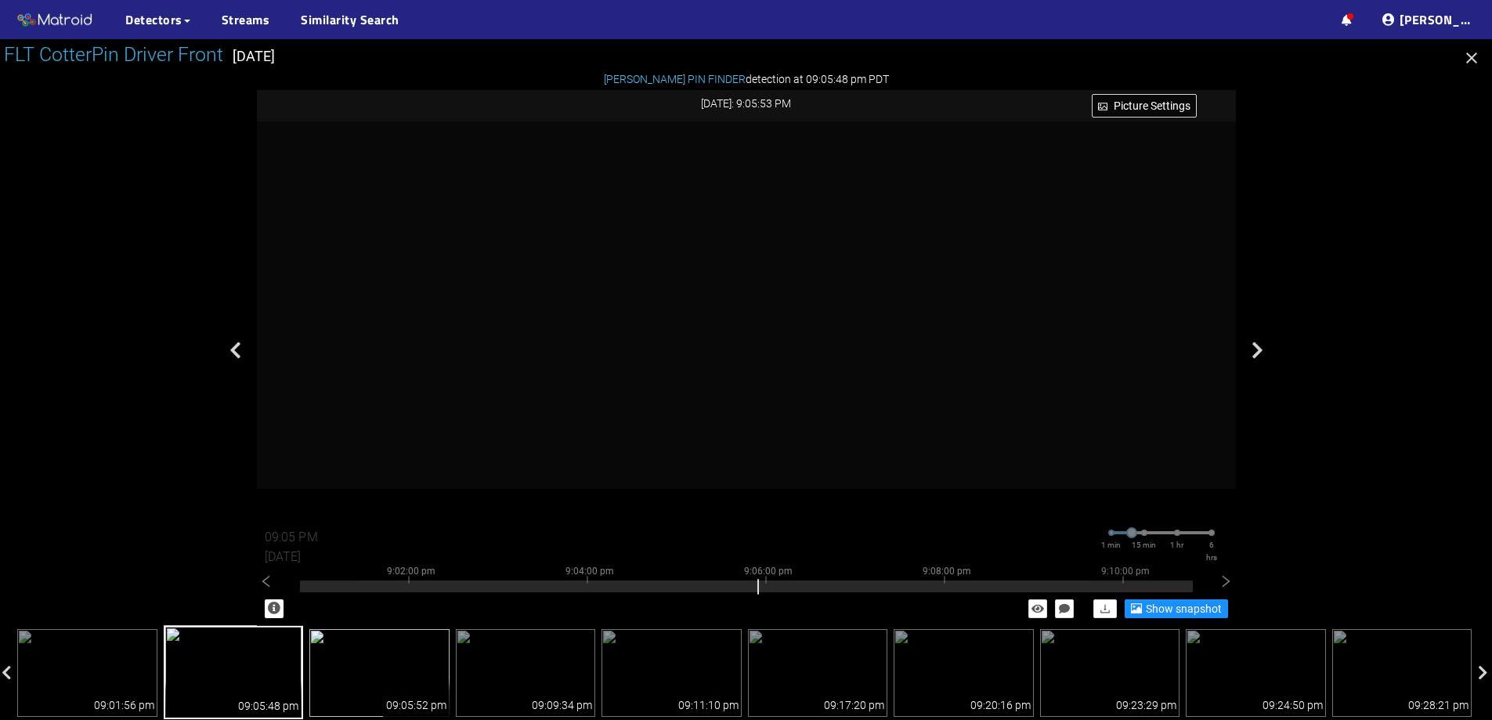
click at [410, 647] on img at bounding box center [379, 673] width 140 height 88
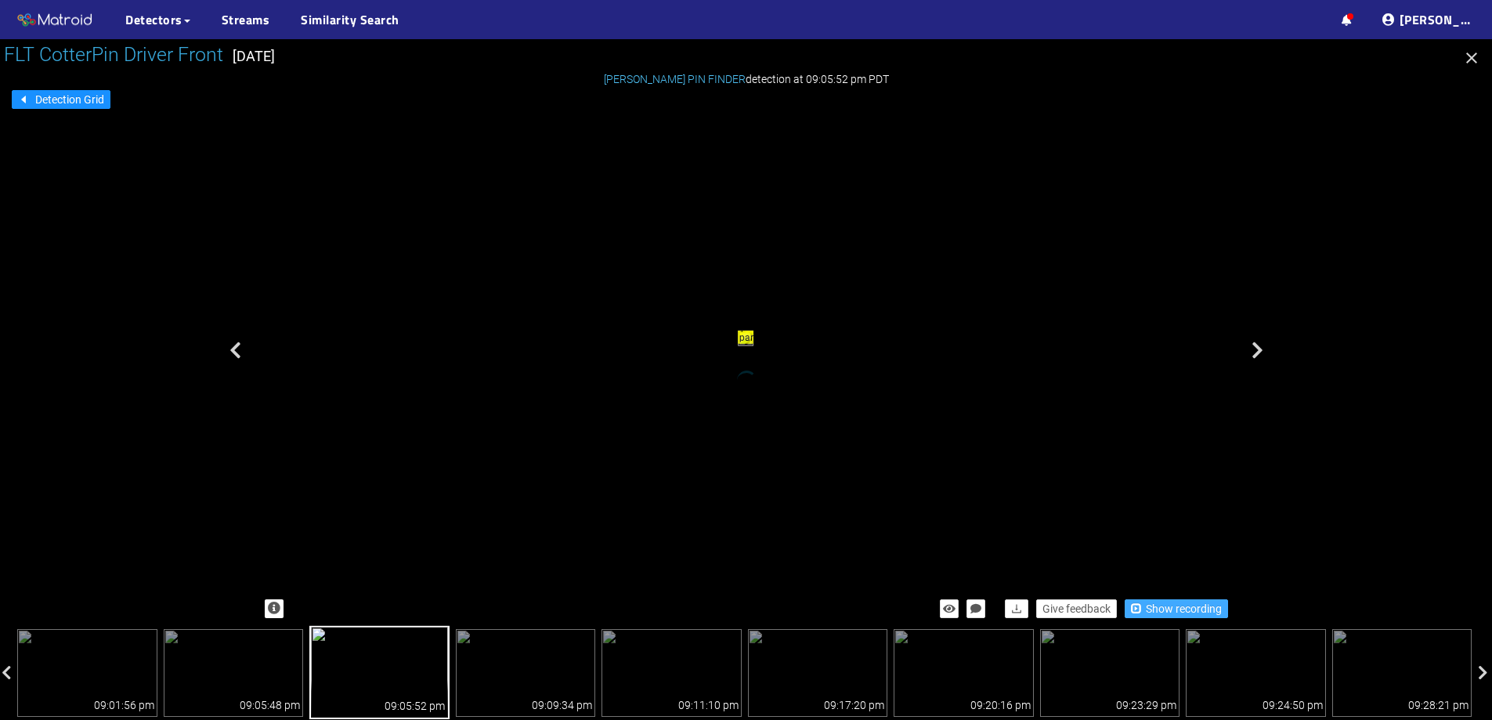
click at [1178, 606] on span "Show recording" at bounding box center [1184, 608] width 76 height 17
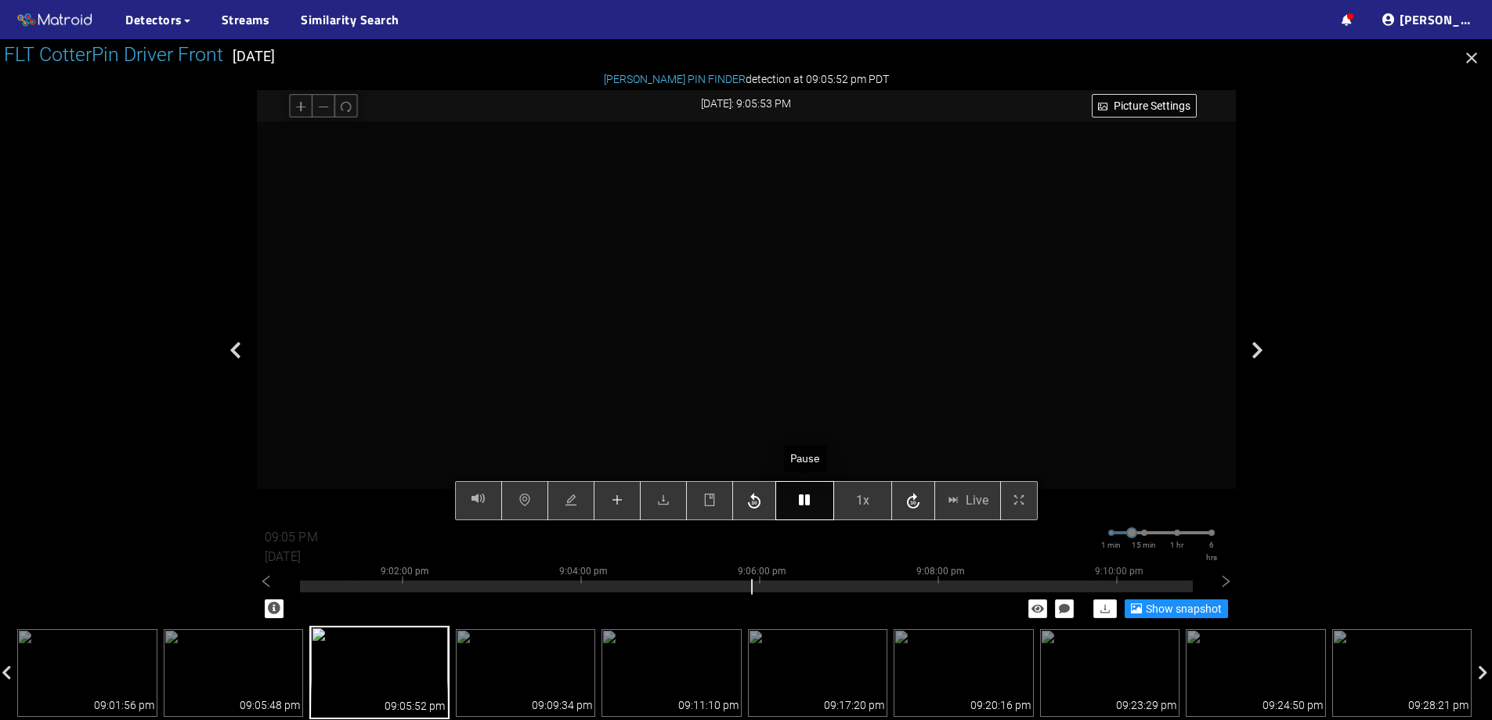
click at [797, 507] on button "button" at bounding box center [805, 500] width 59 height 39
click at [623, 502] on icon "plus" at bounding box center [617, 500] width 13 height 13
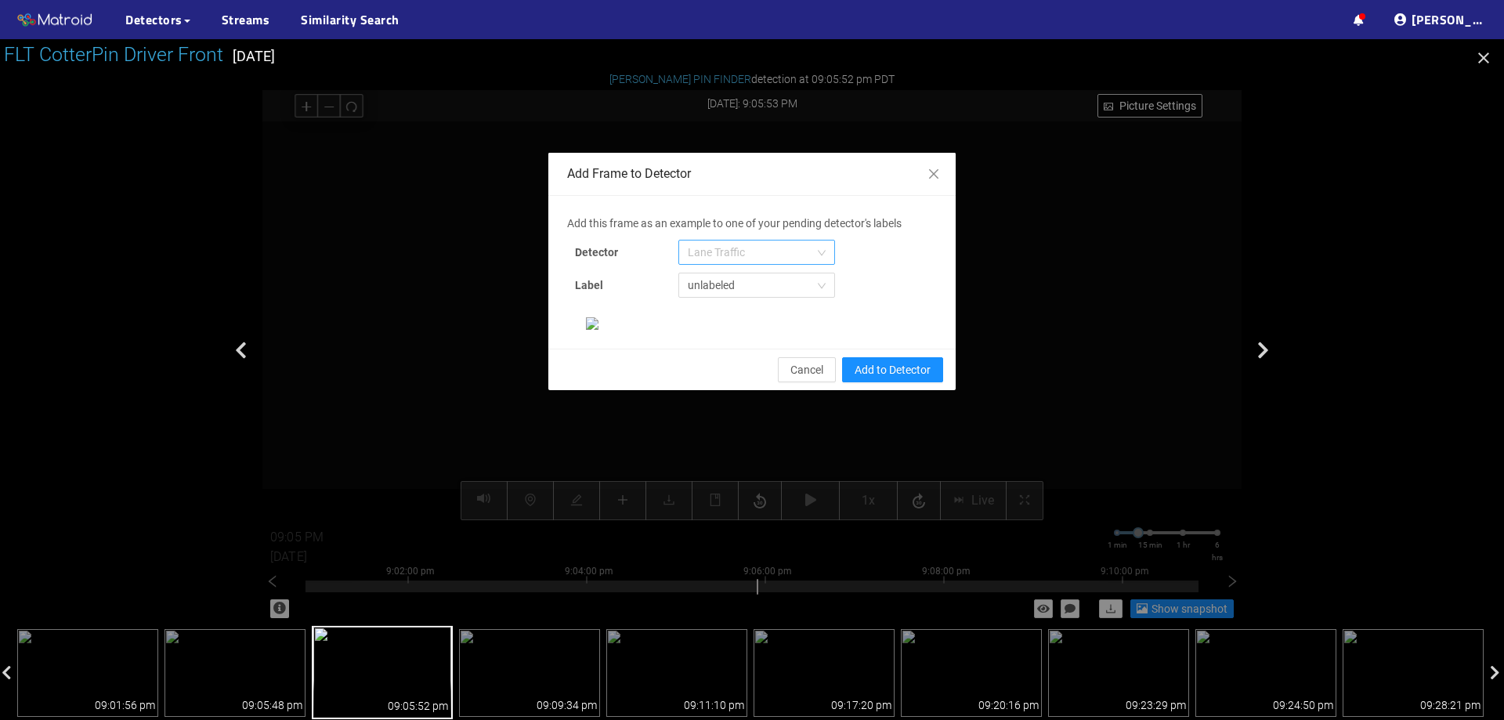
click at [740, 255] on span "Lane Traffic" at bounding box center [757, 253] width 138 height 24
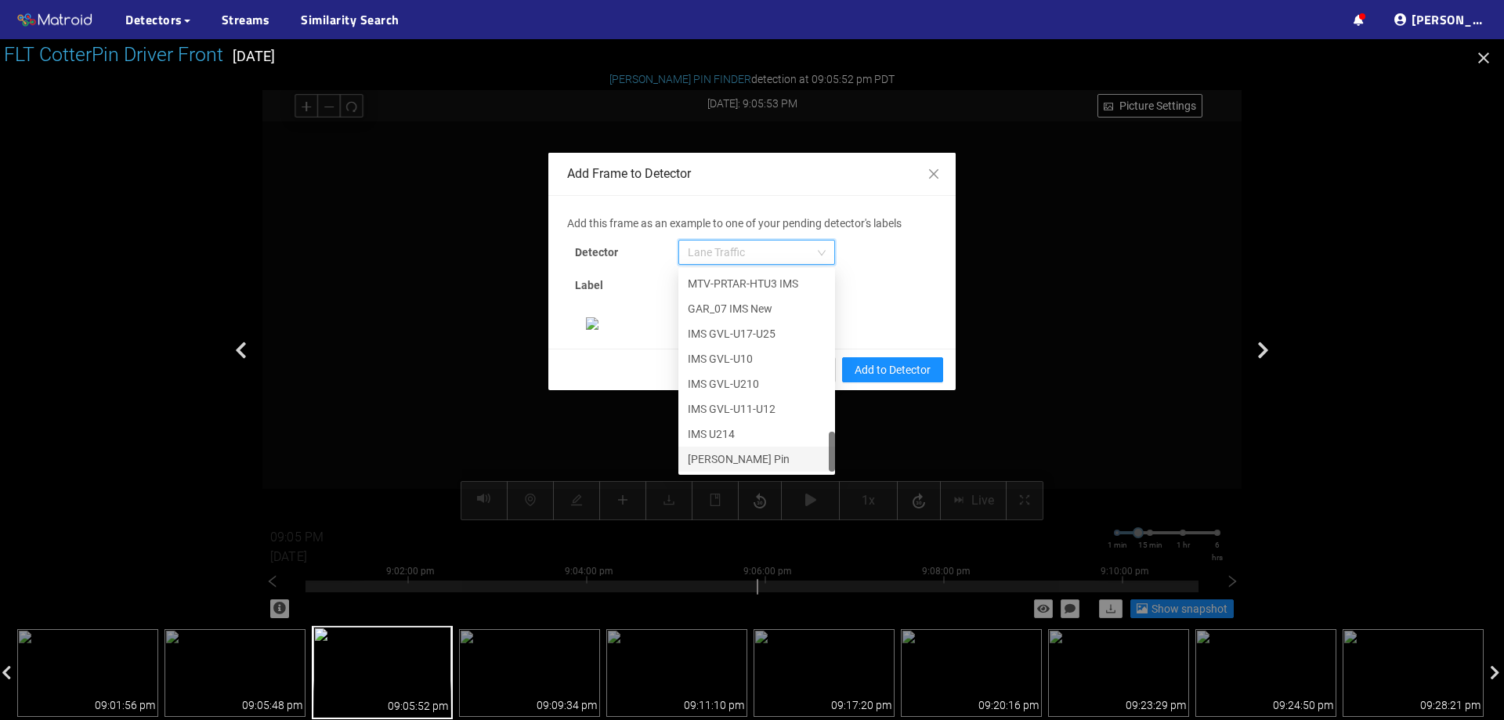
scroll to position [157, 0]
click at [733, 450] on div "[PERSON_NAME] Pin" at bounding box center [757, 458] width 138 height 17
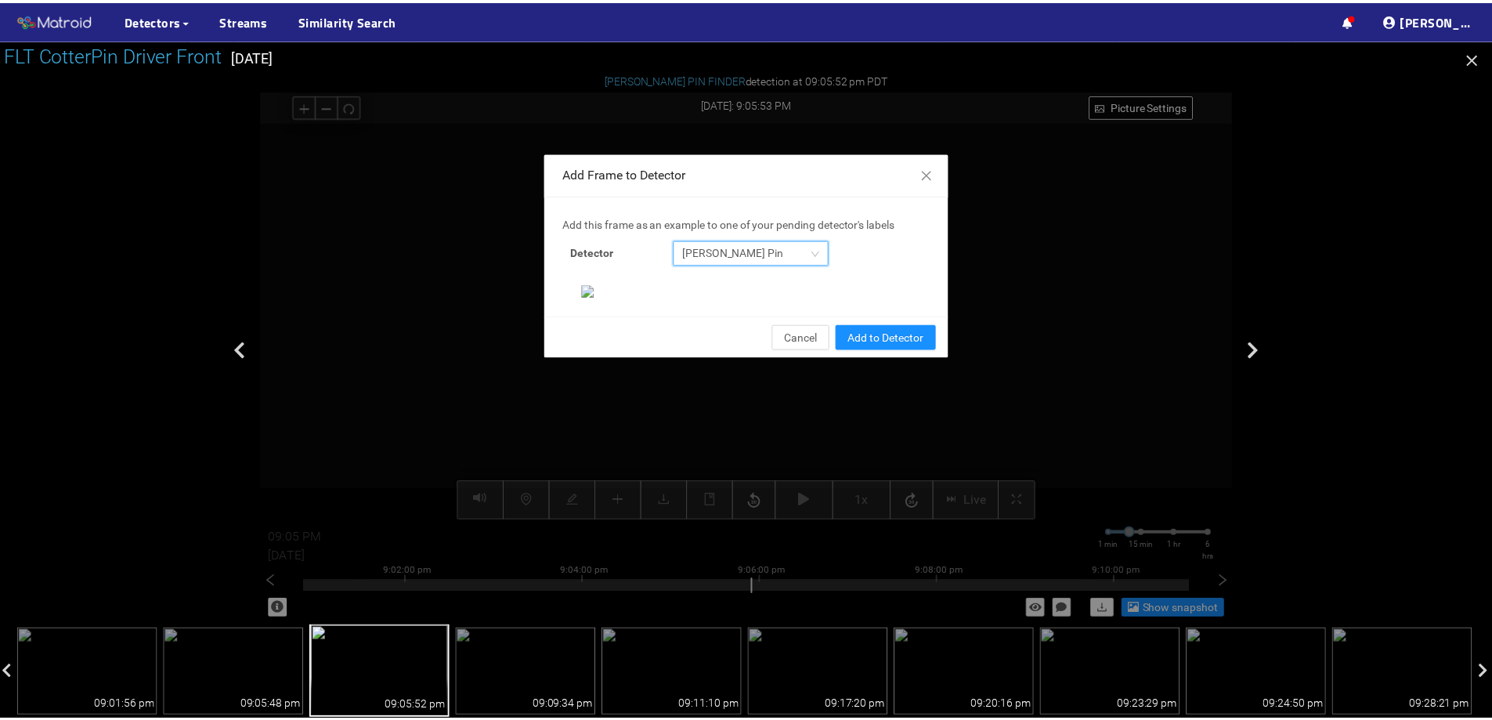
scroll to position [329, 0]
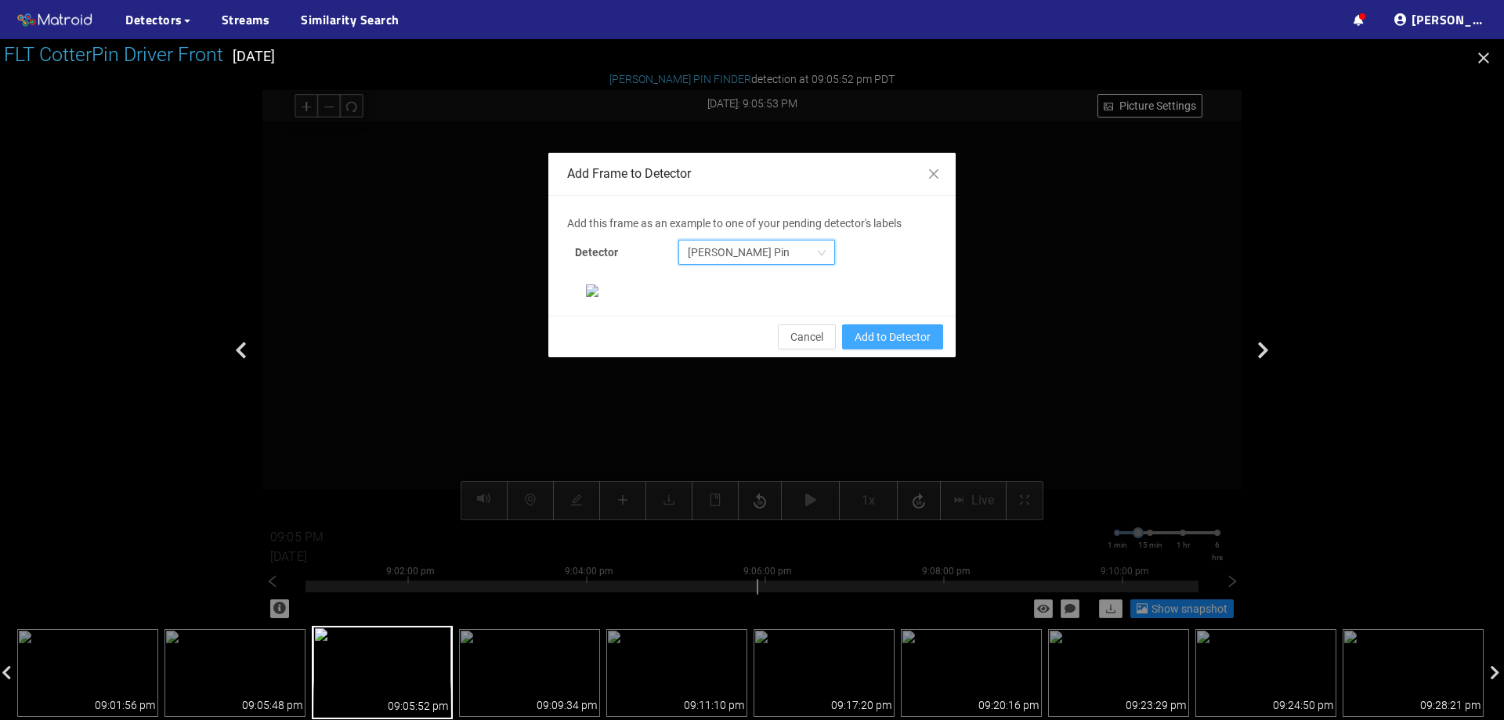
click at [910, 346] on span "Add to Detector" at bounding box center [893, 336] width 76 height 17
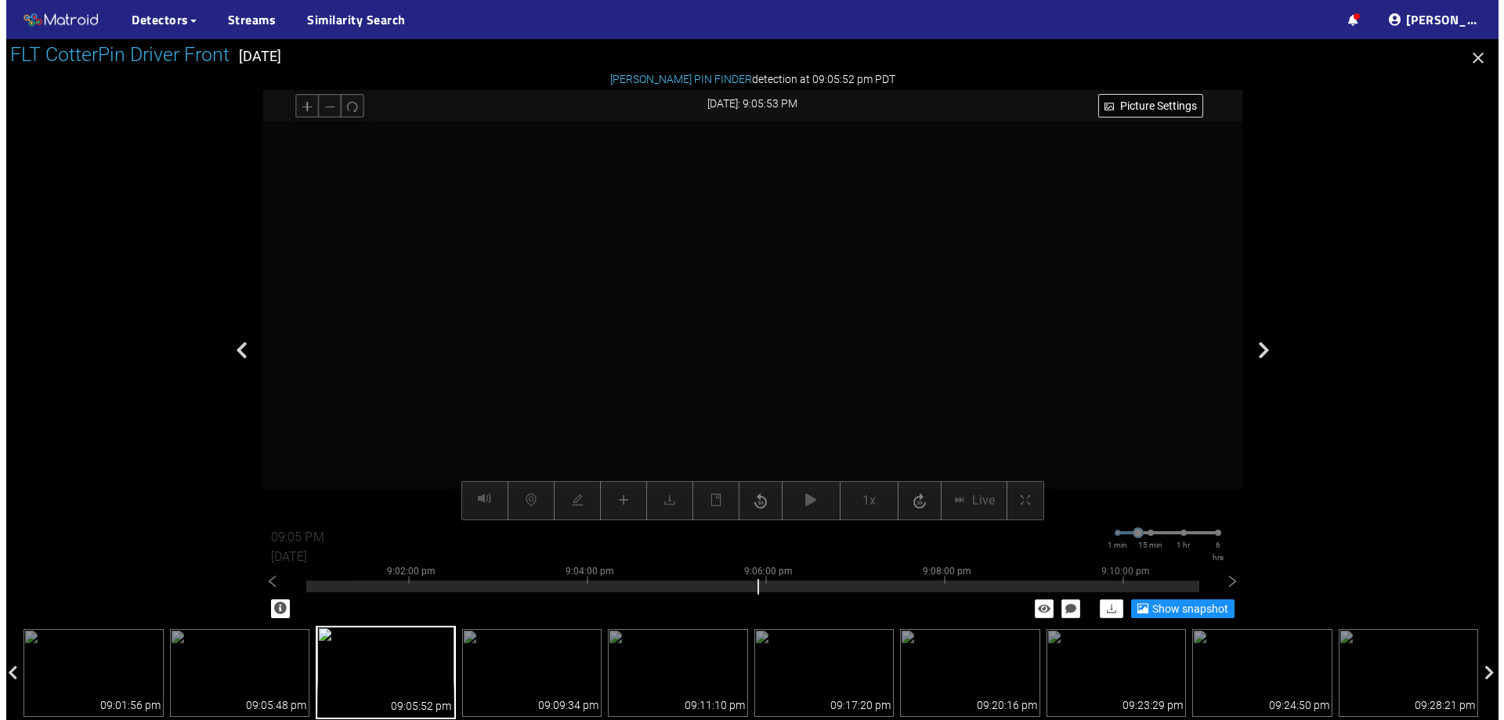
scroll to position [251, 0]
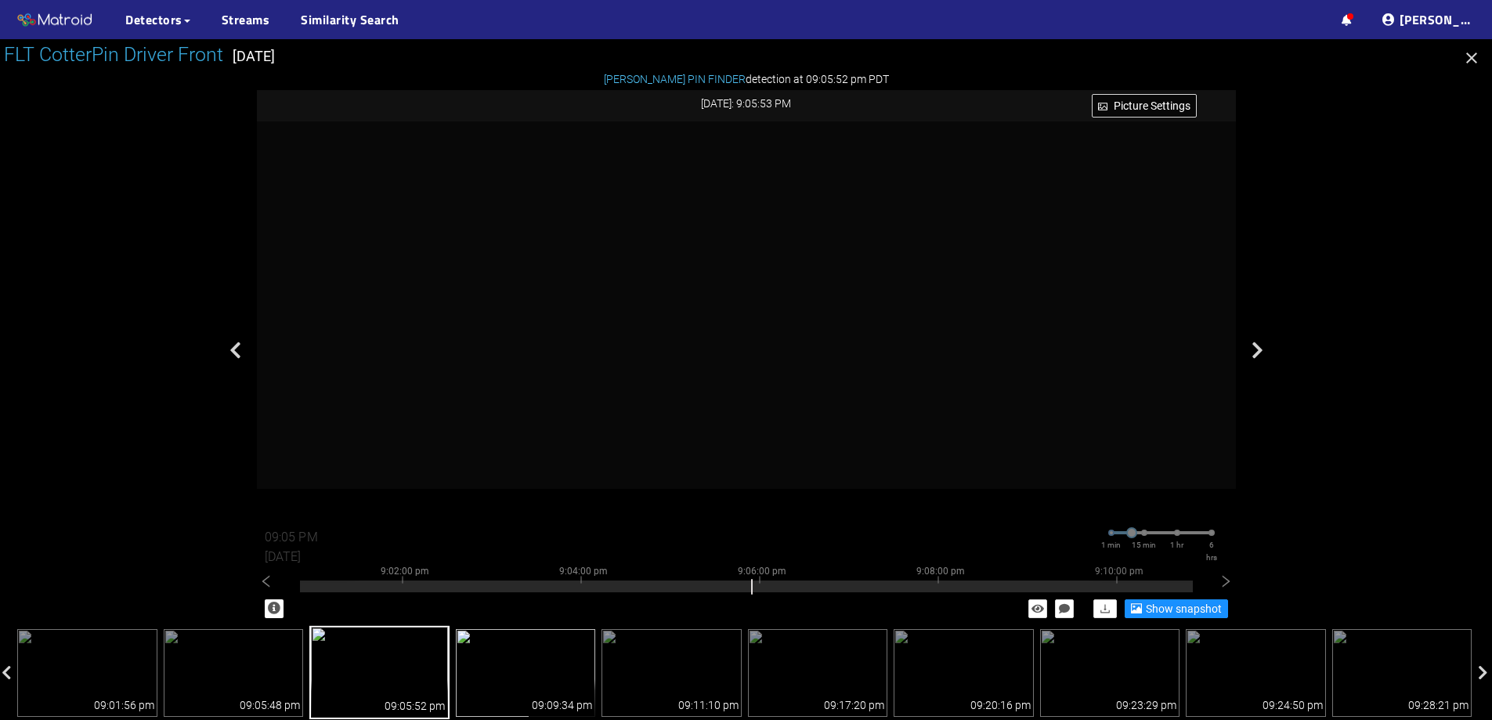
click at [541, 669] on img at bounding box center [526, 673] width 140 height 88
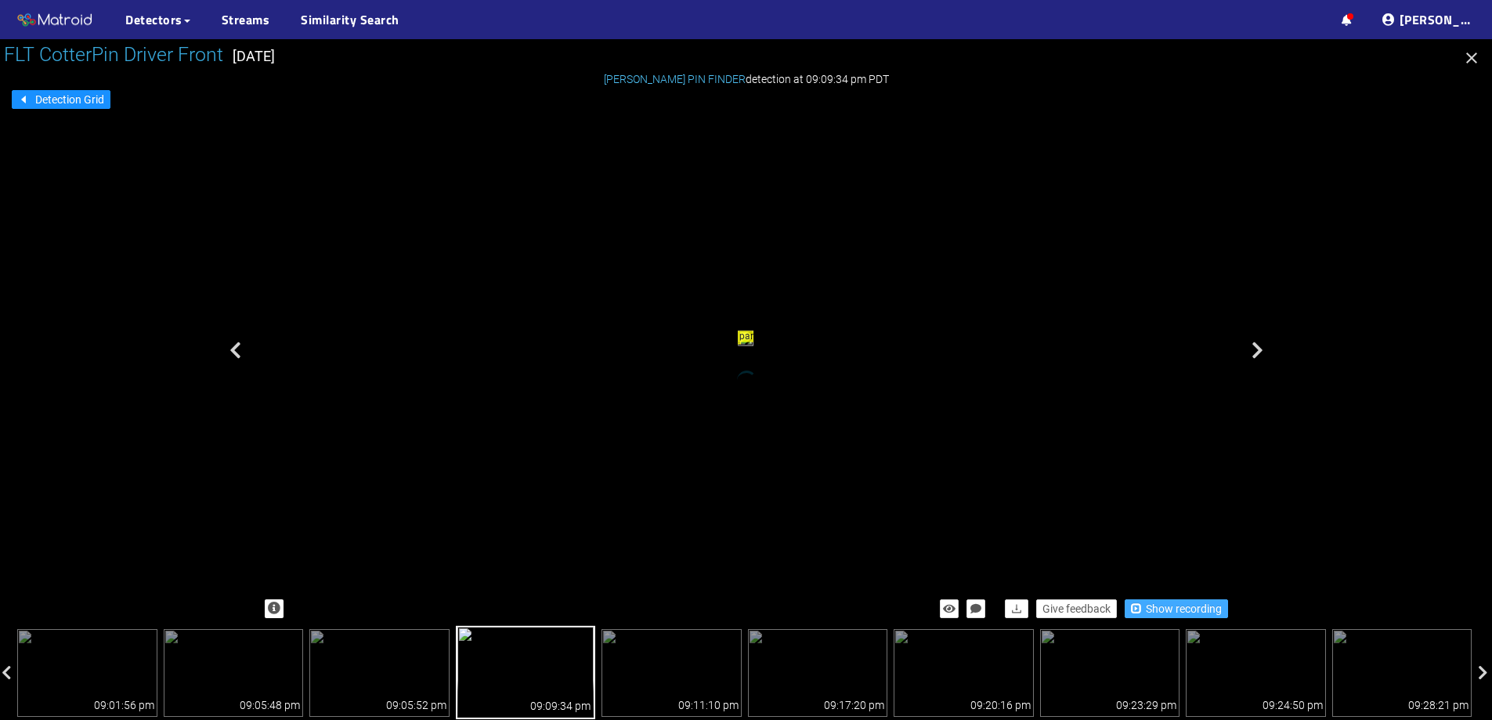
click at [1197, 609] on span "Show recording" at bounding box center [1184, 608] width 76 height 17
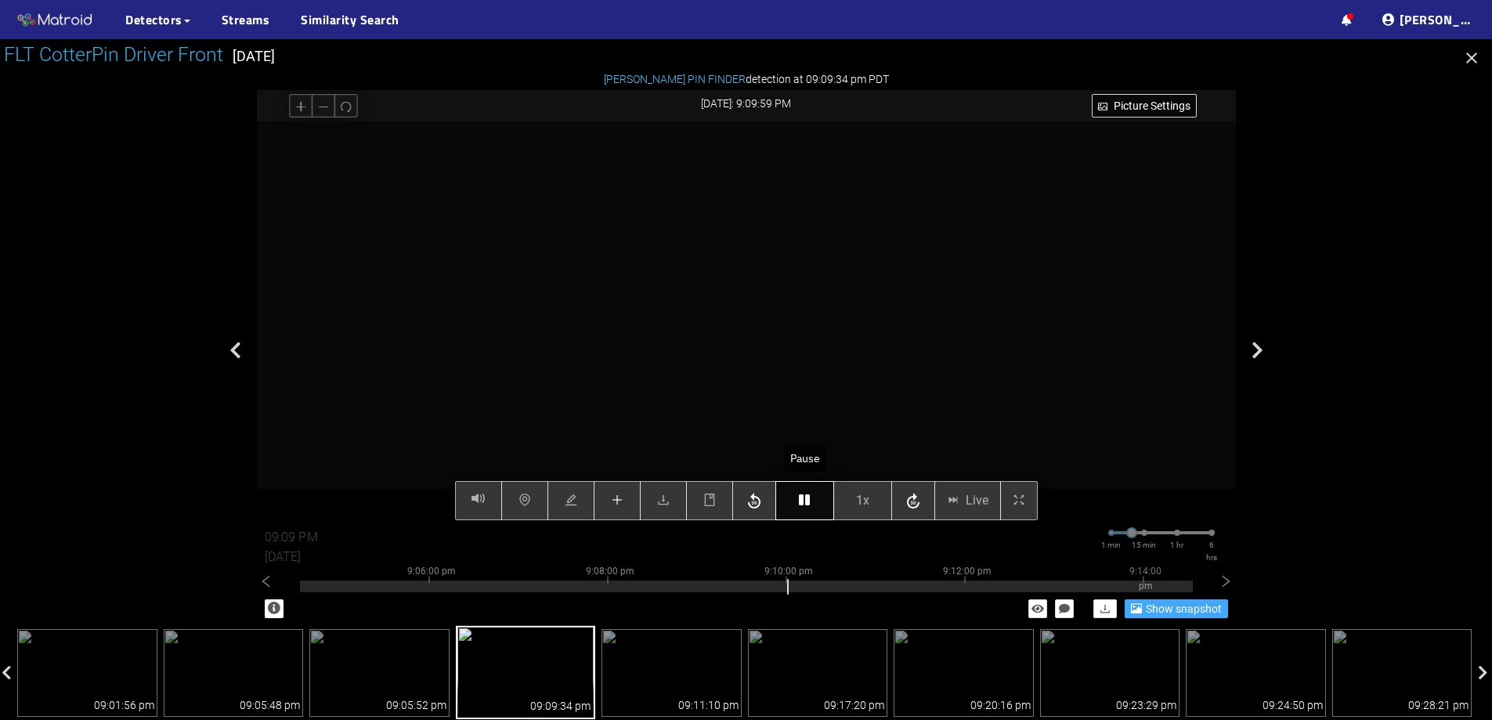
type input "09:10 PM"
click at [812, 509] on button "button" at bounding box center [805, 500] width 59 height 39
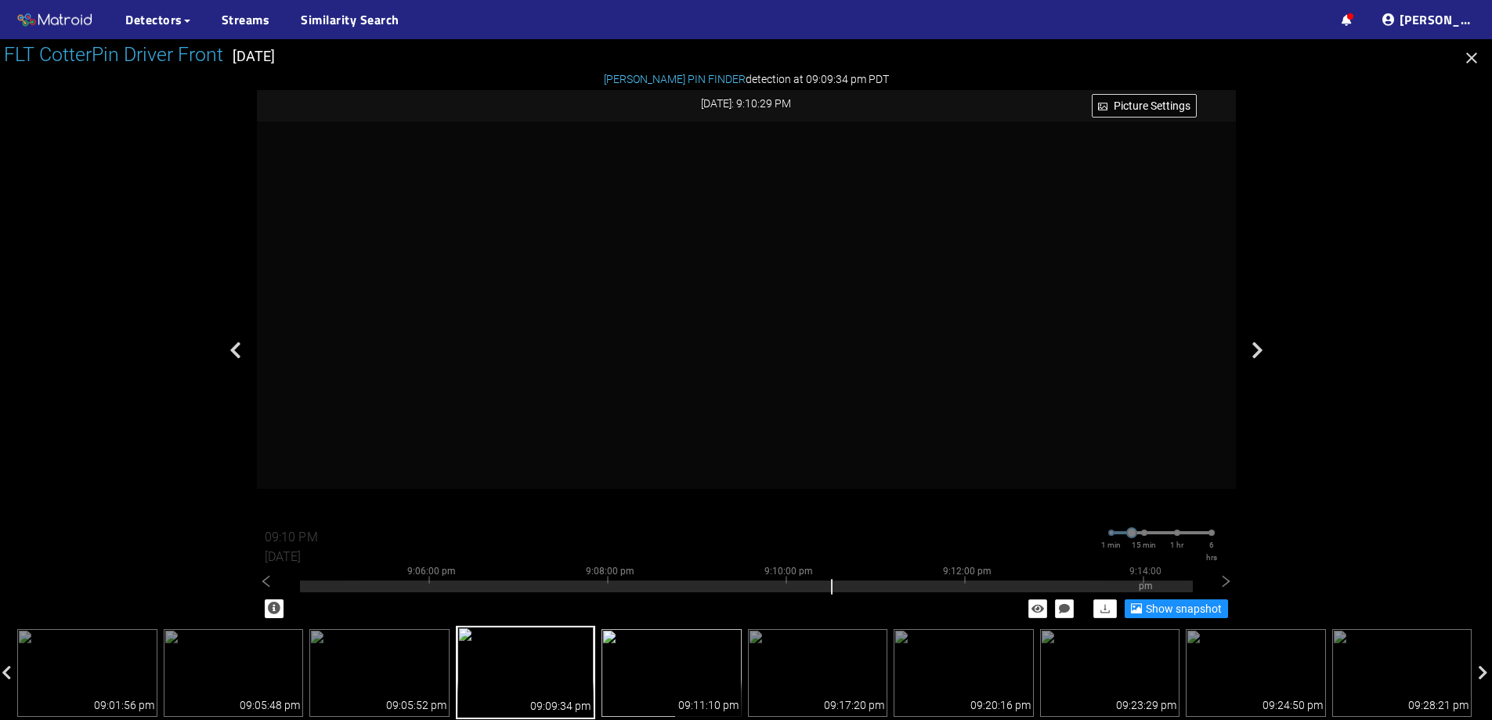
click at [641, 656] on img at bounding box center [672, 673] width 140 height 88
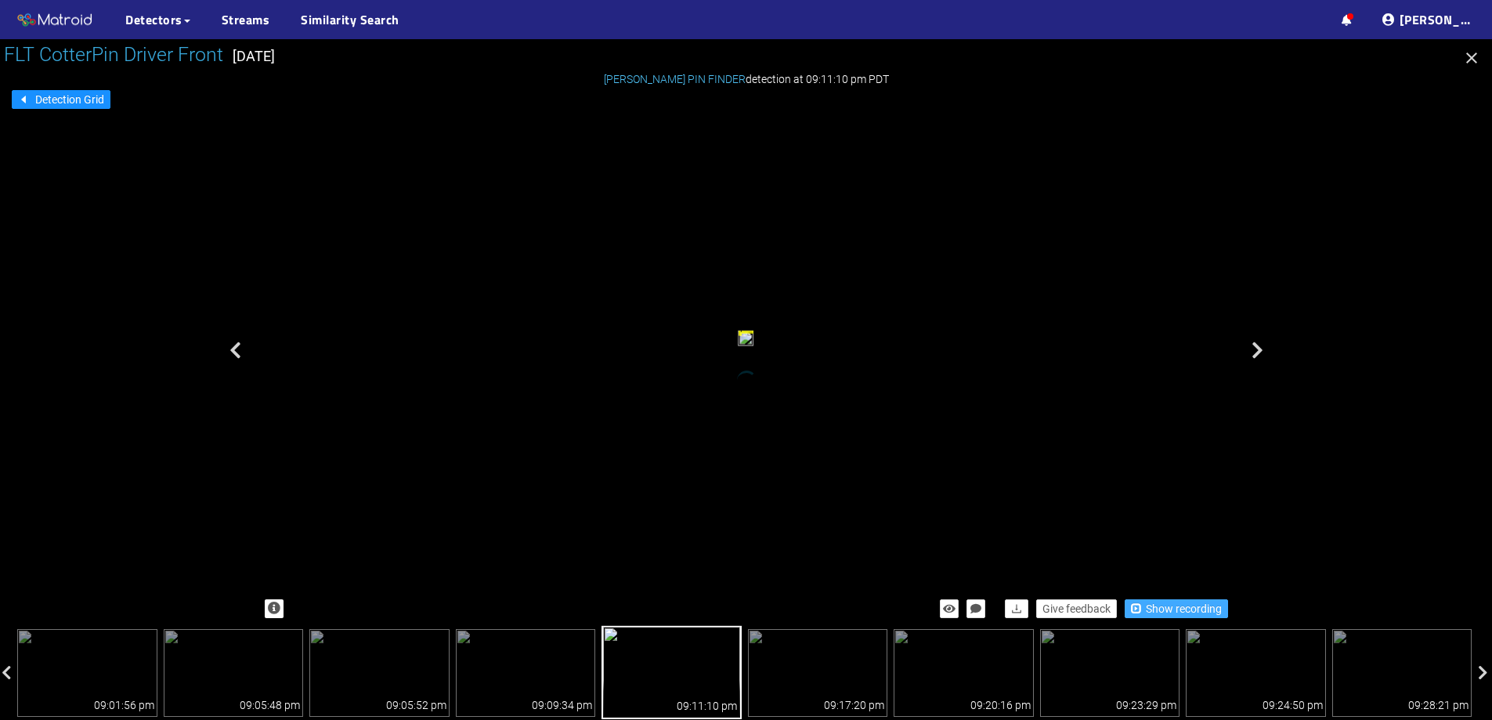
click at [1149, 610] on span "Show recording" at bounding box center [1184, 608] width 76 height 17
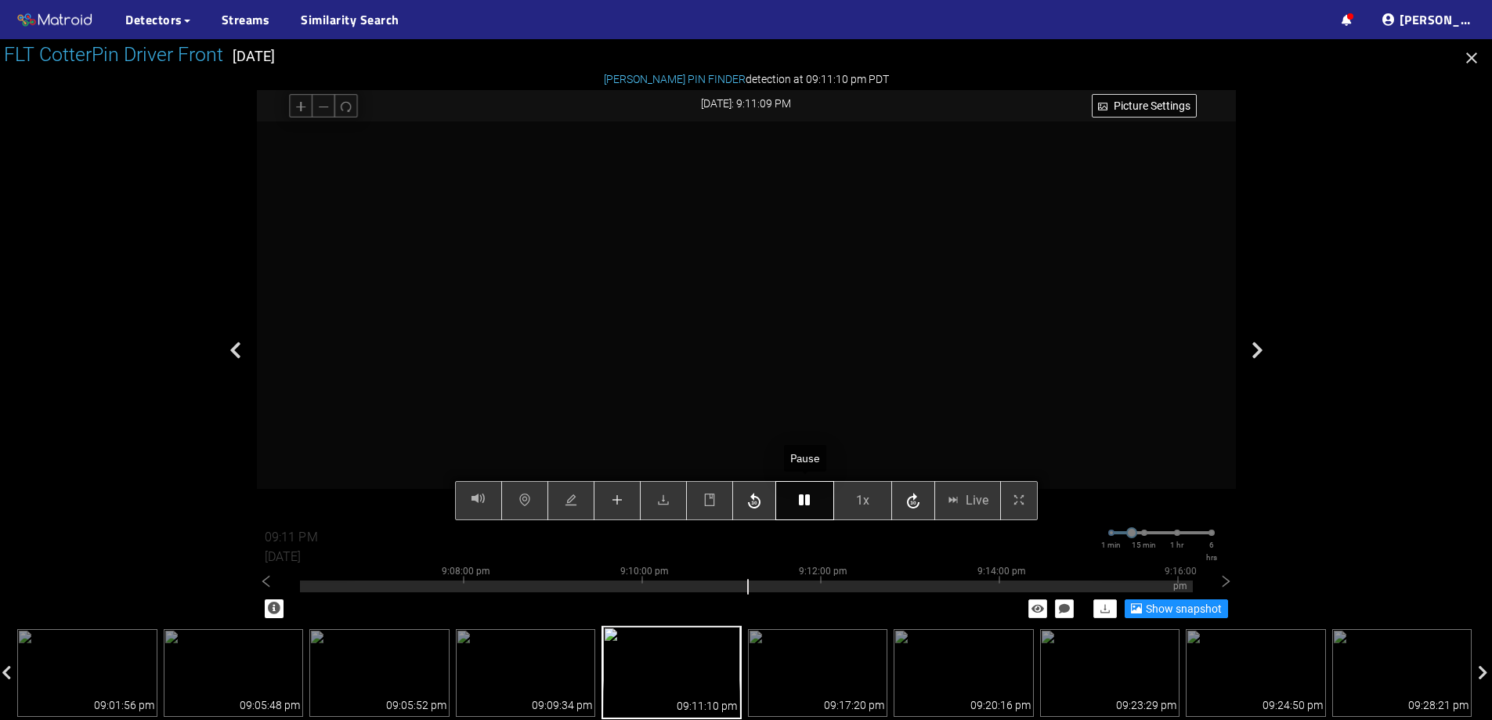
click at [799, 491] on button "button" at bounding box center [805, 500] width 59 height 39
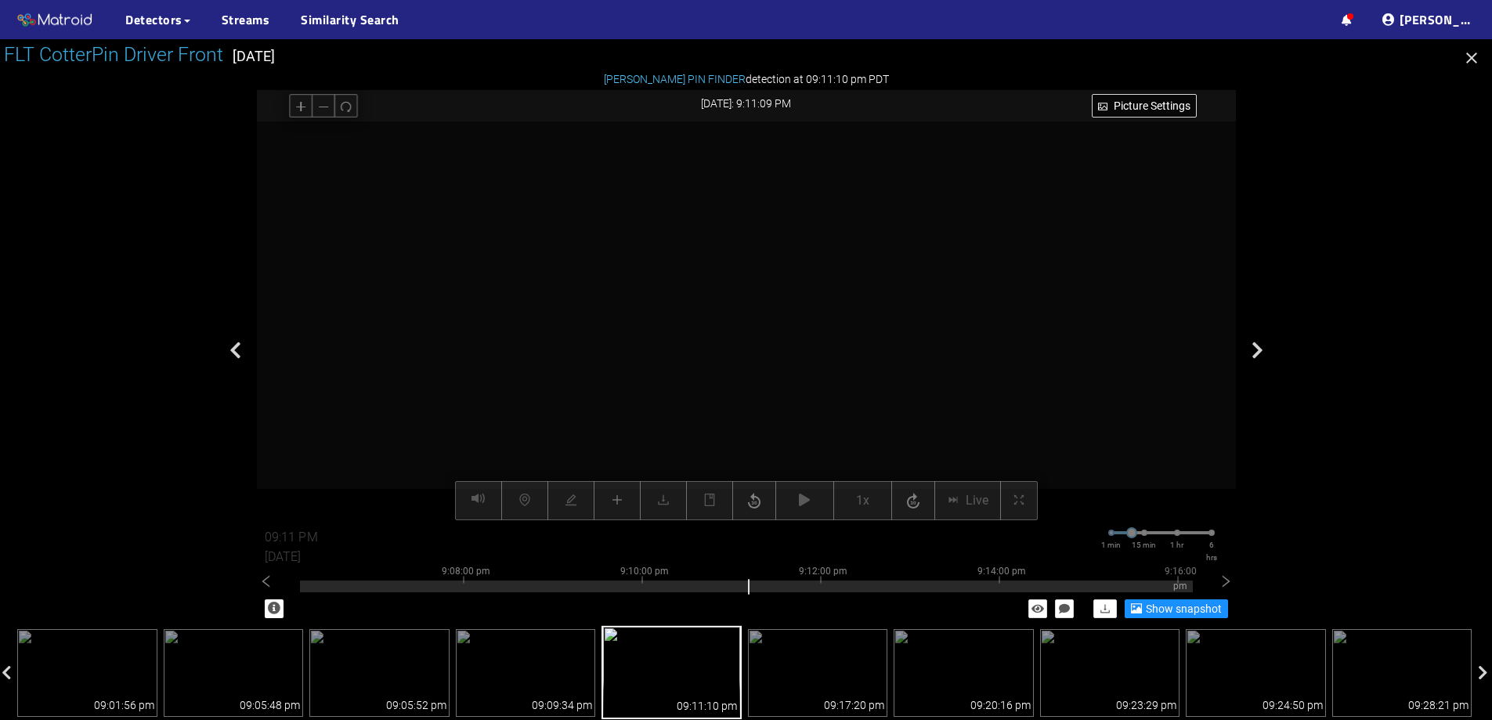
click at [796, 497] on div "Picture Settings 1x Live 09:11 PM 08/07/2025 1 min 15 min 1 hr 6 hrs 8:58:00 pm…" at bounding box center [746, 320] width 979 height 399
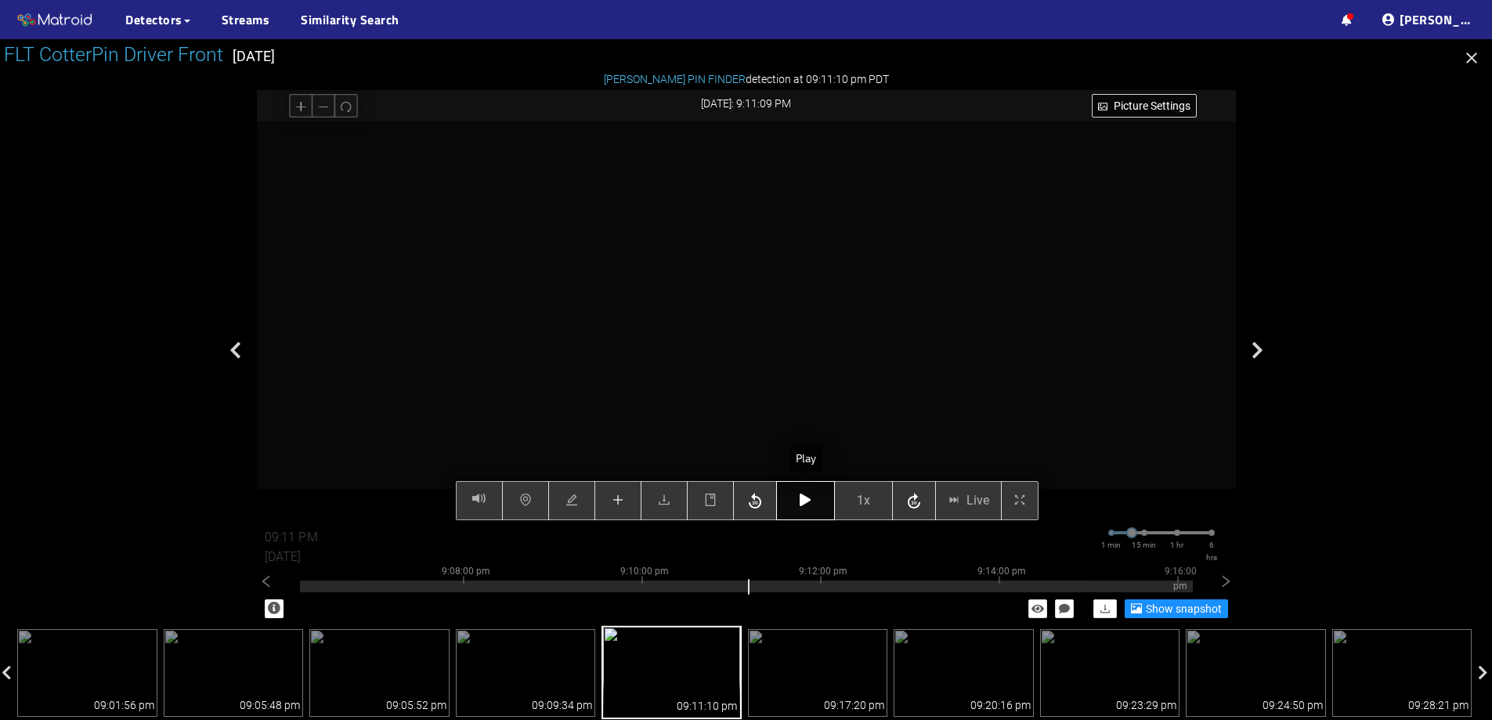
click at [807, 501] on icon "button" at bounding box center [805, 500] width 11 height 13
click at [802, 491] on button "button" at bounding box center [805, 500] width 59 height 39
click at [803, 501] on icon "button" at bounding box center [805, 500] width 11 height 13
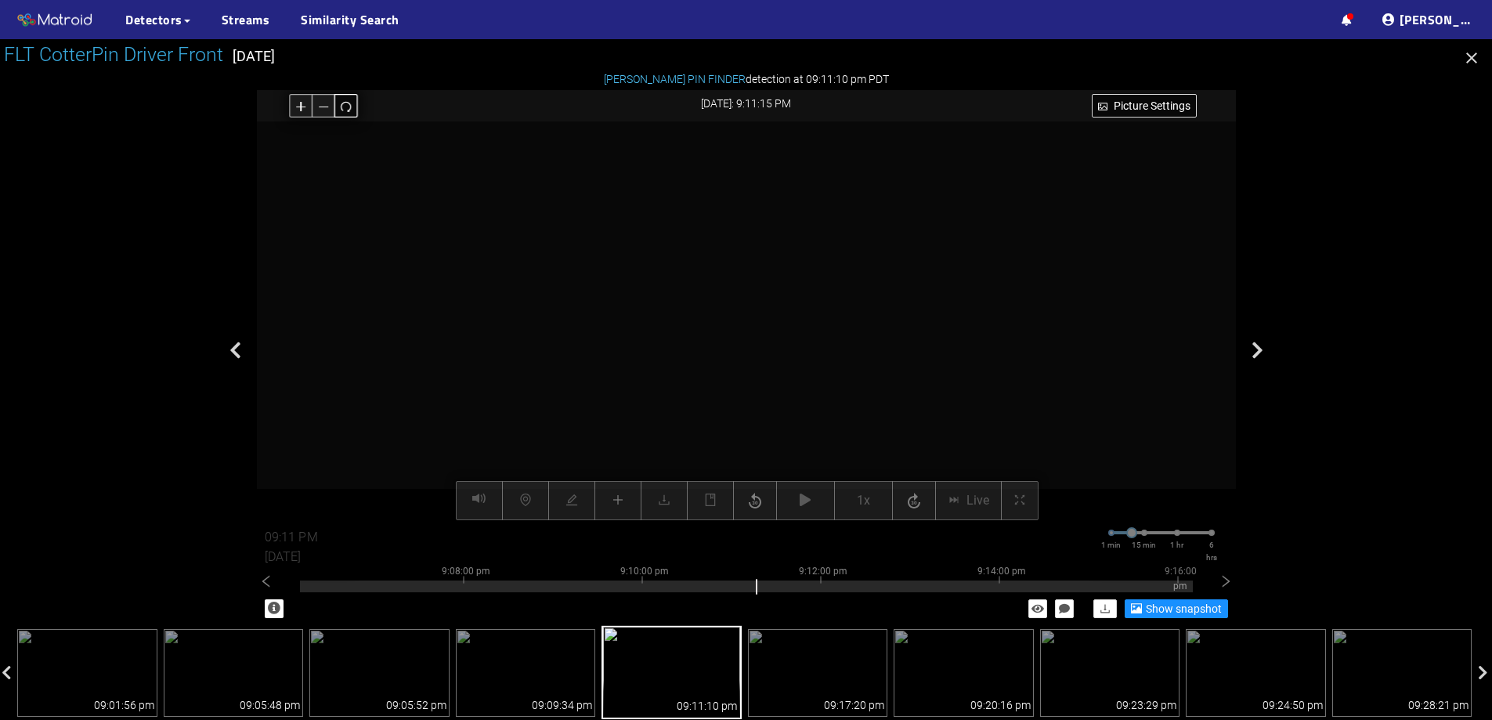
click at [349, 111] on icon "redo" at bounding box center [346, 106] width 10 height 10
click at [798, 494] on div "Picture Settings 1x Live 09:11 PM 08/07/2025 1 min 15 min 1 hr 6 hrs 8:58:00 pm…" at bounding box center [746, 320] width 979 height 399
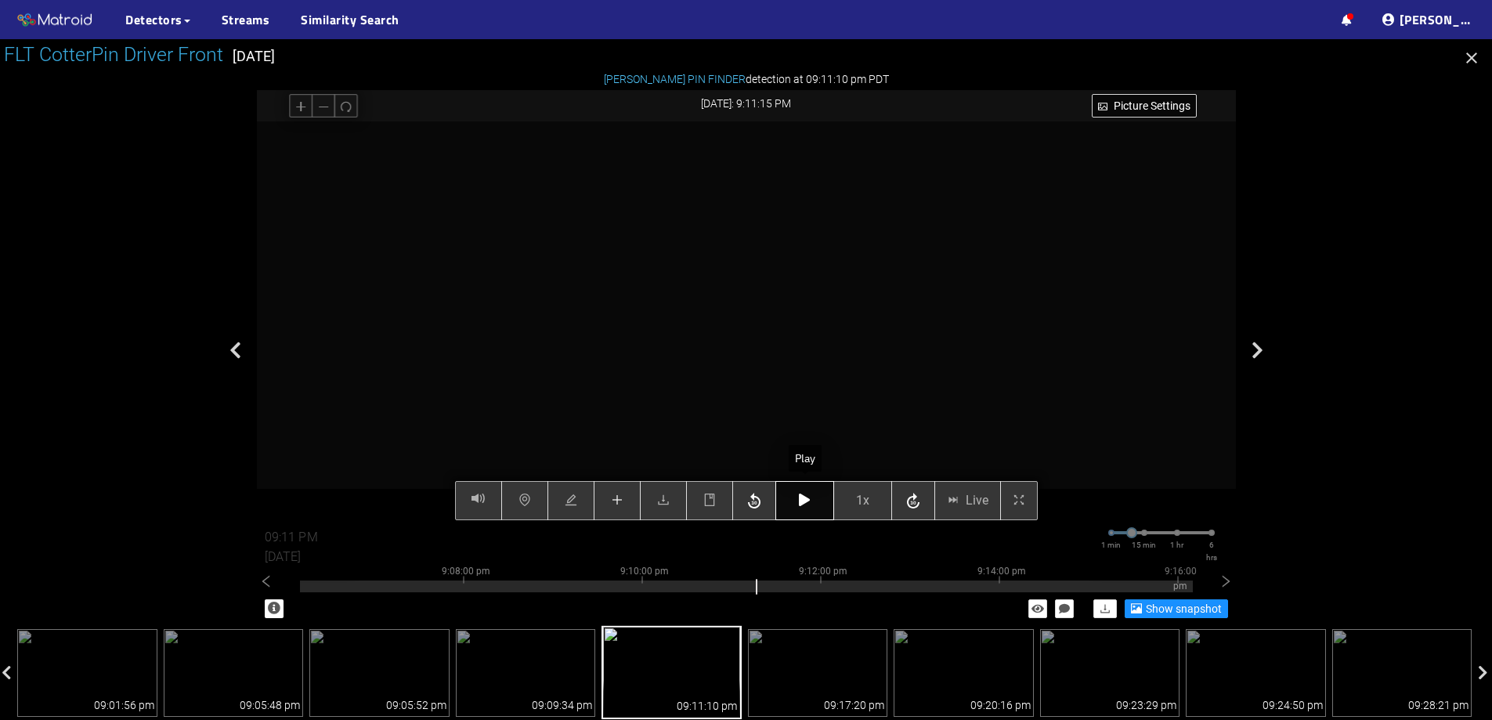
click at [809, 501] on icon "button" at bounding box center [804, 500] width 11 height 13
click at [808, 501] on icon "button" at bounding box center [804, 500] width 11 height 13
click at [806, 501] on icon "button" at bounding box center [804, 500] width 11 height 13
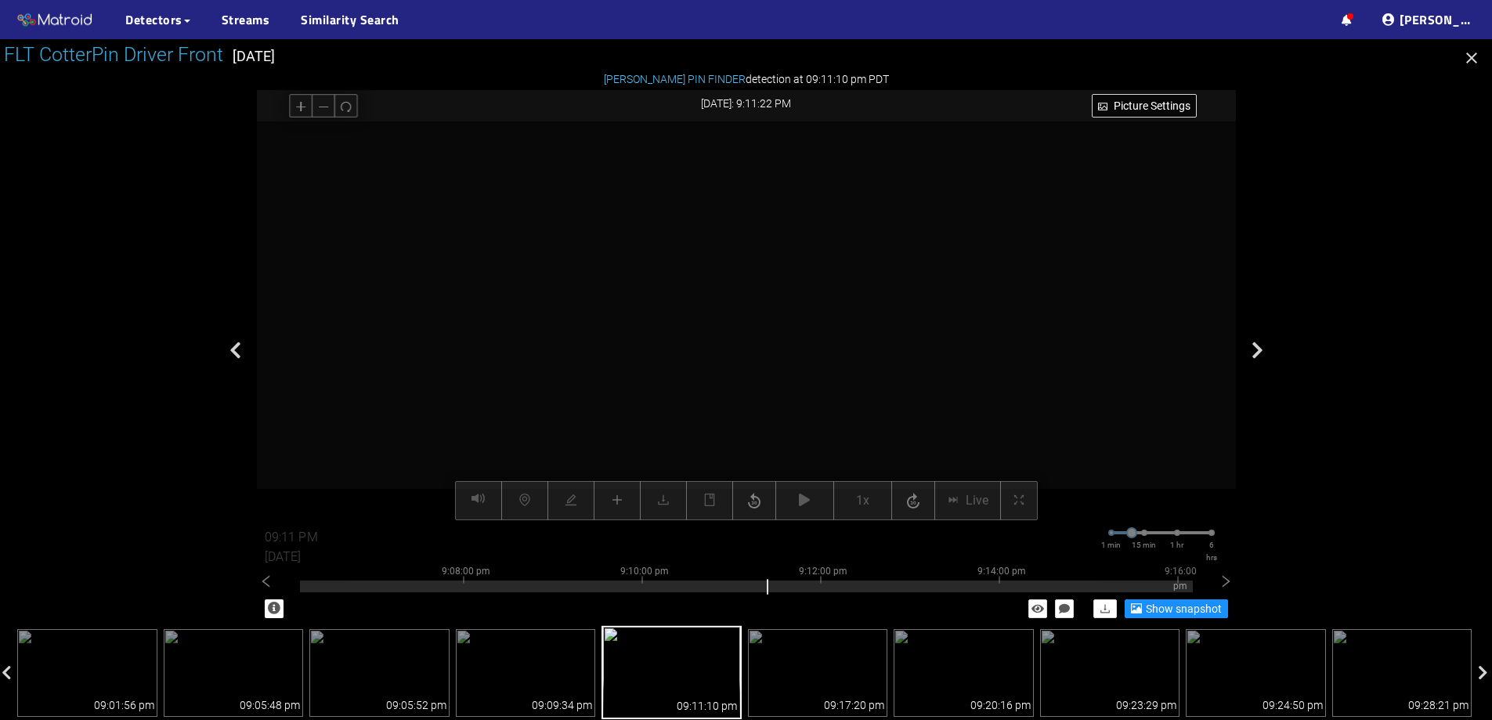
drag, startPoint x: 735, startPoint y: 319, endPoint x: 771, endPoint y: 262, distance: 67.6
click at [771, 262] on video at bounding box center [748, 388] width 1800 height 899
click at [778, 291] on video at bounding box center [784, 331] width 1800 height 899
click at [852, 276] on video at bounding box center [790, 373] width 3621 height 1811
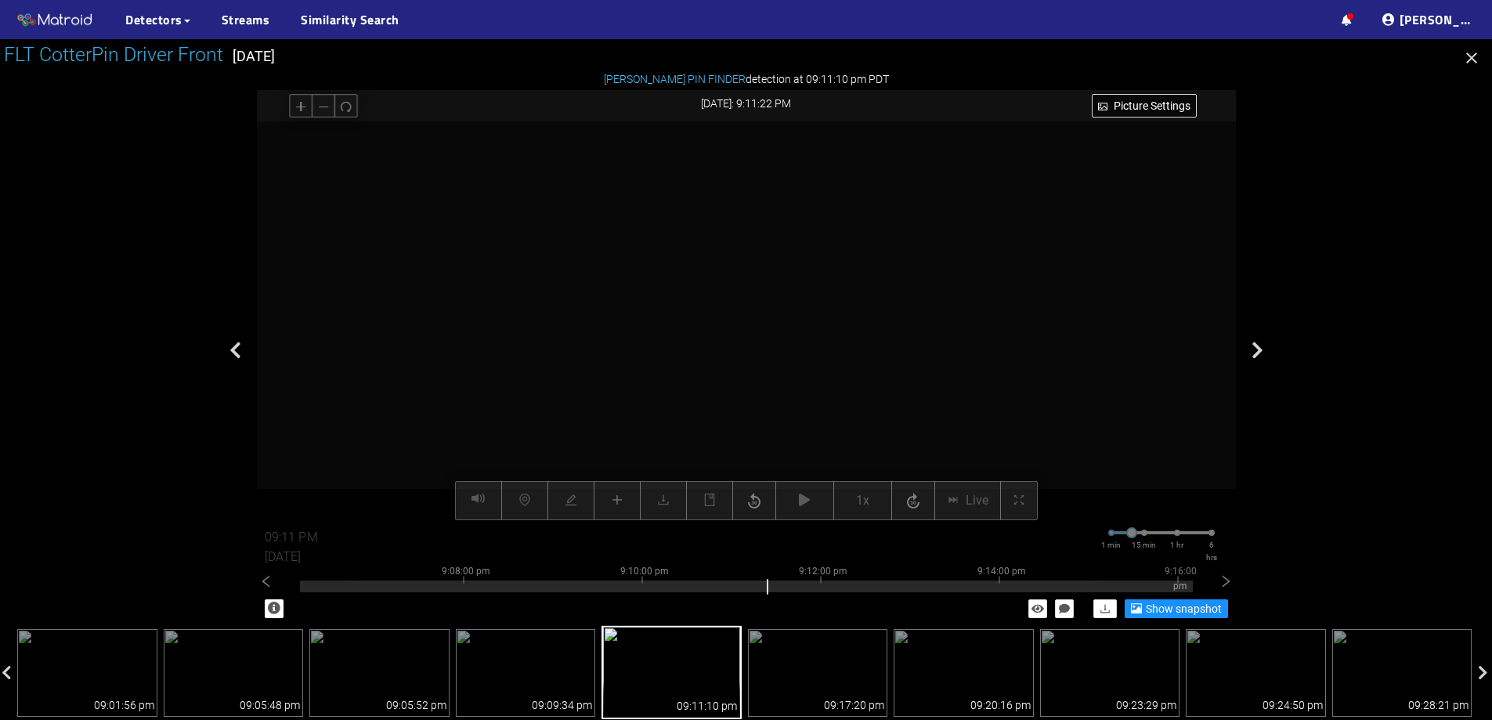
click at [852, 276] on video at bounding box center [809, 357] width 3621 height 1811
click at [819, 339] on video at bounding box center [776, 419] width 6380 height 3190
click at [351, 108] on icon "redo" at bounding box center [346, 106] width 10 height 10
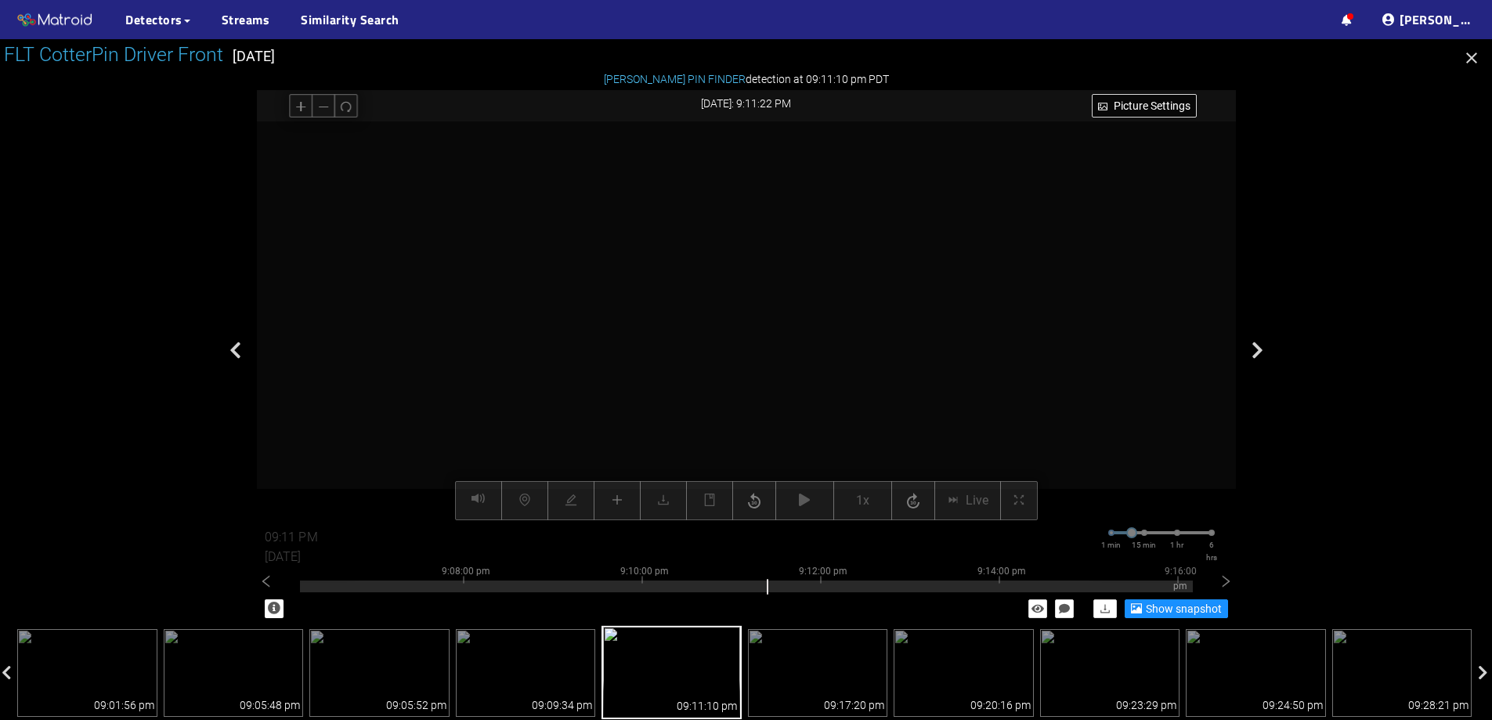
click at [624, 498] on icon "plus" at bounding box center [617, 500] width 13 height 13
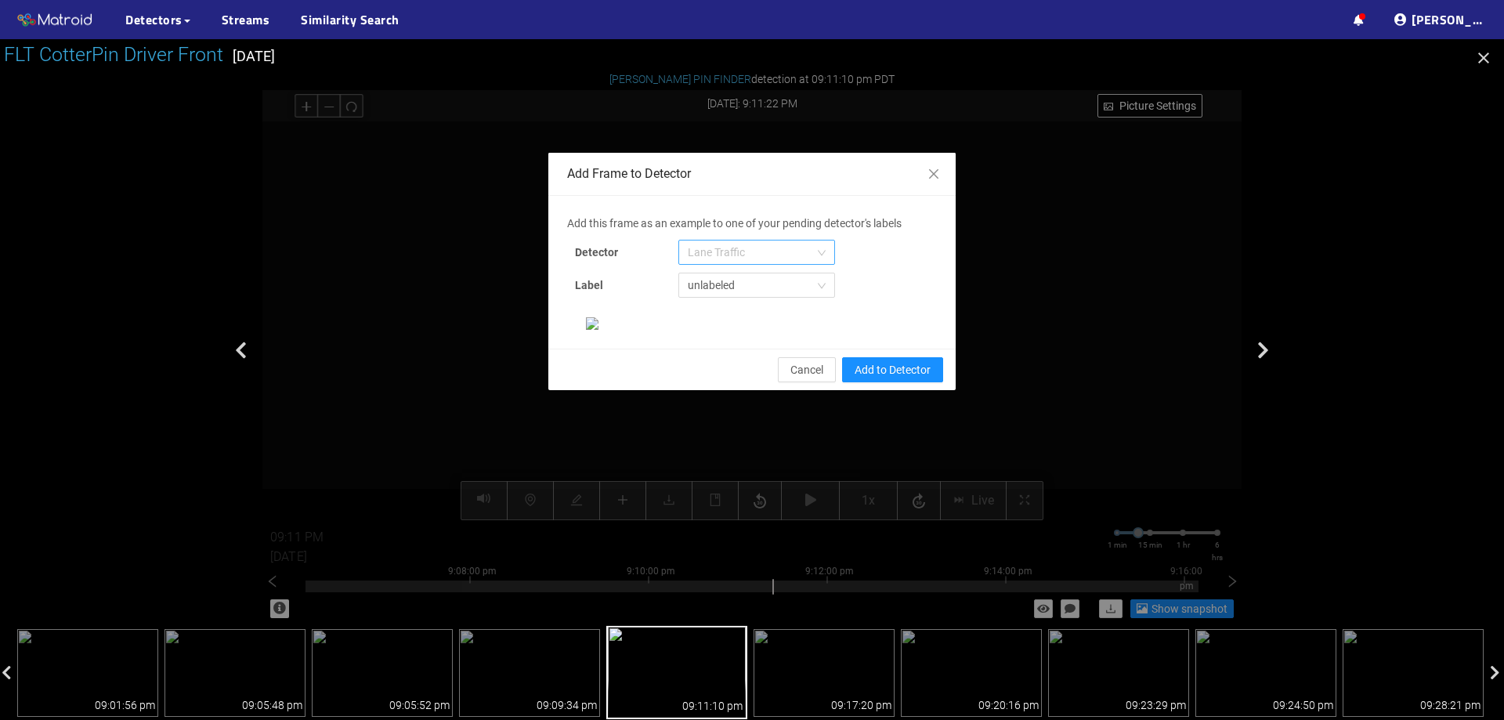
click at [768, 249] on span "Lane Traffic" at bounding box center [757, 253] width 138 height 24
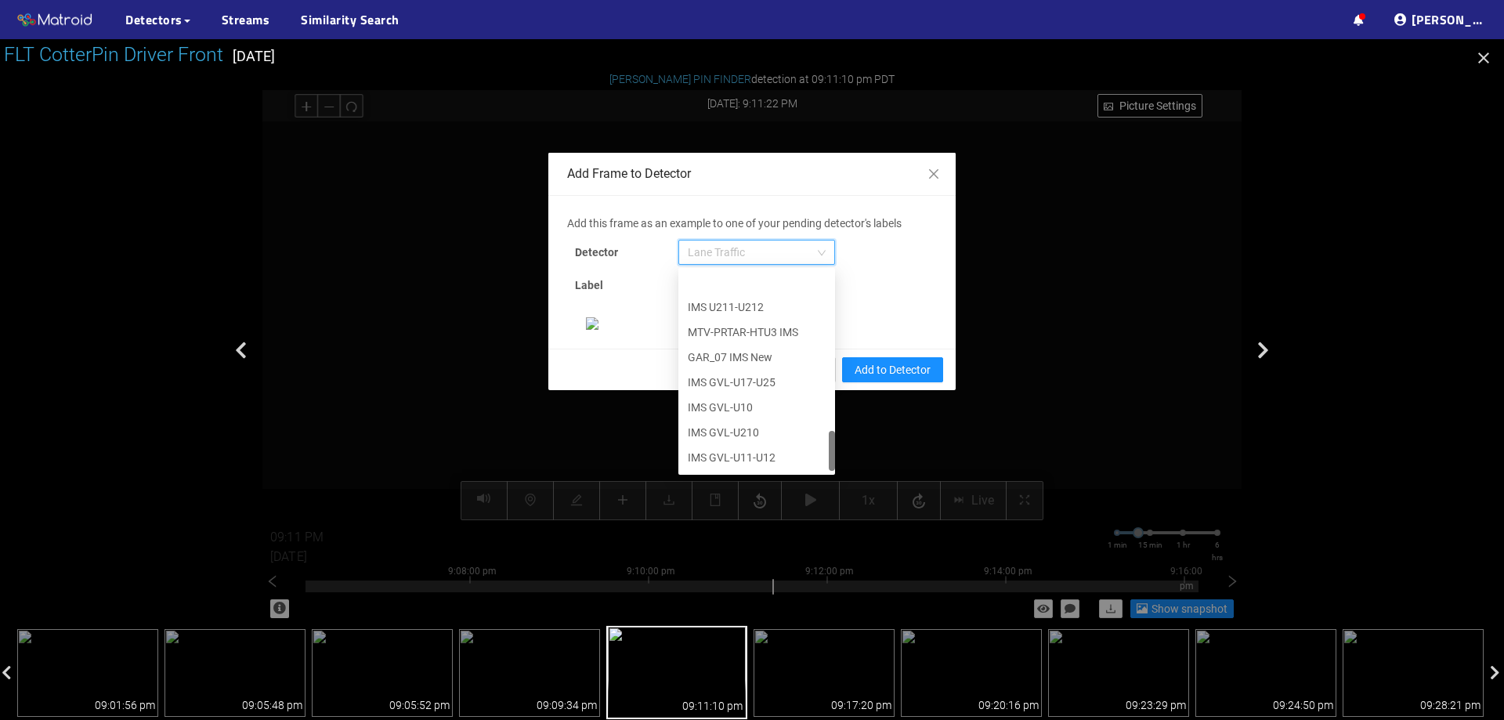
scroll to position [802, 0]
drag, startPoint x: 828, startPoint y: 302, endPoint x: 819, endPoint y: 465, distance: 163.2
click at [819, 465] on div "IMS U211-U212 MTV-PRTAR-HTU3 IMS GAR_07 IMS New IMS GVL-U17-U25 IMS GVL-U10 IMS…" at bounding box center [756, 371] width 157 height 201
click at [786, 465] on div "[PERSON_NAME] Pin" at bounding box center [757, 458] width 138 height 17
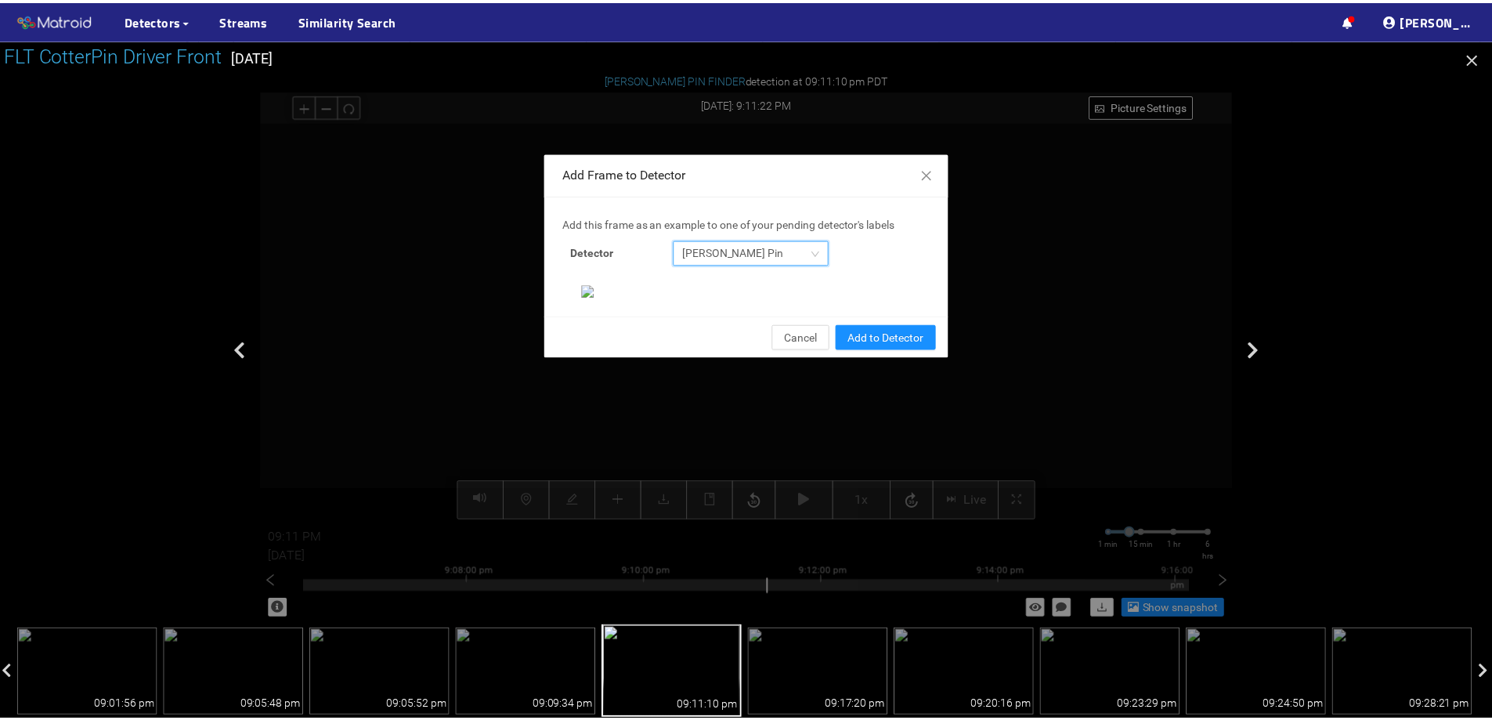
scroll to position [329, 0]
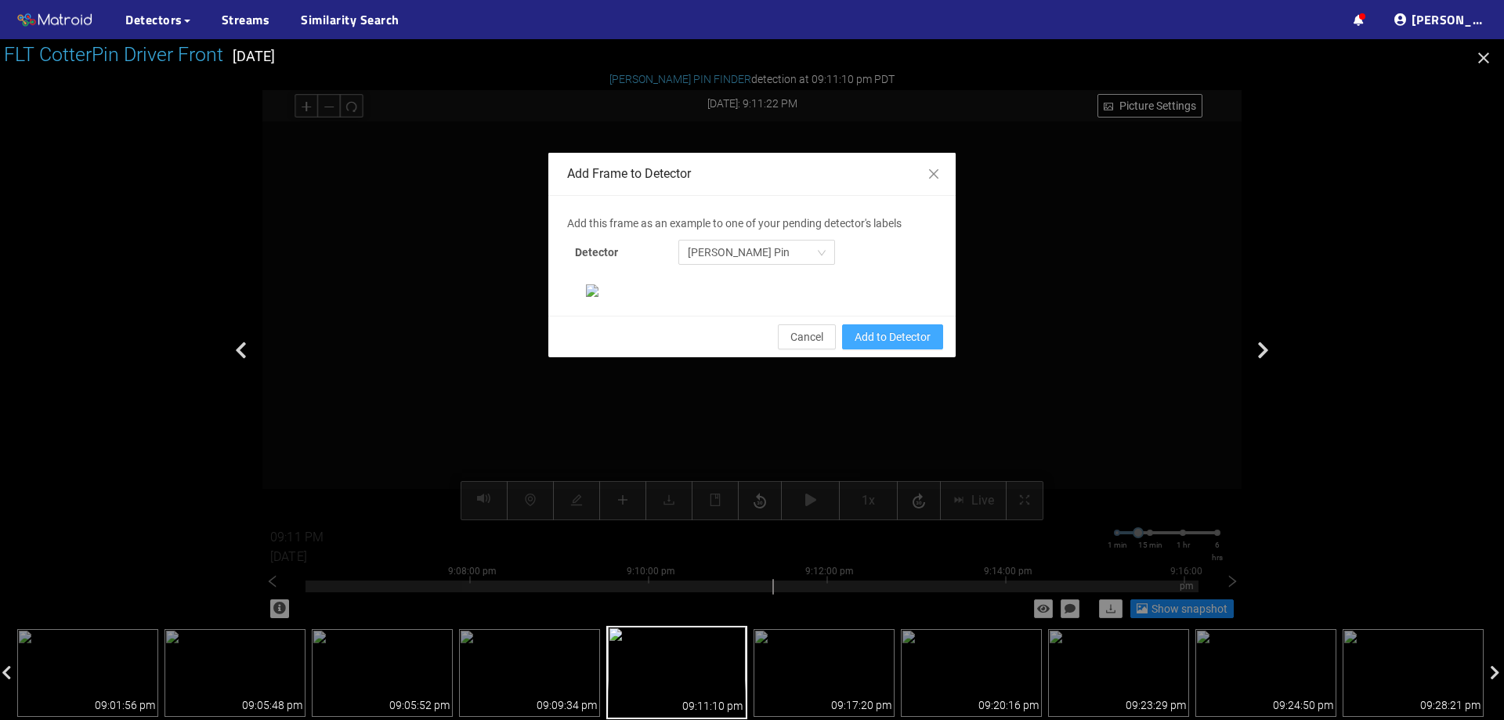
click at [905, 346] on span "Add to Detector" at bounding box center [893, 336] width 76 height 17
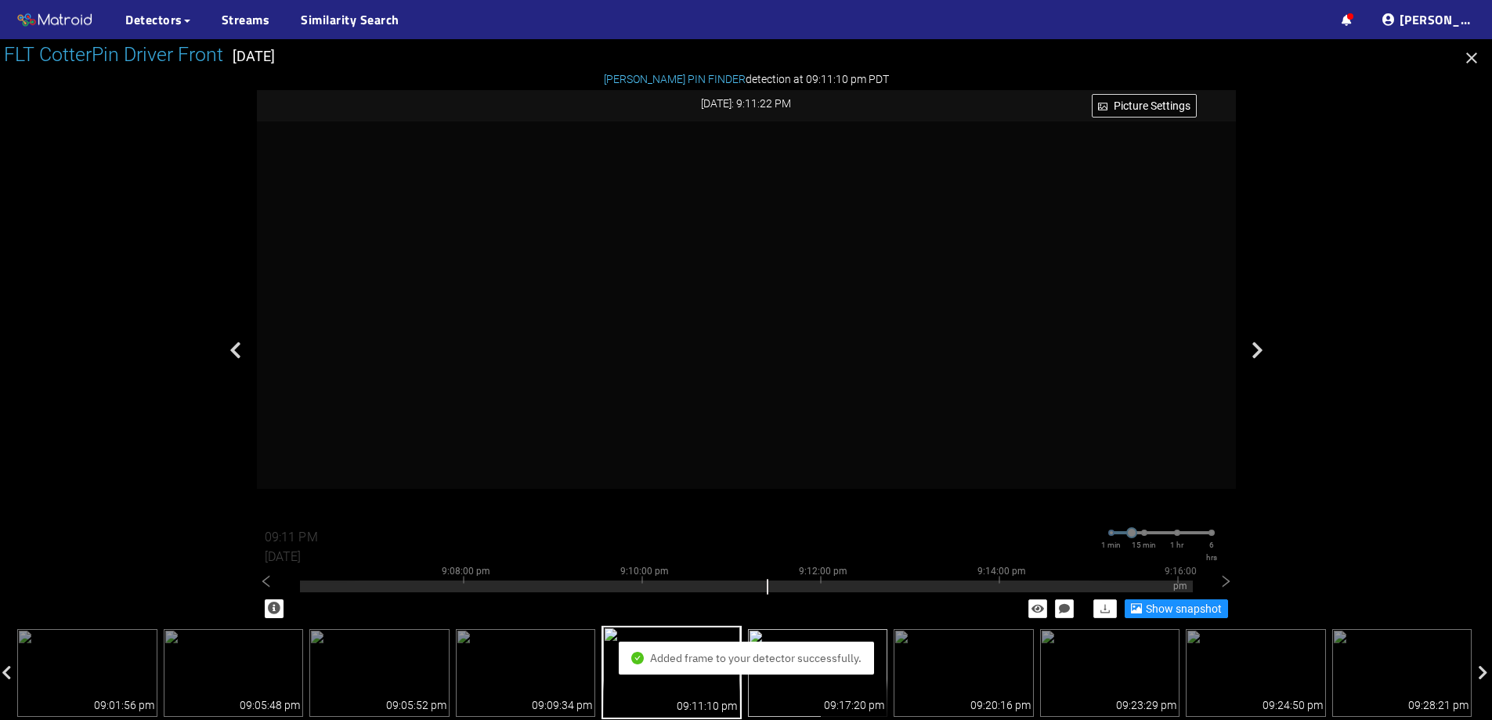
click at [878, 678] on img at bounding box center [818, 673] width 140 height 88
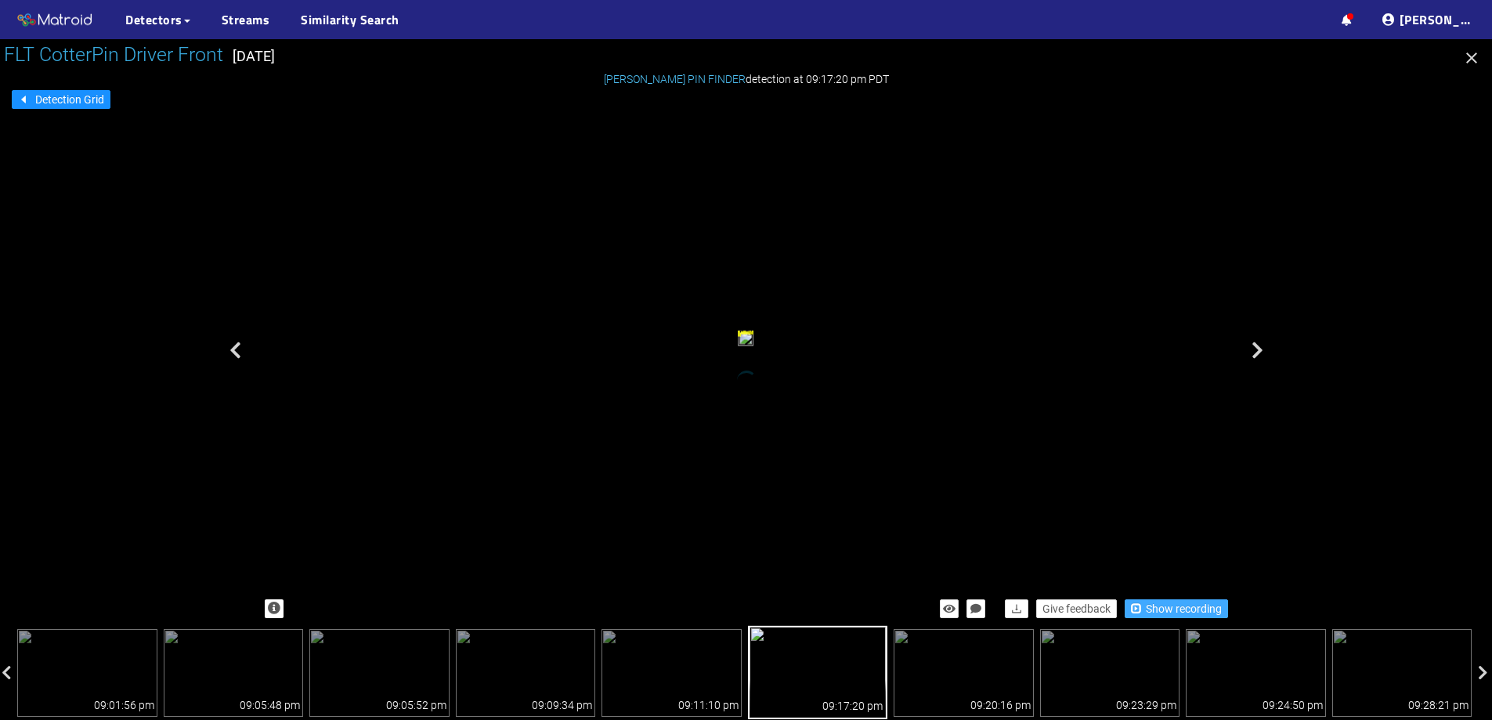
click at [1149, 610] on span "Show recording" at bounding box center [1184, 608] width 76 height 17
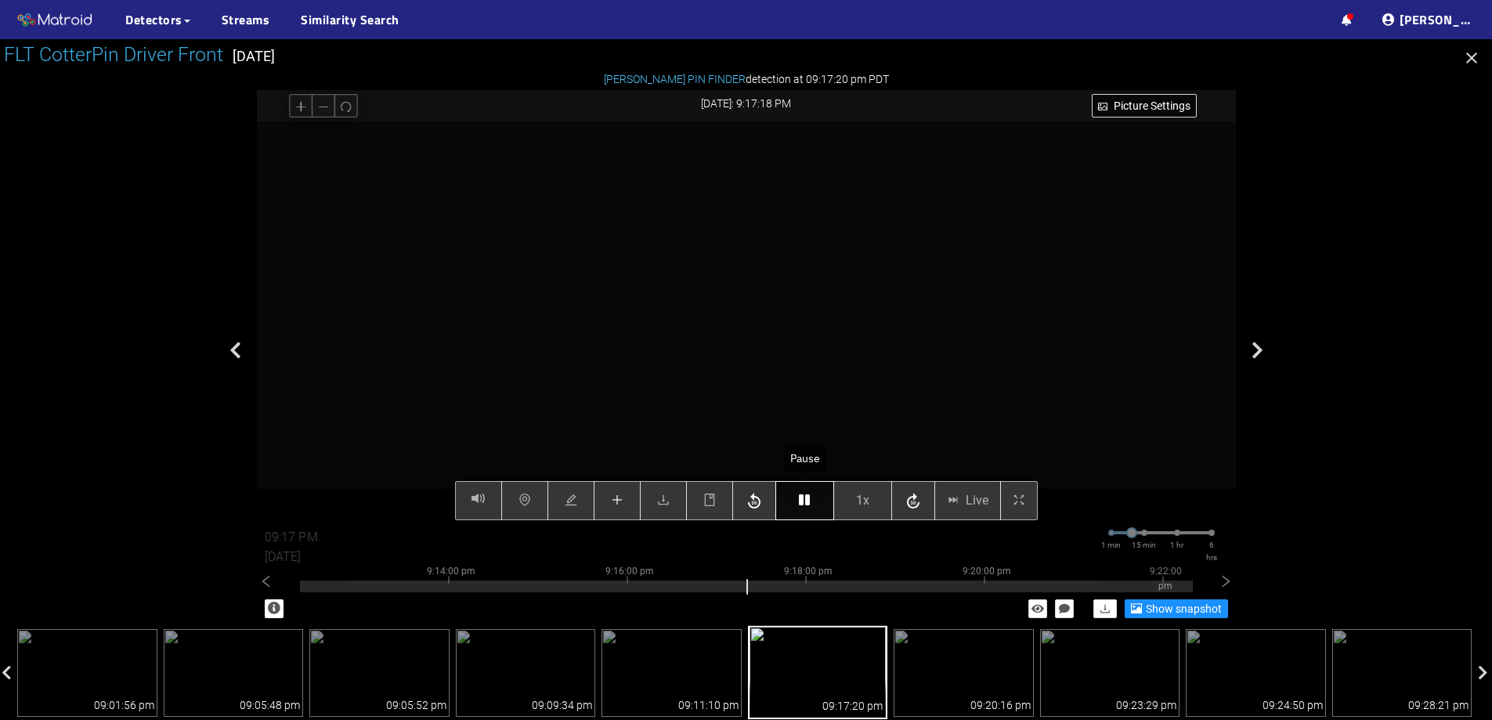
click at [802, 503] on icon "button" at bounding box center [804, 500] width 11 height 13
click at [803, 506] on icon "button" at bounding box center [804, 500] width 11 height 13
click at [620, 502] on icon "plus" at bounding box center [617, 500] width 13 height 13
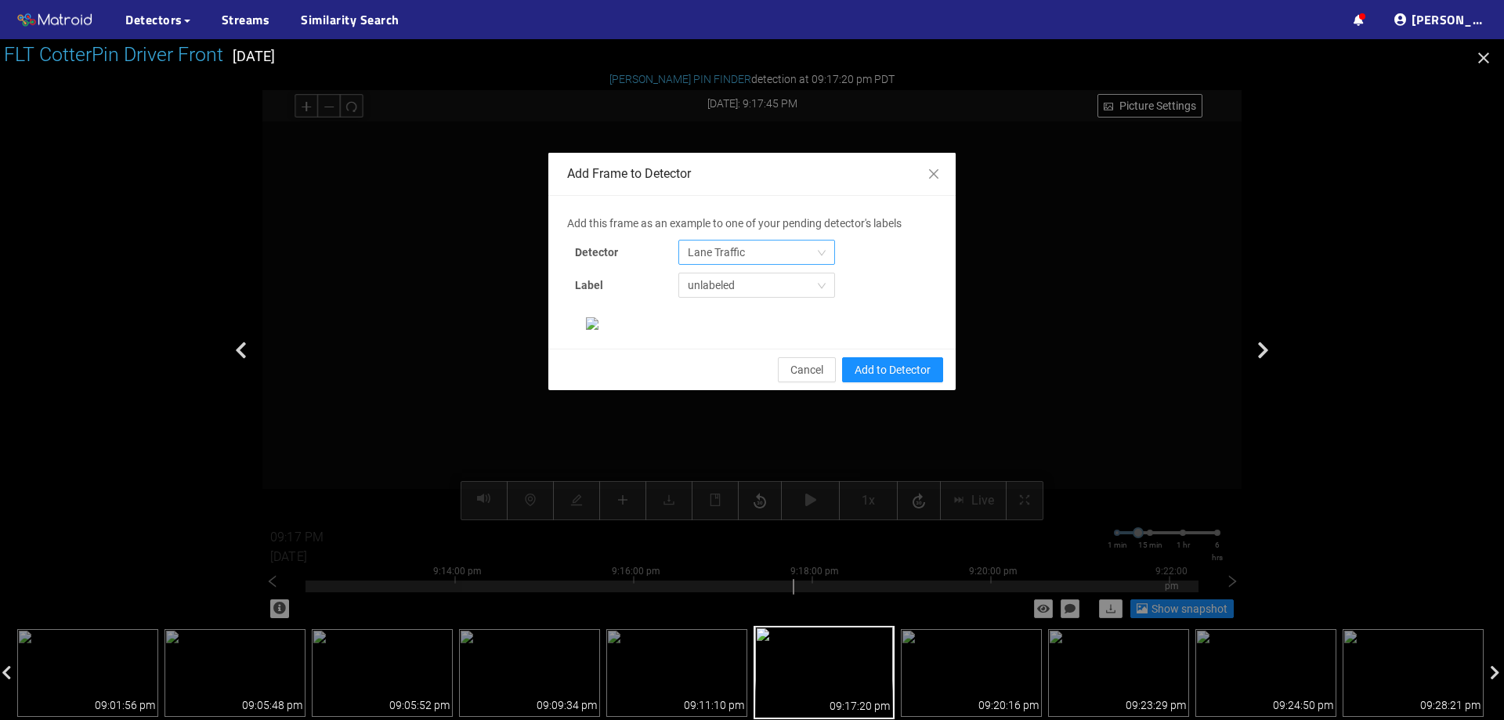
click at [770, 242] on span "Lane Traffic" at bounding box center [757, 253] width 138 height 24
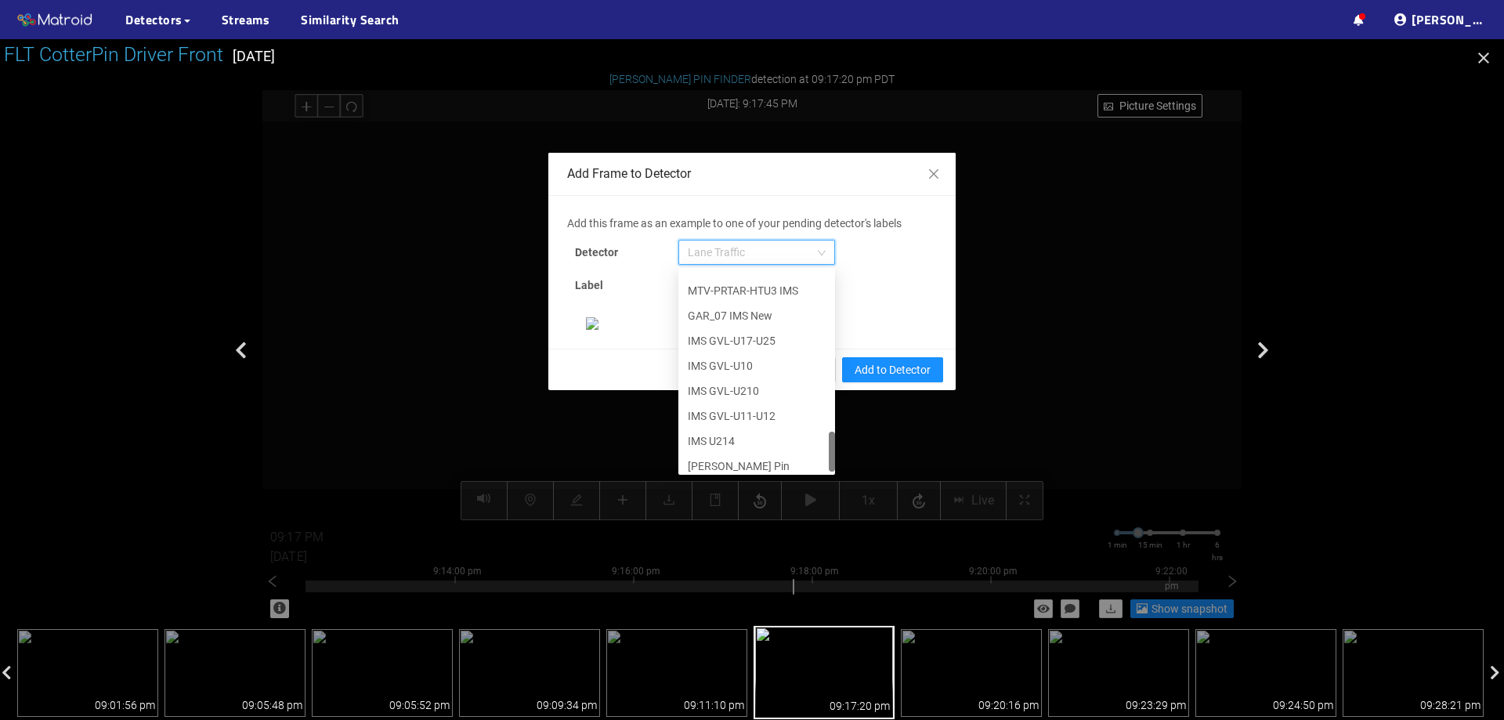
scroll to position [802, 0]
drag, startPoint x: 823, startPoint y: 299, endPoint x: 824, endPoint y: 472, distance: 173.1
click at [824, 472] on div "652c945c8431b6c9f2b9f8b4 654c2e9ef9ddc8656d4d83c8 6556a014f136d33ecff5c831 IMS …" at bounding box center [756, 371] width 157 height 207
click at [794, 461] on div "[PERSON_NAME] Pin" at bounding box center [757, 458] width 138 height 17
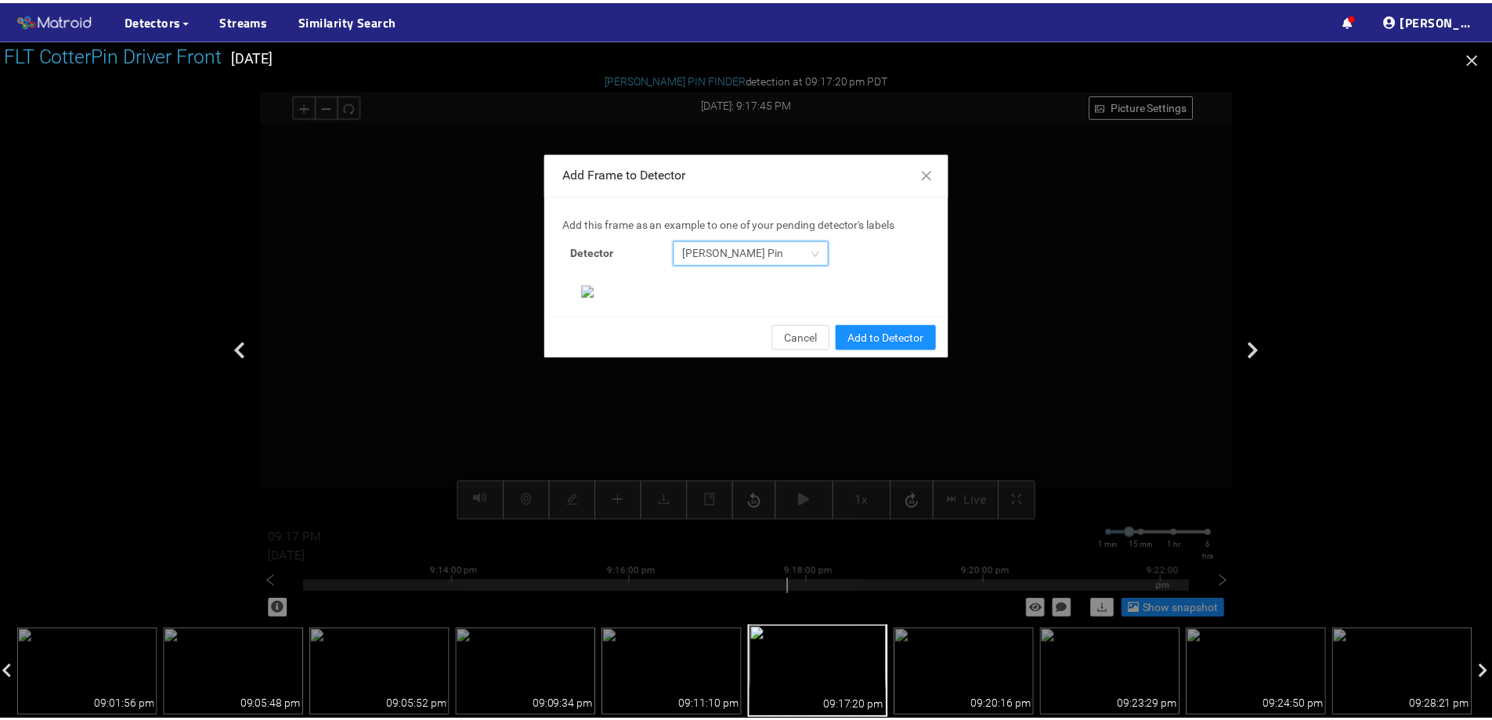
scroll to position [329, 0]
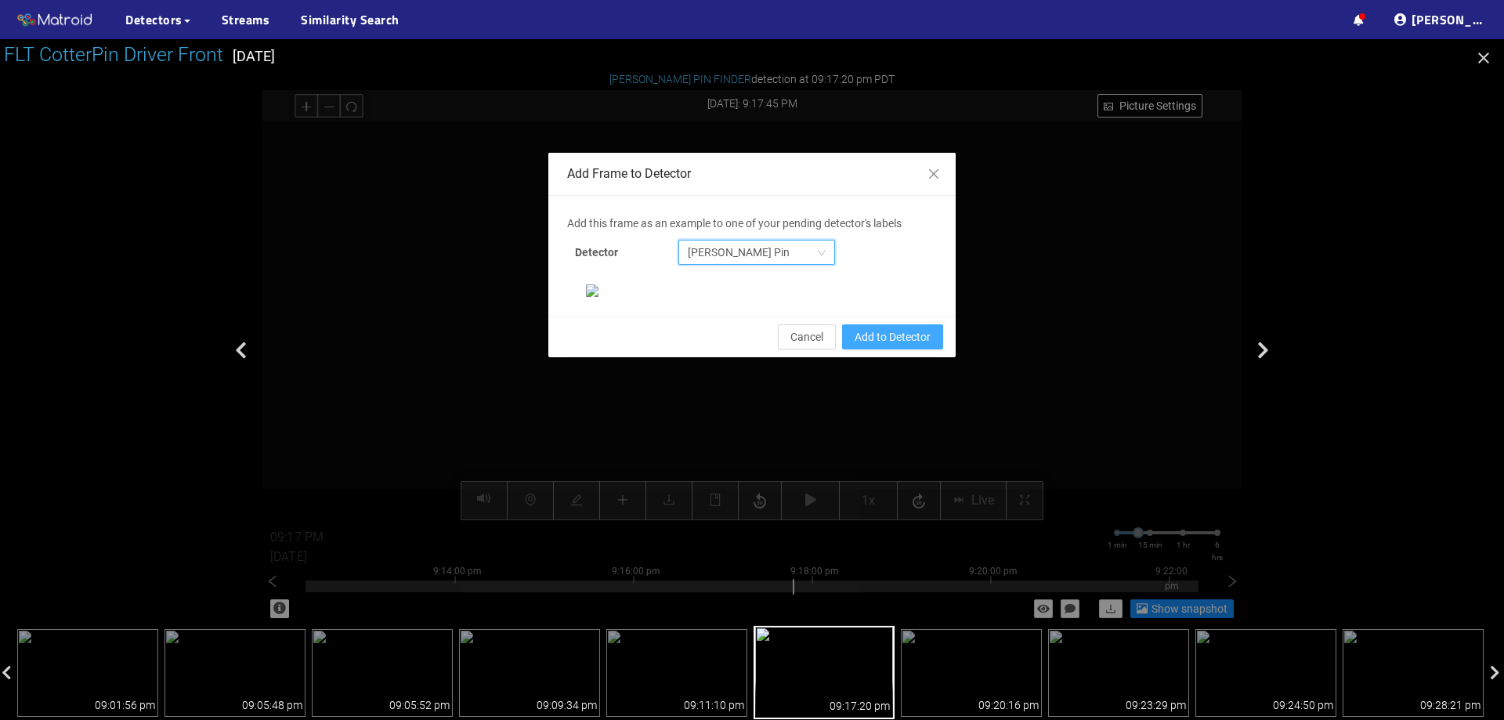
click at [906, 346] on span "Add to Detector" at bounding box center [893, 336] width 76 height 17
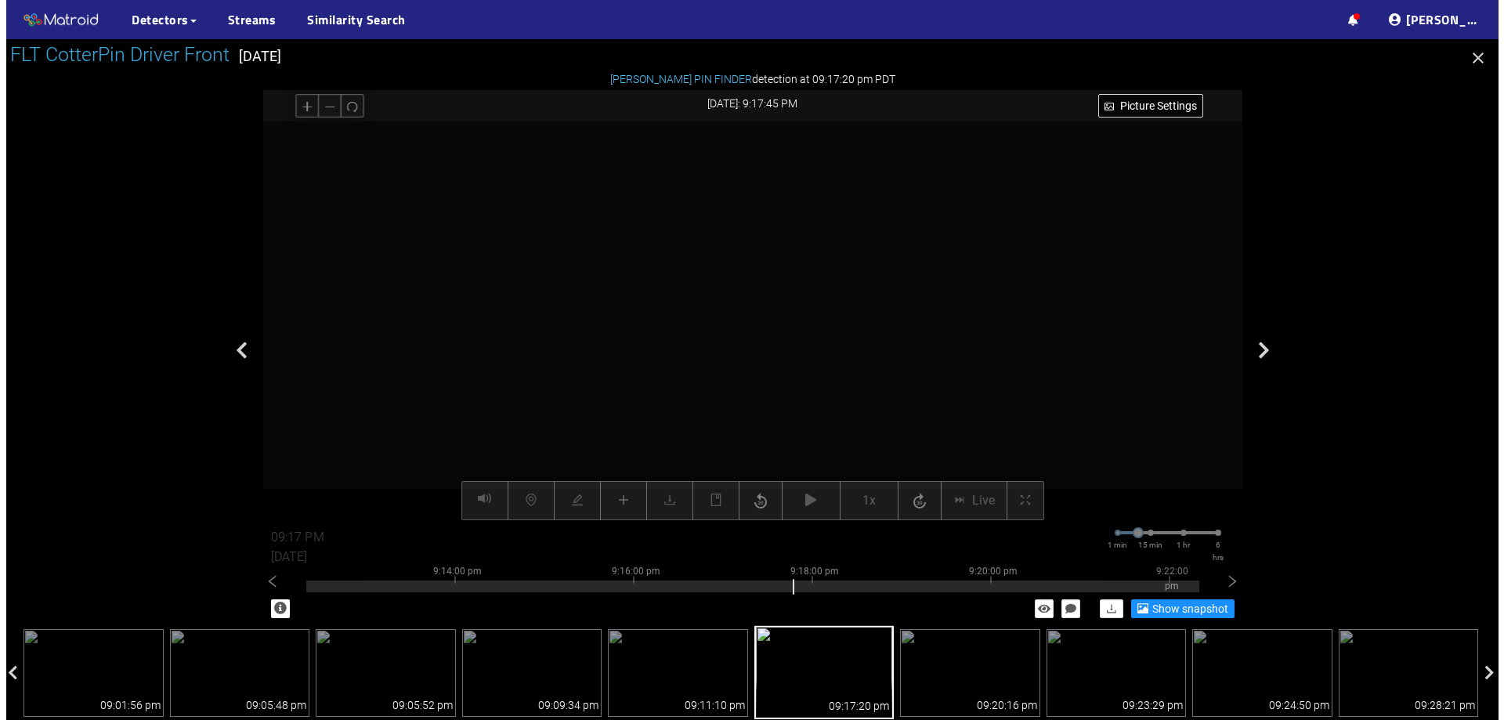
scroll to position [251, 0]
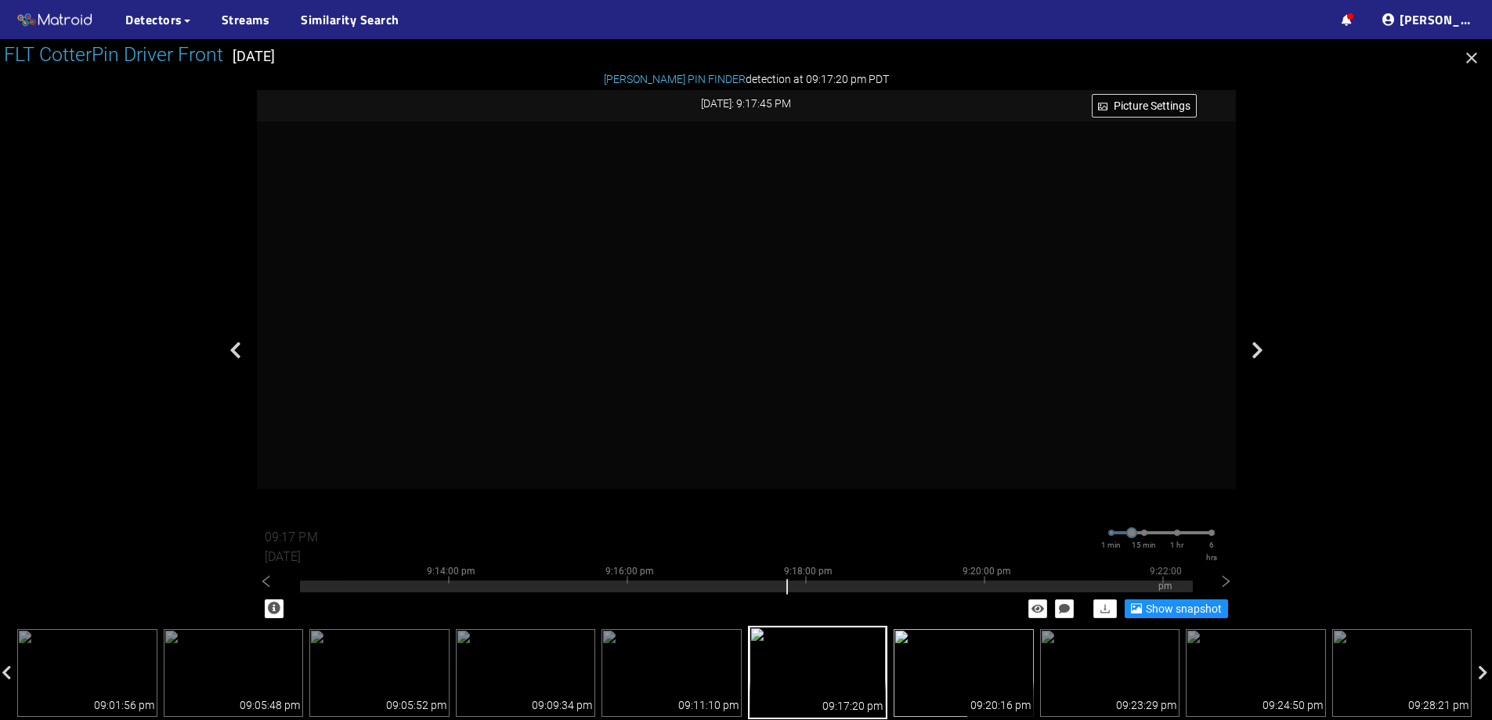
click at [953, 660] on img at bounding box center [964, 673] width 140 height 88
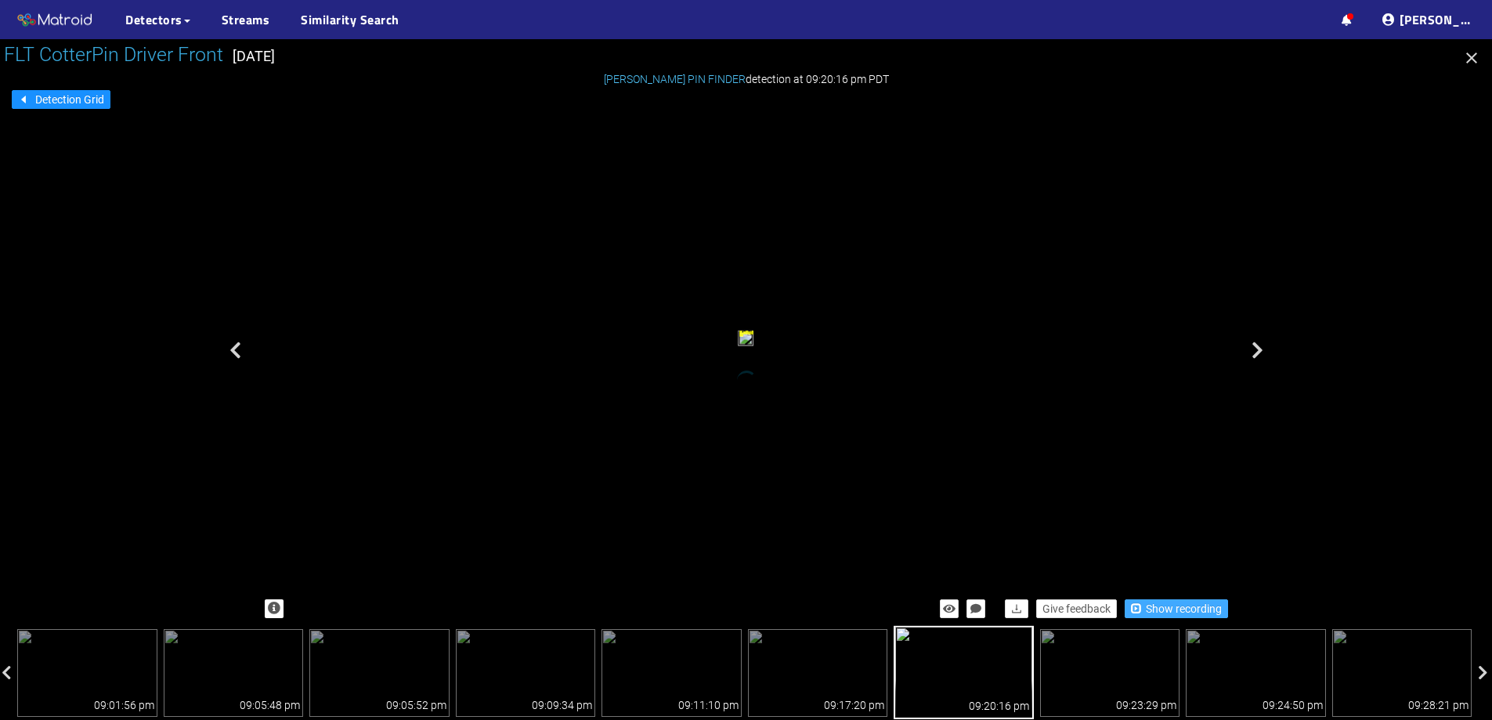
click at [1168, 613] on span "Show recording" at bounding box center [1184, 608] width 76 height 17
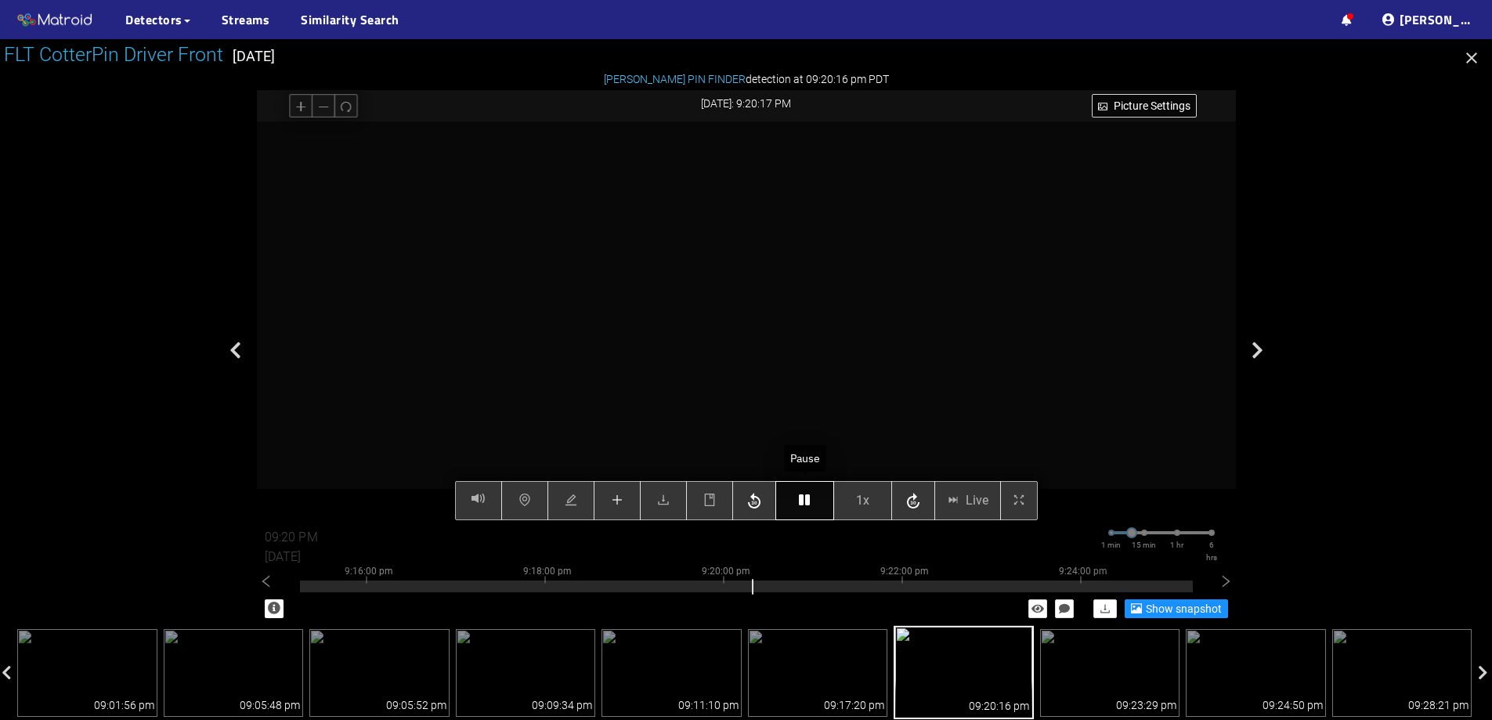
click at [800, 505] on icon "button" at bounding box center [804, 500] width 11 height 13
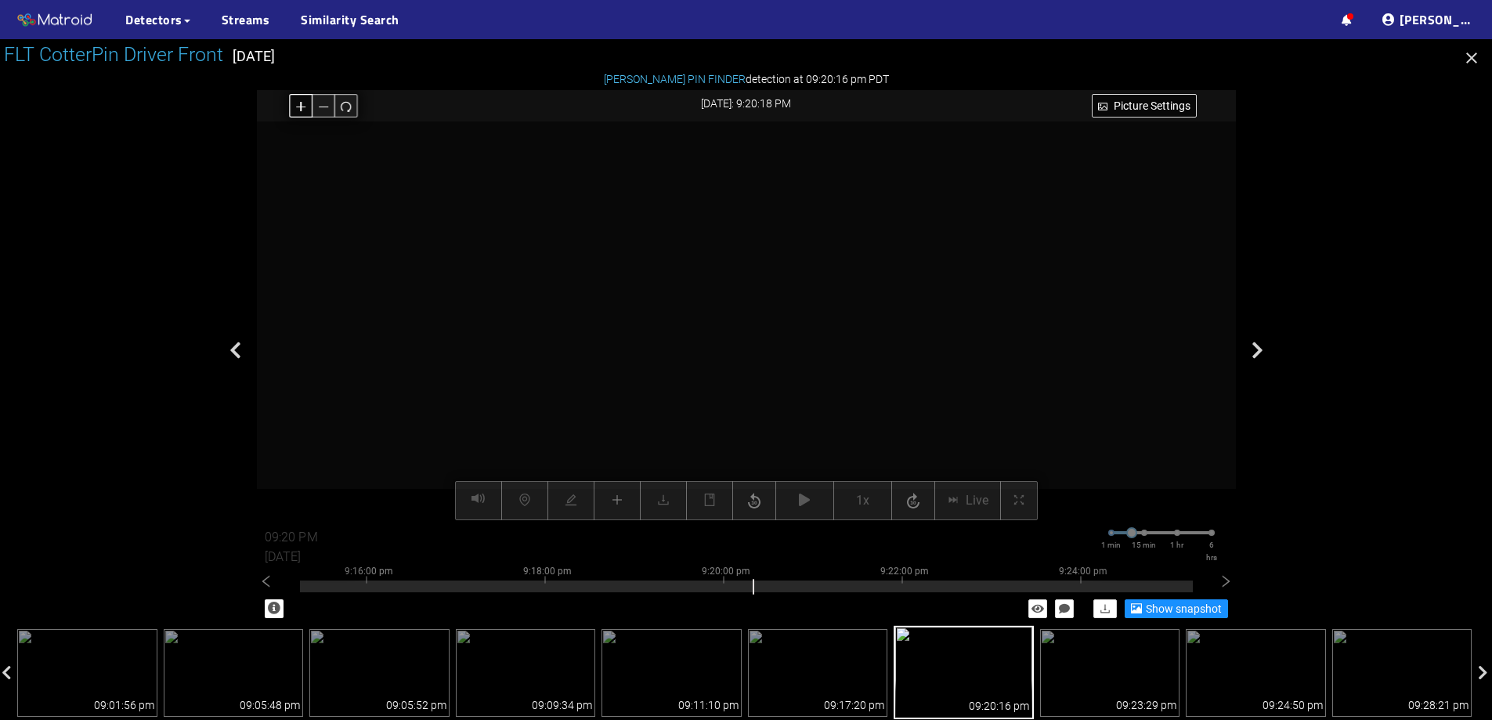
click at [304, 107] on icon "plus" at bounding box center [300, 106] width 9 height 1
click at [665, 252] on video at bounding box center [690, 311] width 1974 height 987
click at [345, 105] on icon "redo" at bounding box center [346, 106] width 12 height 12
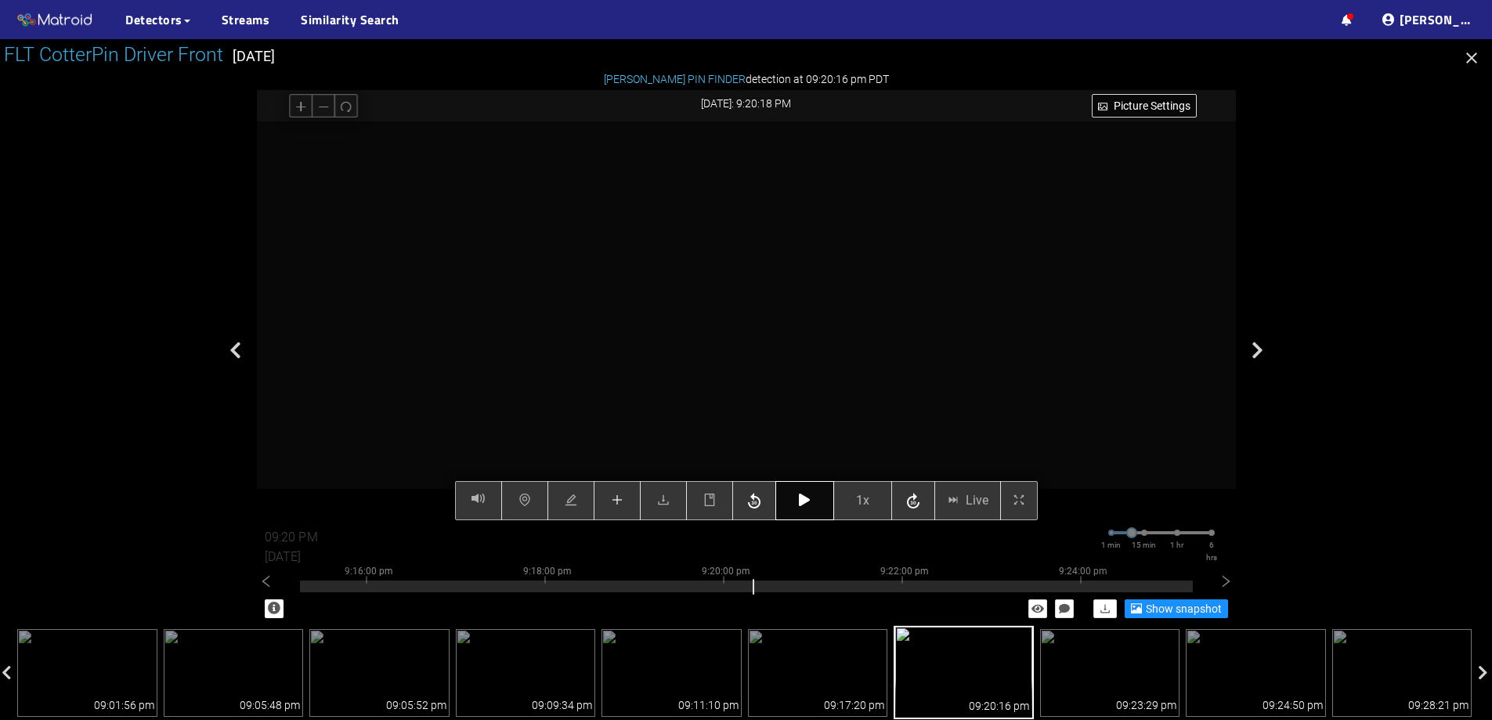
click at [812, 499] on button "button" at bounding box center [805, 500] width 59 height 39
click at [812, 509] on button "button" at bounding box center [805, 500] width 59 height 39
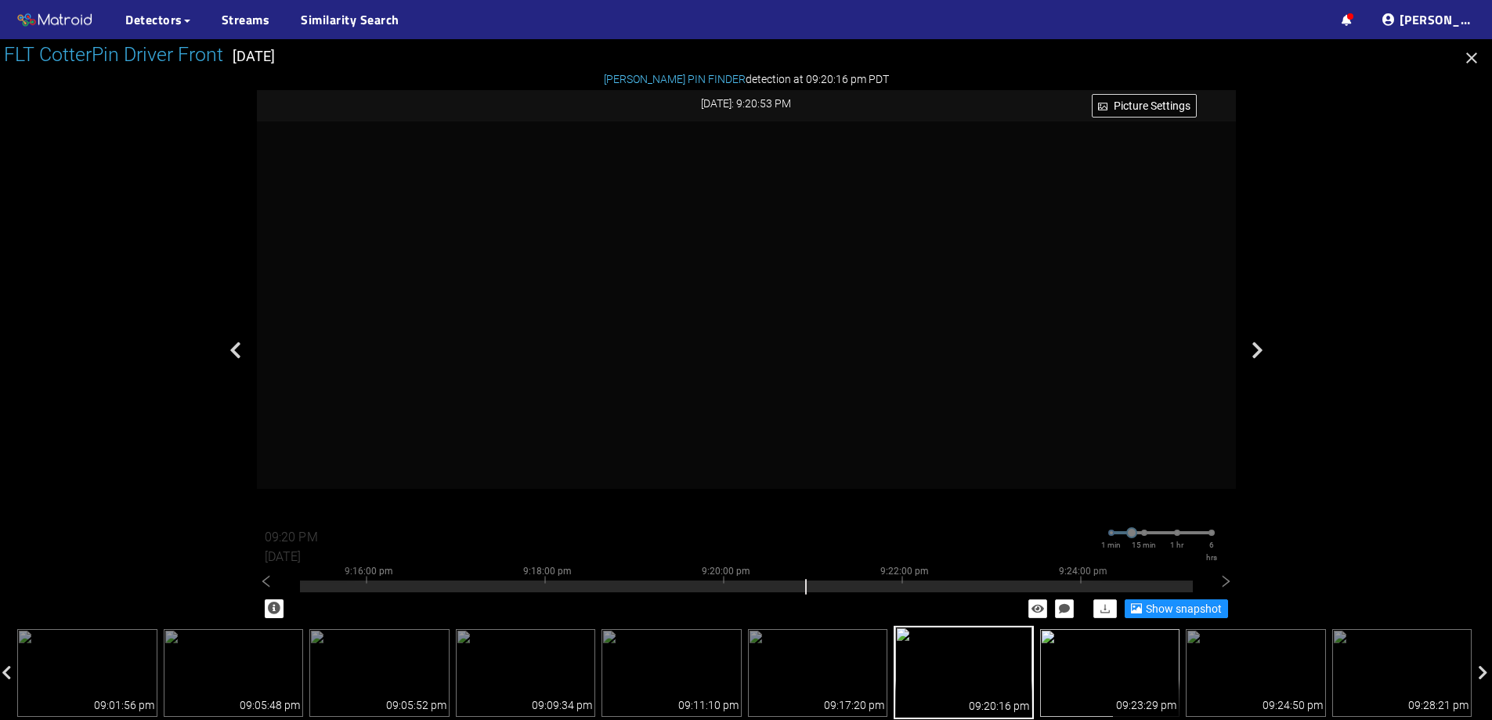
click at [1084, 654] on img at bounding box center [1110, 673] width 140 height 88
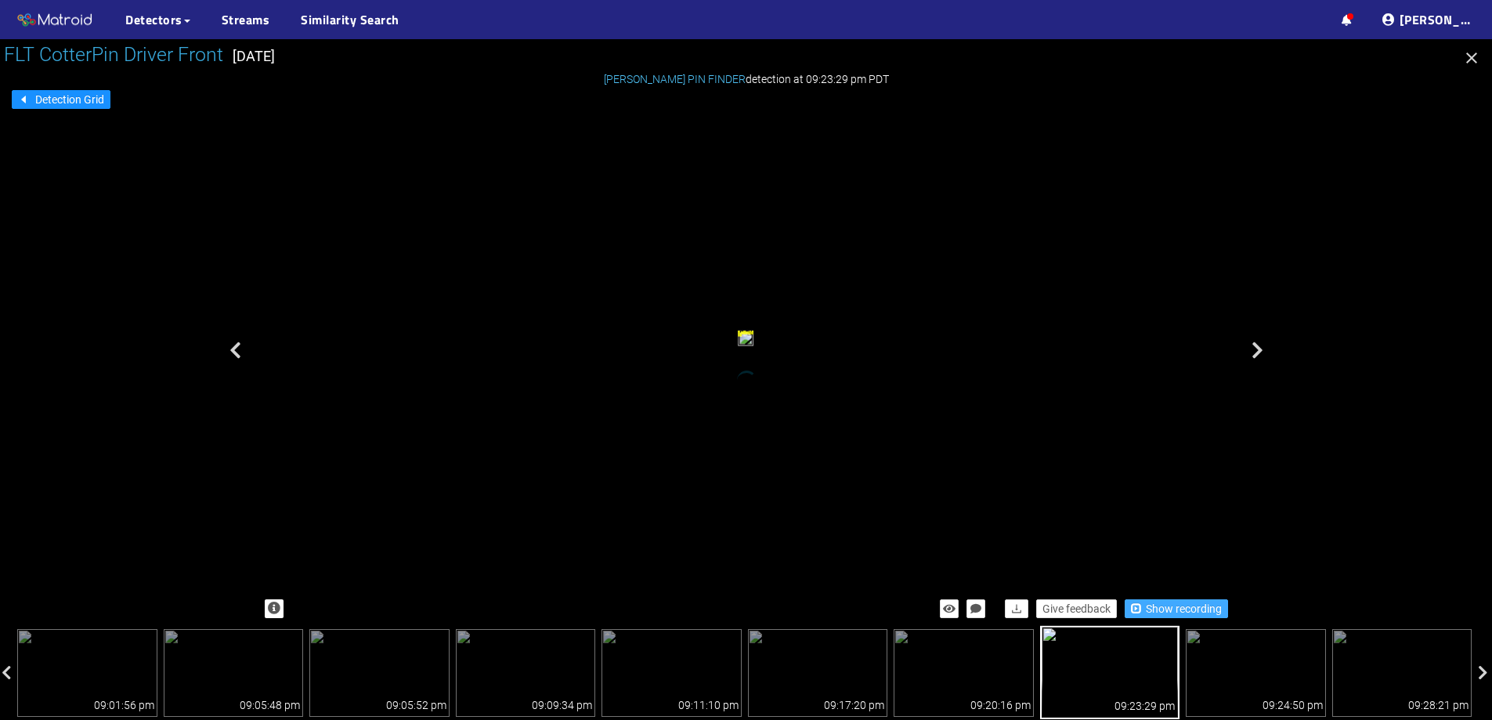
click at [1143, 609] on button "Show recording" at bounding box center [1176, 608] width 103 height 19
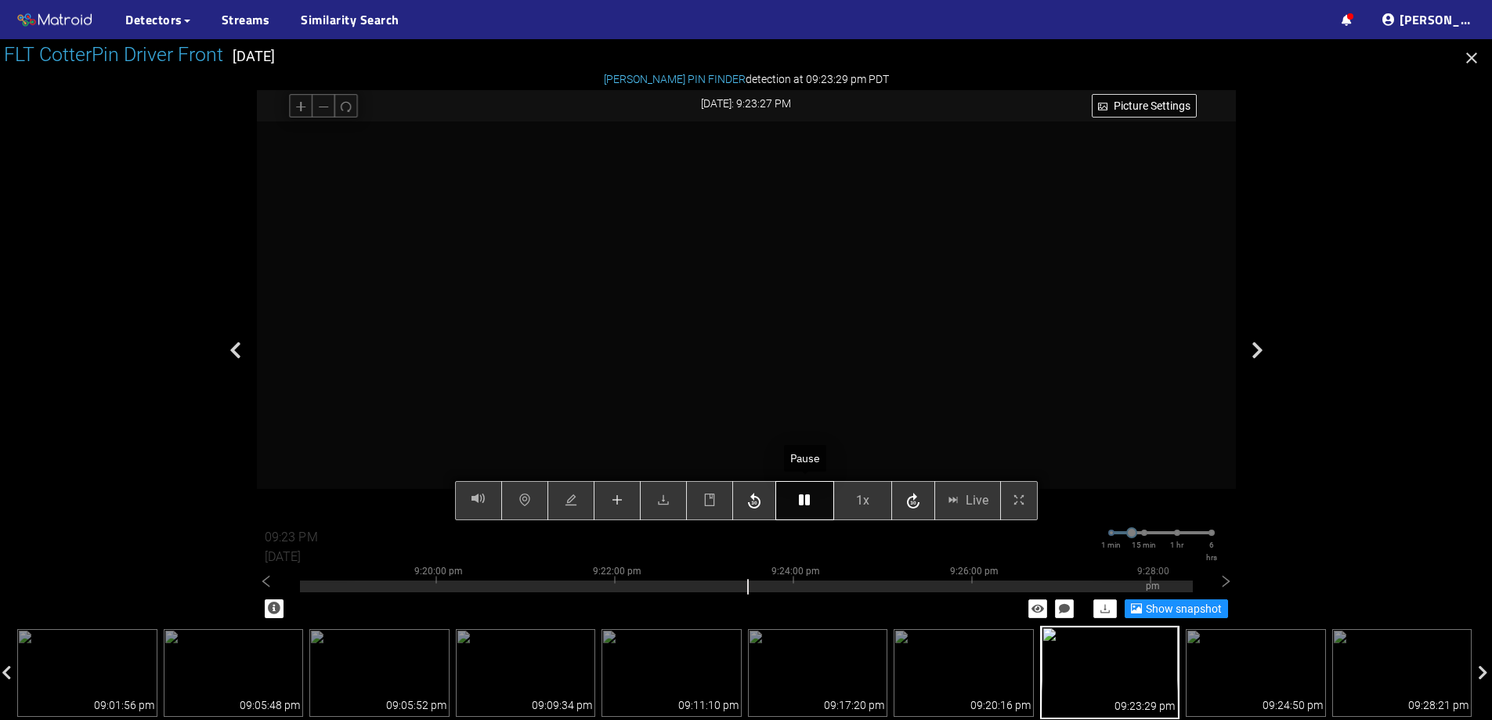
click at [803, 503] on icon "button" at bounding box center [804, 500] width 11 height 13
click at [619, 502] on icon "plus" at bounding box center [617, 500] width 13 height 13
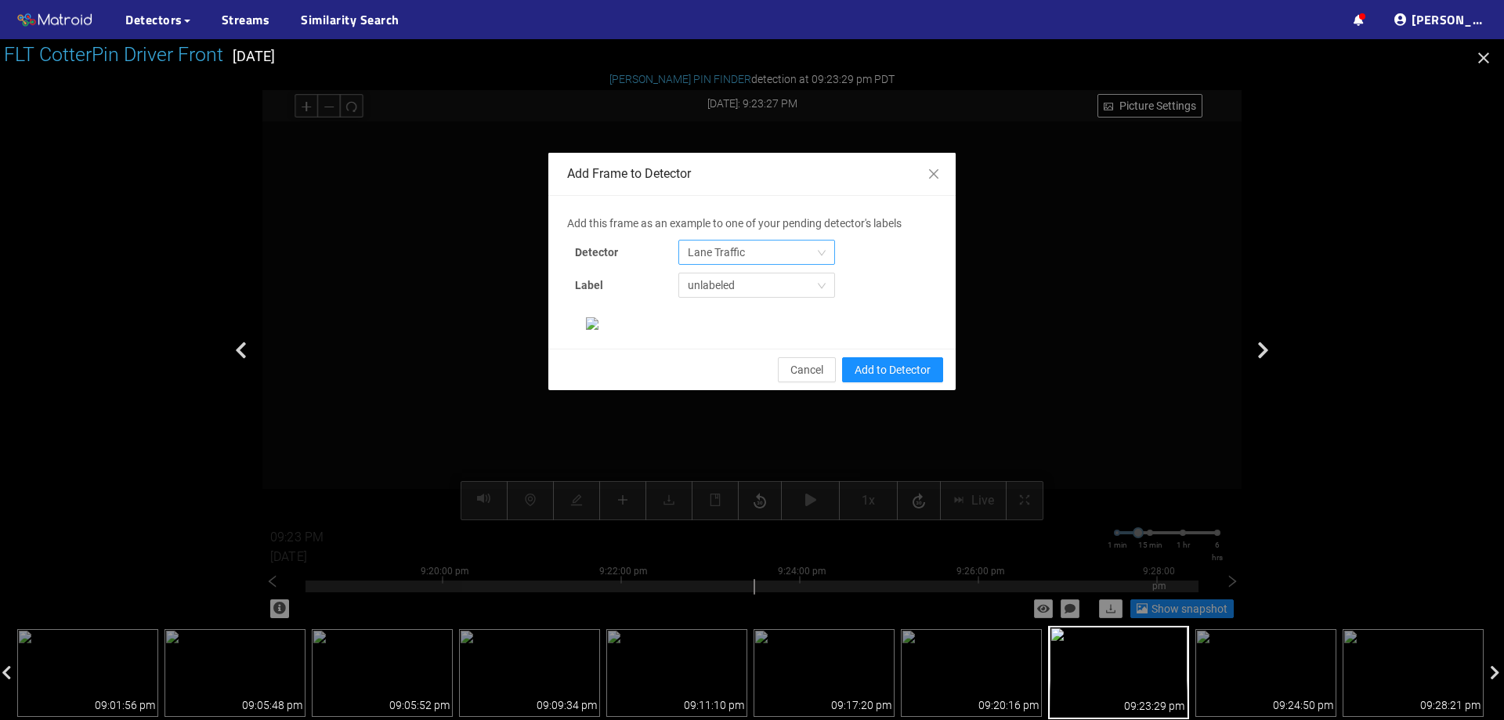
click at [755, 257] on span "Lane Traffic" at bounding box center [757, 253] width 138 height 24
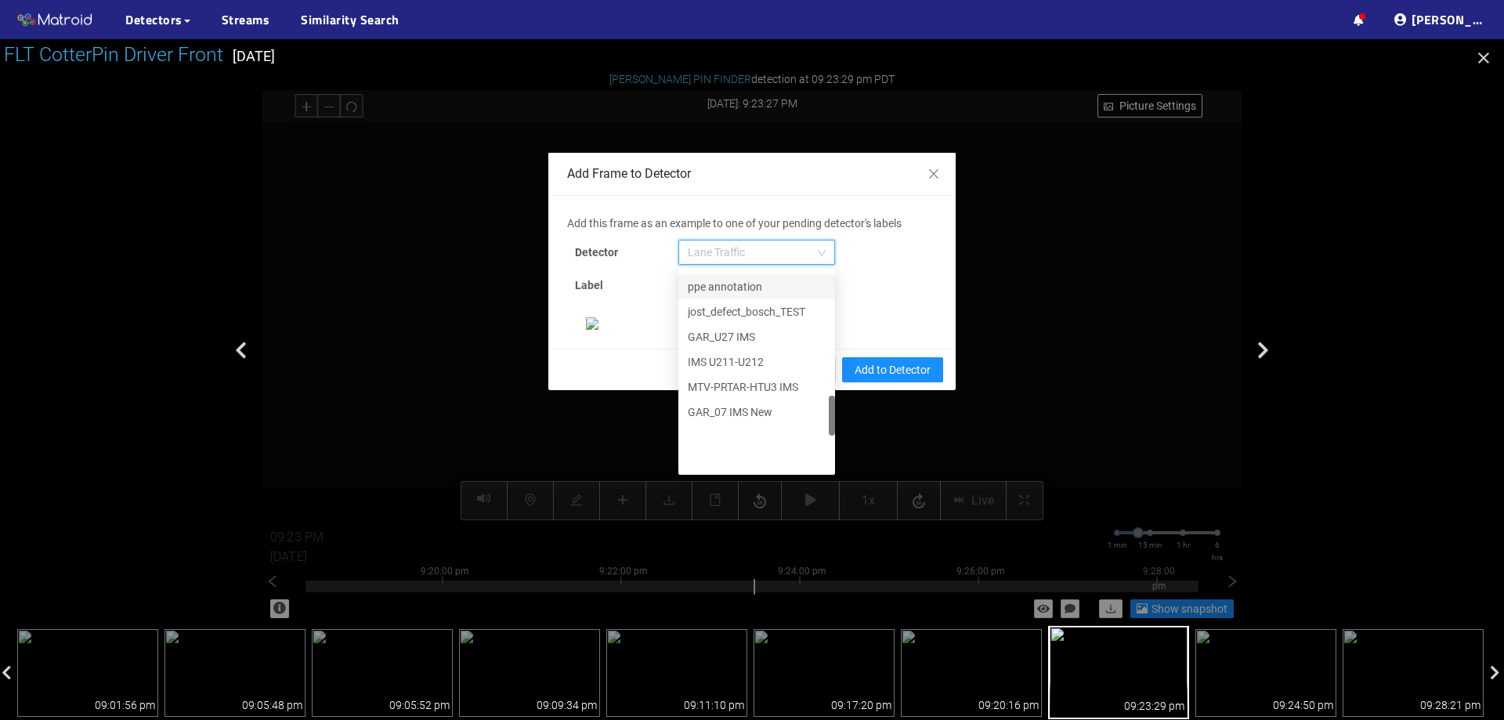
scroll to position [595, 0]
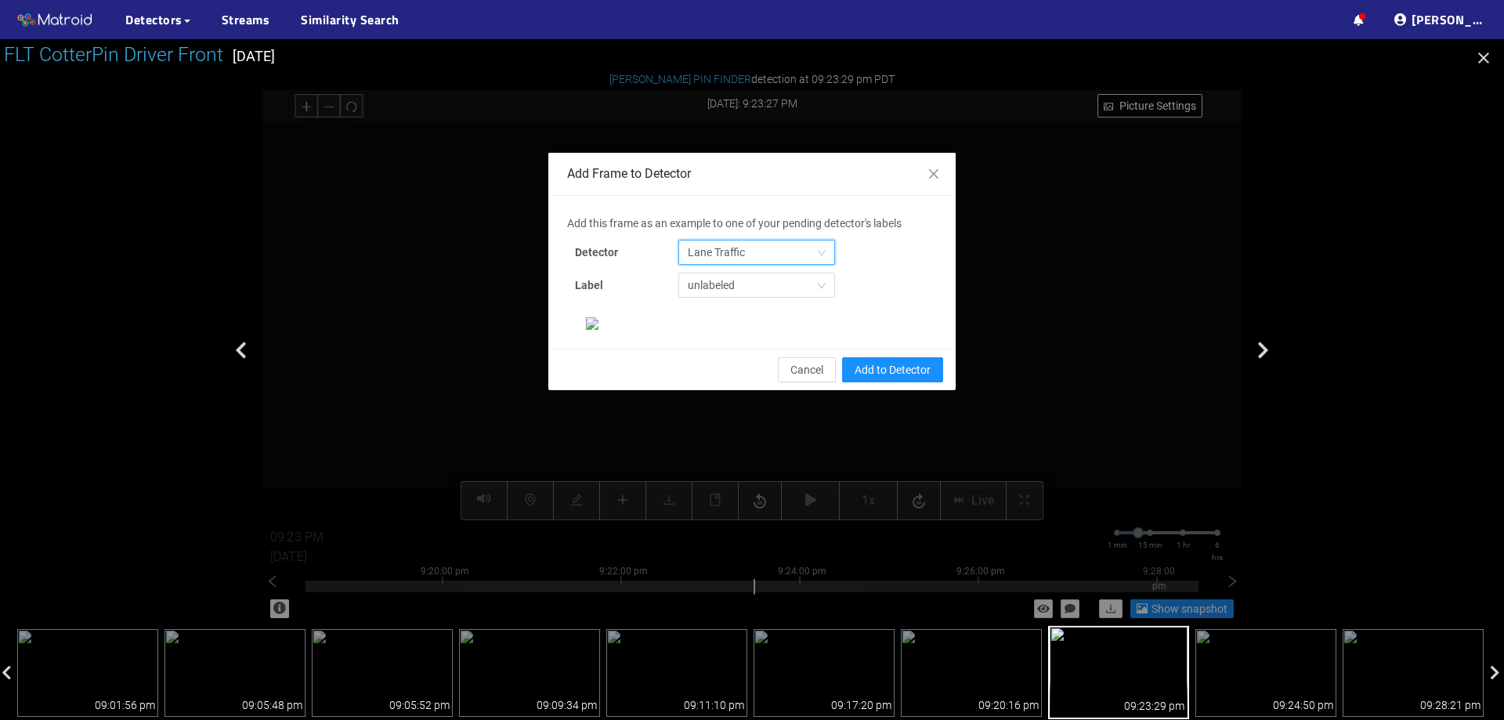
click at [810, 241] on span "Lane Traffic" at bounding box center [757, 253] width 138 height 24
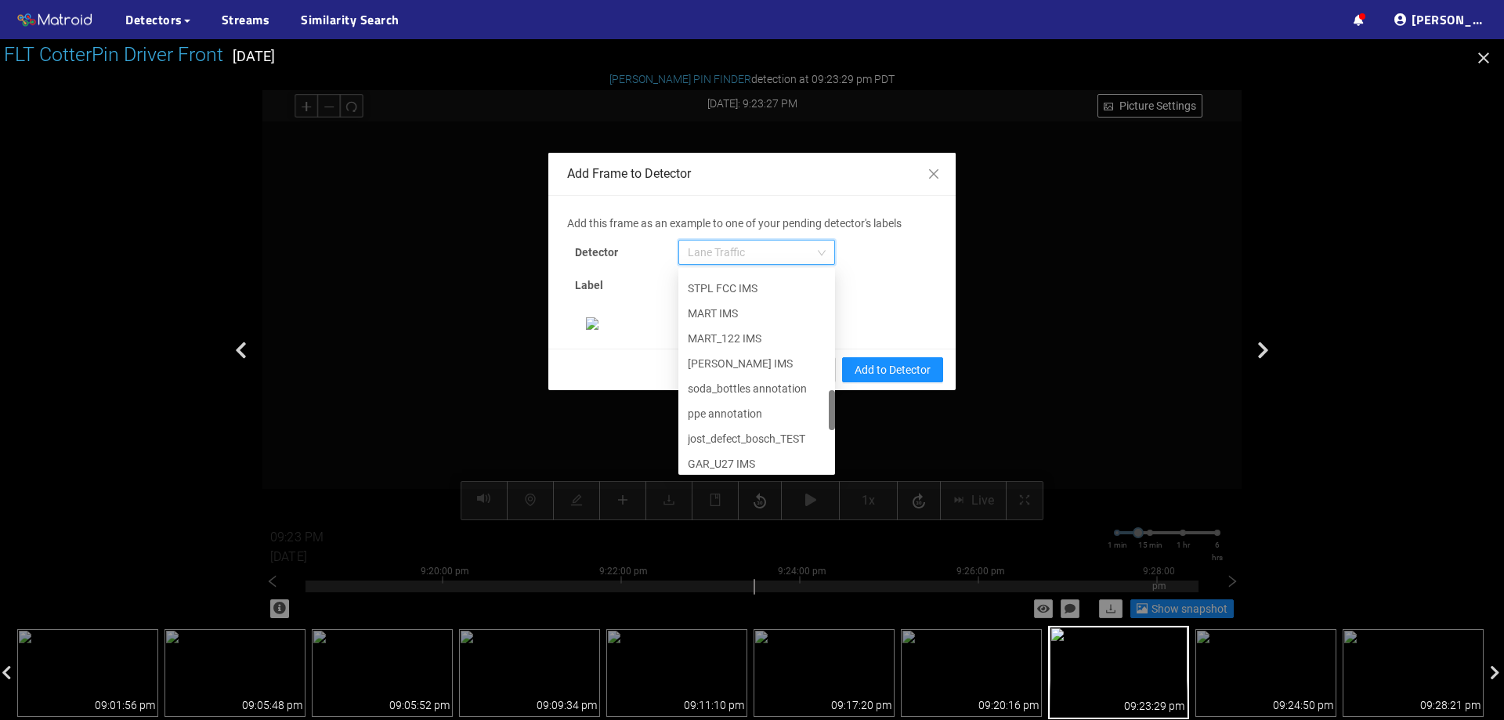
scroll to position [802, 0]
drag, startPoint x: 825, startPoint y: 200, endPoint x: 819, endPoint y: 364, distance: 164.6
click at [819, 364] on div "IMS U211-U212 MTV-PRTAR-HTU3 IMS GAR_07 IMS New IMS GVL-U17-U25 IMS GVL-U10 IMS…" at bounding box center [756, 371] width 157 height 201
click at [767, 450] on div "[PERSON_NAME] Pin" at bounding box center [757, 458] width 138 height 17
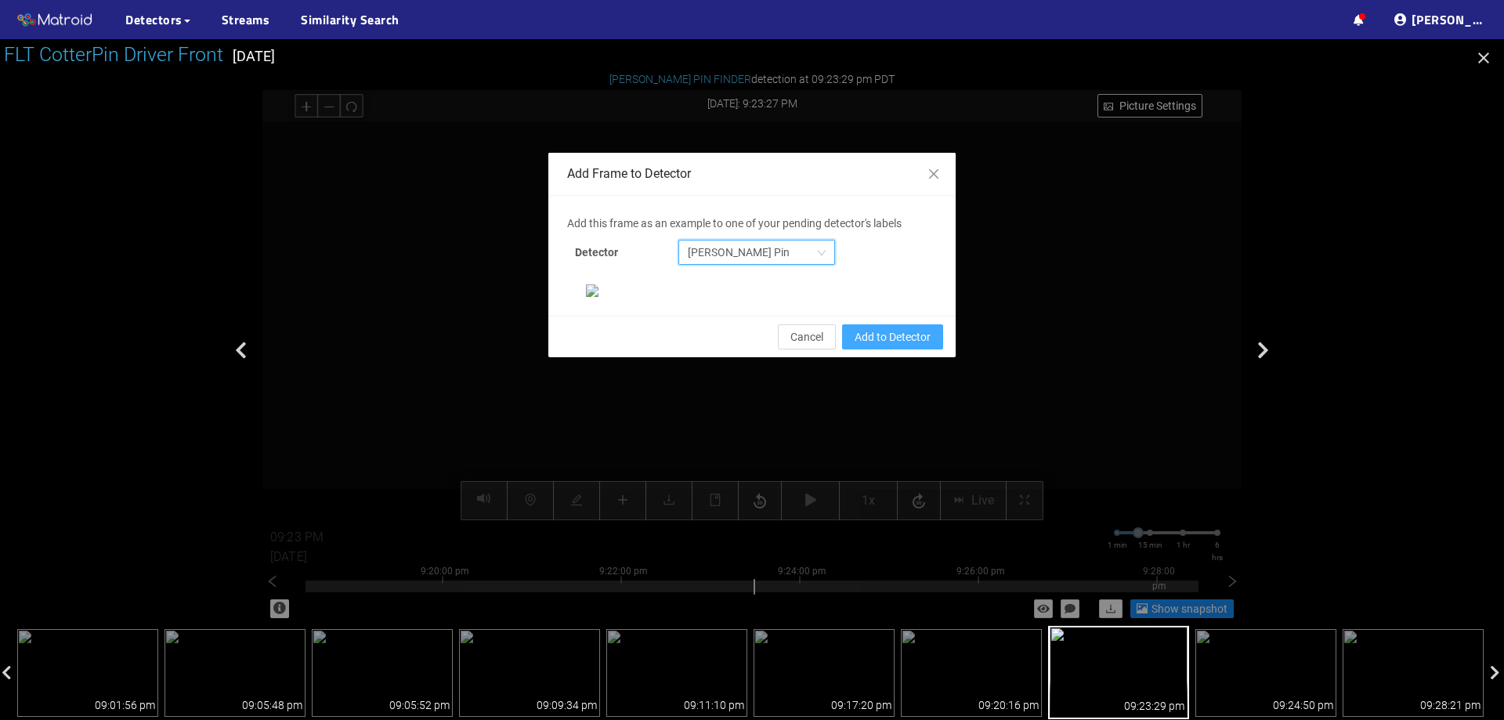
click at [882, 346] on span "Add to Detector" at bounding box center [893, 336] width 76 height 17
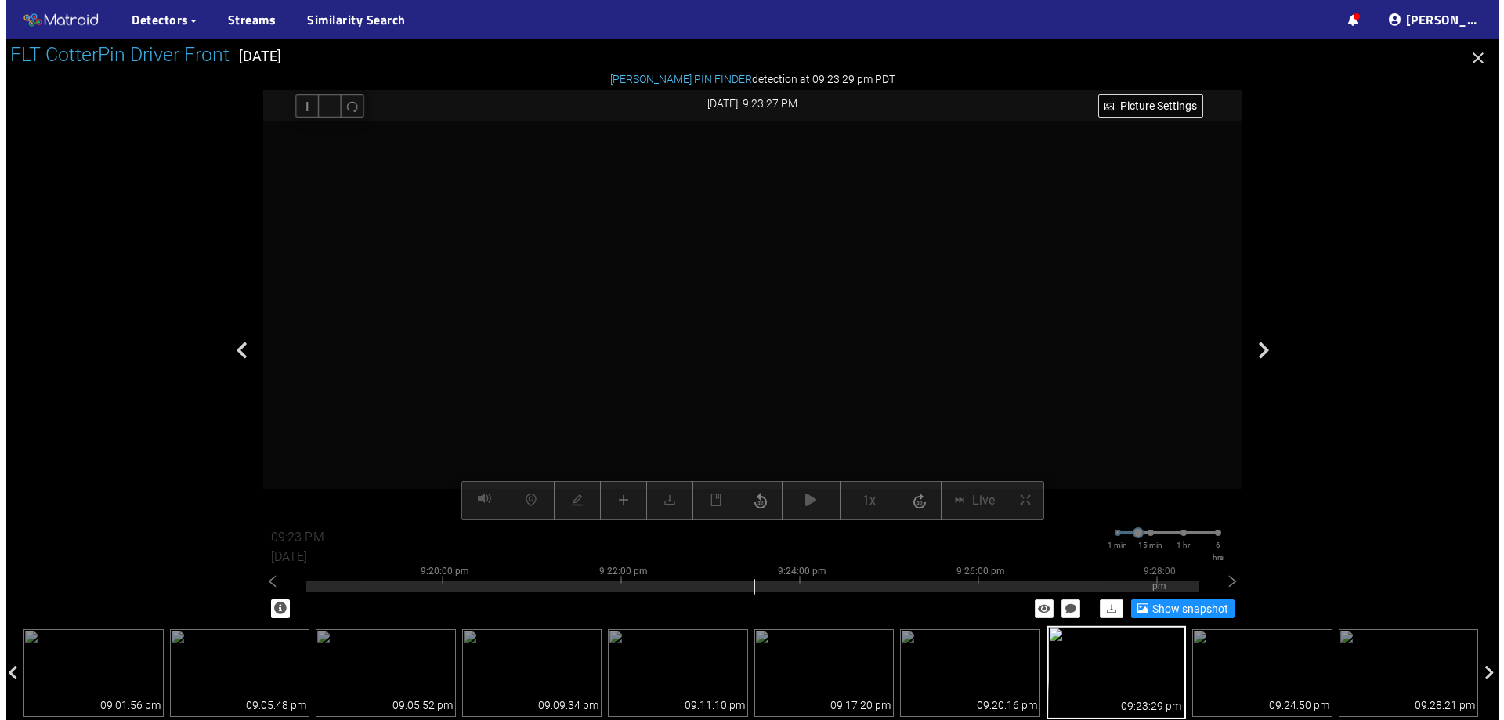
scroll to position [251, 0]
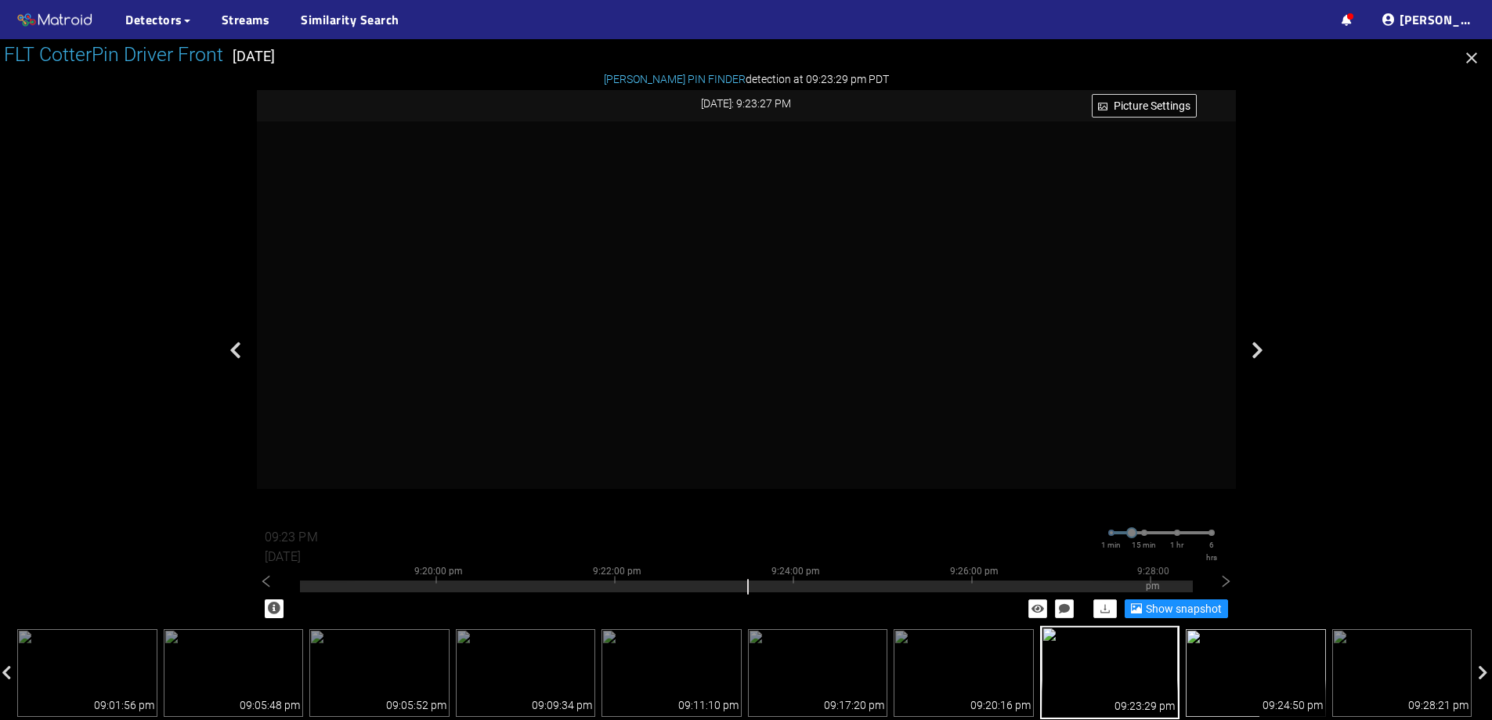
click at [1236, 665] on img at bounding box center [1256, 673] width 140 height 88
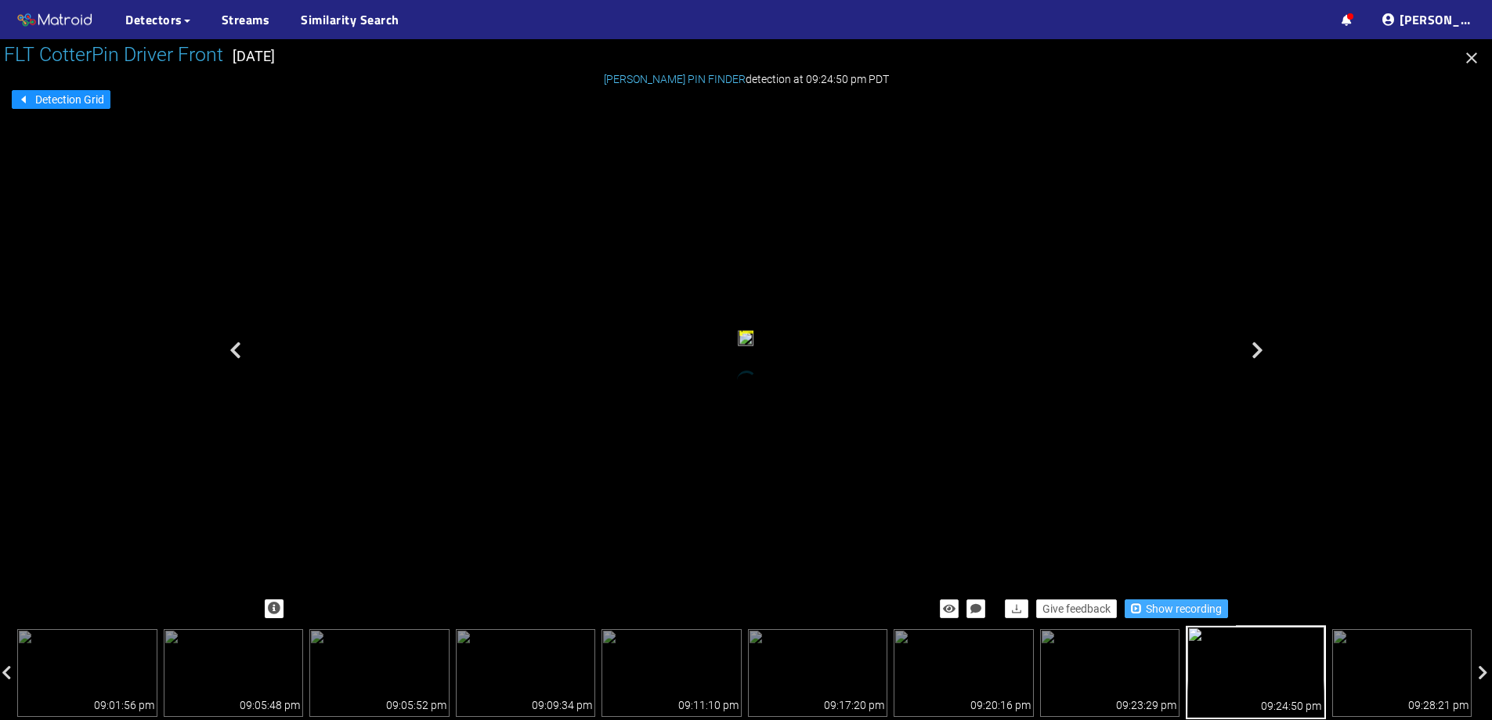
drag, startPoint x: 1183, startPoint y: 603, endPoint x: 1164, endPoint y: 592, distance: 21.8
click at [1182, 603] on span "Show recording" at bounding box center [1184, 608] width 76 height 17
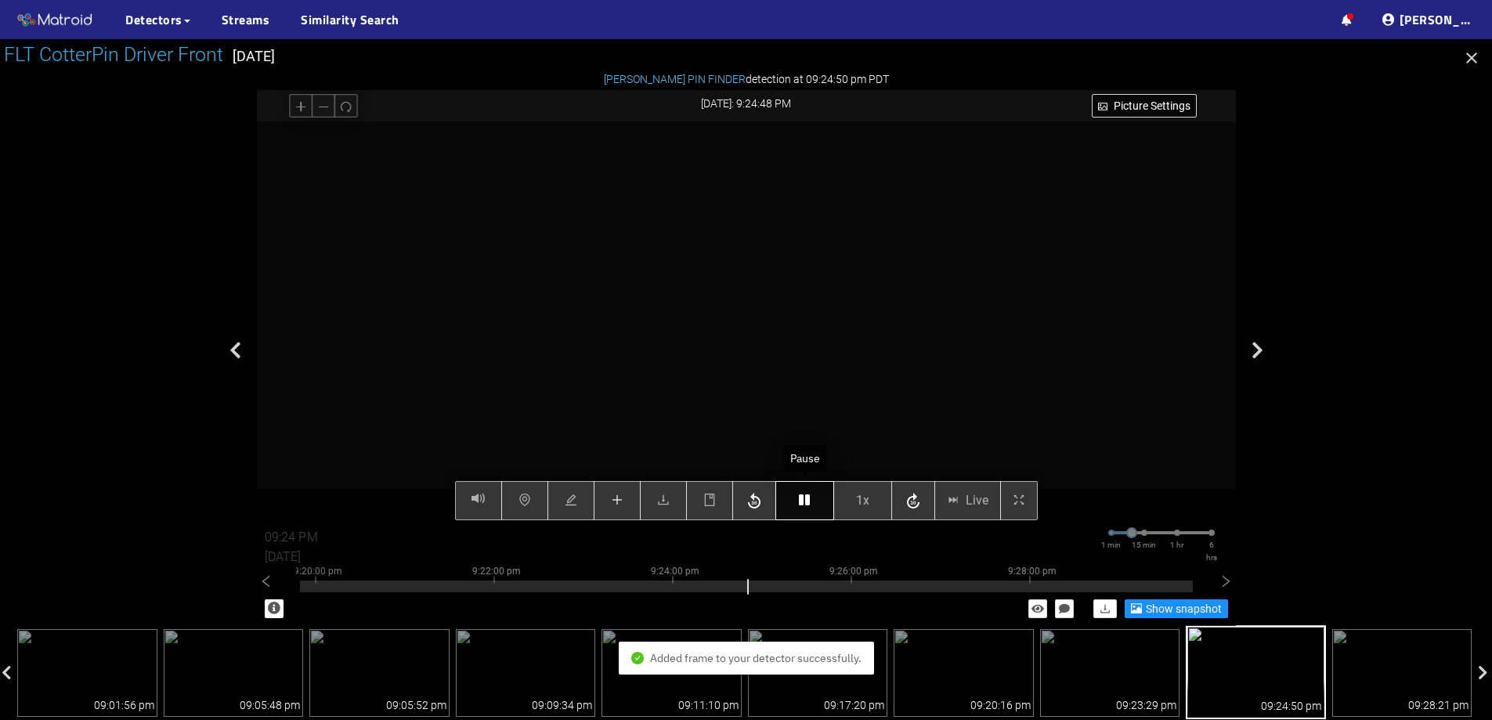
click at [807, 508] on button "button" at bounding box center [805, 500] width 59 height 39
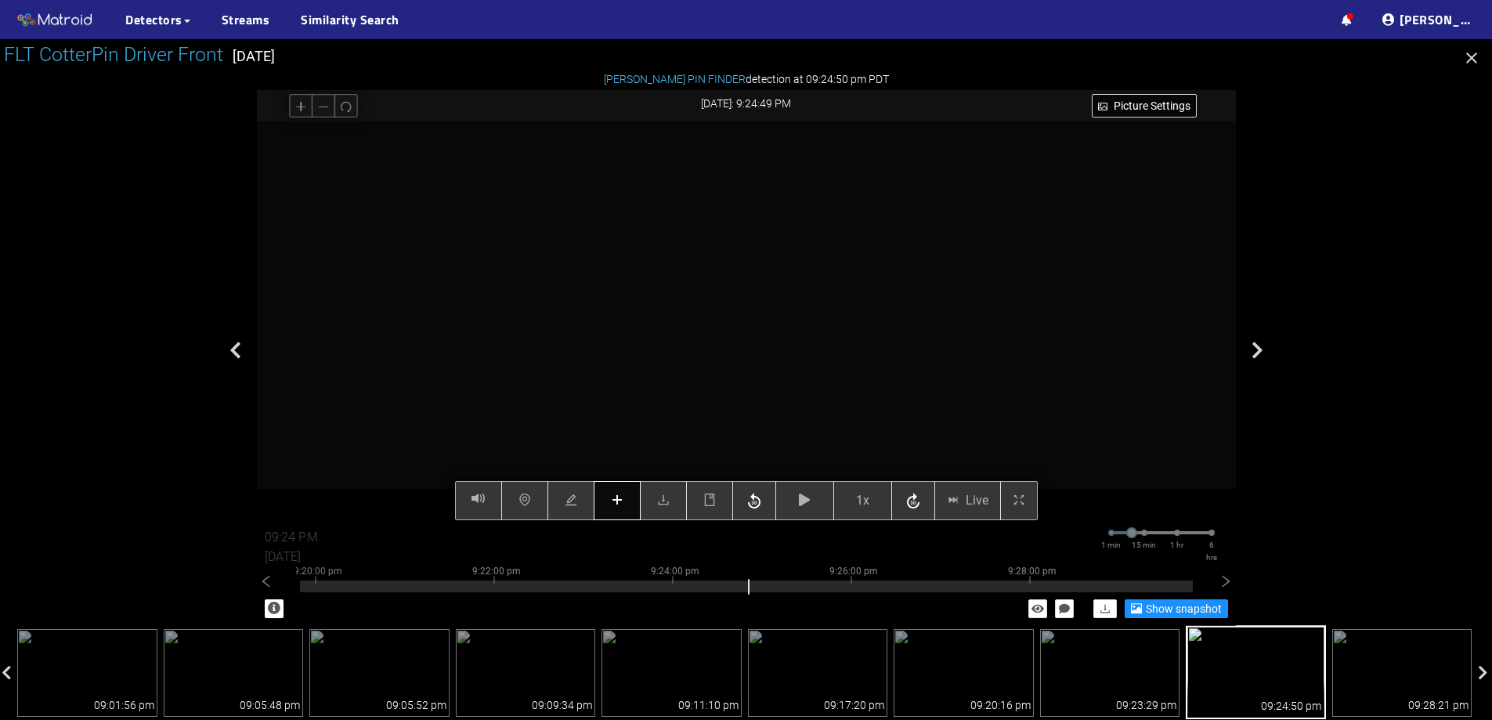
click at [616, 505] on icon "plus" at bounding box center [617, 500] width 13 height 13
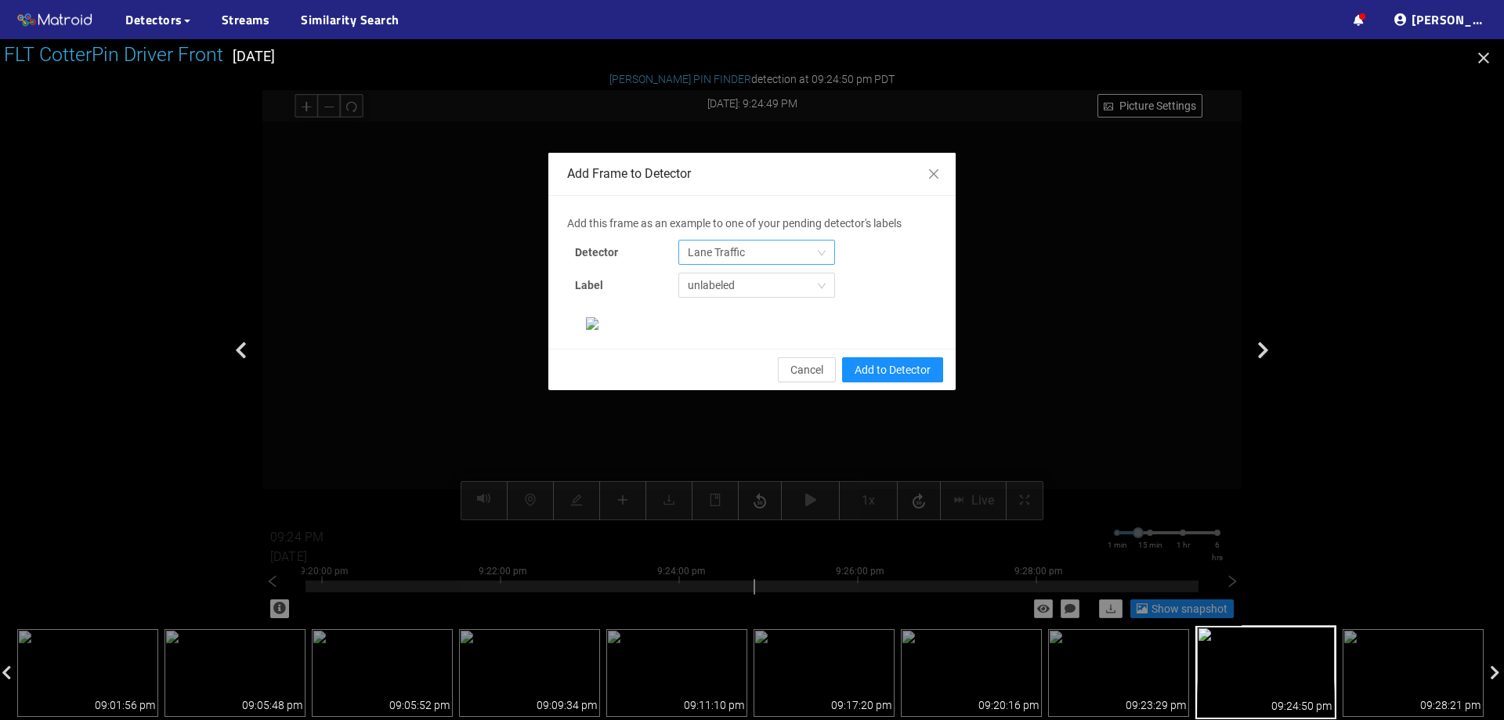
click at [733, 258] on span "Lane Traffic" at bounding box center [757, 253] width 138 height 24
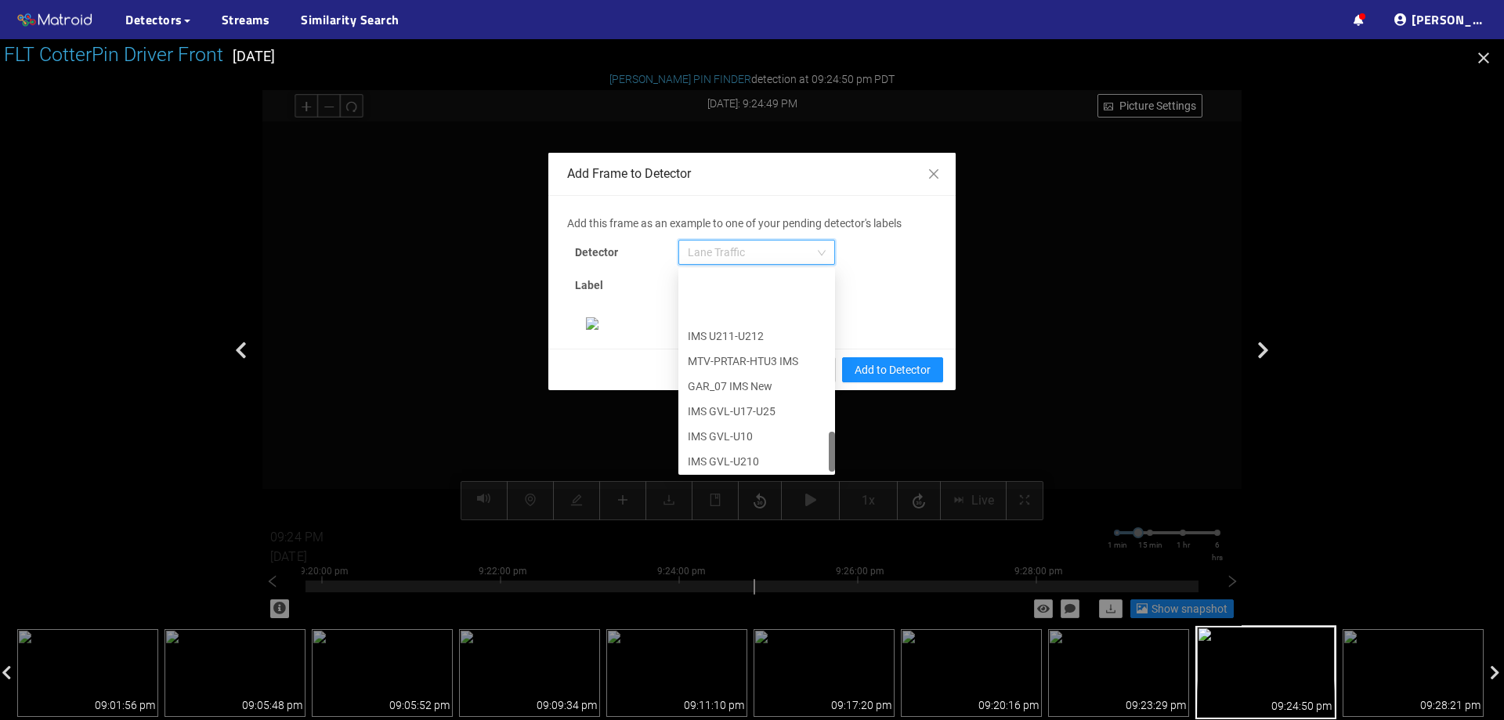
scroll to position [802, 0]
drag, startPoint x: 824, startPoint y: 296, endPoint x: 795, endPoint y: 464, distance: 170.1
click at [795, 464] on div "IMS U211-U212 MTV-PRTAR-HTU3 IMS GAR_07 IMS New IMS GVL-U17-U25 IMS GVL-U10 IMS…" at bounding box center [756, 371] width 157 height 201
click at [765, 457] on div "[PERSON_NAME] Pin" at bounding box center [757, 458] width 138 height 17
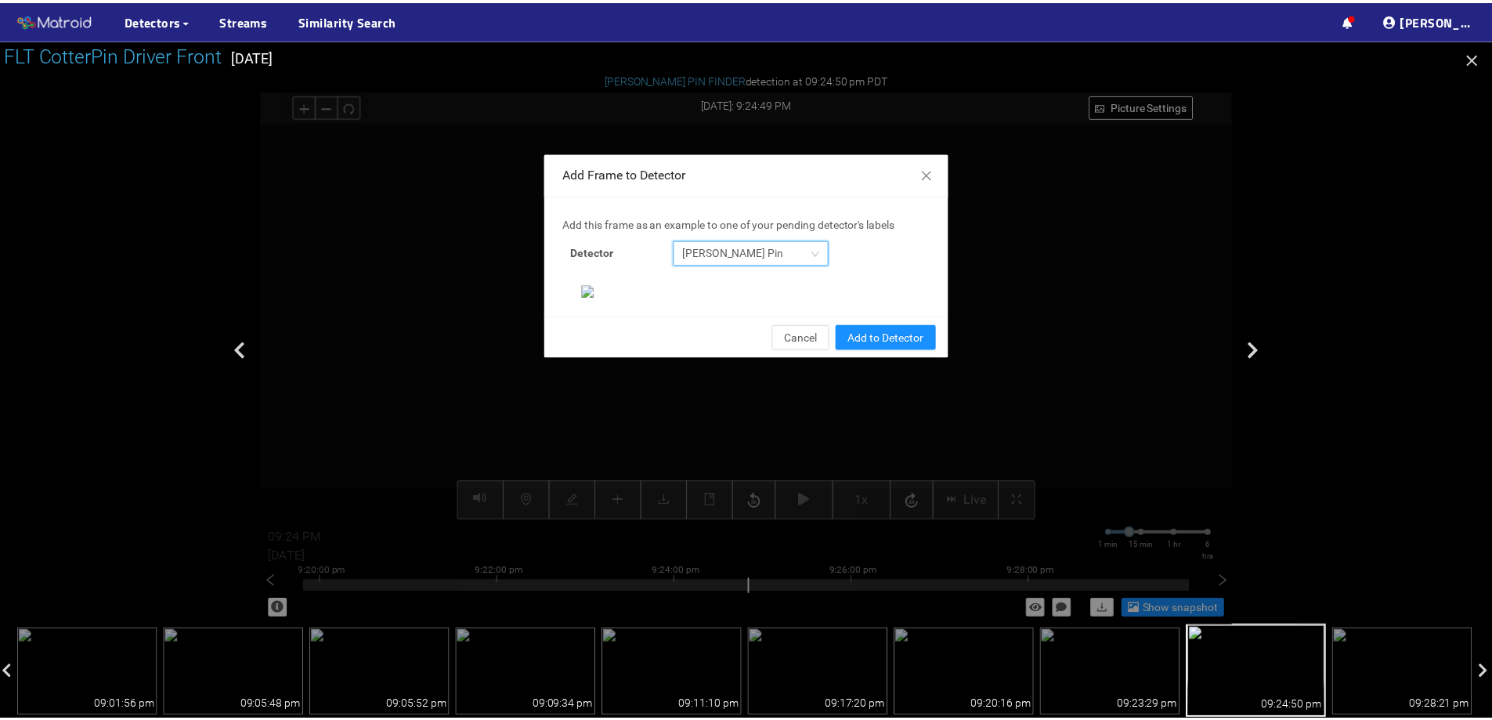
scroll to position [329, 0]
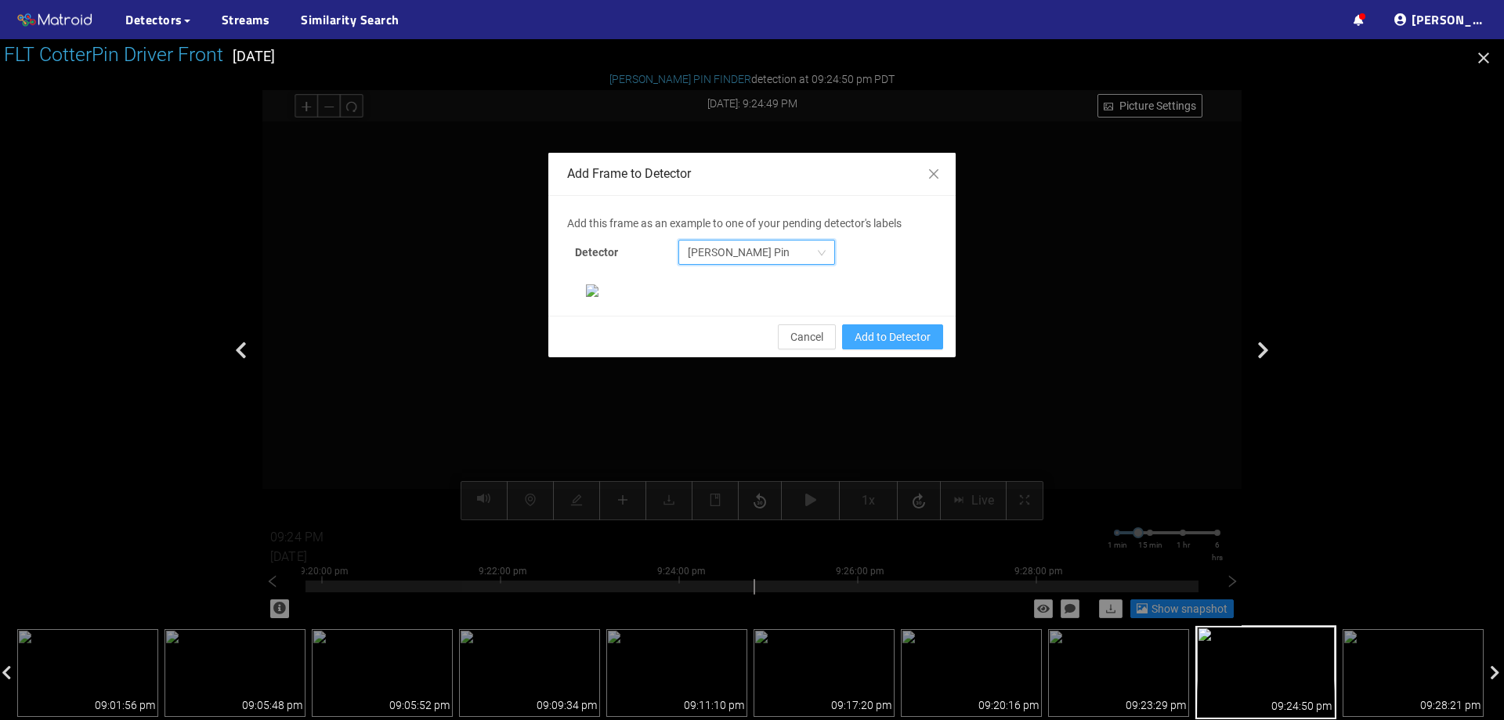
click at [914, 349] on button "Add to Detector" at bounding box center [892, 336] width 101 height 25
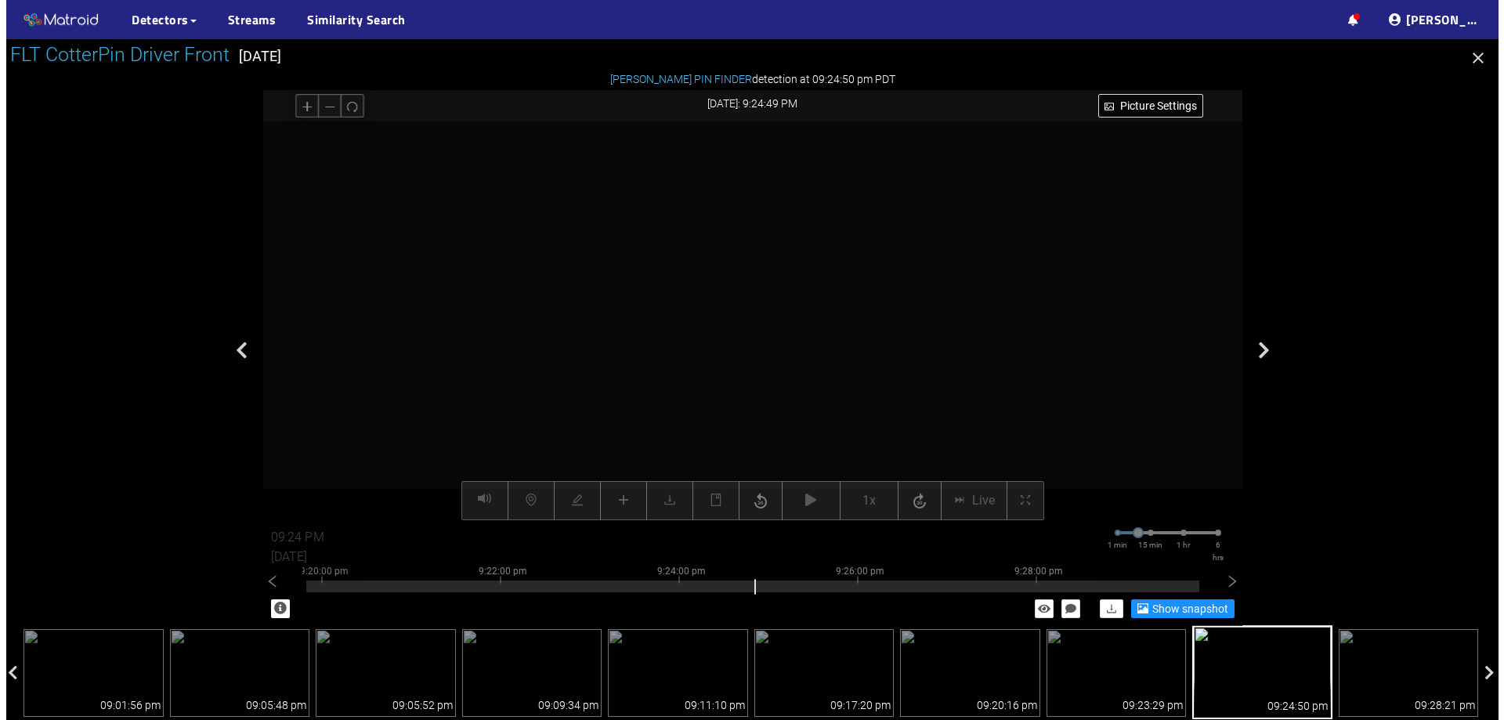
scroll to position [251, 0]
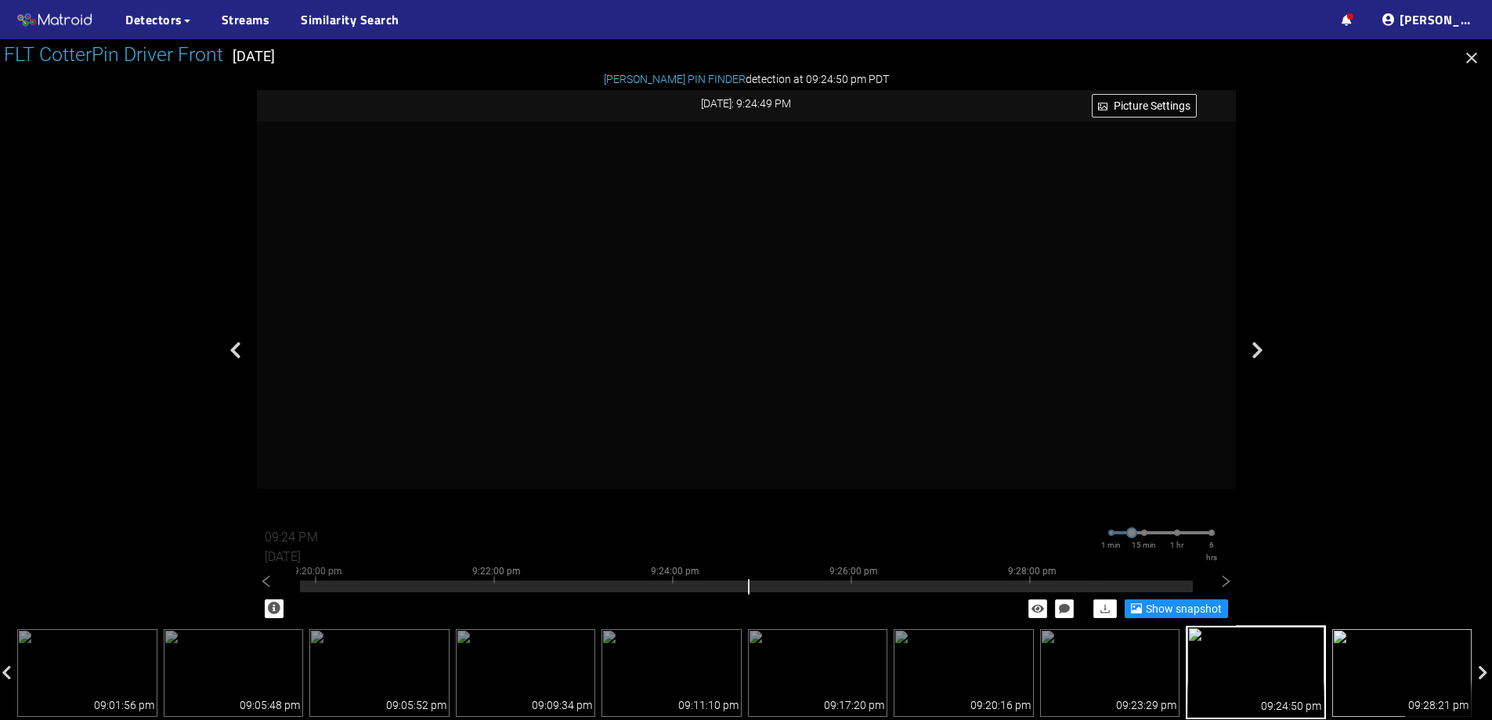
click at [1383, 649] on img at bounding box center [1403, 673] width 140 height 88
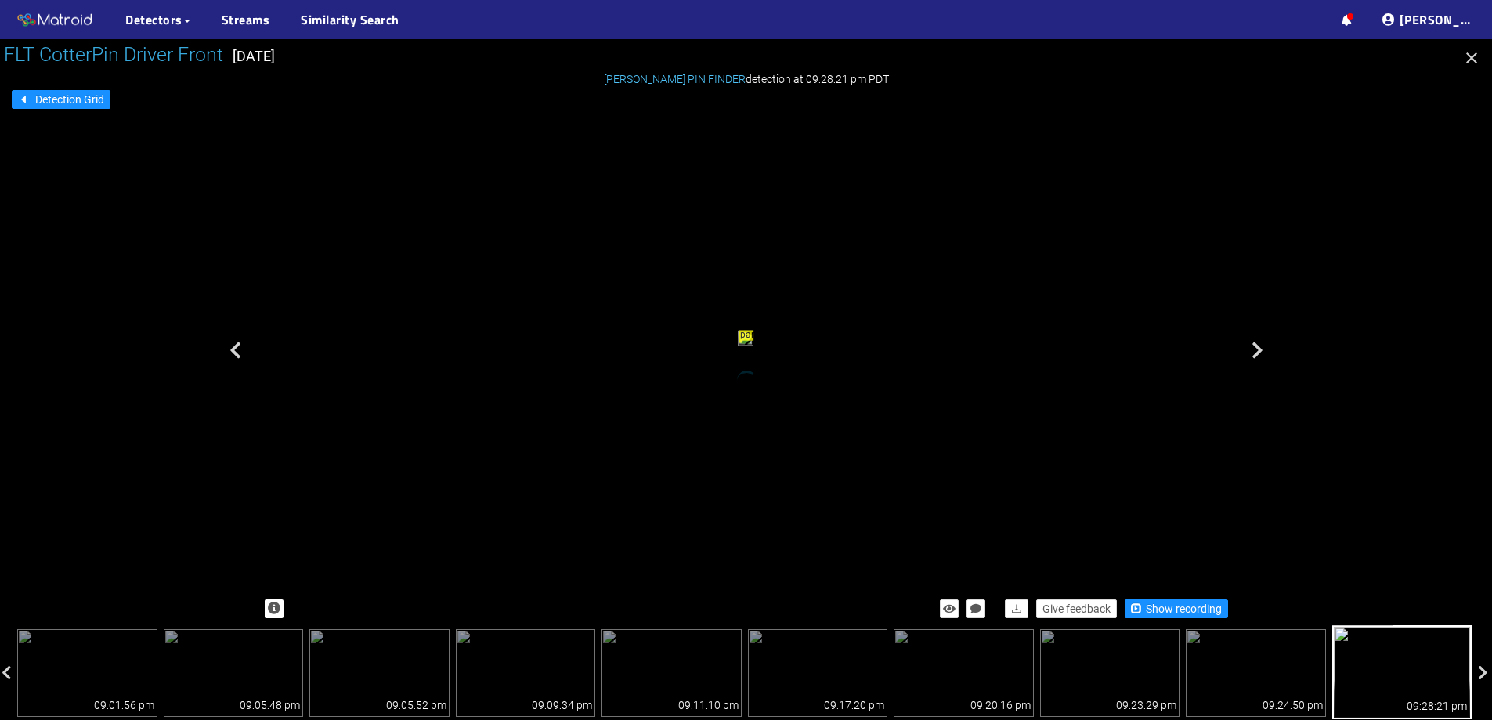
click at [1189, 597] on div "Give feedback Show recording" at bounding box center [746, 609] width 979 height 34
click at [1179, 602] on span "Show recording" at bounding box center [1184, 608] width 76 height 17
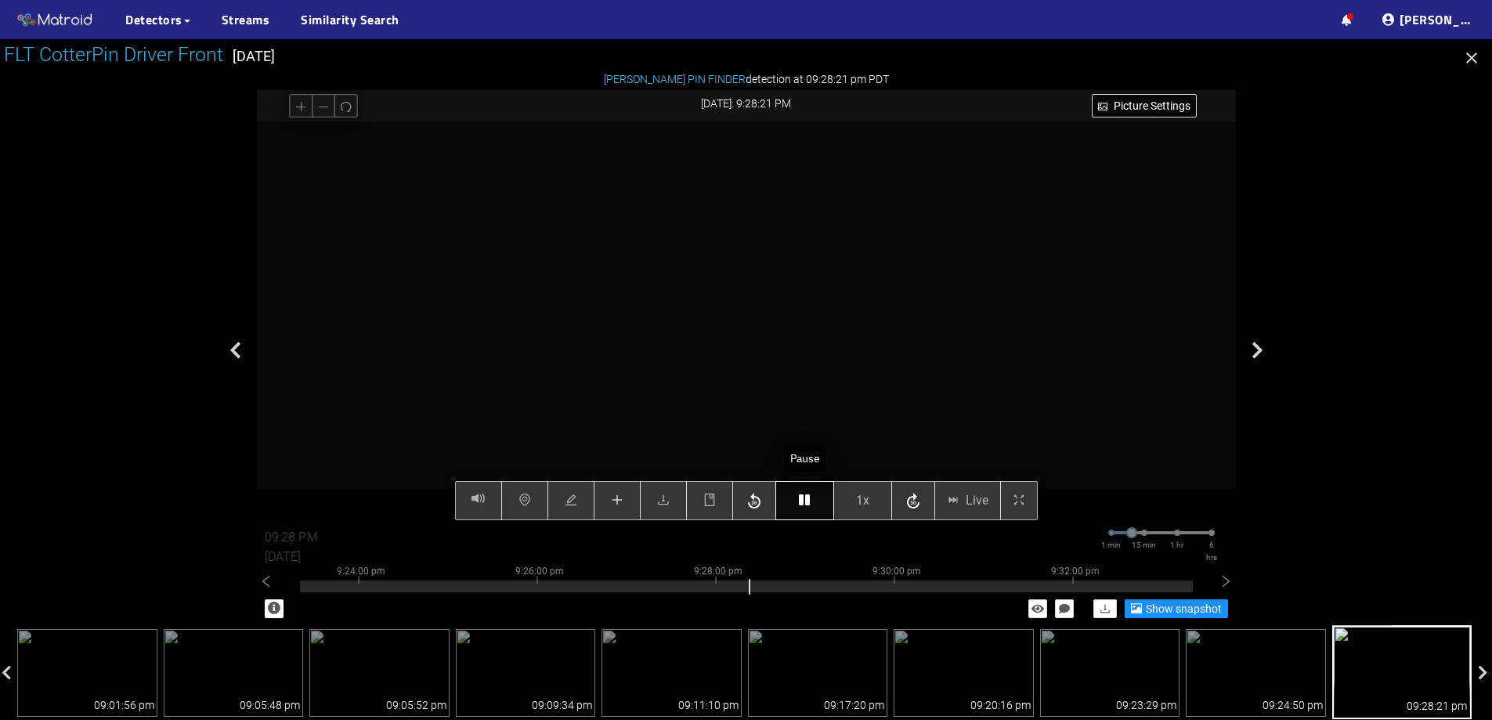
click at [796, 493] on button "button" at bounding box center [805, 500] width 59 height 39
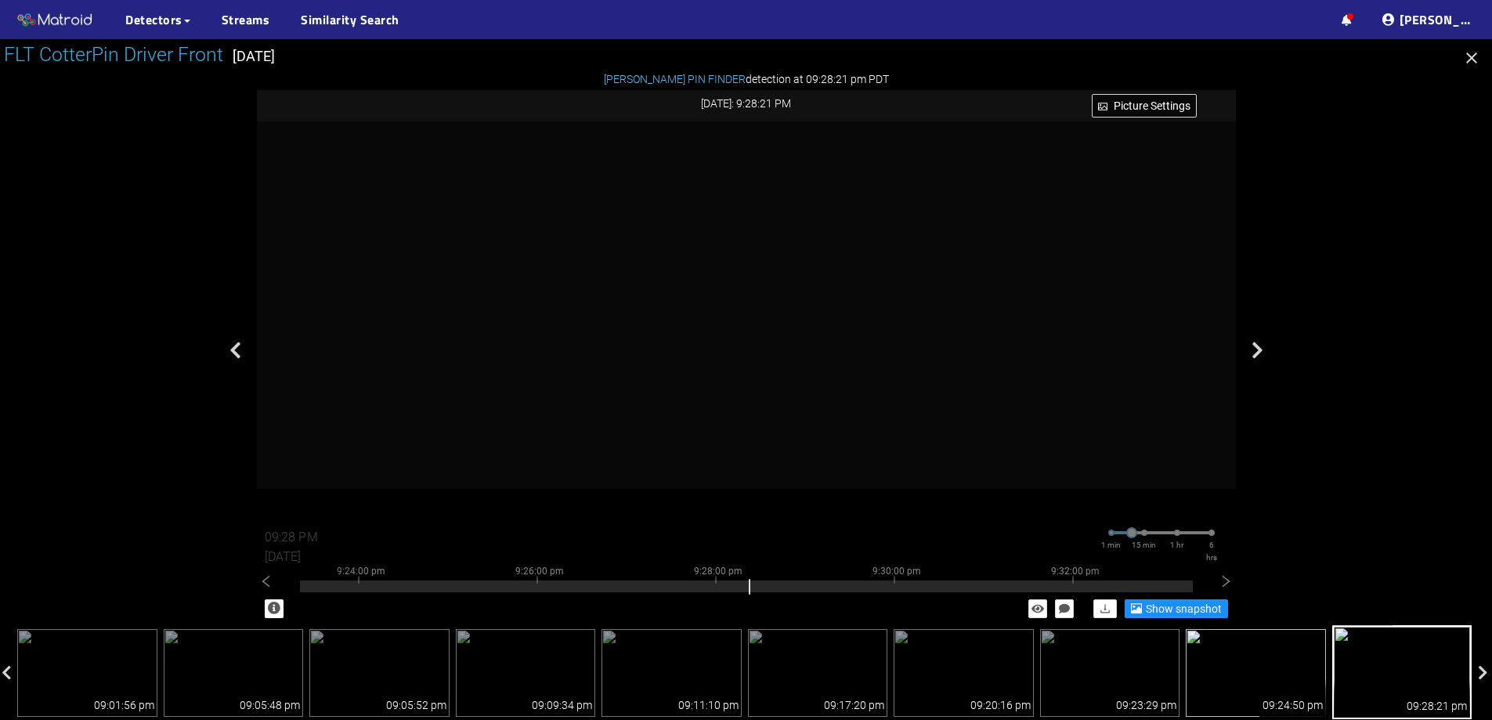
click at [1277, 660] on img at bounding box center [1256, 673] width 140 height 88
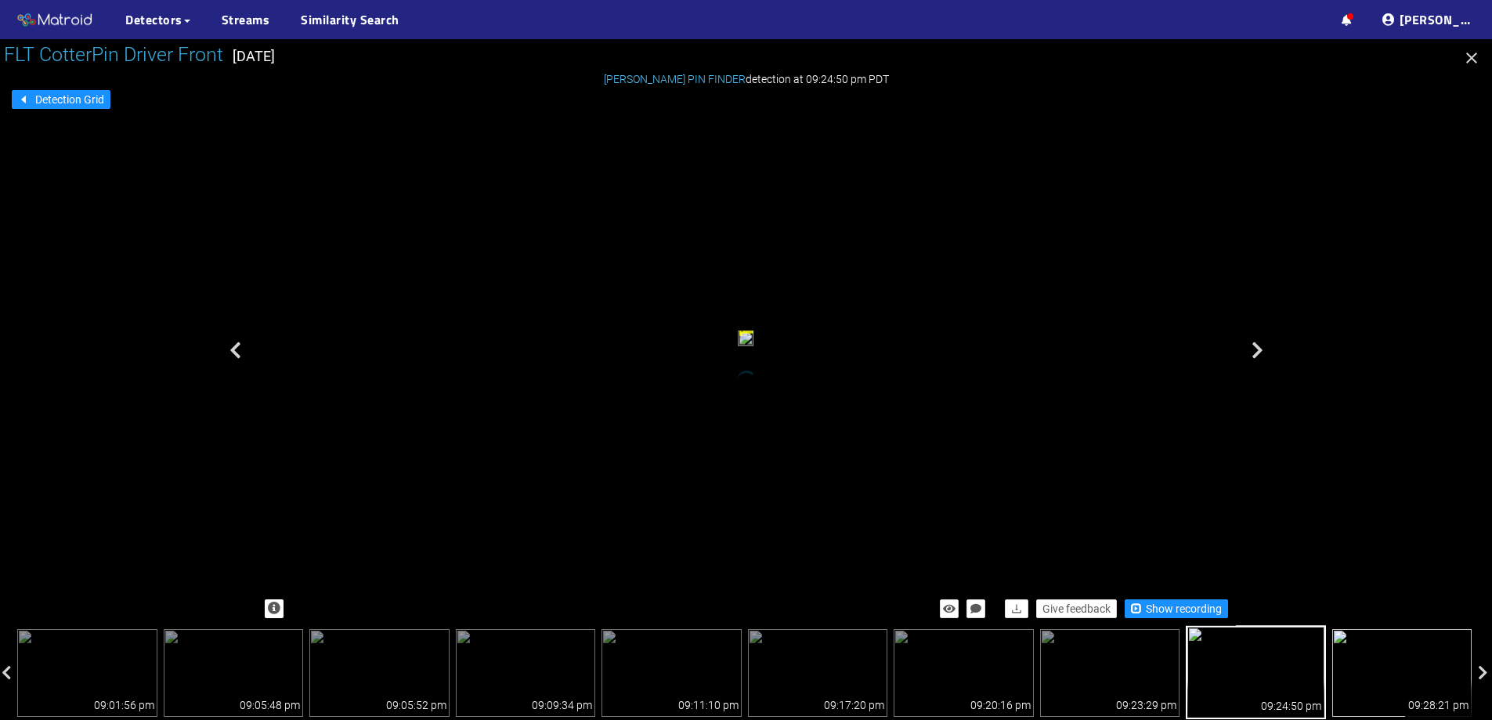
click at [1385, 651] on img at bounding box center [1403, 673] width 140 height 88
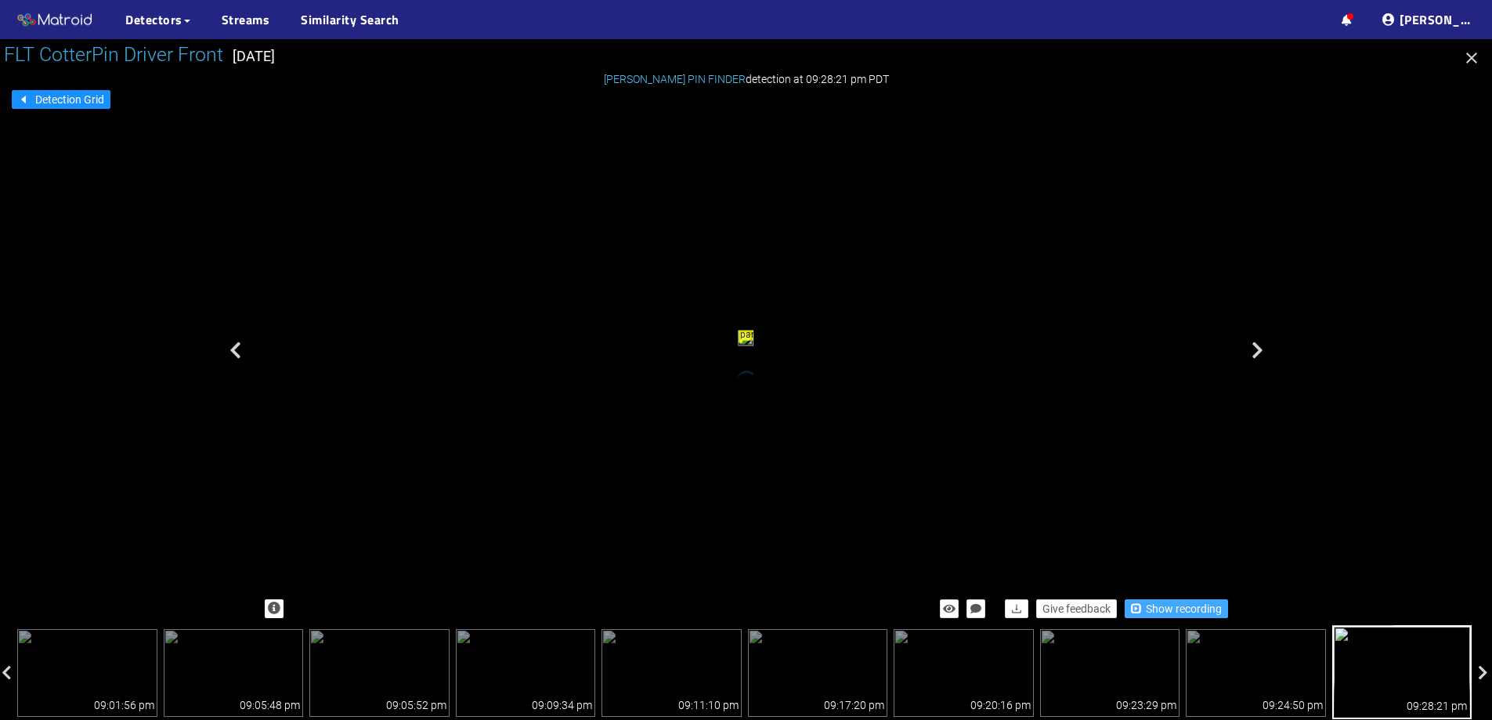
click at [1154, 605] on span "Show recording" at bounding box center [1184, 608] width 76 height 17
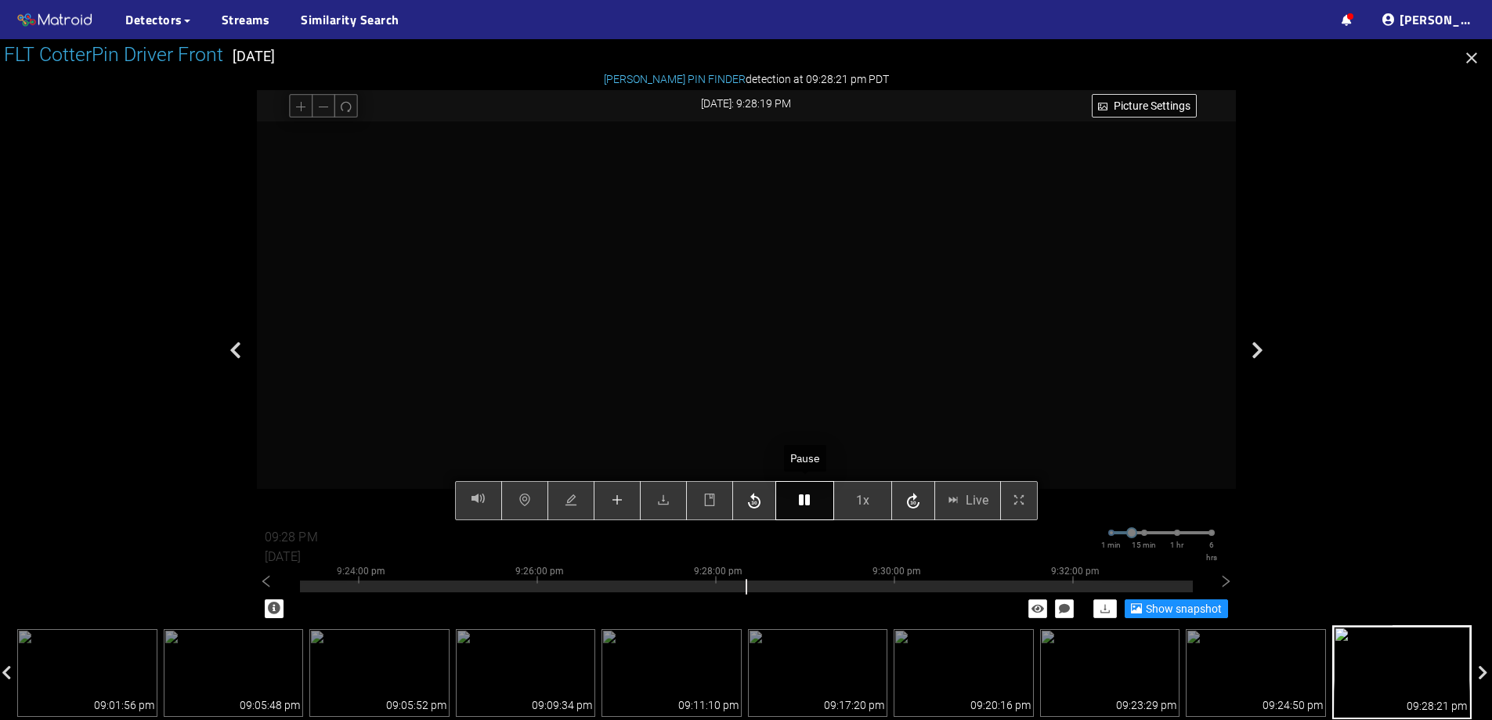
click at [795, 494] on button "button" at bounding box center [805, 500] width 59 height 39
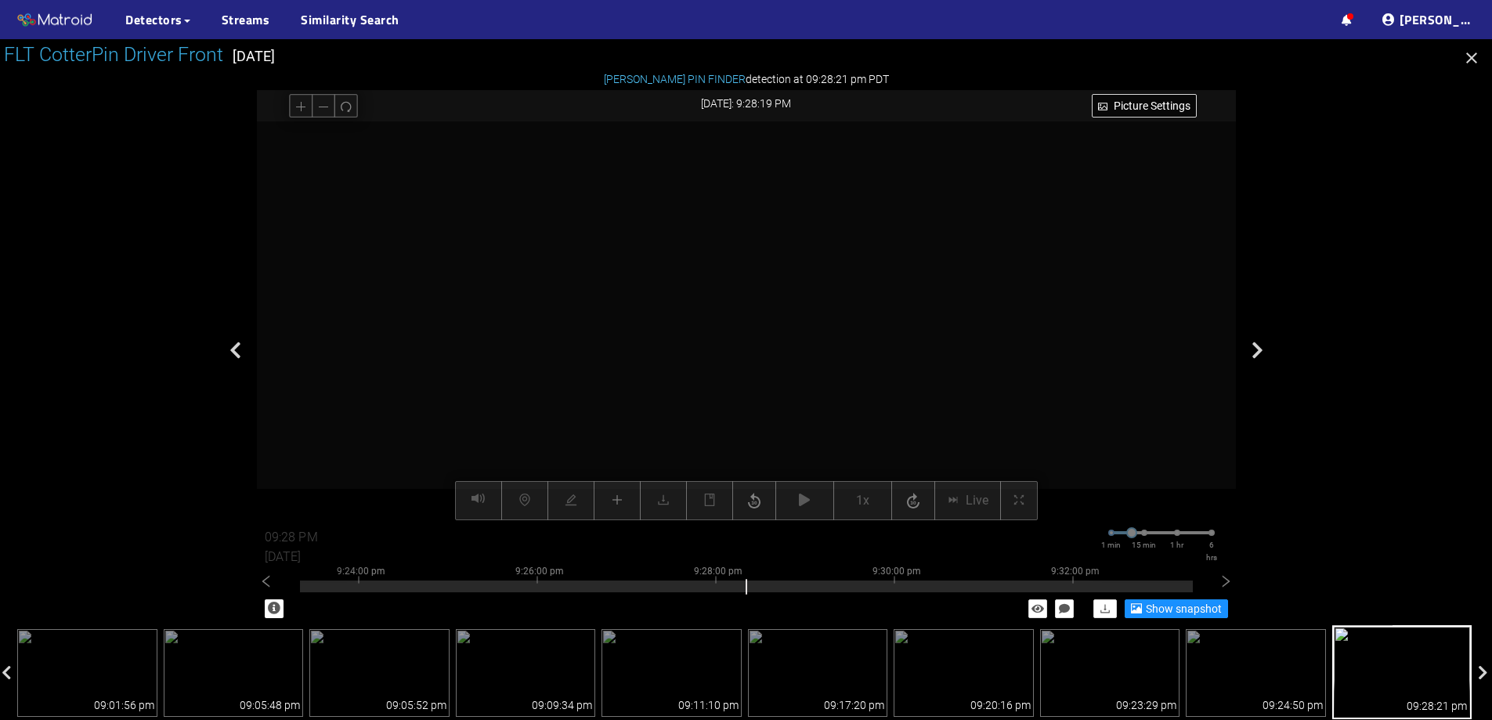
click at [1112, 407] on div at bounding box center [746, 320] width 979 height 399
drag, startPoint x: 785, startPoint y: 289, endPoint x: 794, endPoint y: 183, distance: 106.9
click at [794, 183] on video at bounding box center [750, 275] width 1061 height 530
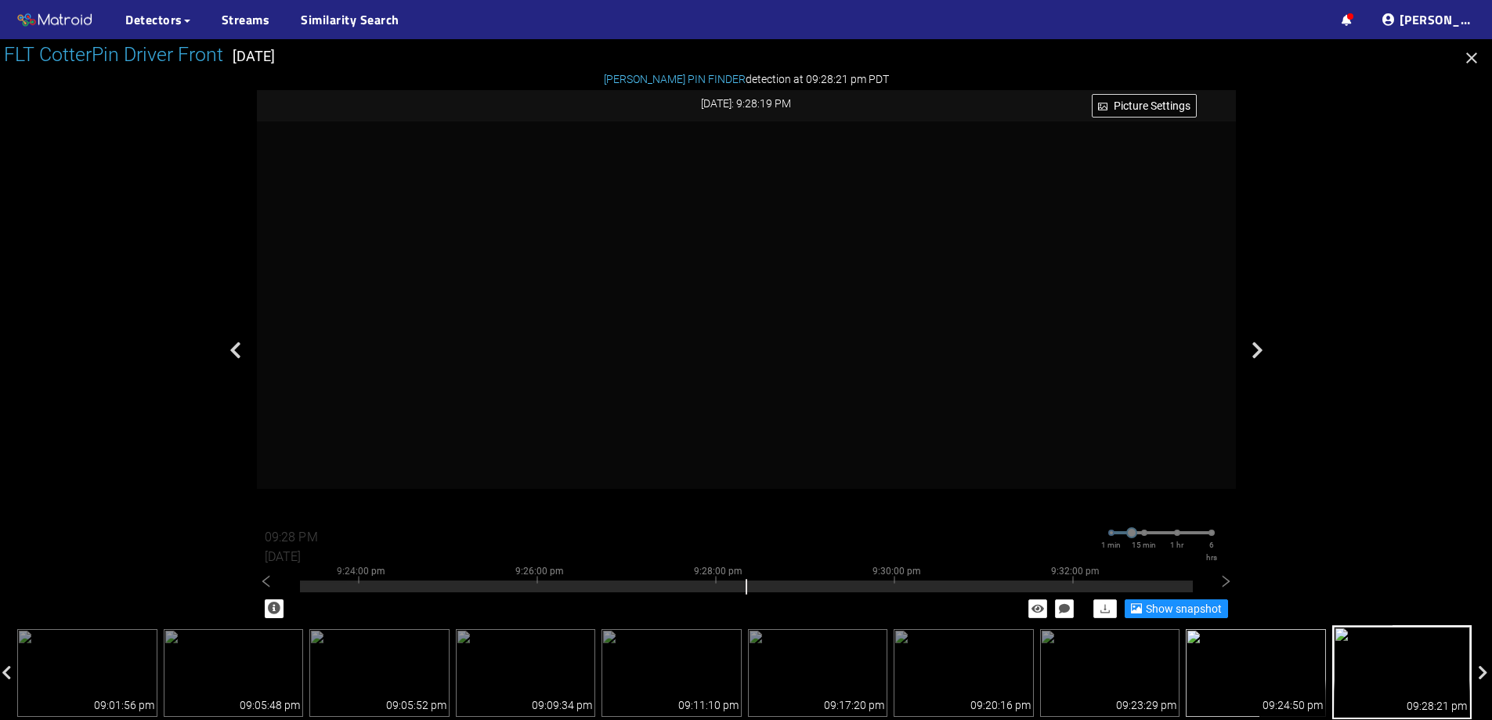
click at [1285, 664] on img at bounding box center [1256, 673] width 140 height 88
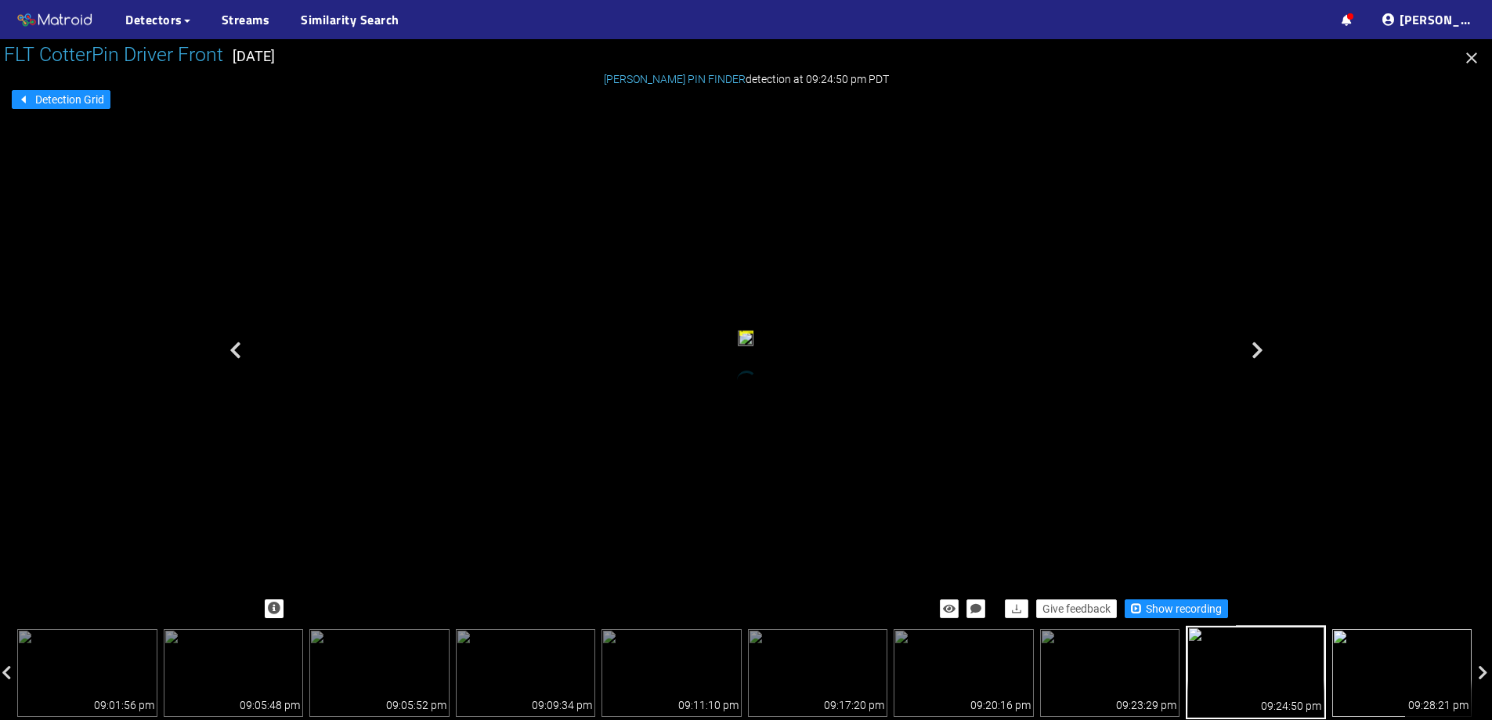
click at [1372, 642] on img at bounding box center [1403, 673] width 140 height 88
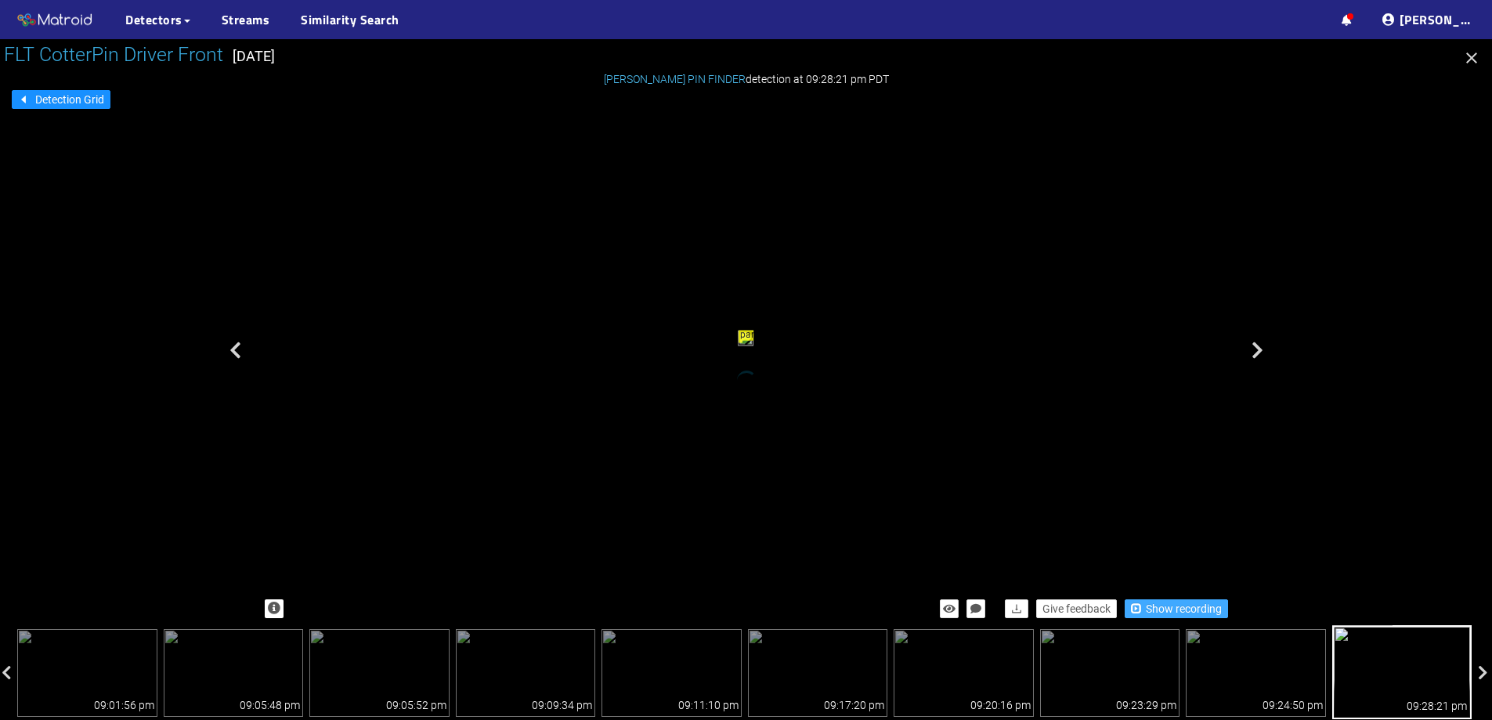
click at [1147, 602] on span "Show recording" at bounding box center [1184, 608] width 76 height 17
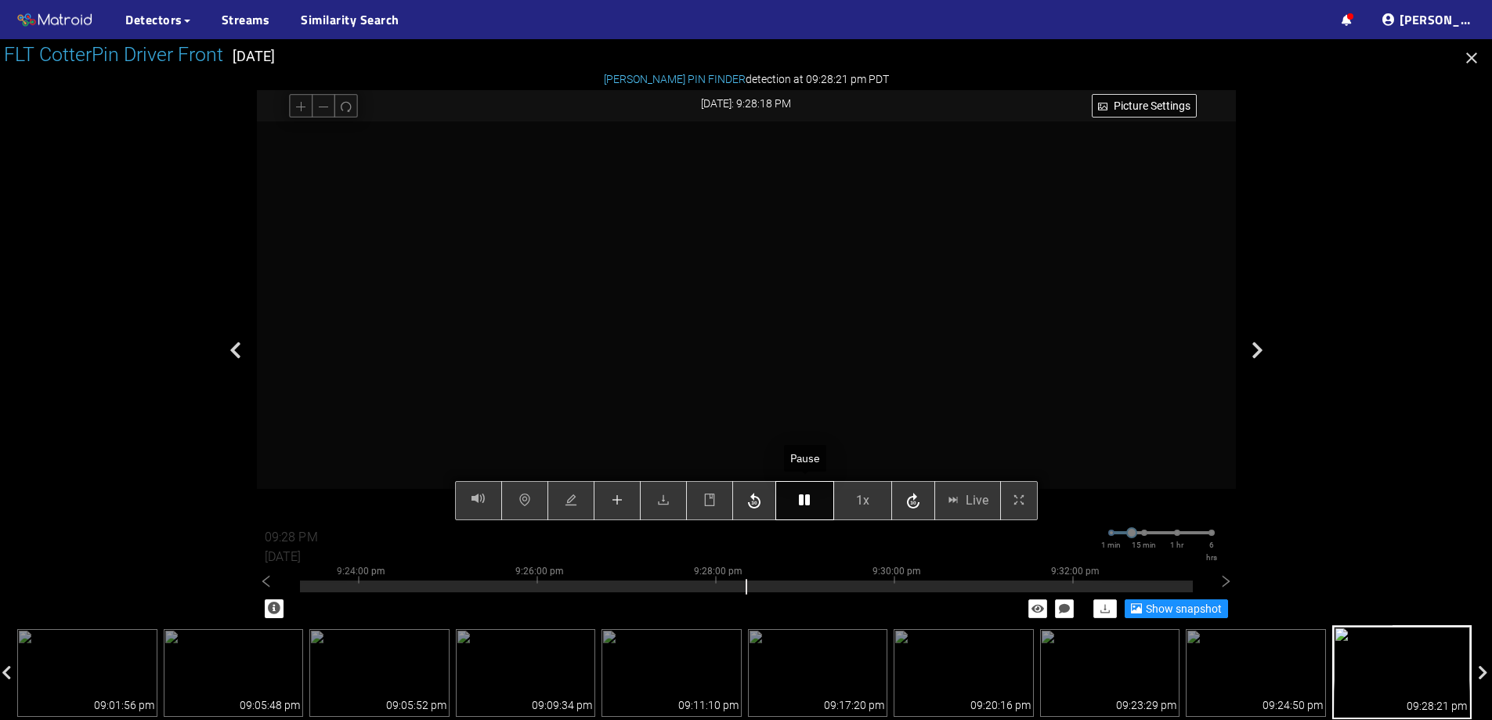
click at [802, 506] on icon "button" at bounding box center [804, 500] width 11 height 13
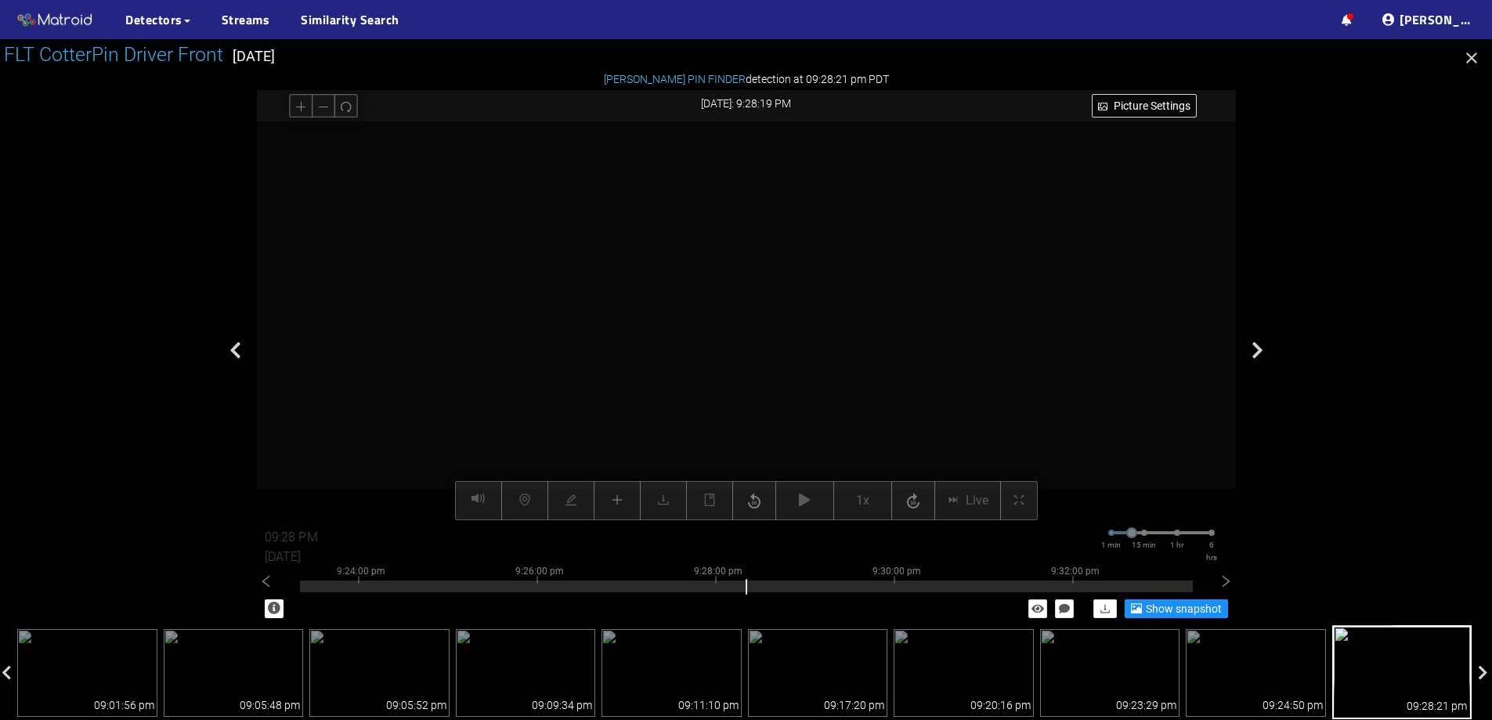
click at [871, 298] on div at bounding box center [746, 320] width 979 height 399
click at [299, 103] on icon "plus" at bounding box center [301, 106] width 12 height 12
click at [341, 108] on icon "redo" at bounding box center [346, 106] width 12 height 12
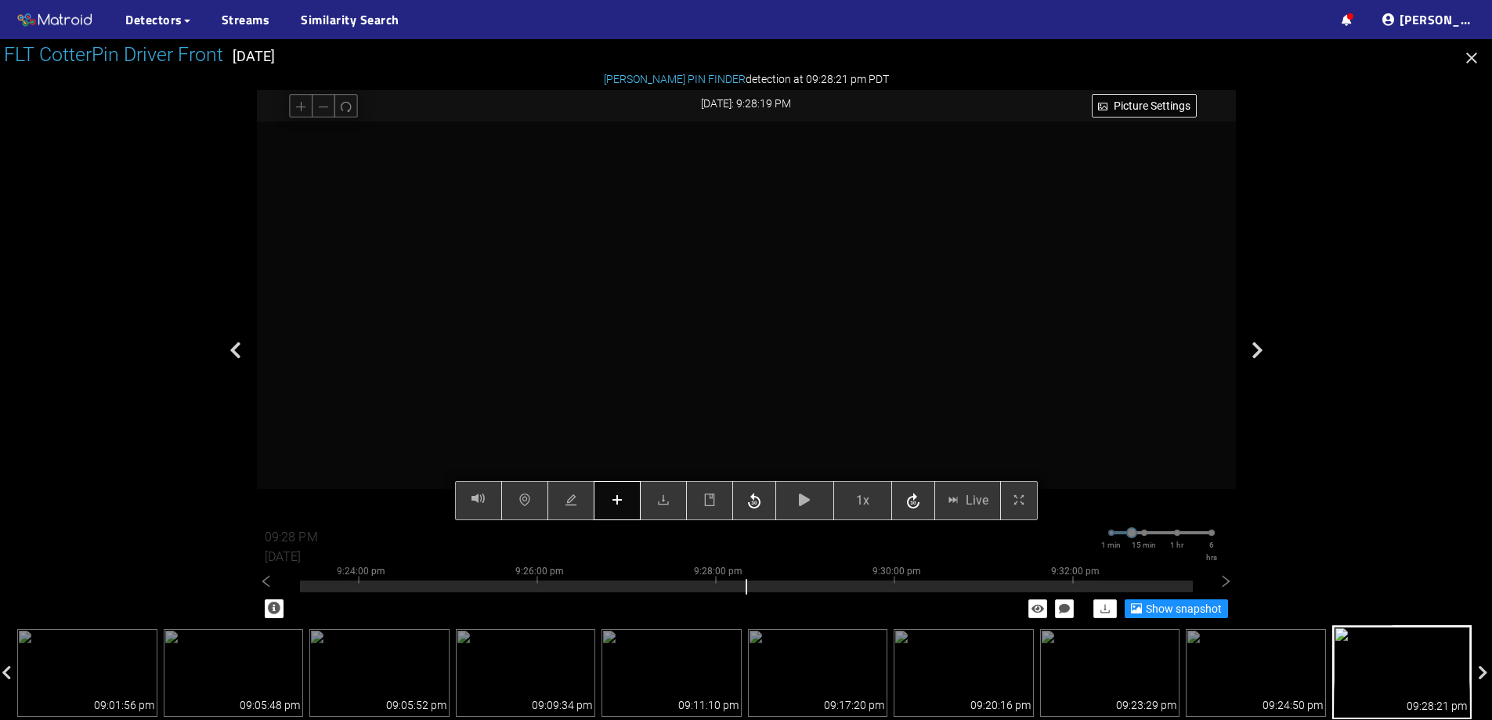
click at [629, 502] on button "button" at bounding box center [617, 500] width 47 height 39
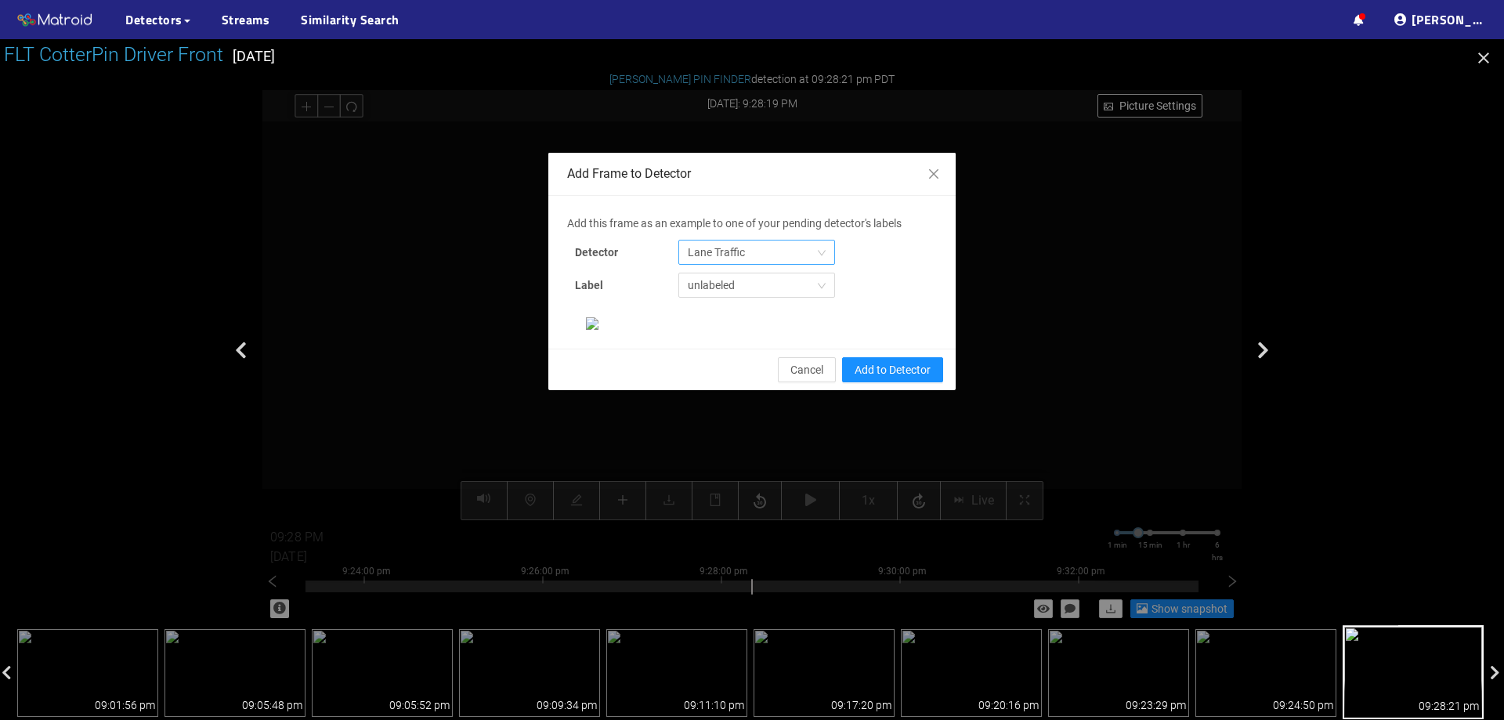
click at [698, 259] on span "Lane Traffic" at bounding box center [757, 253] width 138 height 24
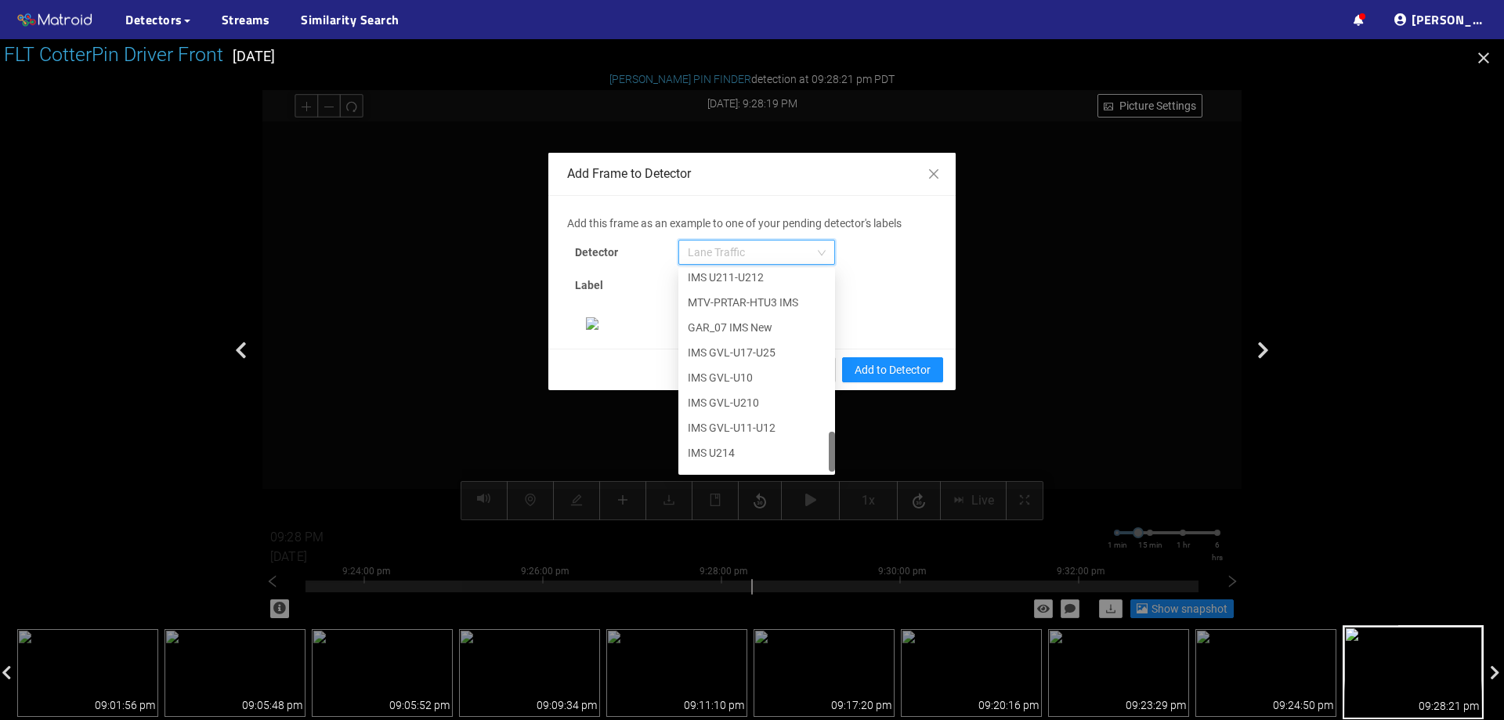
scroll to position [802, 0]
drag, startPoint x: 826, startPoint y: 298, endPoint x: 812, endPoint y: 465, distance: 167.5
click at [812, 465] on div "IMS U211-U212 MTV-PRTAR-HTU3 IMS GAR_07 IMS New IMS GVL-U17-U25 IMS GVL-U10 IMS…" at bounding box center [756, 371] width 157 height 201
click at [776, 463] on div "[PERSON_NAME] Pin" at bounding box center [757, 458] width 138 height 17
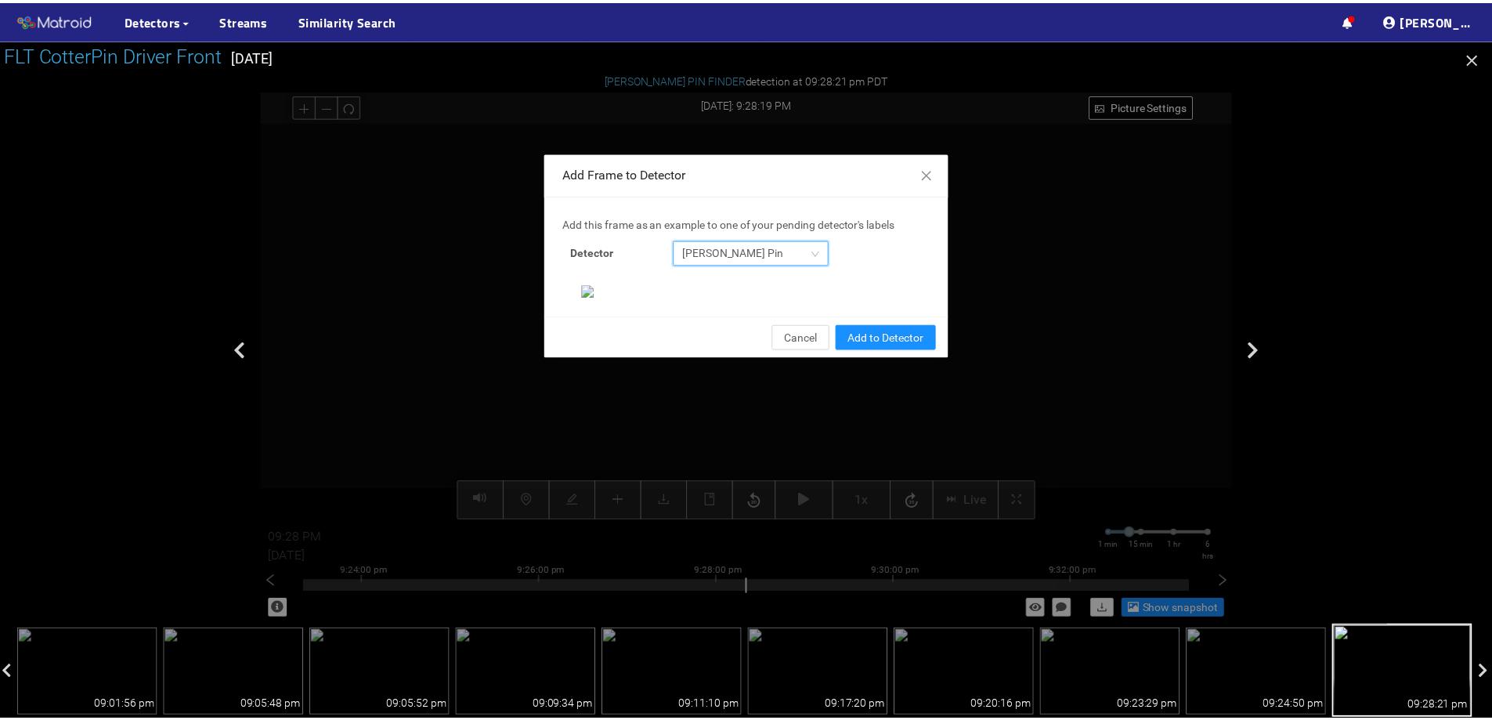
scroll to position [329, 0]
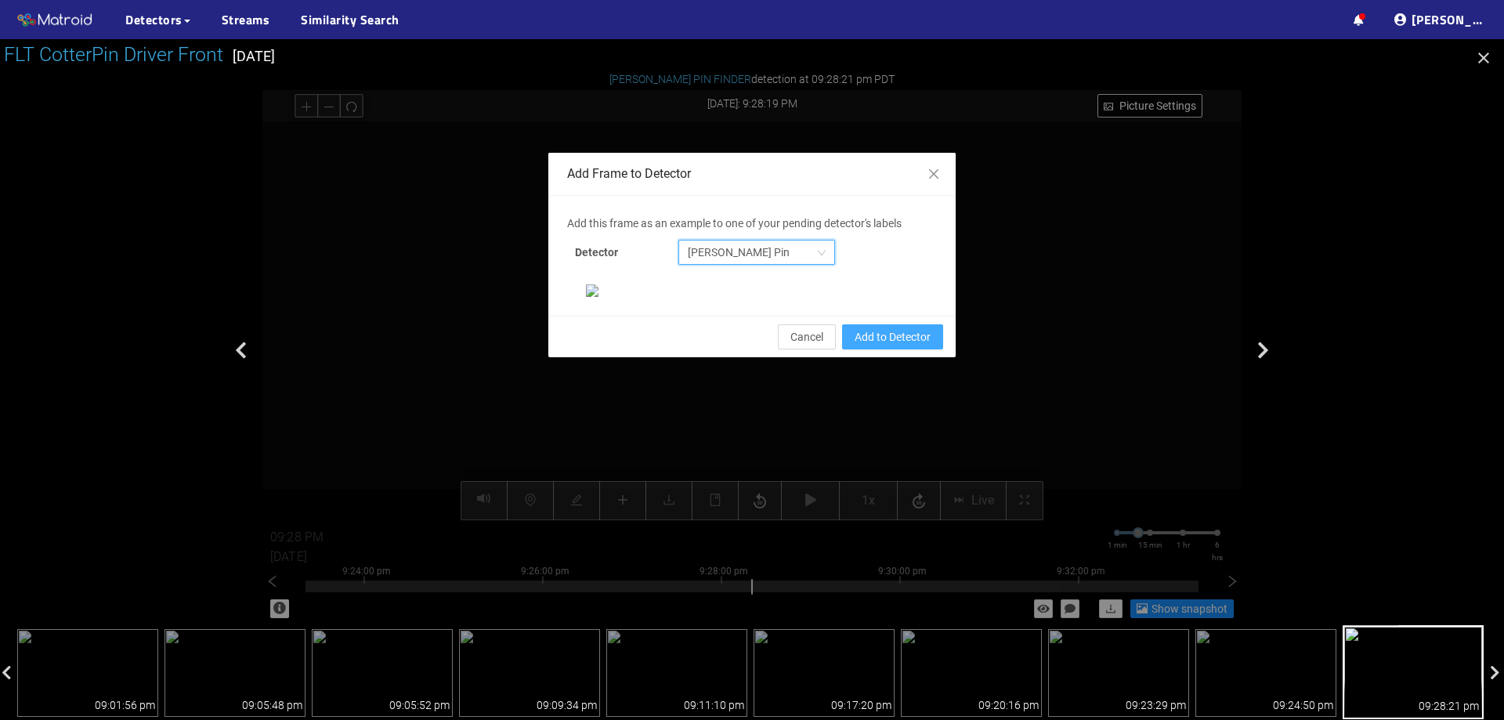
click at [905, 346] on span "Add to Detector" at bounding box center [893, 336] width 76 height 17
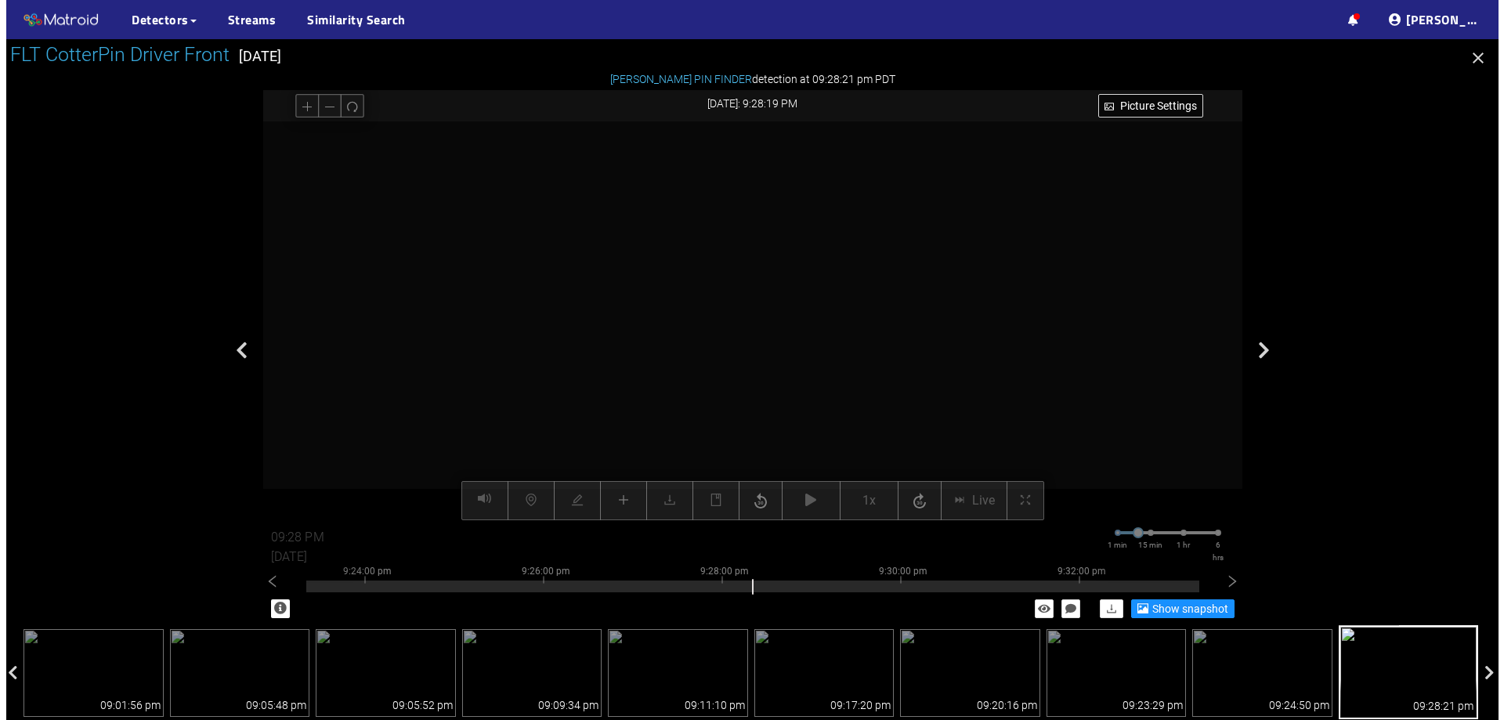
scroll to position [251, 0]
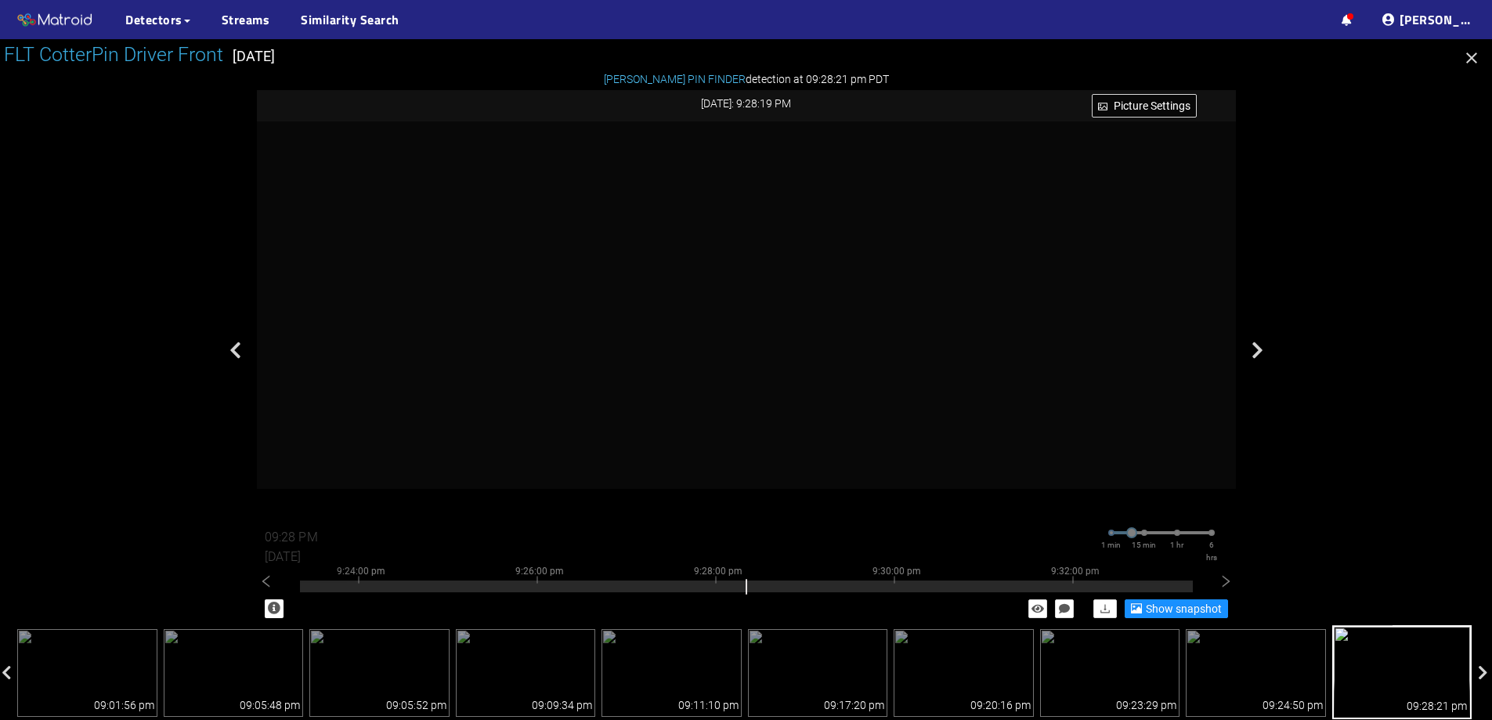
click at [1471, 59] on icon "button" at bounding box center [1472, 57] width 11 height 11
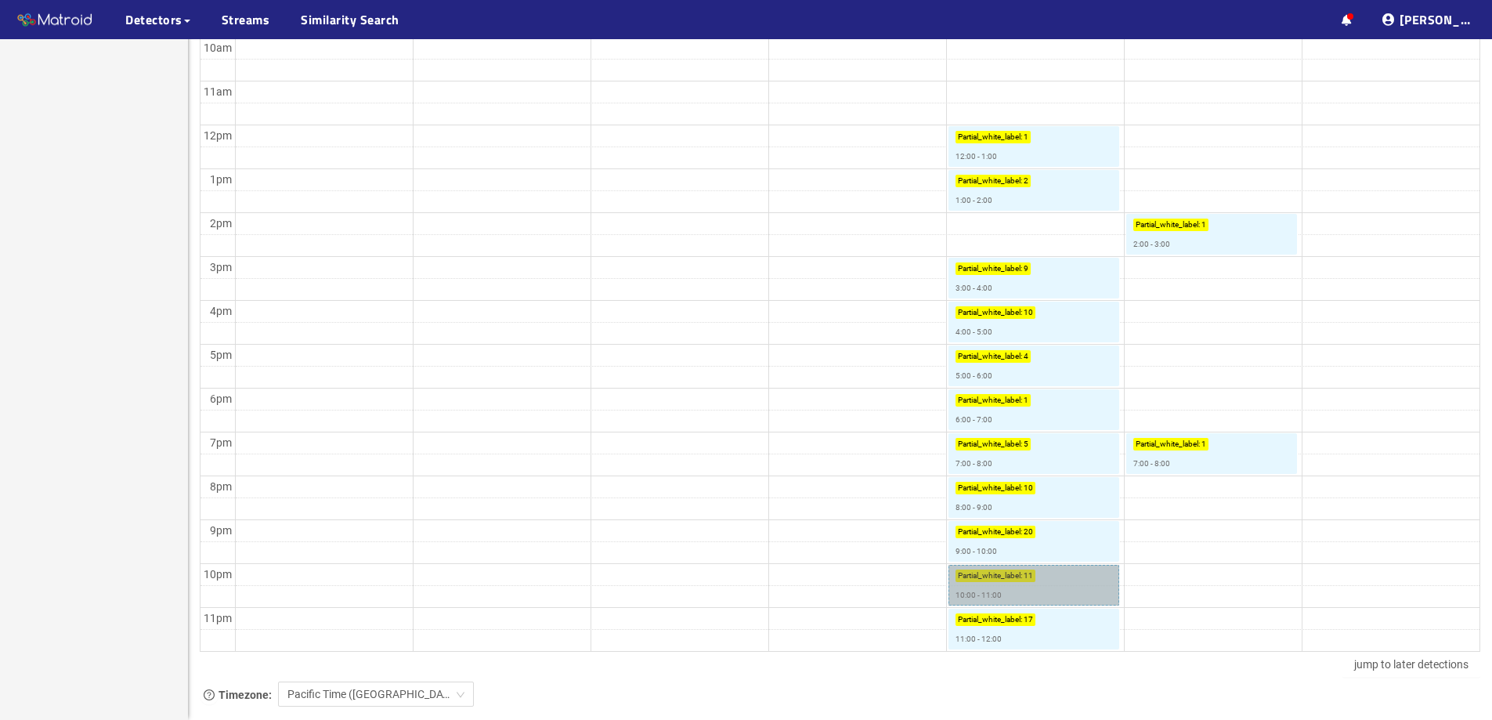
click at [1070, 587] on link "Partial_white_label : 11 10:00 - 11:00" at bounding box center [1034, 585] width 171 height 41
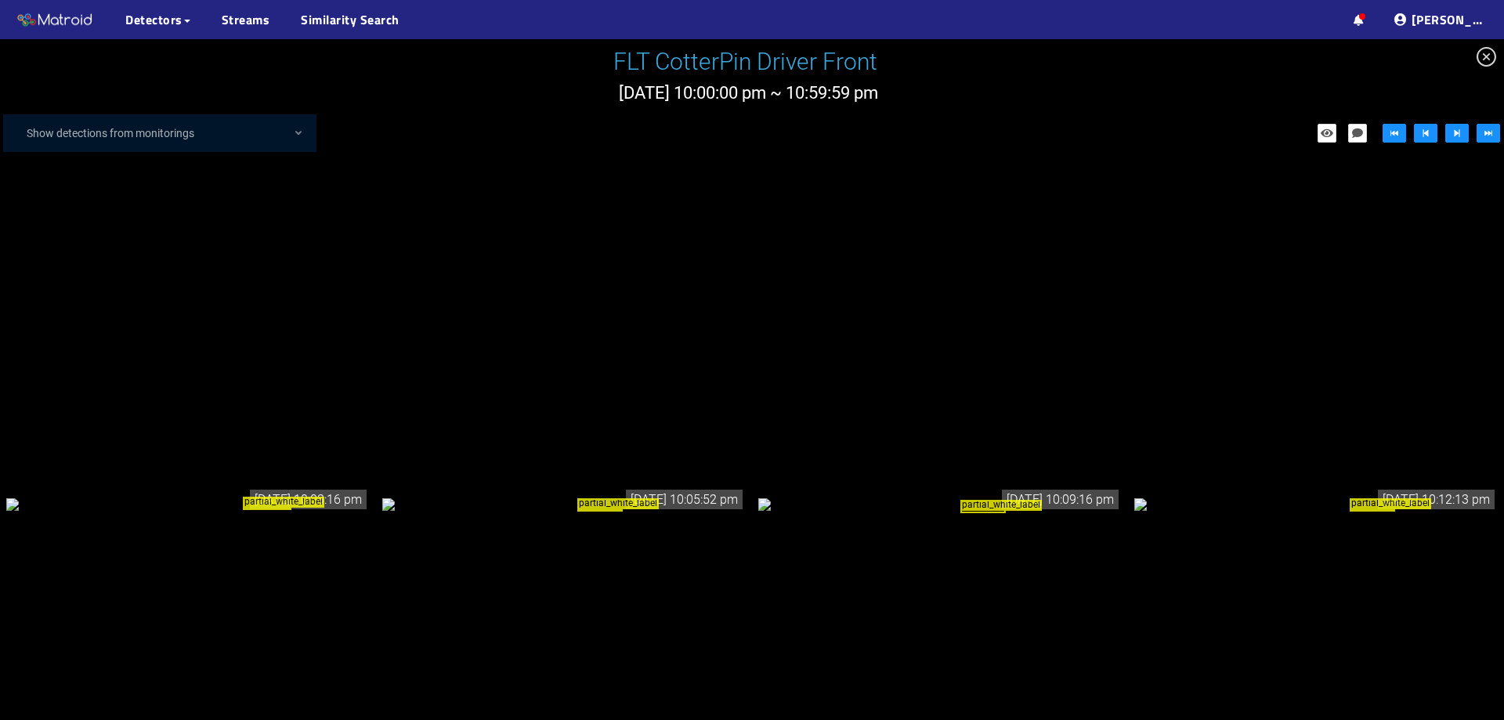
click at [248, 495] on div "partial_white_label" at bounding box center [188, 503] width 364 height 17
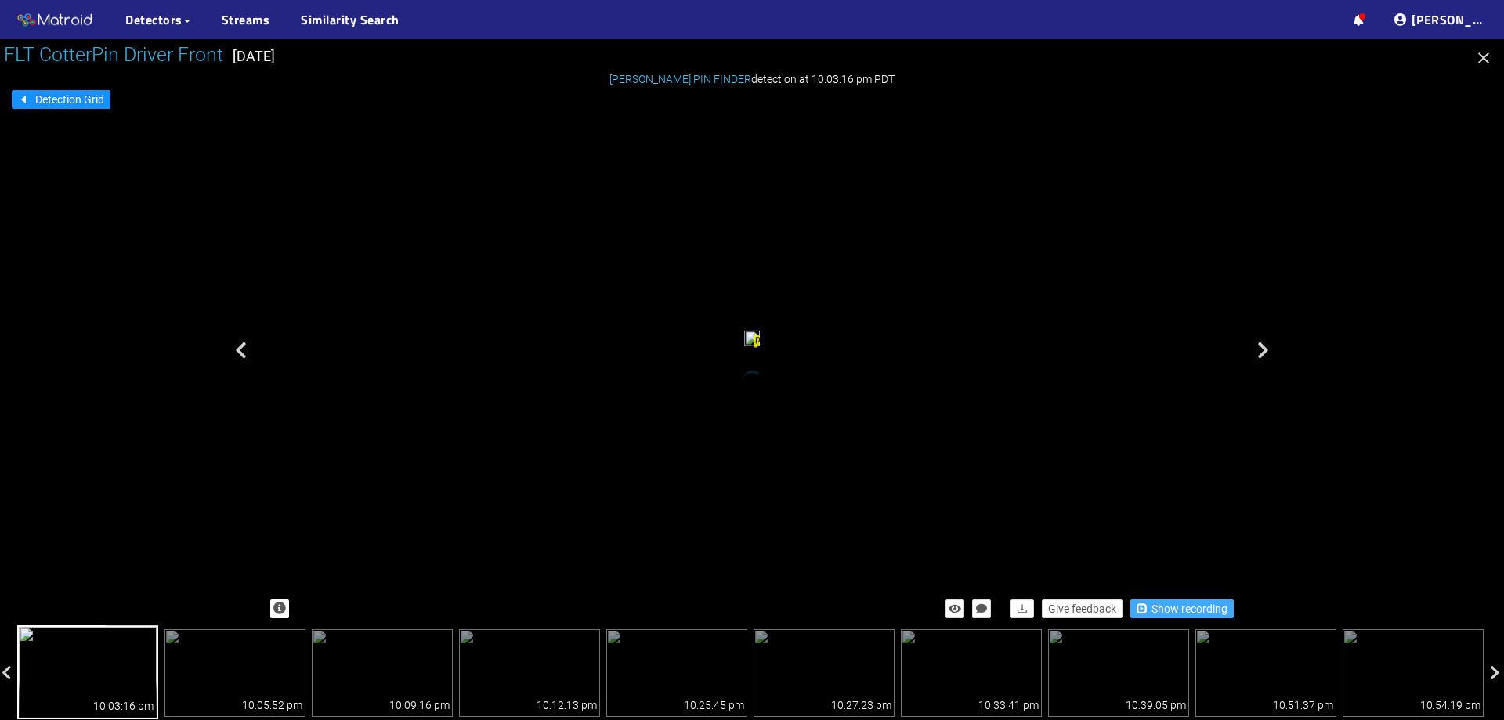
click at [1169, 606] on span "Show recording" at bounding box center [1190, 608] width 76 height 17
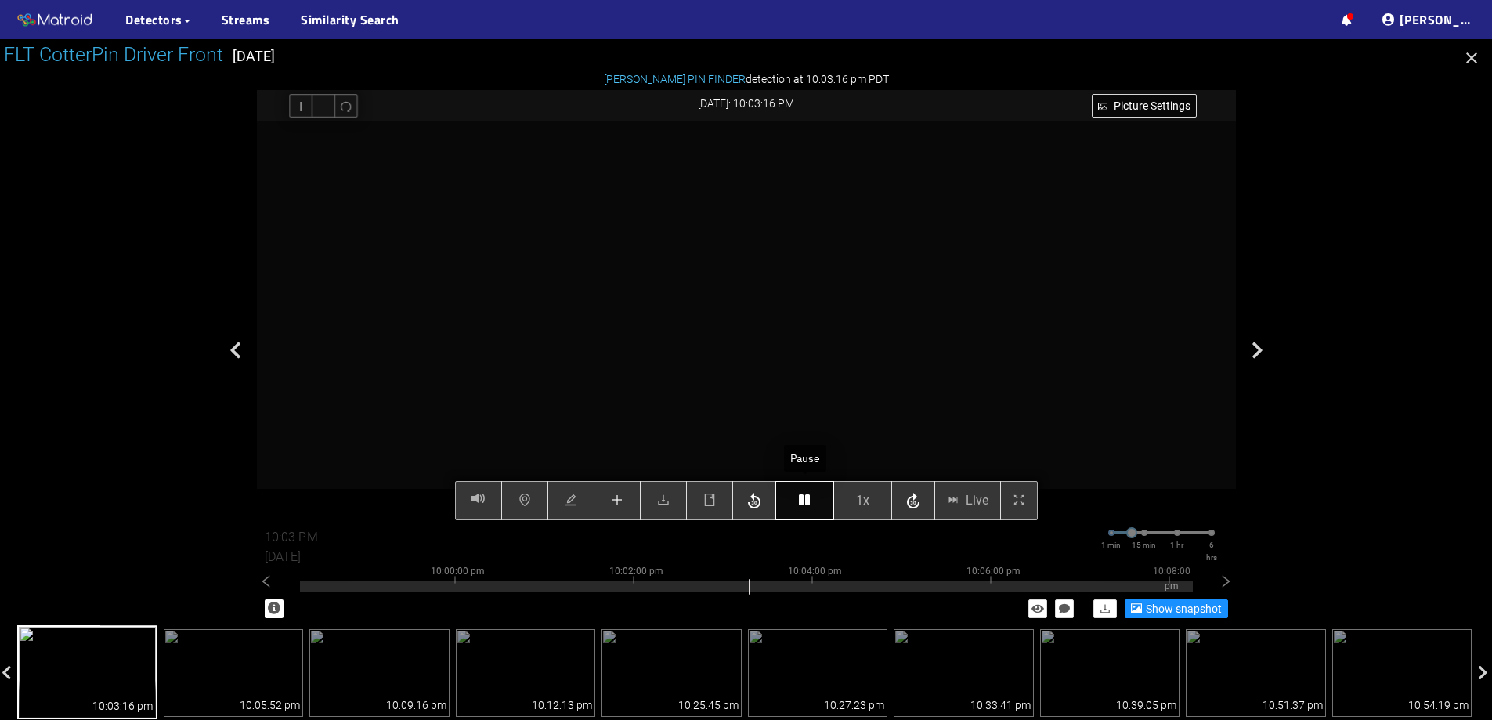
click at [814, 494] on button "button" at bounding box center [805, 500] width 59 height 39
click at [798, 495] on button "button" at bounding box center [805, 500] width 59 height 39
click at [609, 494] on button "button" at bounding box center [617, 500] width 47 height 39
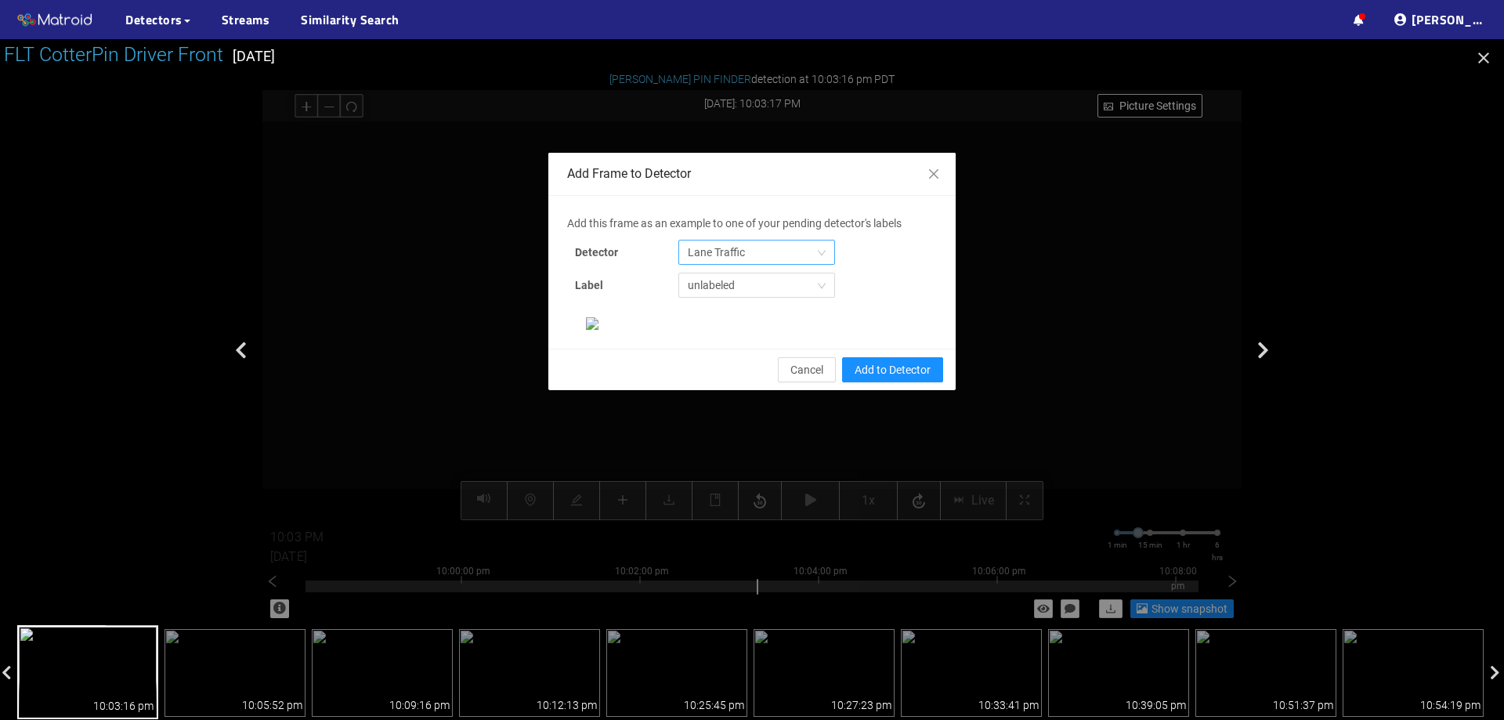
click at [734, 253] on span "Lane Traffic" at bounding box center [757, 253] width 138 height 24
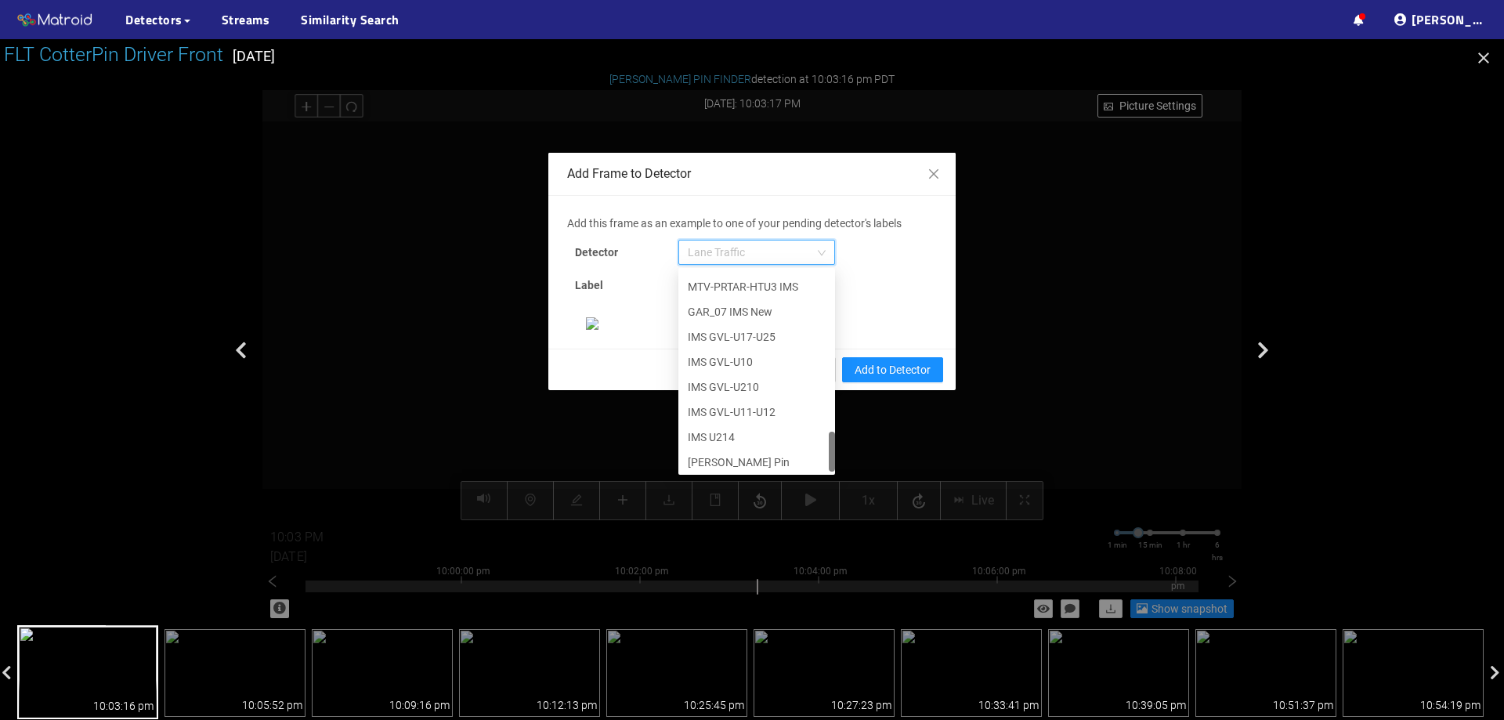
scroll to position [802, 0]
drag, startPoint x: 827, startPoint y: 300, endPoint x: 807, endPoint y: 466, distance: 167.2
click at [807, 466] on div "IMS U211-U212 MTV-PRTAR-HTU3 IMS GAR_07 IMS New IMS GVL-U17-U25 IMS GVL-U10 IMS…" at bounding box center [756, 371] width 157 height 201
click at [768, 462] on div "[PERSON_NAME] Pin" at bounding box center [757, 458] width 138 height 17
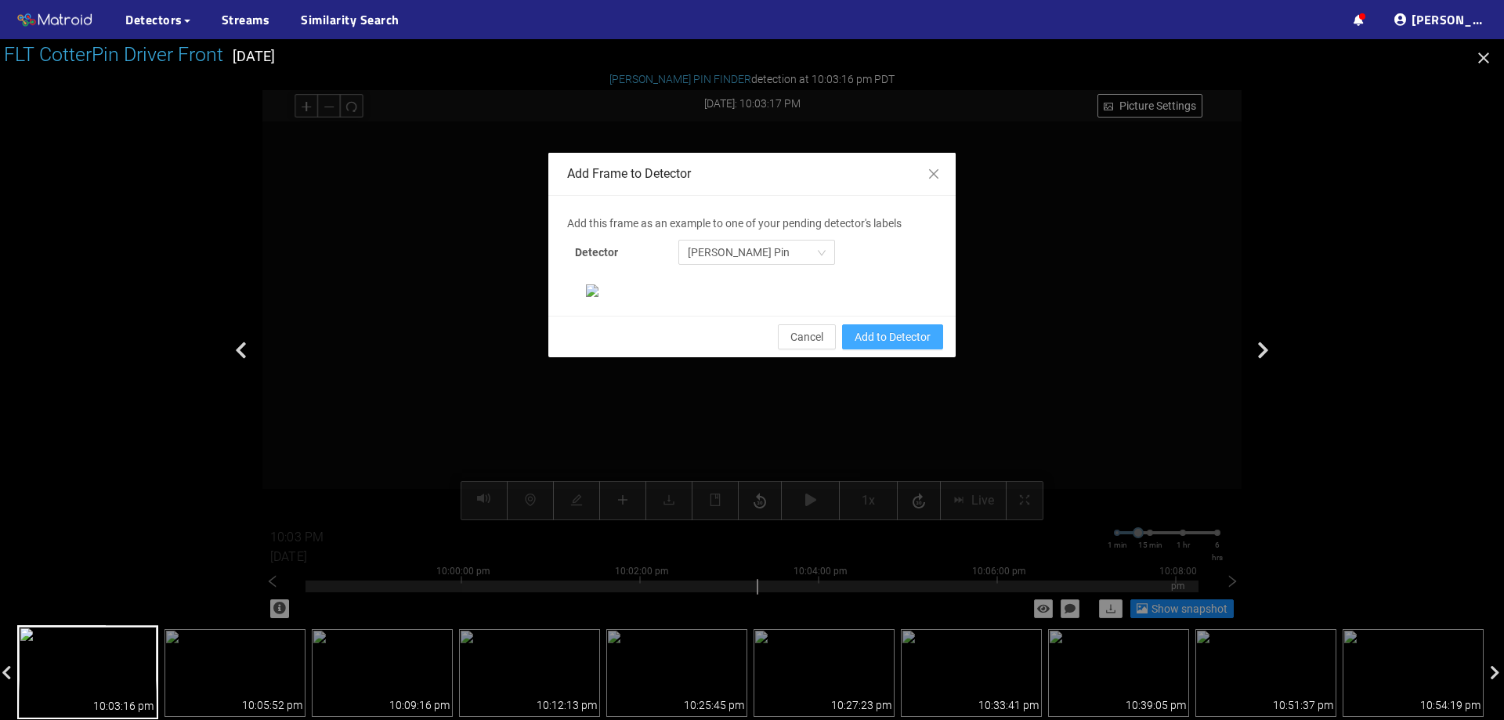
click at [906, 346] on span "Add to Detector" at bounding box center [893, 336] width 76 height 17
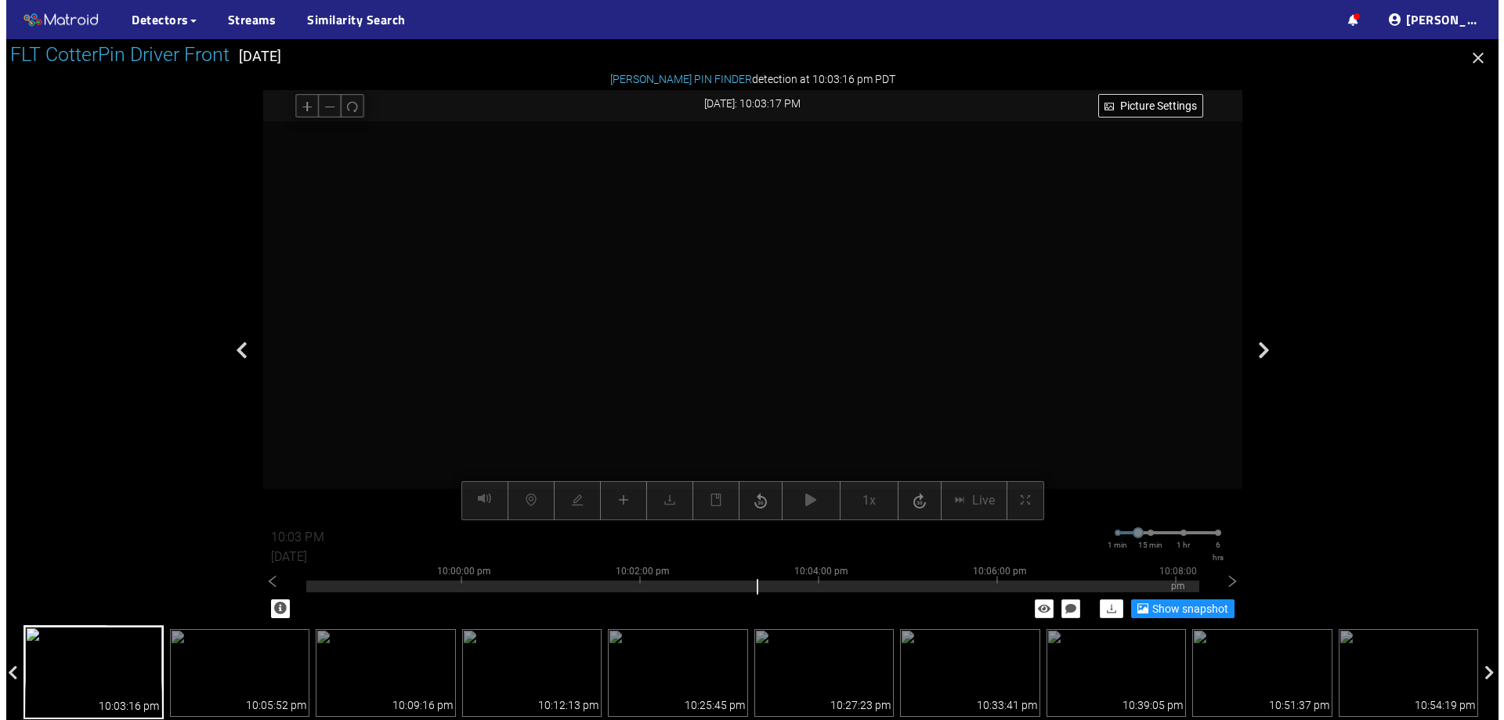
scroll to position [251, 0]
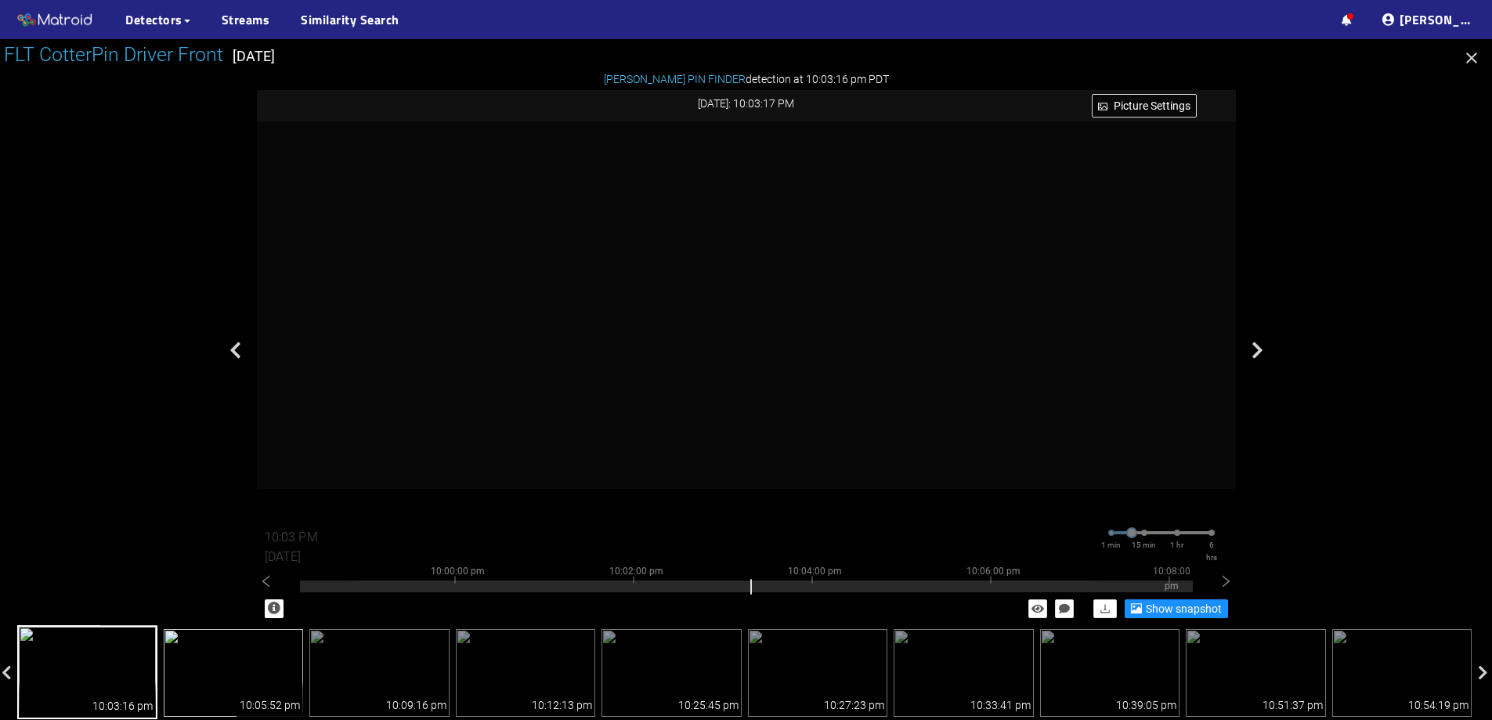
click at [257, 675] on img at bounding box center [234, 673] width 140 height 88
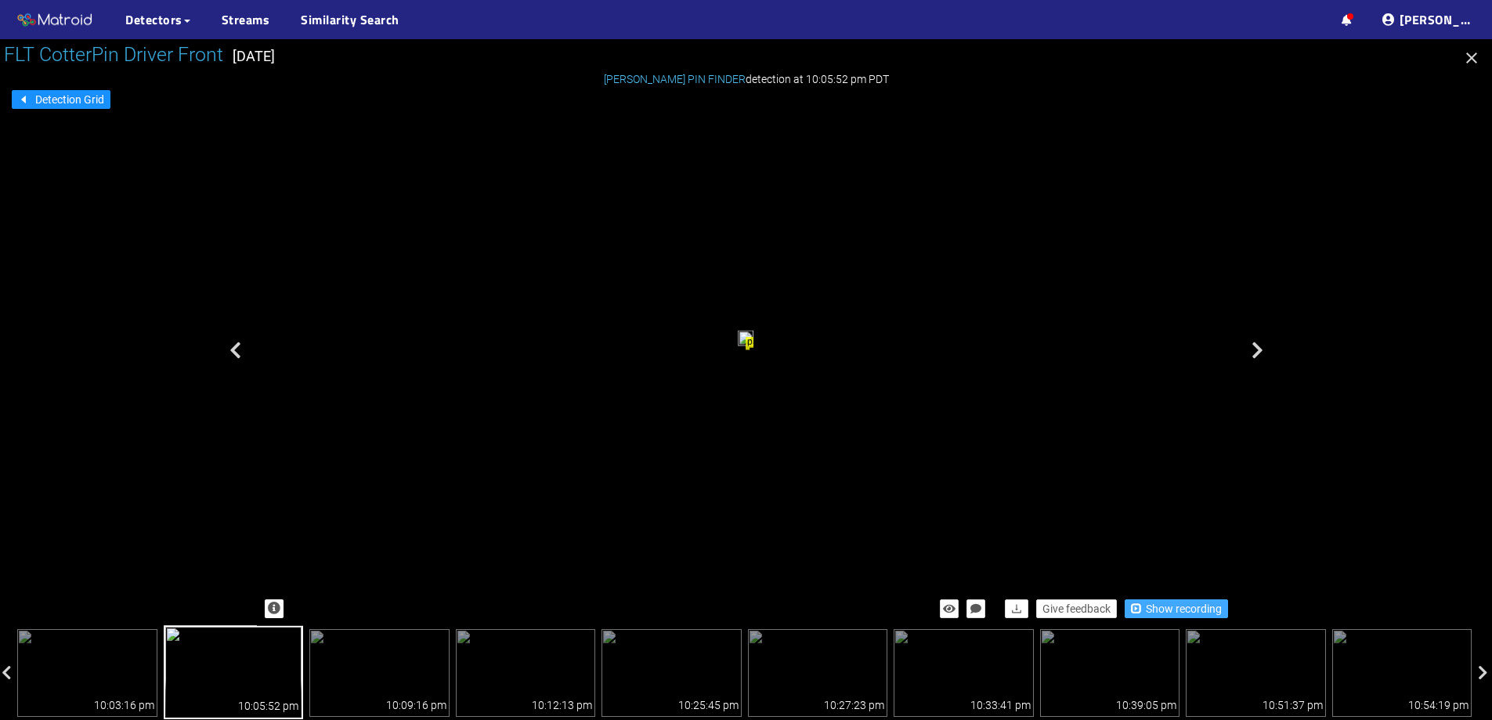
drag, startPoint x: 1163, startPoint y: 610, endPoint x: 1141, endPoint y: 606, distance: 21.4
click at [1162, 610] on span "Show recording" at bounding box center [1184, 608] width 76 height 17
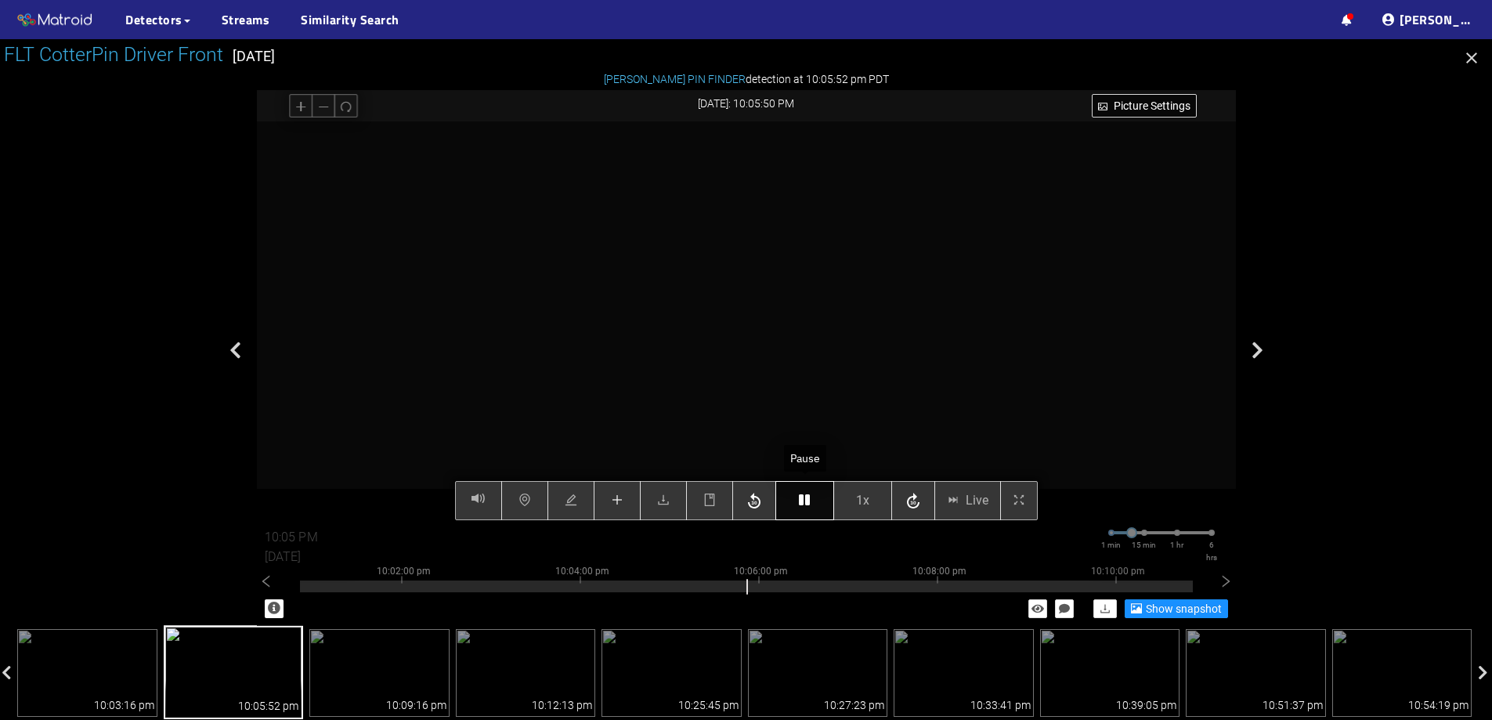
click at [803, 495] on icon "button" at bounding box center [804, 500] width 11 height 13
click at [807, 497] on icon "button" at bounding box center [804, 500] width 11 height 13
click at [799, 502] on icon "button" at bounding box center [804, 500] width 11 height 13
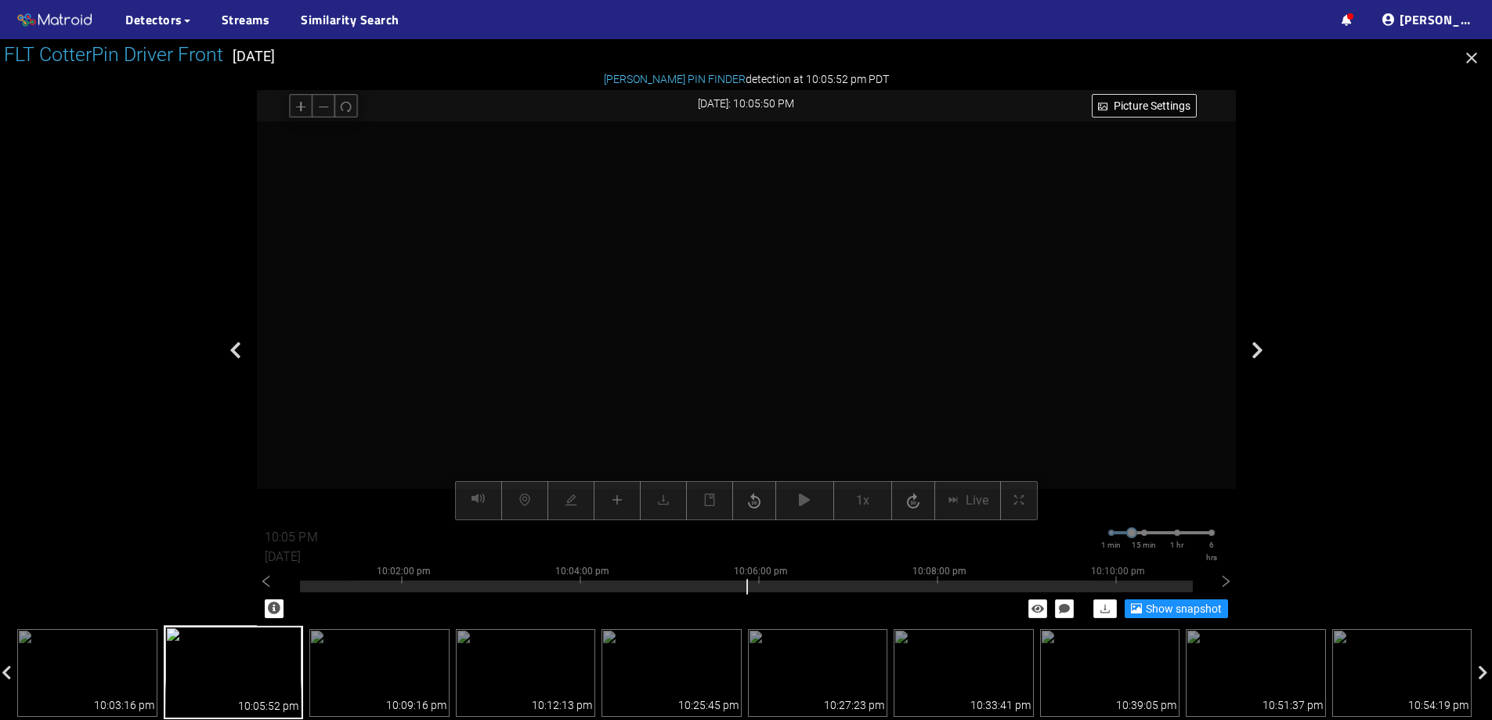
drag, startPoint x: 808, startPoint y: 194, endPoint x: 796, endPoint y: 278, distance: 85.4
click at [798, 268] on video at bounding box center [709, 463] width 1350 height 675
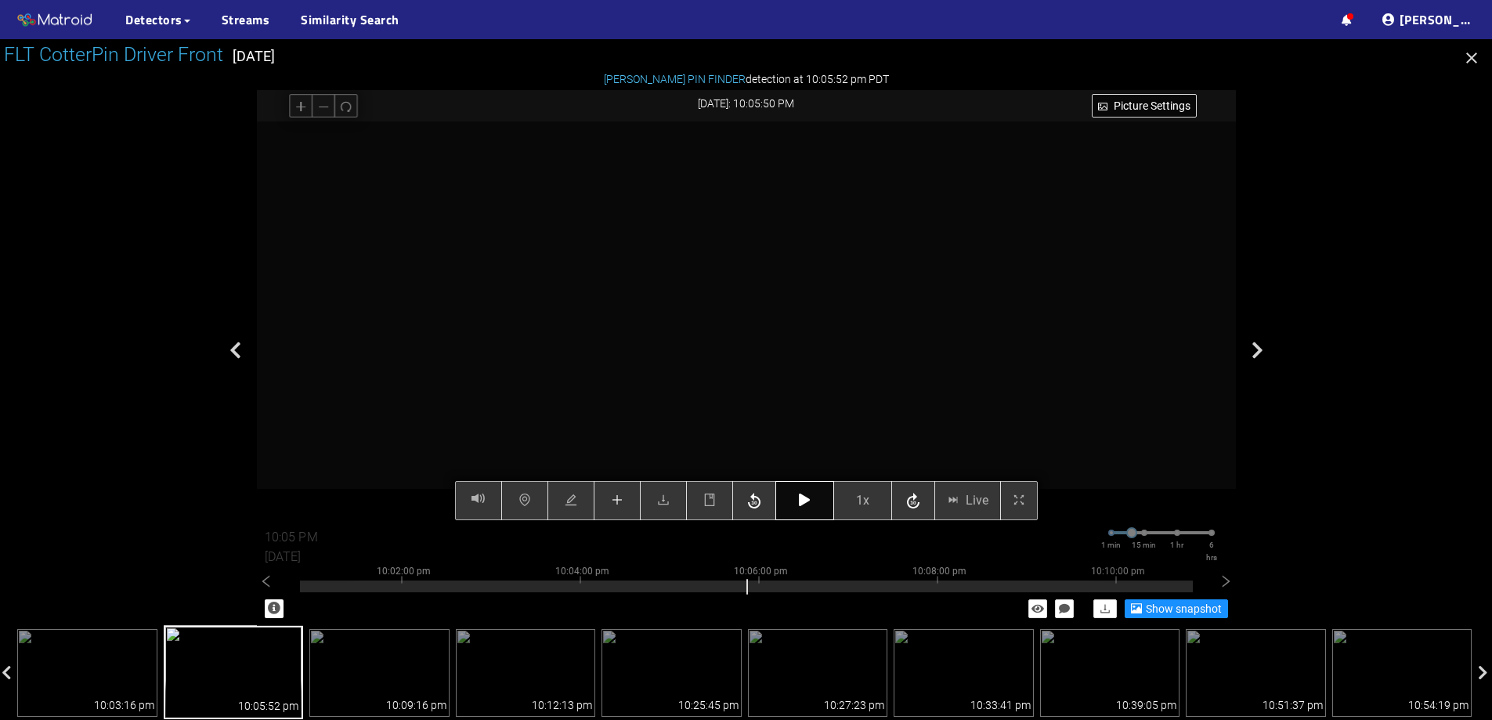
click at [805, 491] on button "button" at bounding box center [805, 500] width 59 height 39
click at [804, 501] on icon "button" at bounding box center [804, 500] width 11 height 13
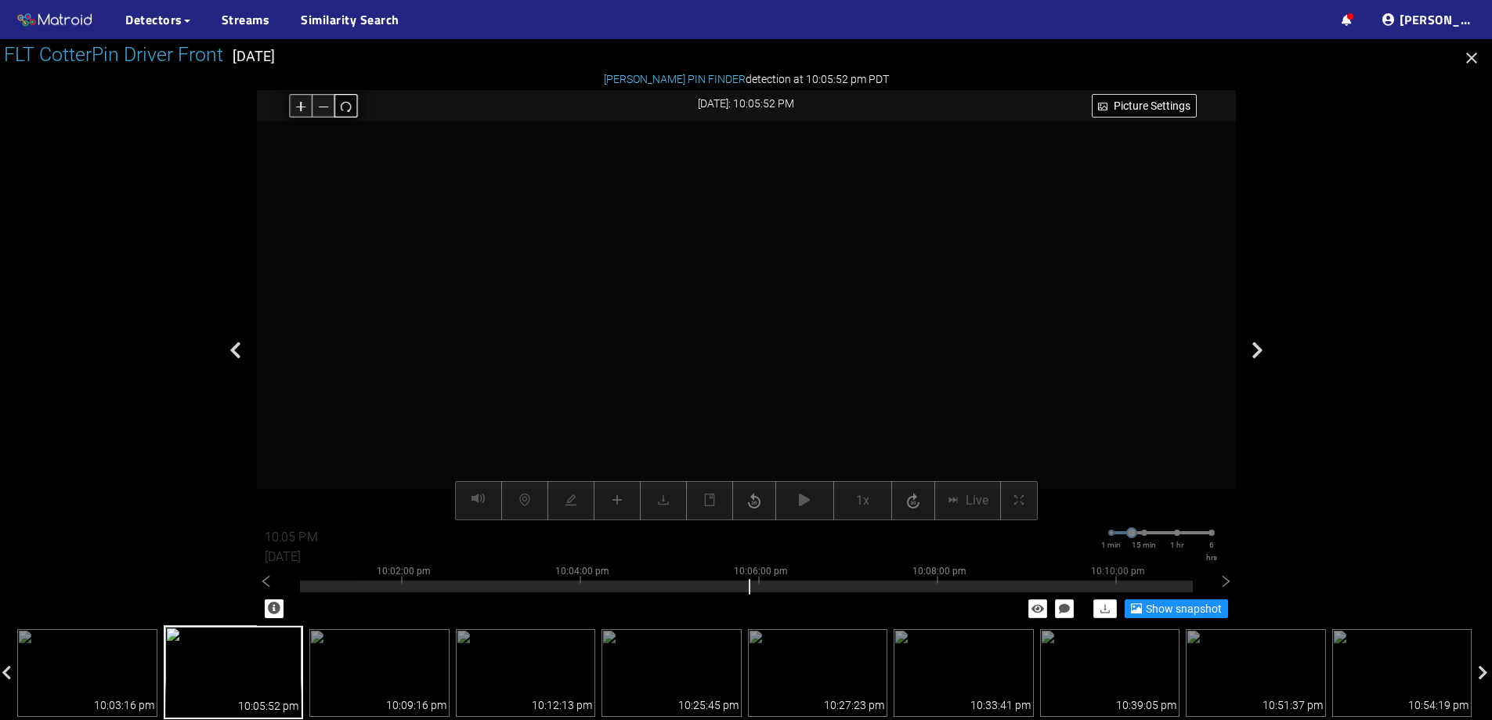
click at [345, 103] on icon "redo" at bounding box center [346, 106] width 12 height 12
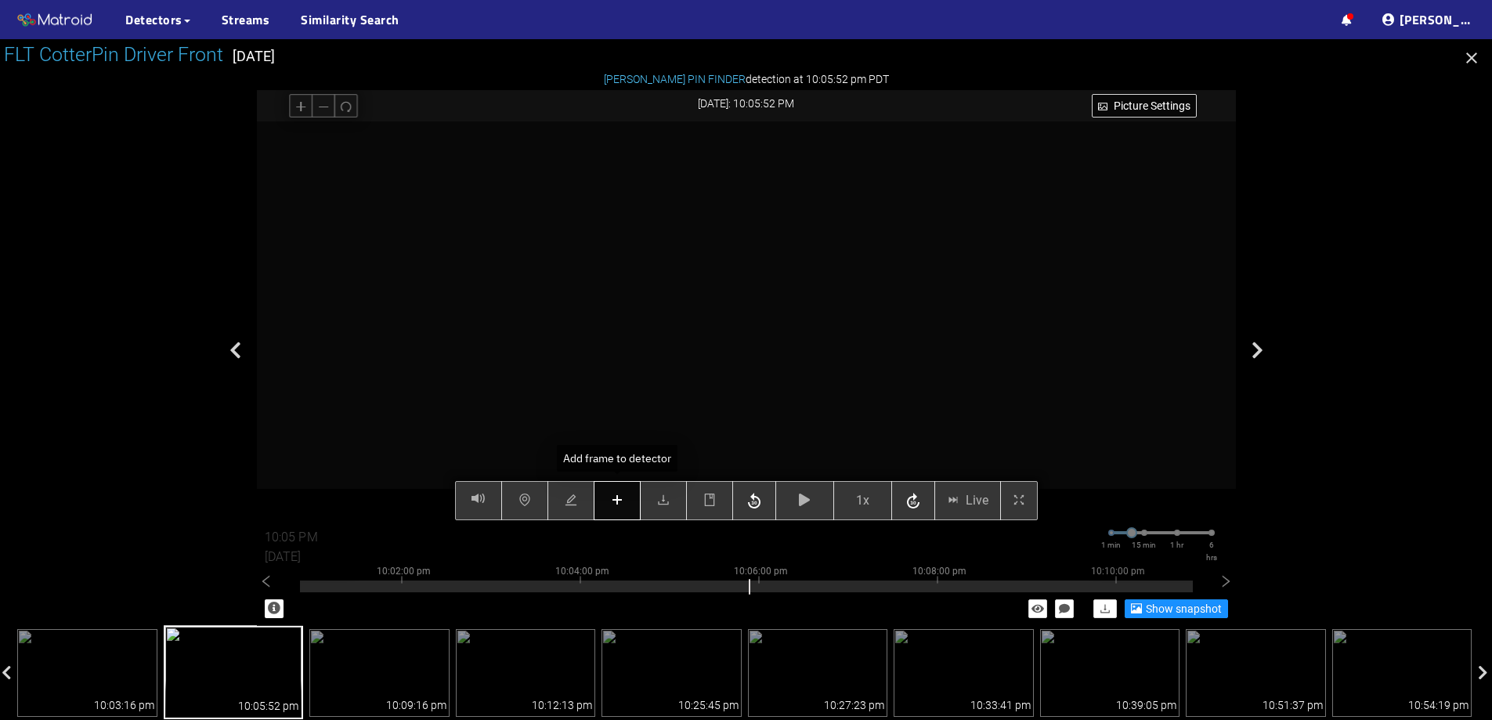
click at [625, 500] on button "button" at bounding box center [617, 500] width 47 height 39
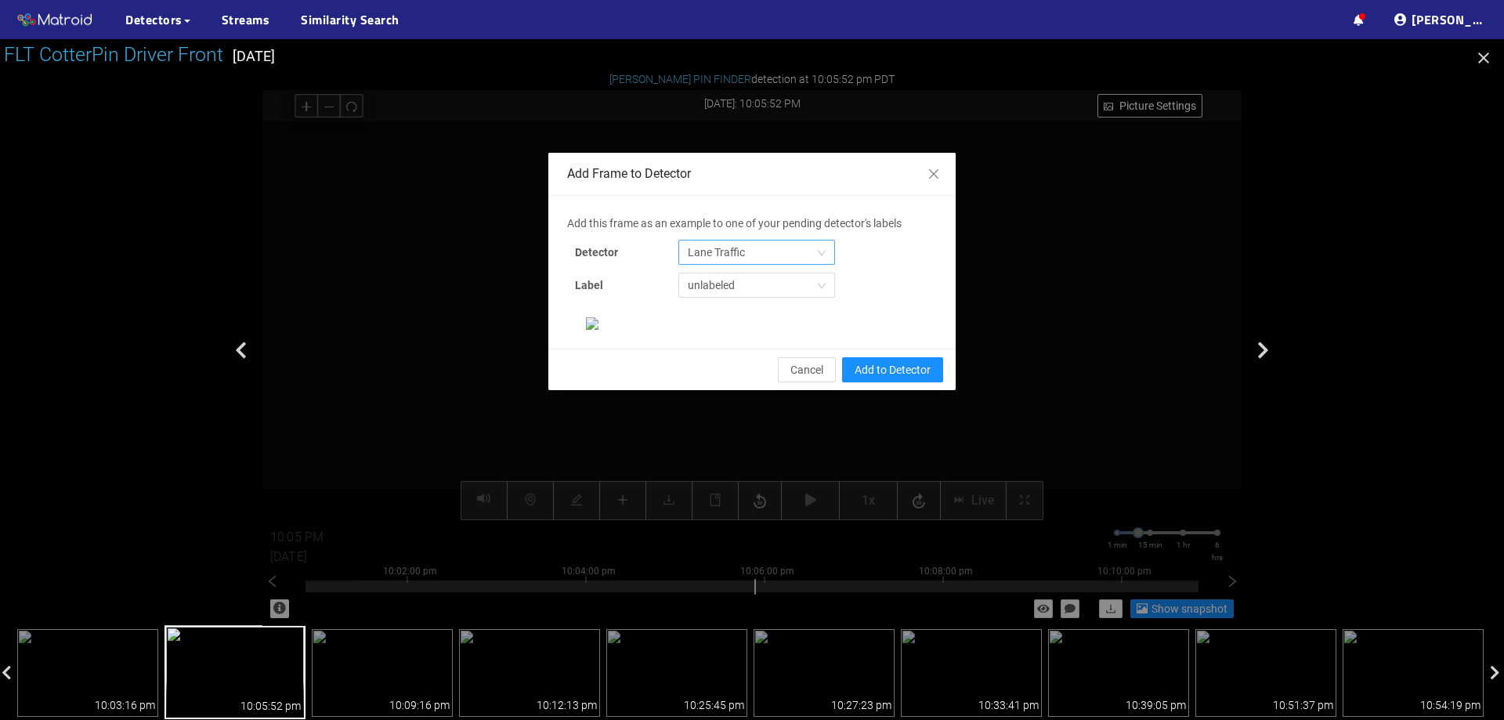
click at [751, 251] on span "Lane Traffic" at bounding box center [757, 253] width 138 height 24
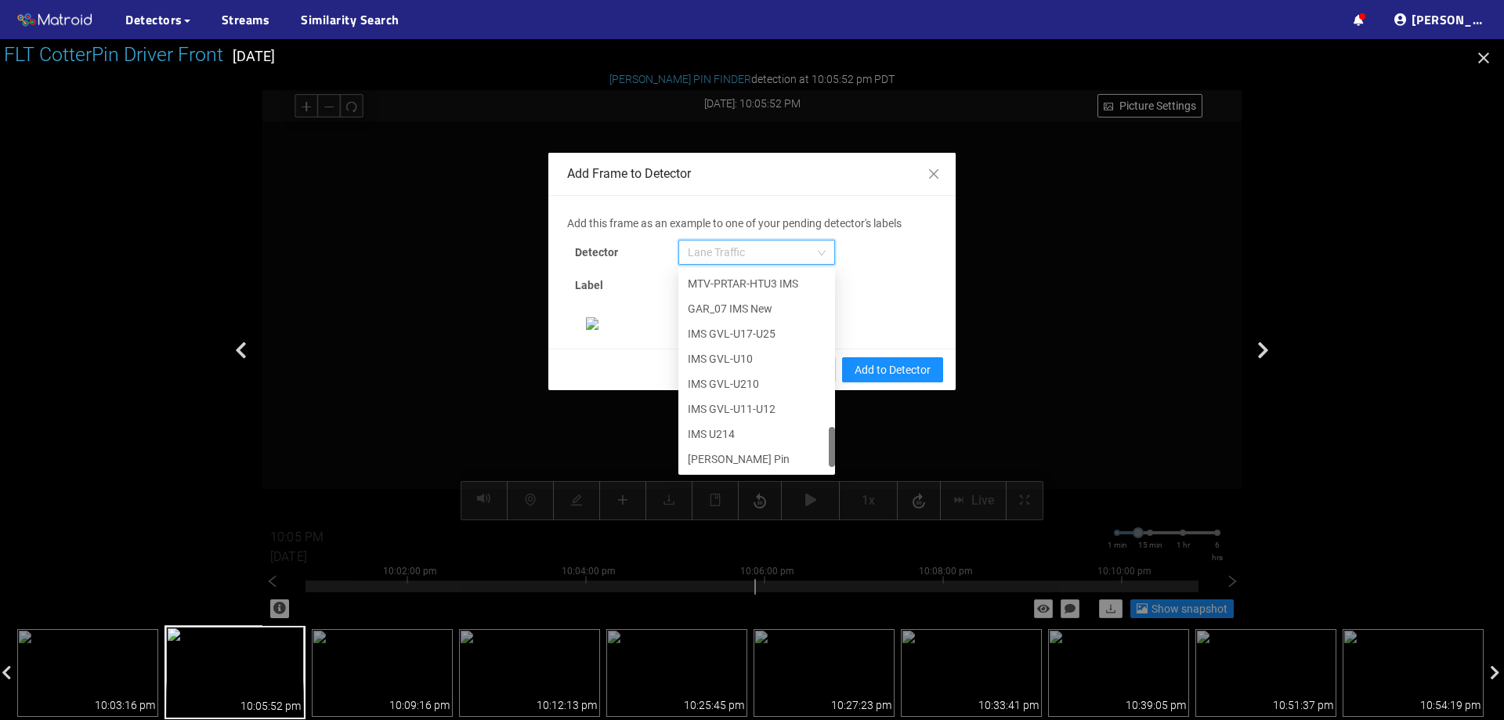
scroll to position [802, 0]
drag, startPoint x: 829, startPoint y: 284, endPoint x: 801, endPoint y: 466, distance: 184.7
click at [801, 466] on div "IMS U211-U212 MTV-PRTAR-HTU3 IMS GAR_07 IMS New IMS GVL-U17-U25 IMS GVL-U10 IMS…" at bounding box center [756, 371] width 157 height 201
click at [769, 461] on div "[PERSON_NAME] Pin" at bounding box center [757, 458] width 138 height 17
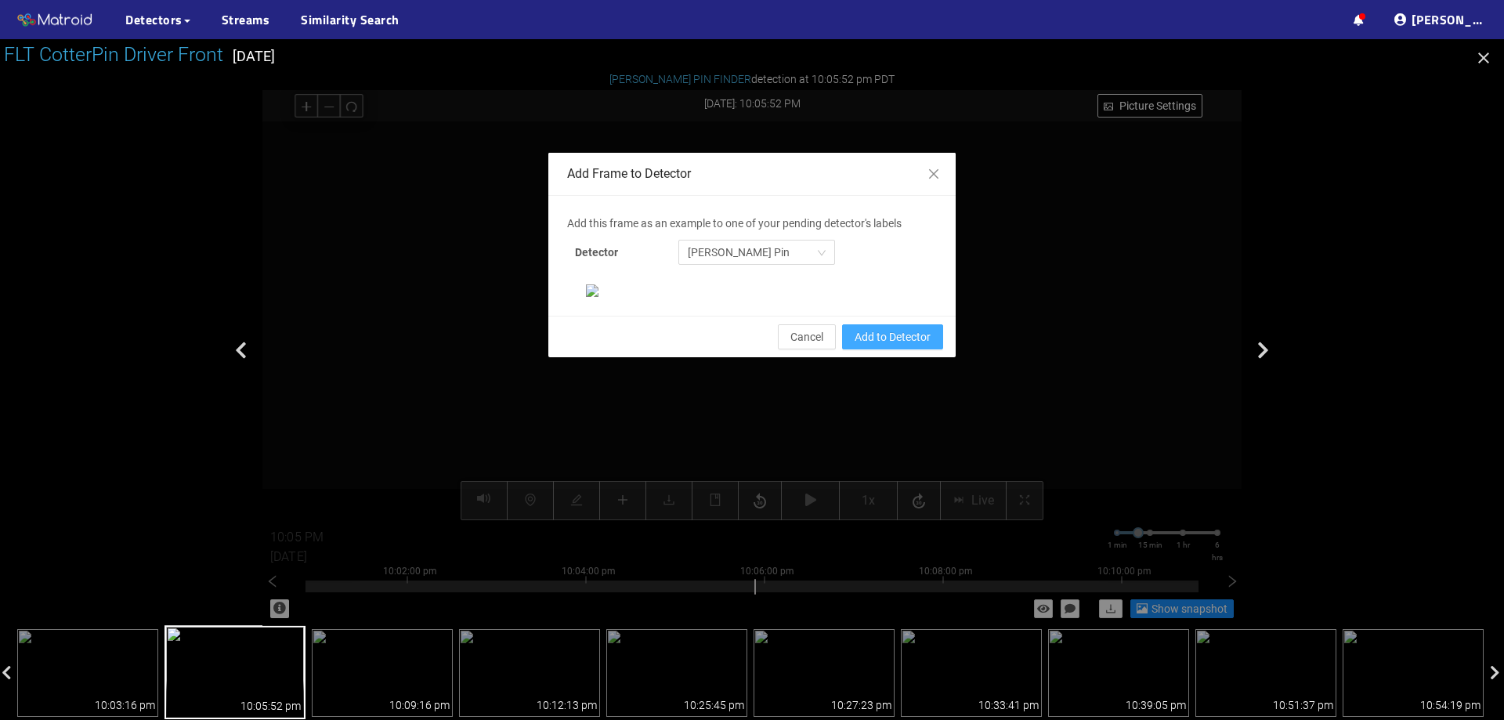
click at [891, 346] on span "Add to Detector" at bounding box center [893, 336] width 76 height 17
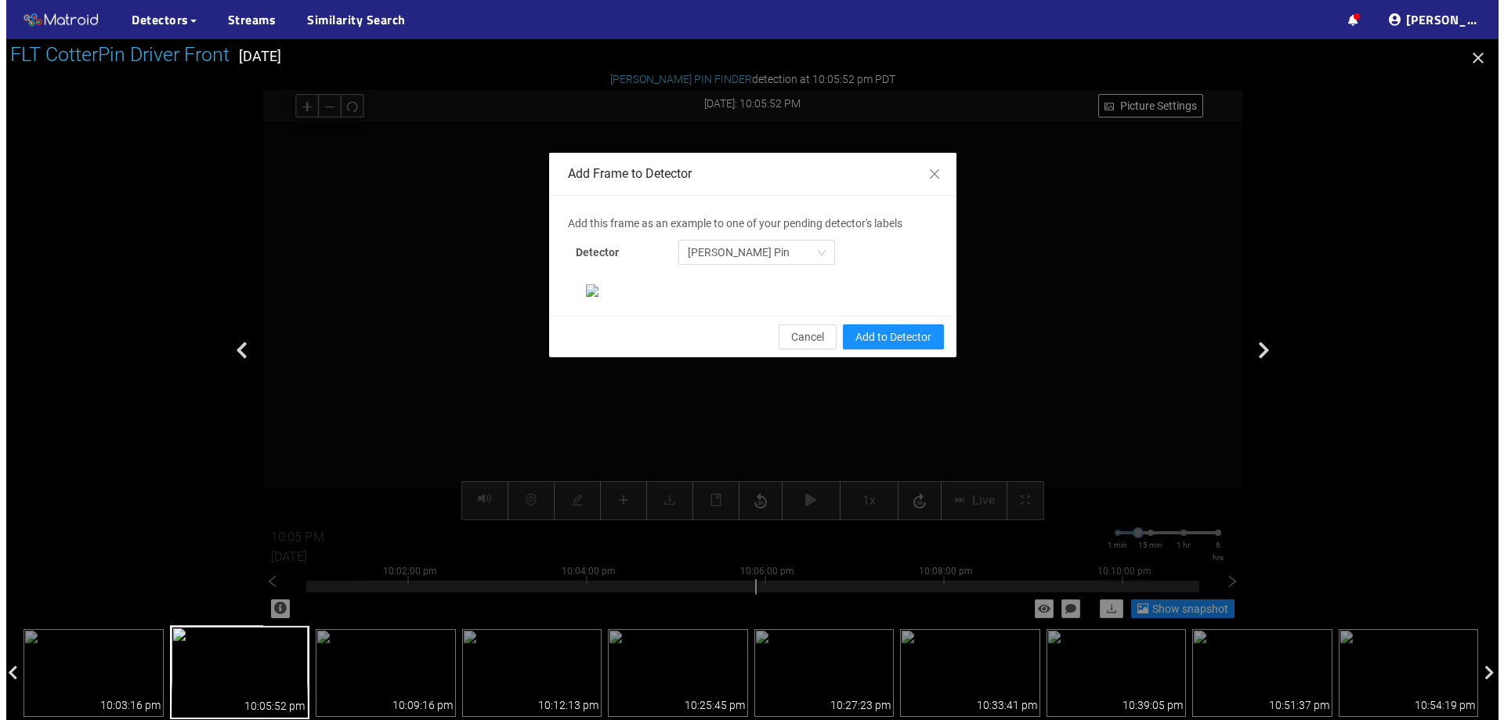
scroll to position [251, 0]
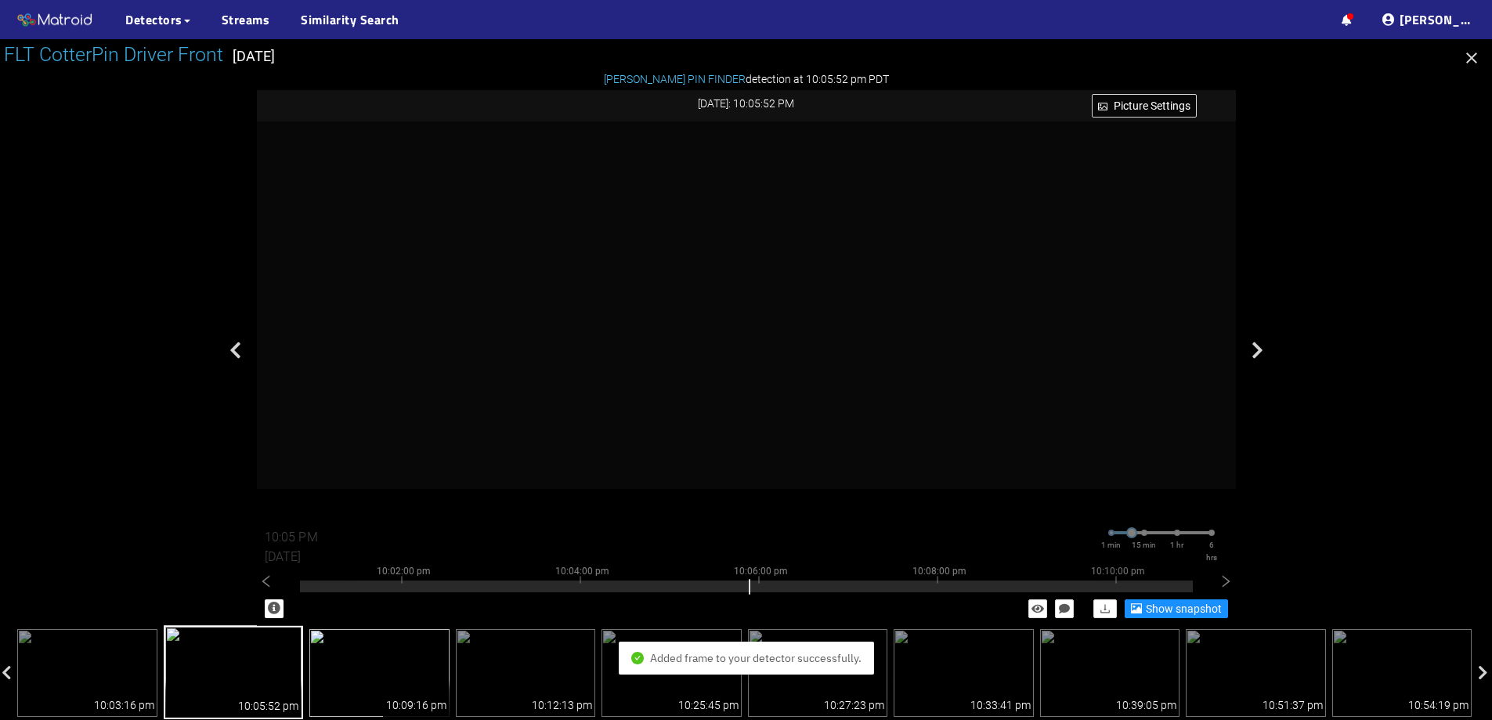
click at [441, 646] on img at bounding box center [379, 673] width 140 height 88
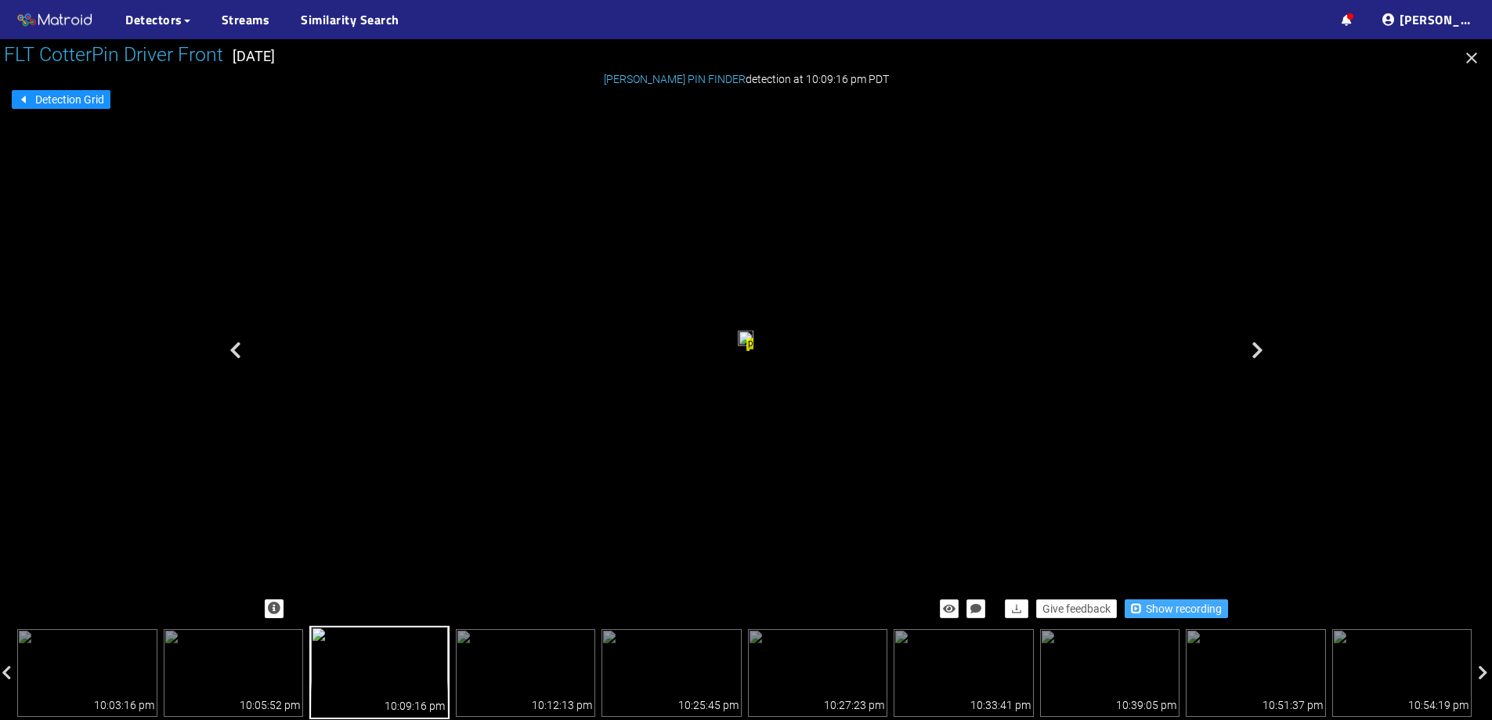
click at [1152, 605] on span "Show recording" at bounding box center [1184, 608] width 76 height 17
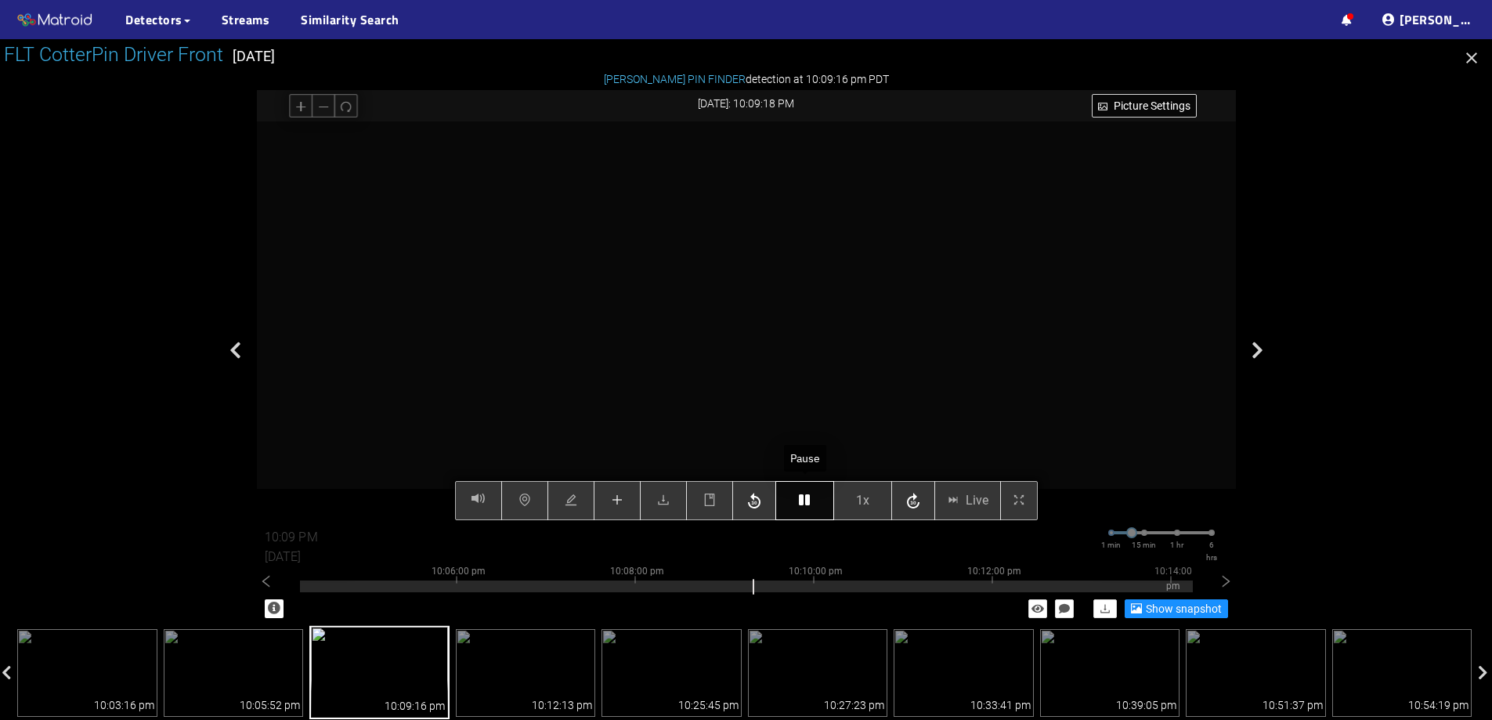
click at [794, 504] on button "button" at bounding box center [805, 500] width 59 height 39
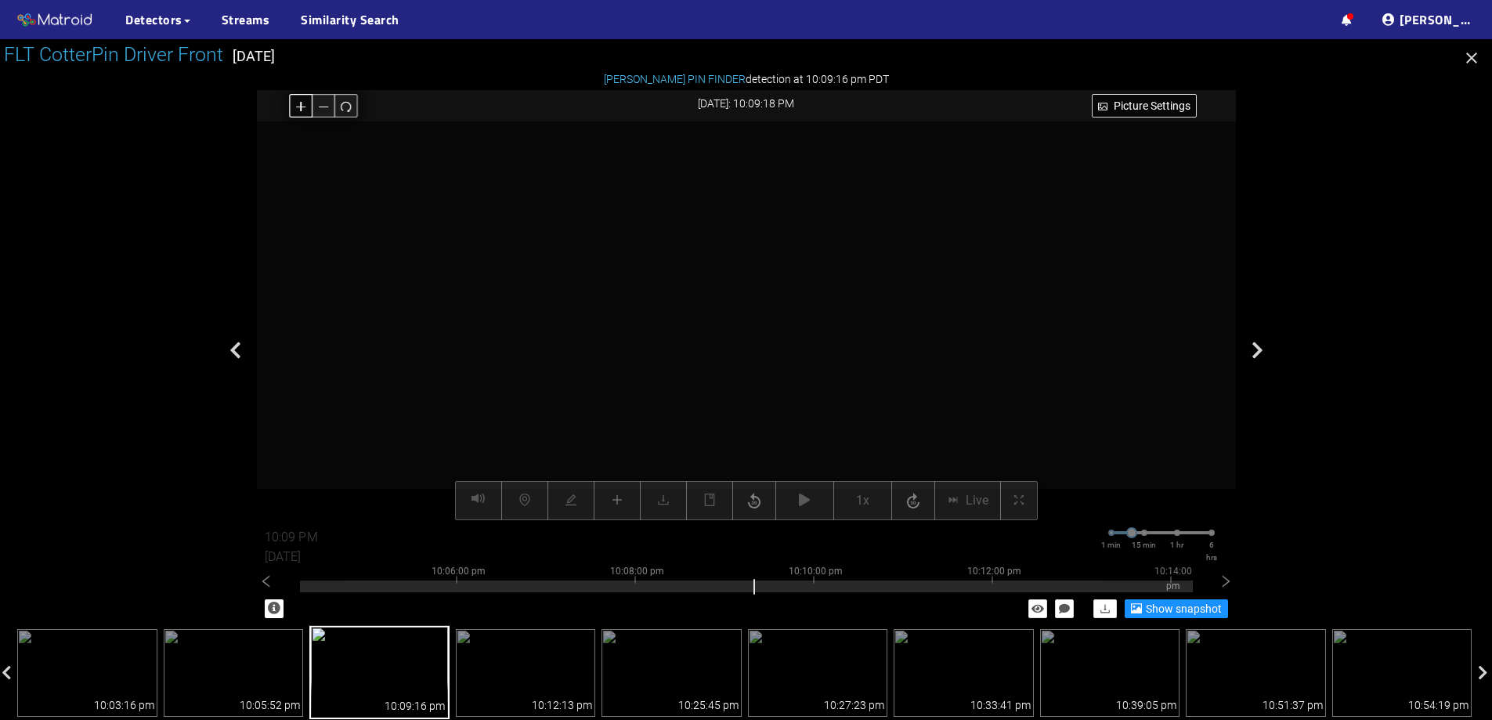
click at [307, 114] on button "button" at bounding box center [301, 106] width 24 height 24
drag, startPoint x: 664, startPoint y: 182, endPoint x: 686, endPoint y: 378, distance: 197.8
click at [686, 378] on video at bounding box center [767, 505] width 2169 height 1084
click at [340, 107] on icon "redo" at bounding box center [346, 106] width 12 height 12
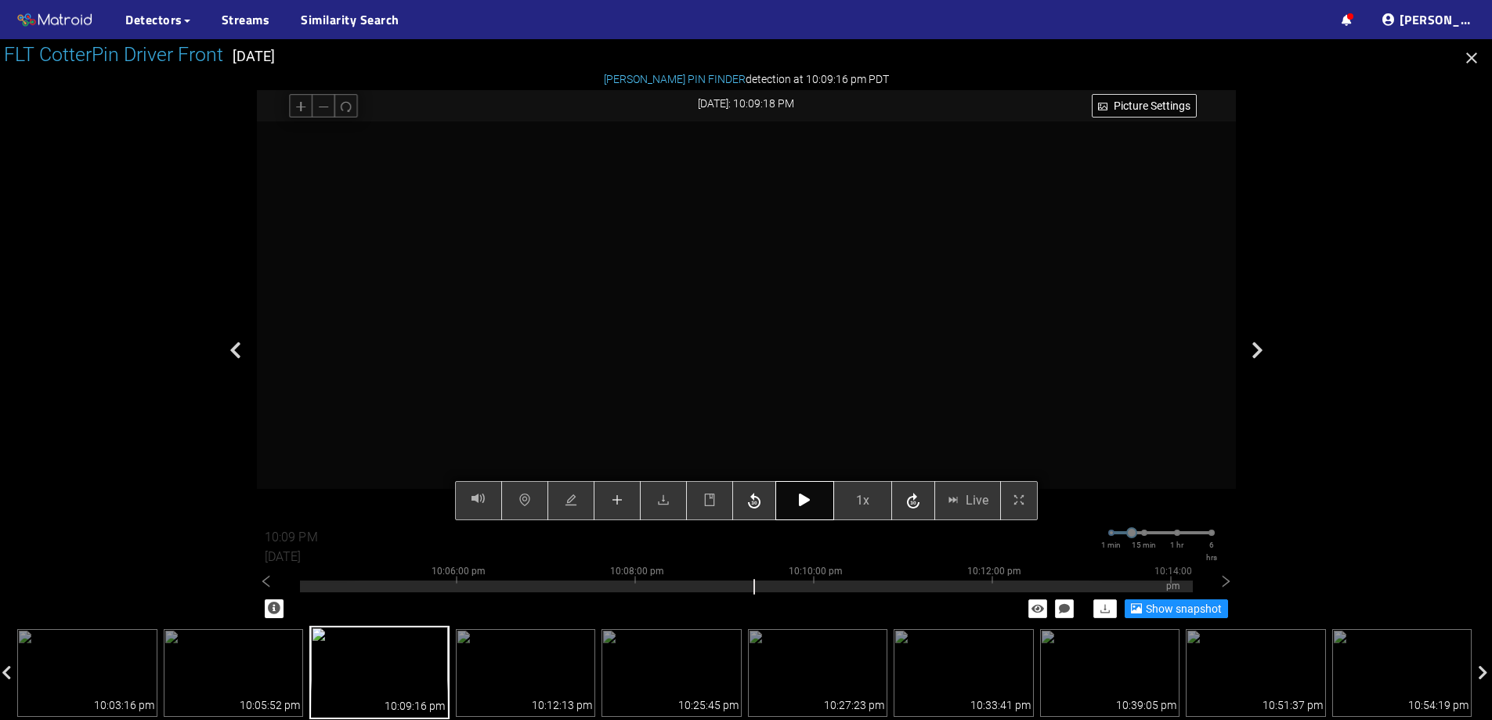
click at [811, 515] on button "button" at bounding box center [805, 500] width 59 height 39
click at [806, 497] on icon "button" at bounding box center [804, 500] width 11 height 13
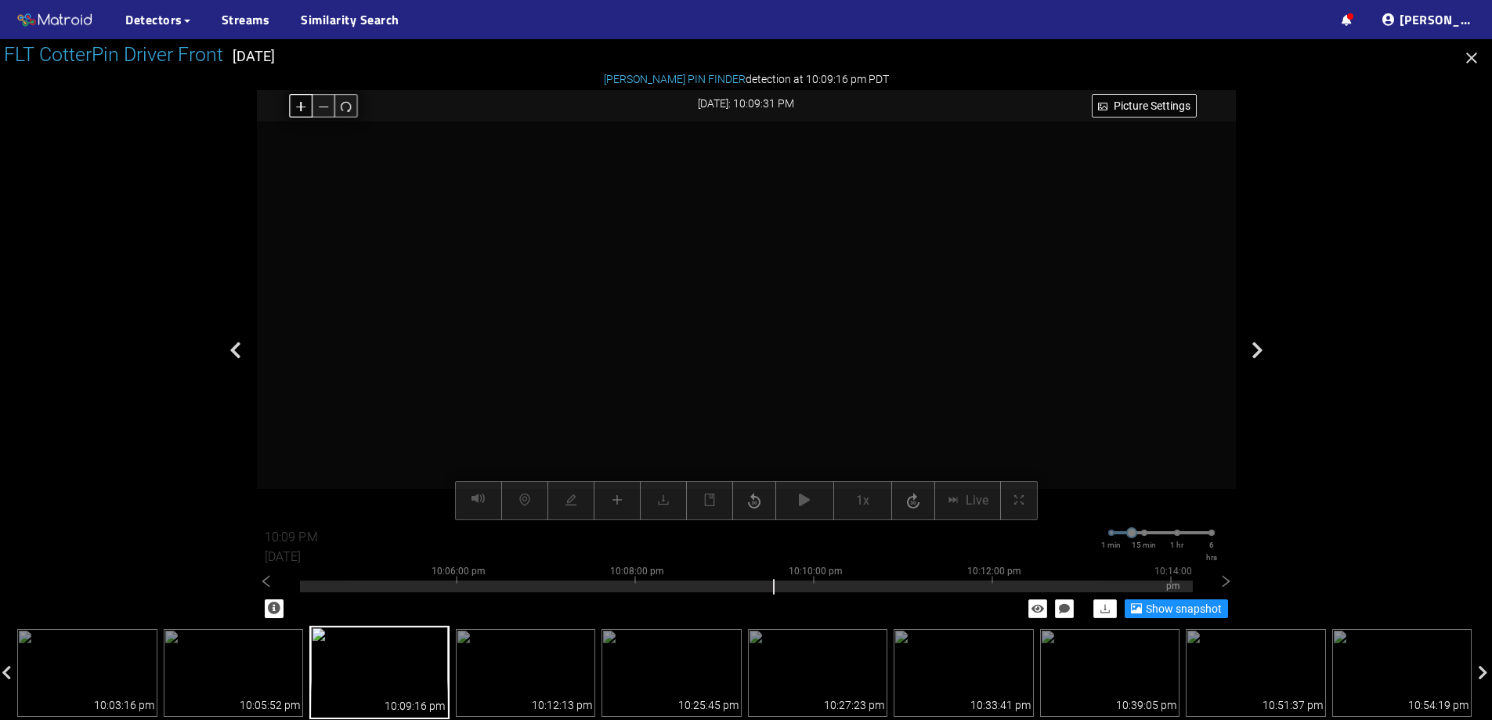
click at [305, 102] on icon "plus" at bounding box center [301, 106] width 12 height 12
drag, startPoint x: 675, startPoint y: 178, endPoint x: 695, endPoint y: 295, distance: 118.4
click at [694, 295] on video at bounding box center [765, 428] width 1316 height 658
click at [346, 109] on icon "redo" at bounding box center [346, 106] width 12 height 12
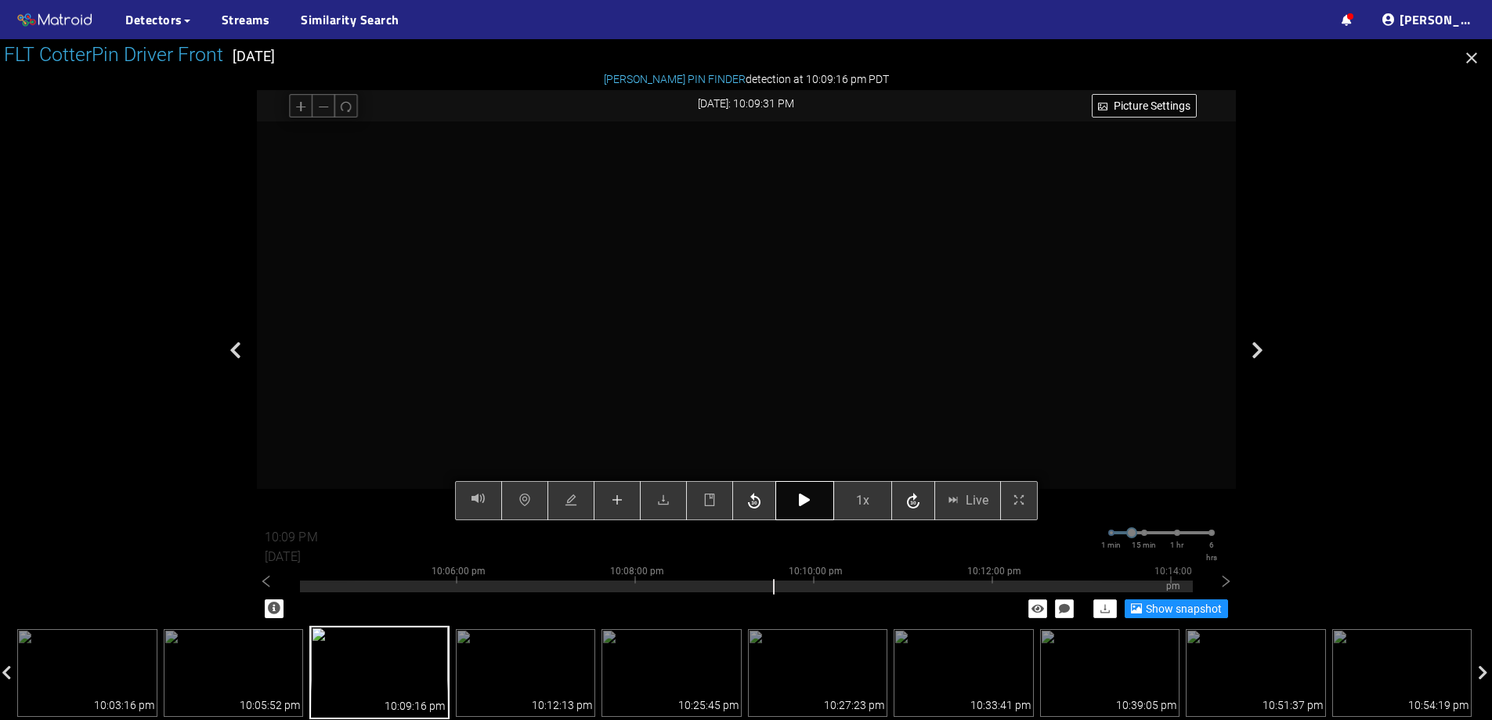
click at [810, 495] on icon "button" at bounding box center [804, 500] width 11 height 13
click at [812, 504] on button "button" at bounding box center [805, 500] width 59 height 39
click at [626, 496] on button "button" at bounding box center [617, 500] width 47 height 39
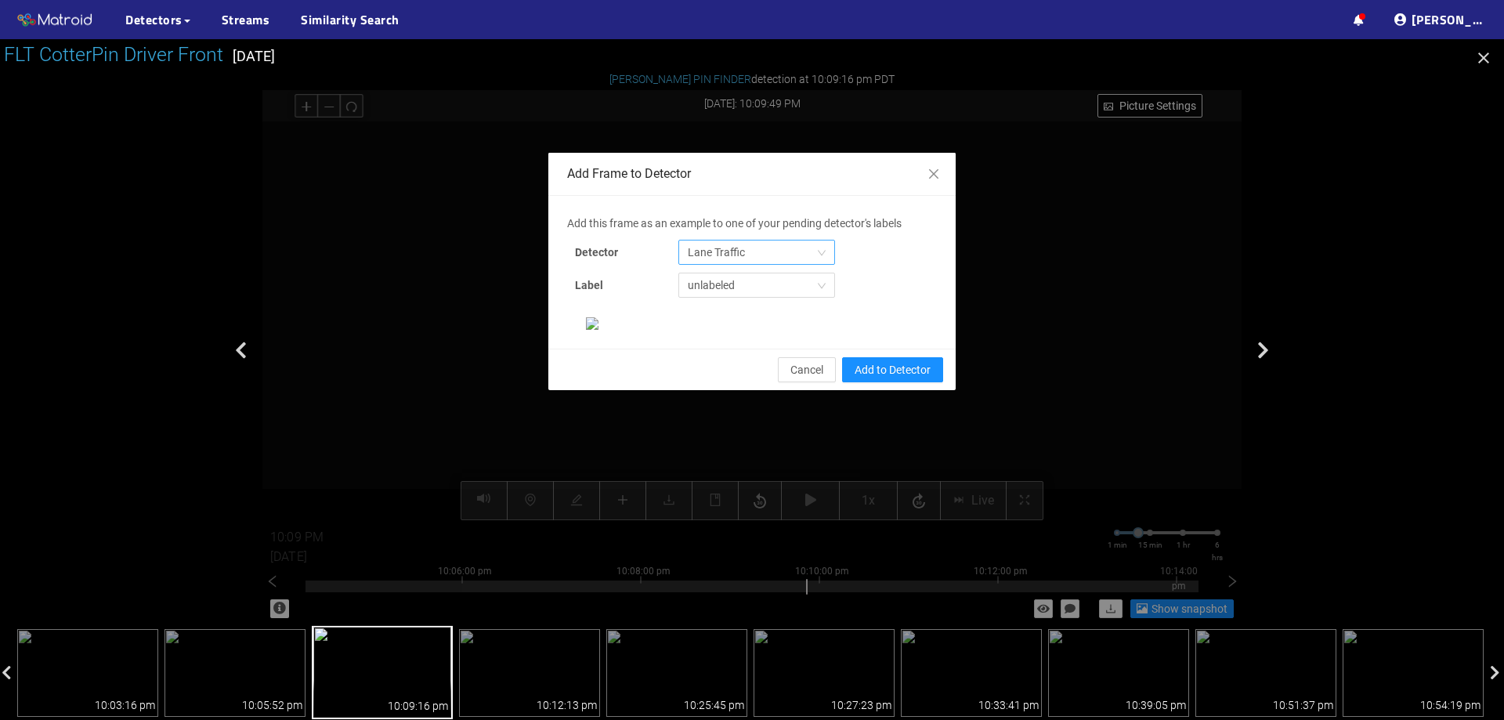
click at [742, 240] on div "Lane Traffic" at bounding box center [756, 252] width 157 height 25
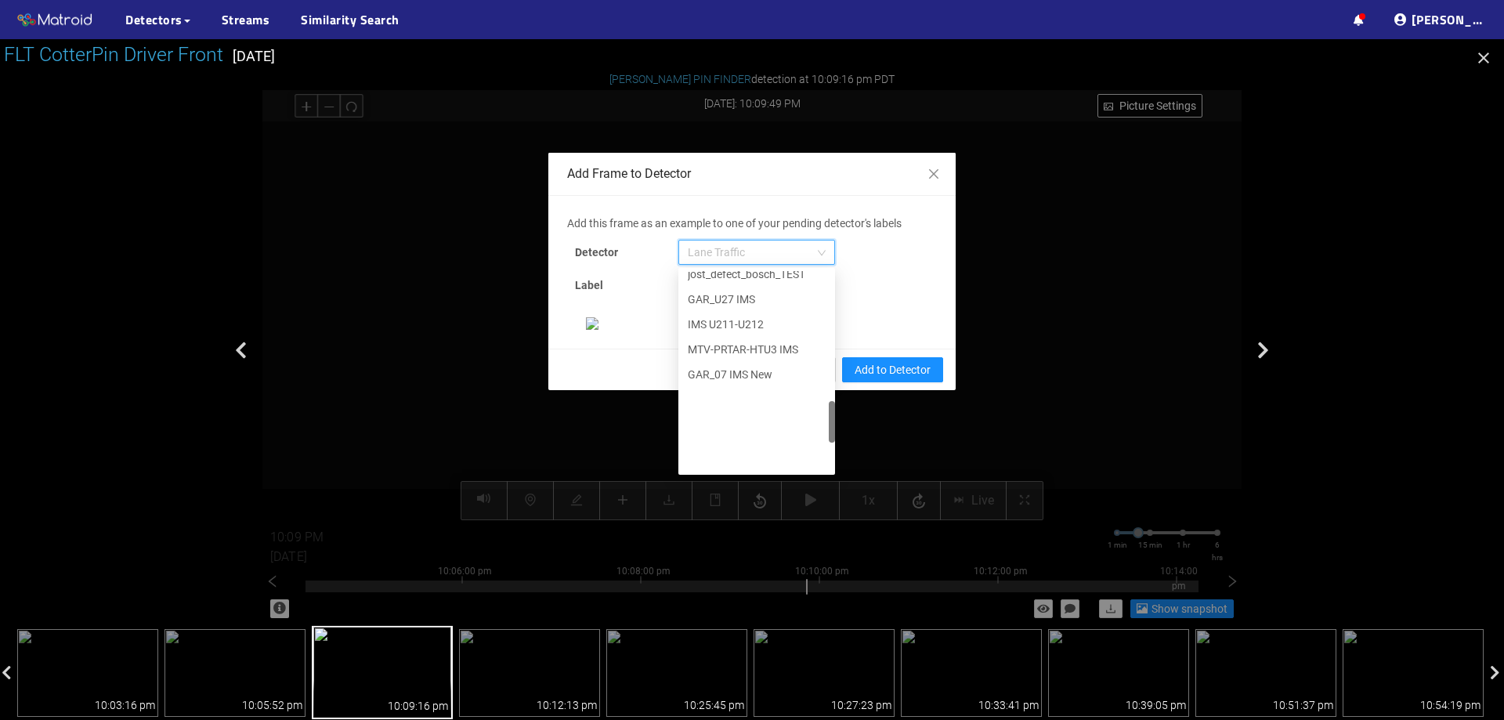
scroll to position [802, 0]
drag, startPoint x: 823, startPoint y: 295, endPoint x: 814, endPoint y: 462, distance: 167.9
click at [814, 462] on div "IMS U211-U212 MTV-PRTAR-HTU3 IMS GAR_07 IMS New IMS GVL-U17-U25 IMS GVL-U10 IMS…" at bounding box center [756, 371] width 157 height 201
click at [796, 462] on div "[PERSON_NAME] Pin" at bounding box center [757, 458] width 138 height 17
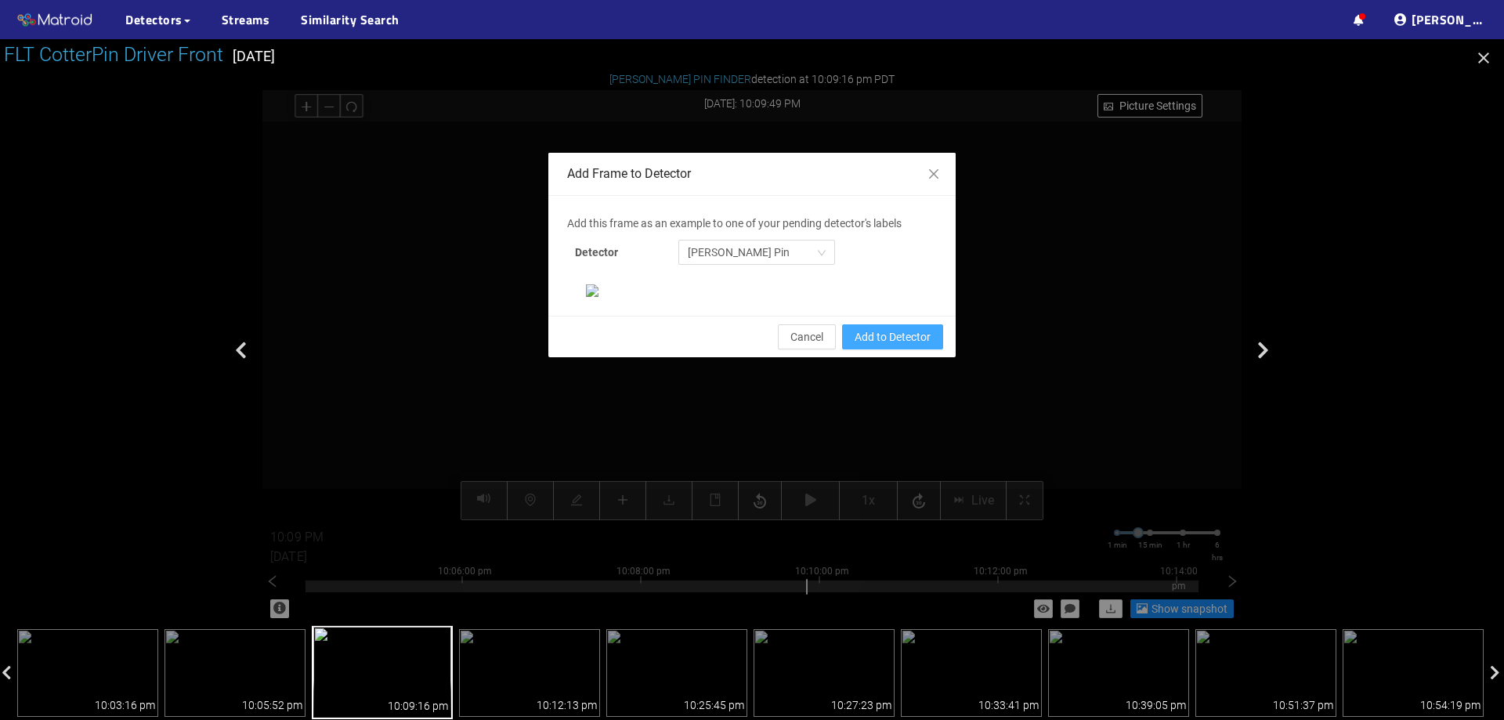
click at [873, 346] on span "Add to Detector" at bounding box center [893, 336] width 76 height 17
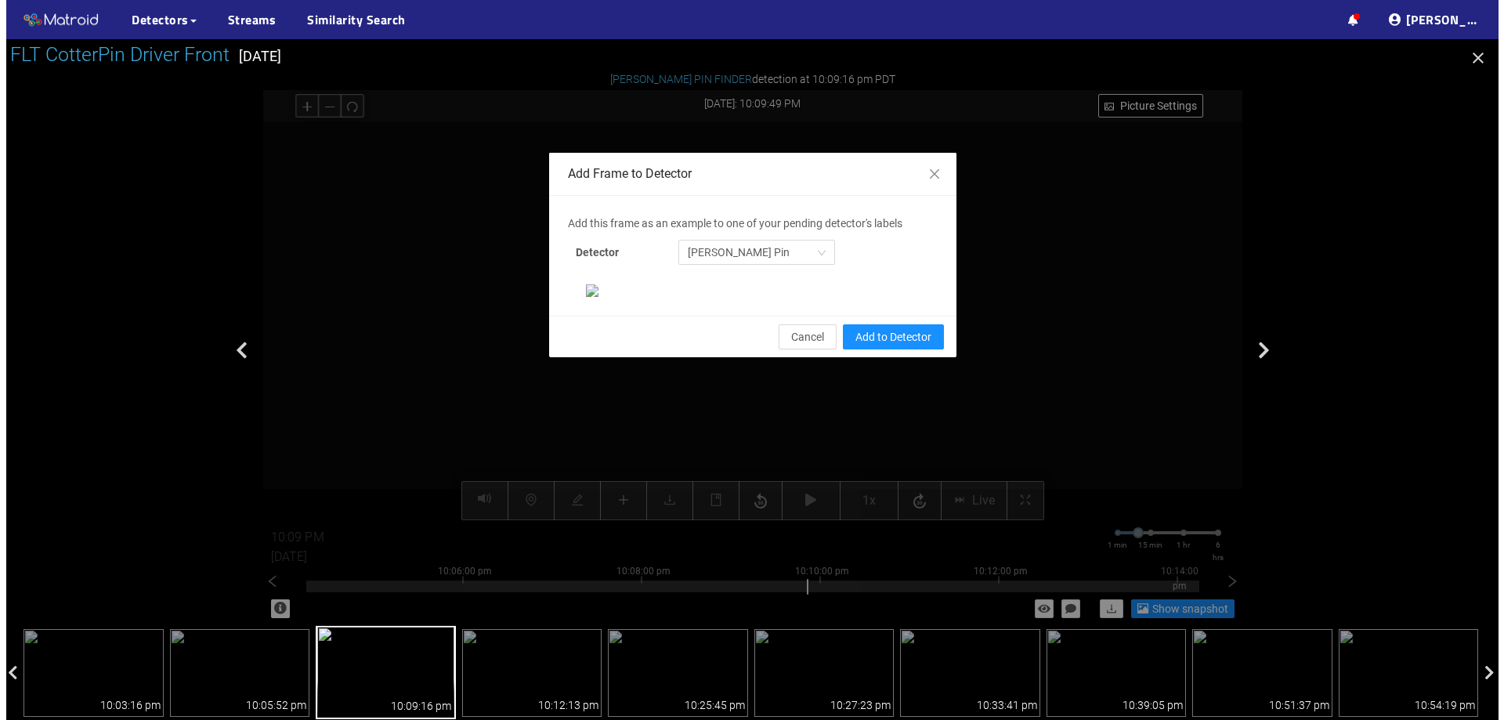
scroll to position [251, 0]
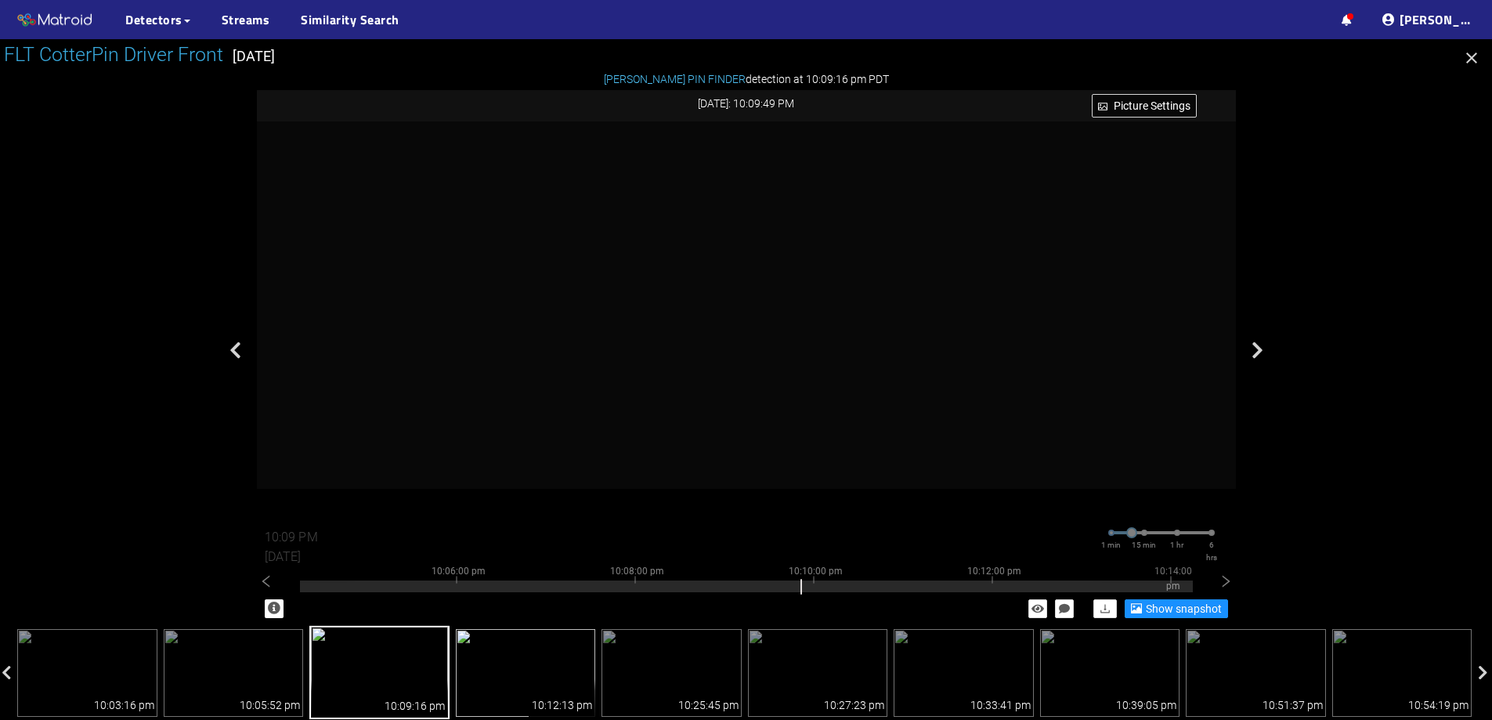
click at [537, 646] on img at bounding box center [526, 673] width 140 height 88
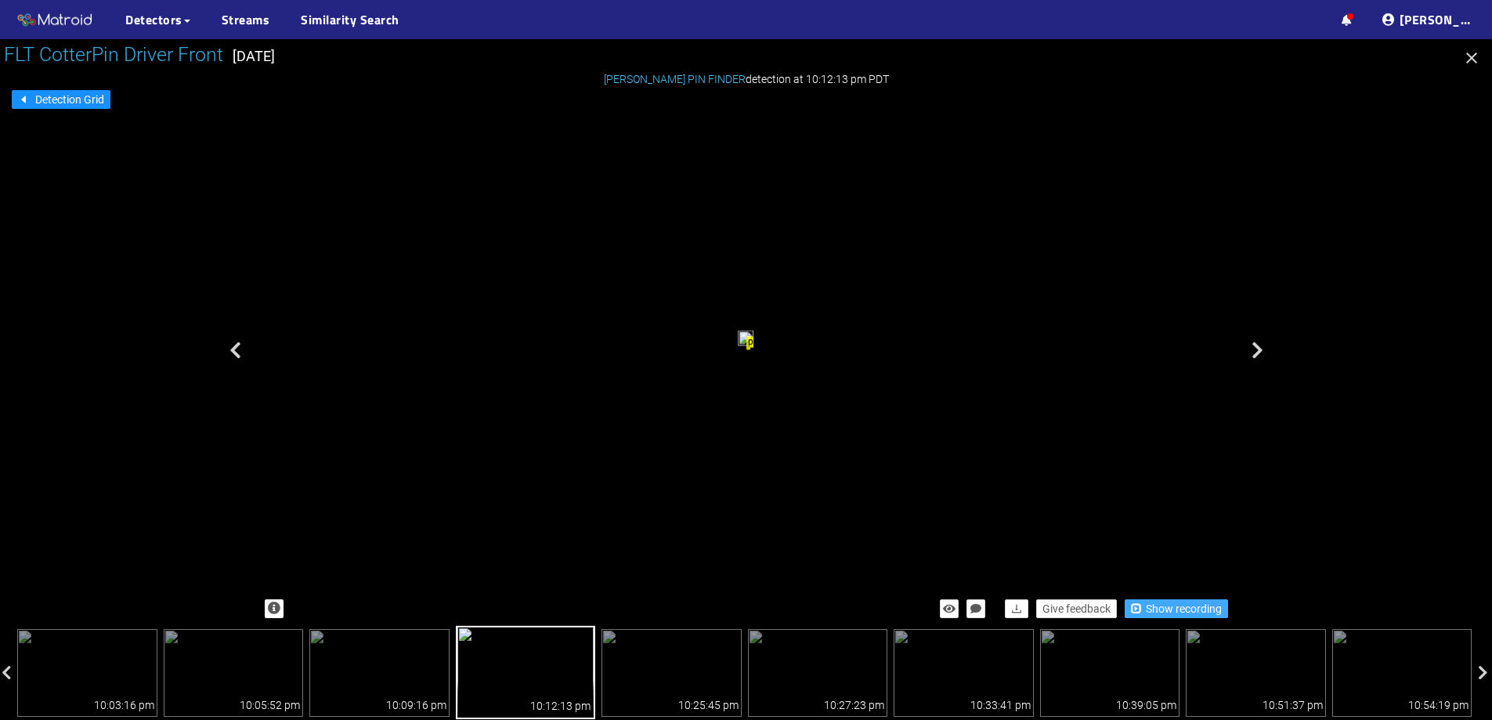
click at [1137, 599] on button "Show recording" at bounding box center [1176, 608] width 103 height 19
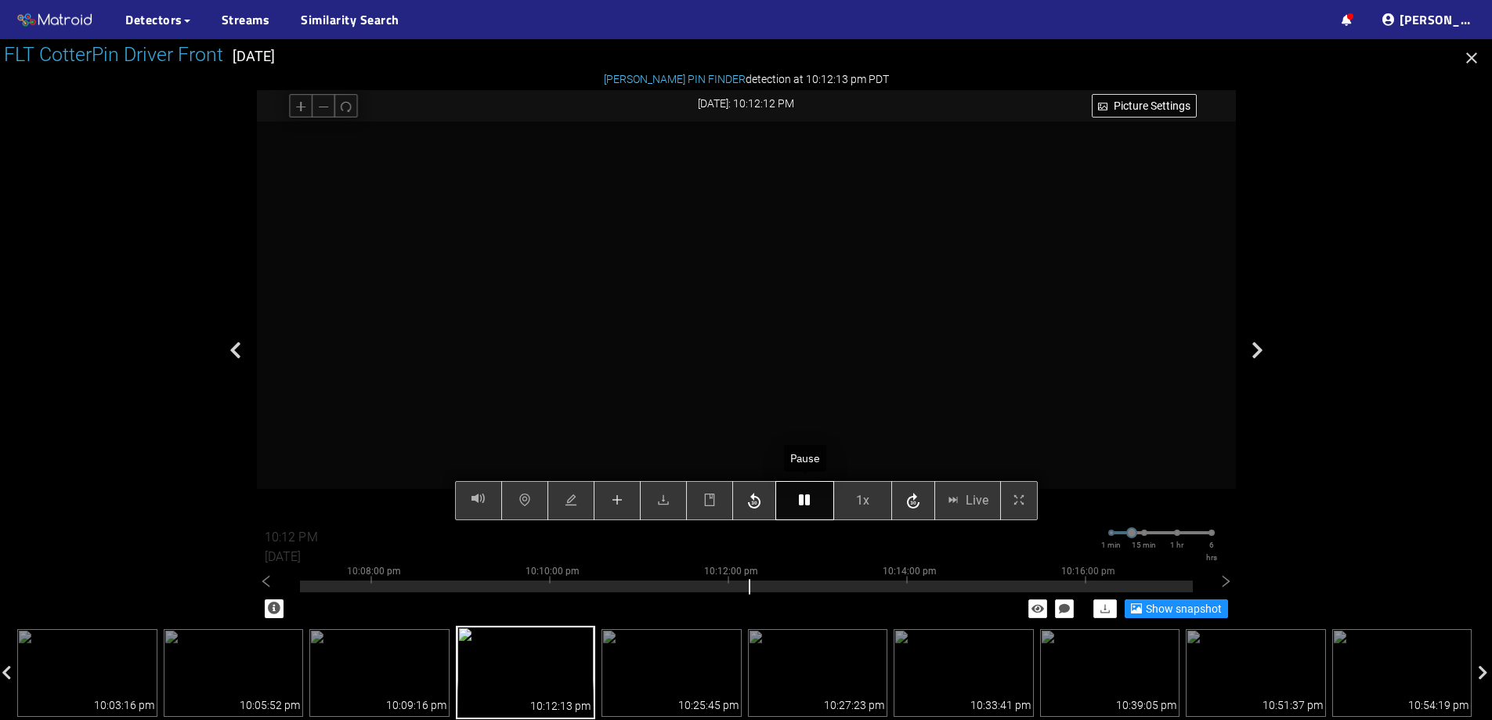
click at [803, 506] on icon "button" at bounding box center [804, 500] width 11 height 13
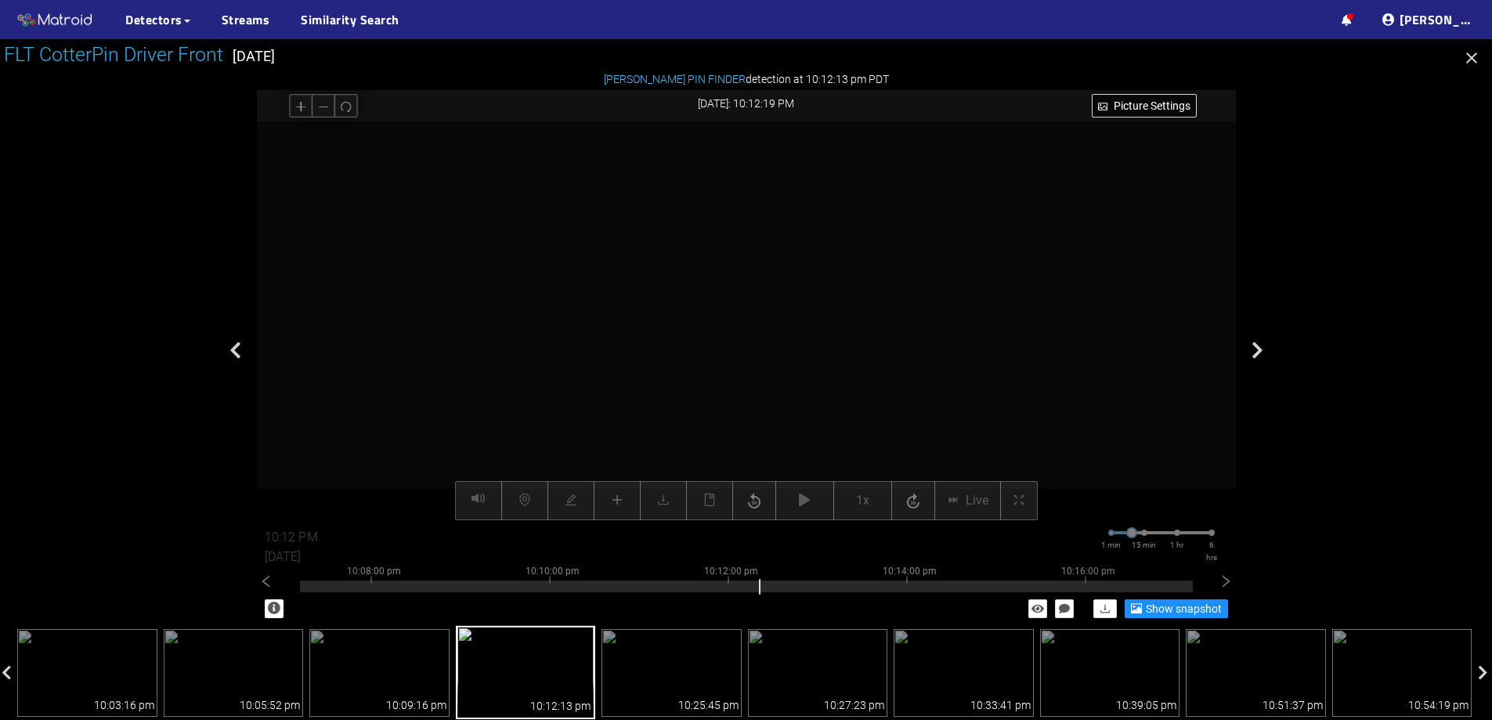
drag, startPoint x: 772, startPoint y: 259, endPoint x: 769, endPoint y: 301, distance: 42.5
click at [772, 295] on video at bounding box center [731, 456] width 1640 height 820
drag, startPoint x: 757, startPoint y: 242, endPoint x: 756, endPoint y: 226, distance: 15.7
click at [756, 230] on video at bounding box center [728, 530] width 1719 height 859
click at [757, 238] on video at bounding box center [696, 391] width 1719 height 859
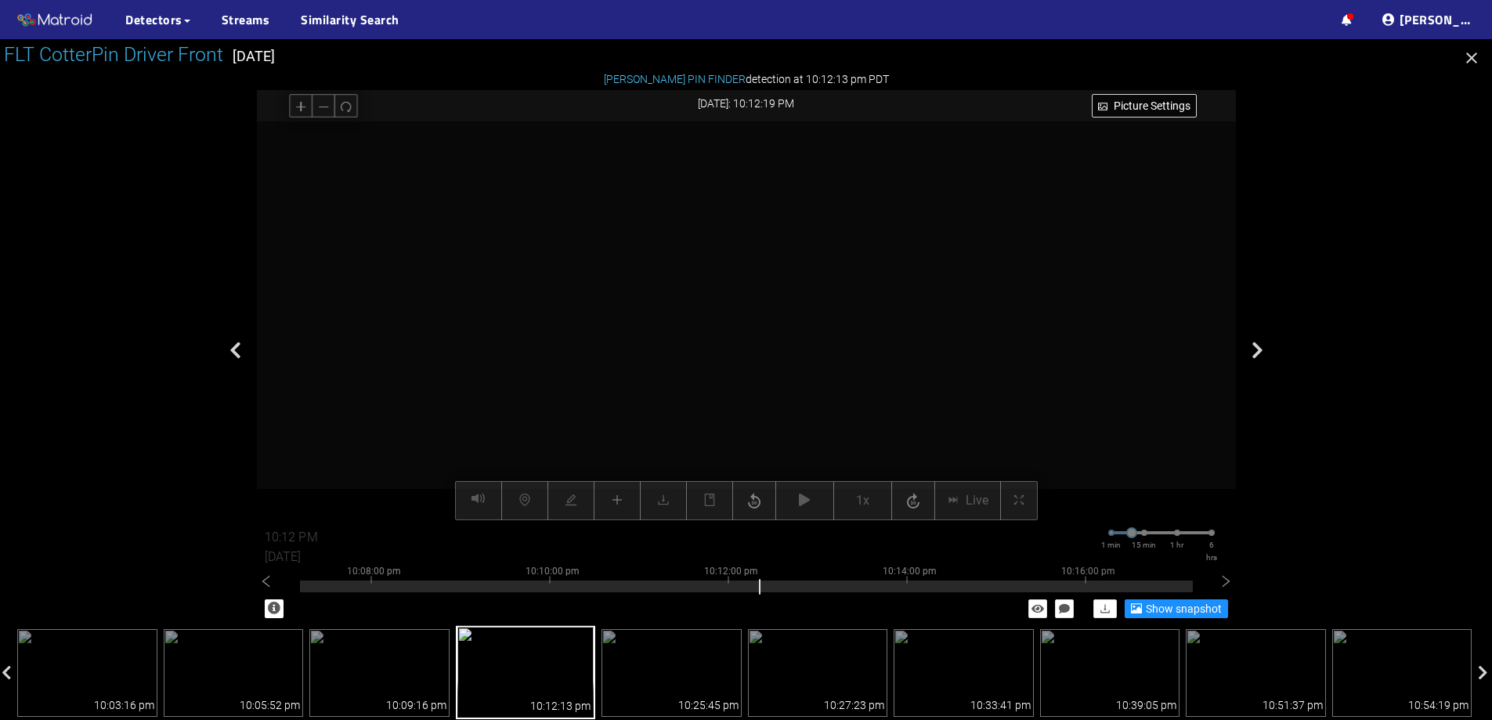
click at [757, 238] on video at bounding box center [696, 391] width 1719 height 859
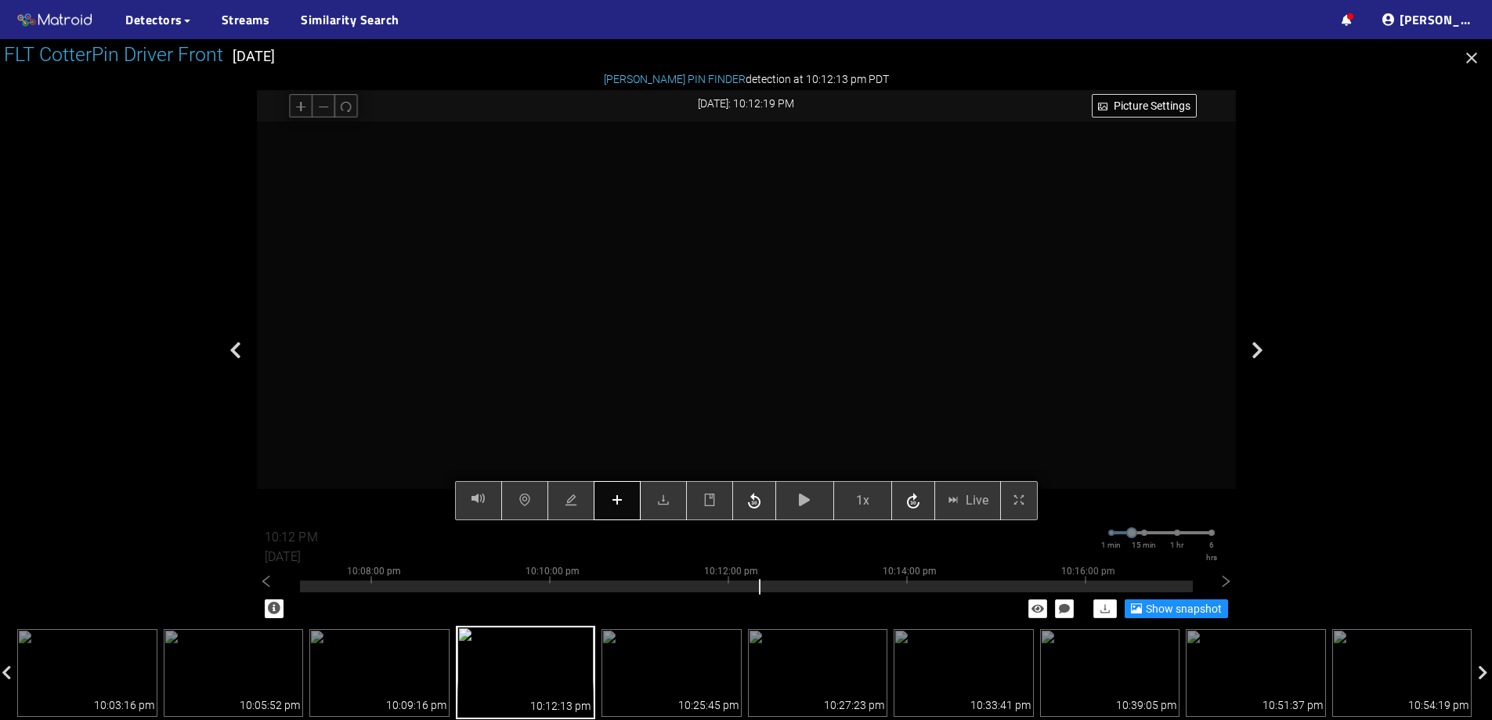
click at [613, 496] on icon "plus" at bounding box center [617, 500] width 13 height 13
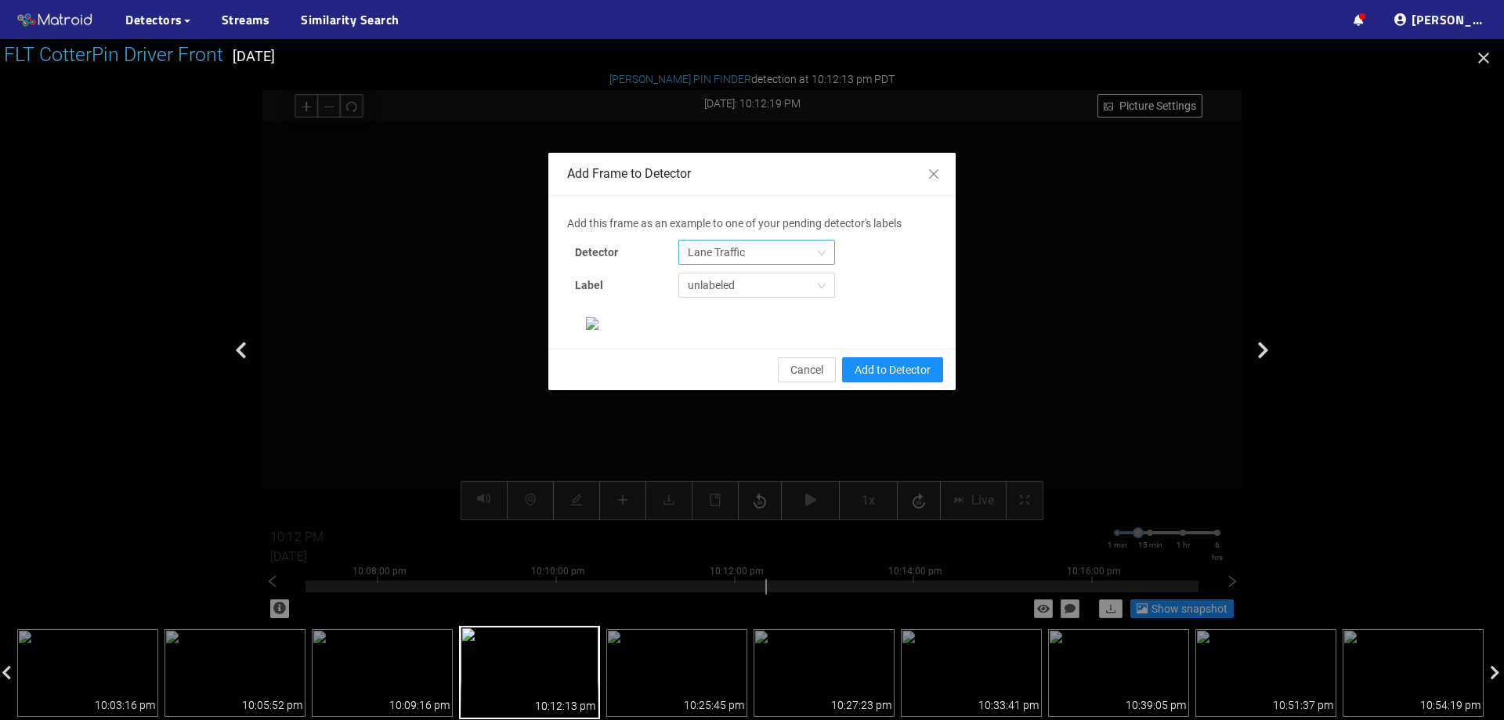
click at [710, 257] on span "Lane Traffic" at bounding box center [757, 253] width 138 height 24
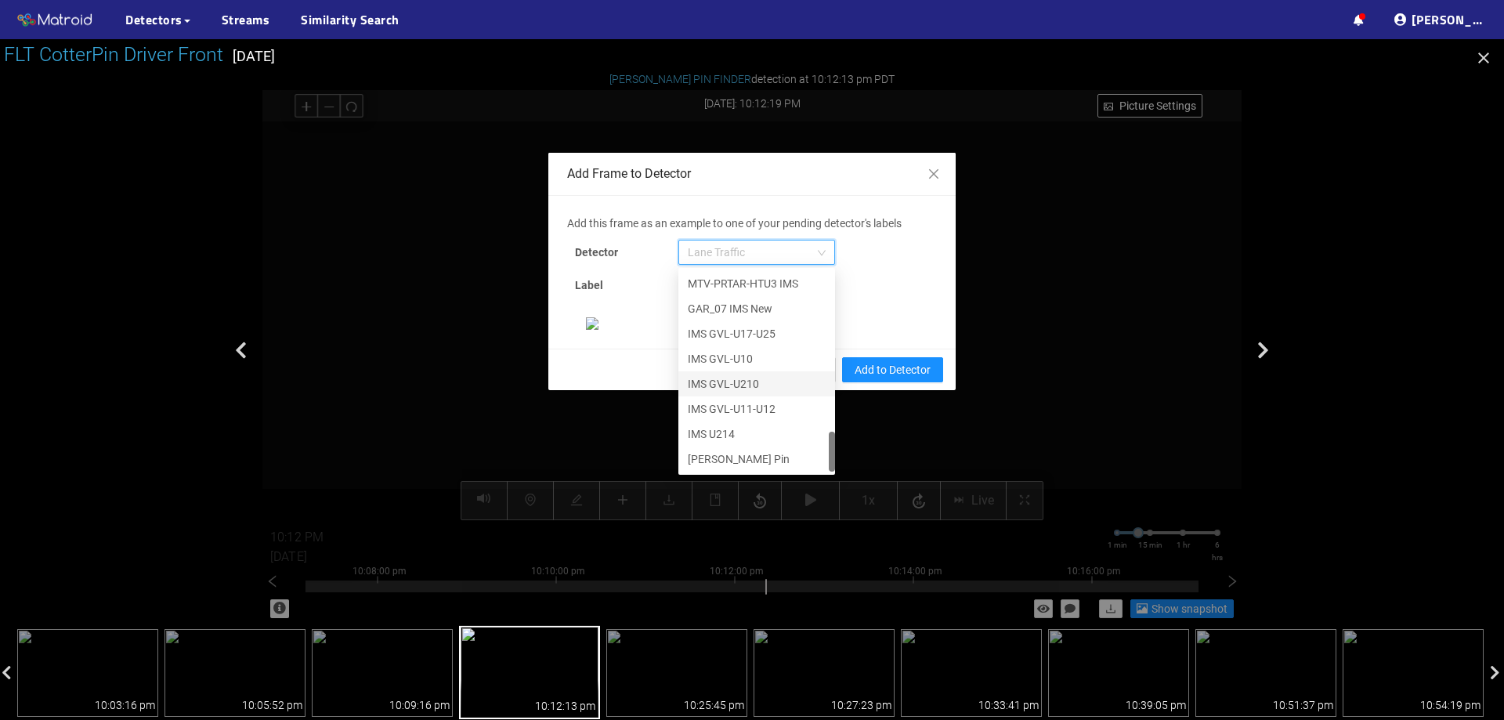
scroll to position [261, 0]
click at [738, 450] on div "[PERSON_NAME] Pin" at bounding box center [757, 458] width 138 height 17
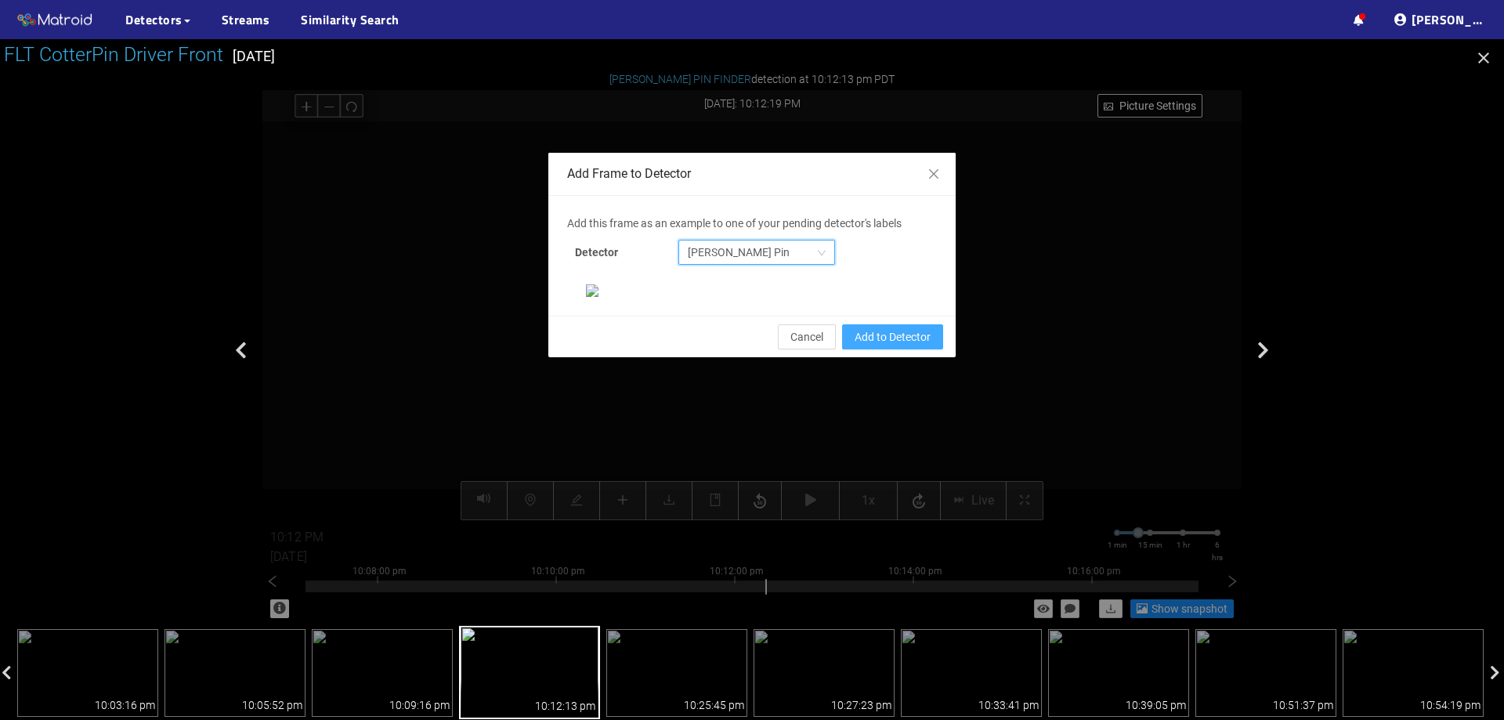
click at [917, 346] on span "Add to Detector" at bounding box center [893, 336] width 76 height 17
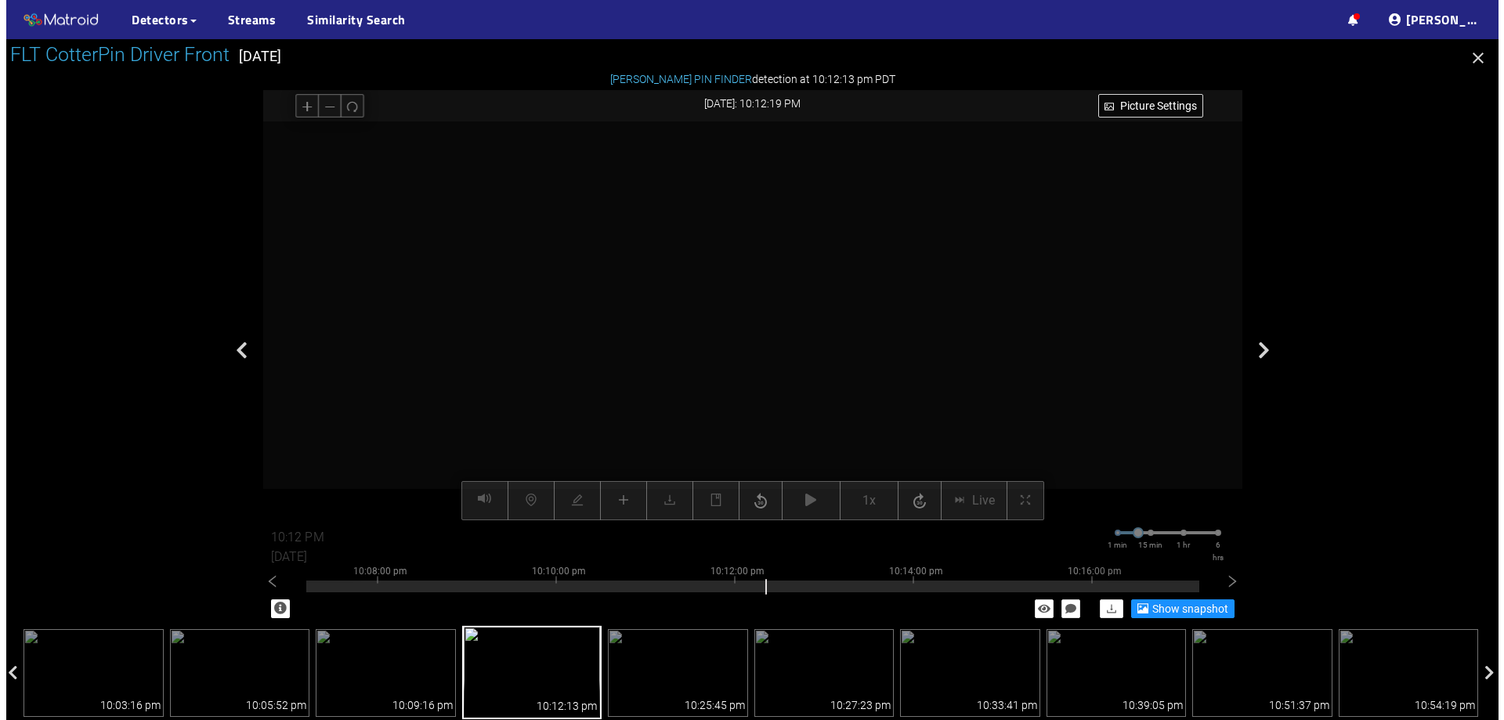
scroll to position [251, 0]
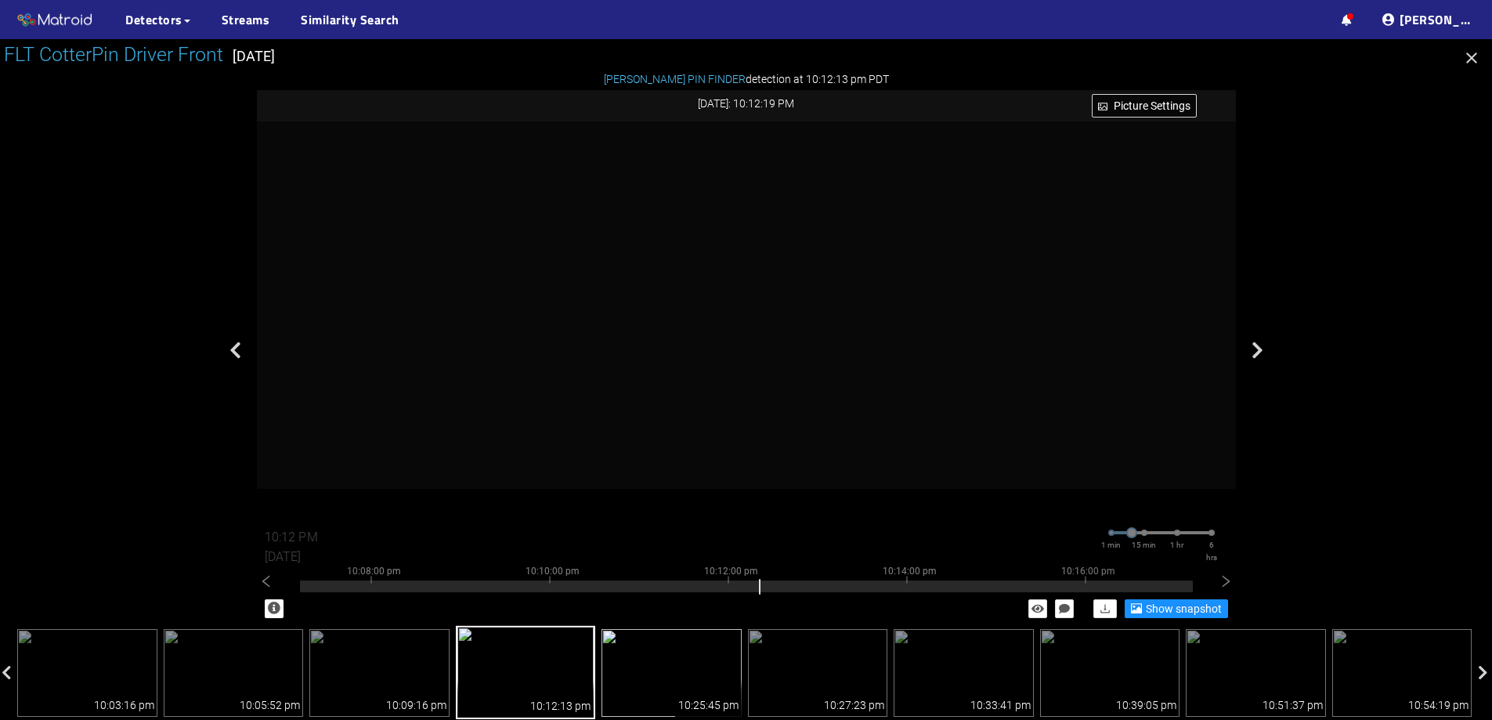
click at [691, 653] on img at bounding box center [672, 673] width 140 height 88
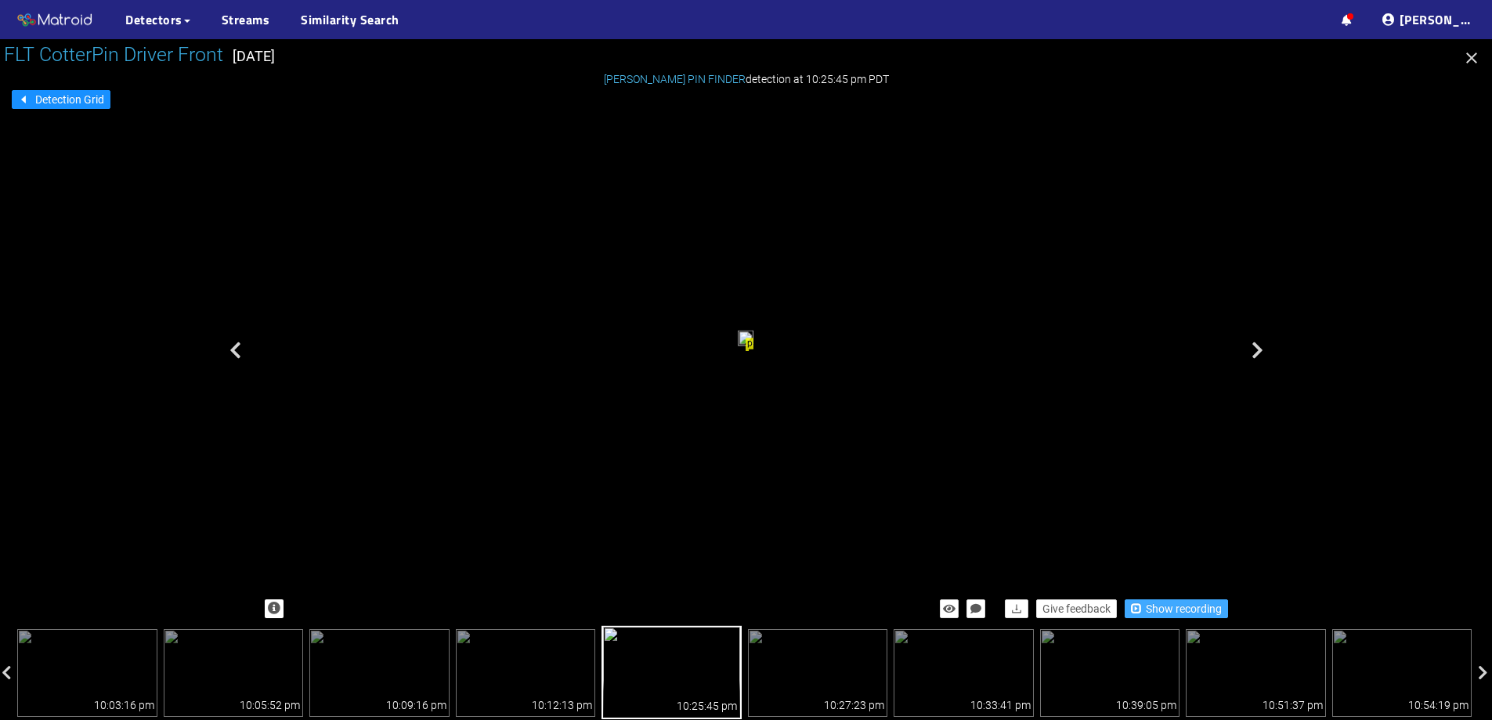
click at [1173, 601] on span "Show recording" at bounding box center [1184, 608] width 76 height 17
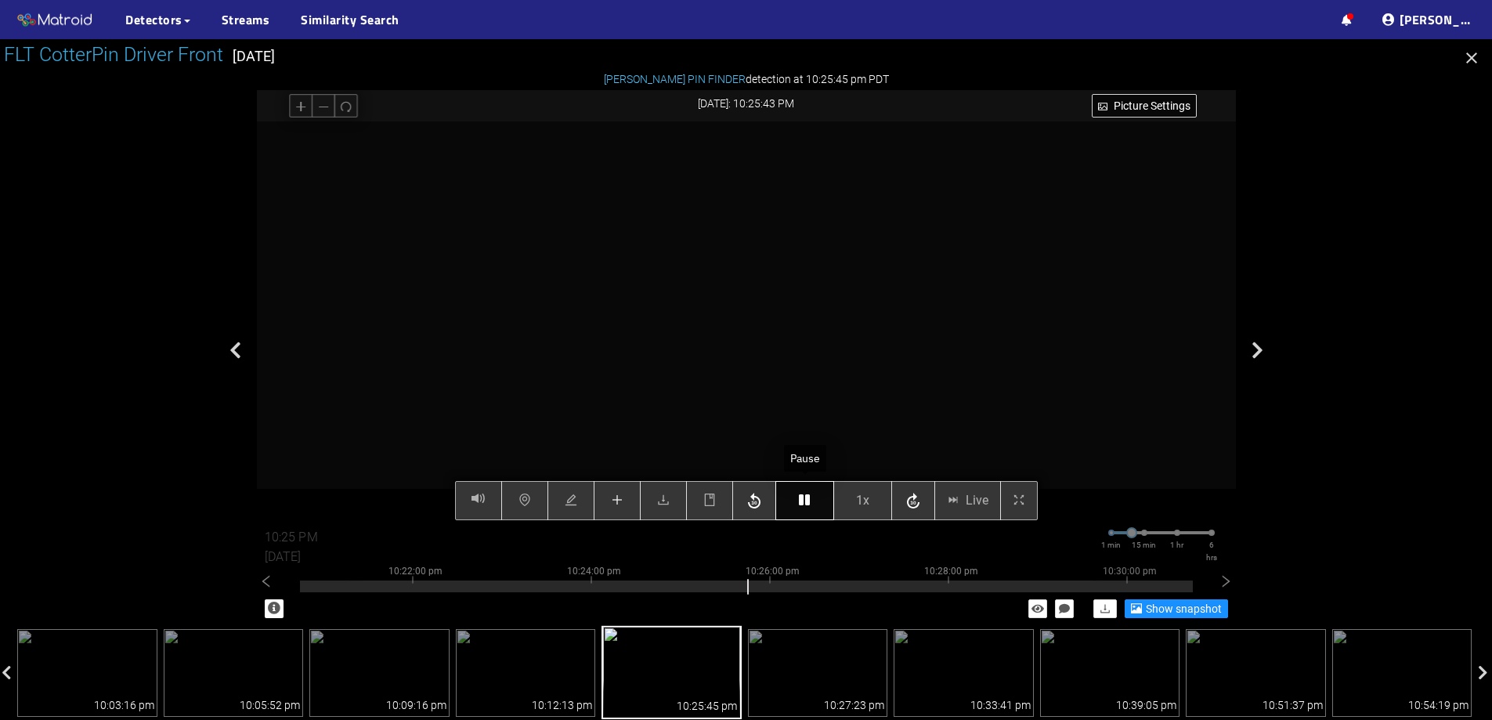
click at [807, 490] on button "button" at bounding box center [805, 500] width 59 height 39
type input "10:26 PM"
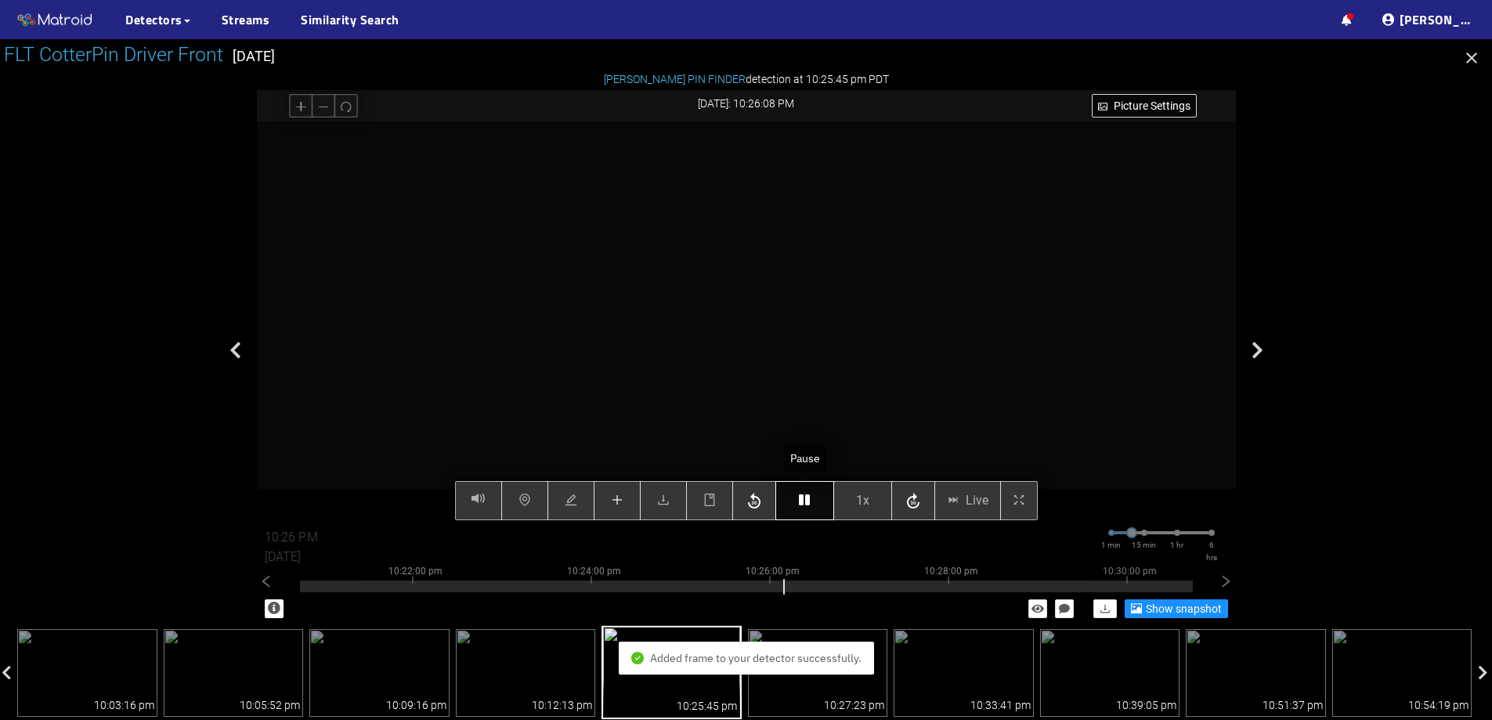
click at [808, 501] on icon "button" at bounding box center [804, 500] width 11 height 13
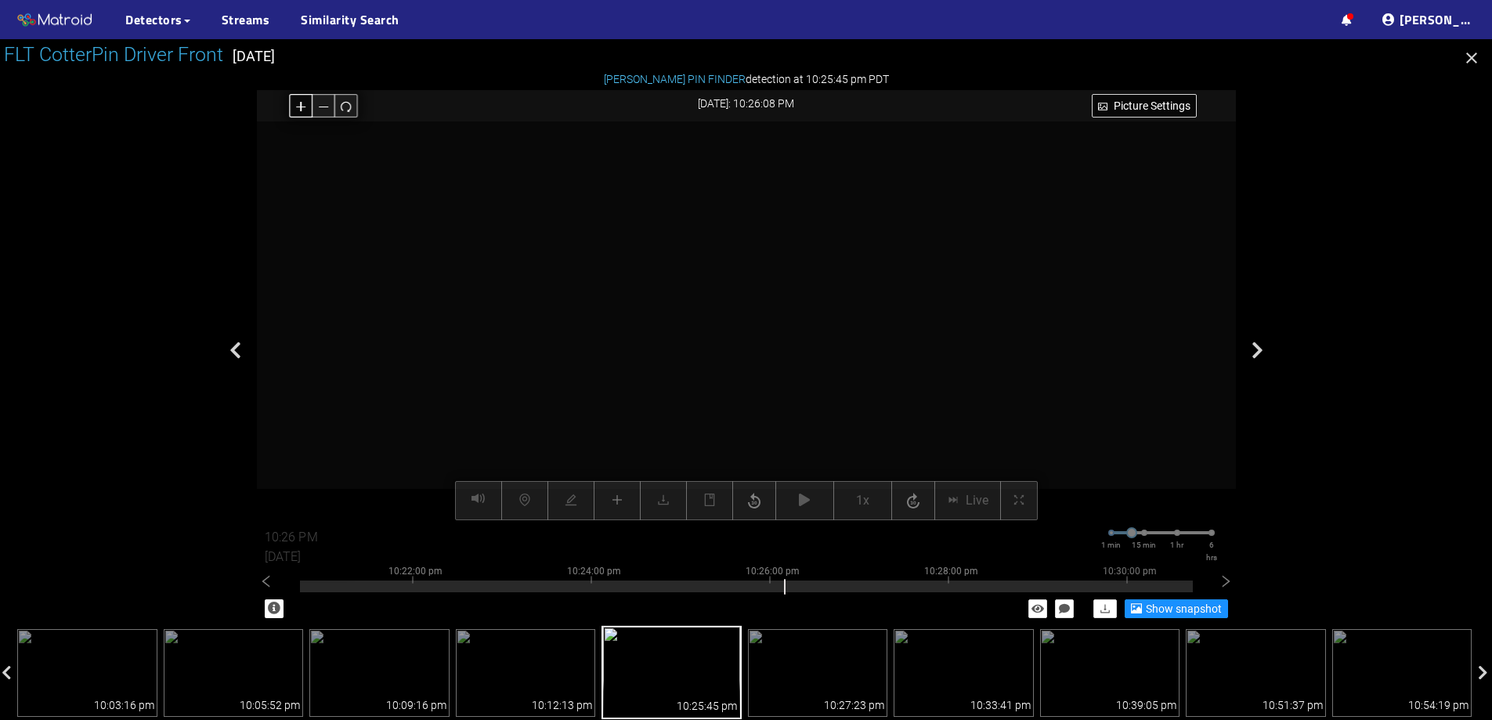
click at [307, 106] on button "button" at bounding box center [301, 106] width 24 height 24
drag, startPoint x: 767, startPoint y: 182, endPoint x: 758, endPoint y: 291, distance: 109.3
click at [758, 291] on video at bounding box center [737, 430] width 1316 height 658
click at [746, 224] on video at bounding box center [716, 516] width 1526 height 763
click at [352, 109] on icon "redo" at bounding box center [346, 106] width 12 height 12
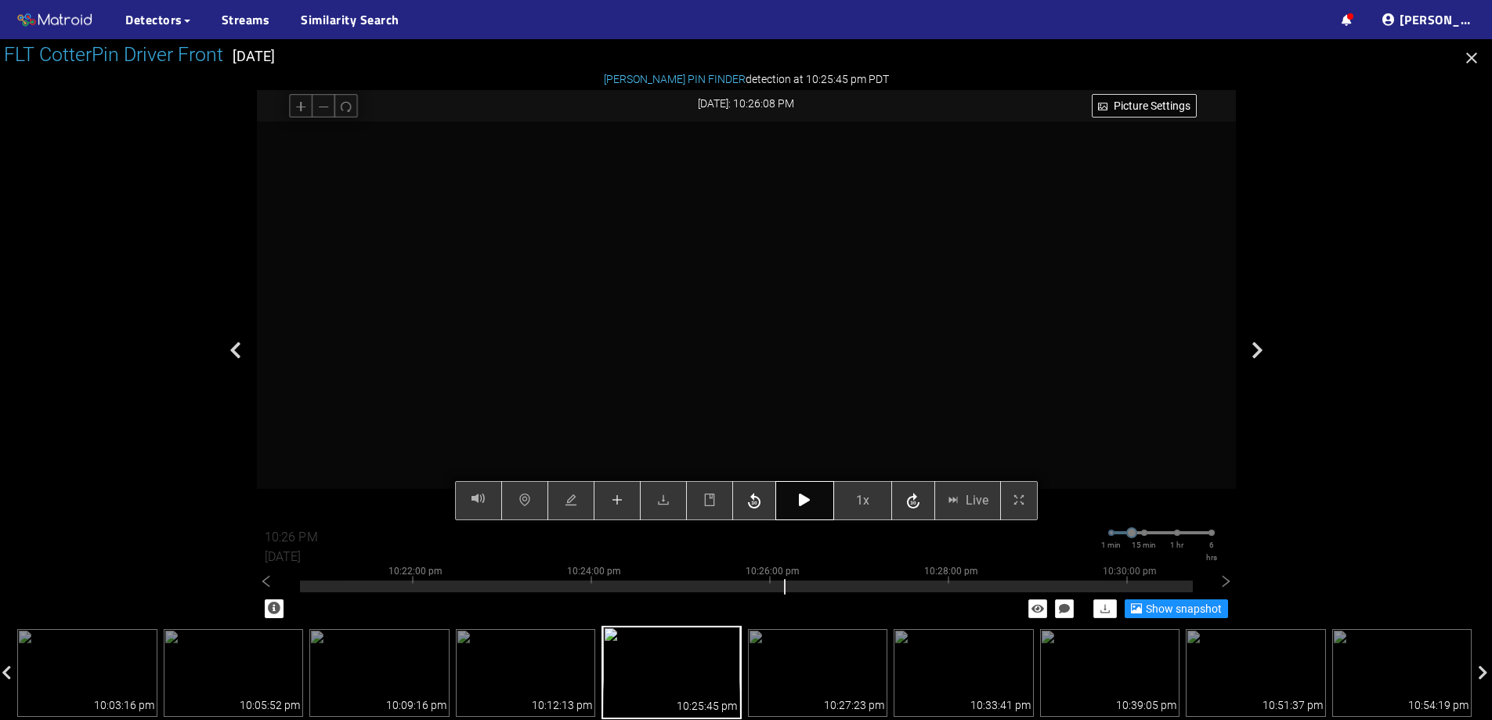
click at [812, 506] on button "button" at bounding box center [805, 500] width 59 height 39
click at [621, 508] on span "plus" at bounding box center [617, 501] width 13 height 15
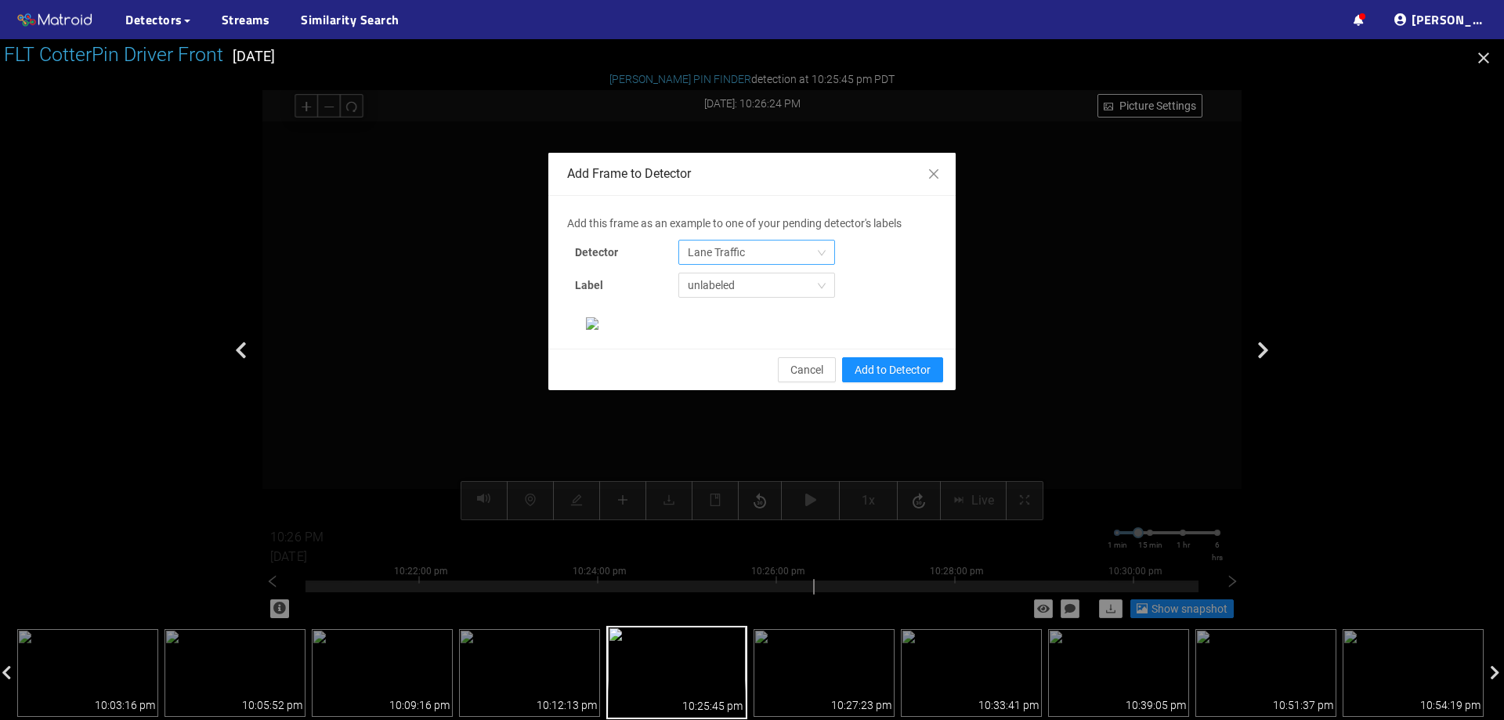
click at [729, 255] on span "Lane Traffic" at bounding box center [757, 253] width 138 height 24
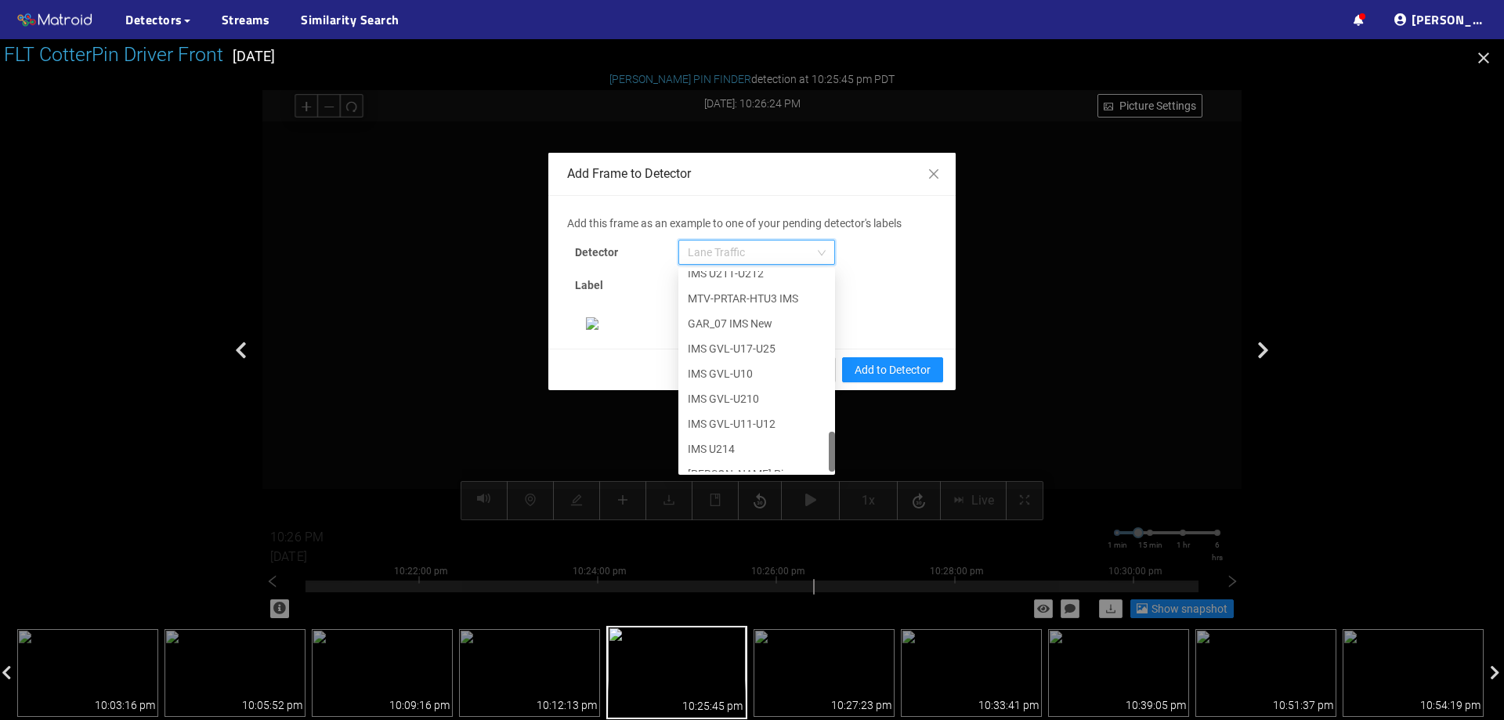
scroll to position [802, 0]
drag, startPoint x: 823, startPoint y: 289, endPoint x: 824, endPoint y: 465, distance: 176.3
click at [829, 465] on div at bounding box center [832, 452] width 6 height 40
click at [734, 454] on div "[PERSON_NAME] Pin" at bounding box center [757, 458] width 138 height 17
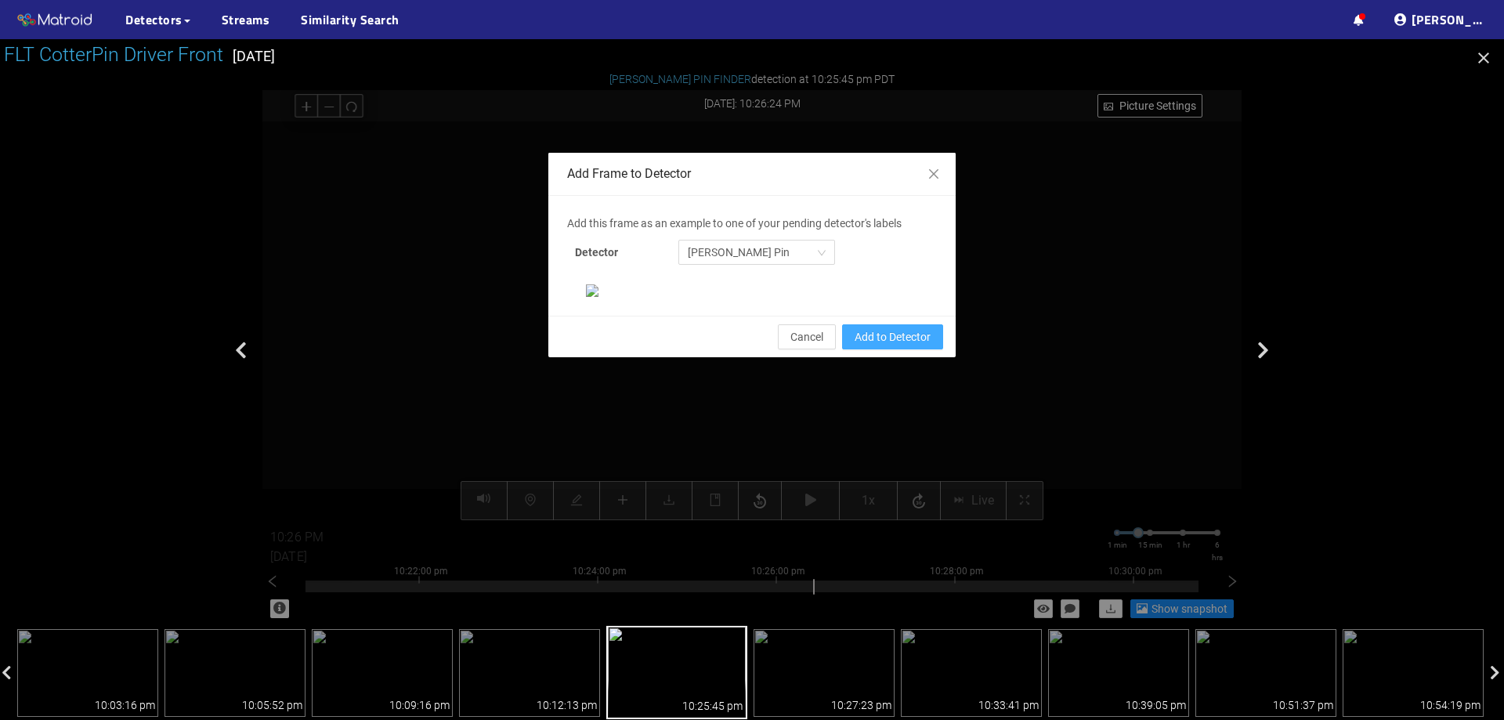
click at [899, 346] on span "Add to Detector" at bounding box center [893, 336] width 76 height 17
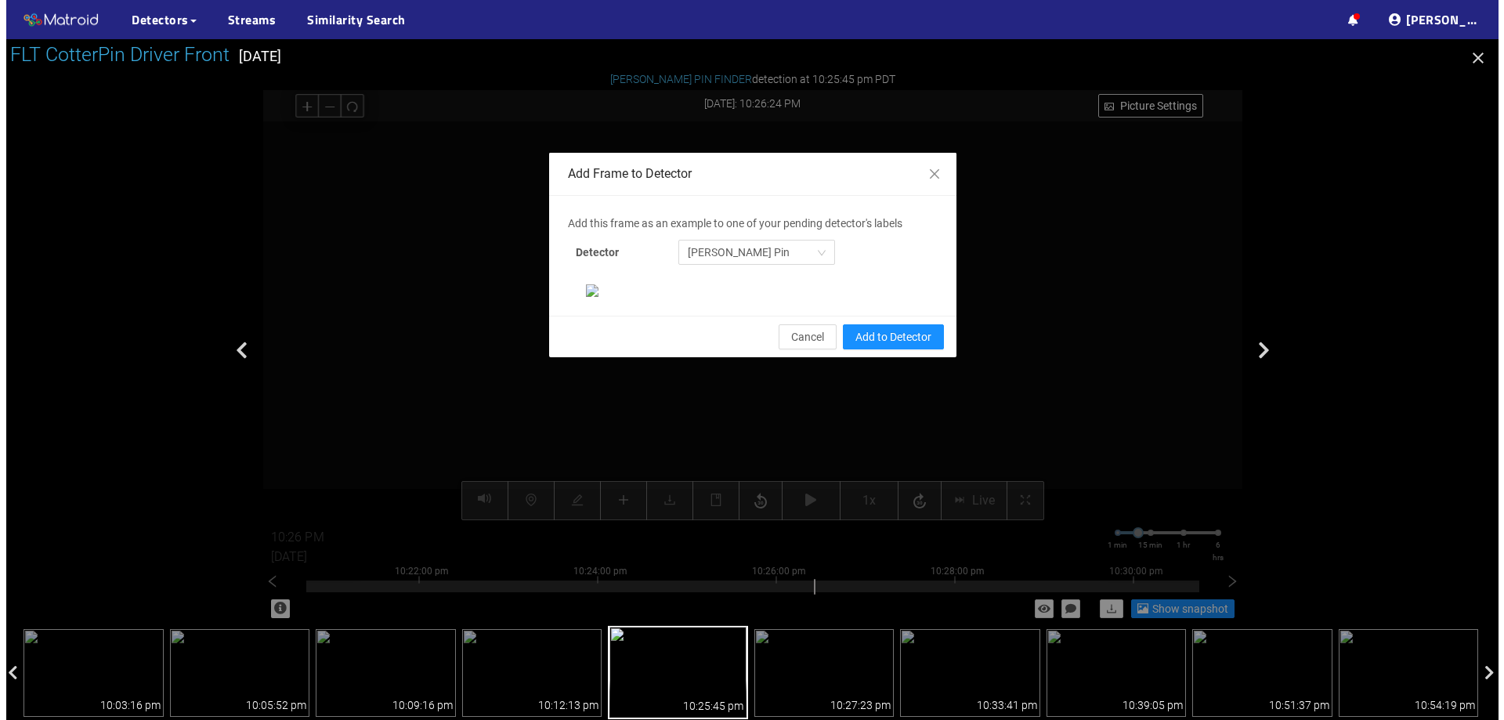
scroll to position [251, 0]
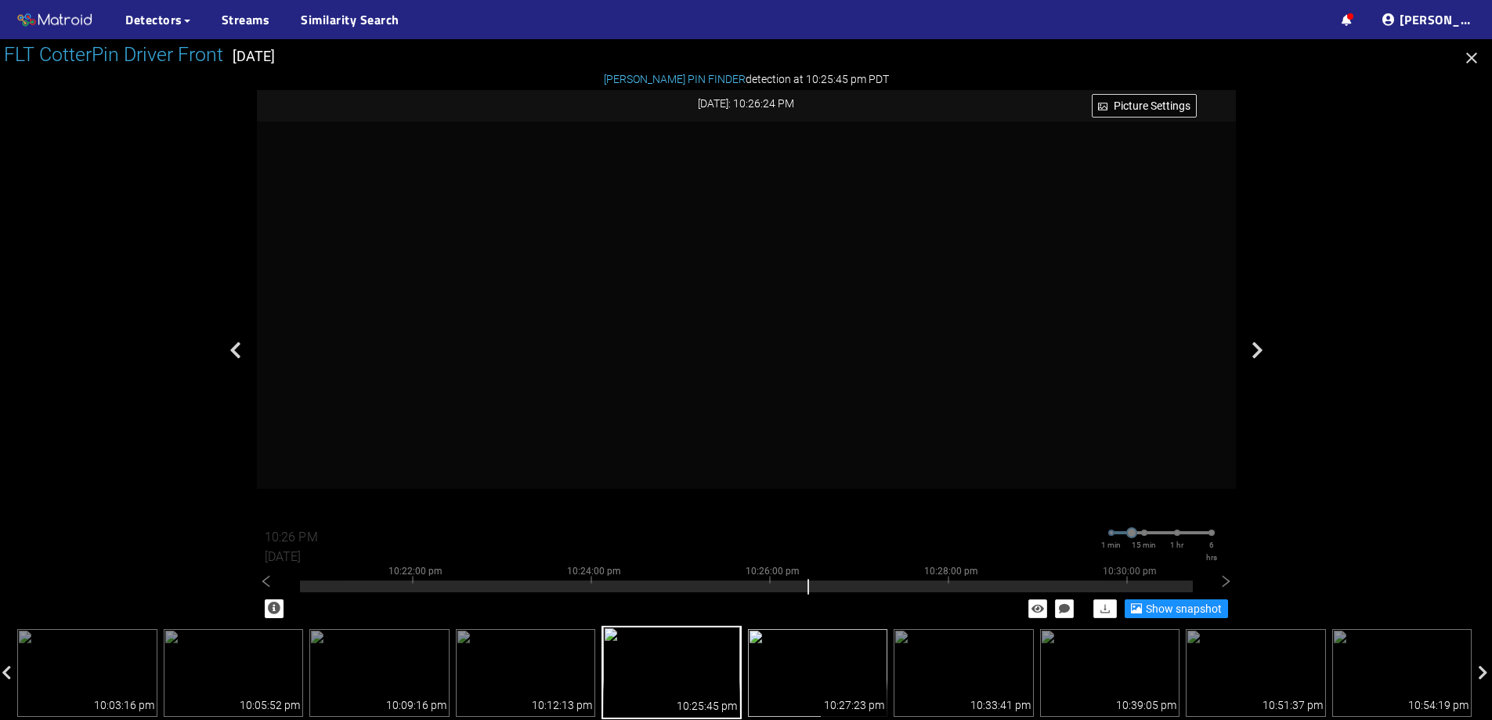
click at [834, 639] on img at bounding box center [818, 673] width 140 height 88
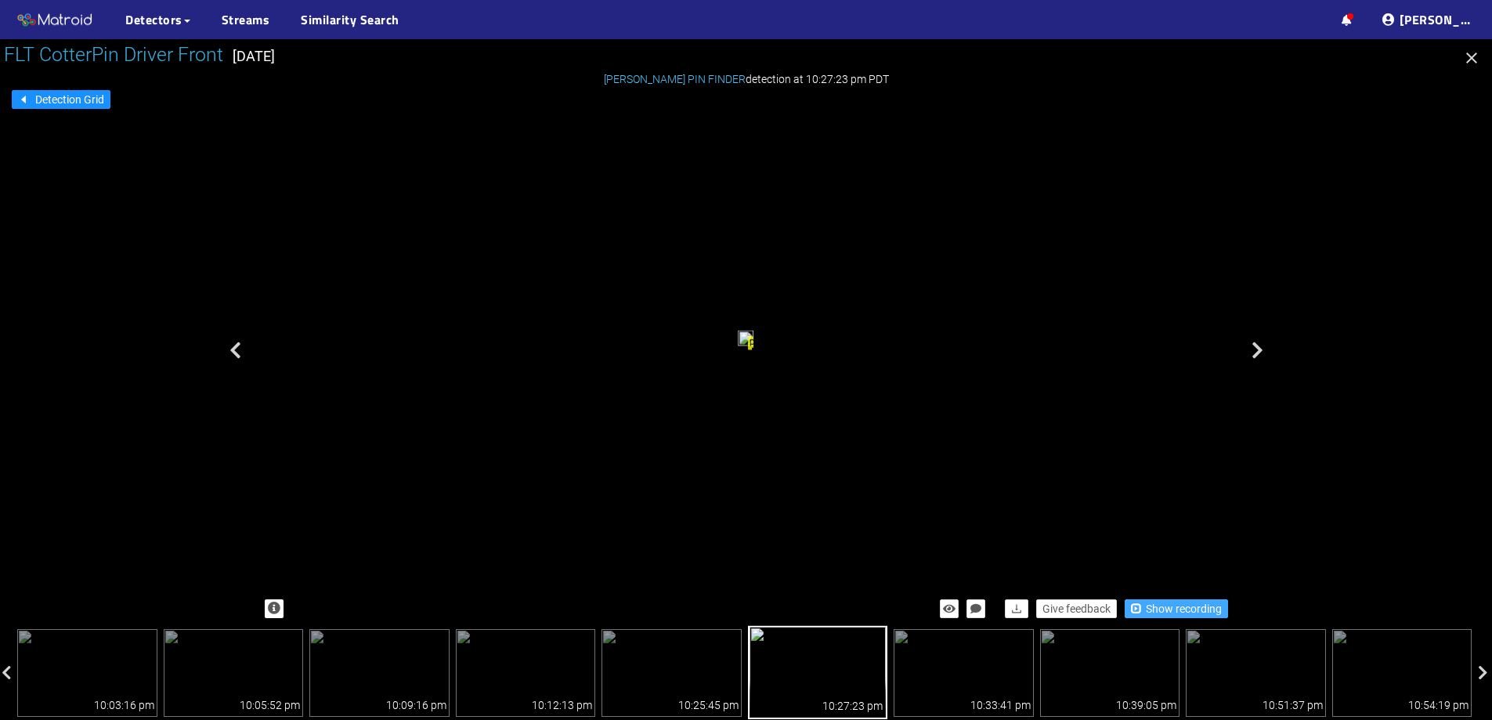
click at [1164, 611] on span "Show recording" at bounding box center [1184, 608] width 76 height 17
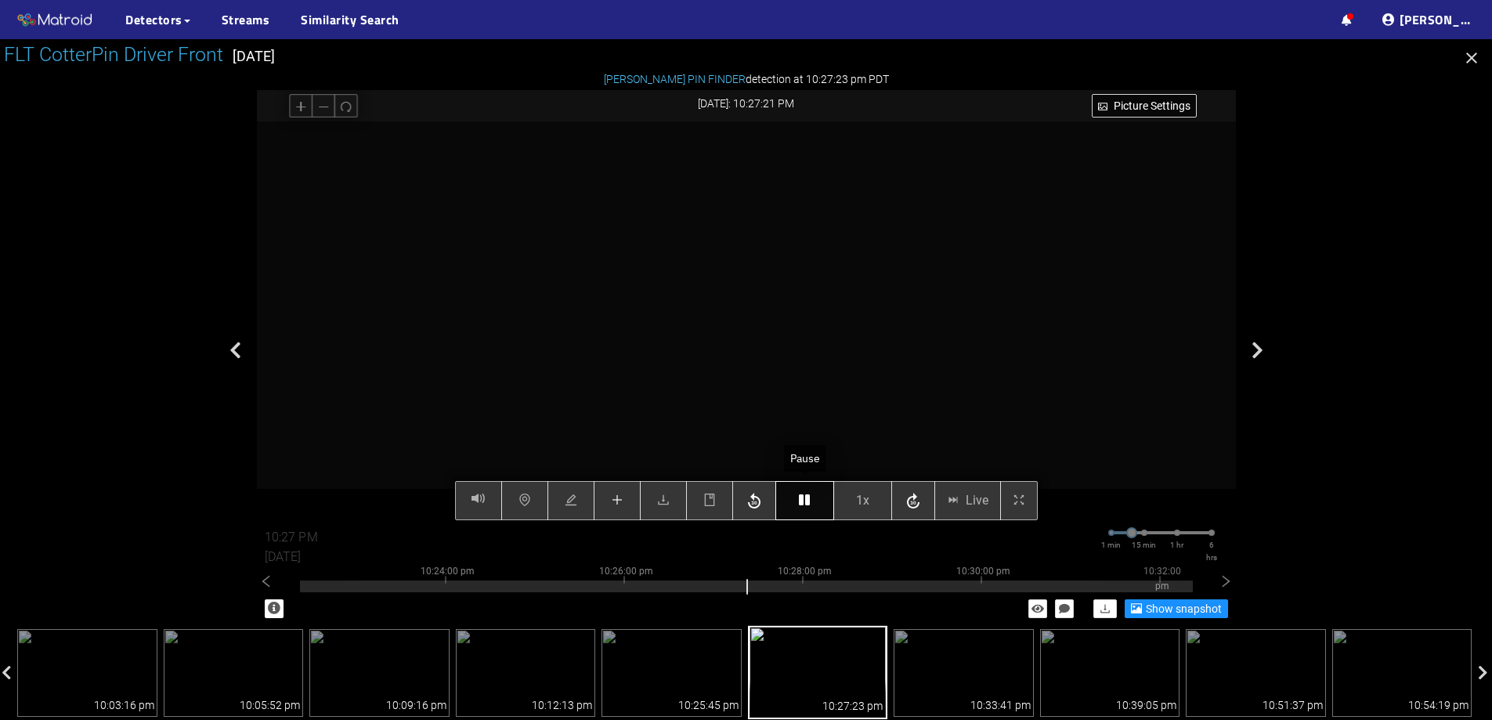
click at [815, 501] on button "button" at bounding box center [805, 500] width 59 height 39
click at [810, 501] on icon "button" at bounding box center [804, 500] width 11 height 13
click at [810, 500] on icon "button" at bounding box center [804, 500] width 11 height 13
click at [820, 495] on button "button" at bounding box center [805, 500] width 59 height 39
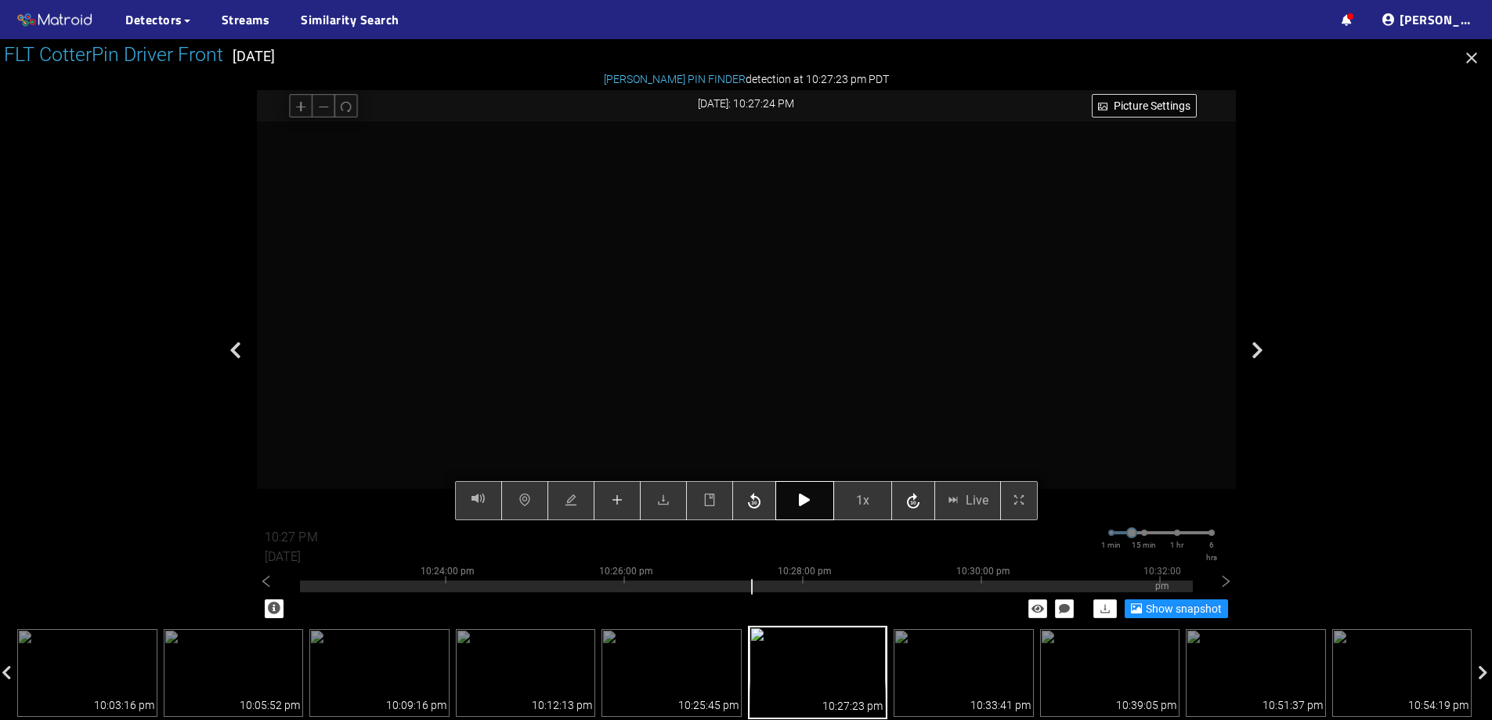
click at [809, 494] on icon "button" at bounding box center [804, 500] width 11 height 13
click at [809, 495] on icon "button" at bounding box center [804, 500] width 11 height 13
click at [624, 496] on icon "plus" at bounding box center [617, 500] width 13 height 13
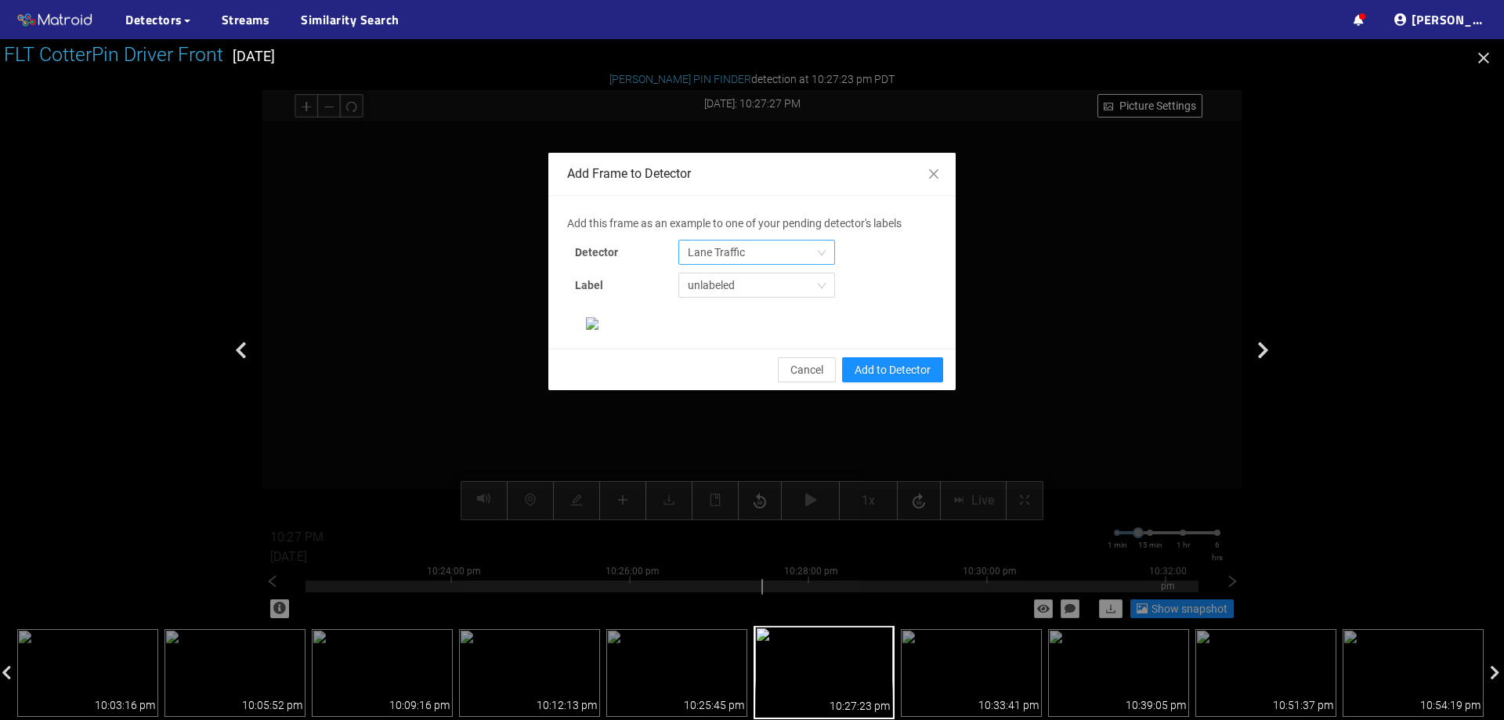
click at [749, 246] on span "Lane Traffic" at bounding box center [757, 253] width 138 height 24
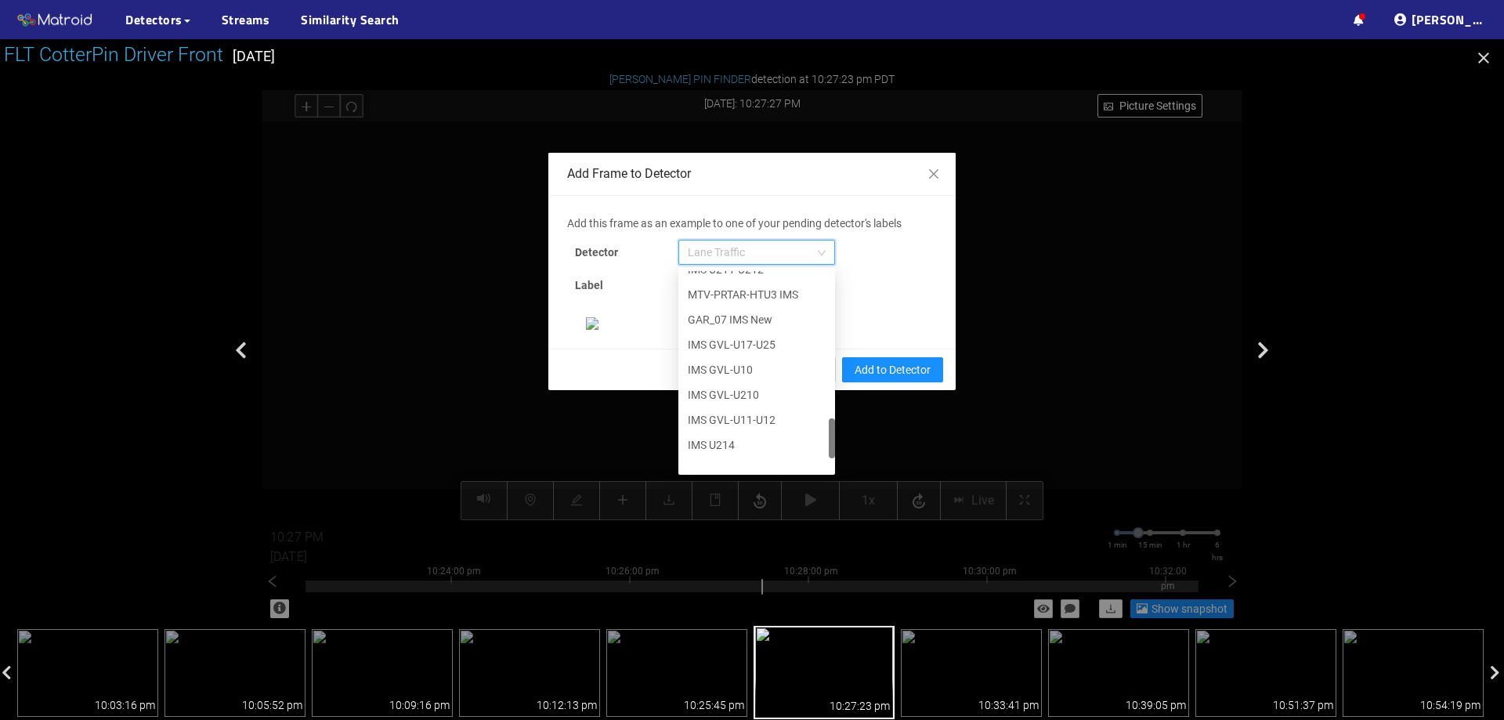
scroll to position [802, 0]
drag, startPoint x: 826, startPoint y: 288, endPoint x: 814, endPoint y: 458, distance: 171.2
click at [814, 458] on div "IMS U211-U212 MTV-PRTAR-HTU3 IMS GAR_07 IMS New IMS GVL-U17-U25 IMS GVL-U10 IMS…" at bounding box center [756, 371] width 157 height 201
click at [754, 450] on div "[PERSON_NAME] Pin" at bounding box center [757, 458] width 138 height 17
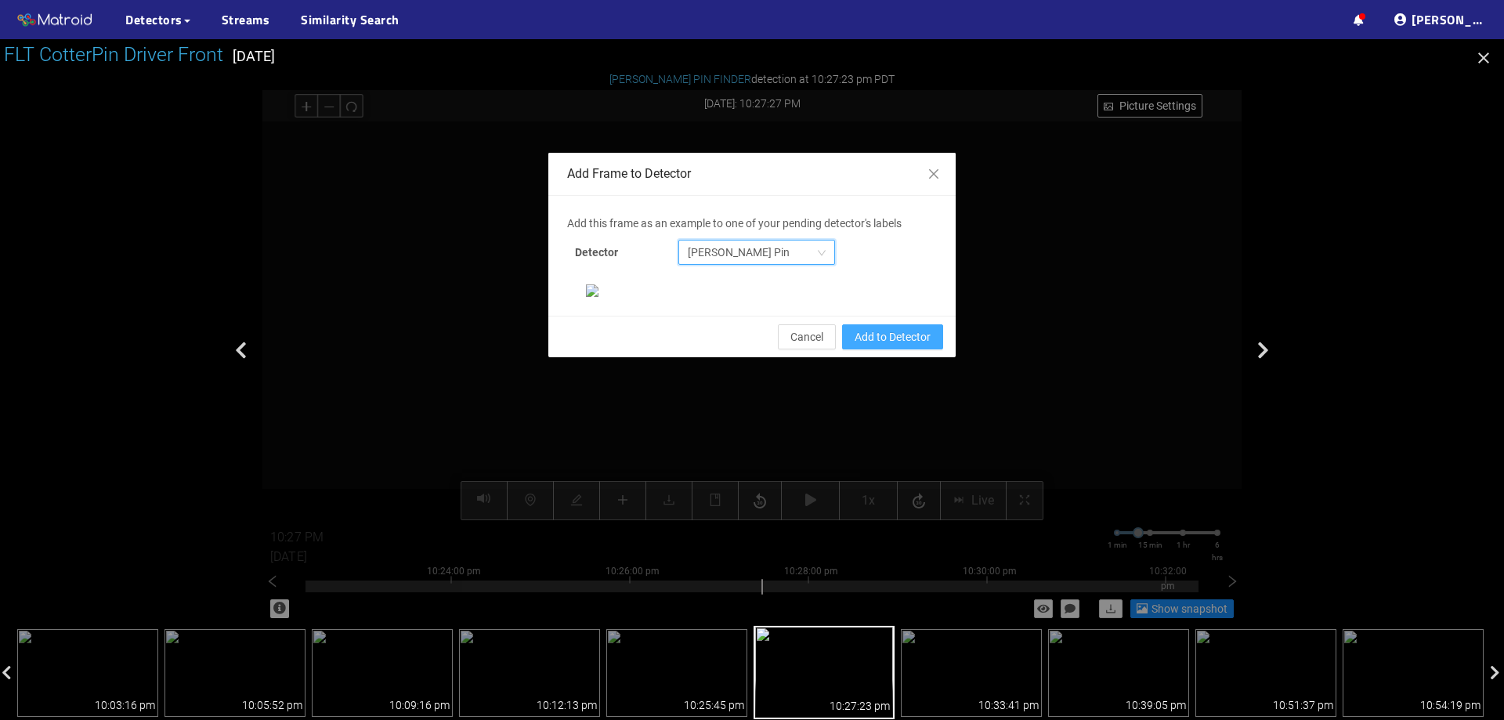
click at [885, 346] on span "Add to Detector" at bounding box center [893, 336] width 76 height 17
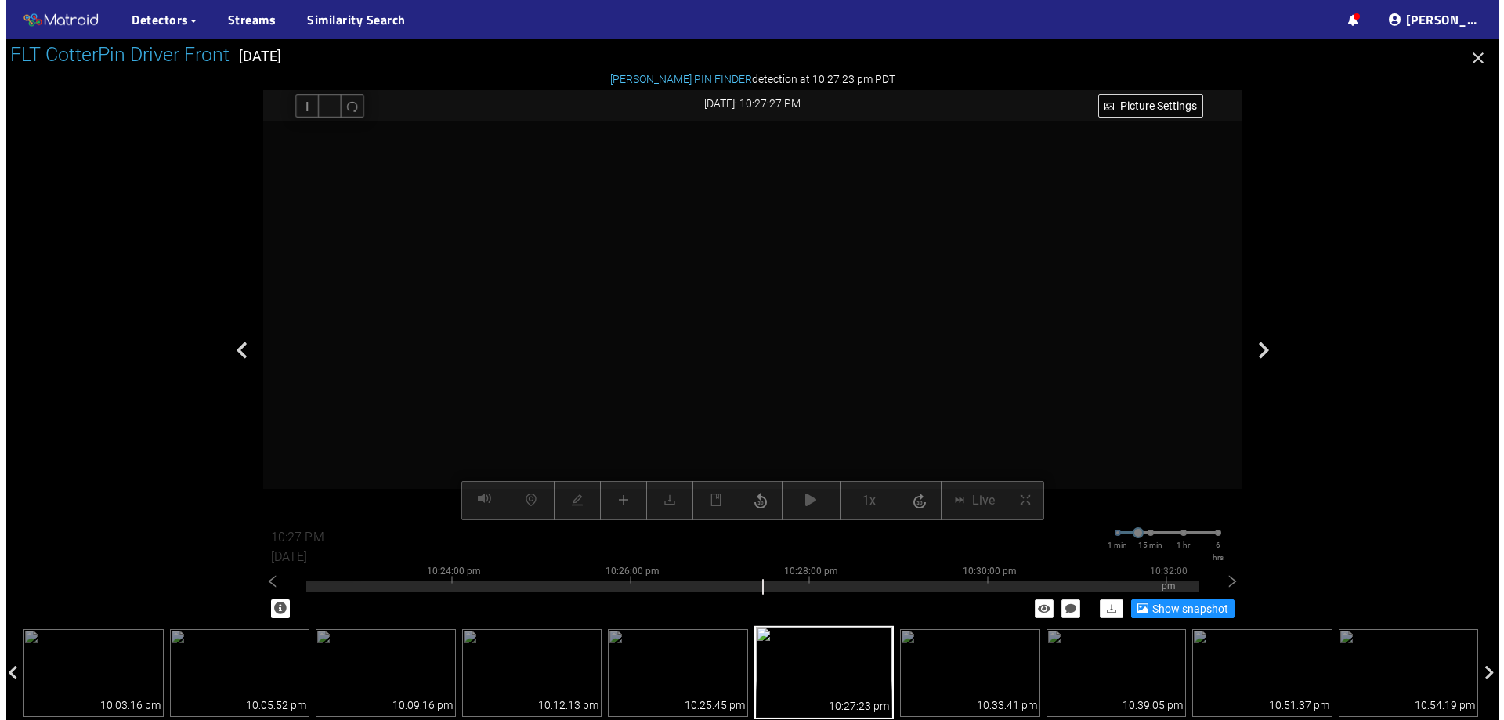
scroll to position [251, 0]
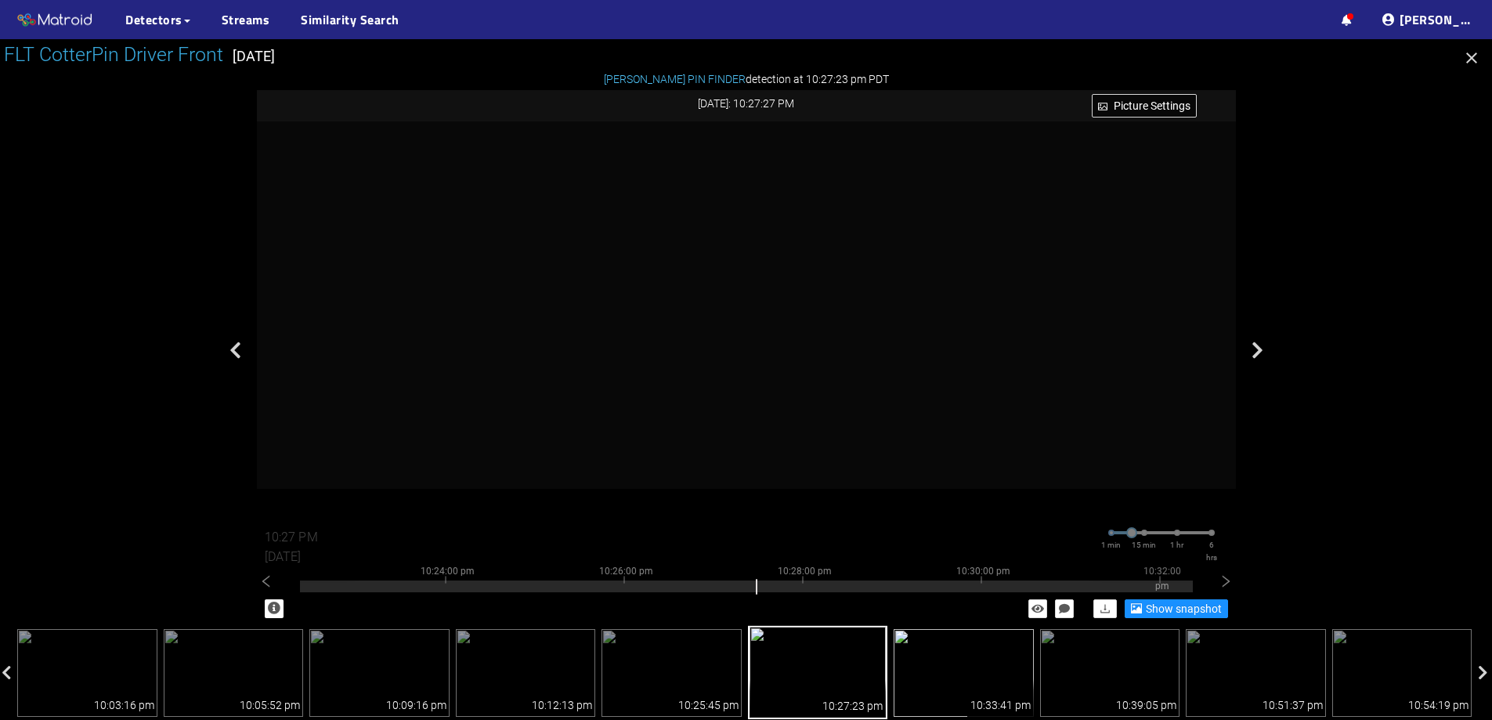
click at [942, 658] on img at bounding box center [964, 673] width 140 height 88
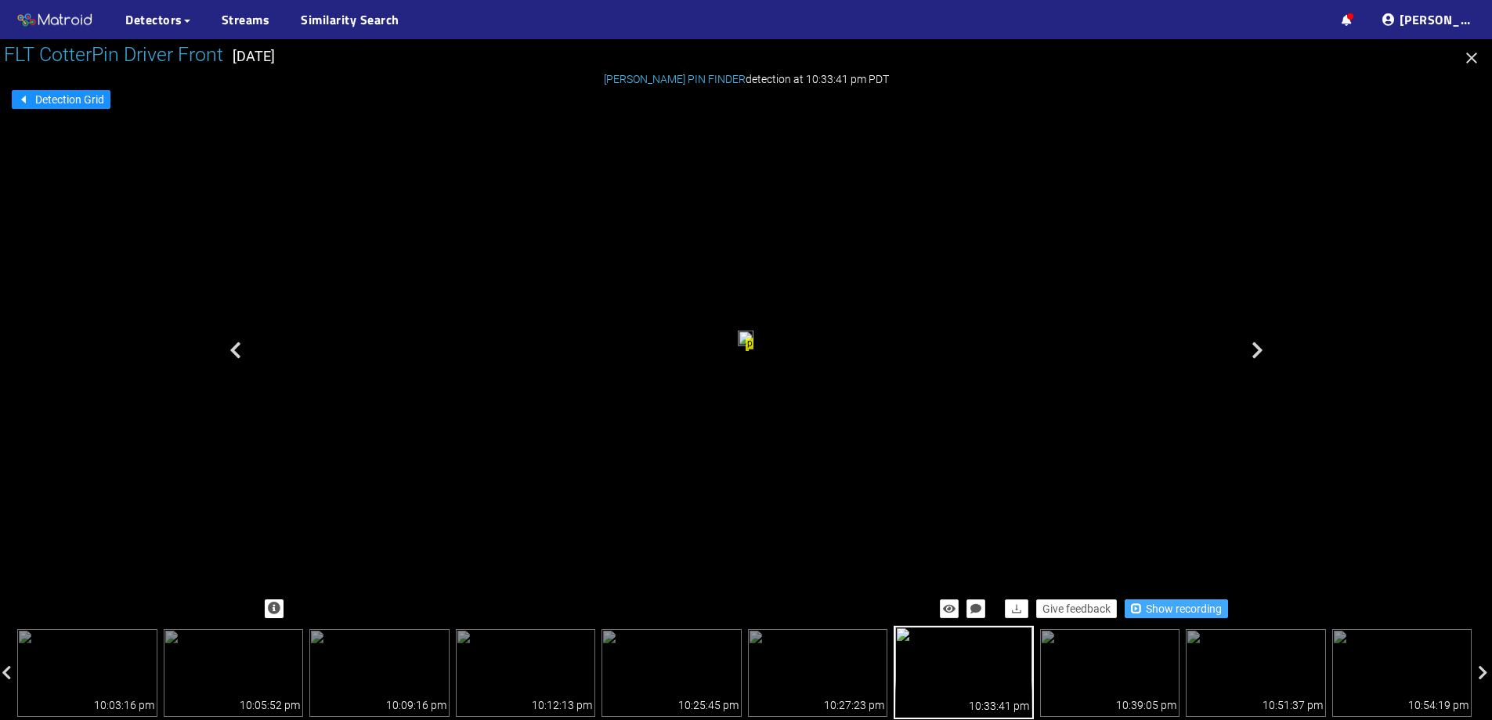
click at [1163, 604] on span "Show recording" at bounding box center [1184, 608] width 76 height 17
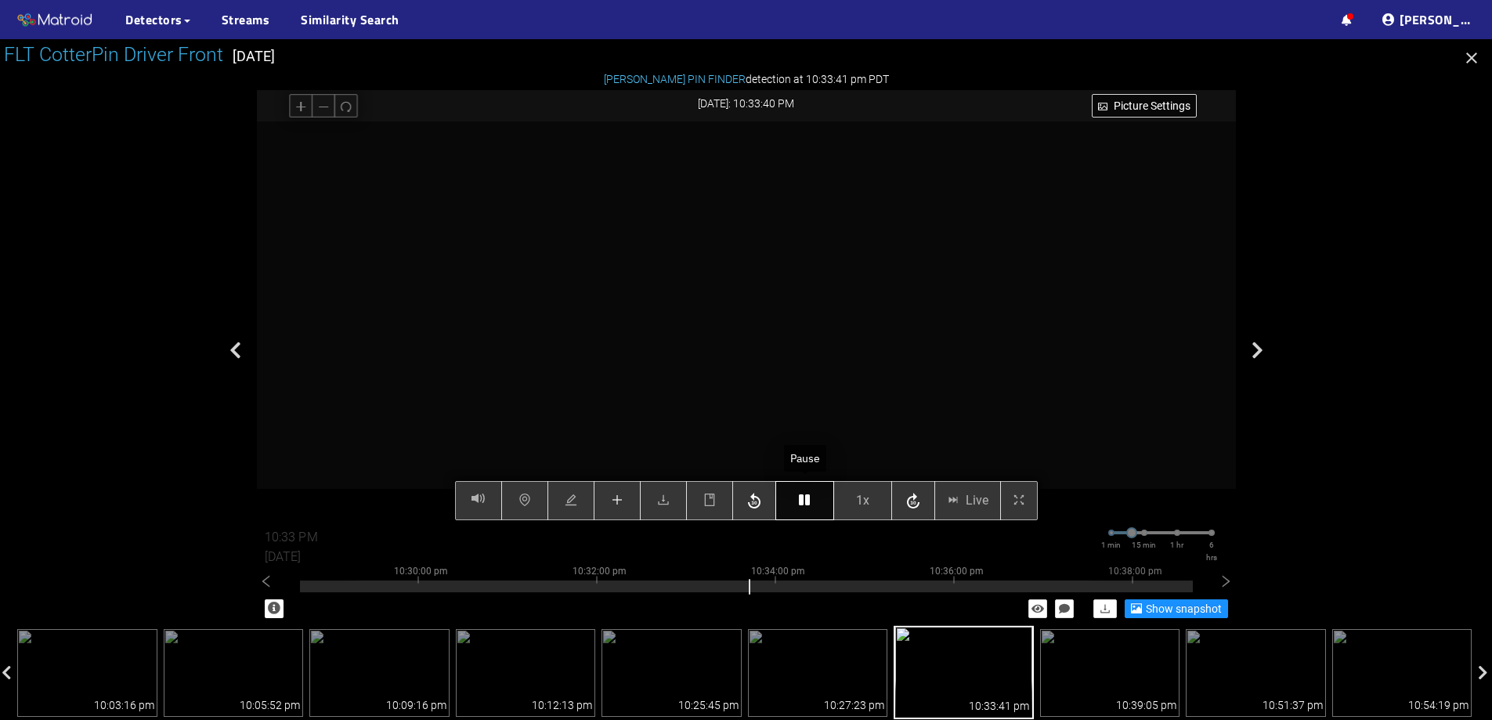
click at [813, 506] on button "button" at bounding box center [805, 500] width 59 height 39
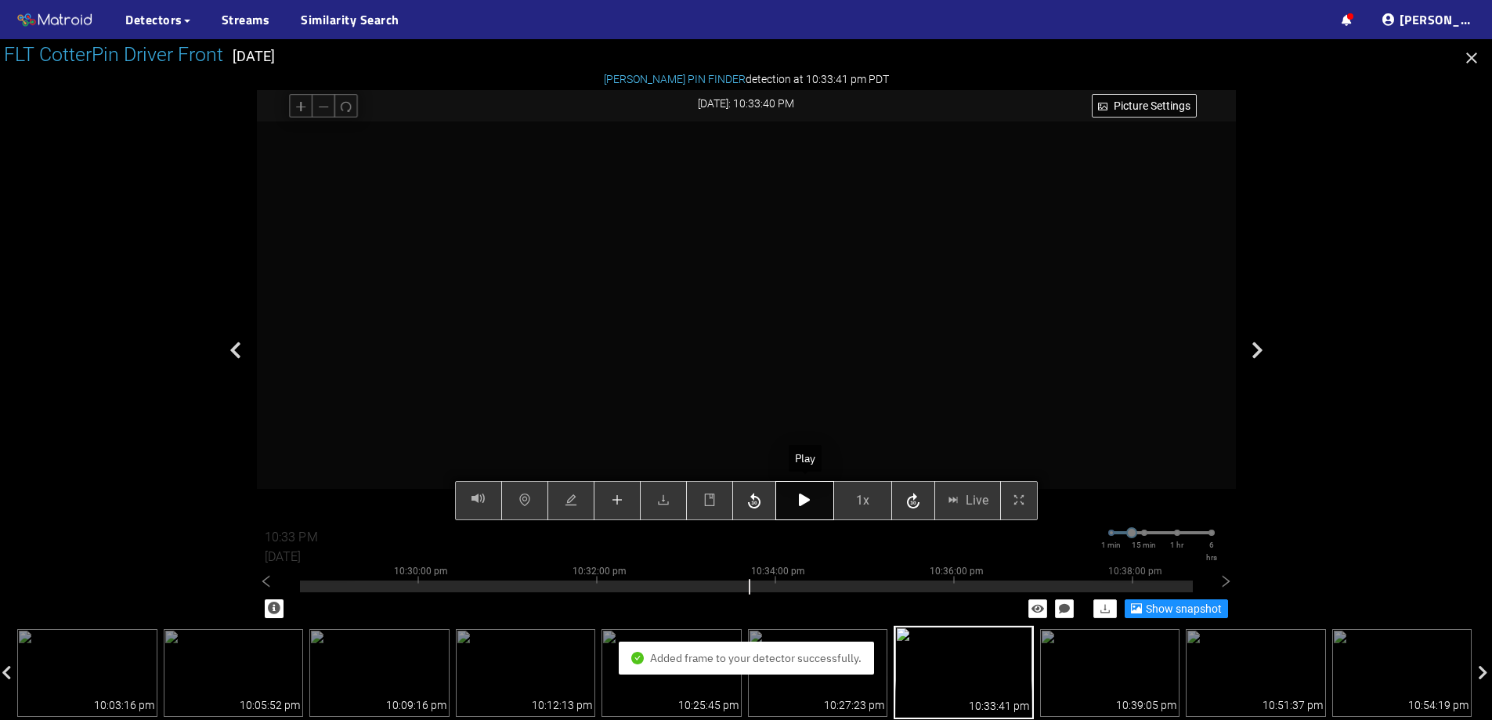
click at [803, 504] on icon "button" at bounding box center [804, 500] width 11 height 13
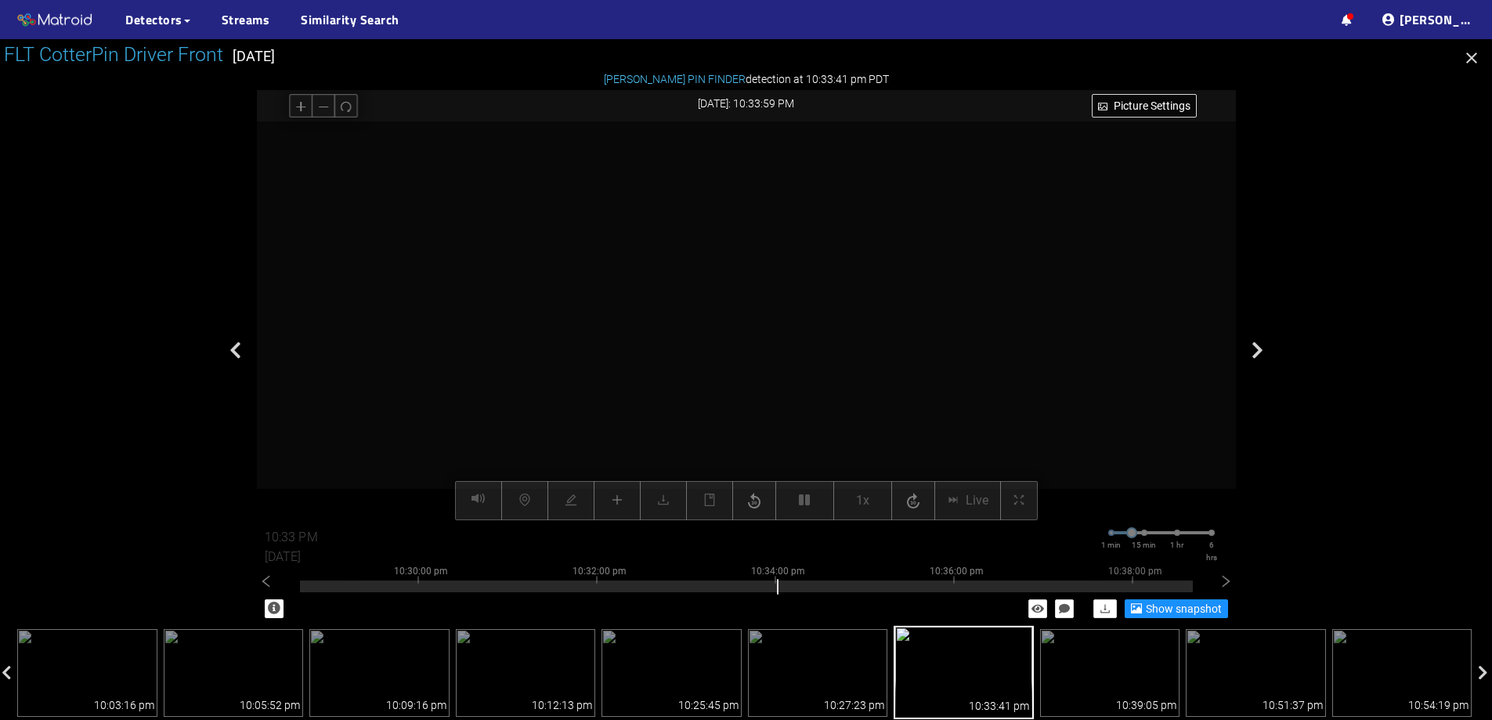
type input "10:34 PM"
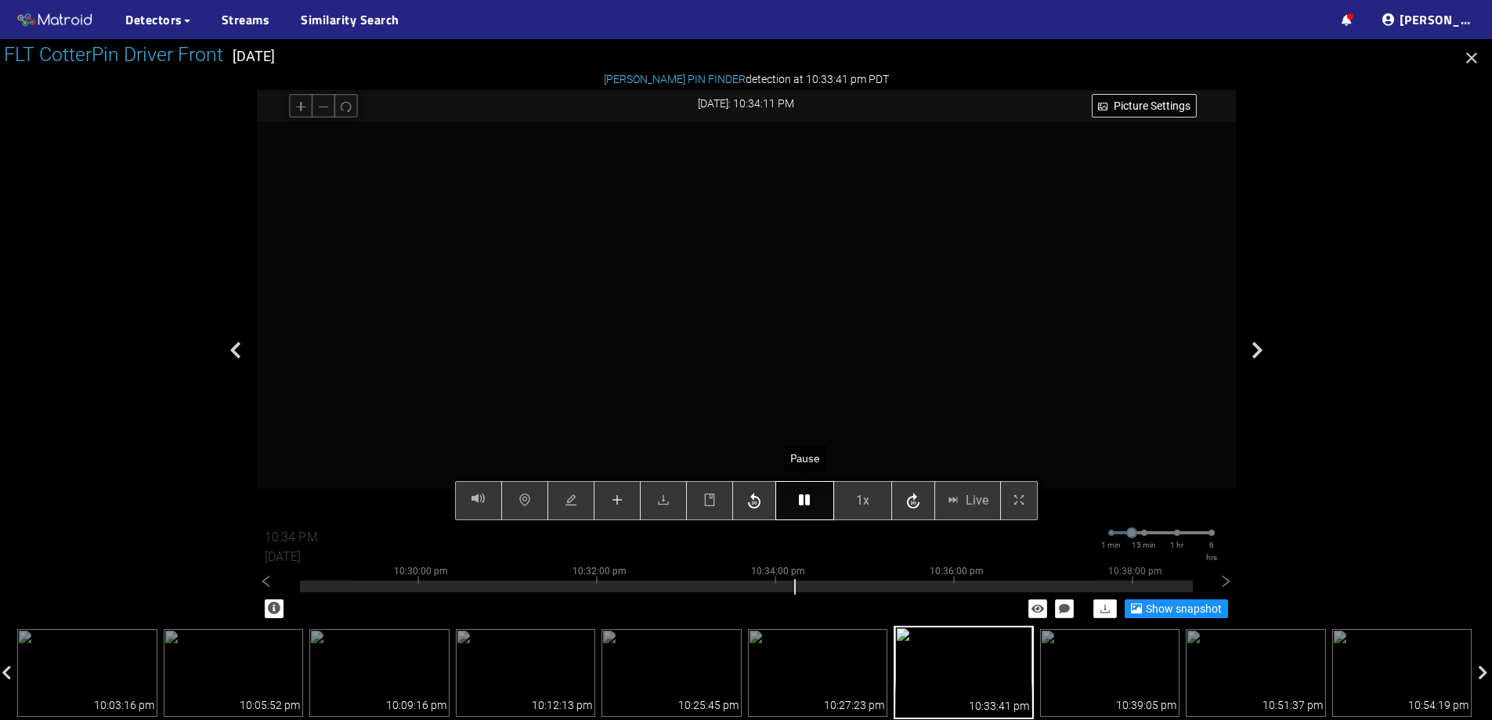
click at [796, 496] on button "button" at bounding box center [805, 500] width 59 height 39
click at [618, 506] on icon "plus" at bounding box center [617, 500] width 13 height 13
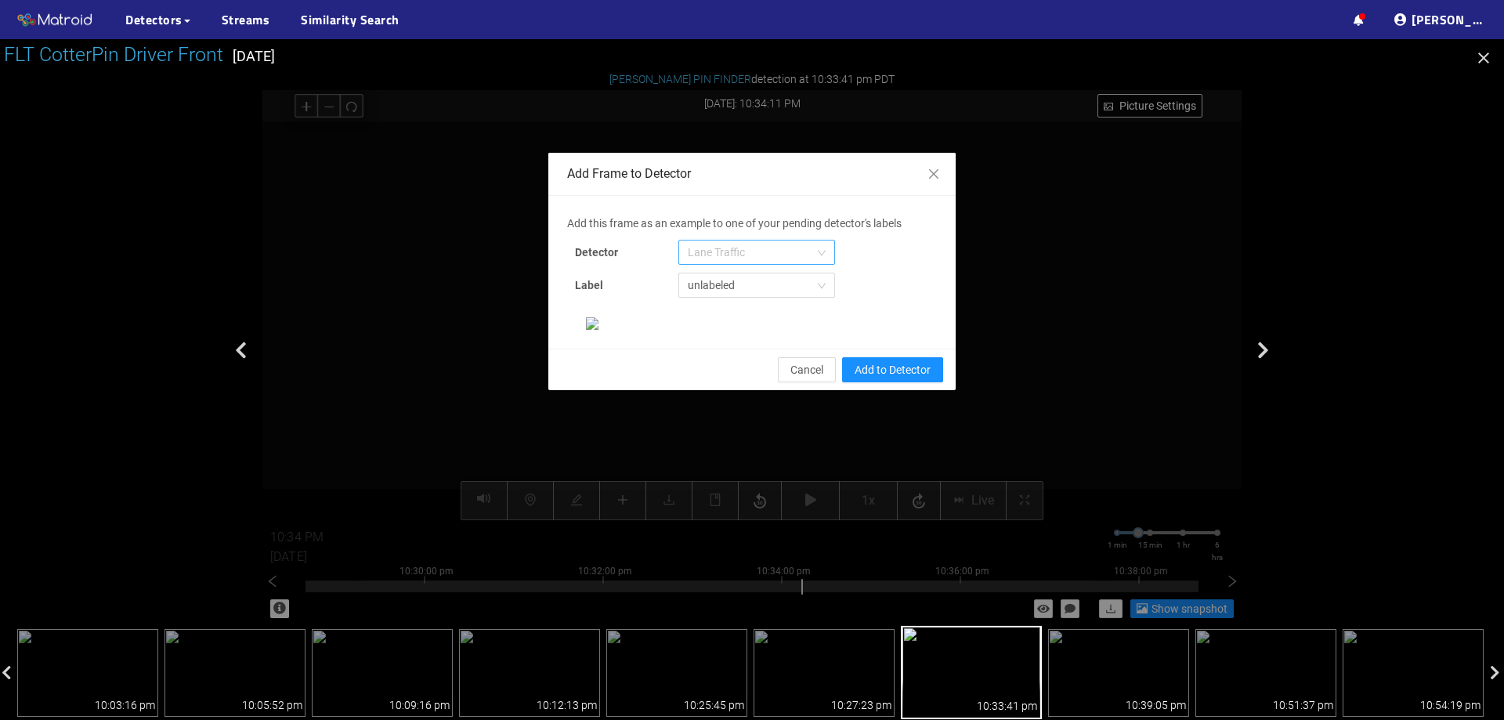
click at [747, 249] on span "Lane Traffic" at bounding box center [757, 253] width 138 height 24
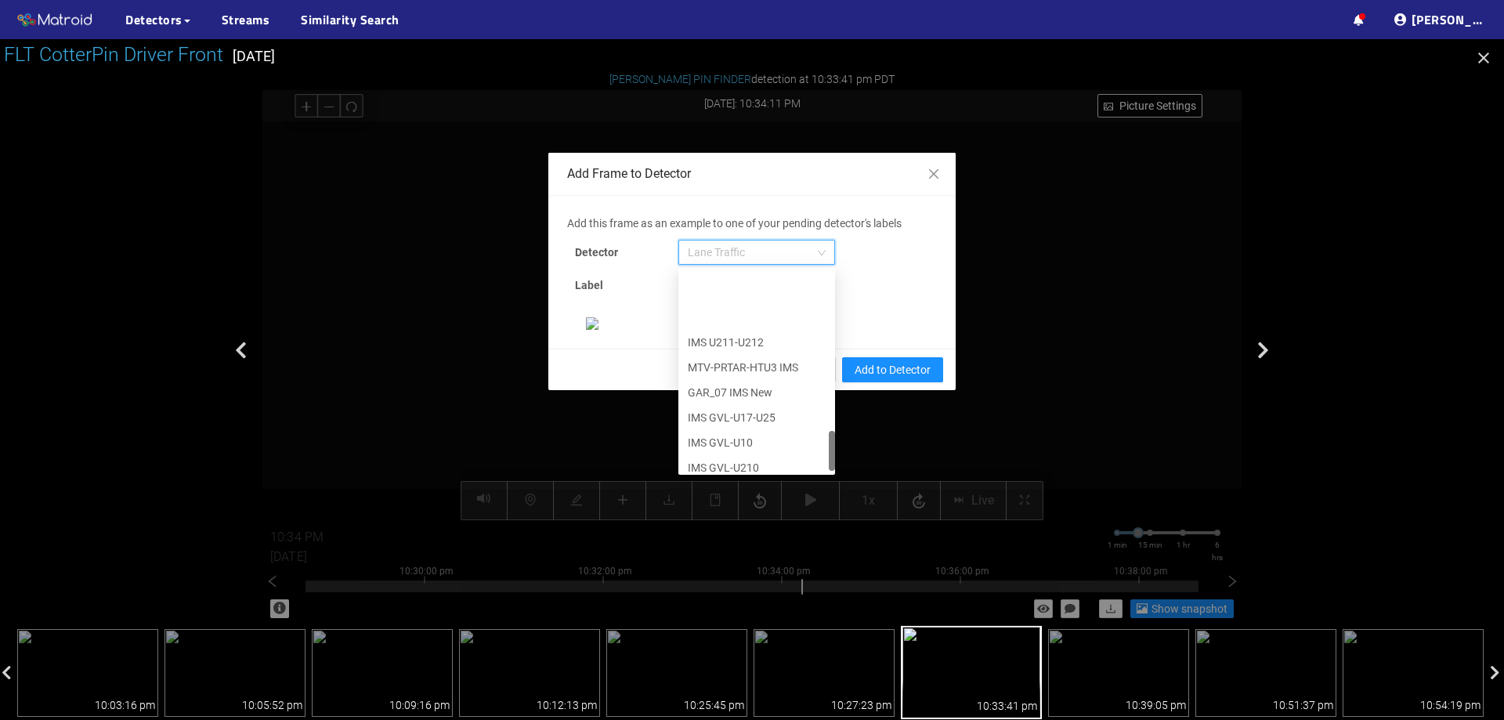
scroll to position [802, 0]
drag, startPoint x: 826, startPoint y: 300, endPoint x: 823, endPoint y: 470, distance: 170.0
click at [829, 470] on div at bounding box center [832, 452] width 6 height 40
click at [765, 464] on div "[PERSON_NAME] Pin" at bounding box center [757, 458] width 138 height 17
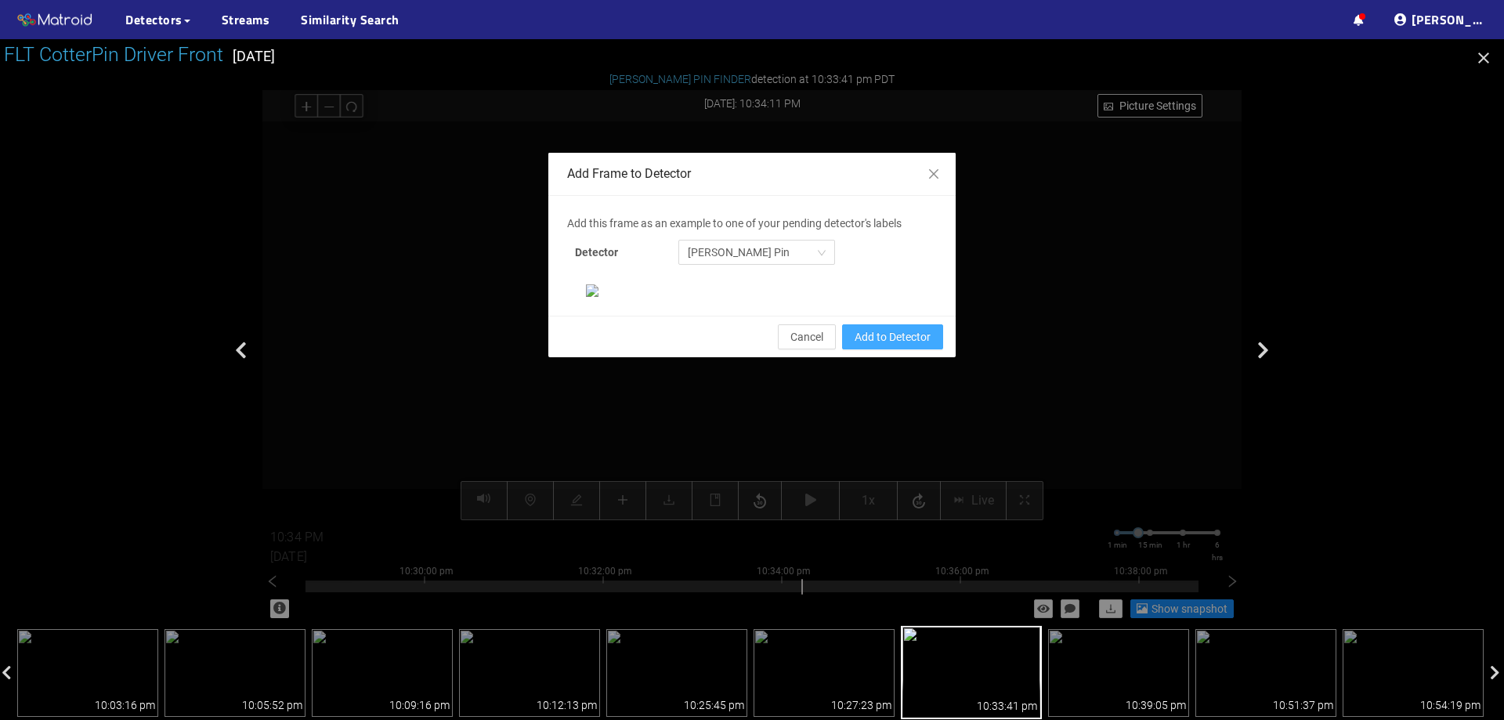
click at [869, 346] on span "Add to Detector" at bounding box center [893, 336] width 76 height 17
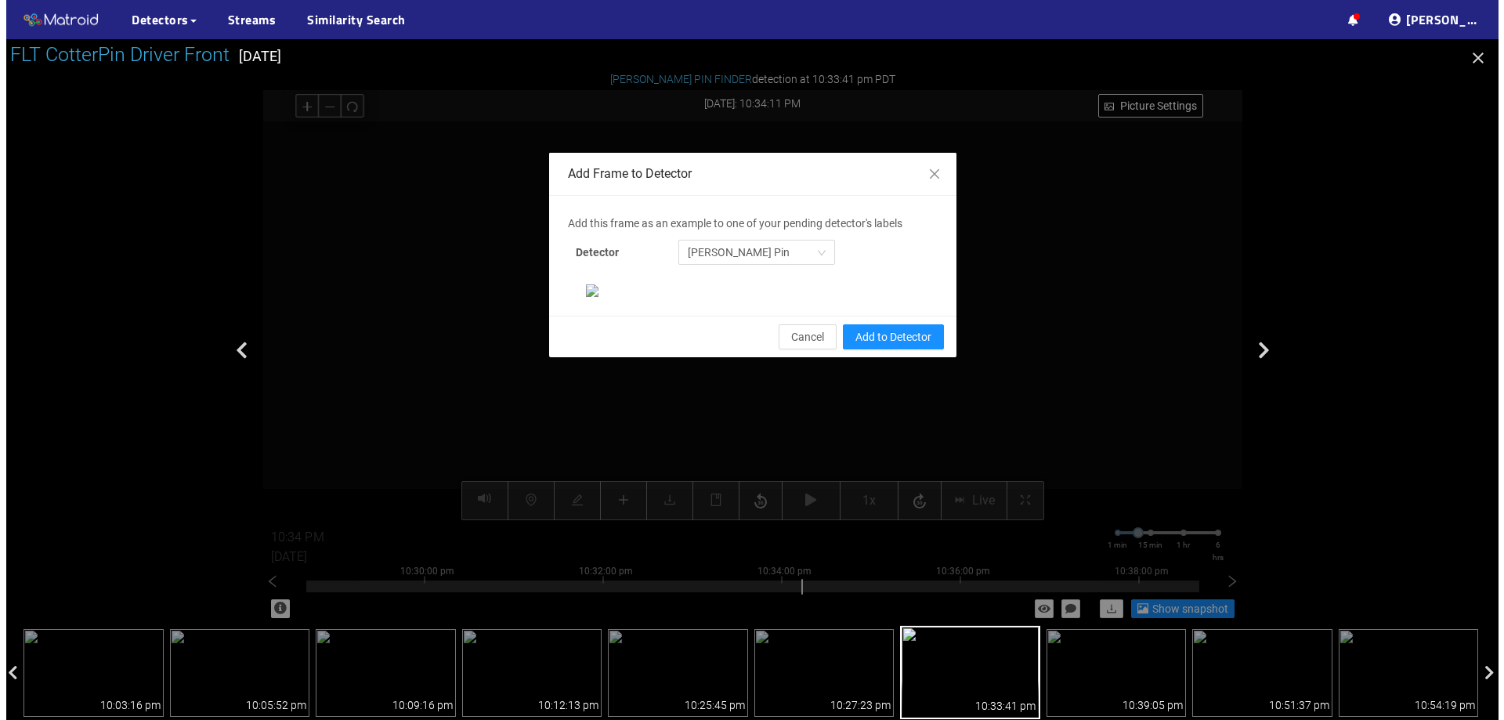
scroll to position [251, 0]
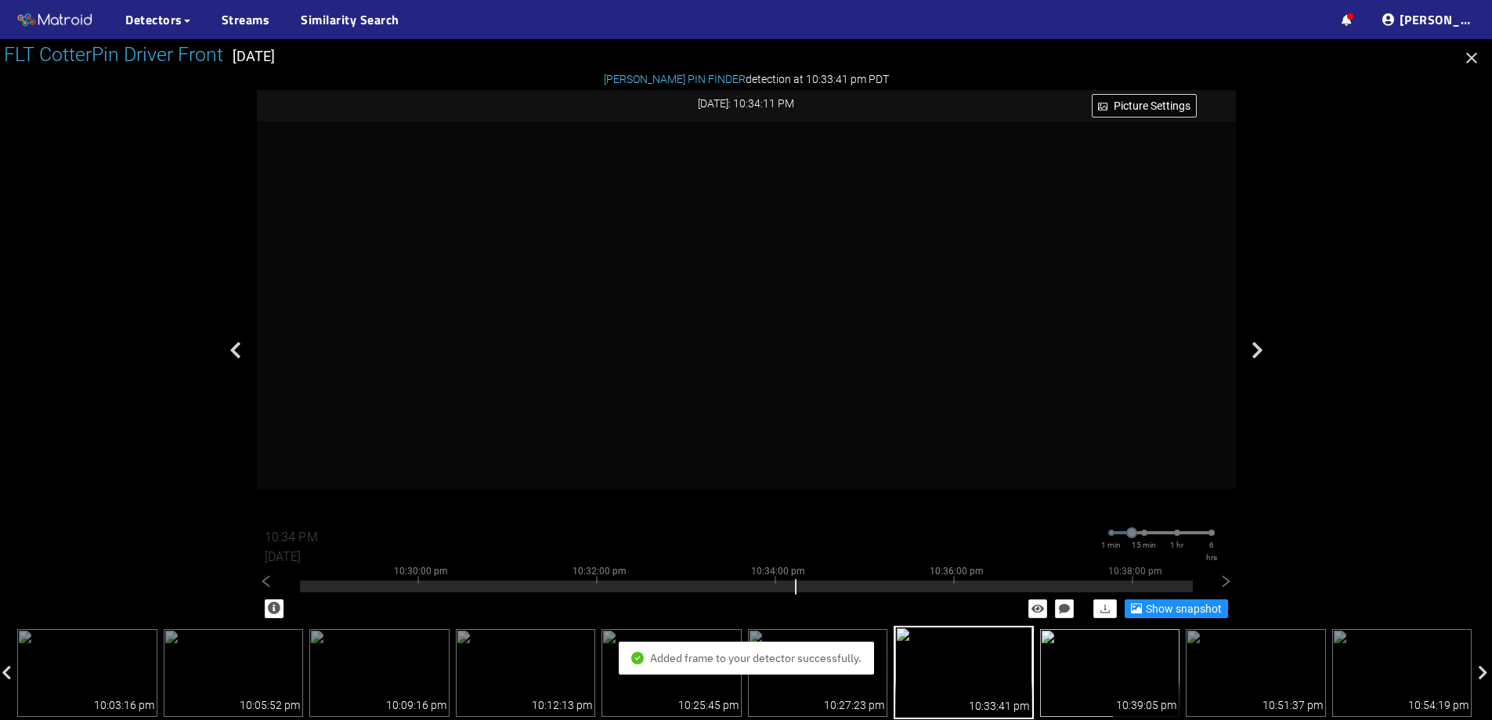
click at [1067, 654] on img at bounding box center [1110, 673] width 140 height 88
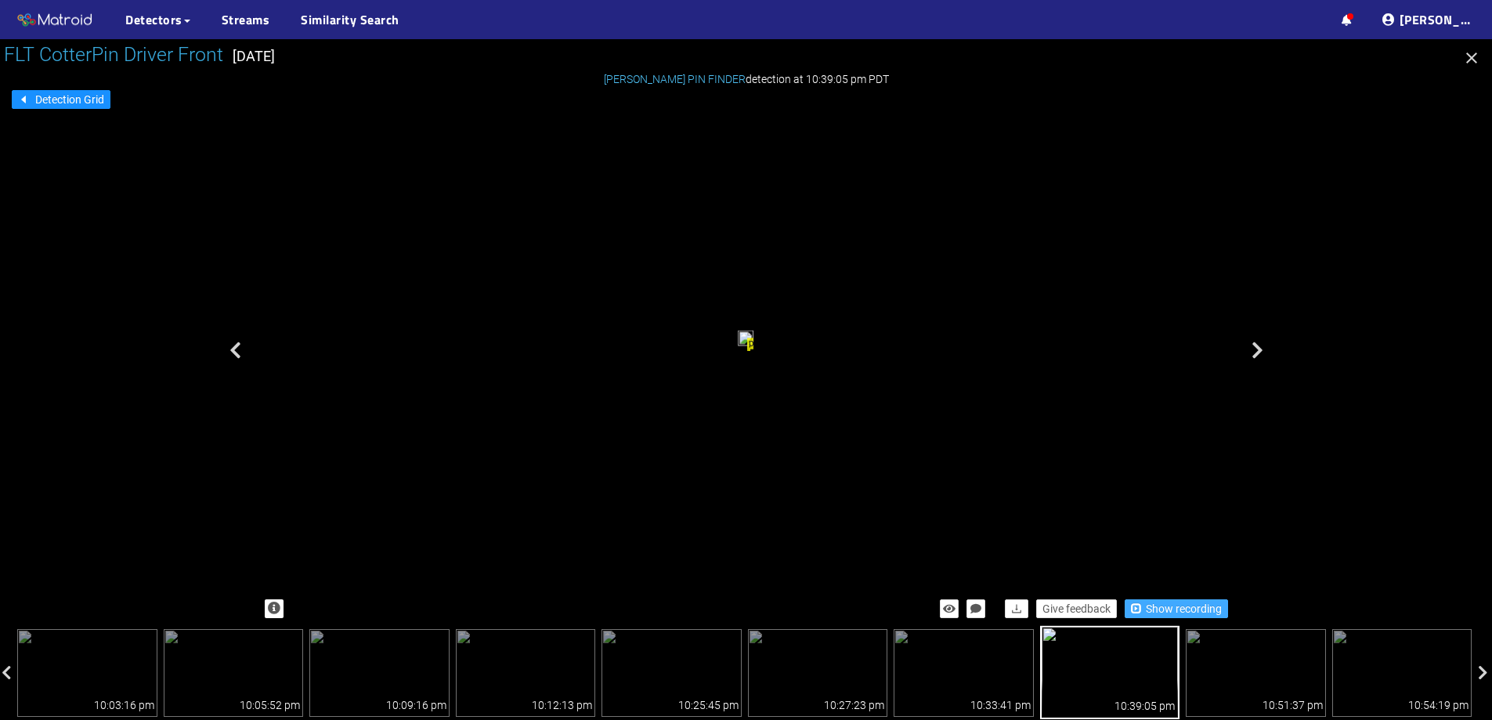
click at [1147, 611] on span "Show recording" at bounding box center [1184, 608] width 76 height 17
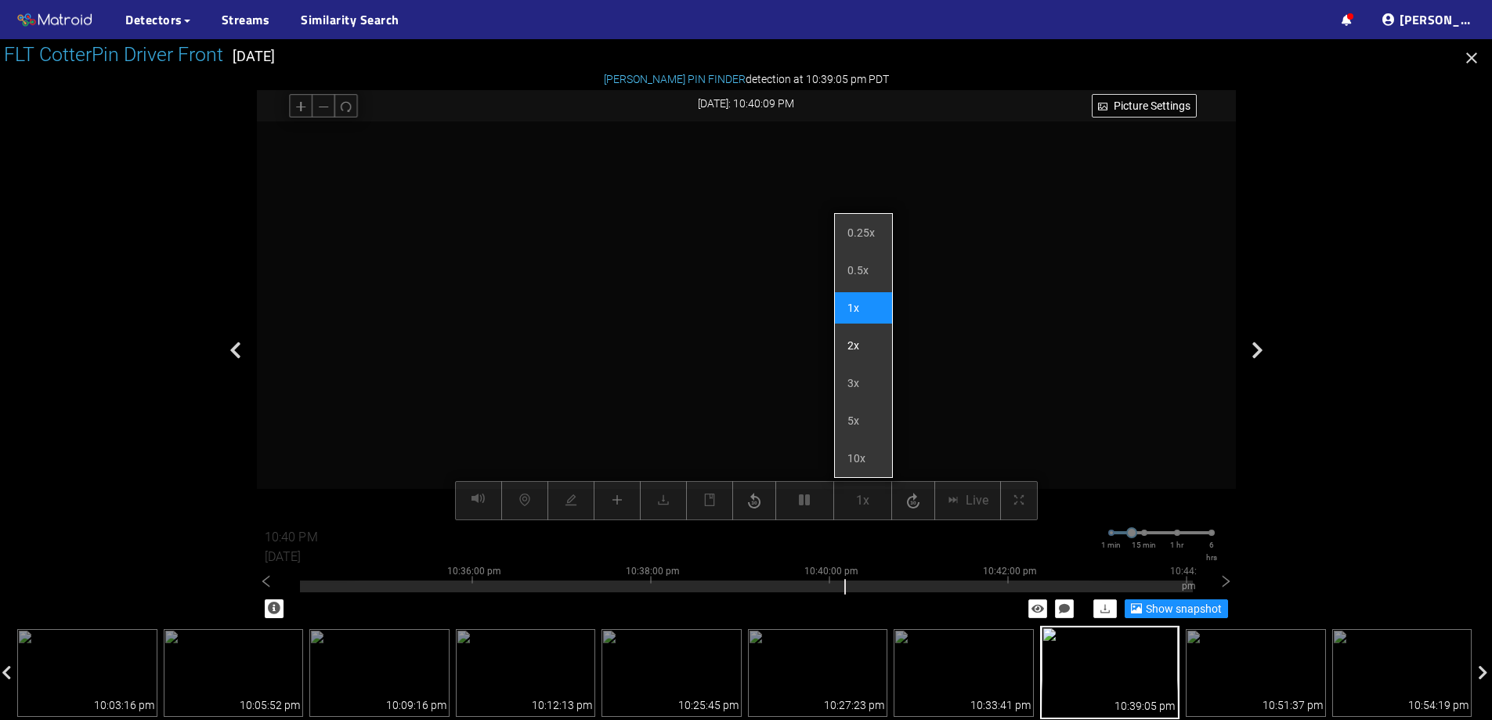
click at [849, 343] on li "2x" at bounding box center [863, 345] width 57 height 31
click at [1001, 301] on div at bounding box center [746, 320] width 979 height 399
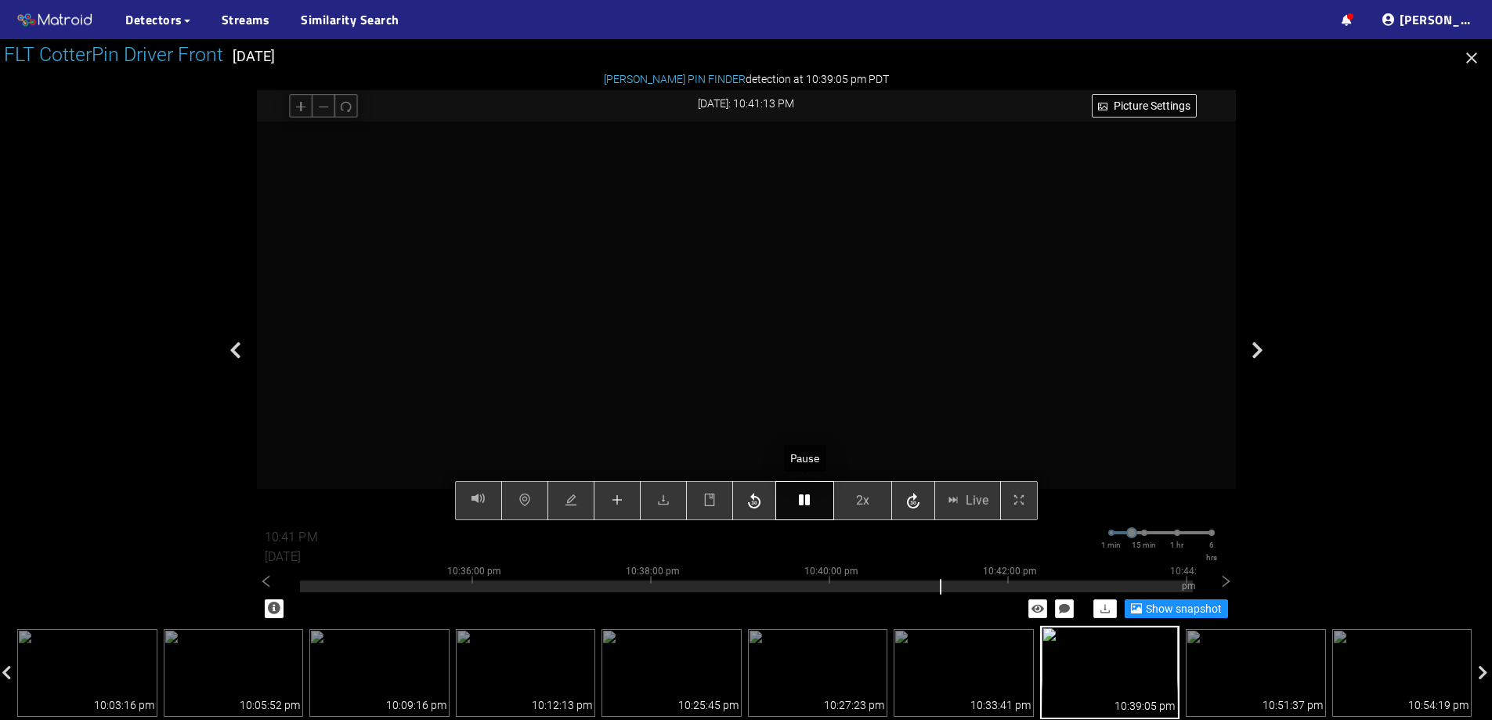
click at [797, 495] on button "button" at bounding box center [805, 500] width 59 height 39
click at [801, 508] on button "button" at bounding box center [805, 500] width 59 height 39
type input "10:44 PM"
click at [801, 508] on button "button" at bounding box center [805, 500] width 59 height 39
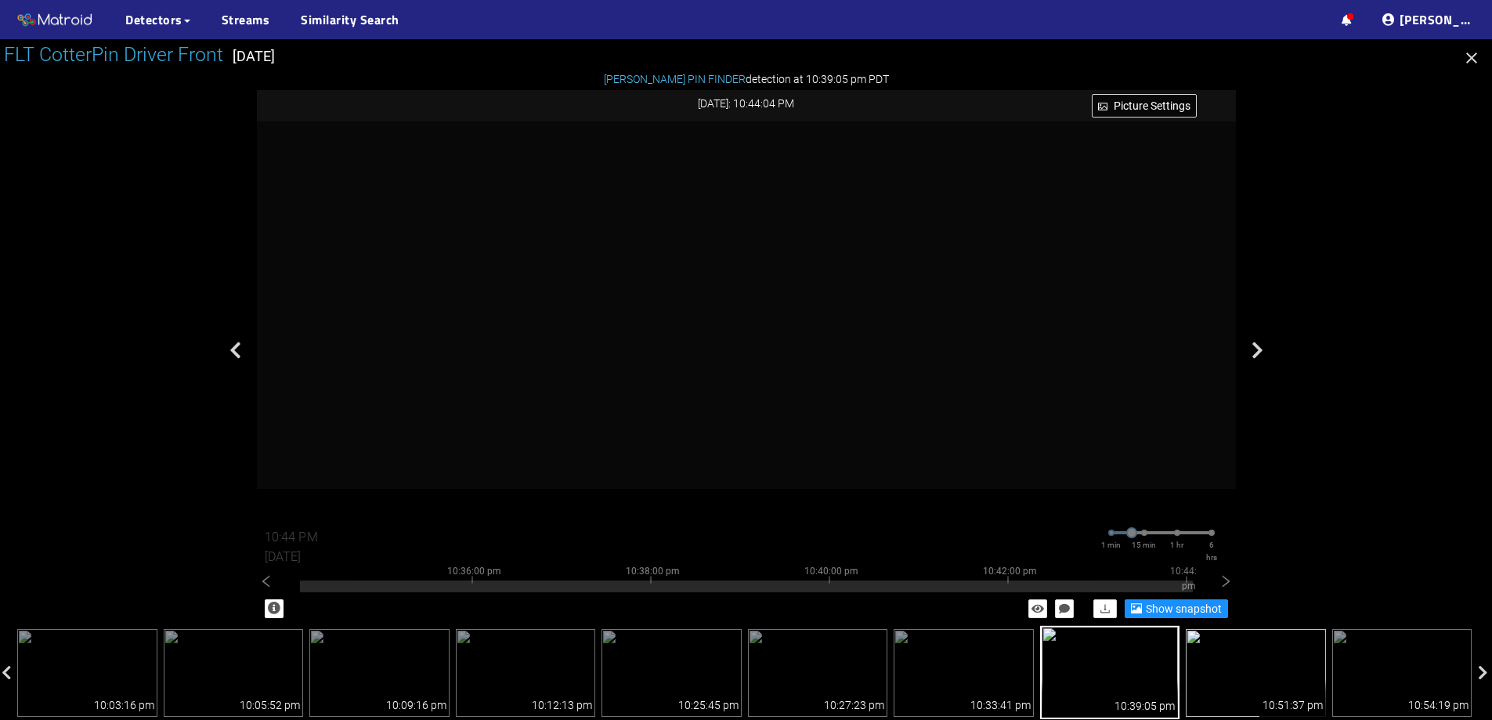
click at [1293, 671] on img at bounding box center [1256, 673] width 140 height 88
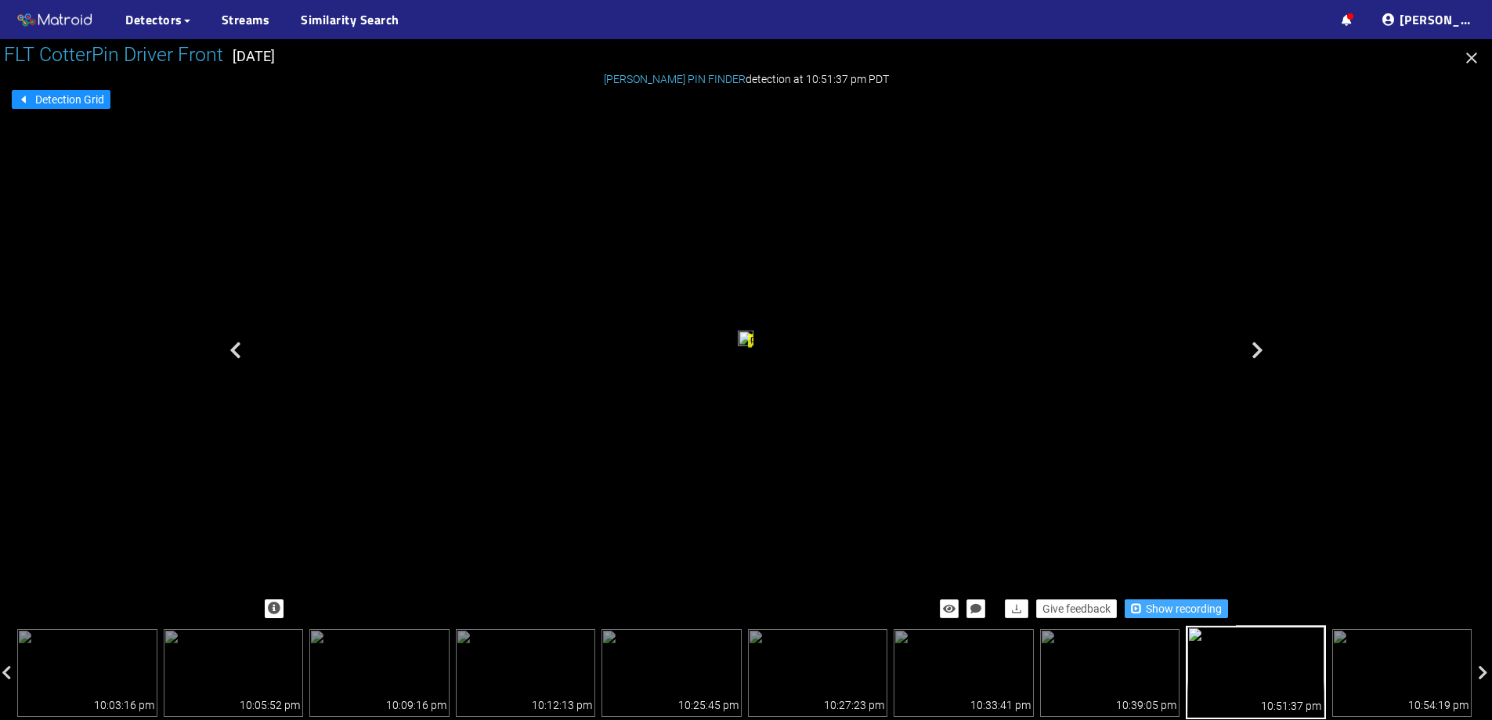
click at [1167, 608] on span "Show recording" at bounding box center [1184, 608] width 76 height 17
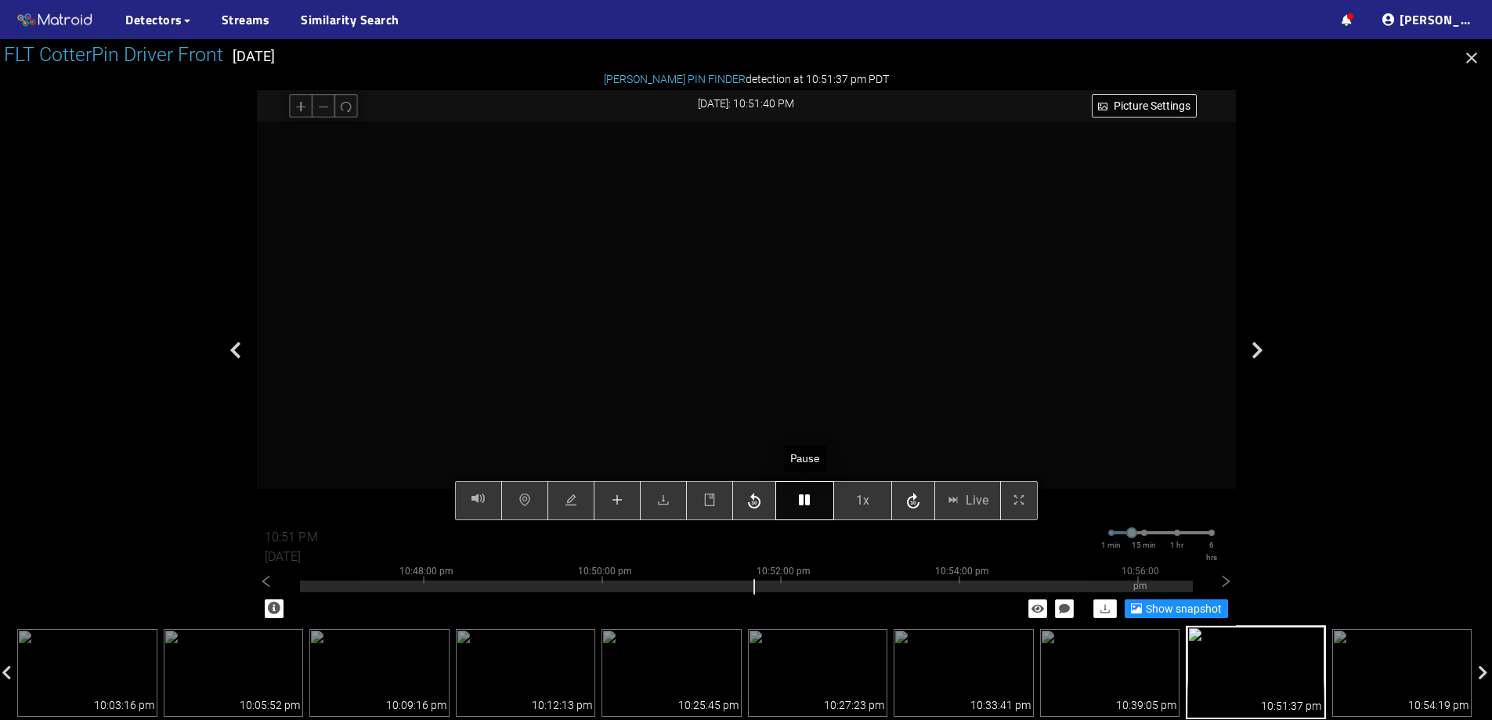
click at [796, 497] on button "button" at bounding box center [805, 500] width 59 height 39
click at [800, 503] on icon "button" at bounding box center [804, 500] width 11 height 13
click at [812, 505] on button "button" at bounding box center [805, 500] width 59 height 39
click at [808, 501] on icon "button" at bounding box center [804, 500] width 11 height 13
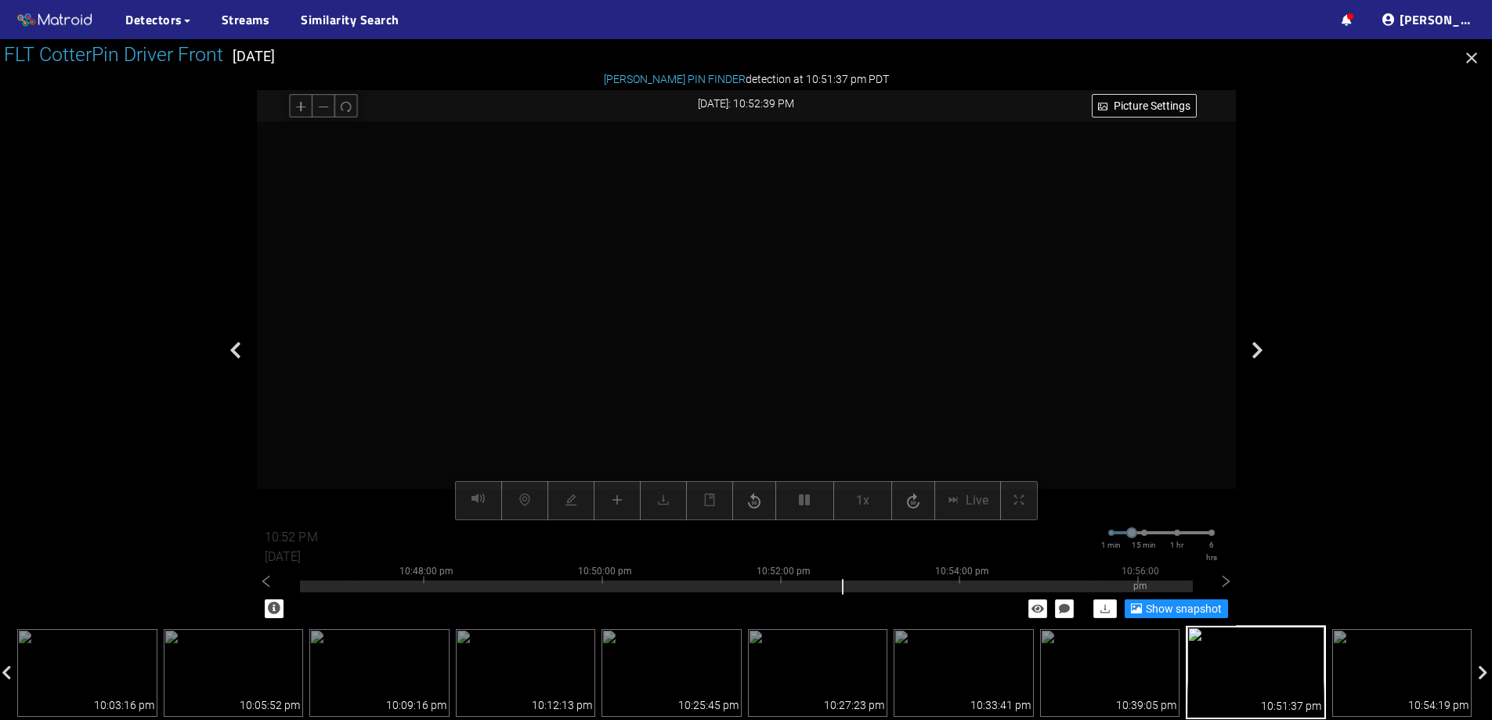
click at [749, 287] on video at bounding box center [795, 250] width 1851 height 925
click at [756, 298] on video at bounding box center [795, 250] width 1851 height 925
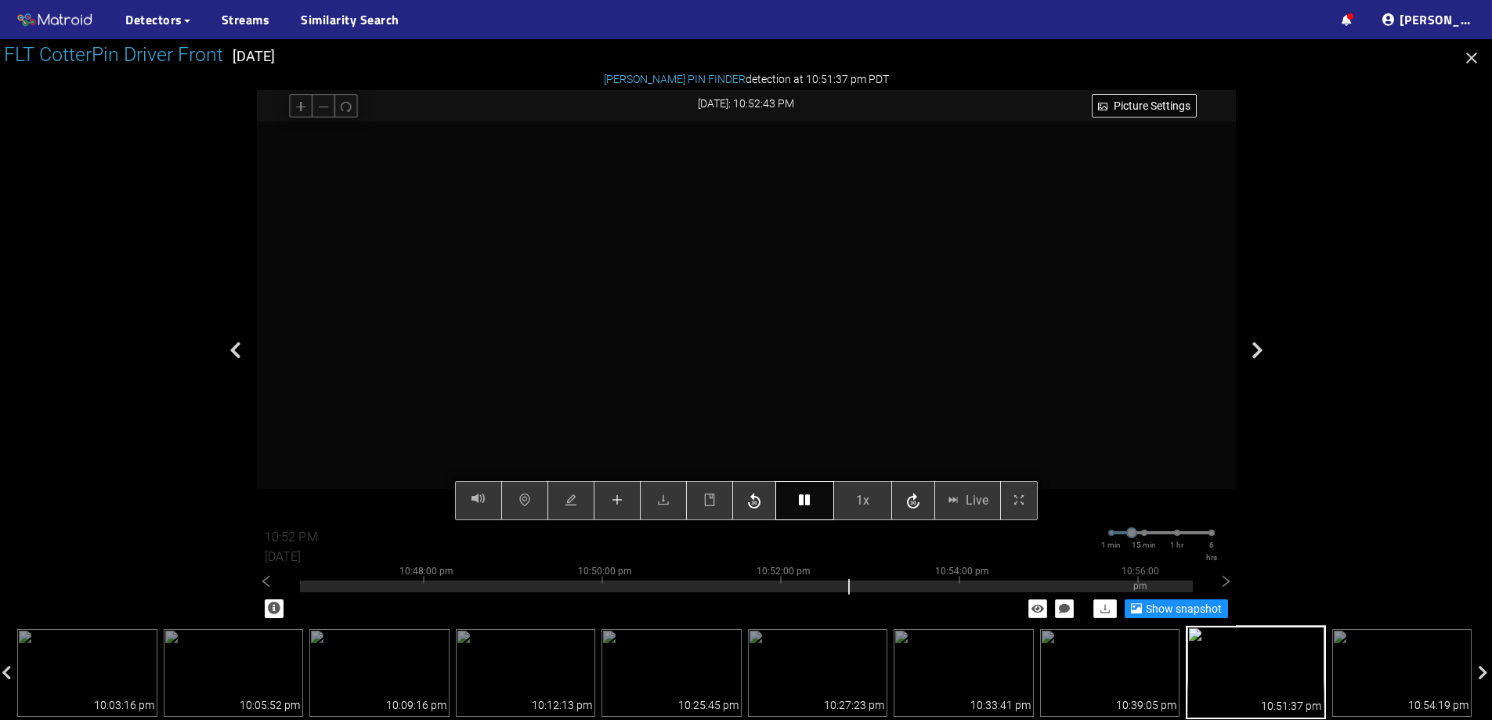
click at [810, 494] on button "button" at bounding box center [805, 500] width 59 height 39
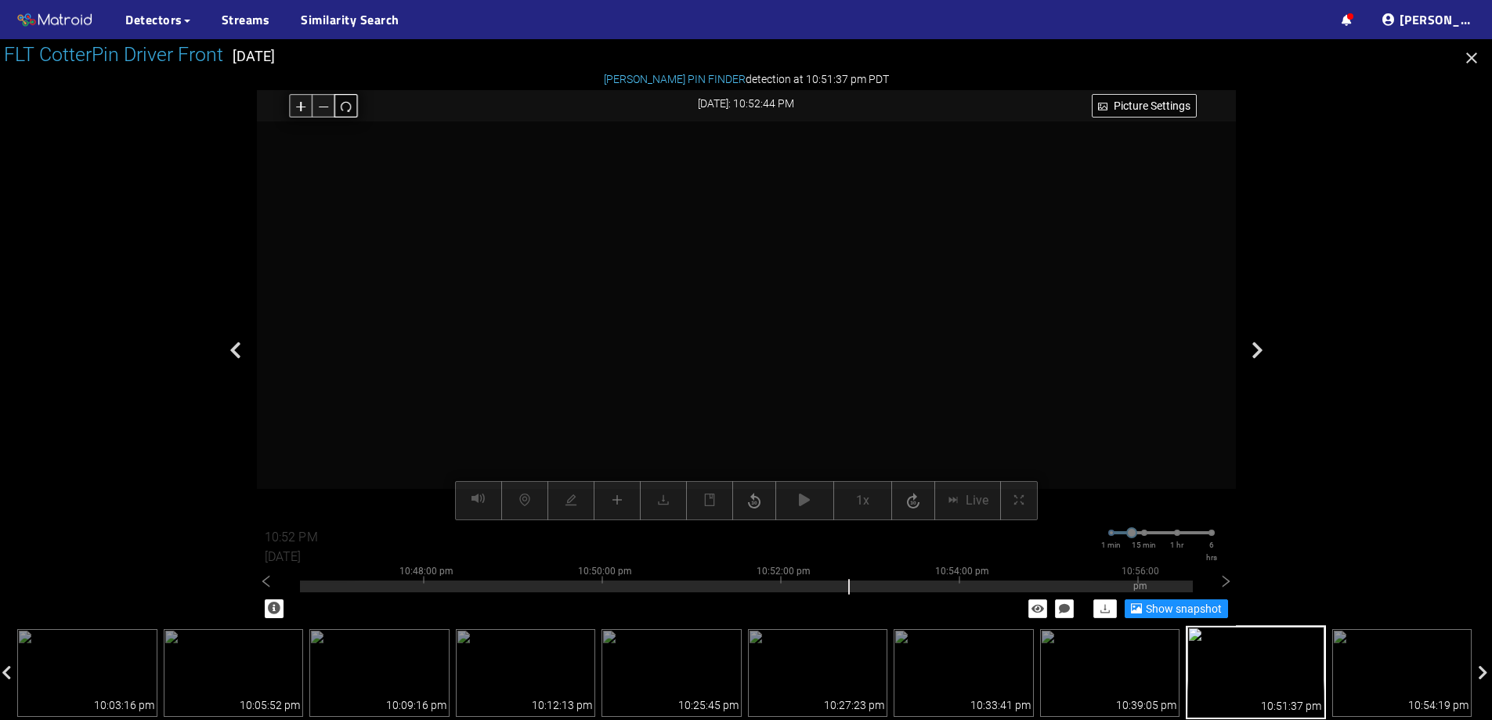
click at [350, 99] on button "button" at bounding box center [346, 106] width 24 height 24
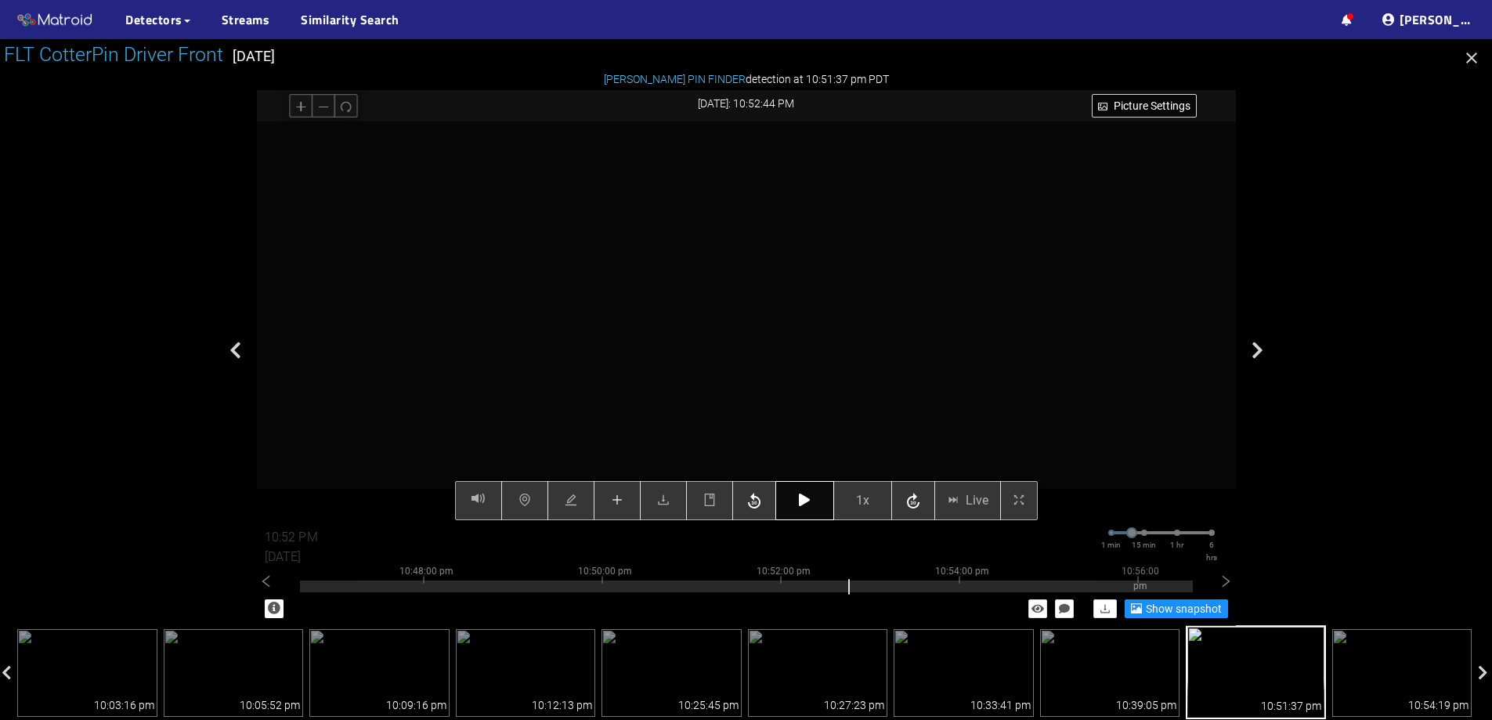
click at [813, 508] on button "button" at bounding box center [805, 500] width 59 height 39
type input "10:53 PM"
click at [808, 504] on icon "button" at bounding box center [804, 500] width 11 height 13
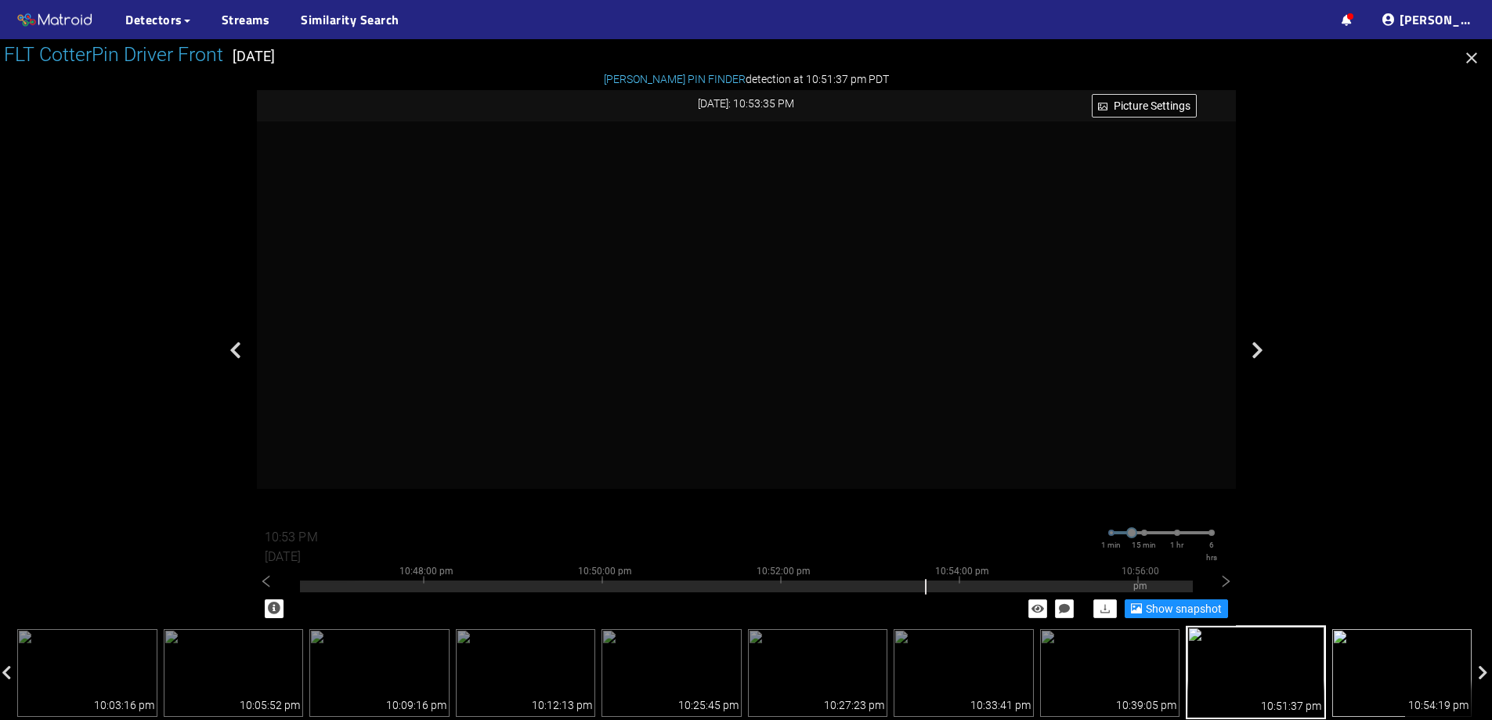
drag, startPoint x: 1371, startPoint y: 651, endPoint x: 1340, endPoint y: 642, distance: 32.5
click at [1370, 653] on img at bounding box center [1403, 673] width 140 height 88
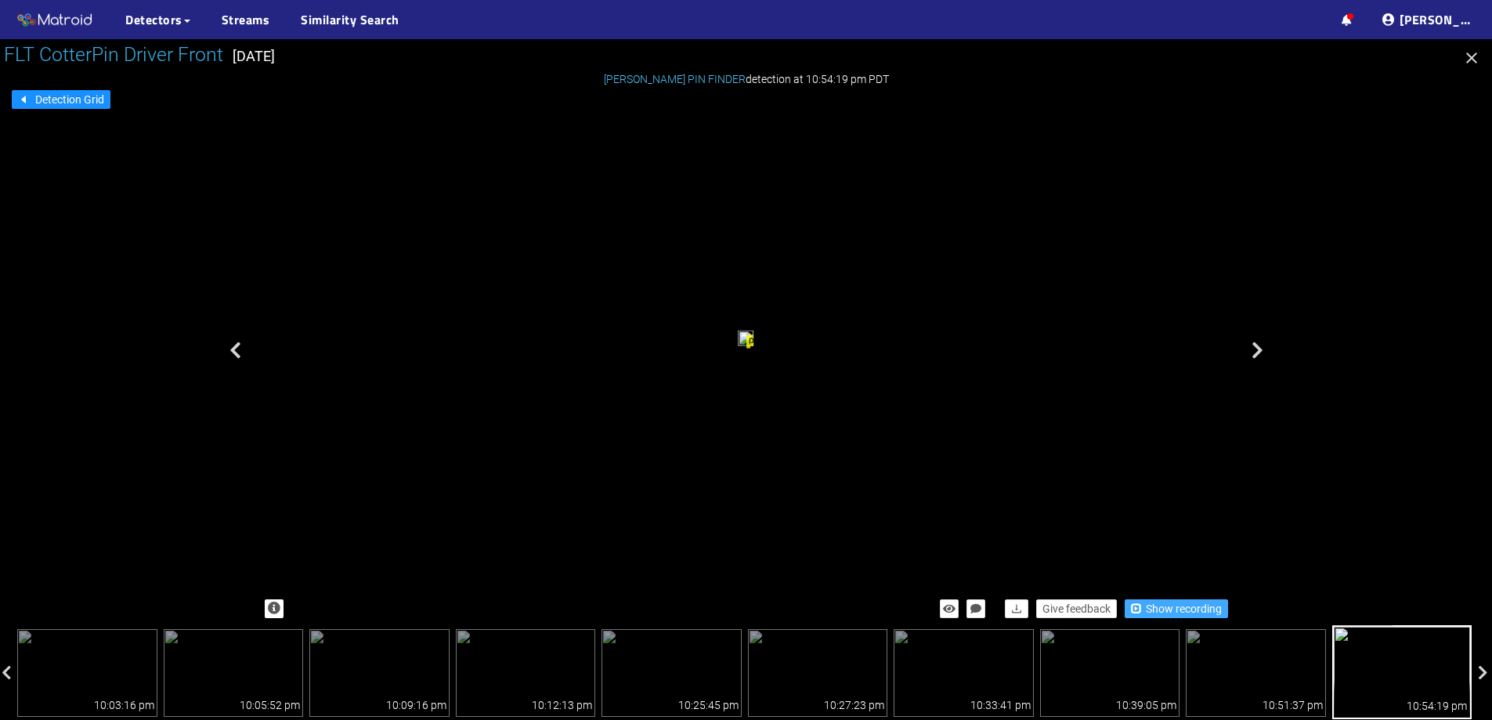
click at [1163, 614] on span "Show recording" at bounding box center [1184, 608] width 76 height 17
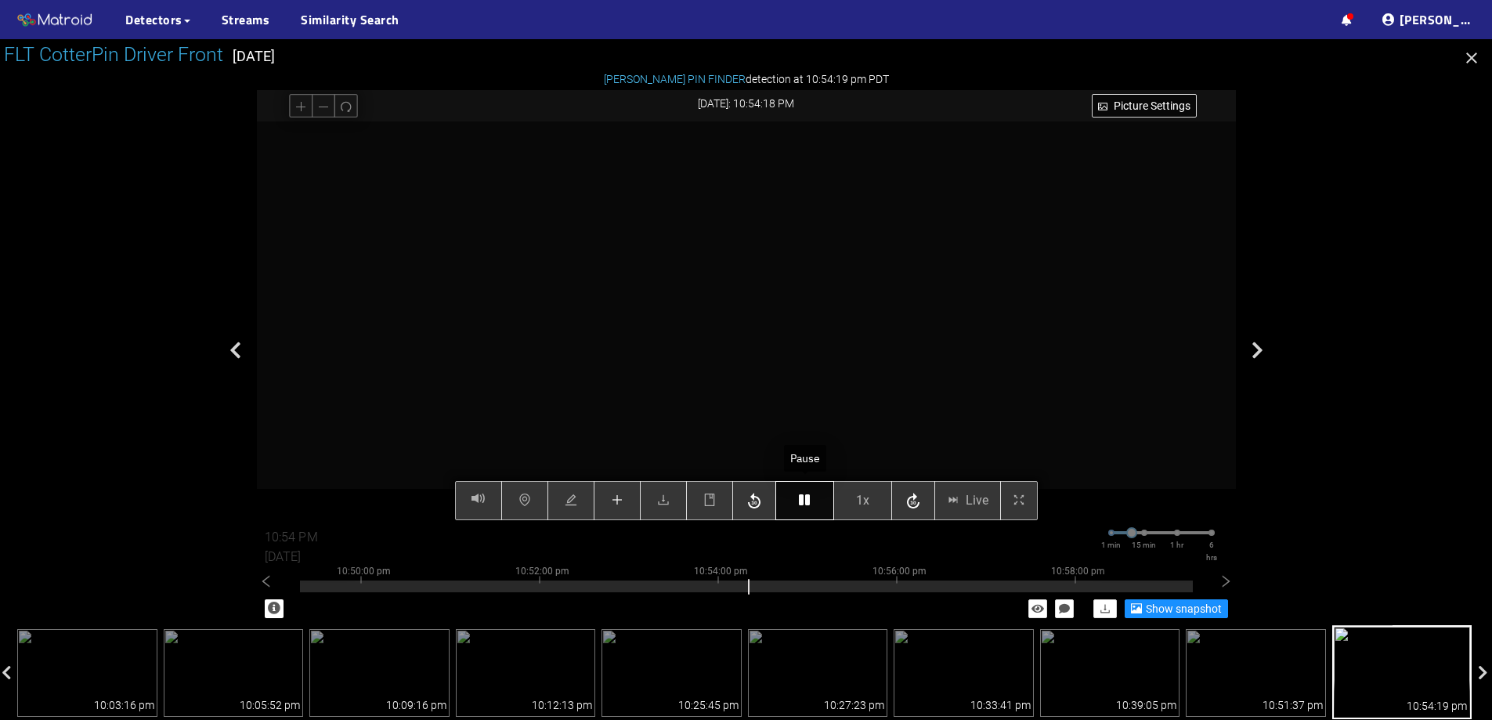
click at [816, 501] on button "button" at bounding box center [805, 500] width 59 height 39
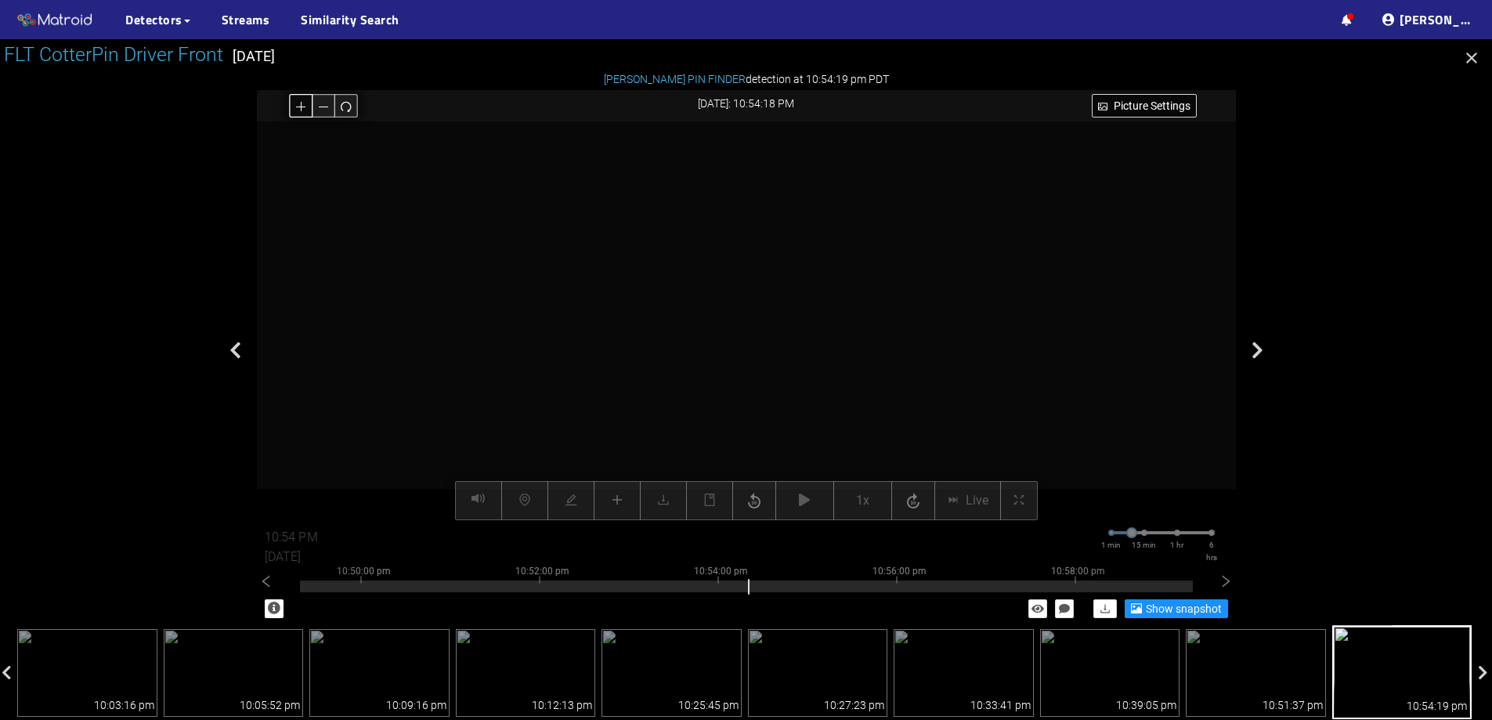
click at [295, 101] on icon "plus" at bounding box center [301, 106] width 12 height 12
click at [354, 107] on button "button" at bounding box center [346, 106] width 24 height 24
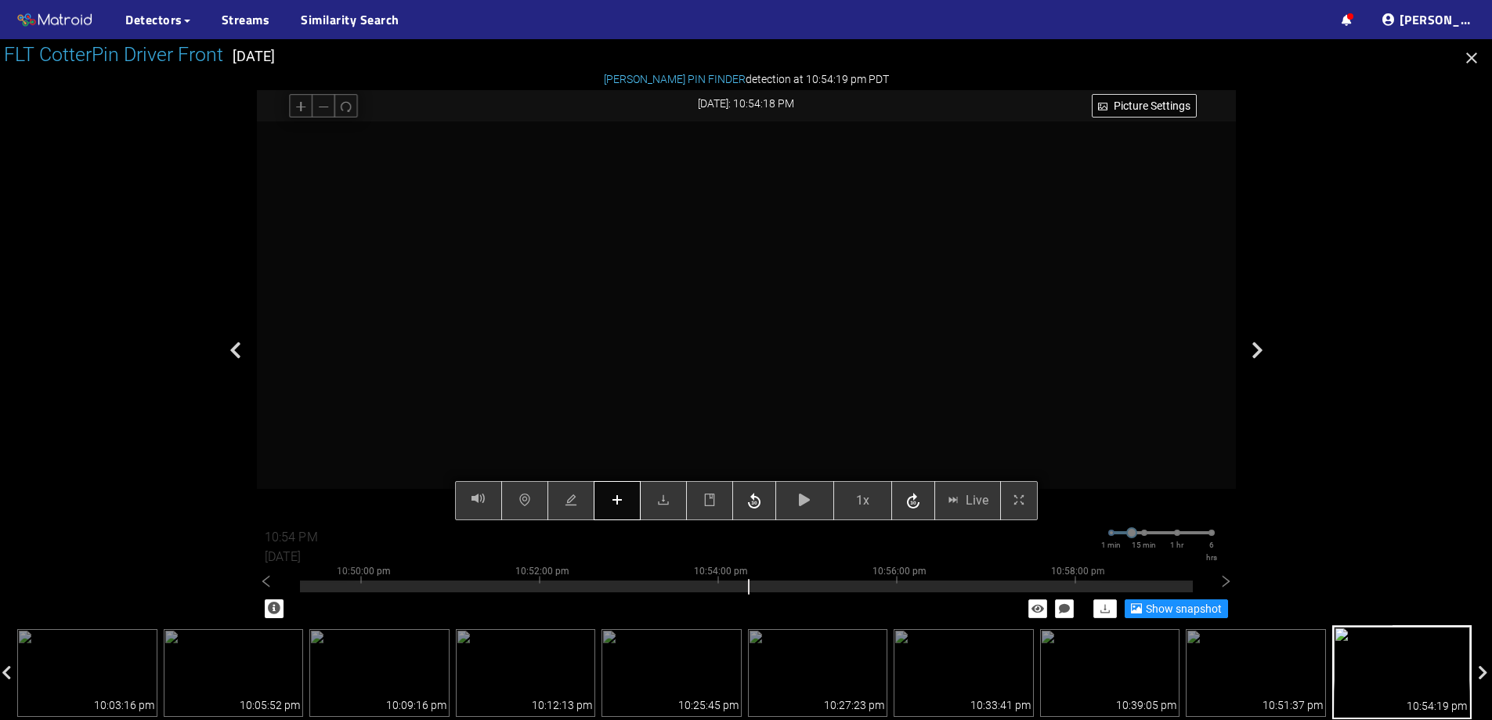
click at [628, 495] on button "button" at bounding box center [617, 500] width 47 height 39
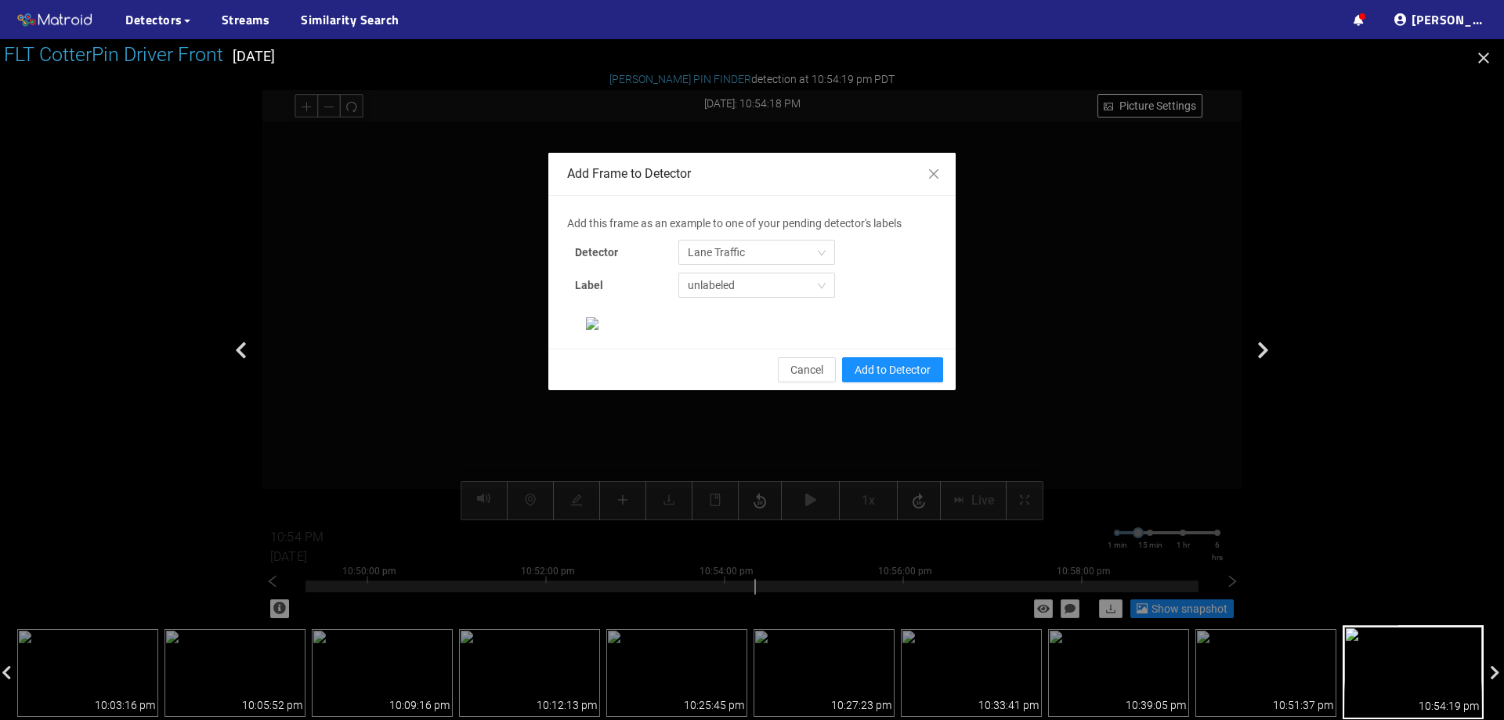
drag, startPoint x: 729, startPoint y: 251, endPoint x: 752, endPoint y: 266, distance: 27.4
click at [731, 255] on span "Lane Traffic" at bounding box center [757, 253] width 138 height 24
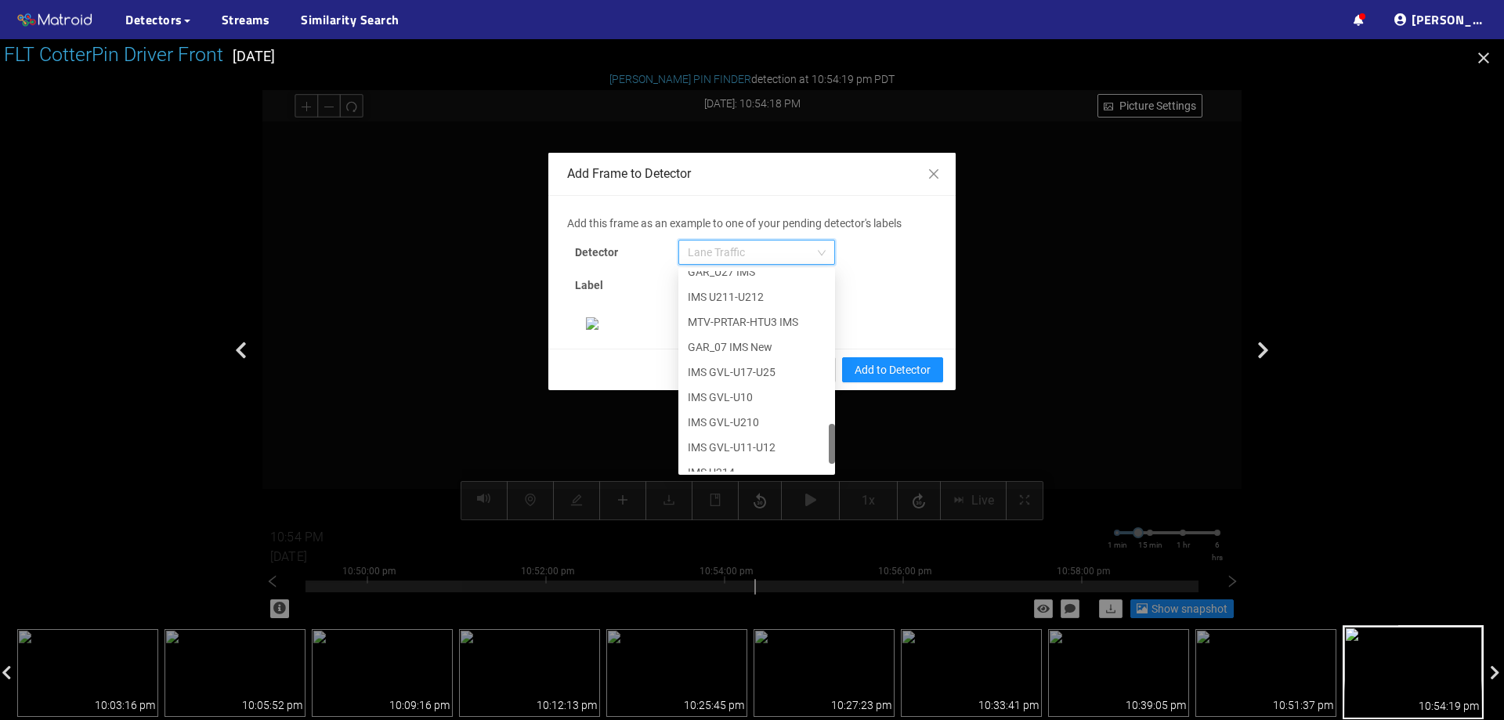
scroll to position [802, 0]
drag, startPoint x: 825, startPoint y: 309, endPoint x: 796, endPoint y: 495, distance: 188.7
click at [797, 330] on div "Add this frame as an example to one of your pending detector's labels Detector …" at bounding box center [752, 272] width 370 height 115
click at [754, 469] on div "[PERSON_NAME] Pin" at bounding box center [756, 459] width 157 height 25
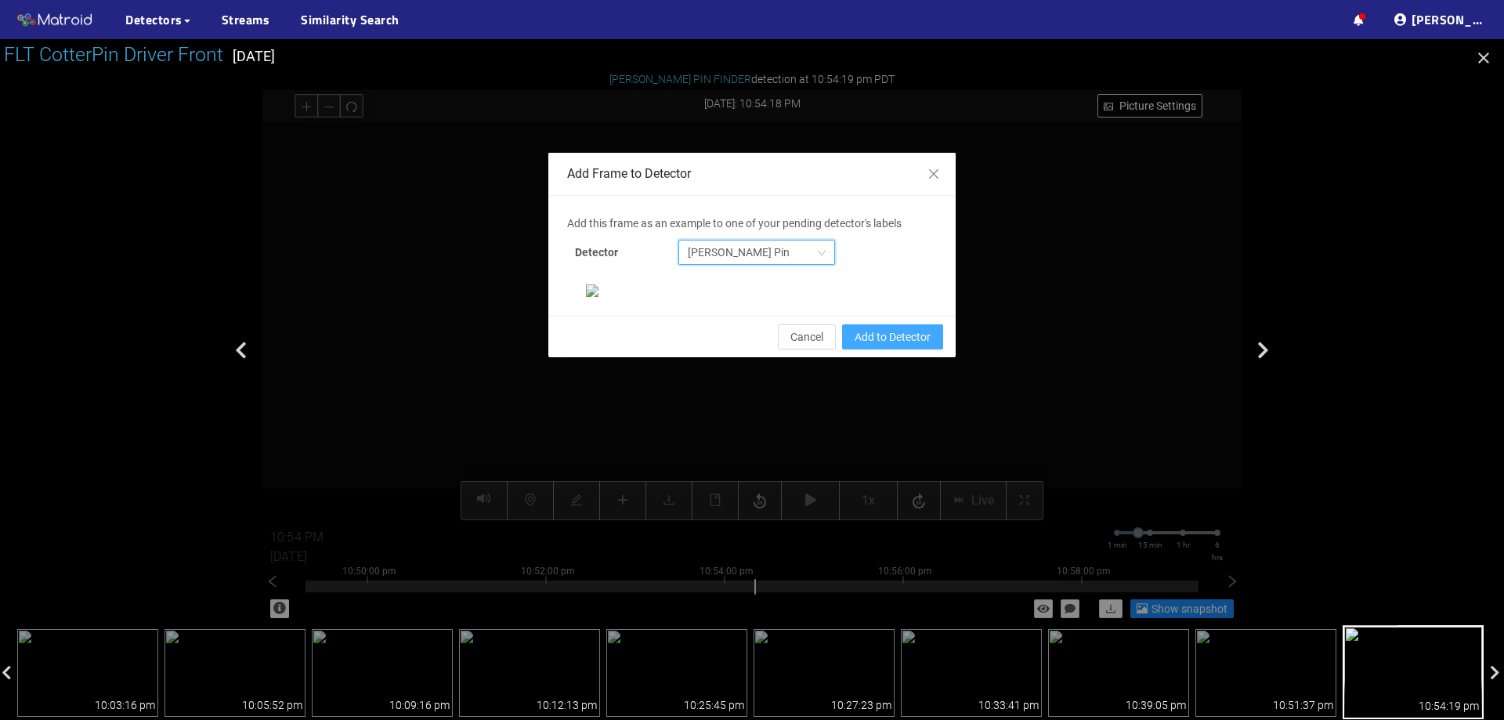
click at [919, 346] on span "Add to Detector" at bounding box center [893, 336] width 76 height 17
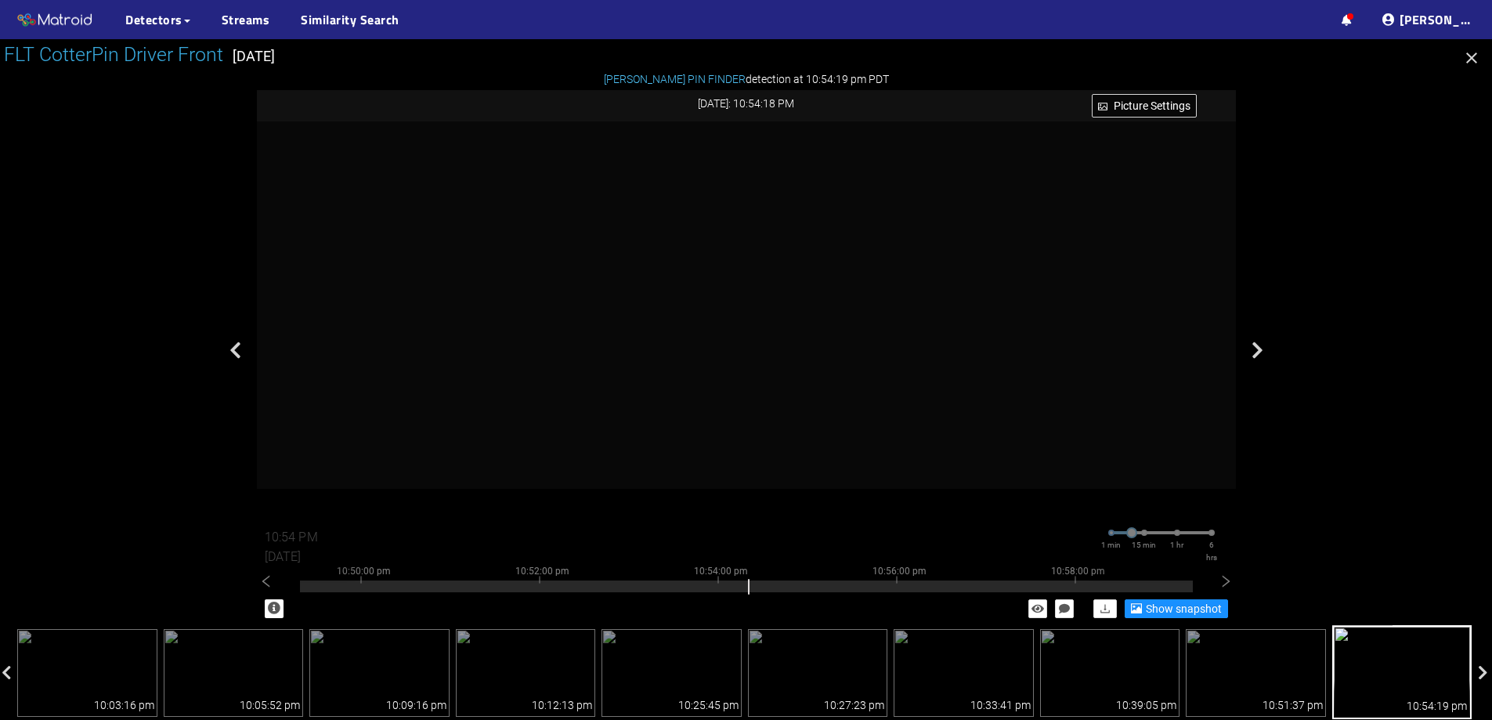
scroll to position [627, 0]
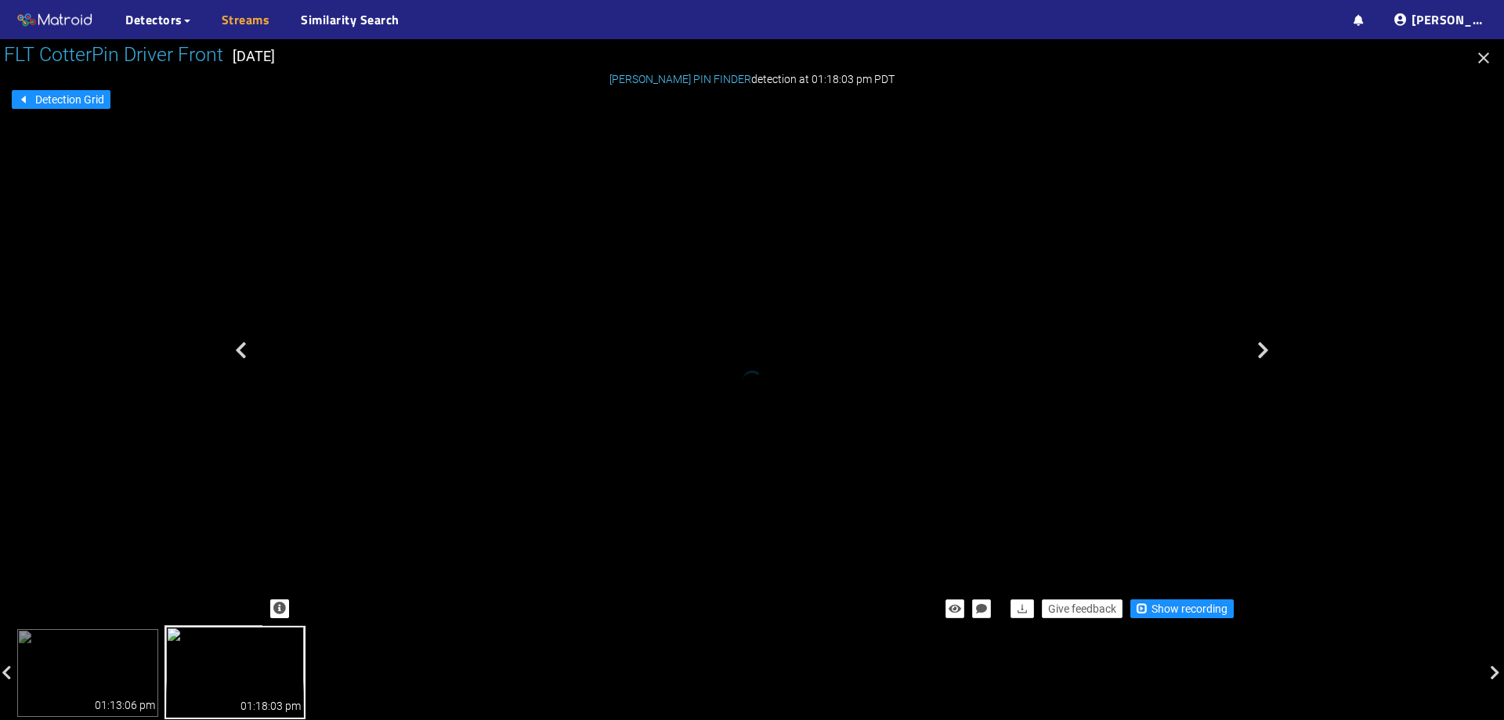
click at [233, 27] on link "Streams" at bounding box center [246, 19] width 49 height 19
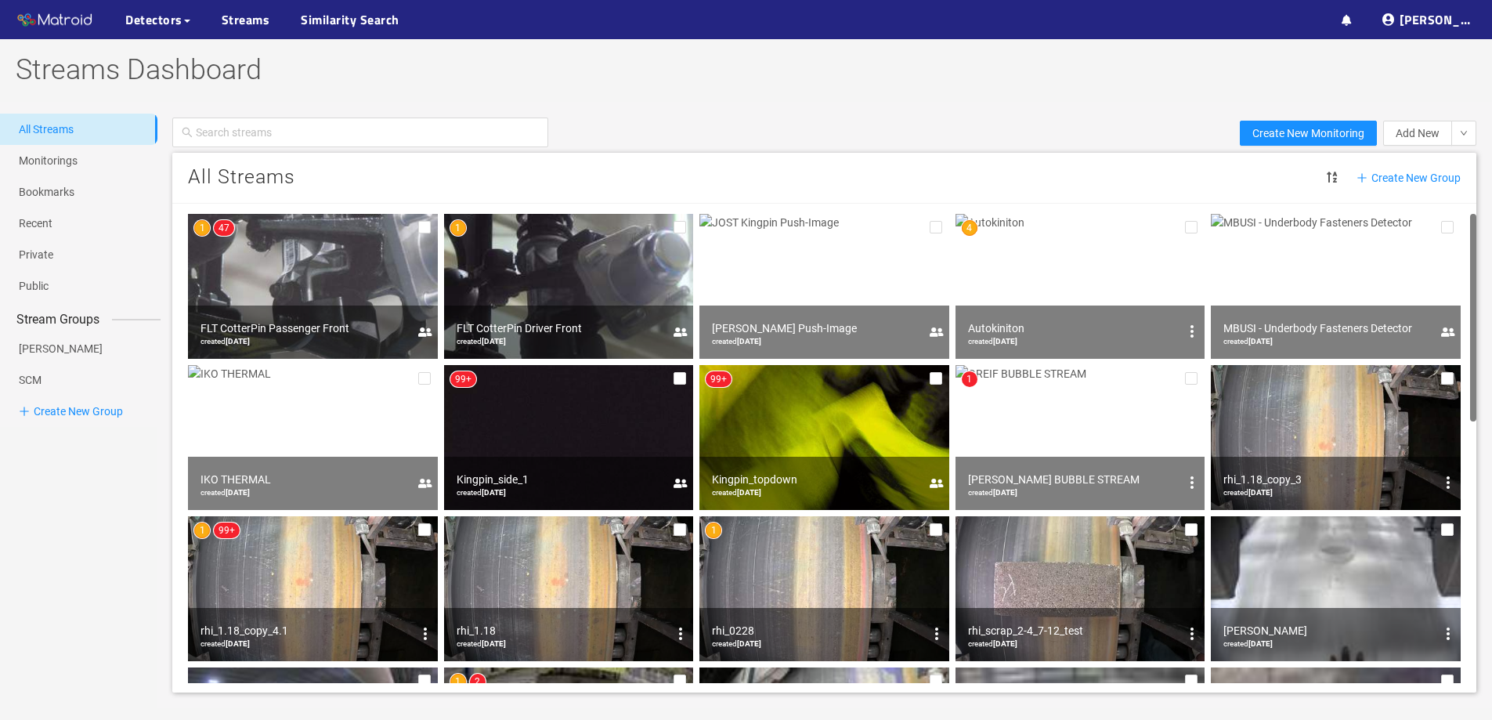
click at [279, 276] on img at bounding box center [313, 286] width 250 height 145
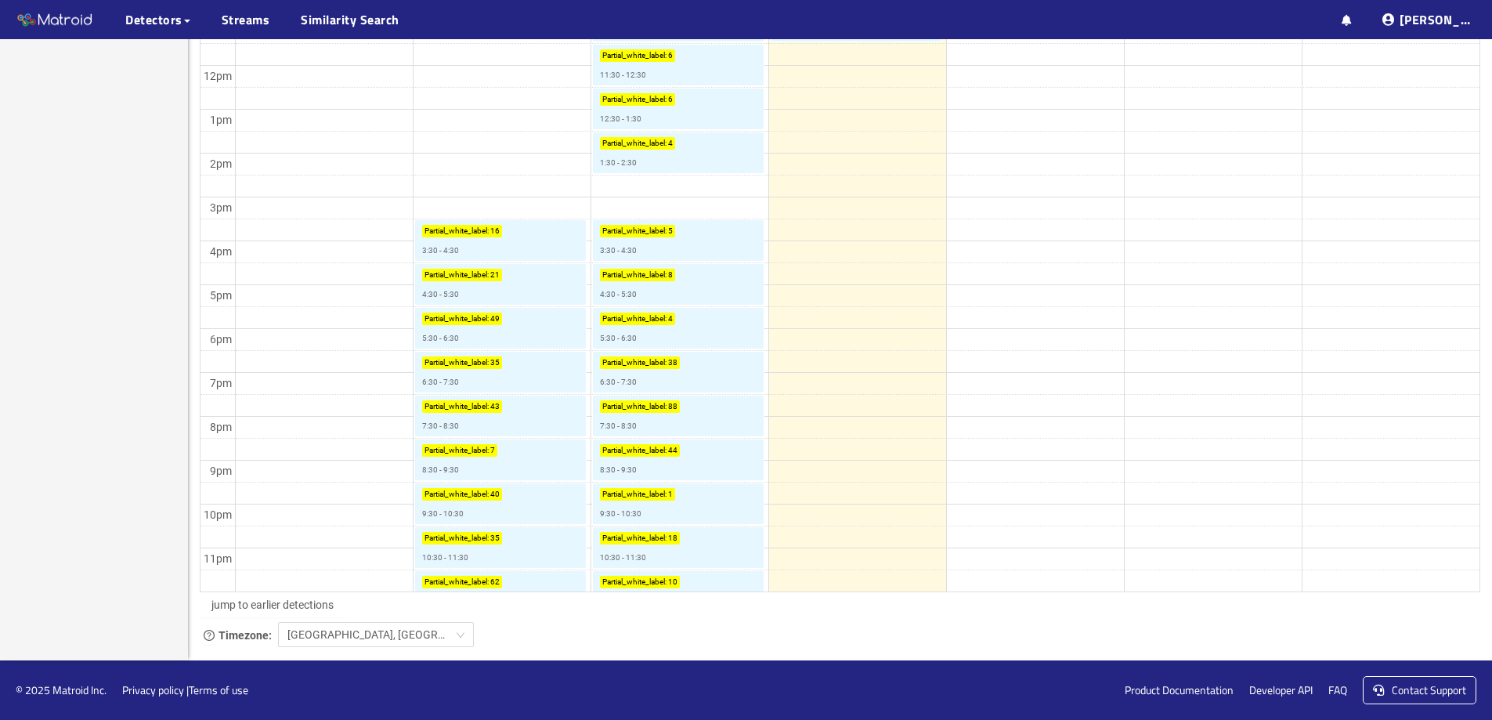
scroll to position [713, 0]
click at [327, 616] on button "jump to earlier detections" at bounding box center [273, 604] width 146 height 25
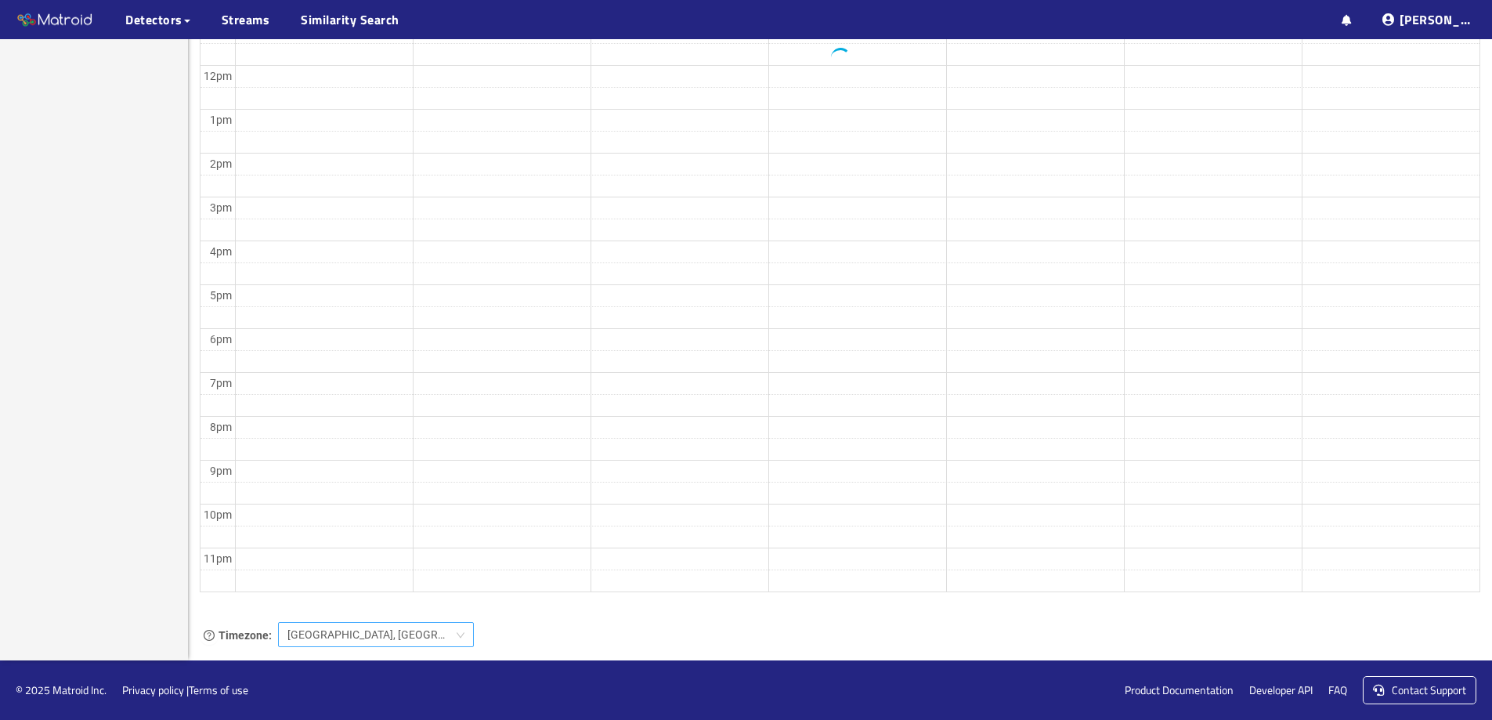
click at [324, 628] on span "Bombay, Calcutta, New Delhi" at bounding box center [376, 635] width 177 height 24
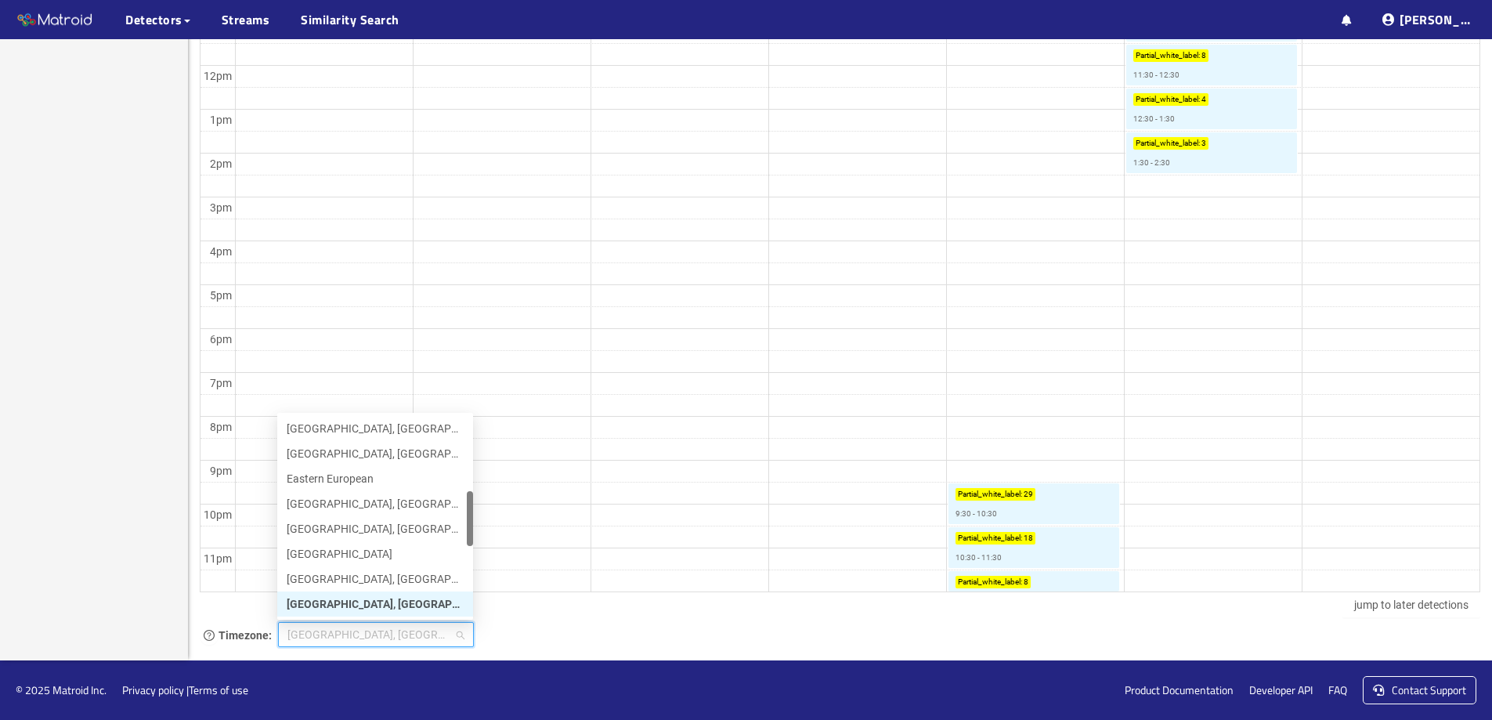
type input "p"
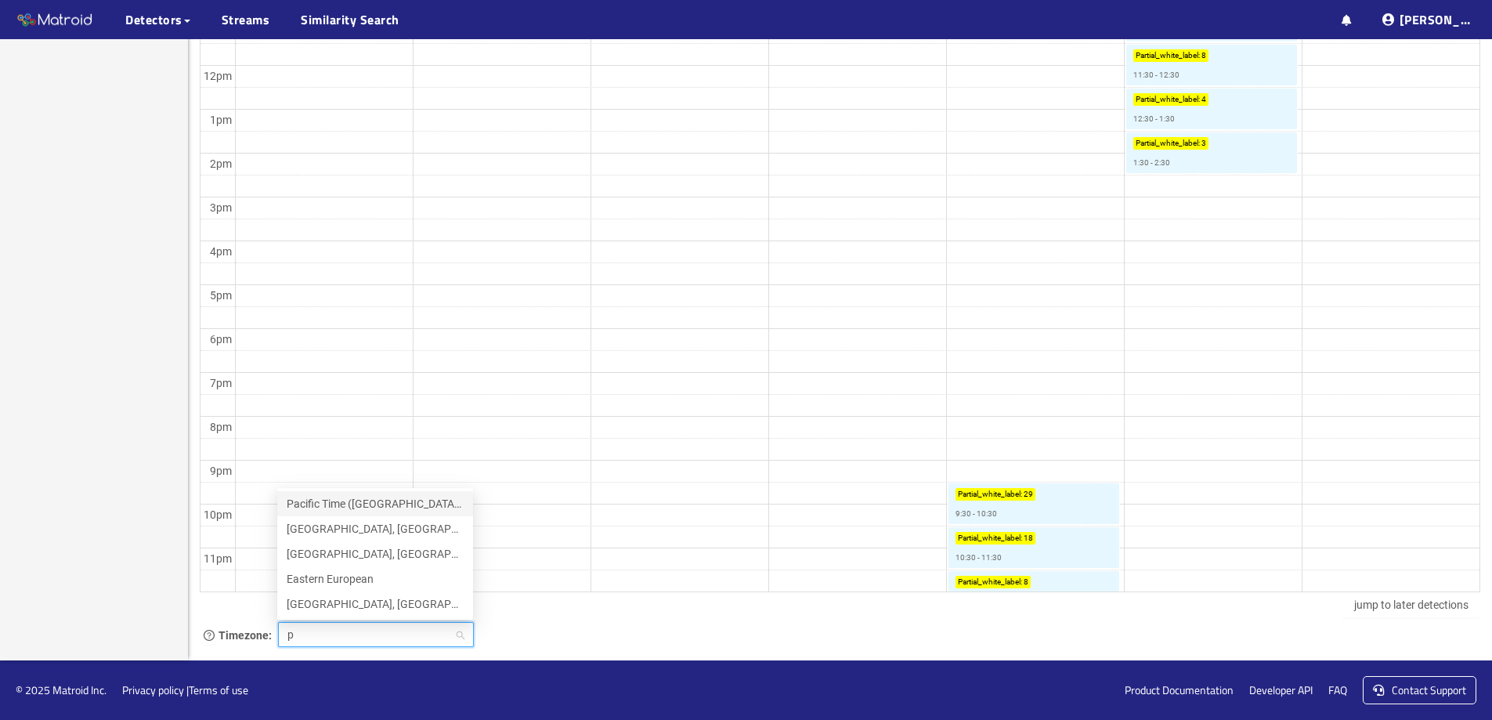
click at [342, 500] on div "Pacific Time ([GEOGRAPHIC_DATA] & [GEOGRAPHIC_DATA])" at bounding box center [375, 503] width 177 height 17
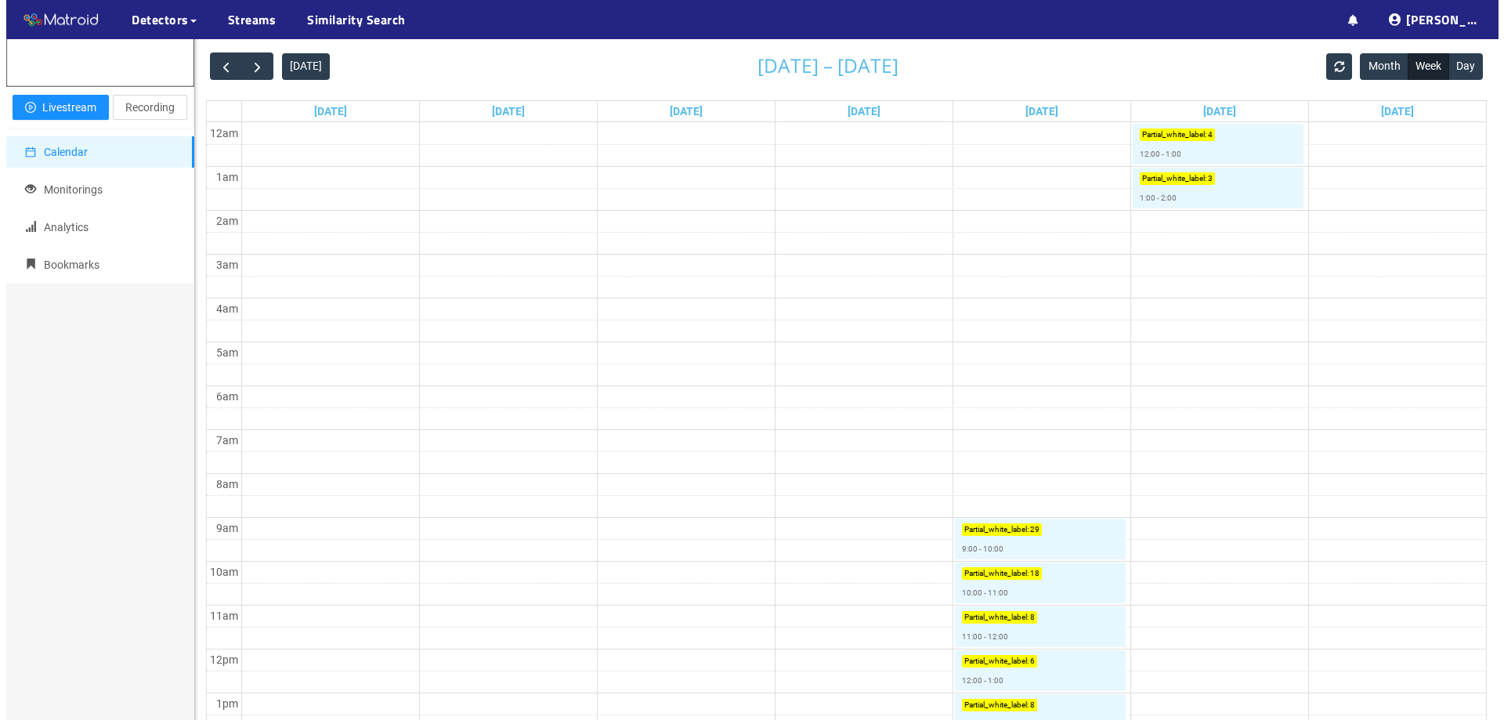
scroll to position [131, 0]
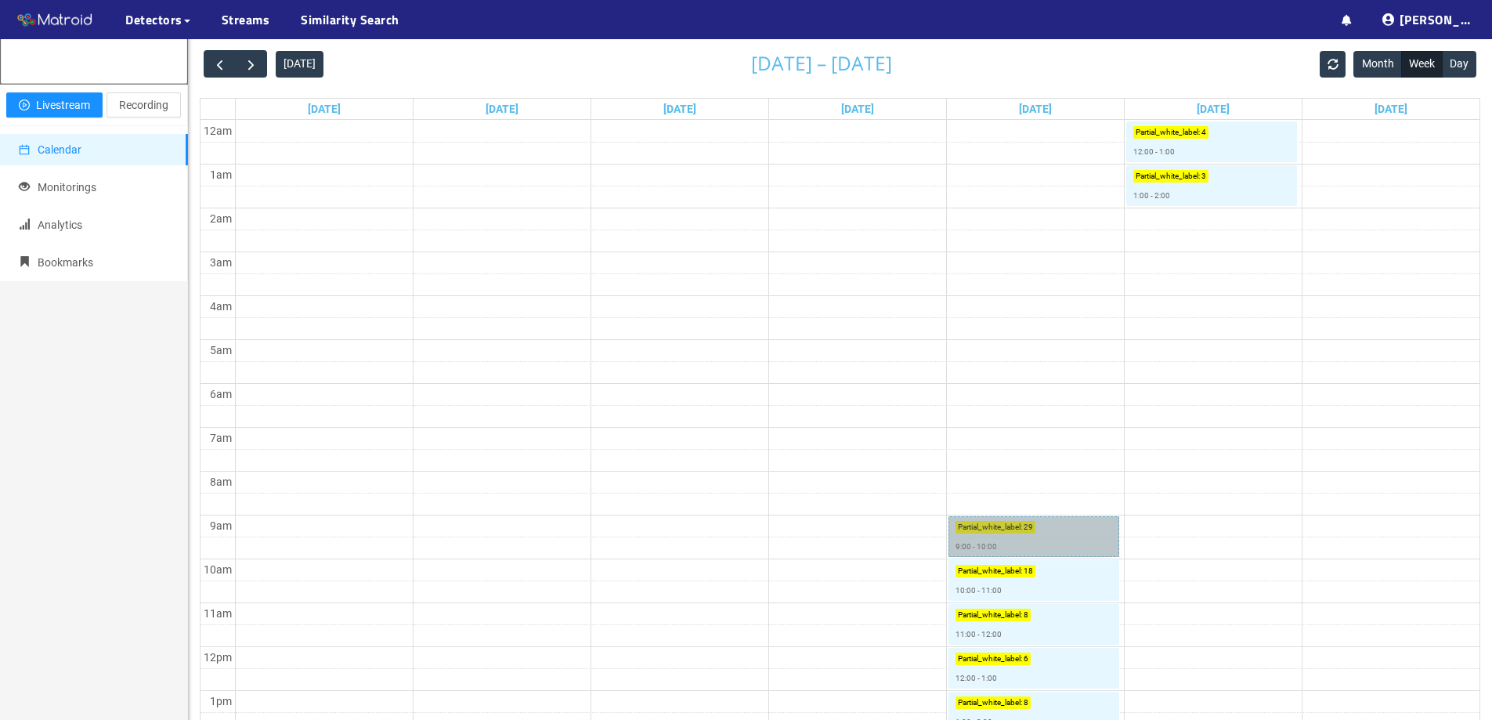
click at [1052, 549] on link "Partial_white_label : 29 9:00 - 10:00" at bounding box center [1034, 536] width 171 height 41
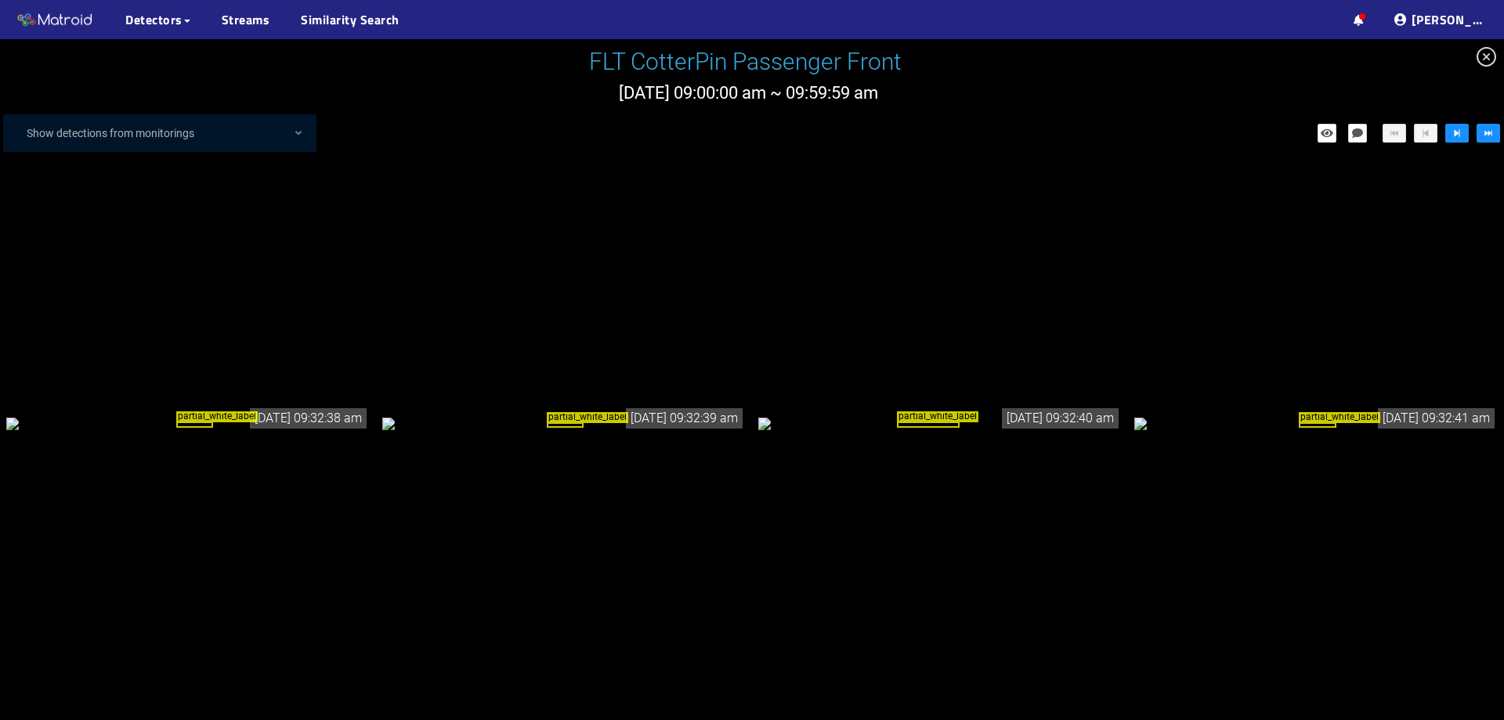
click at [166, 432] on div "partial_white_label" at bounding box center [188, 422] width 364 height 17
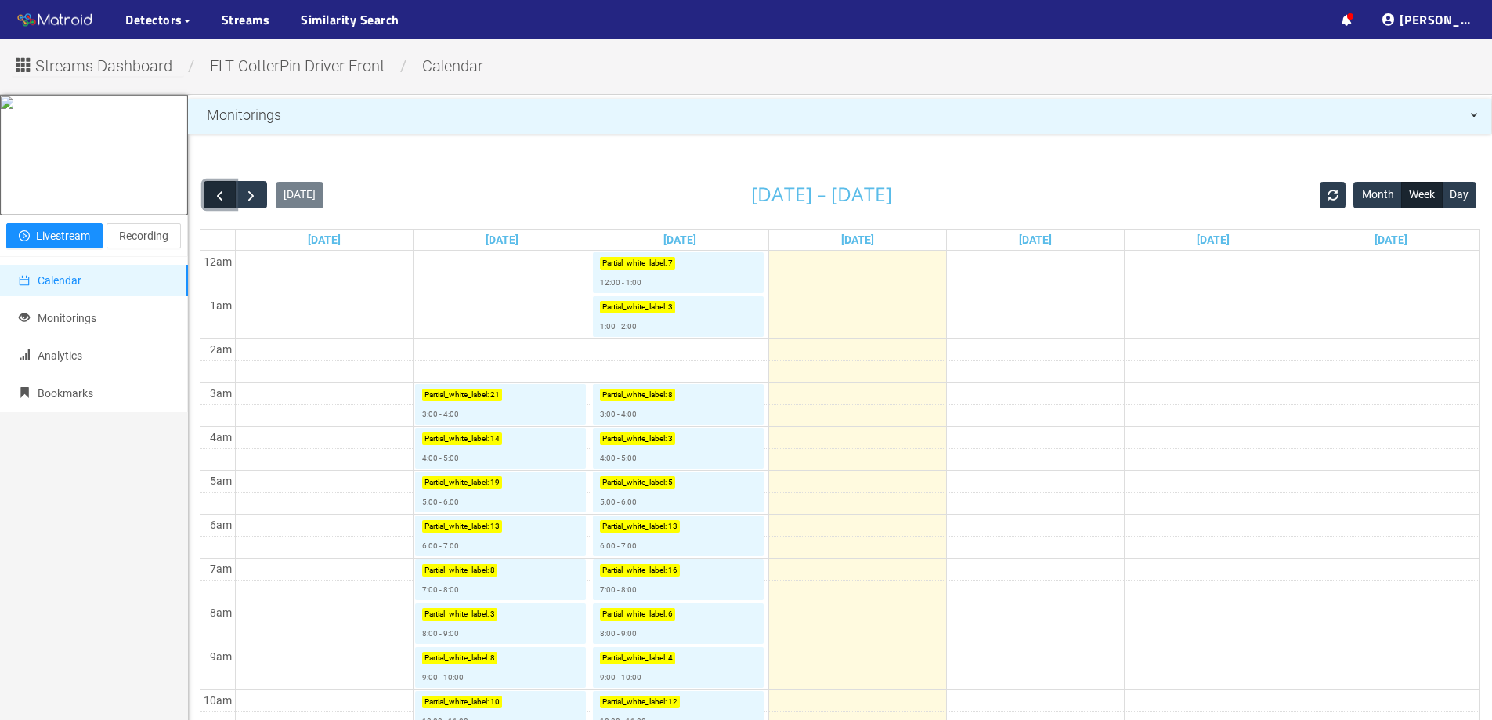
click at [215, 190] on span "button" at bounding box center [220, 195] width 16 height 16
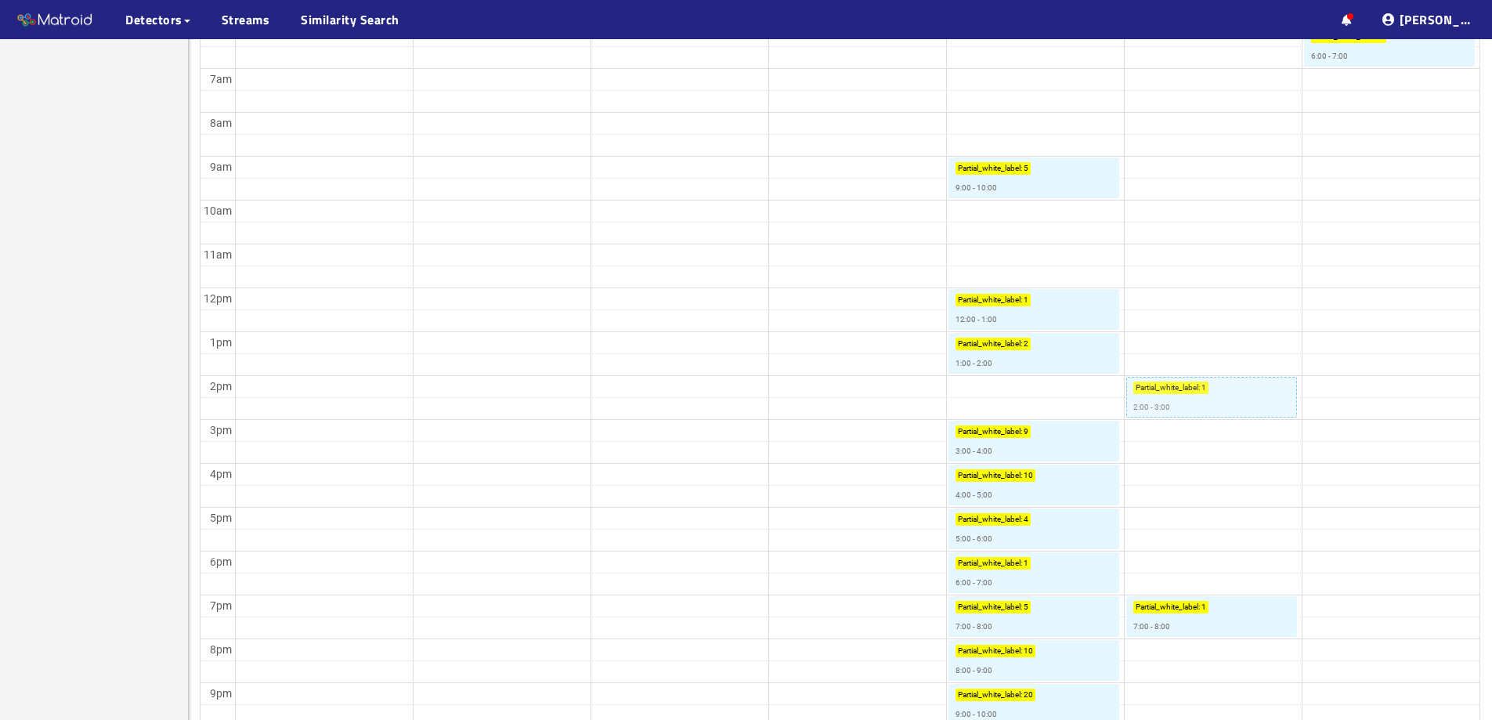
scroll to position [400, 0]
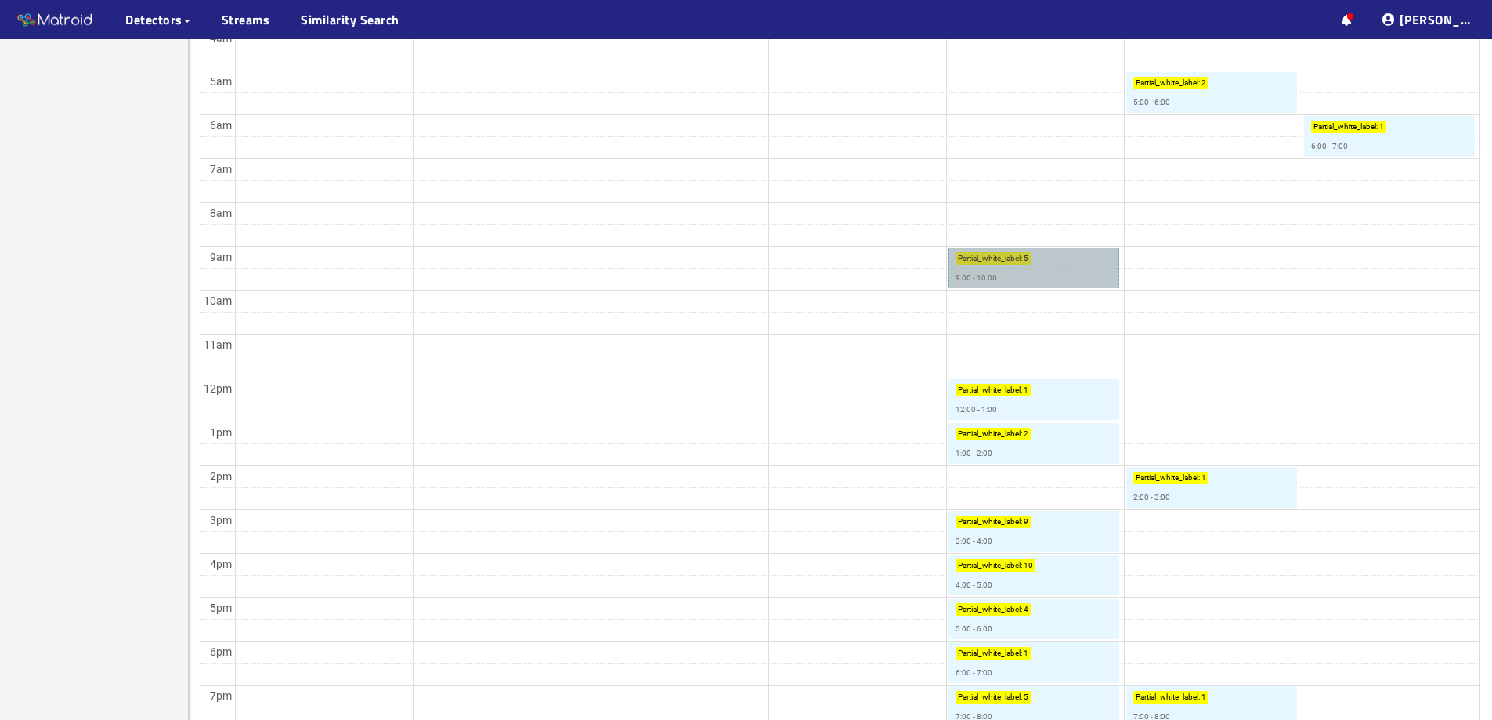
click at [1071, 288] on link "Partial_white_label : 5 9:00 - 10:00" at bounding box center [1034, 268] width 171 height 41
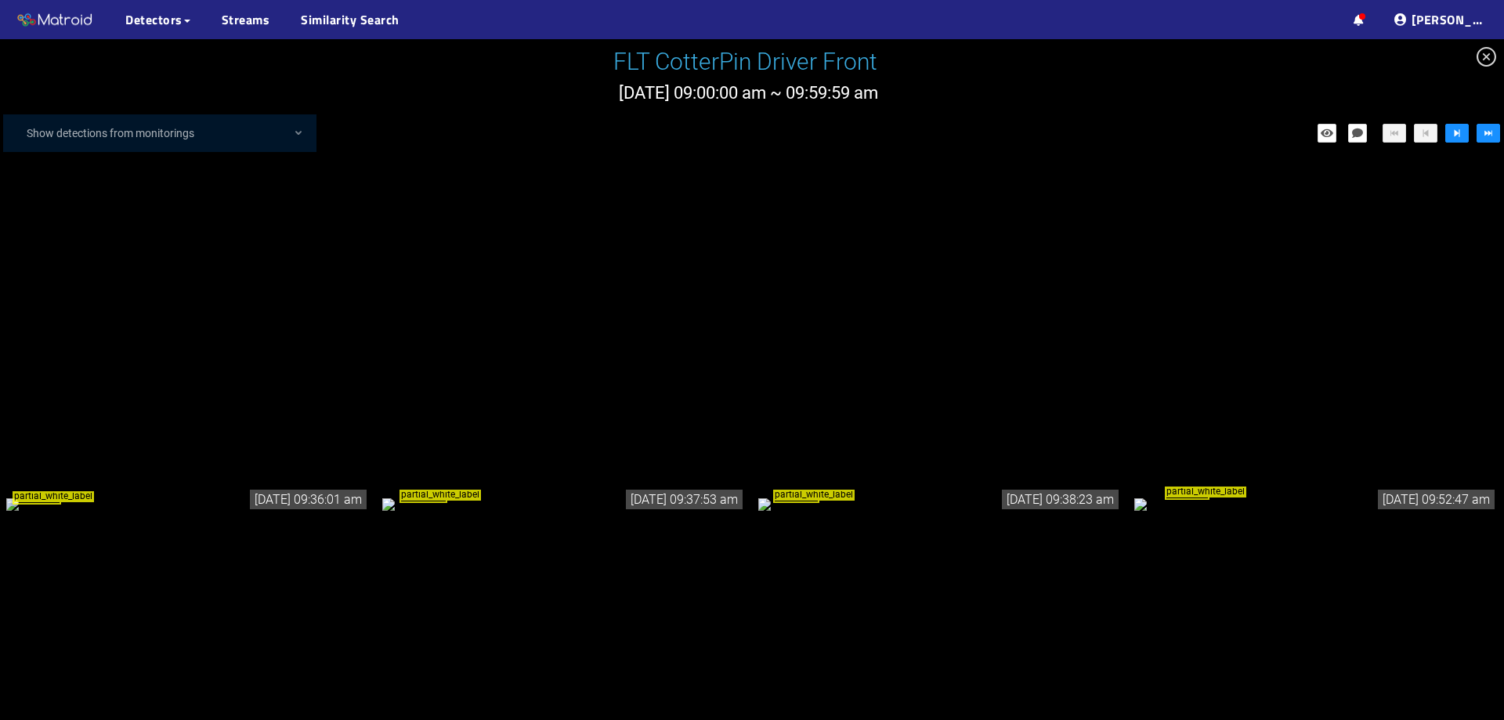
click at [251, 508] on div "partial_white_label" at bounding box center [188, 503] width 364 height 17
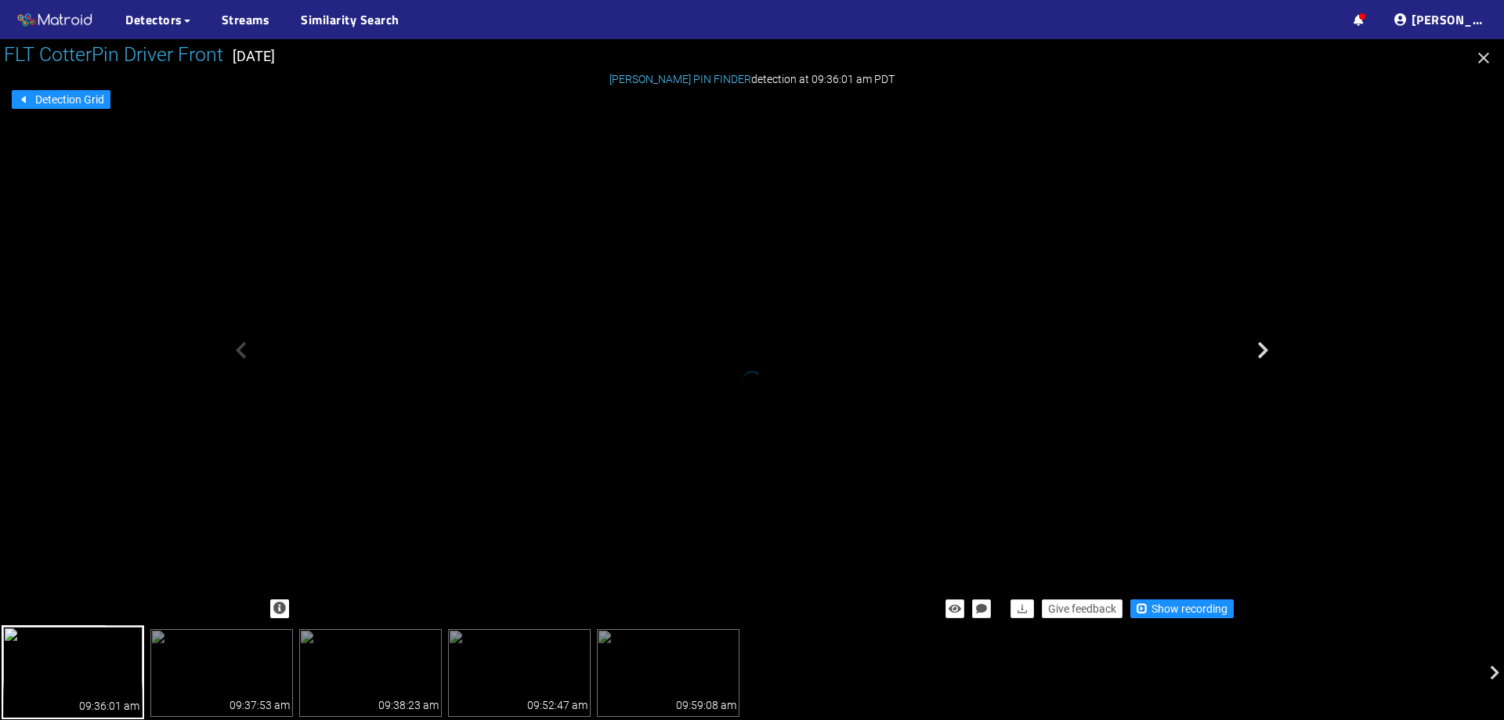
click at [78, 689] on div "09:36:01 am" at bounding box center [72, 699] width 139 height 38
click at [241, 680] on div "09:37:53 am" at bounding box center [259, 698] width 67 height 38
click at [394, 677] on img at bounding box center [370, 673] width 143 height 88
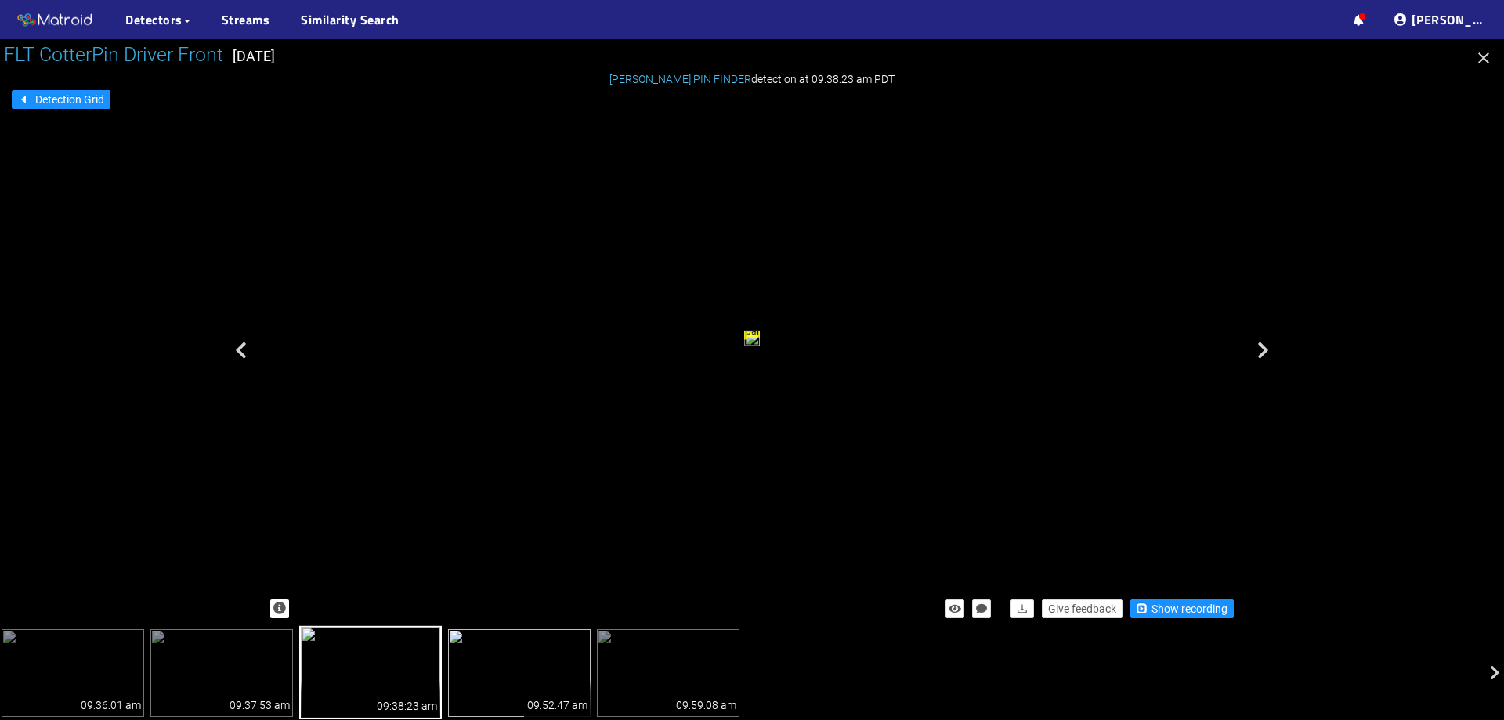
click at [532, 693] on div "09:52:47 am" at bounding box center [557, 698] width 67 height 38
click at [694, 657] on img at bounding box center [668, 673] width 143 height 88
click at [1485, 55] on icon "button" at bounding box center [1483, 58] width 19 height 19
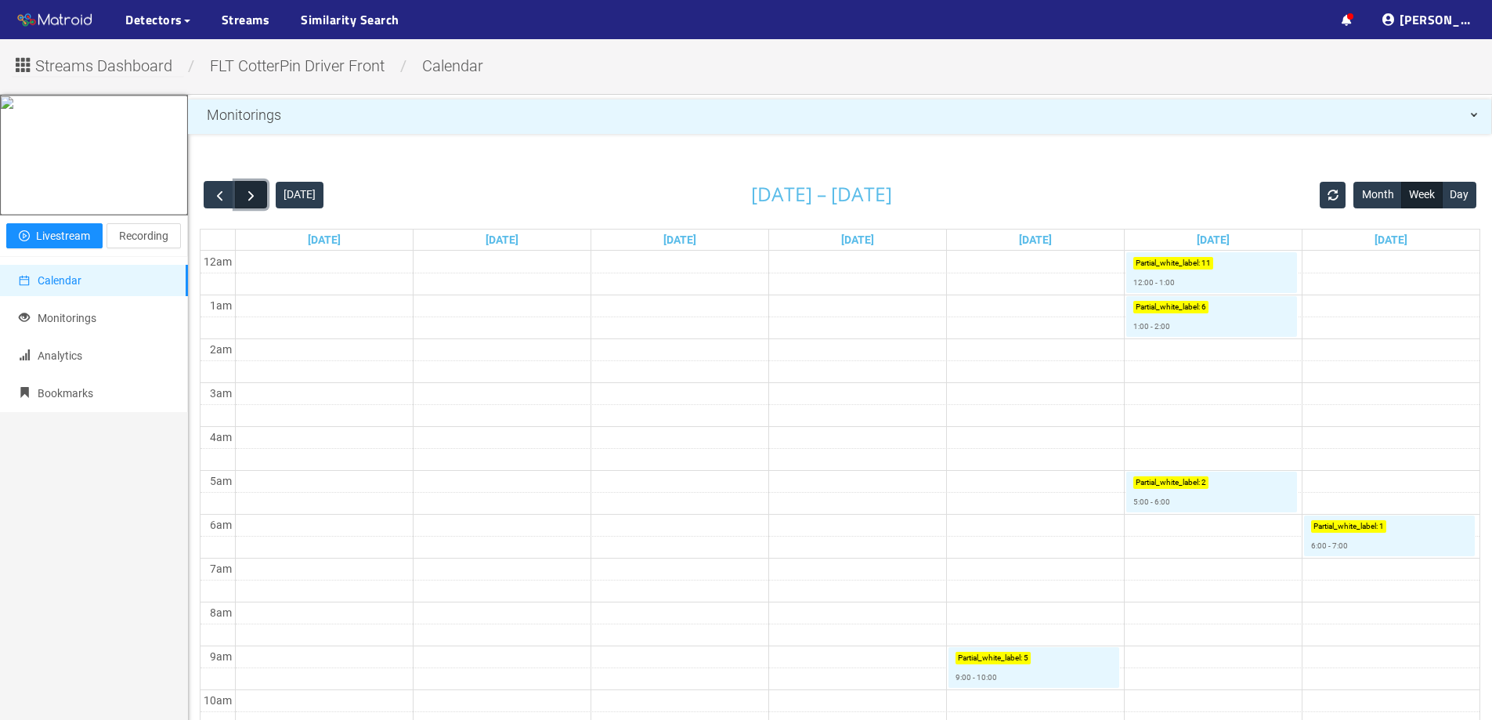
click at [257, 187] on button "button" at bounding box center [251, 194] width 32 height 27
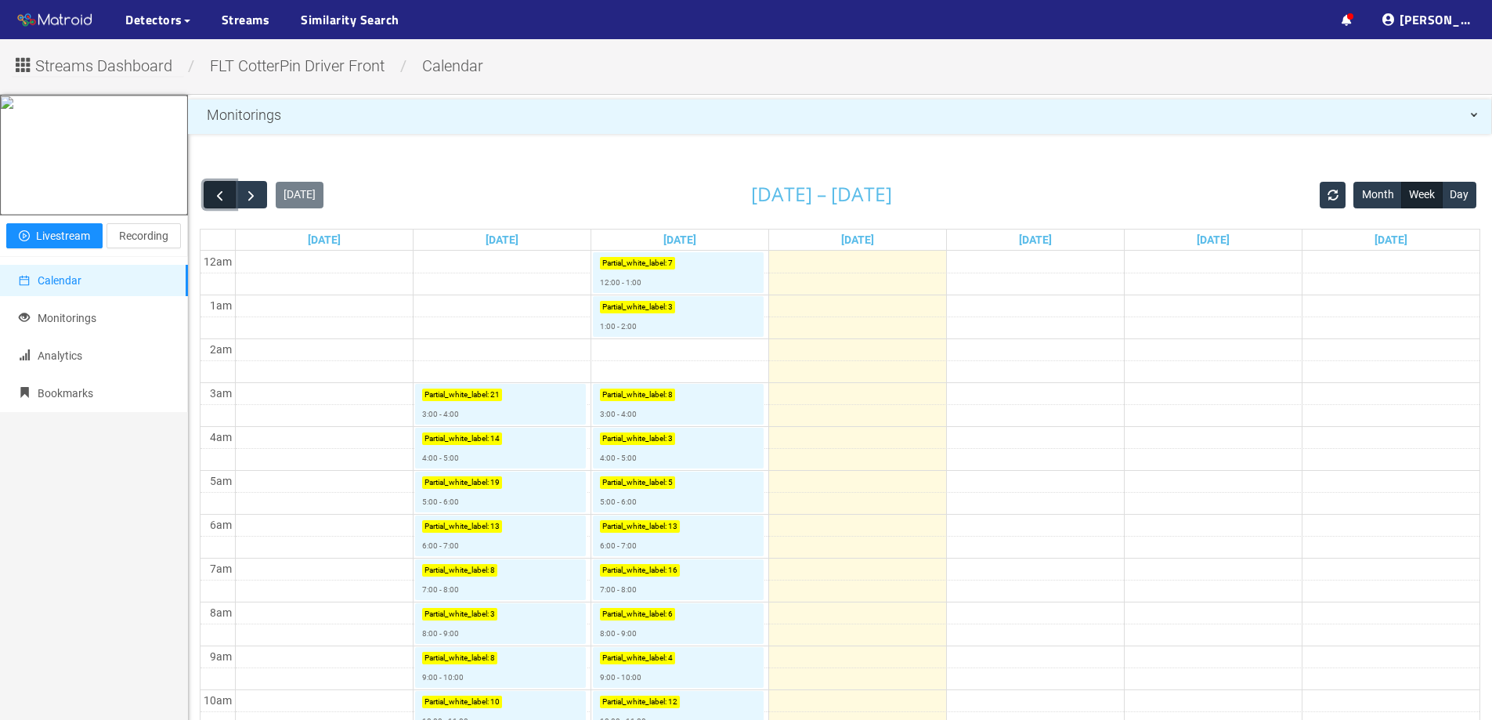
click at [225, 190] on span "button" at bounding box center [220, 195] width 16 height 16
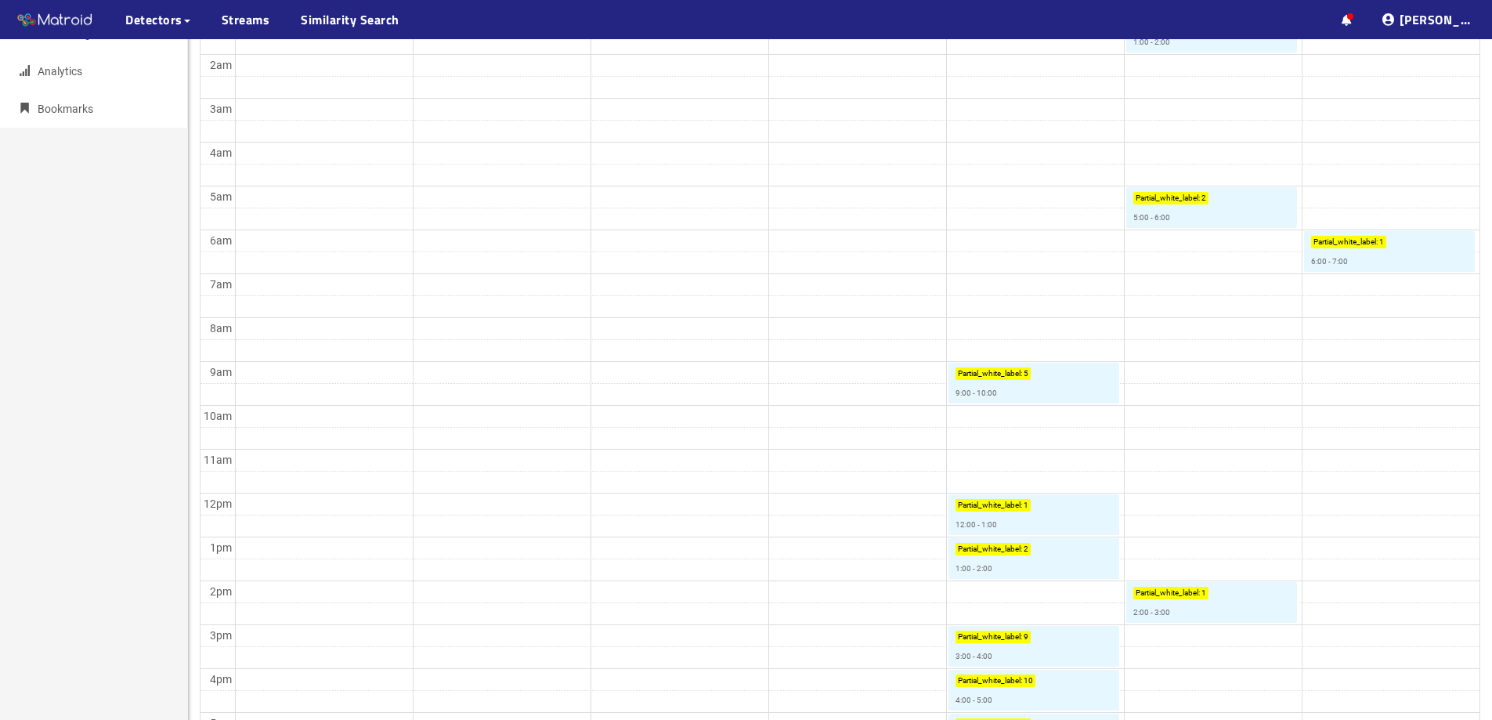
scroll to position [288, 0]
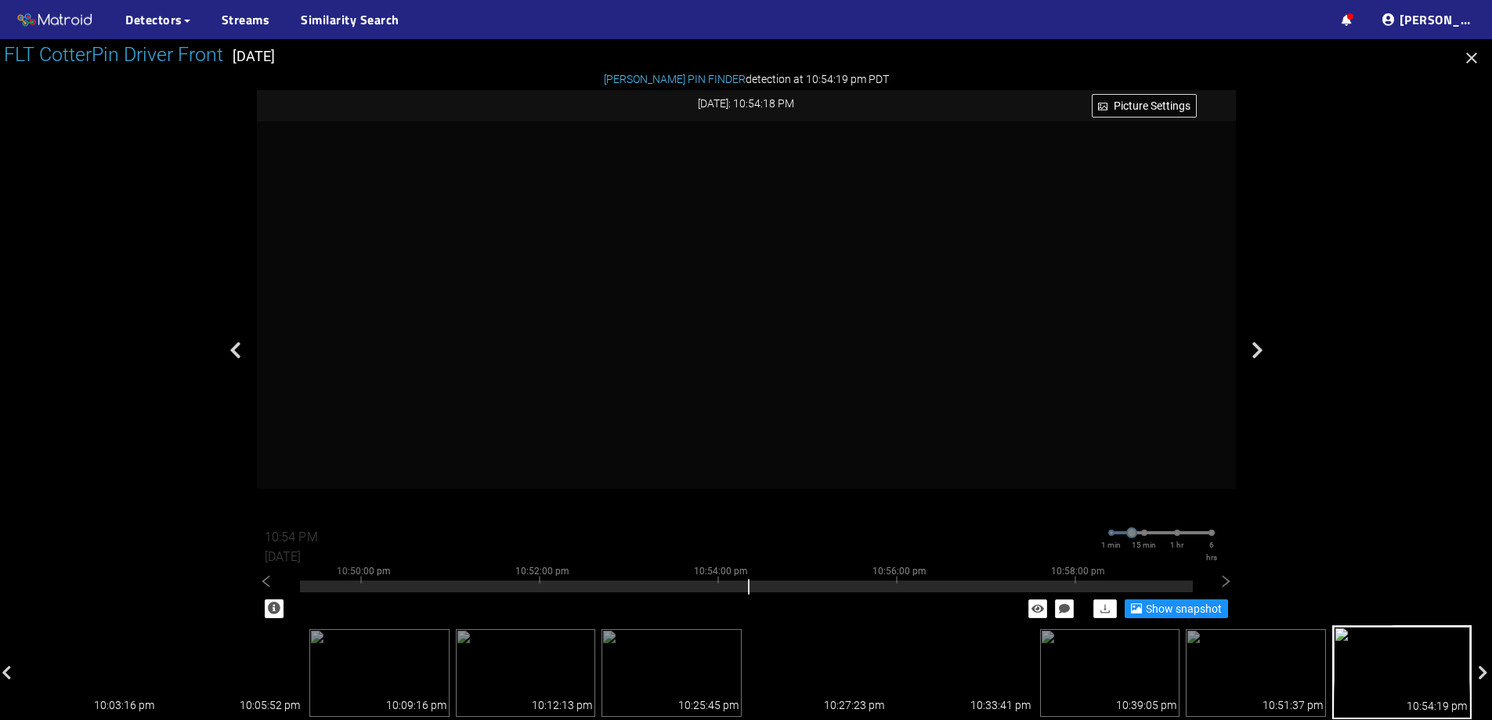
scroll to position [627, 0]
click at [1476, 66] on icon "button" at bounding box center [1472, 58] width 19 height 19
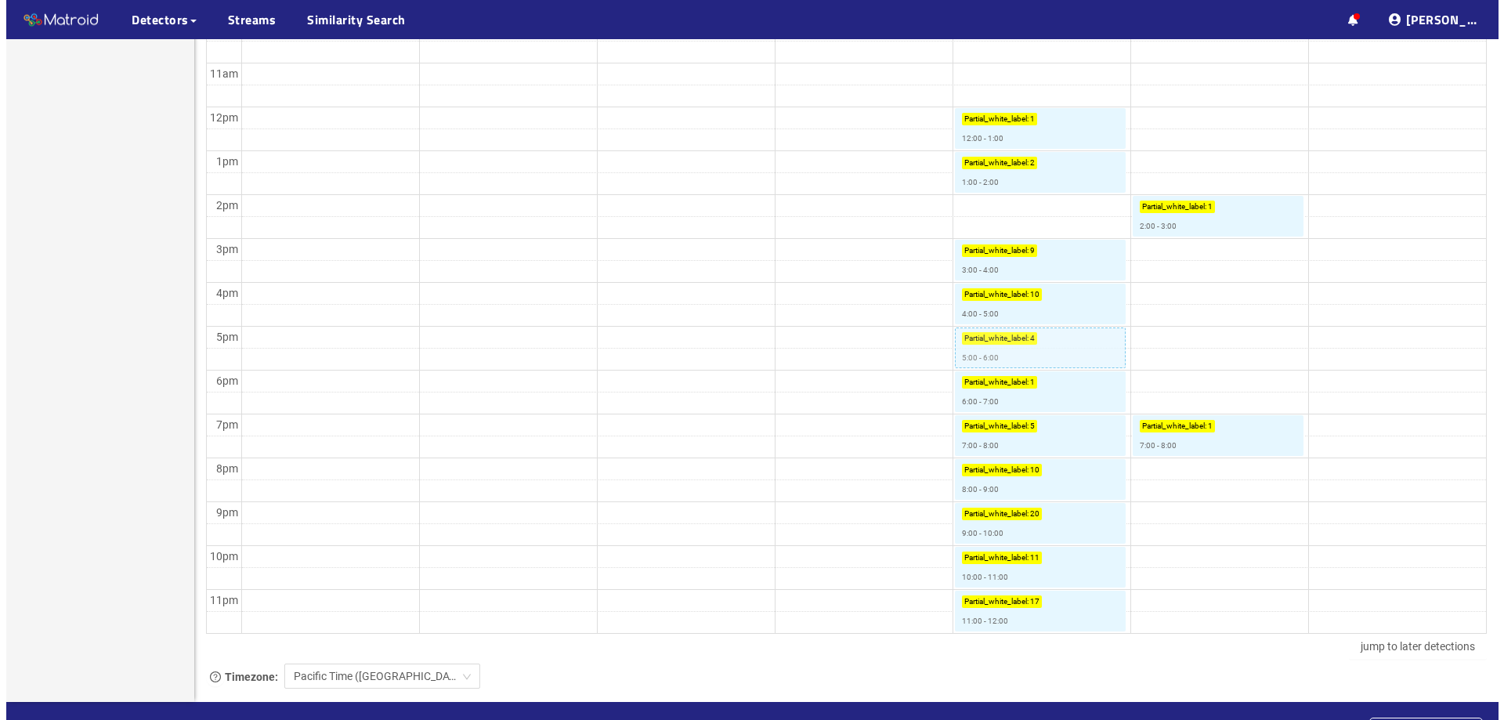
scroll to position [679, 0]
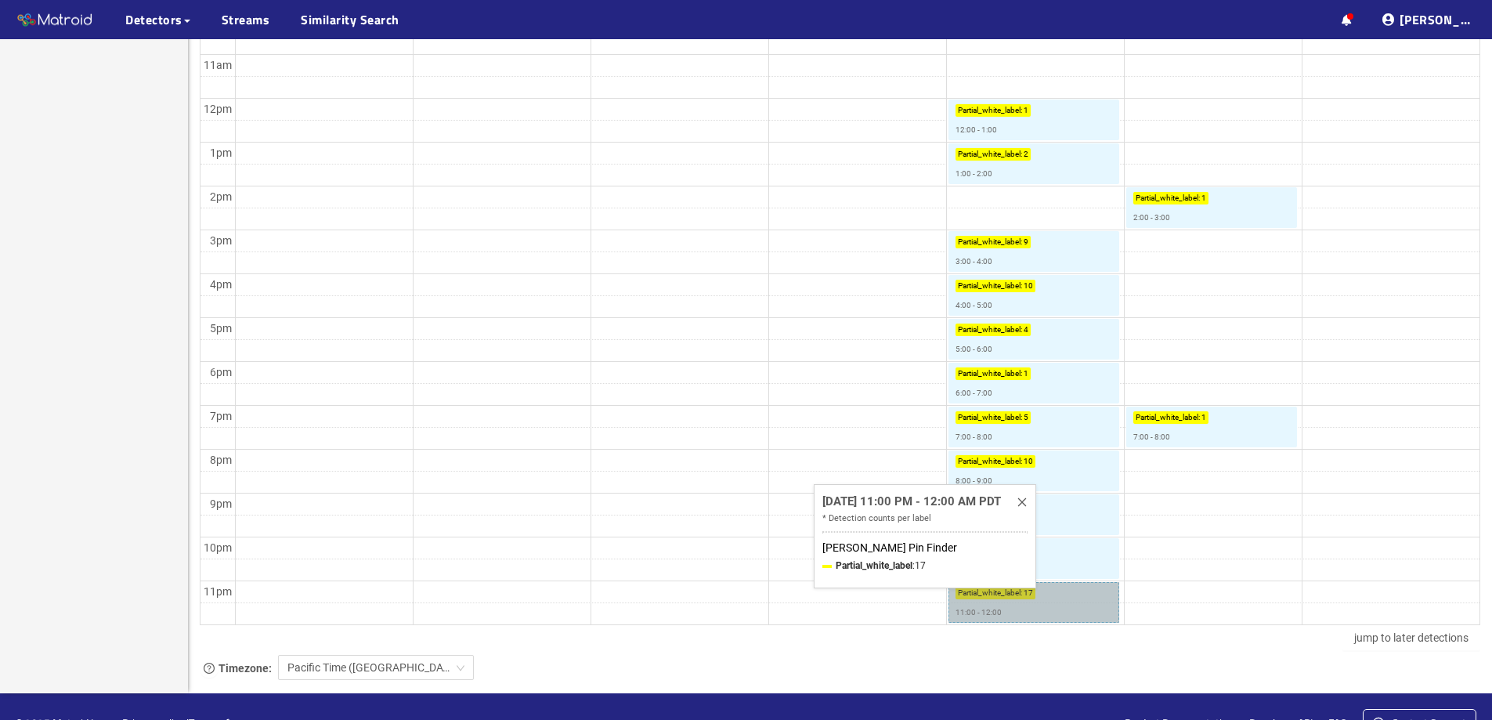
click at [1053, 613] on link "Partial_white_label : 17 11:00 - 12:00" at bounding box center [1034, 602] width 171 height 41
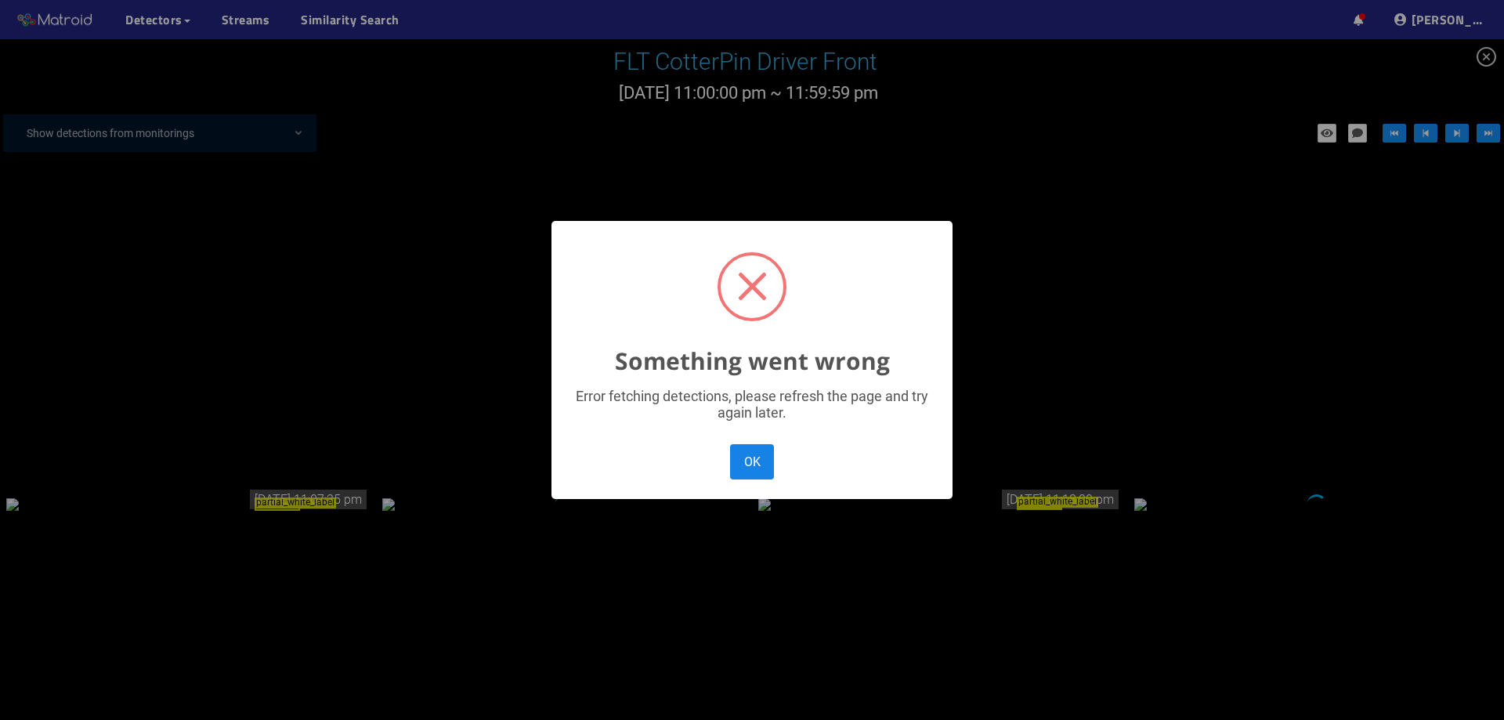
click at [754, 469] on button "OK" at bounding box center [752, 461] width 44 height 35
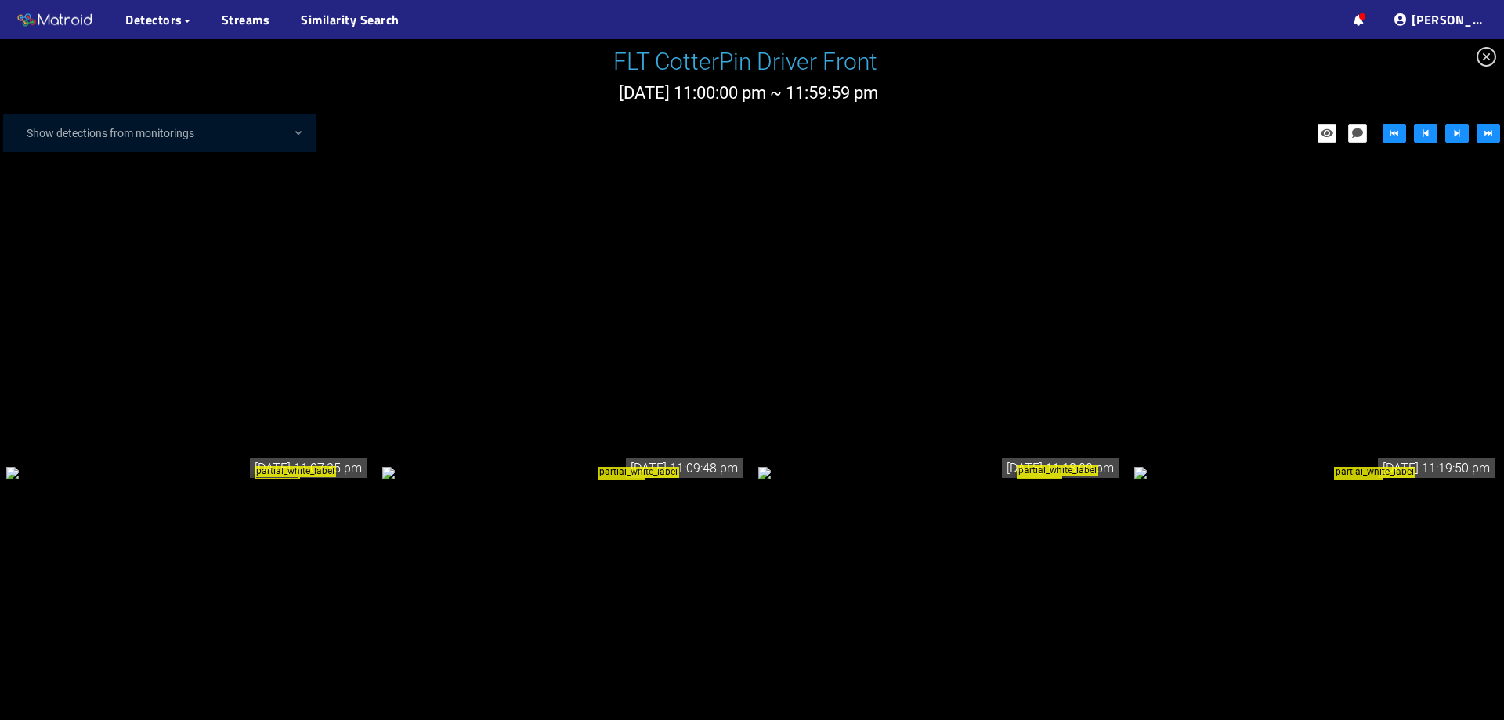
scroll to position [52, 0]
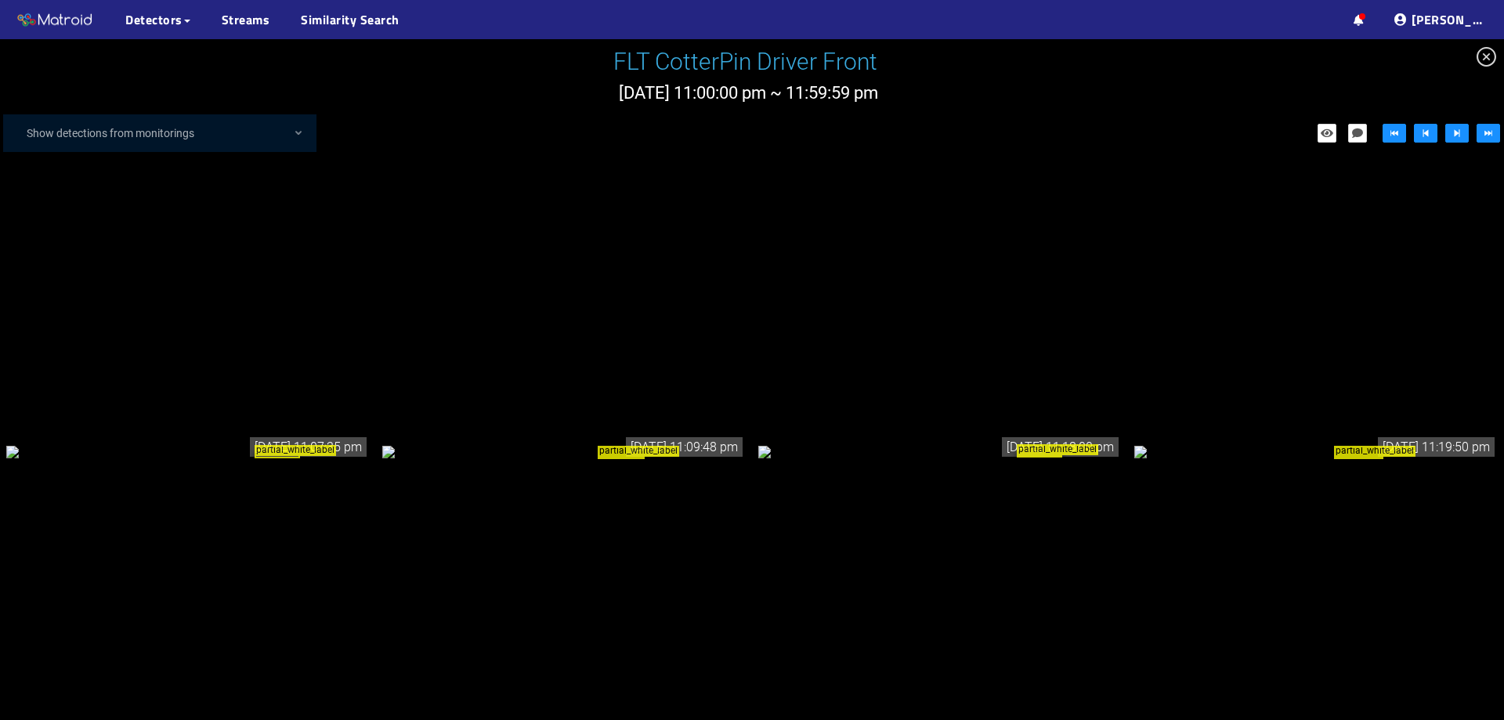
click at [233, 443] on div "partial_white_label" at bounding box center [188, 451] width 364 height 17
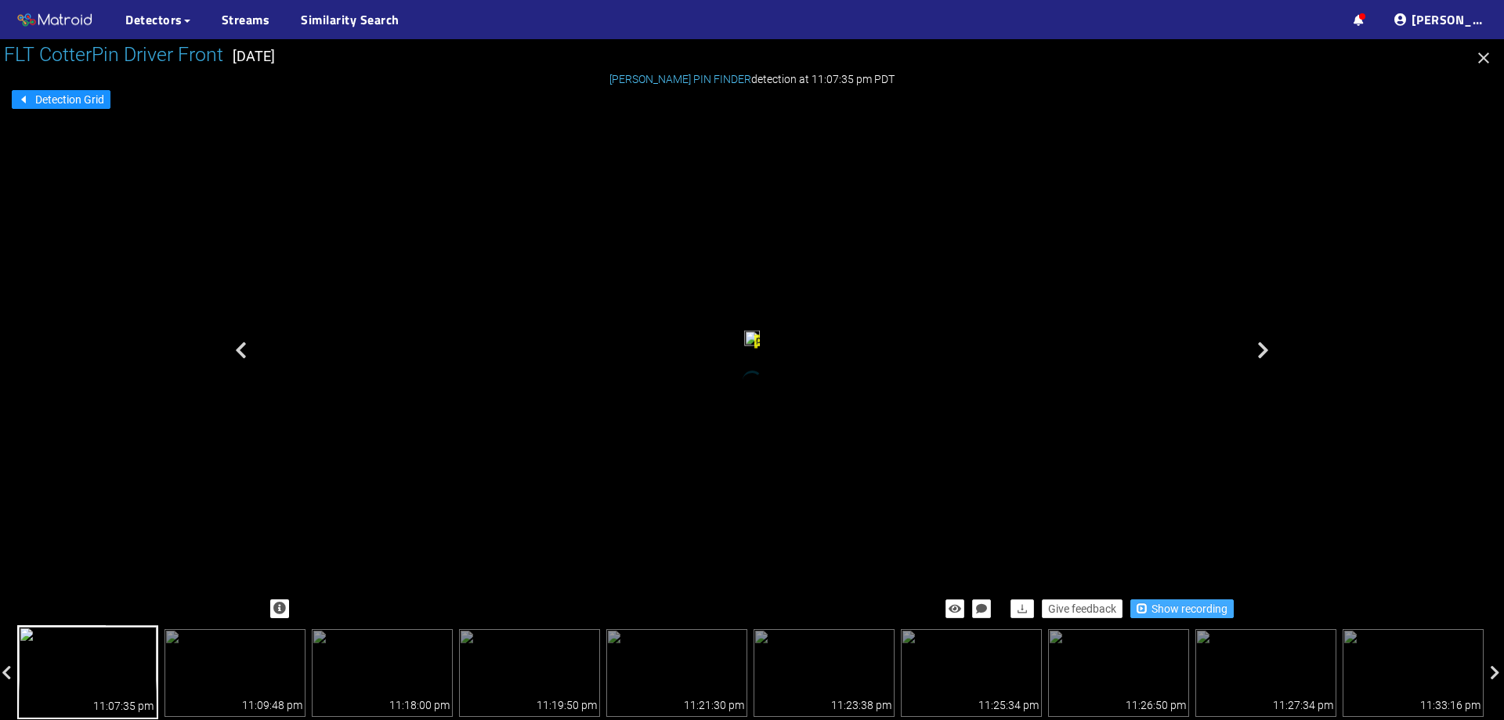
click at [1194, 616] on span "Show recording" at bounding box center [1190, 608] width 76 height 17
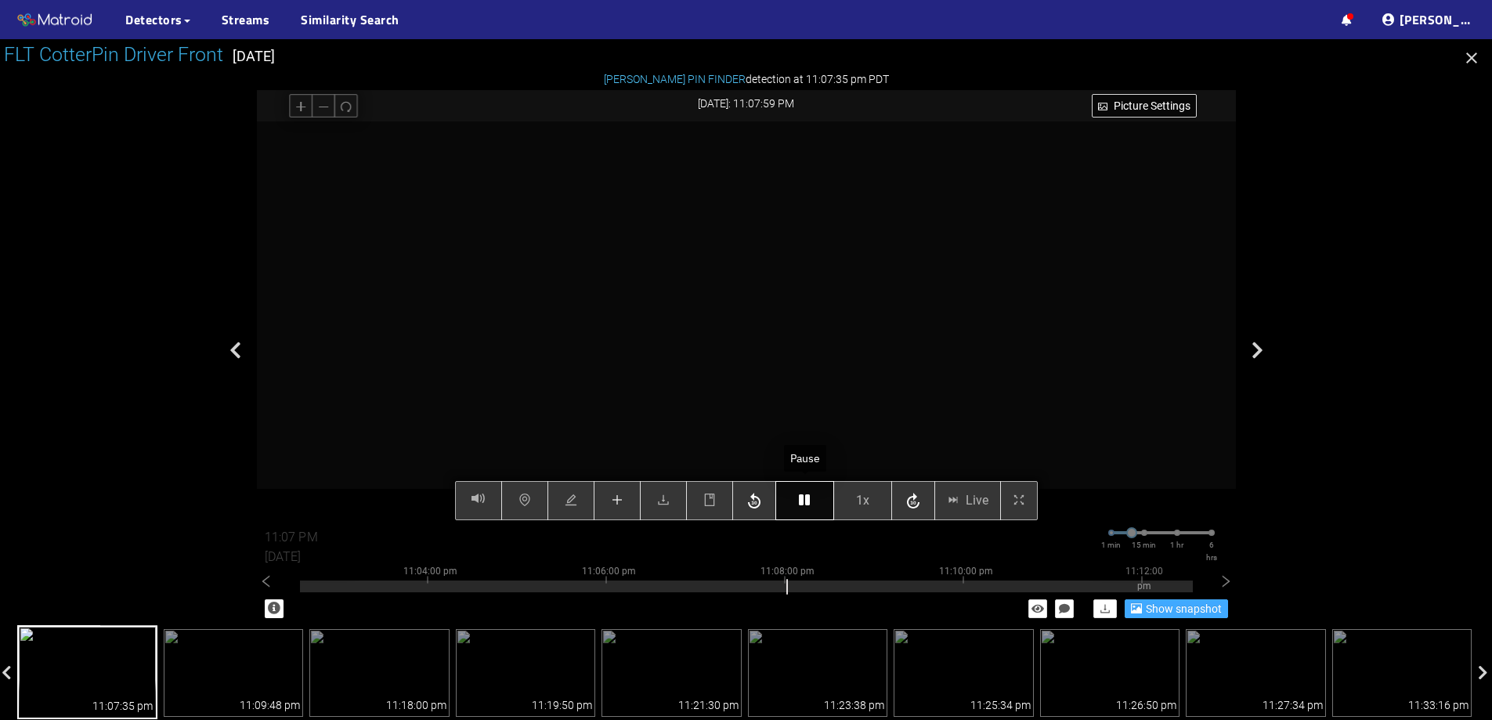
type input "11:08 PM"
click at [810, 501] on icon "button" at bounding box center [804, 500] width 11 height 13
click at [633, 493] on button "button" at bounding box center [617, 500] width 47 height 39
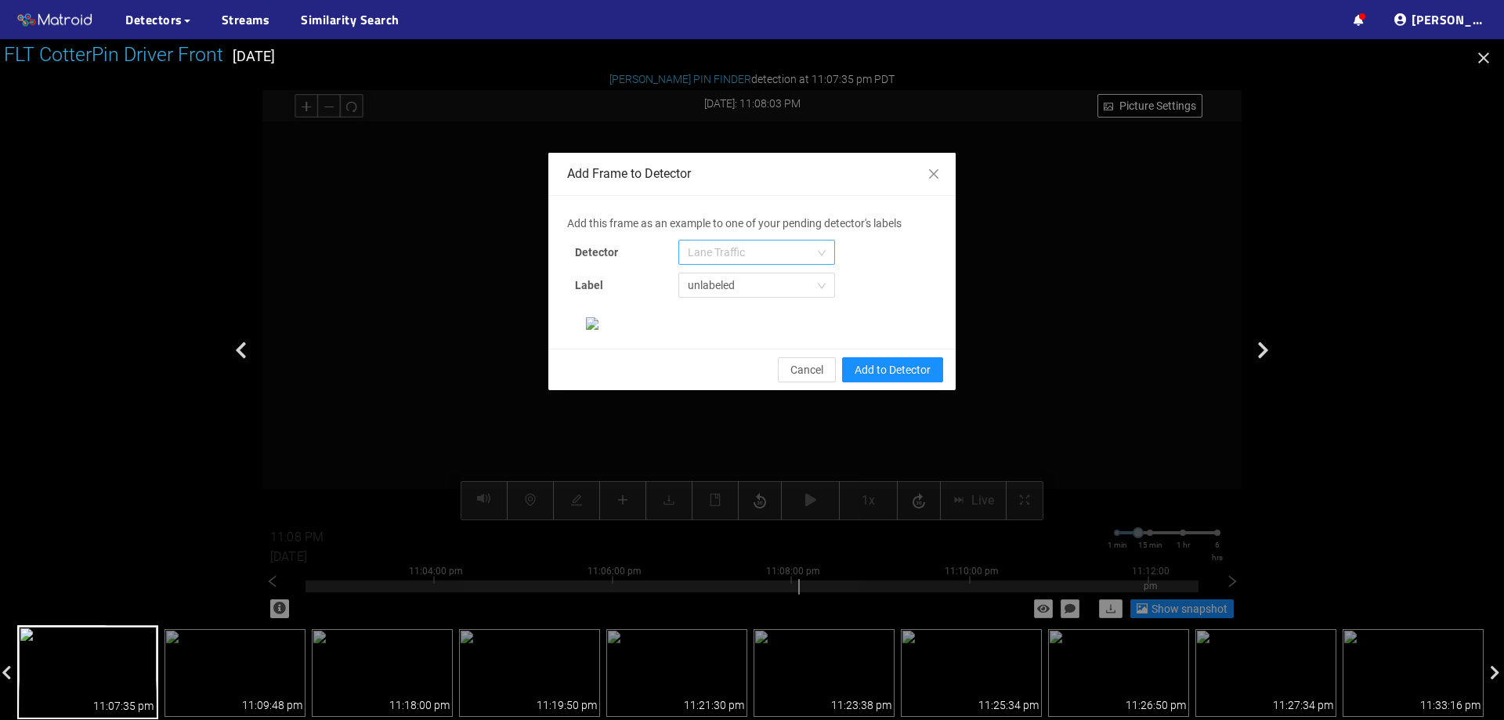
click at [729, 257] on span "Lane Traffic" at bounding box center [757, 253] width 138 height 24
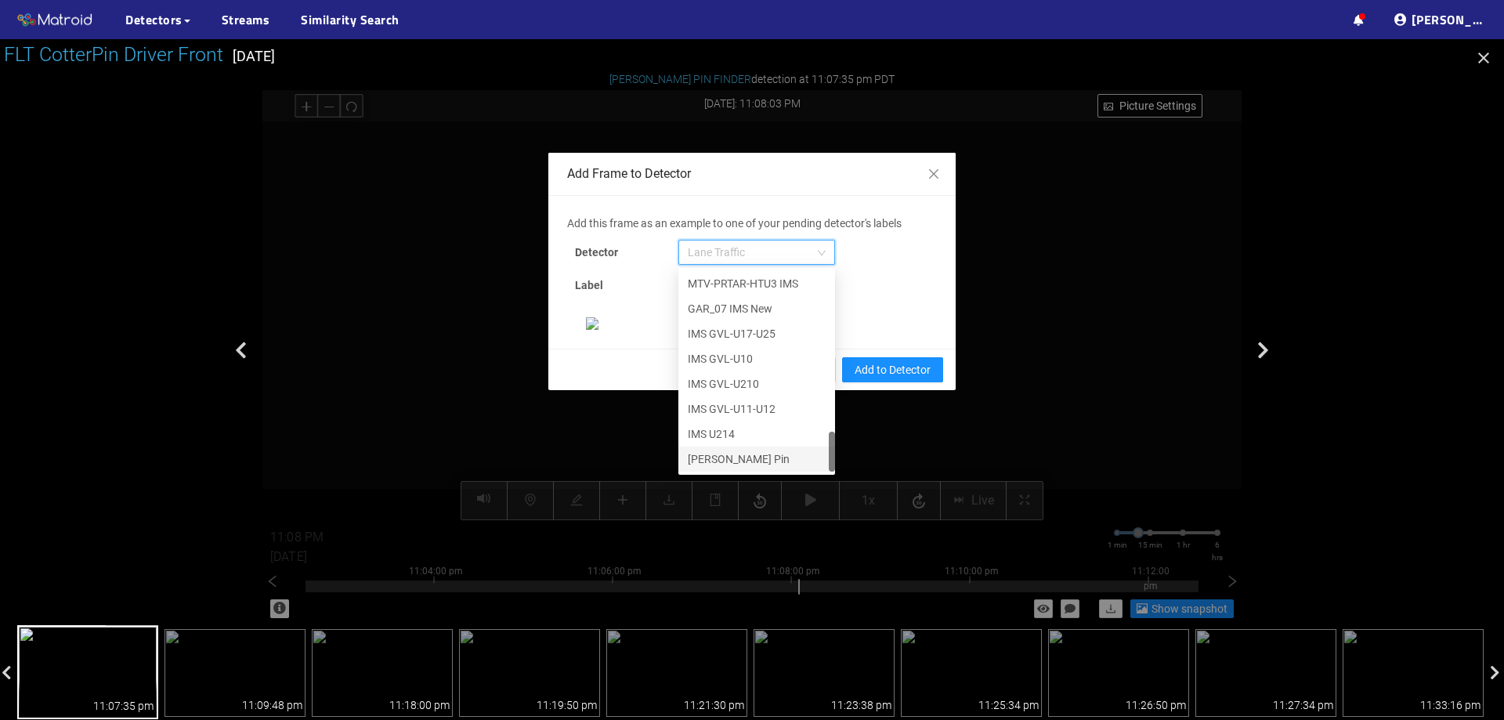
scroll to position [78, 0]
click at [739, 450] on div "[PERSON_NAME] Pin" at bounding box center [757, 458] width 138 height 17
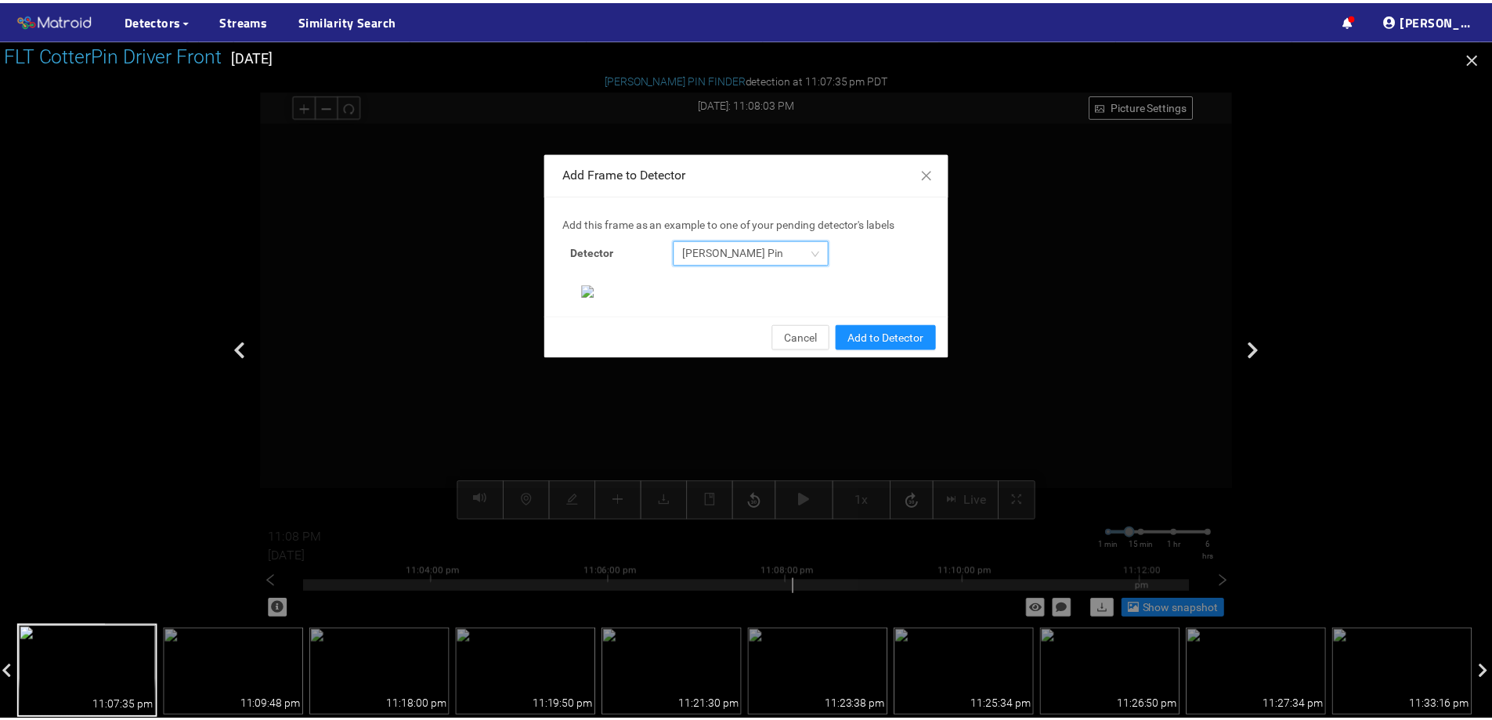
scroll to position [329, 0]
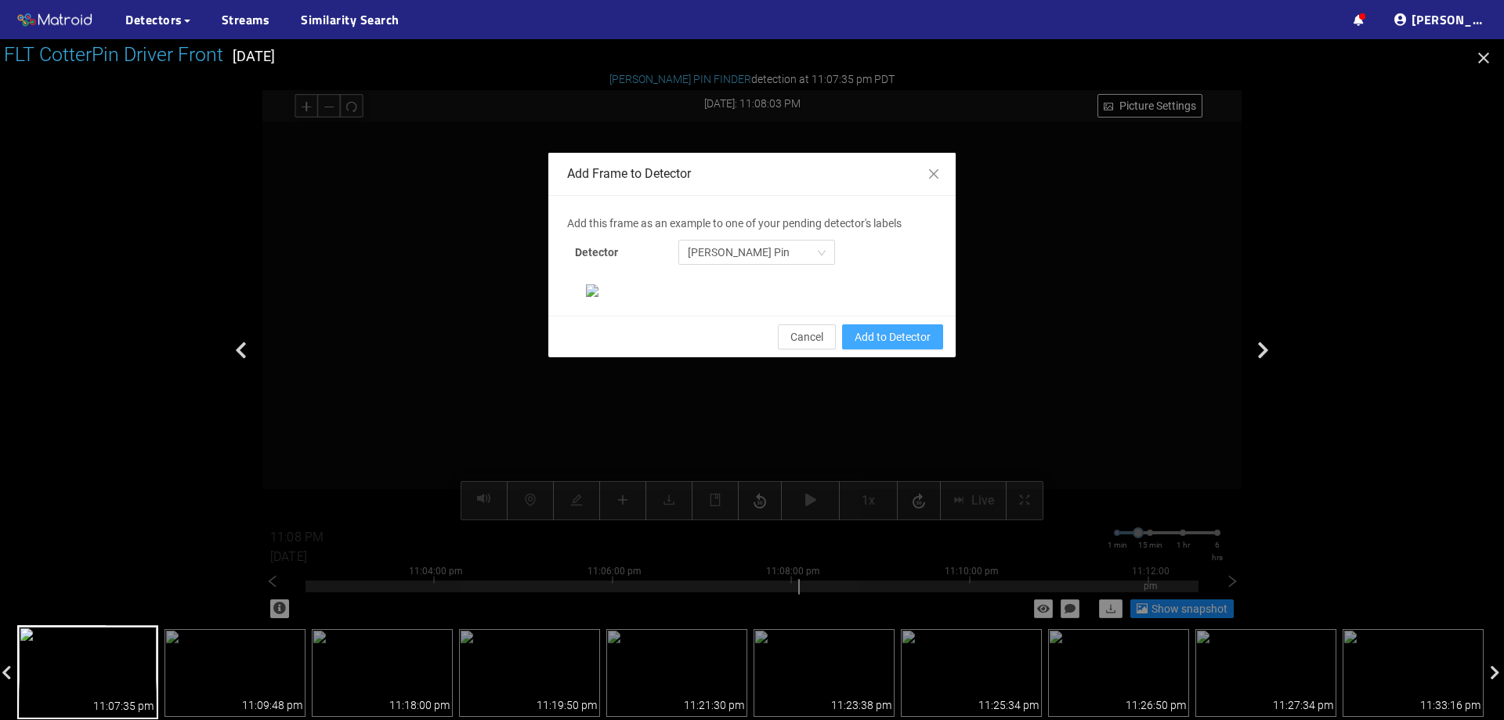
click at [919, 346] on span "Add to Detector" at bounding box center [893, 336] width 76 height 17
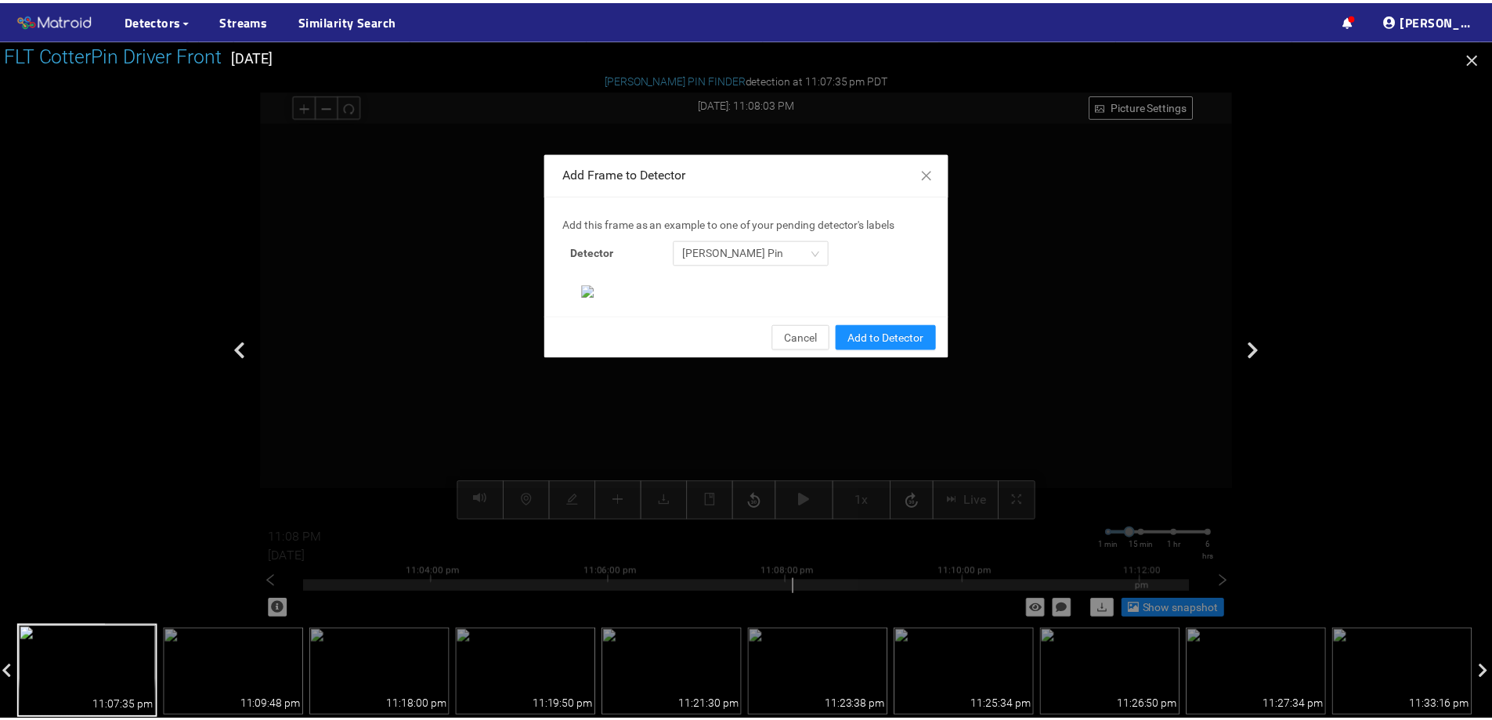
scroll to position [251, 0]
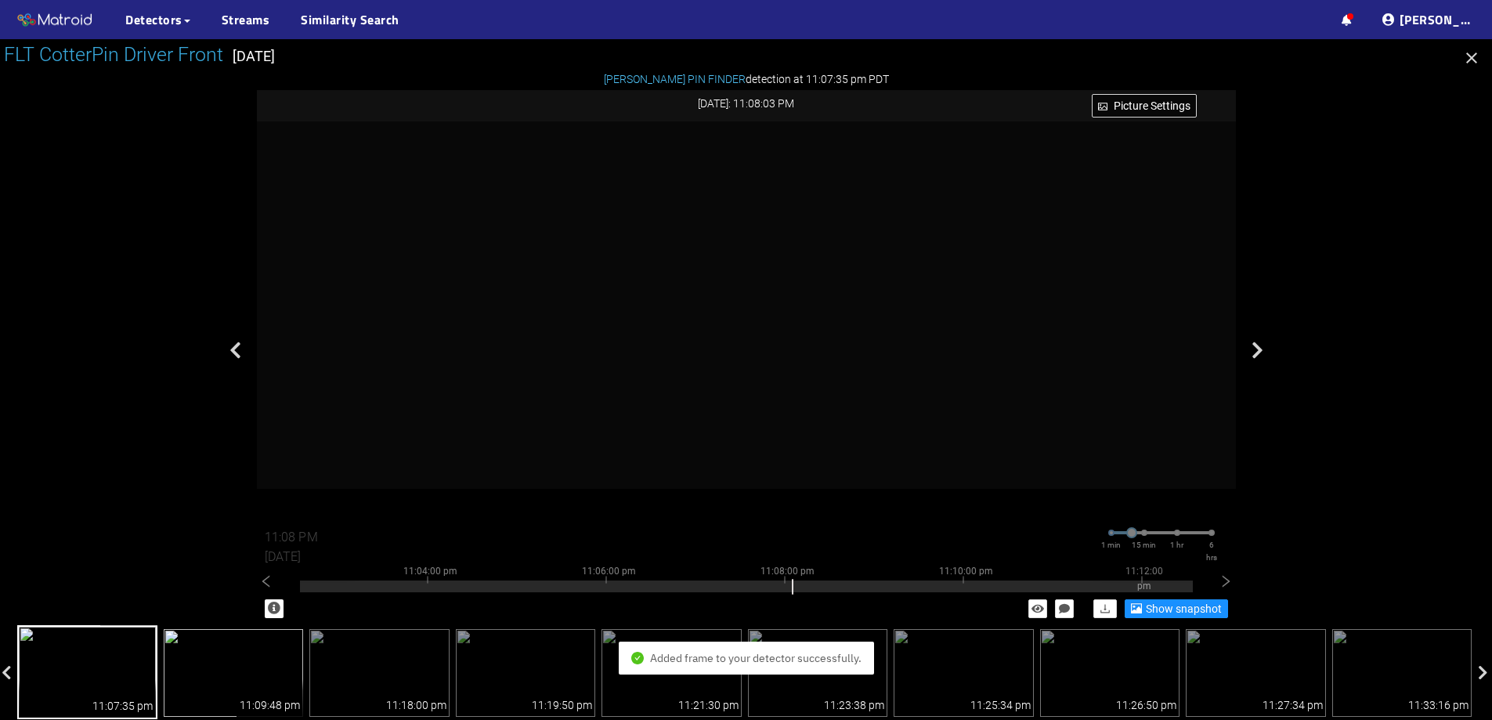
click at [254, 650] on img at bounding box center [234, 673] width 140 height 88
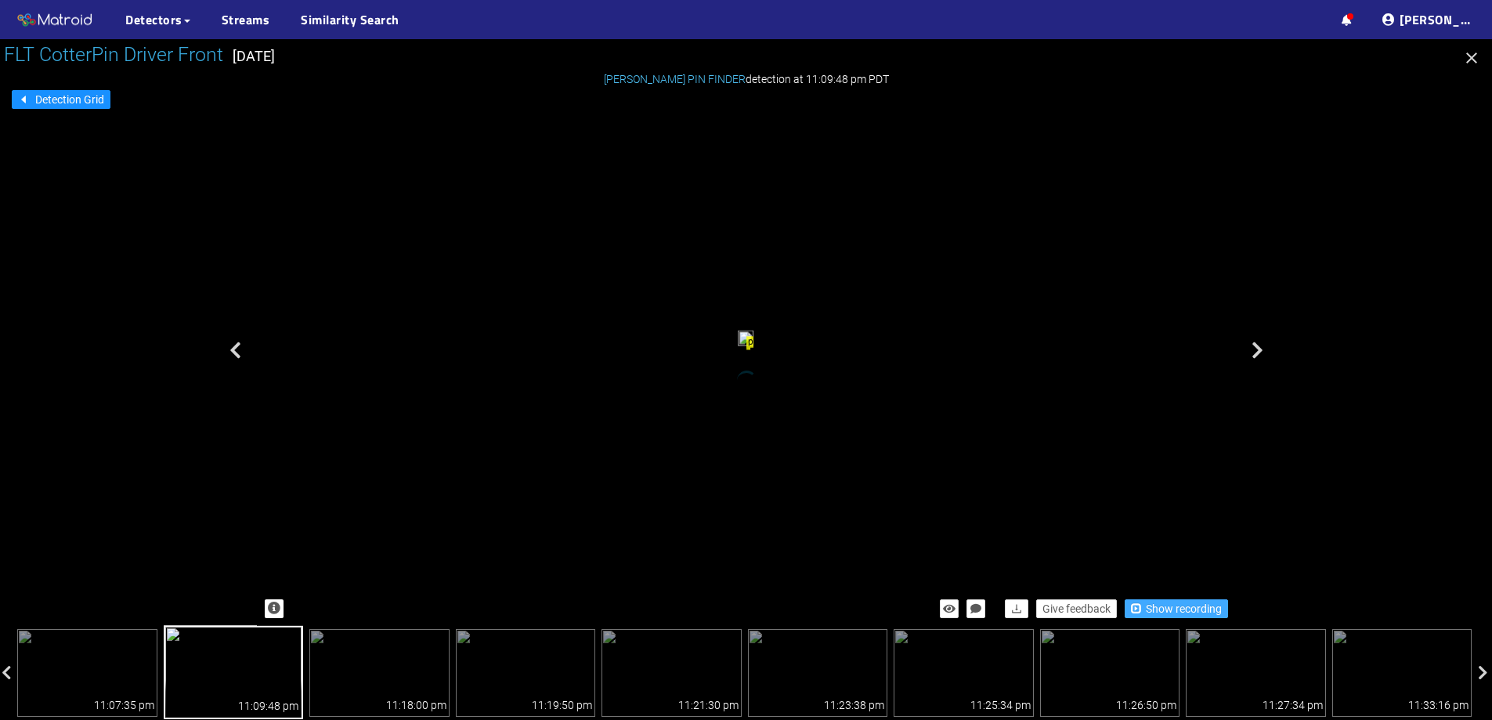
click at [1152, 608] on span "Show recording" at bounding box center [1184, 608] width 76 height 17
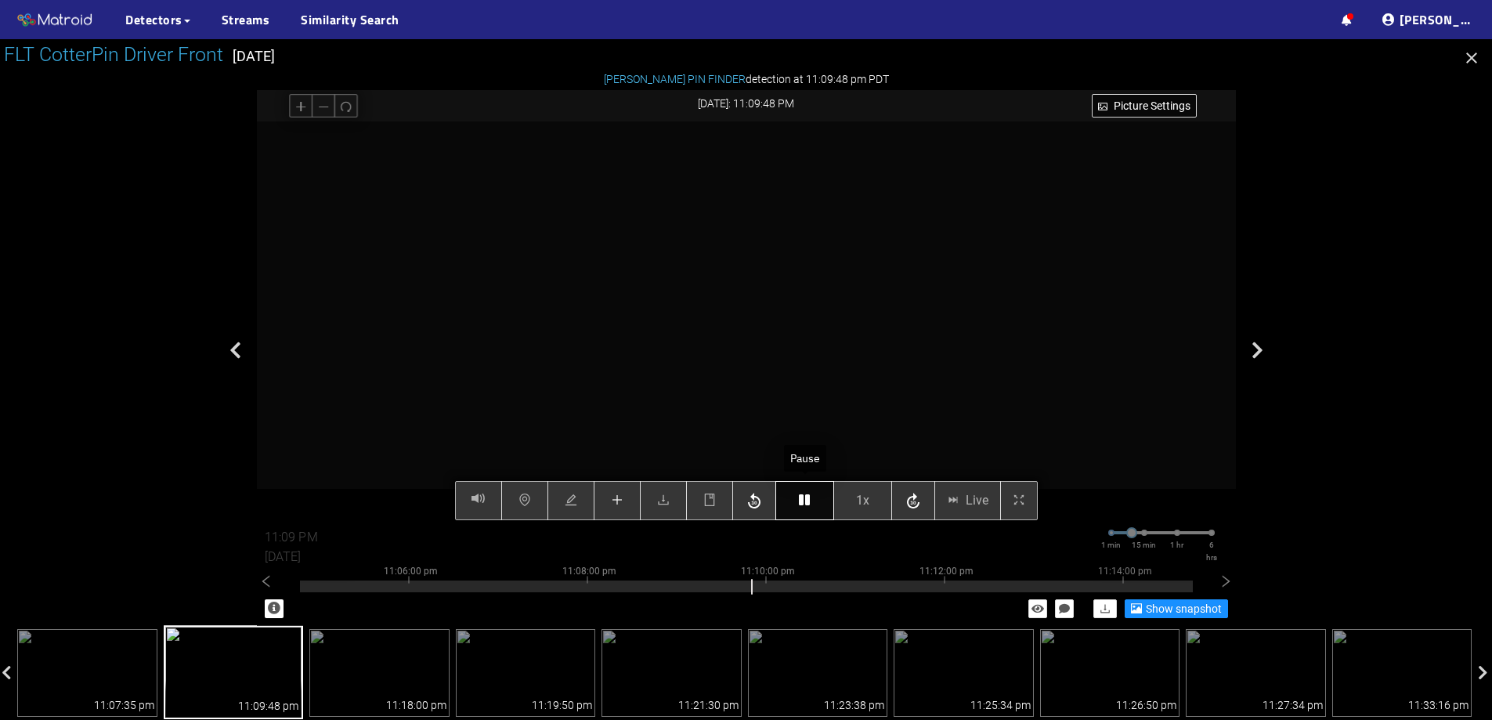
click at [818, 491] on button "button" at bounding box center [805, 500] width 59 height 39
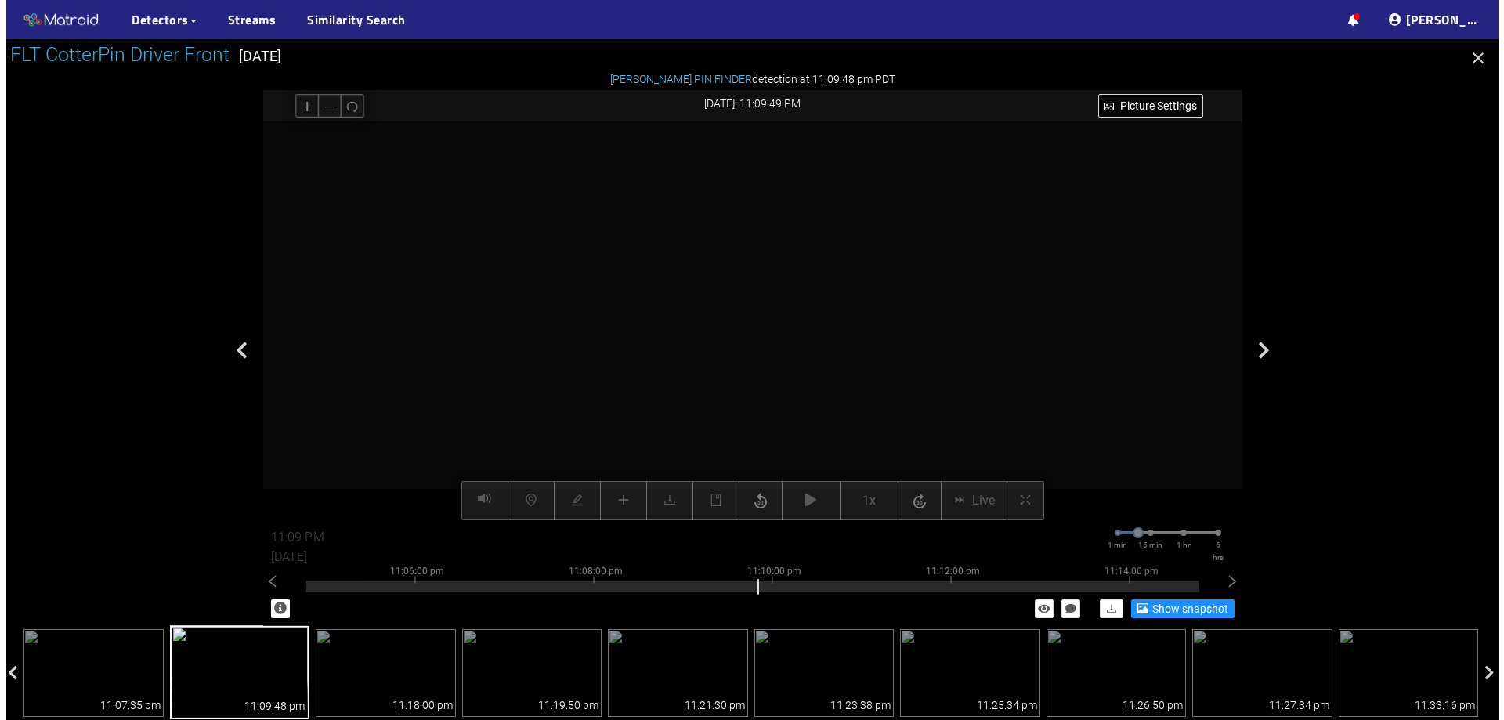
scroll to position [548, 0]
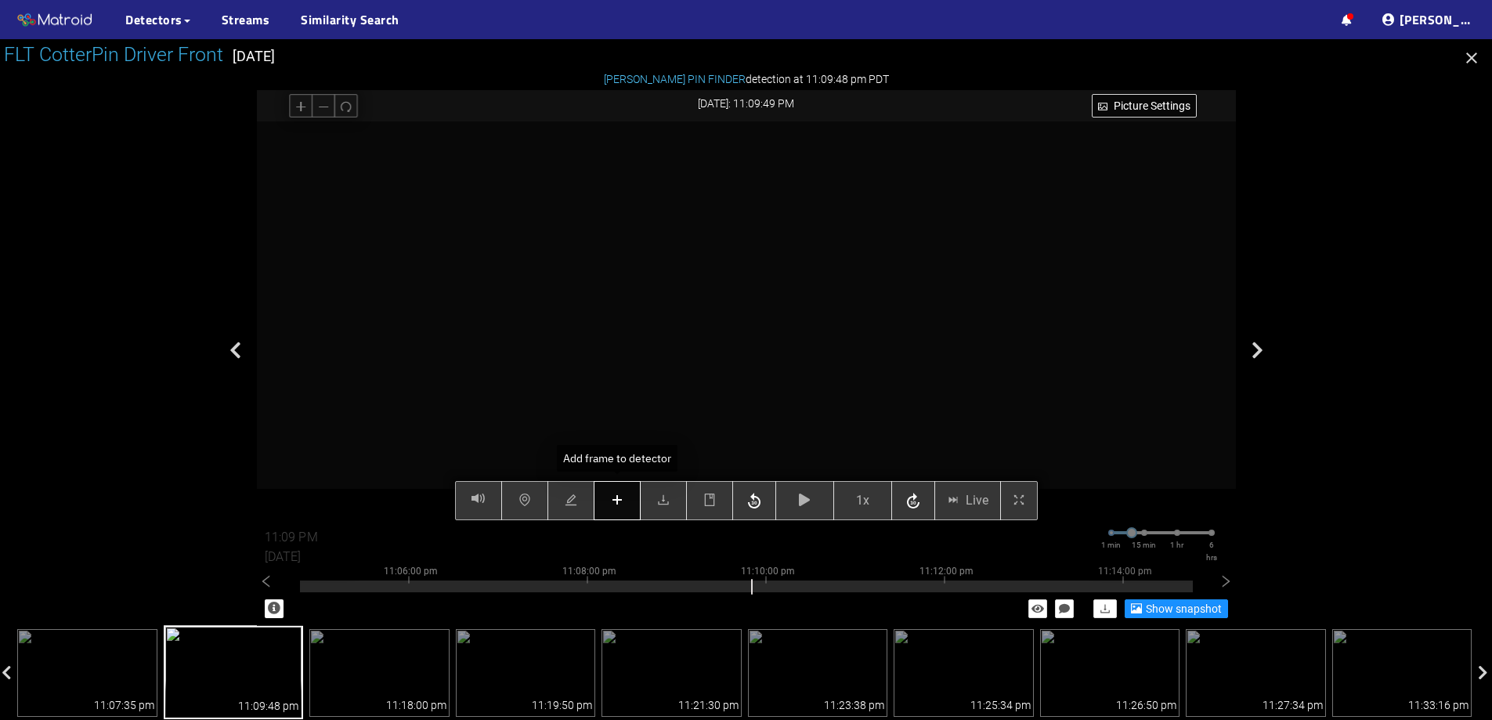
click at [613, 503] on icon "plus" at bounding box center [617, 500] width 13 height 13
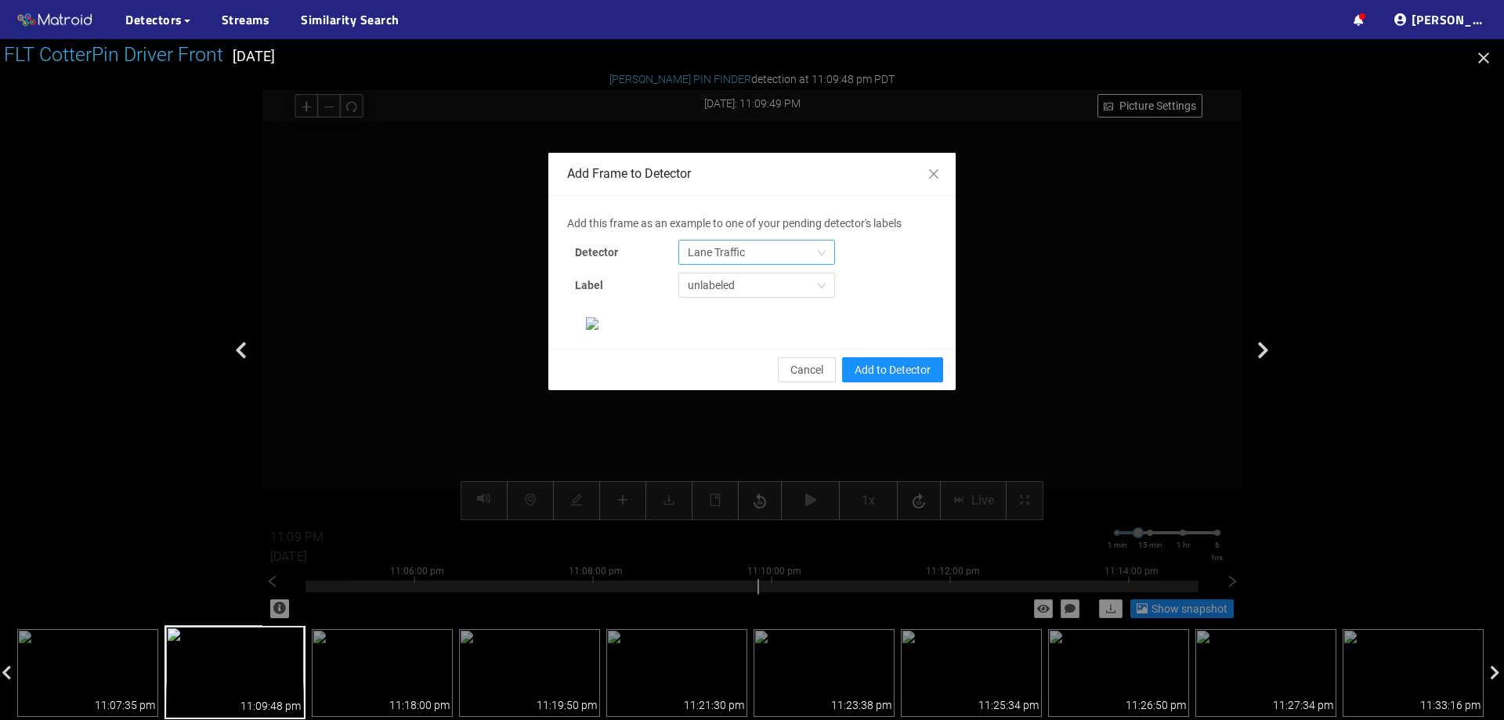
click at [749, 246] on span "Lane Traffic" at bounding box center [757, 253] width 138 height 24
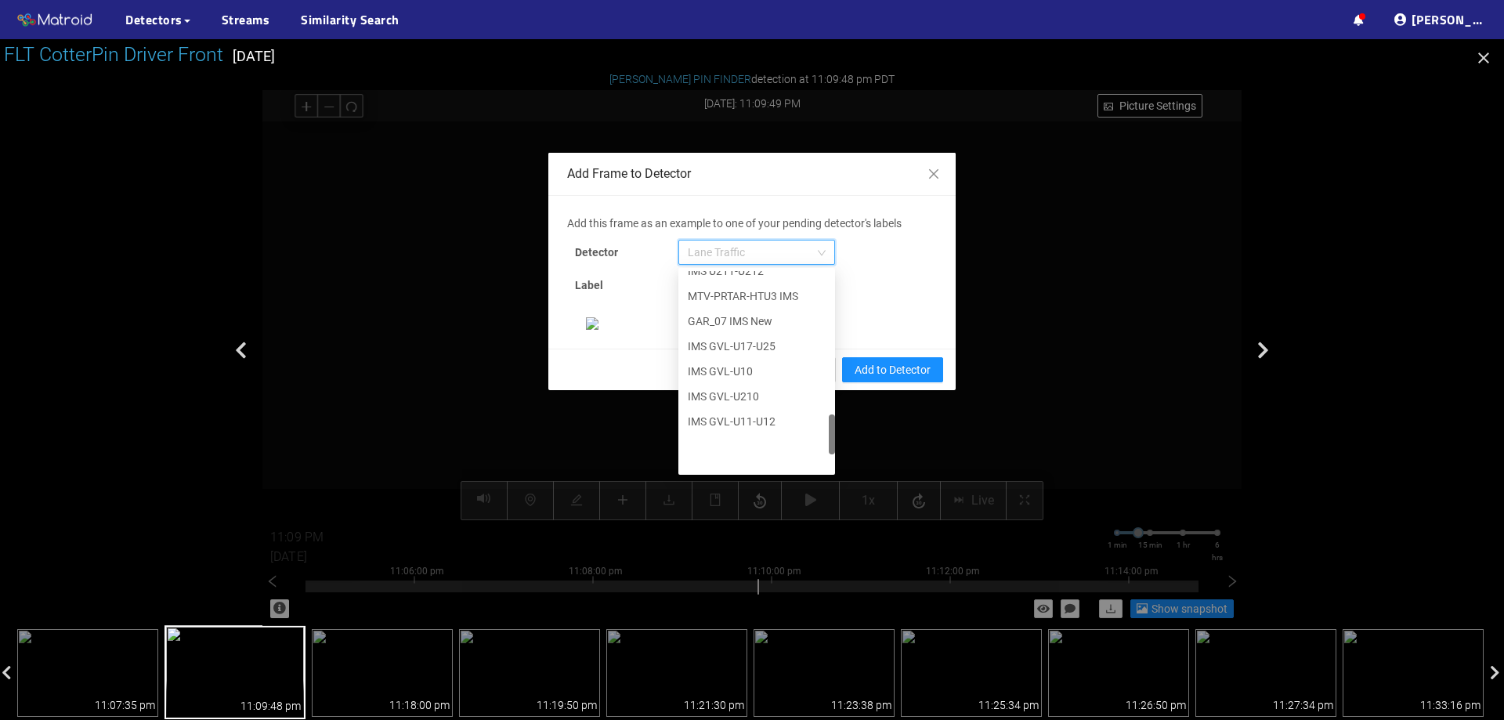
scroll to position [802, 0]
drag, startPoint x: 824, startPoint y: 299, endPoint x: 815, endPoint y: 487, distance: 187.5
click at [815, 330] on div "Add this frame as an example to one of your pending detector's labels Detector …" at bounding box center [752, 272] width 370 height 115
click at [754, 466] on div "[PERSON_NAME] Pin" at bounding box center [757, 458] width 138 height 17
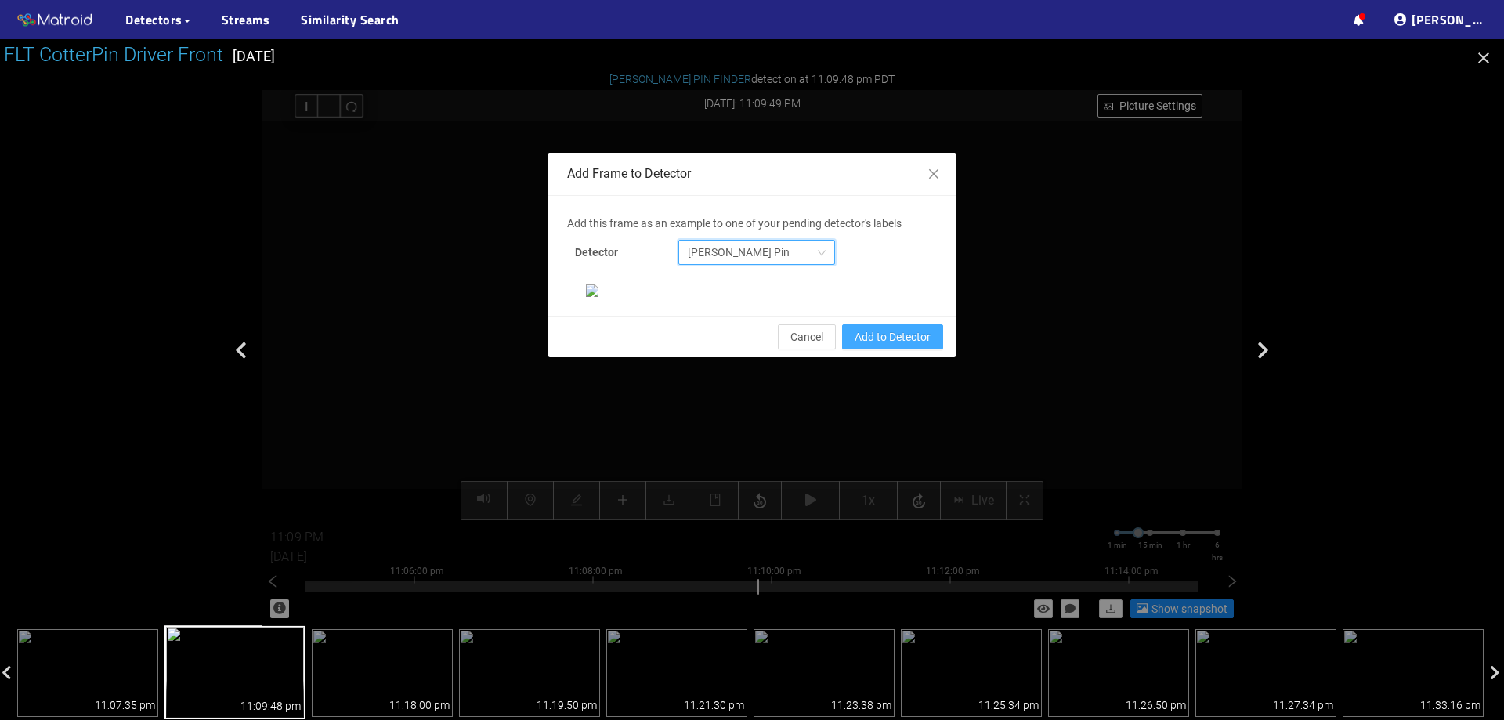
click at [909, 346] on span "Add to Detector" at bounding box center [893, 336] width 76 height 17
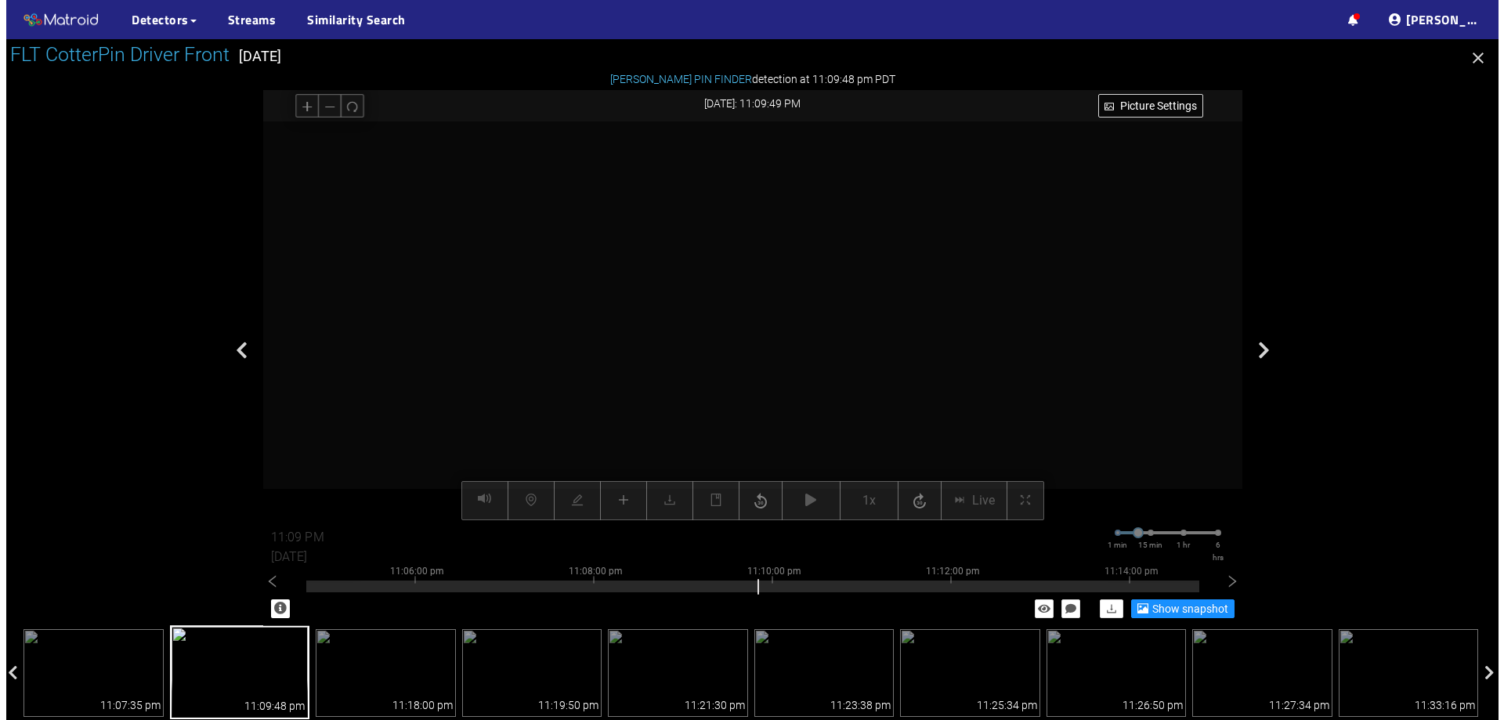
scroll to position [251, 0]
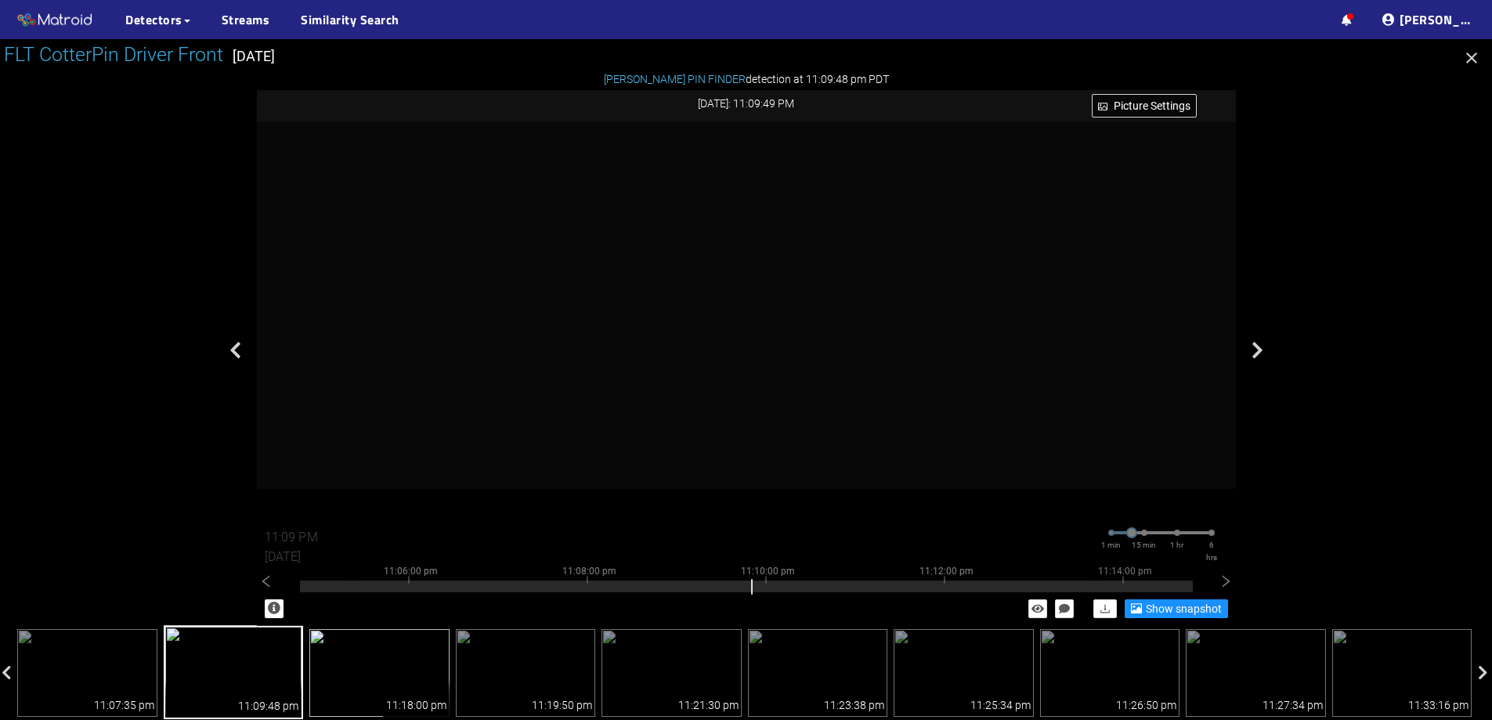
click at [357, 657] on img at bounding box center [379, 673] width 140 height 88
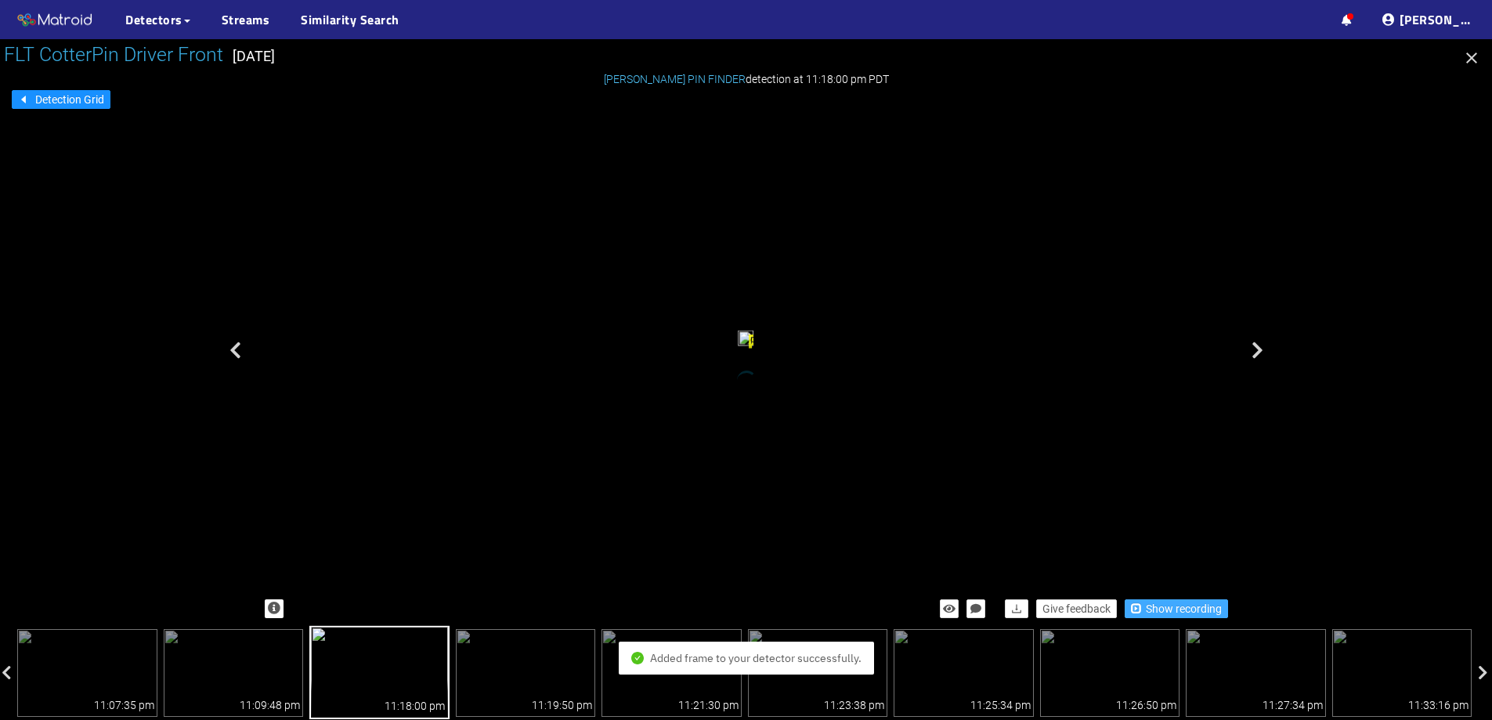
click at [1149, 606] on span "Show recording" at bounding box center [1184, 608] width 76 height 17
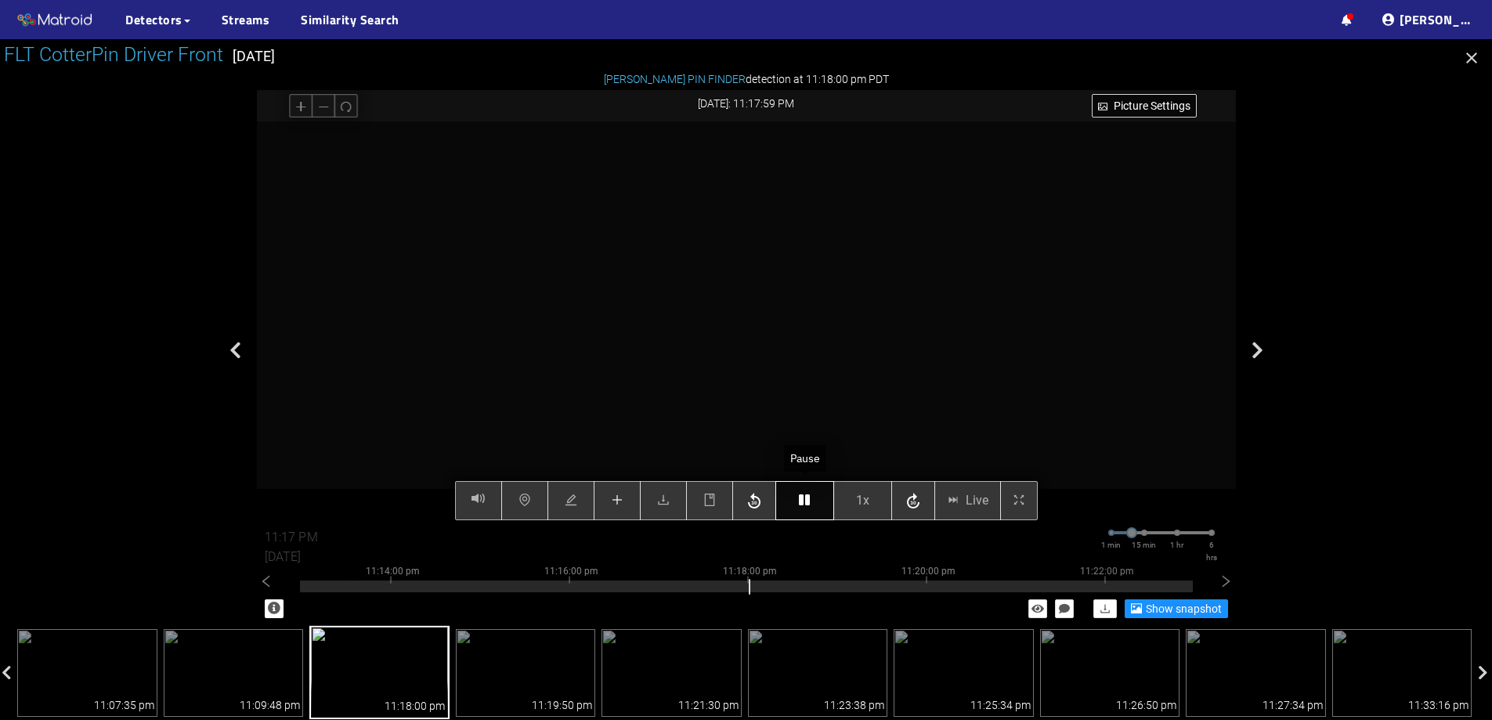
click at [809, 497] on icon "button" at bounding box center [804, 500] width 11 height 13
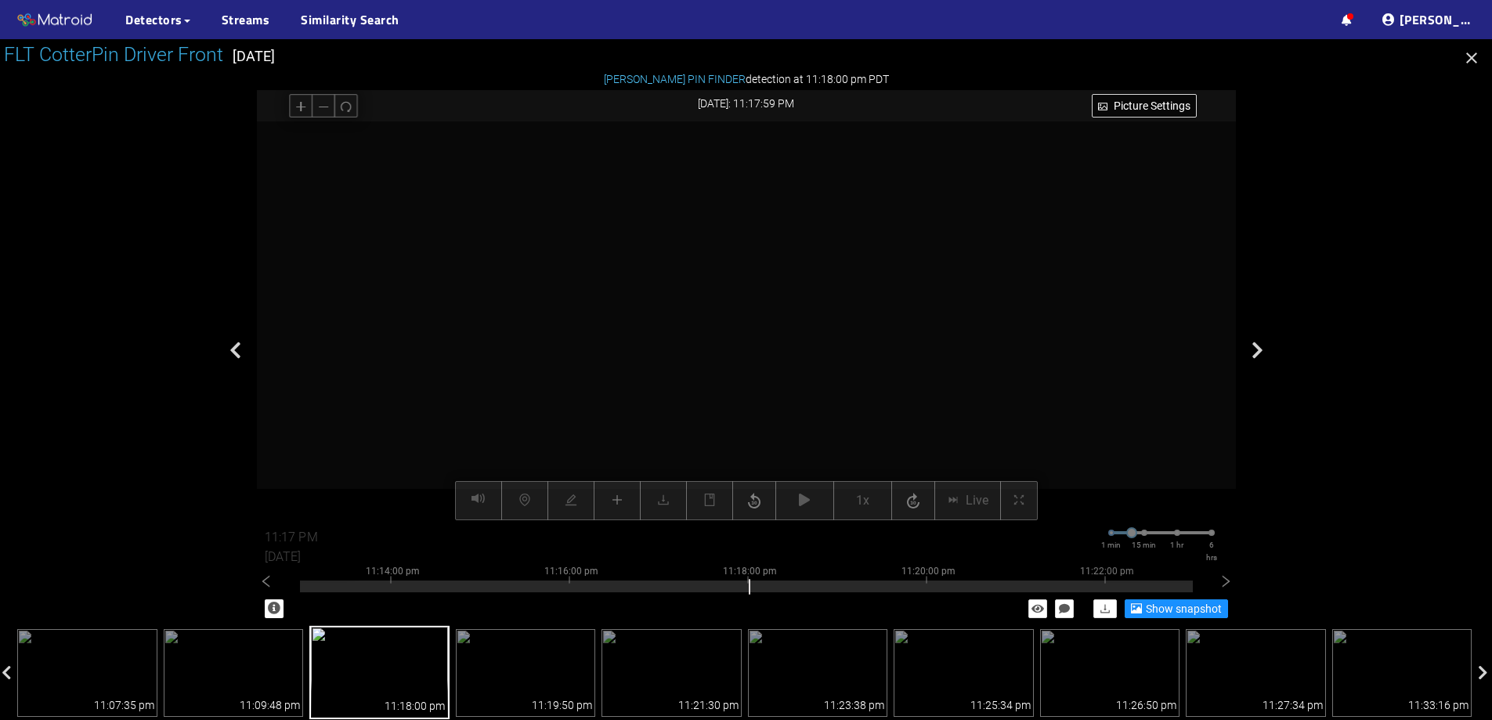
click at [775, 213] on video at bounding box center [740, 295] width 1719 height 859
click at [807, 254] on video at bounding box center [777, 261] width 1903 height 951
click at [357, 105] on button "button" at bounding box center [346, 106] width 24 height 24
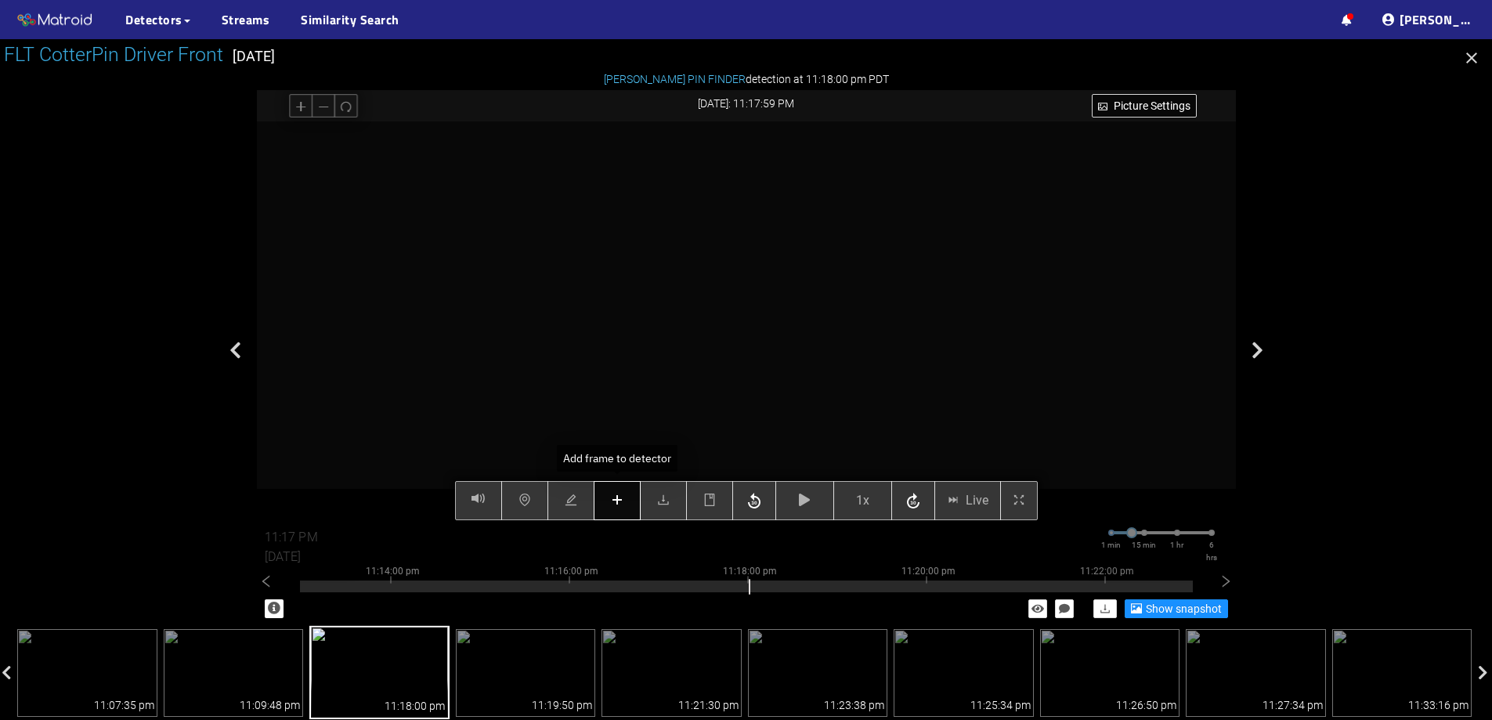
click at [628, 497] on button "button" at bounding box center [617, 500] width 47 height 39
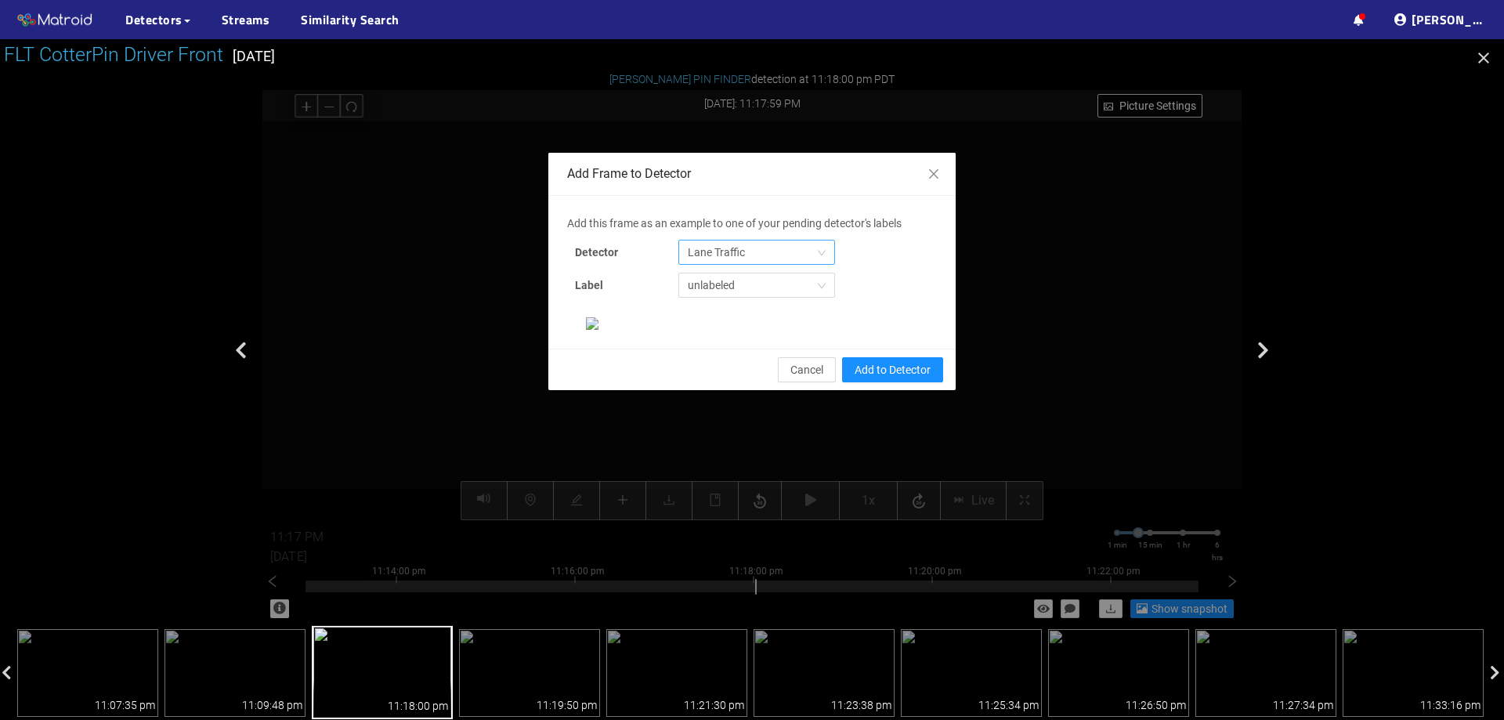
click at [744, 255] on span "Lane Traffic" at bounding box center [757, 253] width 138 height 24
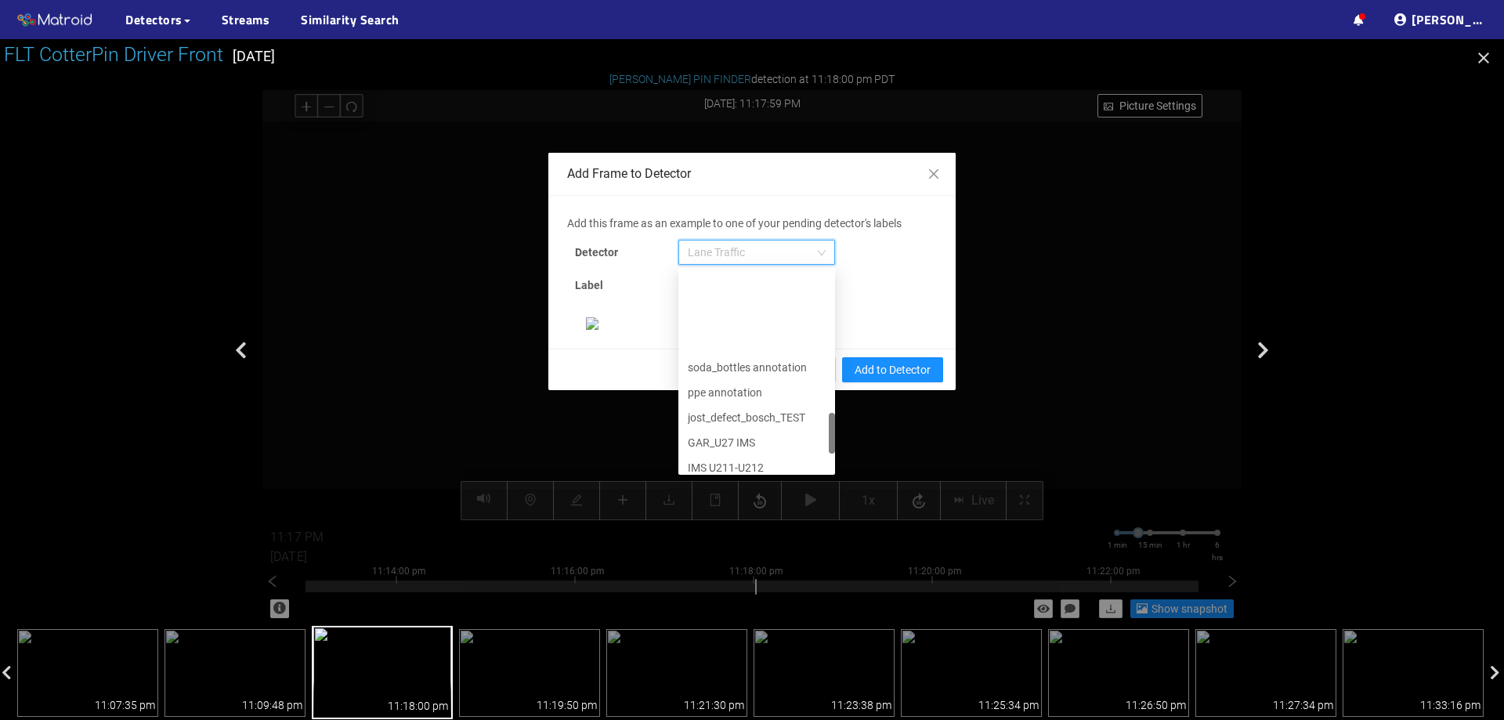
scroll to position [802, 0]
drag, startPoint x: 827, startPoint y: 305, endPoint x: 827, endPoint y: 476, distance: 170.8
click at [827, 330] on div "Add this frame as an example to one of your pending detector's labels Detector …" at bounding box center [752, 272] width 370 height 115
click at [752, 461] on div "[PERSON_NAME] Pin" at bounding box center [757, 458] width 138 height 17
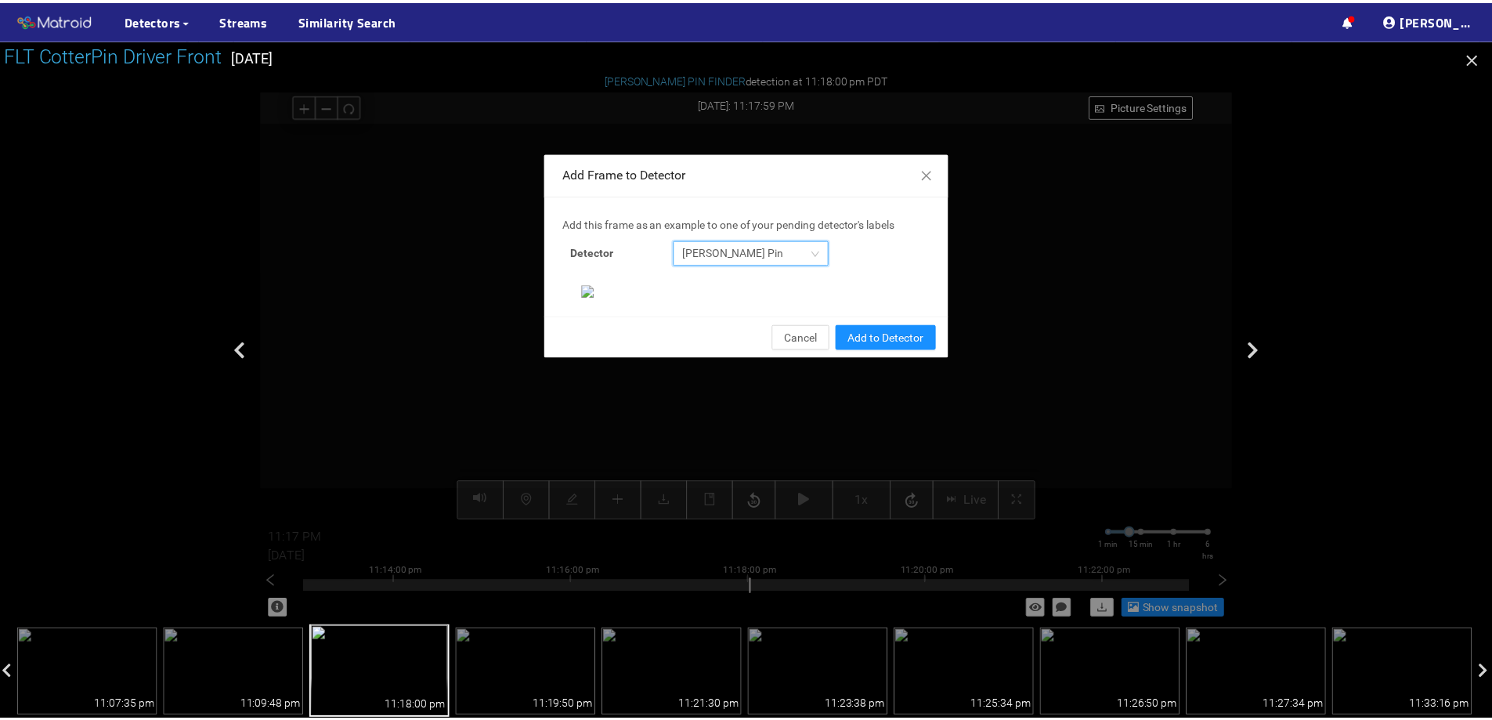
scroll to position [329, 0]
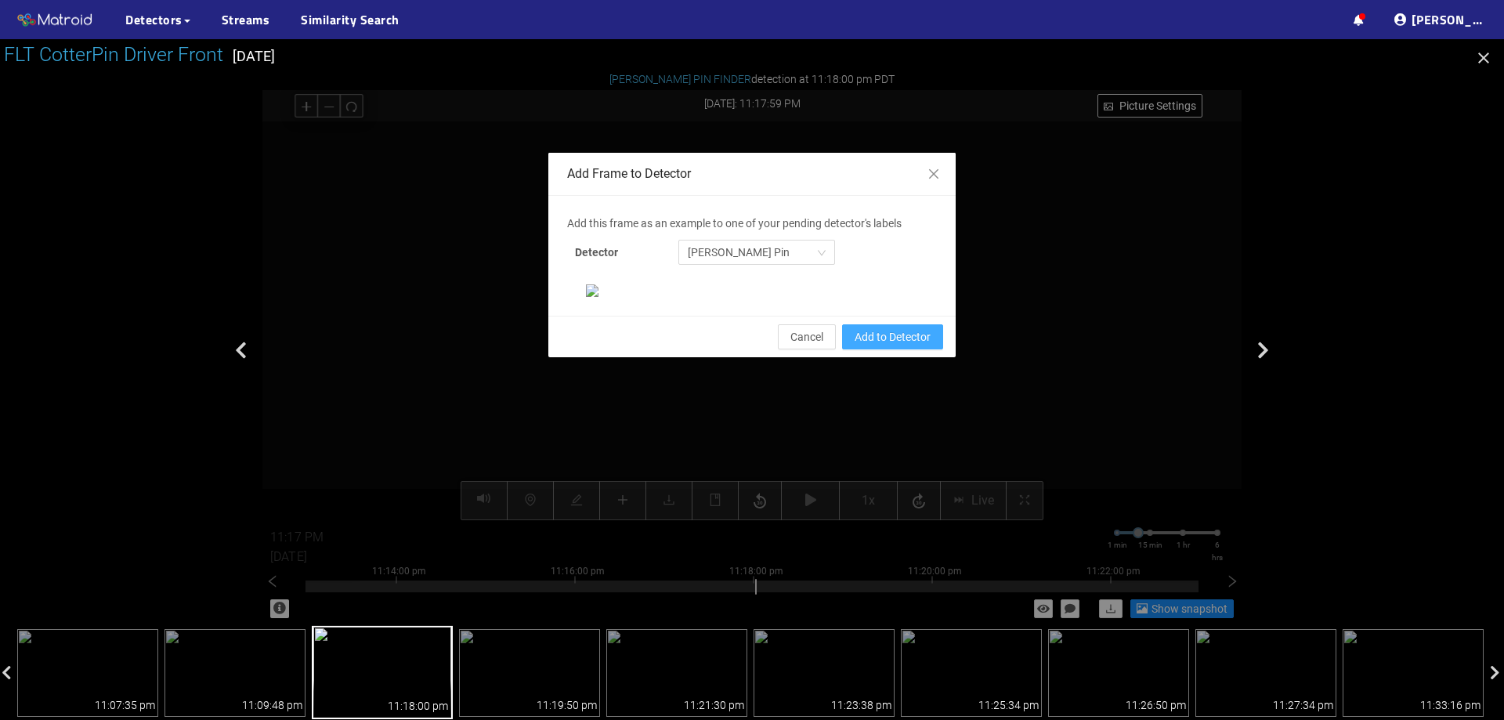
click at [906, 346] on span "Add to Detector" at bounding box center [893, 336] width 76 height 17
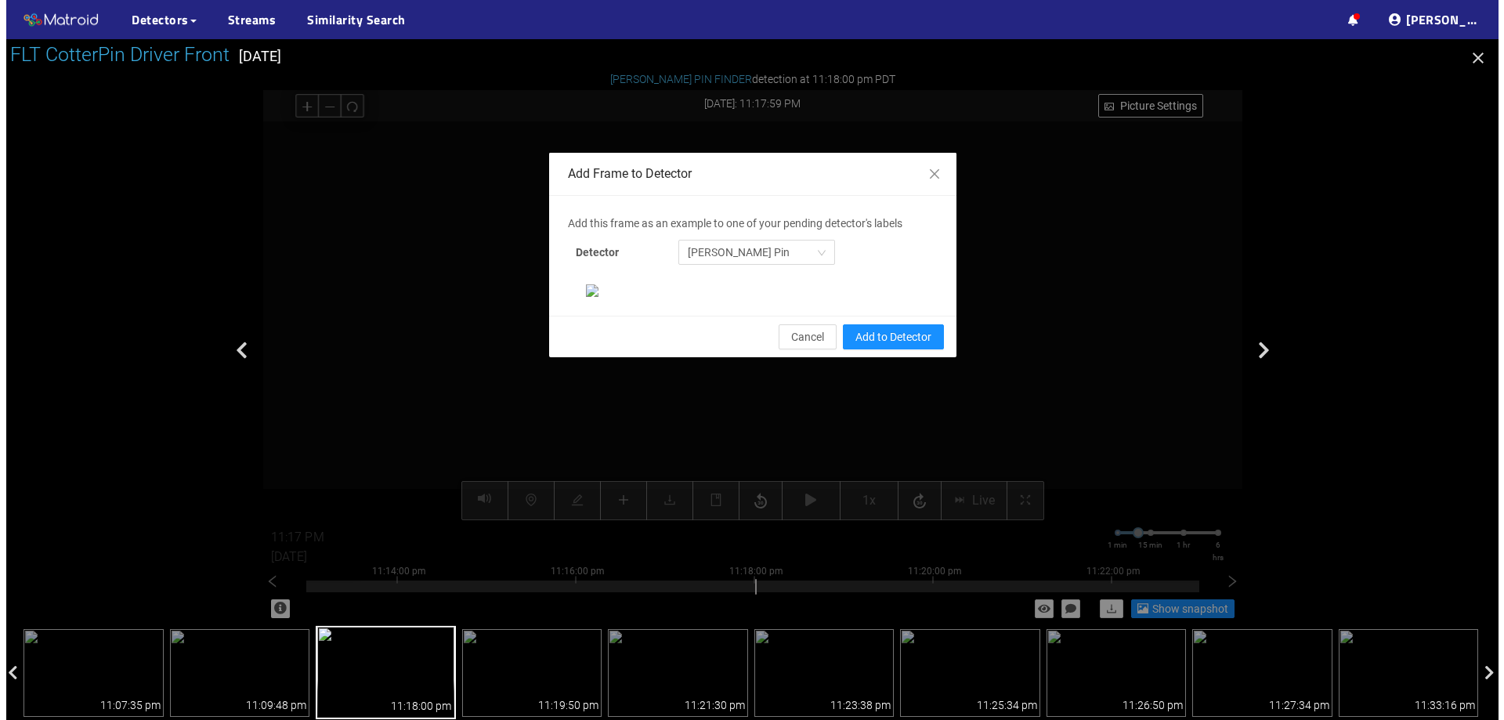
scroll to position [251, 0]
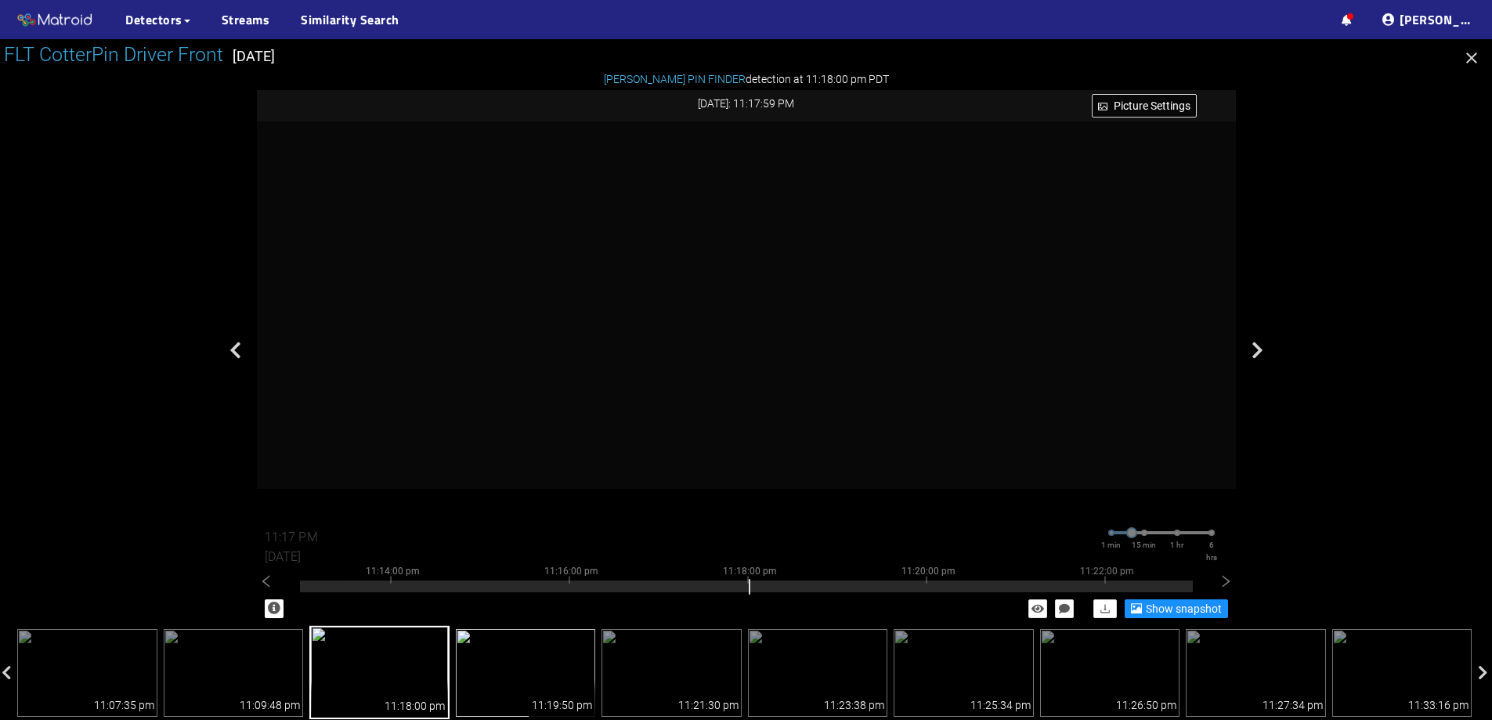
click at [515, 646] on img at bounding box center [526, 673] width 140 height 88
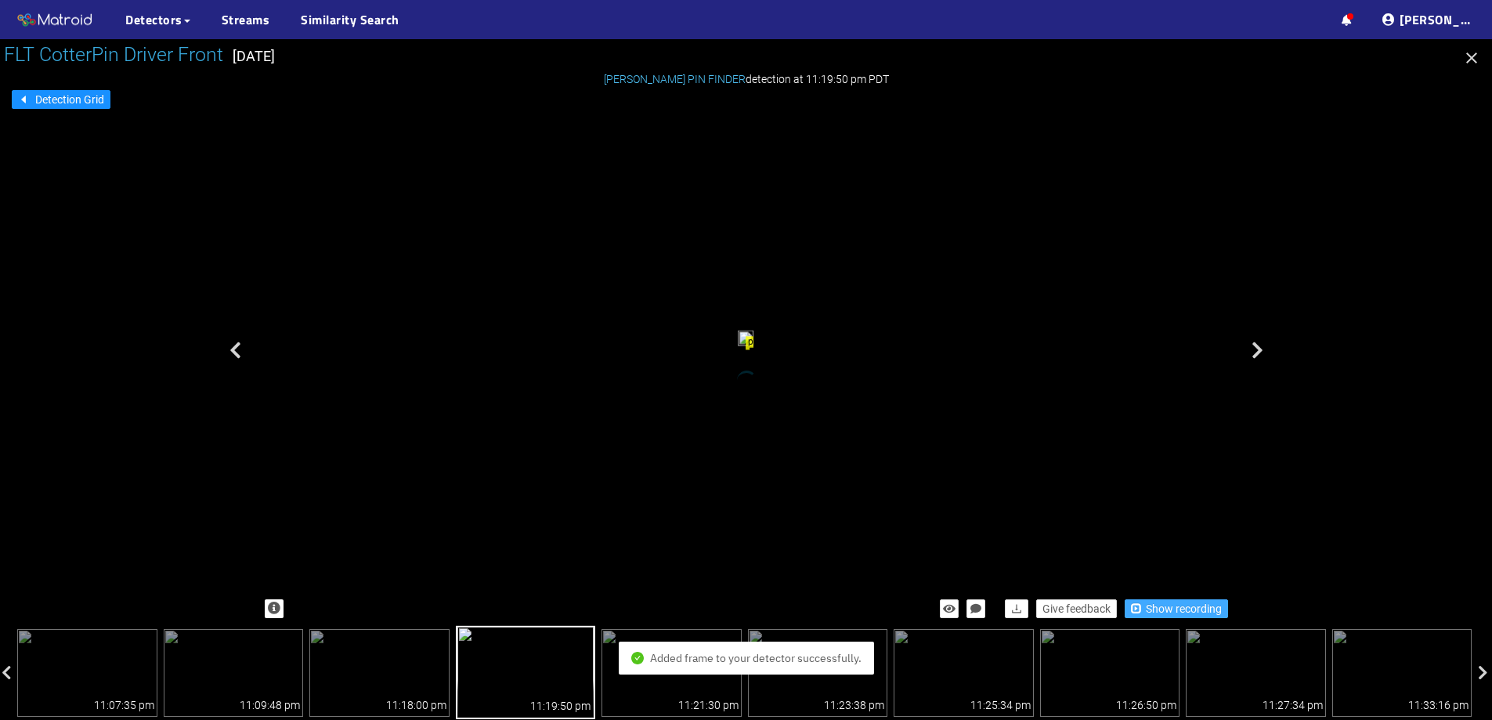
click at [1183, 603] on span "Show recording" at bounding box center [1184, 608] width 76 height 17
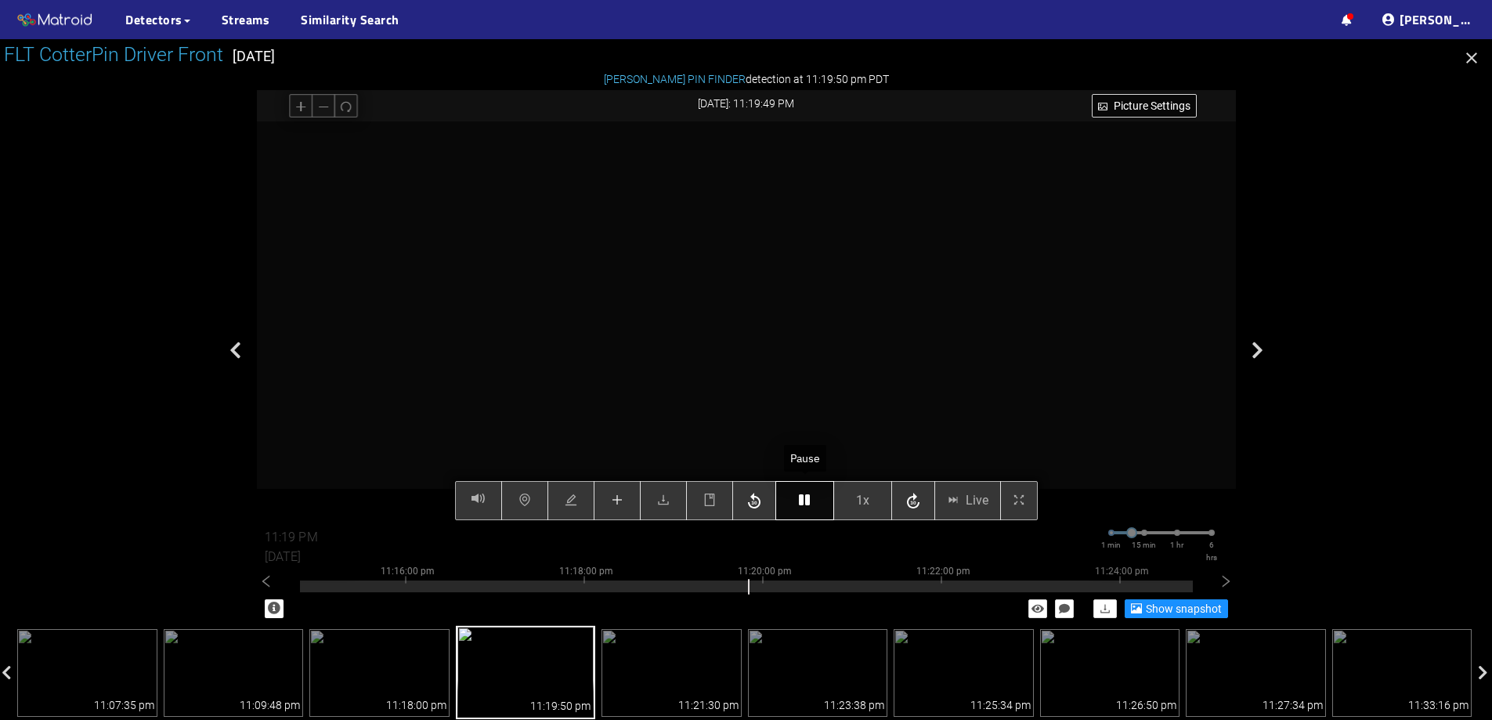
click at [804, 502] on icon "button" at bounding box center [804, 500] width 11 height 13
click at [609, 506] on button "button" at bounding box center [617, 500] width 47 height 39
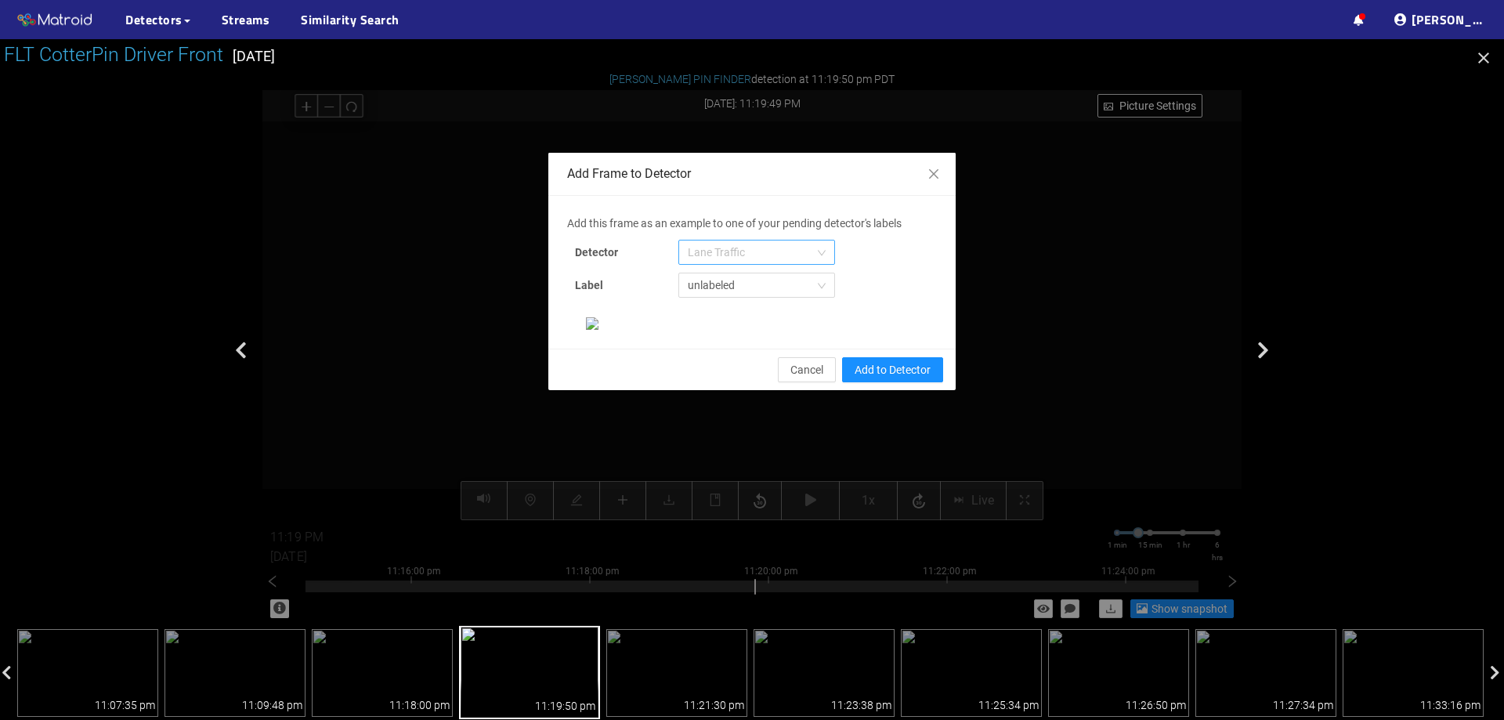
click at [761, 244] on span "Lane Traffic" at bounding box center [757, 253] width 138 height 24
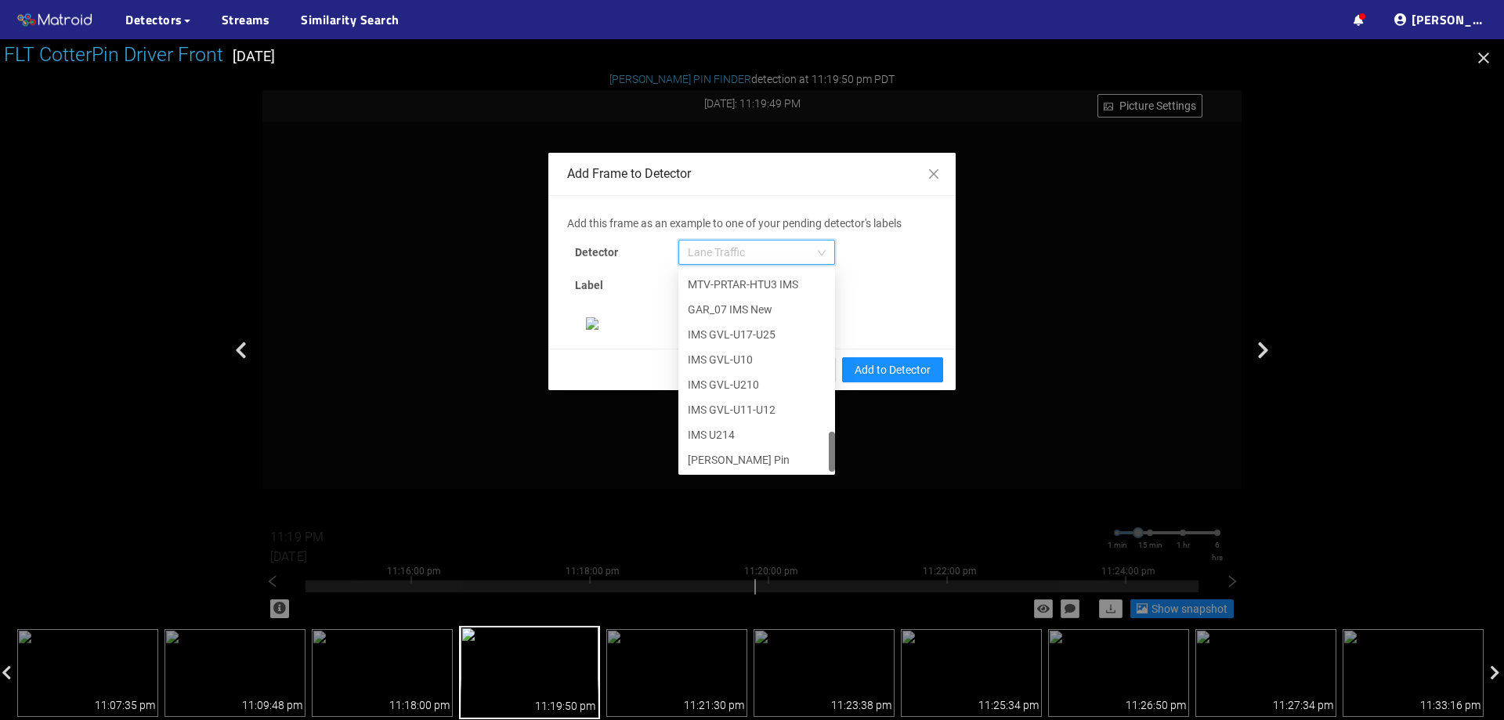
scroll to position [802, 0]
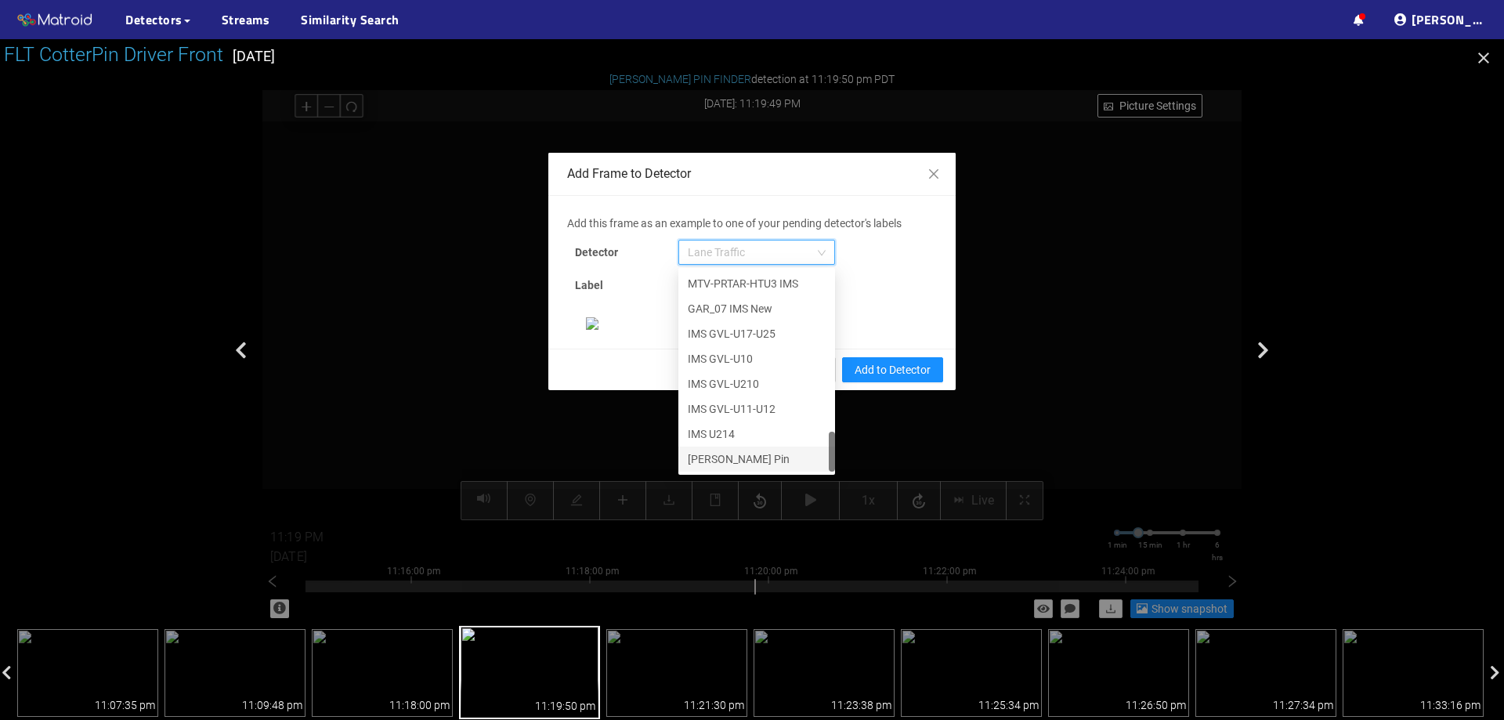
click at [722, 463] on div "[PERSON_NAME] Pin" at bounding box center [757, 458] width 138 height 17
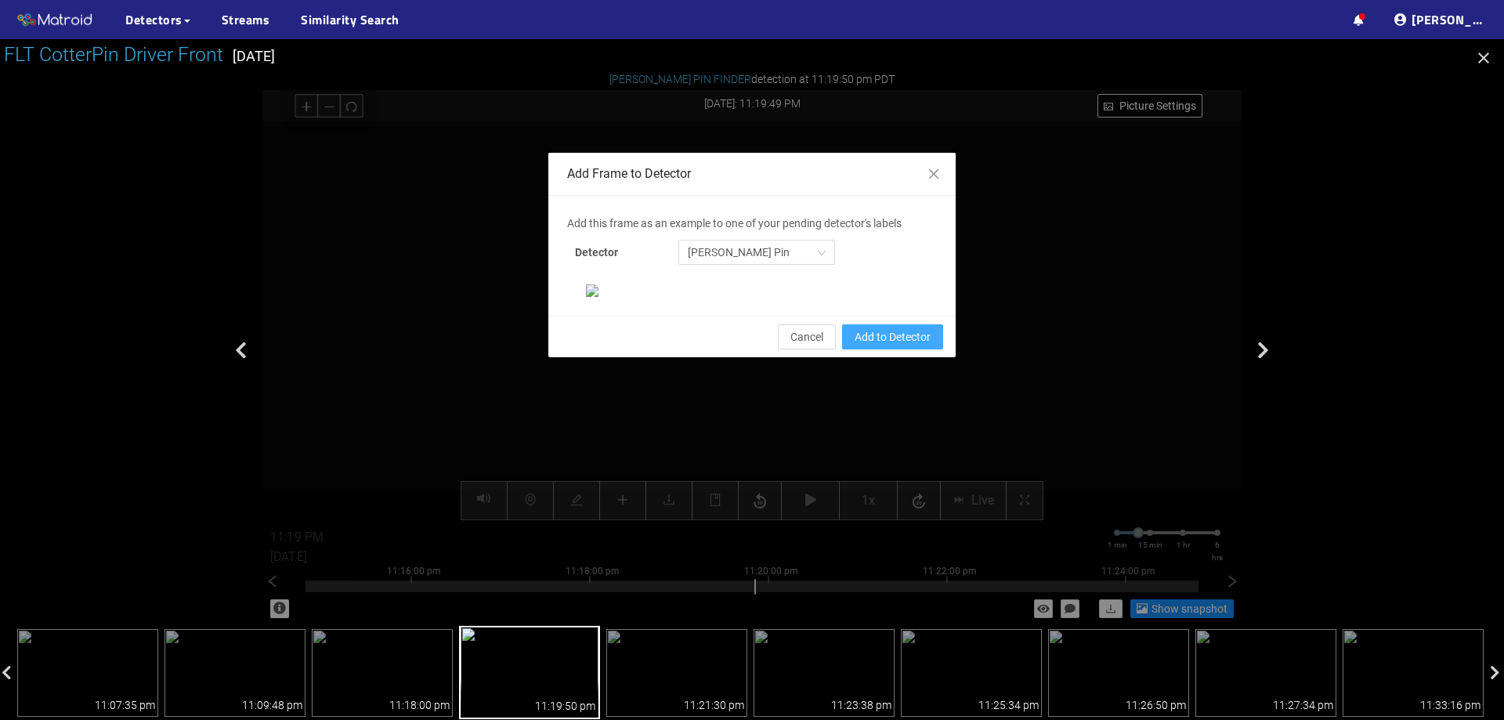
click at [905, 346] on span "Add to Detector" at bounding box center [893, 336] width 76 height 17
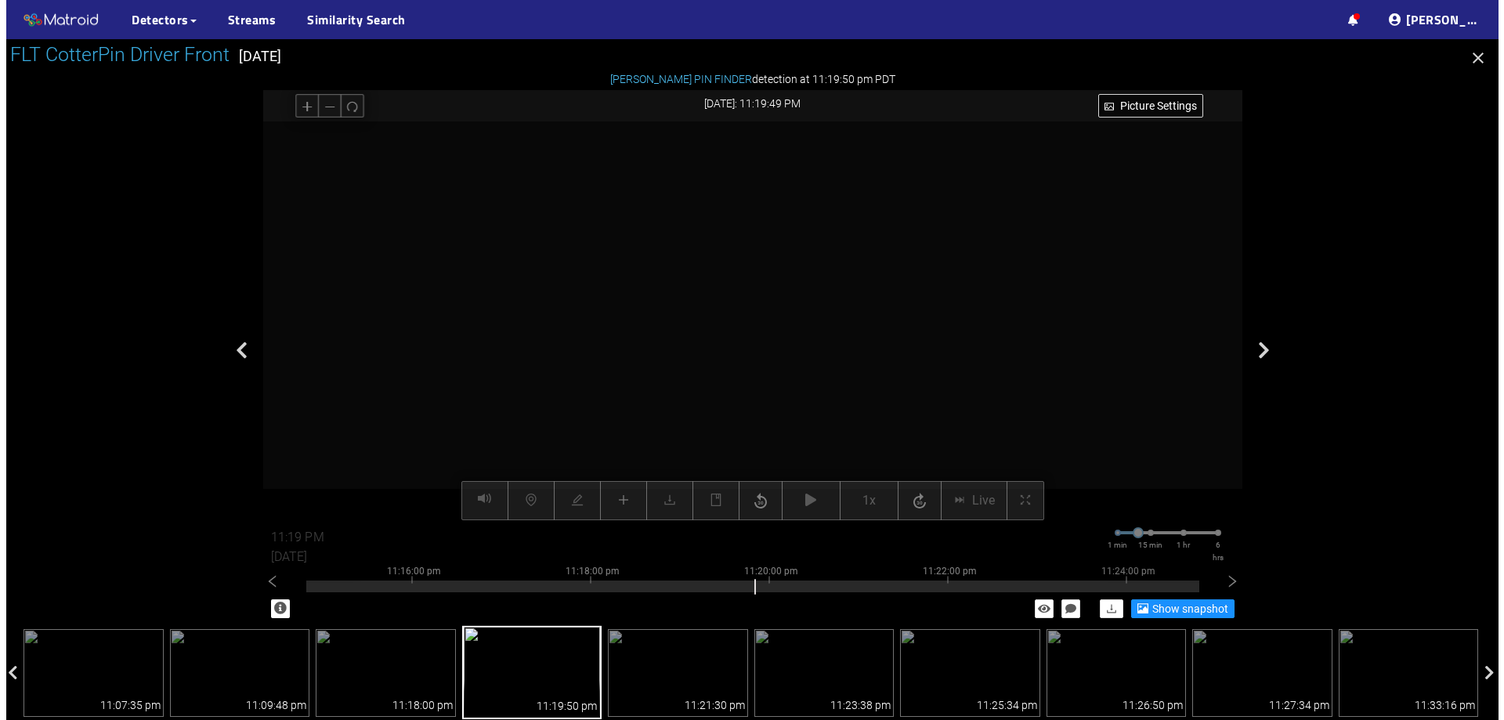
scroll to position [251, 0]
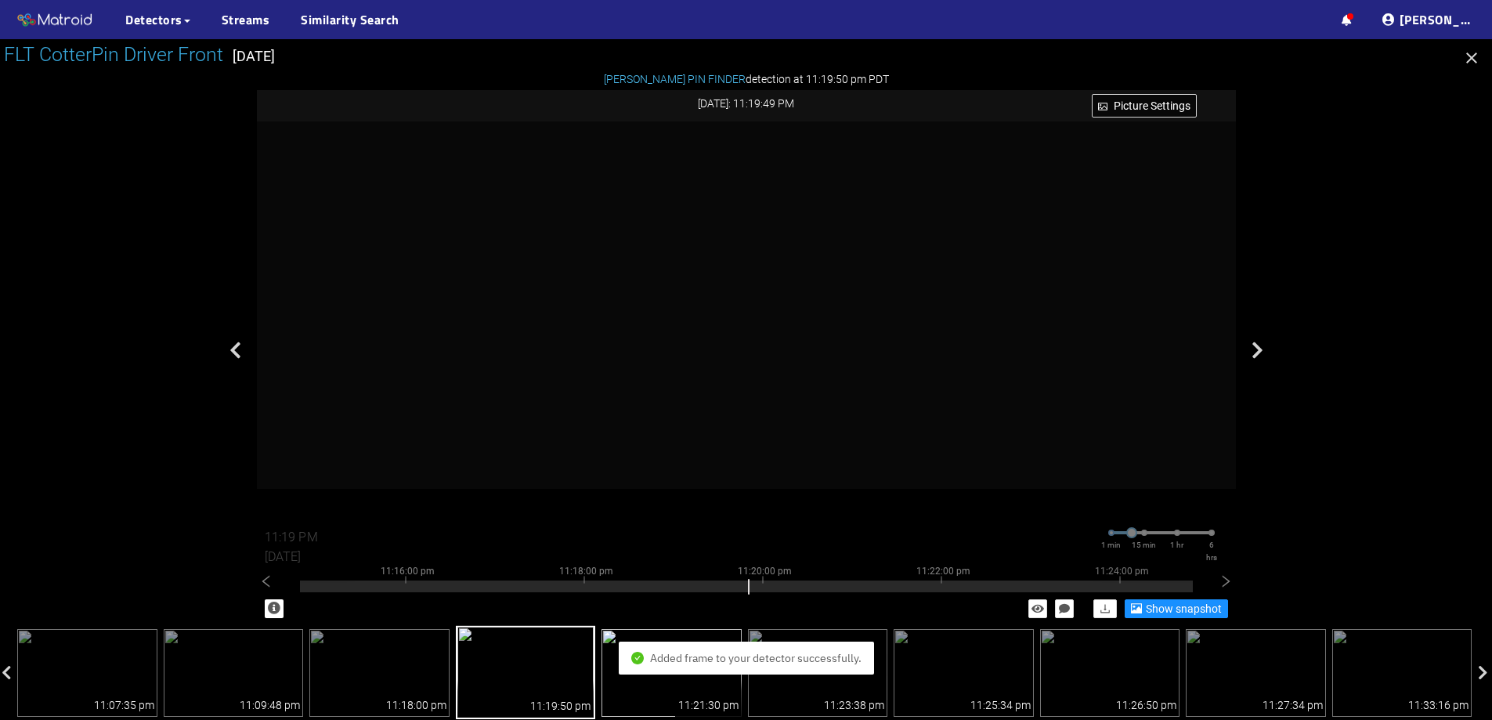
click at [621, 686] on img at bounding box center [672, 673] width 140 height 88
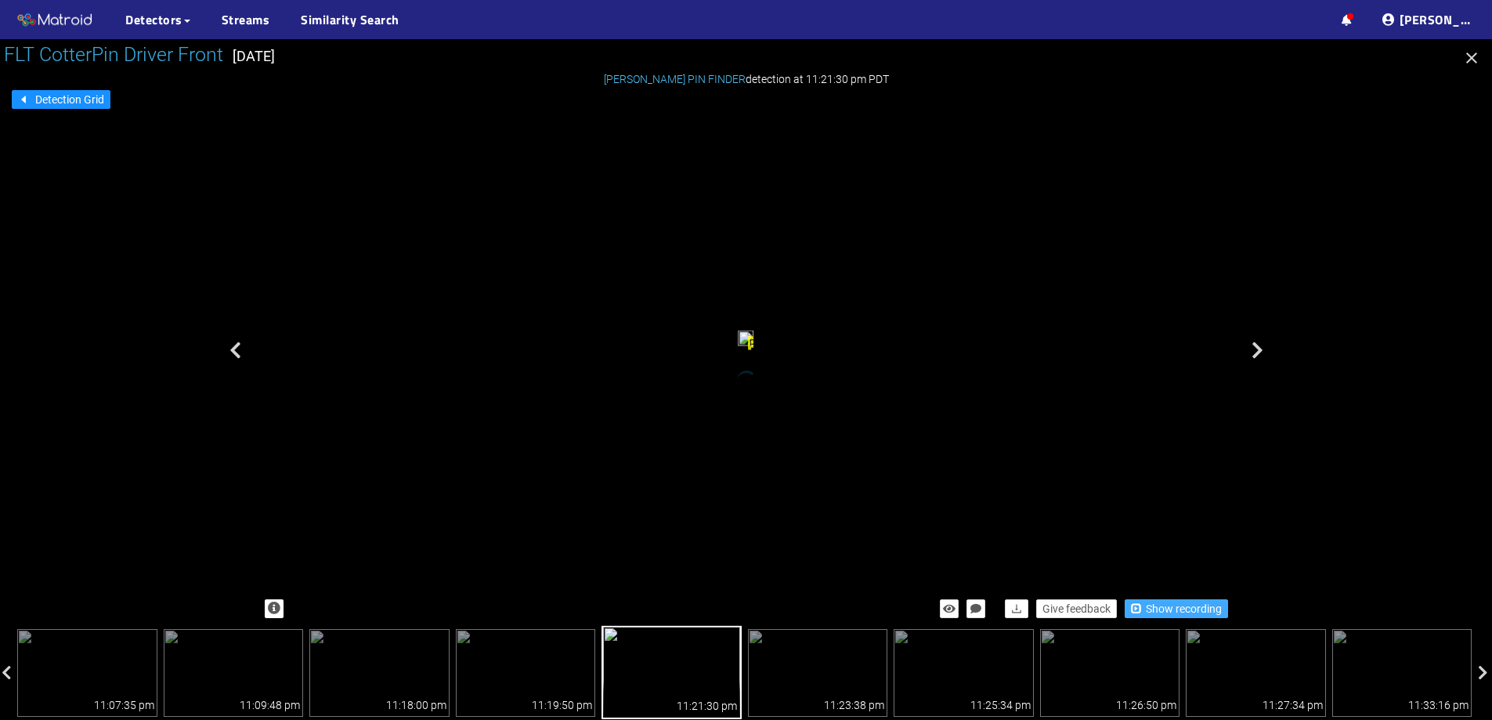
click at [1139, 610] on span "button" at bounding box center [1136, 607] width 11 height 11
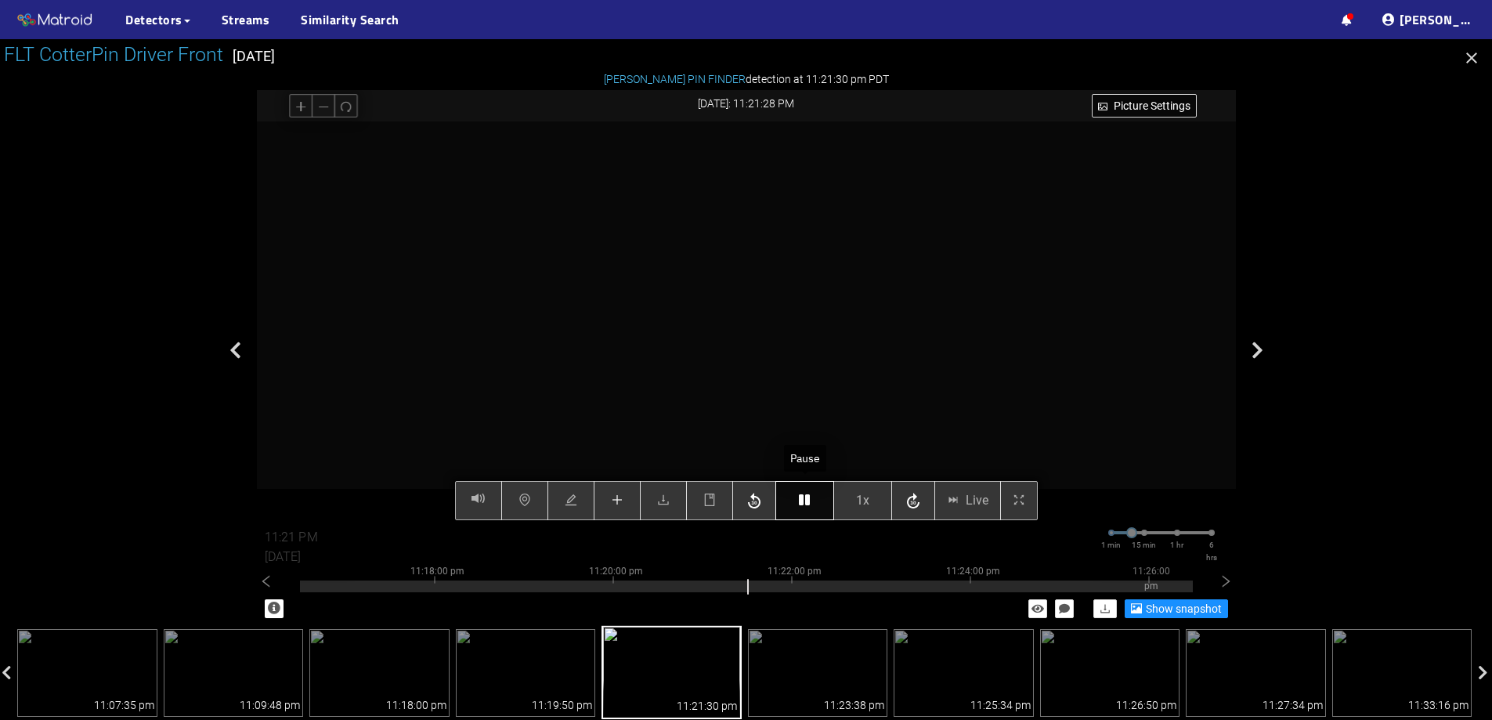
click at [789, 492] on button "button" at bounding box center [805, 500] width 59 height 39
click at [611, 516] on button "button" at bounding box center [617, 500] width 47 height 39
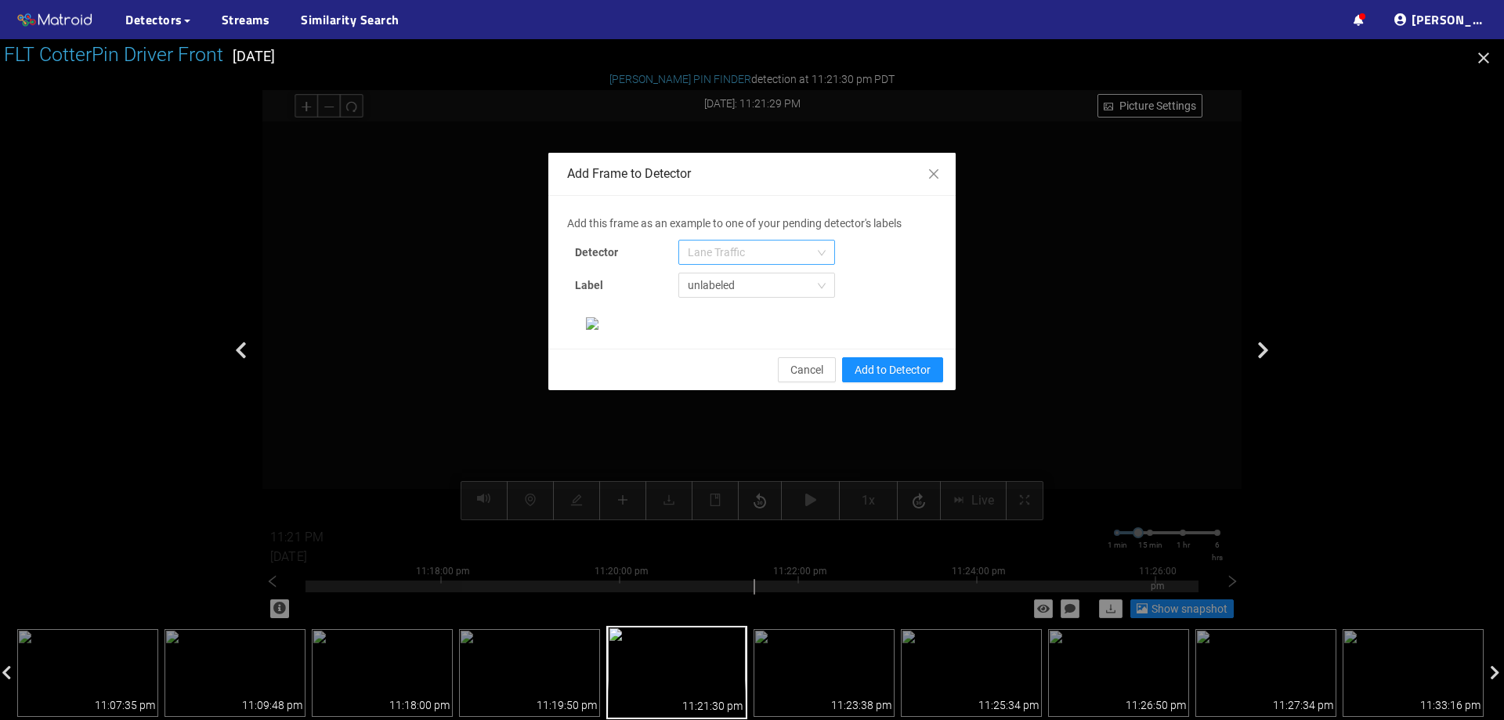
click at [764, 252] on span "Lane Traffic" at bounding box center [757, 253] width 138 height 24
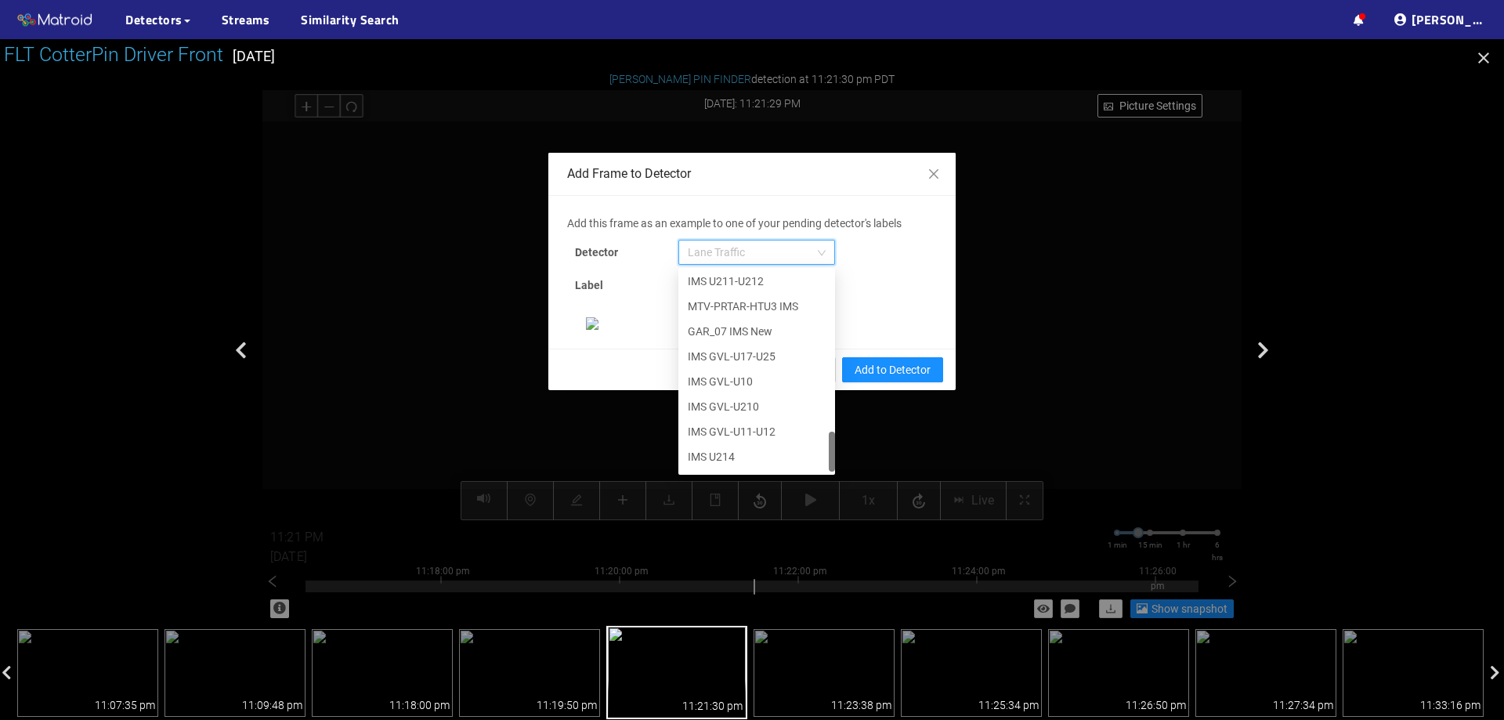
scroll to position [802, 0]
drag, startPoint x: 824, startPoint y: 312, endPoint x: 787, endPoint y: 472, distance: 165.0
click at [787, 472] on div "652c945c8431b6c9f2b9f8b4 654c2e9ef9ddc8656d4d83c8 IMS U211-U212 MTV-PRTAR-HTU3 …" at bounding box center [756, 371] width 157 height 207
click at [723, 453] on div "[PERSON_NAME] Pin" at bounding box center [757, 458] width 138 height 17
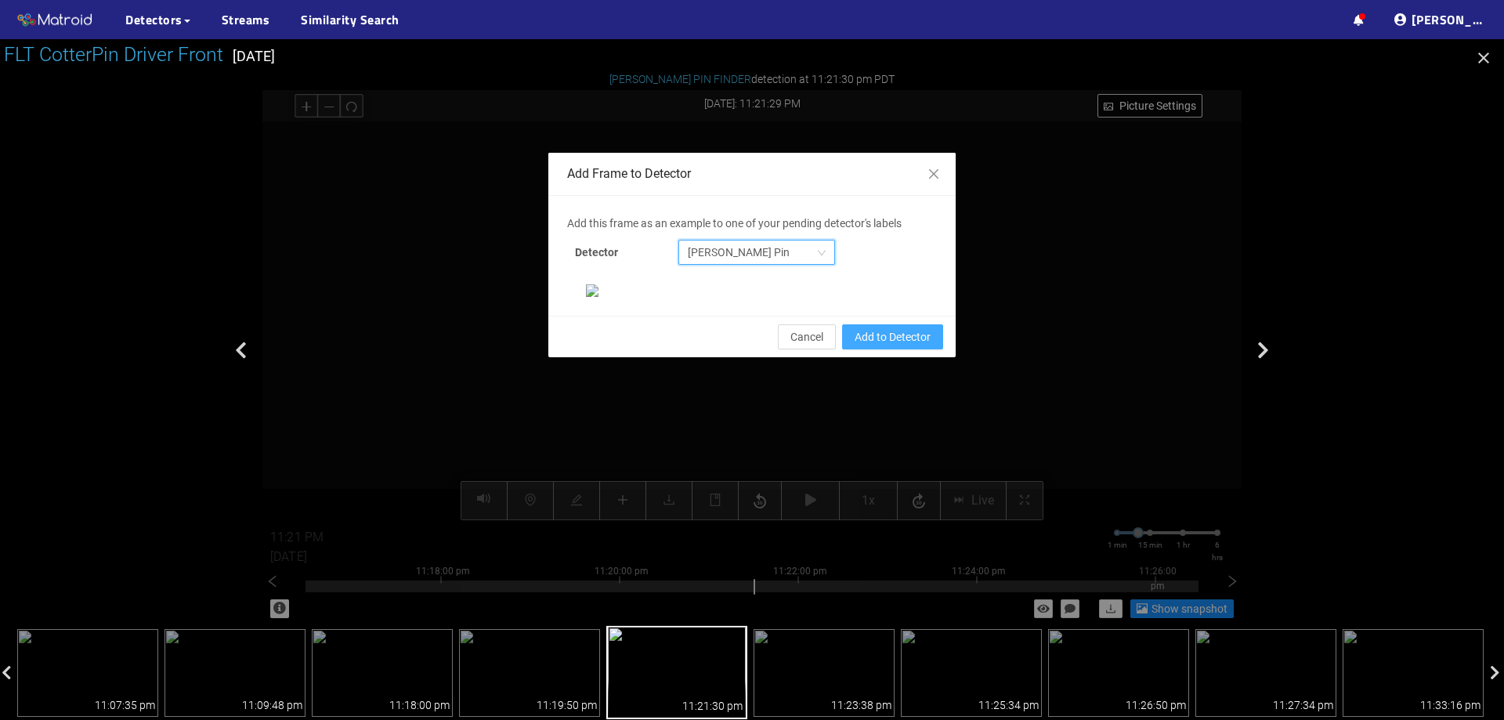
click at [873, 346] on span "Add to Detector" at bounding box center [893, 336] width 76 height 17
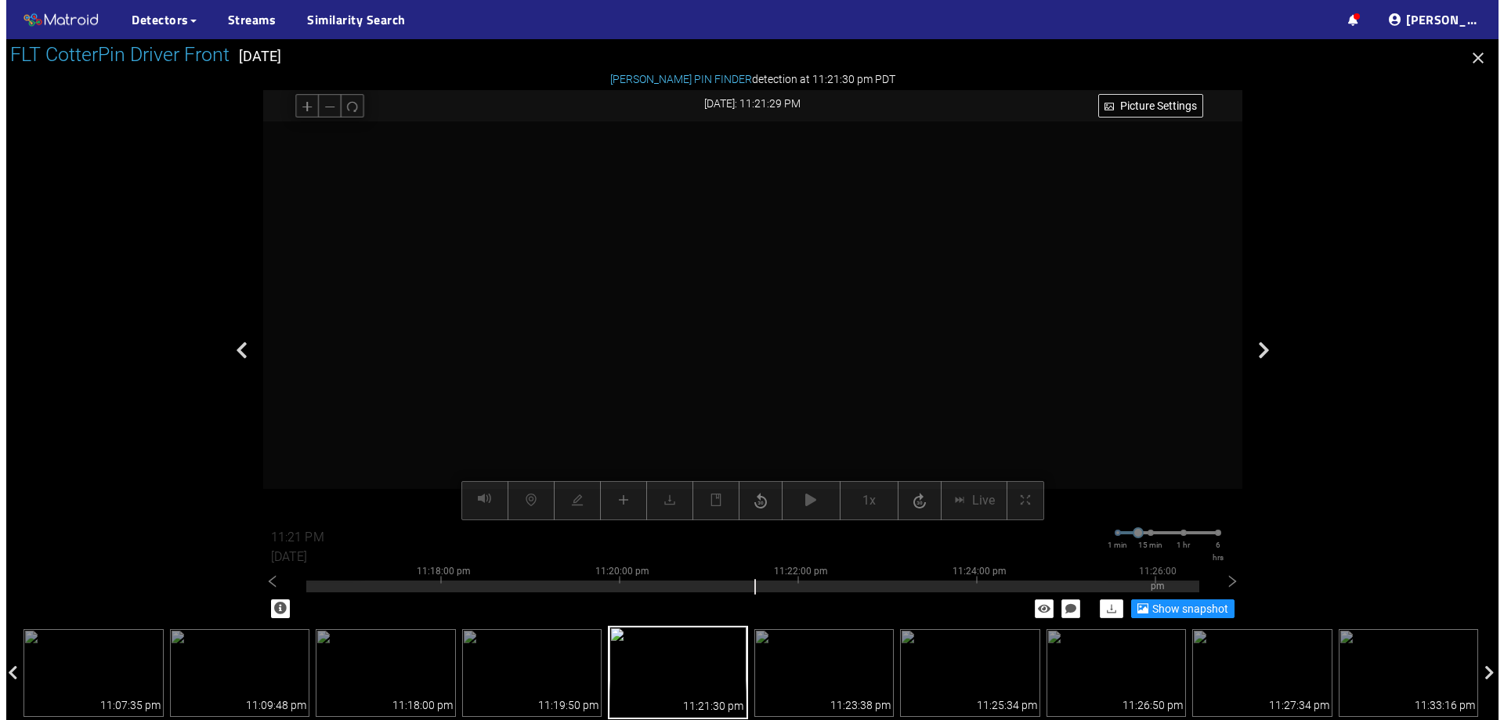
scroll to position [251, 0]
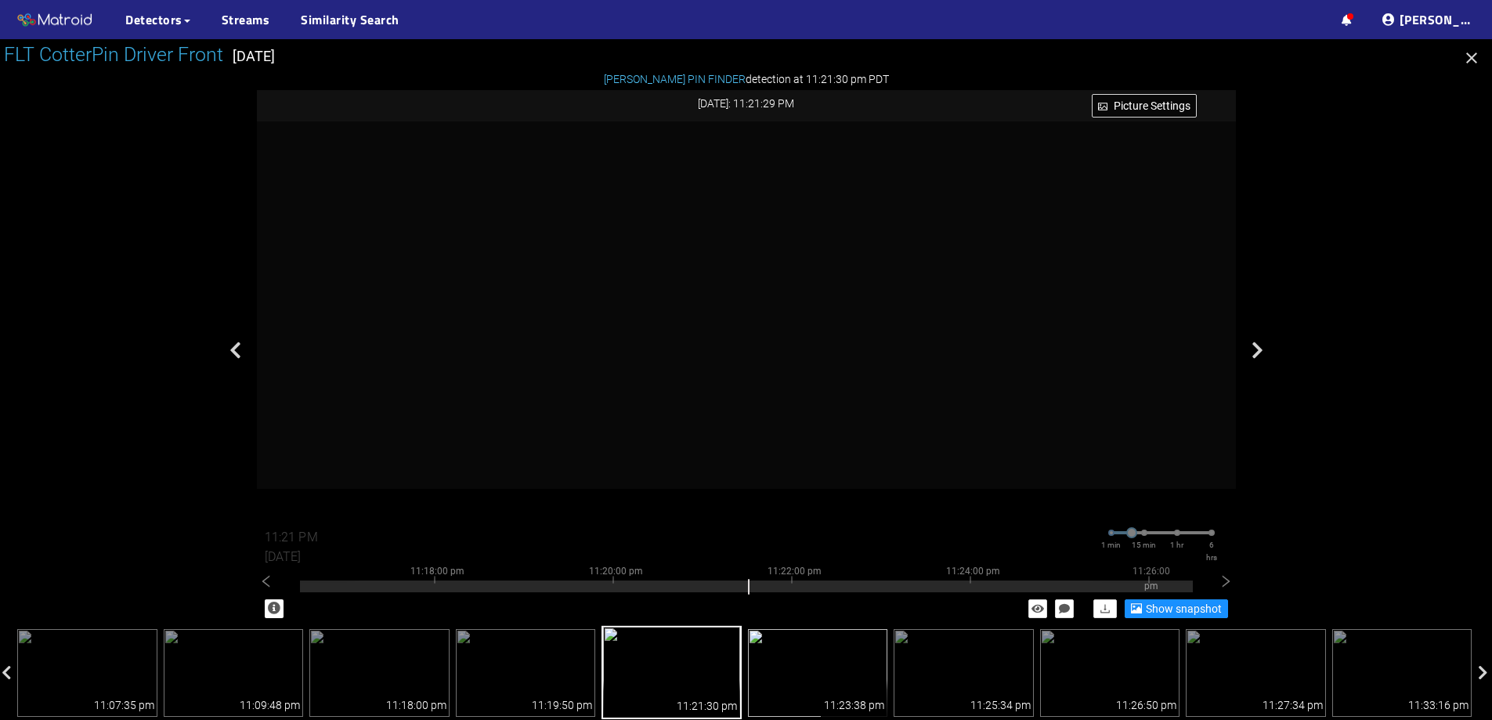
click at [792, 646] on img at bounding box center [818, 673] width 140 height 88
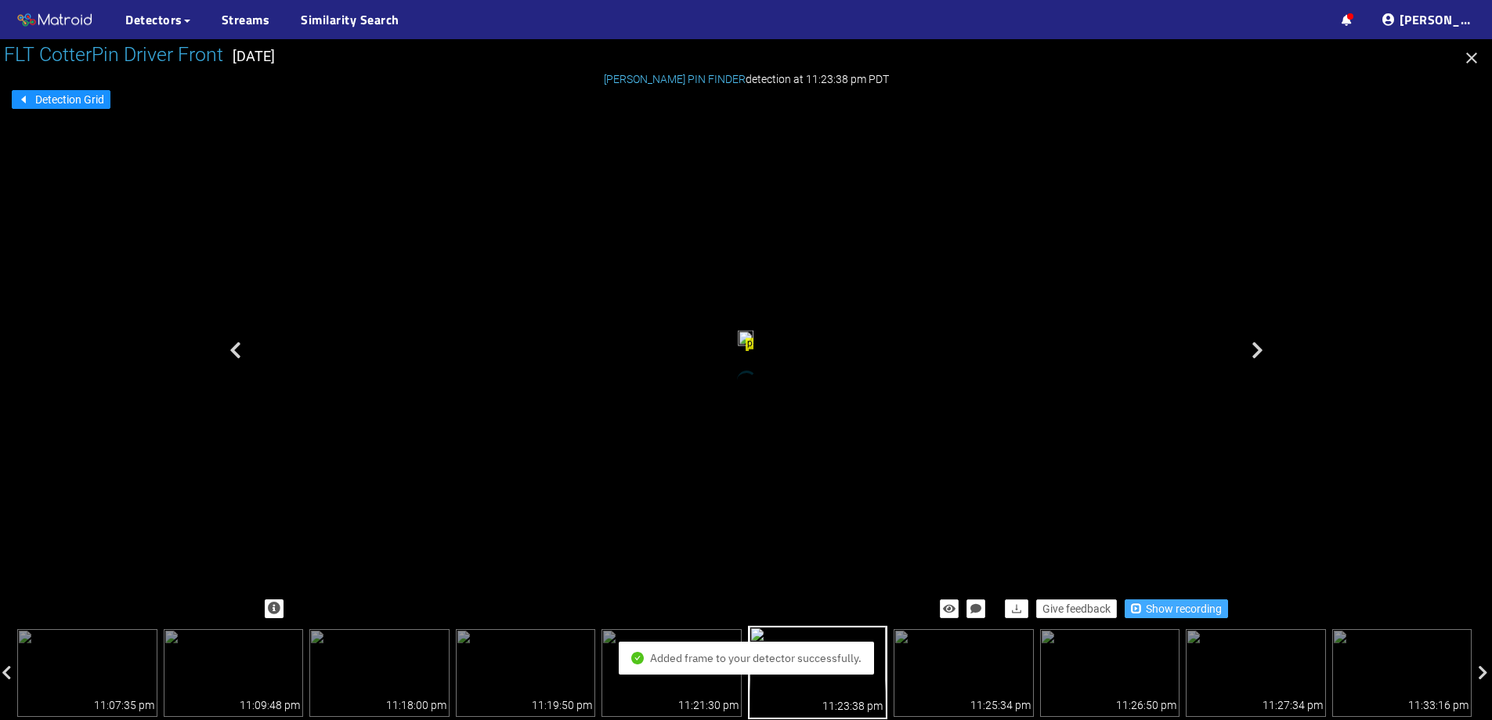
click at [1149, 609] on span "Show recording" at bounding box center [1184, 608] width 76 height 17
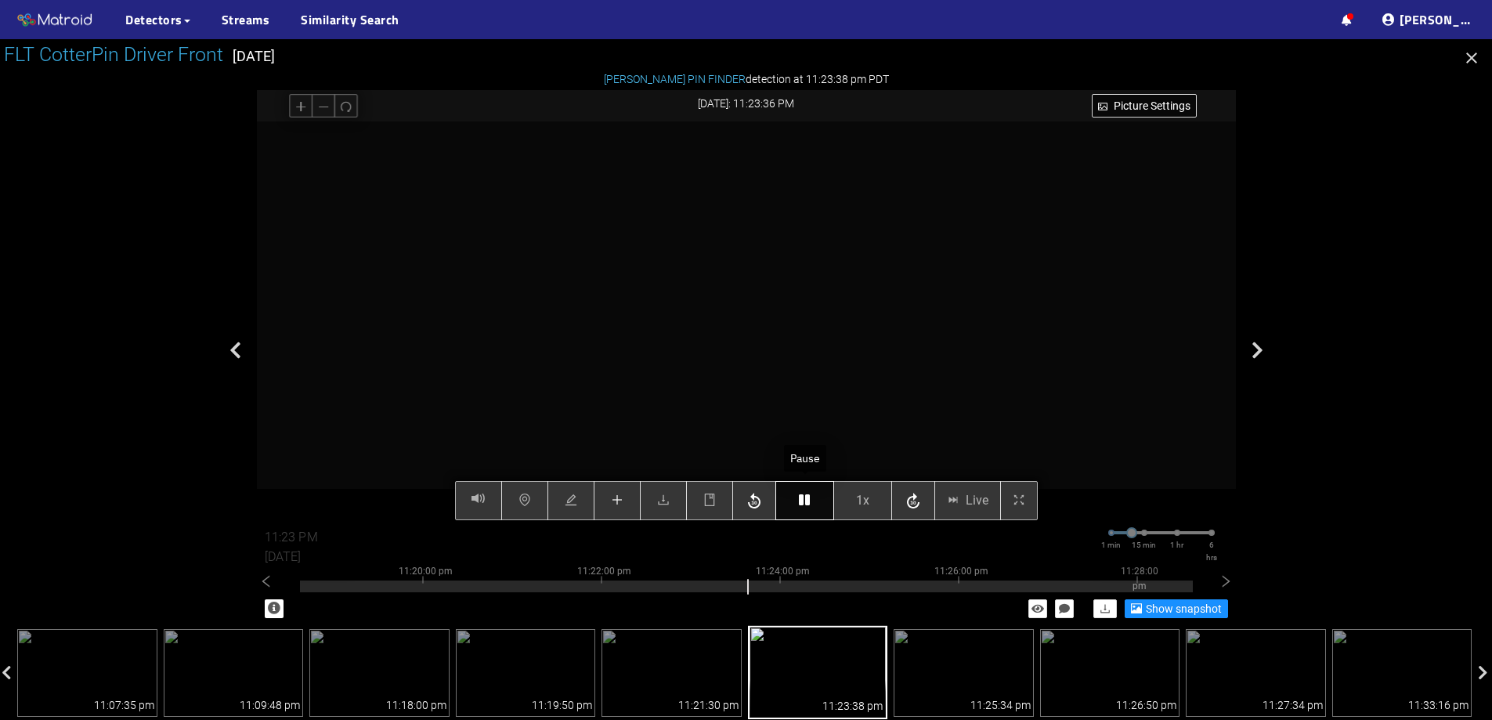
click at [797, 507] on button "button" at bounding box center [805, 500] width 59 height 39
click at [630, 512] on button "button" at bounding box center [617, 500] width 47 height 39
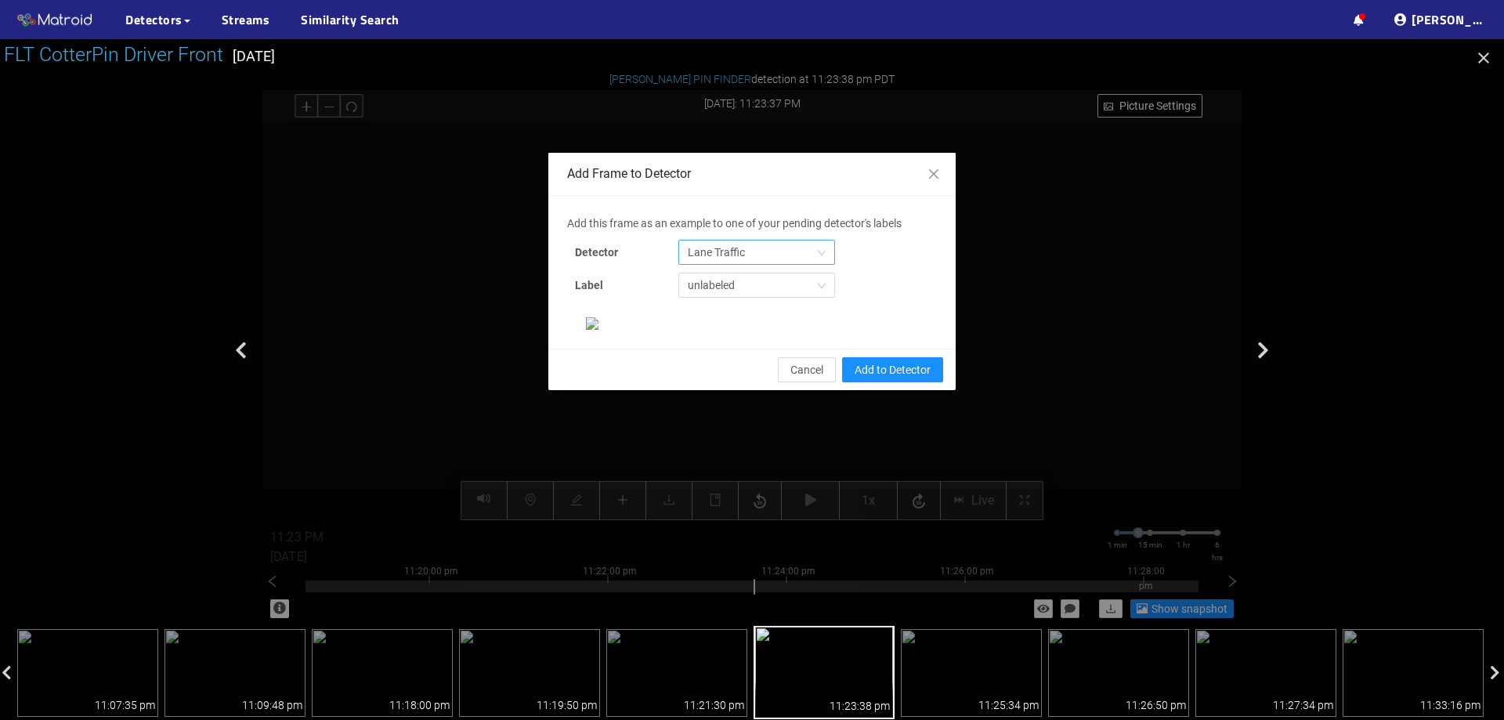
click at [729, 241] on span "Lane Traffic" at bounding box center [757, 253] width 138 height 24
drag, startPoint x: 830, startPoint y: 288, endPoint x: 814, endPoint y: 323, distance: 38.6
click at [814, 323] on div "Add this frame as an example to one of your pending detector's labels Detector …" at bounding box center [752, 272] width 370 height 115
click at [801, 258] on span "Lane Traffic" at bounding box center [757, 253] width 138 height 24
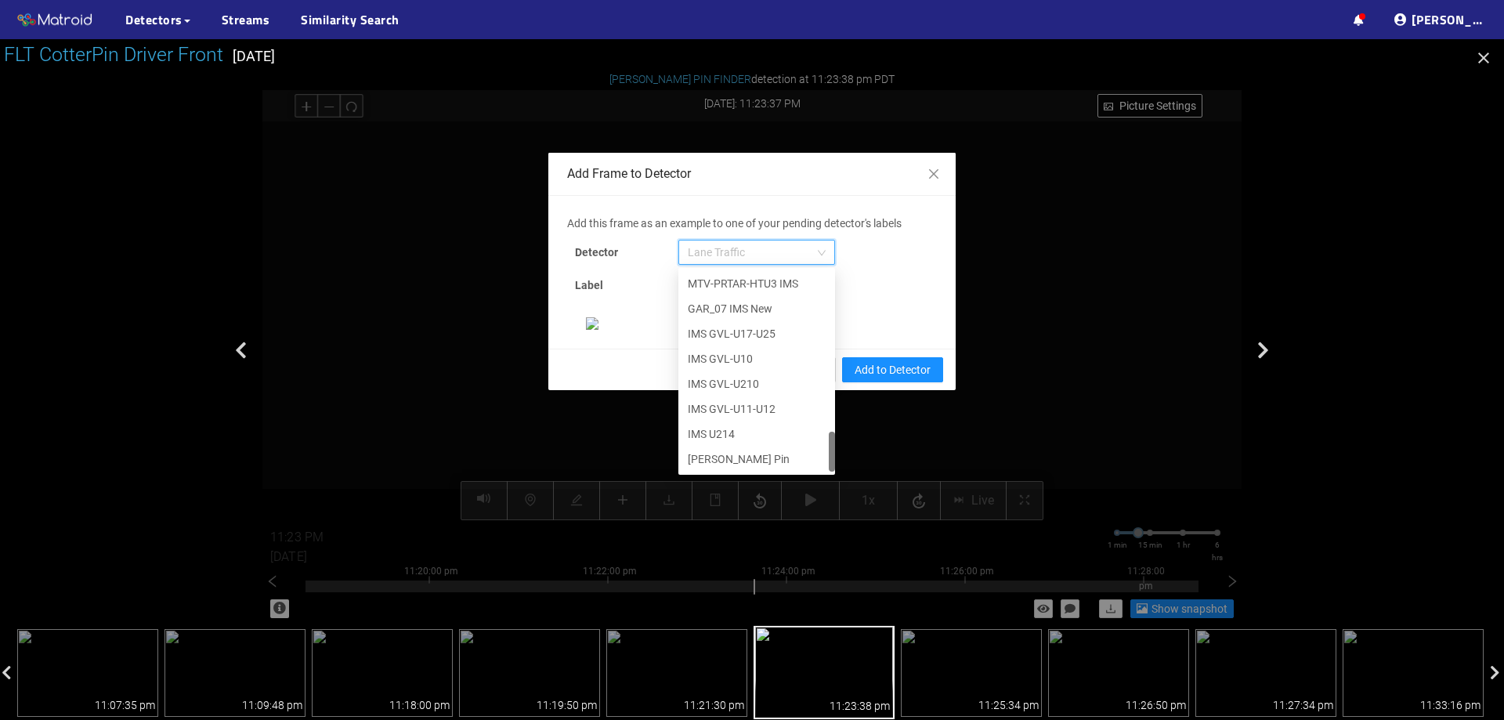
scroll to position [802, 0]
drag, startPoint x: 826, startPoint y: 301, endPoint x: 817, endPoint y: 473, distance: 172.6
click at [817, 473] on div "652c945c8431b6c9f2b9f8b4 654c2e9ef9ddc8656d4d83c8 6556a014f136d33ecff5c831 IMS …" at bounding box center [756, 371] width 157 height 207
click at [756, 461] on div "[PERSON_NAME] Pin" at bounding box center [757, 458] width 138 height 17
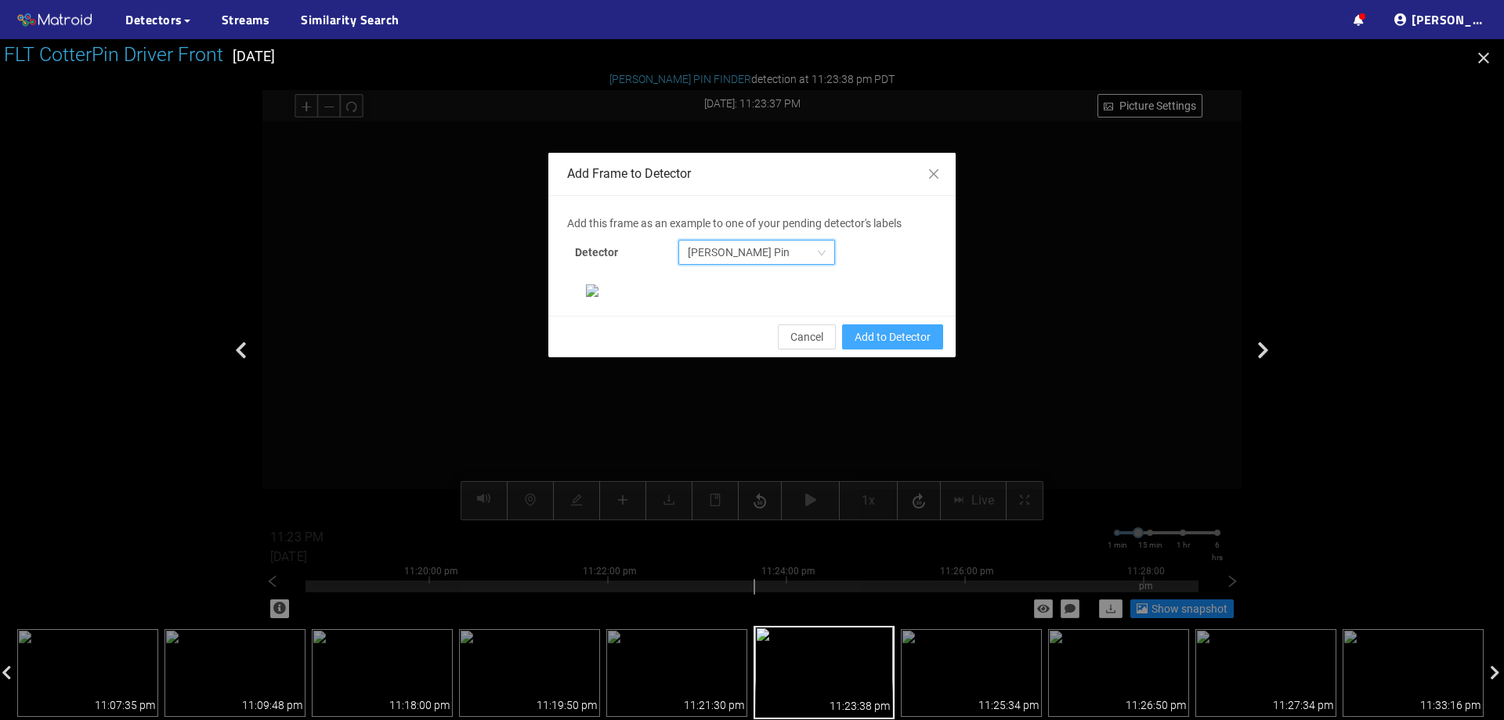
click at [889, 346] on span "Add to Detector" at bounding box center [893, 336] width 76 height 17
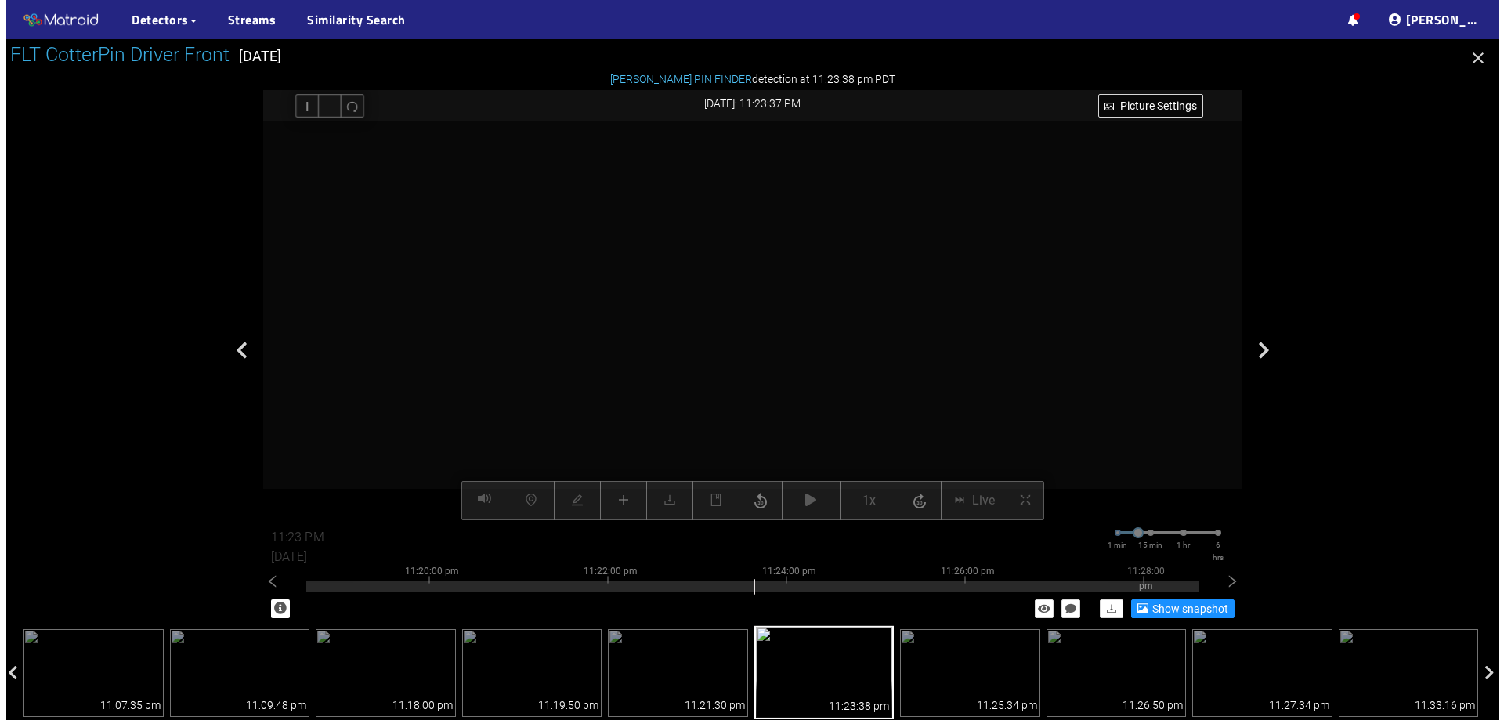
scroll to position [251, 0]
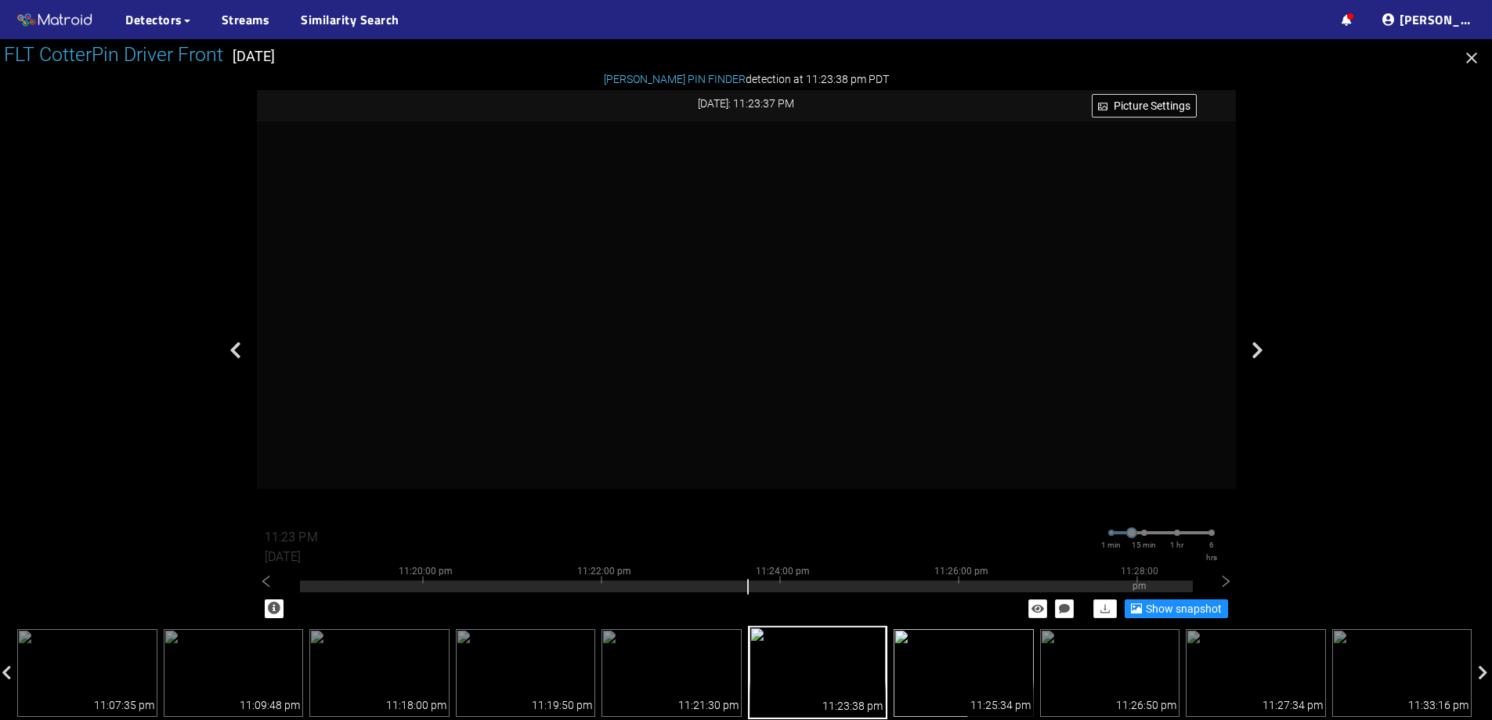
click at [942, 652] on img at bounding box center [964, 673] width 140 height 88
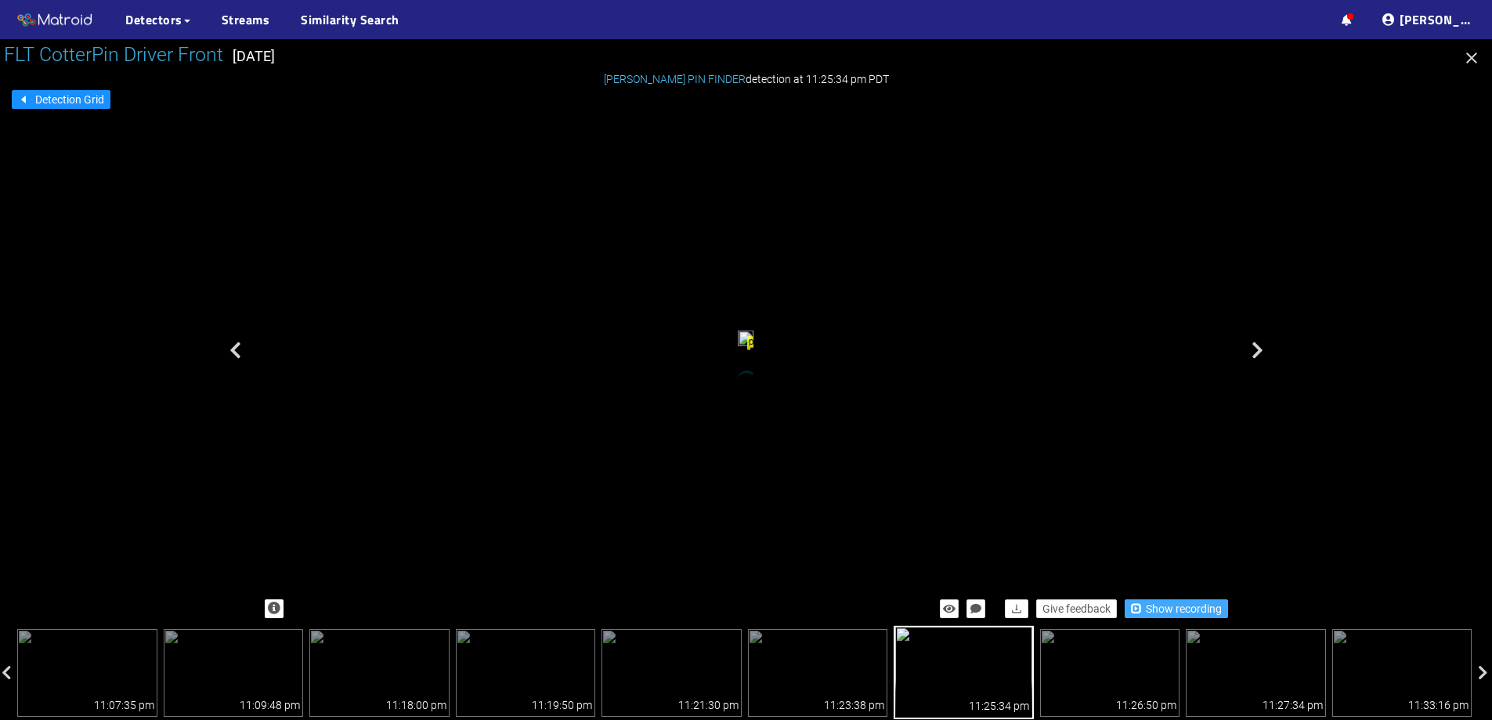
click at [1159, 605] on span "Show recording" at bounding box center [1184, 608] width 76 height 17
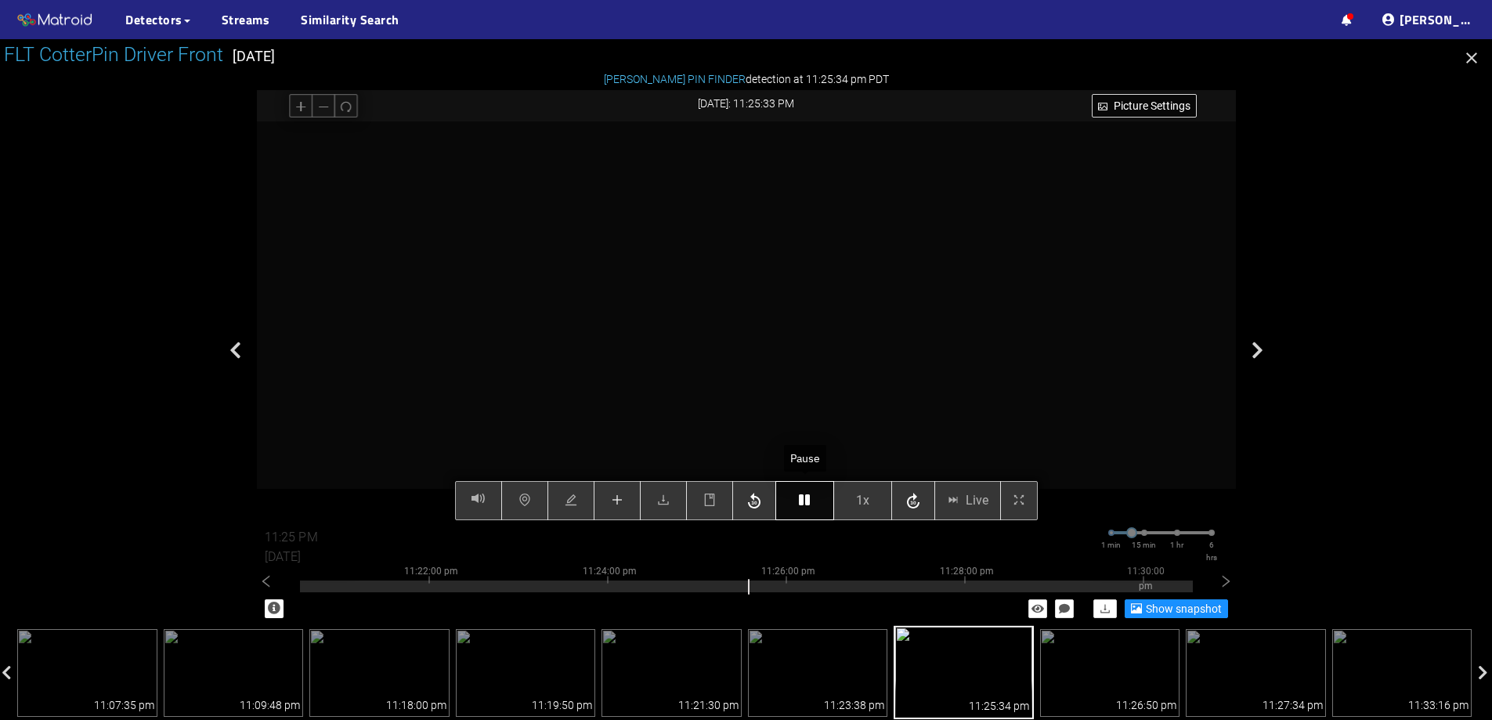
click at [809, 494] on icon "button" at bounding box center [804, 500] width 11 height 13
click at [607, 502] on button "button" at bounding box center [617, 500] width 47 height 39
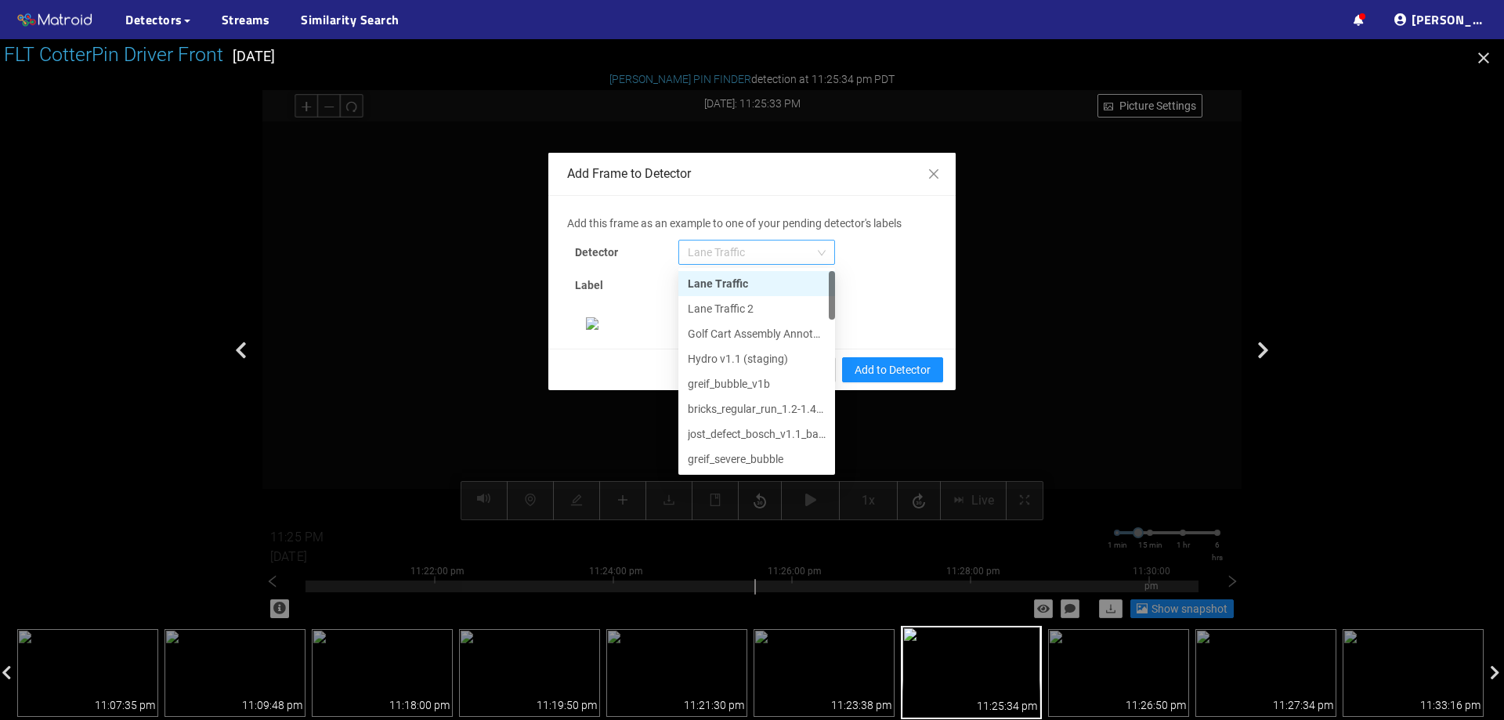
click at [754, 246] on span "Lane Traffic" at bounding box center [757, 253] width 138 height 24
drag, startPoint x: 823, startPoint y: 292, endPoint x: 814, endPoint y: 471, distance: 178.9
click at [814, 471] on div "IMS U211-U212 MTV-PRTAR-HTU3 IMS GAR_07 IMS New IMS GVL-U17-U25 IMS GVL-U10 IMS…" at bounding box center [756, 371] width 157 height 201
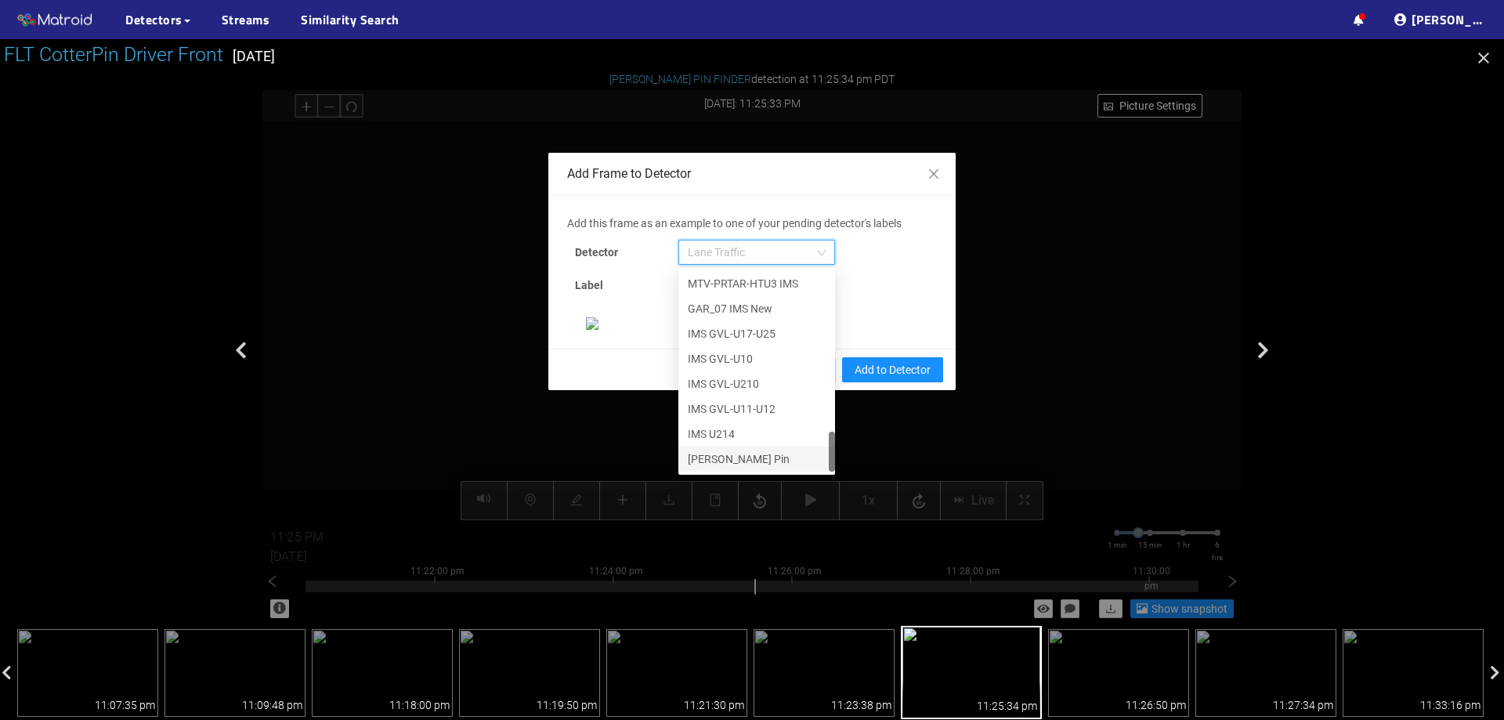
click at [755, 450] on div "[PERSON_NAME] Pin" at bounding box center [757, 458] width 138 height 17
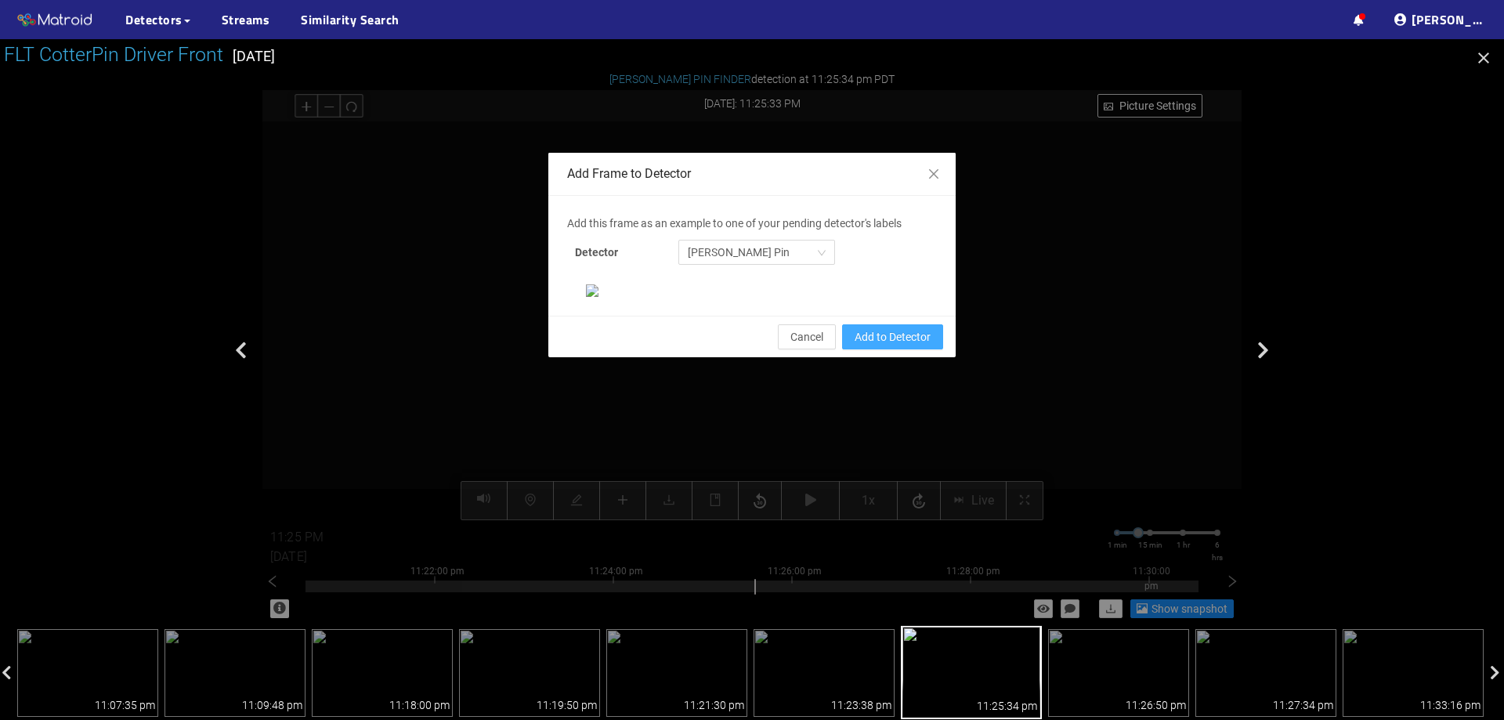
click at [880, 346] on span "Add to Detector" at bounding box center [893, 336] width 76 height 17
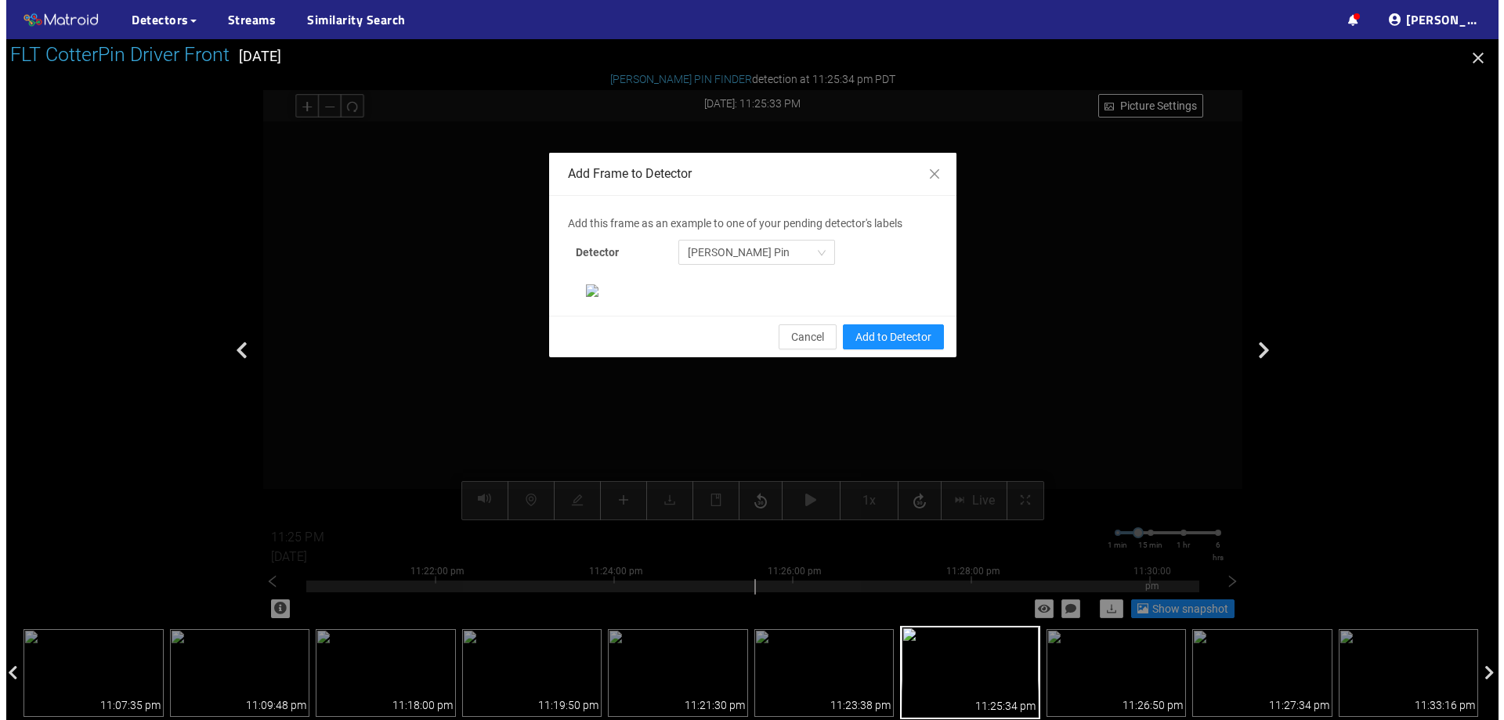
scroll to position [251, 0]
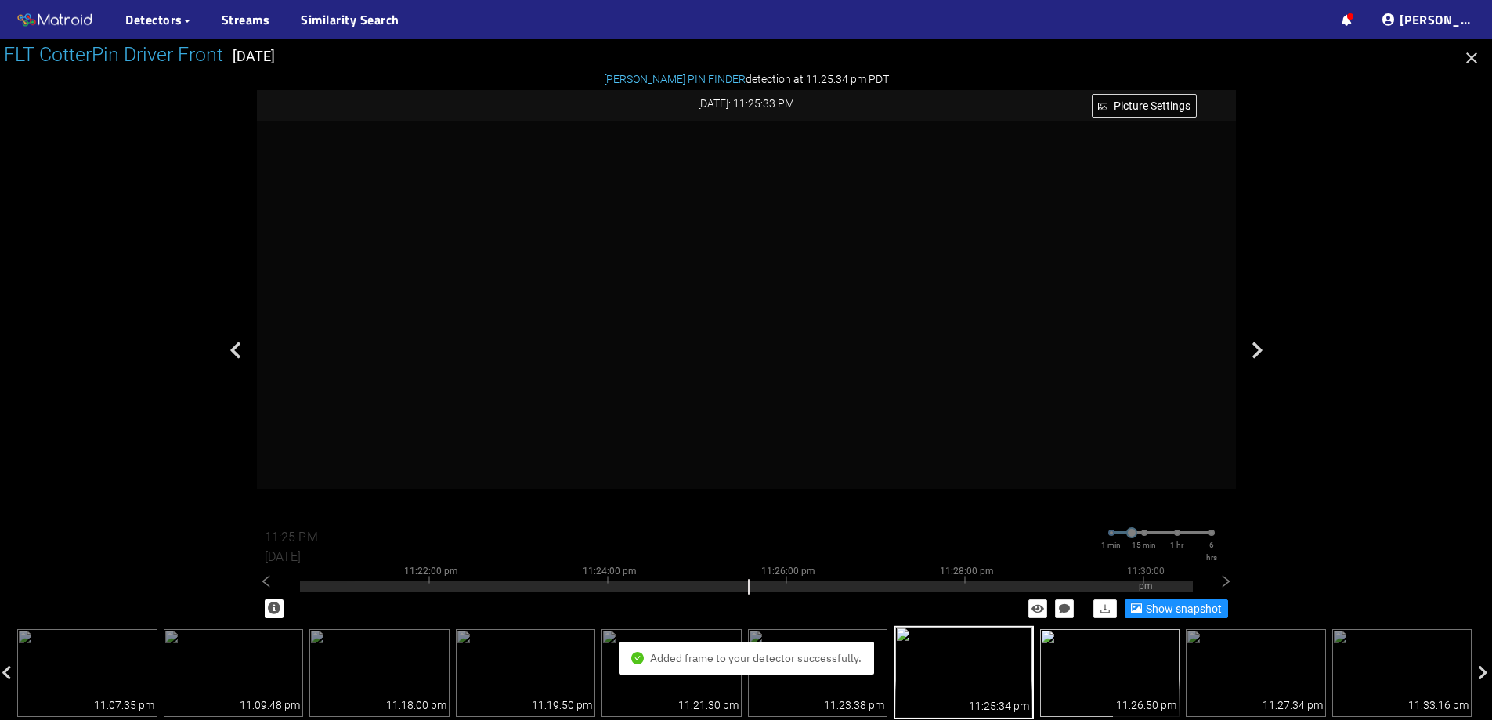
click at [1066, 679] on img at bounding box center [1110, 673] width 140 height 88
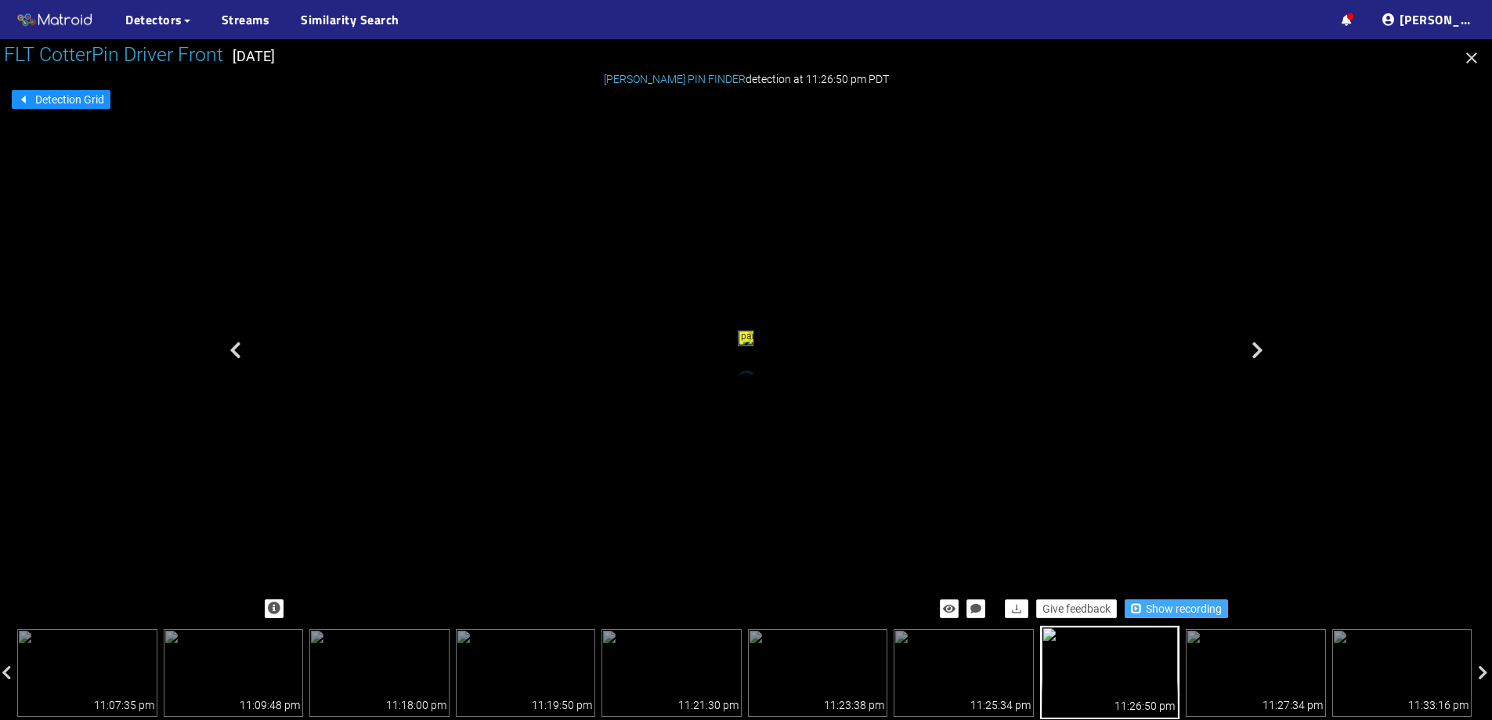
click at [1148, 607] on span "Show recording" at bounding box center [1184, 608] width 76 height 17
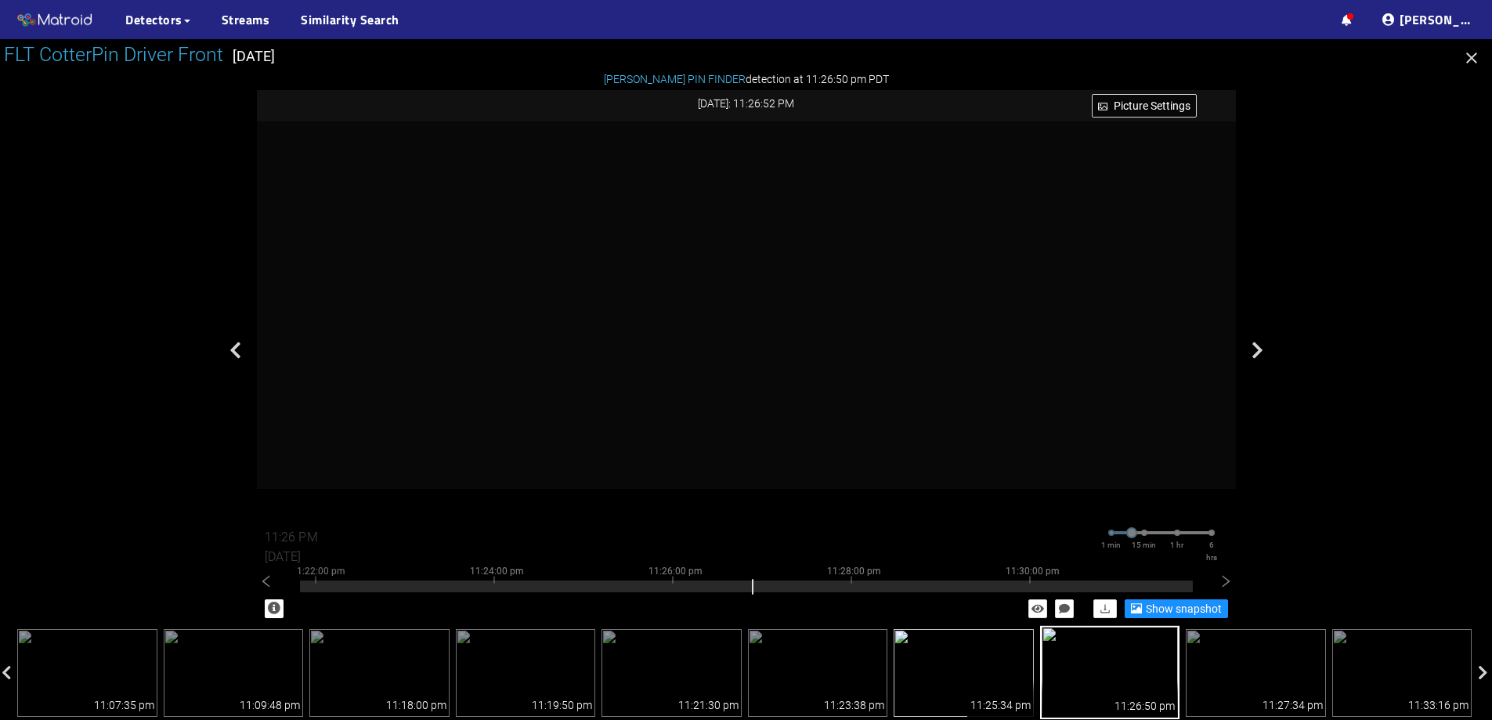
click at [971, 653] on img at bounding box center [964, 673] width 140 height 88
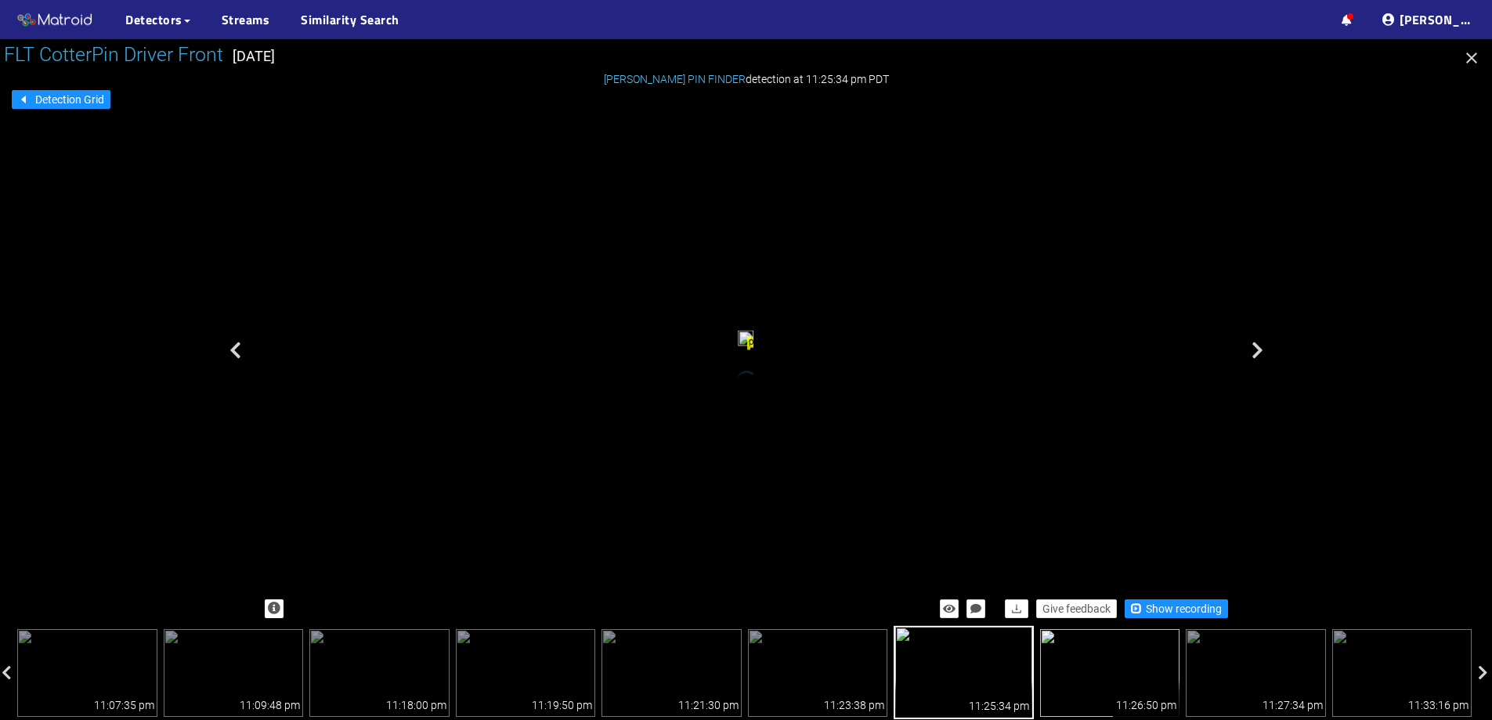
click at [1102, 657] on img at bounding box center [1110, 673] width 140 height 88
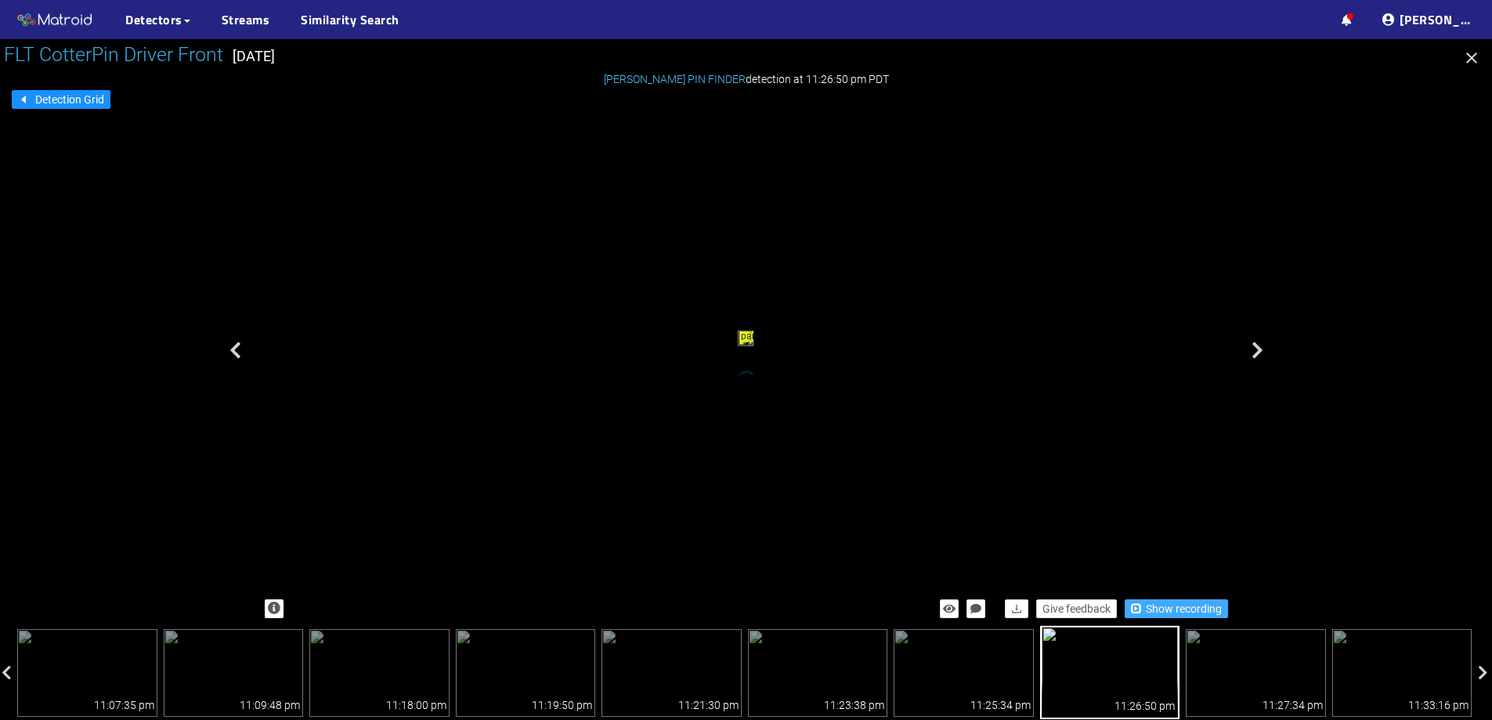
click at [1151, 606] on span "Show recording" at bounding box center [1184, 608] width 76 height 17
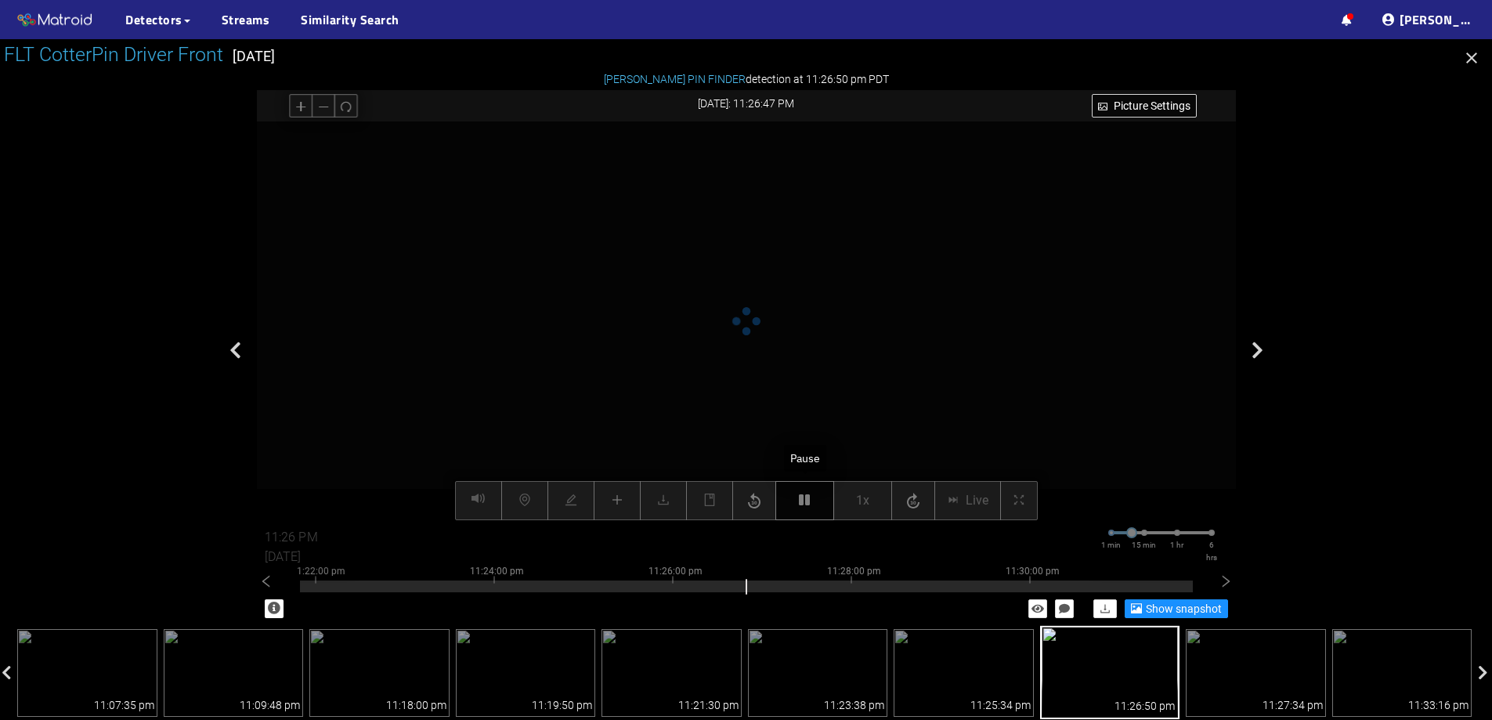
click at [805, 503] on icon "button" at bounding box center [804, 500] width 11 height 13
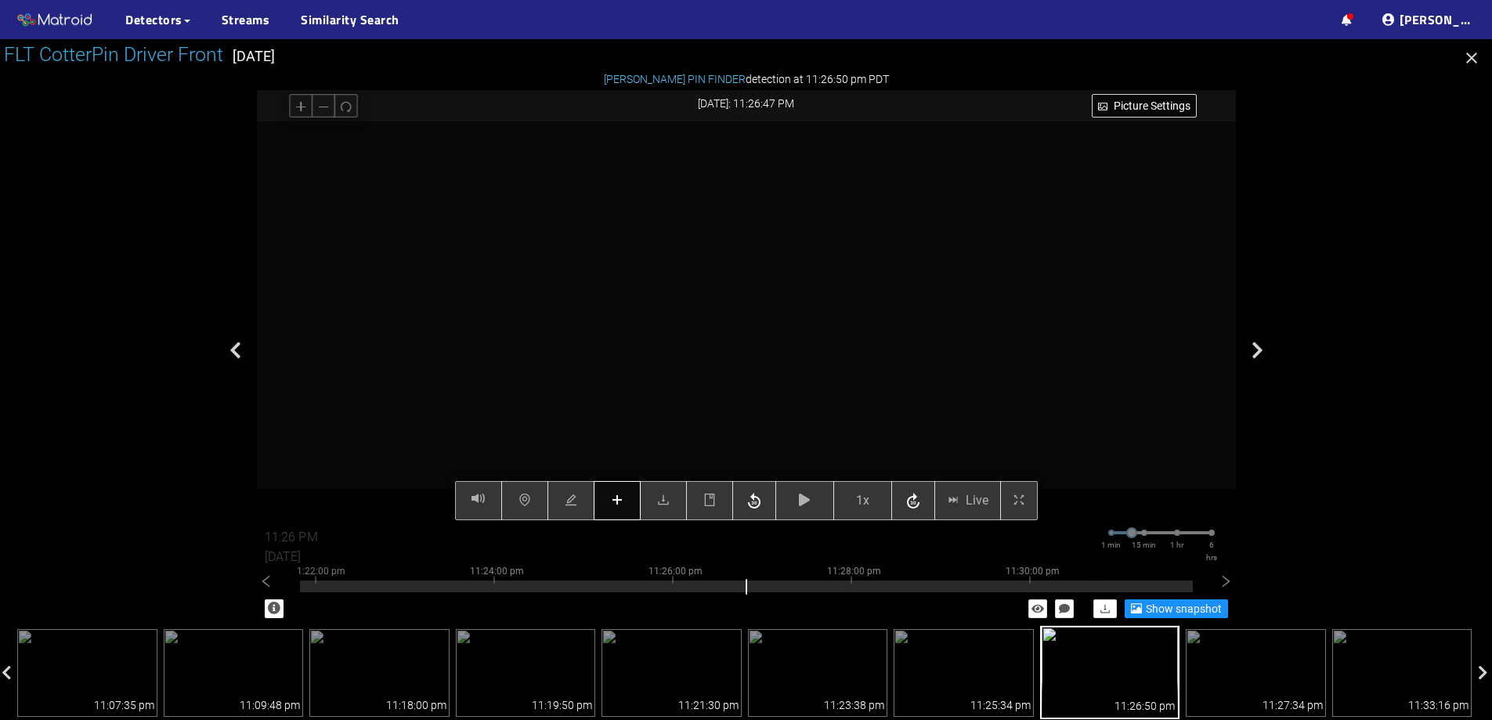
click at [624, 498] on button "button" at bounding box center [617, 500] width 47 height 39
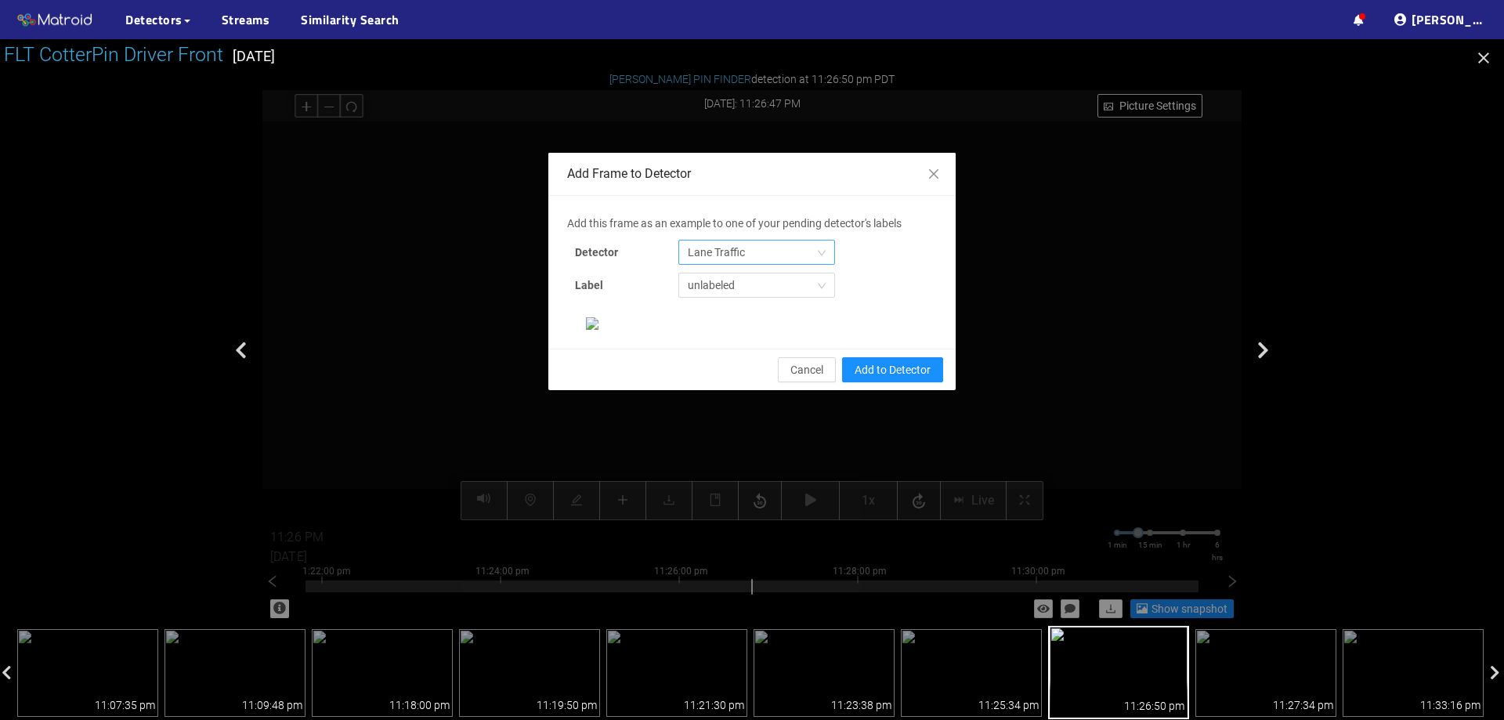
click at [744, 255] on span "Lane Traffic" at bounding box center [757, 253] width 138 height 24
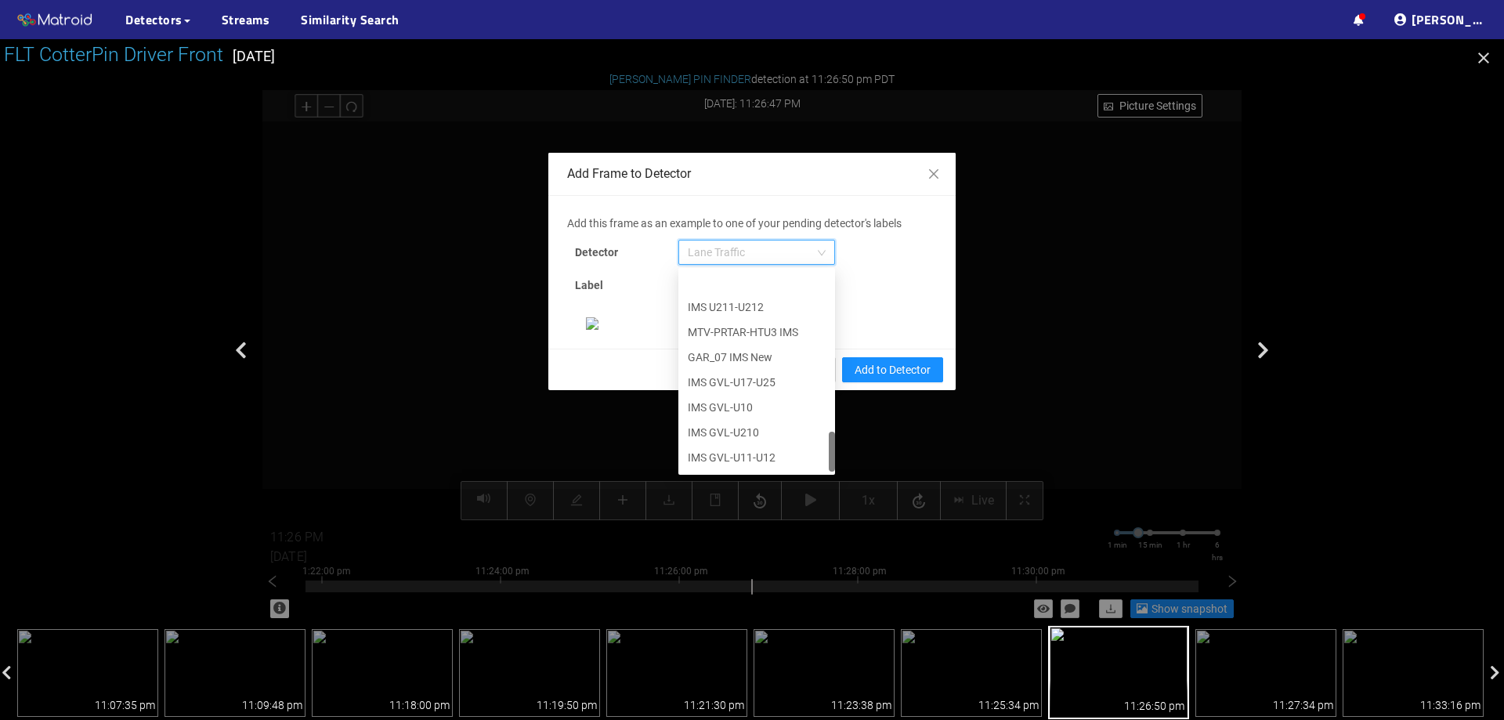
scroll to position [802, 0]
drag, startPoint x: 828, startPoint y: 309, endPoint x: 828, endPoint y: 490, distance: 180.2
click at [828, 330] on div "Add this frame as an example to one of your pending detector's labels Detector …" at bounding box center [752, 272] width 370 height 115
click at [718, 466] on div "[PERSON_NAME] Pin" at bounding box center [757, 458] width 138 height 17
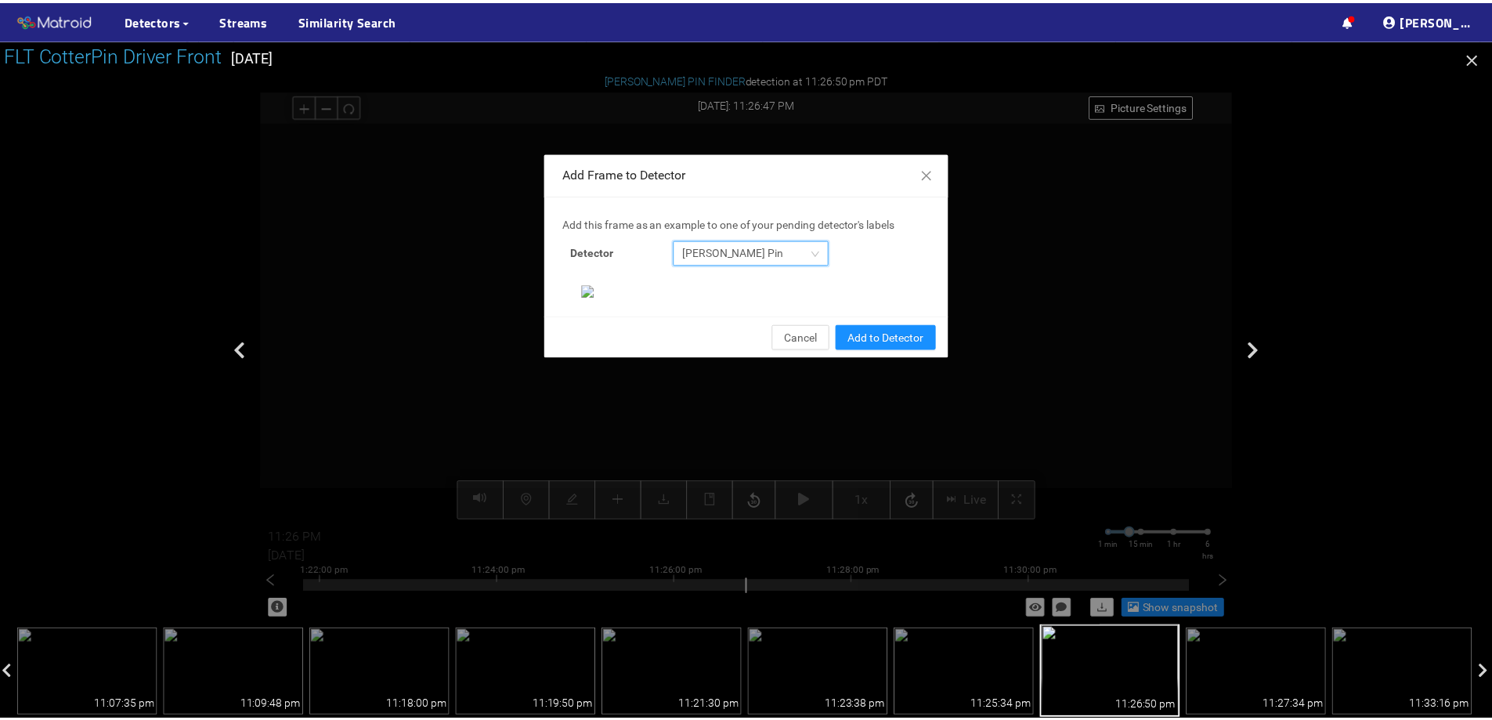
scroll to position [329, 0]
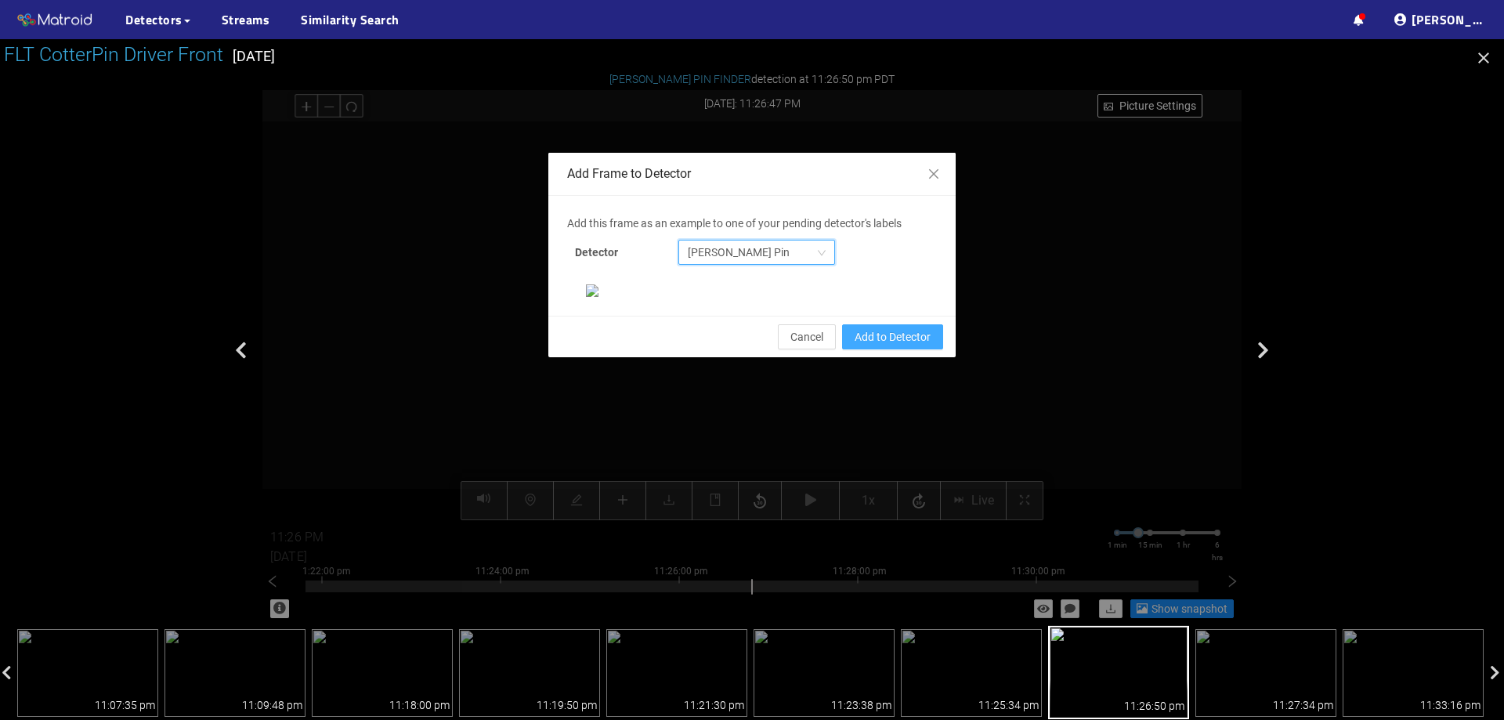
click at [912, 346] on span "Add to Detector" at bounding box center [893, 336] width 76 height 17
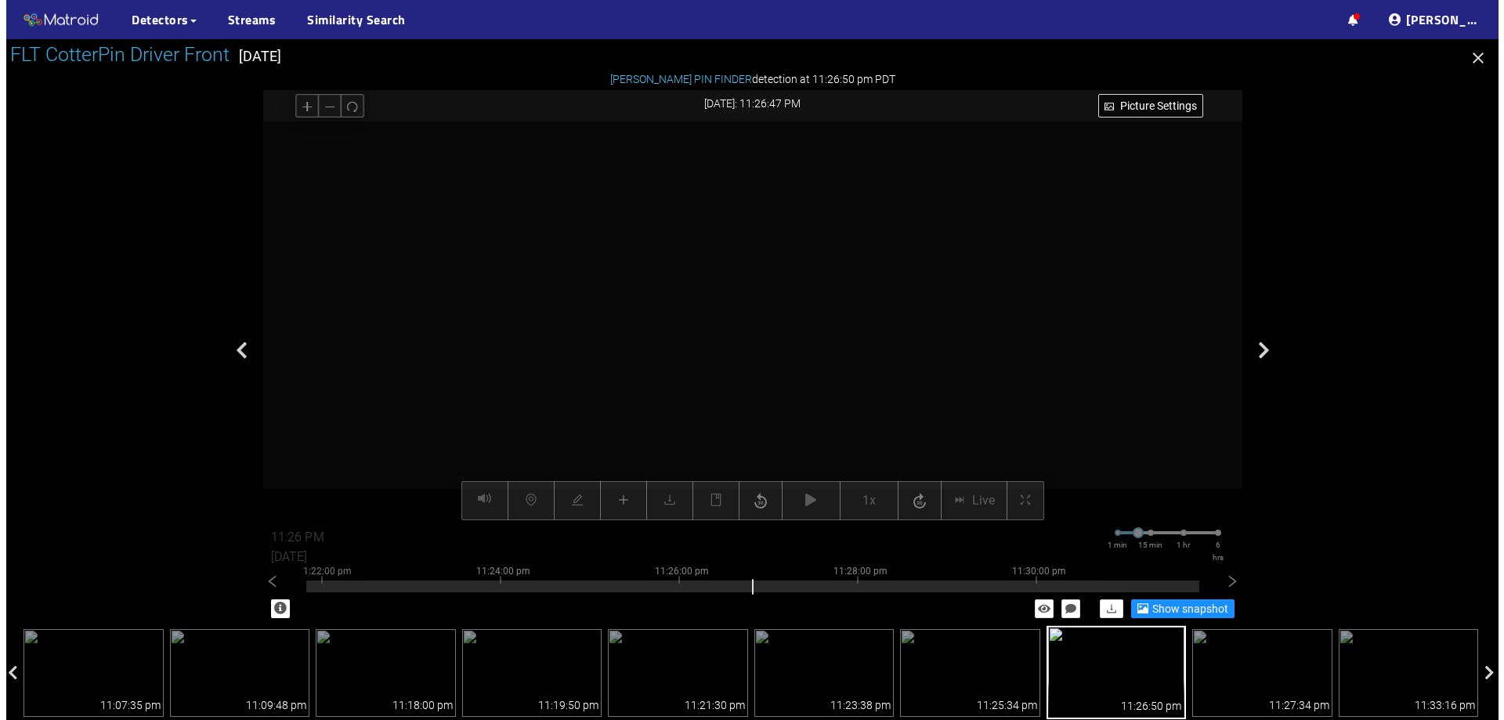
scroll to position [251, 0]
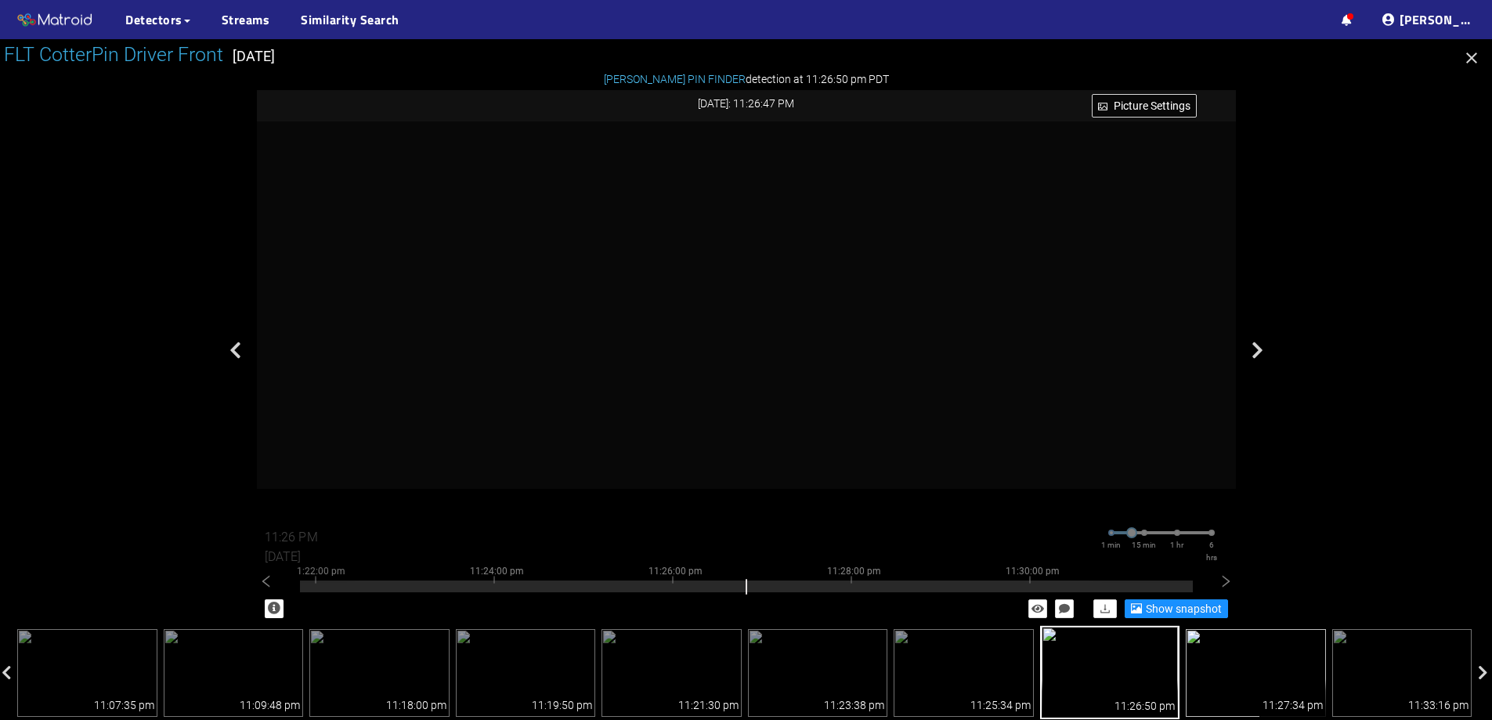
click at [1257, 659] on img at bounding box center [1256, 673] width 140 height 88
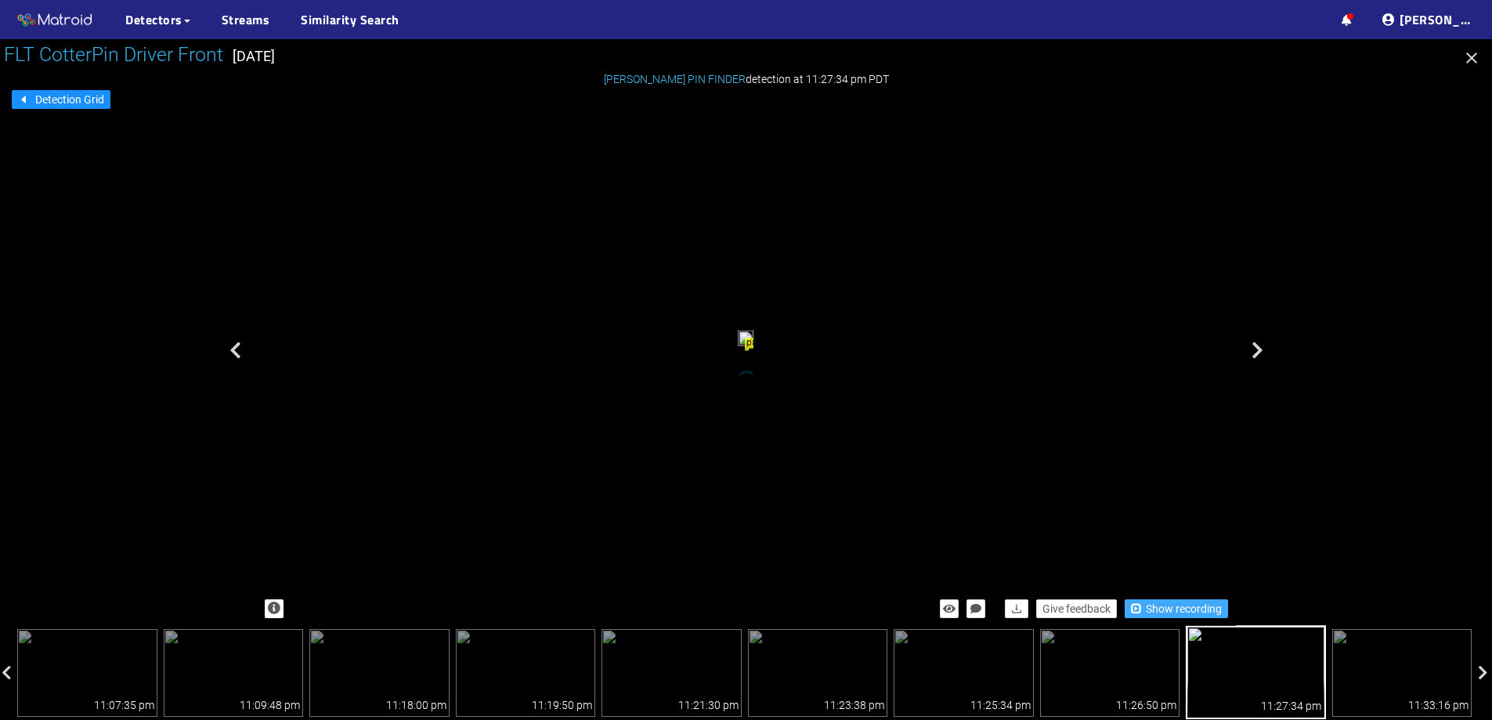
click at [1134, 606] on span "button" at bounding box center [1136, 607] width 11 height 11
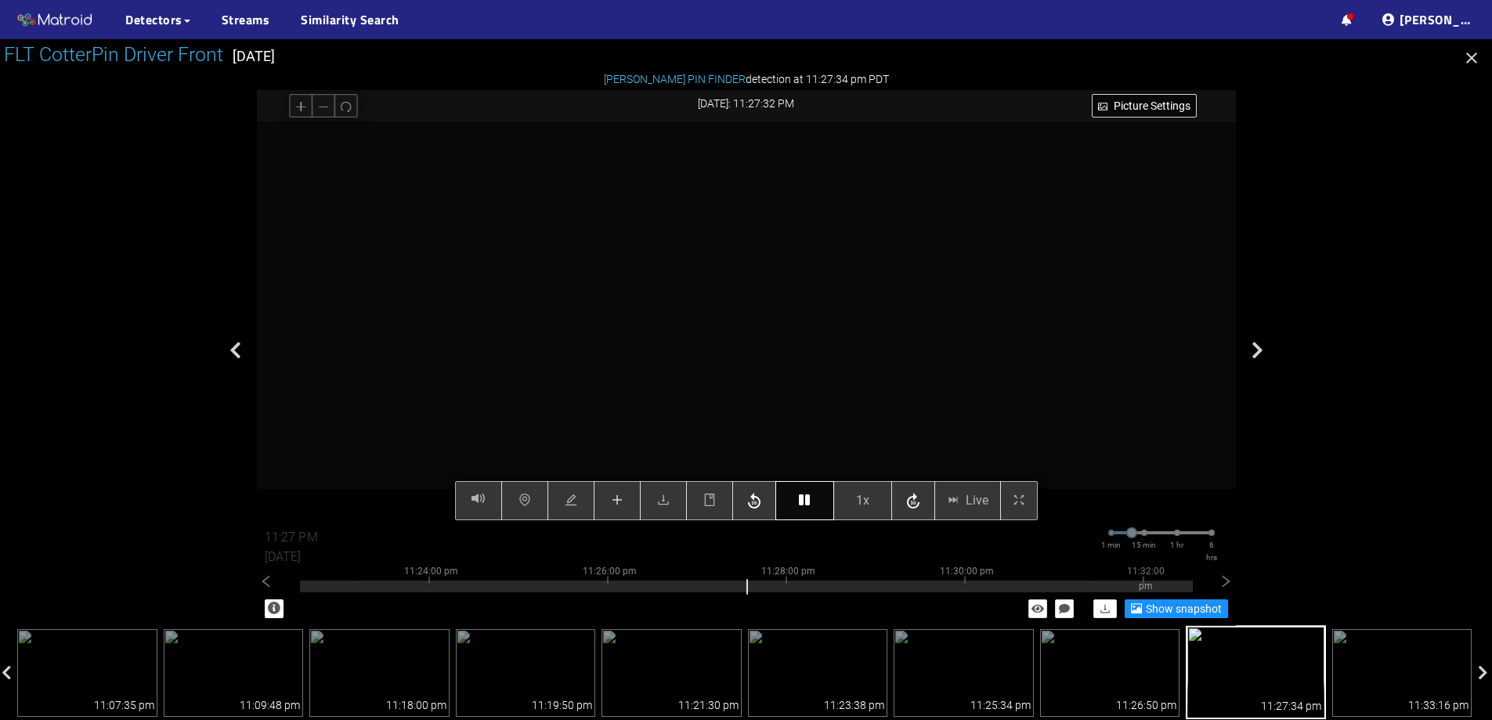
click at [801, 496] on icon "button" at bounding box center [804, 500] width 11 height 13
click at [667, 498] on icon "download" at bounding box center [663, 500] width 13 height 13
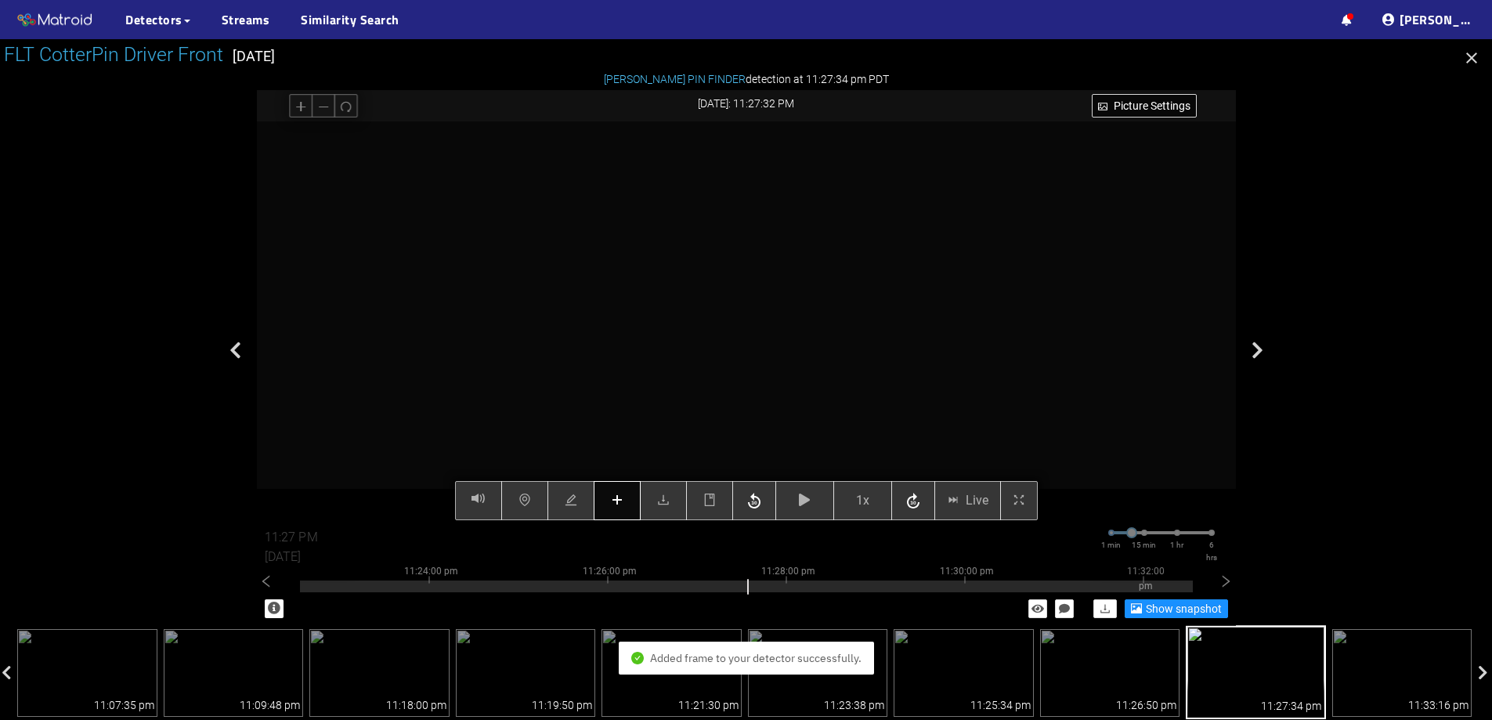
click at [617, 499] on icon "plus" at bounding box center [617, 500] width 1 height 10
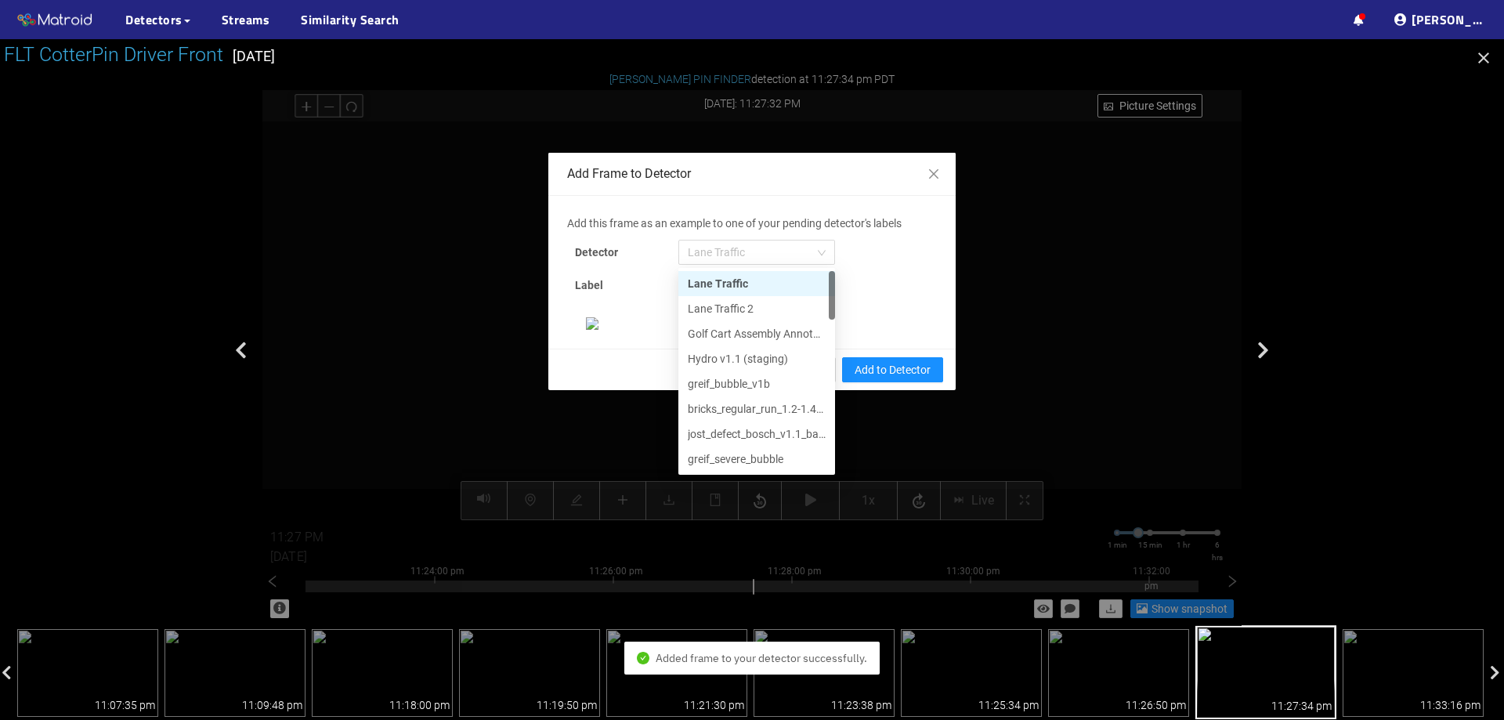
drag, startPoint x: 817, startPoint y: 246, endPoint x: 794, endPoint y: 267, distance: 31.6
click at [816, 246] on span "Lane Traffic" at bounding box center [757, 253] width 138 height 24
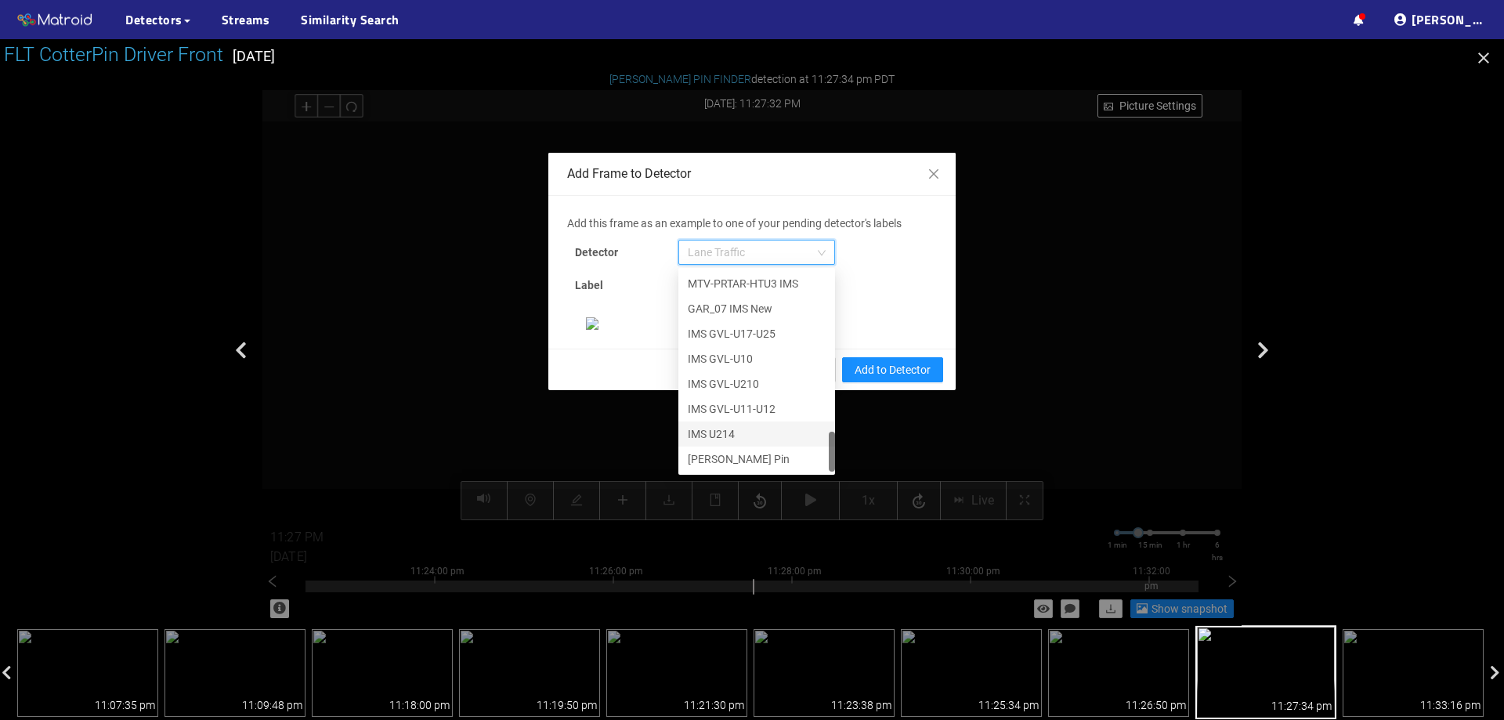
scroll to position [157, 0]
click at [742, 450] on div "[PERSON_NAME] Pin" at bounding box center [757, 458] width 138 height 17
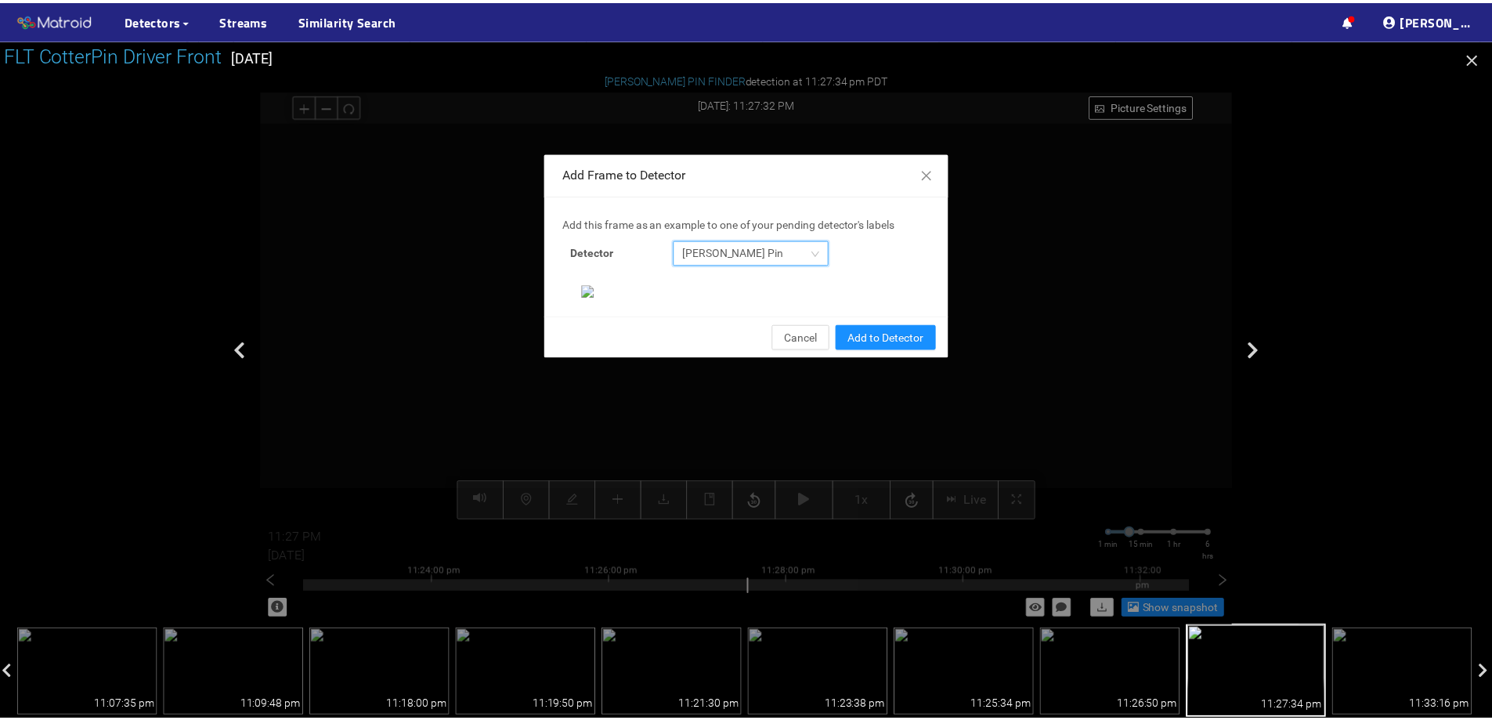
scroll to position [329, 0]
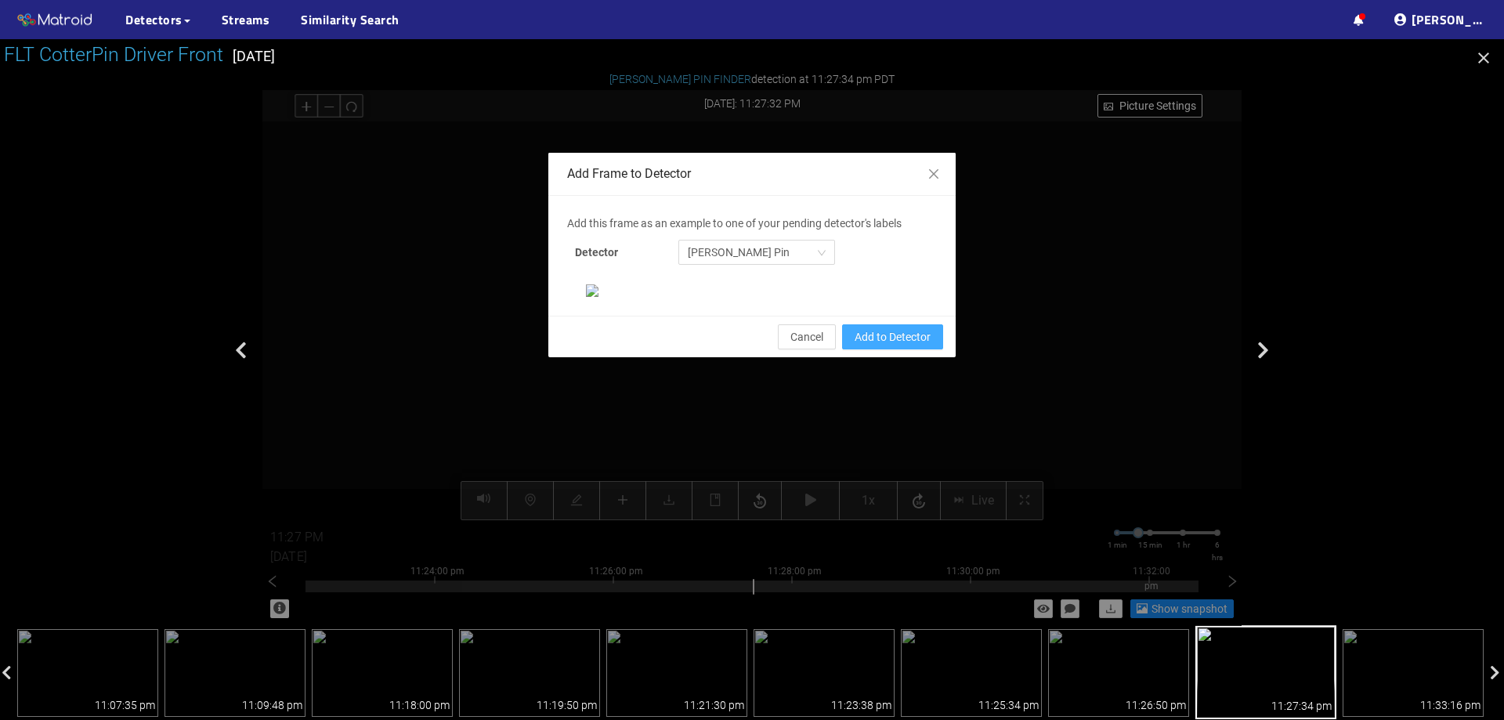
click at [920, 346] on span "Add to Detector" at bounding box center [893, 336] width 76 height 17
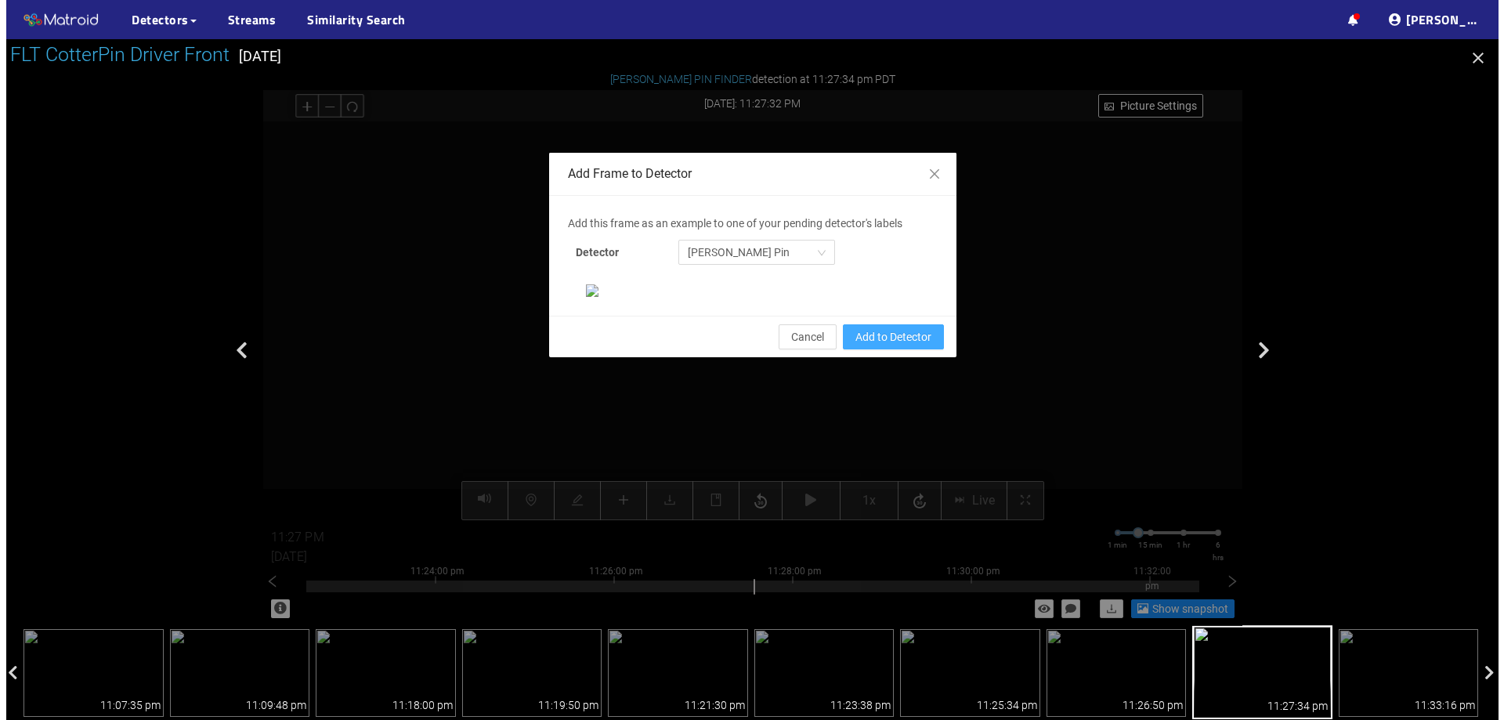
scroll to position [251, 0]
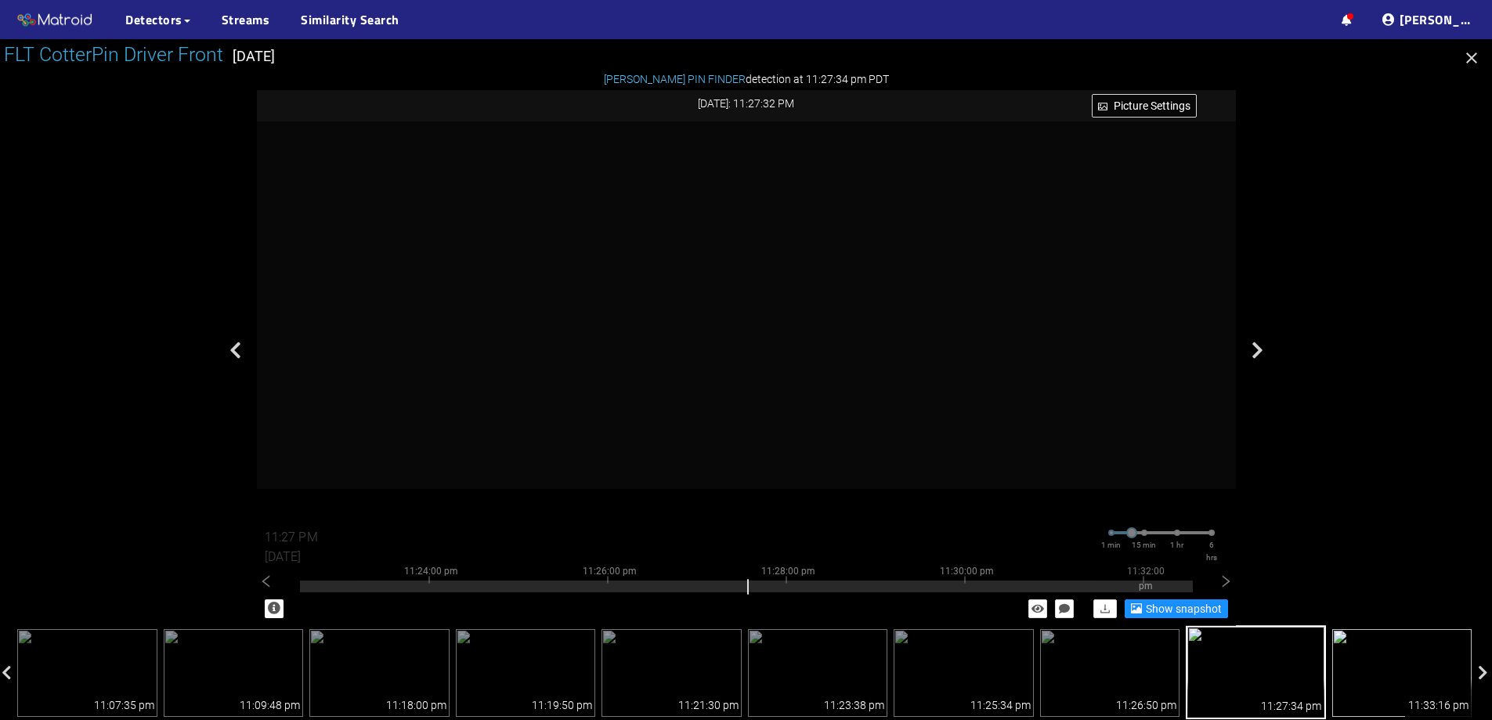
click at [1392, 649] on img at bounding box center [1403, 673] width 140 height 88
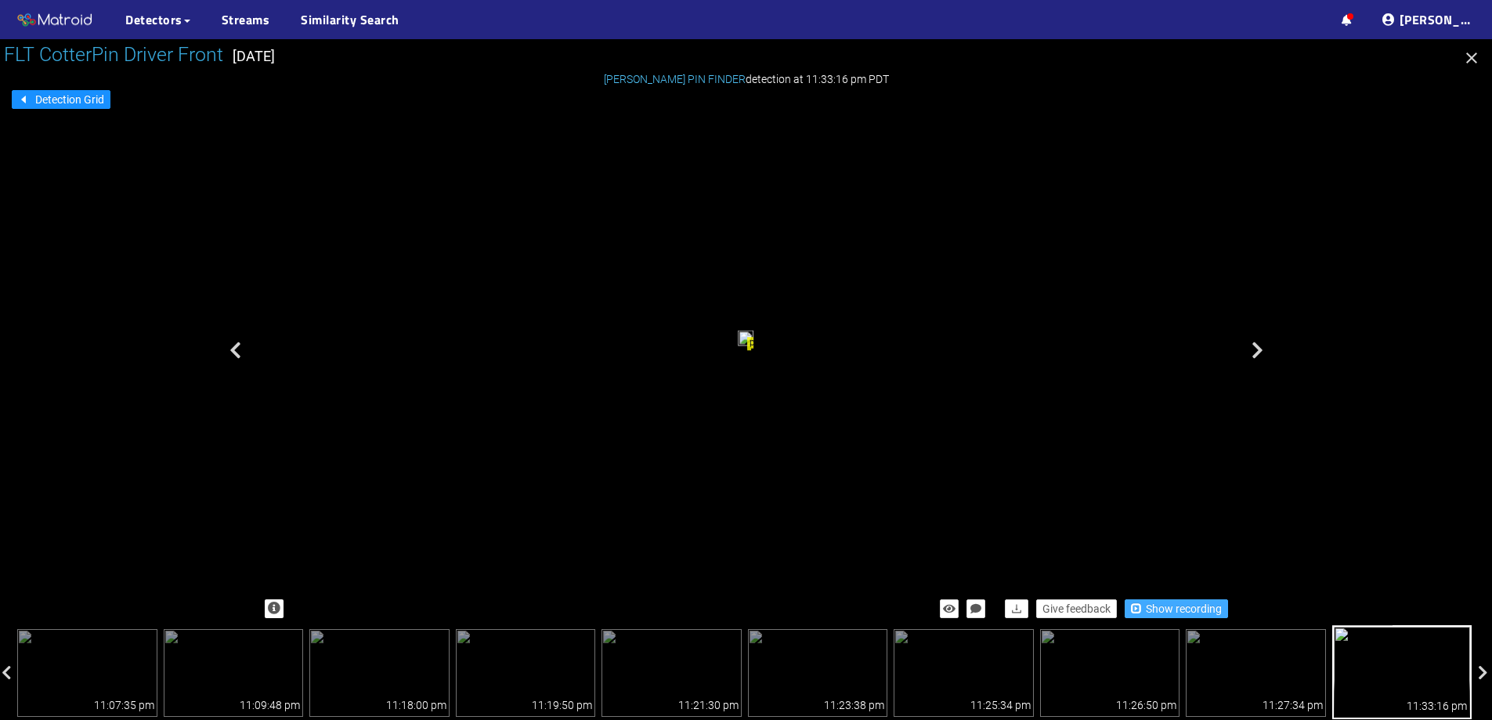
click at [1164, 611] on span "Show recording" at bounding box center [1184, 608] width 76 height 17
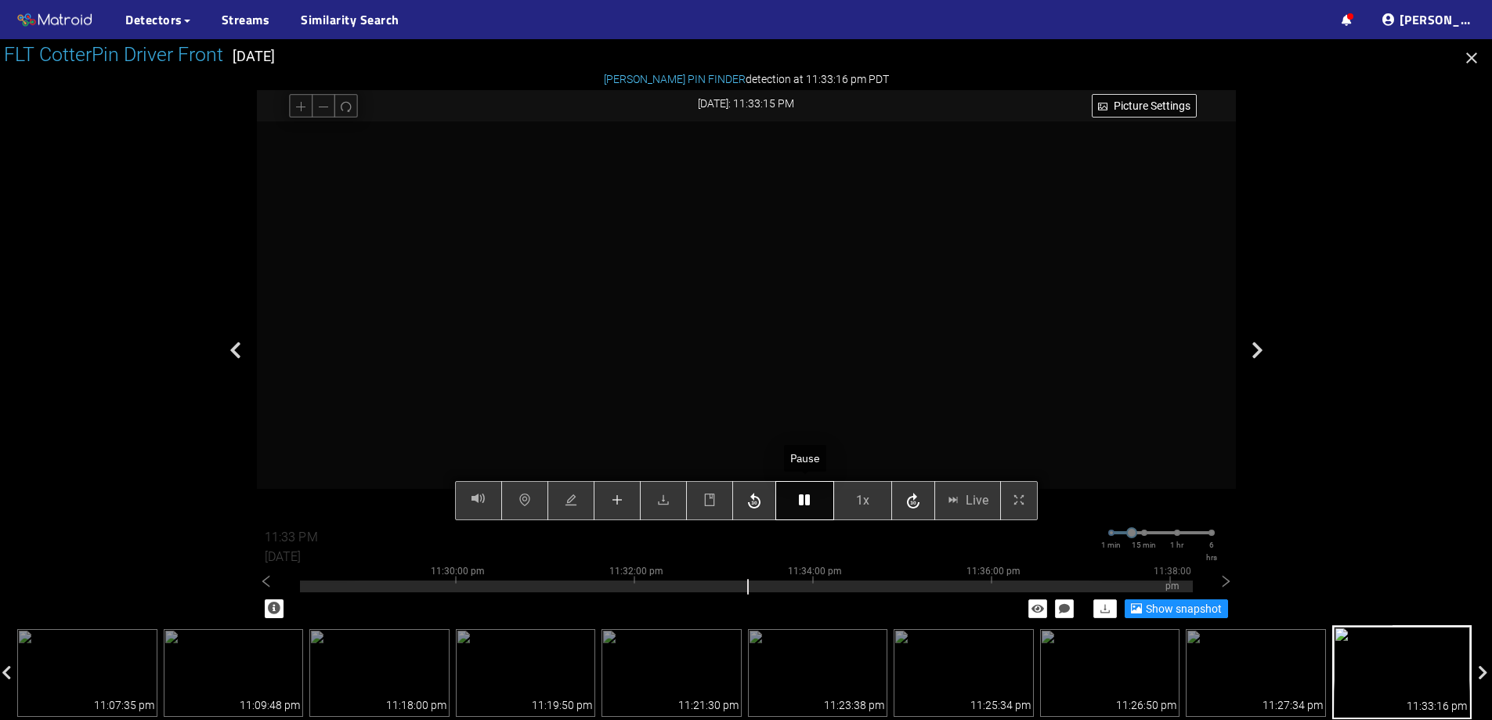
click at [808, 499] on icon "button" at bounding box center [804, 500] width 11 height 13
click at [803, 491] on button "button" at bounding box center [805, 500] width 59 height 39
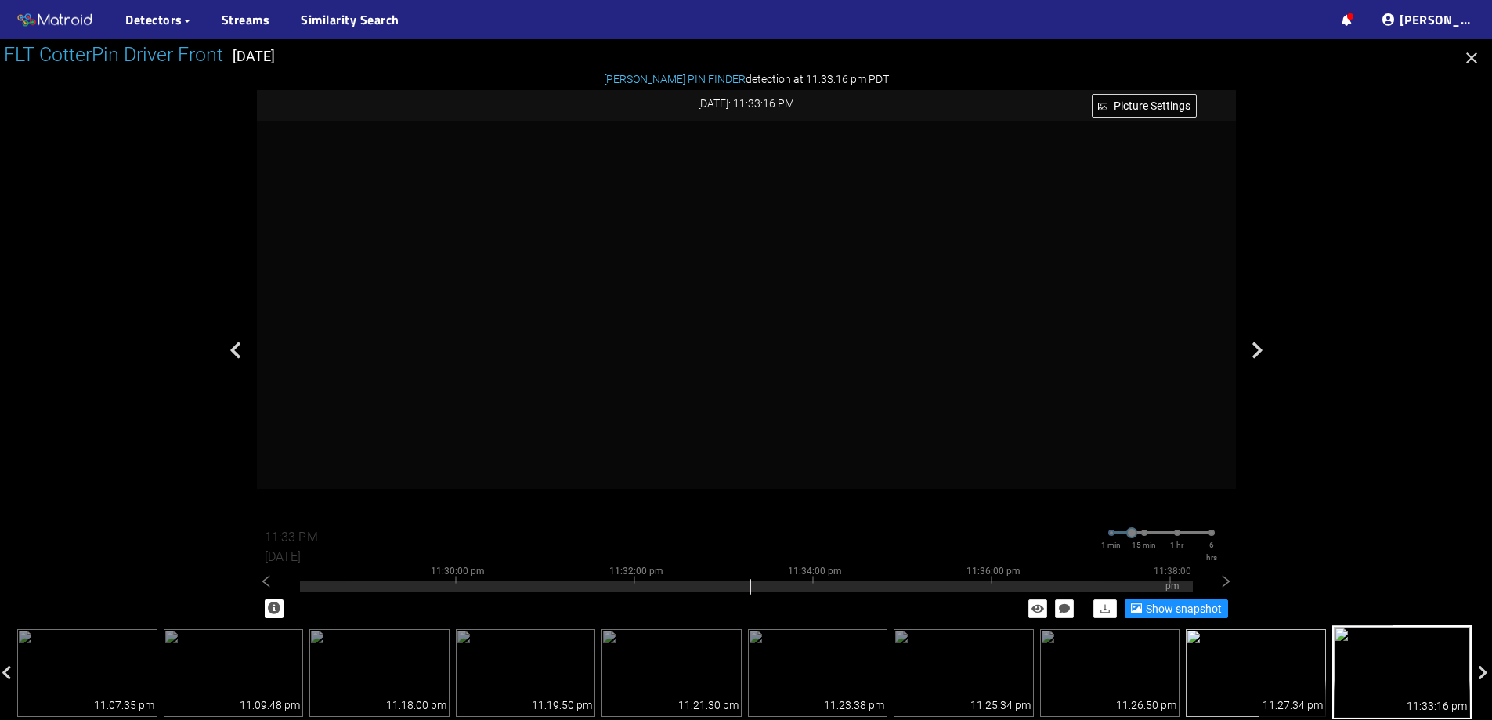
click at [1286, 660] on img at bounding box center [1256, 673] width 140 height 88
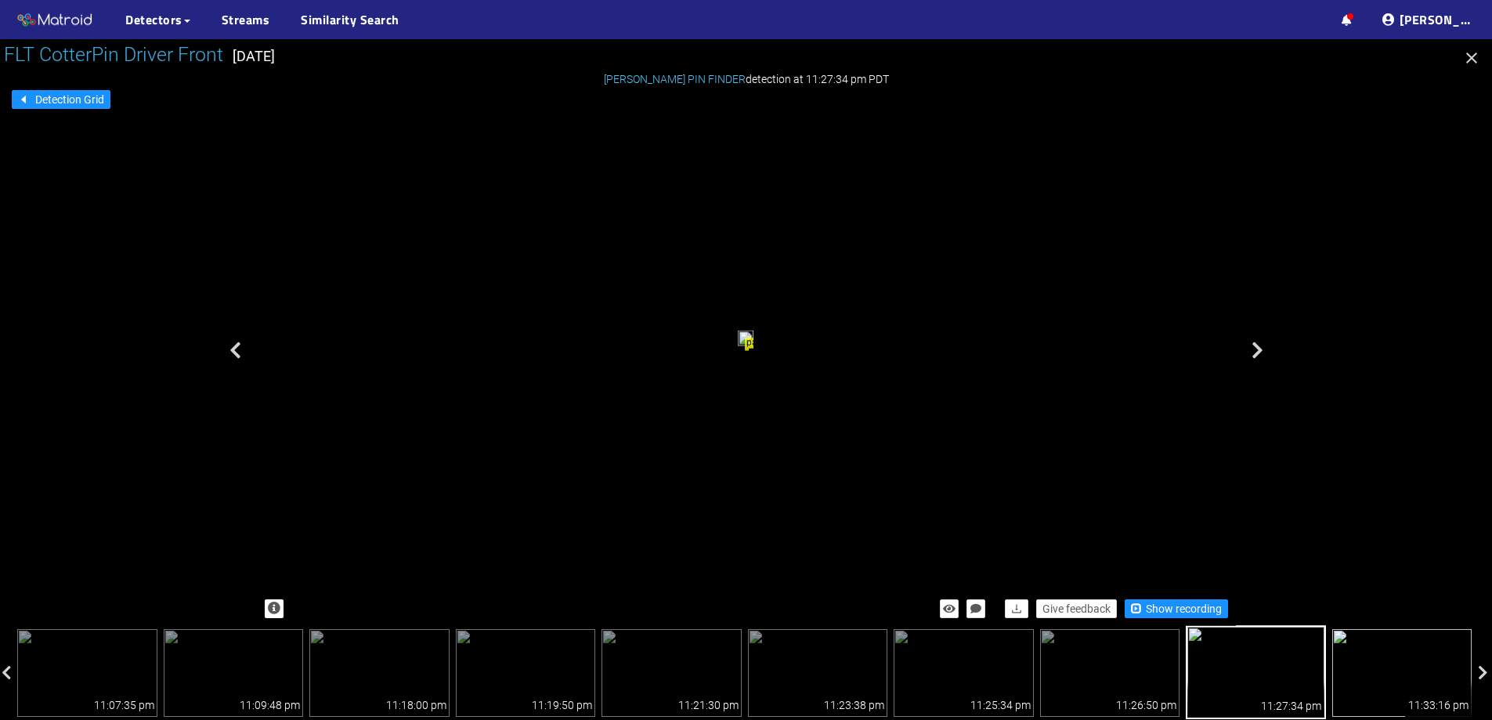
click at [1391, 659] on img at bounding box center [1403, 673] width 140 height 88
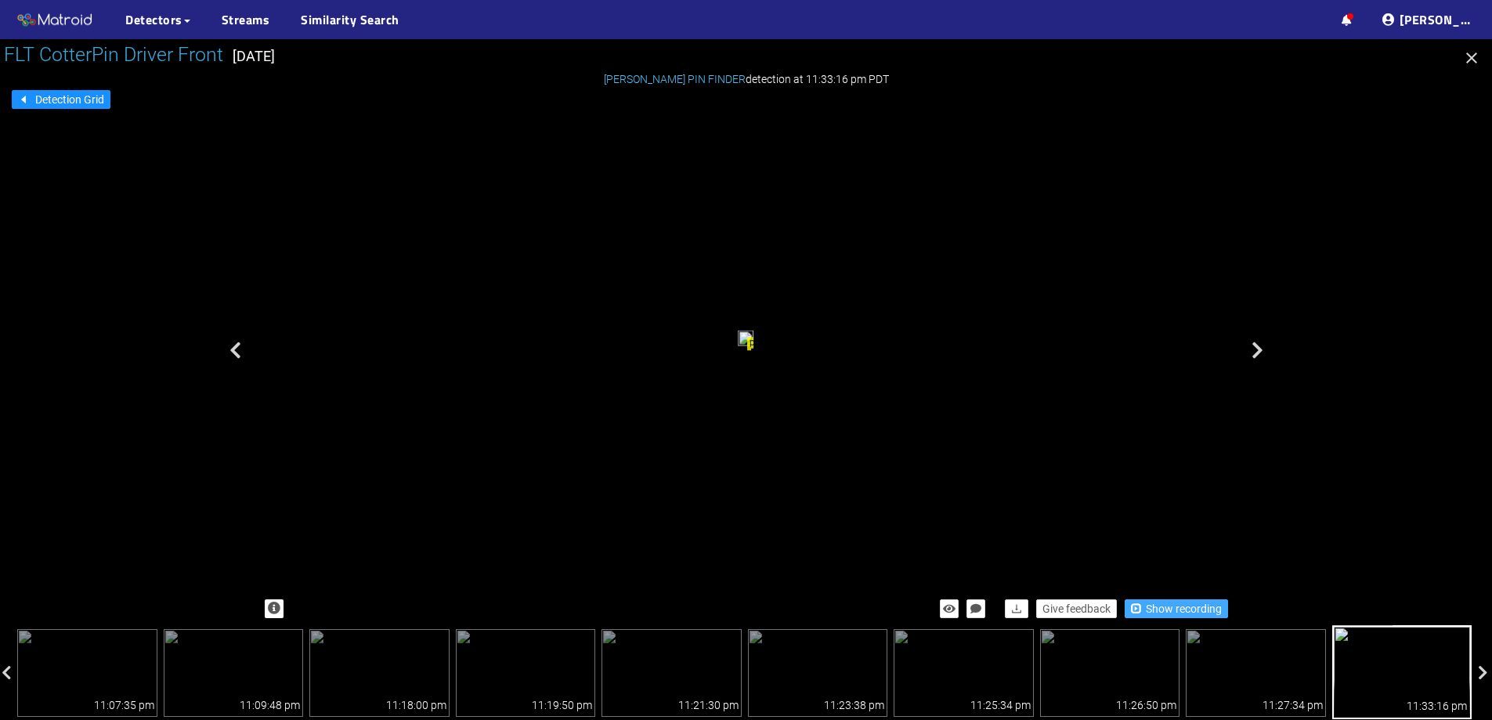
click at [1164, 608] on span "Show recording" at bounding box center [1184, 608] width 76 height 17
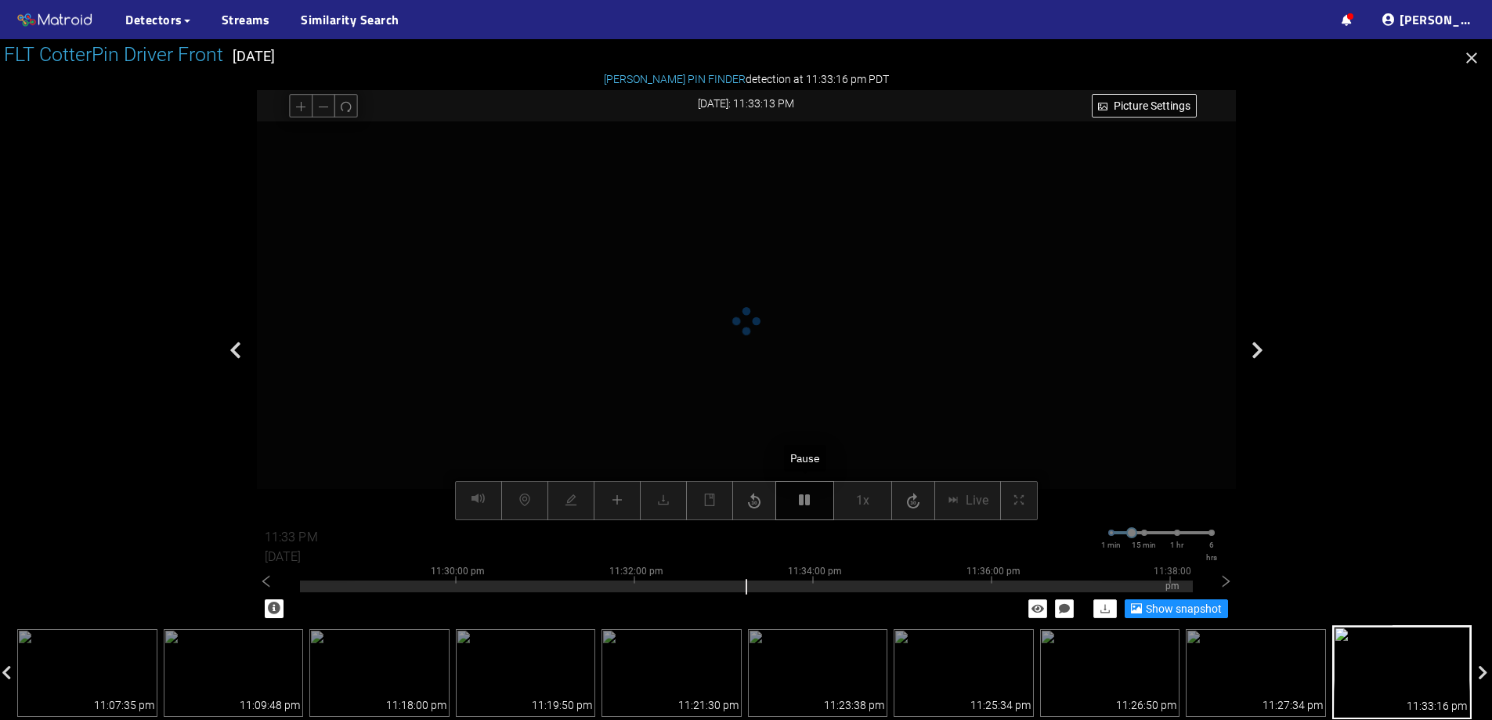
click at [800, 494] on icon "button" at bounding box center [804, 500] width 11 height 13
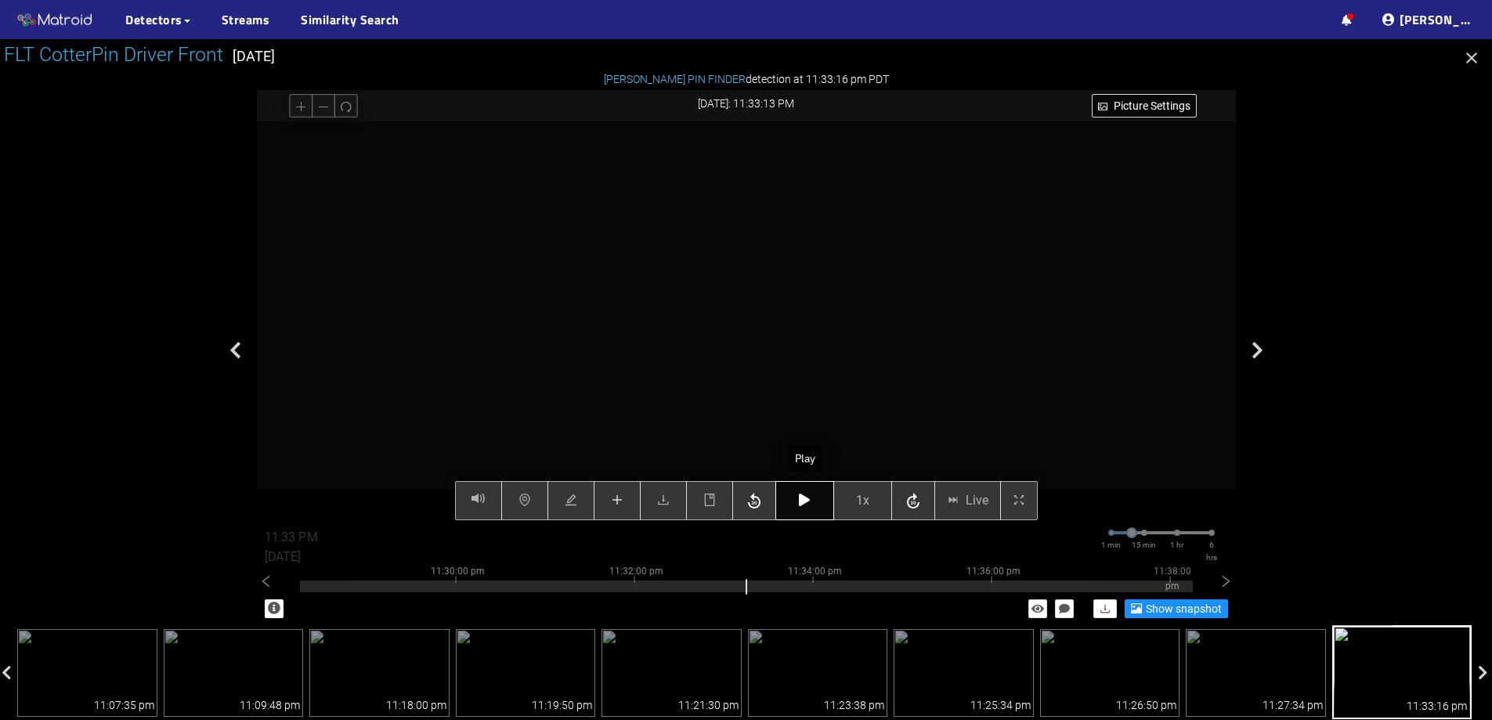
click at [800, 494] on icon "button" at bounding box center [804, 500] width 11 height 13
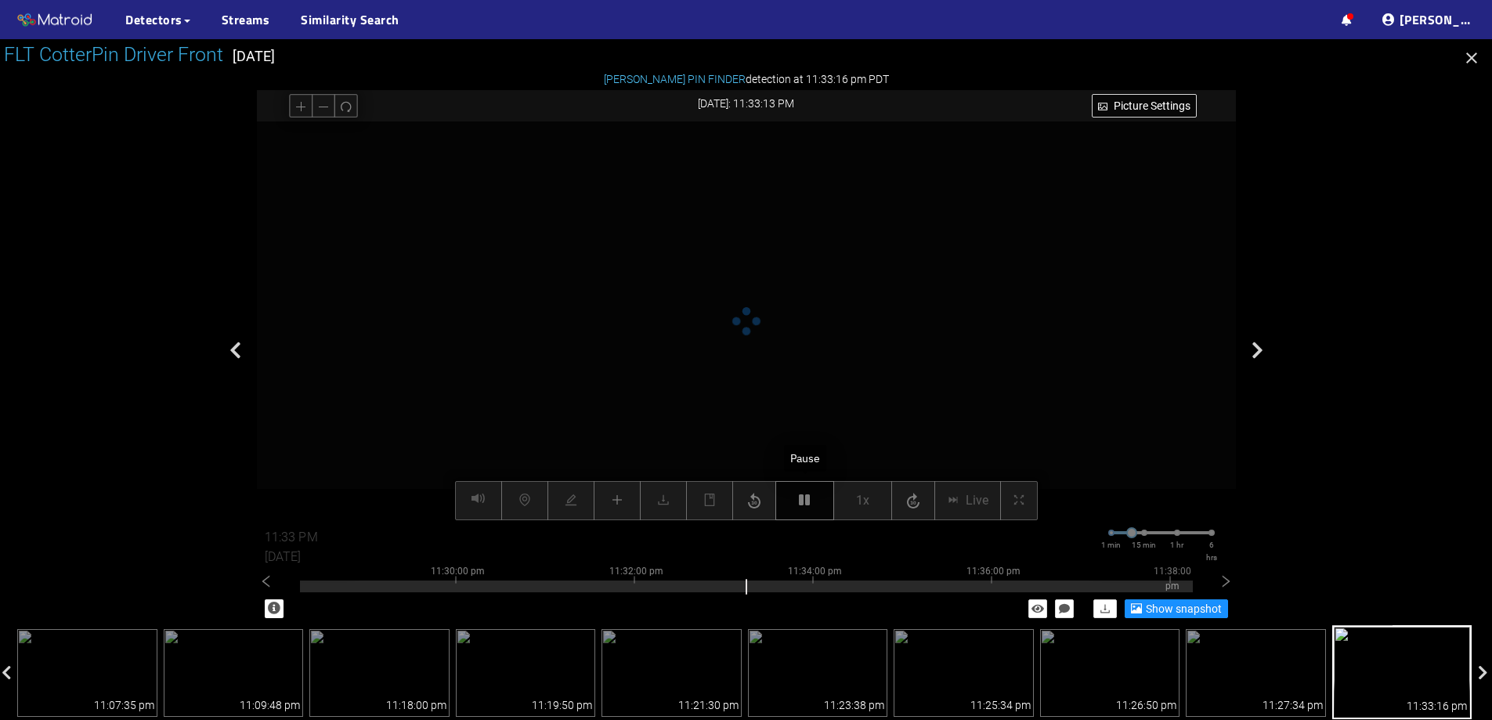
click at [800, 494] on icon "button" at bounding box center [804, 500] width 11 height 13
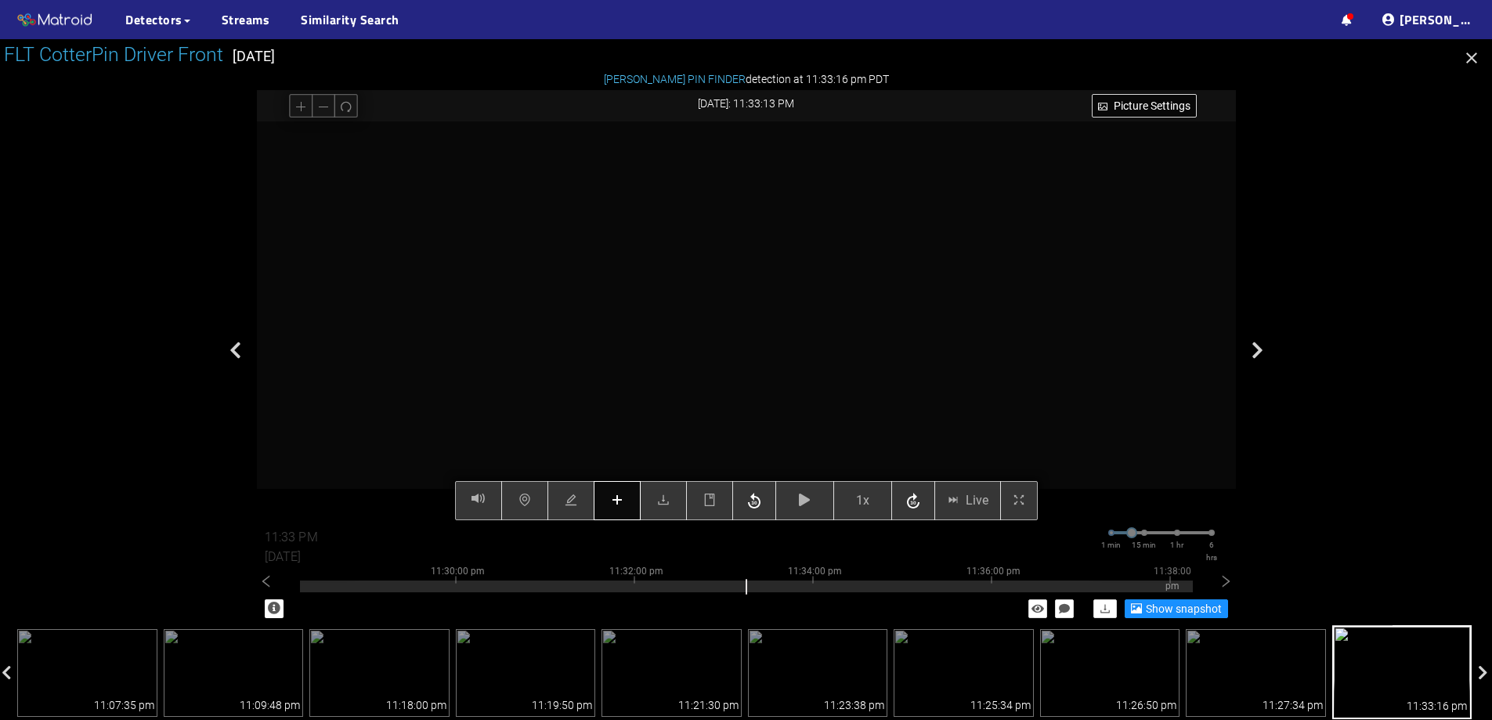
click at [628, 507] on button "button" at bounding box center [617, 500] width 47 height 39
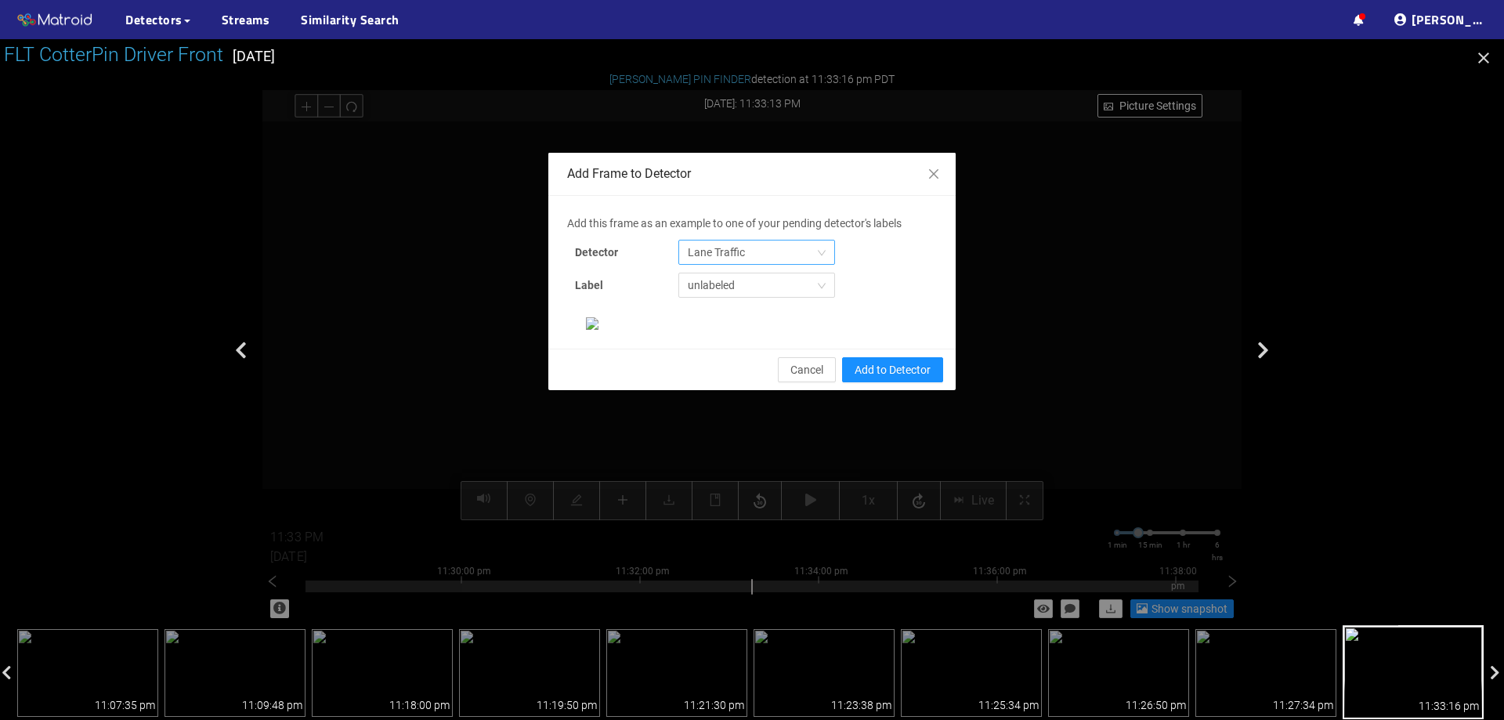
click at [819, 247] on span "Lane Traffic" at bounding box center [757, 253] width 138 height 24
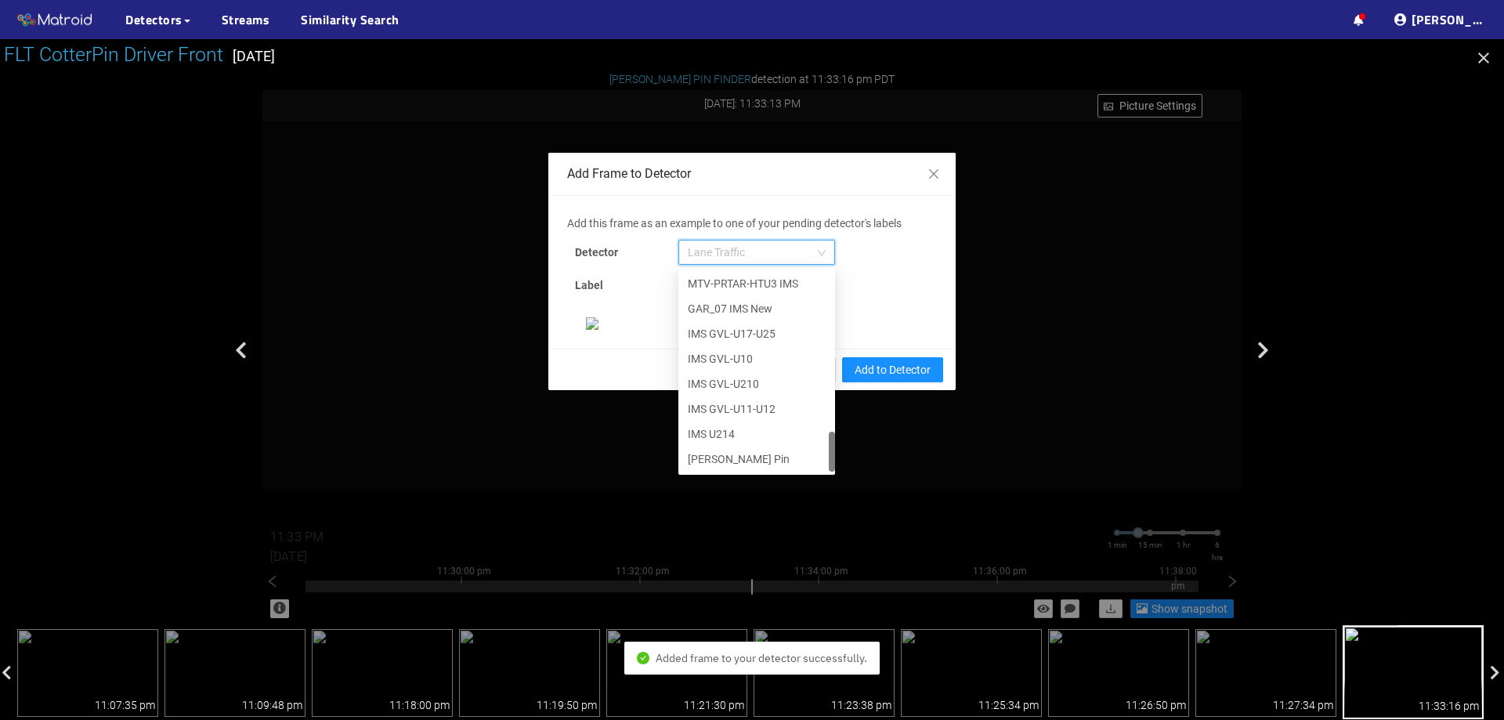
scroll to position [131, 0]
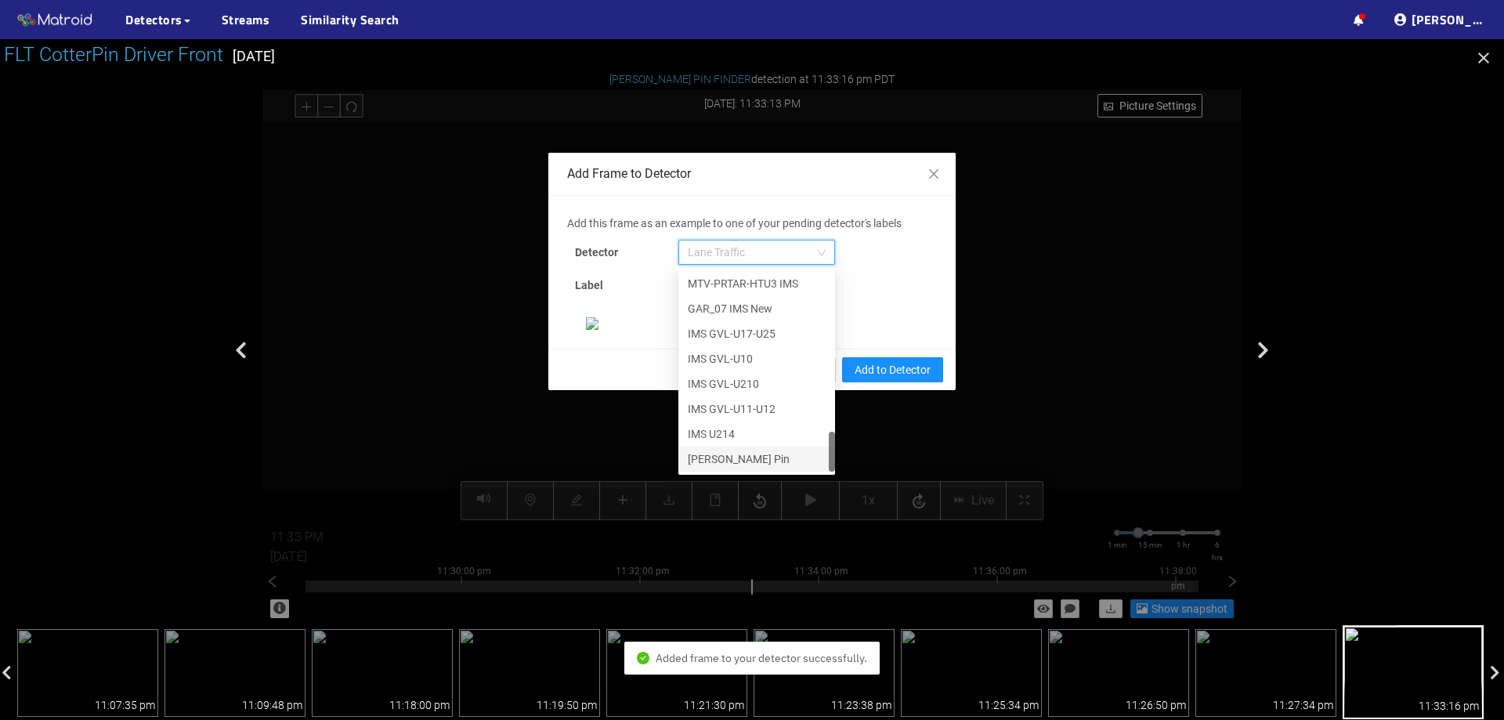
click at [744, 450] on div "[PERSON_NAME] Pin" at bounding box center [757, 458] width 138 height 17
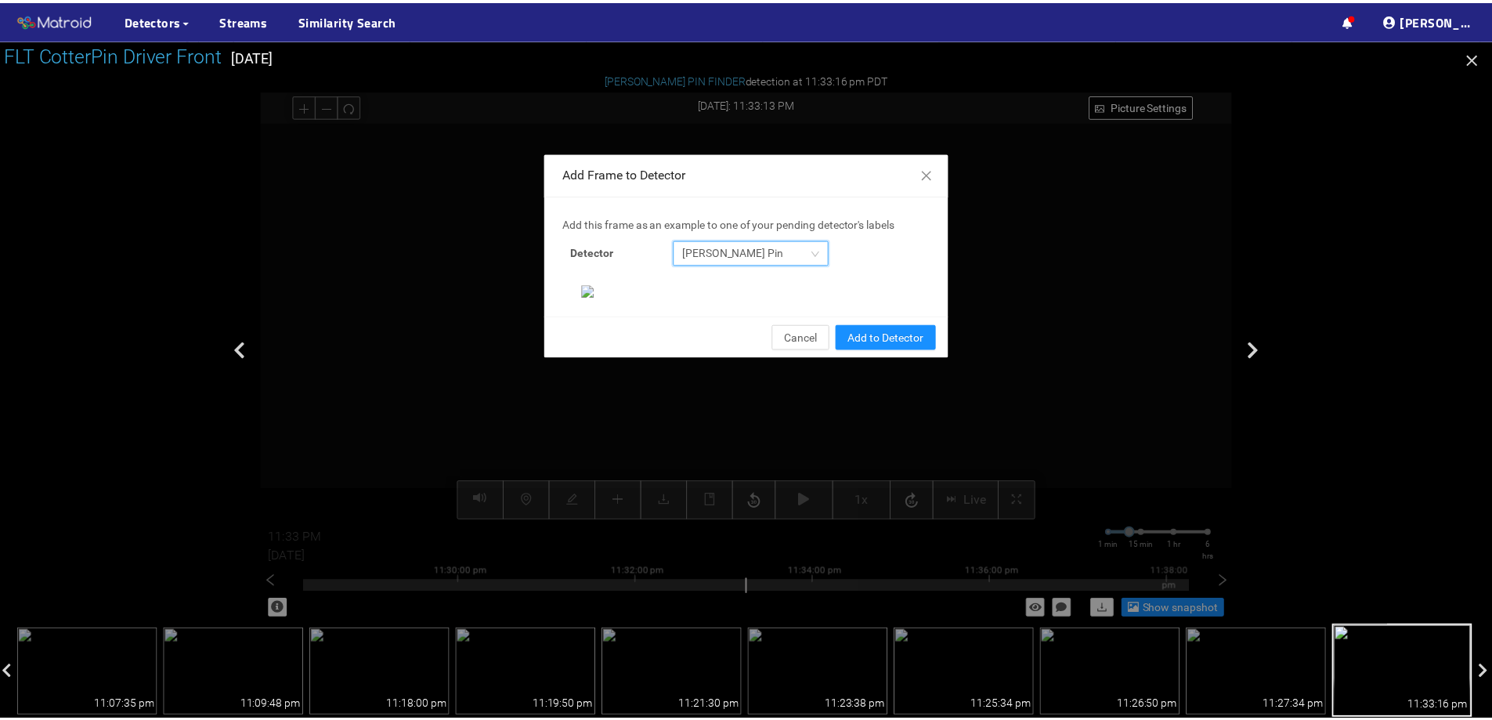
scroll to position [329, 0]
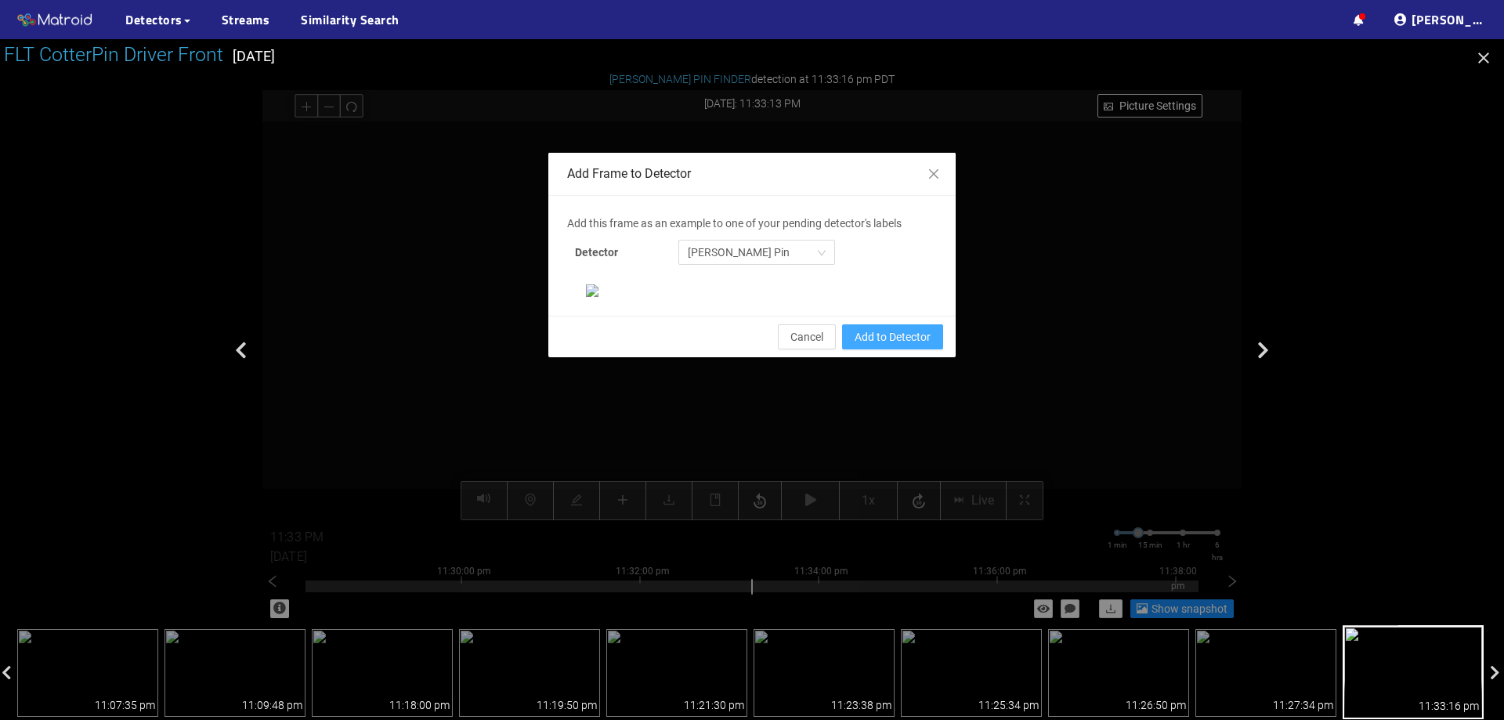
click at [905, 346] on span "Add to Detector" at bounding box center [893, 336] width 76 height 17
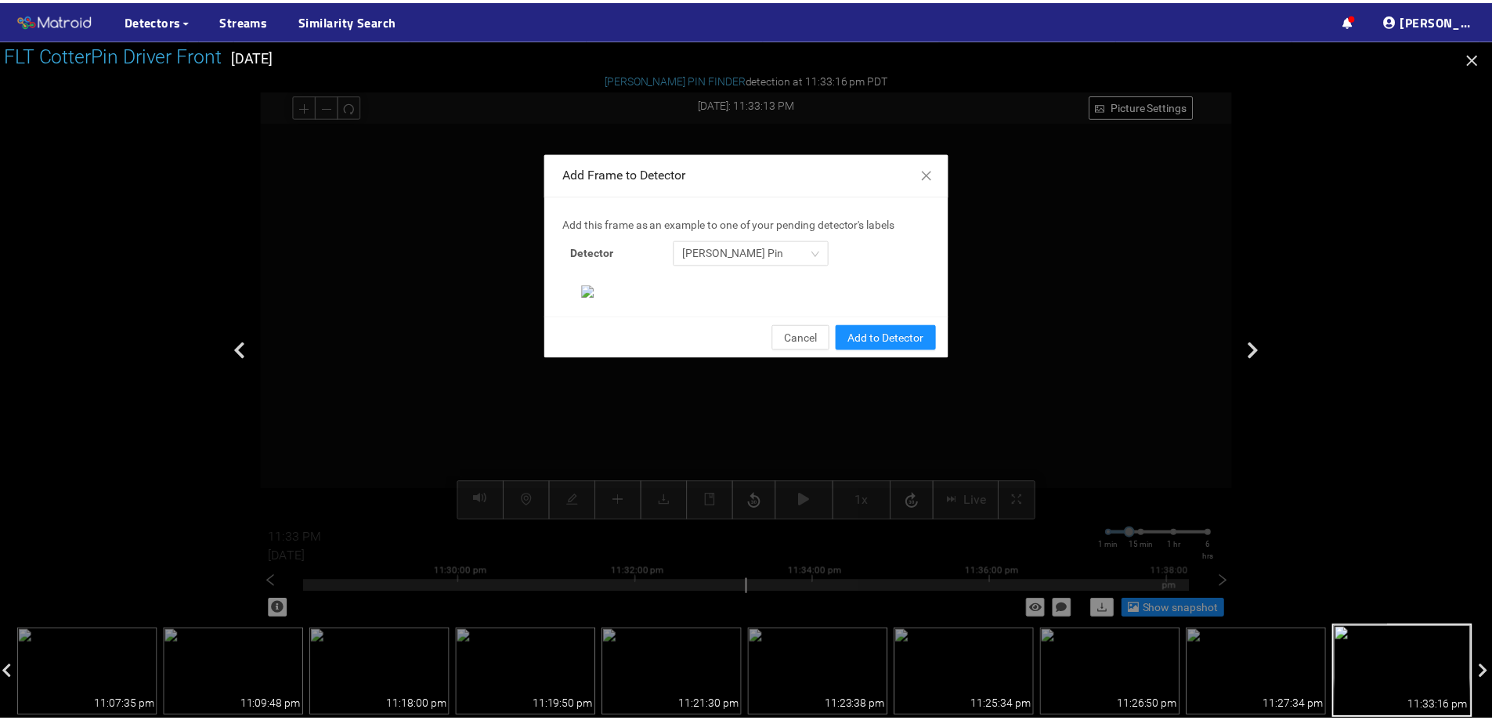
scroll to position [251, 0]
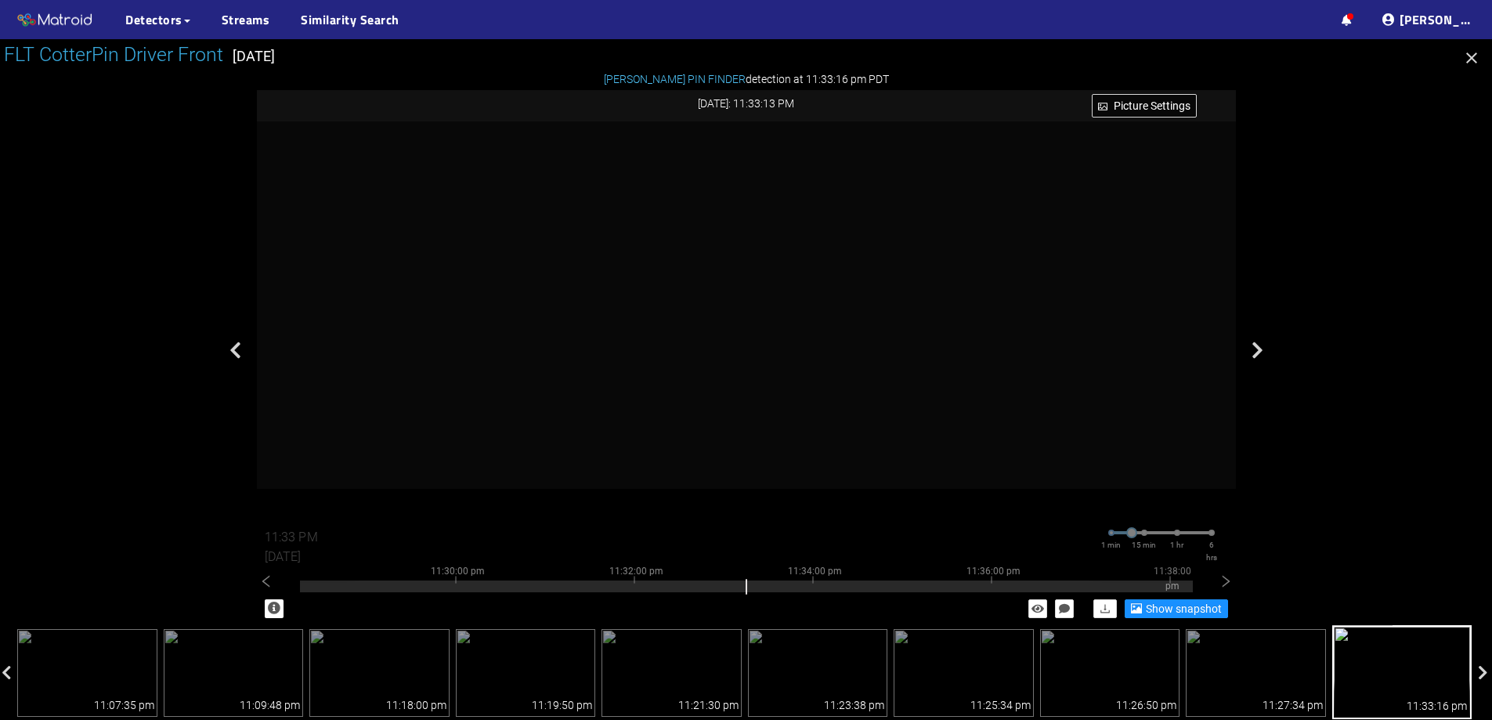
click at [1482, 56] on button "button" at bounding box center [1472, 59] width 25 height 25
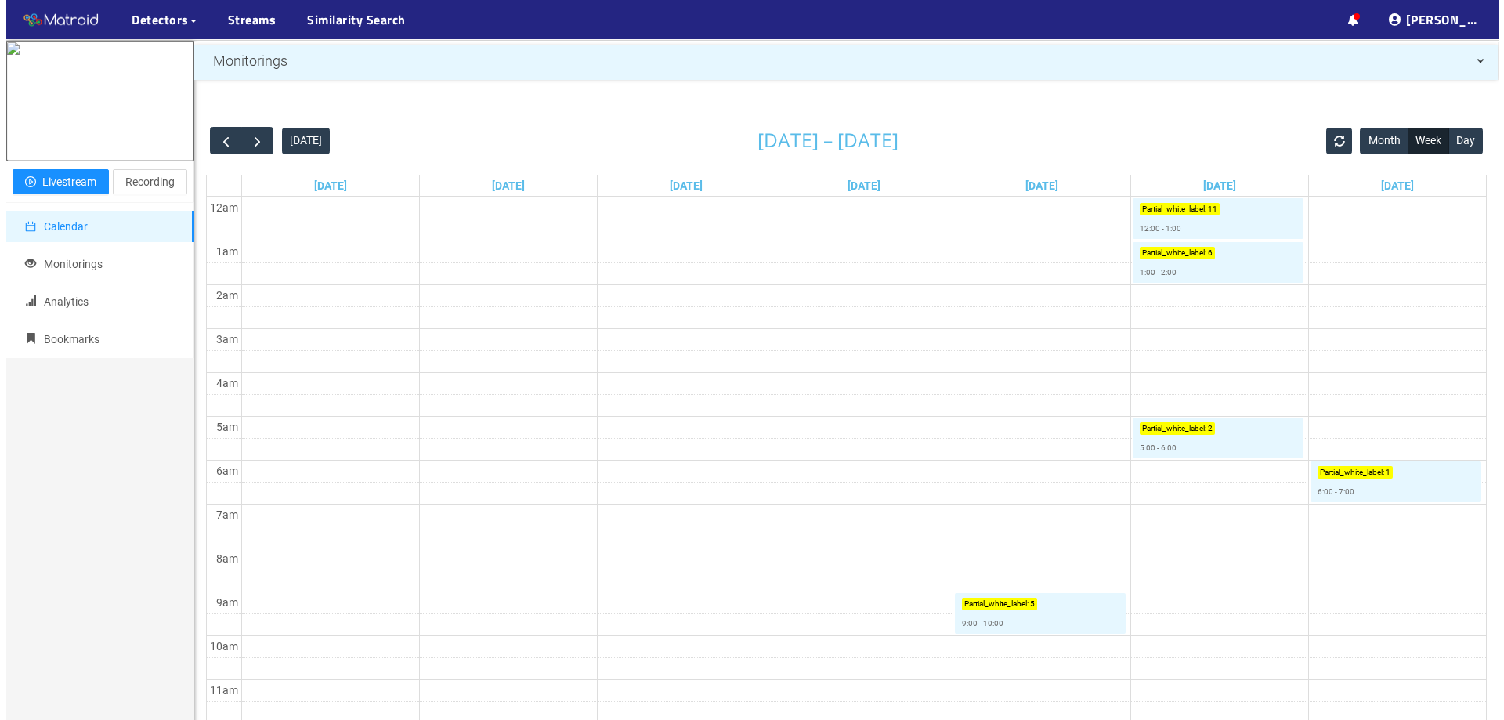
scroll to position [34, 0]
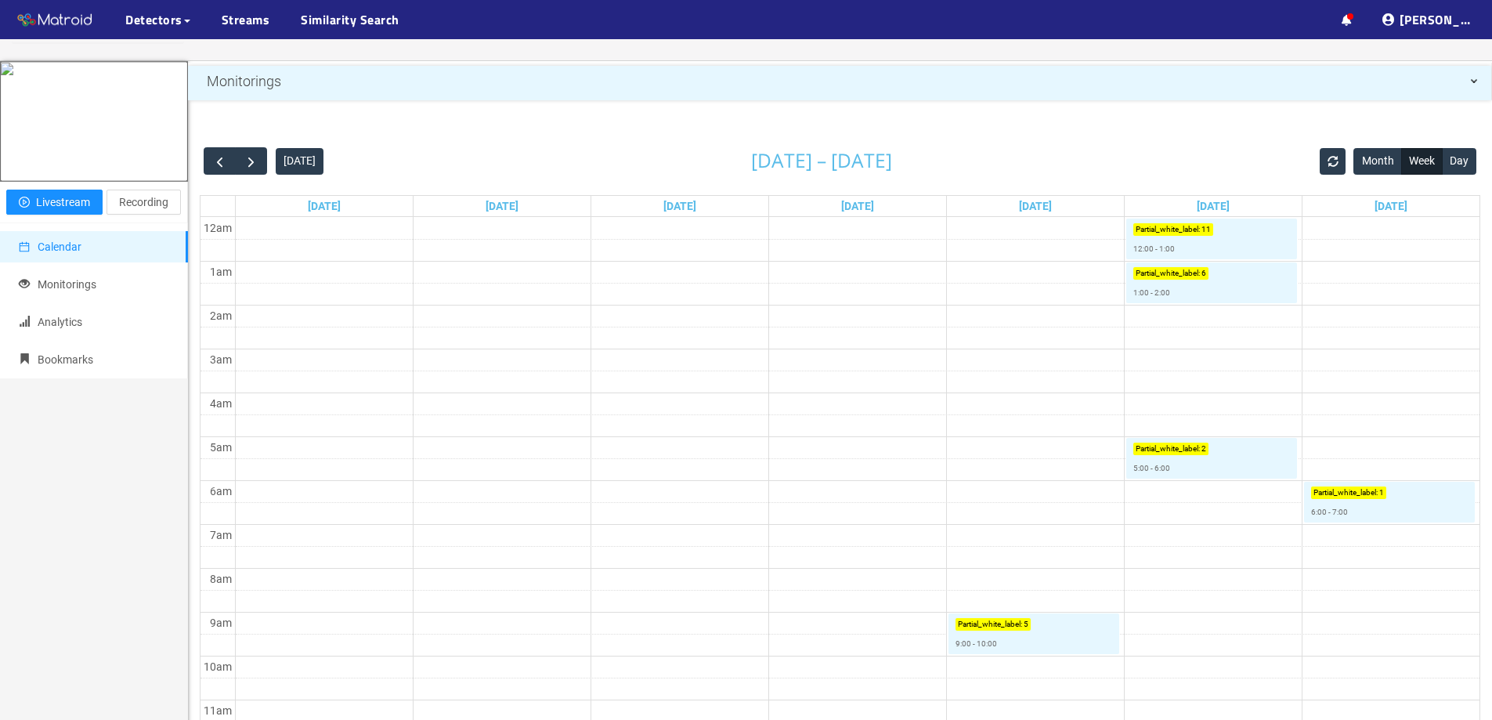
click at [1216, 370] on td at bounding box center [857, 360] width 1245 height 22
click at [1263, 377] on td at bounding box center [857, 382] width 1245 height 22
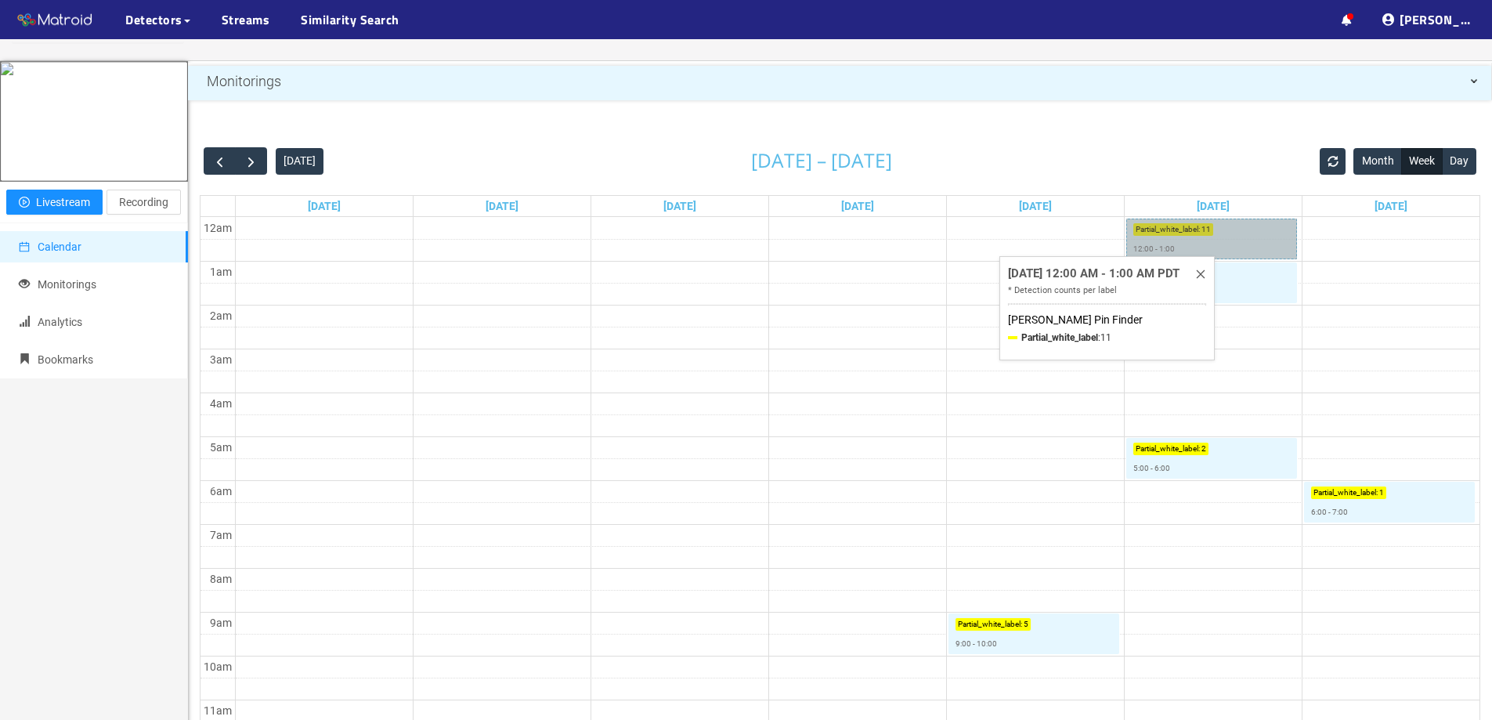
click at [1239, 241] on link "Partial_white_label : 11 12:00 - 1:00" at bounding box center [1212, 239] width 171 height 41
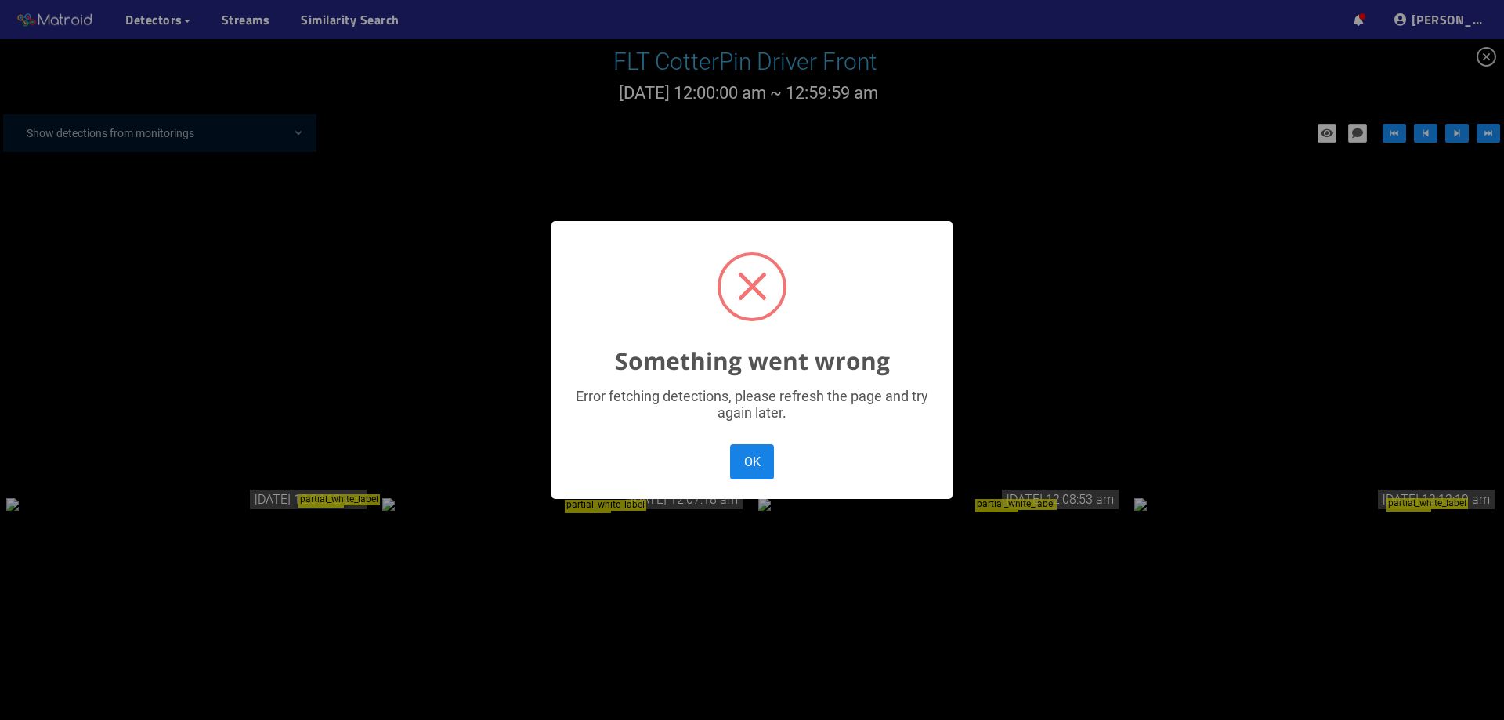
click at [744, 471] on button "OK" at bounding box center [752, 461] width 44 height 35
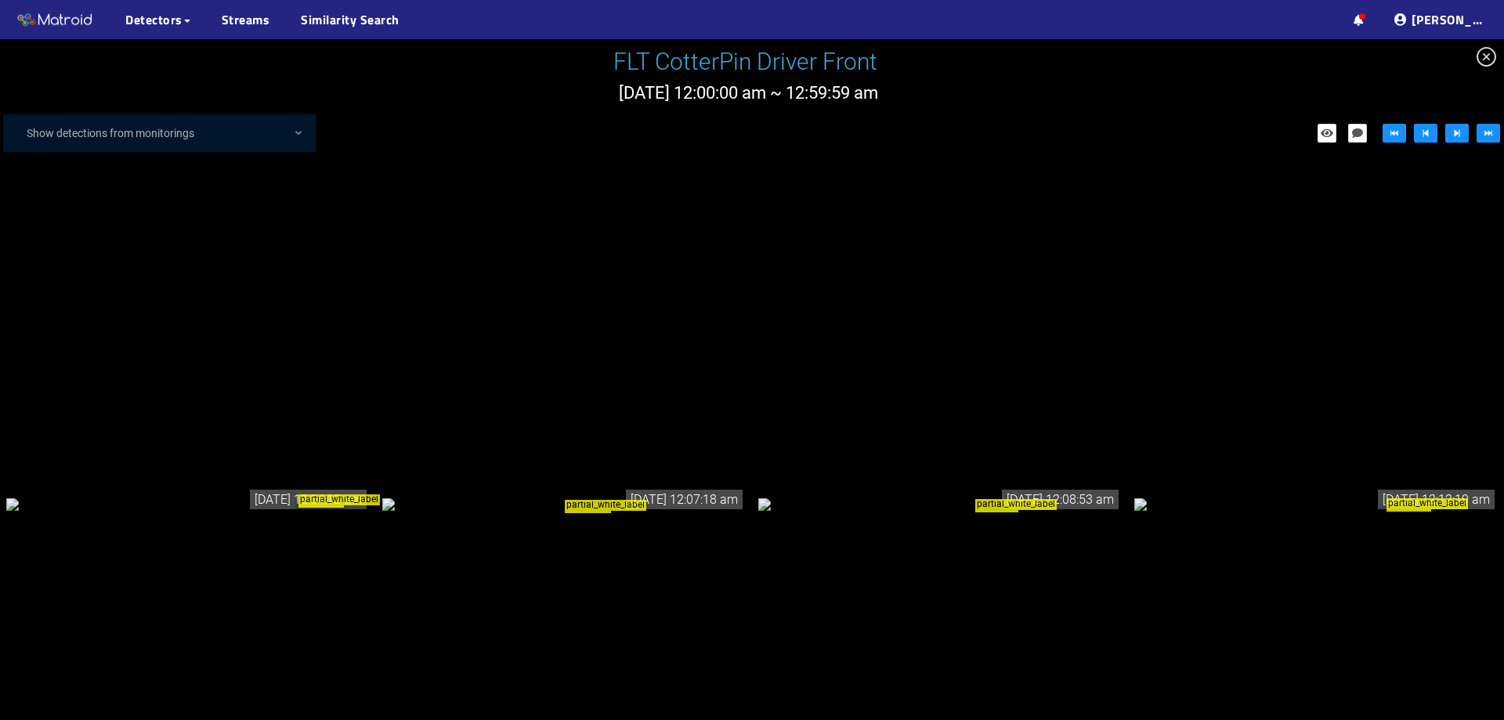
click at [258, 495] on div "partial_white_label" at bounding box center [188, 503] width 364 height 17
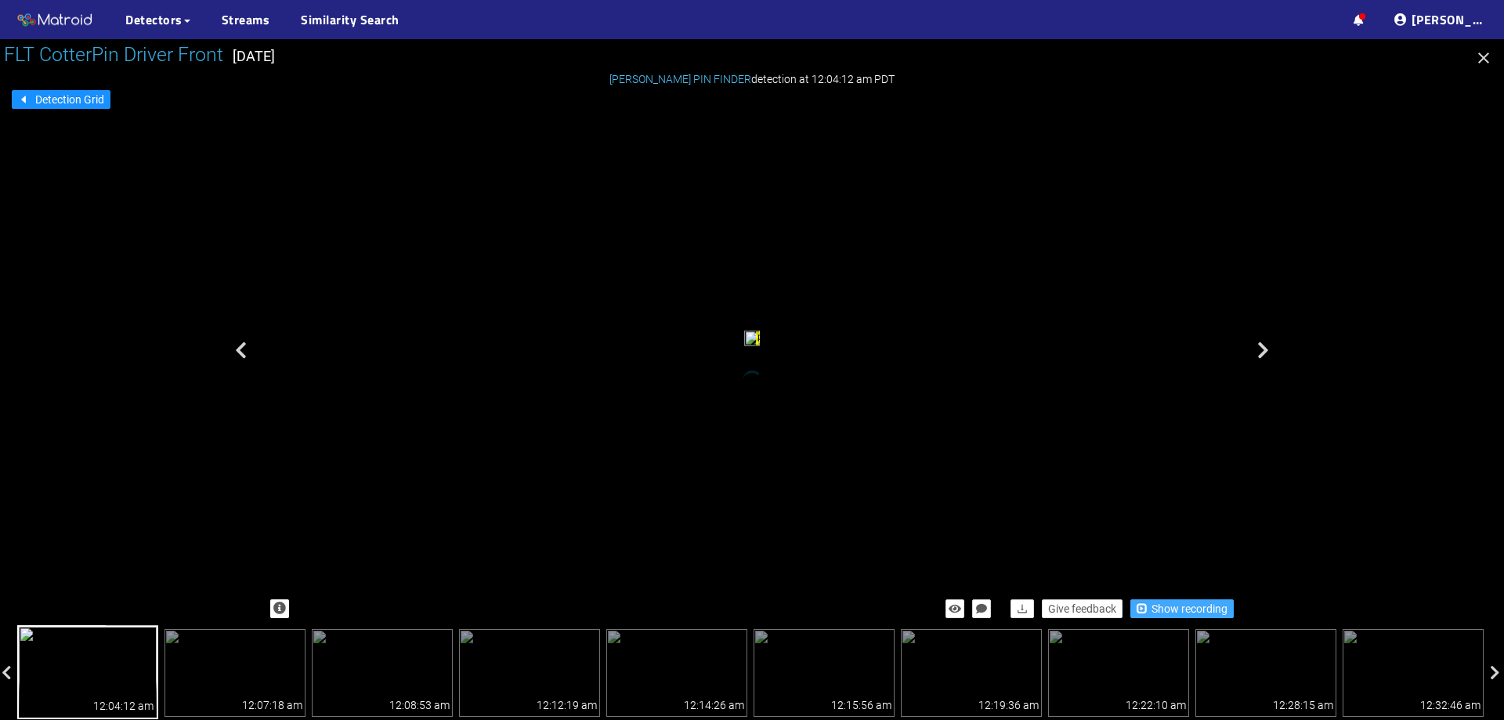
click at [1199, 613] on span "Show recording" at bounding box center [1190, 608] width 76 height 17
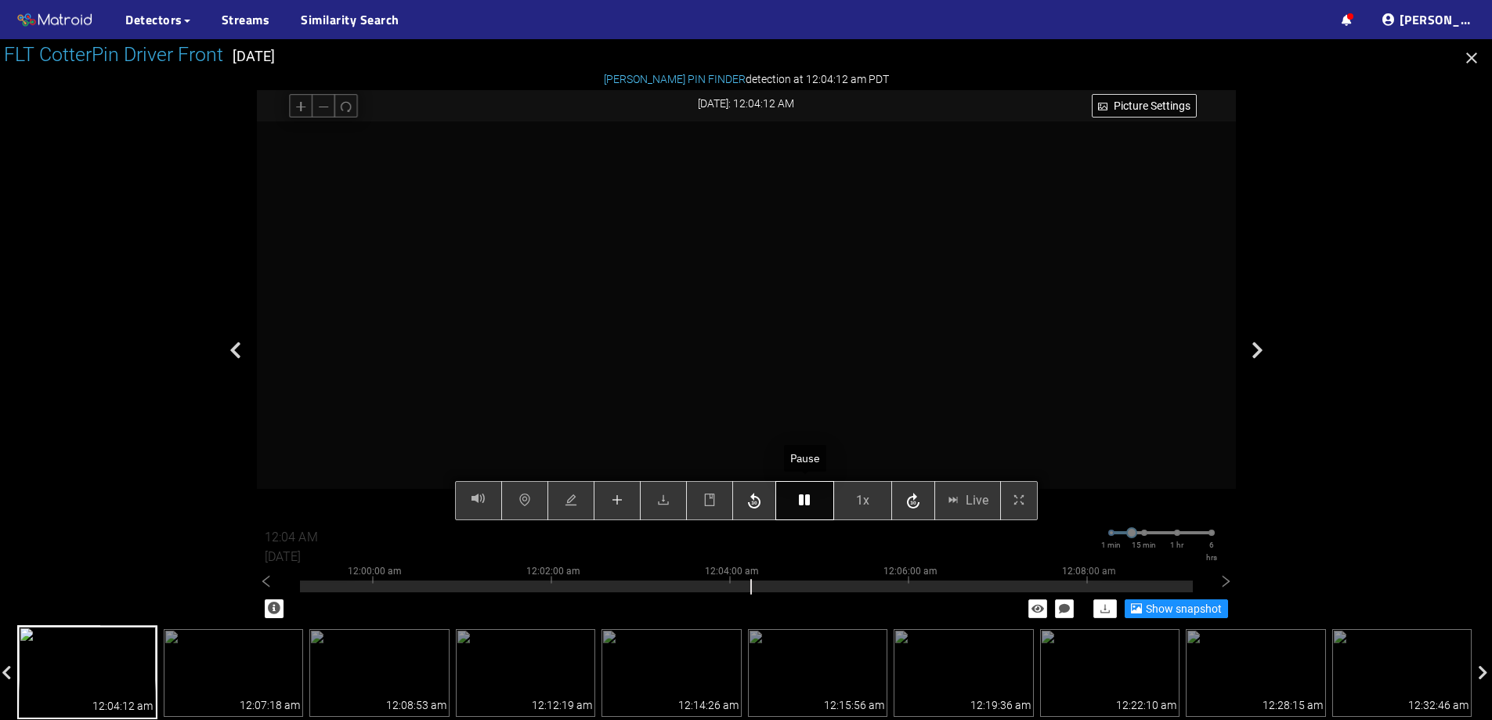
click at [806, 502] on icon "button" at bounding box center [804, 500] width 11 height 13
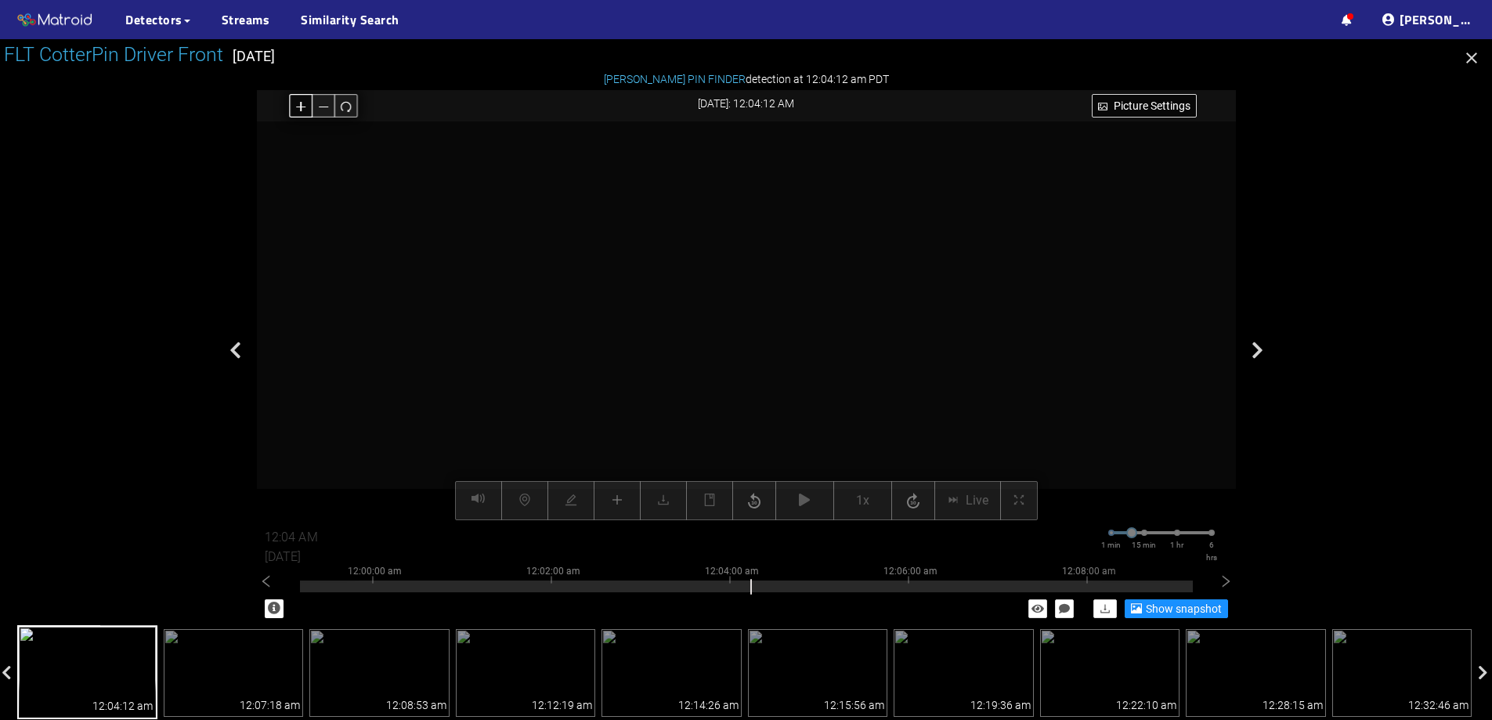
click at [303, 103] on icon "plus" at bounding box center [301, 106] width 12 height 12
drag, startPoint x: 780, startPoint y: 422, endPoint x: 793, endPoint y: 306, distance: 116.6
click at [793, 306] on video at bounding box center [757, 265] width 1316 height 658
click at [340, 97] on button "button" at bounding box center [346, 106] width 24 height 24
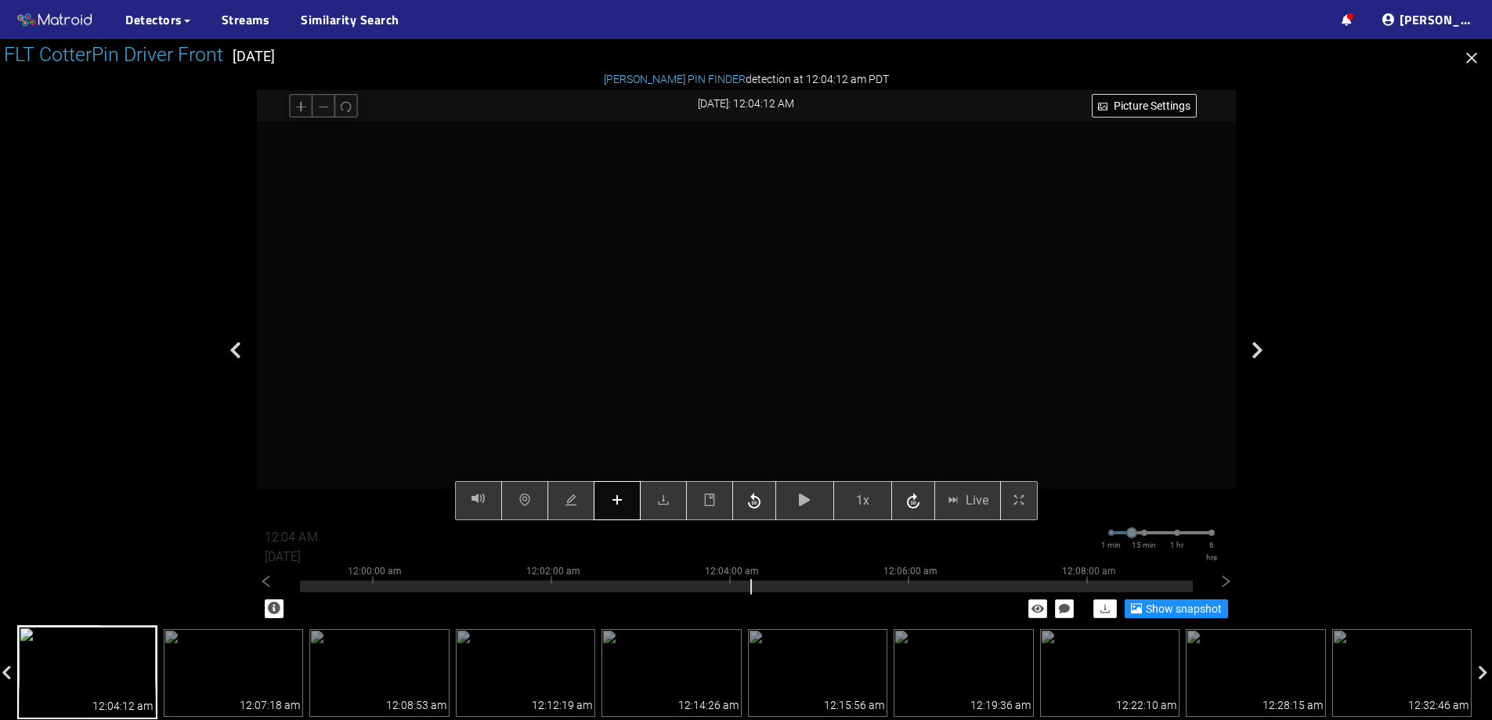
click at [627, 501] on button "button" at bounding box center [617, 500] width 47 height 39
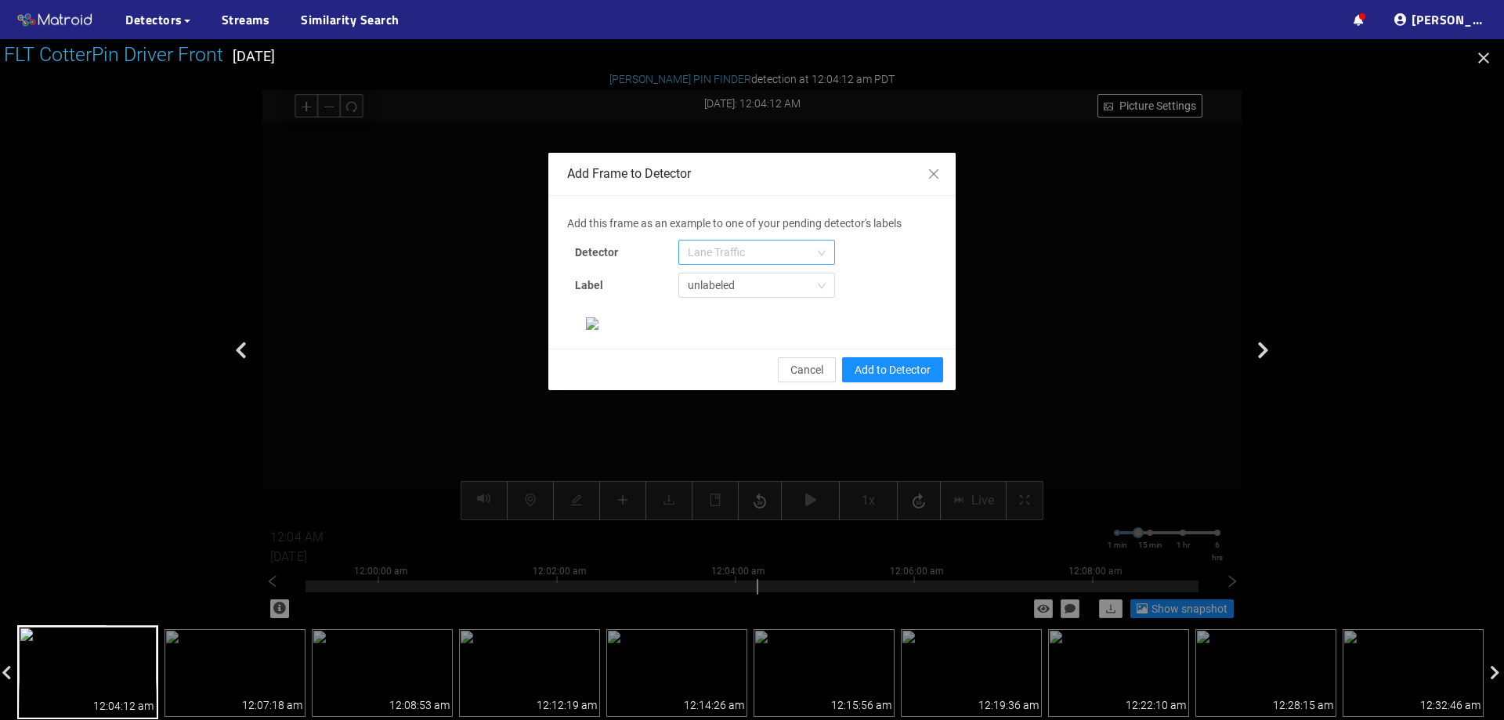
click at [727, 250] on span "Lane Traffic" at bounding box center [757, 253] width 138 height 24
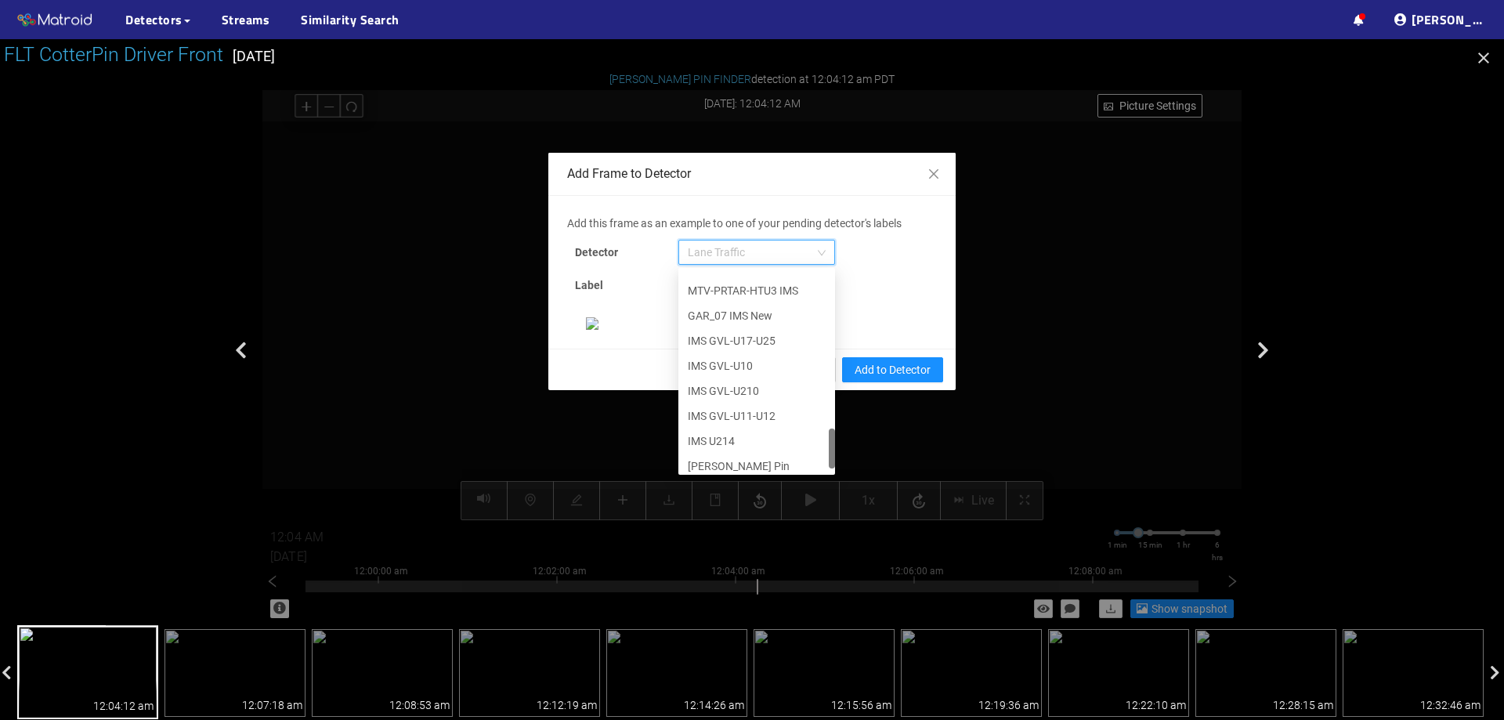
scroll to position [802, 0]
drag, startPoint x: 828, startPoint y: 300, endPoint x: 823, endPoint y: 462, distance: 162.2
click at [829, 462] on div at bounding box center [832, 449] width 6 height 40
click at [740, 455] on div "[PERSON_NAME] Pin" at bounding box center [757, 458] width 138 height 17
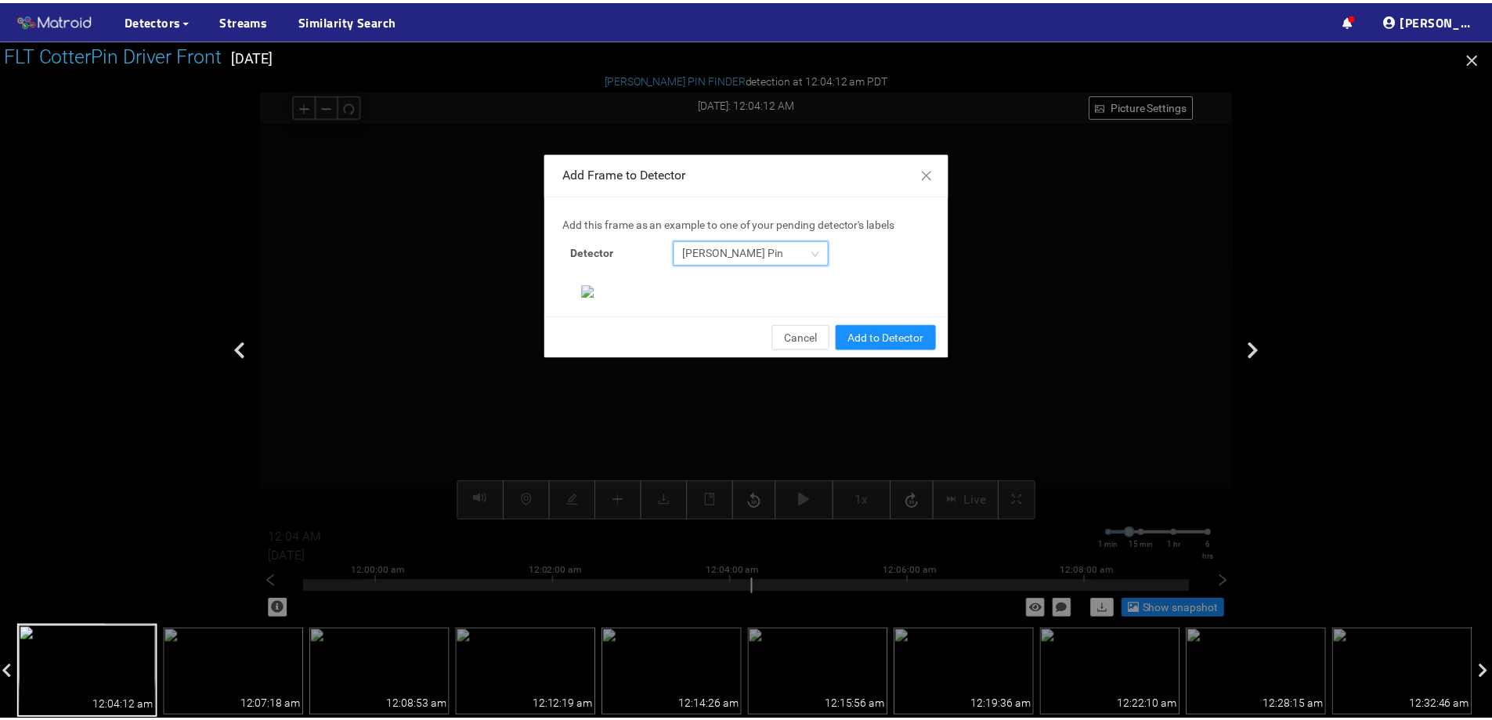
scroll to position [329, 0]
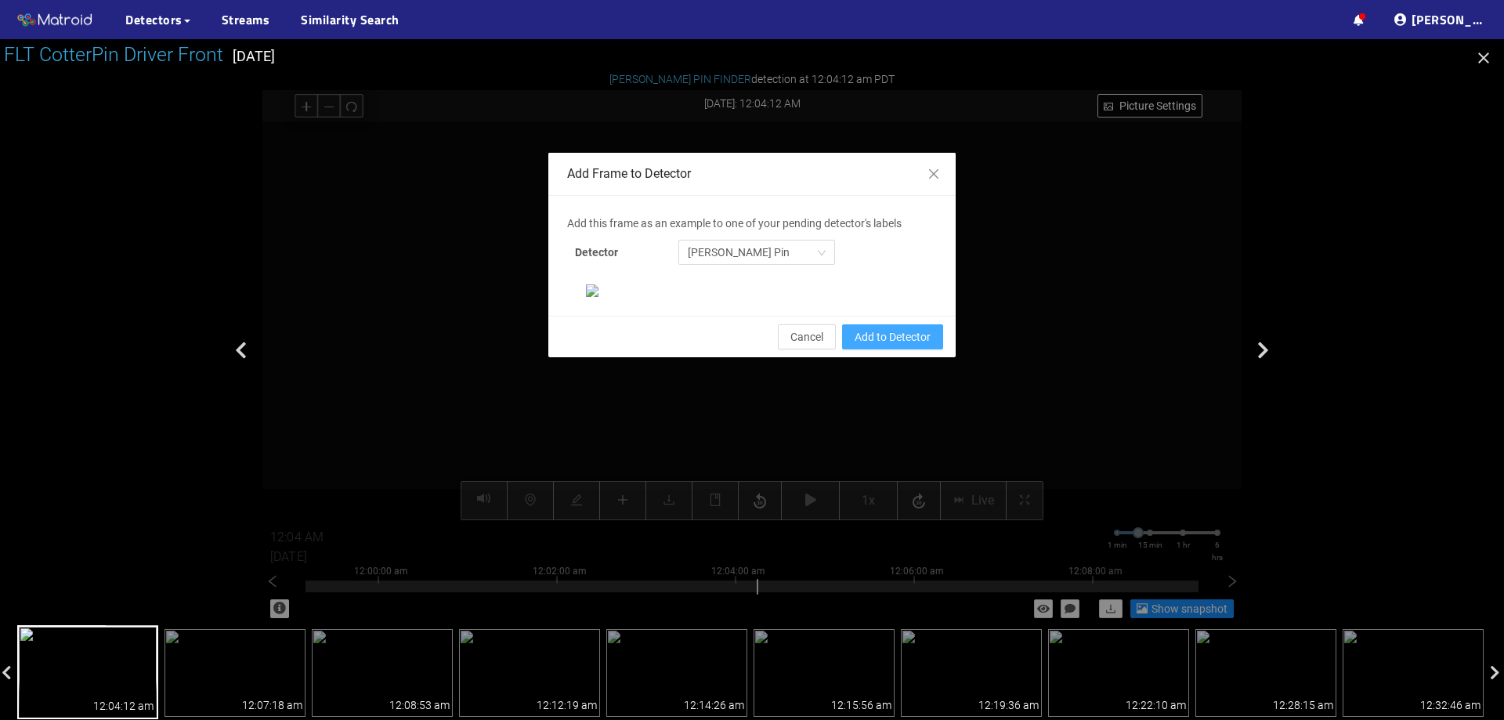
click at [919, 346] on span "Add to Detector" at bounding box center [893, 336] width 76 height 17
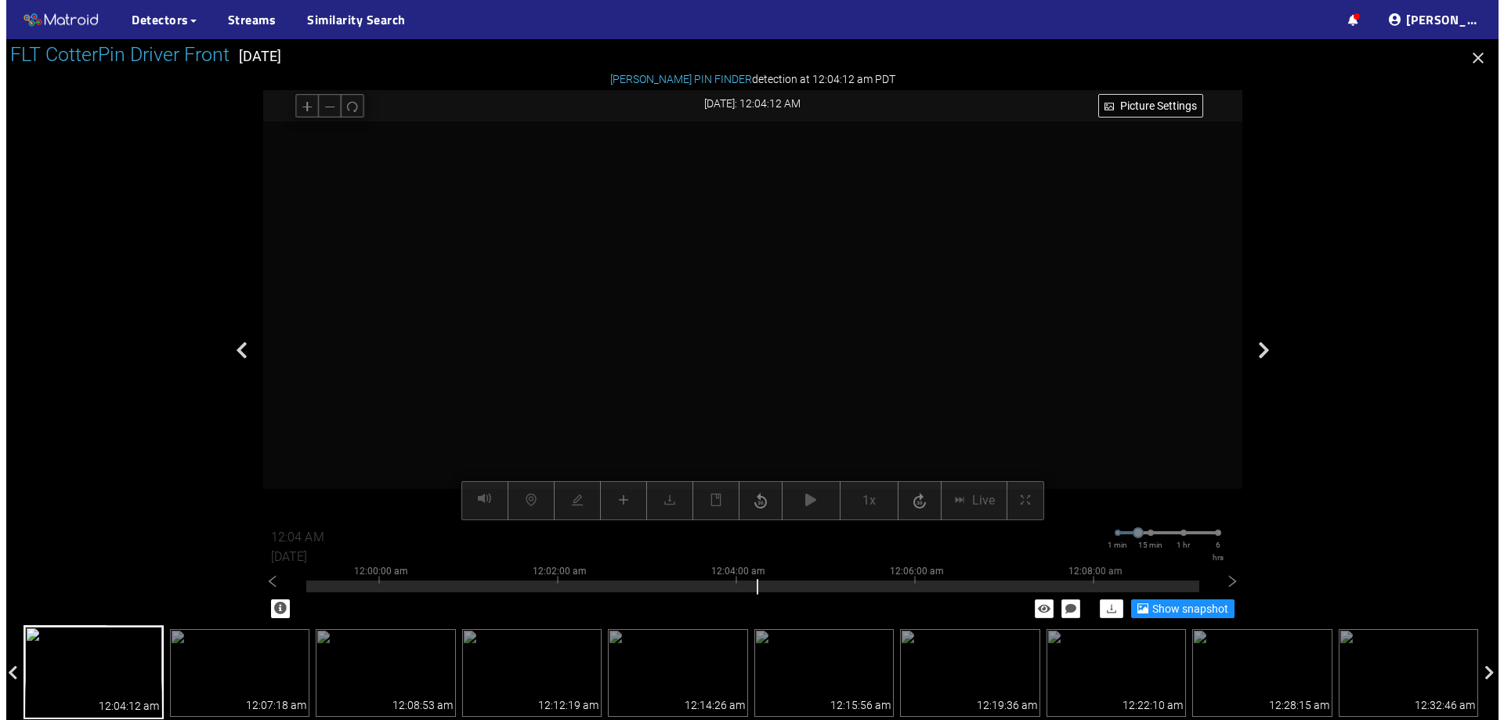
scroll to position [0, 0]
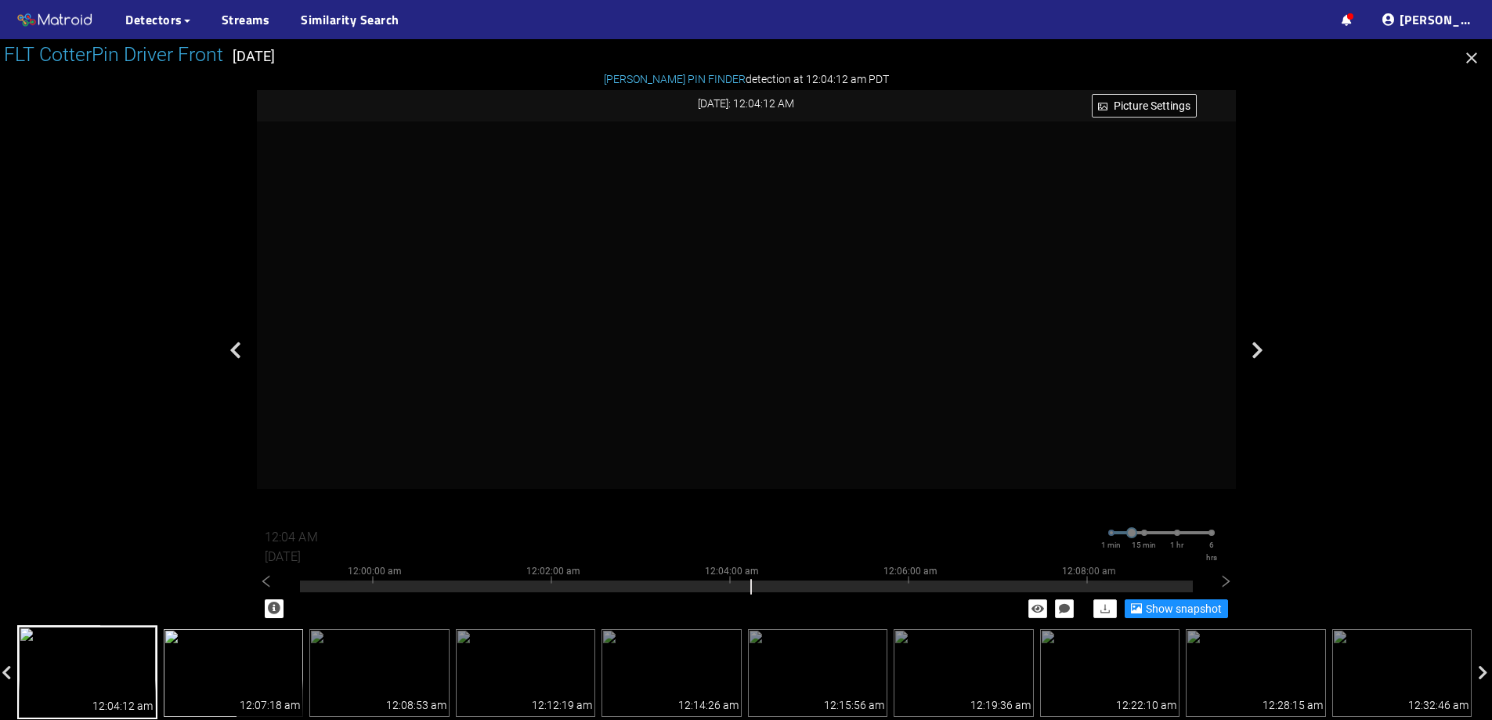
click at [258, 671] on img at bounding box center [234, 673] width 140 height 88
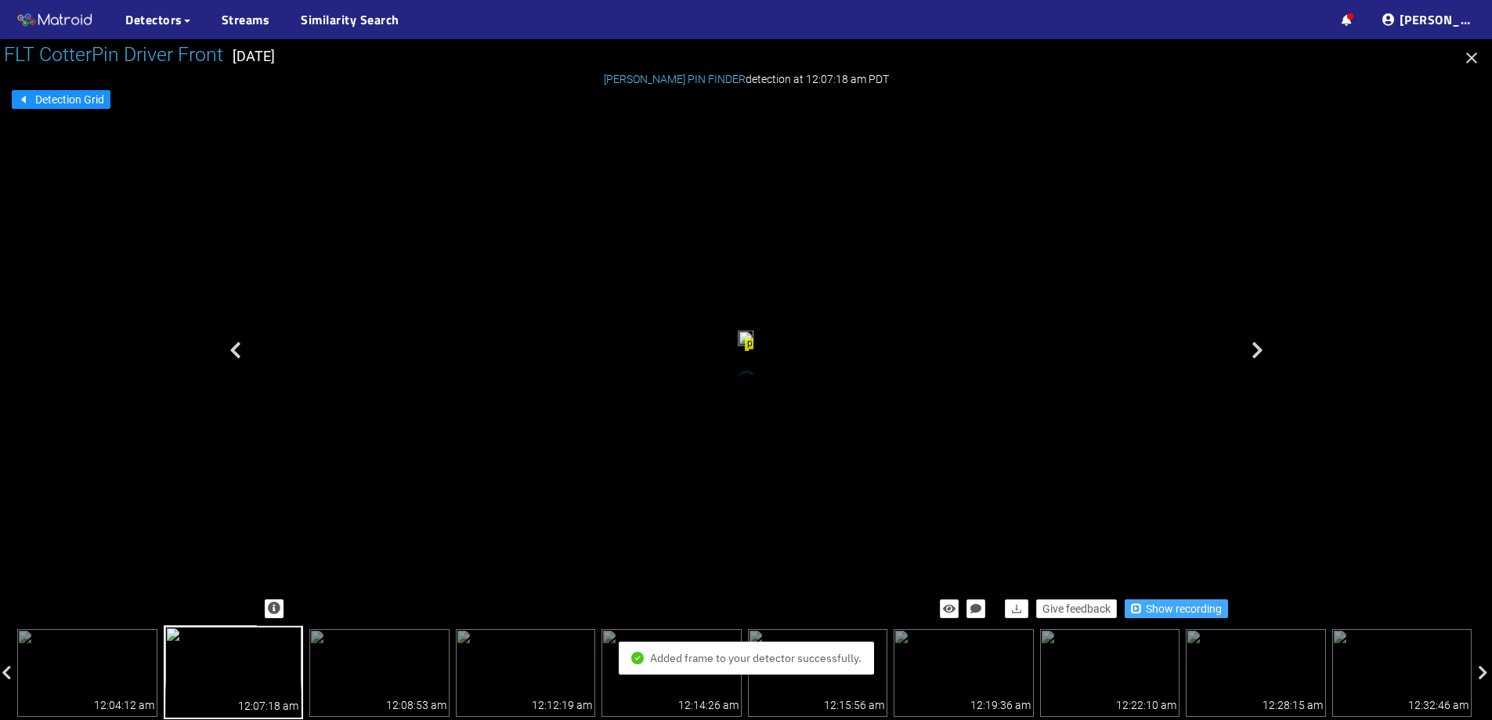
click at [1161, 612] on span "Show recording" at bounding box center [1184, 608] width 76 height 17
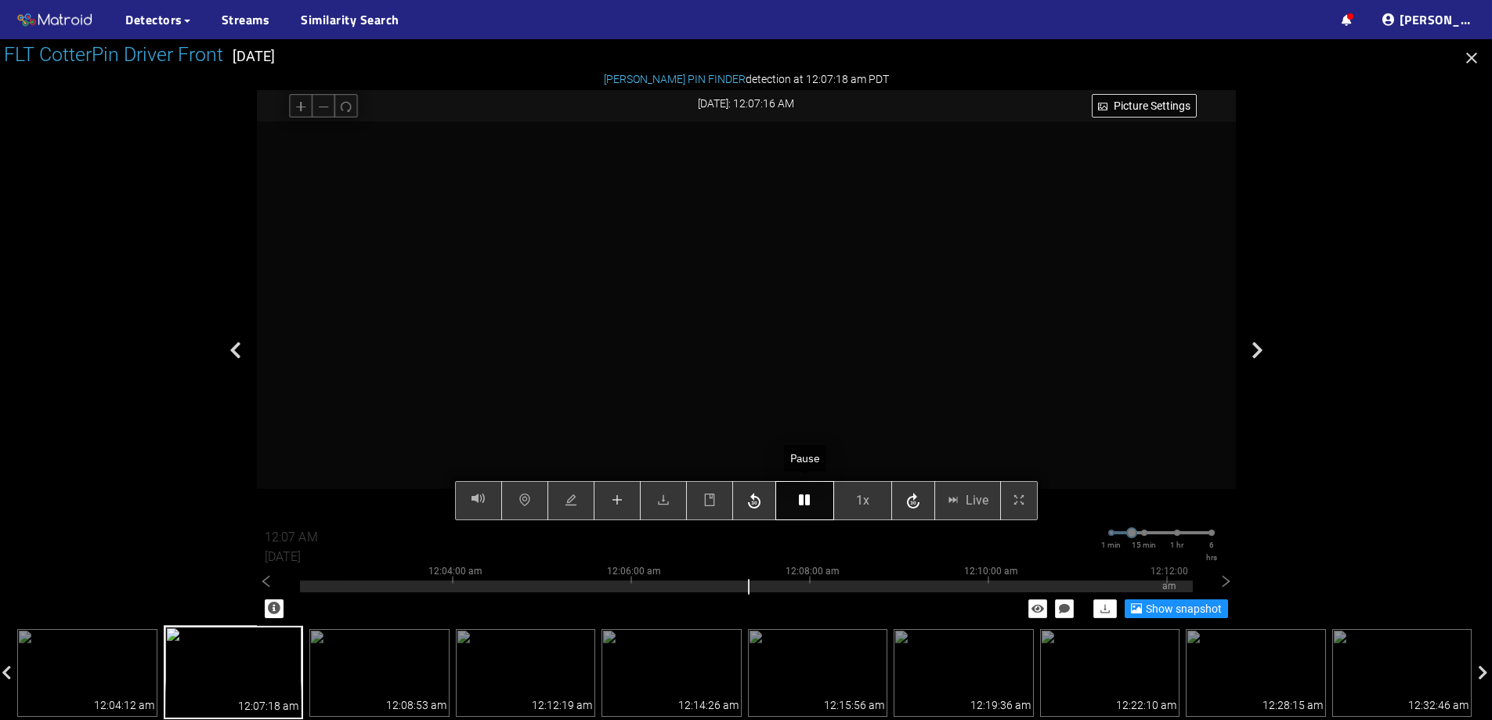
click at [792, 501] on button "button" at bounding box center [805, 500] width 59 height 39
click at [617, 509] on button "button" at bounding box center [617, 500] width 47 height 39
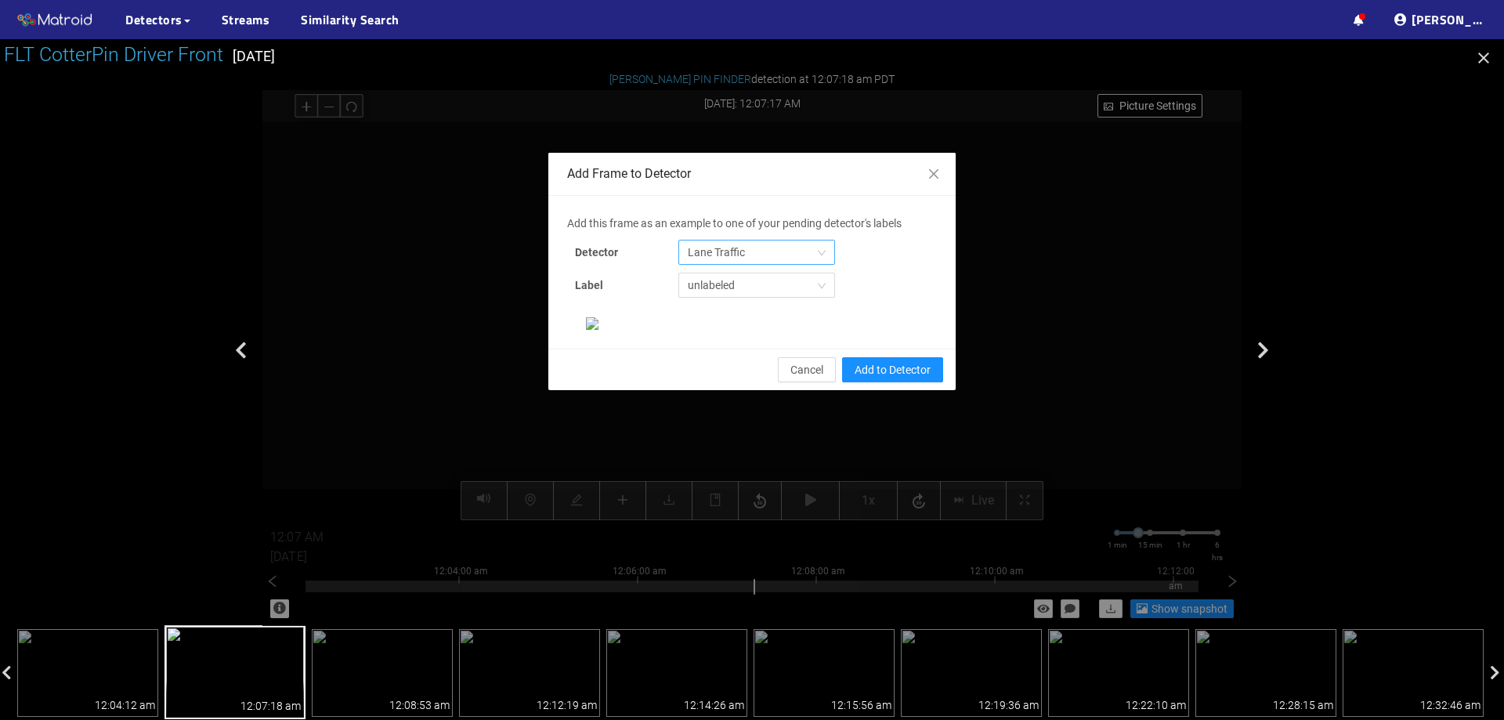
click at [714, 259] on span "Lane Traffic" at bounding box center [757, 253] width 138 height 24
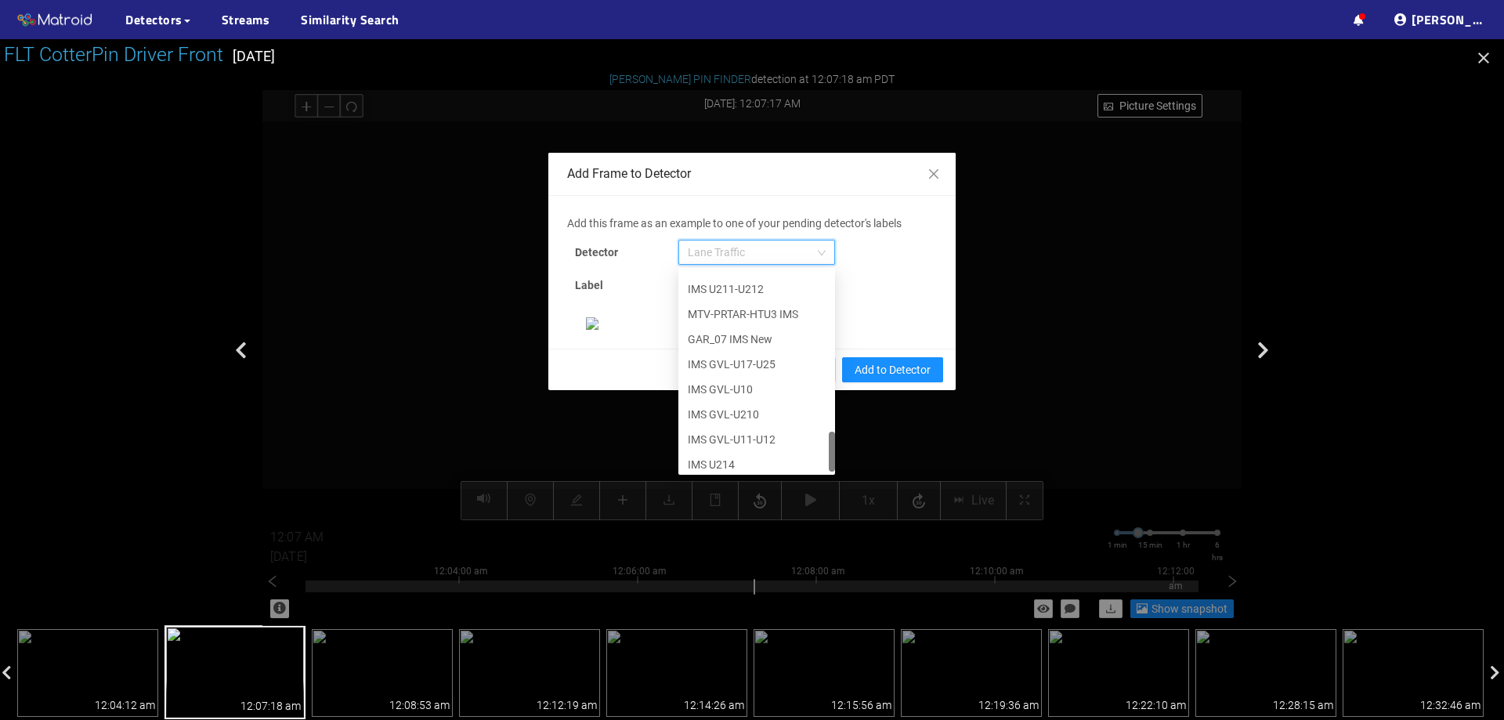
scroll to position [802, 0]
drag, startPoint x: 826, startPoint y: 298, endPoint x: 826, endPoint y: 476, distance: 177.8
click at [826, 330] on div "Add this frame as an example to one of your pending detector's labels Detector …" at bounding box center [752, 272] width 370 height 115
click at [749, 459] on div "[PERSON_NAME] Pin" at bounding box center [757, 458] width 138 height 17
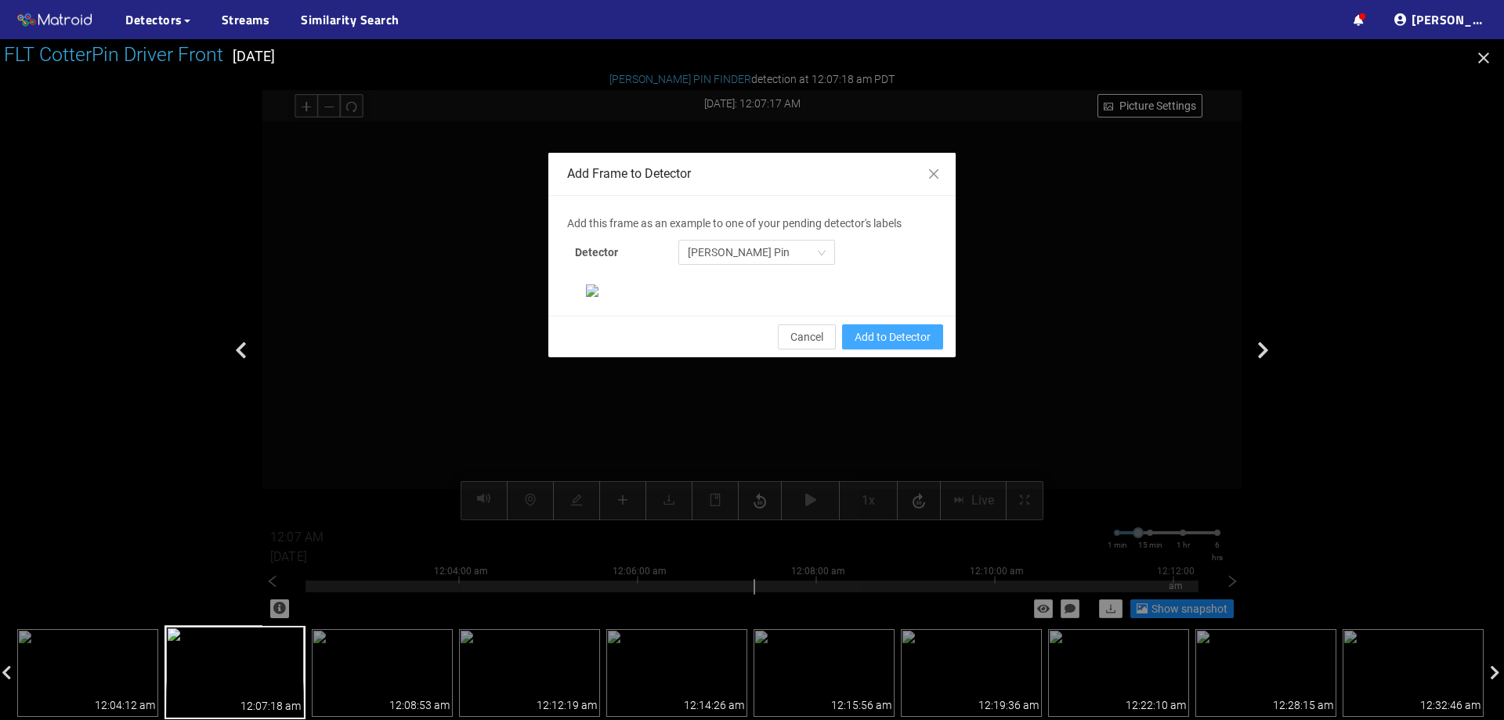
click at [913, 346] on span "Add to Detector" at bounding box center [893, 336] width 76 height 17
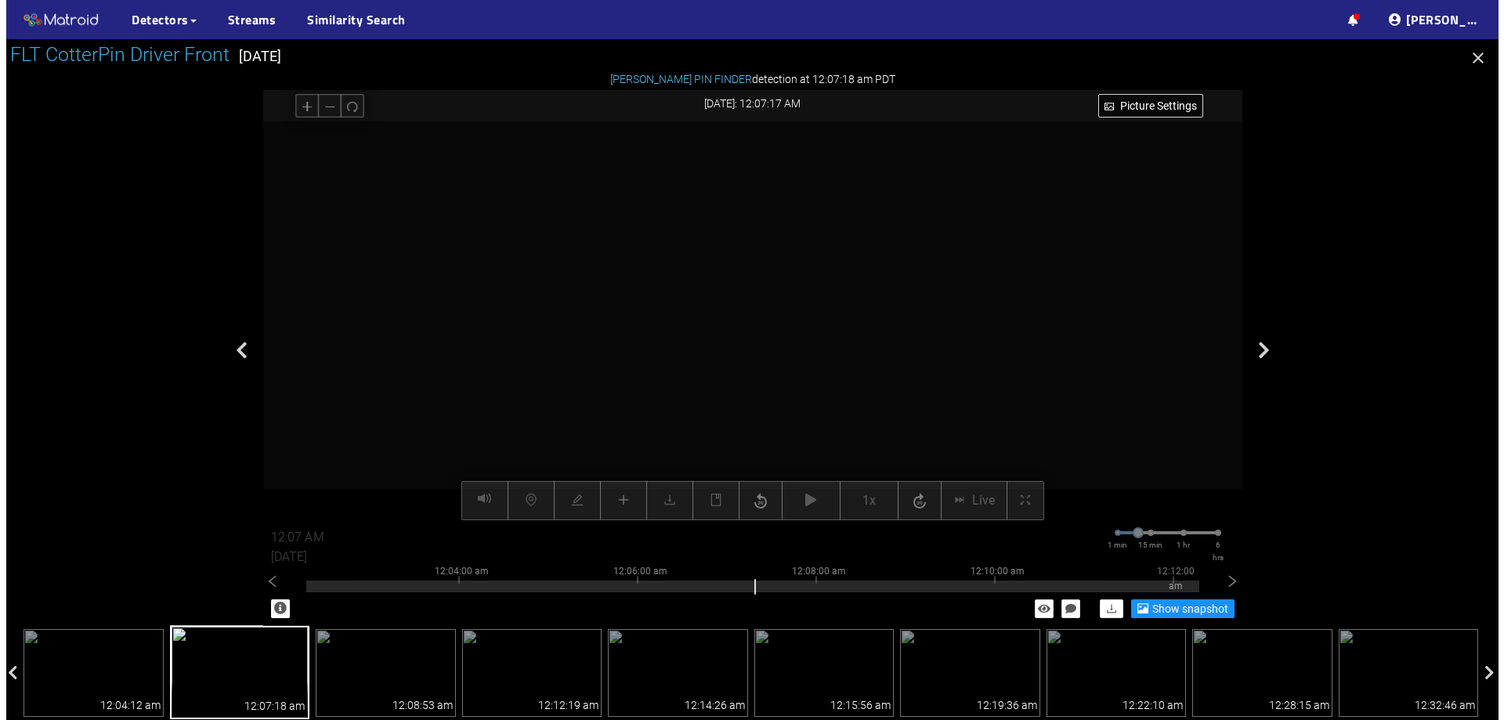
scroll to position [251, 0]
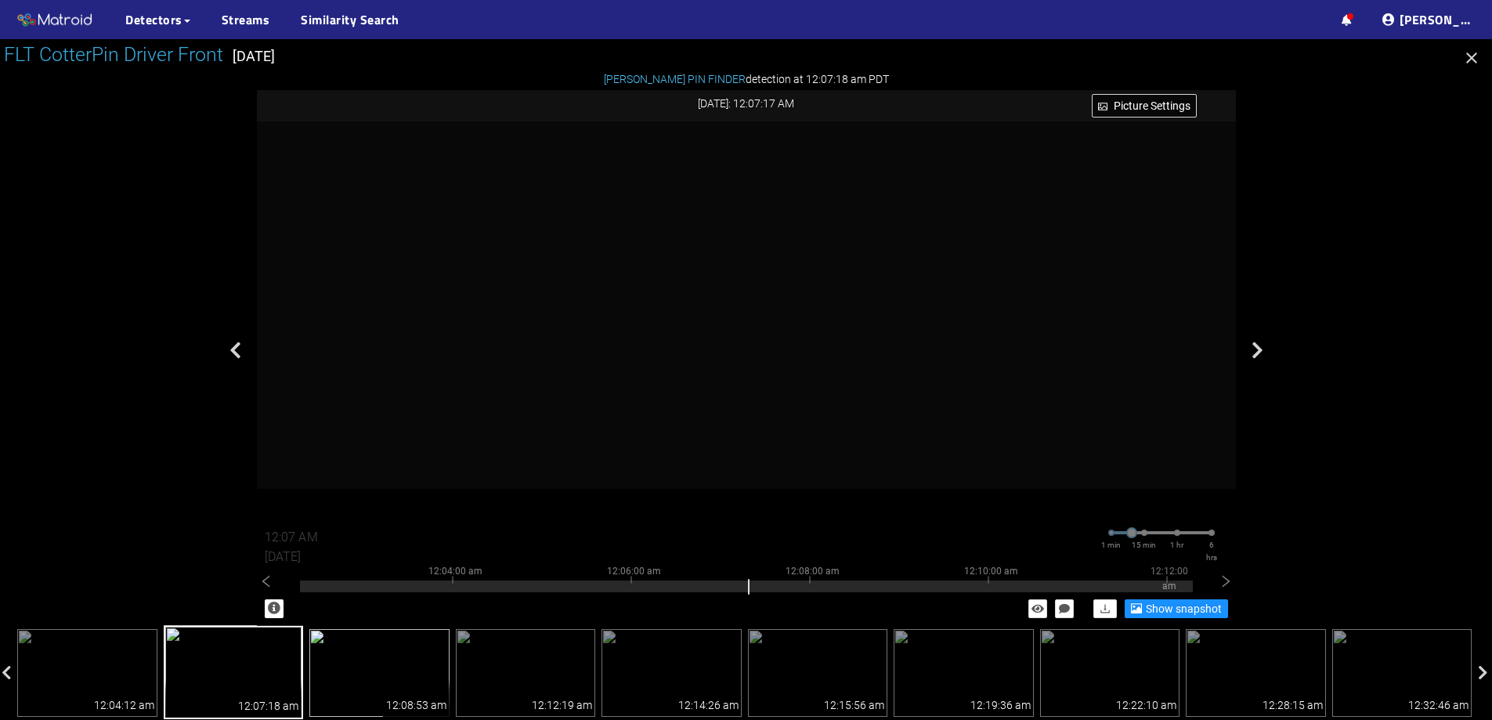
click at [418, 647] on img at bounding box center [379, 673] width 140 height 88
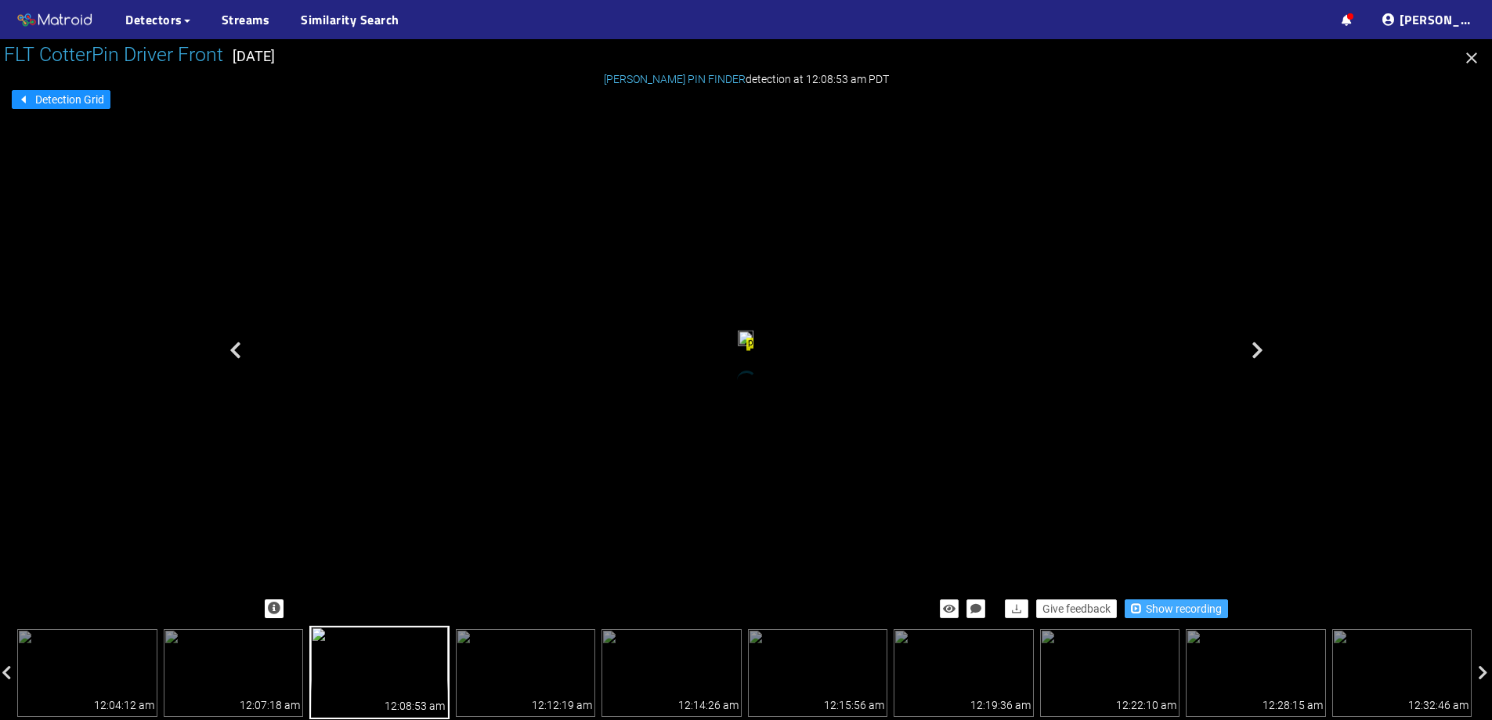
click at [1155, 603] on span "Show recording" at bounding box center [1184, 608] width 76 height 17
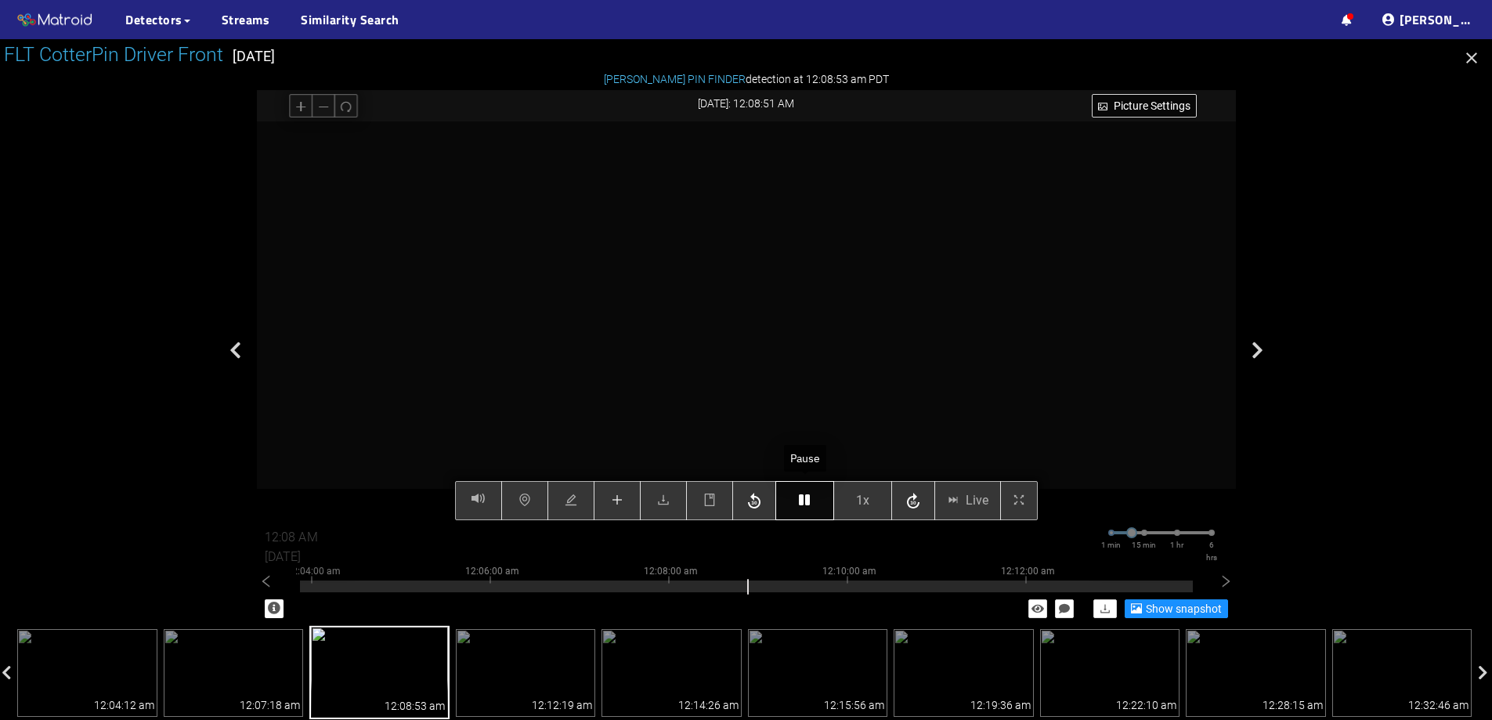
click at [788, 491] on button "button" at bounding box center [805, 500] width 59 height 39
click at [621, 500] on icon "plus" at bounding box center [617, 500] width 13 height 13
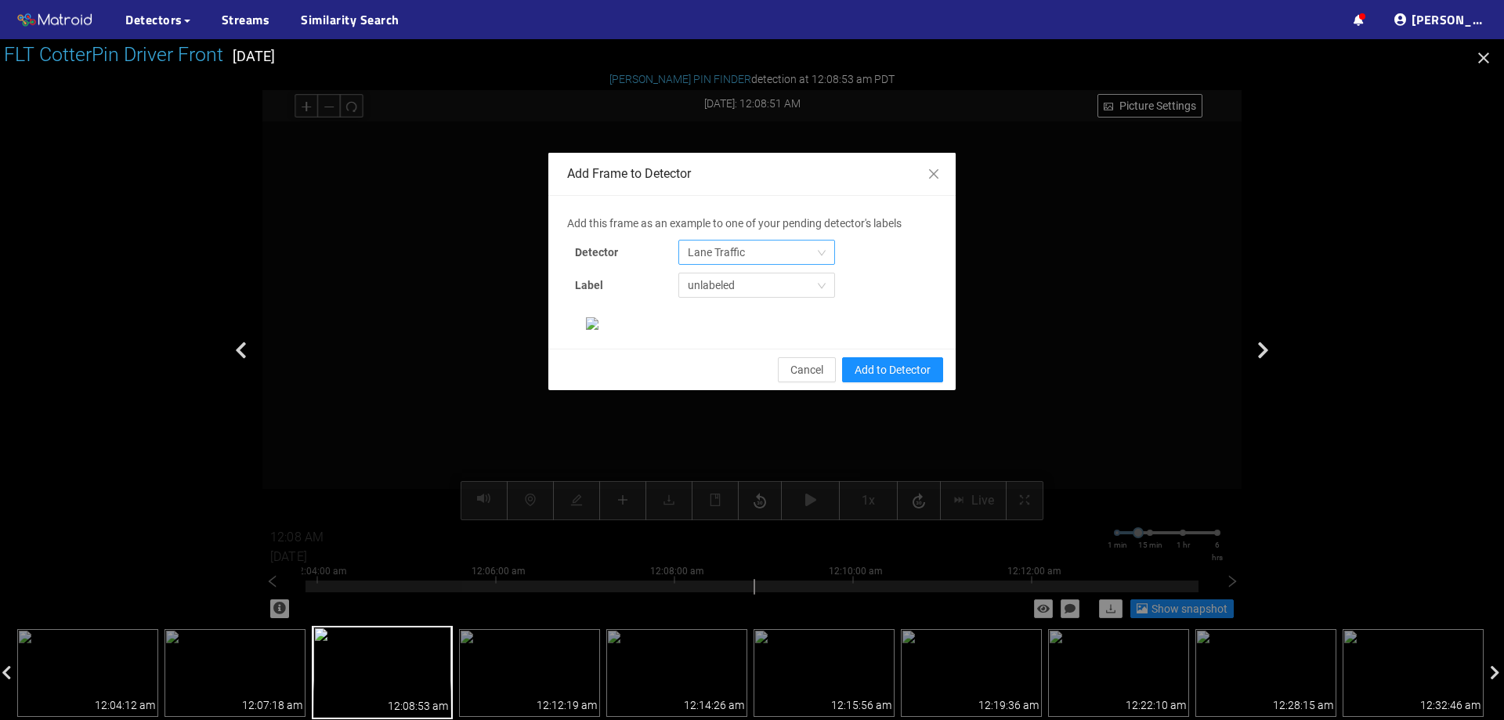
click at [800, 241] on span "Lane Traffic" at bounding box center [757, 253] width 138 height 24
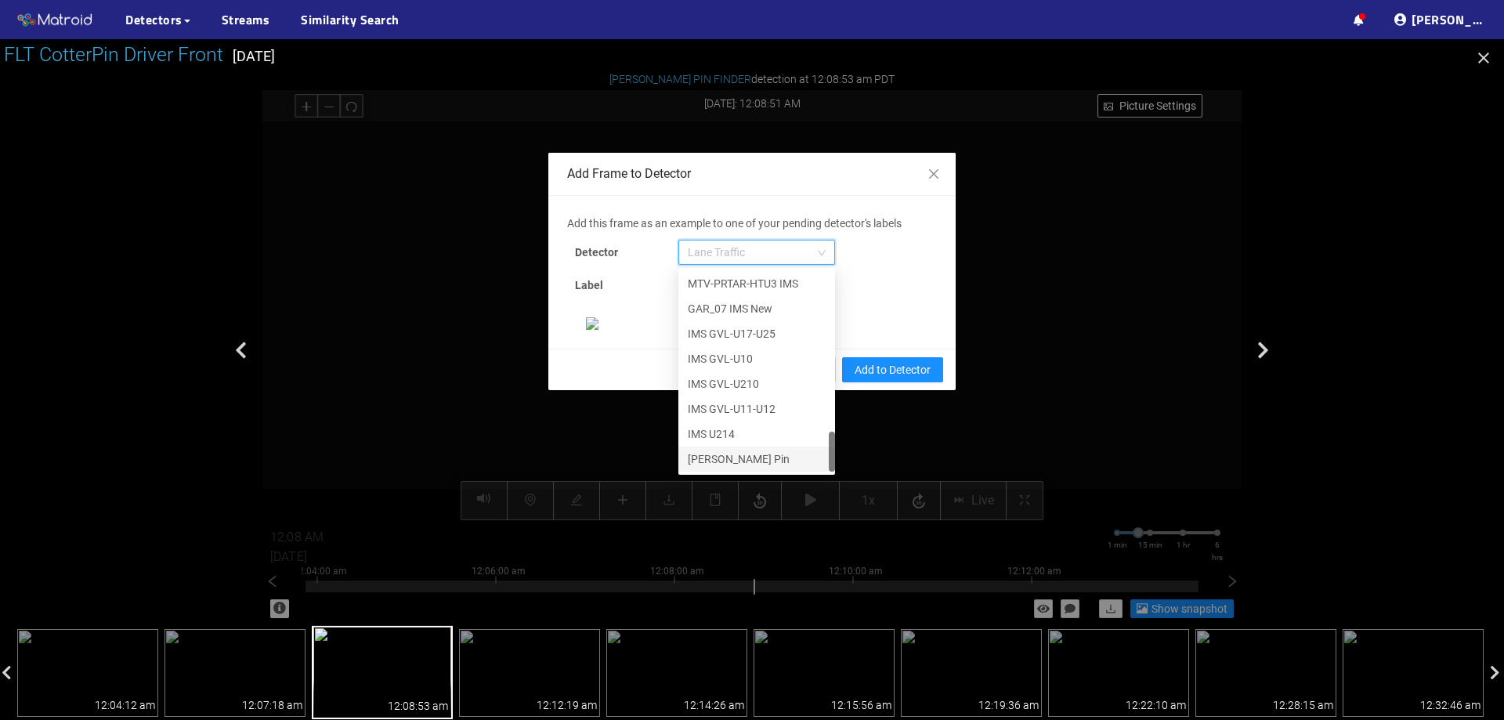
scroll to position [131, 0]
click at [765, 450] on div "[PERSON_NAME] Pin" at bounding box center [757, 458] width 138 height 17
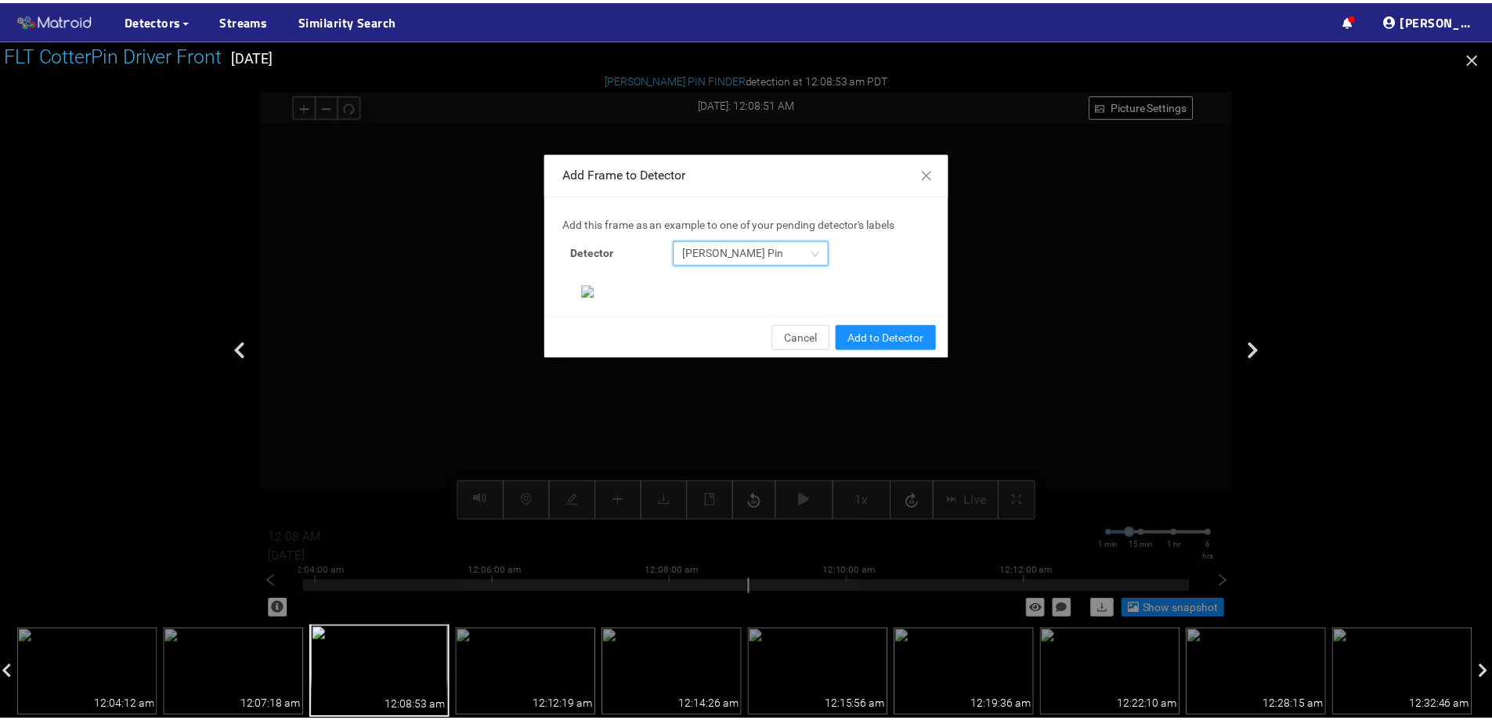
scroll to position [329, 0]
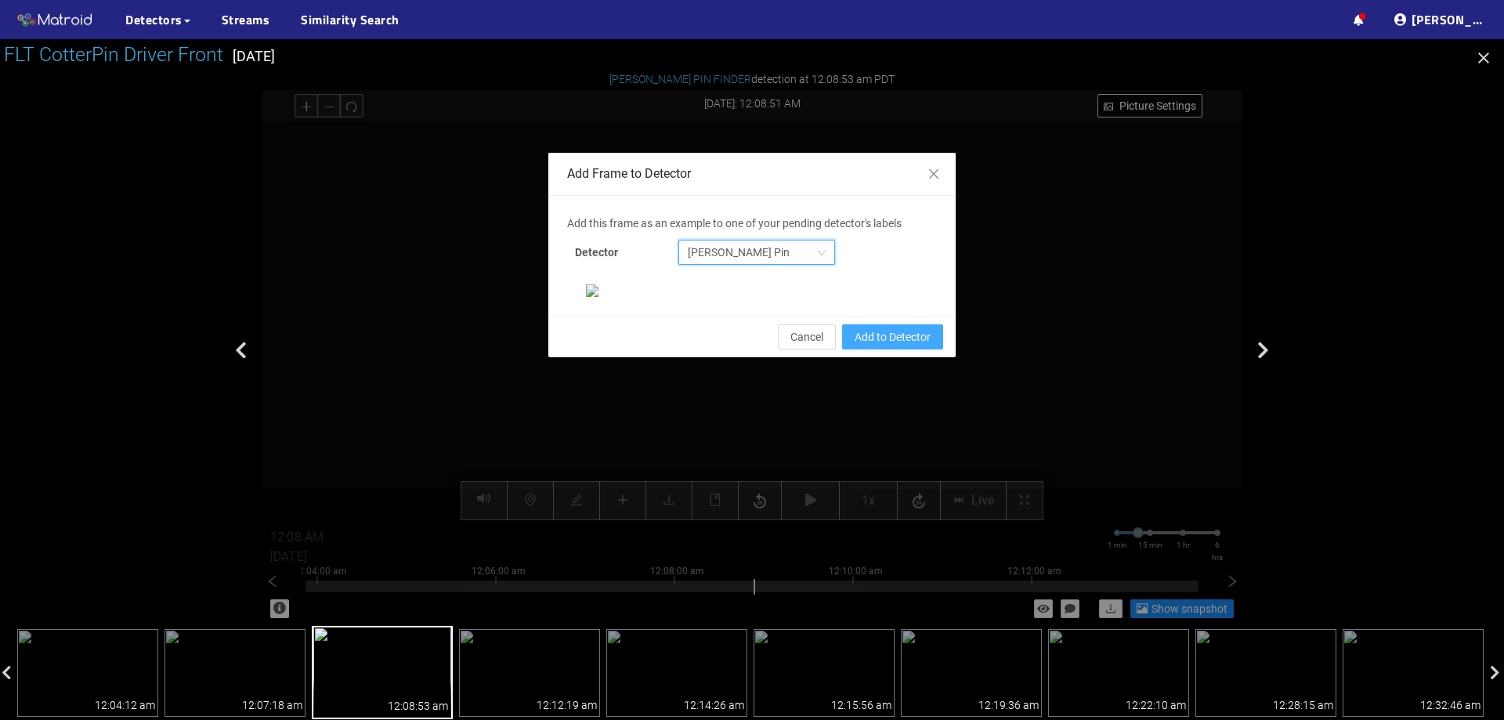
click at [895, 346] on span "Add to Detector" at bounding box center [893, 336] width 76 height 17
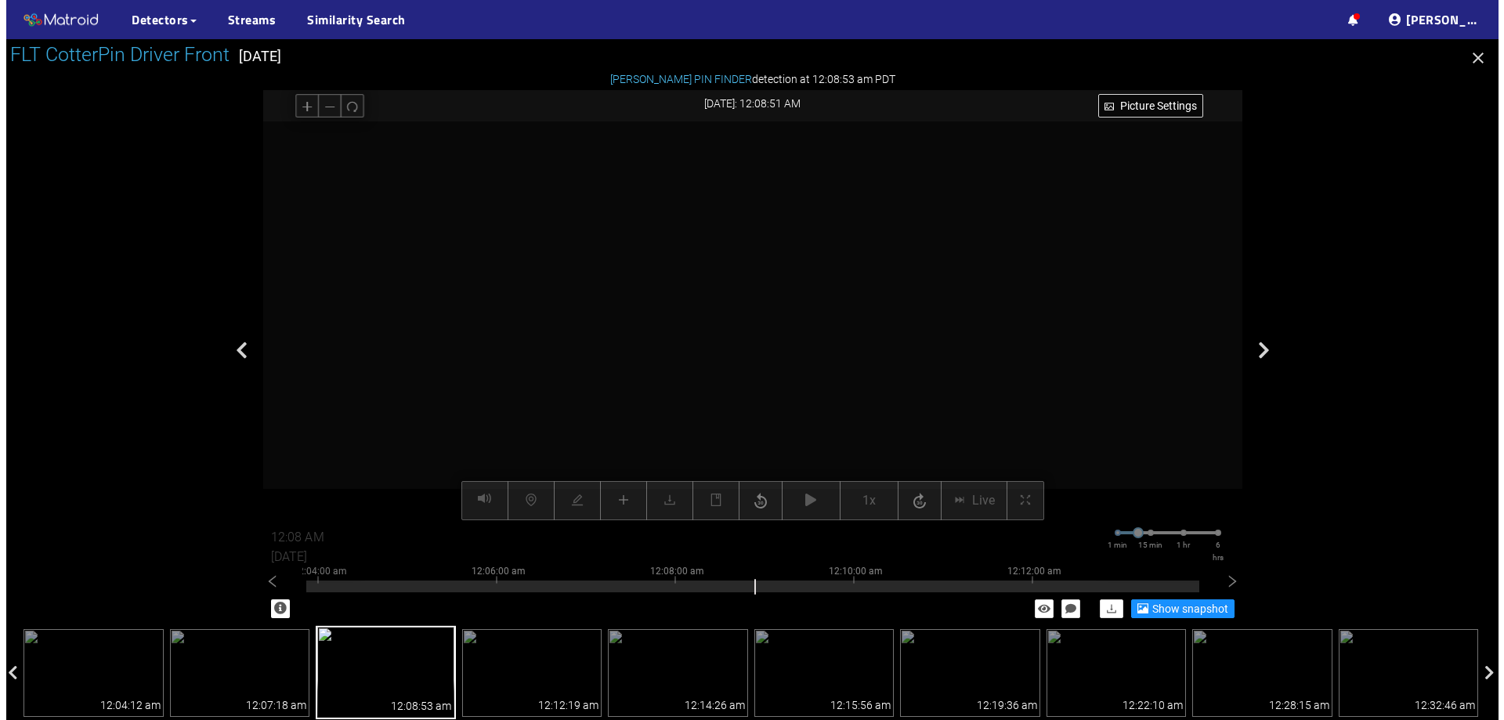
scroll to position [251, 0]
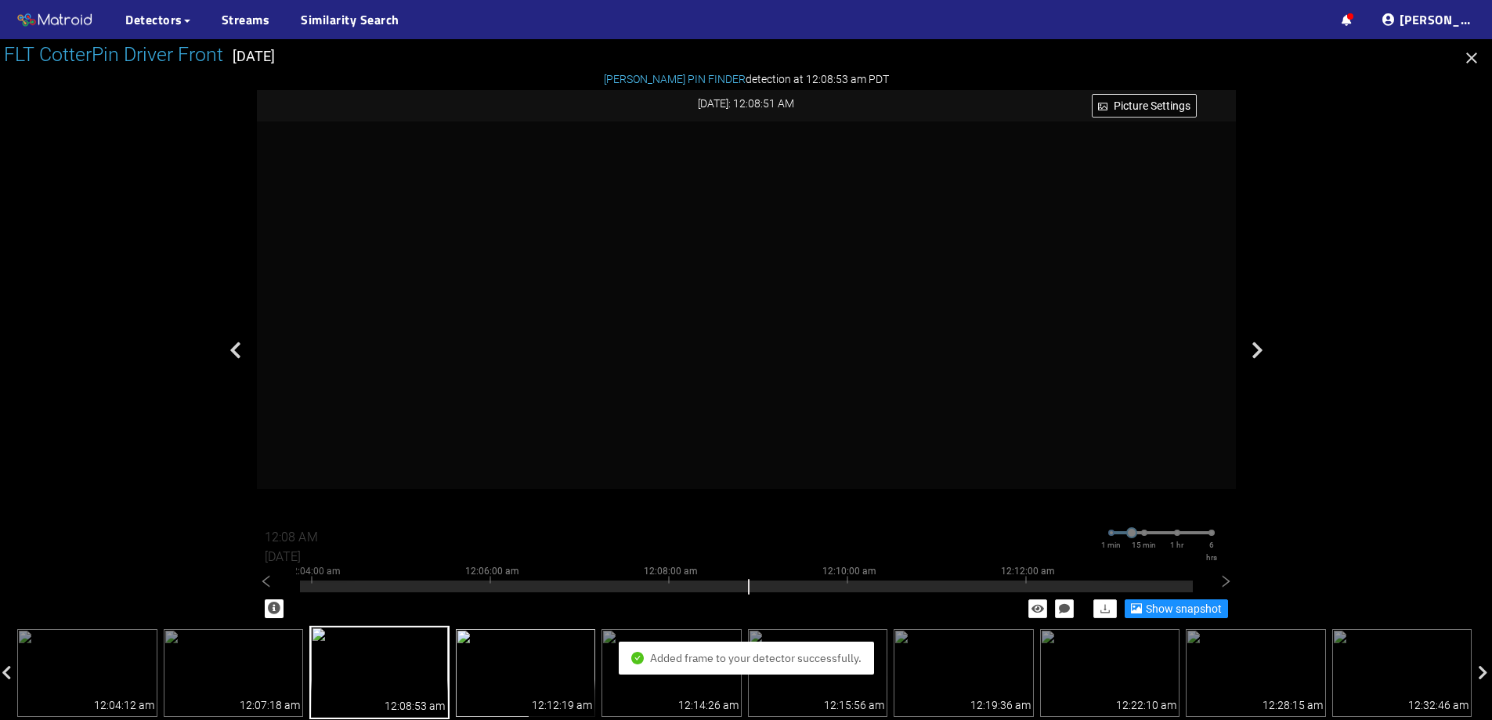
click at [545, 642] on img at bounding box center [526, 673] width 140 height 88
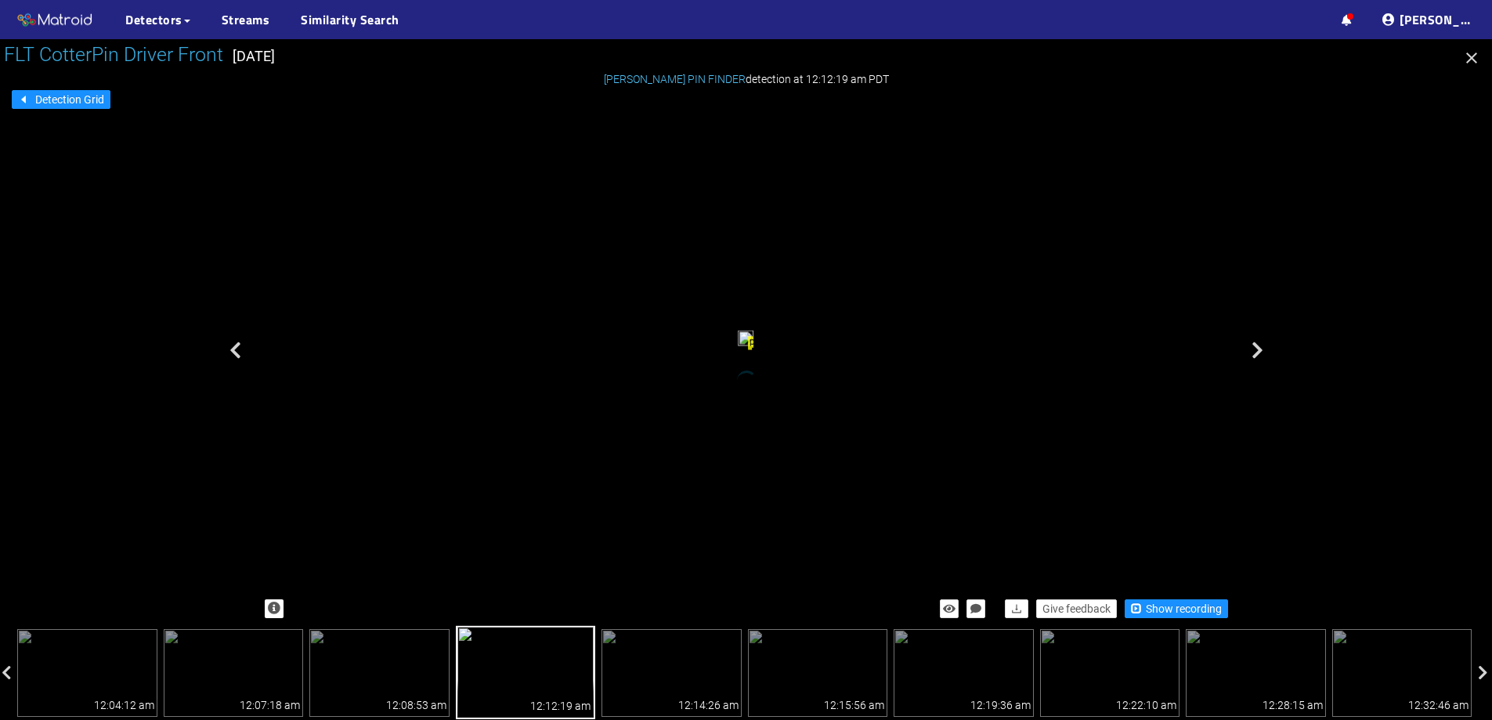
click at [1142, 599] on div "Give feedback Show recording" at bounding box center [746, 609] width 979 height 34
click at [1138, 602] on span "button" at bounding box center [1136, 607] width 11 height 11
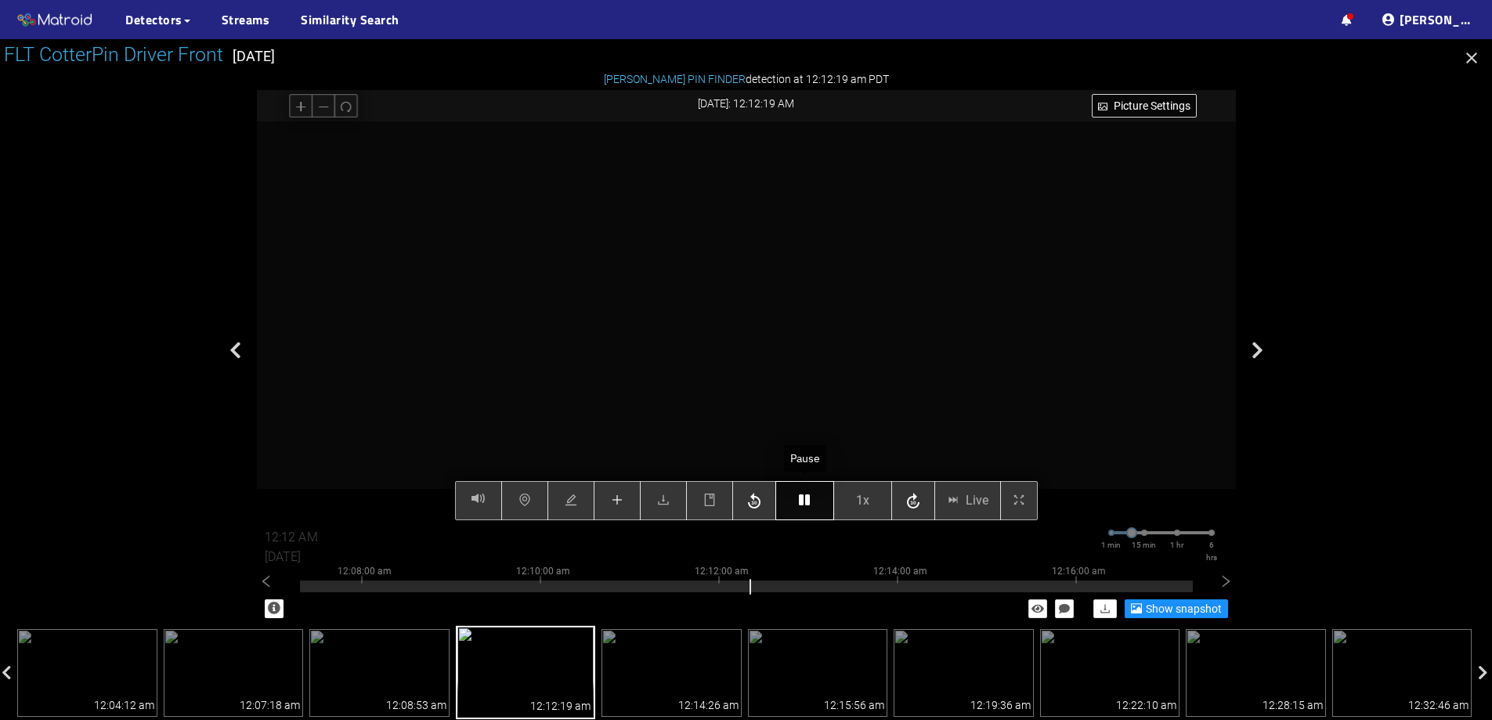
click at [799, 508] on button "button" at bounding box center [805, 500] width 59 height 39
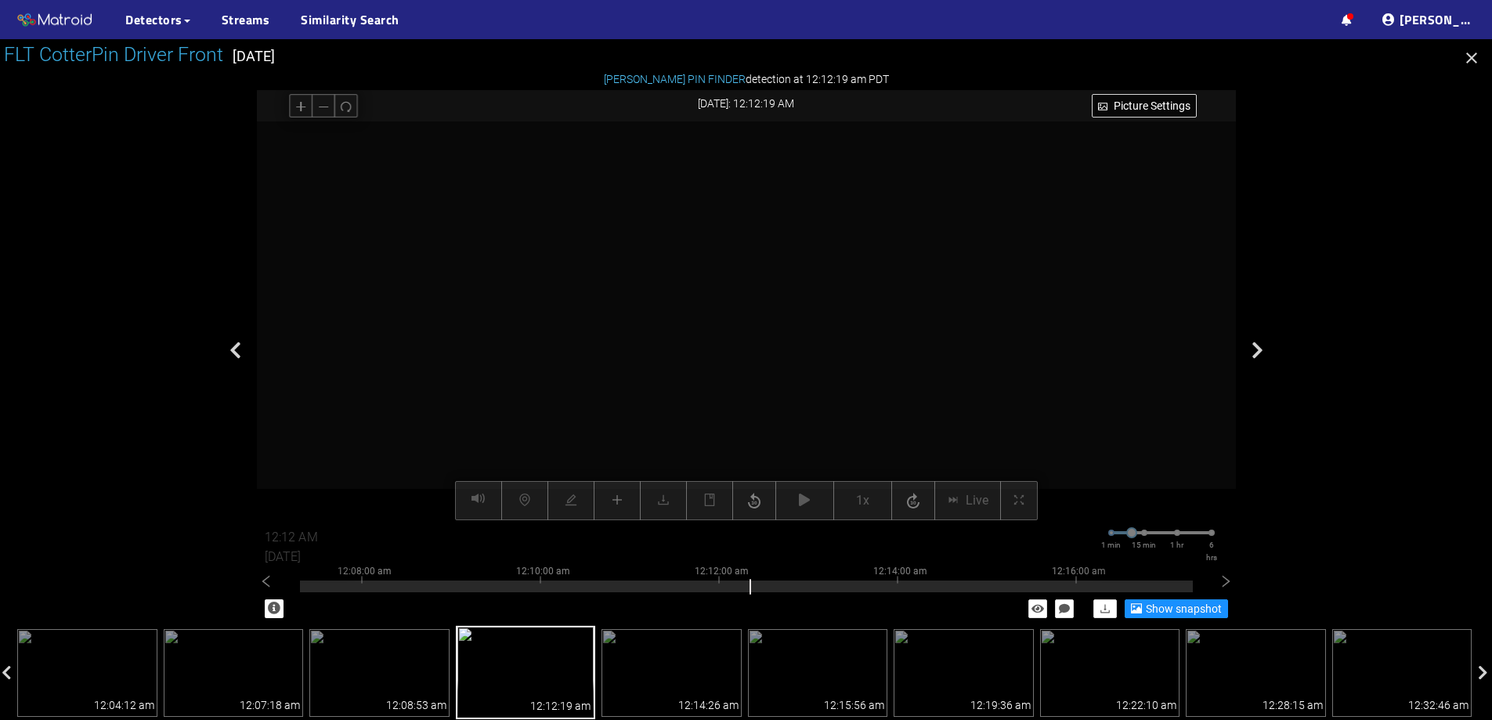
click at [622, 497] on icon "plus" at bounding box center [617, 500] width 13 height 13
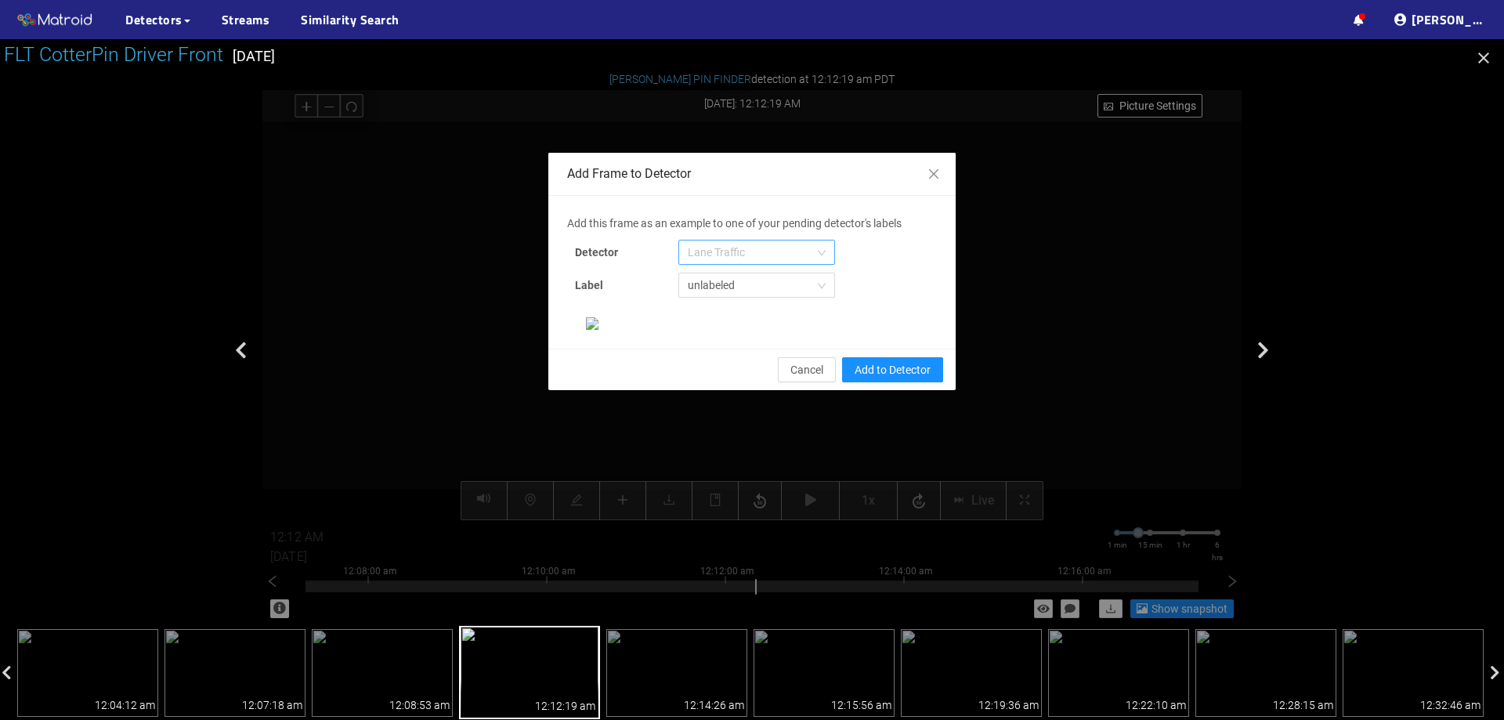
click at [764, 246] on span "Lane Traffic" at bounding box center [757, 253] width 138 height 24
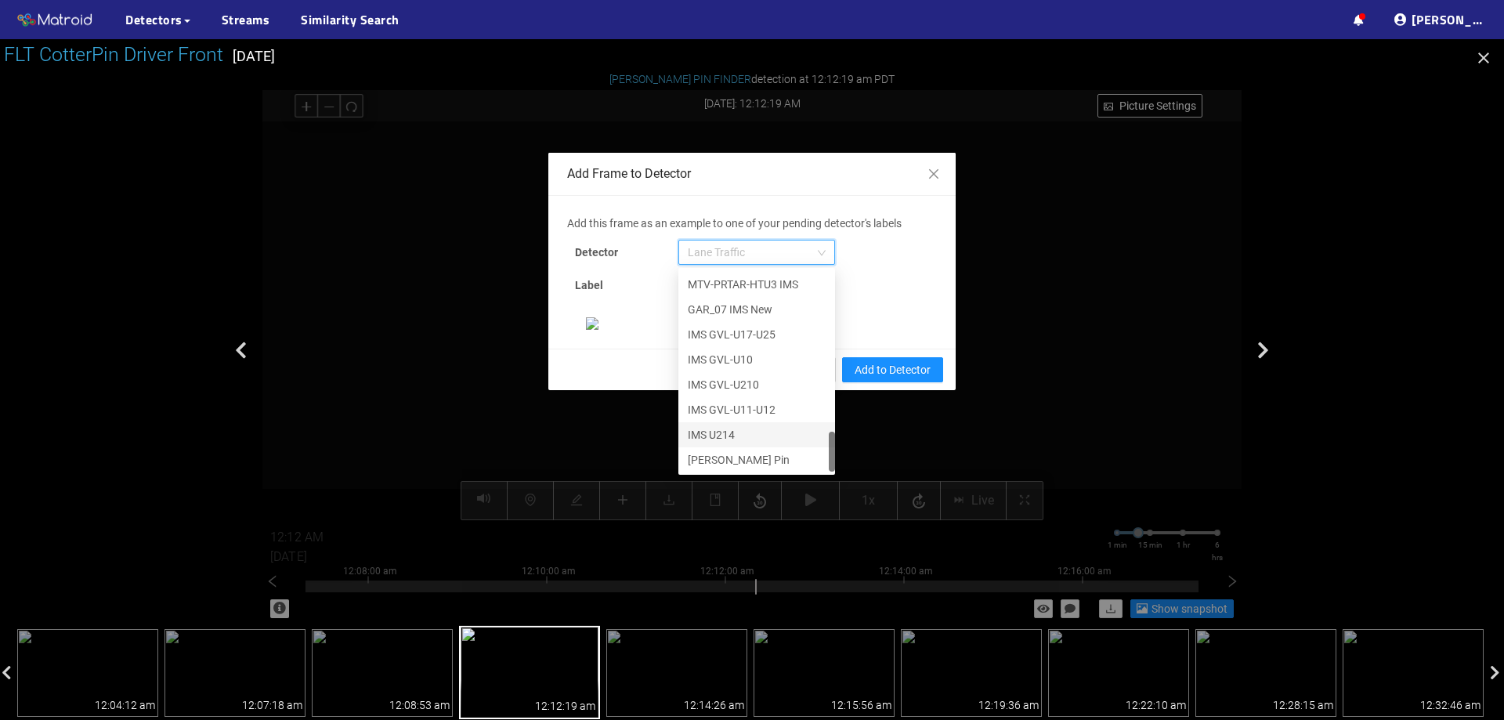
scroll to position [802, 0]
click at [730, 455] on div "[PERSON_NAME] Pin" at bounding box center [757, 458] width 138 height 17
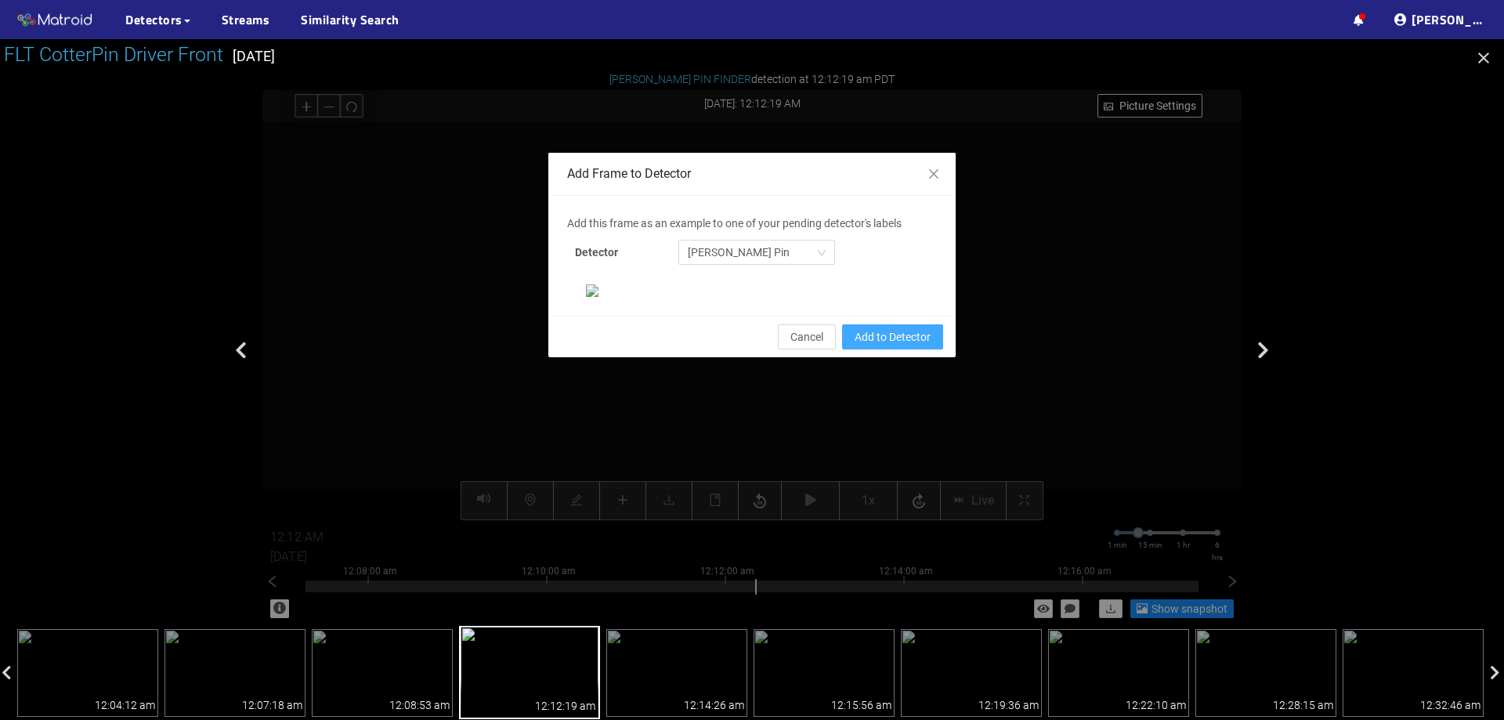
click at [923, 346] on span "Add to Detector" at bounding box center [893, 336] width 76 height 17
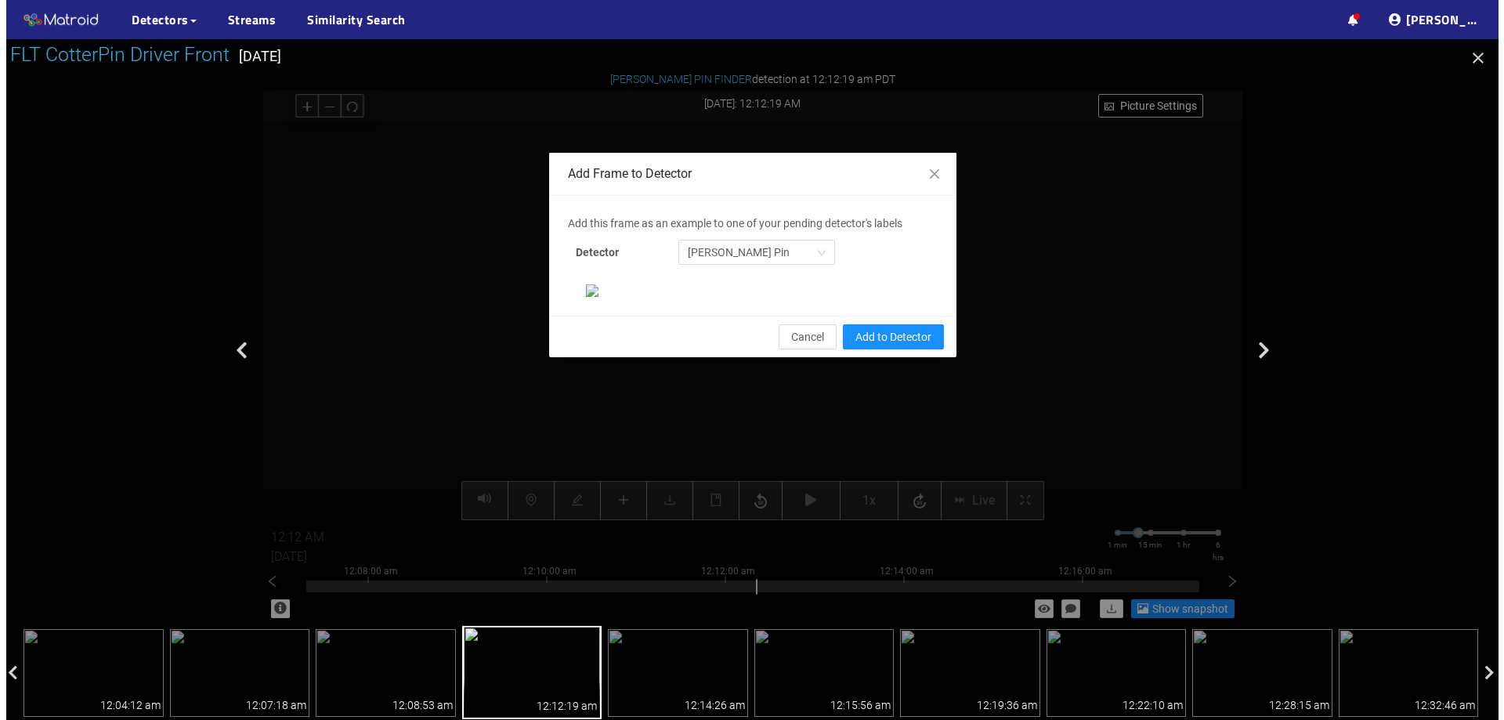
scroll to position [251, 0]
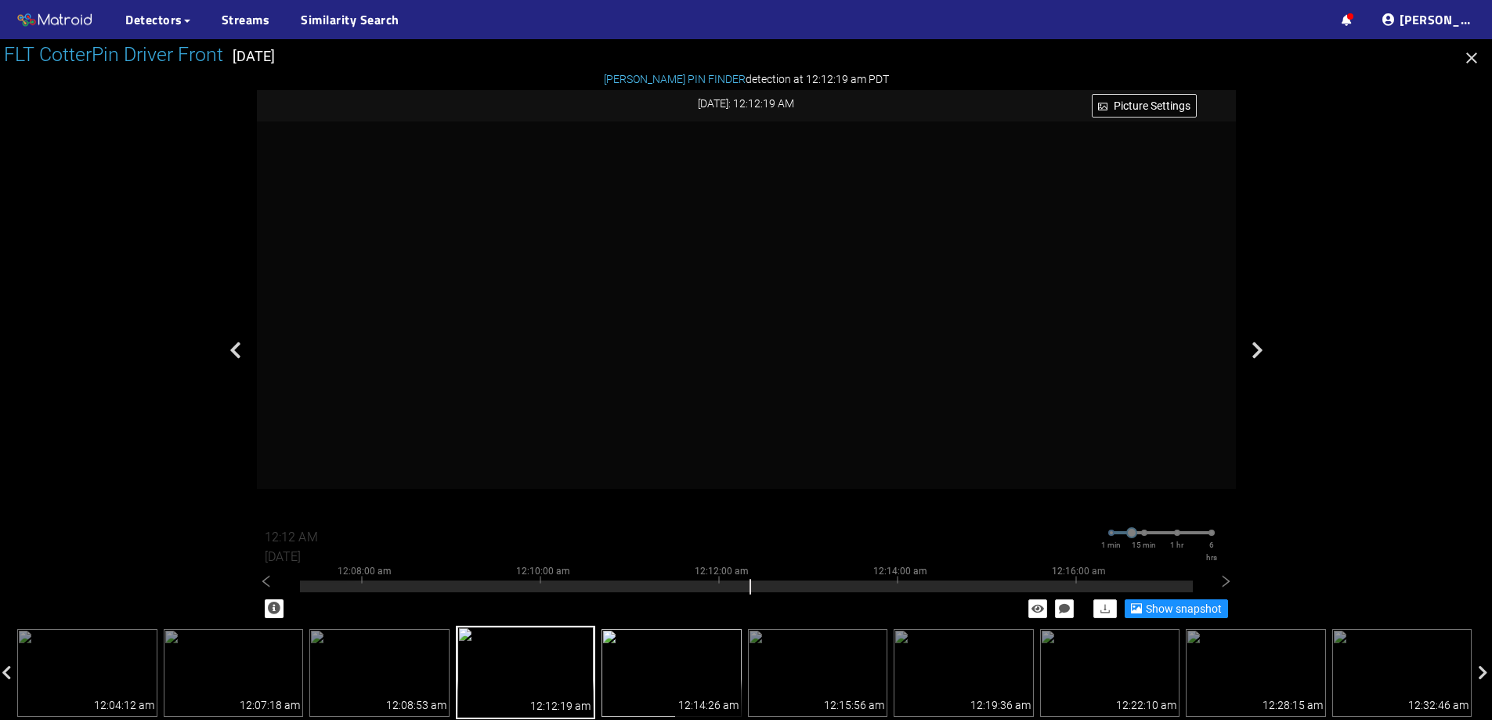
click at [664, 646] on img at bounding box center [672, 673] width 140 height 88
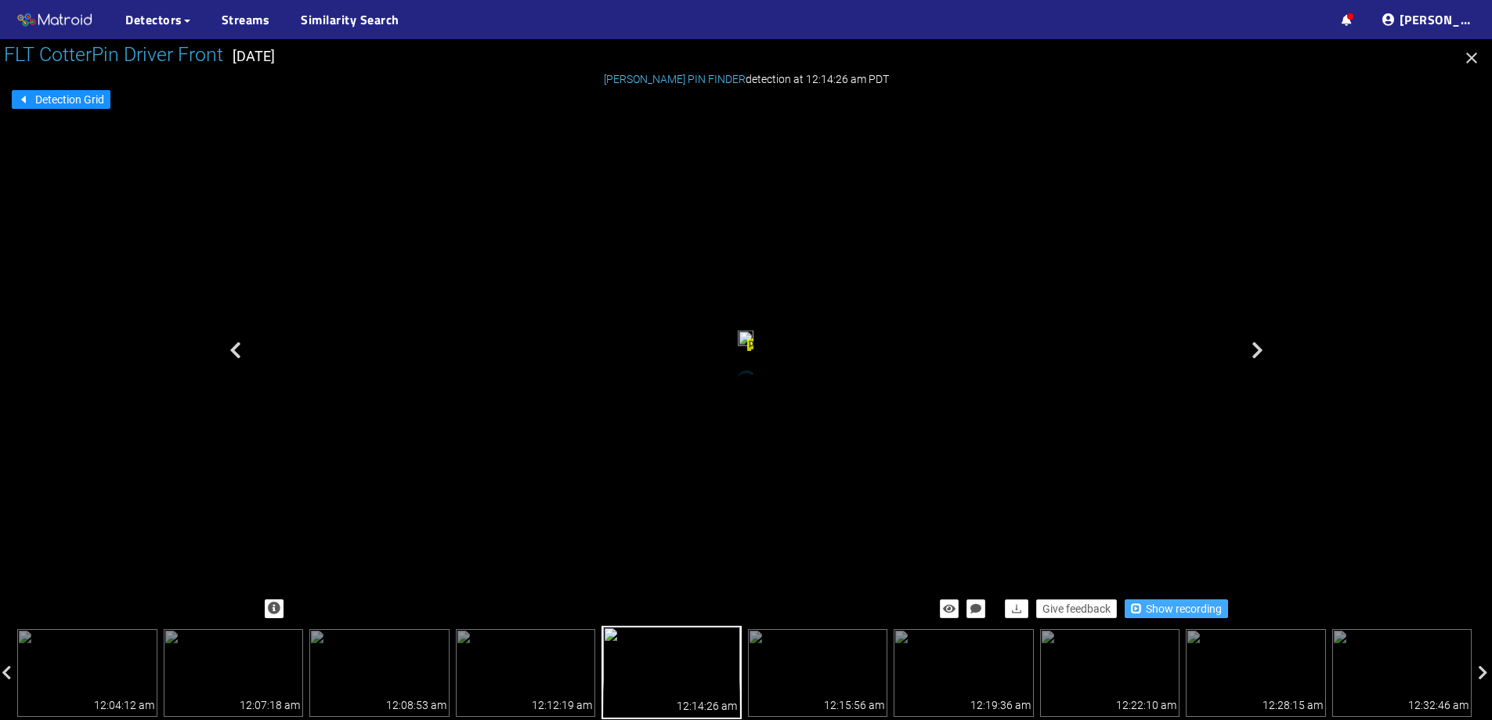
click at [1207, 611] on span "Show recording" at bounding box center [1184, 608] width 76 height 17
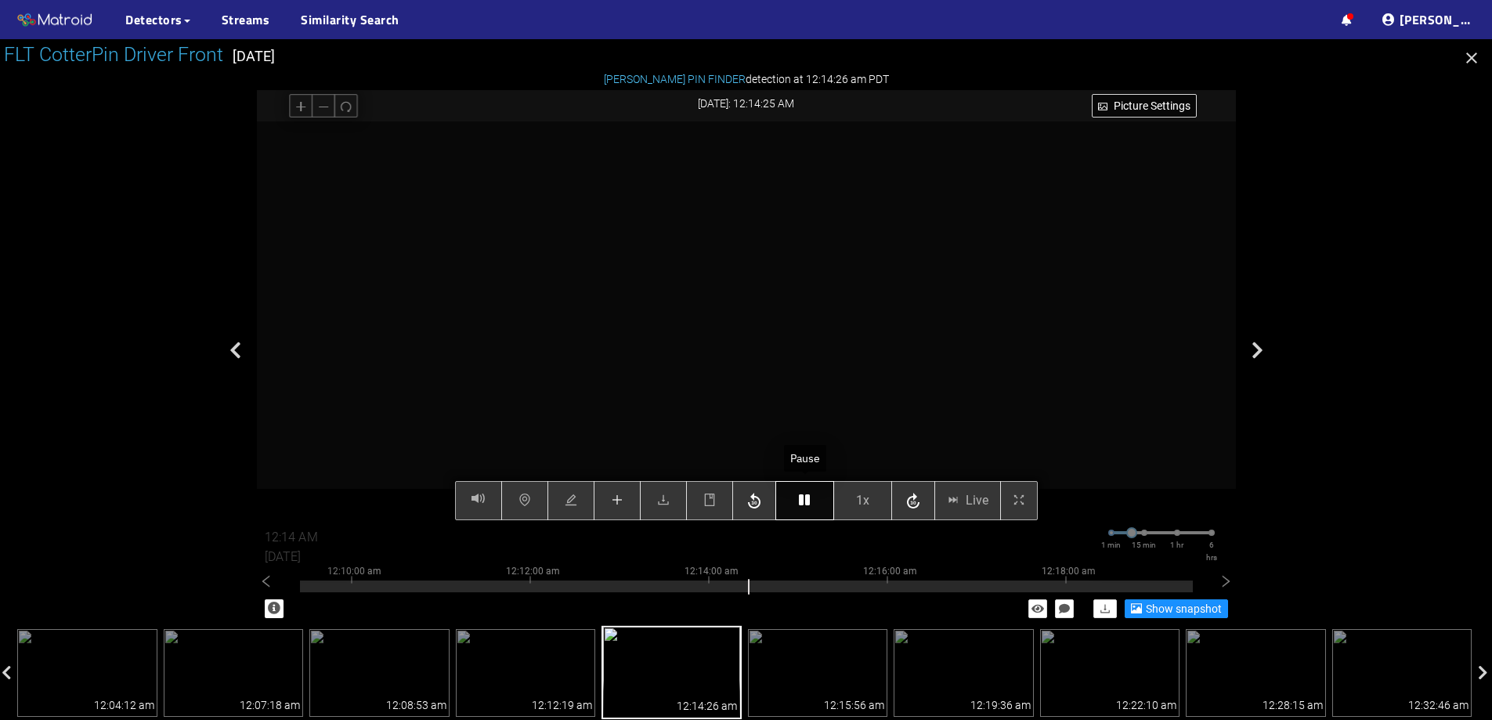
click at [795, 493] on button "button" at bounding box center [805, 500] width 59 height 39
click at [628, 499] on button "button" at bounding box center [617, 500] width 47 height 39
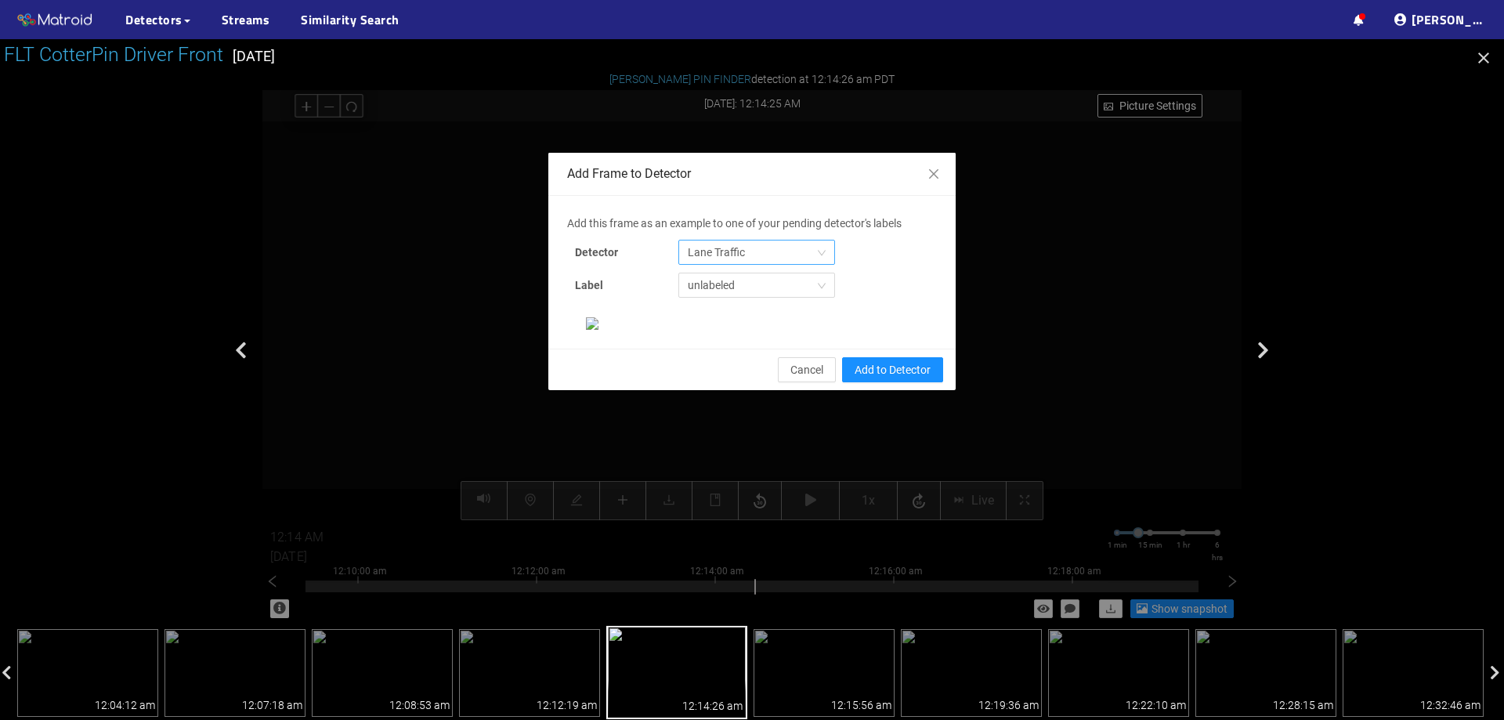
click at [823, 257] on div "Lane Traffic" at bounding box center [756, 252] width 157 height 25
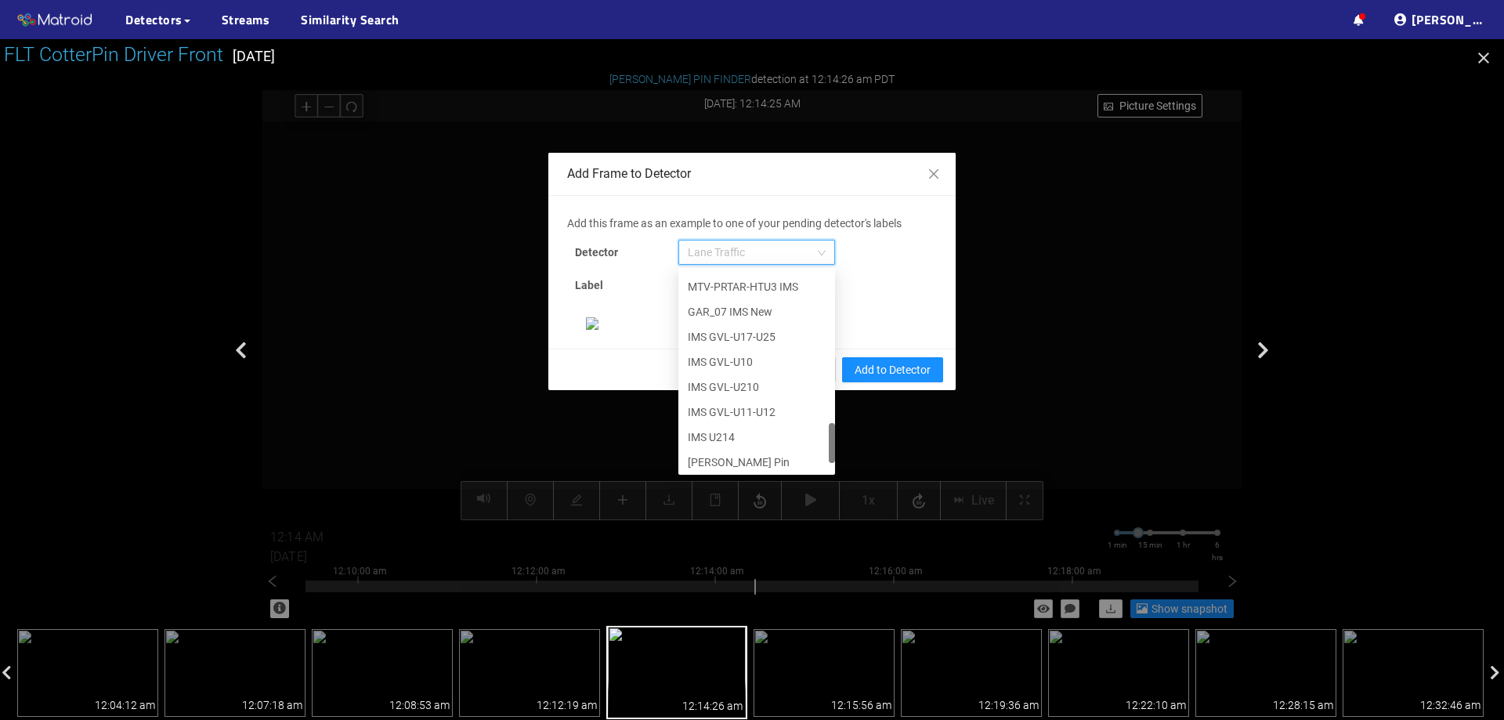
scroll to position [802, 0]
drag, startPoint x: 825, startPoint y: 300, endPoint x: 819, endPoint y: 471, distance: 170.9
click at [819, 471] on div "IMS U211-U212 MTV-PRTAR-HTU3 IMS GAR_07 IMS New IMS GVL-U17-U25 IMS GVL-U10 IMS…" at bounding box center [756, 371] width 157 height 201
click at [705, 459] on div "[PERSON_NAME] Pin" at bounding box center [757, 458] width 138 height 17
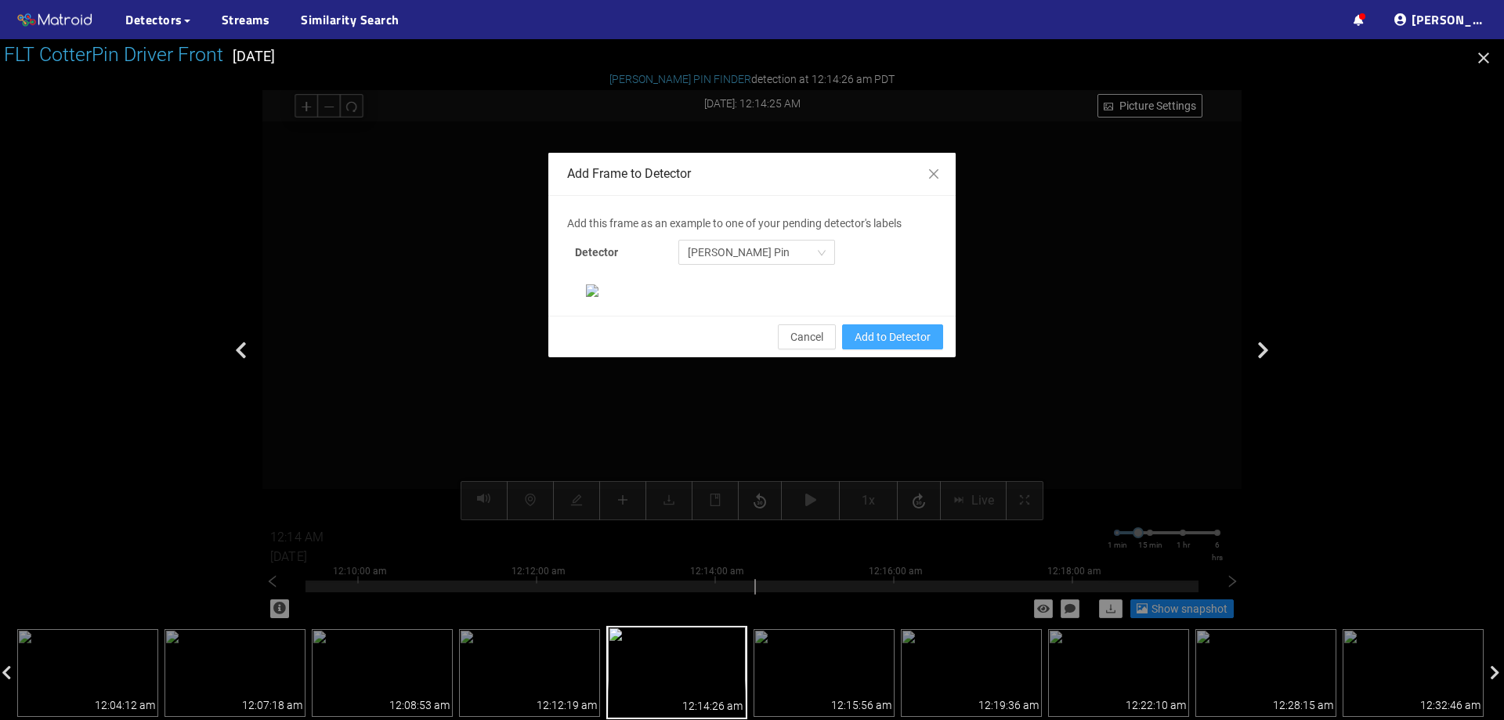
click at [899, 346] on span "Add to Detector" at bounding box center [893, 336] width 76 height 17
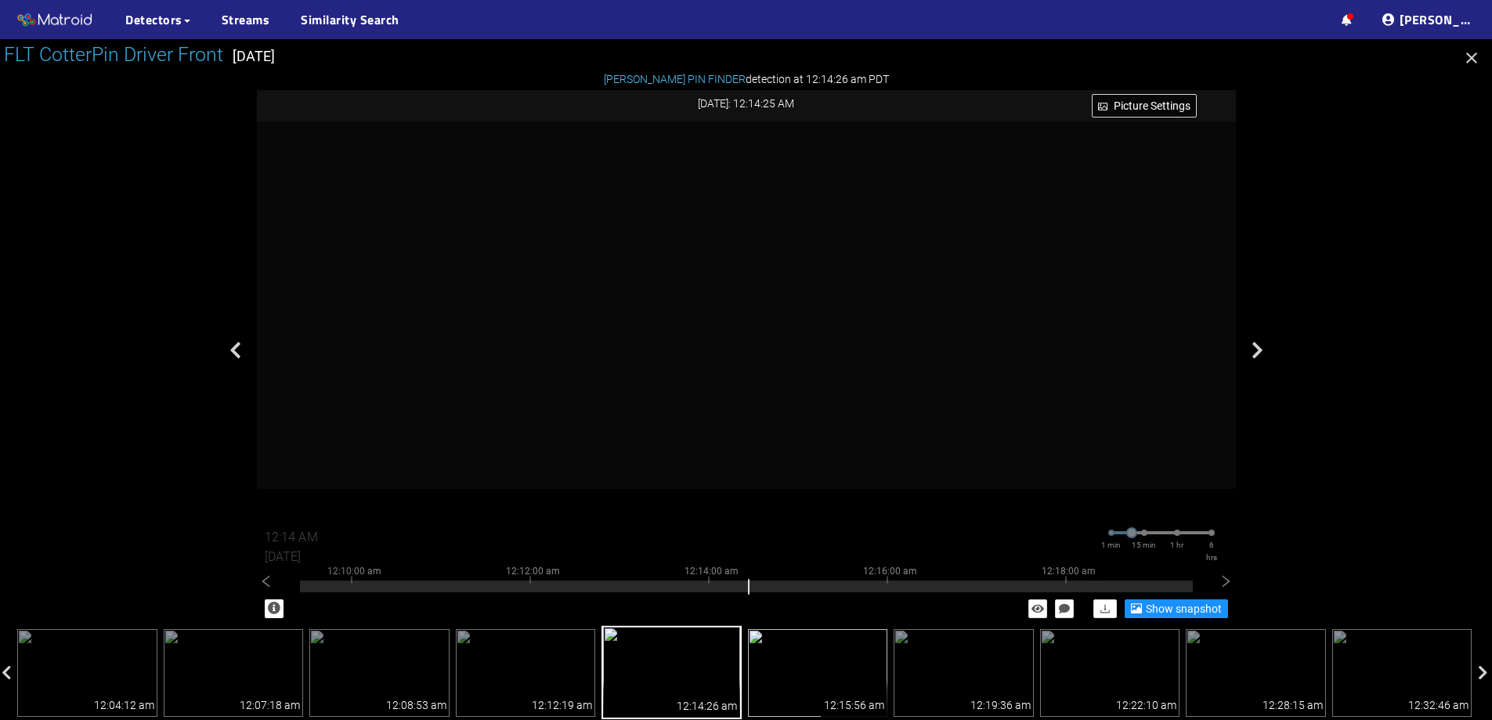
click at [823, 670] on img at bounding box center [818, 673] width 140 height 88
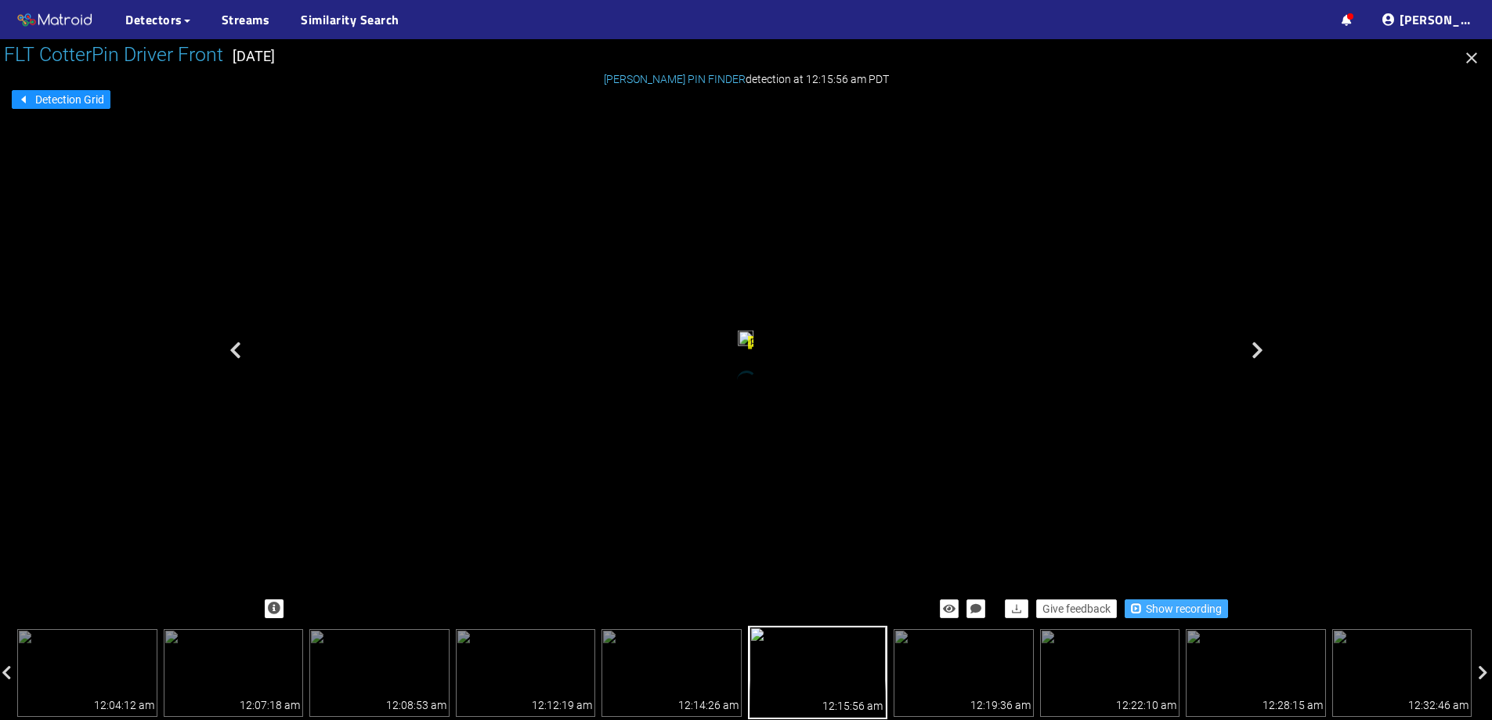
click at [1164, 606] on span "Show recording" at bounding box center [1184, 608] width 76 height 17
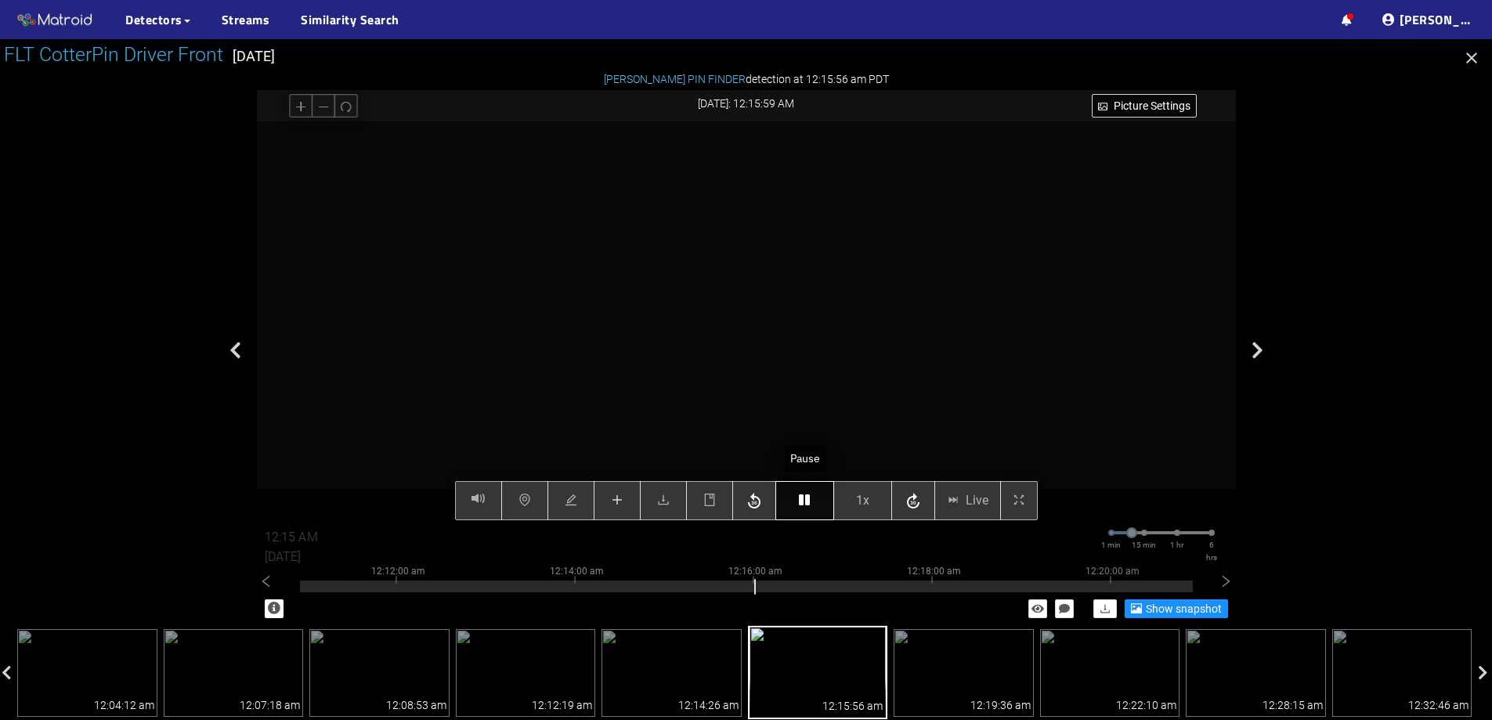
click at [801, 495] on icon "button" at bounding box center [804, 500] width 11 height 13
click at [634, 496] on div "Picture Settings 1x Live 12:15 AM 08/08/2025 1 min 15 min 1 hr 6 hrs 12:02:00 a…" at bounding box center [746, 320] width 979 height 399
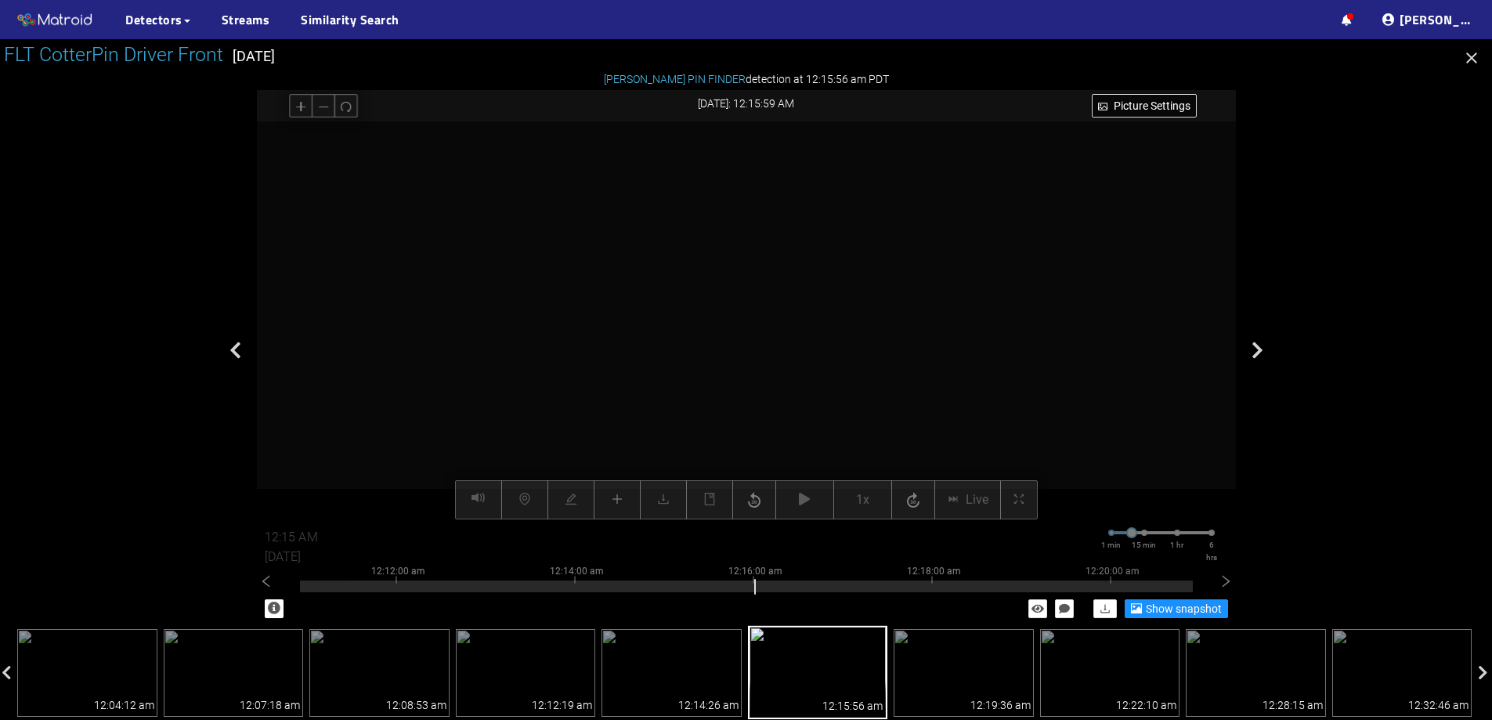
click at [616, 490] on div "Picture Settings 1x Live 12:15 AM 08/08/2025 1 min 15 min 1 hr 6 hrs 12:02:00 a…" at bounding box center [746, 320] width 979 height 399
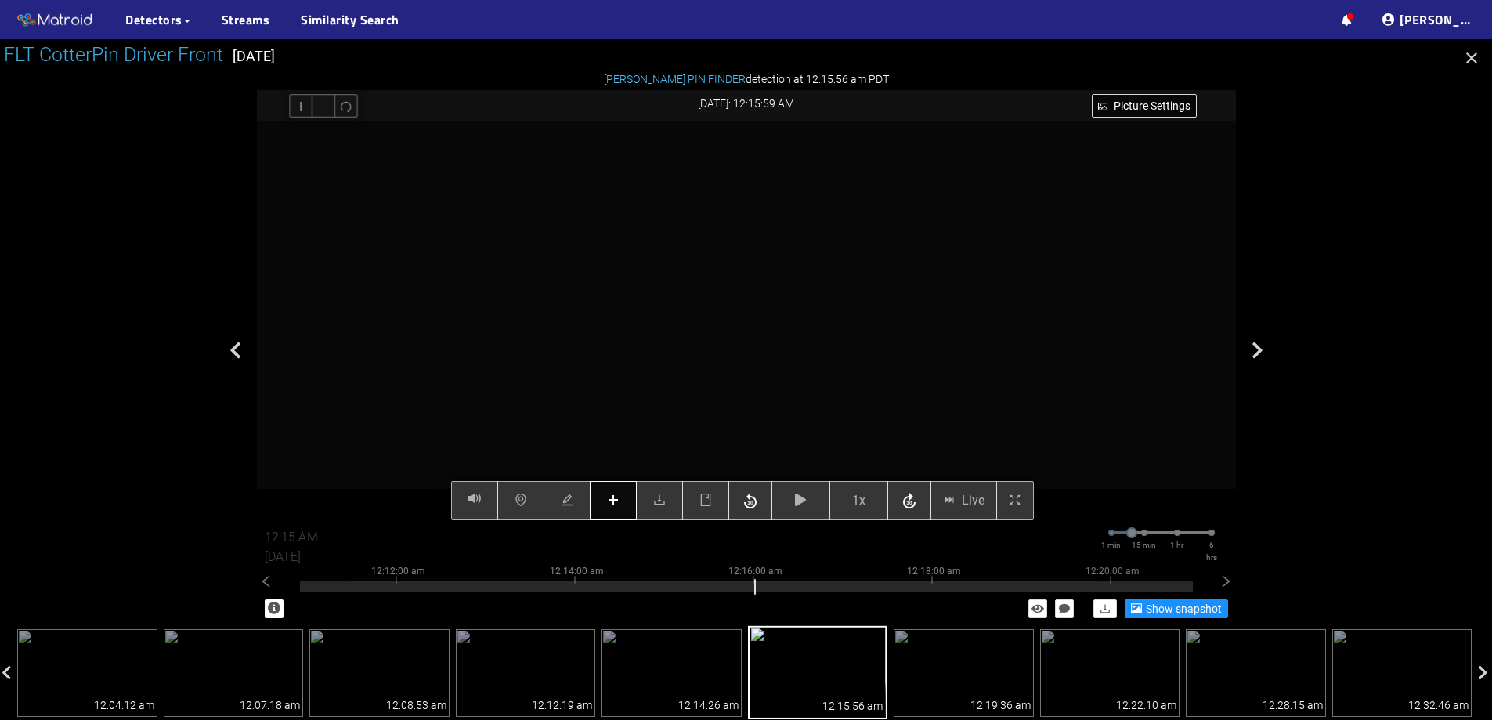
click at [616, 490] on button "button" at bounding box center [613, 500] width 47 height 39
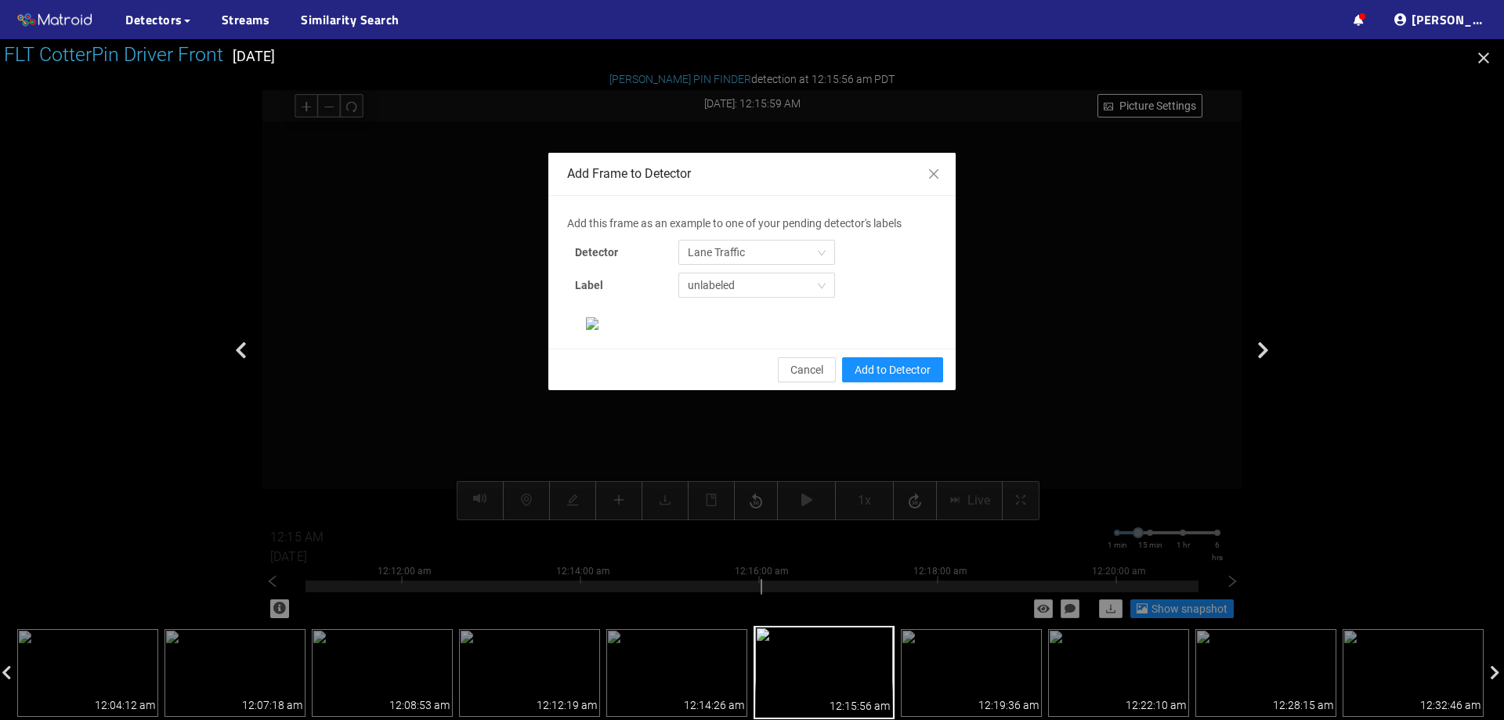
click at [762, 266] on div "Add this frame as an example to one of your pending detector's labels Detector …" at bounding box center [752, 260] width 370 height 91
click at [767, 251] on span "Lane Traffic" at bounding box center [757, 253] width 138 height 24
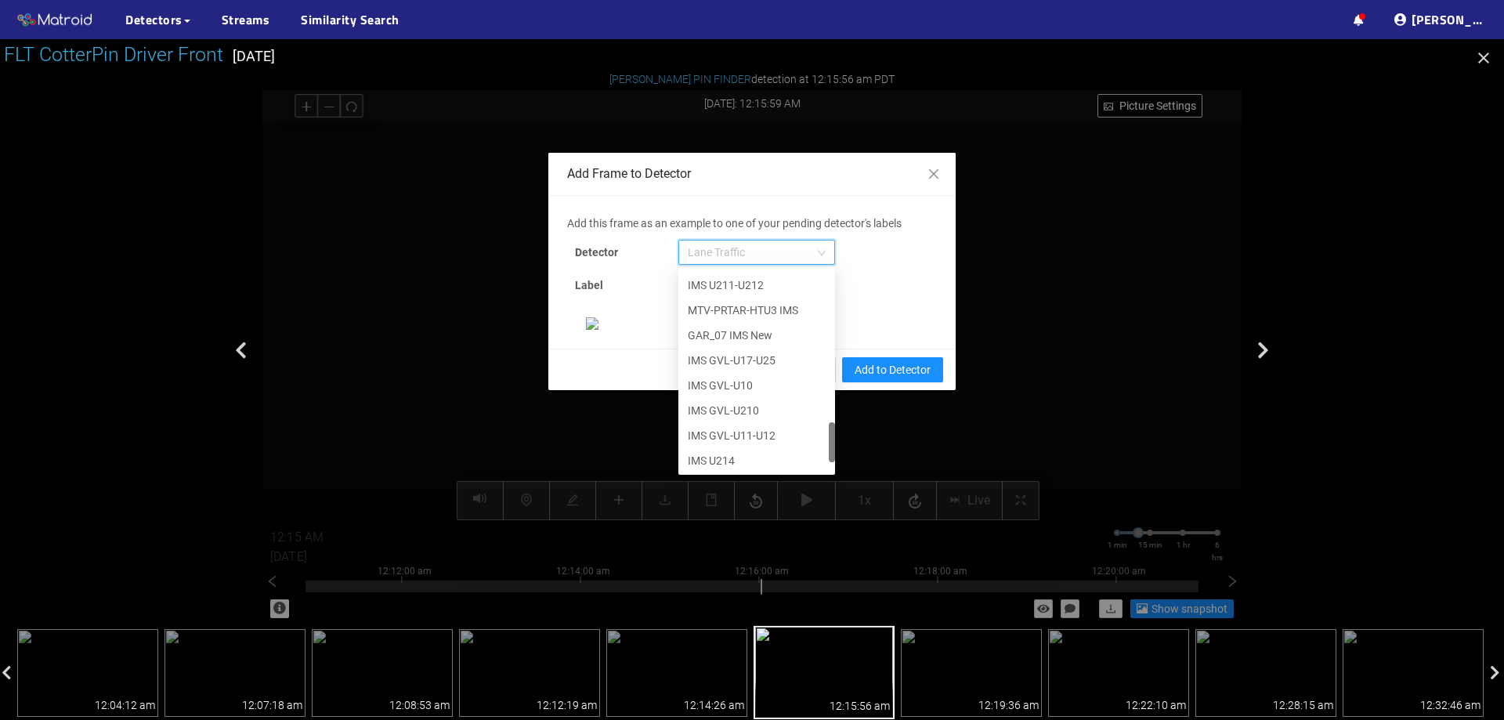
scroll to position [802, 0]
drag, startPoint x: 823, startPoint y: 298, endPoint x: 821, endPoint y: 476, distance: 177.9
click at [827, 330] on div "Add this frame as an example to one of your pending detector's labels Detector …" at bounding box center [752, 272] width 370 height 115
click at [739, 454] on div "[PERSON_NAME] Pin" at bounding box center [757, 458] width 138 height 17
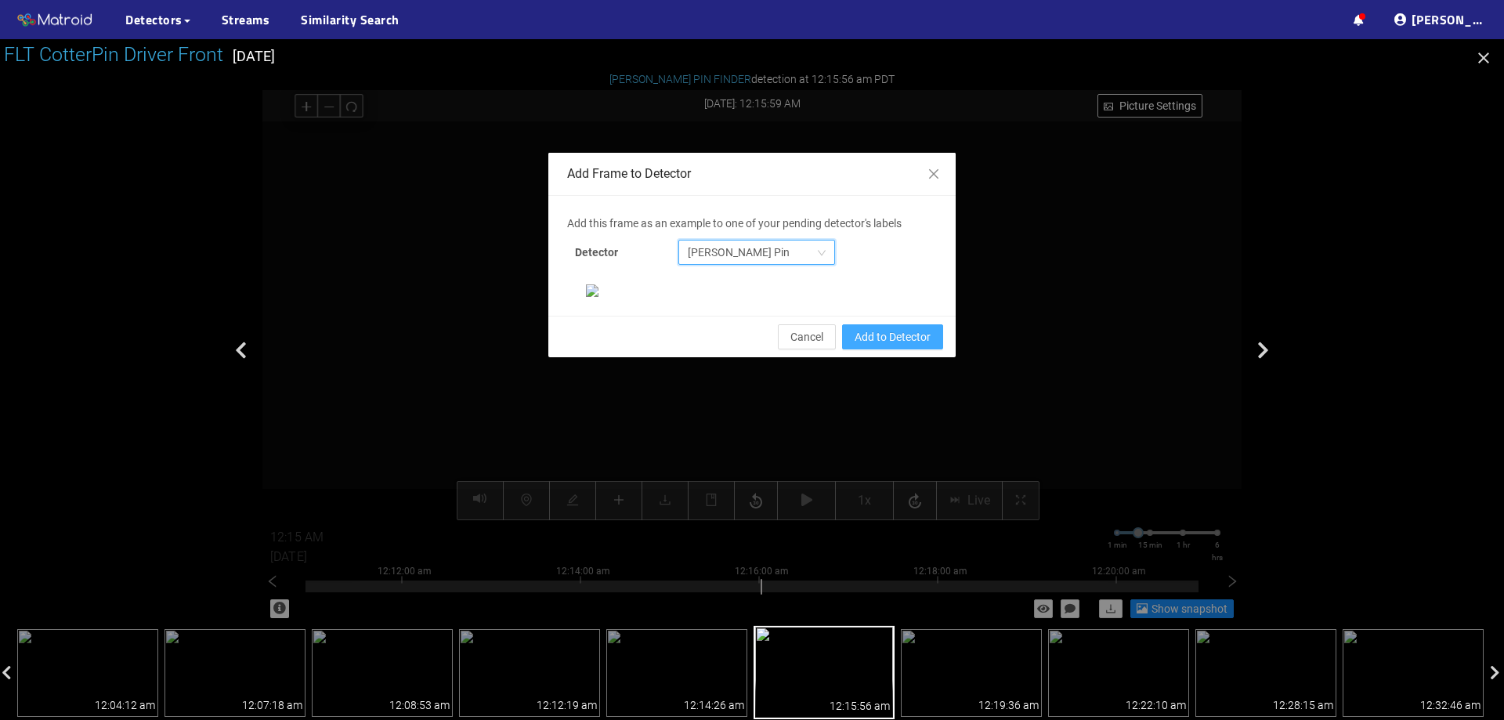
click at [867, 346] on span "Add to Detector" at bounding box center [893, 336] width 76 height 17
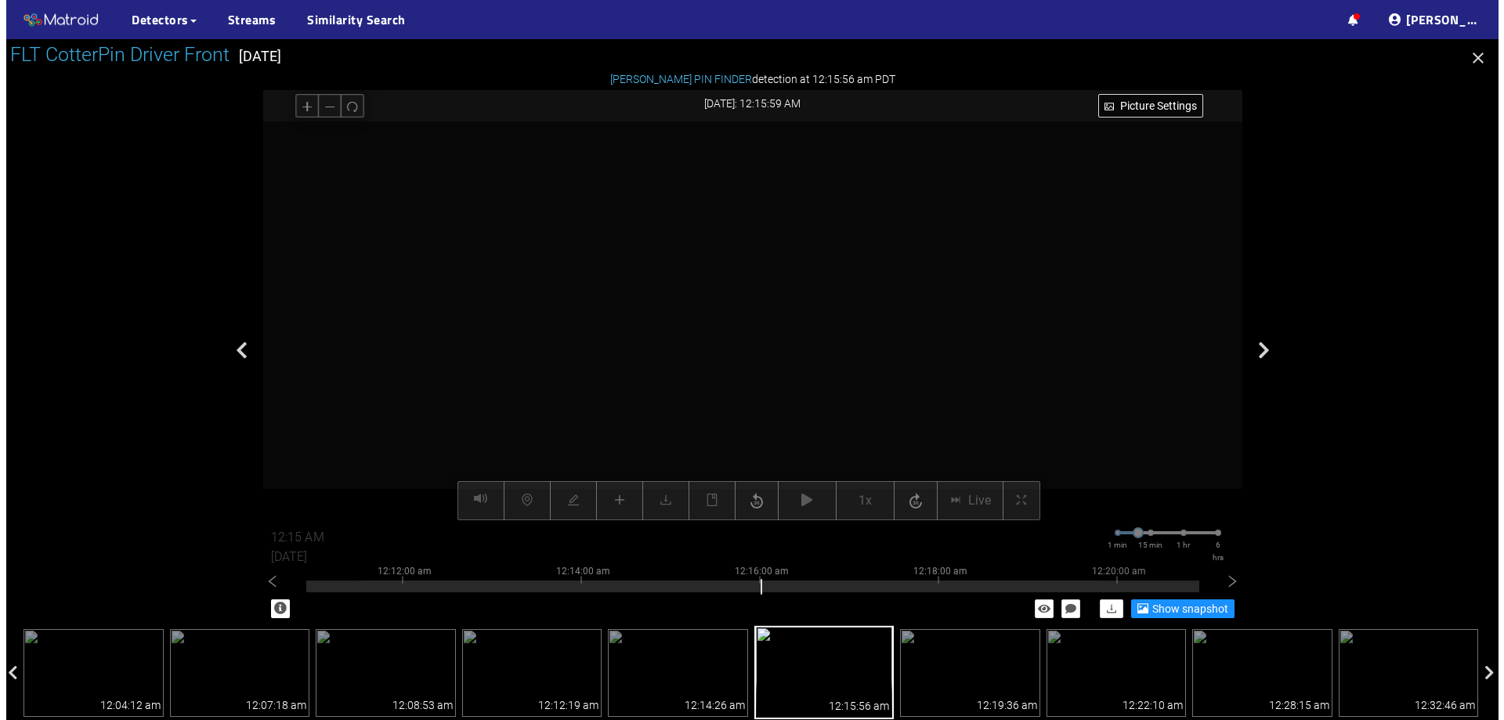
scroll to position [251, 0]
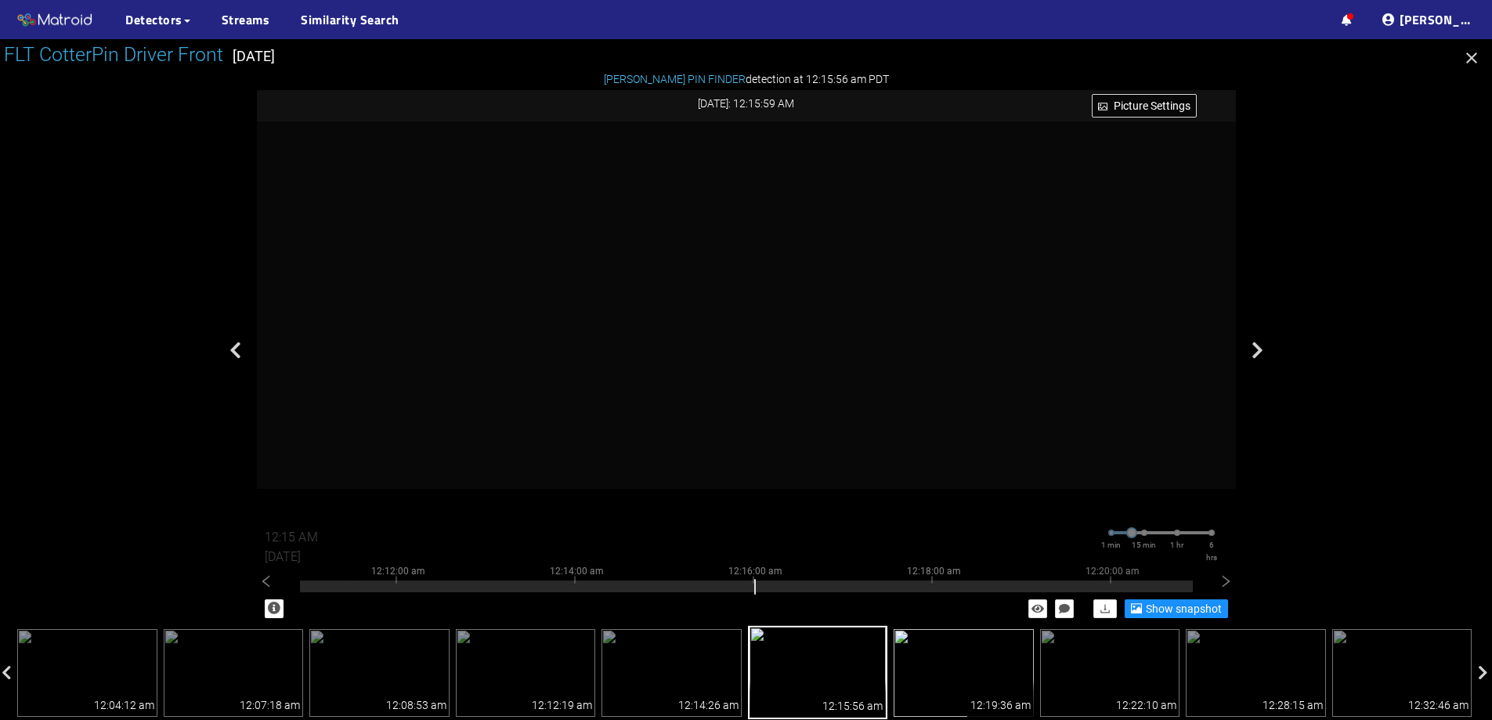
click at [970, 644] on img at bounding box center [964, 673] width 140 height 88
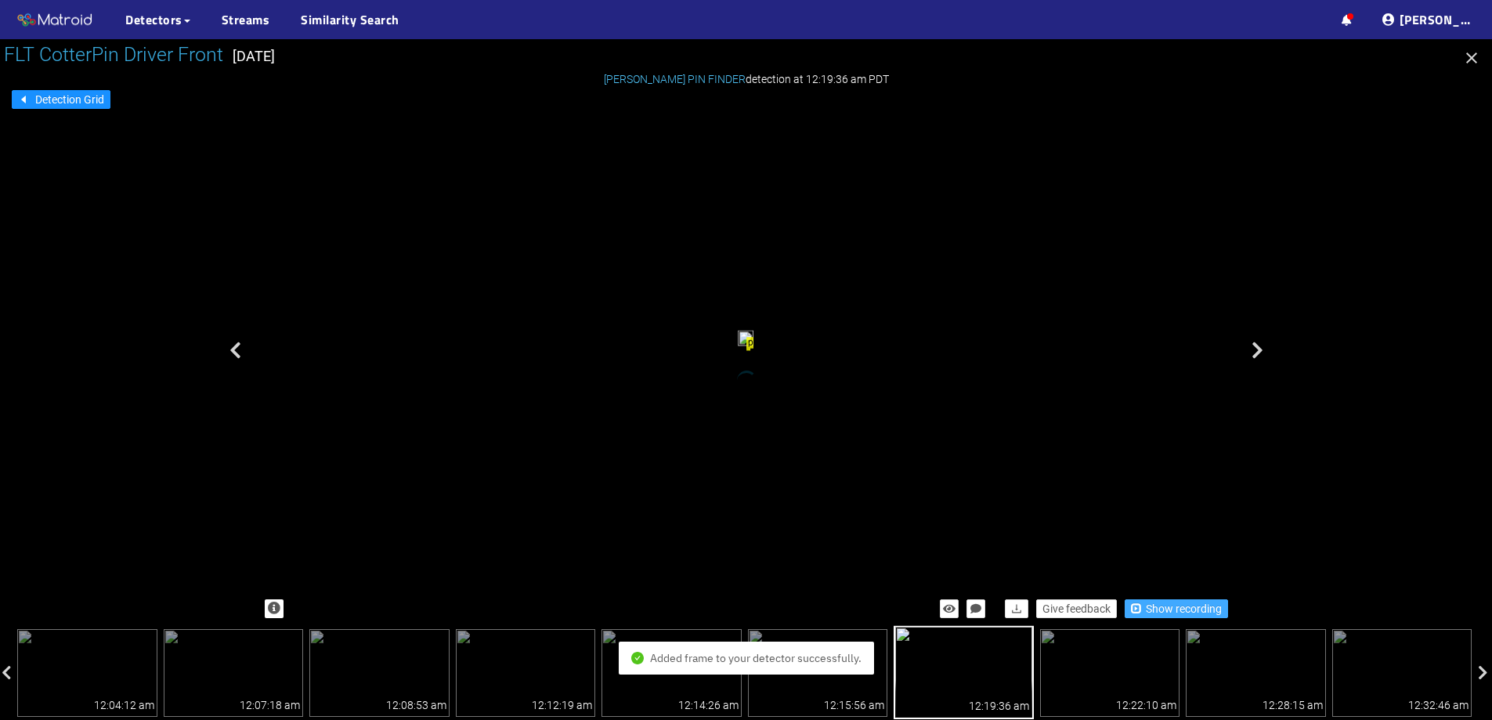
click at [1148, 615] on span "Show recording" at bounding box center [1184, 608] width 76 height 17
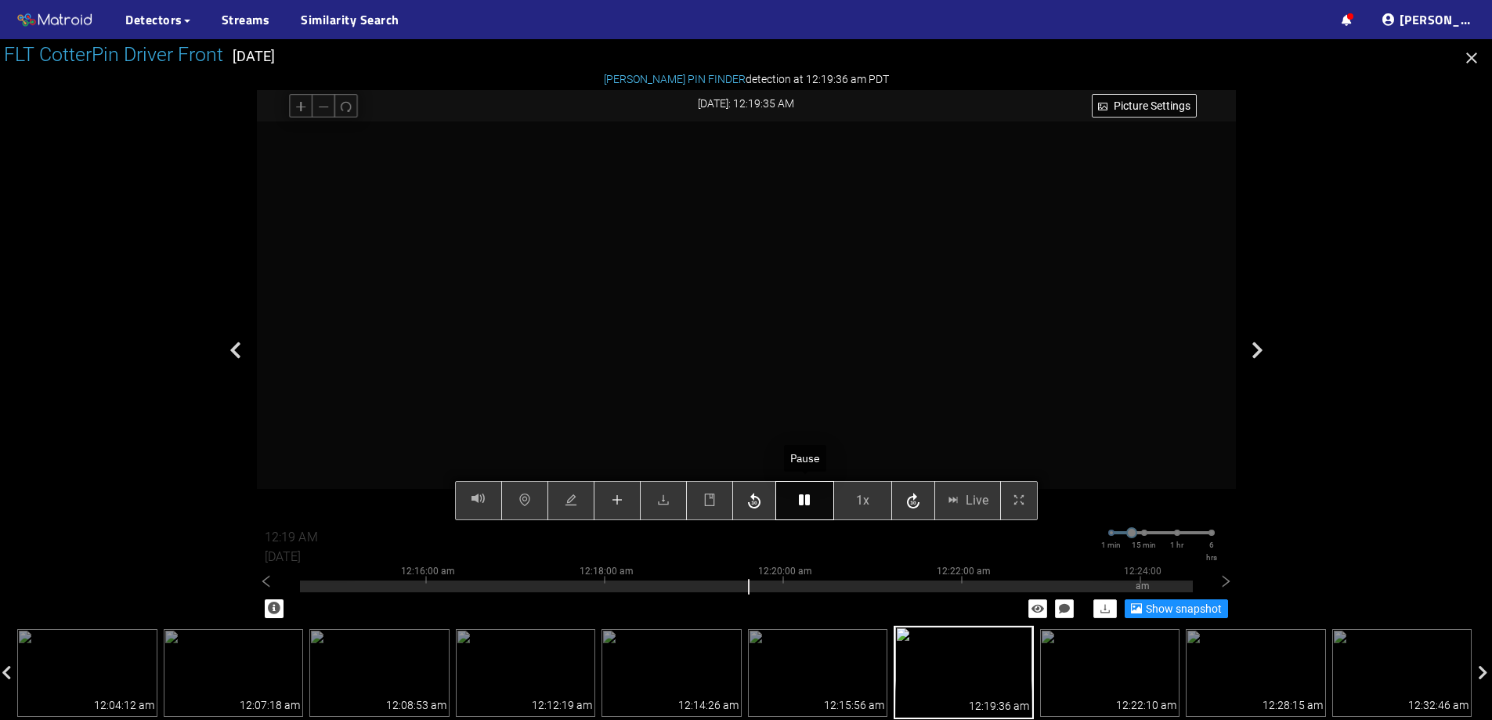
click at [801, 497] on icon "button" at bounding box center [804, 500] width 11 height 13
click at [616, 492] on button "button" at bounding box center [617, 500] width 47 height 39
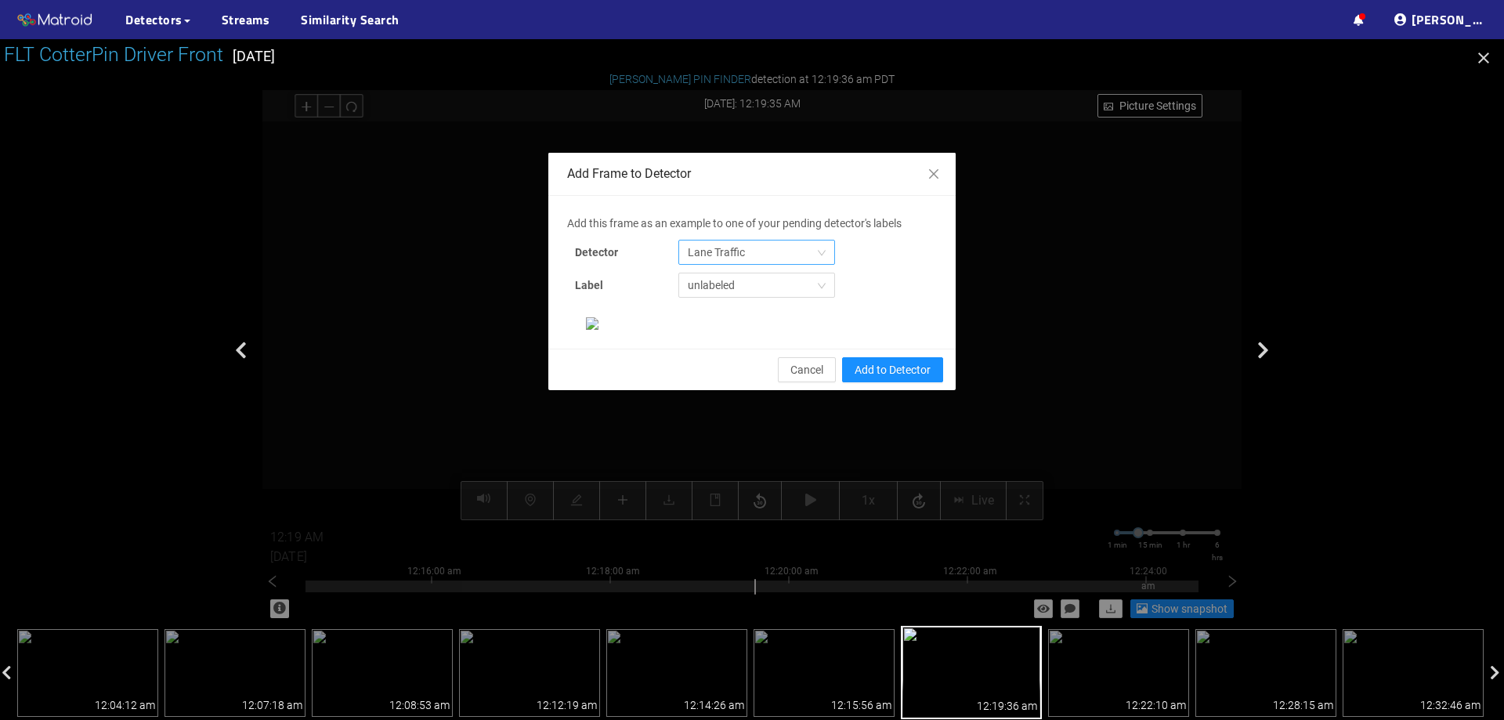
click at [747, 244] on span "Lane Traffic" at bounding box center [757, 253] width 138 height 24
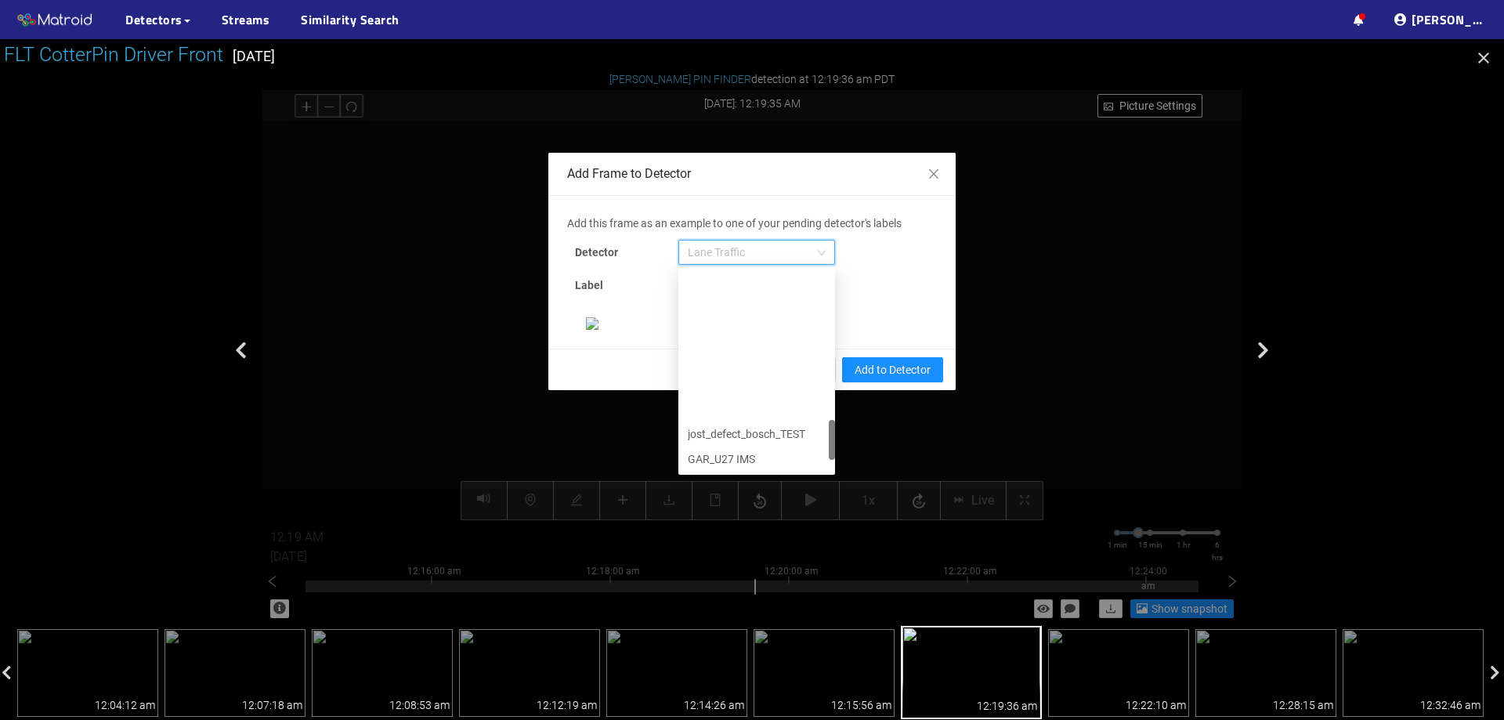
scroll to position [802, 0]
drag, startPoint x: 825, startPoint y: 298, endPoint x: 823, endPoint y: 478, distance: 179.4
click at [823, 330] on div "Add this frame as an example to one of your pending detector's labels Detector …" at bounding box center [752, 272] width 370 height 115
click at [752, 461] on div "[PERSON_NAME] Pin" at bounding box center [757, 458] width 138 height 17
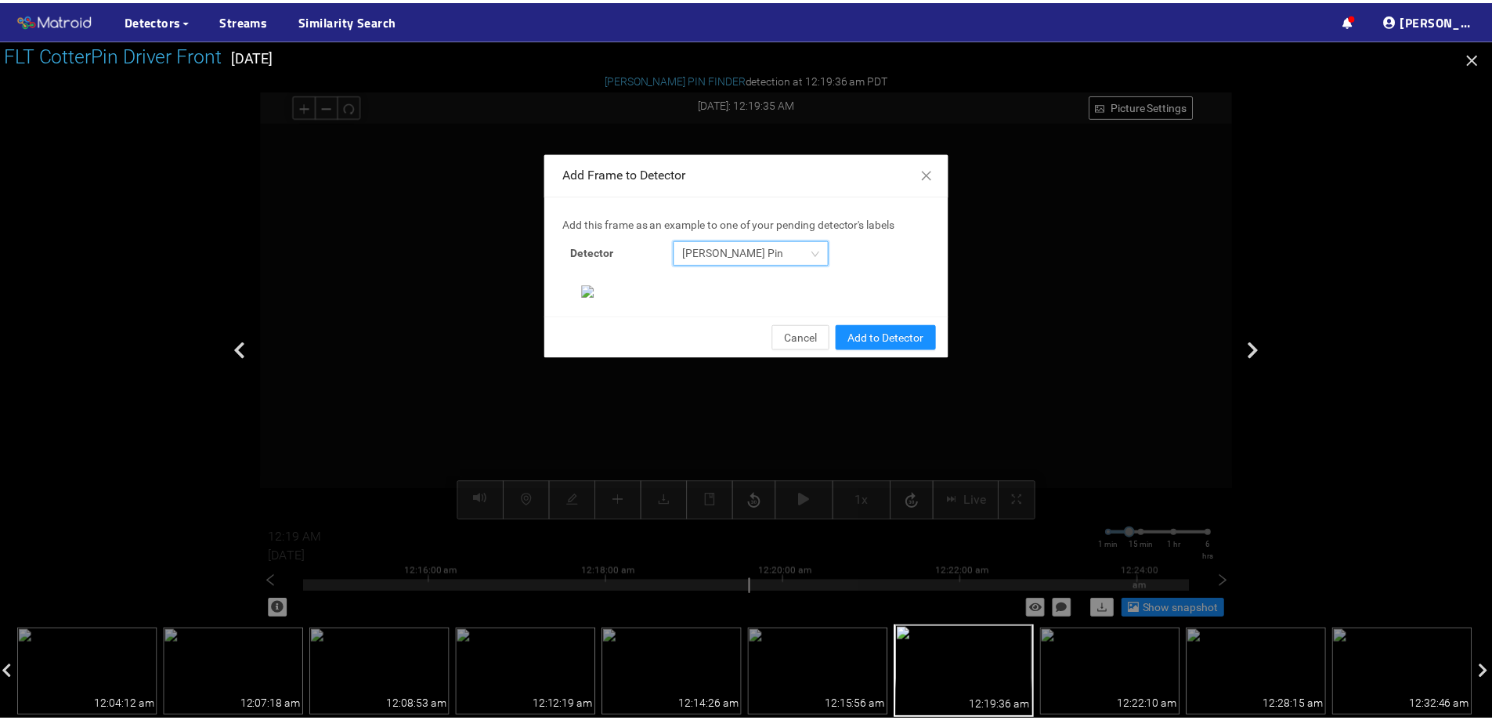
scroll to position [329, 0]
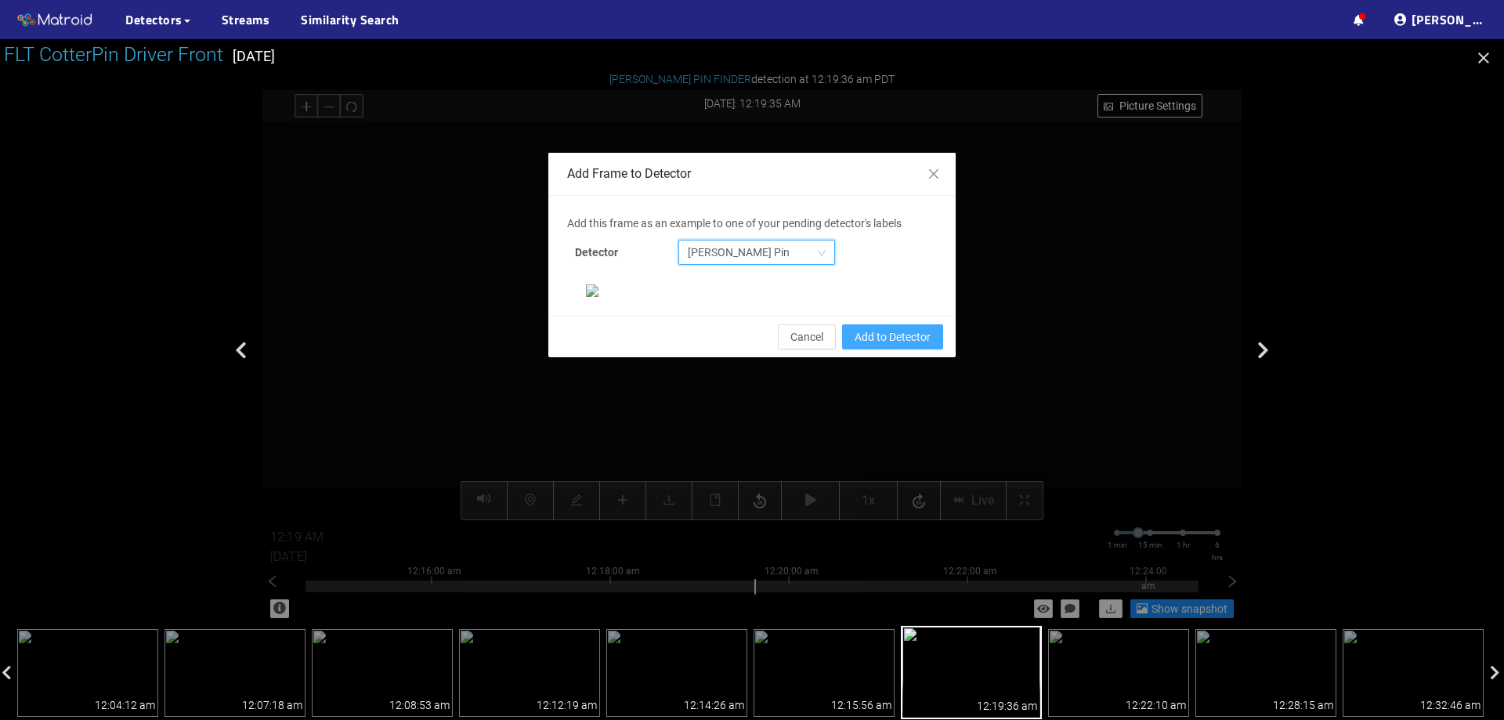
click at [917, 349] on button "Add to Detector" at bounding box center [892, 336] width 101 height 25
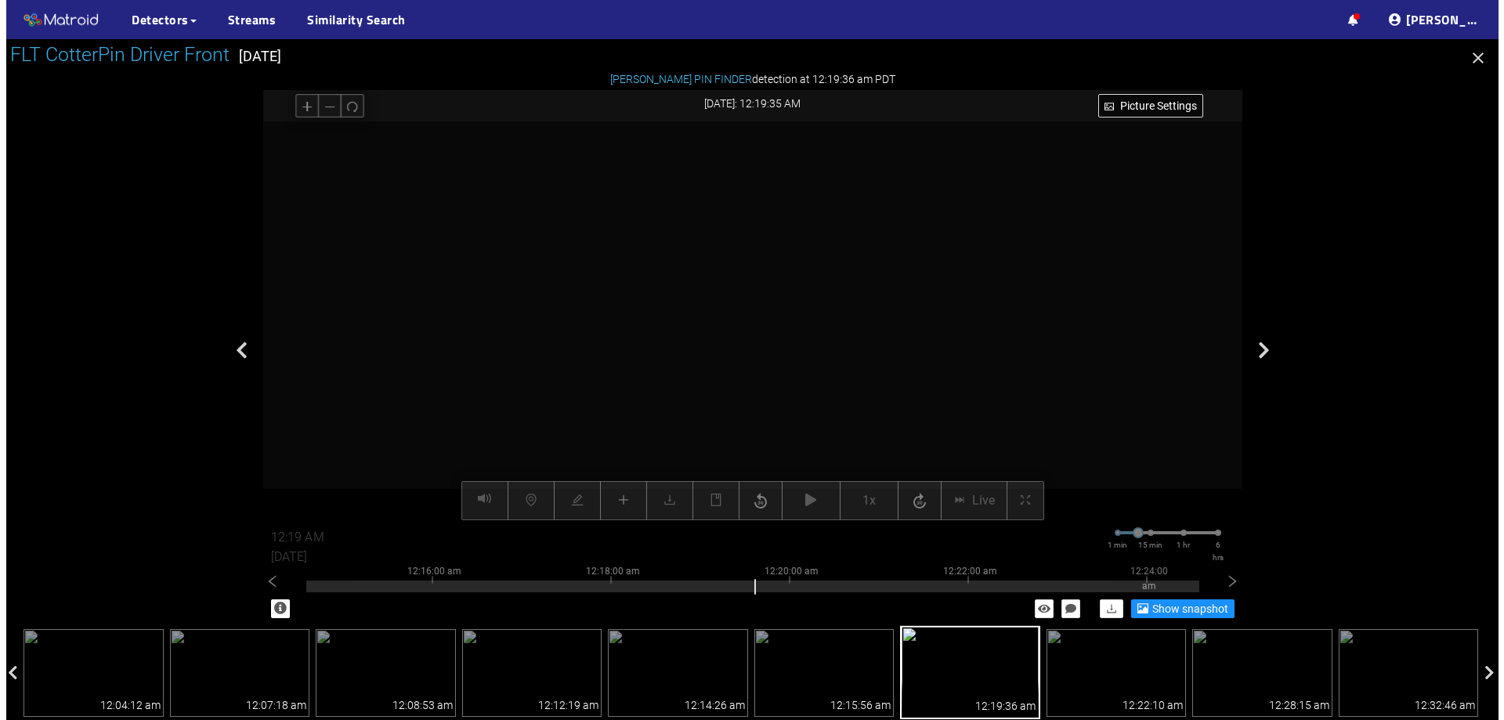
scroll to position [251, 0]
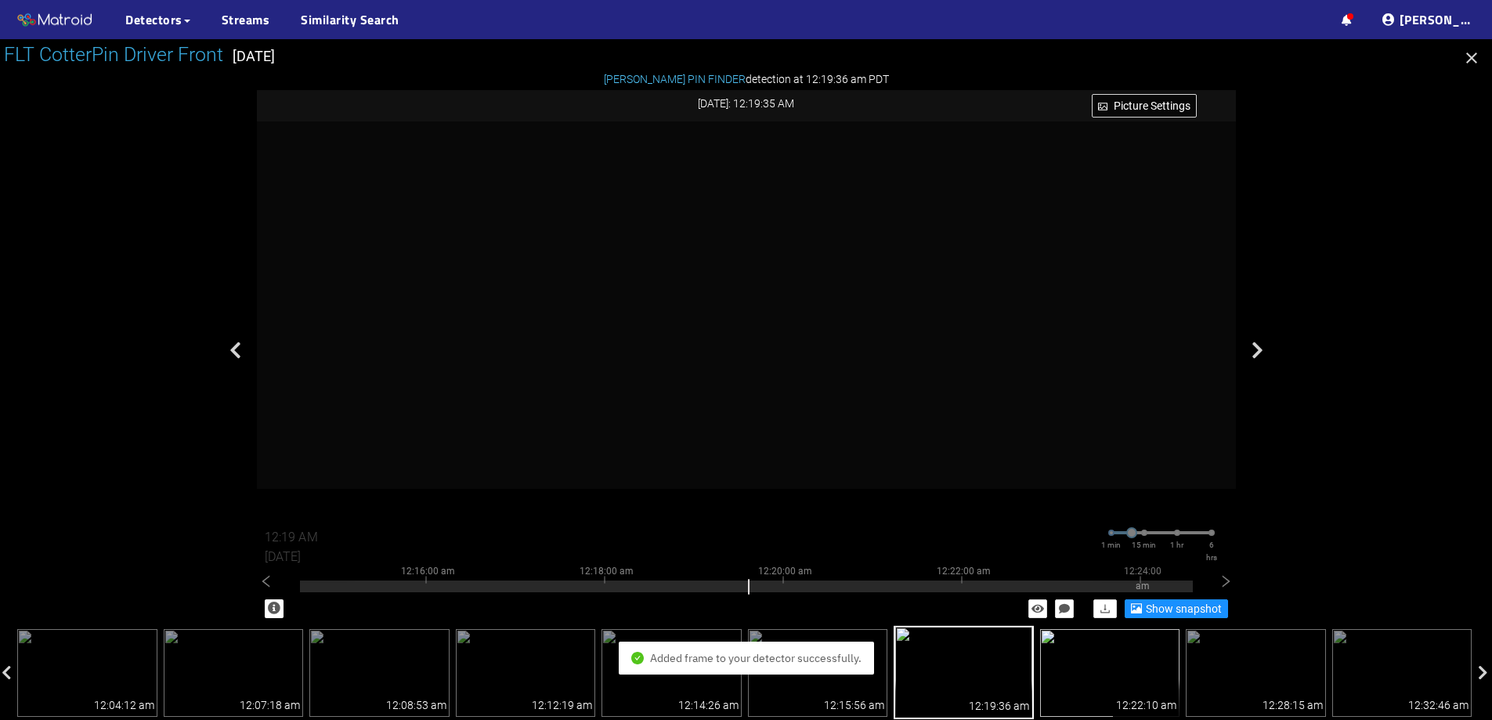
click at [1071, 657] on img at bounding box center [1110, 673] width 140 height 88
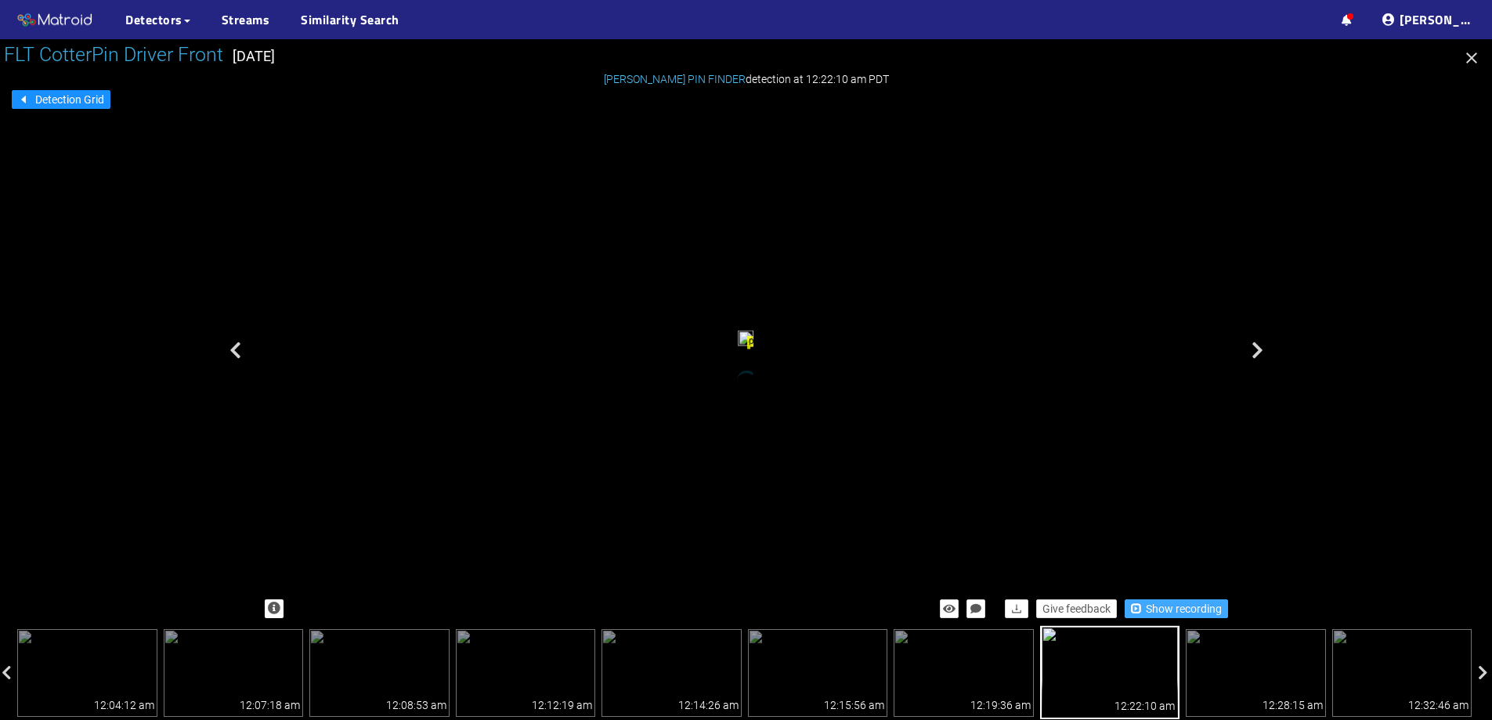
click at [1150, 610] on span "Show recording" at bounding box center [1184, 608] width 76 height 17
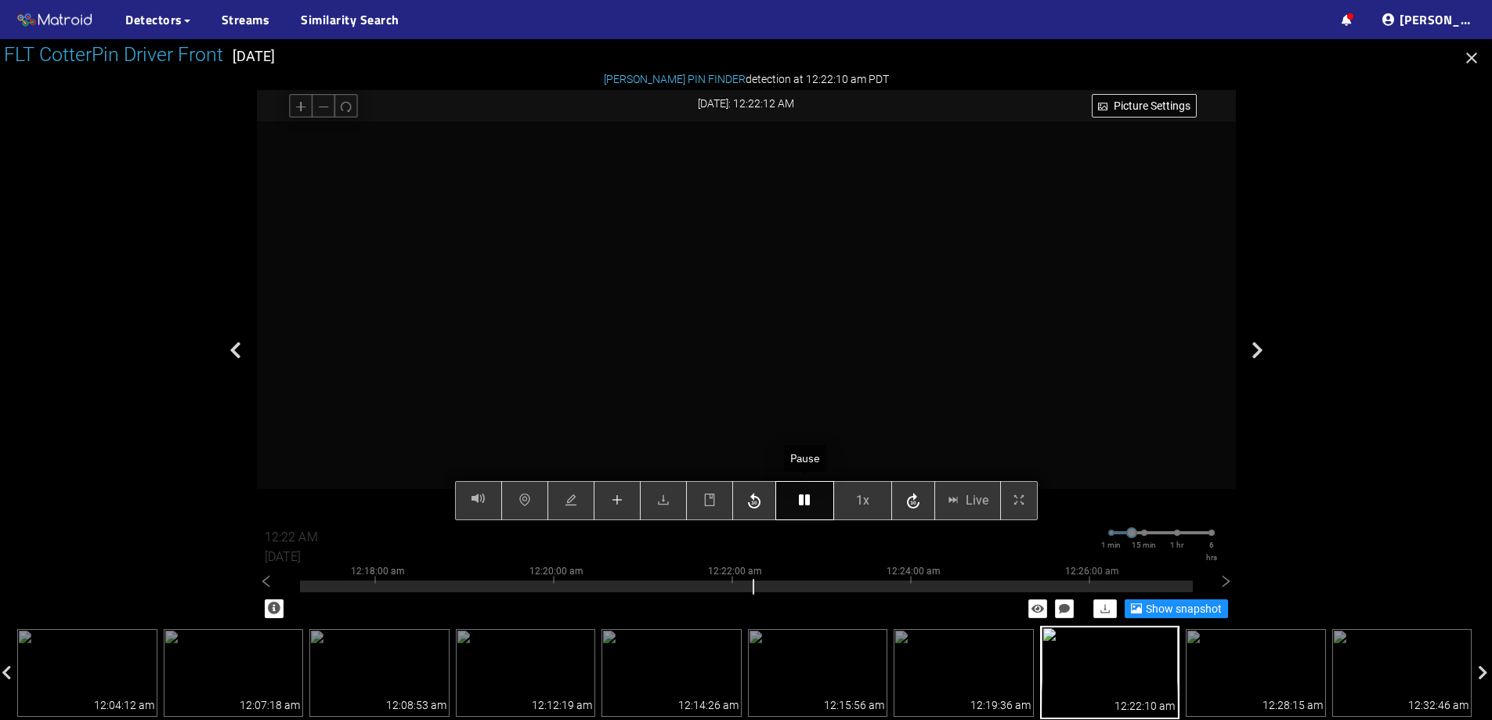
click at [791, 505] on button "button" at bounding box center [805, 500] width 59 height 39
click at [798, 500] on button "button" at bounding box center [805, 500] width 59 height 39
click at [794, 505] on button "button" at bounding box center [805, 500] width 59 height 39
click at [808, 495] on icon "button" at bounding box center [804, 500] width 11 height 13
click at [799, 502] on icon "button" at bounding box center [804, 500] width 11 height 13
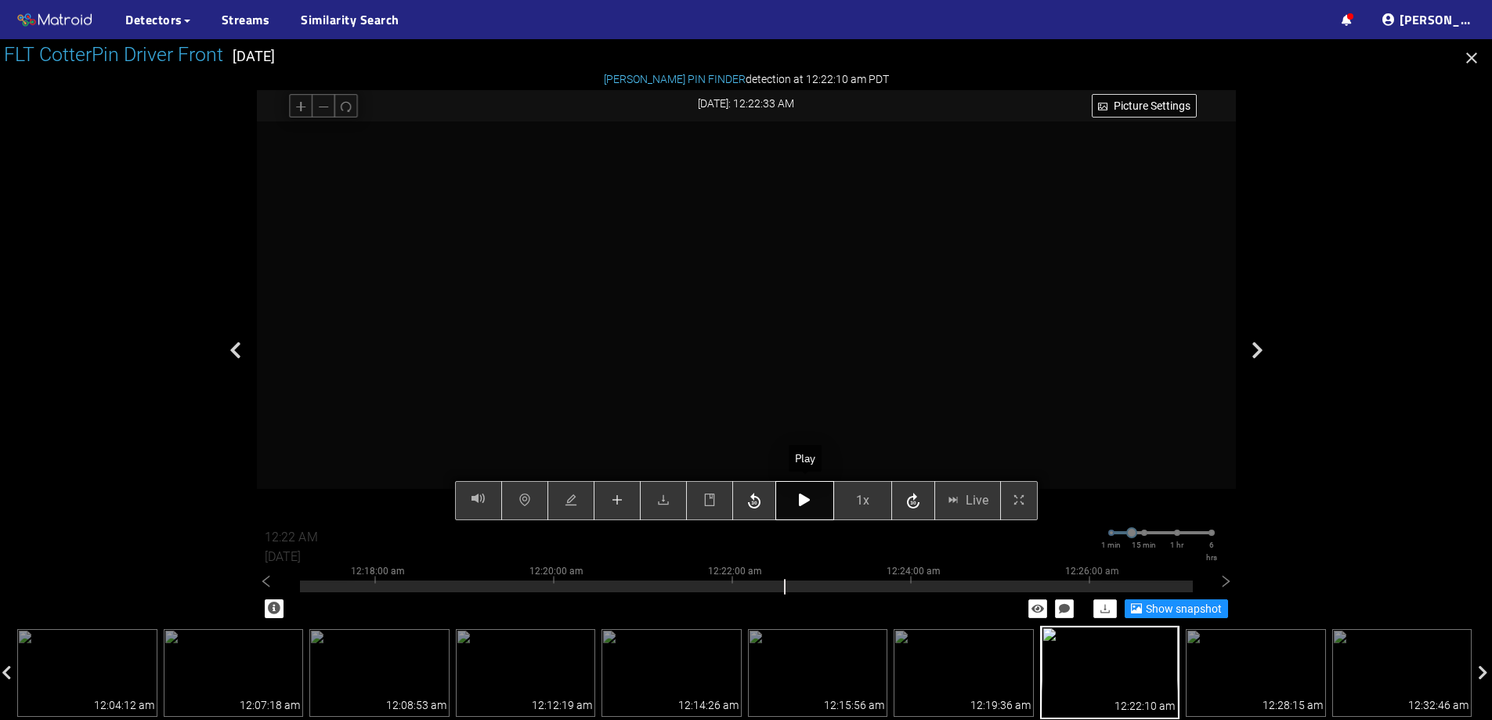
click at [812, 500] on button "button" at bounding box center [805, 500] width 59 height 39
click at [807, 501] on icon "button" at bounding box center [804, 500] width 11 height 13
click at [812, 494] on button "button" at bounding box center [805, 500] width 59 height 39
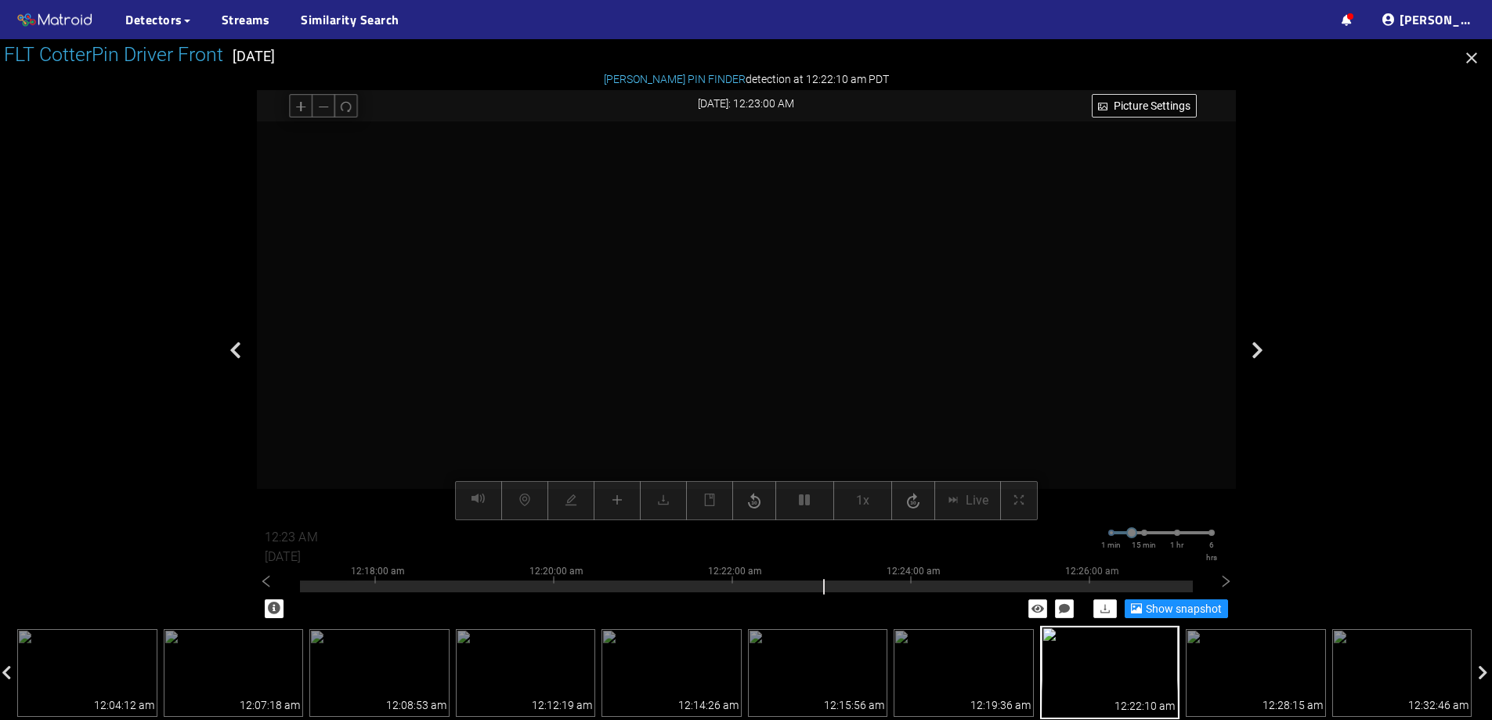
type input "12:23 AM"
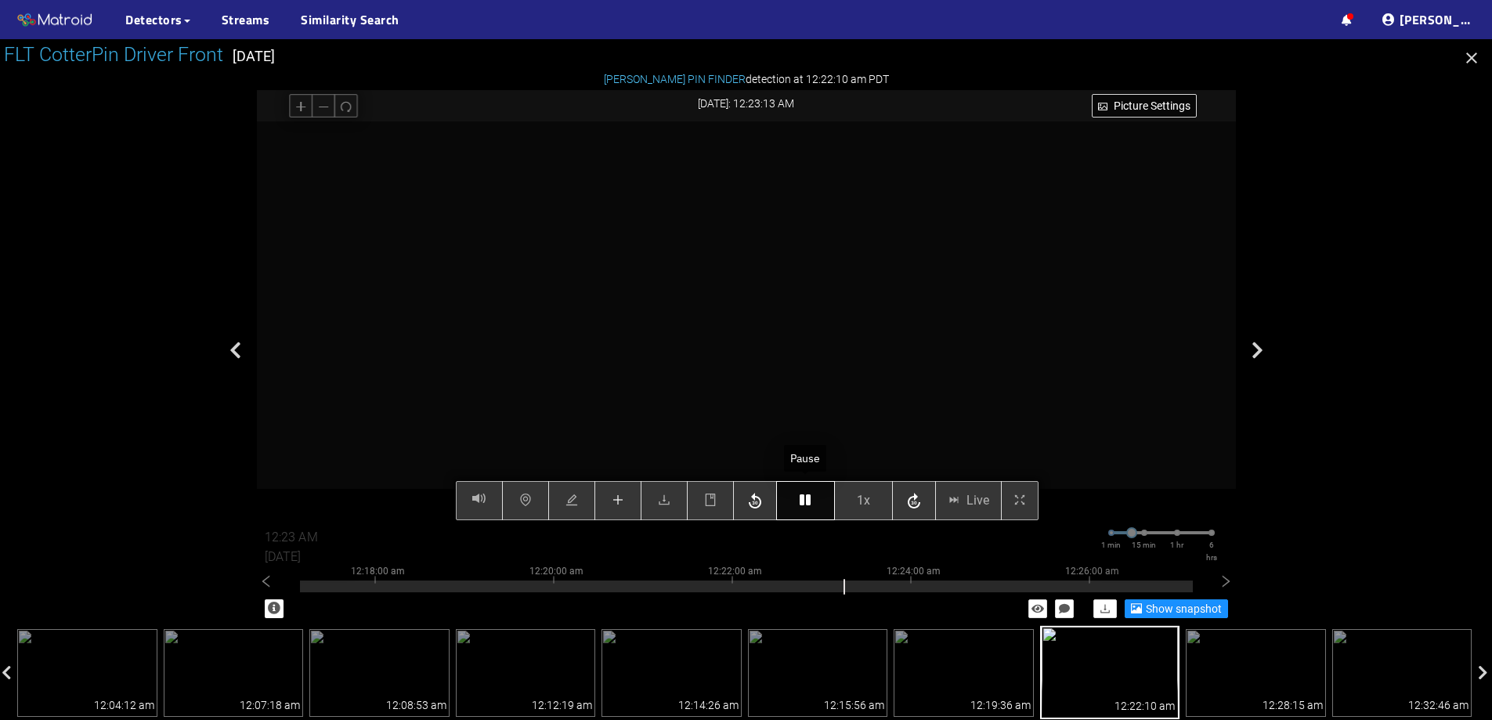
click at [819, 510] on div "Picture Settings 1x Live 12:23 AM 08/08/2025 1 min 15 min 1 hr 6 hrs 12:08:00 a…" at bounding box center [746, 320] width 979 height 399
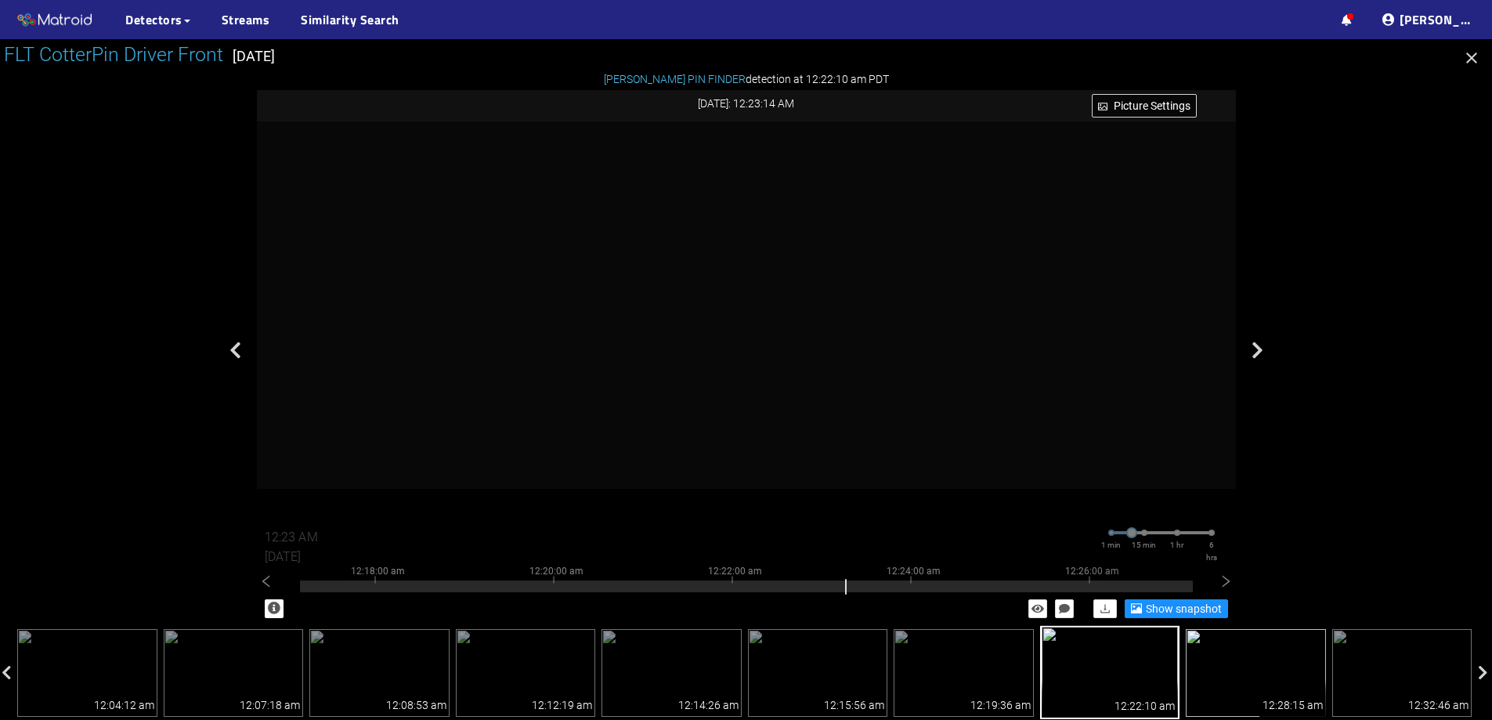
click at [1220, 654] on img at bounding box center [1256, 673] width 140 height 88
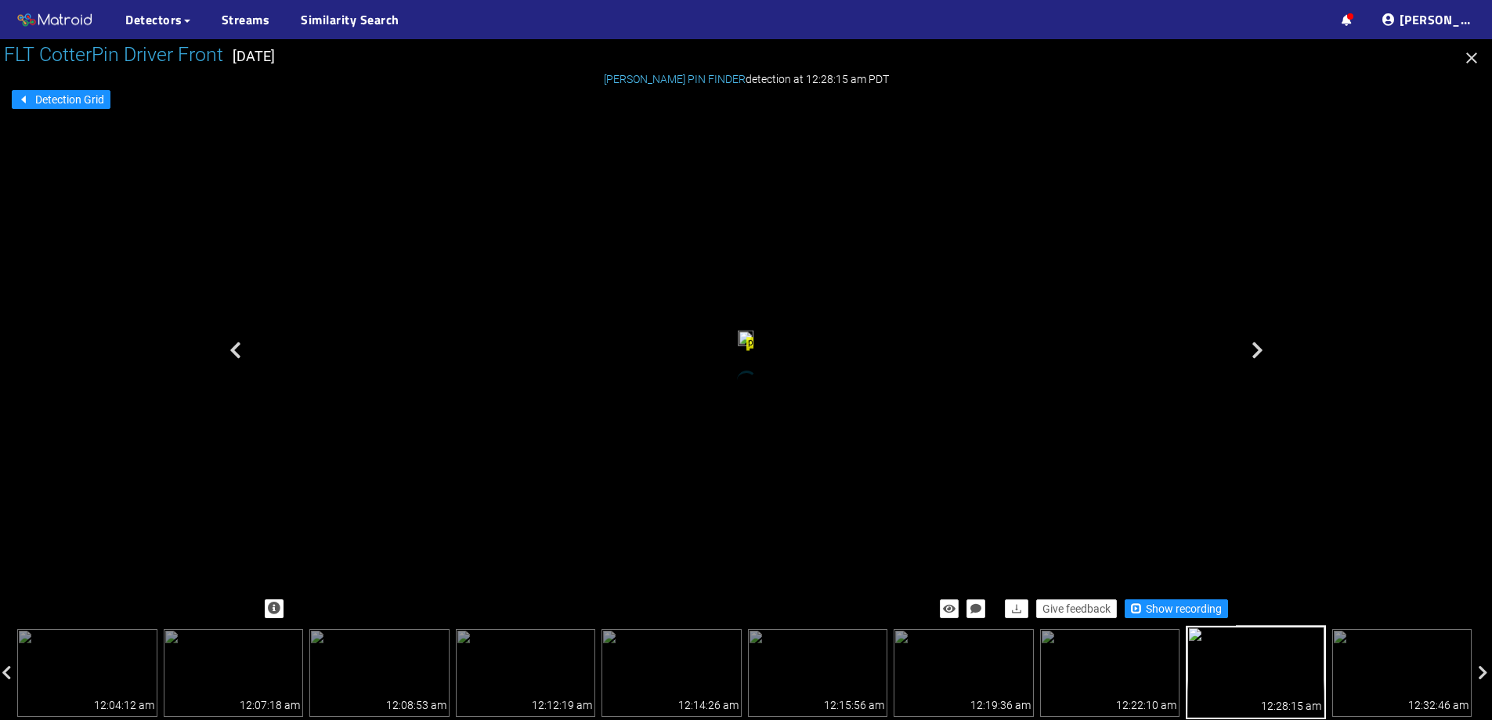
click at [1150, 595] on div "Give feedback Show recording" at bounding box center [746, 609] width 979 height 34
click at [1163, 603] on span "Show recording" at bounding box center [1184, 608] width 76 height 17
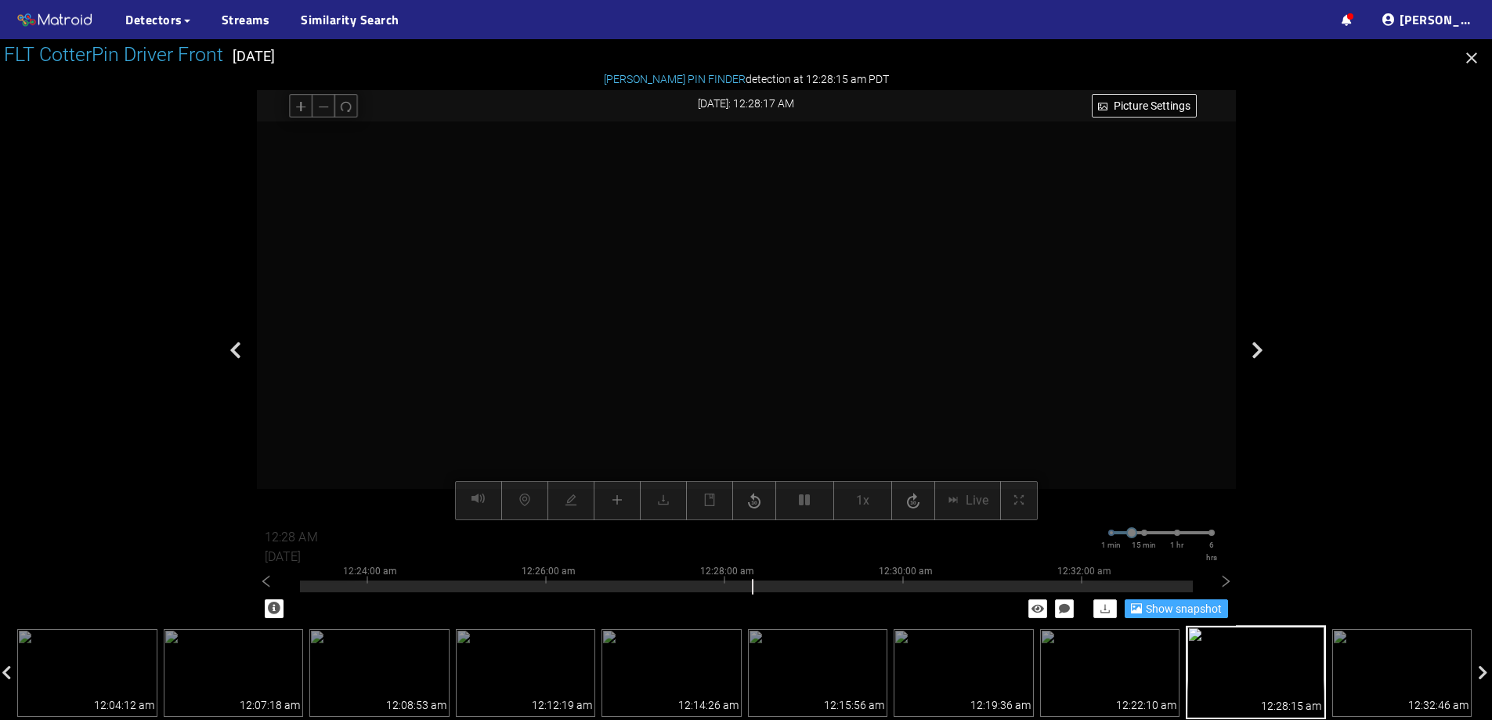
drag, startPoint x: 769, startPoint y: 200, endPoint x: 776, endPoint y: 225, distance: 25.8
click at [776, 225] on video at bounding box center [765, 476] width 1771 height 885
click at [771, 251] on video at bounding box center [765, 476] width 1771 height 885
drag, startPoint x: 771, startPoint y: 251, endPoint x: 783, endPoint y: 230, distance: 24.2
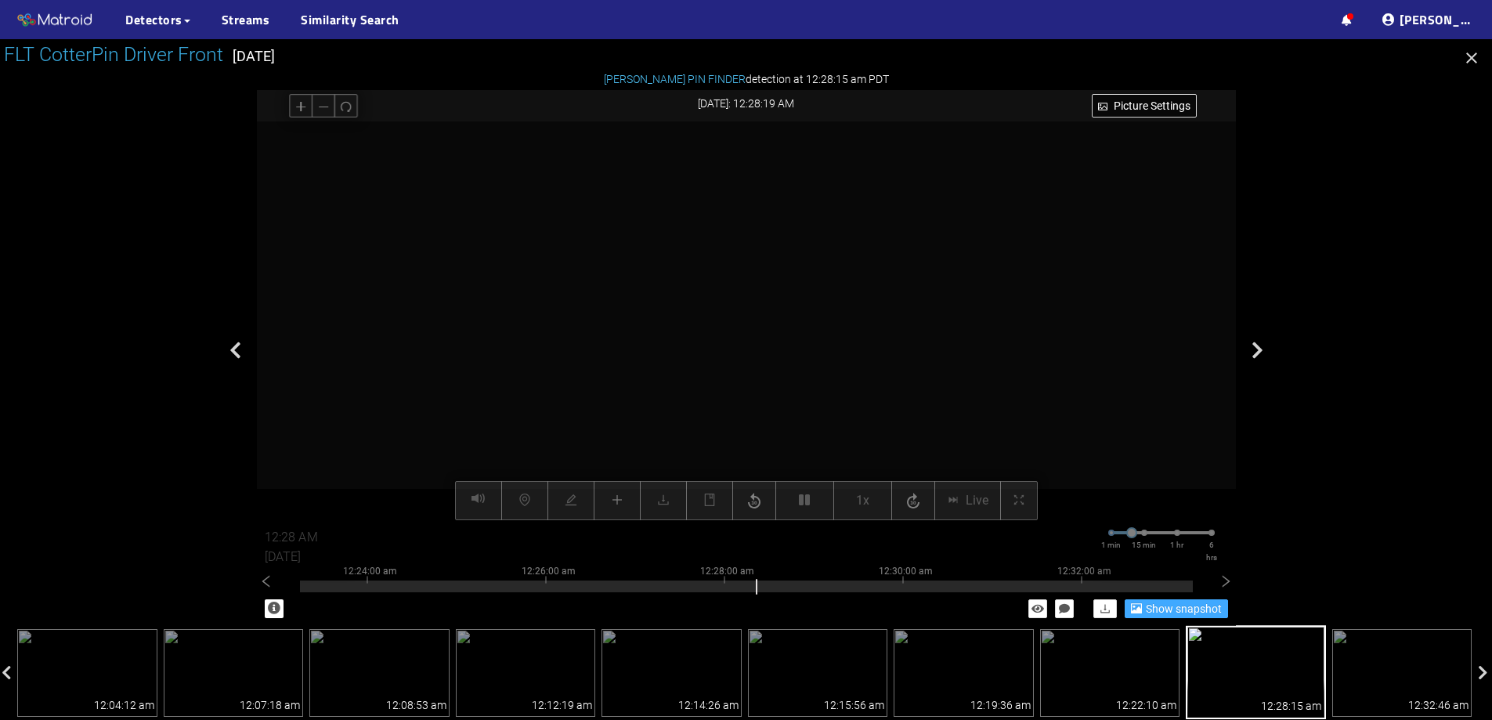
click at [783, 230] on video at bounding box center [767, 691] width 3565 height 1782
click at [352, 105] on icon "redo" at bounding box center [346, 106] width 12 height 12
click at [347, 105] on icon "redo" at bounding box center [346, 106] width 12 height 12
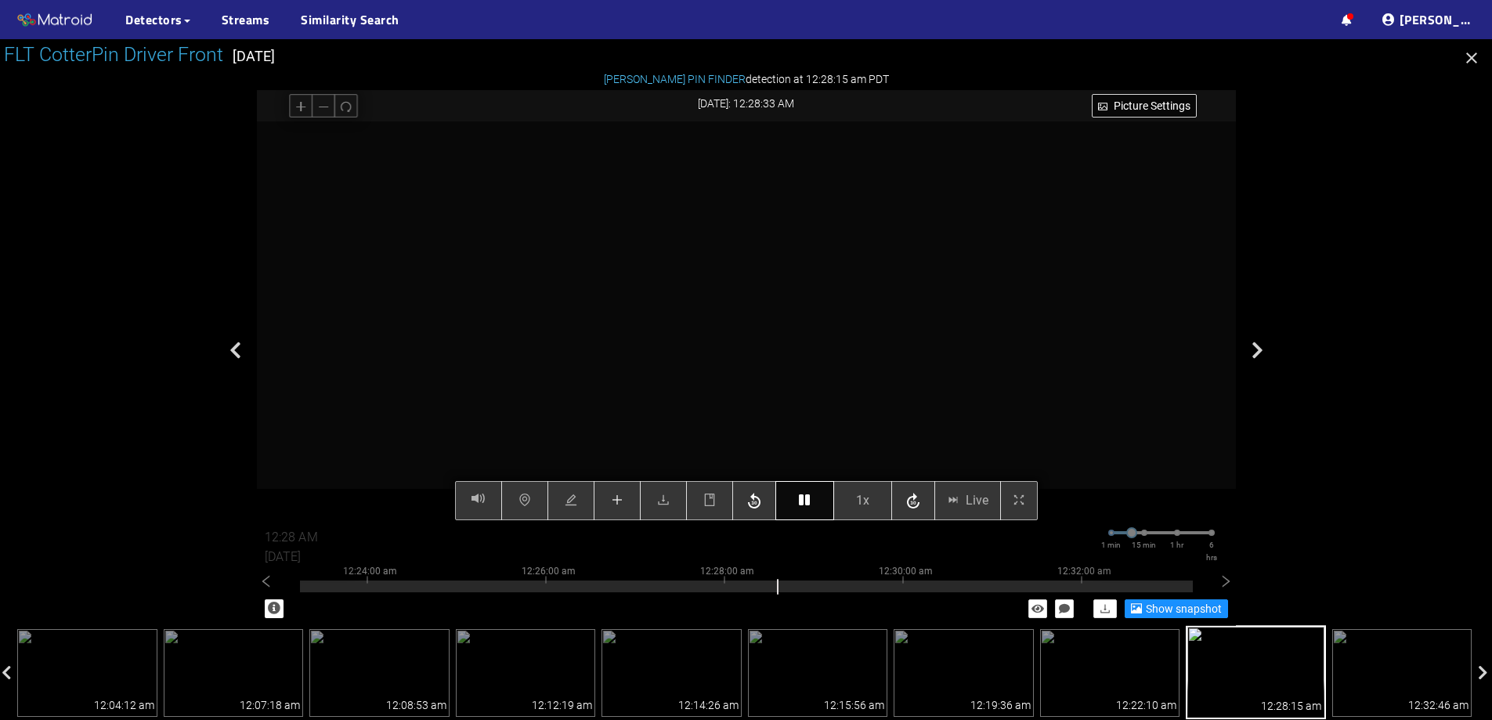
click at [809, 512] on button "button" at bounding box center [805, 500] width 59 height 39
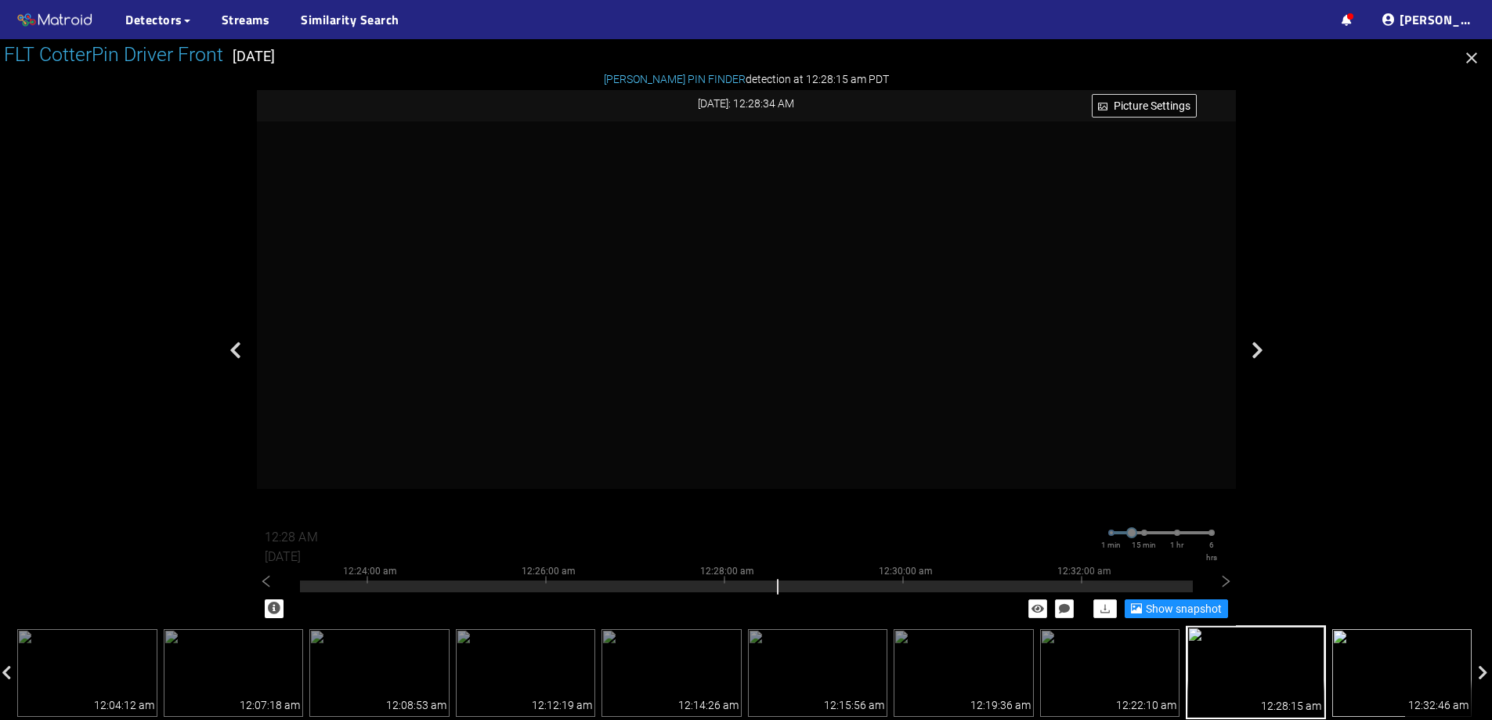
click at [1374, 676] on img at bounding box center [1403, 673] width 140 height 88
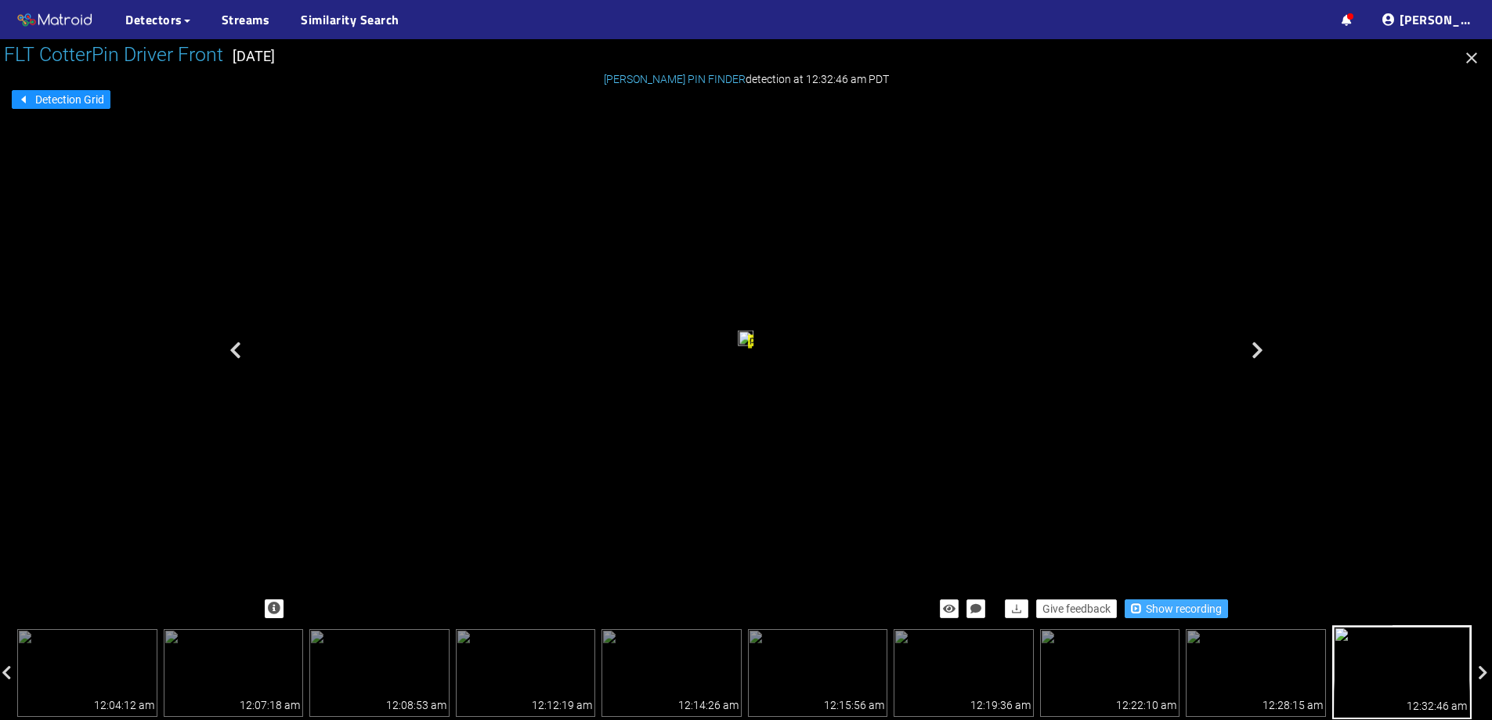
click at [1152, 609] on span "Show recording" at bounding box center [1184, 608] width 76 height 17
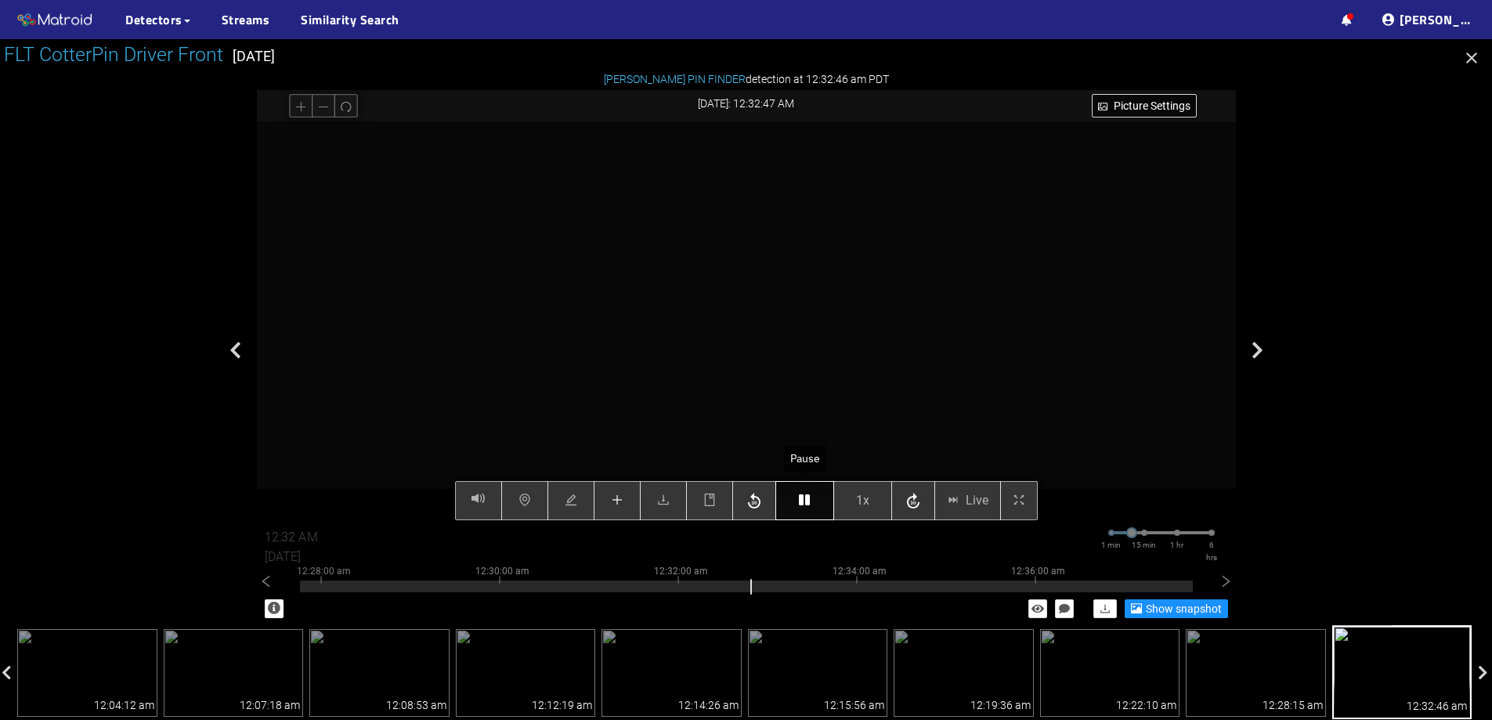
click at [793, 503] on button "button" at bounding box center [805, 500] width 59 height 39
click at [620, 500] on icon "plus" at bounding box center [617, 500] width 13 height 13
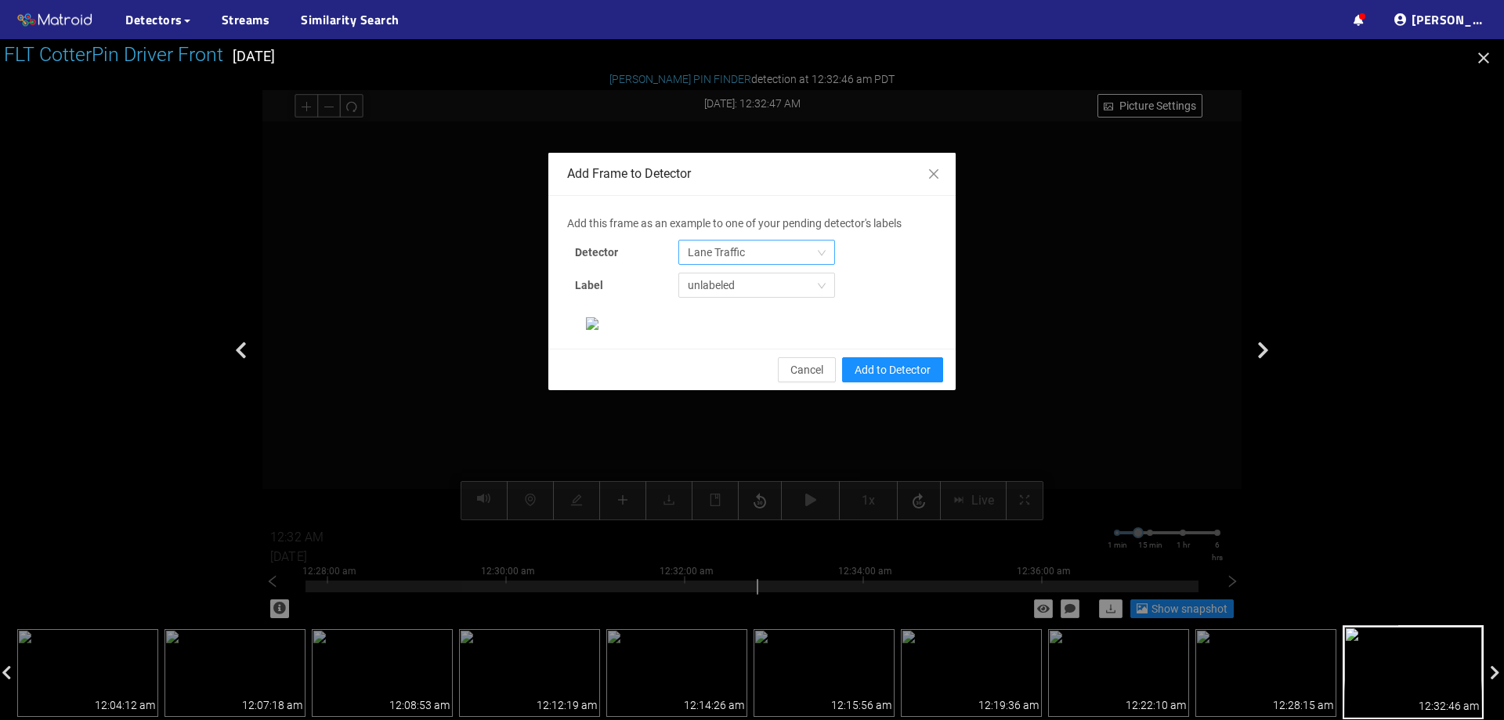
click at [818, 256] on span "Lane Traffic" at bounding box center [757, 253] width 138 height 24
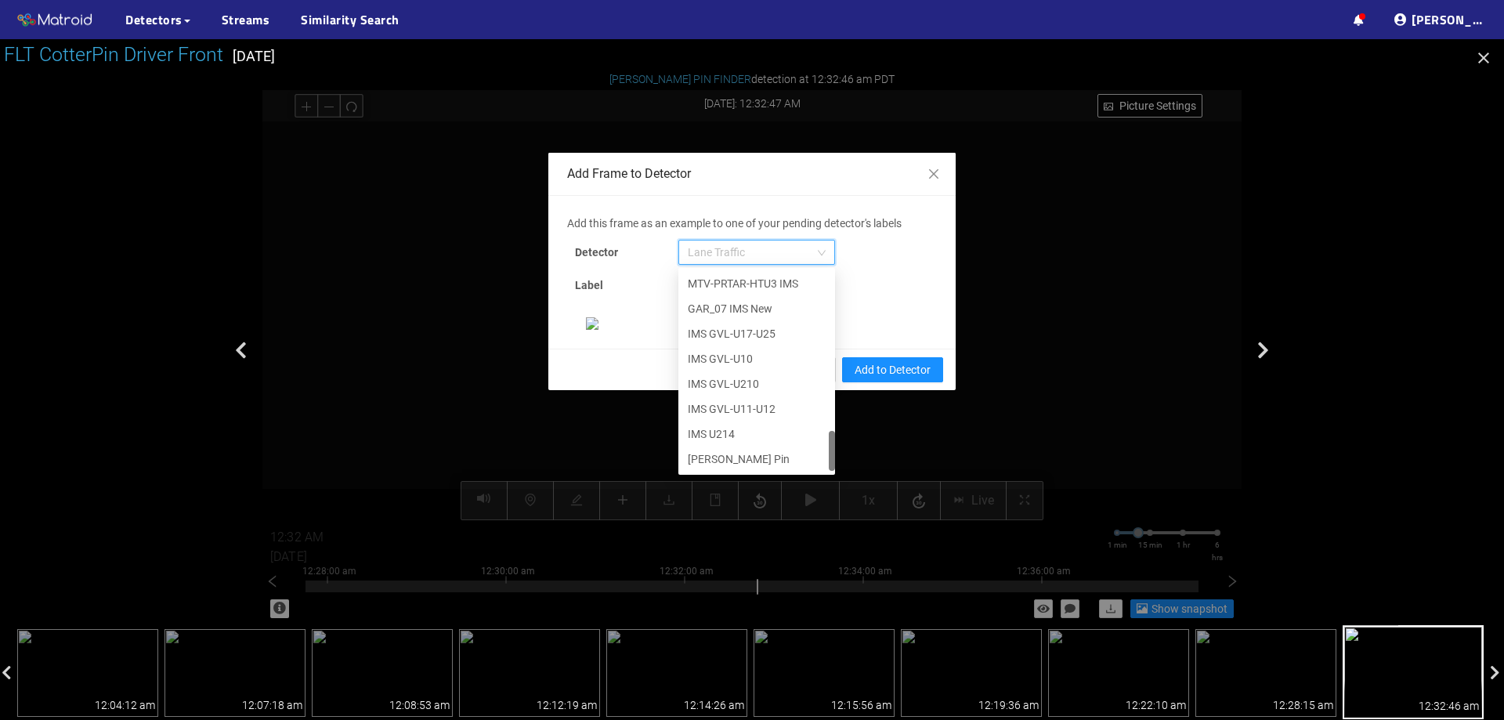
scroll to position [802, 0]
drag, startPoint x: 828, startPoint y: 302, endPoint x: 815, endPoint y: 481, distance: 179.1
click at [815, 330] on div "Add this frame as an example to one of your pending detector's labels Detector …" at bounding box center [752, 272] width 370 height 115
click at [744, 461] on div "[PERSON_NAME] Pin" at bounding box center [757, 458] width 138 height 17
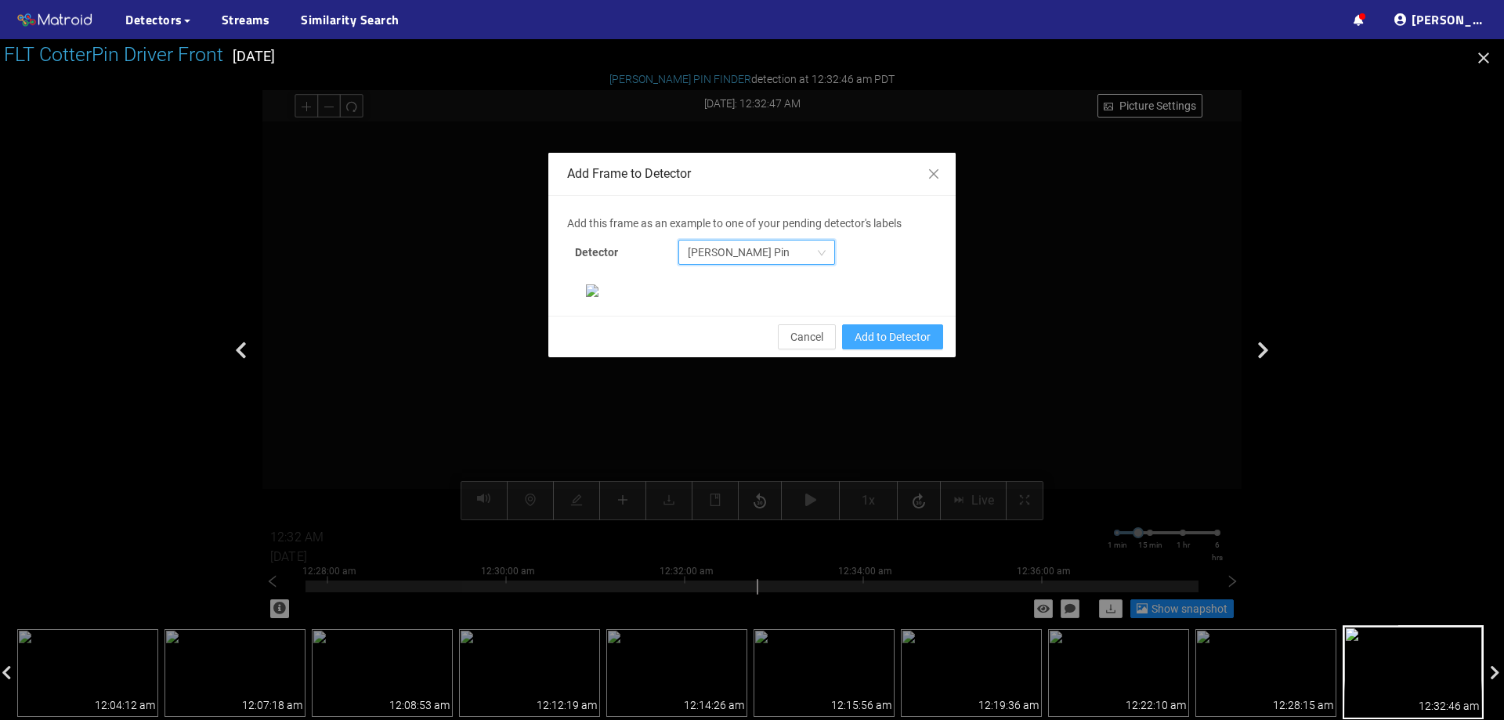
click at [893, 346] on span "Add to Detector" at bounding box center [893, 336] width 76 height 17
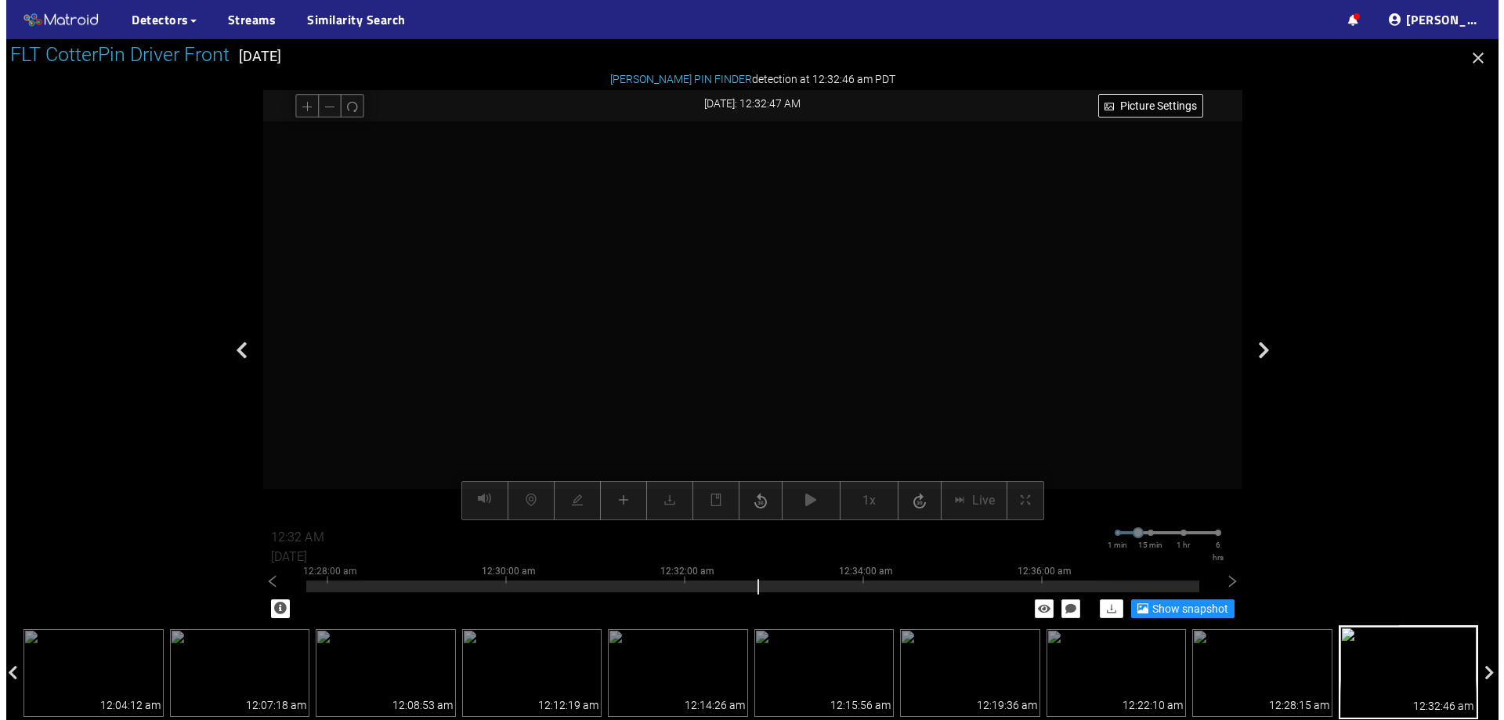
scroll to position [251, 0]
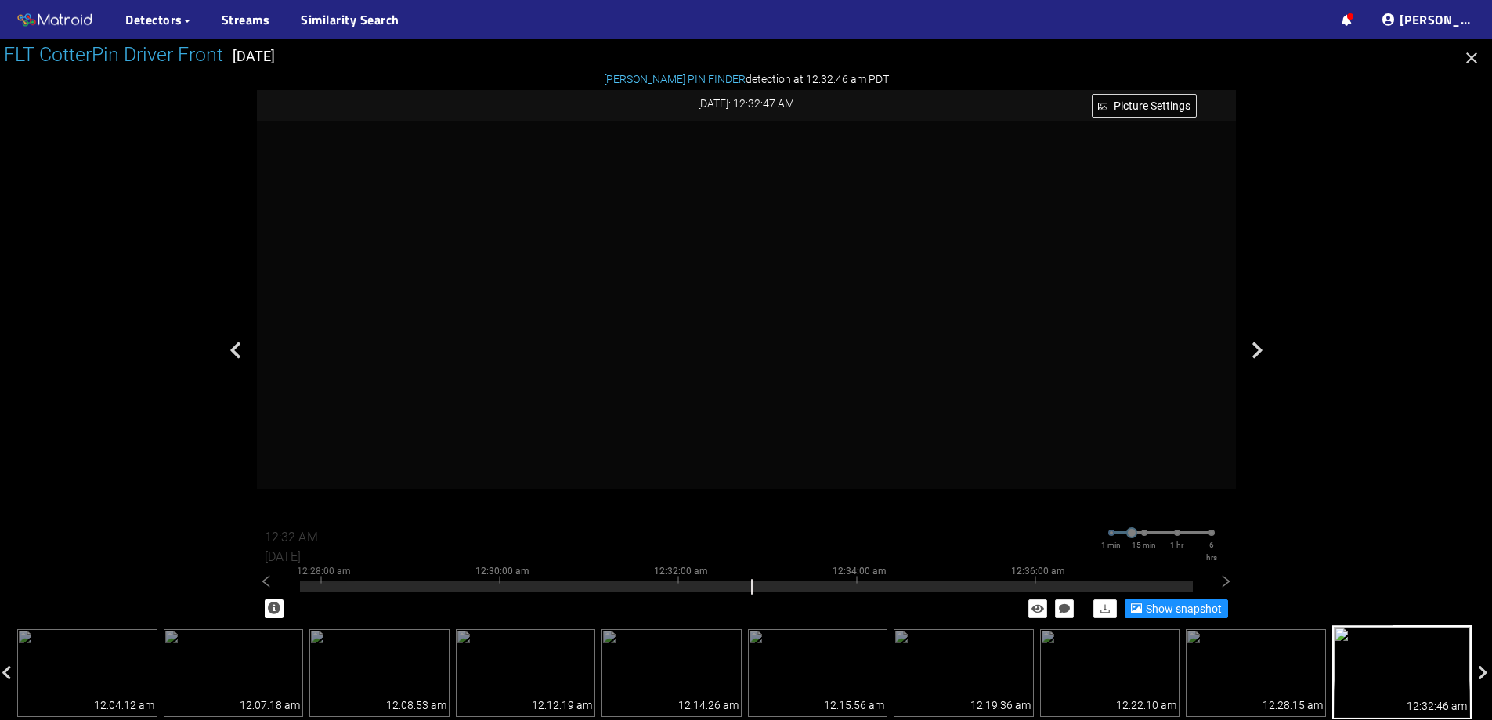
click at [1471, 60] on icon "button" at bounding box center [1472, 57] width 11 height 11
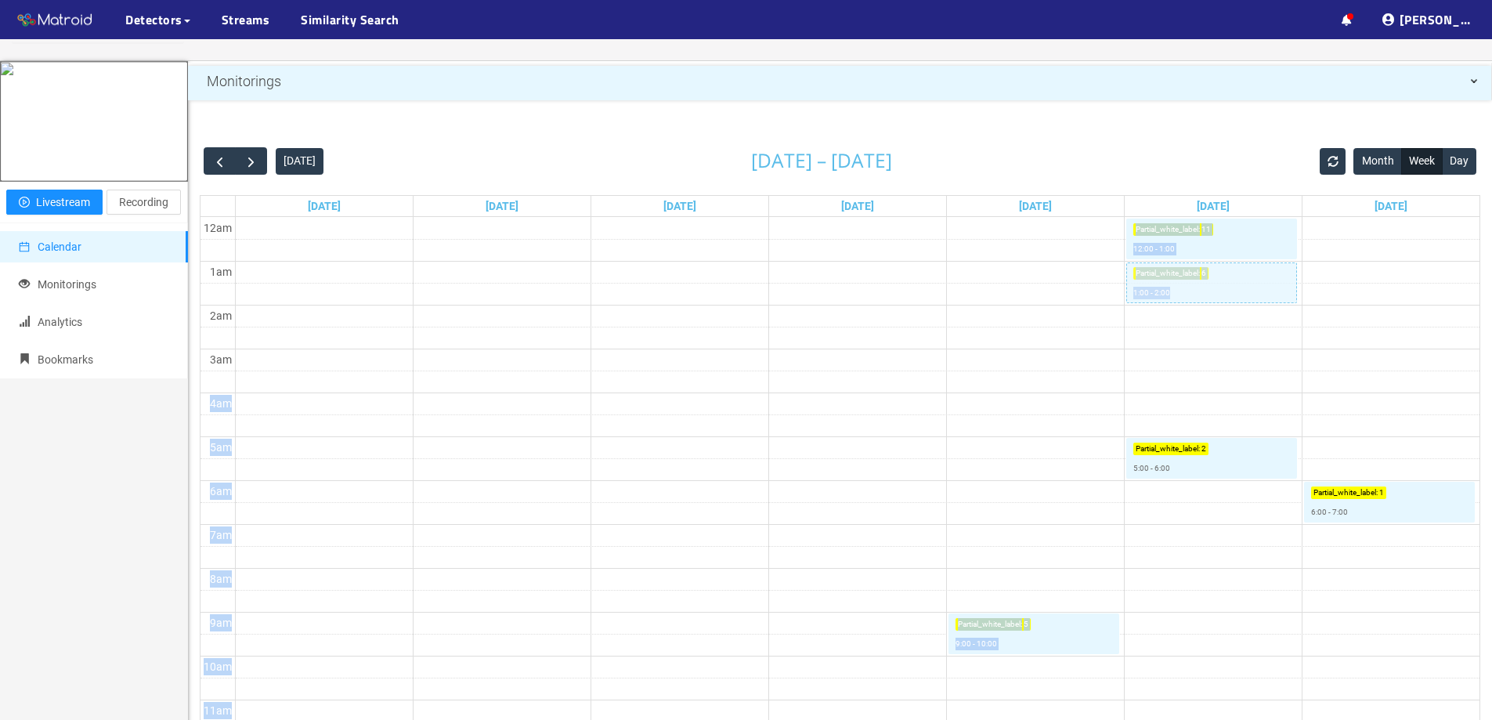
drag, startPoint x: 1286, startPoint y: 357, endPoint x: 1261, endPoint y: 292, distance: 70.0
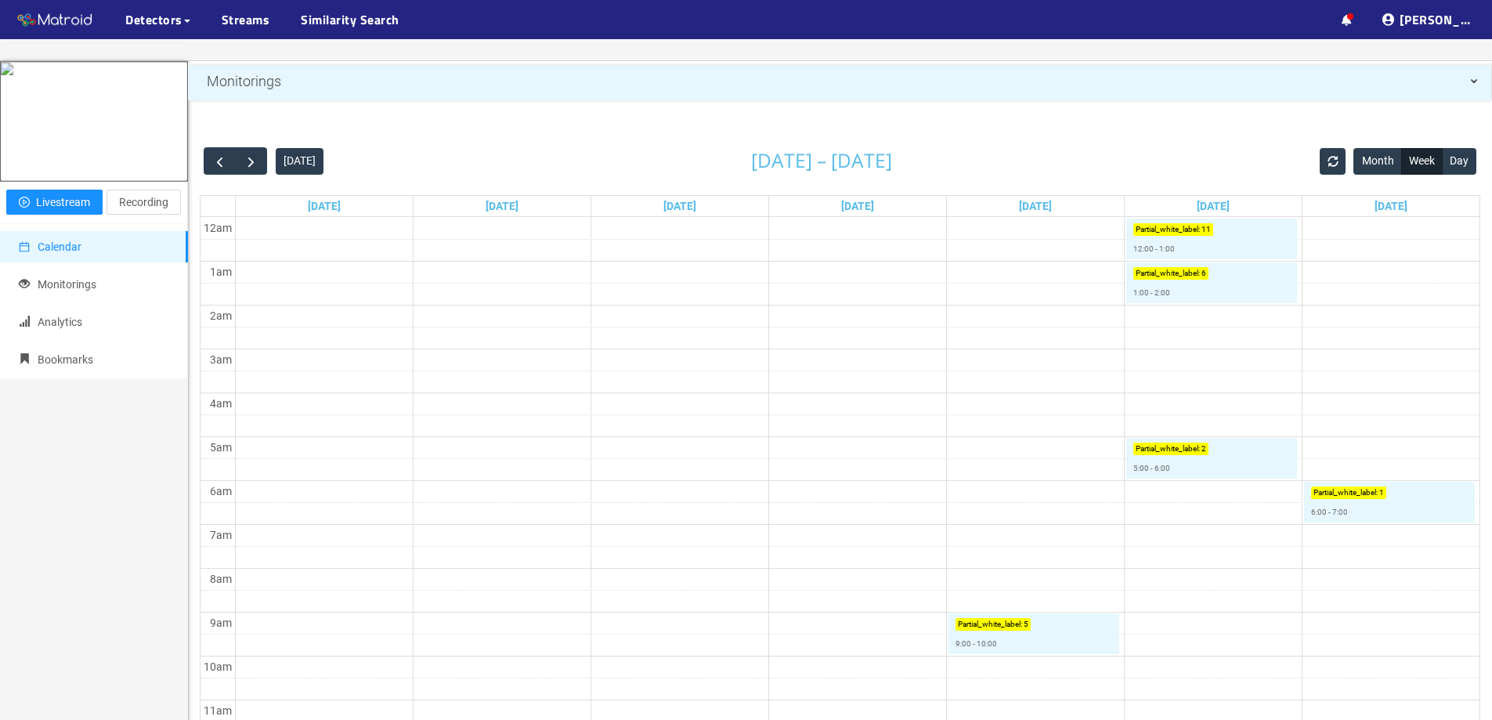
click at [1253, 336] on td at bounding box center [857, 338] width 1245 height 22
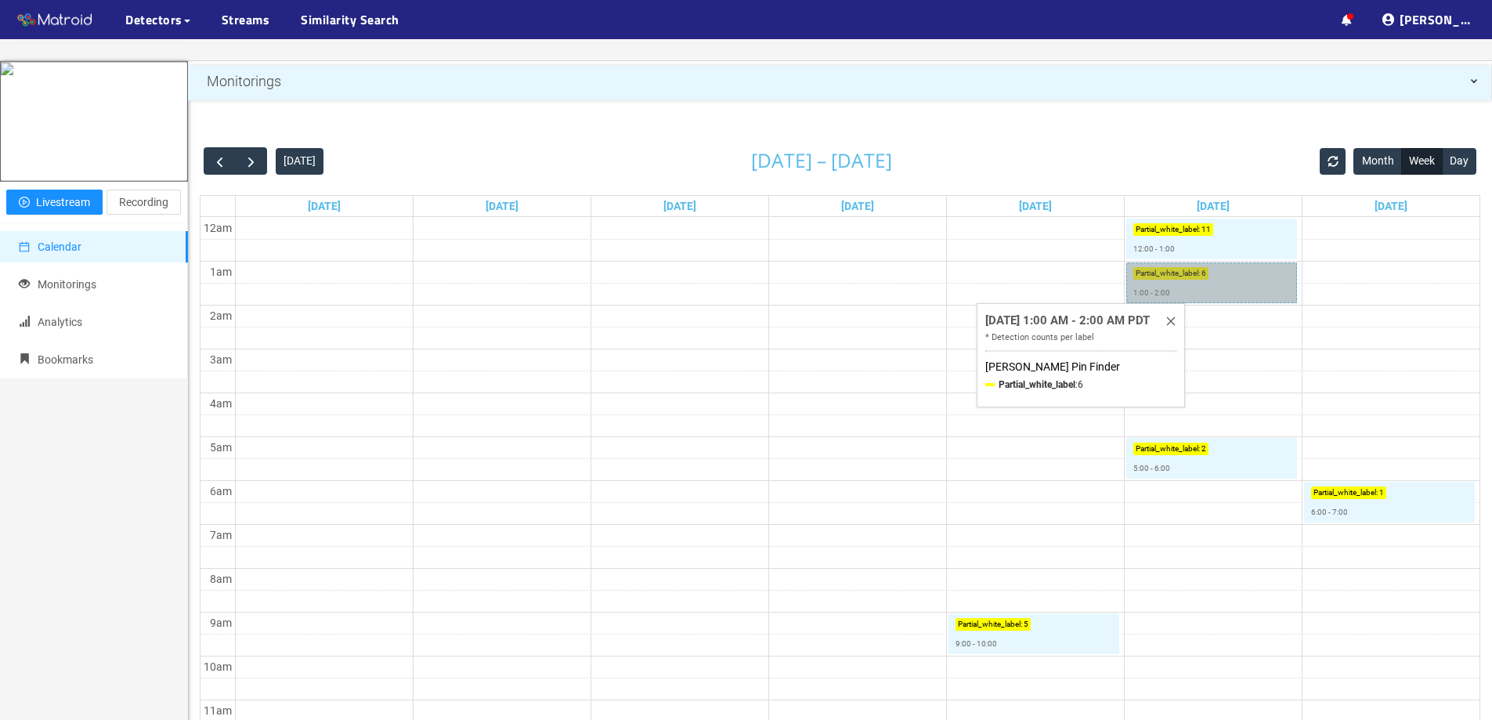
click at [1227, 291] on link "Partial_white_label : 6 1:00 - 2:00" at bounding box center [1212, 282] width 171 height 41
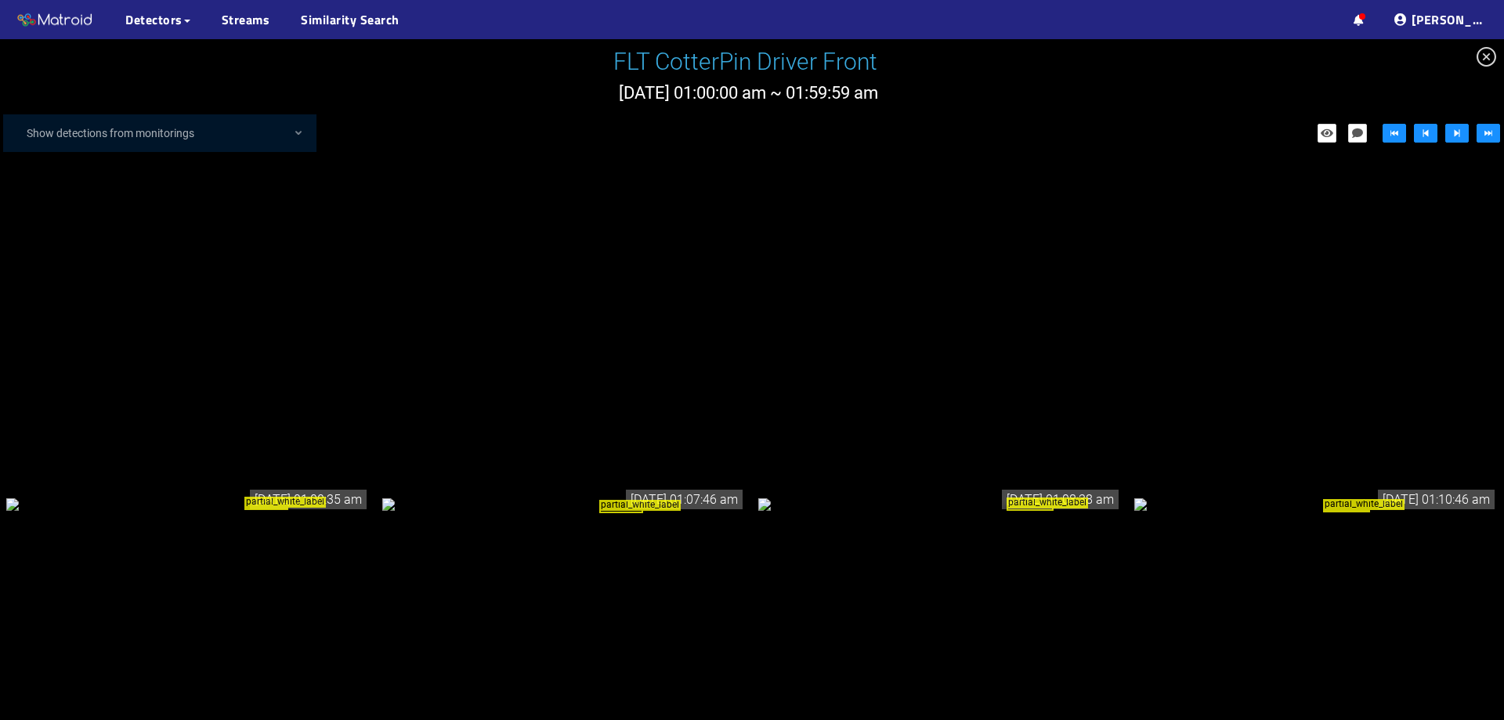
click at [305, 495] on div "partial_white_label" at bounding box center [188, 503] width 364 height 17
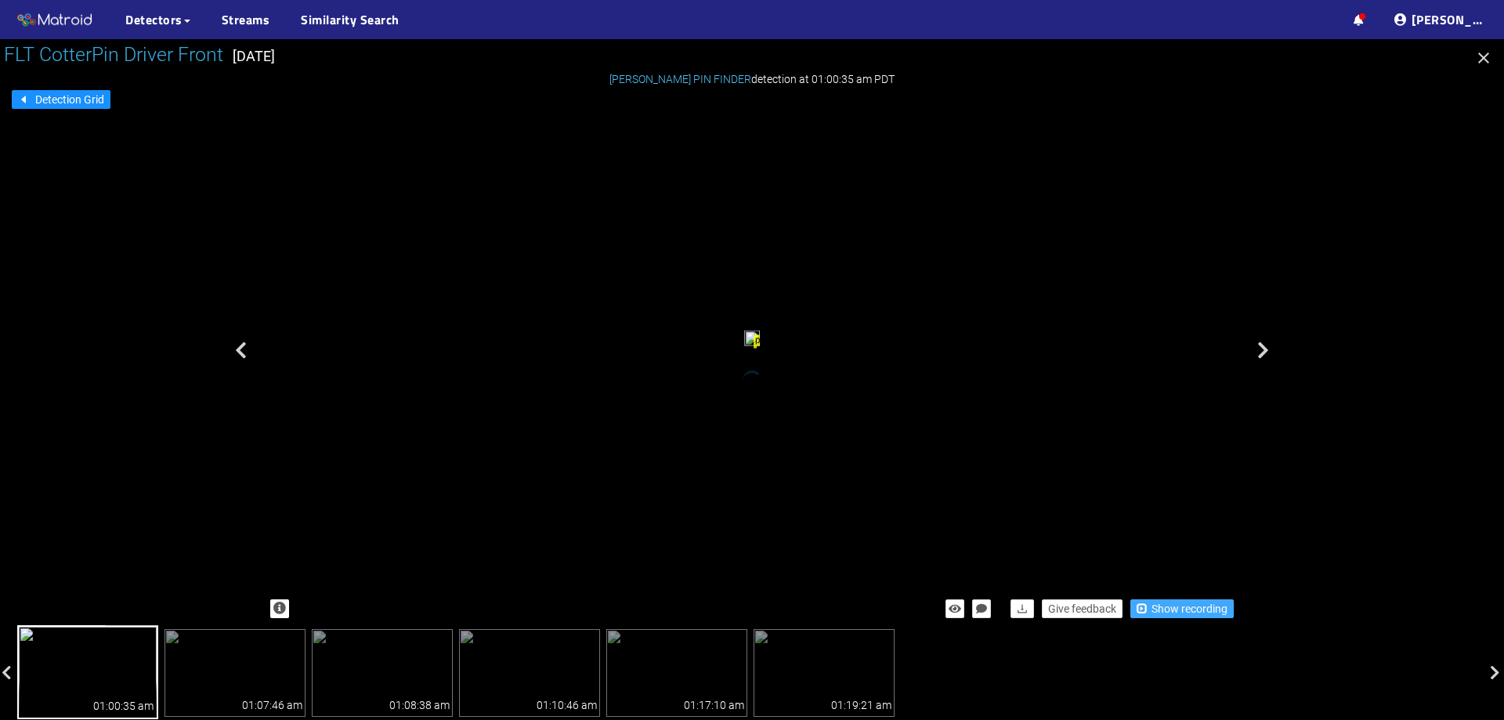
click at [1207, 604] on span "Show recording" at bounding box center [1190, 608] width 76 height 17
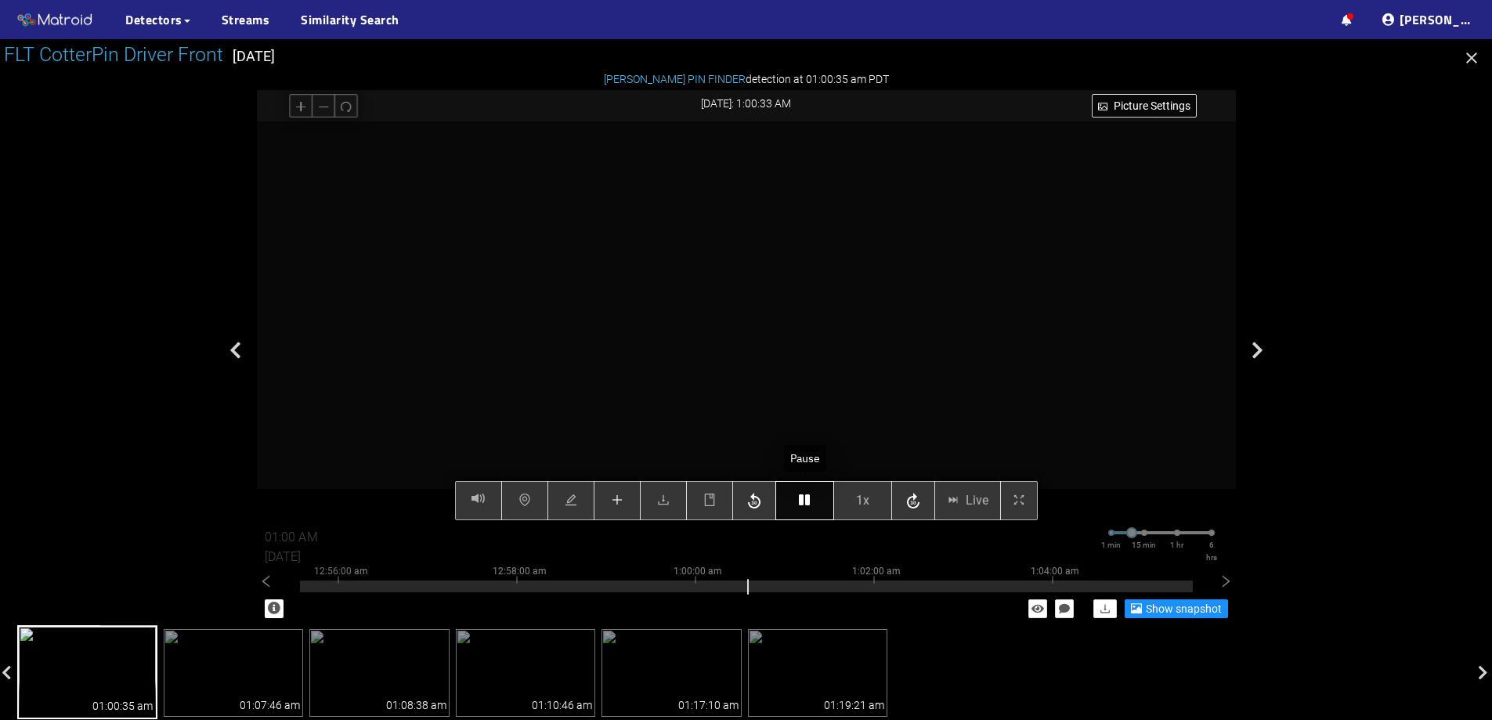
click at [809, 498] on icon "button" at bounding box center [804, 500] width 11 height 13
click at [797, 511] on button "button" at bounding box center [805, 500] width 59 height 39
click at [802, 500] on icon "button" at bounding box center [804, 500] width 11 height 13
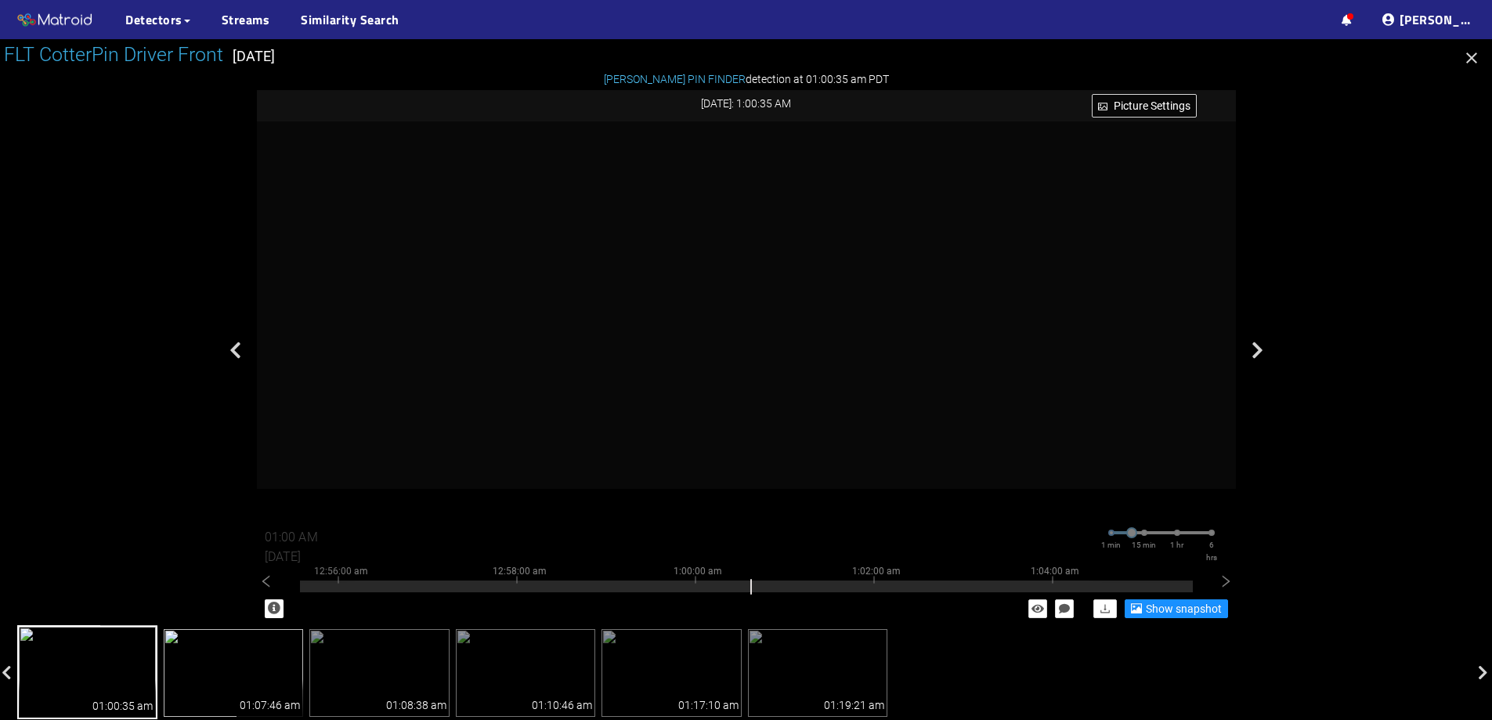
click at [245, 657] on img at bounding box center [234, 673] width 140 height 88
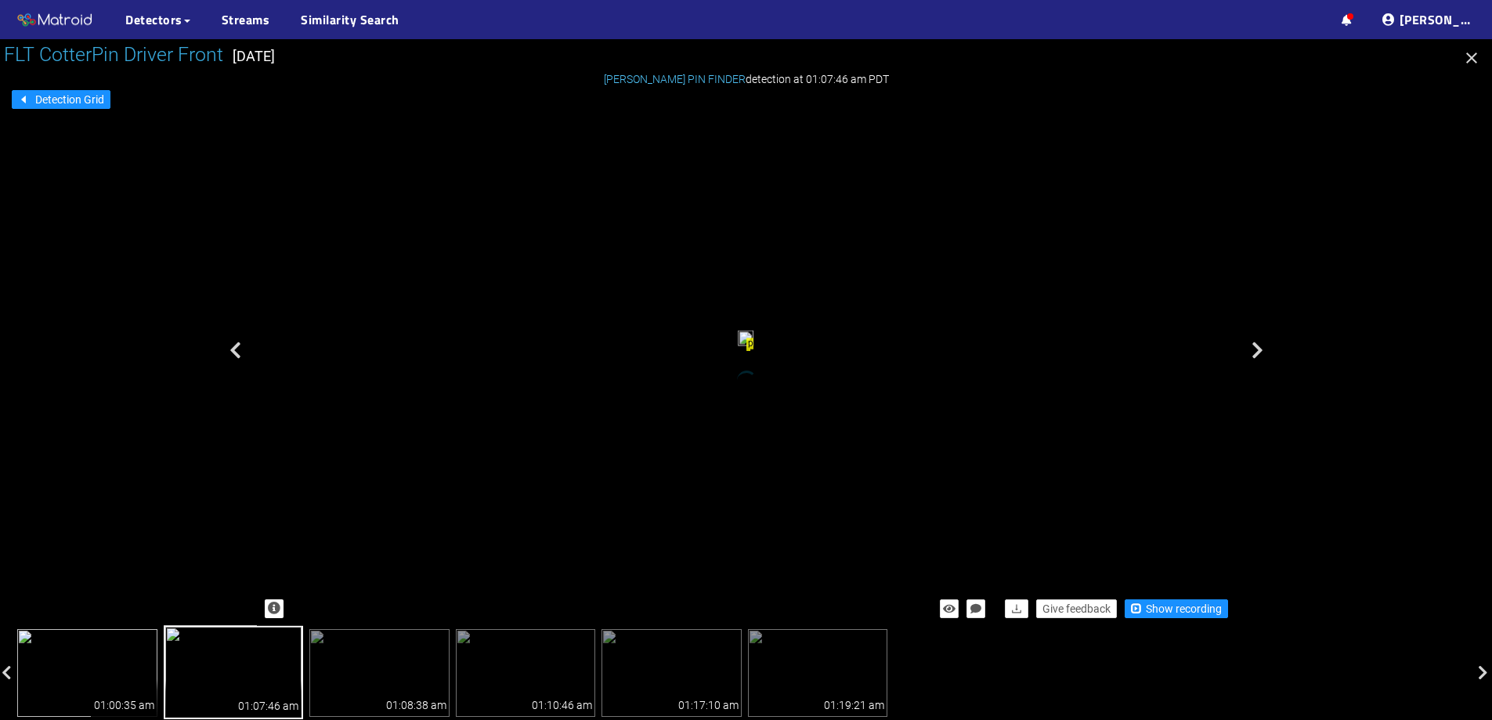
click at [73, 642] on img at bounding box center [87, 673] width 140 height 88
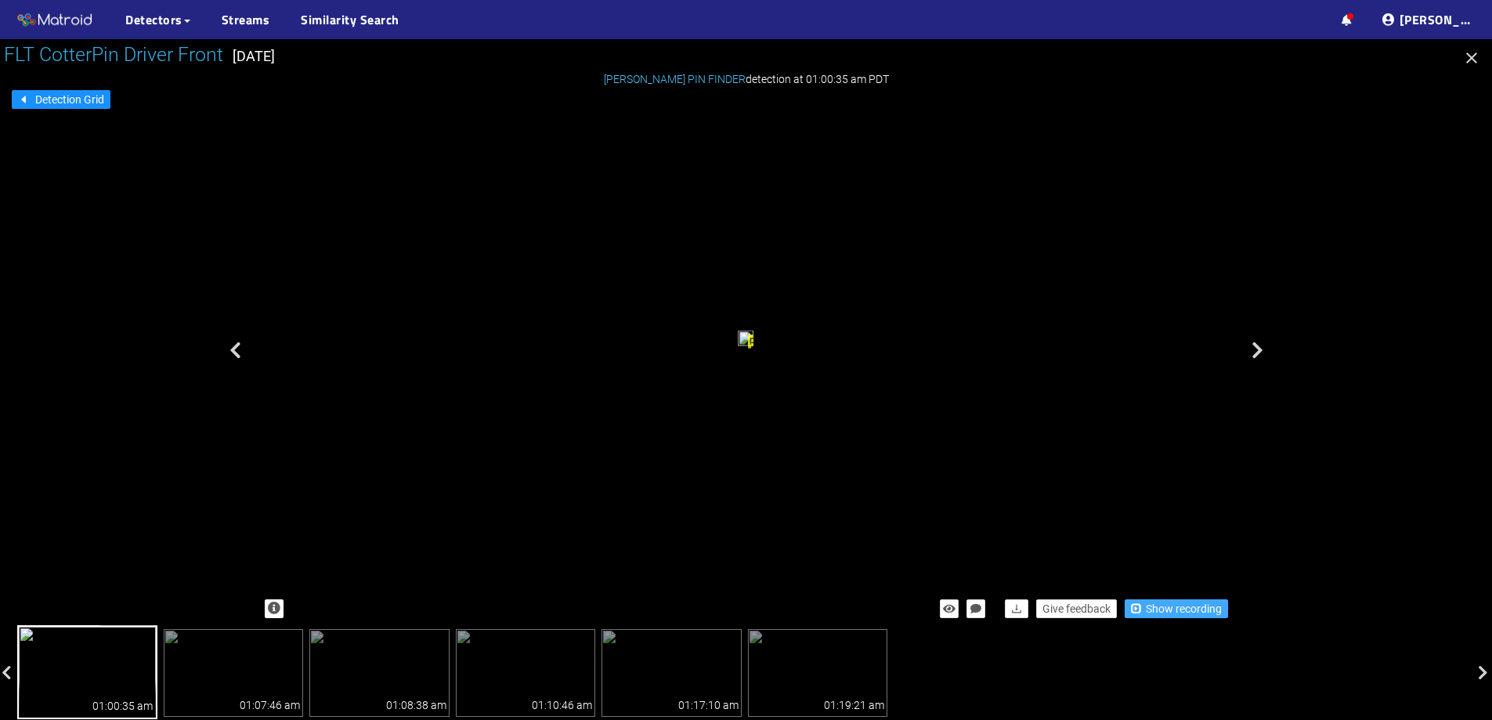
click at [1172, 609] on span "Show recording" at bounding box center [1184, 608] width 76 height 17
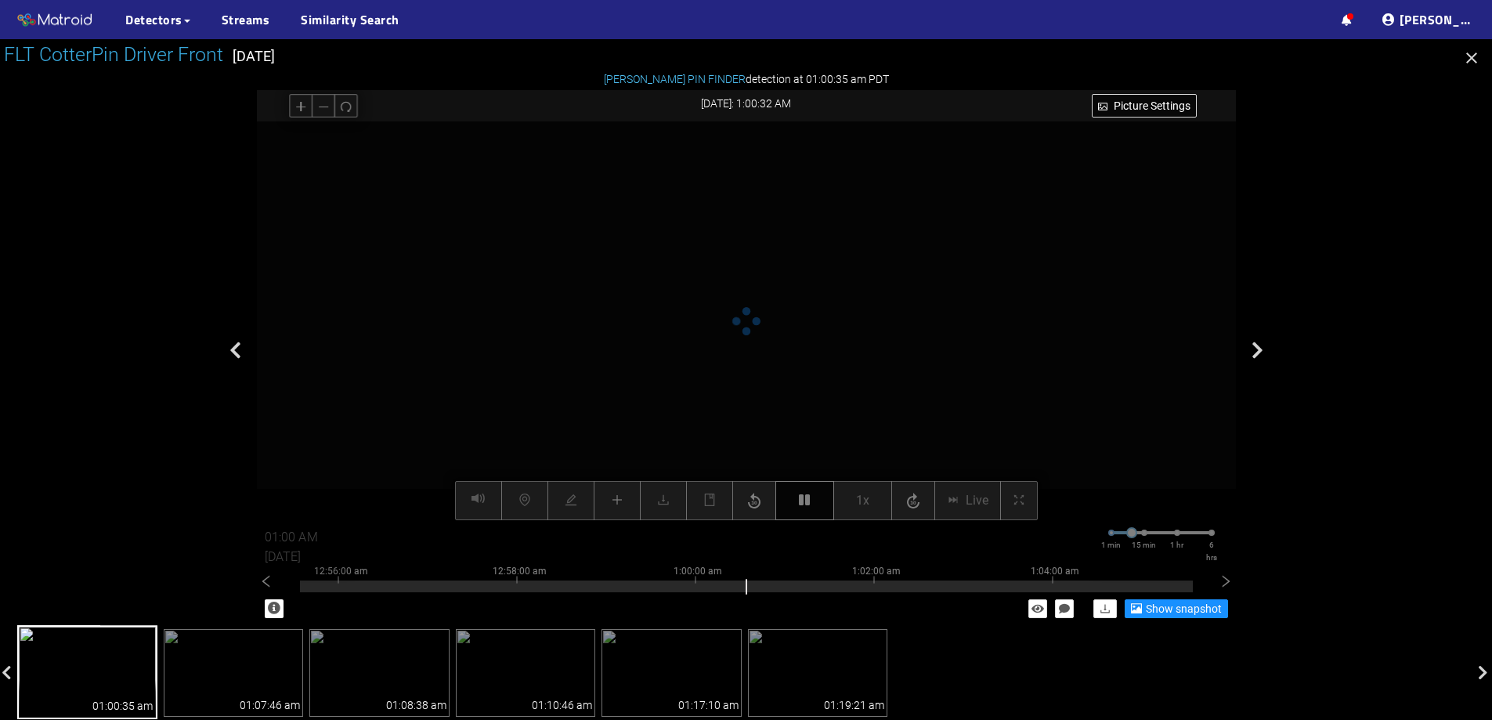
click at [804, 498] on icon "button" at bounding box center [804, 500] width 11 height 13
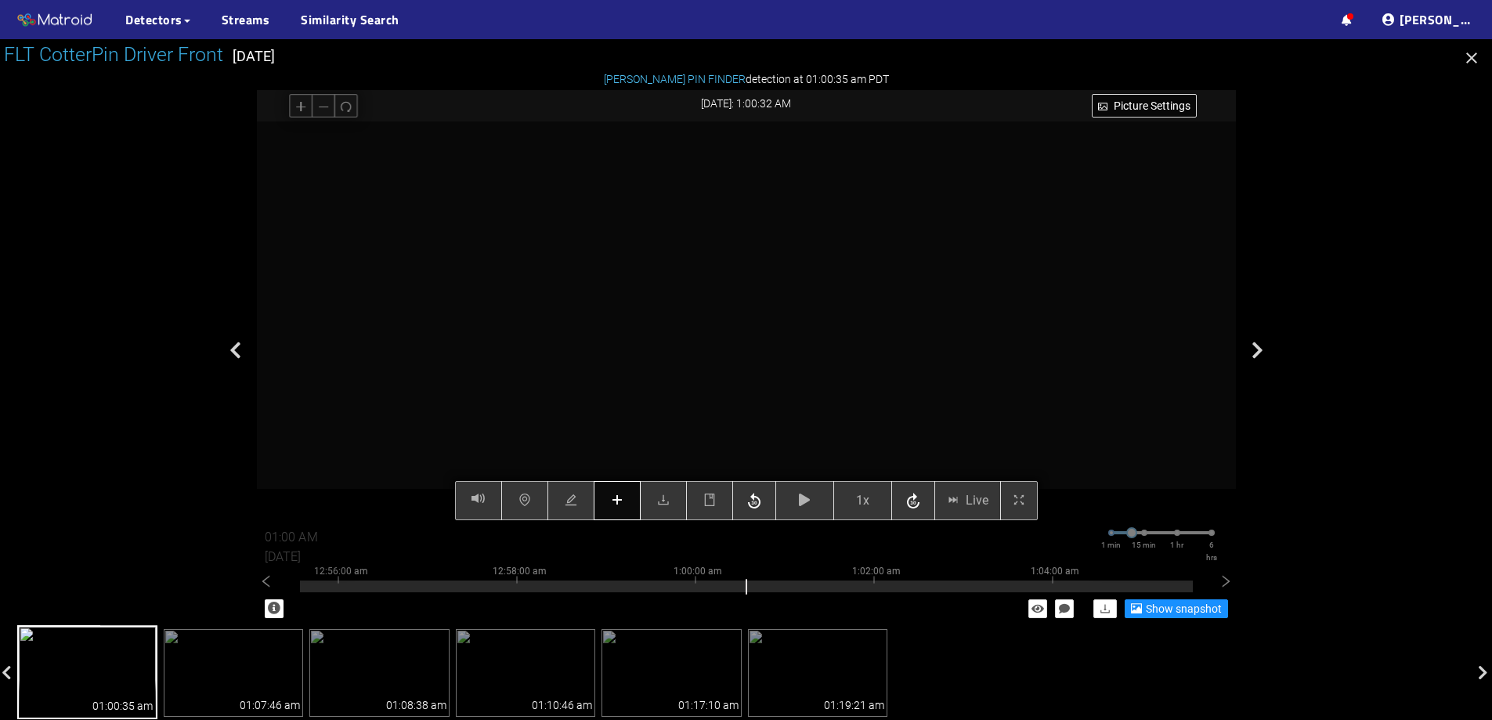
click at [608, 499] on button "button" at bounding box center [617, 500] width 47 height 39
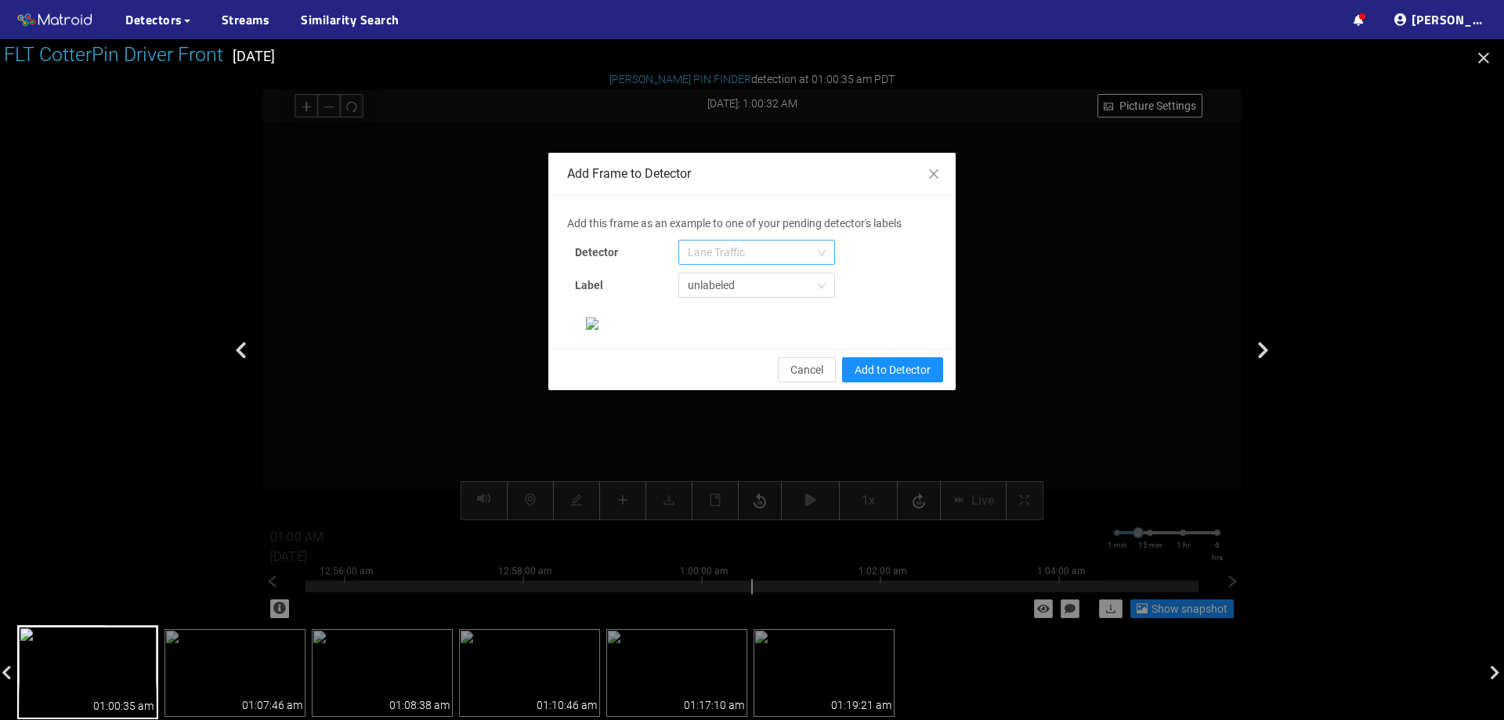
click at [765, 252] on span "Lane Traffic" at bounding box center [757, 253] width 138 height 24
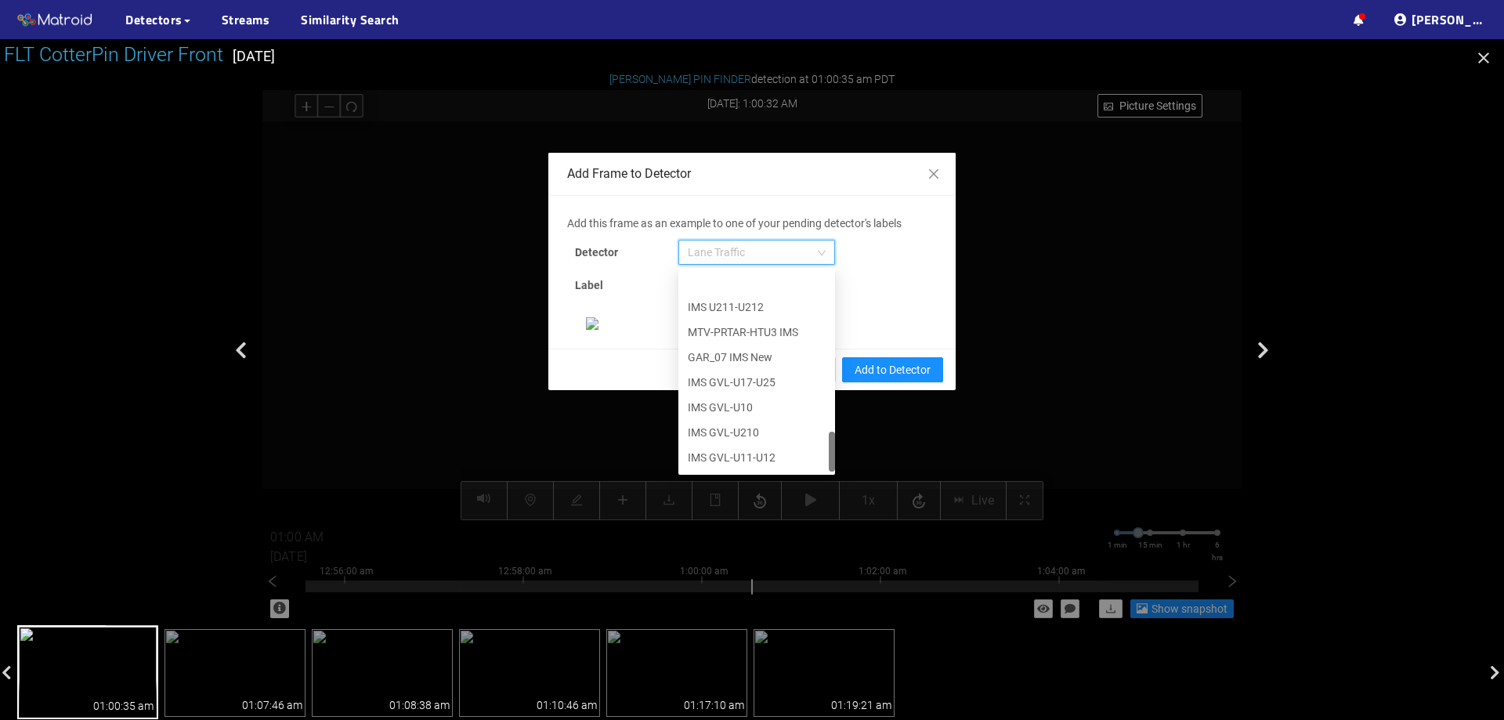
scroll to position [802, 0]
drag, startPoint x: 827, startPoint y: 301, endPoint x: 816, endPoint y: 466, distance: 165.7
click at [816, 466] on div "IMS U211-U212 MTV-PRTAR-HTU3 IMS GAR_07 IMS New IMS GVL-U17-U25 IMS GVL-U10 IMS…" at bounding box center [756, 371] width 157 height 201
click at [774, 465] on div "[PERSON_NAME] Pin" at bounding box center [757, 458] width 138 height 17
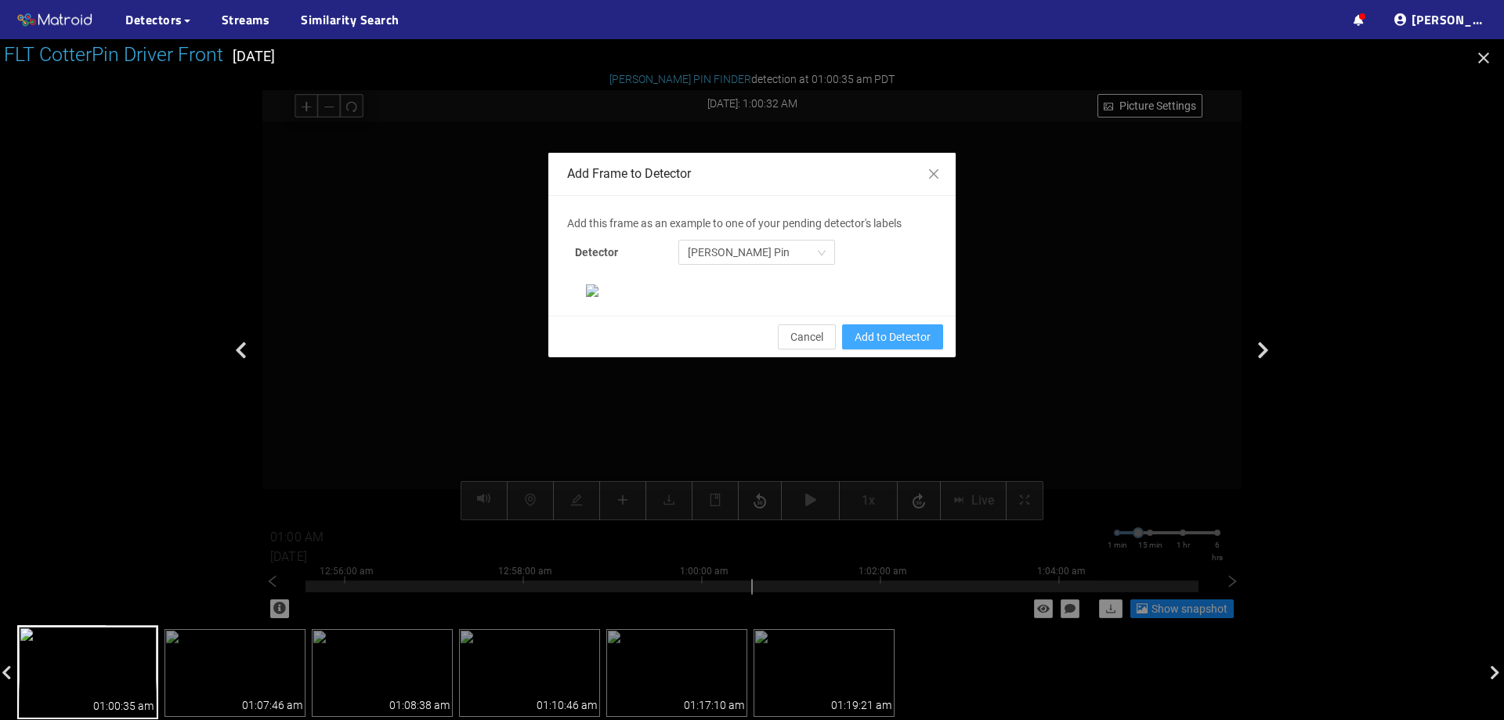
click at [910, 346] on span "Add to Detector" at bounding box center [893, 336] width 76 height 17
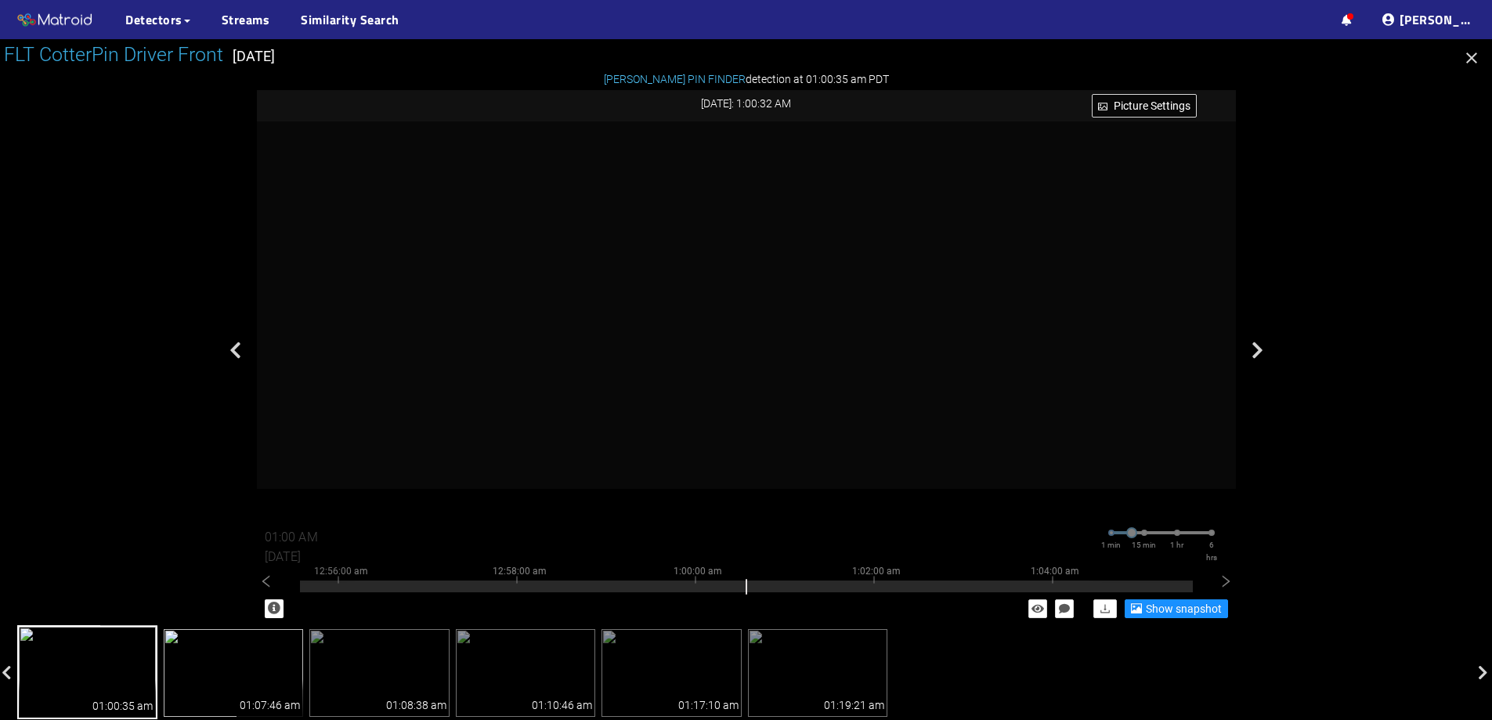
click at [275, 650] on img at bounding box center [234, 673] width 140 height 88
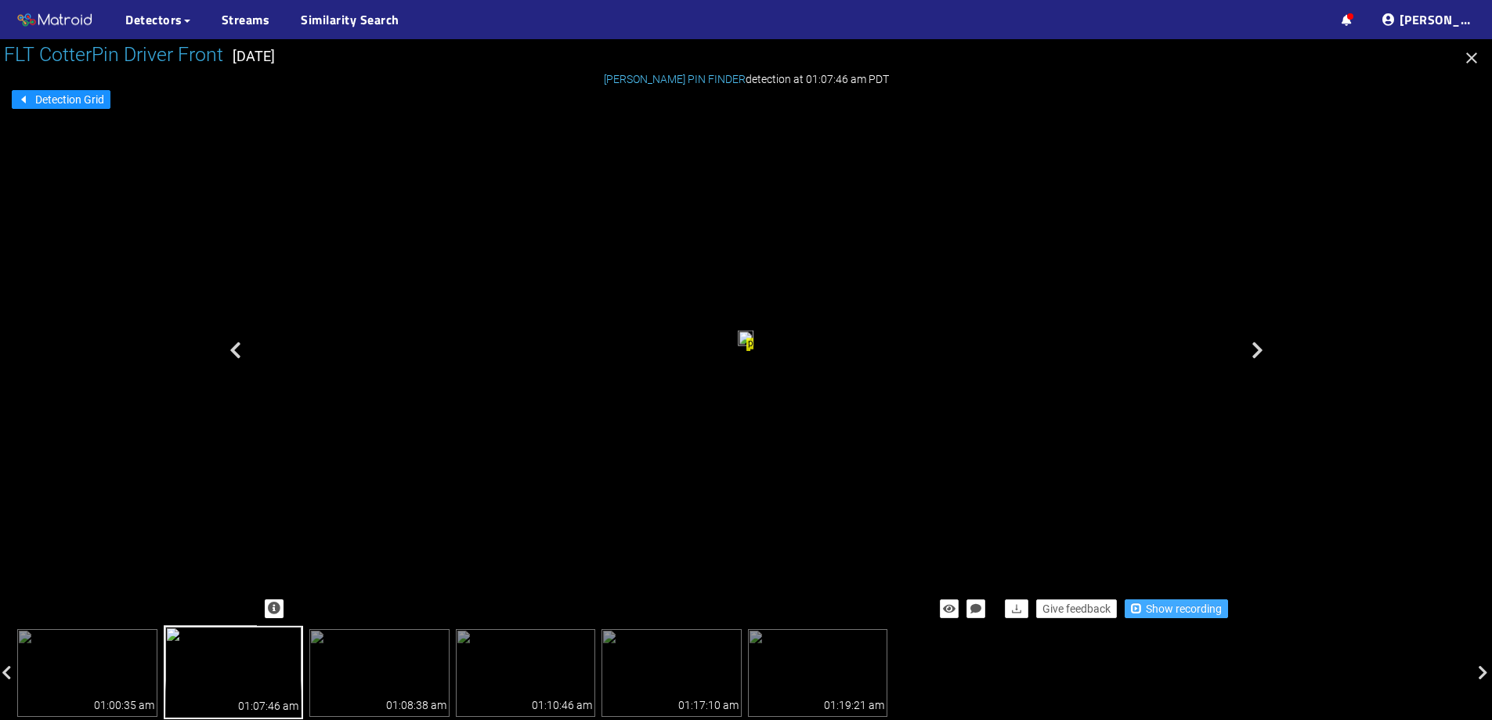
click at [1191, 610] on span "Show recording" at bounding box center [1184, 608] width 76 height 17
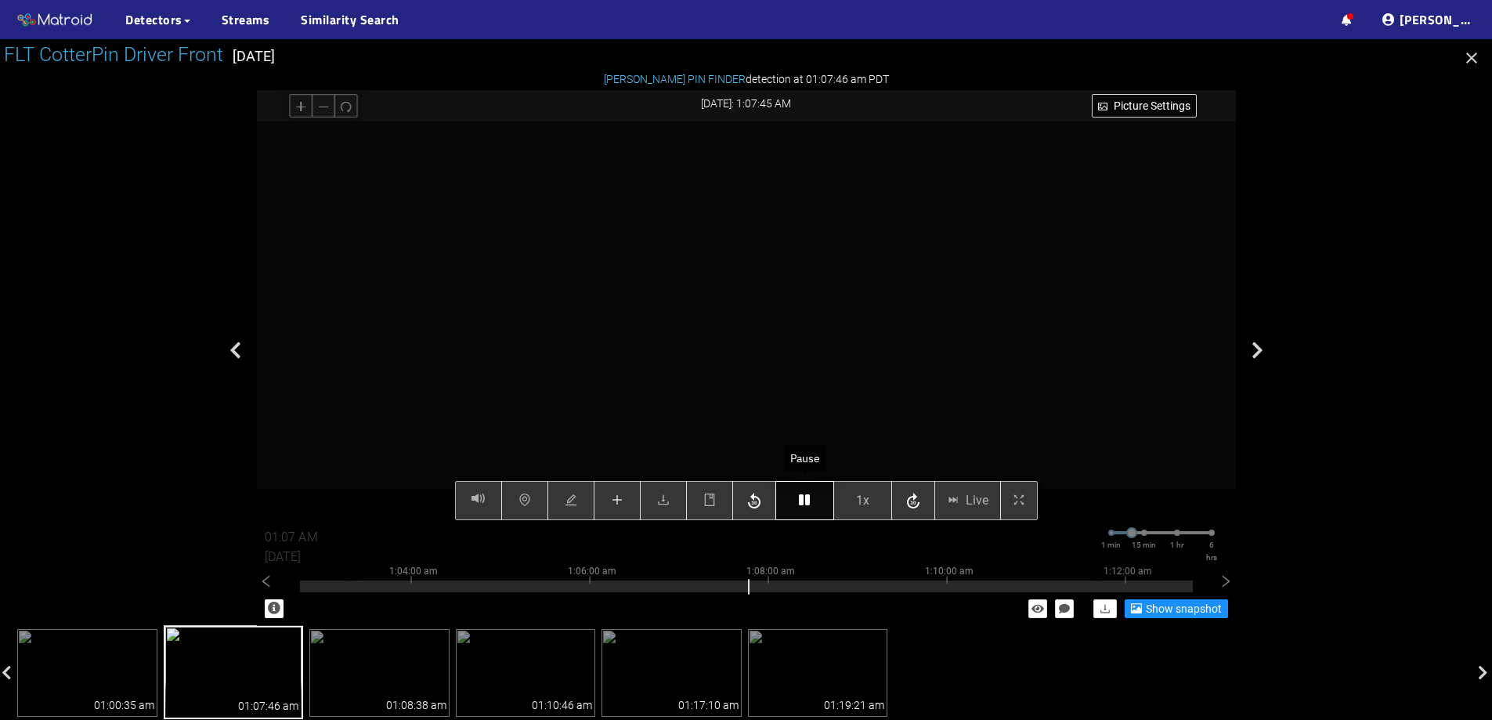
click at [791, 498] on button "button" at bounding box center [805, 500] width 59 height 39
click at [628, 519] on button "button" at bounding box center [617, 500] width 47 height 39
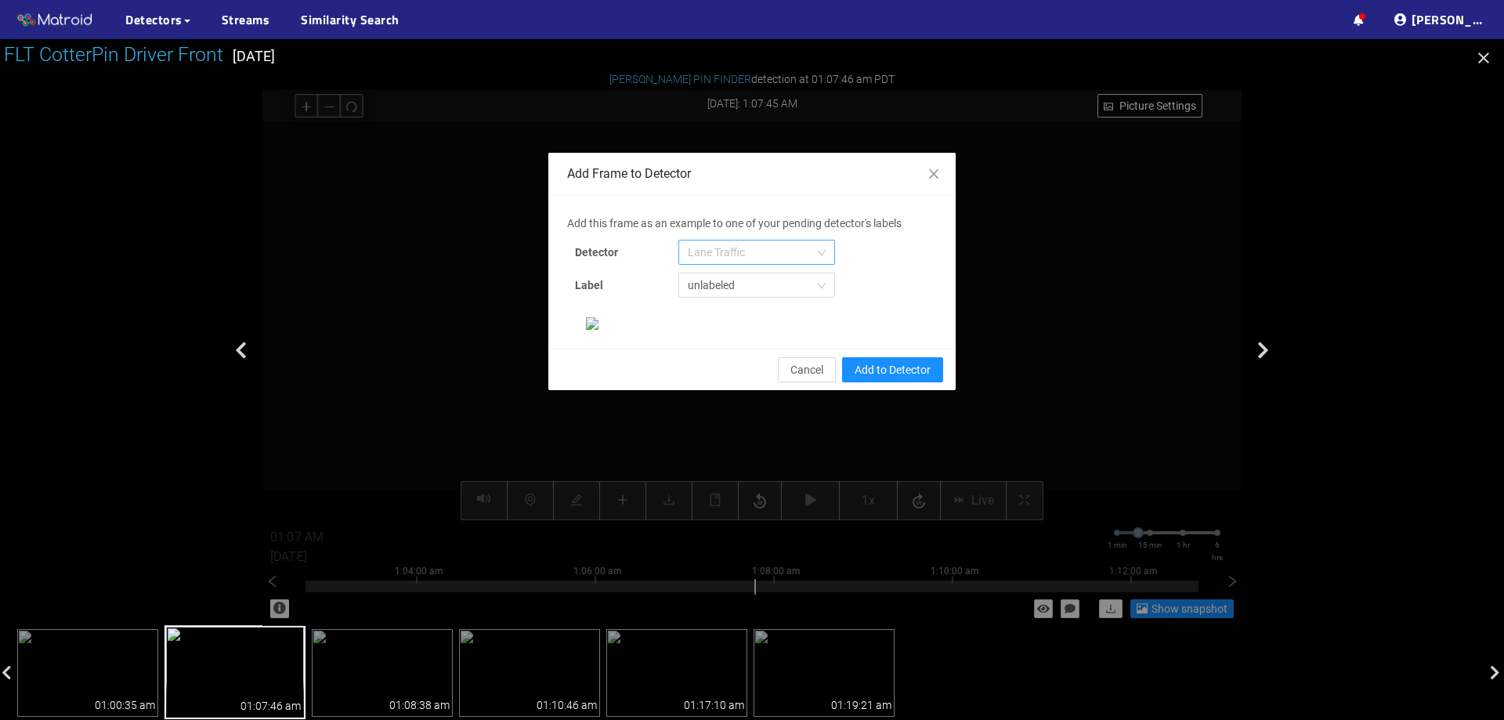
click at [729, 245] on span "Lane Traffic" at bounding box center [757, 253] width 138 height 24
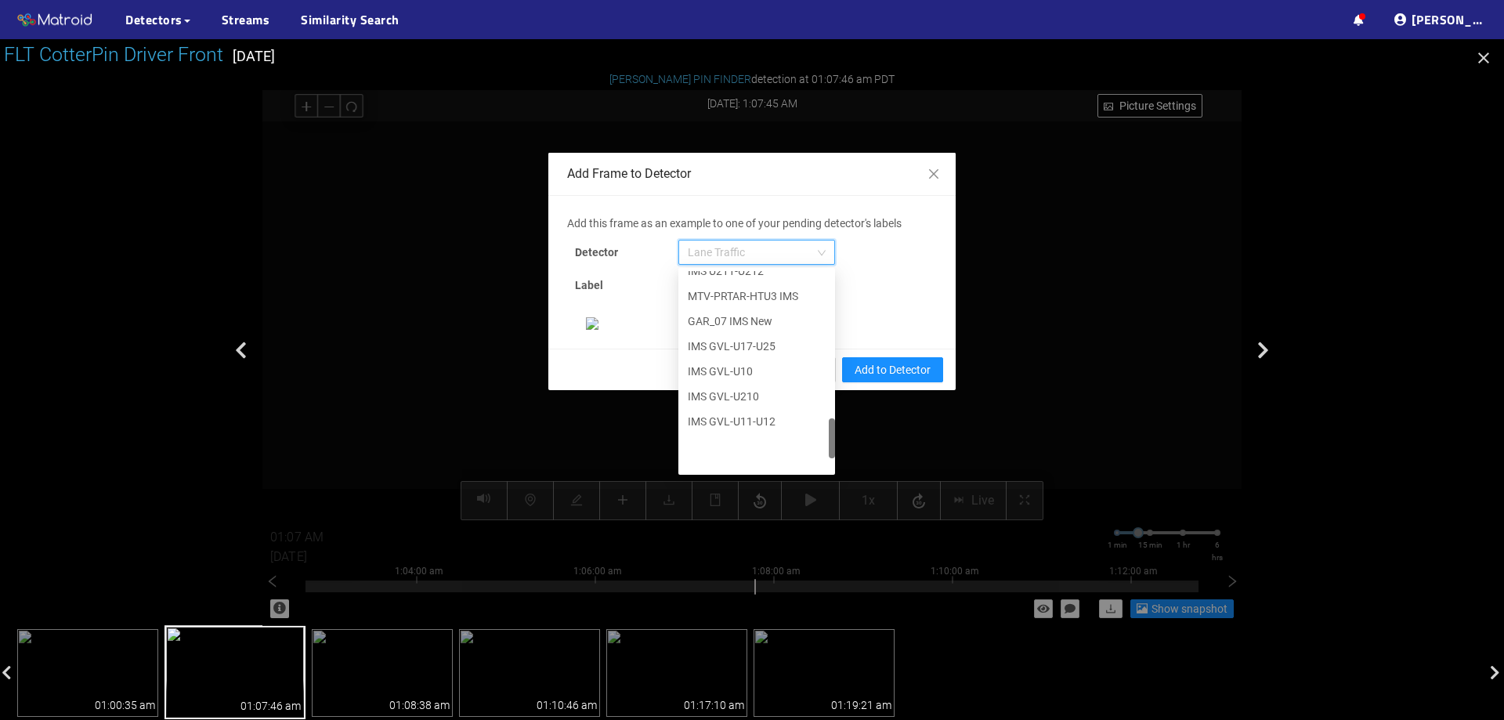
scroll to position [802, 0]
drag, startPoint x: 825, startPoint y: 309, endPoint x: 847, endPoint y: 475, distance: 167.5
click at [847, 330] on div "Add this frame as an example to one of your pending detector's labels Detector …" at bounding box center [752, 272] width 370 height 115
click at [747, 461] on div "[PERSON_NAME] Pin" at bounding box center [757, 458] width 138 height 17
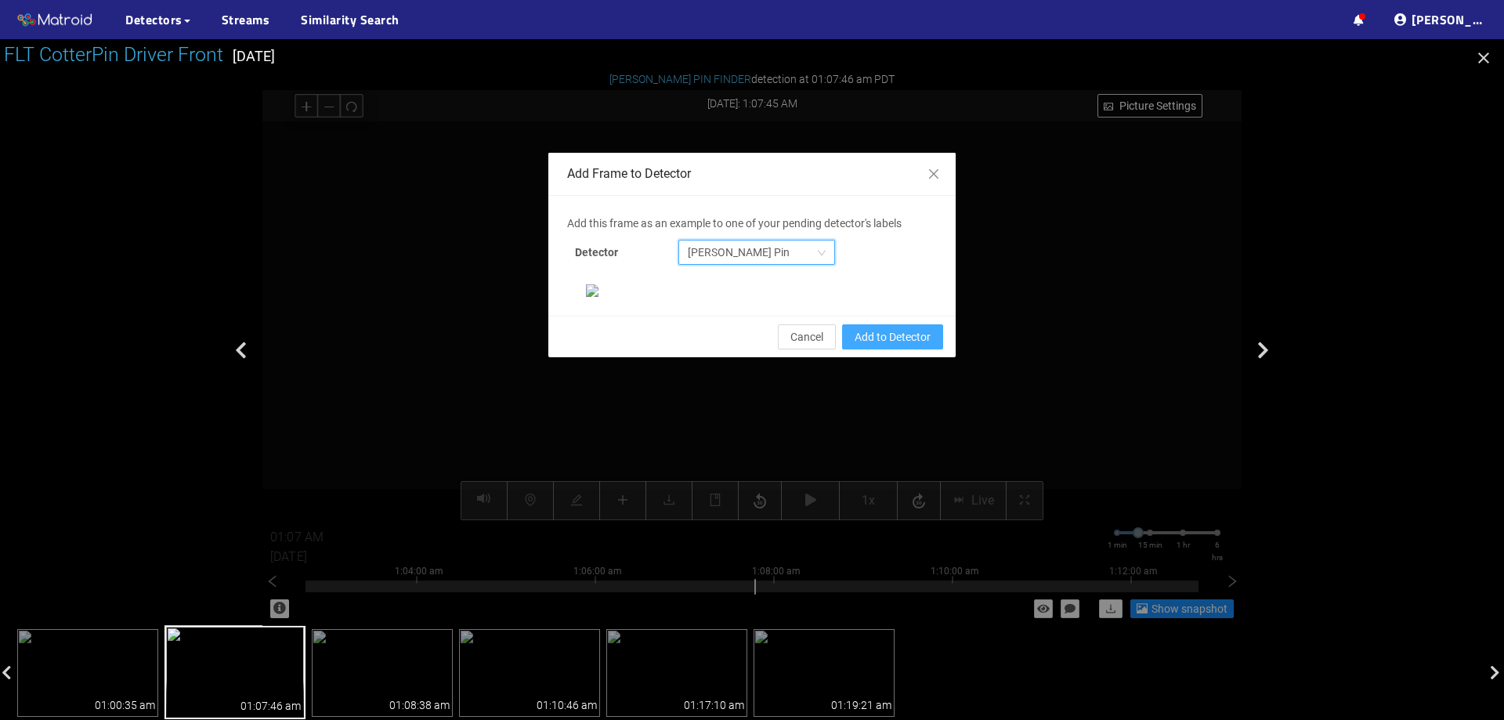
click at [886, 346] on span "Add to Detector" at bounding box center [893, 336] width 76 height 17
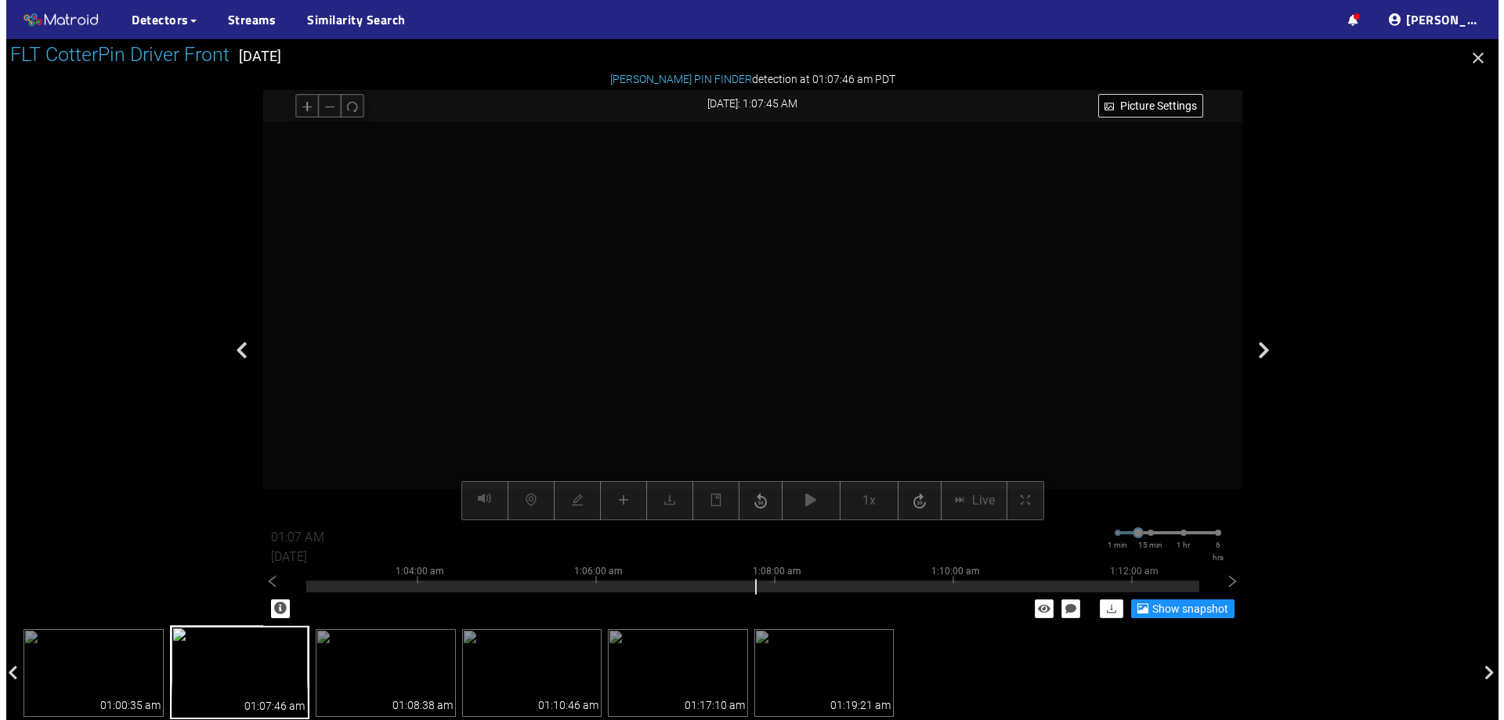
scroll to position [251, 0]
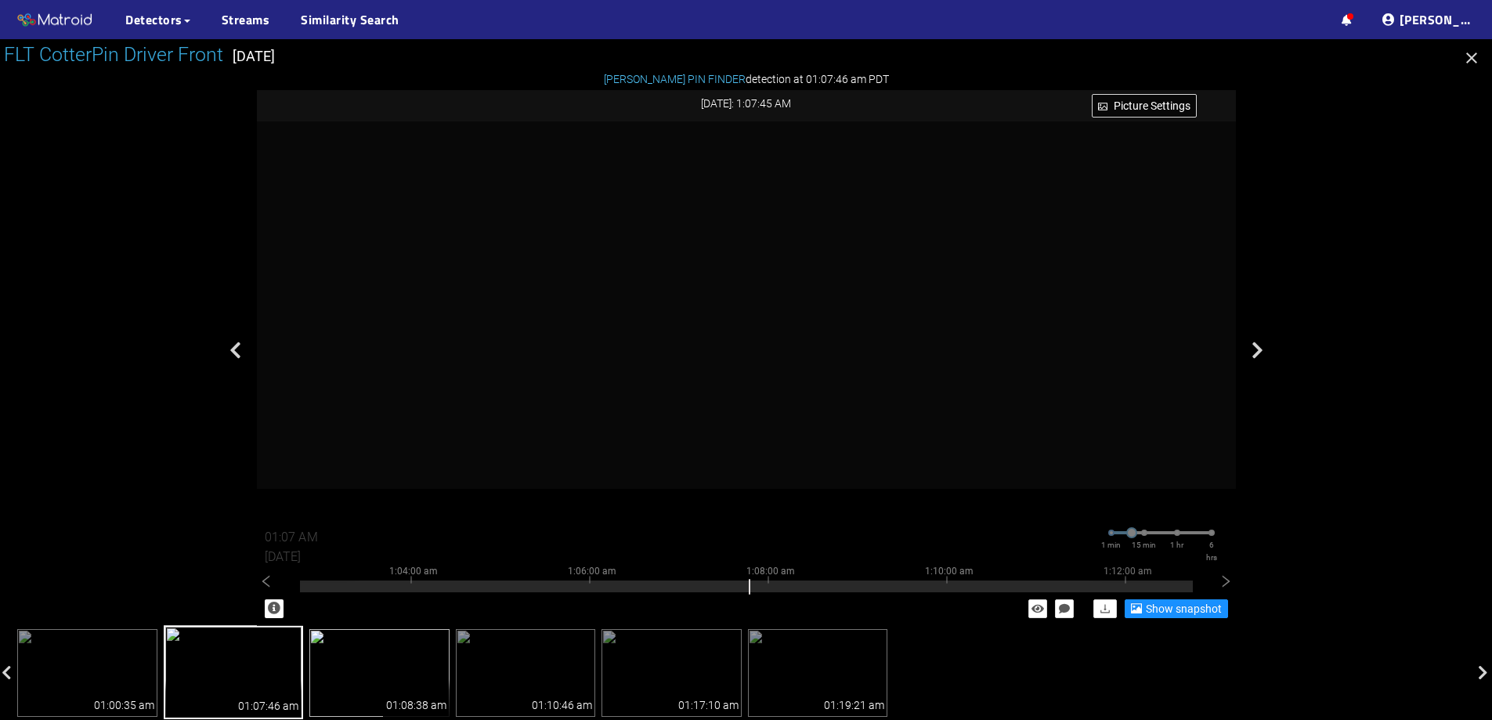
click at [372, 648] on img at bounding box center [379, 673] width 140 height 88
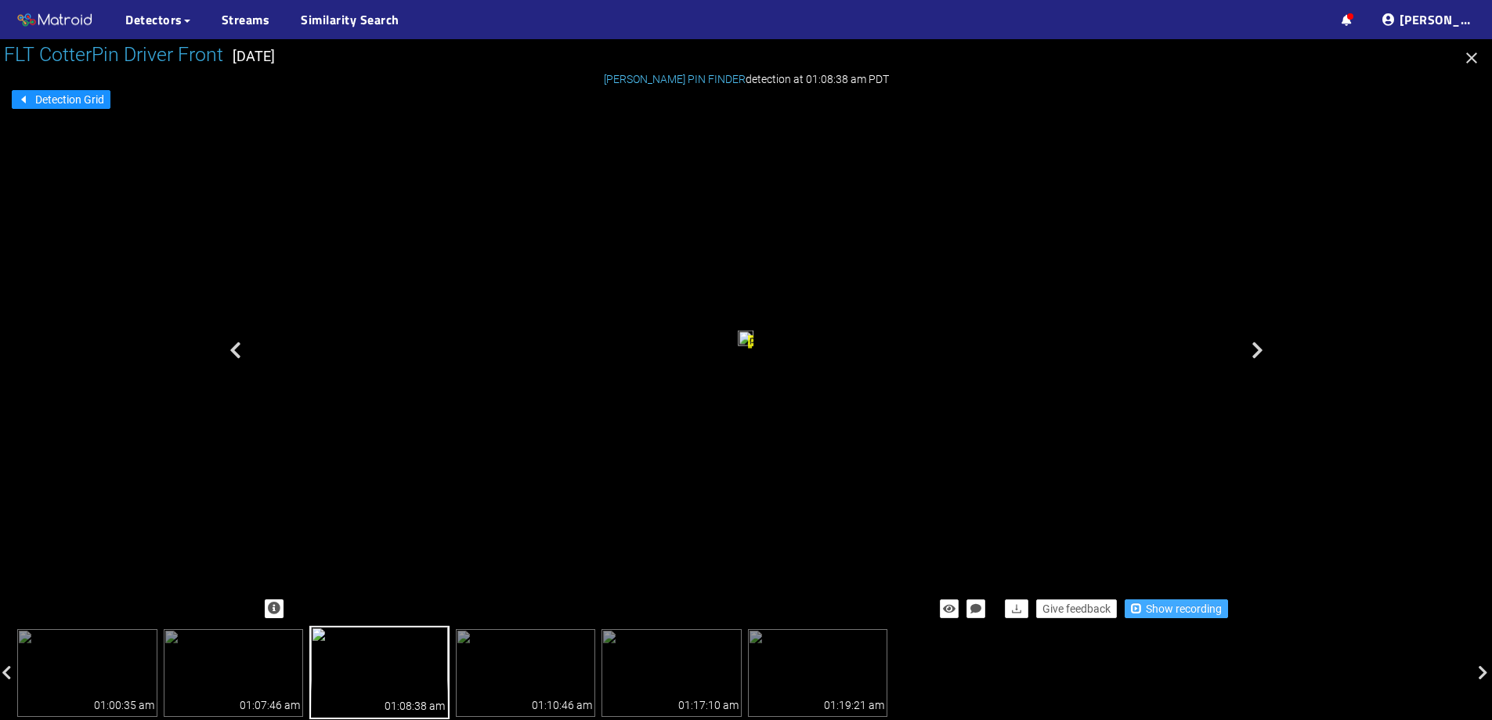
click at [1156, 602] on span "Show recording" at bounding box center [1184, 608] width 76 height 17
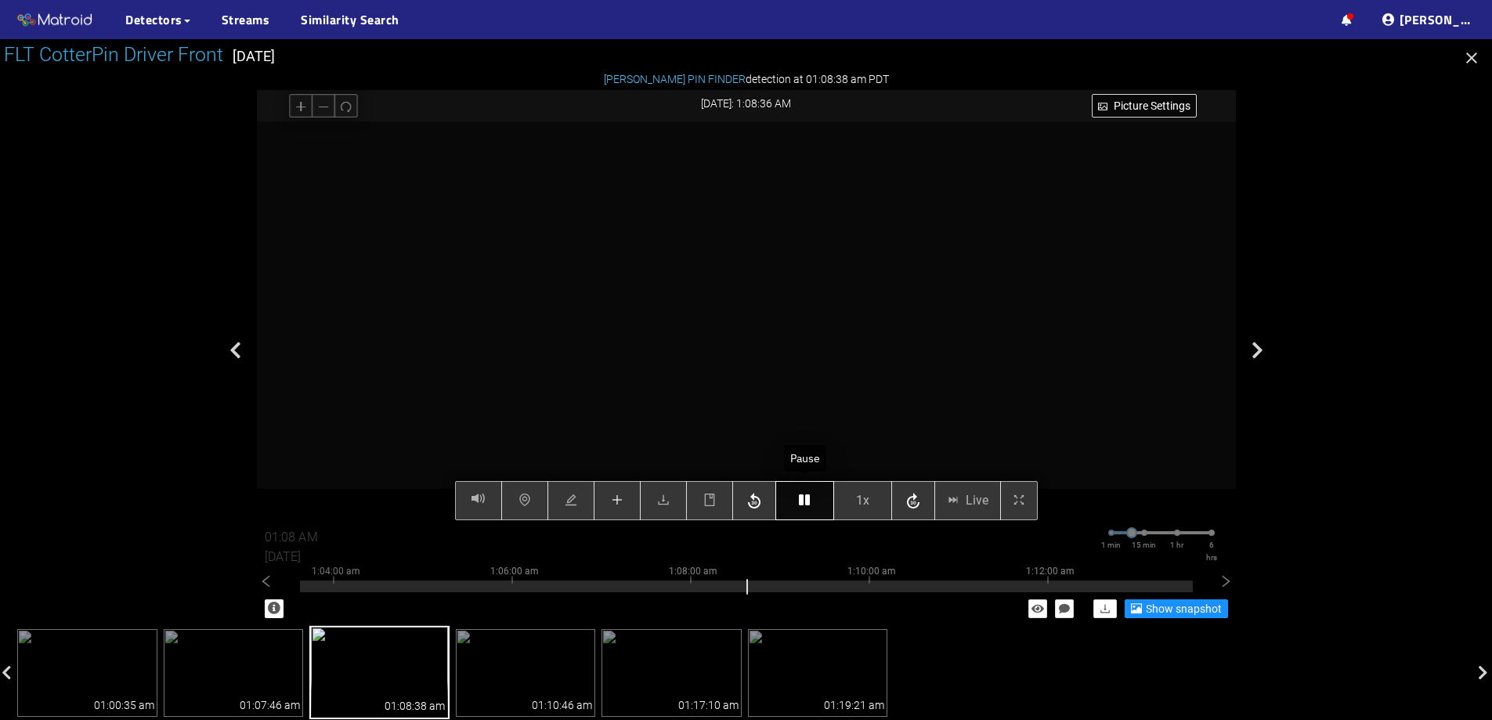
click at [809, 500] on icon "button" at bounding box center [804, 500] width 11 height 13
click at [803, 498] on icon "button" at bounding box center [804, 500] width 11 height 13
click at [612, 490] on button "button" at bounding box center [617, 500] width 47 height 39
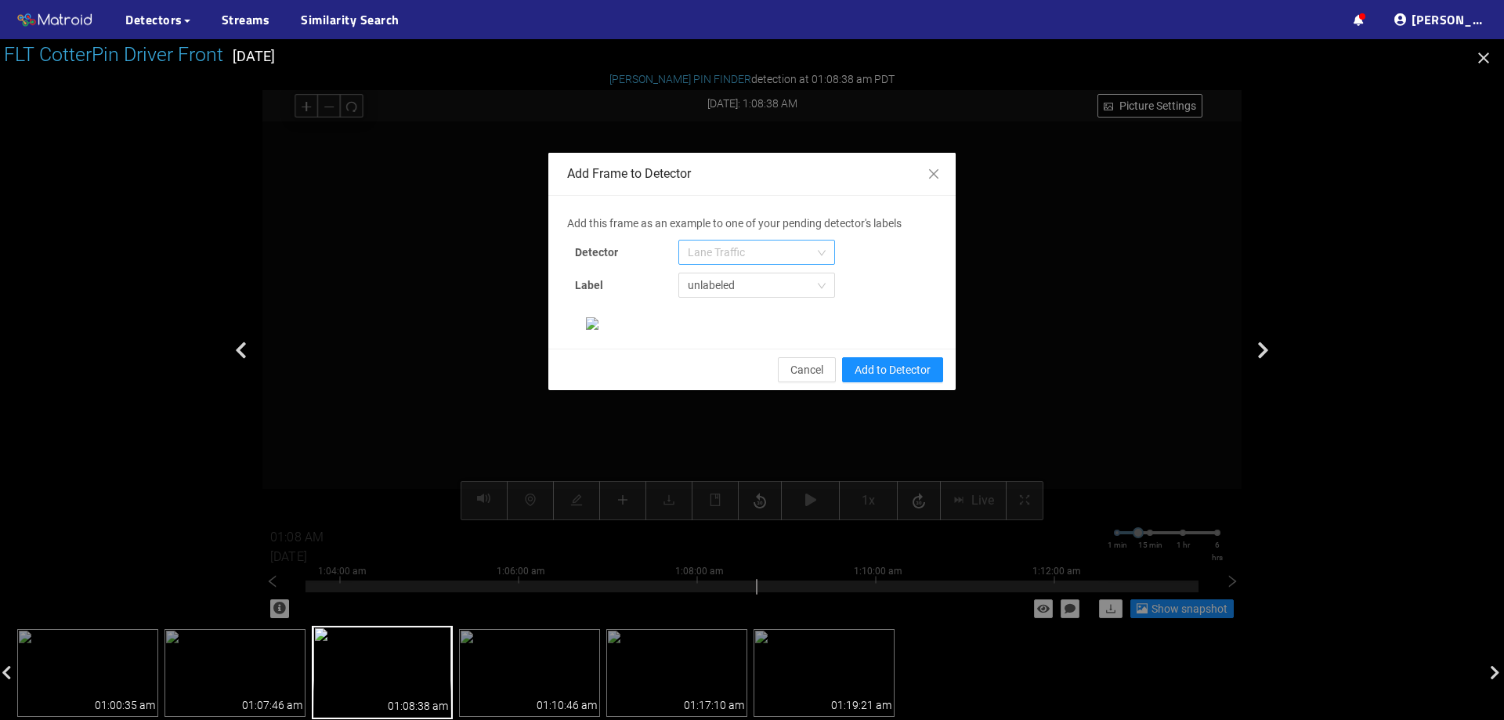
click at [758, 249] on span "Lane Traffic" at bounding box center [757, 253] width 138 height 24
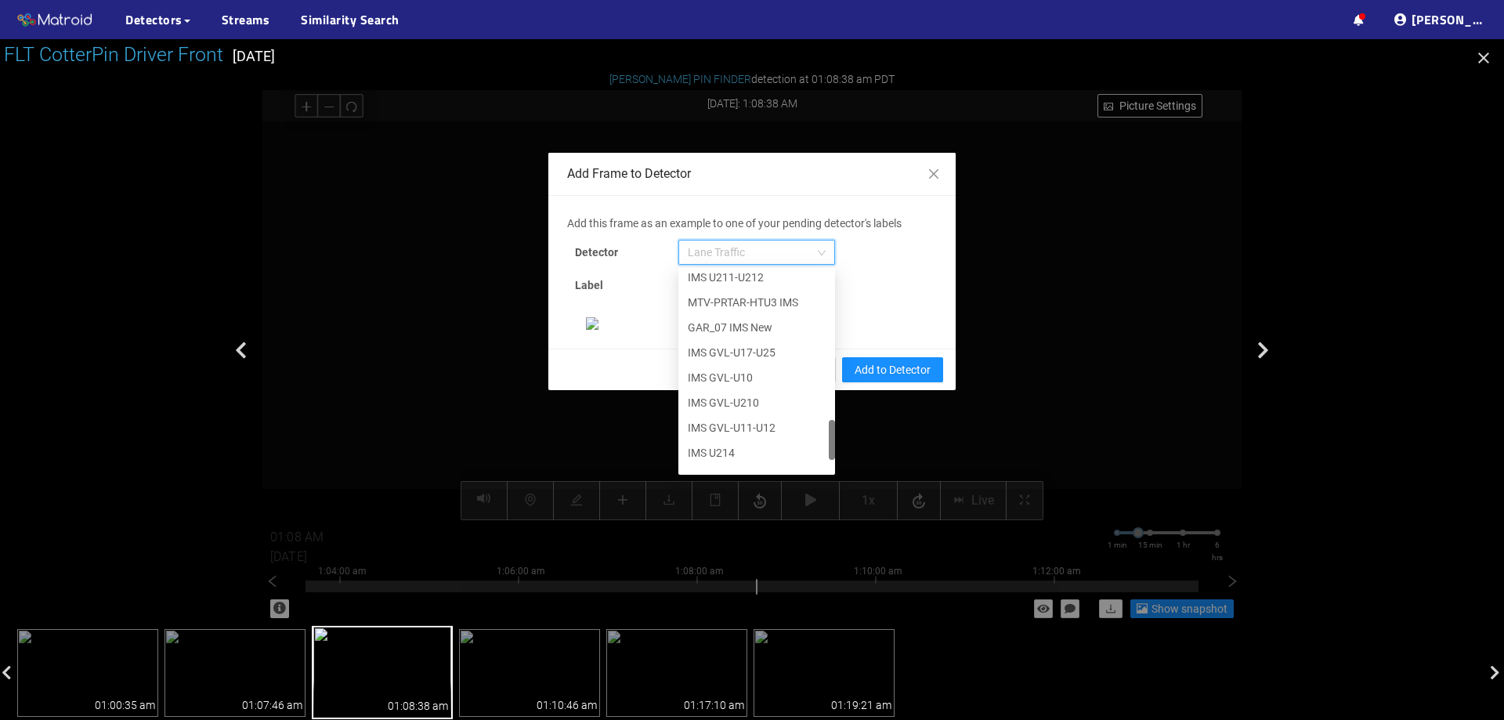
scroll to position [802, 0]
drag, startPoint x: 827, startPoint y: 291, endPoint x: 810, endPoint y: 462, distance: 172.4
click at [810, 462] on div "IMS U211-U212 MTV-PRTAR-HTU3 IMS GAR_07 IMS New IMS GVL-U17-U25 IMS GVL-U10 IMS…" at bounding box center [756, 371] width 157 height 201
click at [791, 460] on div "[PERSON_NAME] Pin" at bounding box center [757, 458] width 138 height 17
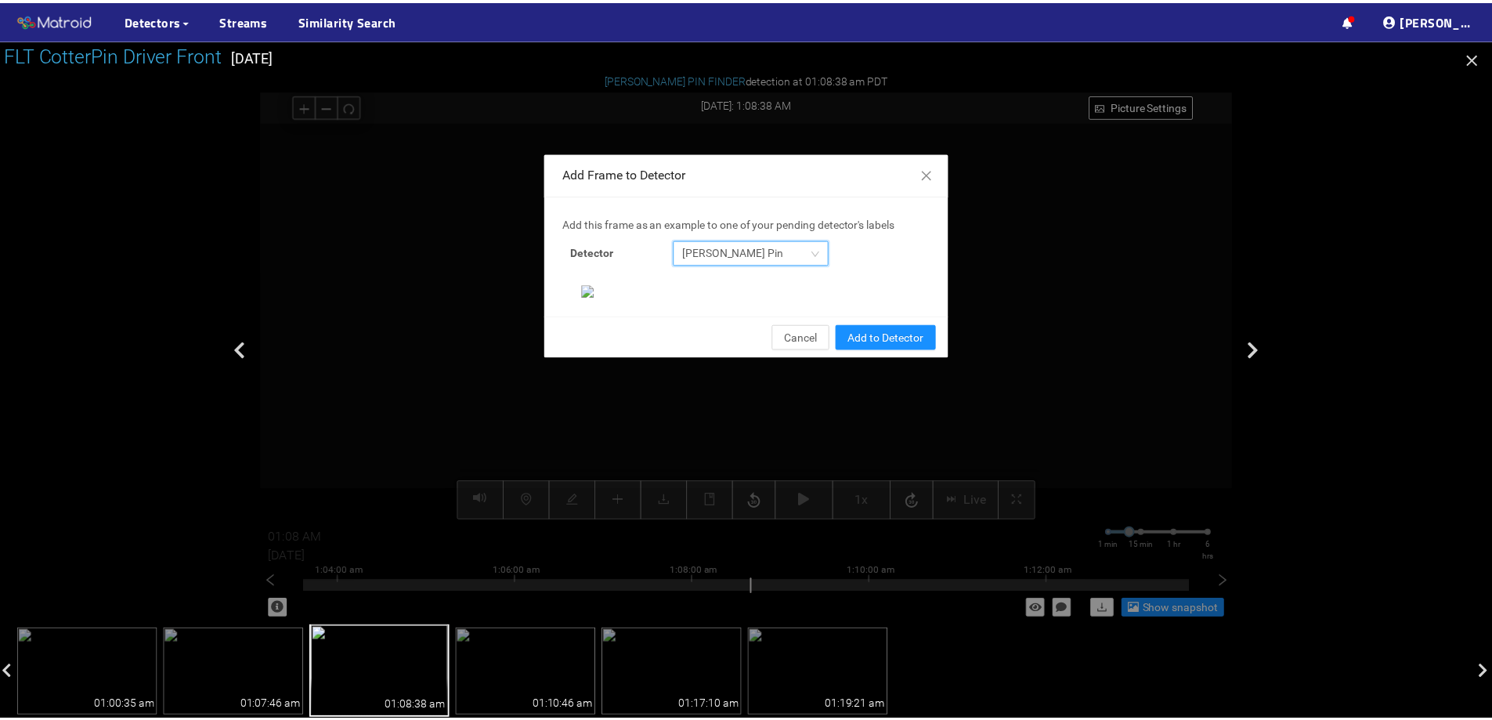
scroll to position [329, 0]
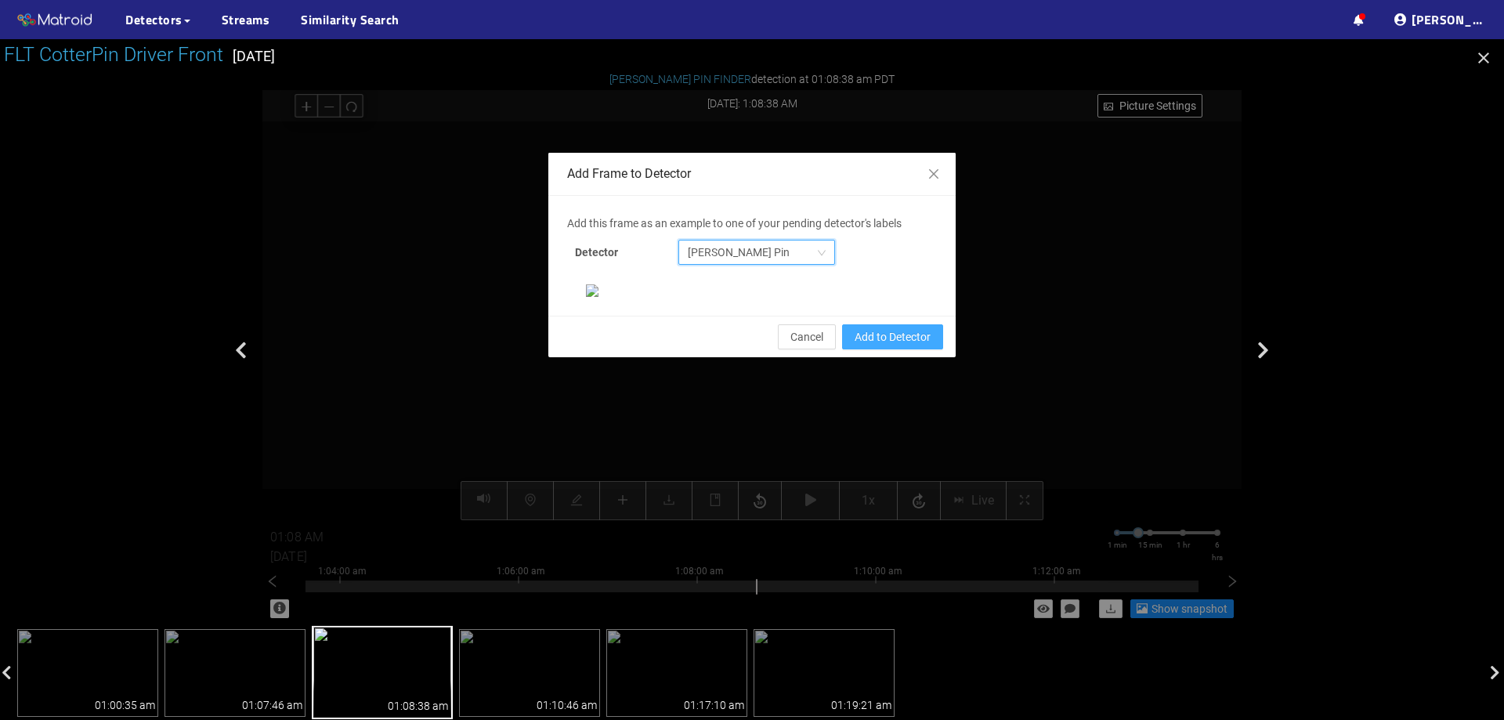
click at [871, 346] on span "Add to Detector" at bounding box center [893, 336] width 76 height 17
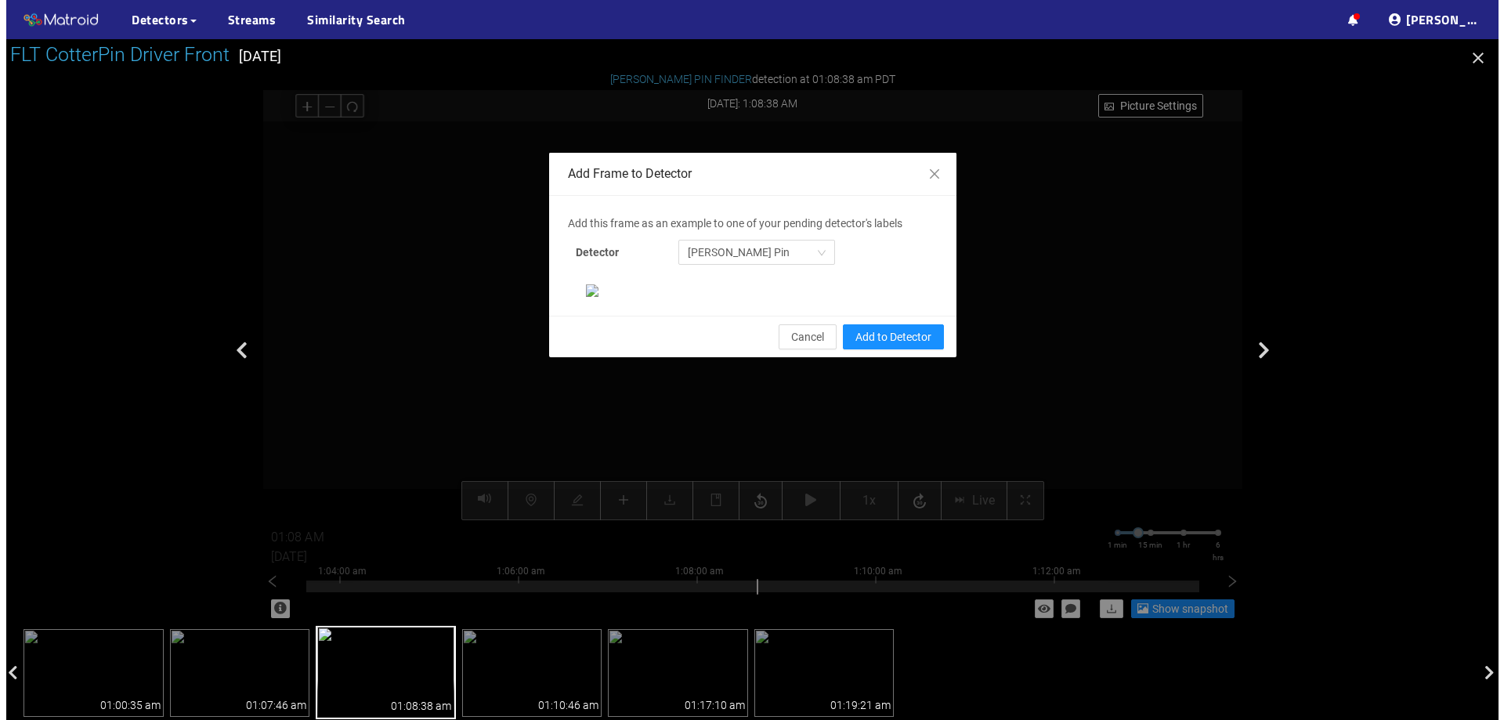
scroll to position [251, 0]
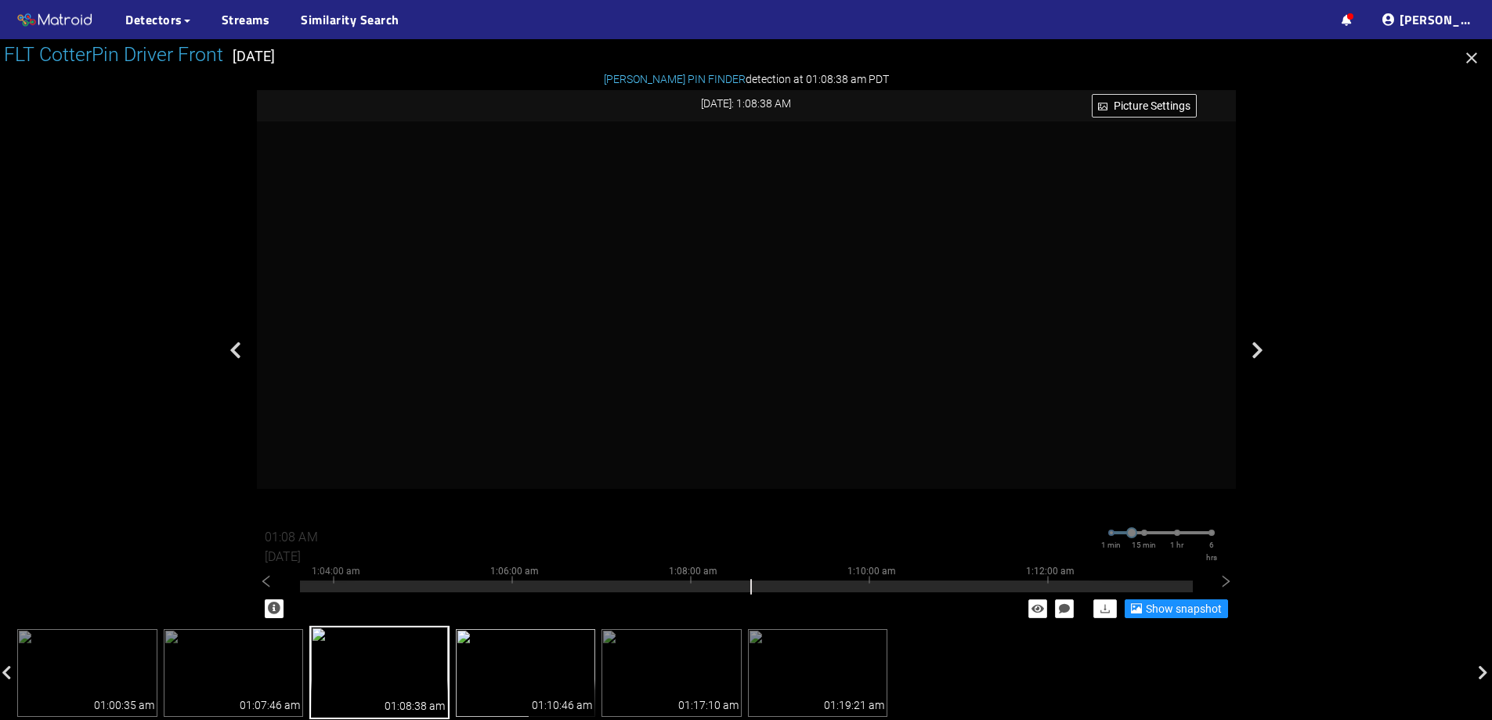
click at [510, 640] on img at bounding box center [526, 673] width 140 height 88
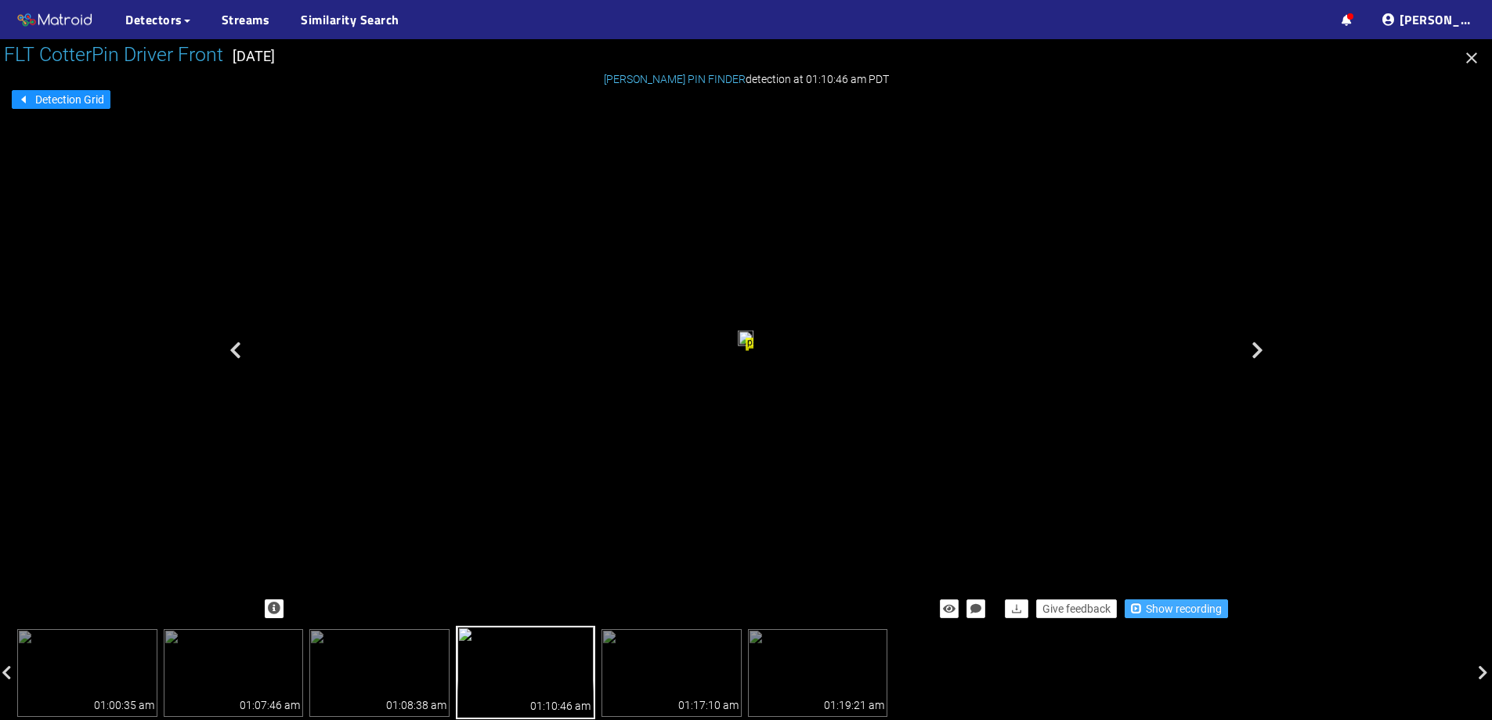
click at [1188, 608] on span "Show recording" at bounding box center [1184, 608] width 76 height 17
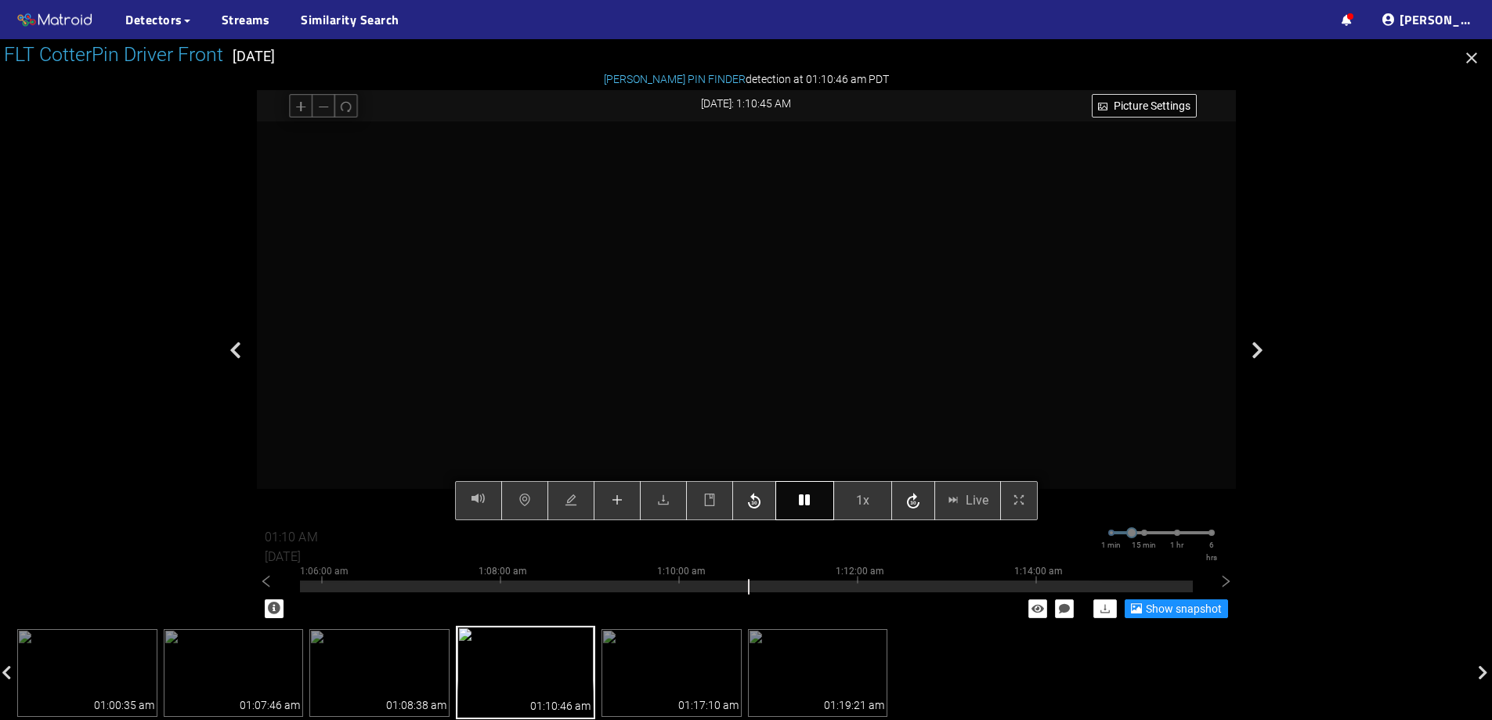
click at [806, 508] on button "button" at bounding box center [805, 500] width 59 height 39
click at [621, 498] on icon "plus" at bounding box center [617, 500] width 13 height 13
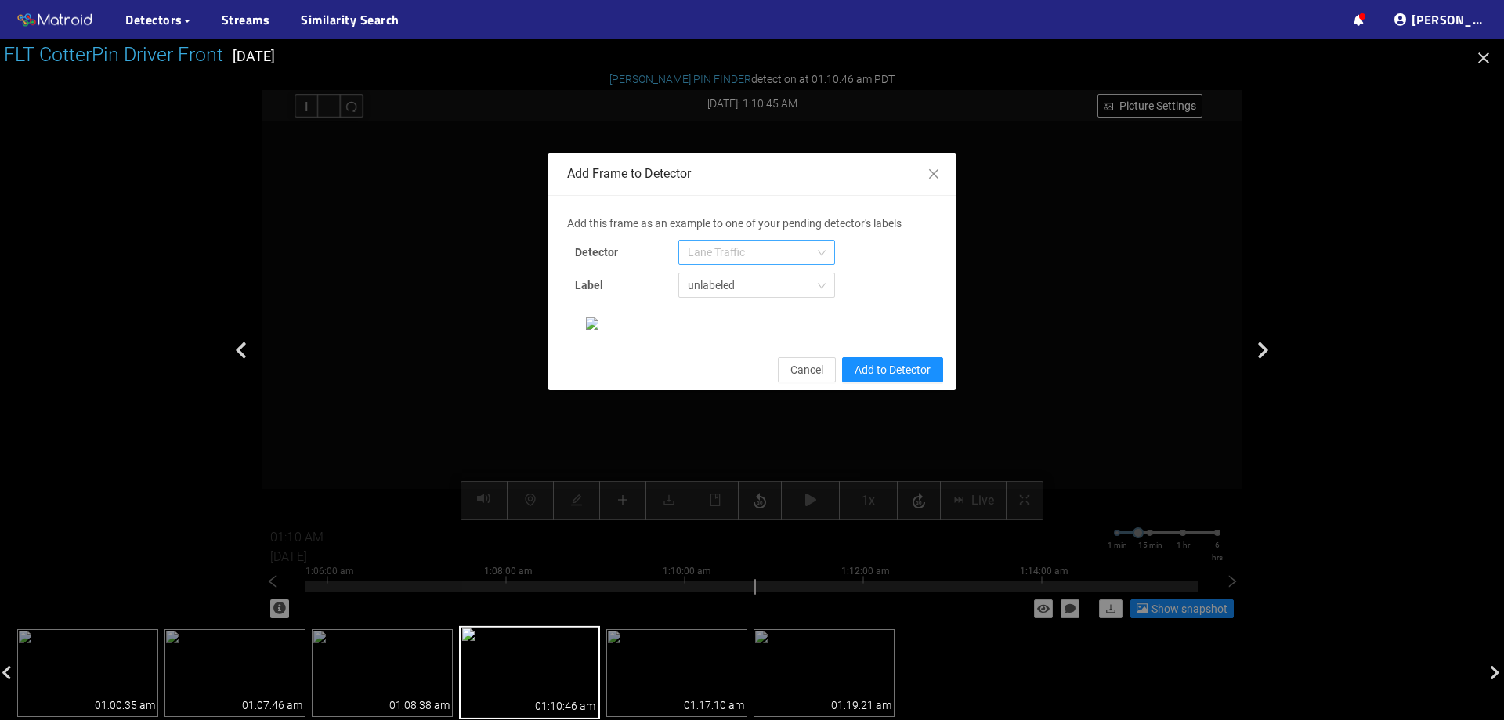
click at [808, 248] on span "Lane Traffic" at bounding box center [757, 253] width 138 height 24
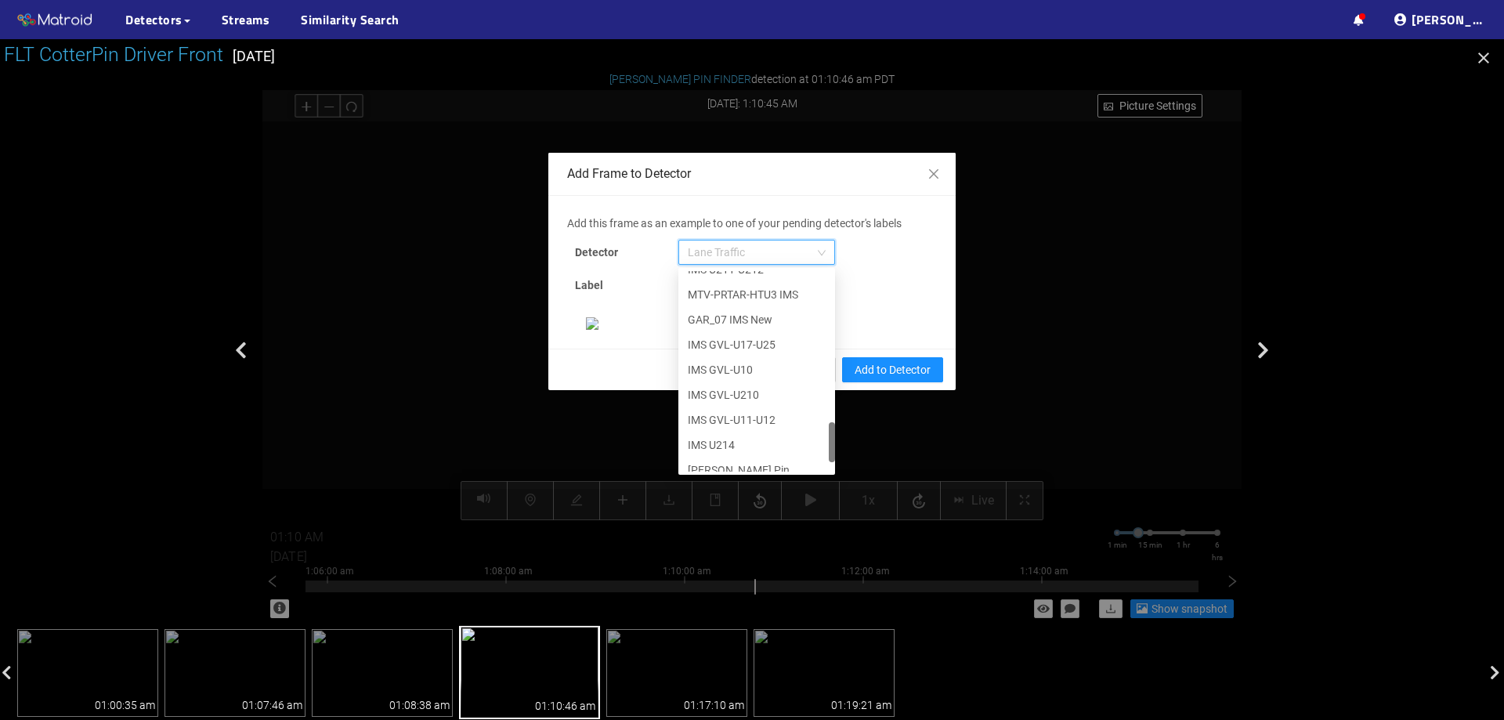
scroll to position [802, 0]
drag, startPoint x: 823, startPoint y: 302, endPoint x: 806, endPoint y: 465, distance: 163.9
click at [806, 465] on div "IMS U211-U212 MTV-PRTAR-HTU3 IMS GAR_07 IMS New IMS GVL-U17-U25 IMS GVL-U10 IMS…" at bounding box center [756, 371] width 157 height 201
click at [791, 460] on div "[PERSON_NAME] Pin" at bounding box center [757, 458] width 138 height 17
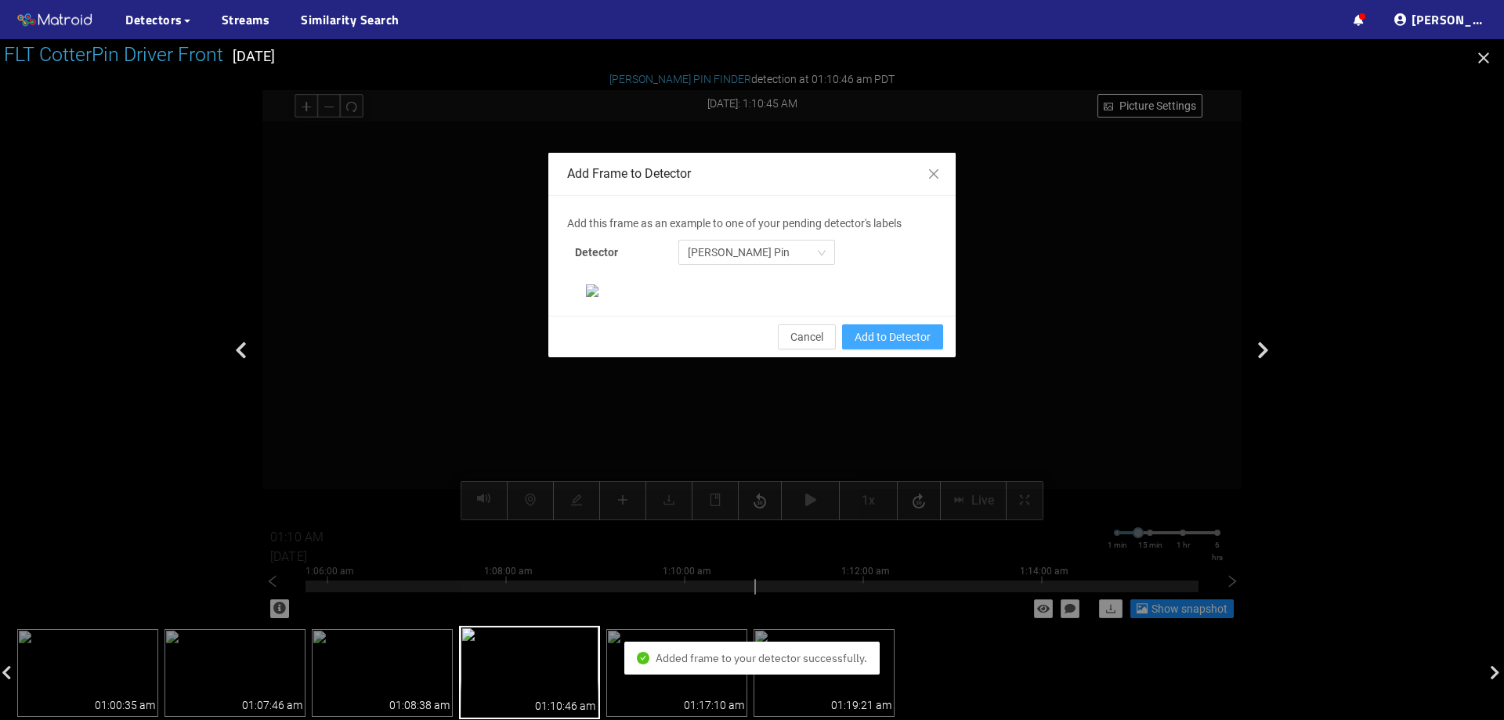
click at [886, 346] on span "Add to Detector" at bounding box center [893, 336] width 76 height 17
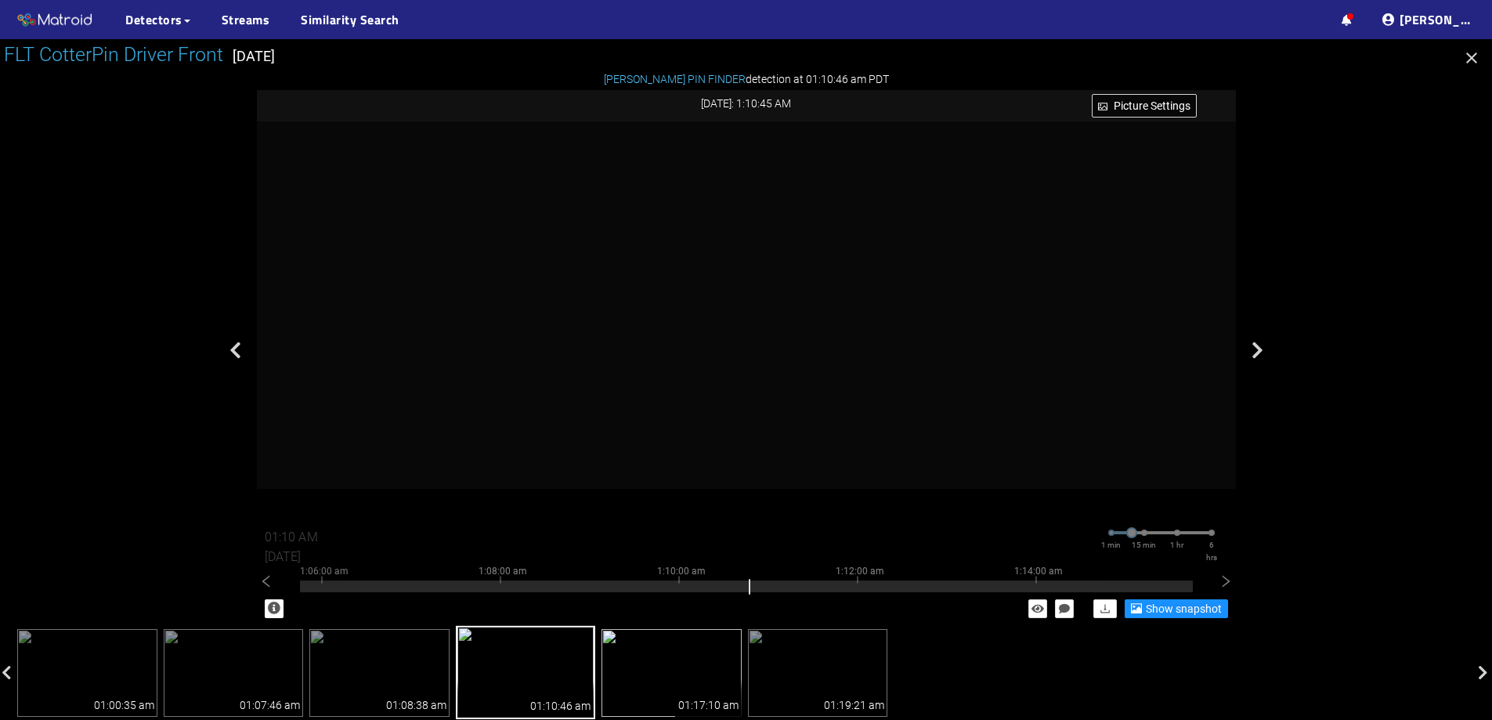
click at [724, 649] on img at bounding box center [672, 673] width 140 height 88
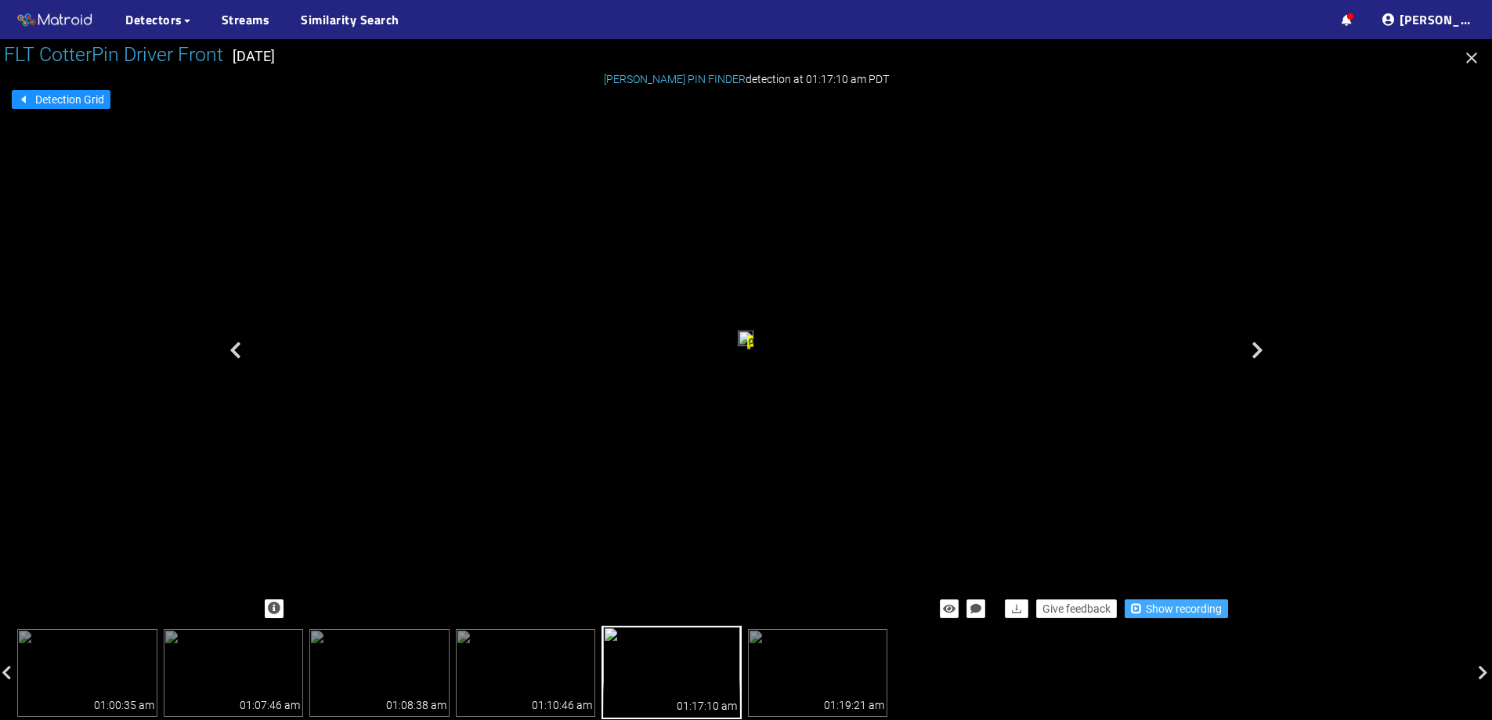
click at [1203, 604] on span "Show recording" at bounding box center [1184, 608] width 76 height 17
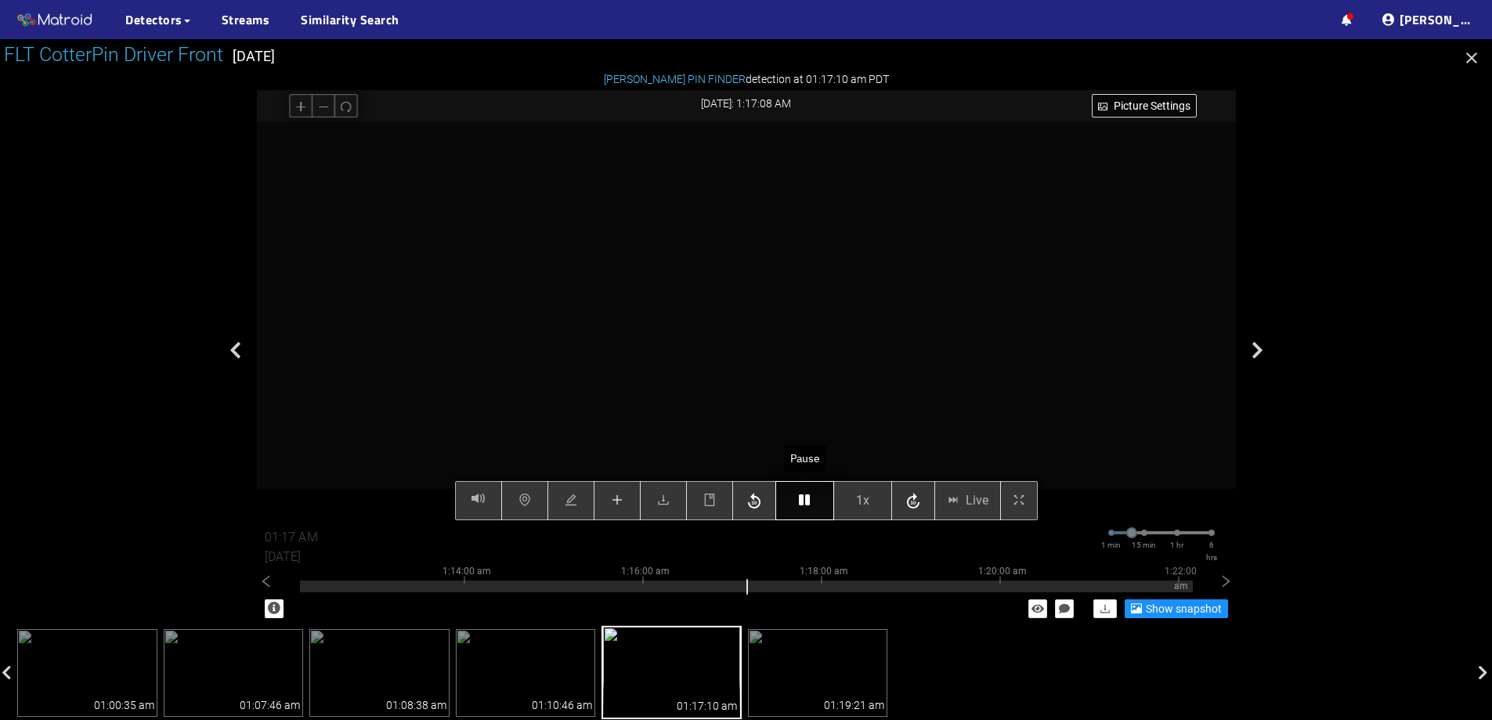
click at [816, 503] on button "button" at bounding box center [805, 500] width 59 height 39
click at [617, 515] on button "button" at bounding box center [617, 500] width 47 height 39
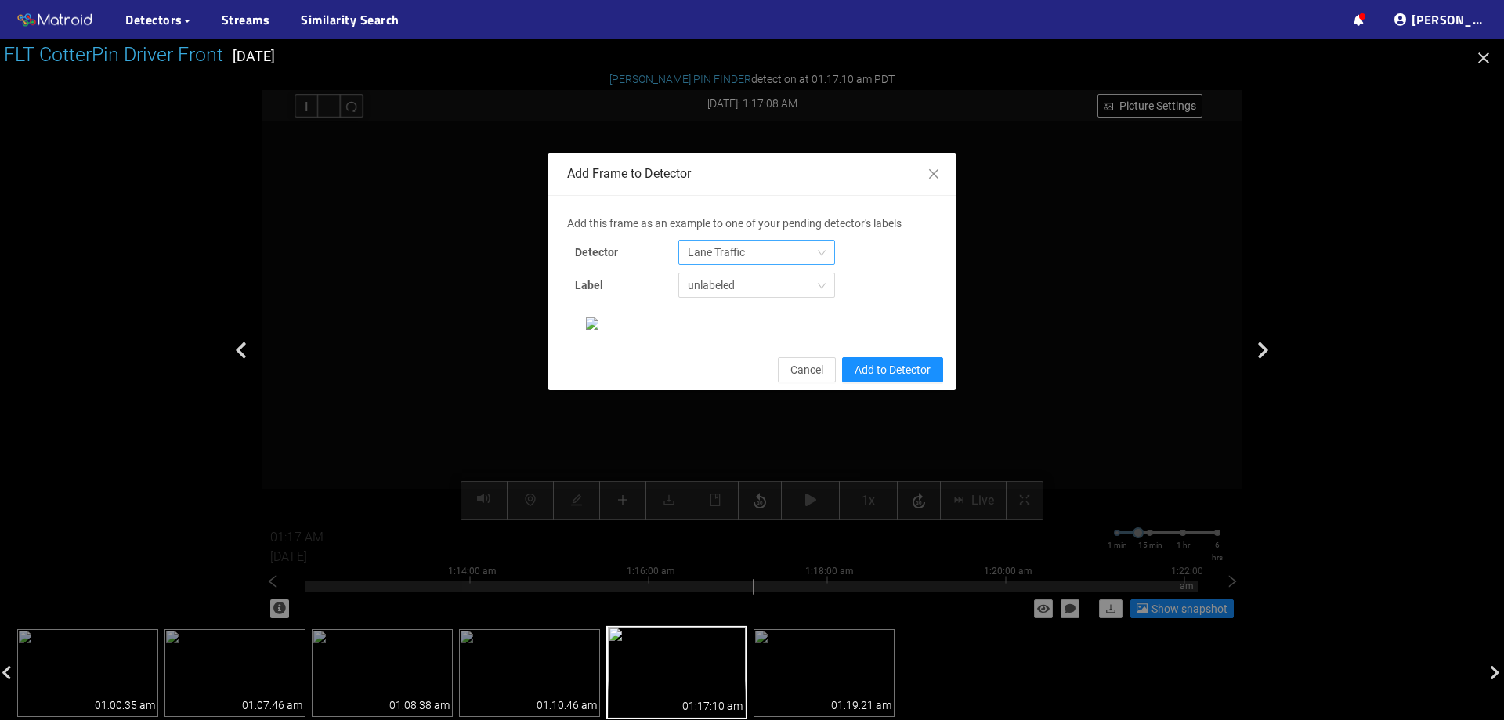
click at [783, 246] on span "Lane Traffic" at bounding box center [757, 253] width 138 height 24
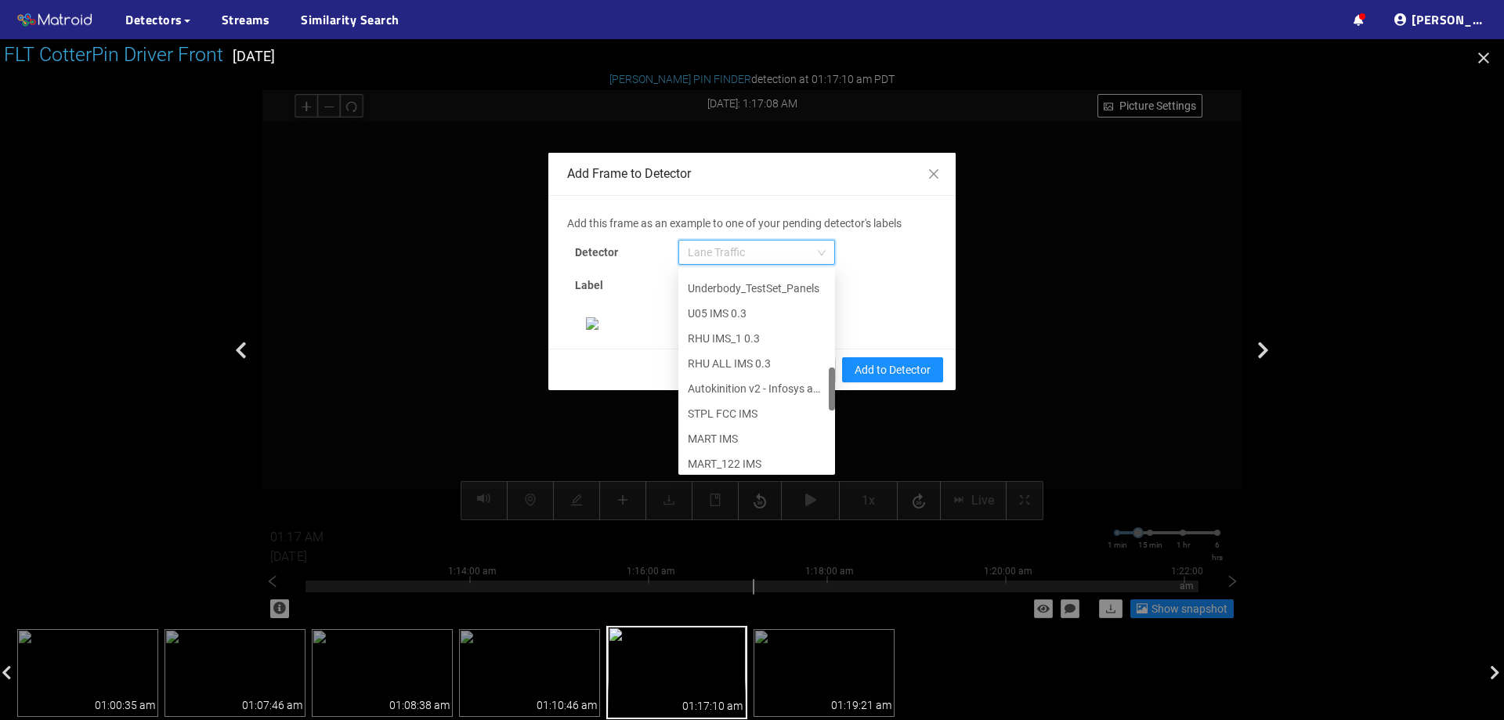
scroll to position [802, 0]
drag, startPoint x: 827, startPoint y: 283, endPoint x: 827, endPoint y: 514, distance: 231.1
click at [827, 330] on div "Add this frame as an example to one of your pending detector's labels Detector …" at bounding box center [752, 272] width 370 height 115
click at [741, 465] on div "[PERSON_NAME] Pin" at bounding box center [757, 458] width 138 height 17
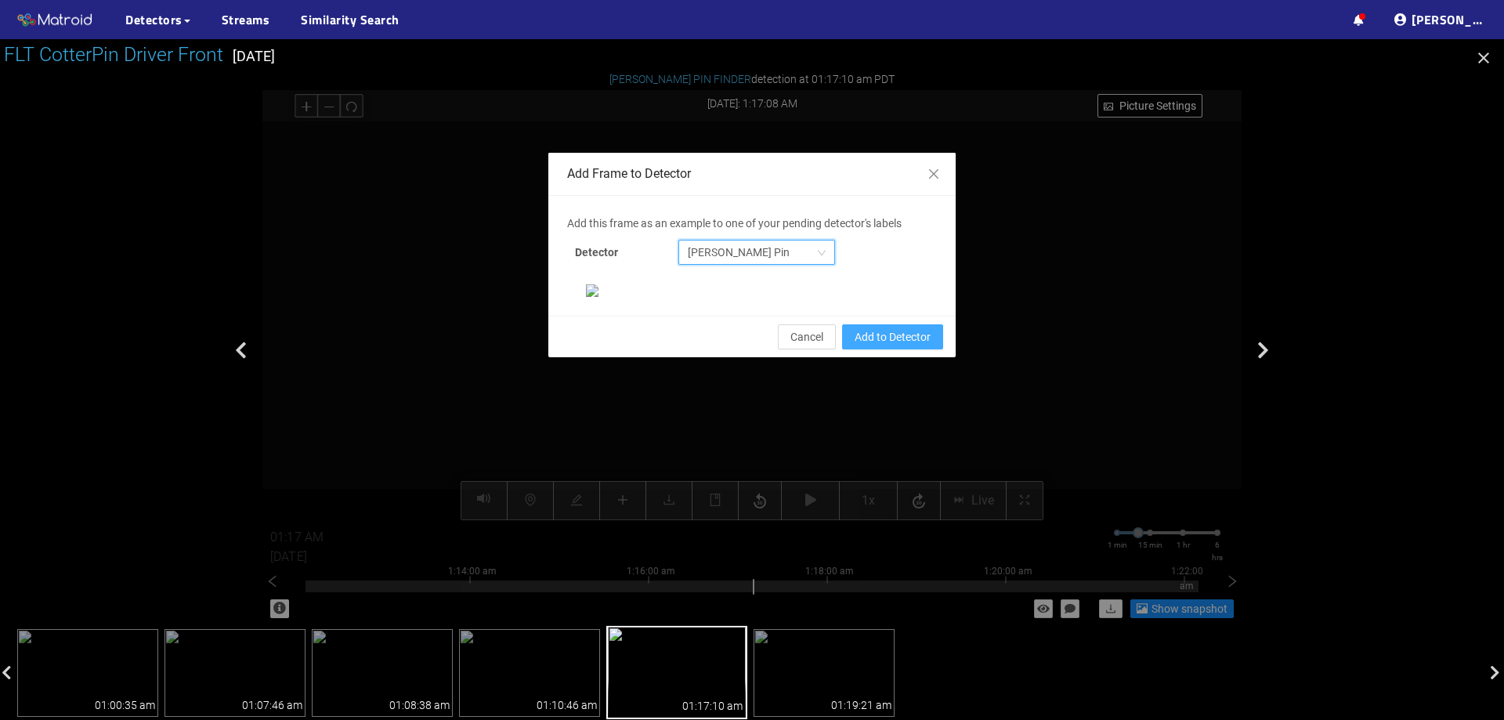
click at [892, 349] on button "Add to Detector" at bounding box center [892, 336] width 101 height 25
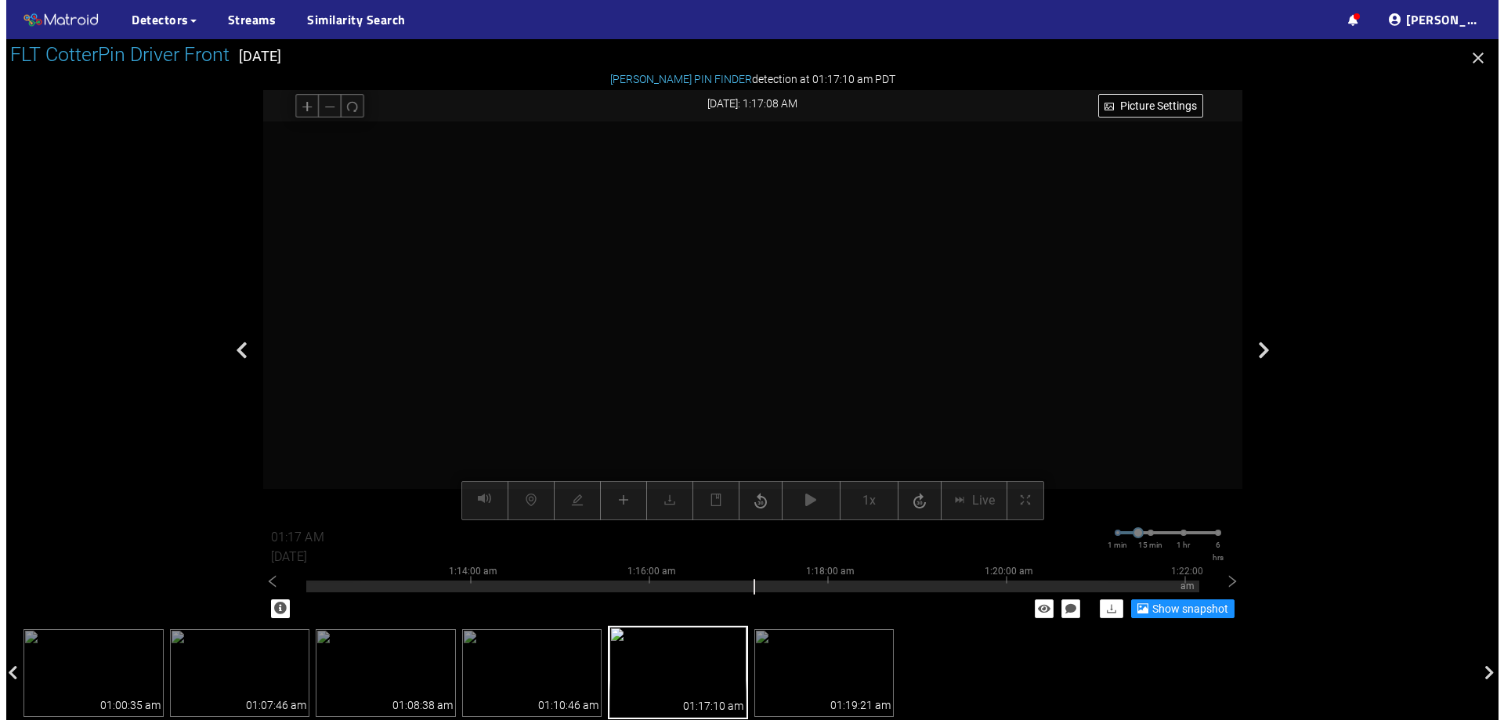
scroll to position [251, 0]
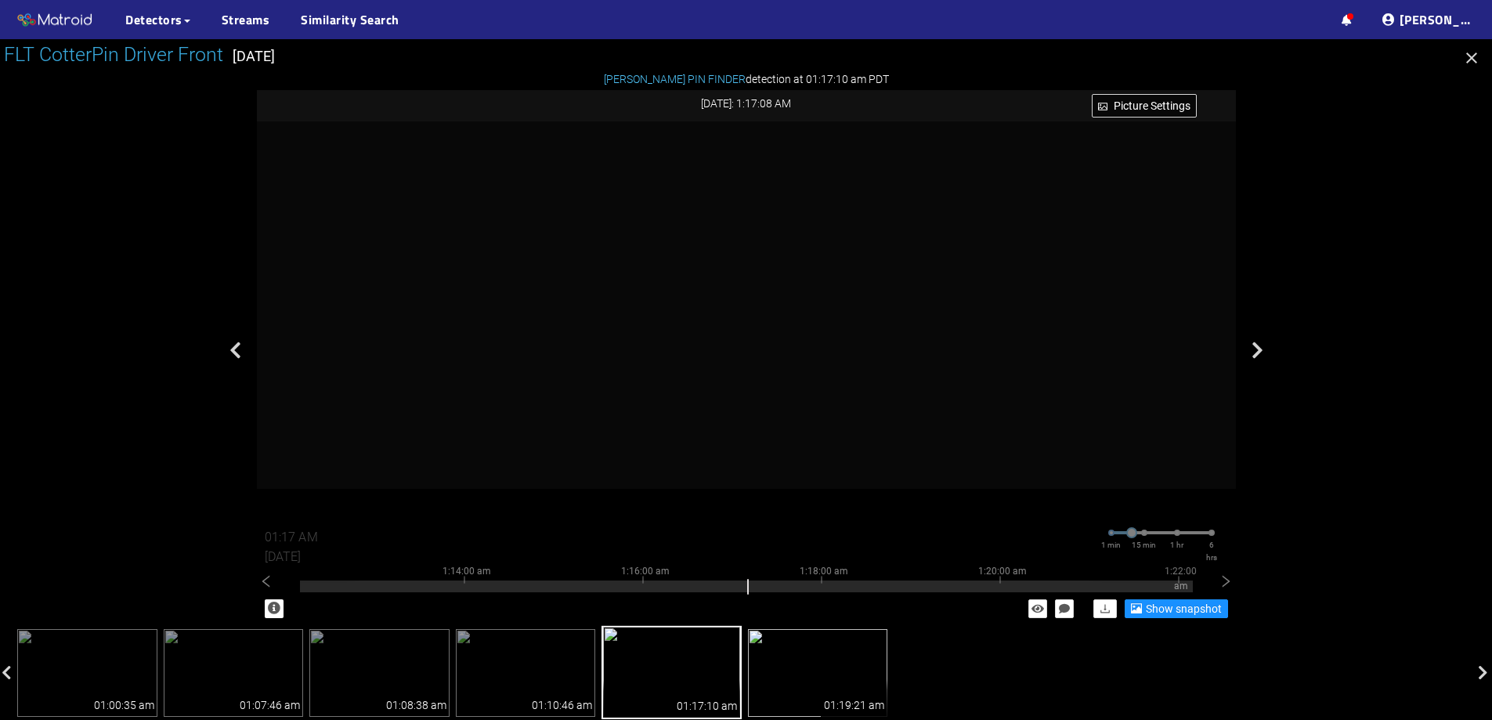
click at [801, 673] on img at bounding box center [818, 673] width 140 height 88
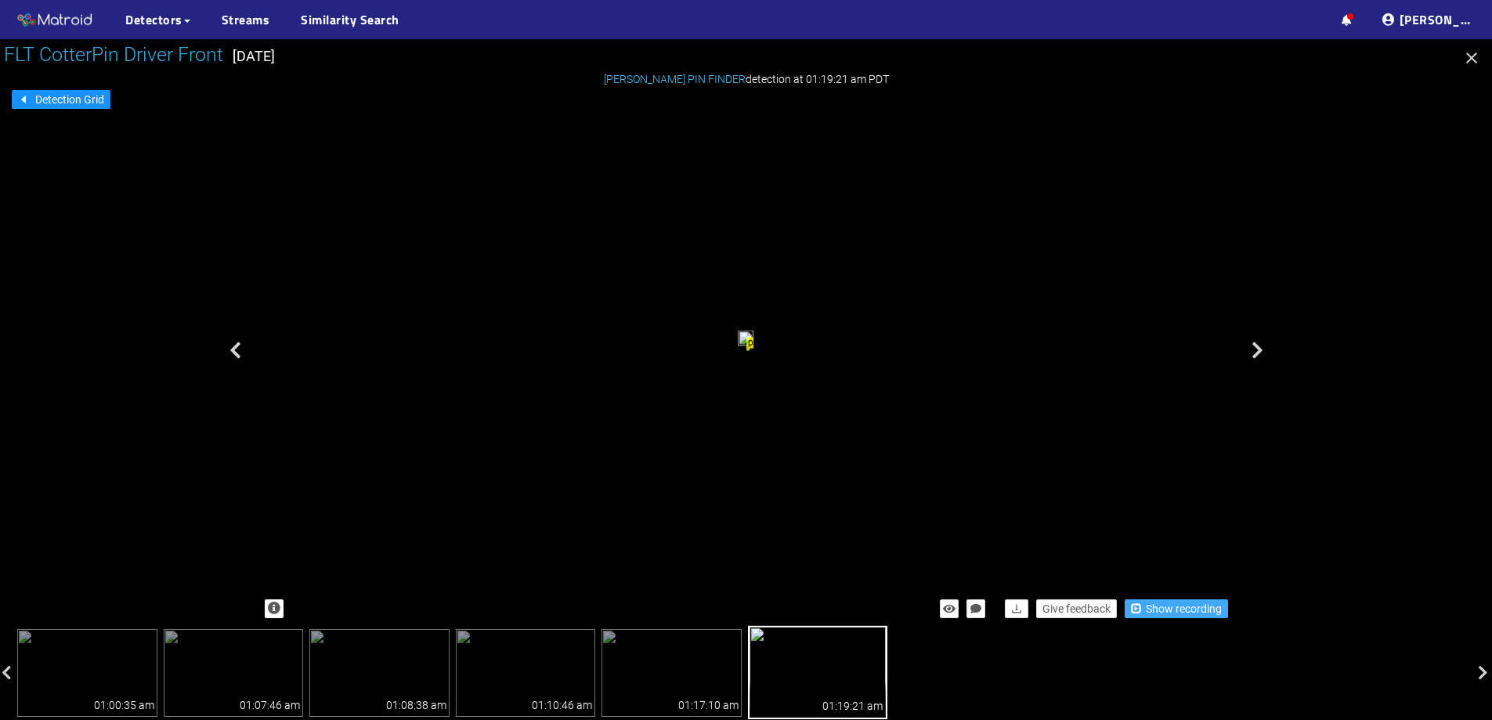
click at [1175, 606] on span "Show recording" at bounding box center [1184, 608] width 76 height 17
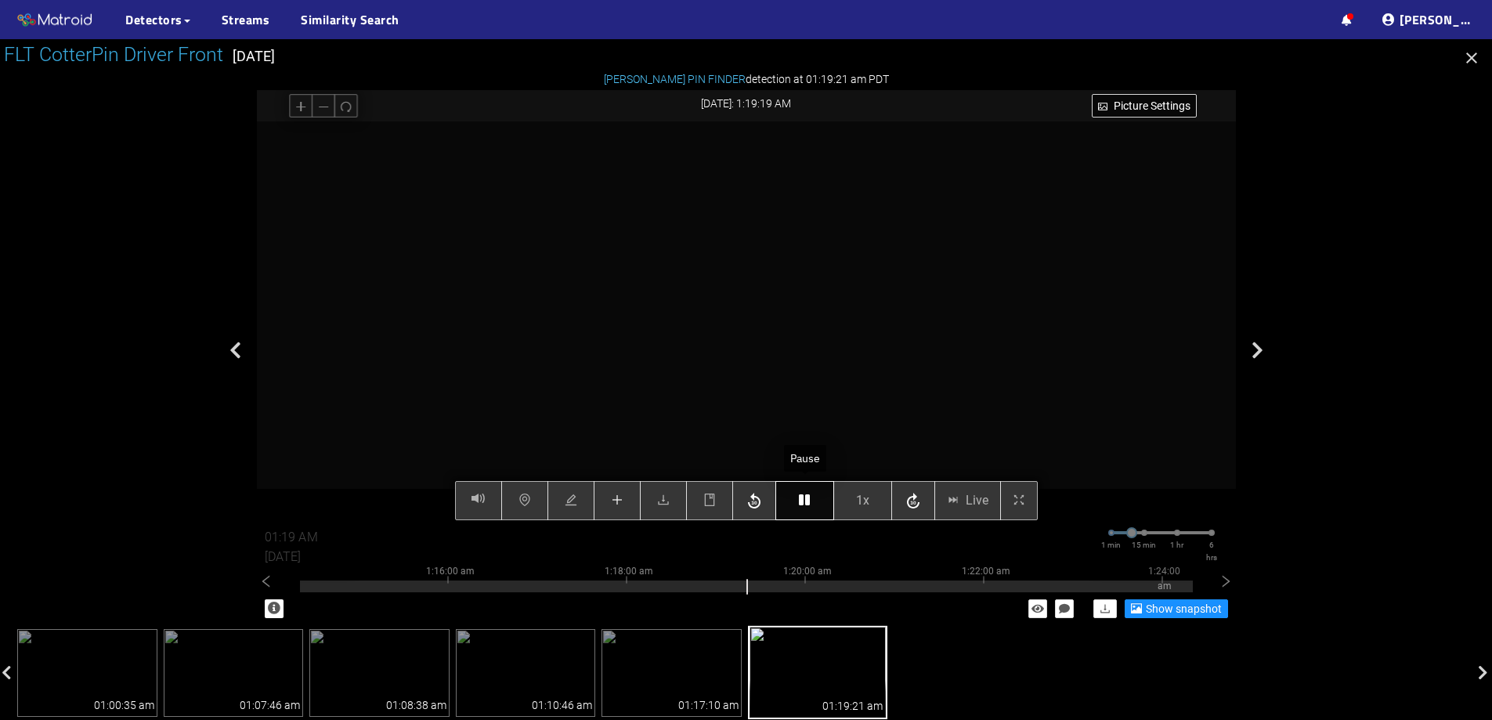
click at [798, 507] on button "button" at bounding box center [805, 500] width 59 height 39
click at [621, 500] on icon "plus" at bounding box center [617, 500] width 13 height 13
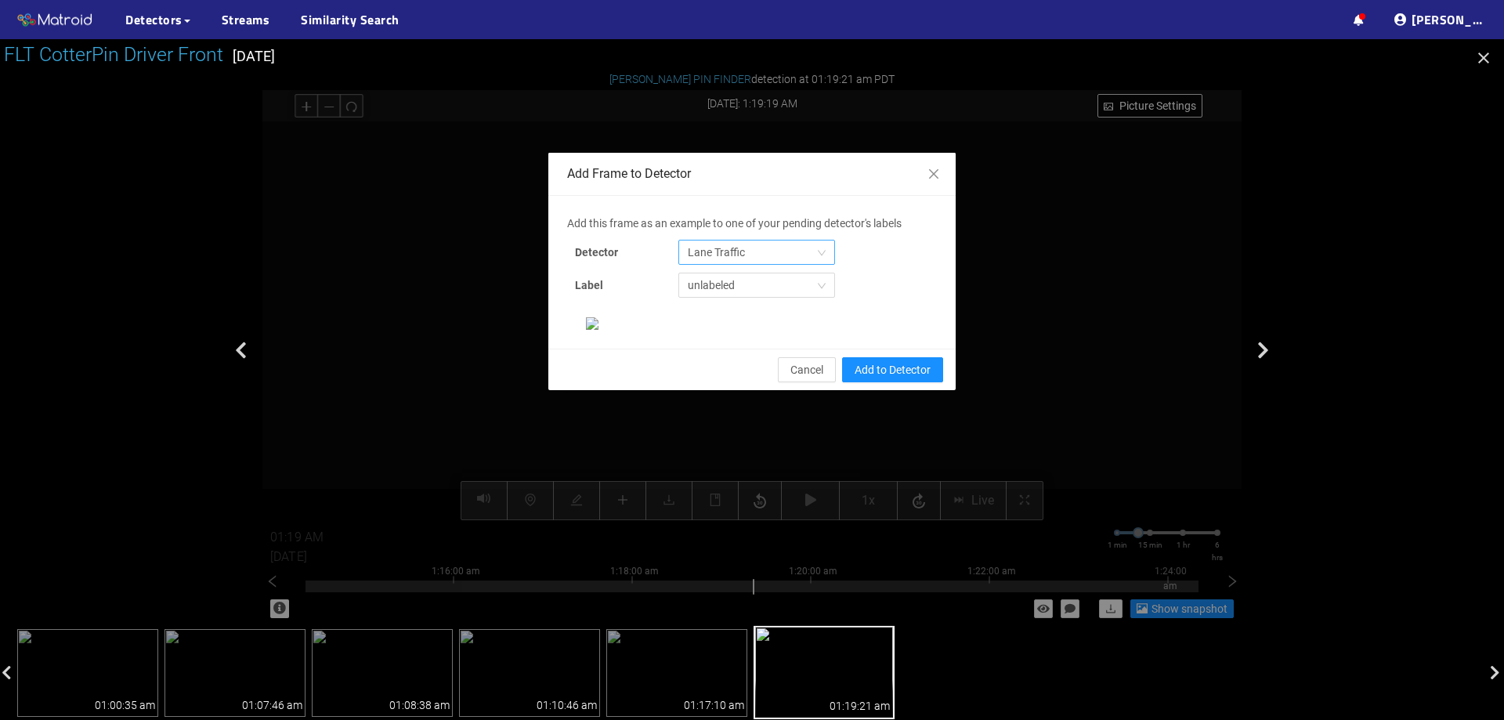
click at [780, 246] on span "Lane Traffic" at bounding box center [757, 253] width 138 height 24
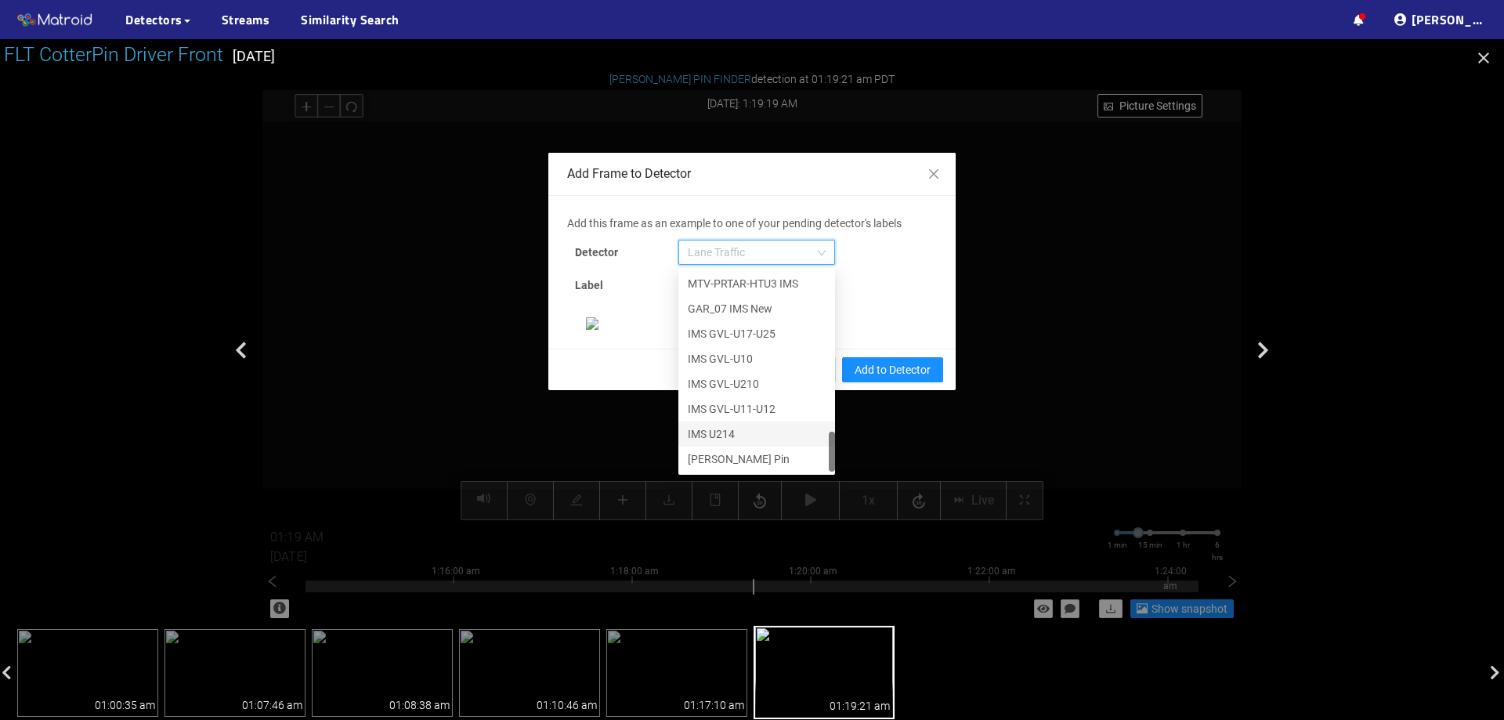
scroll to position [131, 0]
click at [758, 450] on div "[PERSON_NAME] Pin" at bounding box center [757, 458] width 138 height 17
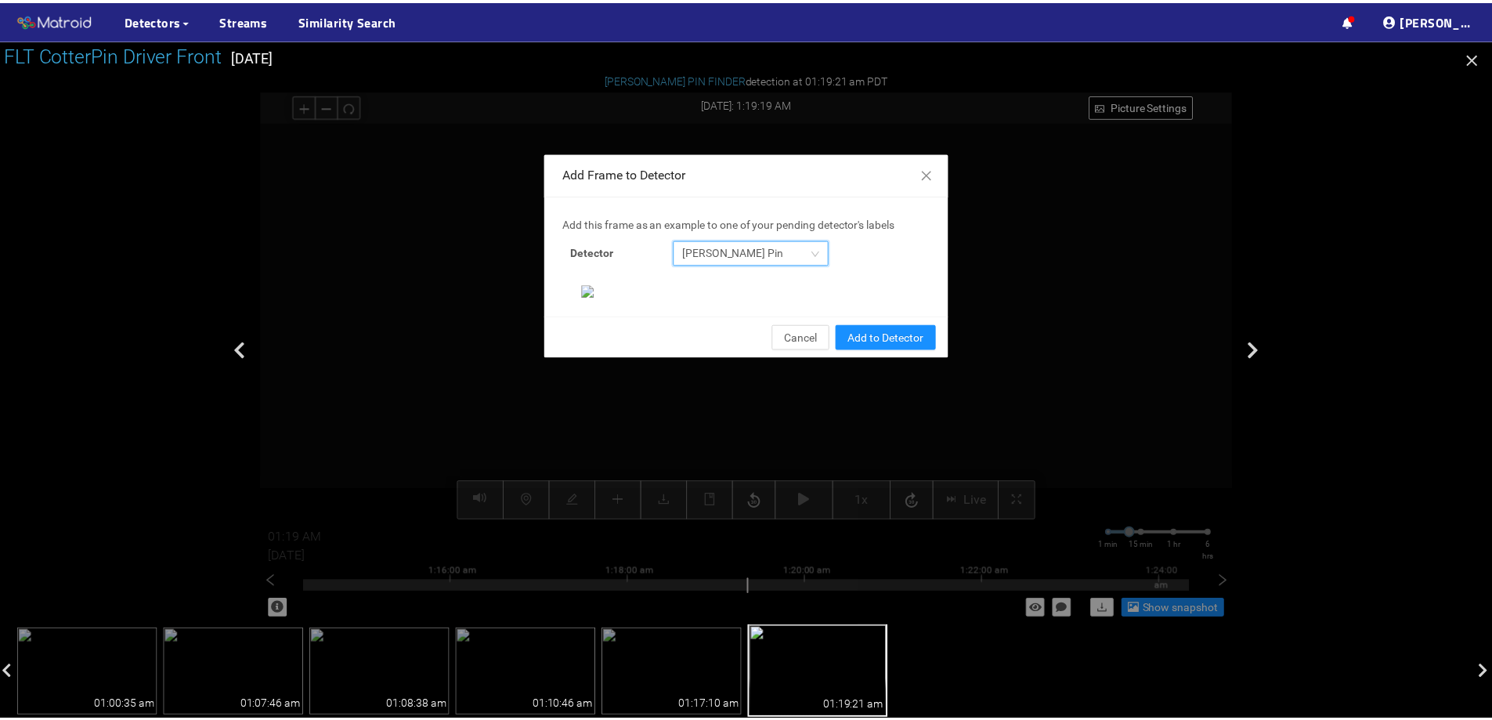
scroll to position [329, 0]
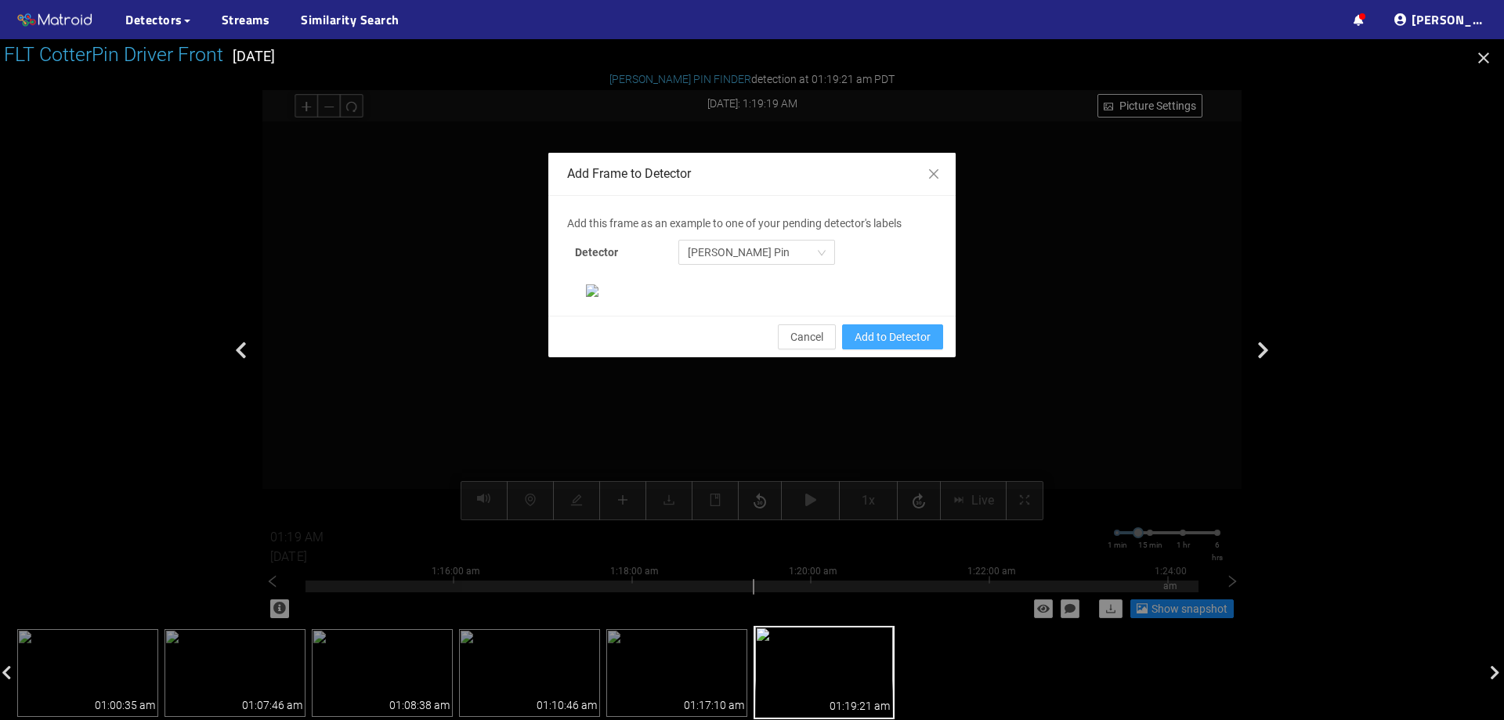
click at [932, 349] on button "Add to Detector" at bounding box center [892, 336] width 101 height 25
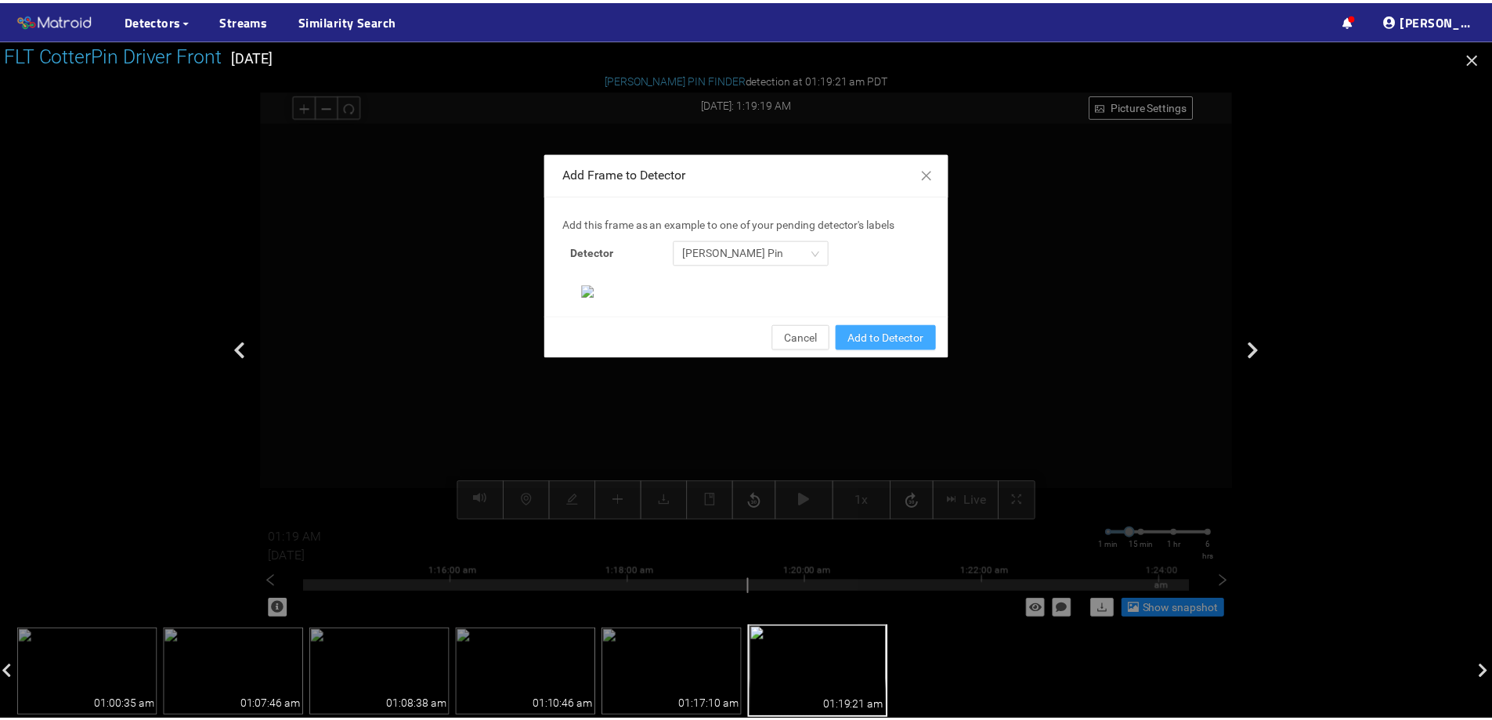
scroll to position [251, 0]
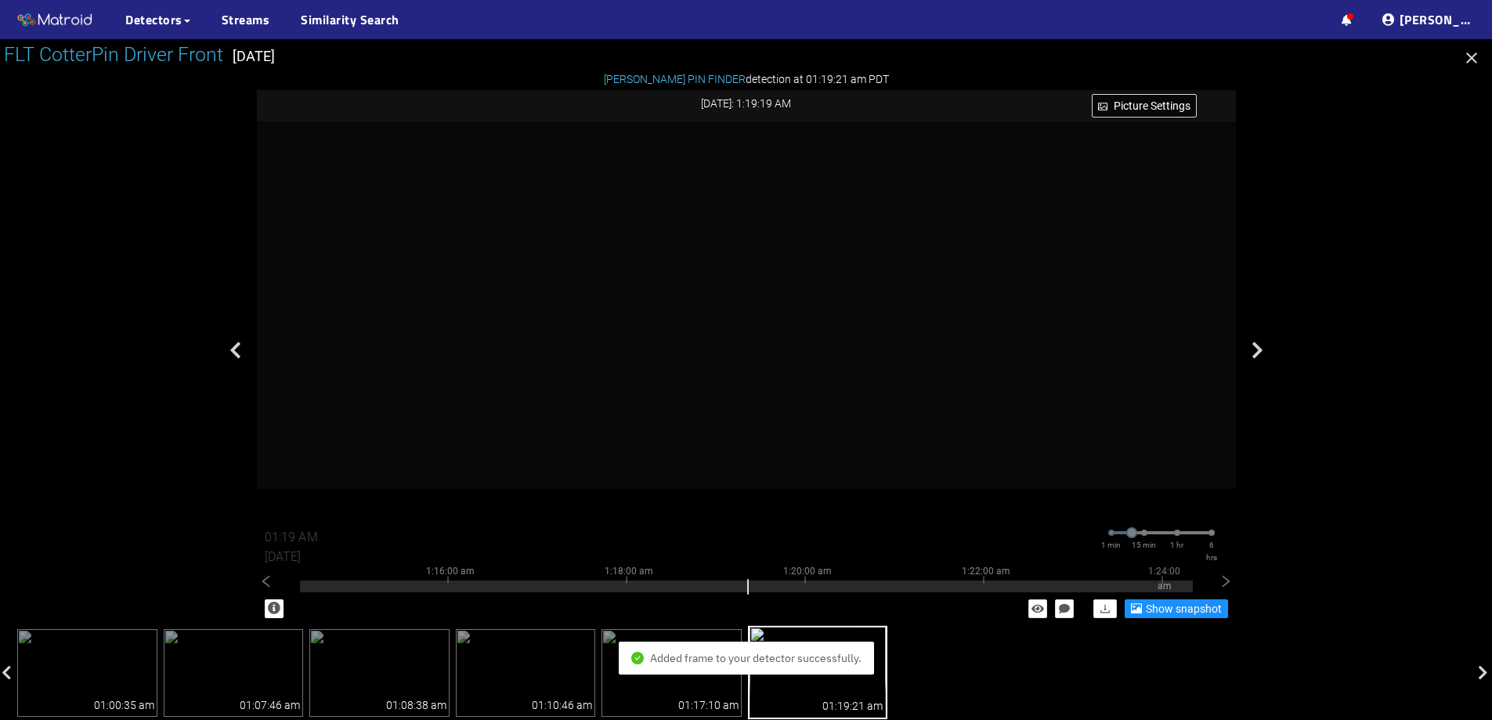
click at [1475, 54] on icon "button" at bounding box center [1472, 57] width 11 height 11
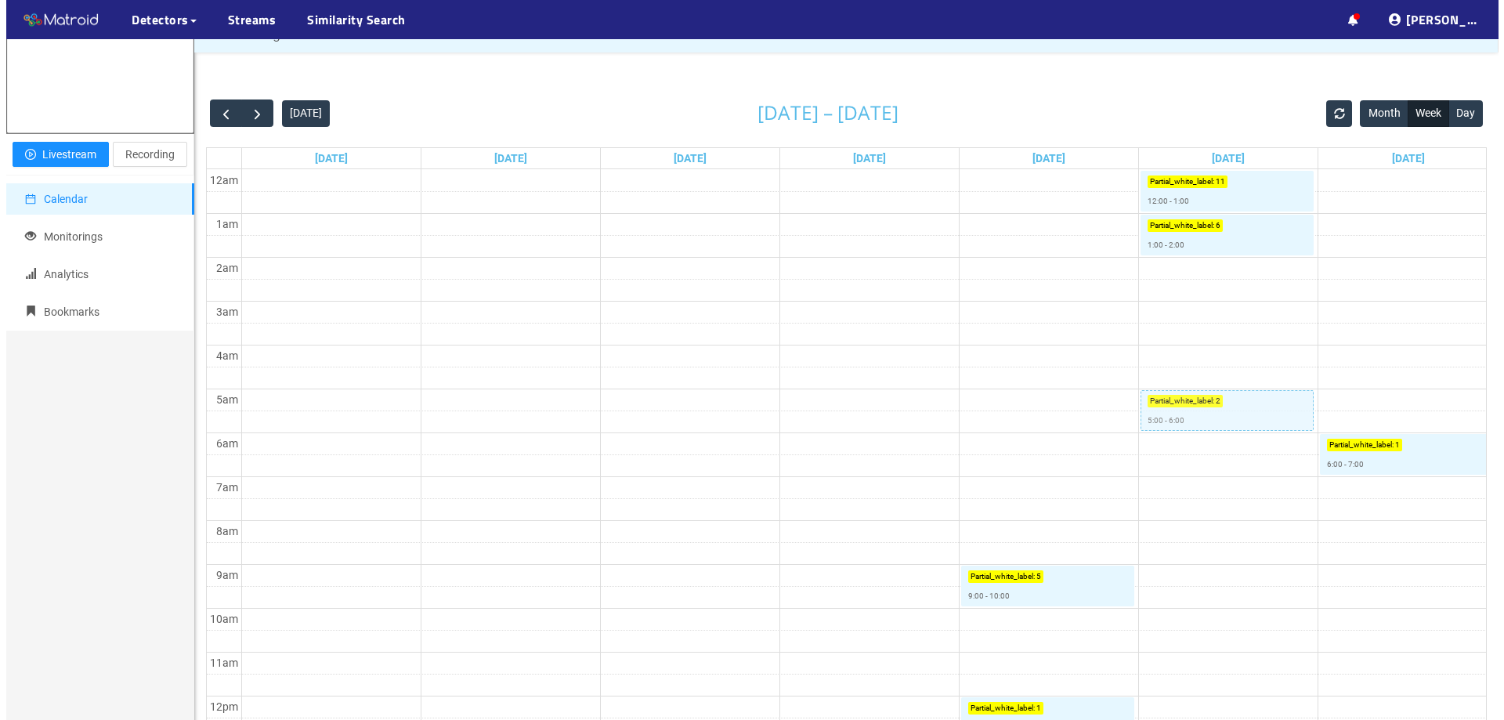
scroll to position [86, 0]
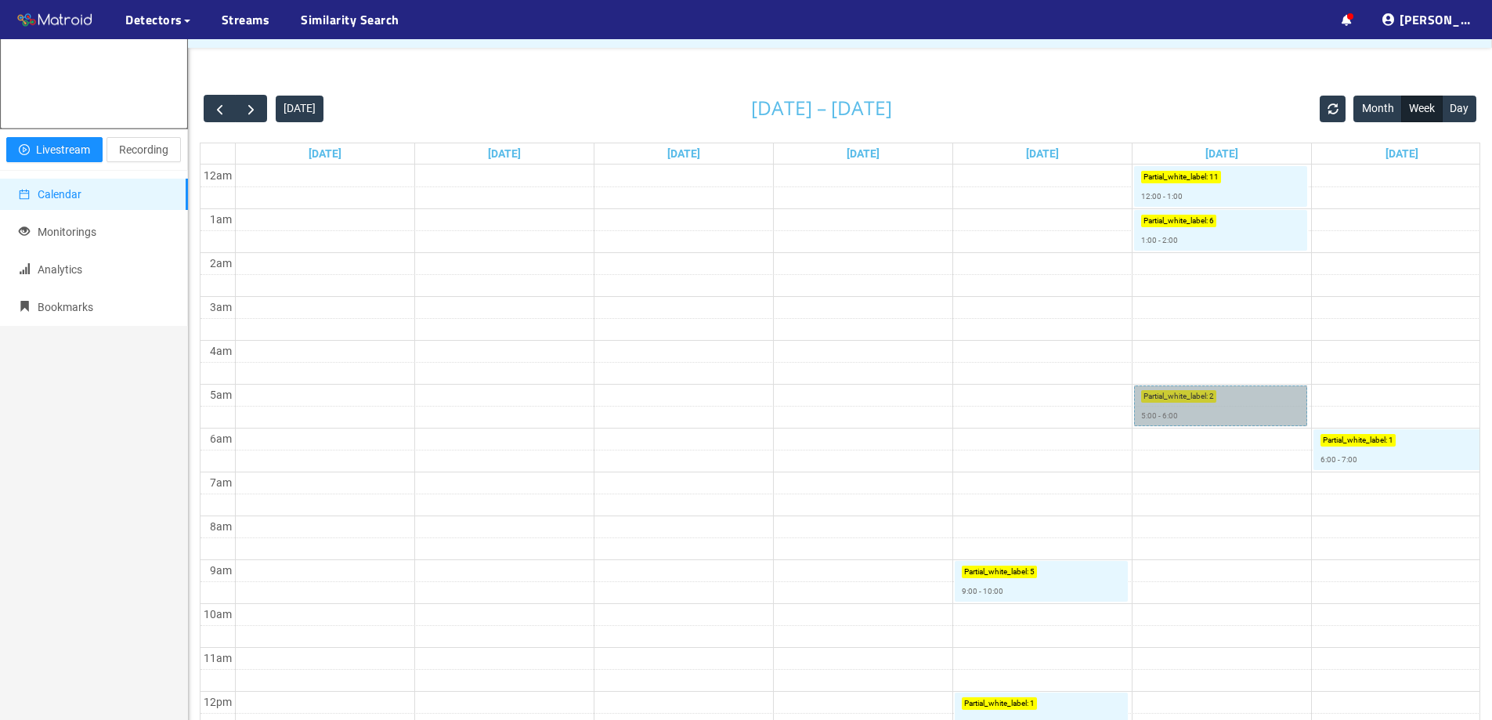
click at [1244, 402] on link "Partial_white_label : 2 5:00 - 6:00" at bounding box center [1220, 405] width 172 height 41
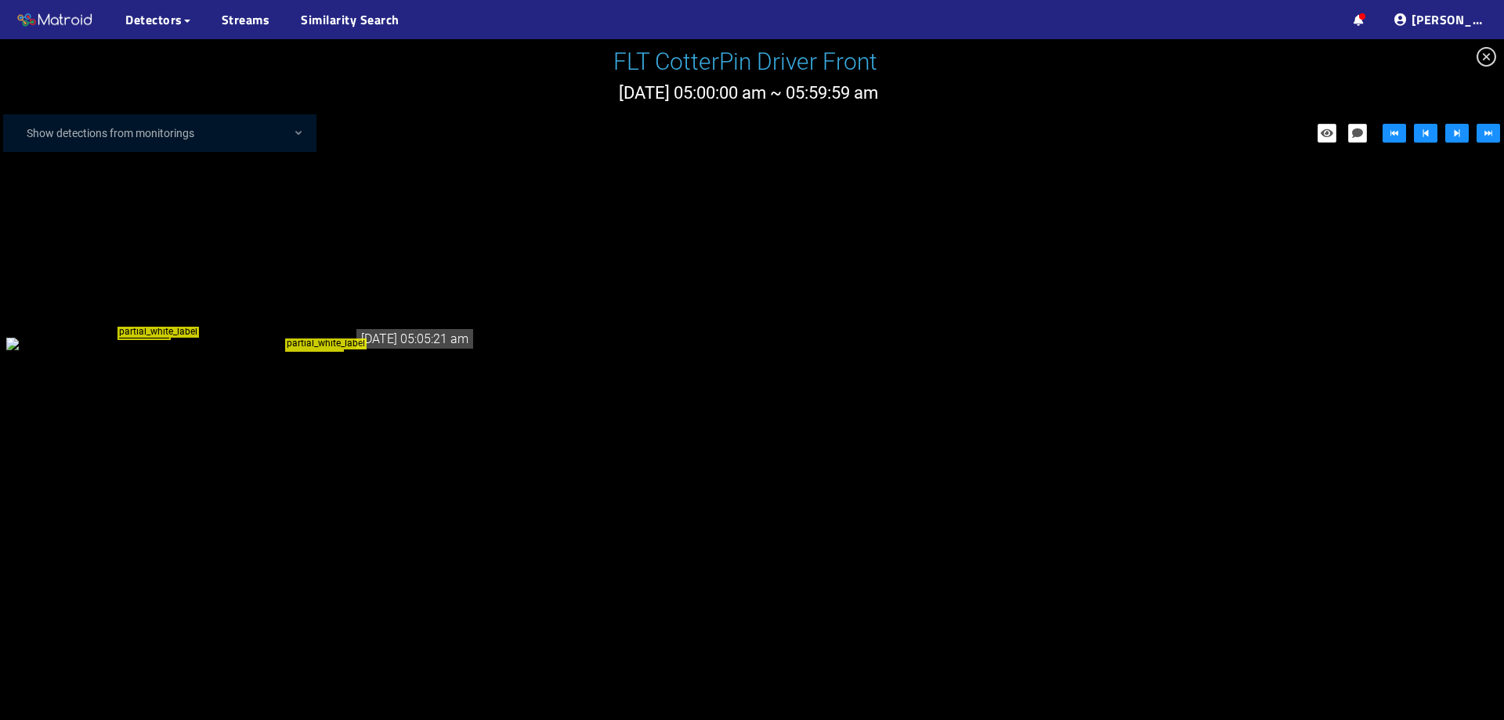
click at [269, 352] on div "partial_white_label partial_white_label" at bounding box center [241, 343] width 470 height 17
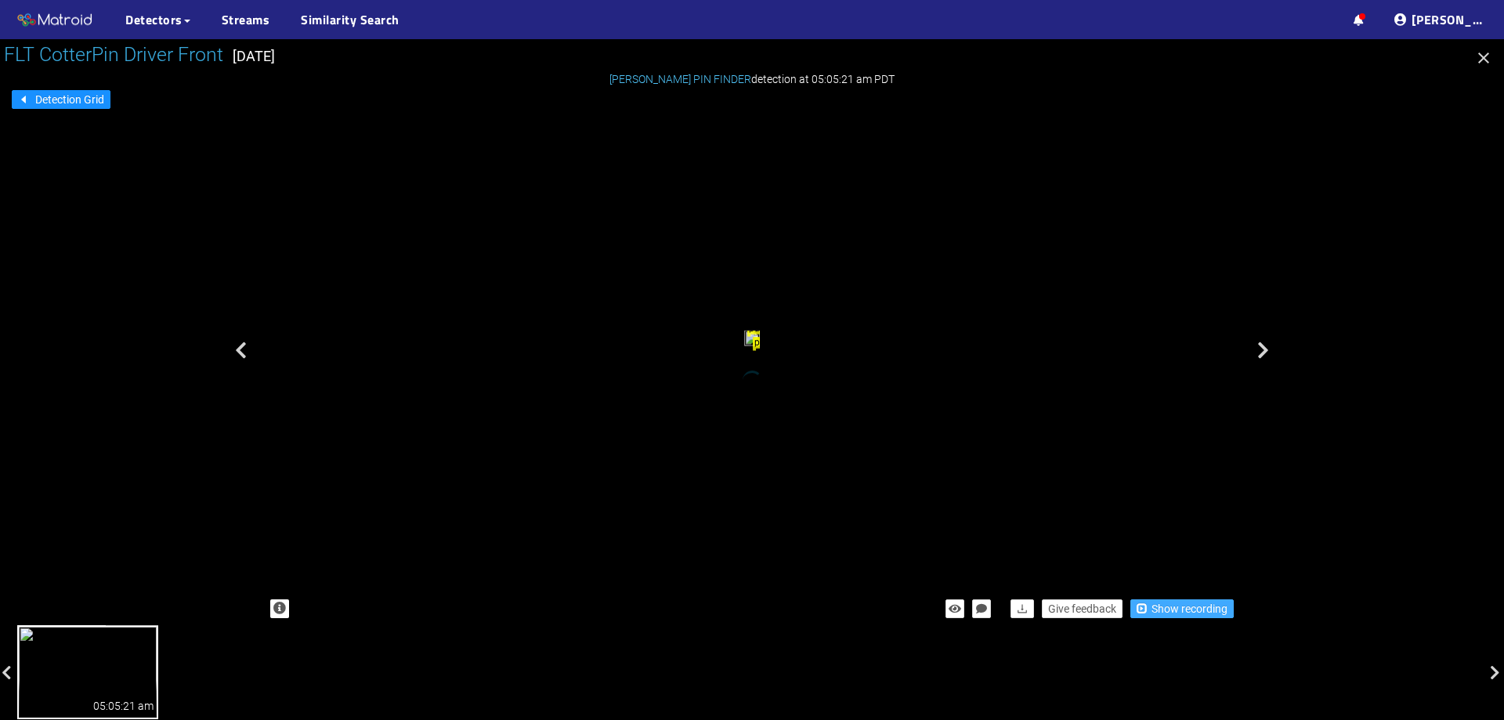
click at [1181, 604] on span "Show recording" at bounding box center [1190, 608] width 76 height 17
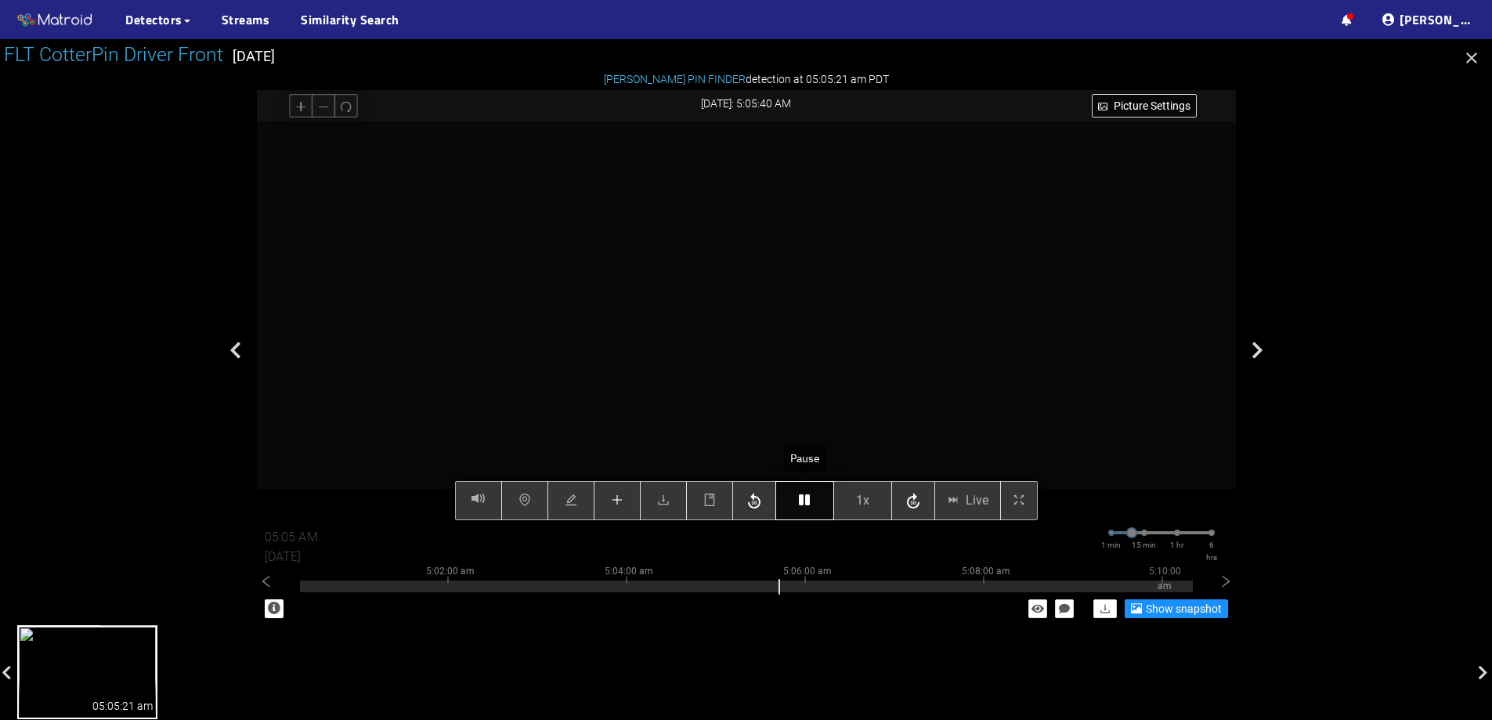
click at [802, 508] on button "button" at bounding box center [805, 500] width 59 height 39
click at [615, 497] on icon "plus" at bounding box center [617, 500] width 13 height 13
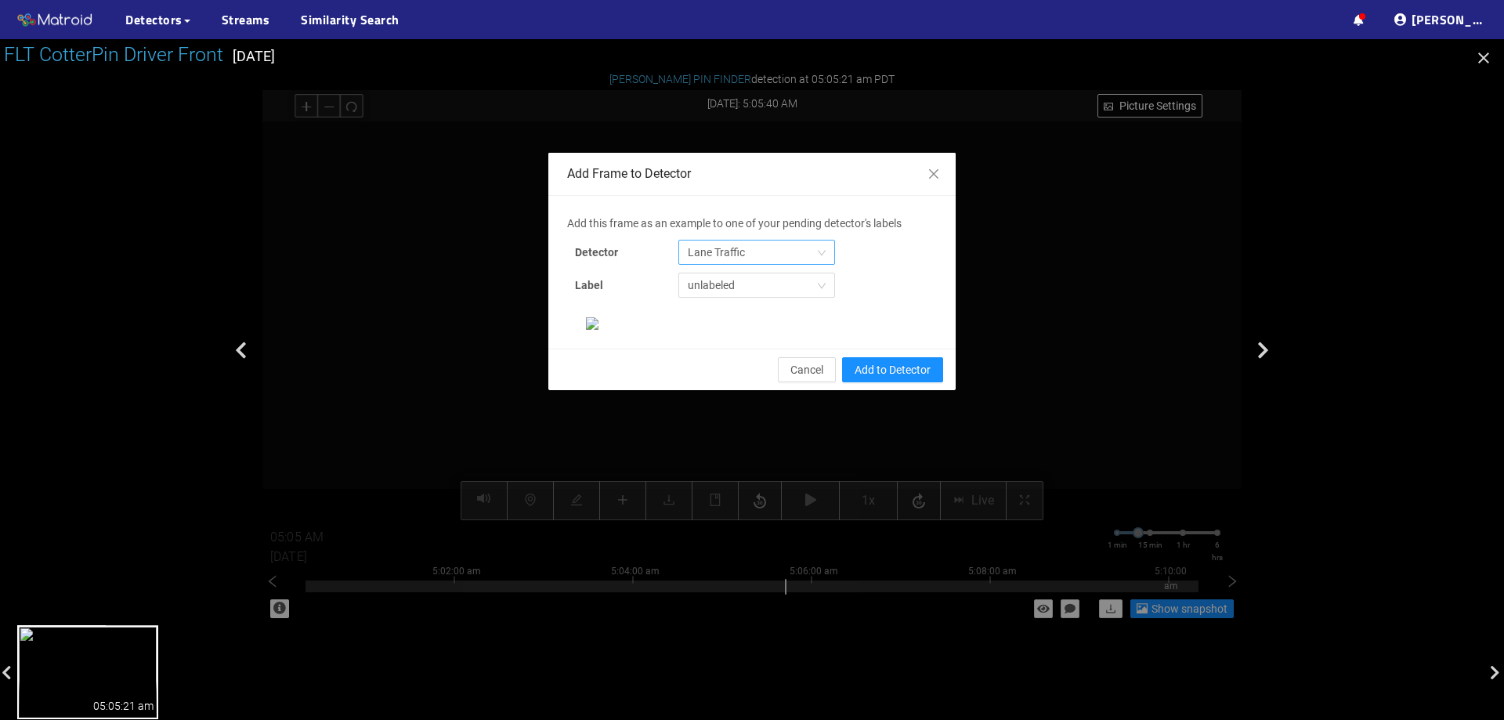
click at [806, 243] on span "Lane Traffic" at bounding box center [757, 253] width 138 height 24
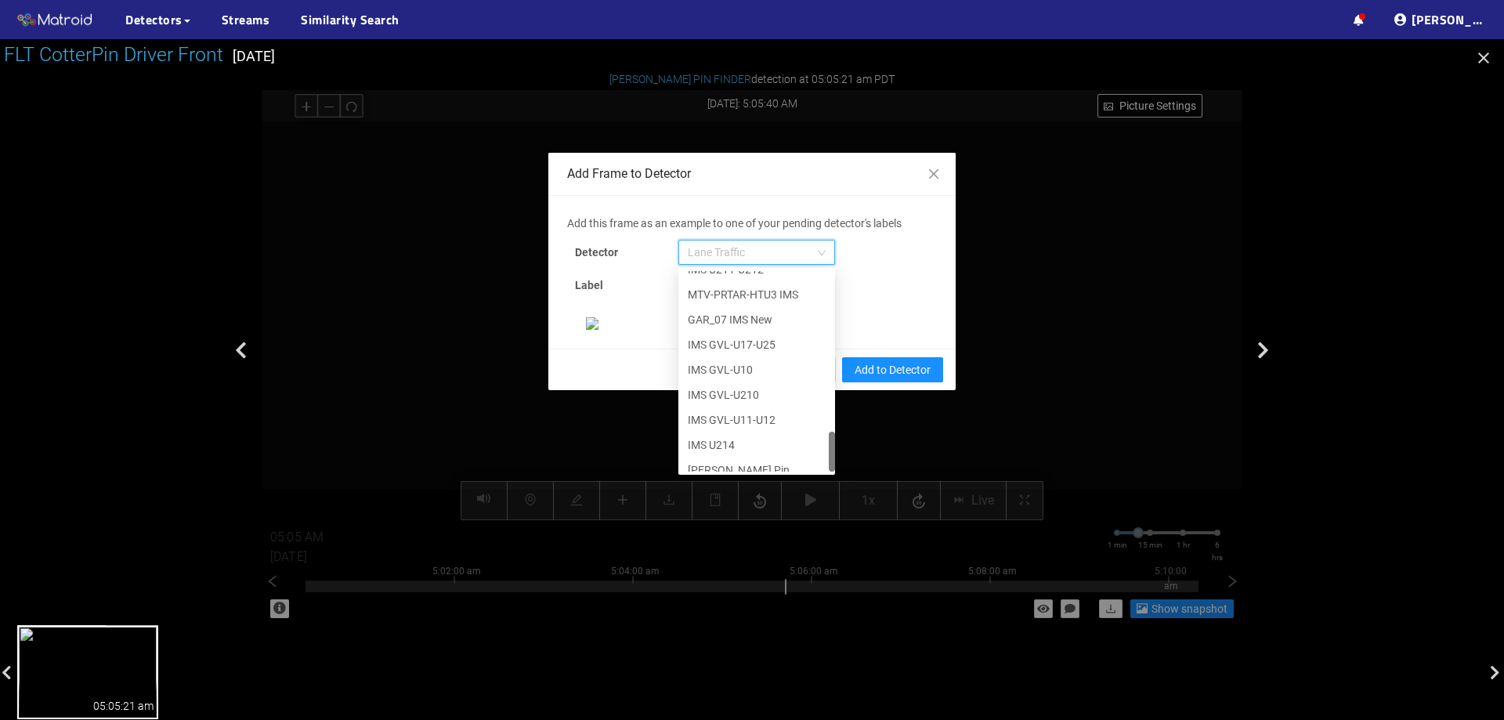
scroll to position [802, 0]
drag, startPoint x: 827, startPoint y: 291, endPoint x: 834, endPoint y: 471, distance: 180.3
click at [834, 330] on div "Add this frame as an example to one of your pending detector's labels Detector …" at bounding box center [752, 272] width 370 height 115
click at [744, 450] on div "[PERSON_NAME] Pin" at bounding box center [757, 458] width 138 height 17
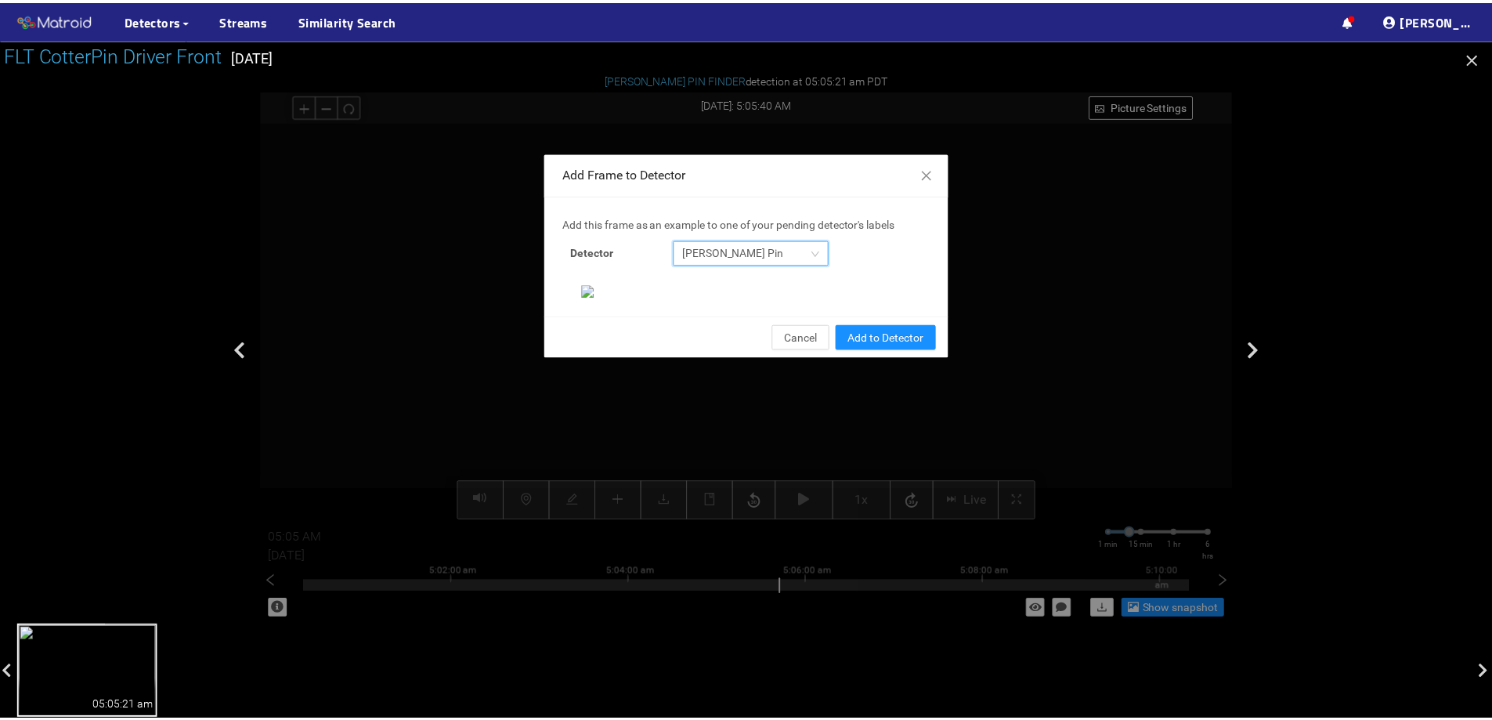
scroll to position [329, 0]
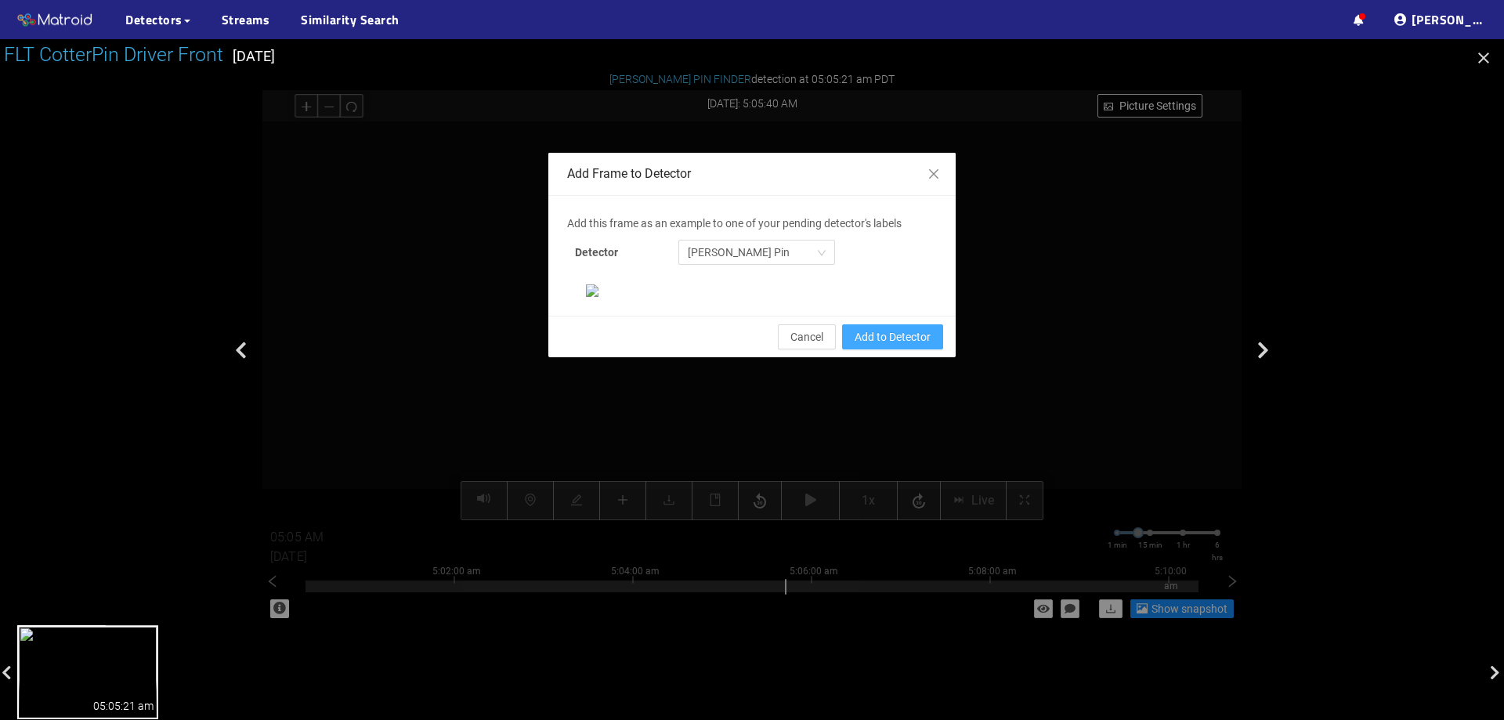
click at [890, 346] on span "Add to Detector" at bounding box center [893, 336] width 76 height 17
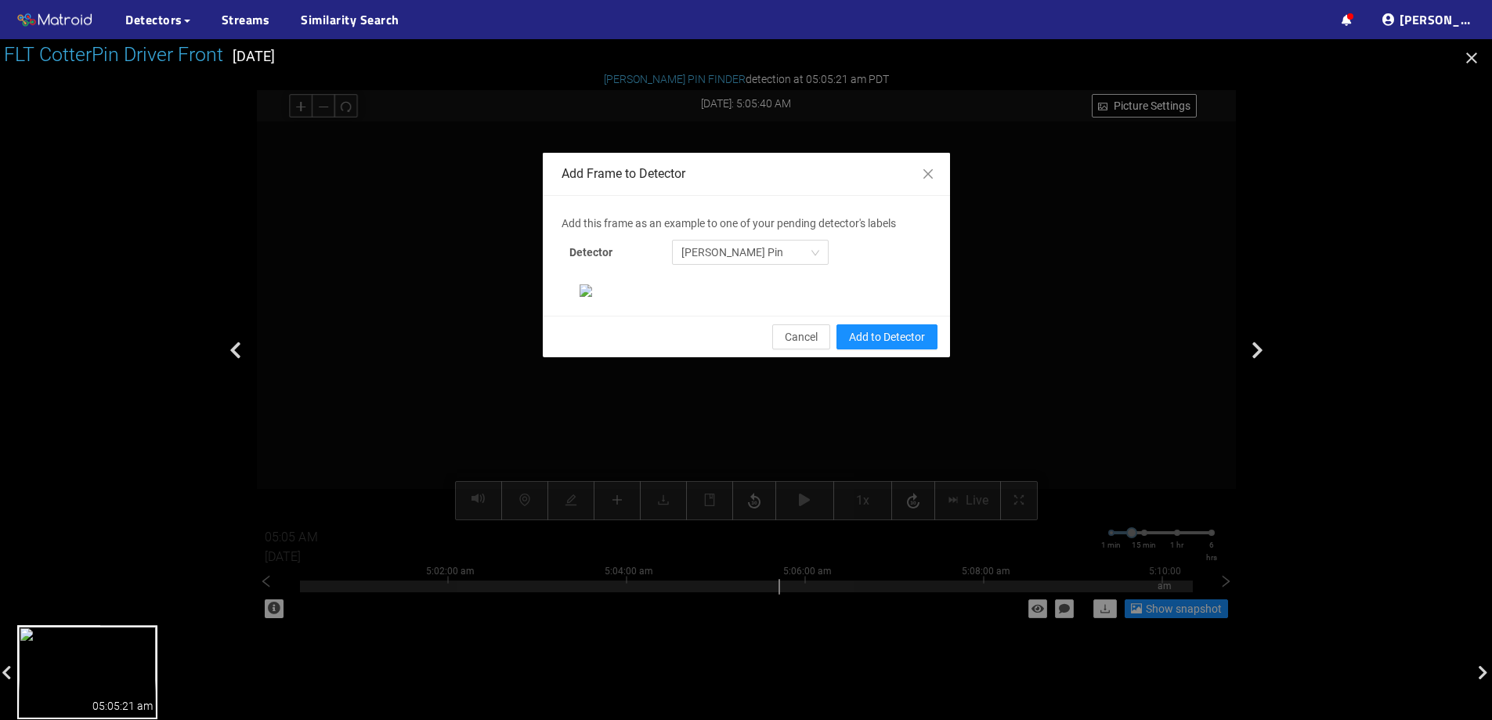
scroll to position [251, 0]
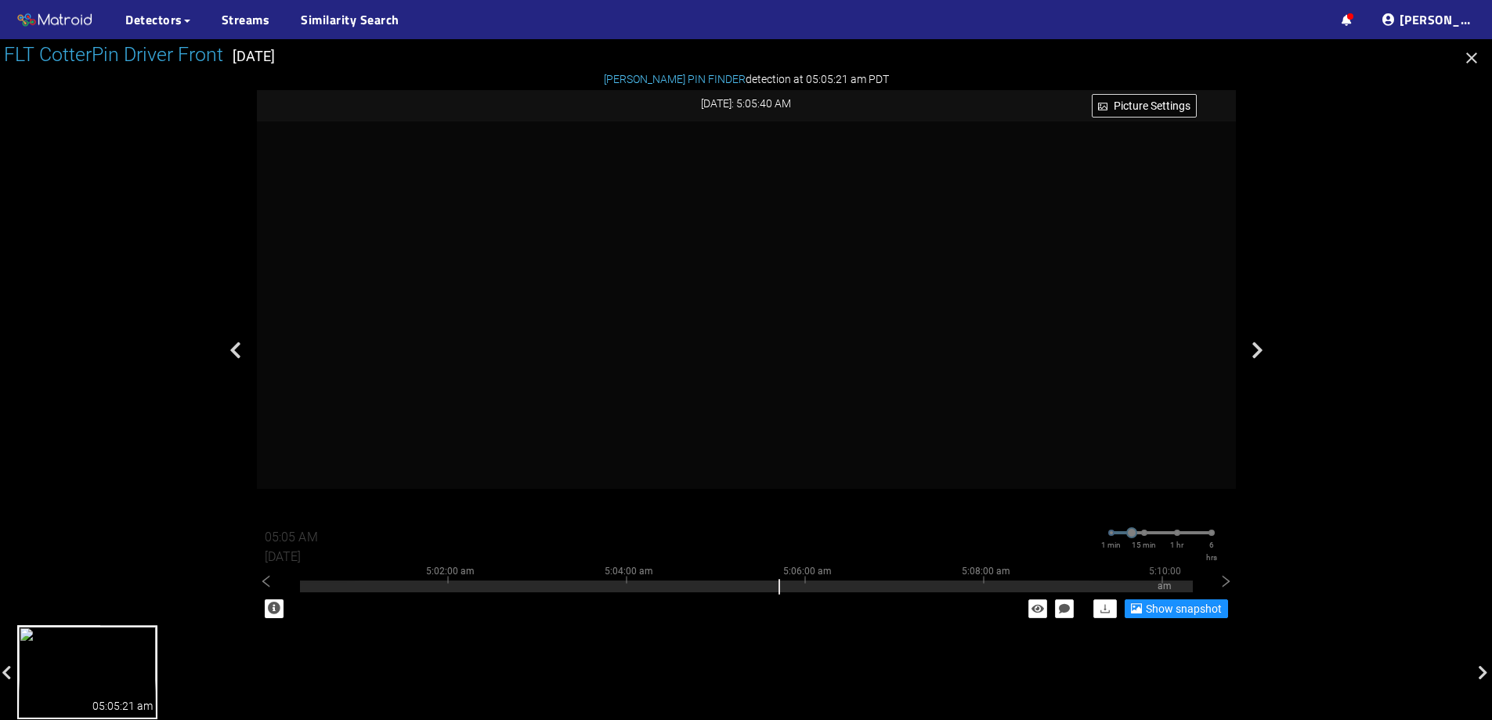
click at [1464, 58] on icon "button" at bounding box center [1472, 58] width 19 height 19
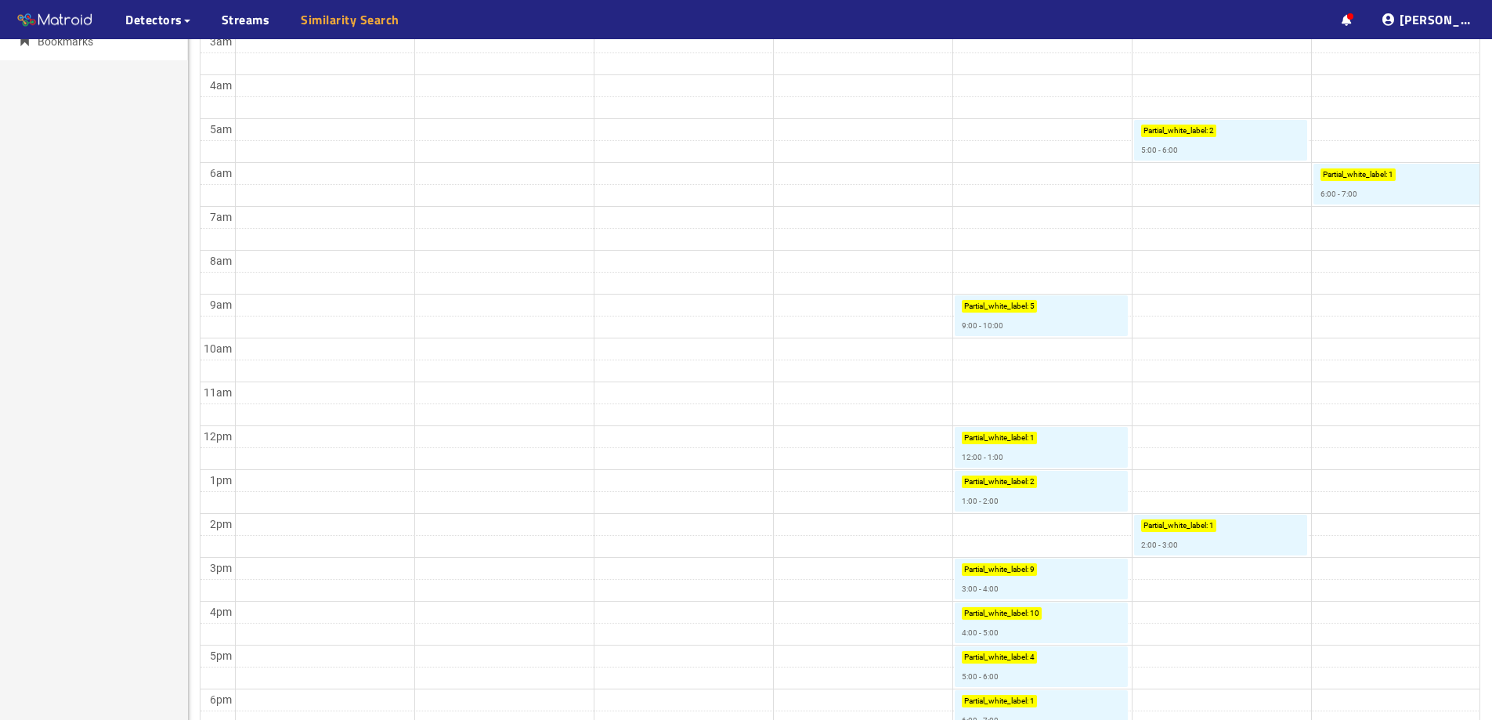
scroll to position [321, 0]
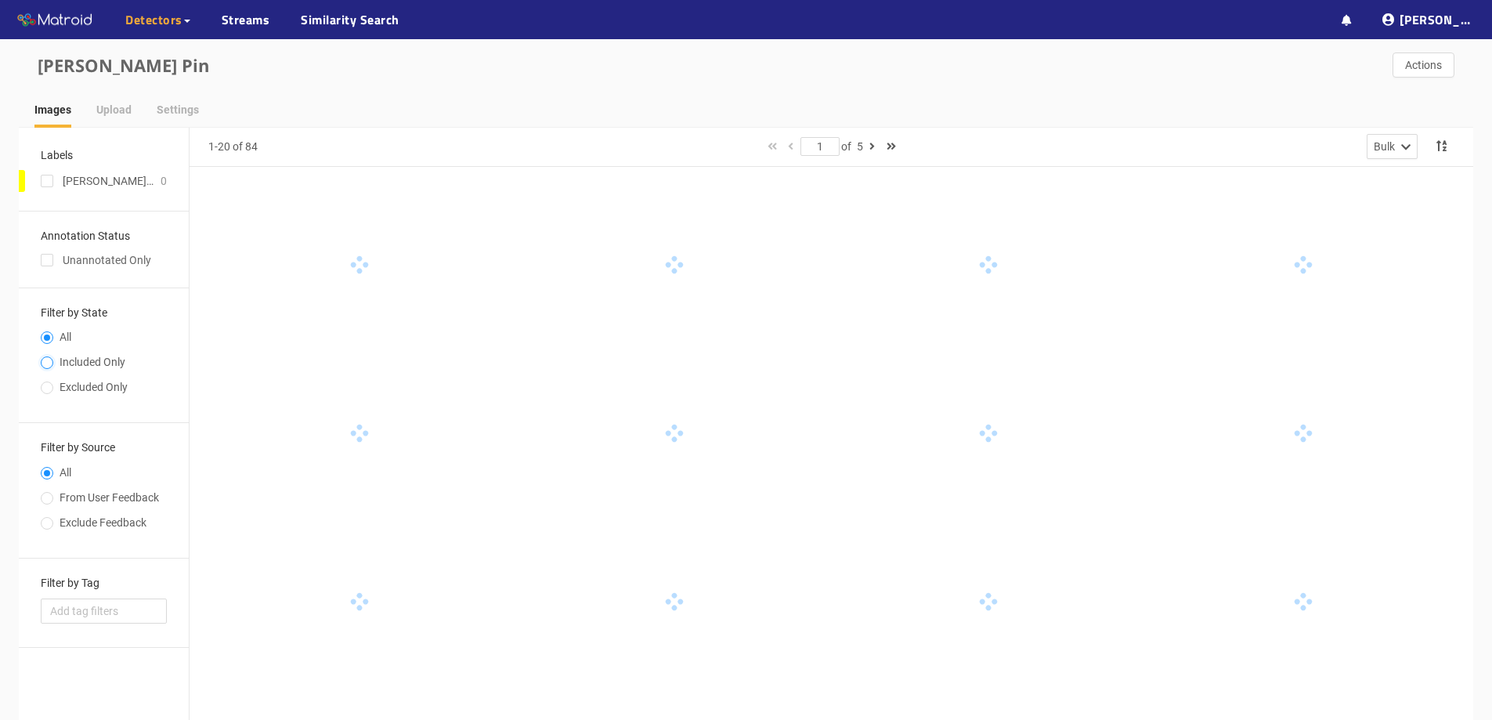
click at [44, 362] on input "Included Only" at bounding box center [47, 364] width 13 height 9
radio input "true"
radio input "false"
click at [49, 262] on input "checkbox" at bounding box center [47, 263] width 13 height 13
checkbox input "true"
